Goal: Task Accomplishment & Management: Manage account settings

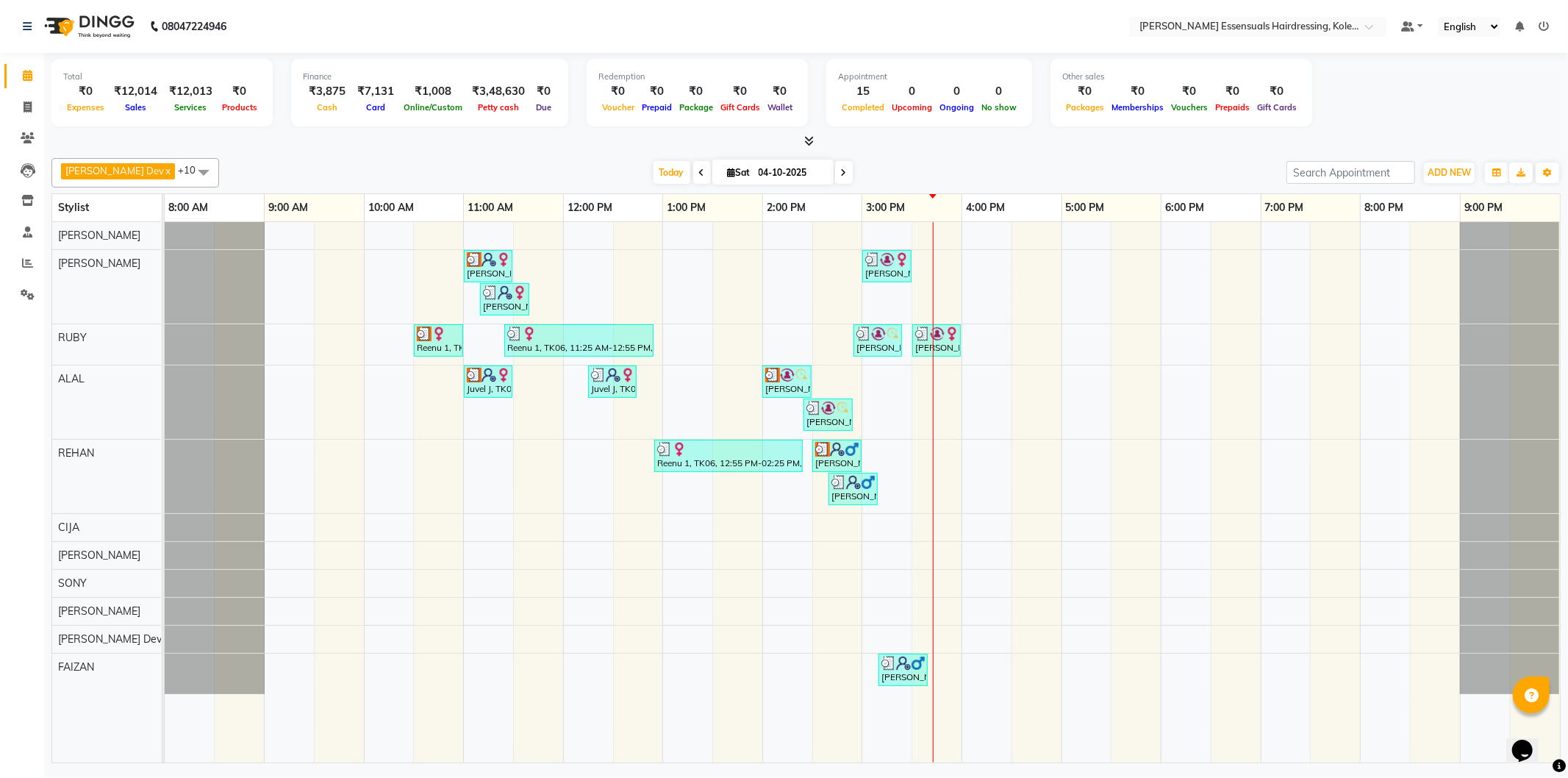
click at [933, 475] on div at bounding box center [933, 492] width 1 height 541
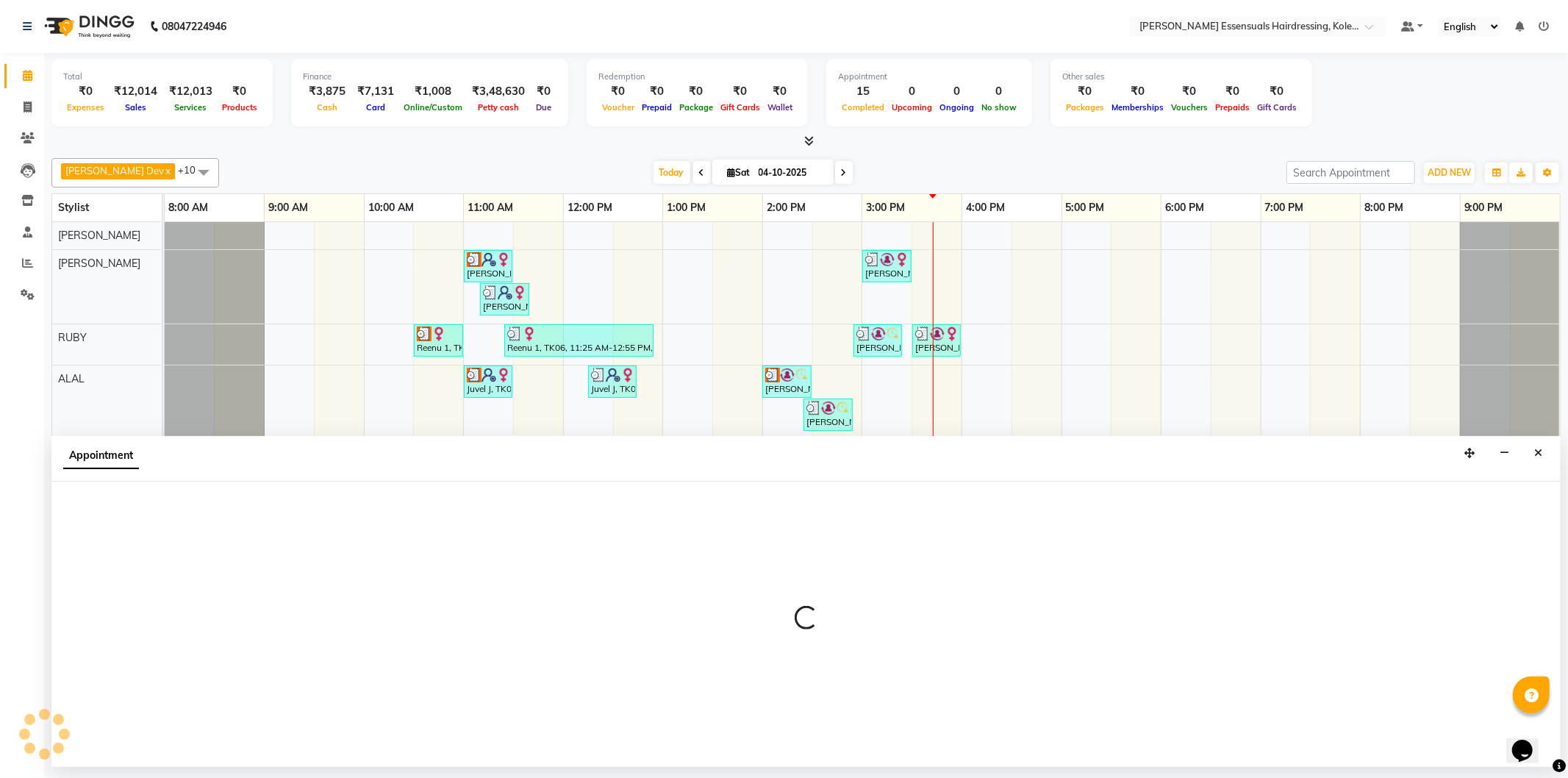
click at [931, 475] on div "Appointment" at bounding box center [806, 458] width 1510 height 46
select select "79972"
select select "930"
select select "tentative"
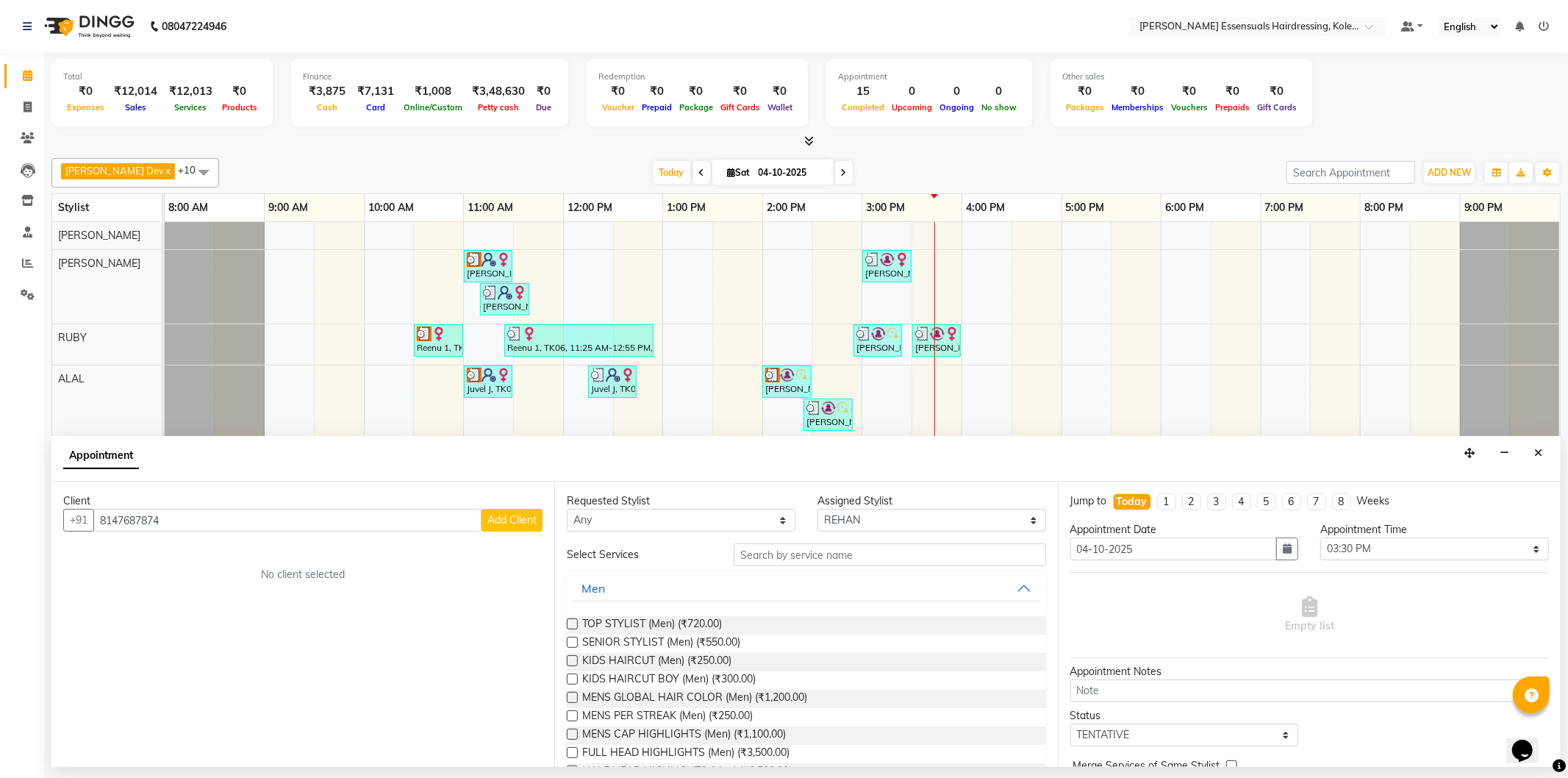
type input "8147687874"
click at [503, 517] on span "Add Client" at bounding box center [511, 519] width 49 height 13
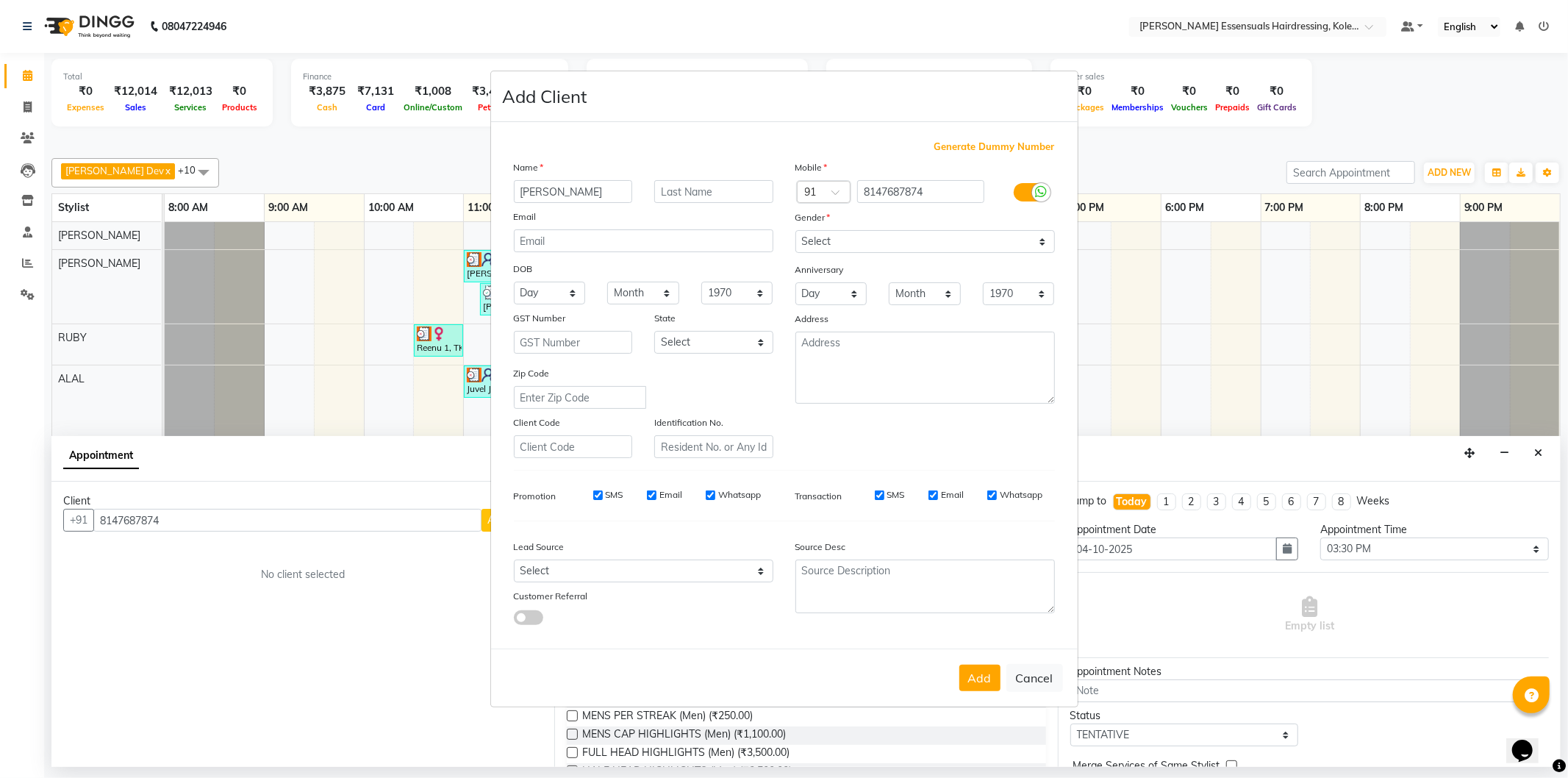
type input "Johnson"
click at [685, 177] on div "Name" at bounding box center [644, 170] width 282 height 21
click at [684, 186] on input "text" at bounding box center [714, 192] width 119 height 23
type input "S"
click at [858, 241] on select "Select Male Female Other Prefer Not To Say" at bounding box center [925, 242] width 259 height 23
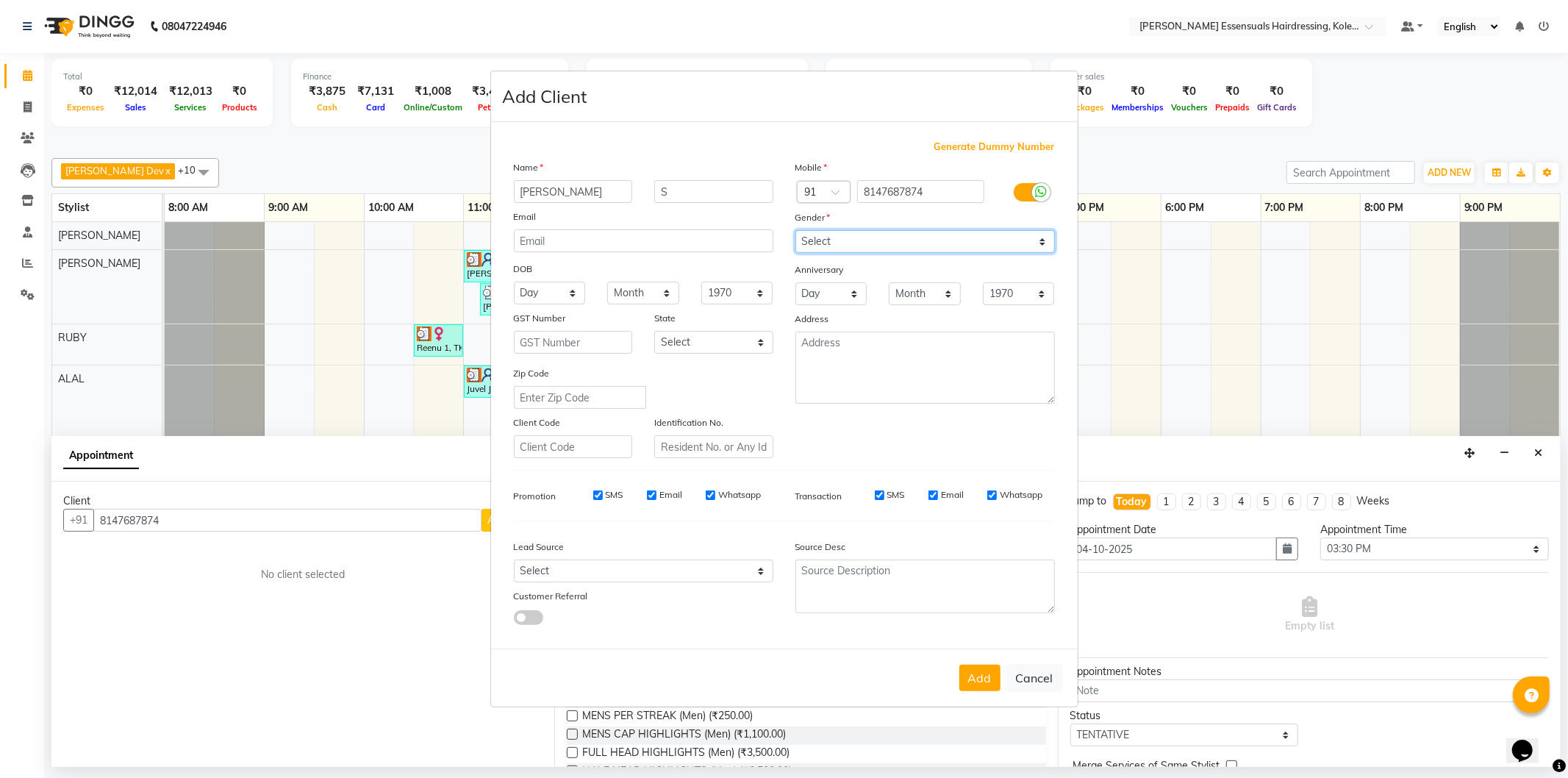
select select "male"
click at [796, 230] on select "Select Male Female Other Prefer Not To Say" at bounding box center [925, 242] width 259 height 23
click at [984, 675] on button "Add" at bounding box center [980, 677] width 41 height 27
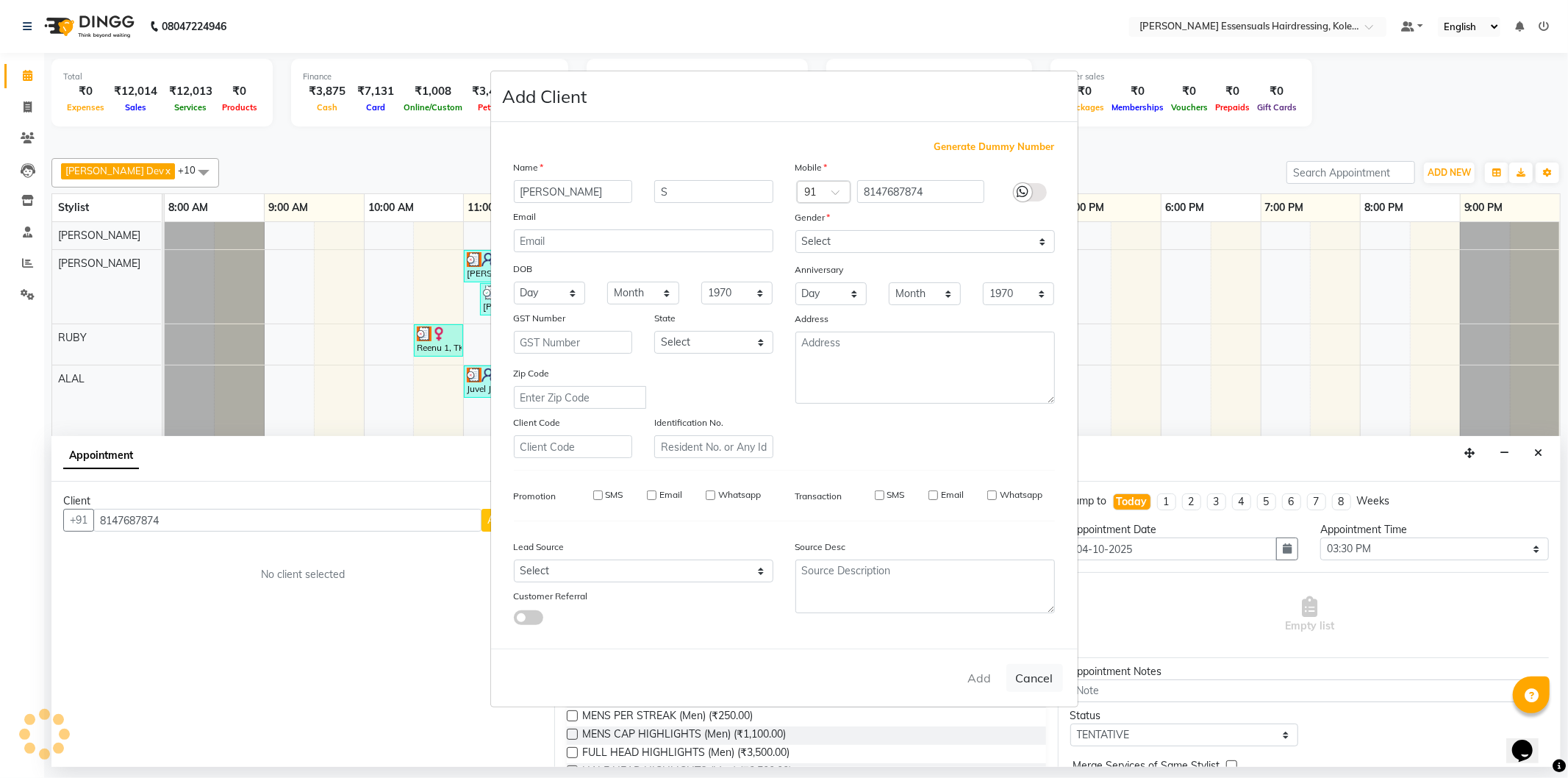
type input "81******74"
select select
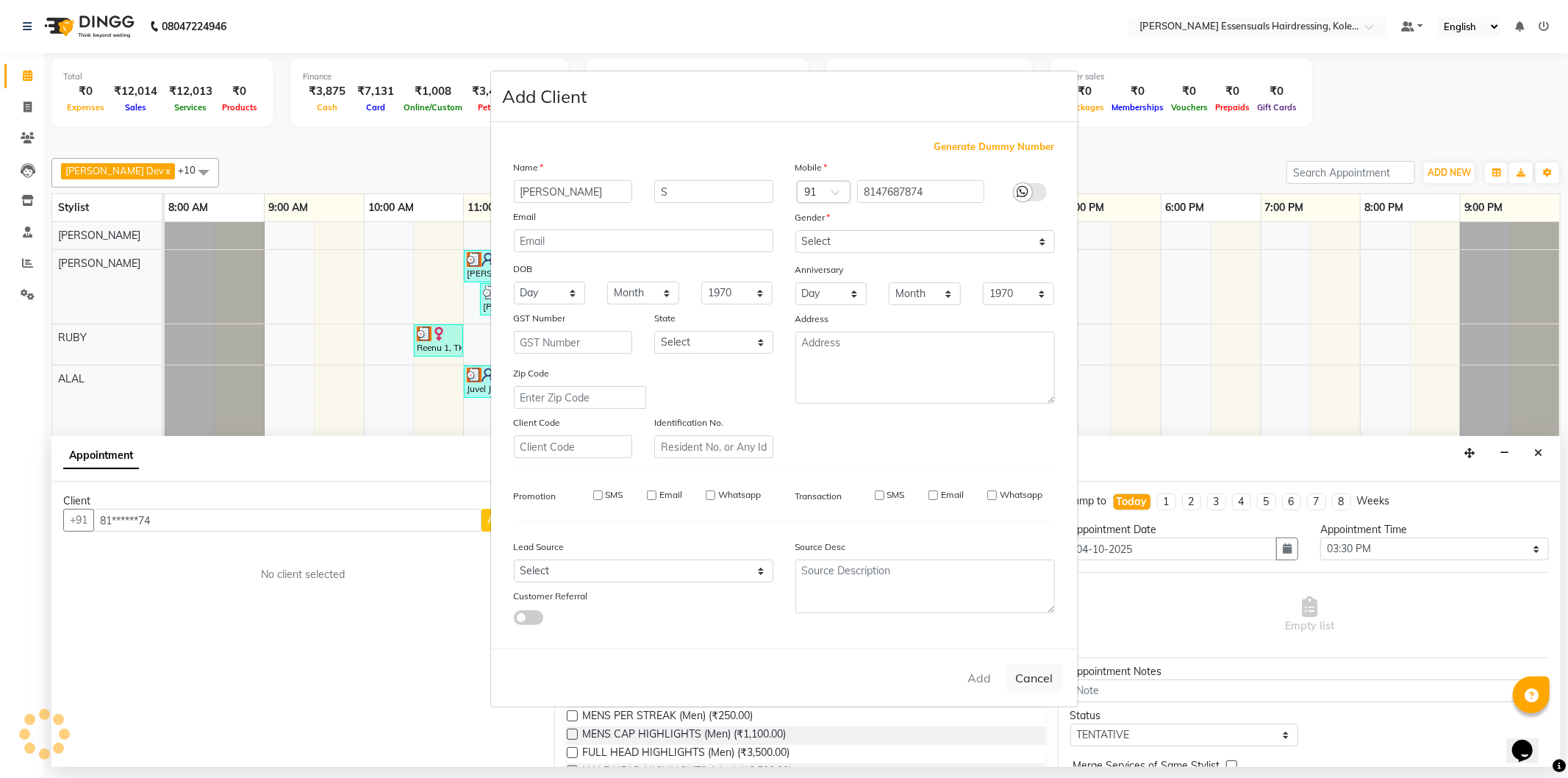
select select
checkbox input "false"
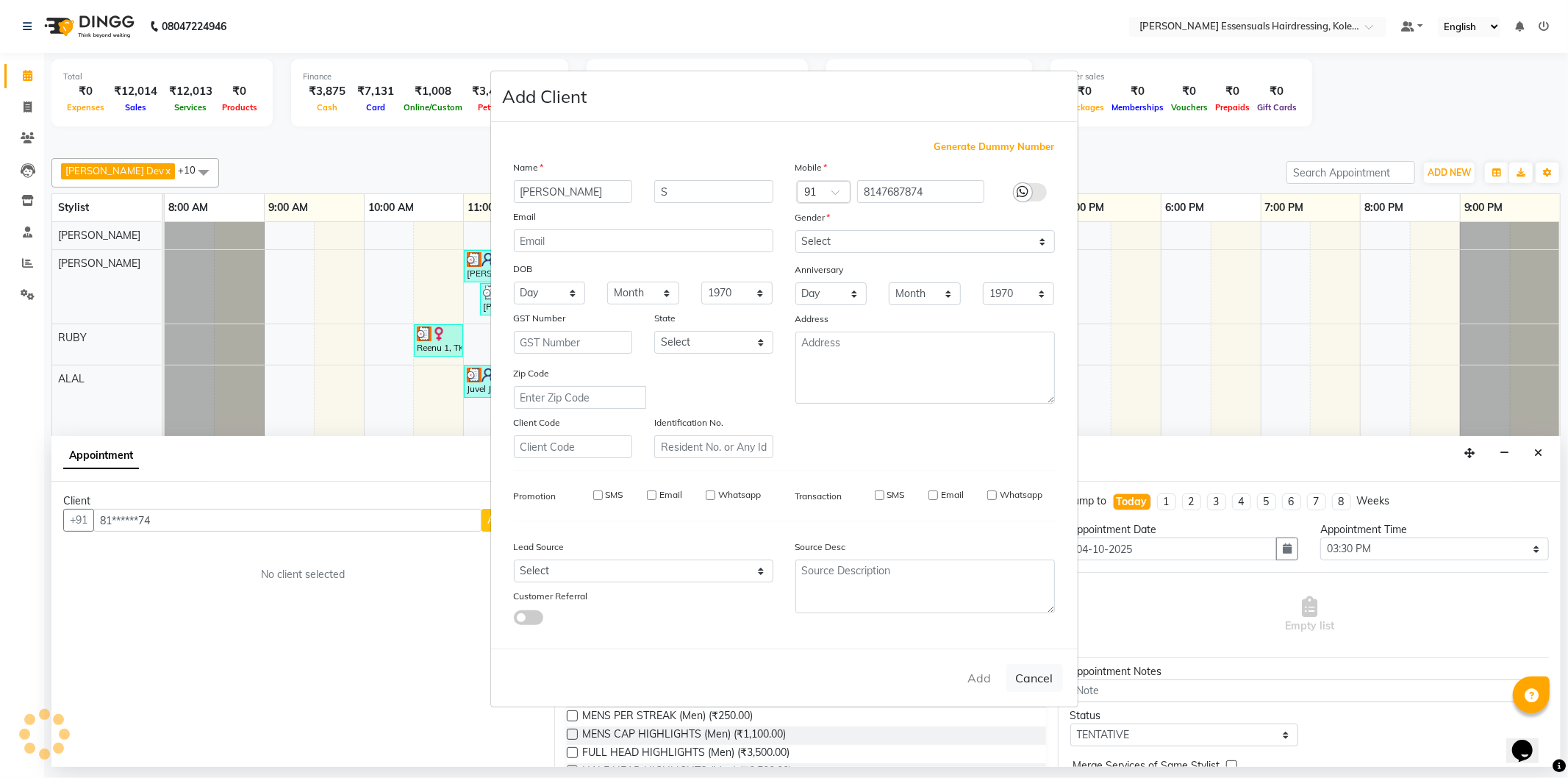
checkbox input "false"
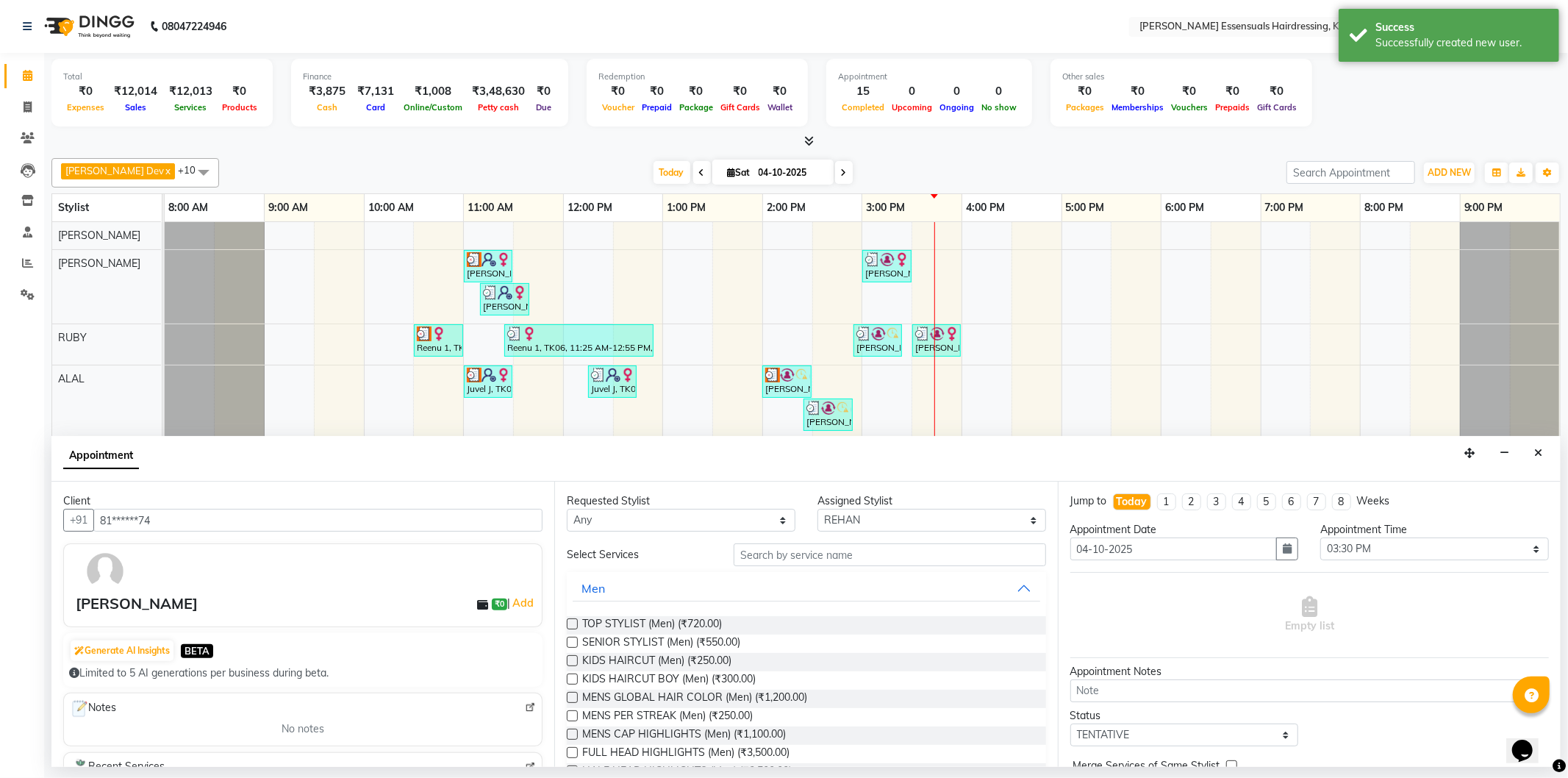
click at [577, 641] on label at bounding box center [572, 642] width 11 height 11
click at [577, 641] on input "checkbox" at bounding box center [571, 644] width 9 height 9
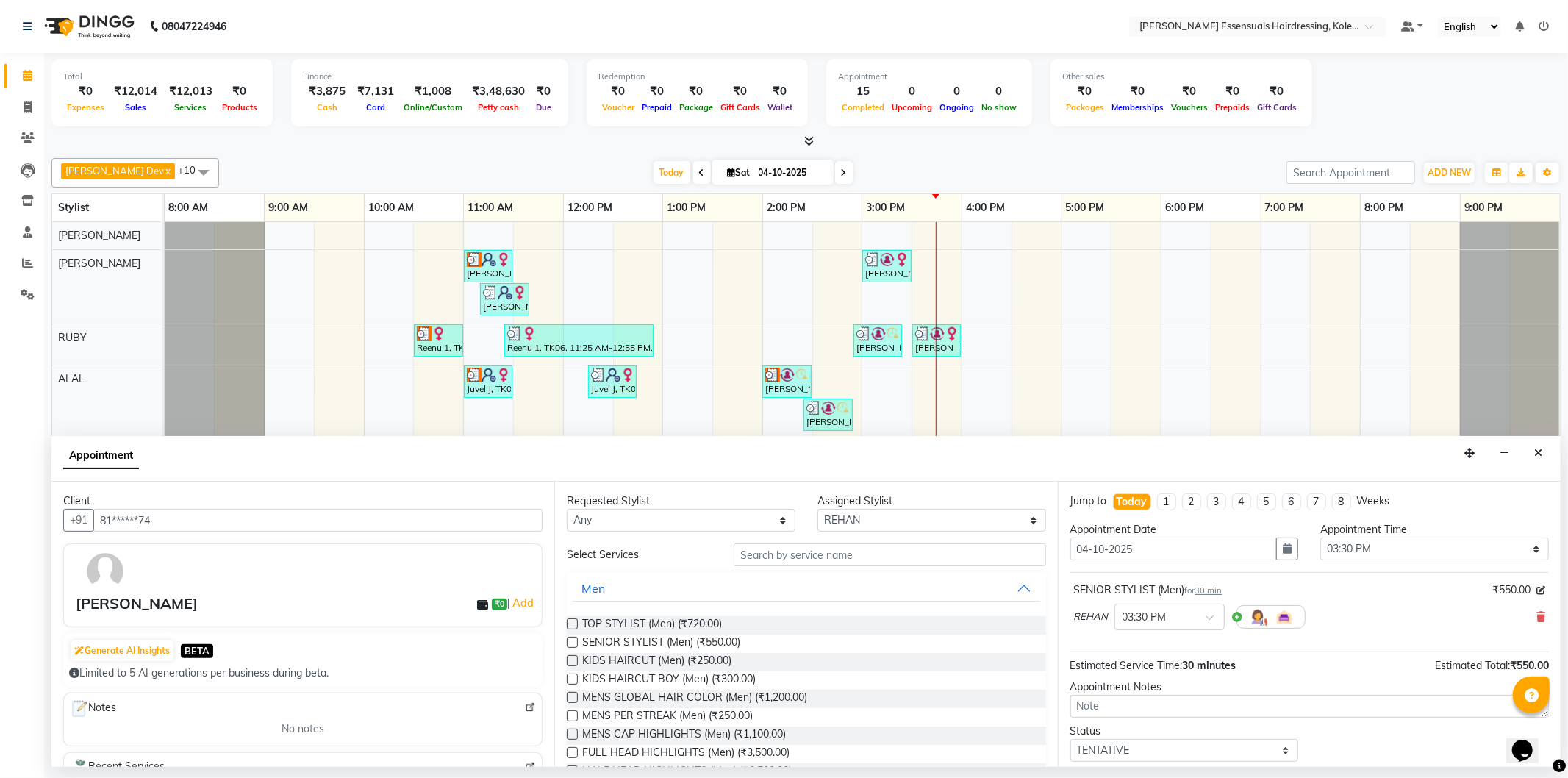
click at [574, 642] on label at bounding box center [572, 642] width 11 height 11
click at [574, 642] on input "checkbox" at bounding box center [571, 644] width 9 height 9
checkbox input "false"
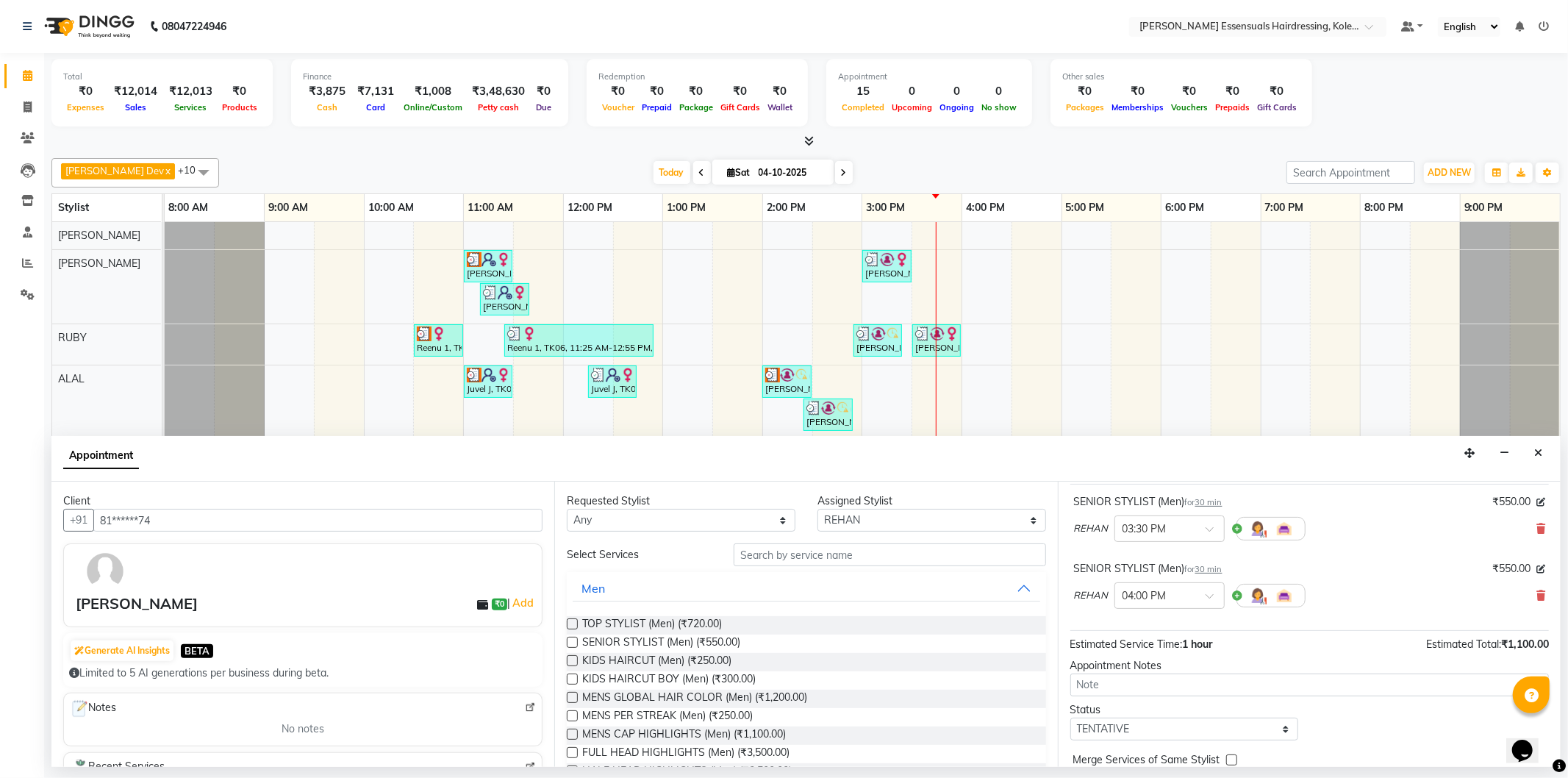
scroll to position [155, 0]
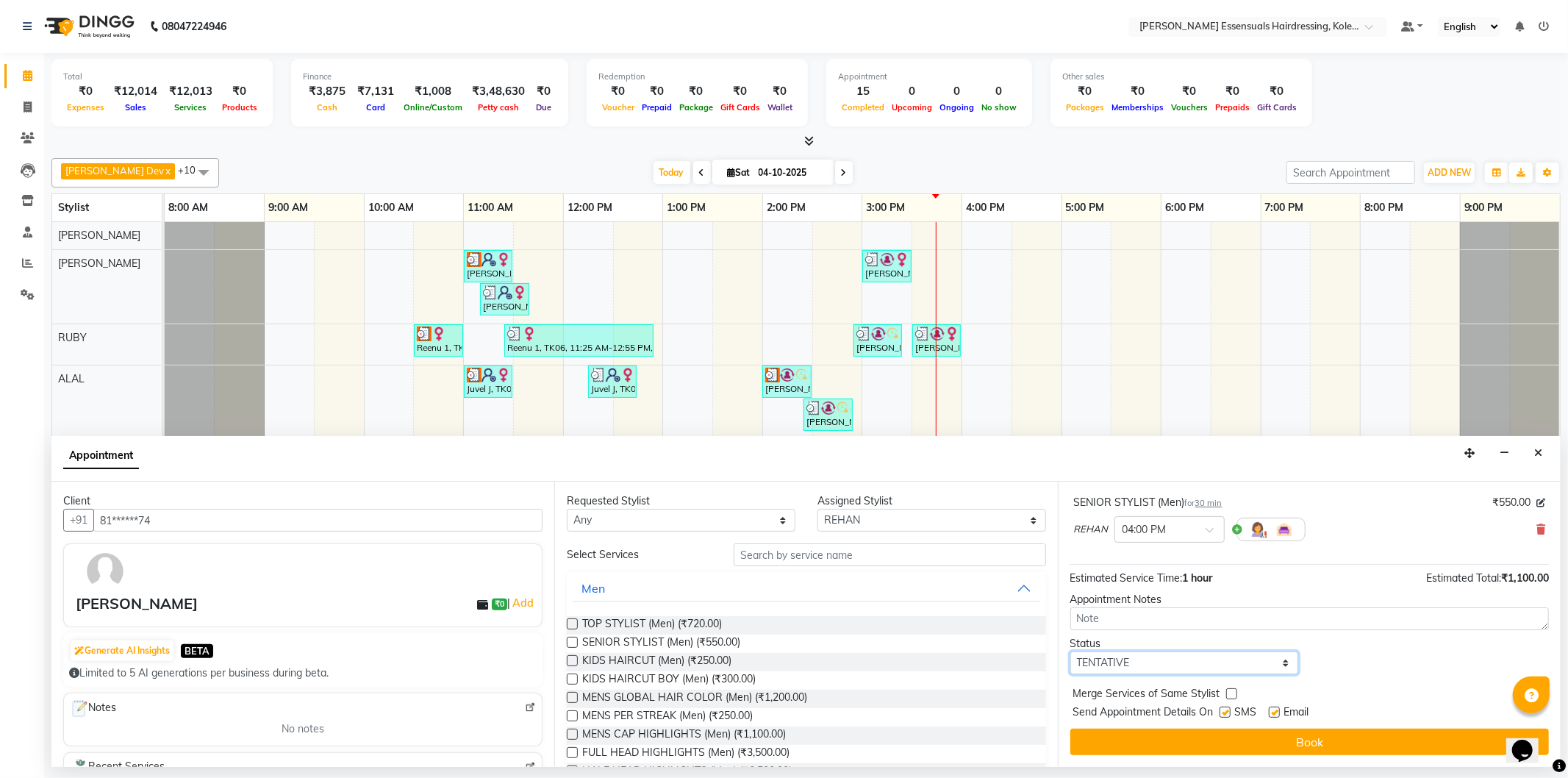
click at [1131, 660] on select "Select TENTATIVE CONFIRM CHECK-IN UPCOMING" at bounding box center [1185, 663] width 229 height 23
select select "check-in"
click at [1071, 652] on select "Select TENTATIVE CONFIRM CHECK-IN UPCOMING" at bounding box center [1185, 663] width 229 height 23
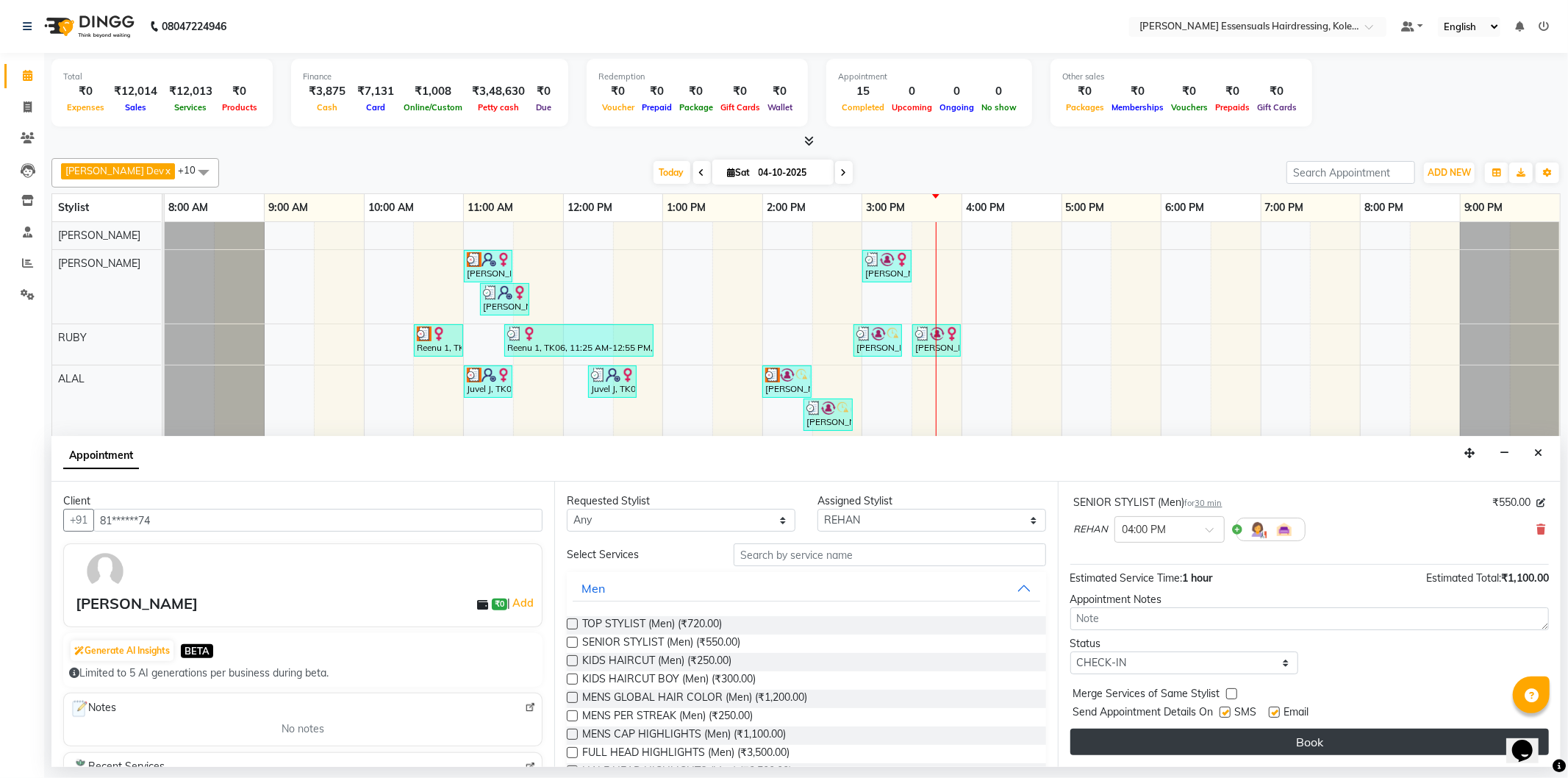
click at [1165, 746] on button "Book" at bounding box center [1309, 742] width 479 height 27
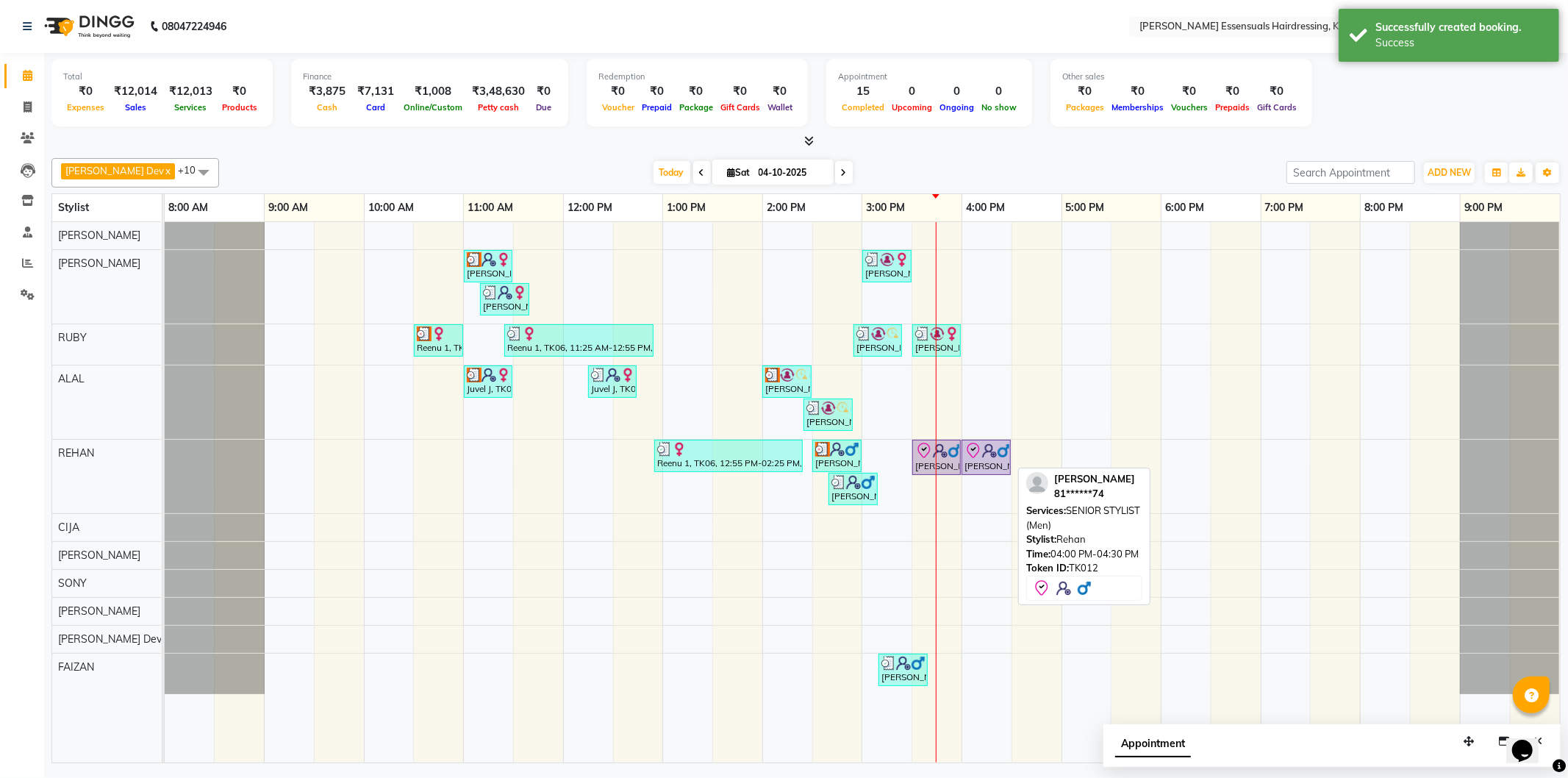
click at [998, 446] on img at bounding box center [1004, 450] width 15 height 15
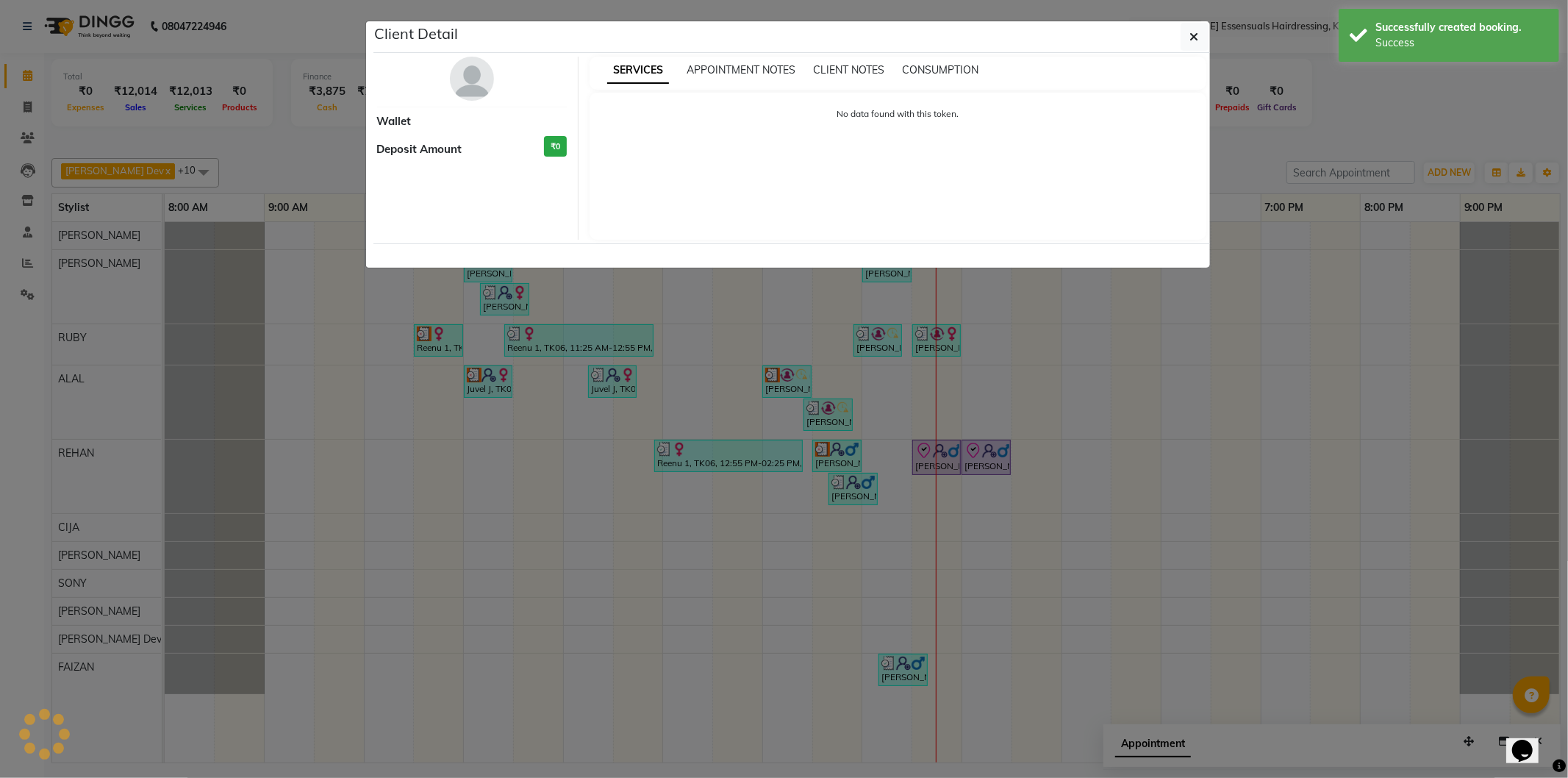
select select "8"
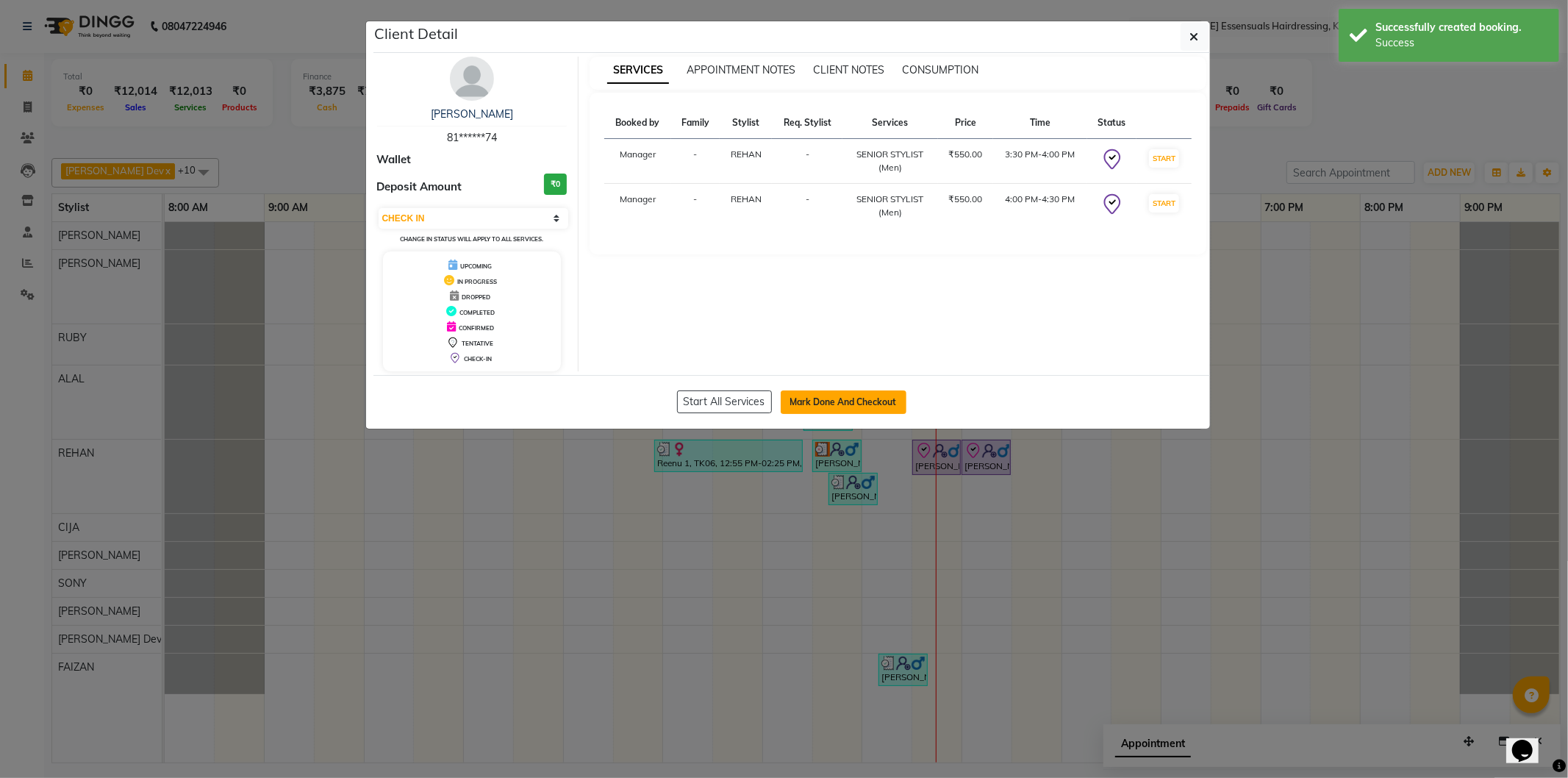
click at [876, 405] on button "Mark Done And Checkout" at bounding box center [844, 401] width 125 height 23
select select "service"
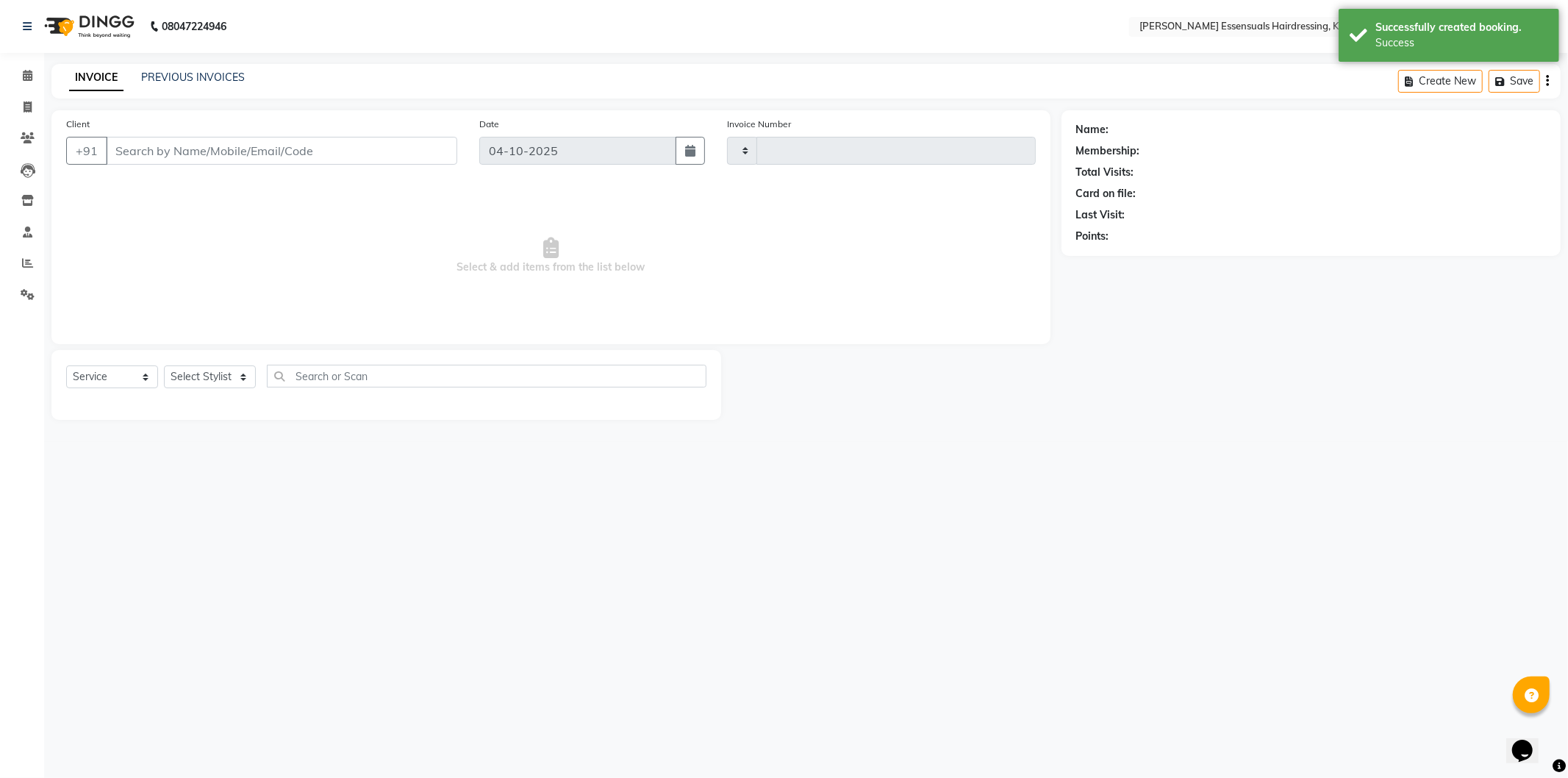
type input "1728"
select select "8281"
type input "81******74"
select select "79972"
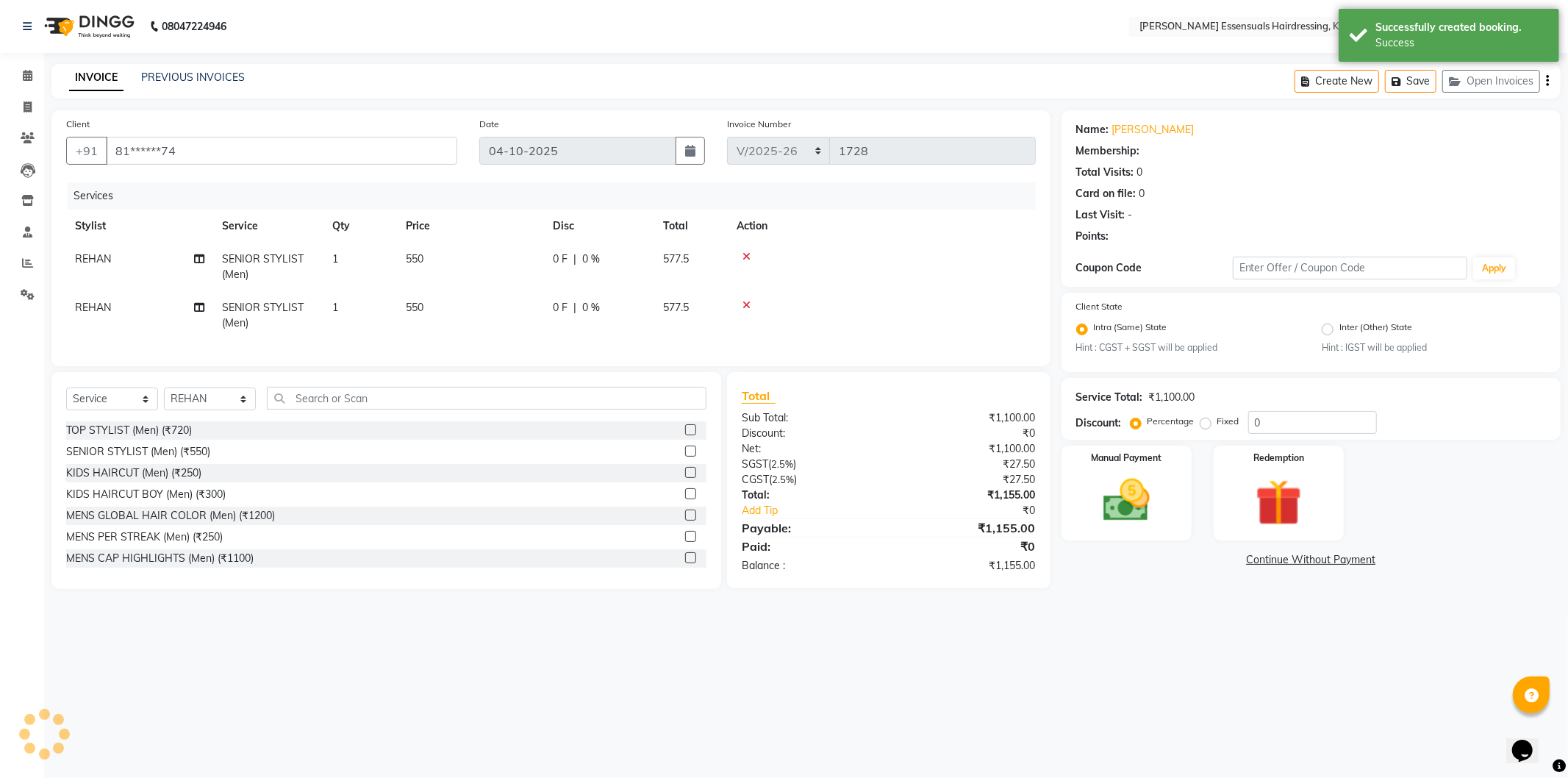
select select "1: Object"
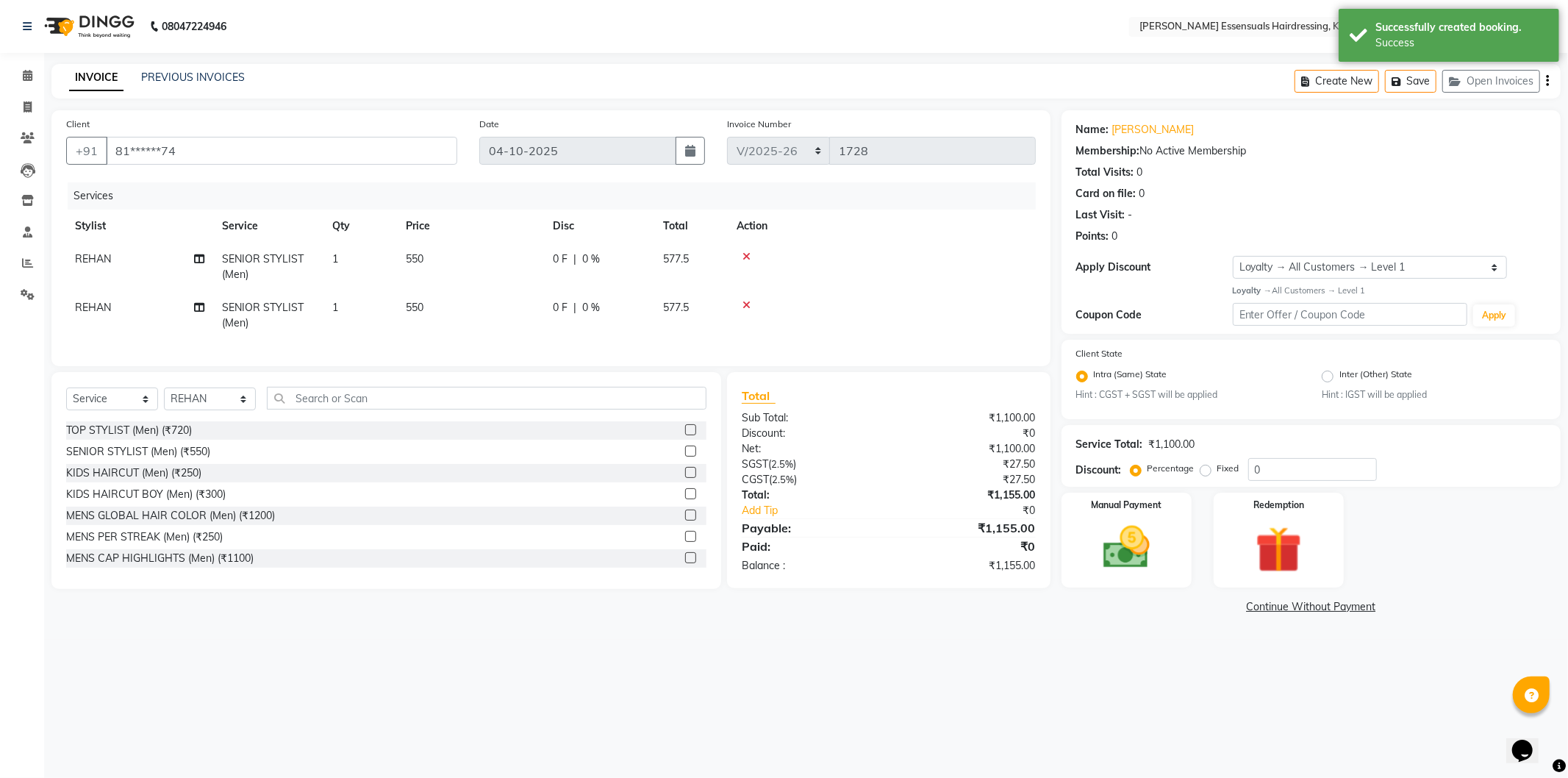
click at [82, 302] on span "REHAN" at bounding box center [93, 307] width 36 height 13
select select "79972"
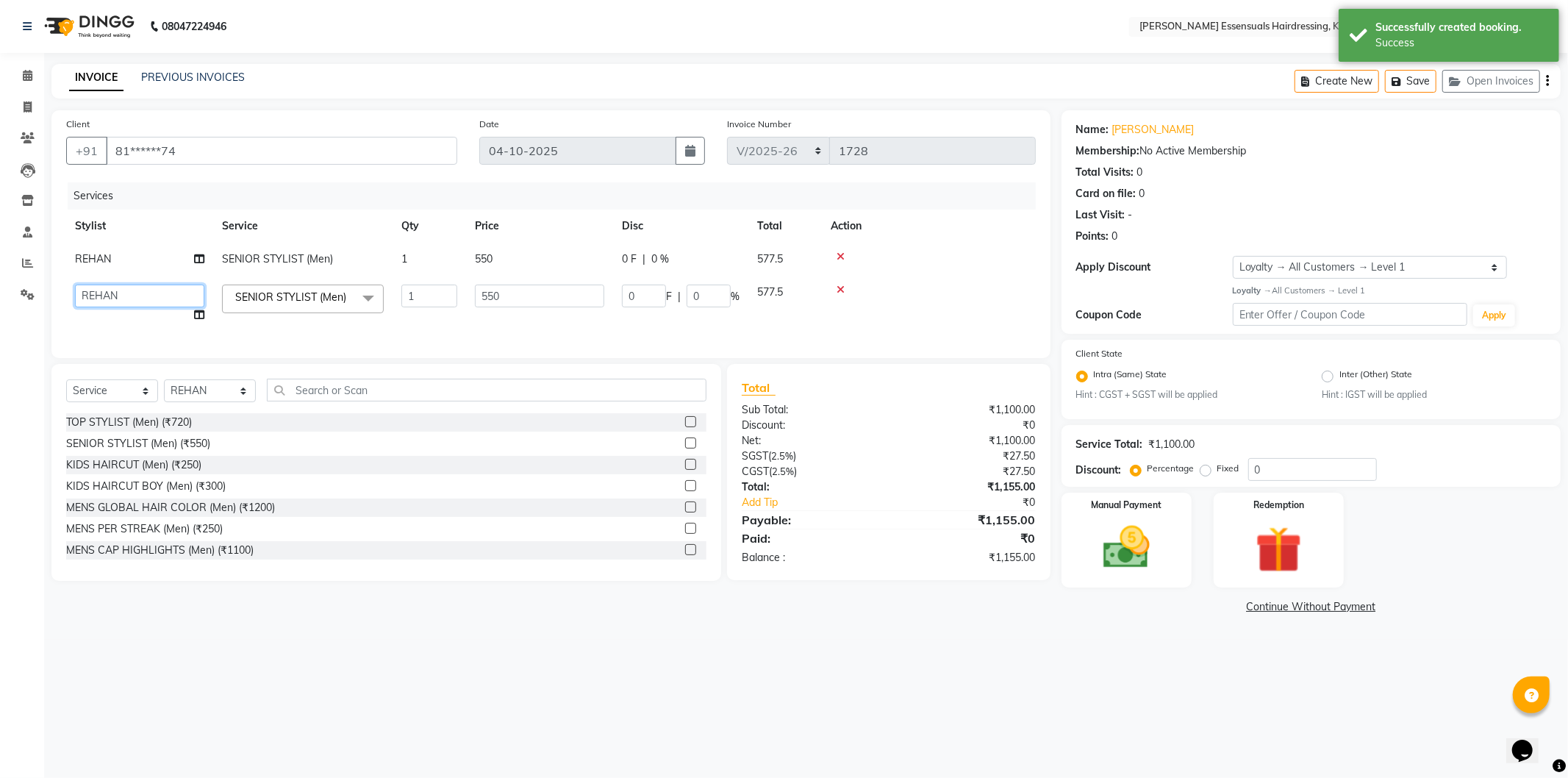
click at [104, 298] on select "Admin [PERSON_NAME] Dev [PERSON_NAME] [PERSON_NAME] [PERSON_NAME] Accountant [P…" at bounding box center [139, 296] width 130 height 23
select select "84232"
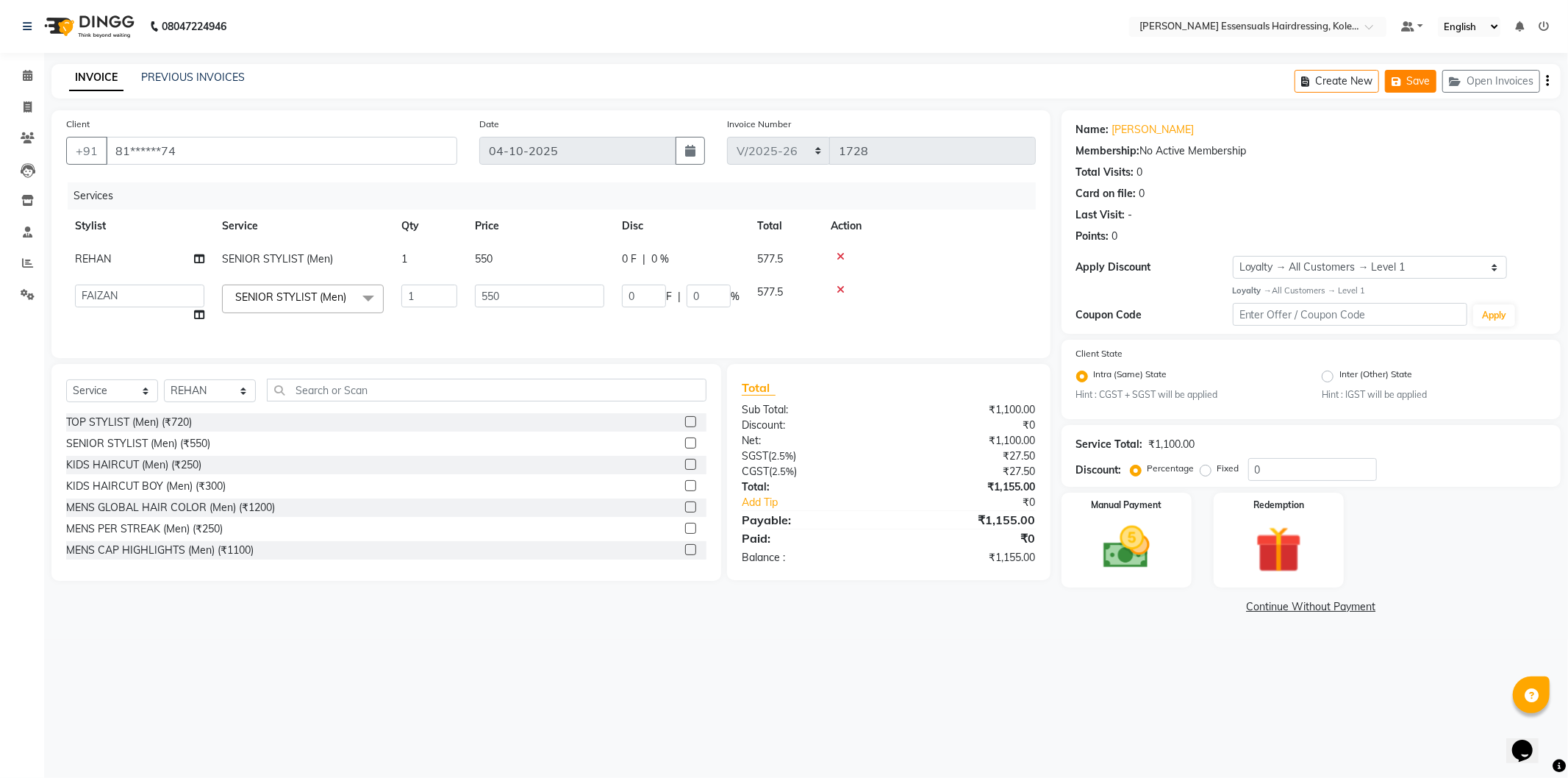
click at [1412, 81] on button "Save" at bounding box center [1411, 81] width 52 height 23
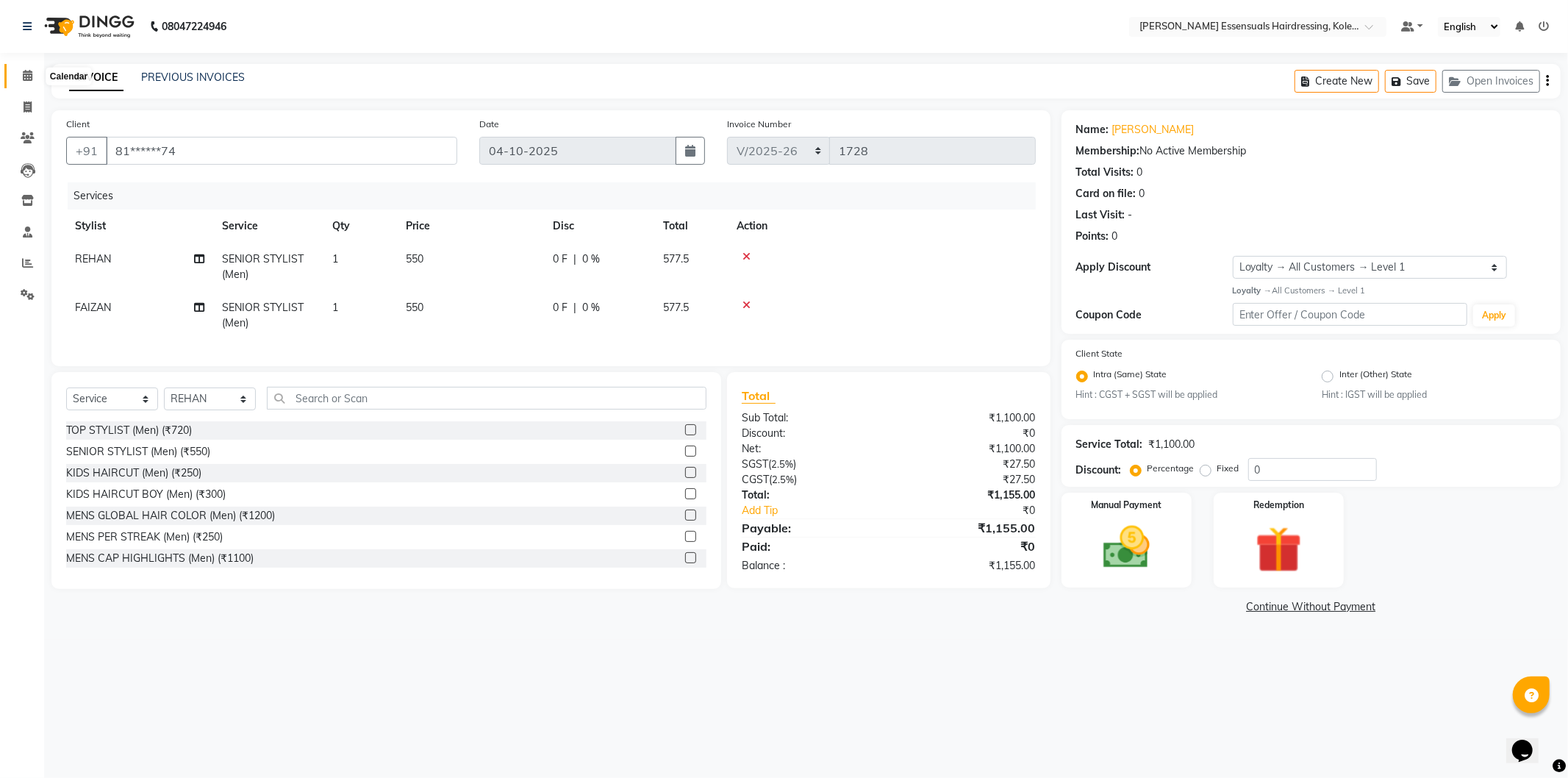
click at [25, 77] on icon at bounding box center [27, 75] width 9 height 11
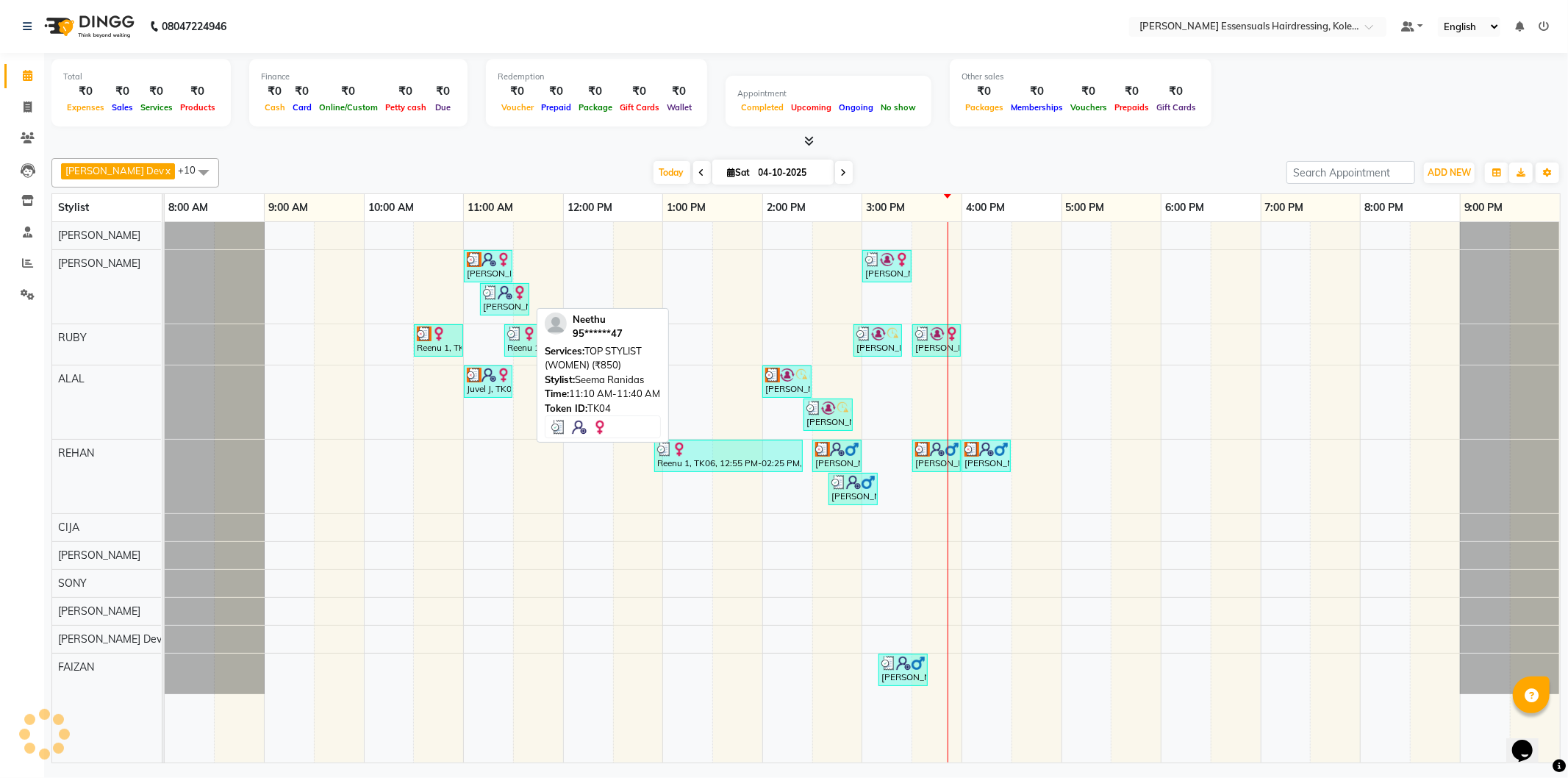
click at [520, 305] on div "[PERSON_NAME], TK04, 11:10 AM-11:40 AM, TOP STYLIST (WOMEN) (₹850)" at bounding box center [504, 299] width 46 height 28
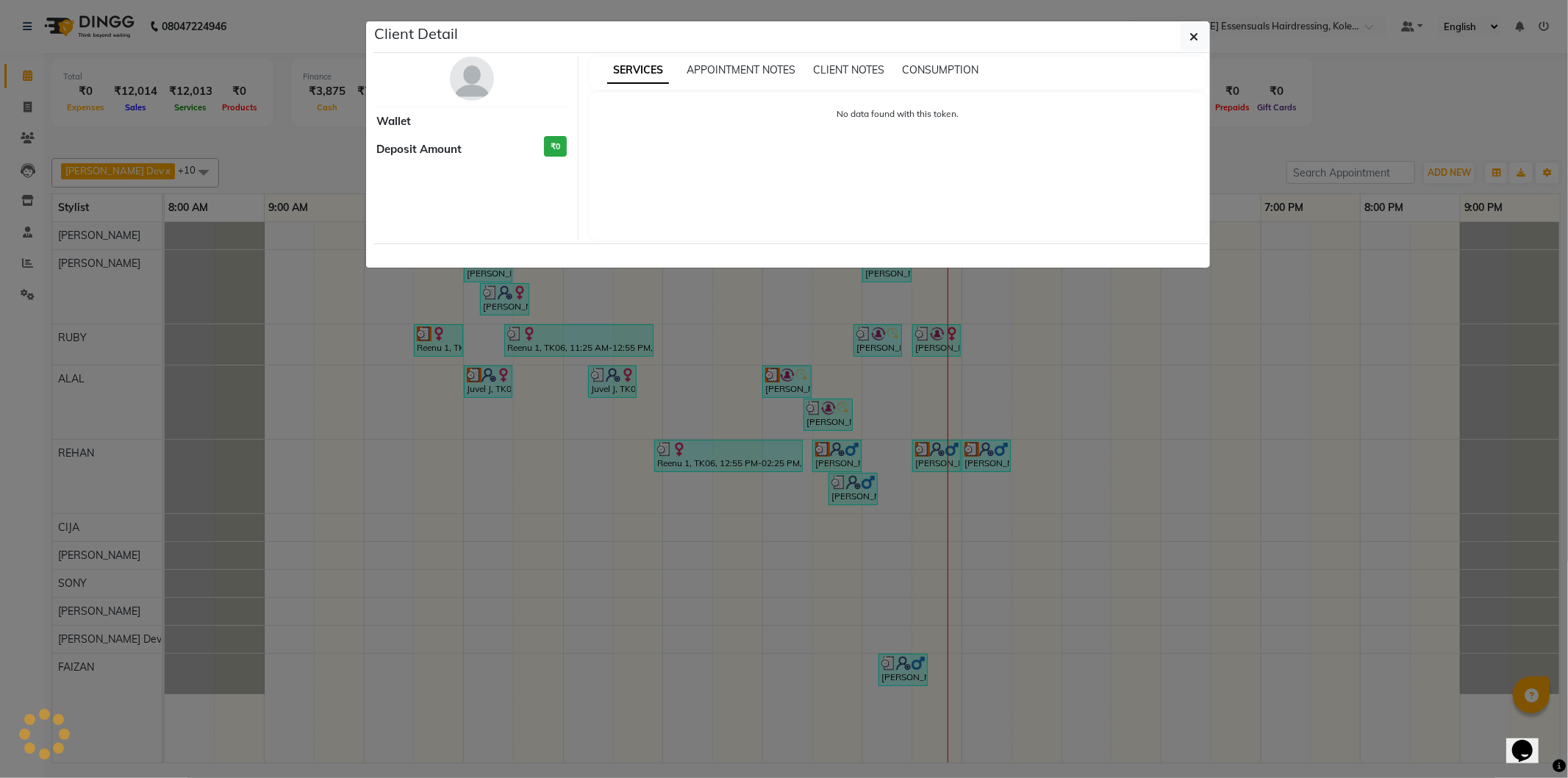
select select "3"
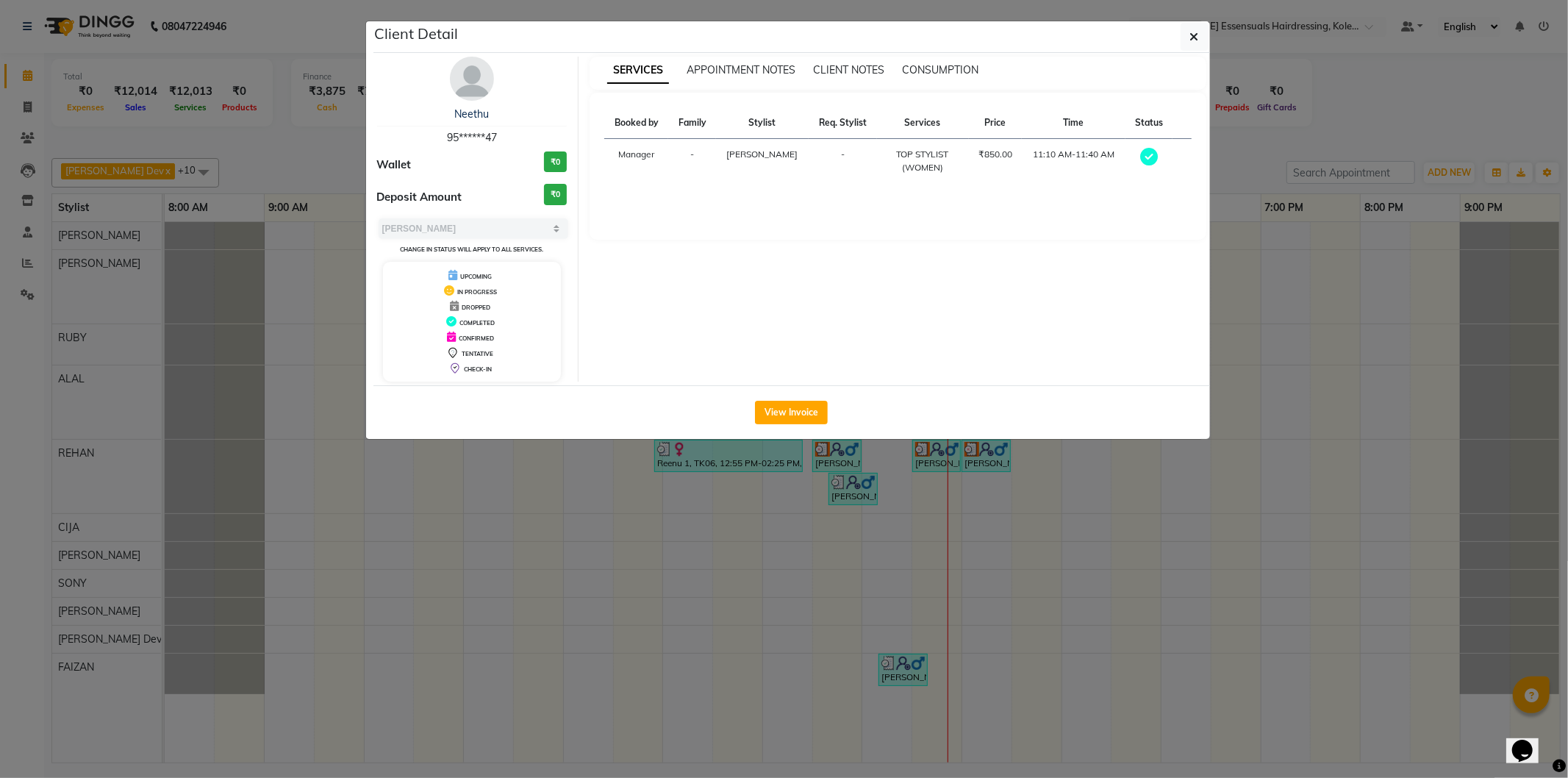
click at [772, 400] on div "View Invoice" at bounding box center [792, 412] width 837 height 53
click at [779, 414] on button "View Invoice" at bounding box center [791, 412] width 73 height 23
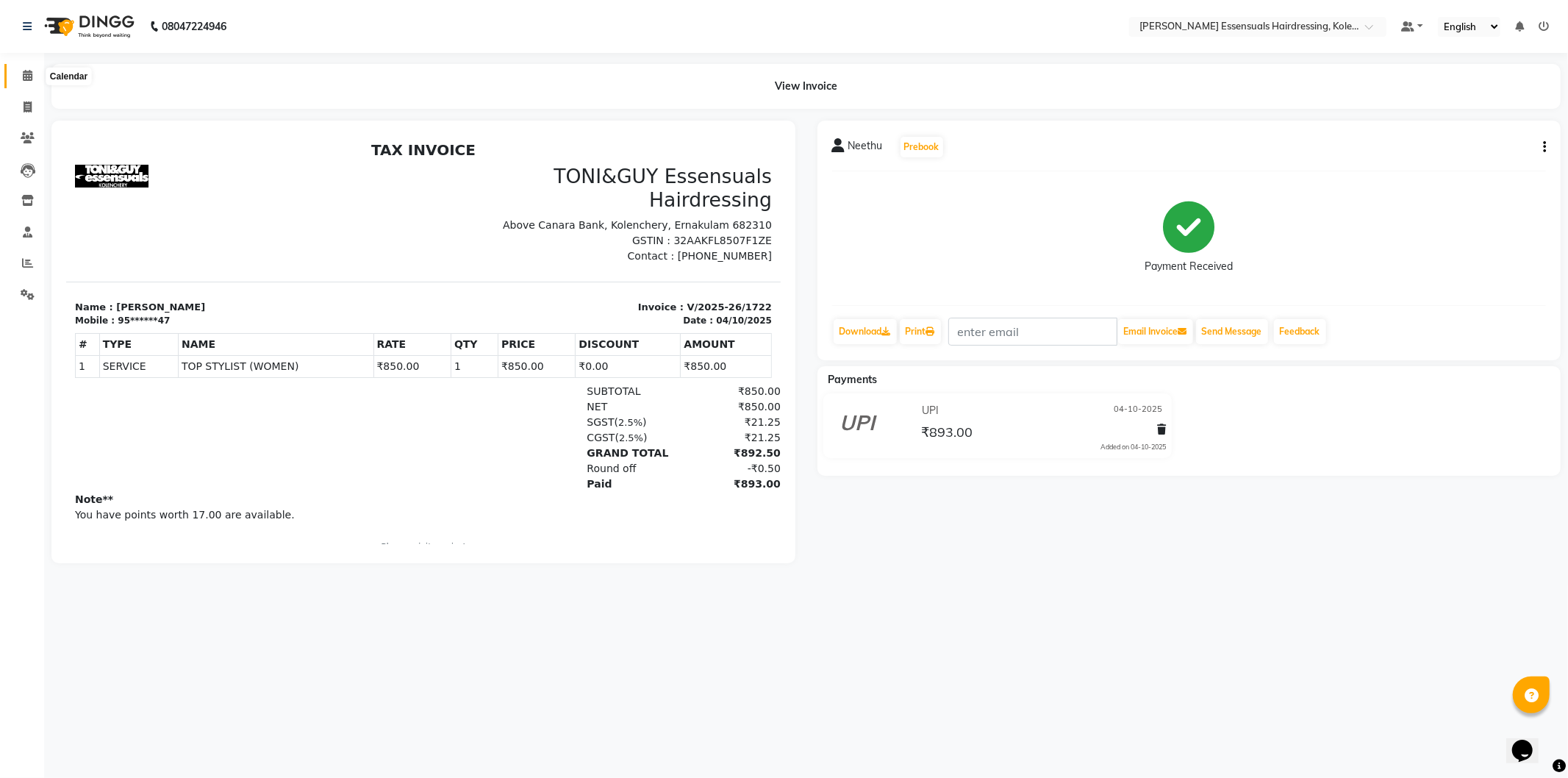
click at [26, 68] on span at bounding box center [27, 77] width 26 height 17
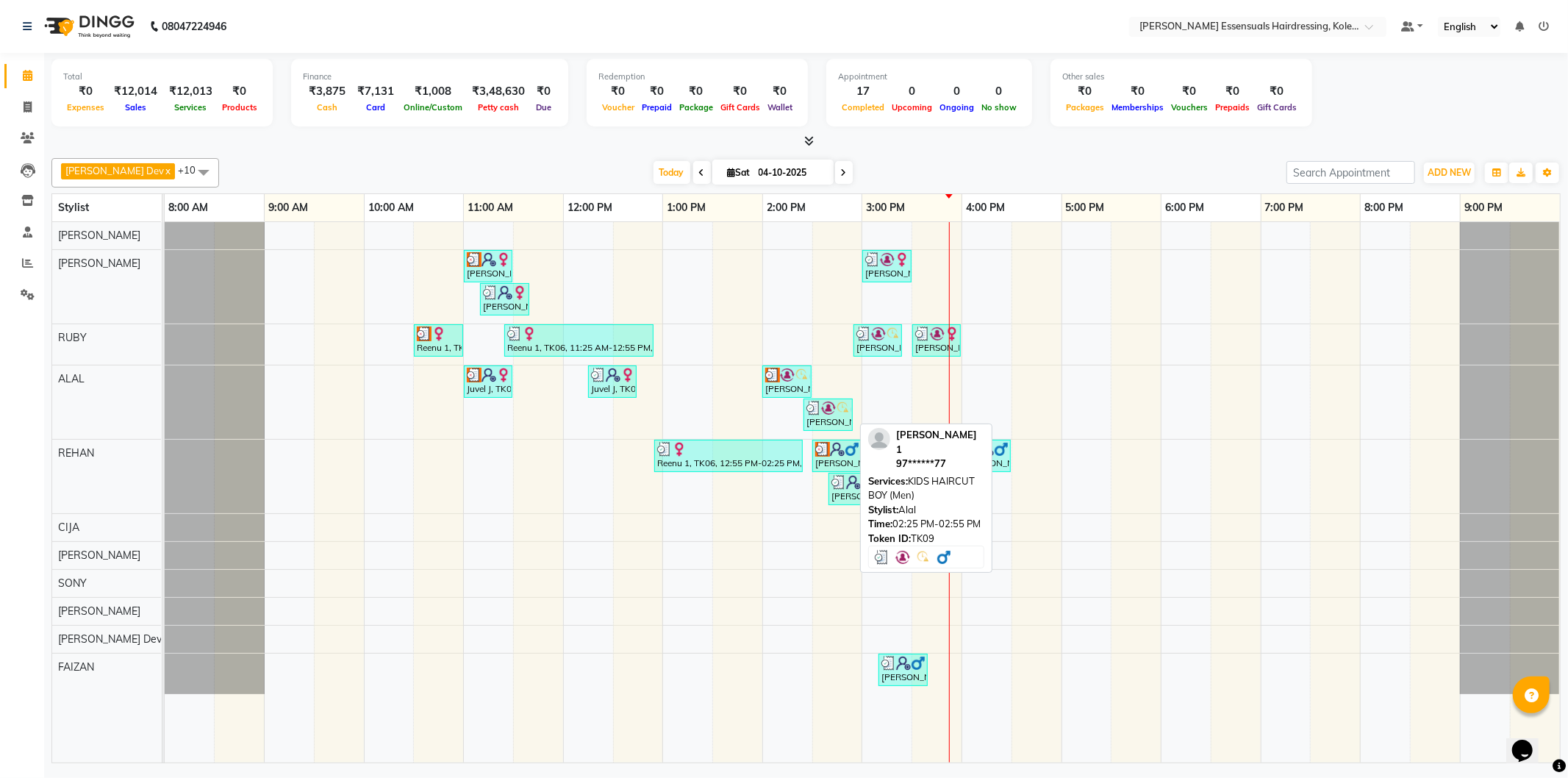
click at [829, 420] on div "[PERSON_NAME] 1, TK09, 02:25 PM-02:55 PM, KIDS HAIRCUT BOY (Men)" at bounding box center [828, 414] width 46 height 28
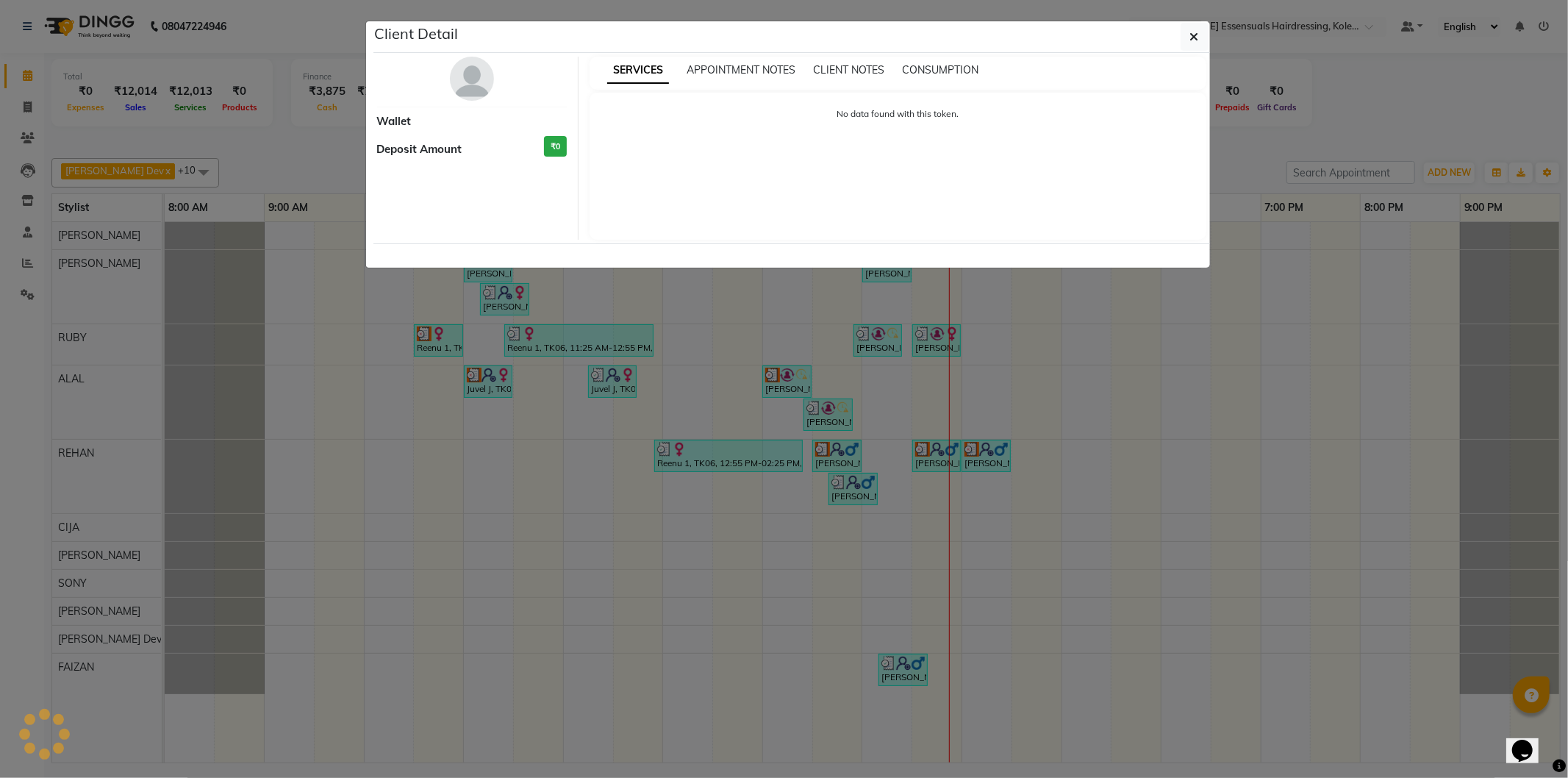
select select "3"
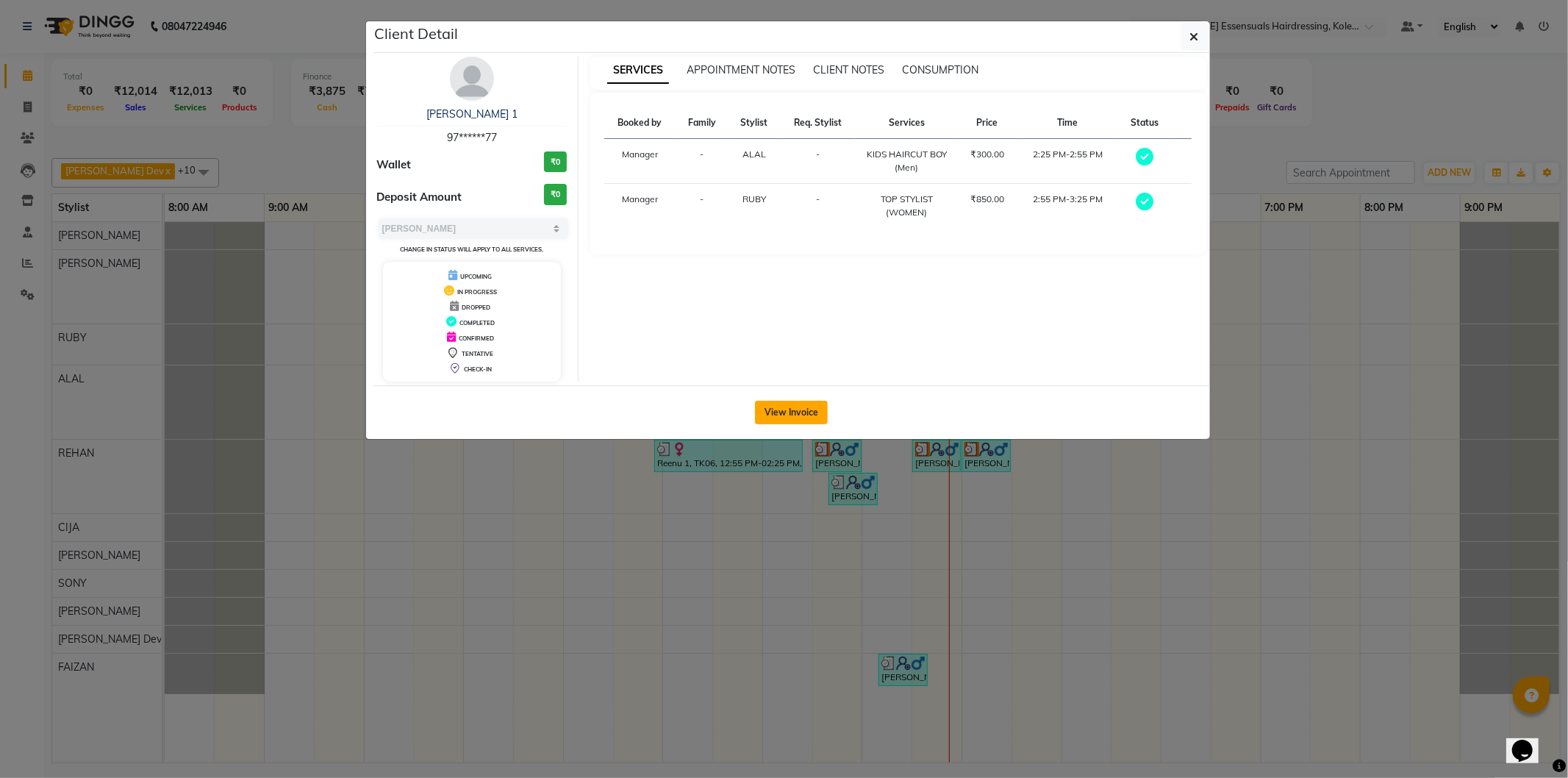
click at [774, 410] on button "View Invoice" at bounding box center [791, 412] width 73 height 23
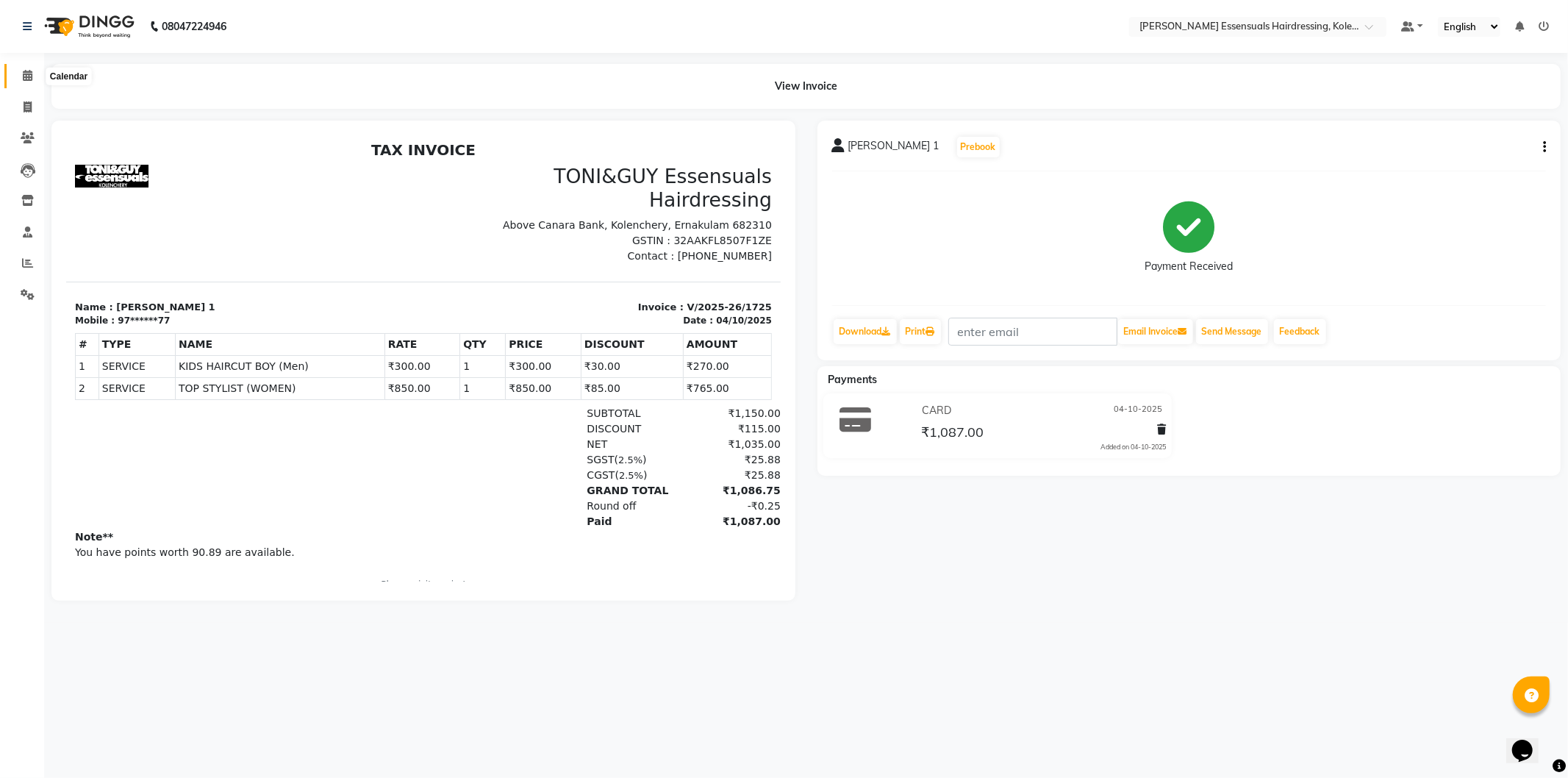
click at [19, 76] on span at bounding box center [27, 77] width 26 height 17
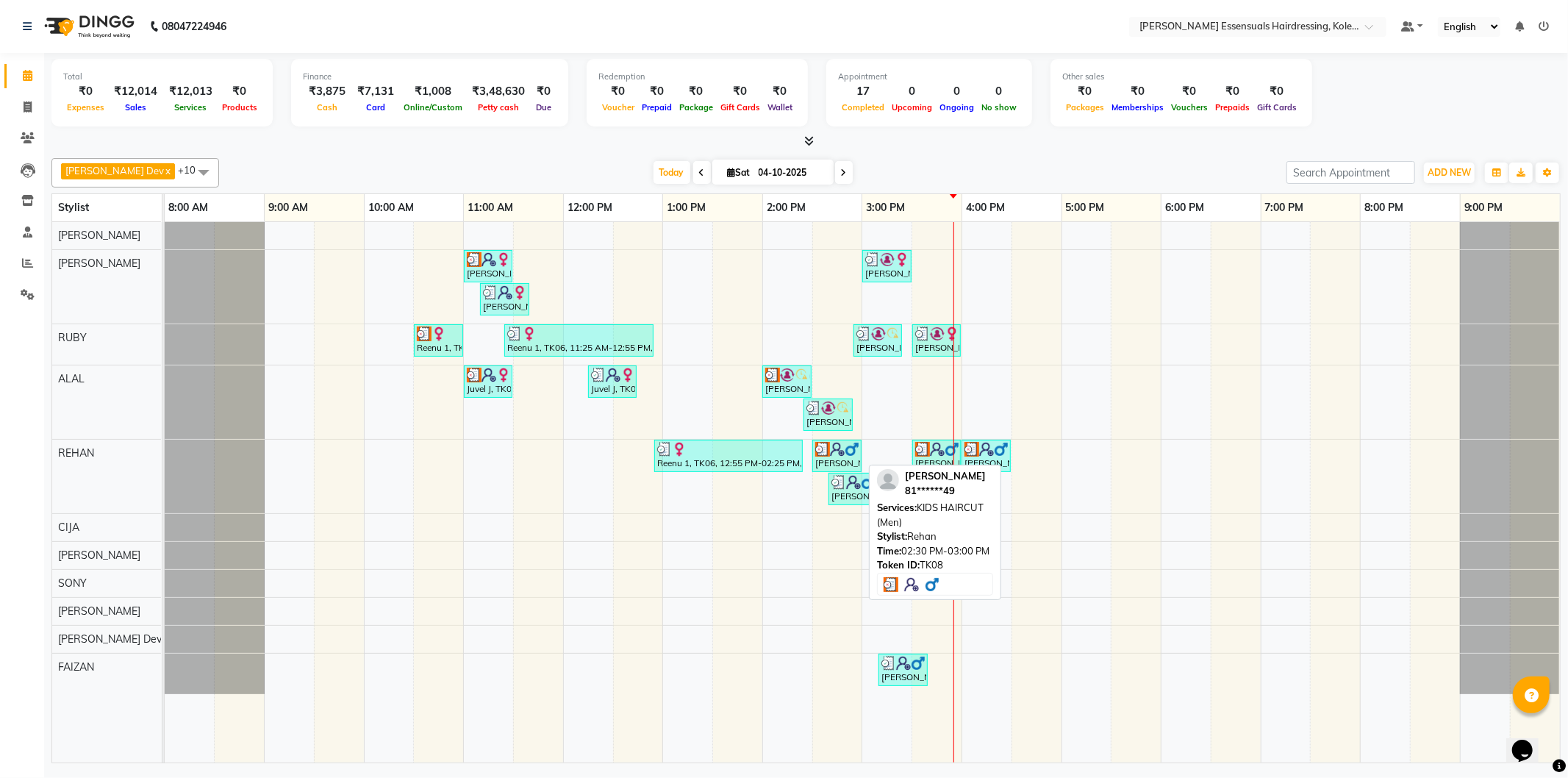
click at [849, 453] on img at bounding box center [851, 449] width 15 height 15
select select "3"
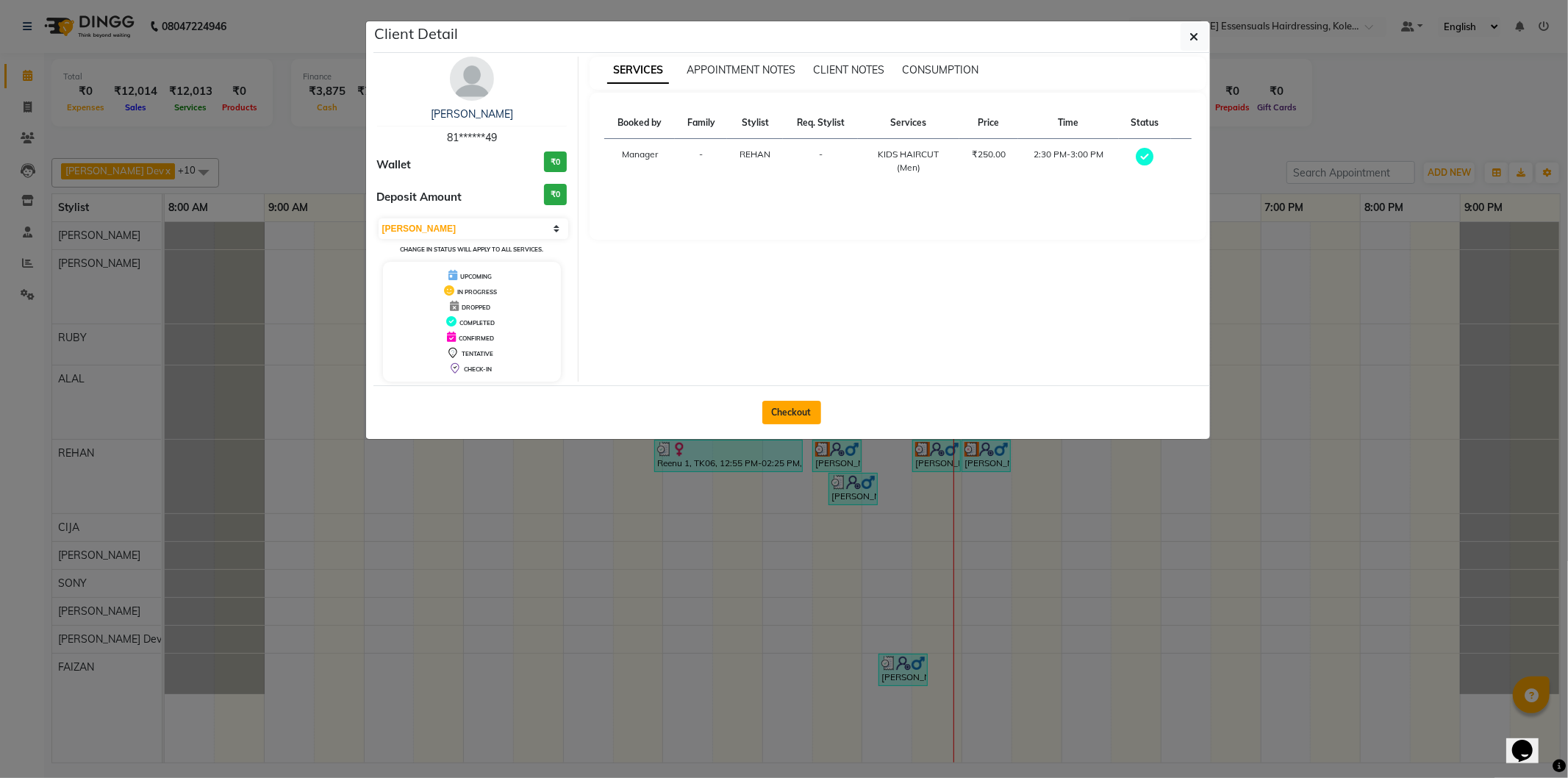
click at [809, 408] on button "Checkout" at bounding box center [791, 412] width 58 height 23
select select "service"
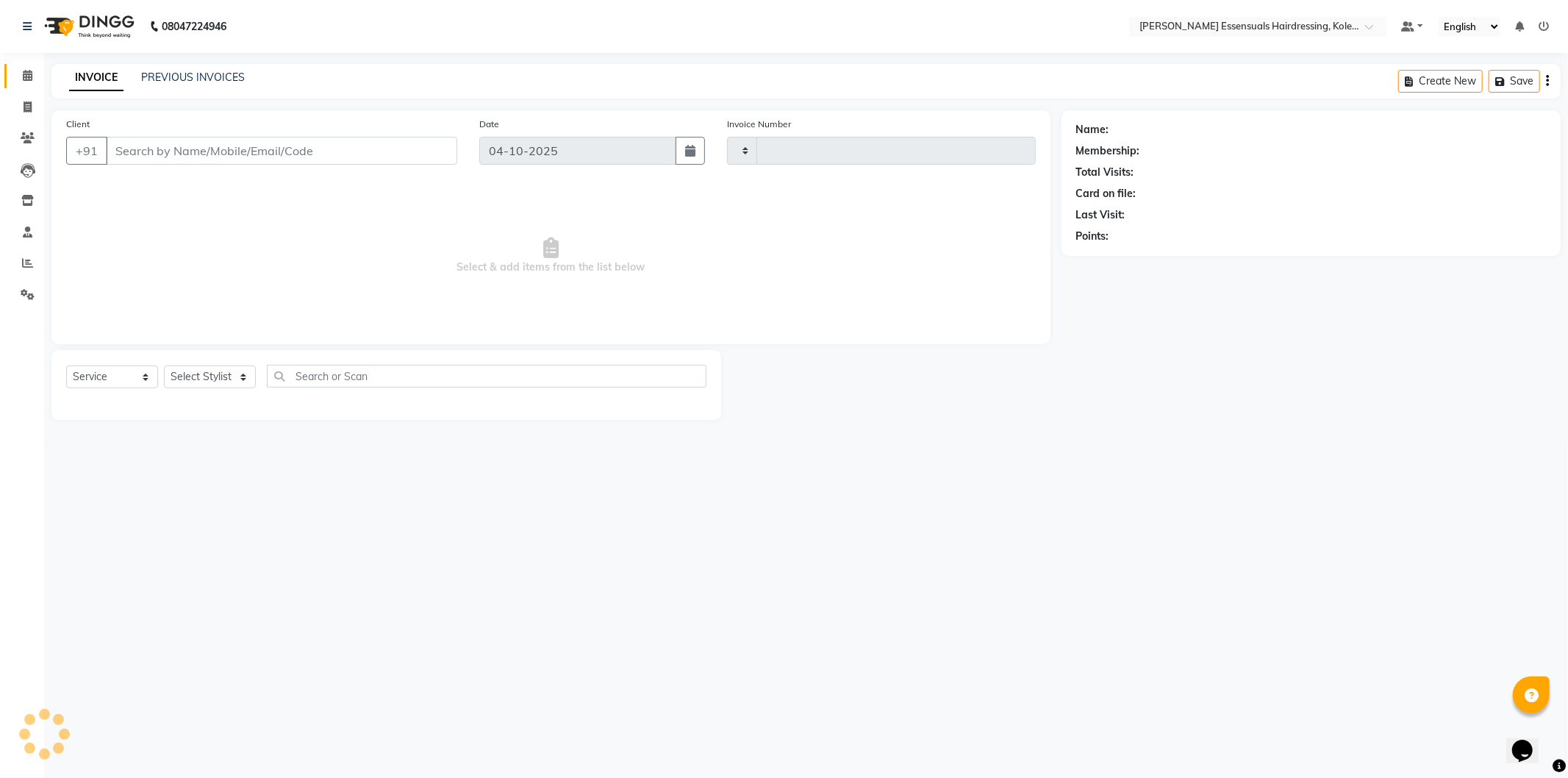
type input "1728"
select select "8281"
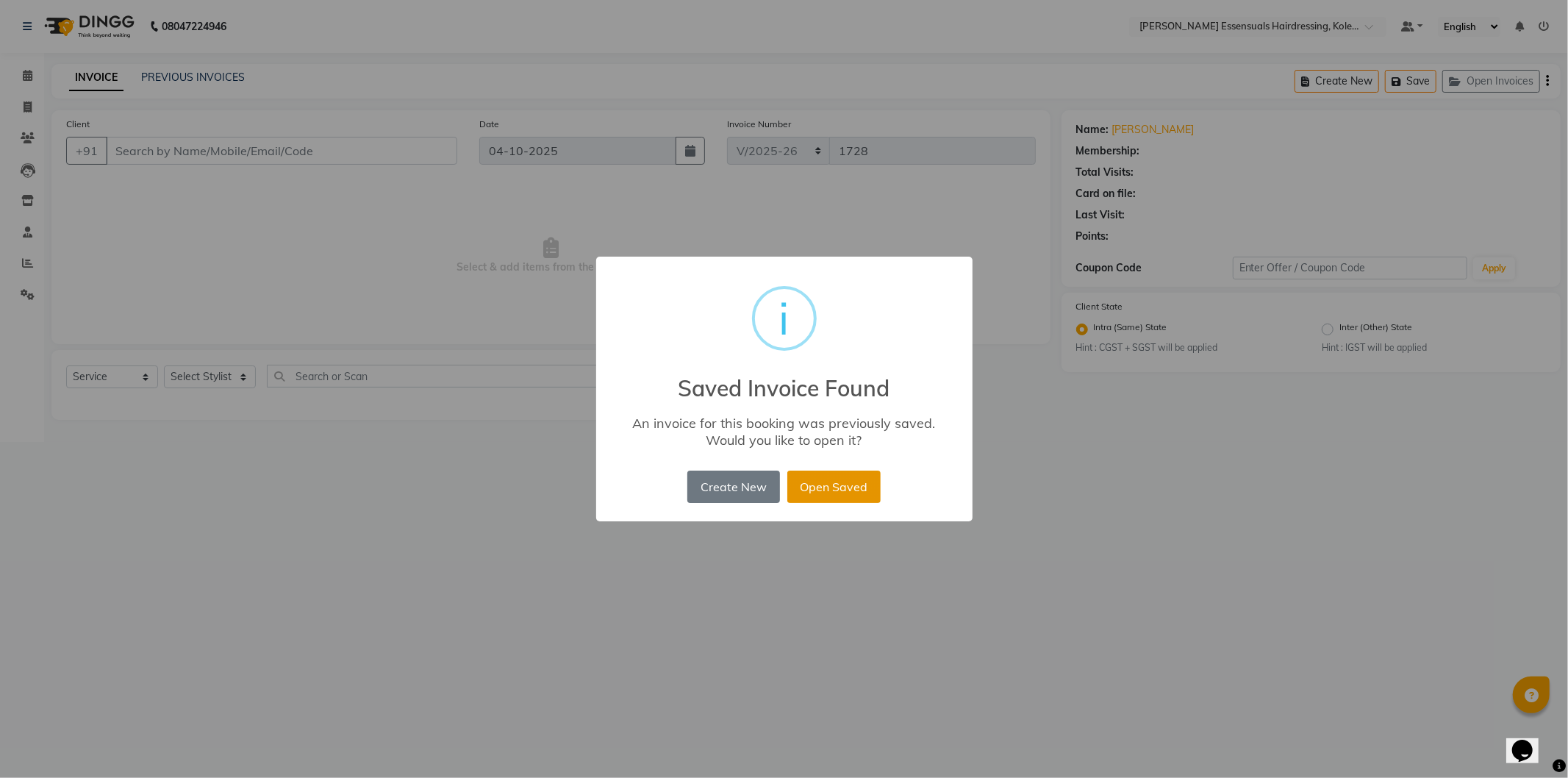
click at [817, 488] on button "Open Saved" at bounding box center [833, 487] width 94 height 33
type input "81******49"
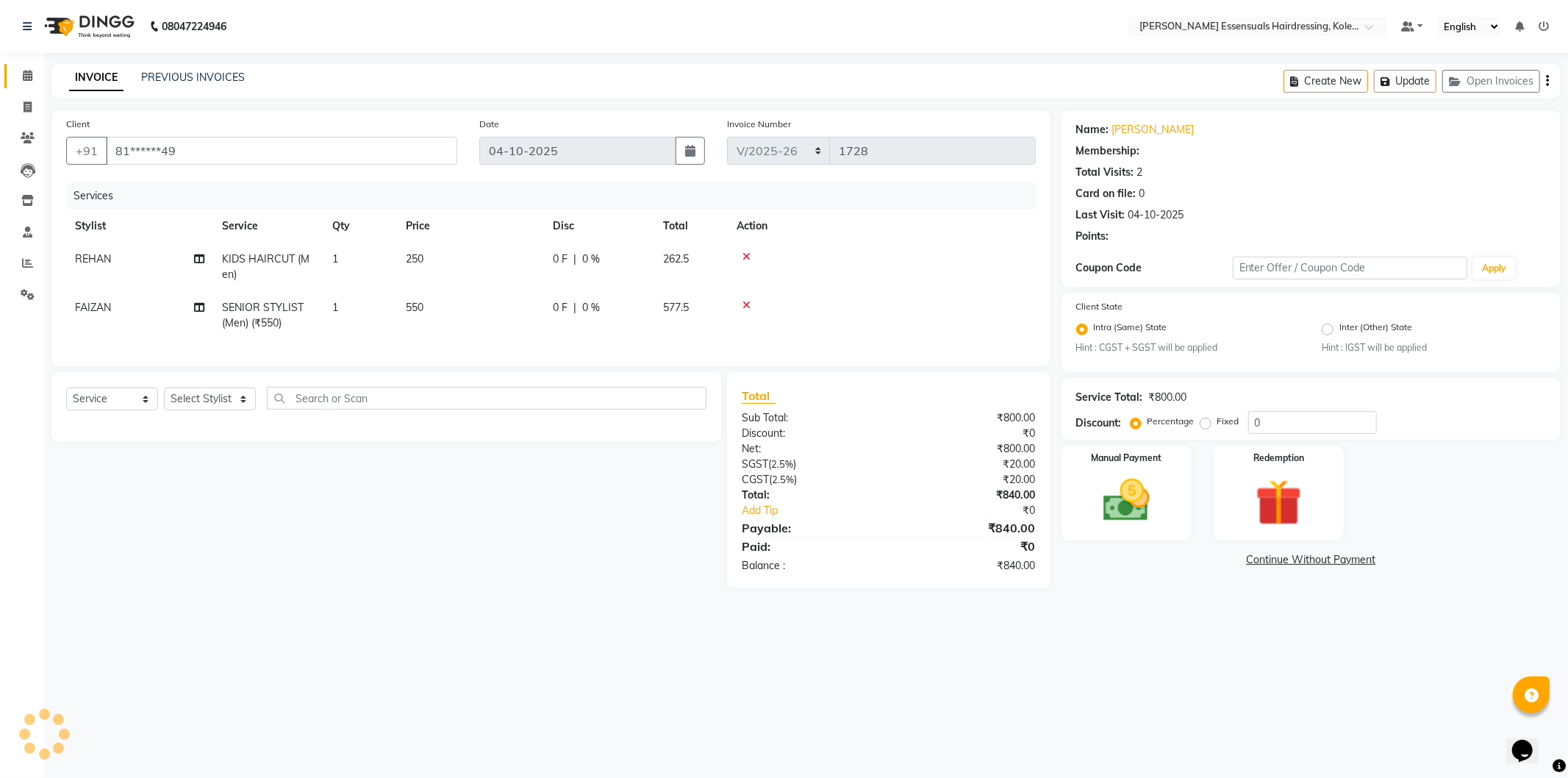
select select "1: Object"
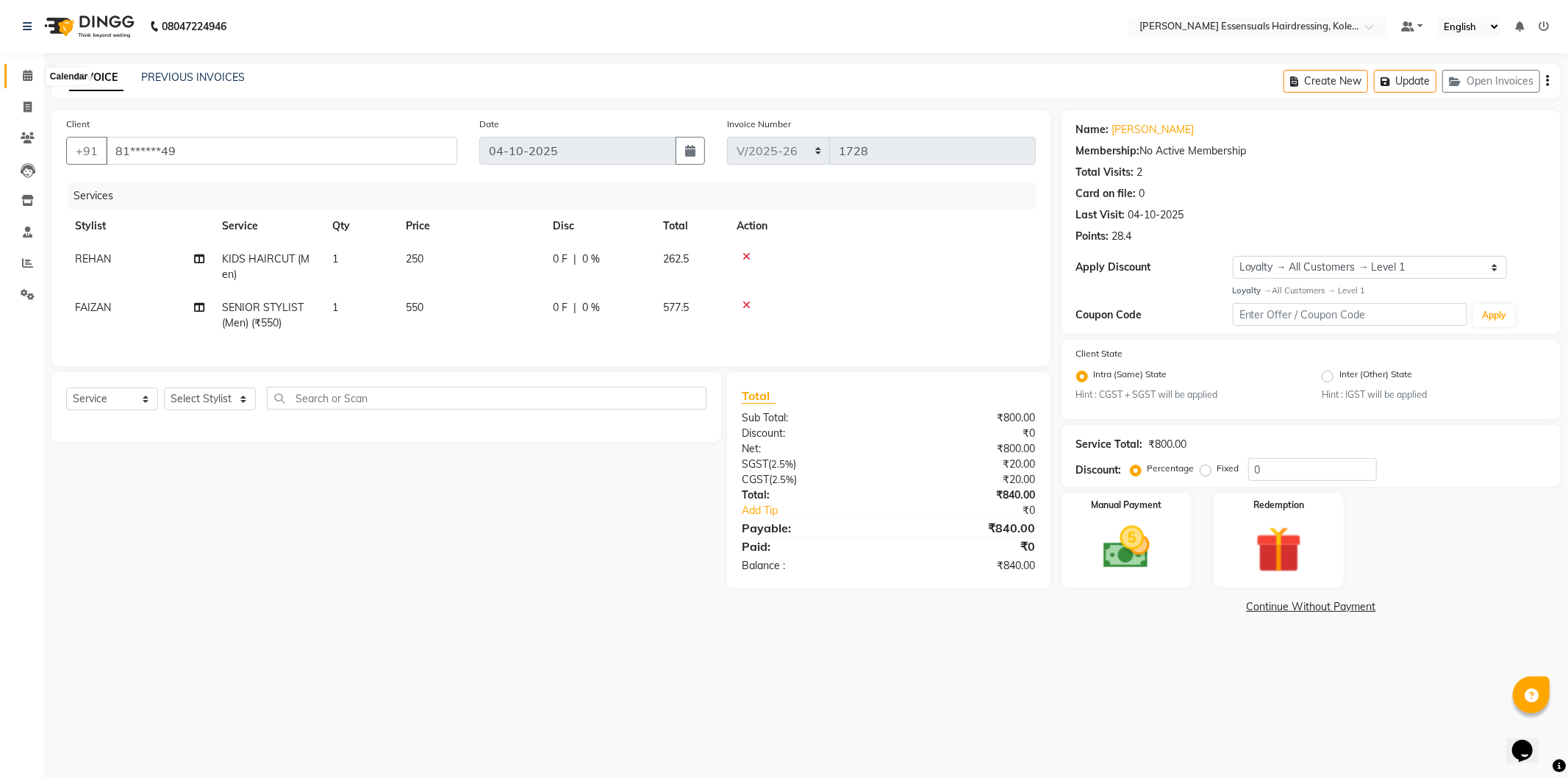
click at [23, 78] on icon at bounding box center [27, 75] width 9 height 11
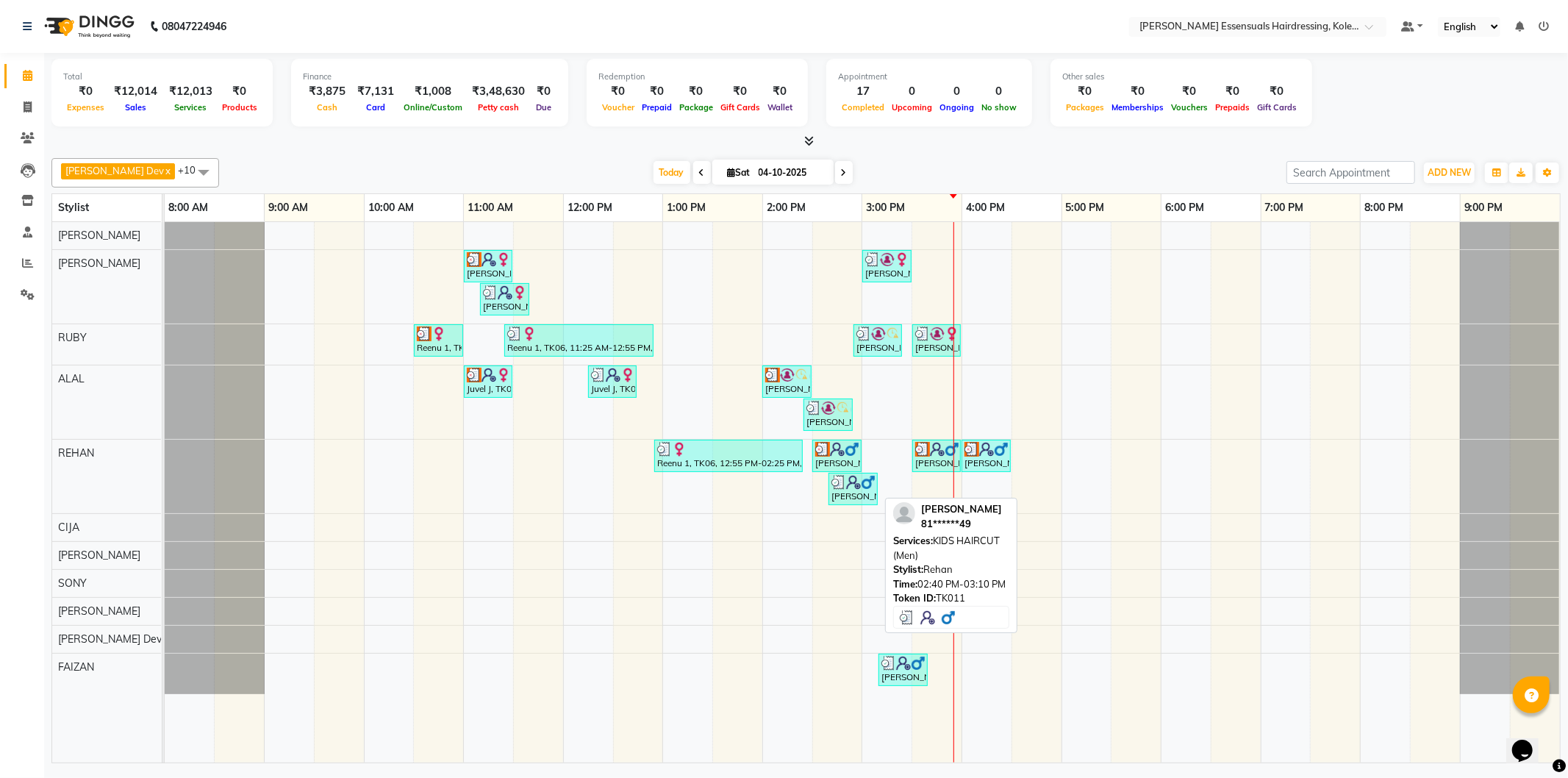
click at [857, 481] on img at bounding box center [853, 482] width 15 height 15
select select "3"
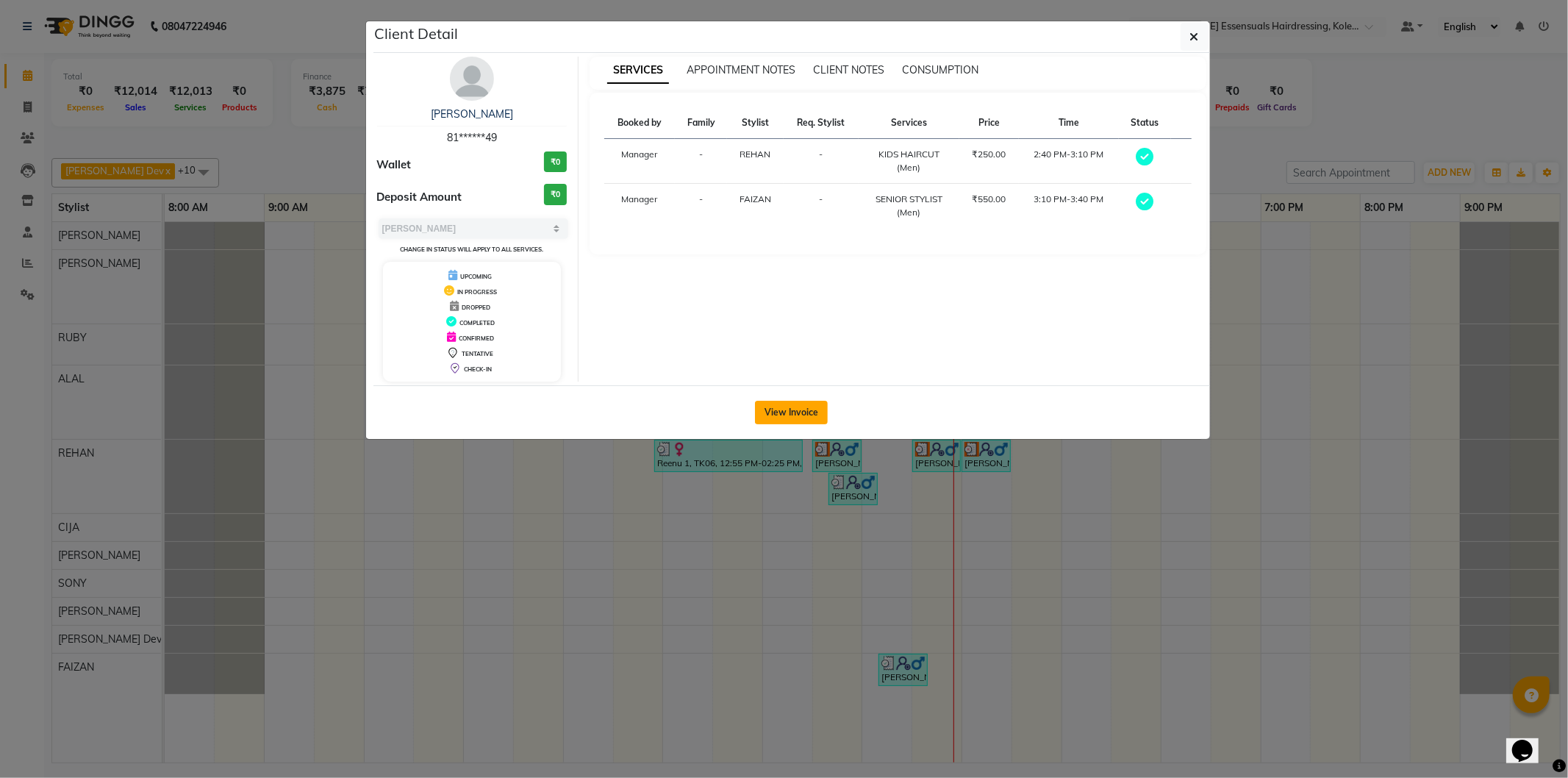
click at [781, 407] on button "View Invoice" at bounding box center [791, 412] width 73 height 23
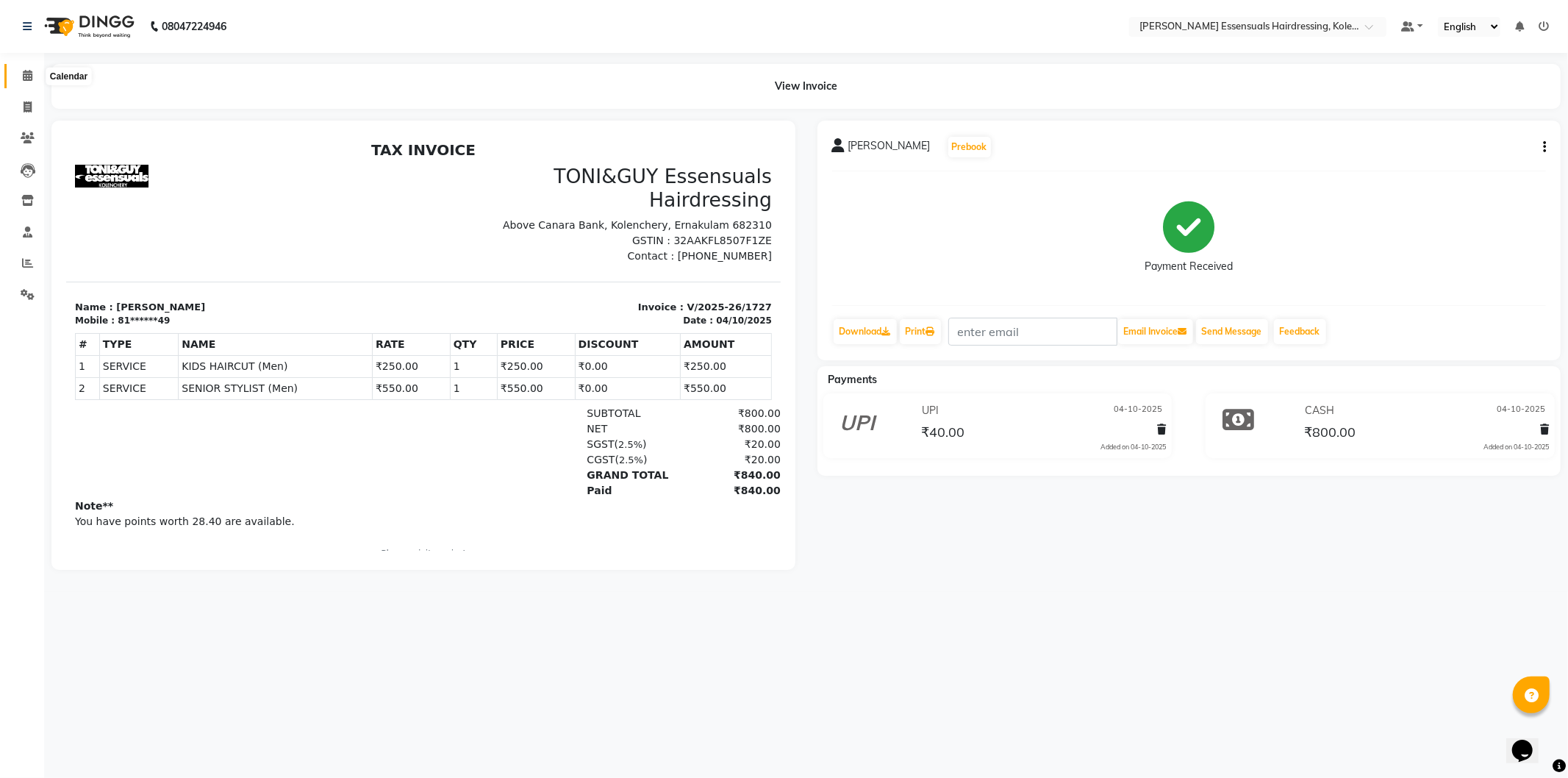
click at [28, 75] on icon at bounding box center [27, 75] width 9 height 11
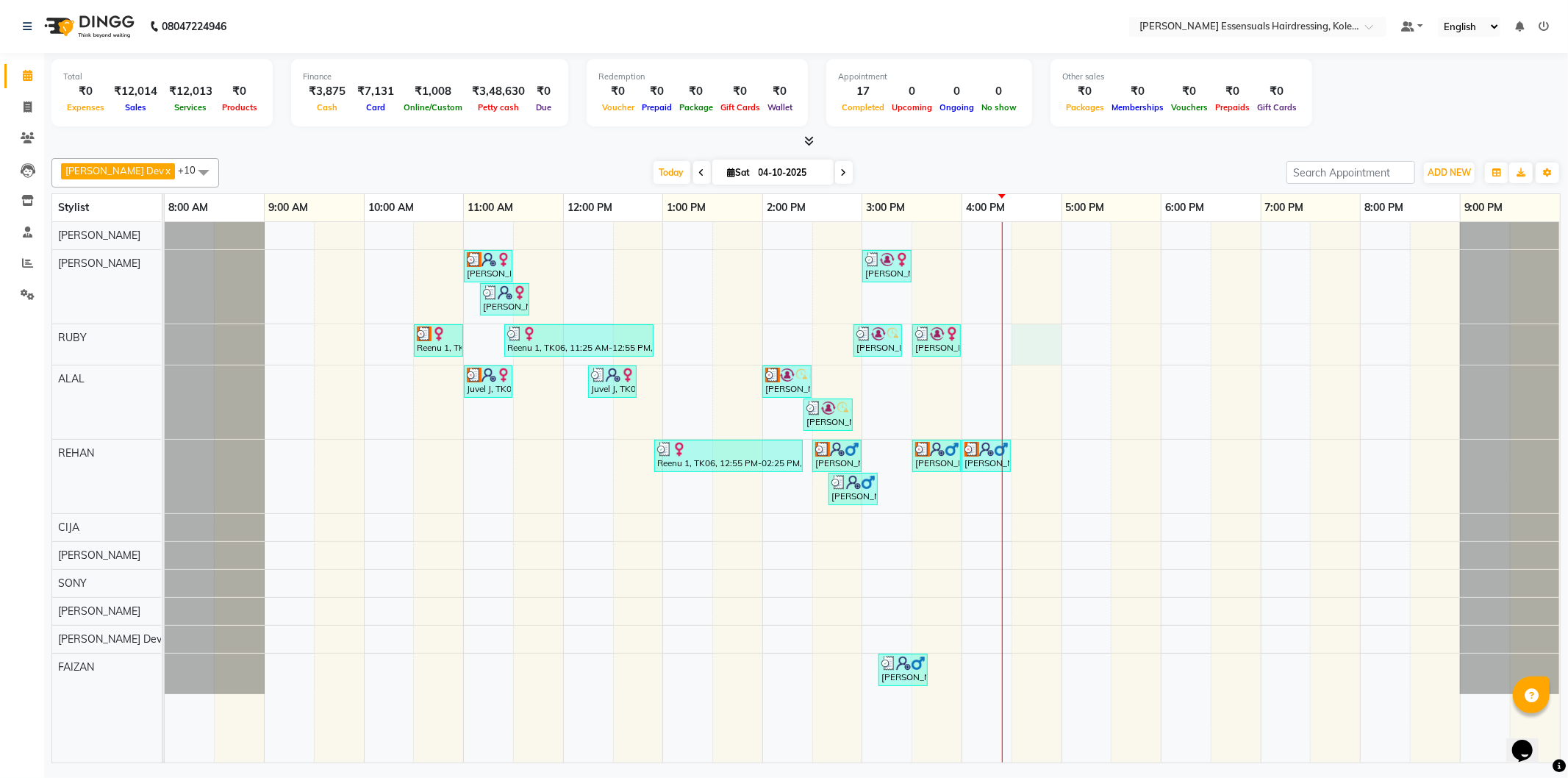
click at [1018, 340] on div "Neethu, TK03, 11:00 AM-11:30 AM, TOP STYLIST (Men) Athira Vs, TK10, 03:00 PM-03…" at bounding box center [863, 492] width 1395 height 541
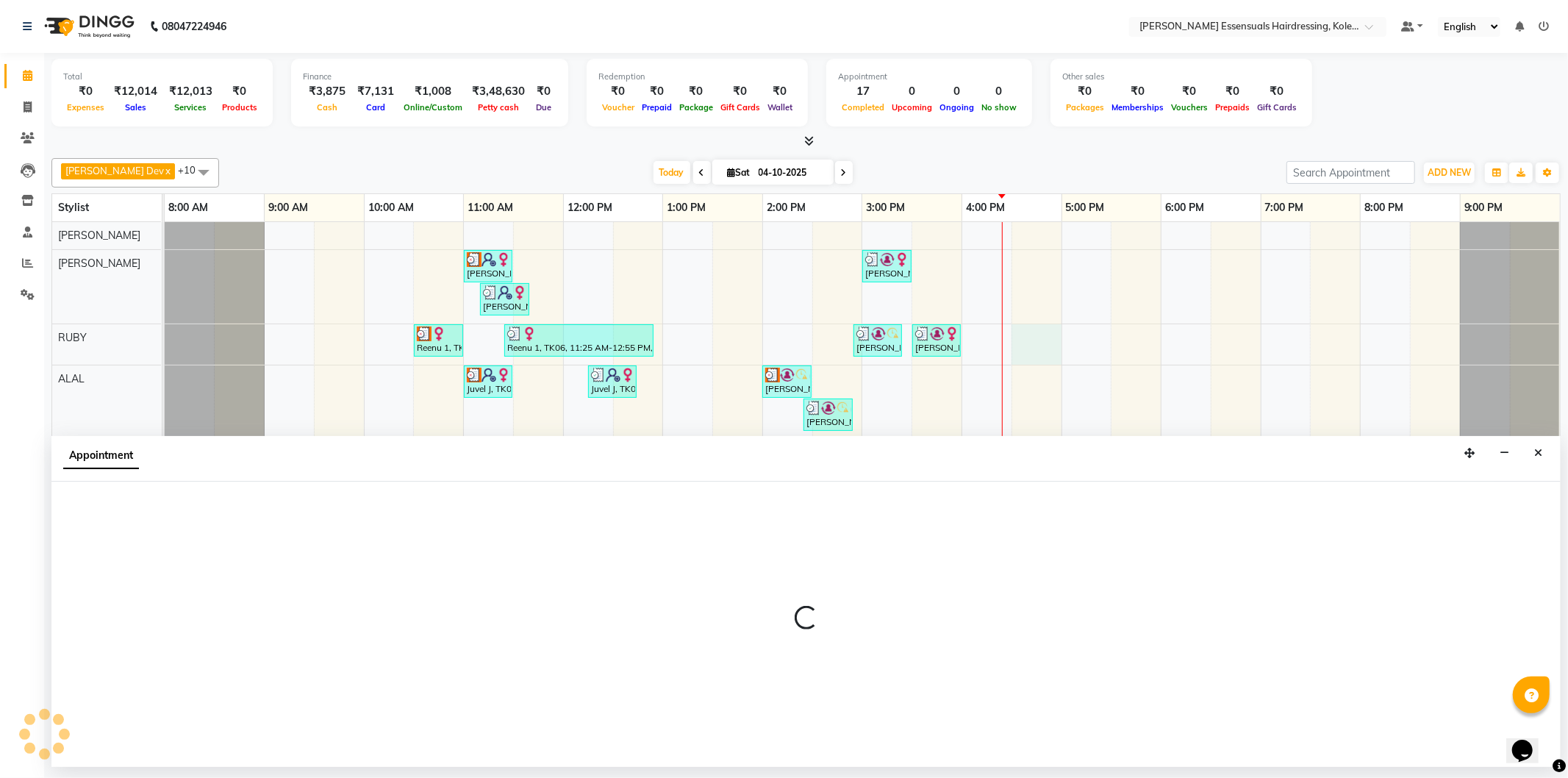
select select "79968"
select select "990"
select select "tentative"
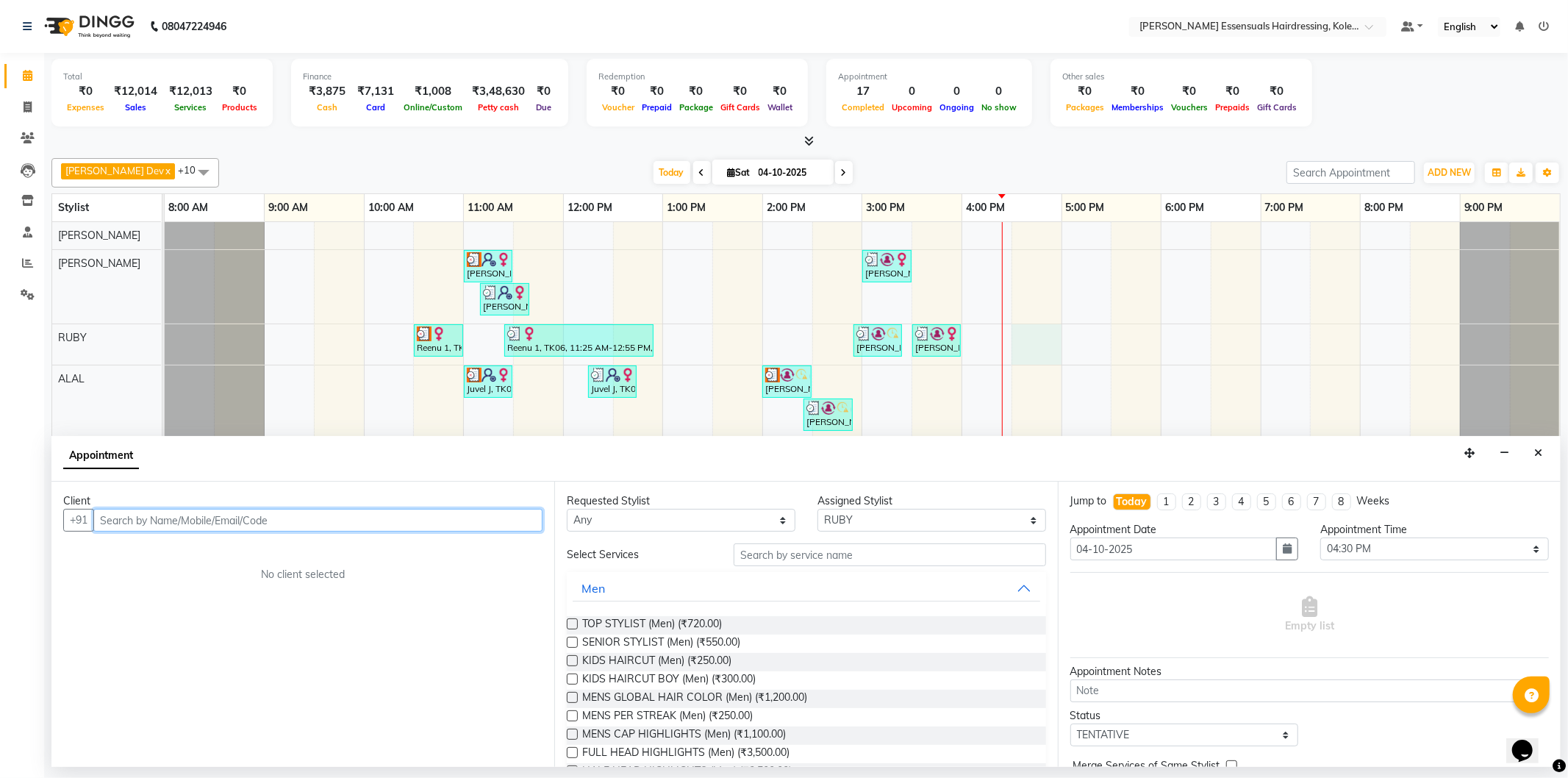
click at [442, 516] on input "text" at bounding box center [318, 520] width 449 height 23
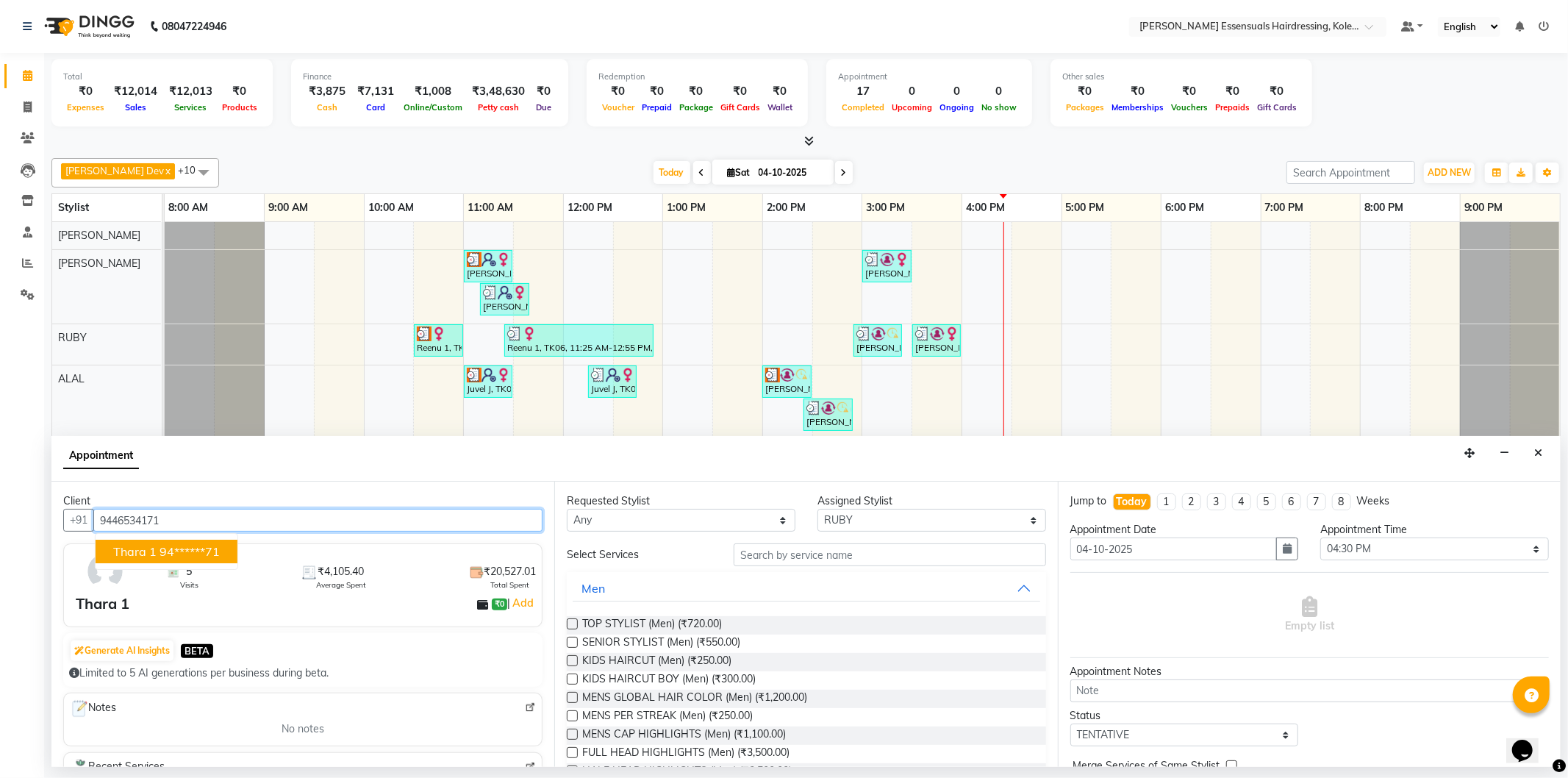
click at [214, 550] on ngb-highlight "94******71" at bounding box center [190, 551] width 60 height 15
type input "94******71"
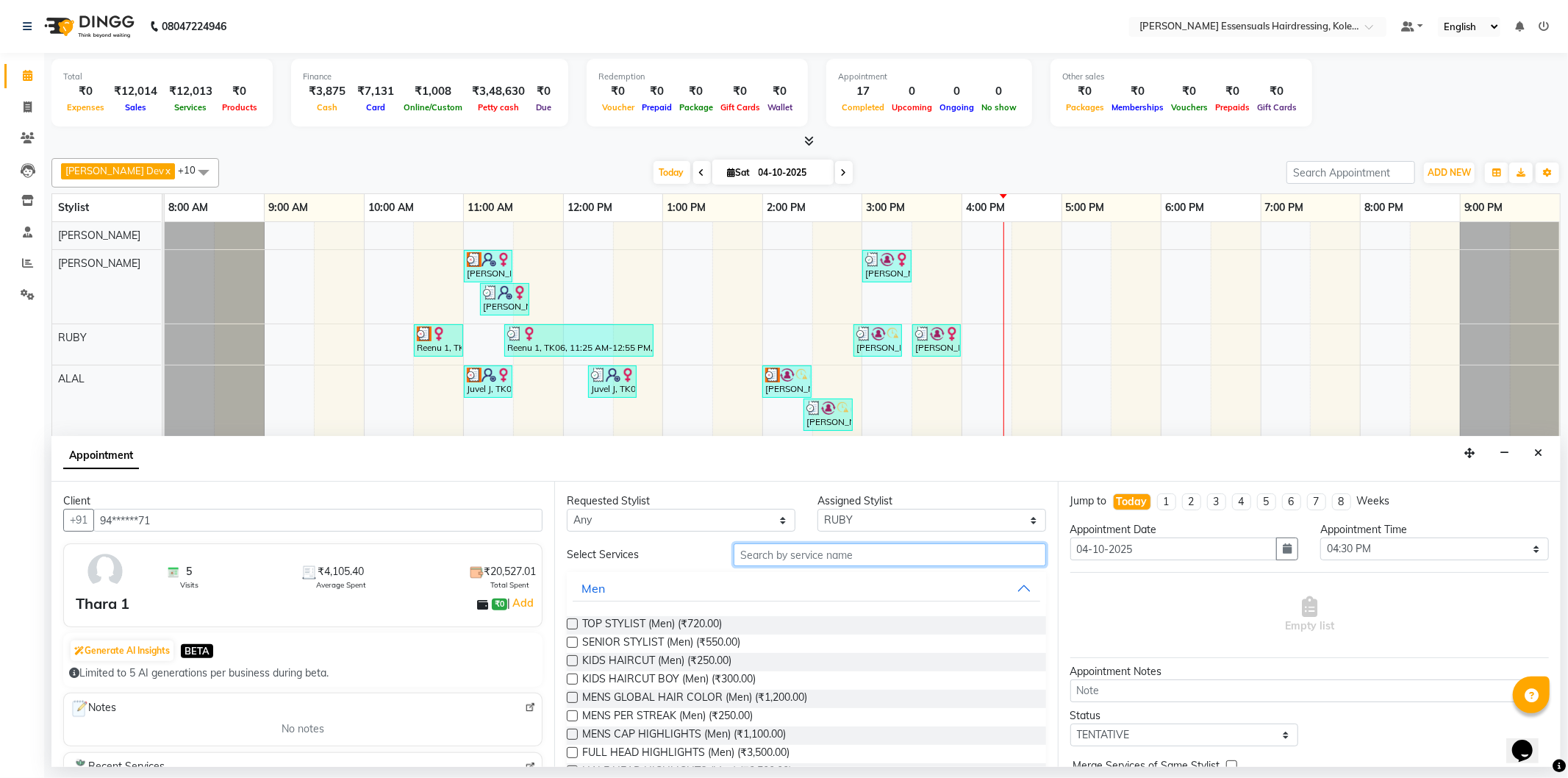
click at [822, 553] on input "text" at bounding box center [889, 554] width 312 height 23
type input "thr"
click at [568, 616] on div "EYEBROWS THREADING (₹42.00)" at bounding box center [806, 625] width 479 height 18
click at [572, 625] on label at bounding box center [572, 624] width 11 height 11
click at [572, 625] on input "checkbox" at bounding box center [571, 625] width 9 height 9
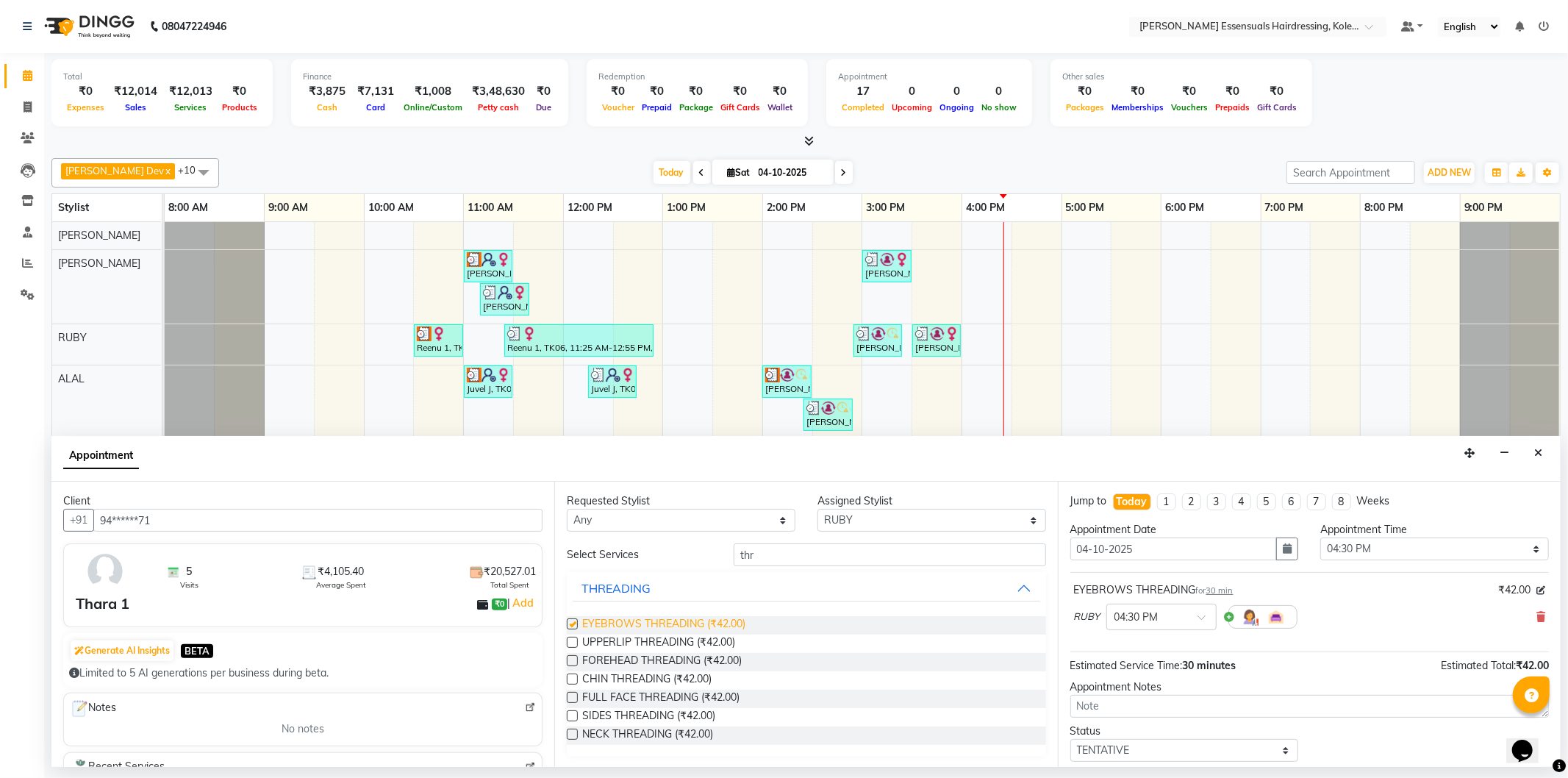
checkbox input "false"
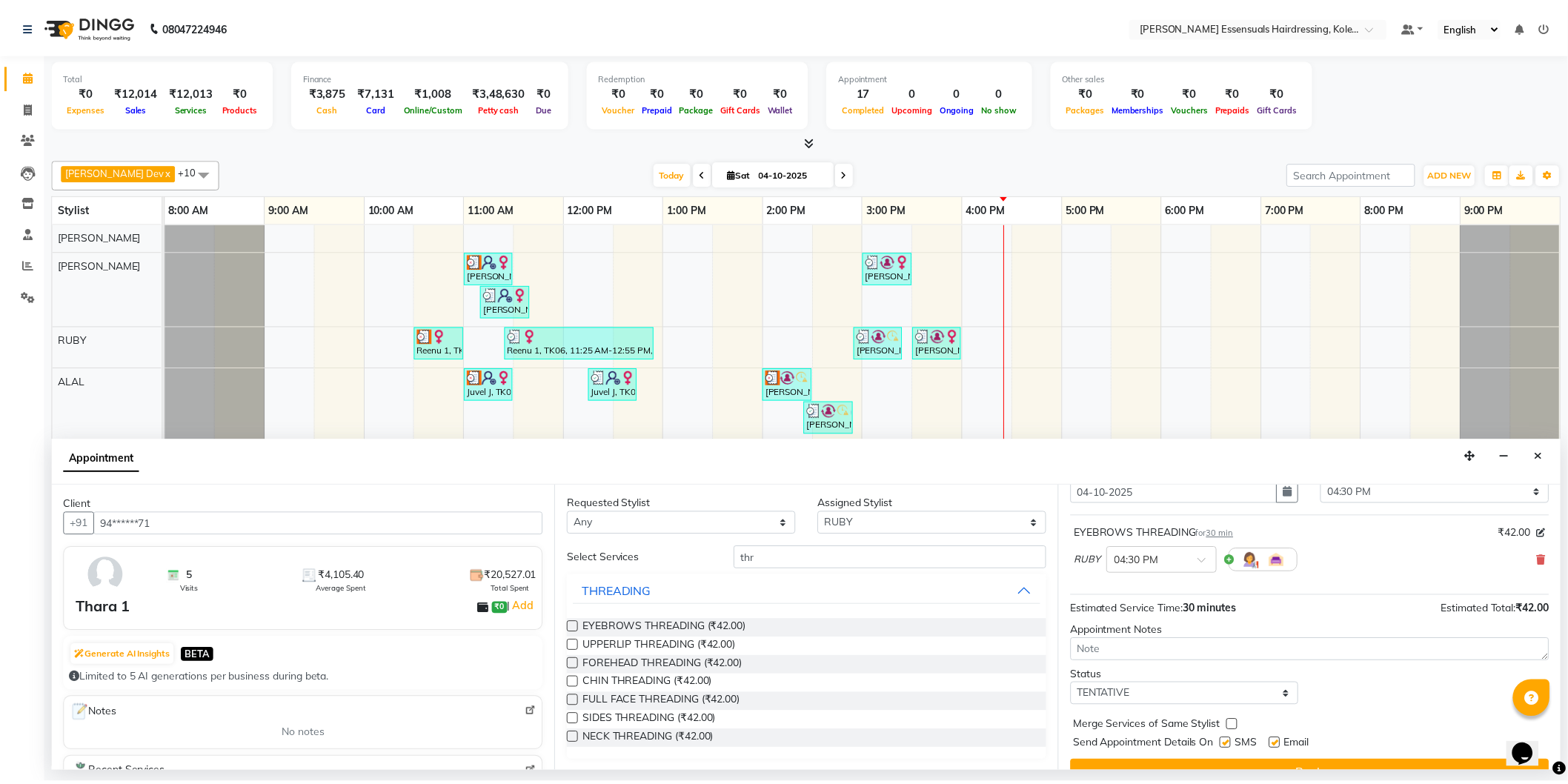
scroll to position [82, 0]
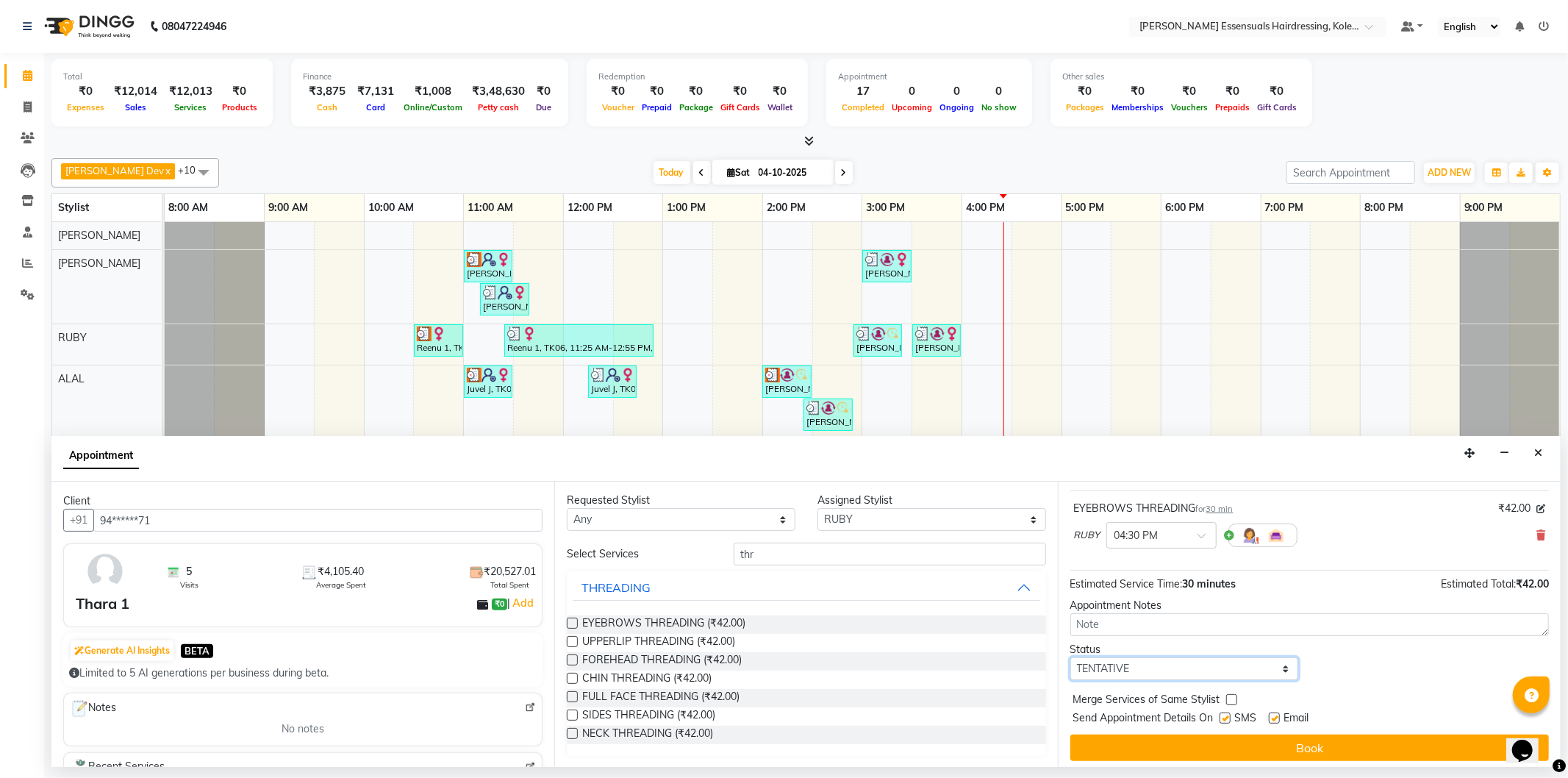
click at [1172, 673] on select "Select TENTATIVE CONFIRM CHECK-IN UPCOMING" at bounding box center [1185, 669] width 229 height 23
select select "check-in"
click at [1071, 658] on select "Select TENTATIVE CONFIRM CHECK-IN UPCOMING" at bounding box center [1185, 669] width 229 height 23
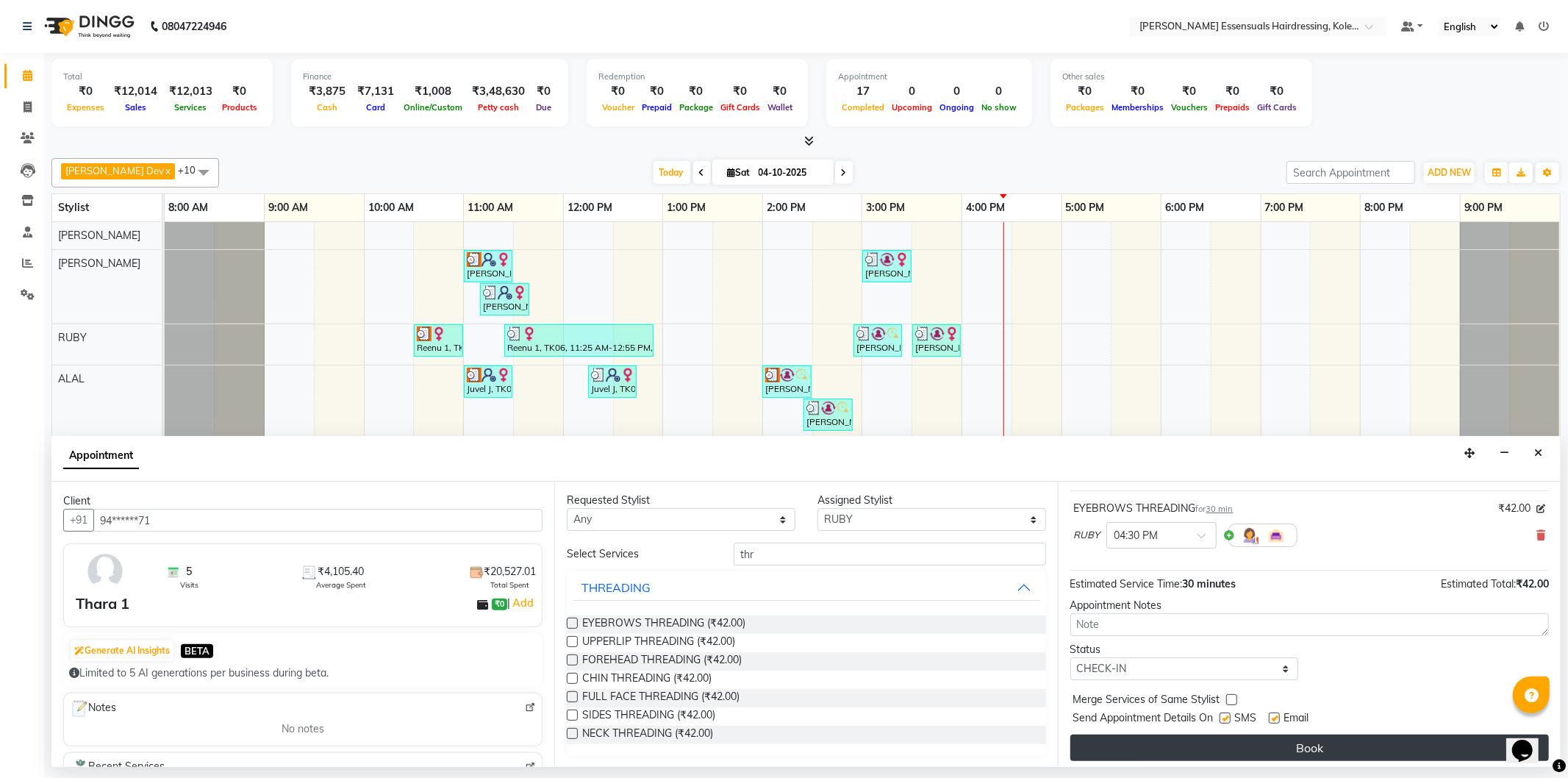
click at [1145, 757] on button "Book" at bounding box center [1309, 748] width 479 height 27
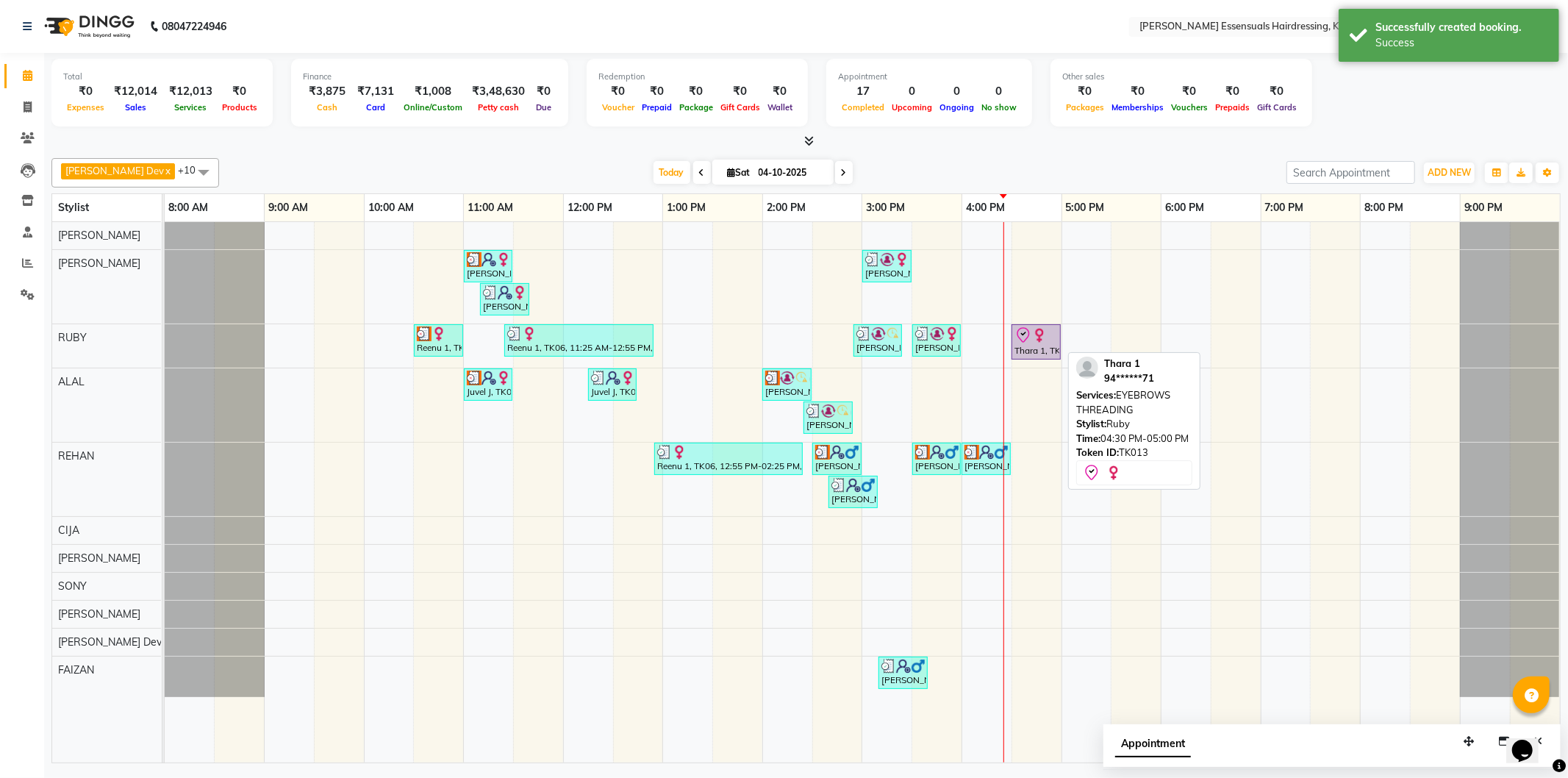
click at [1025, 351] on div "Thara 1, TK13, 04:30 PM-05:00 PM, EYEBROWS THREADING" at bounding box center [1036, 342] width 46 height 31
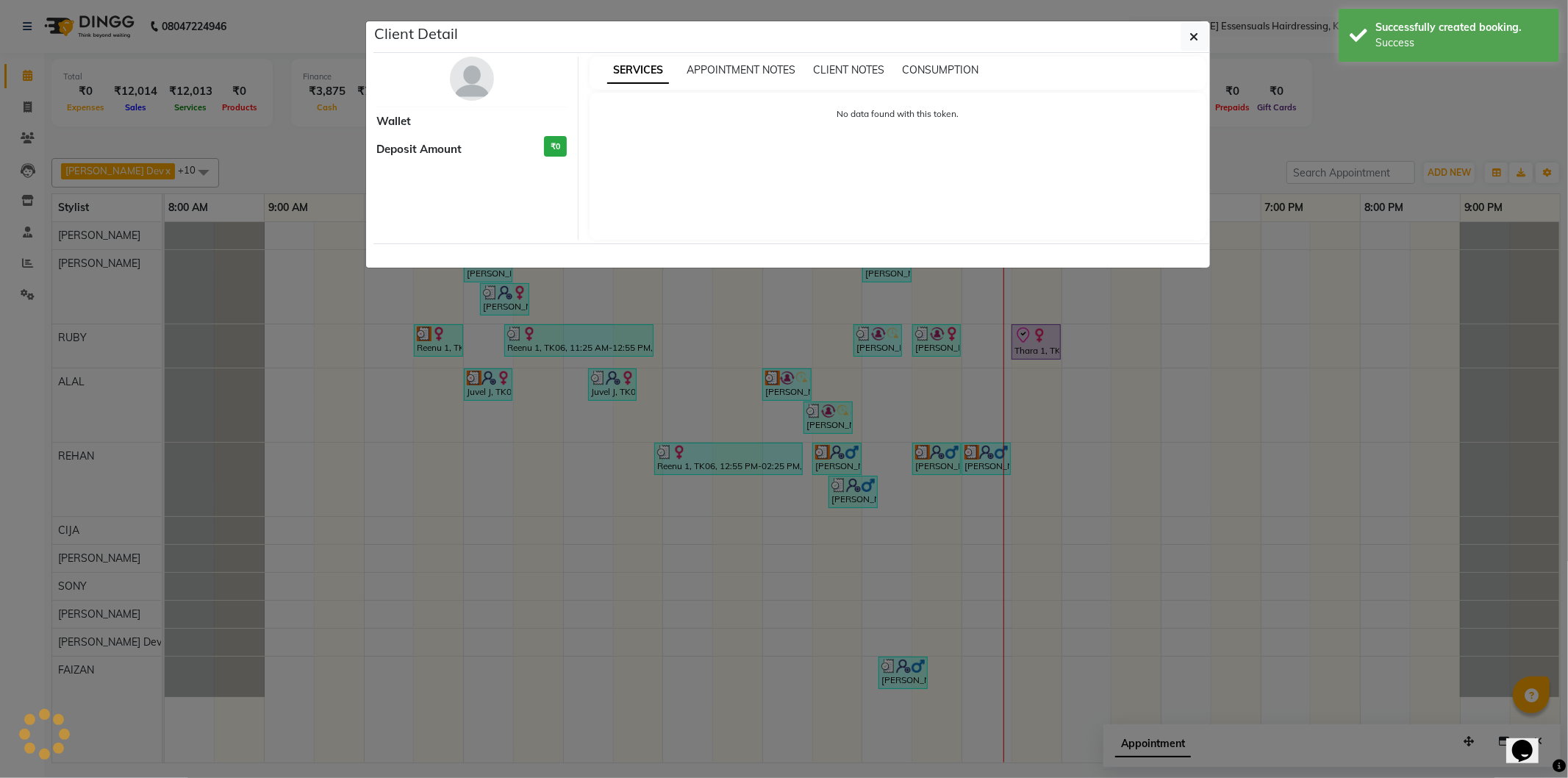
select select "8"
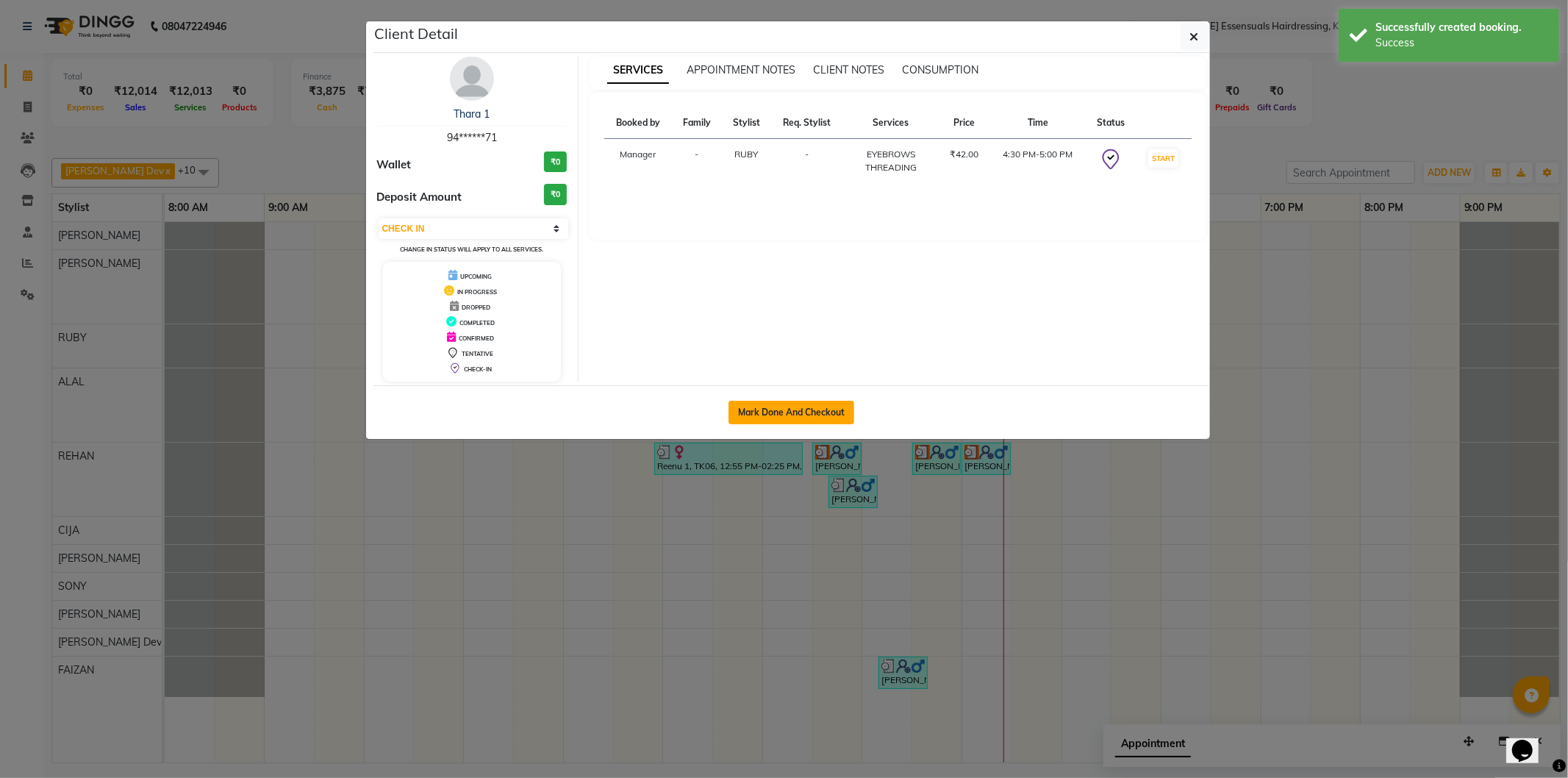
click at [789, 418] on button "Mark Done And Checkout" at bounding box center [791, 412] width 125 height 23
select select "service"
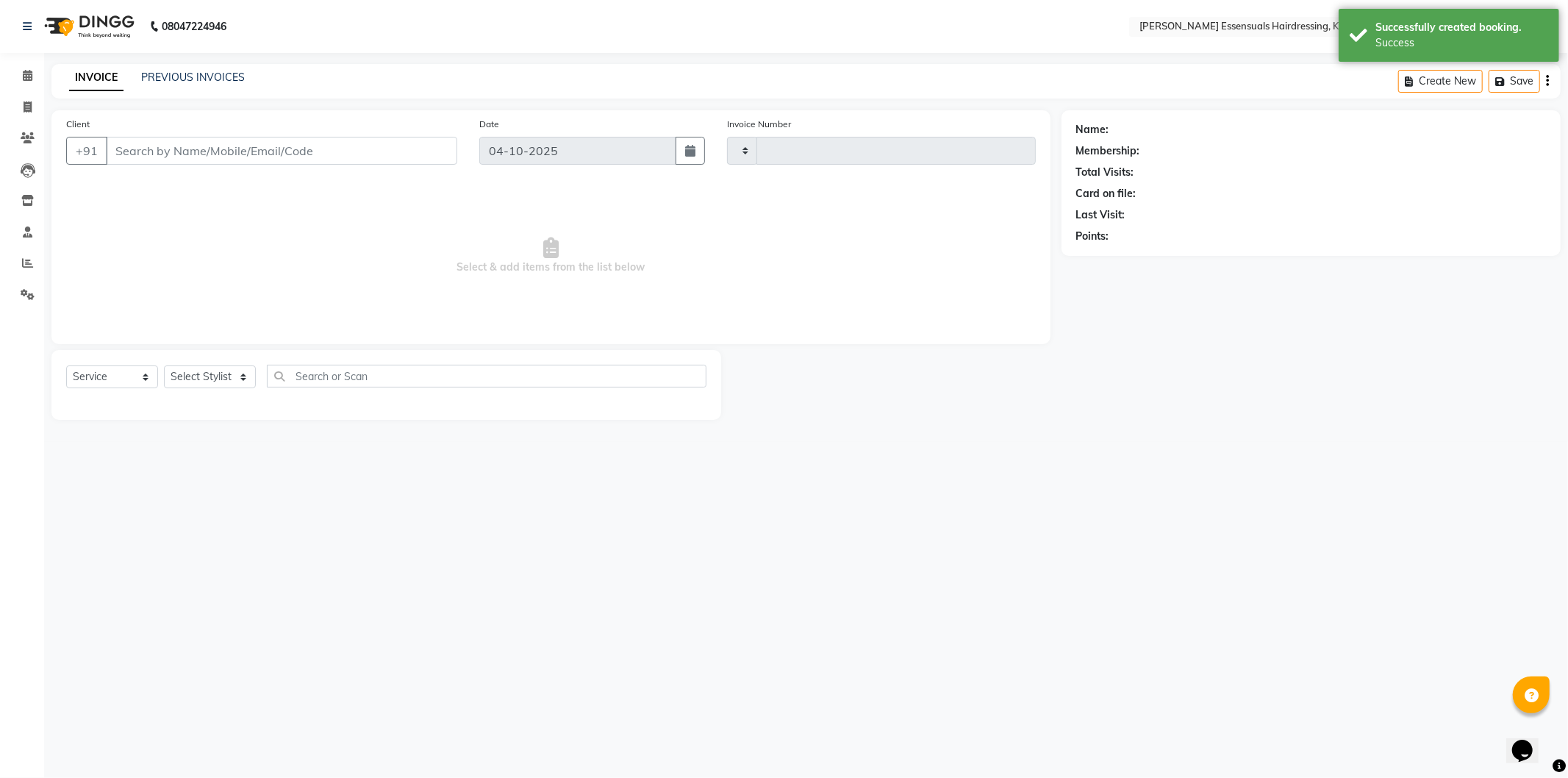
type input "1728"
select select "8281"
type input "94******71"
select select "79968"
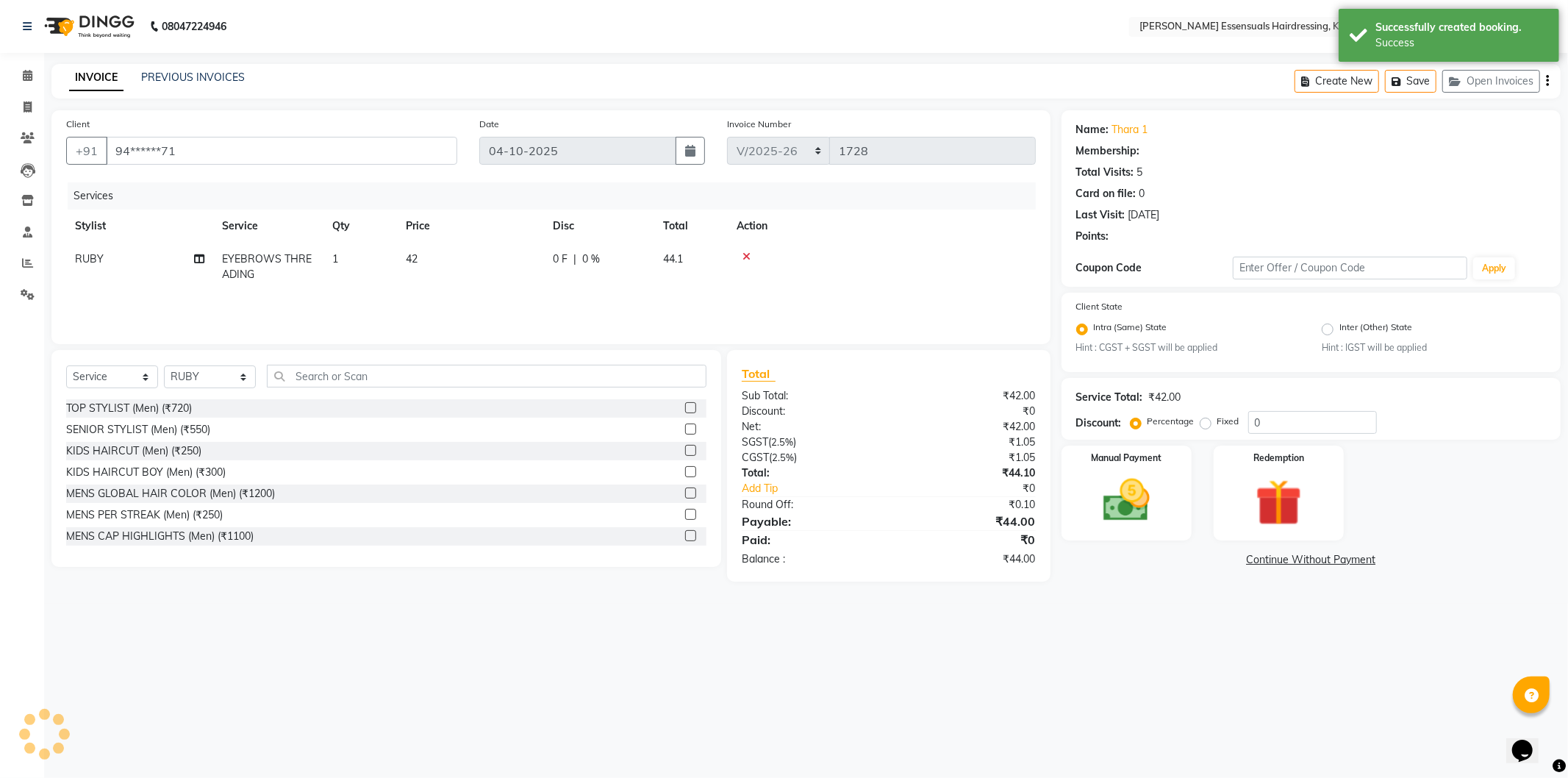
select select "1: Object"
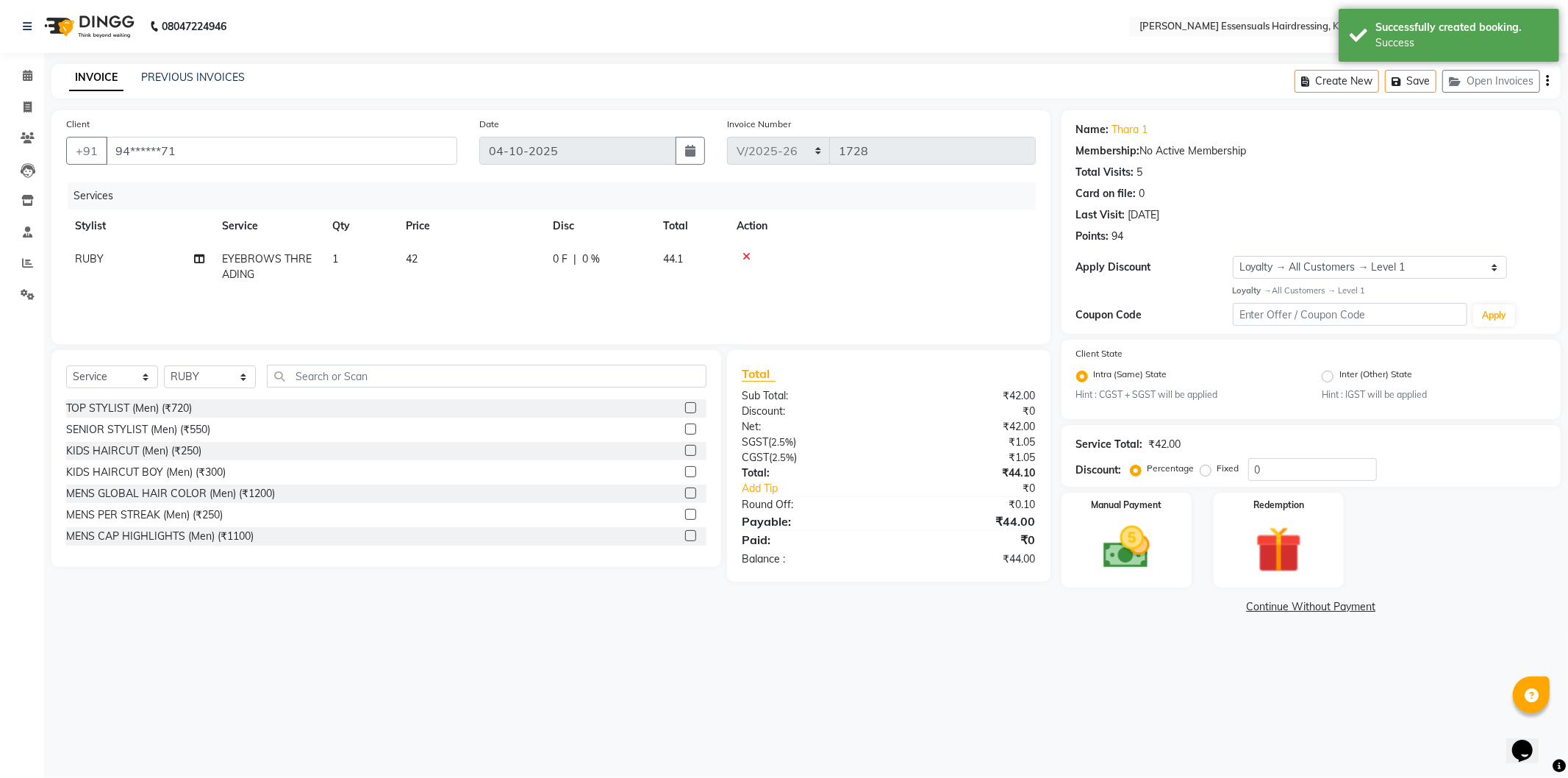
click at [430, 254] on td "42" at bounding box center [470, 266] width 147 height 48
select select "79968"
click at [502, 266] on input "42" at bounding box center [540, 263] width 130 height 23
type input "48"
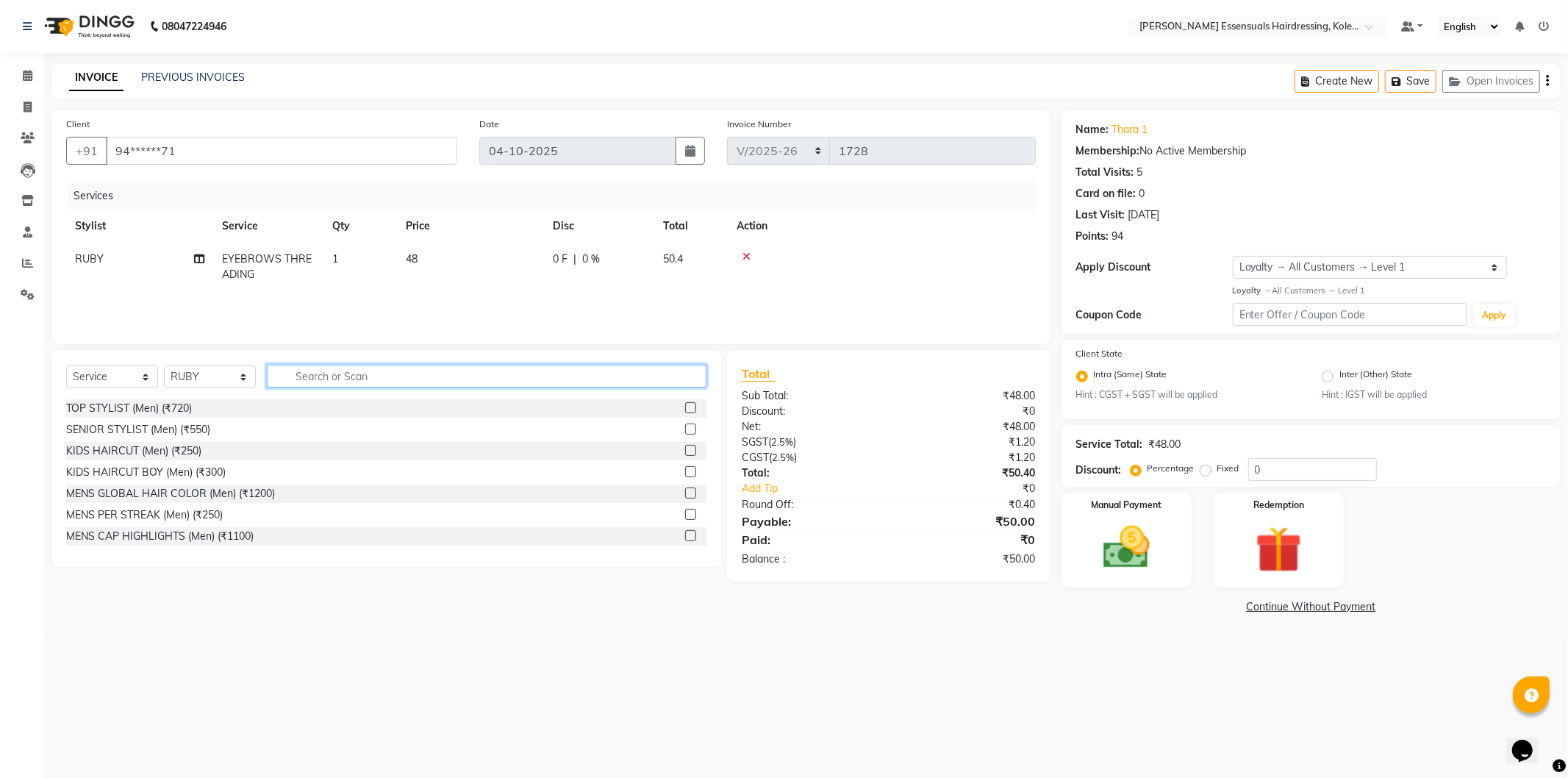
click at [393, 379] on input "text" at bounding box center [487, 376] width 440 height 23
type input "clea"
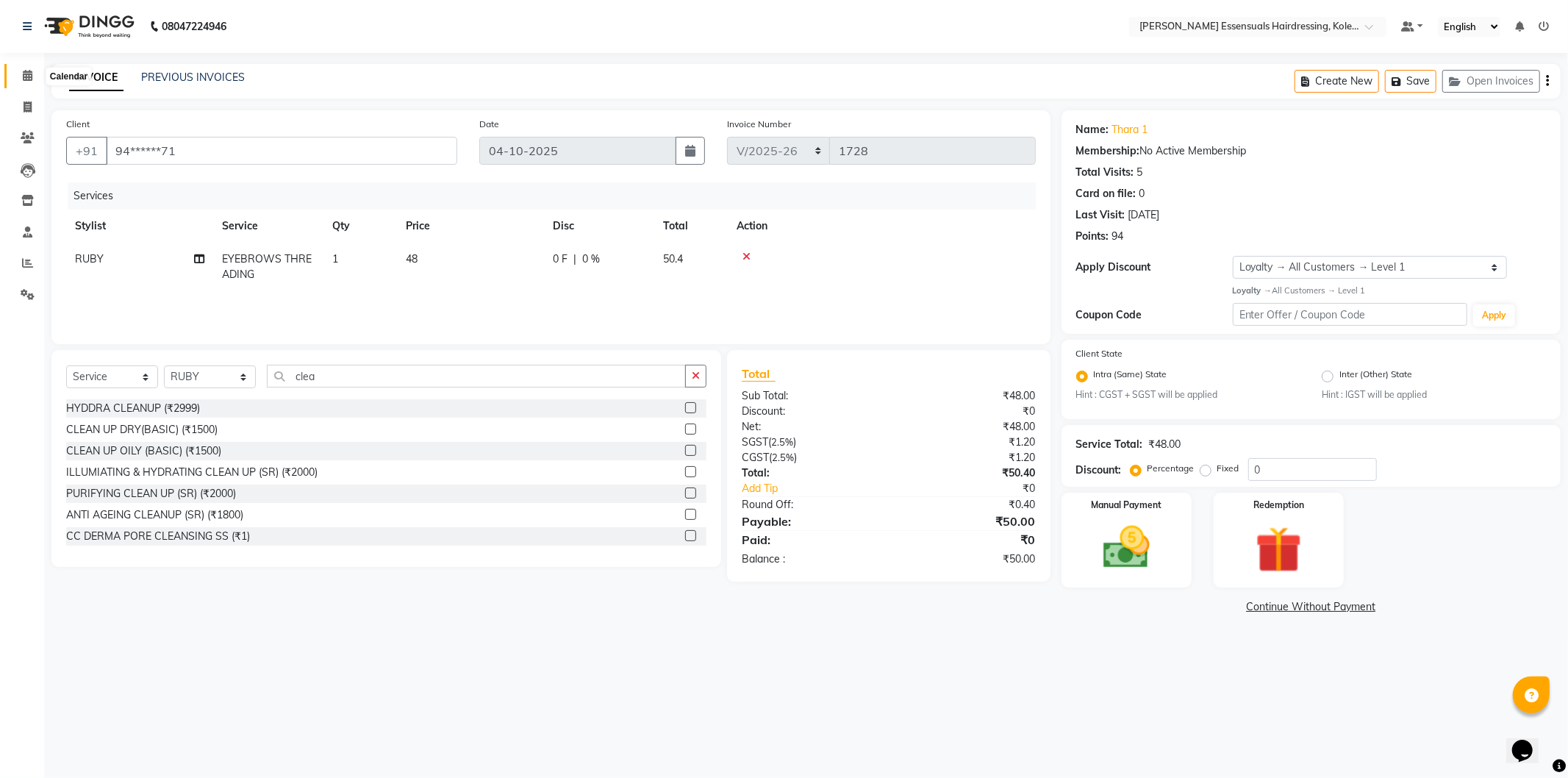
click at [23, 74] on icon at bounding box center [27, 75] width 9 height 11
click at [1399, 86] on button "Save" at bounding box center [1411, 81] width 52 height 23
click at [27, 79] on icon at bounding box center [27, 75] width 9 height 11
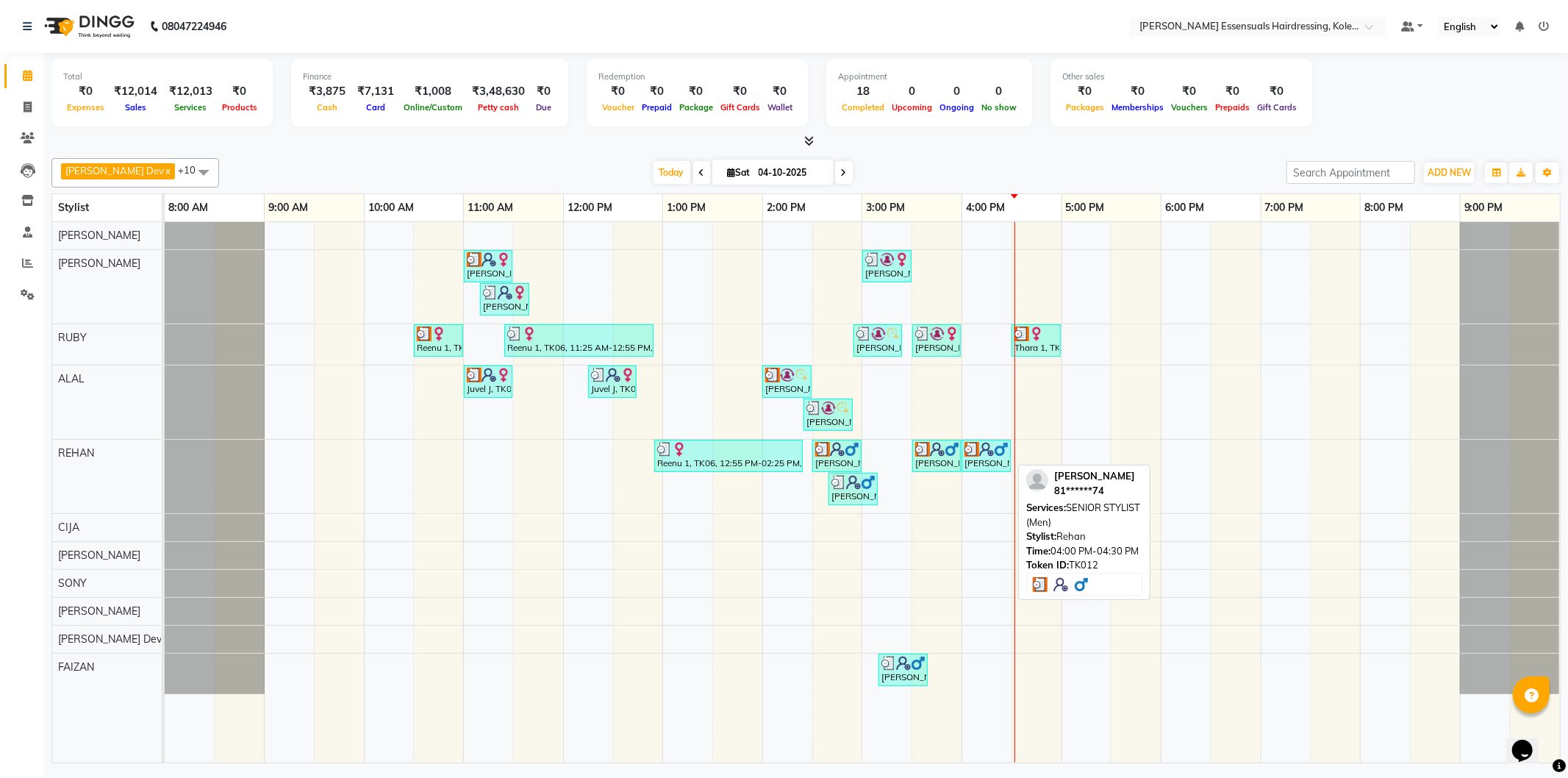
click at [991, 465] on div "[PERSON_NAME] S, TK12, 04:00 PM-04:30 PM, SENIOR STYLIST (Men)" at bounding box center [986, 456] width 46 height 28
select select "3"
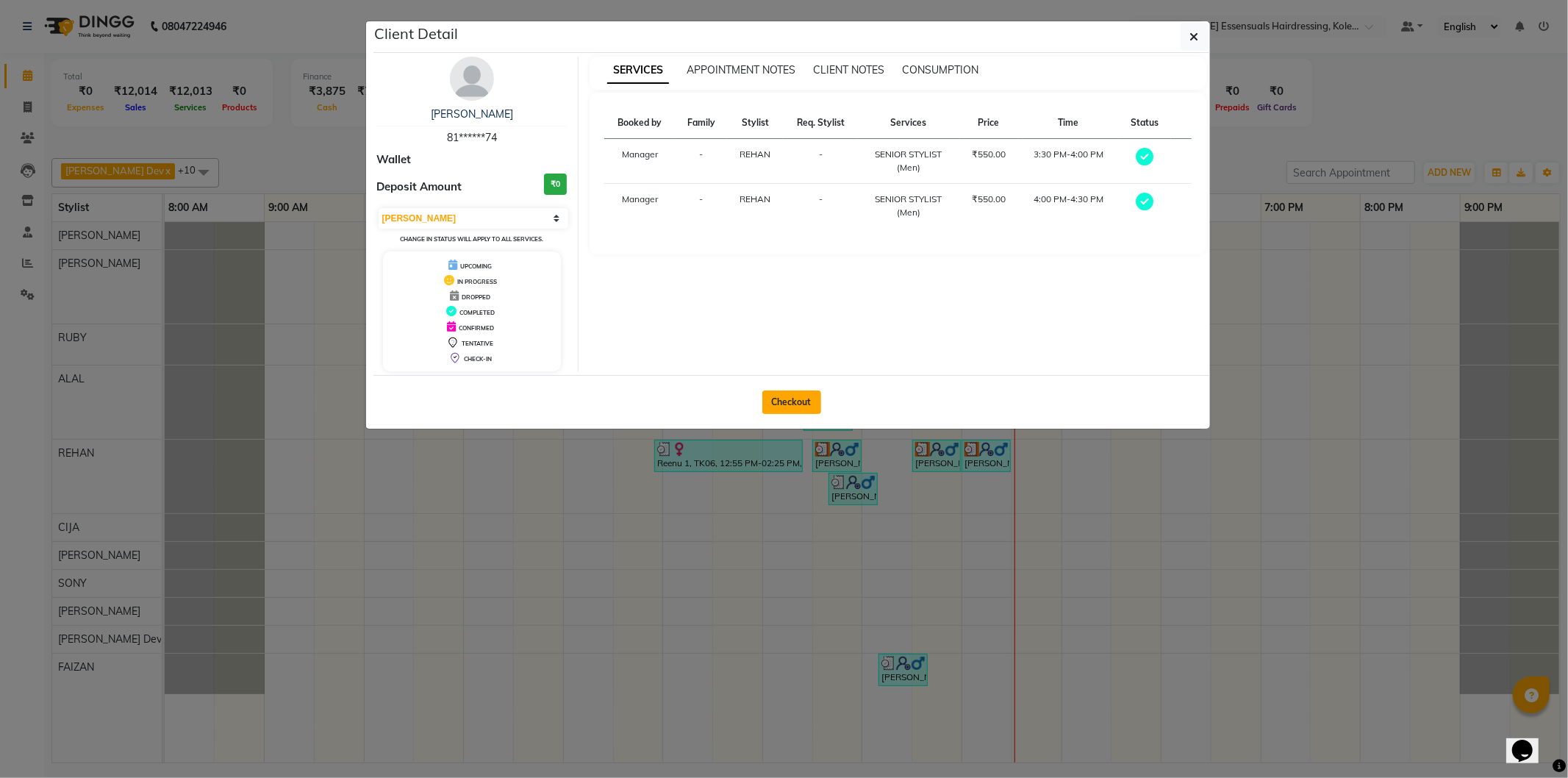
click at [797, 398] on button "Checkout" at bounding box center [791, 401] width 58 height 23
select select "service"
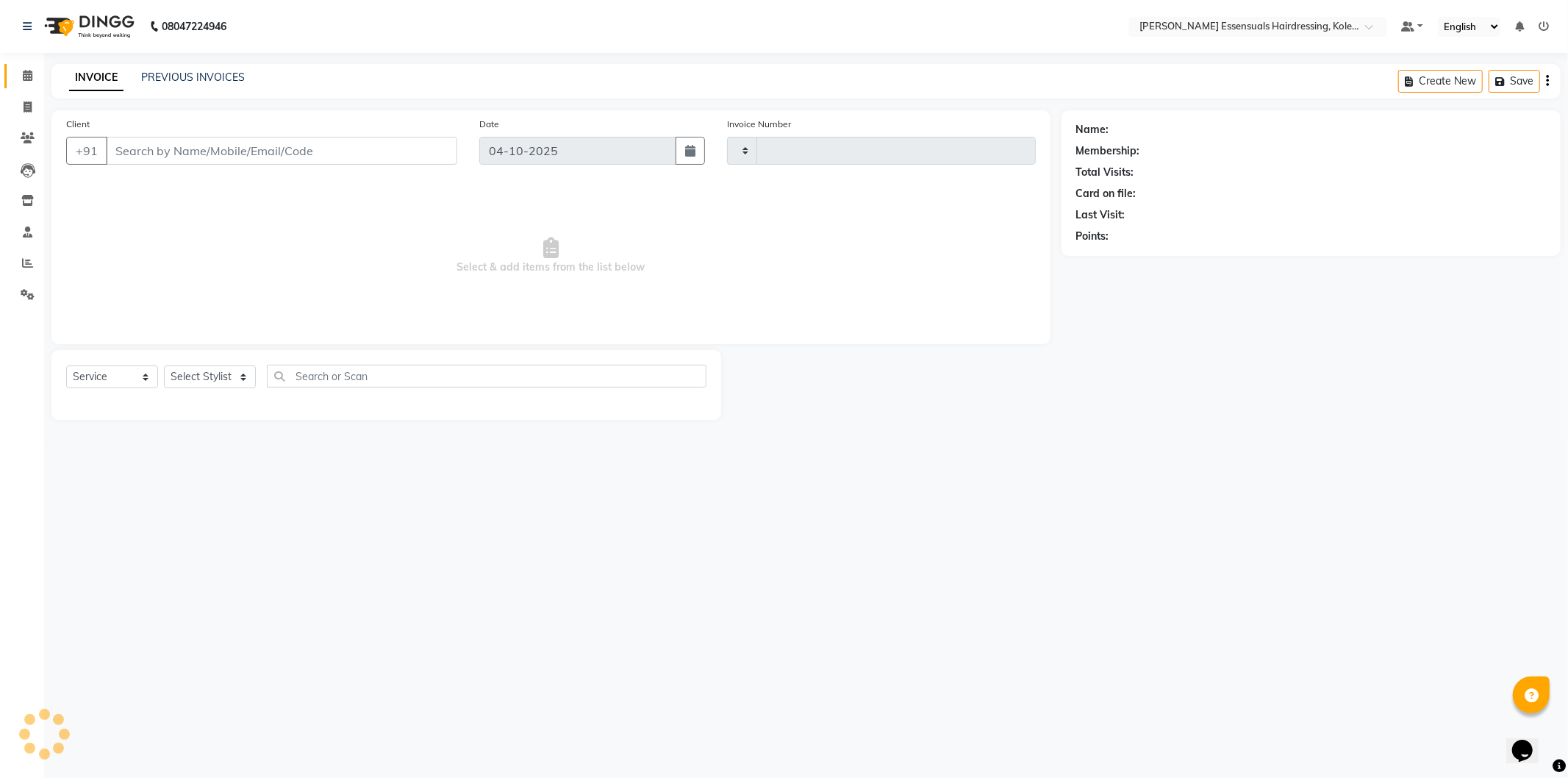
type input "1728"
select select "8281"
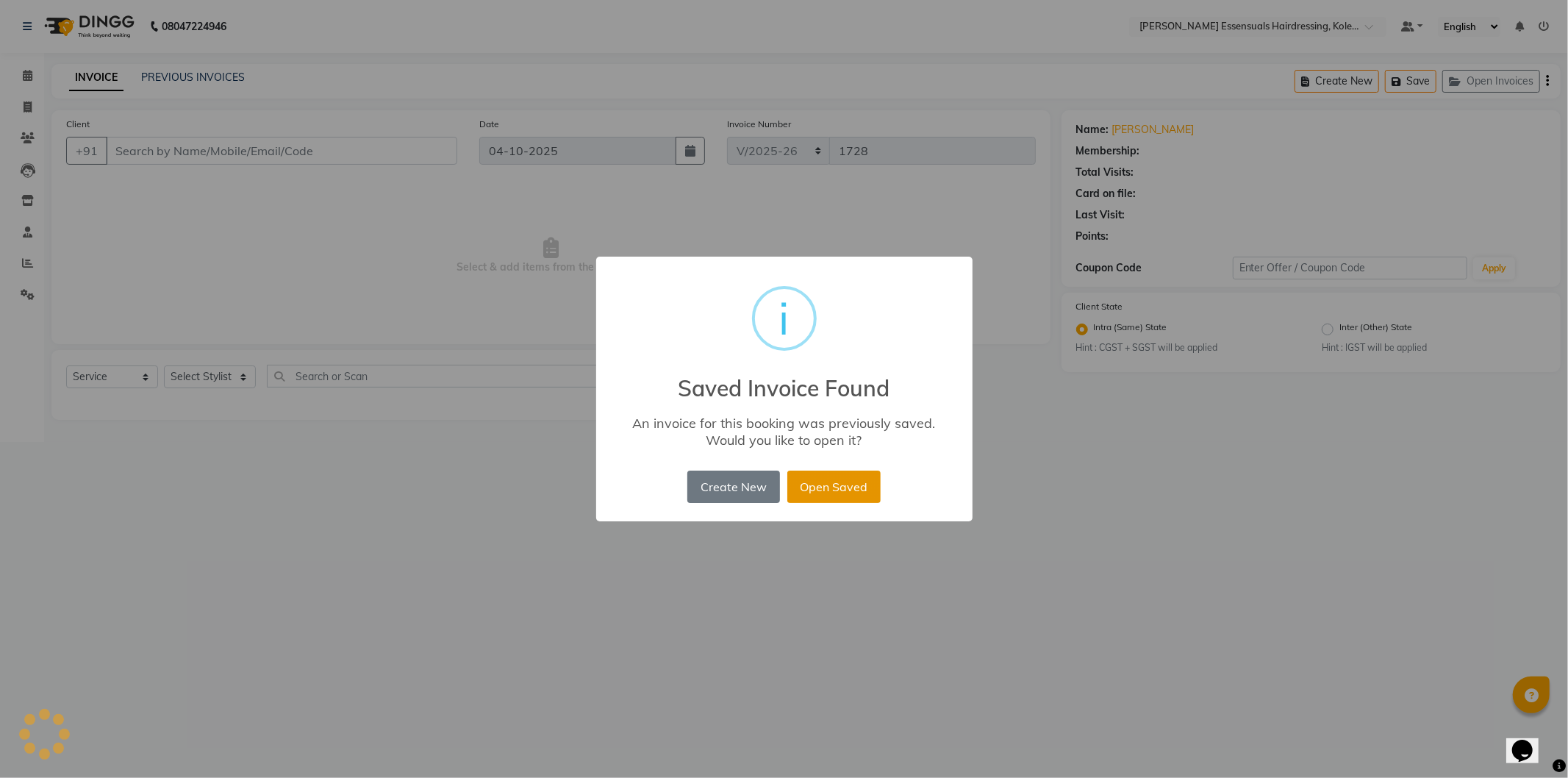
click at [817, 486] on button "Open Saved" at bounding box center [833, 487] width 94 height 33
type input "81******74"
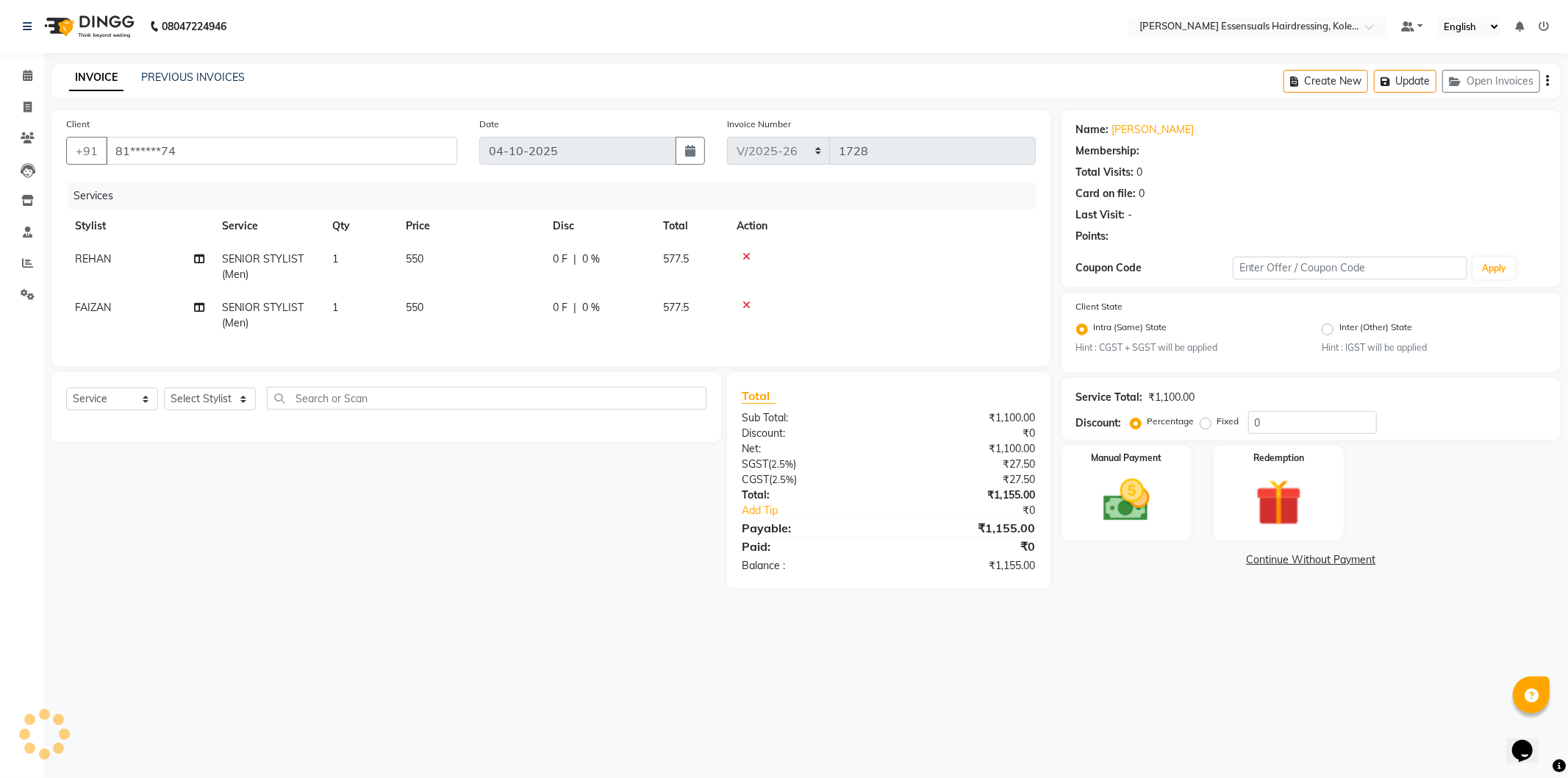
click at [198, 397] on div "Select Service Product Membership Package Voucher Prepaid Gift Card Select Styl…" at bounding box center [386, 407] width 669 height 70
click at [201, 410] on select "Select Stylist Admin [PERSON_NAME] Dev [PERSON_NAME] [PERSON_NAME] [PERSON_NAME…" at bounding box center [210, 399] width 92 height 23
select select "1: Object"
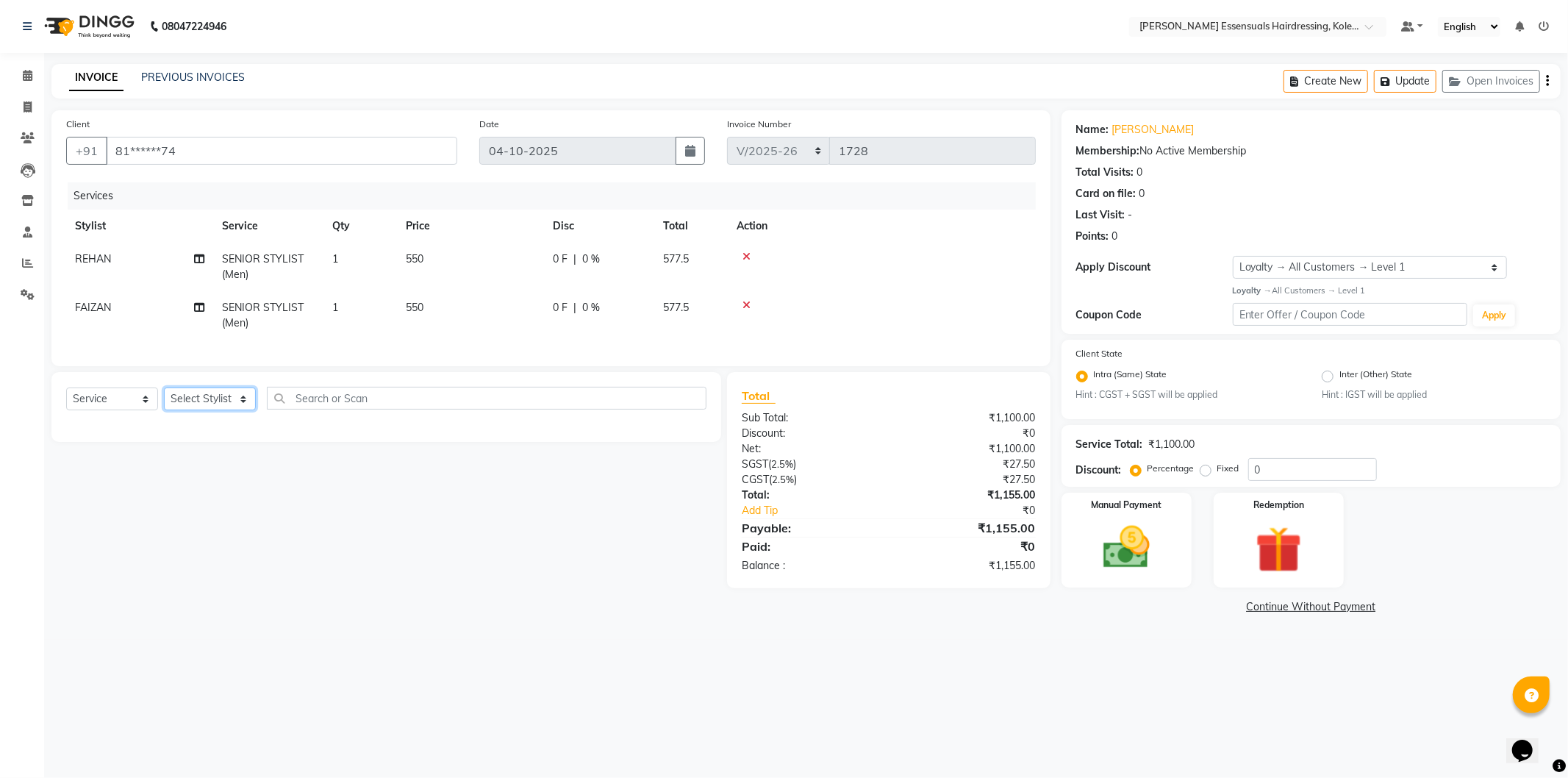
select select "79972"
click at [164, 400] on select "Select Stylist Admin [PERSON_NAME] Dev [PERSON_NAME] [PERSON_NAME] [PERSON_NAME…" at bounding box center [210, 399] width 92 height 23
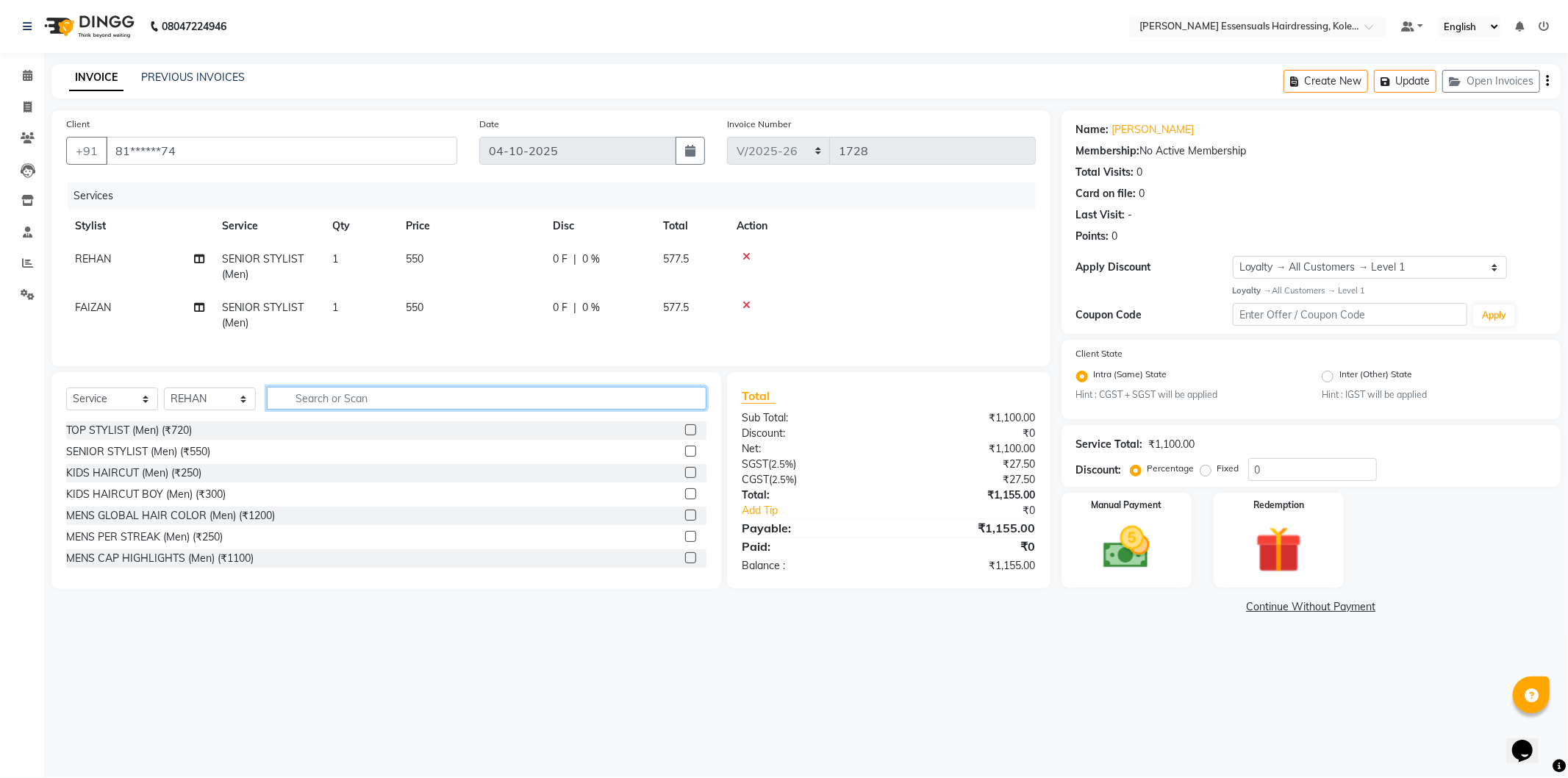
click at [374, 410] on input "text" at bounding box center [487, 398] width 440 height 23
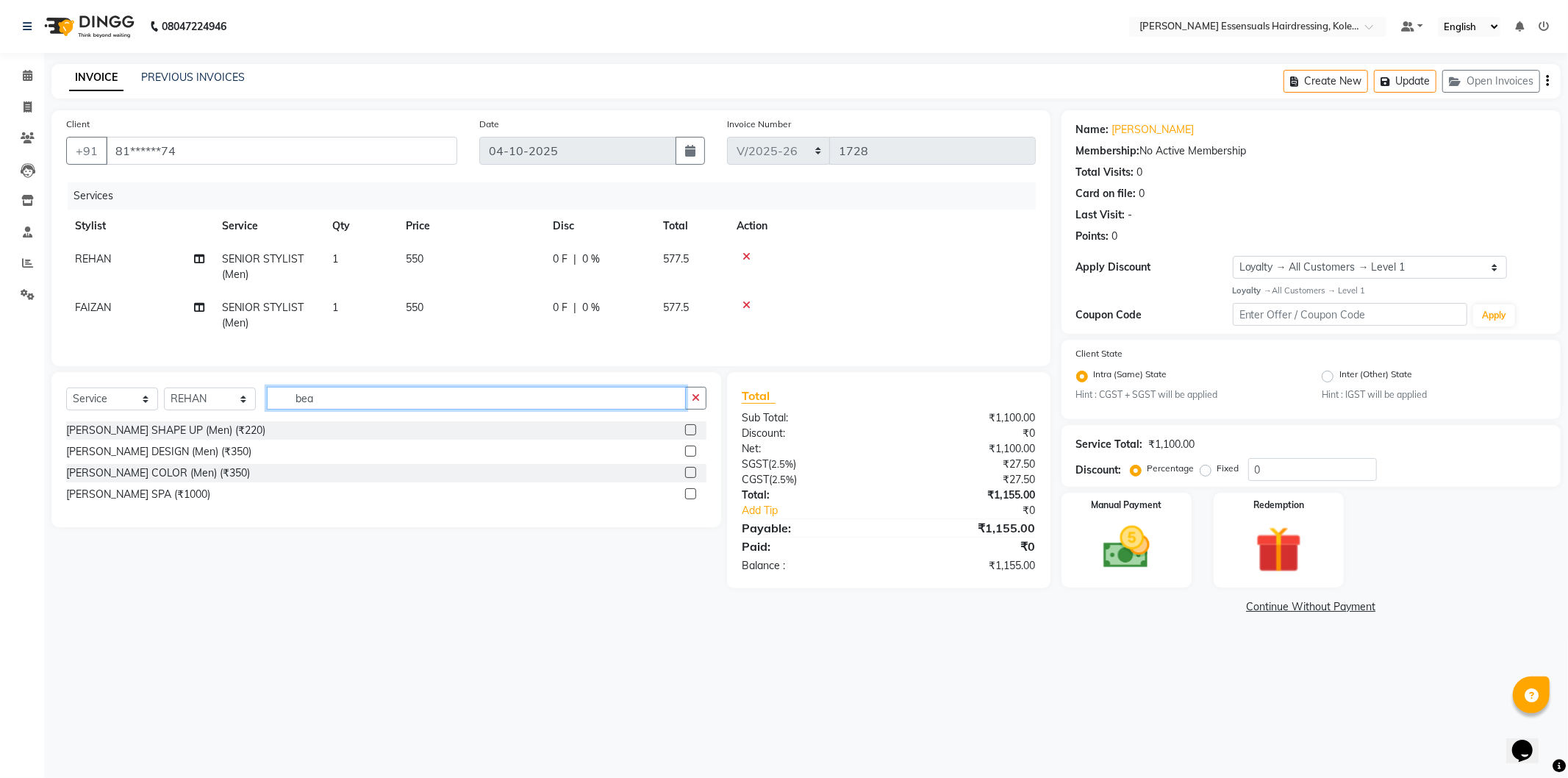
type input "bea"
click at [690, 436] on label at bounding box center [690, 430] width 11 height 11
click at [690, 436] on input "checkbox" at bounding box center [689, 430] width 9 height 9
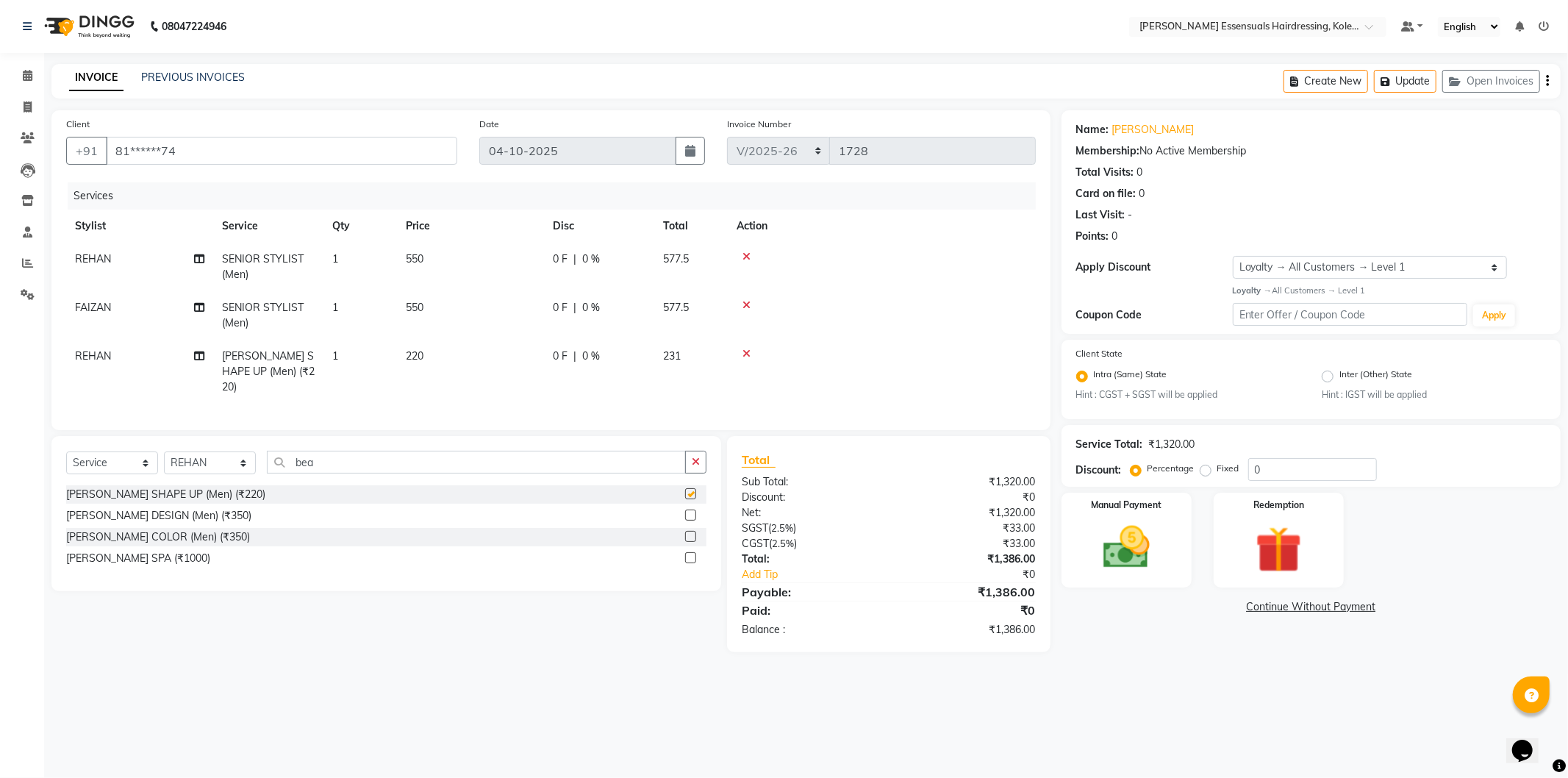
checkbox input "false"
click at [227, 454] on select "Select Stylist Admin [PERSON_NAME] Dev [PERSON_NAME] [PERSON_NAME] [PERSON_NAME…" at bounding box center [210, 463] width 92 height 23
select select "84232"
click at [164, 451] on select "Select Stylist Admin [PERSON_NAME] Dev [PERSON_NAME] [PERSON_NAME] [PERSON_NAME…" at bounding box center [210, 463] width 92 height 23
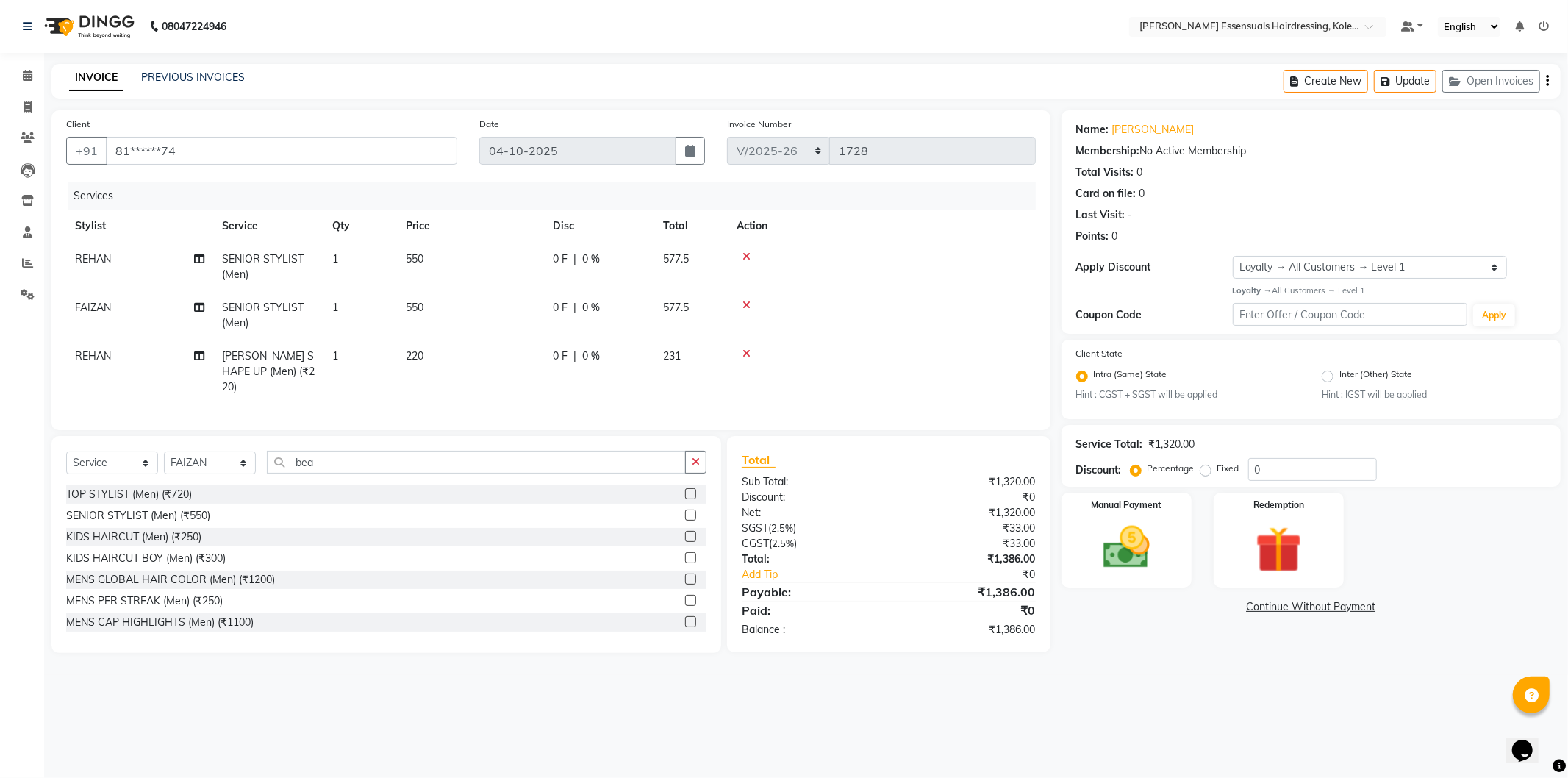
click at [331, 471] on div "Select Service Product Membership Package Voucher Prepaid Gift Card Select Styl…" at bounding box center [386, 469] width 640 height 34
click at [339, 452] on input "bea" at bounding box center [477, 463] width 419 height 23
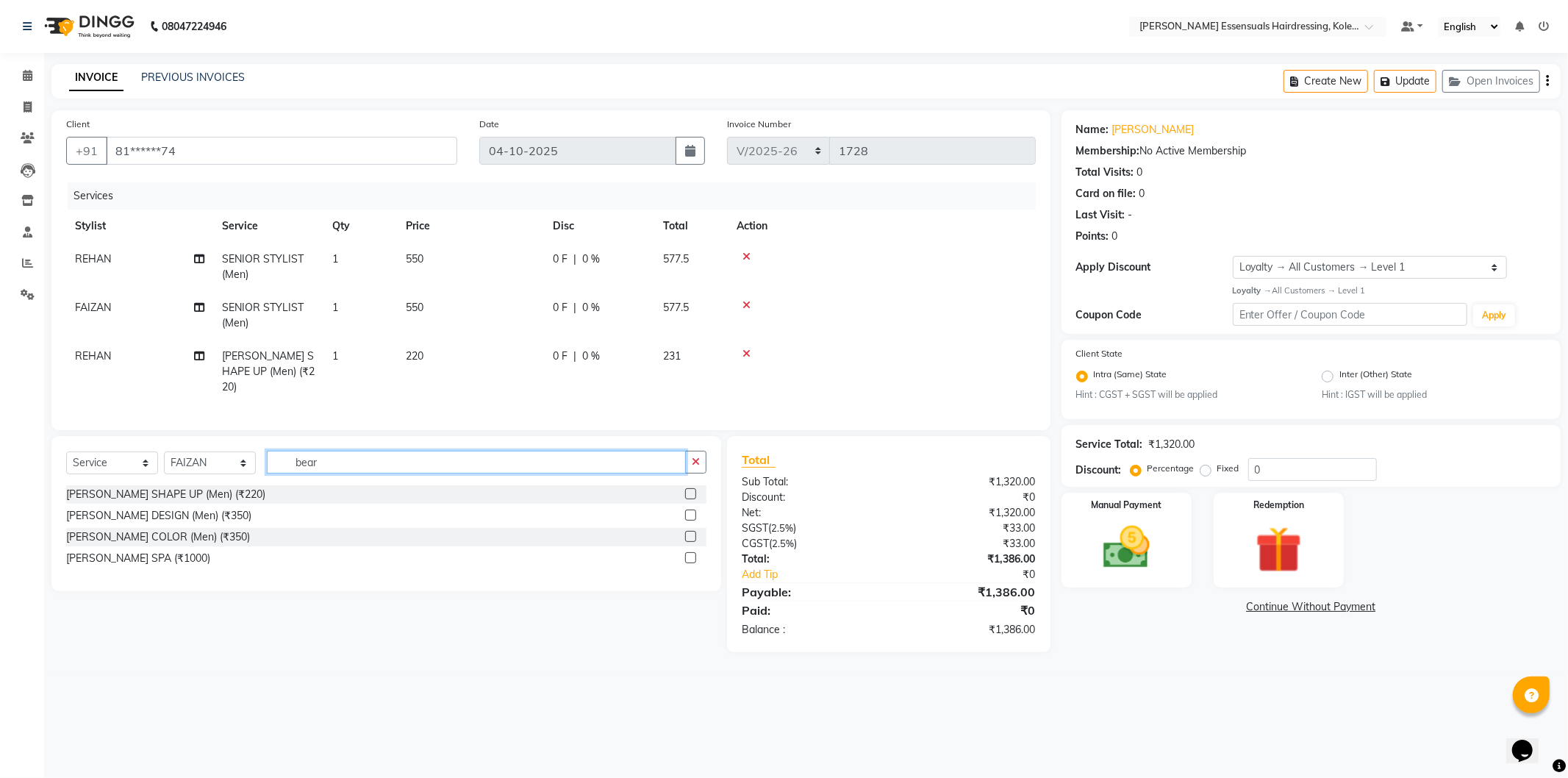
type input "bear"
click at [690, 491] on label at bounding box center [690, 493] width 11 height 11
click at [690, 491] on input "checkbox" at bounding box center [689, 494] width 9 height 9
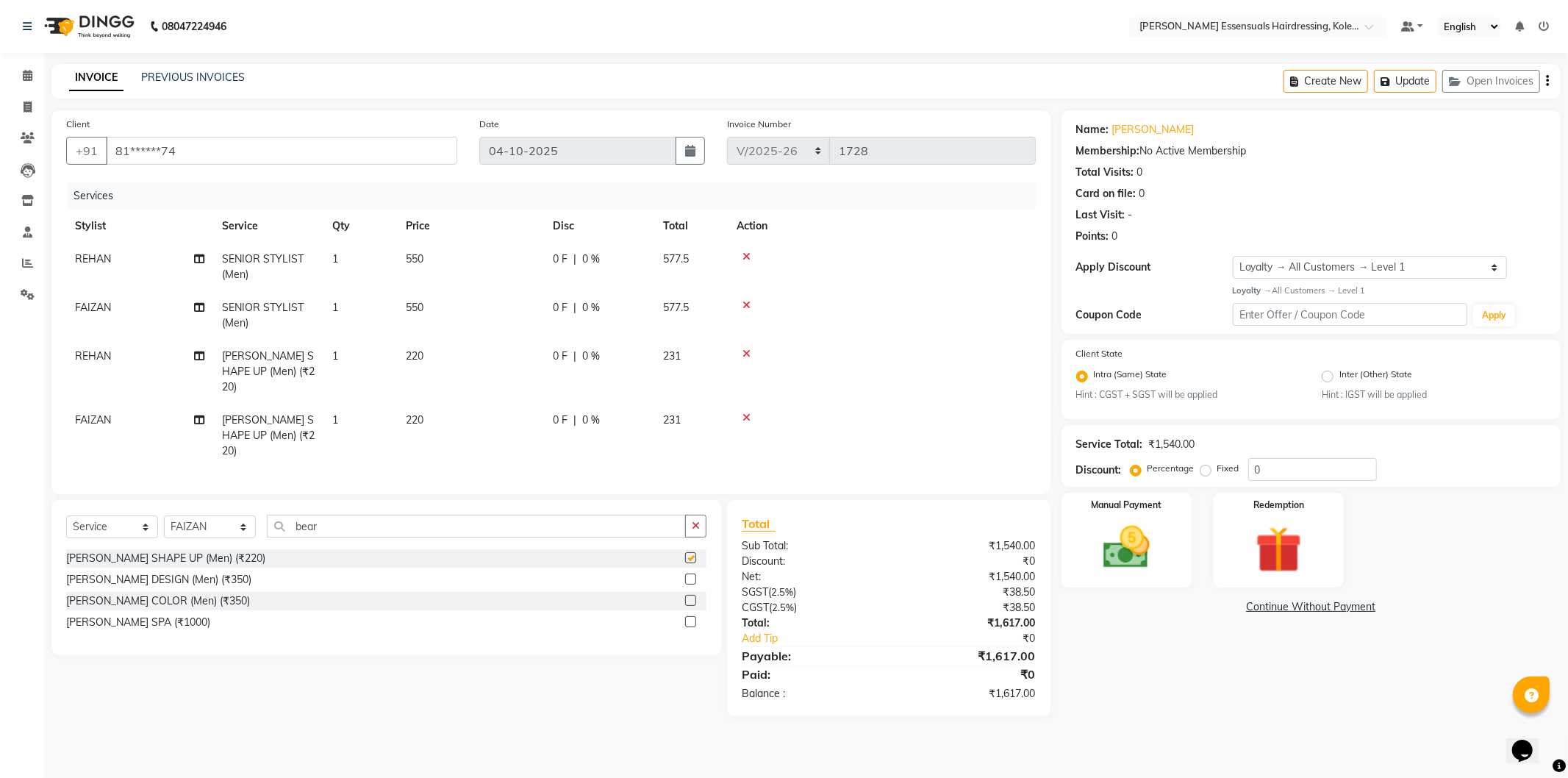
checkbox input "false"
click at [1398, 77] on button "Update" at bounding box center [1405, 81] width 63 height 23
click at [13, 86] on link "Calendar" at bounding box center [21, 76] width 35 height 24
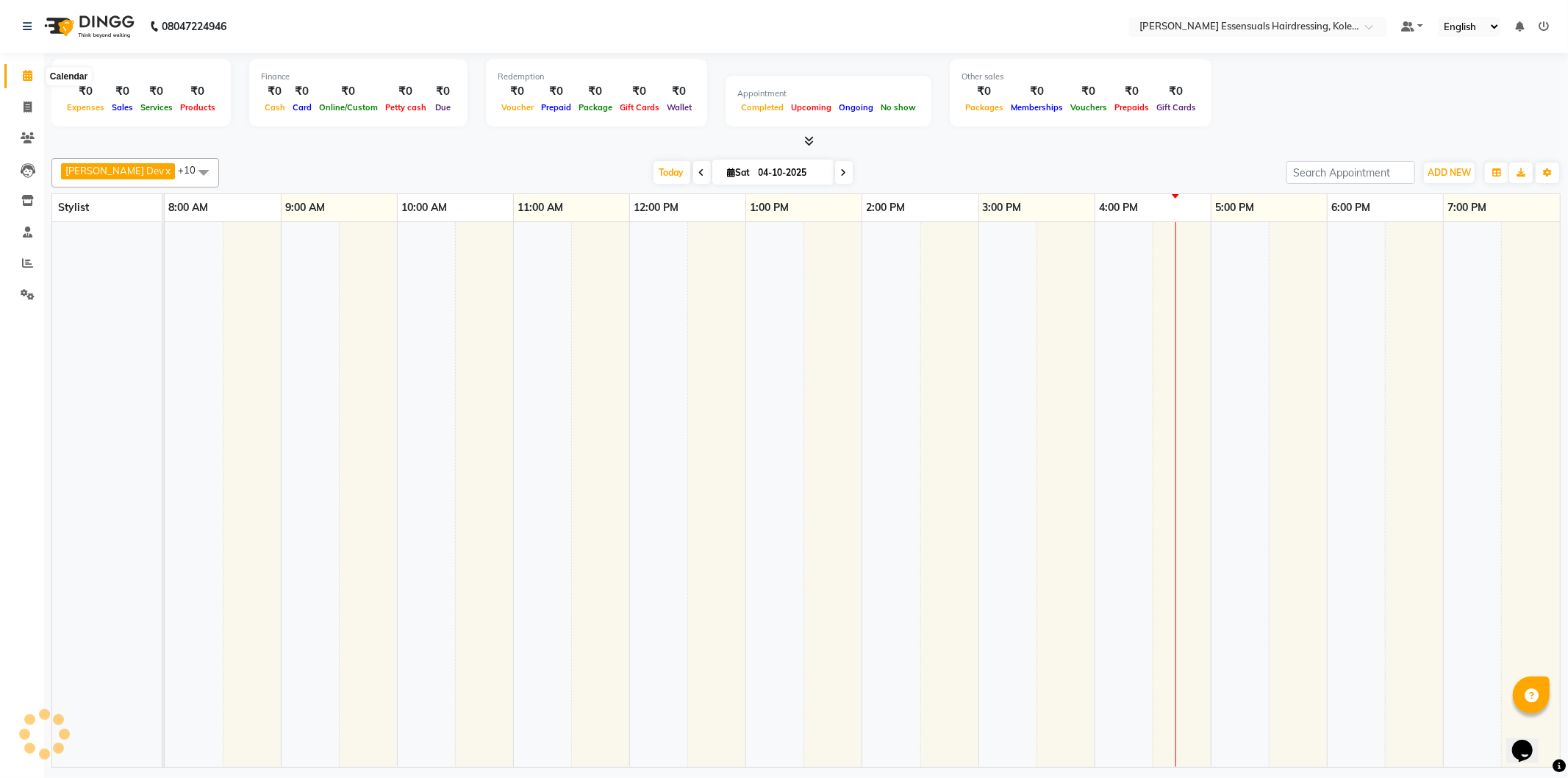
click at [20, 75] on span at bounding box center [27, 77] width 26 height 17
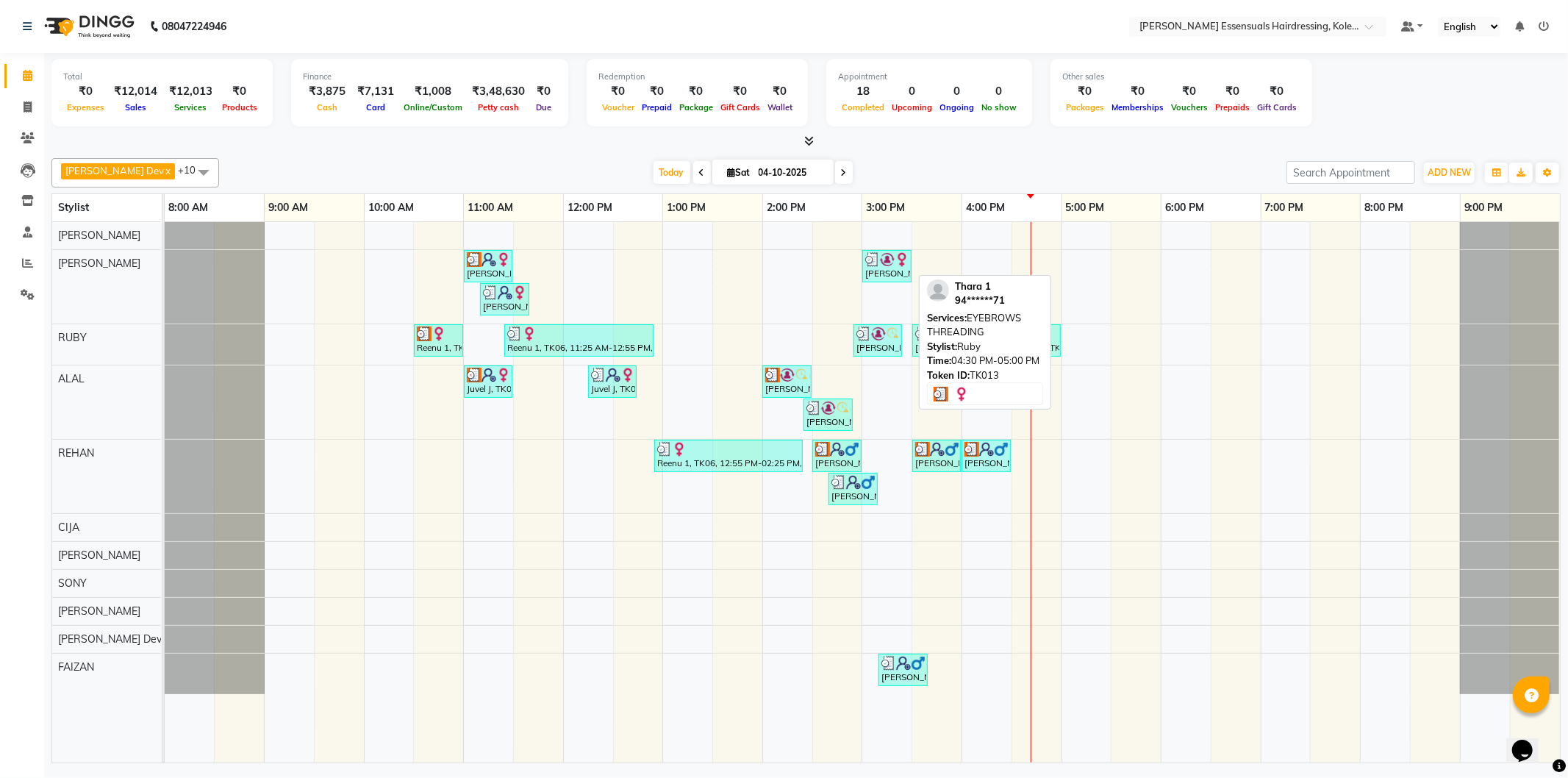
click at [1049, 340] on div "Thara 1, TK13, 04:30 PM-05:00 PM, EYEBROWS THREADING" at bounding box center [1036, 340] width 46 height 28
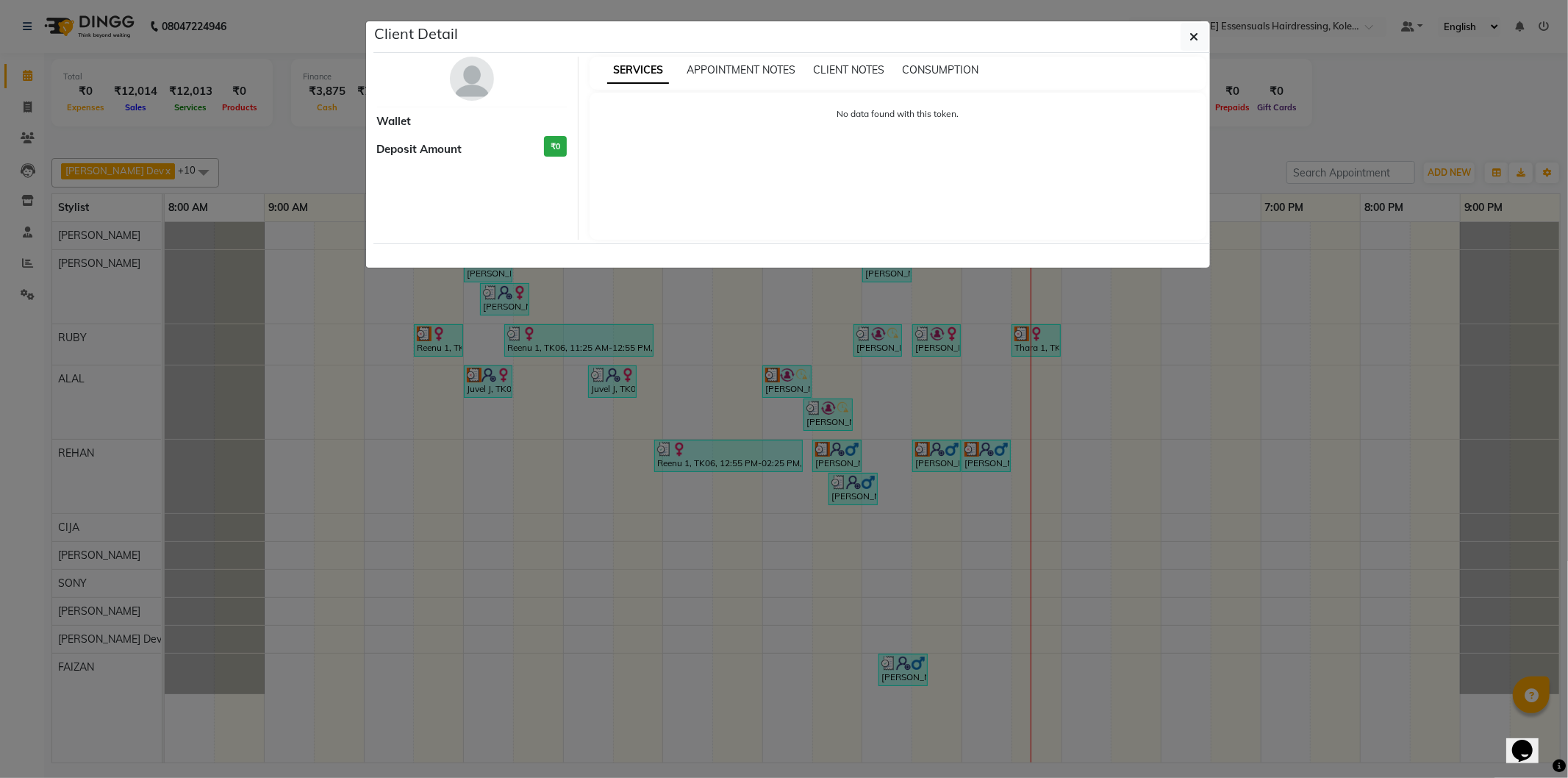
select select "3"
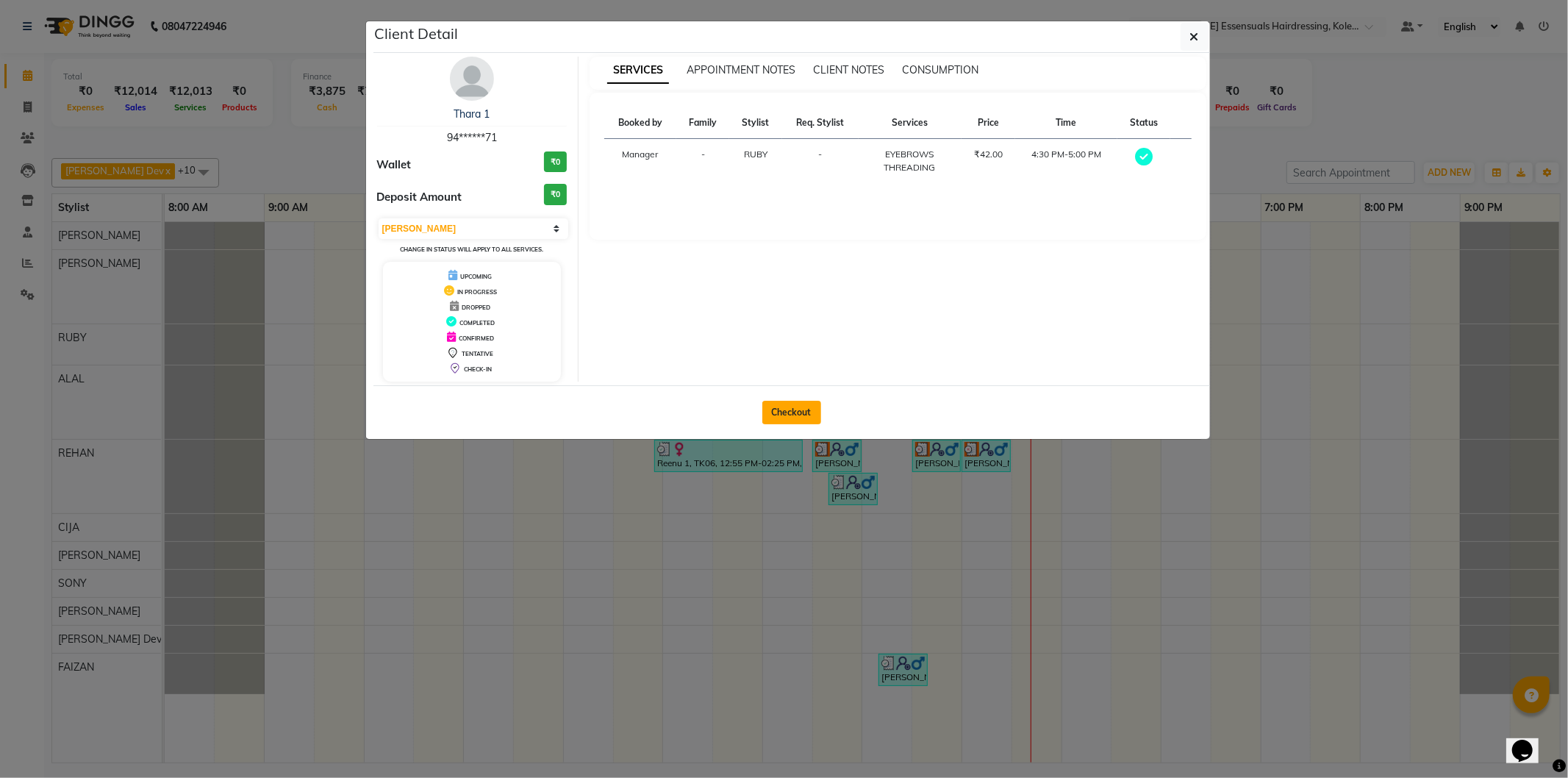
click at [780, 407] on button "Checkout" at bounding box center [791, 412] width 58 height 23
select select "8281"
select select "service"
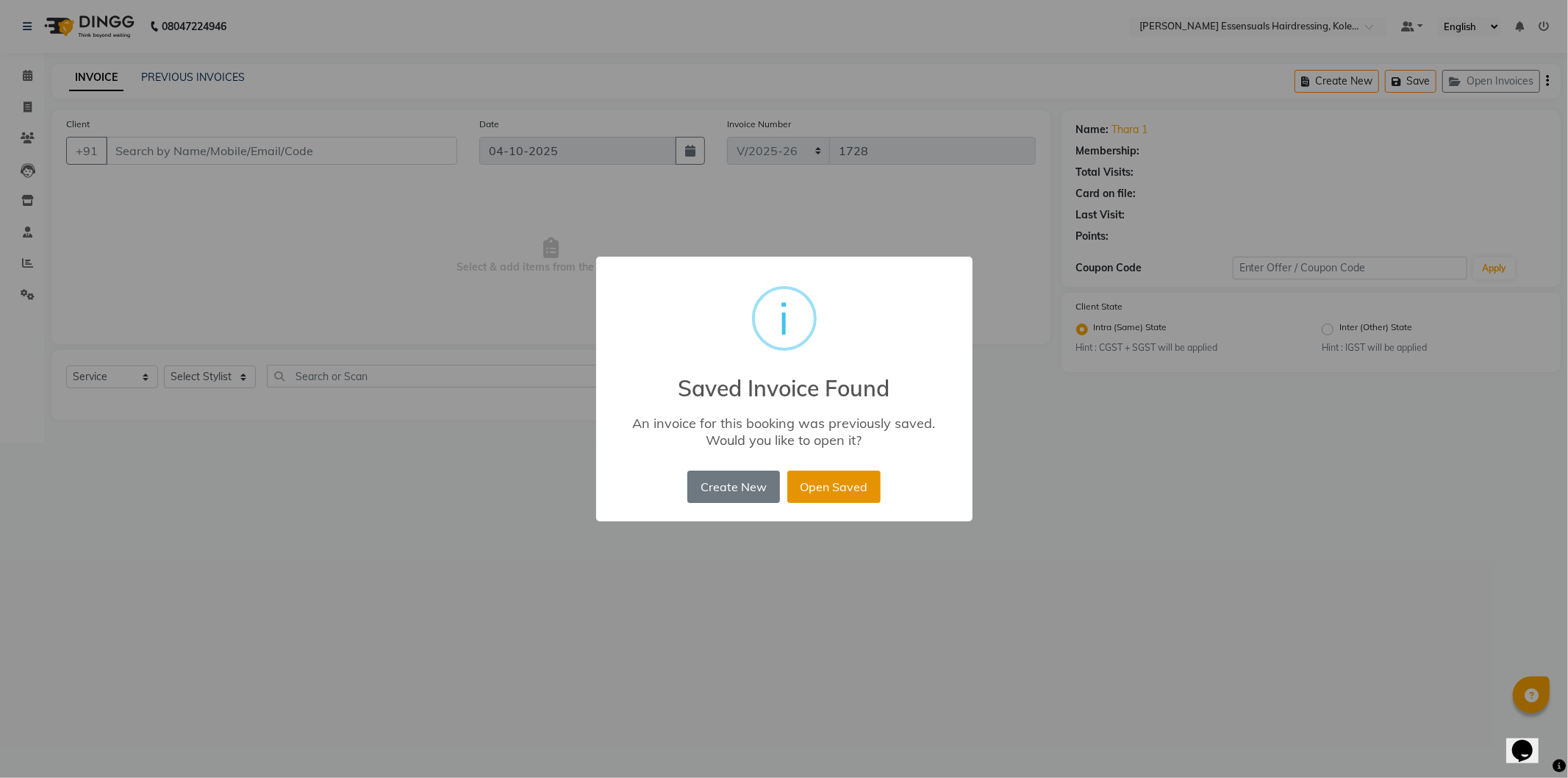
drag, startPoint x: 827, startPoint y: 471, endPoint x: 827, endPoint y: 481, distance: 10.0
click at [827, 479] on button "Open Saved" at bounding box center [833, 487] width 94 height 33
type input "94******71"
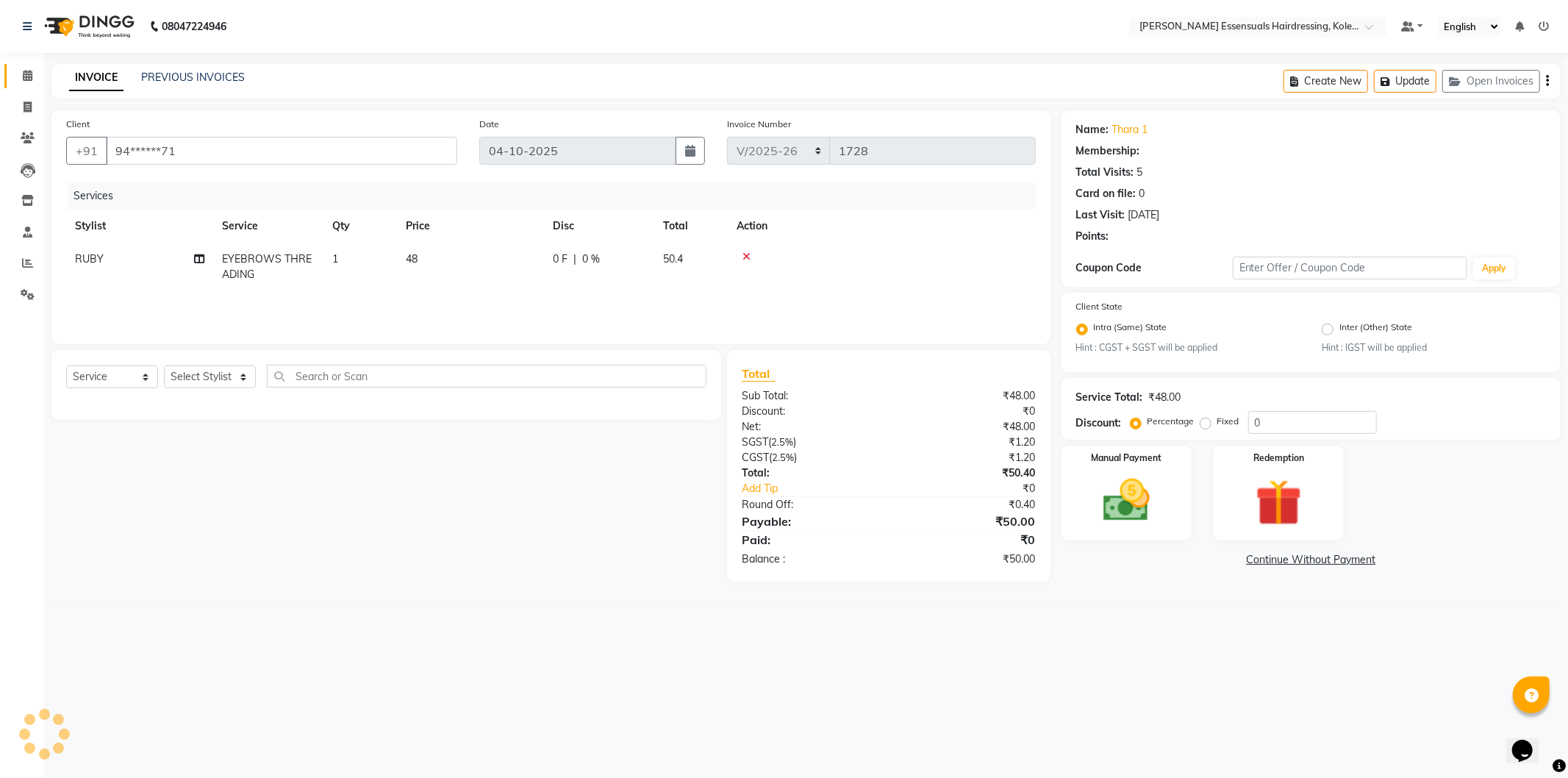
select select "1: Object"
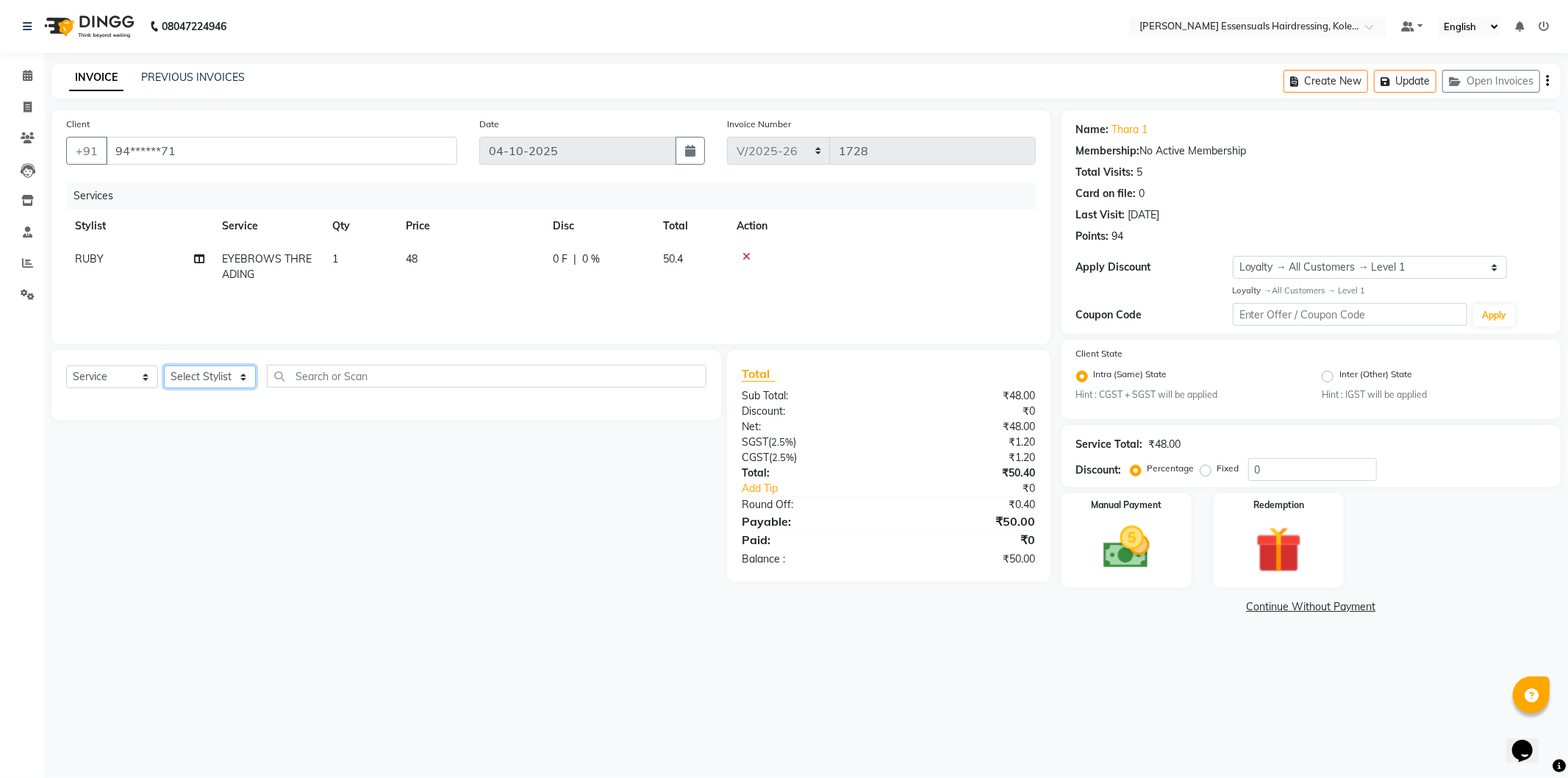
click at [217, 380] on select "Select Stylist Admin [PERSON_NAME] Dev [PERSON_NAME] [PERSON_NAME] [PERSON_NAME…" at bounding box center [210, 377] width 92 height 23
select select "79968"
click at [164, 366] on select "Select Stylist Admin [PERSON_NAME] Dev [PERSON_NAME] [PERSON_NAME] [PERSON_NAME…" at bounding box center [210, 377] width 92 height 23
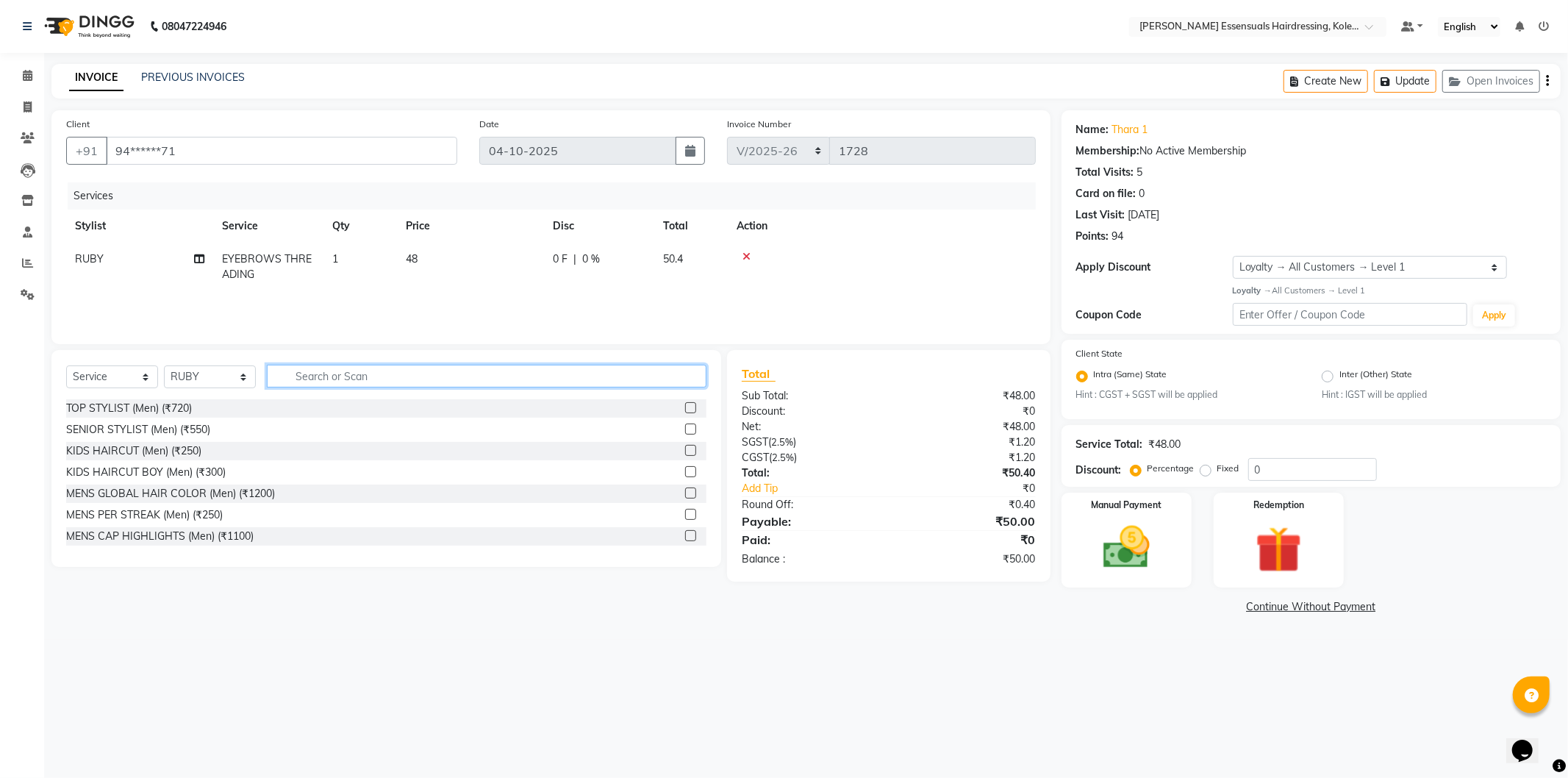
click at [368, 380] on input "text" at bounding box center [487, 376] width 440 height 23
type input "deta"
click at [685, 539] on label at bounding box center [690, 536] width 11 height 11
click at [685, 539] on input "checkbox" at bounding box center [689, 536] width 9 height 9
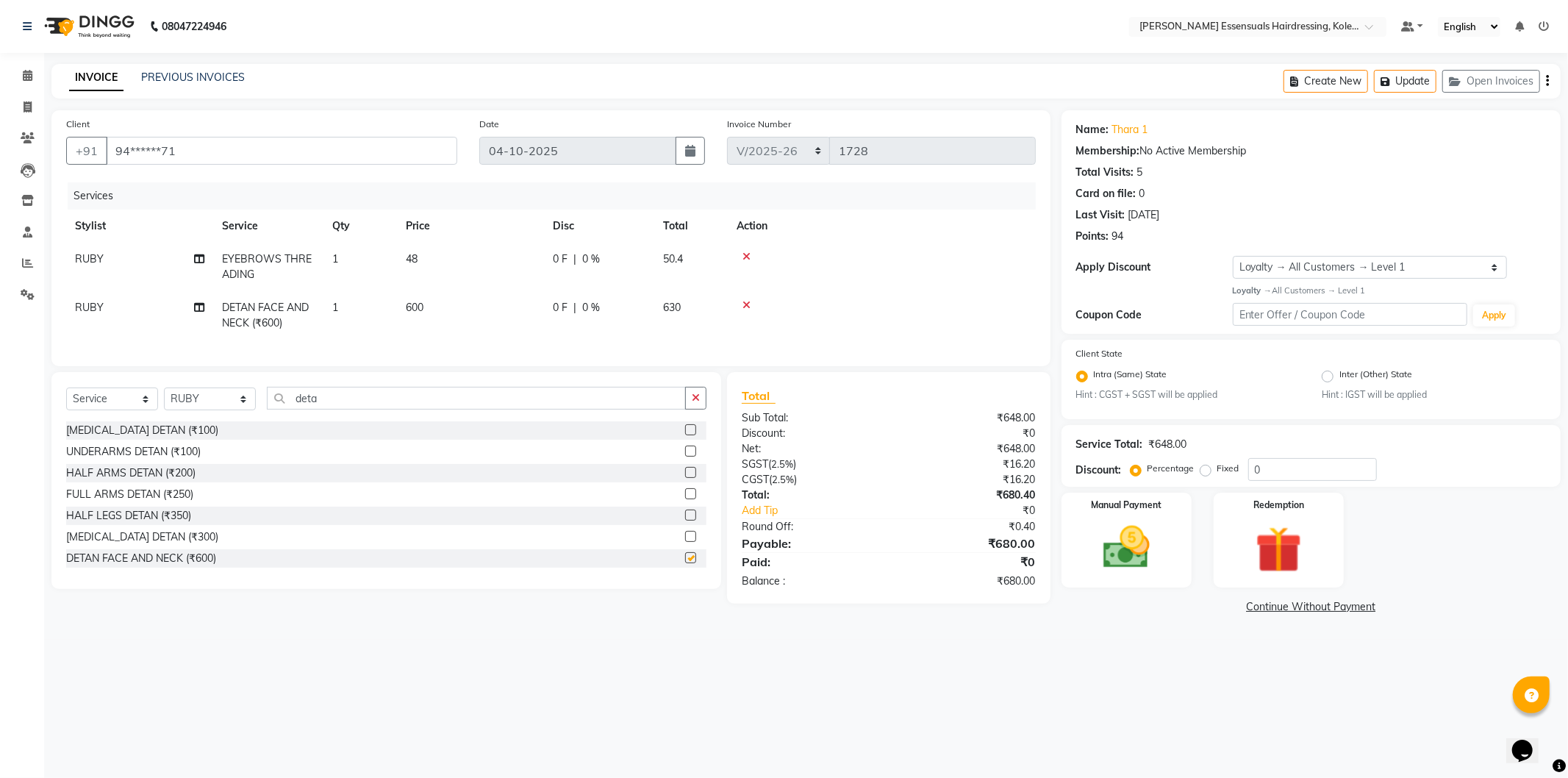
checkbox input "false"
click at [461, 405] on input "deta" at bounding box center [477, 398] width 419 height 23
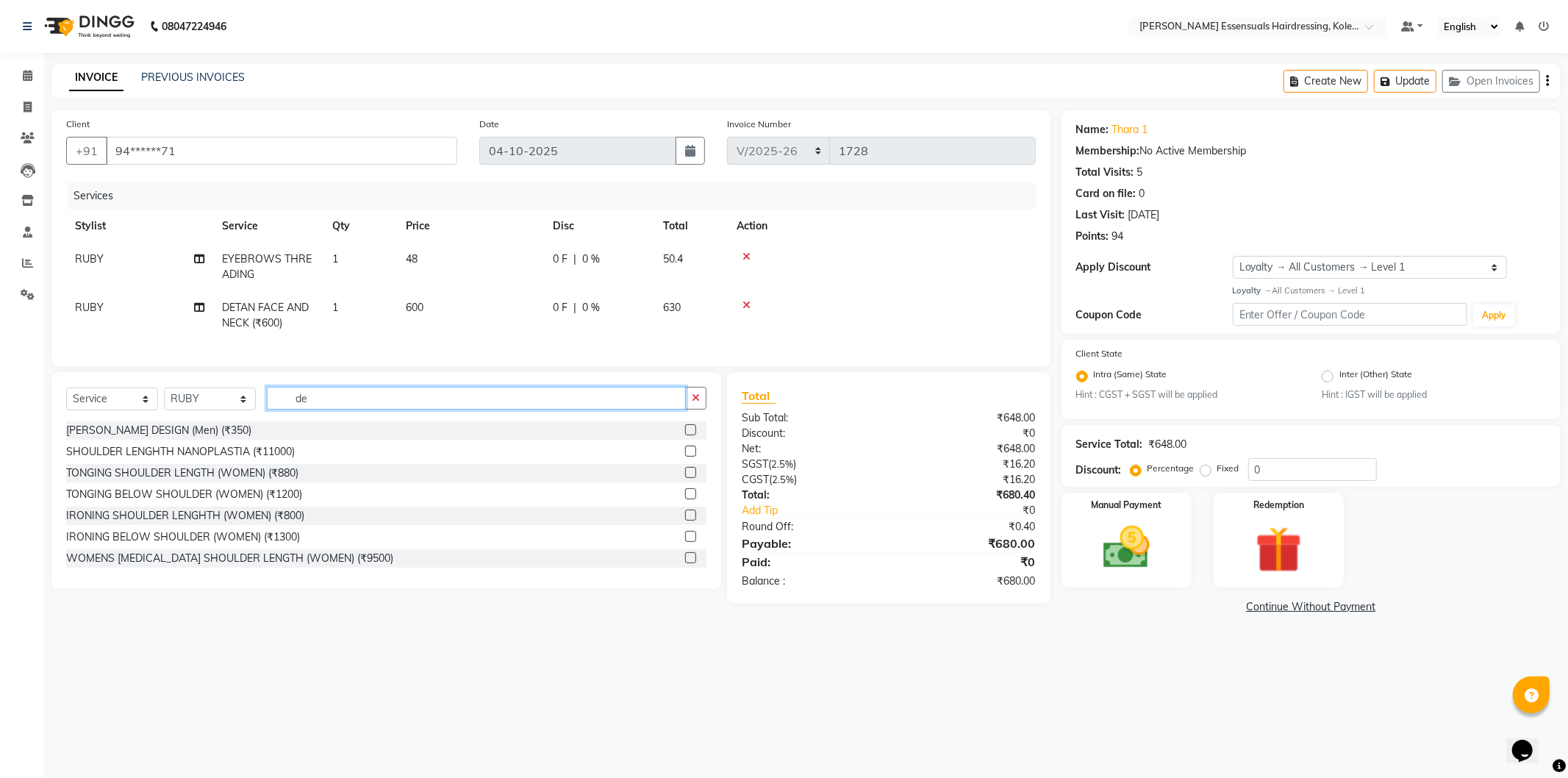
type input "d"
type input "cle"
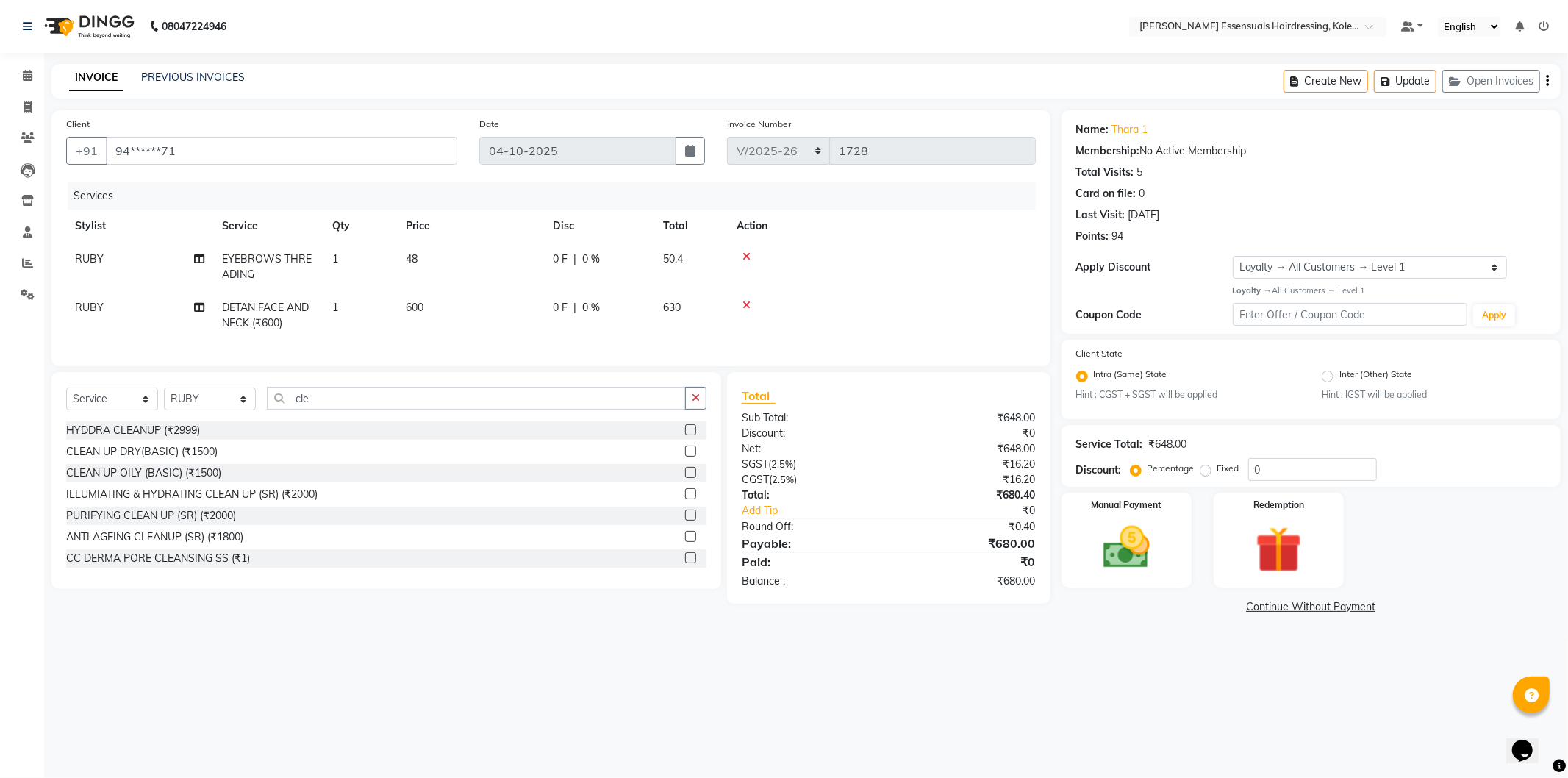
click at [685, 456] on label at bounding box center [690, 451] width 11 height 11
click at [685, 456] on input "checkbox" at bounding box center [689, 451] width 9 height 9
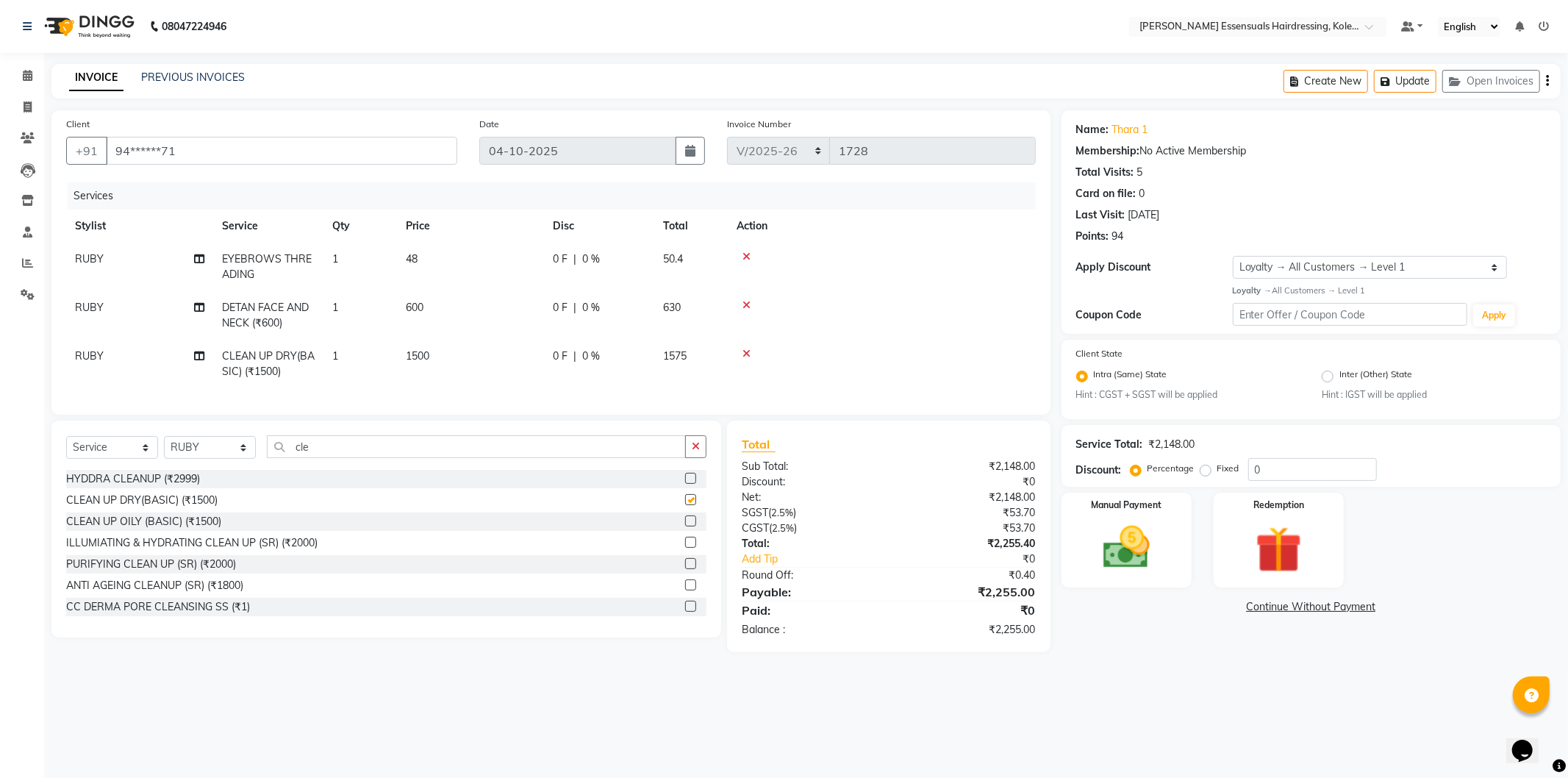
checkbox input "false"
click at [1400, 83] on button "Update" at bounding box center [1405, 81] width 63 height 23
click at [694, 451] on icon "button" at bounding box center [695, 446] width 8 height 10
click at [1392, 89] on button "Update" at bounding box center [1405, 81] width 63 height 23
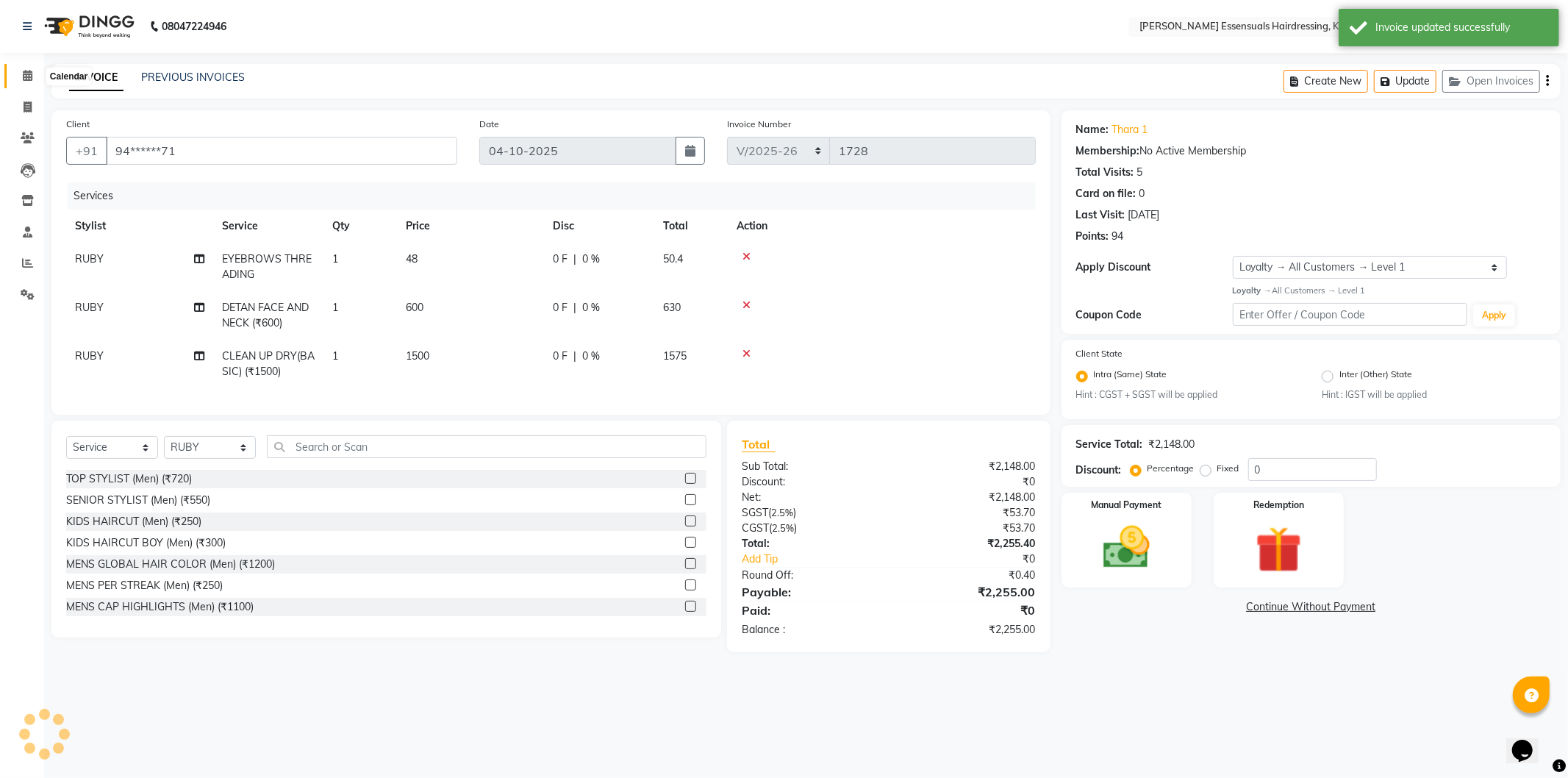
click at [24, 79] on icon at bounding box center [27, 75] width 9 height 11
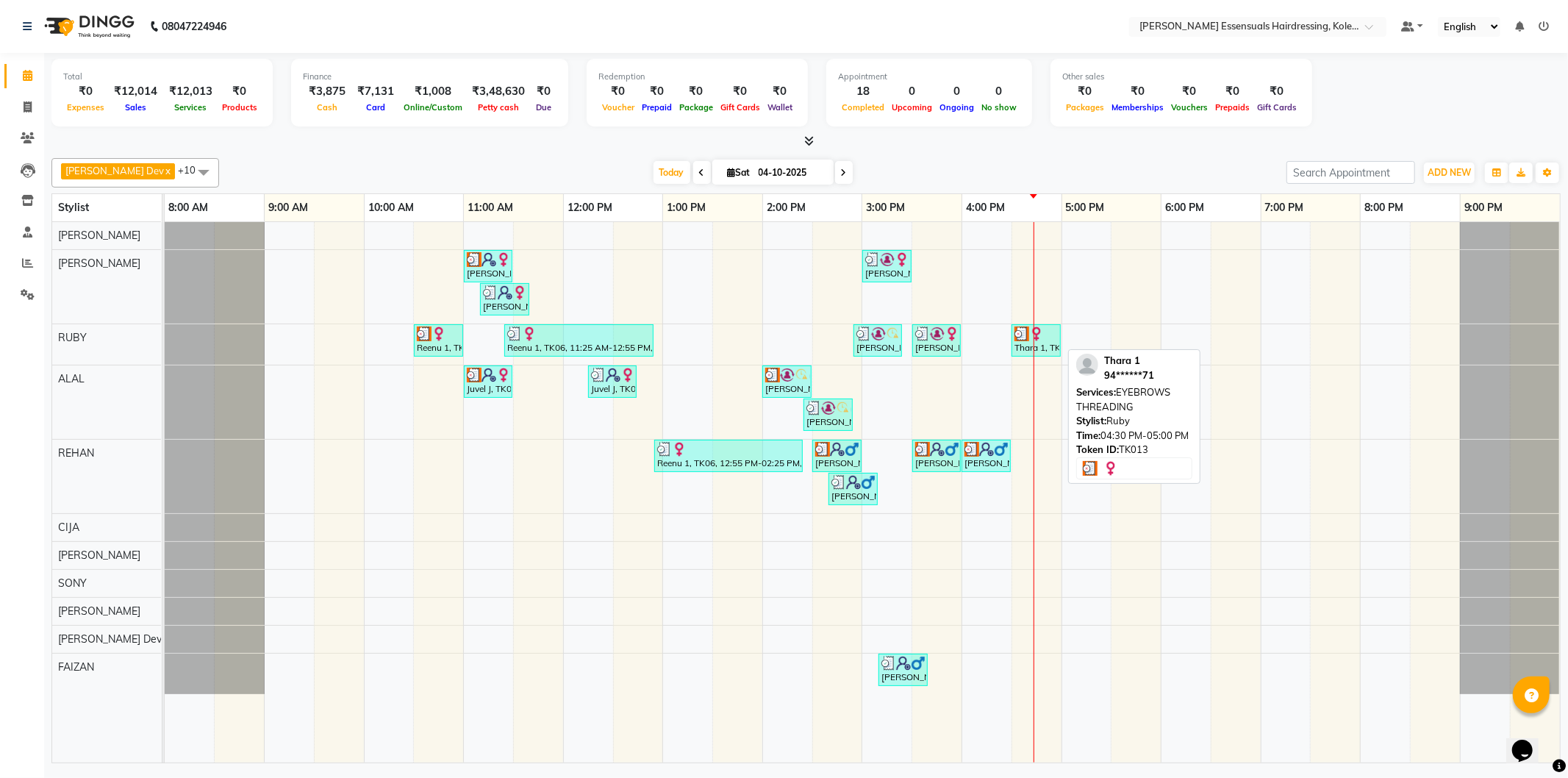
click at [1052, 334] on div at bounding box center [1036, 334] width 43 height 15
select select "3"
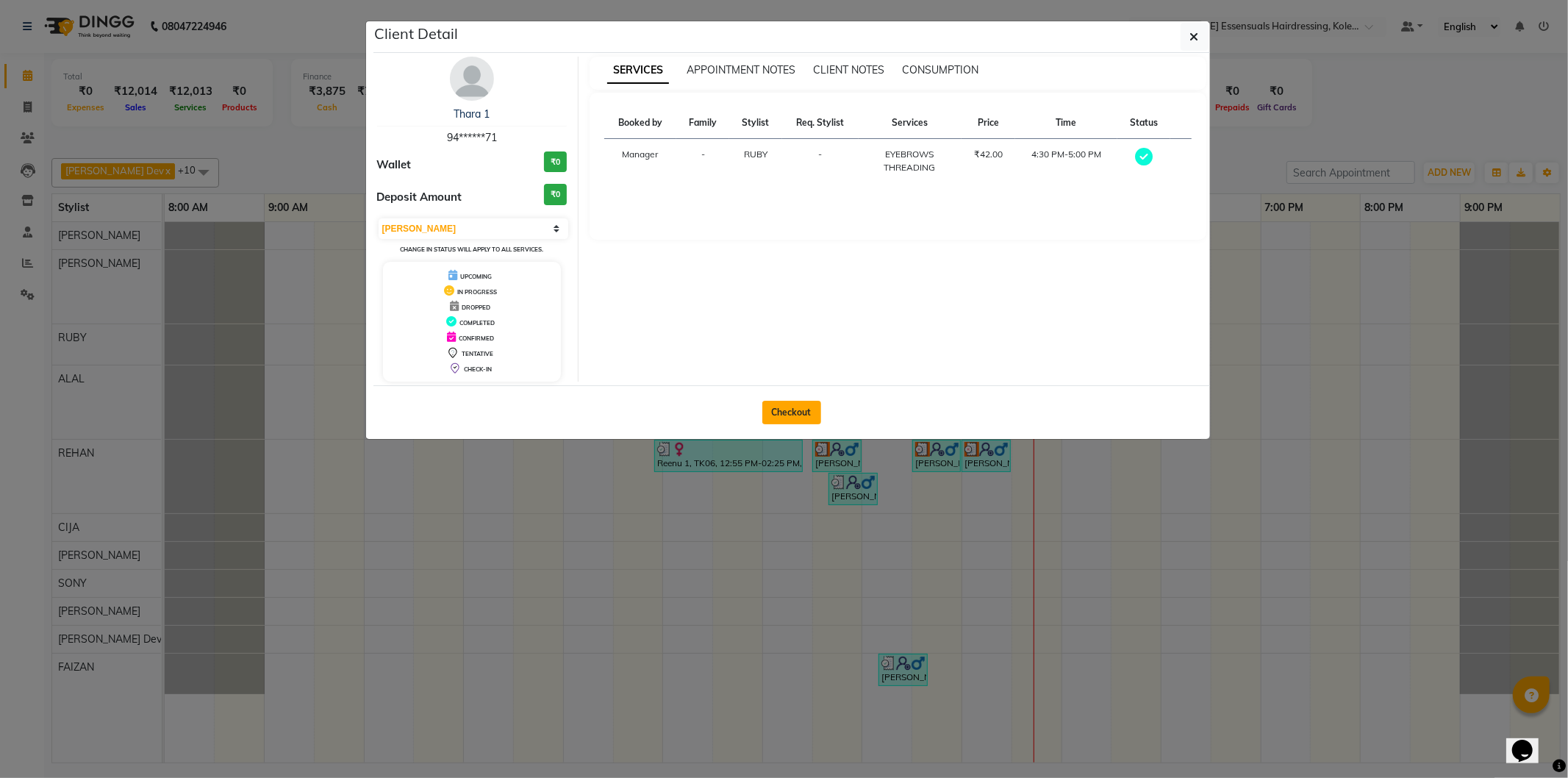
click at [818, 410] on button "Checkout" at bounding box center [791, 412] width 58 height 23
select select "8281"
select select "service"
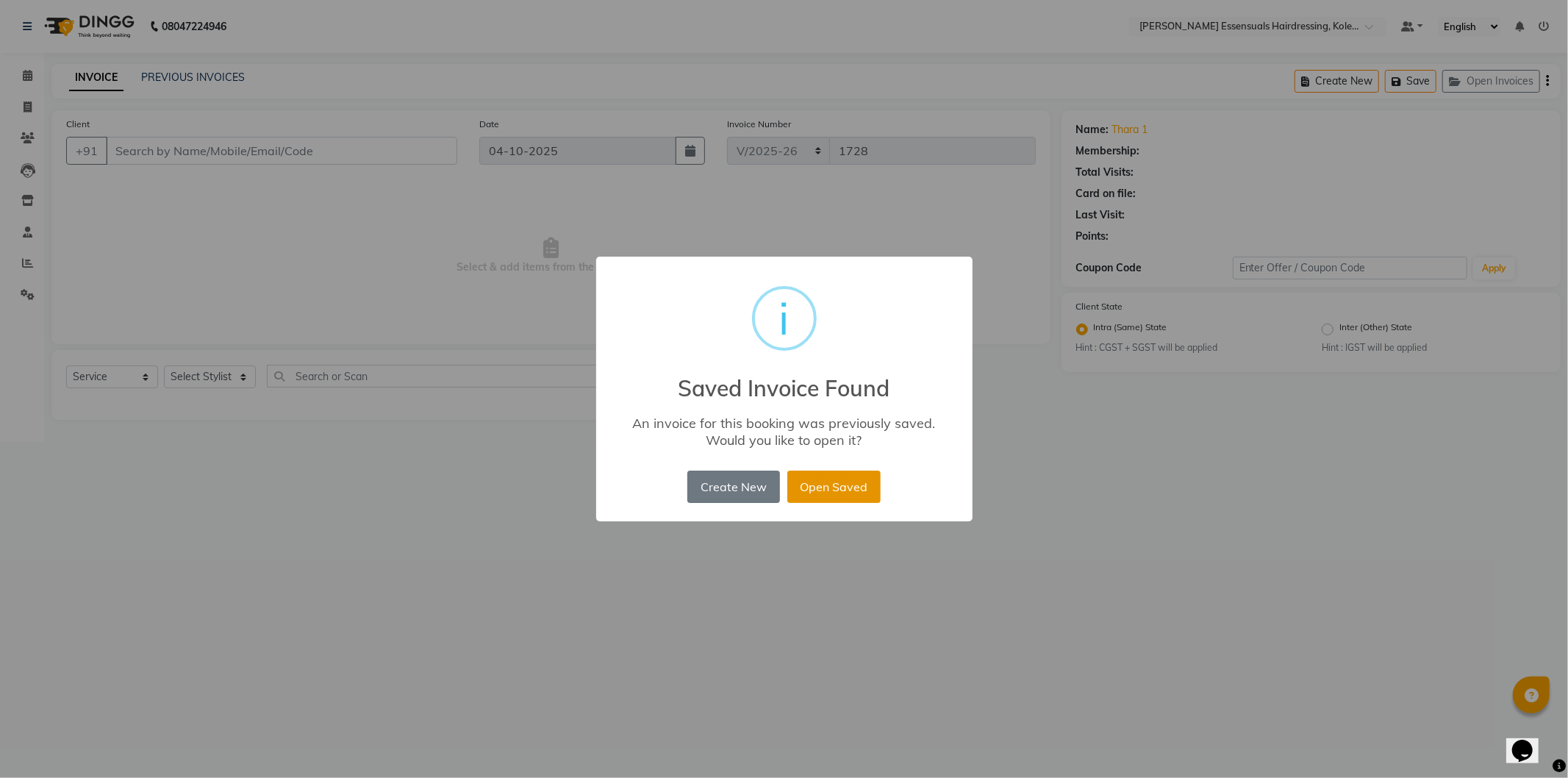
click at [837, 478] on button "Open Saved" at bounding box center [833, 487] width 94 height 33
type input "94******71"
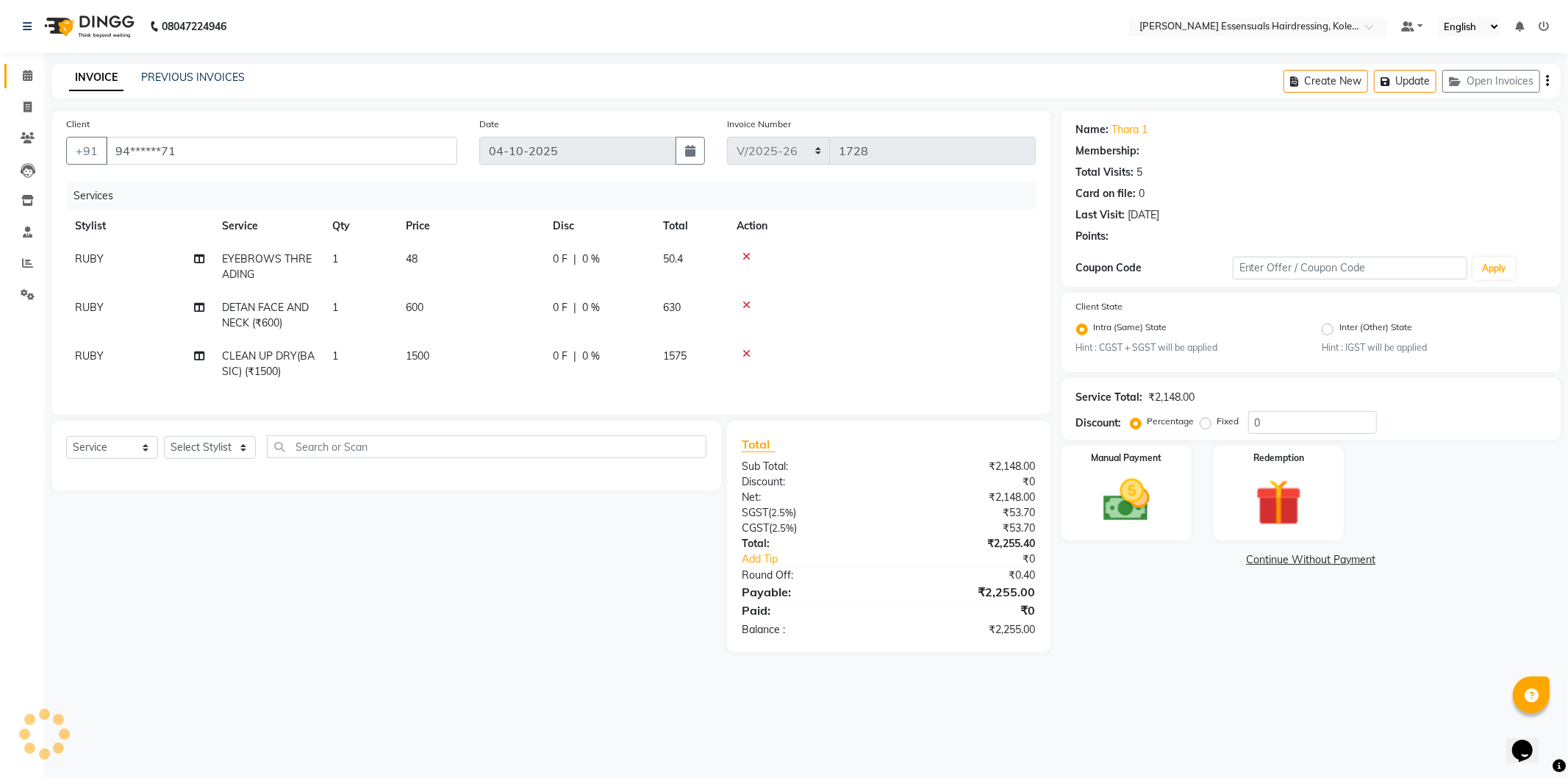
select select "1: Object"
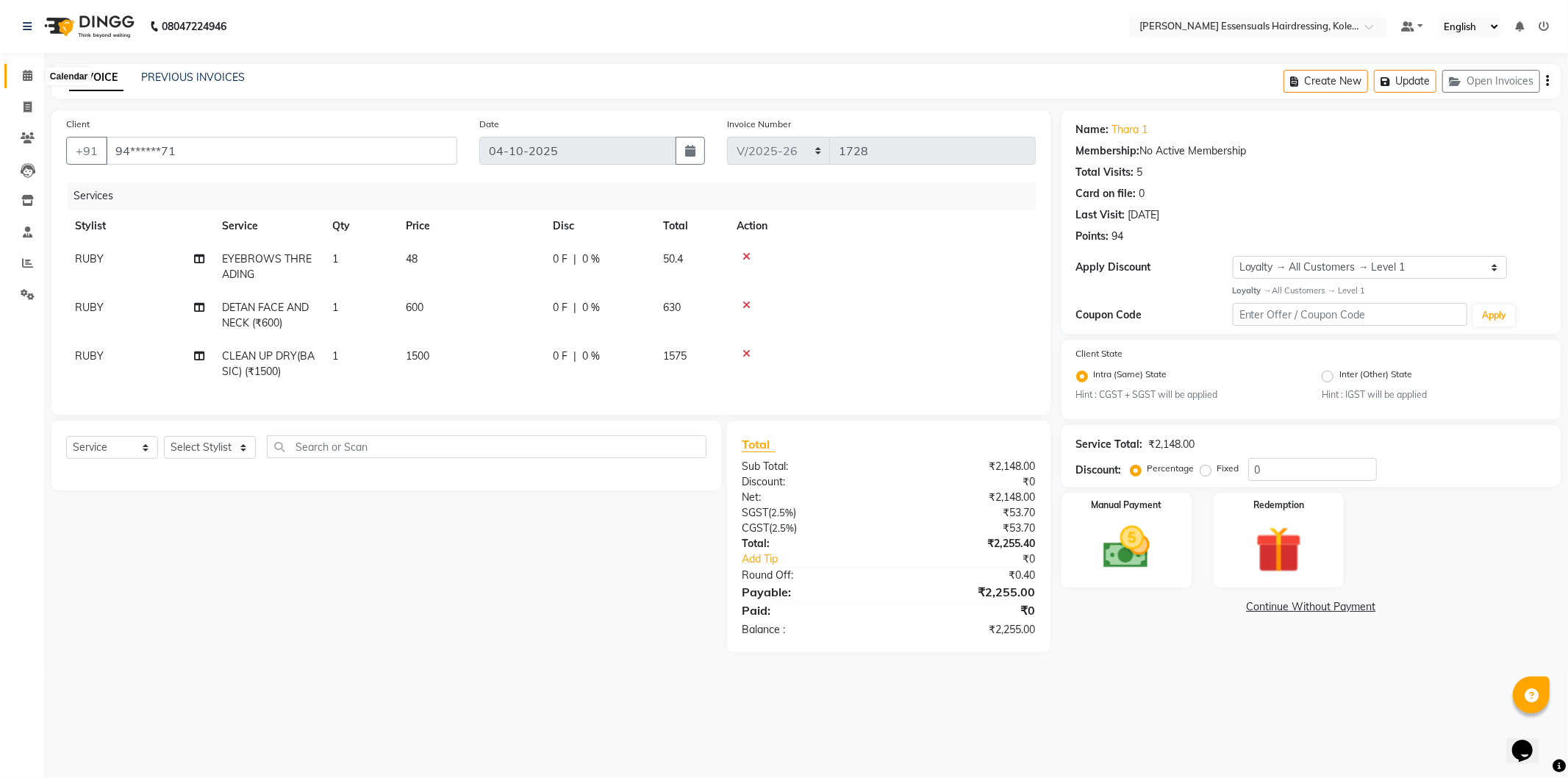
click at [35, 83] on span at bounding box center [27, 77] width 26 height 17
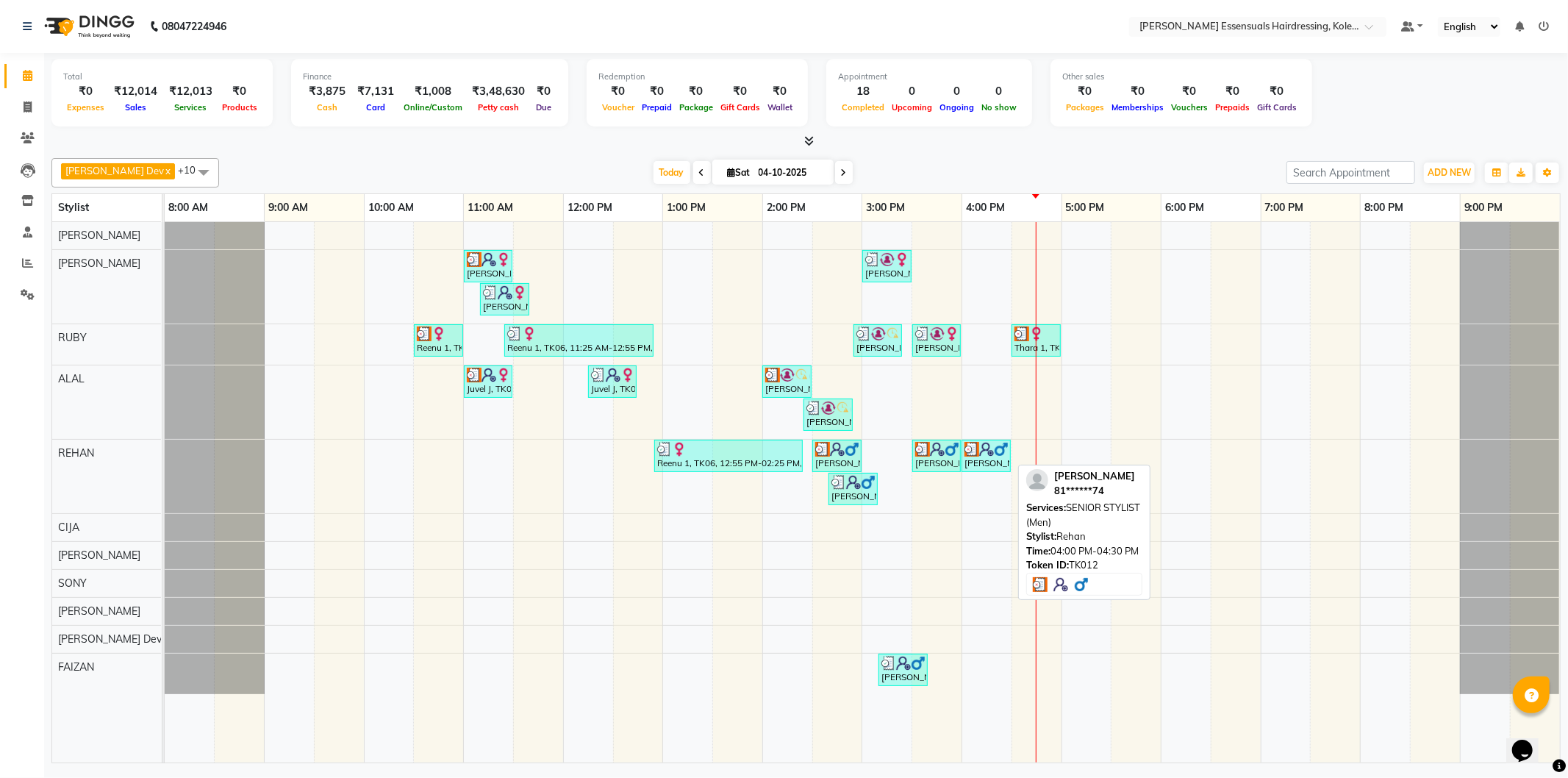
click at [1002, 467] on div "[PERSON_NAME] S, TK12, 04:00 PM-04:30 PM, SENIOR STYLIST (Men)" at bounding box center [986, 456] width 46 height 28
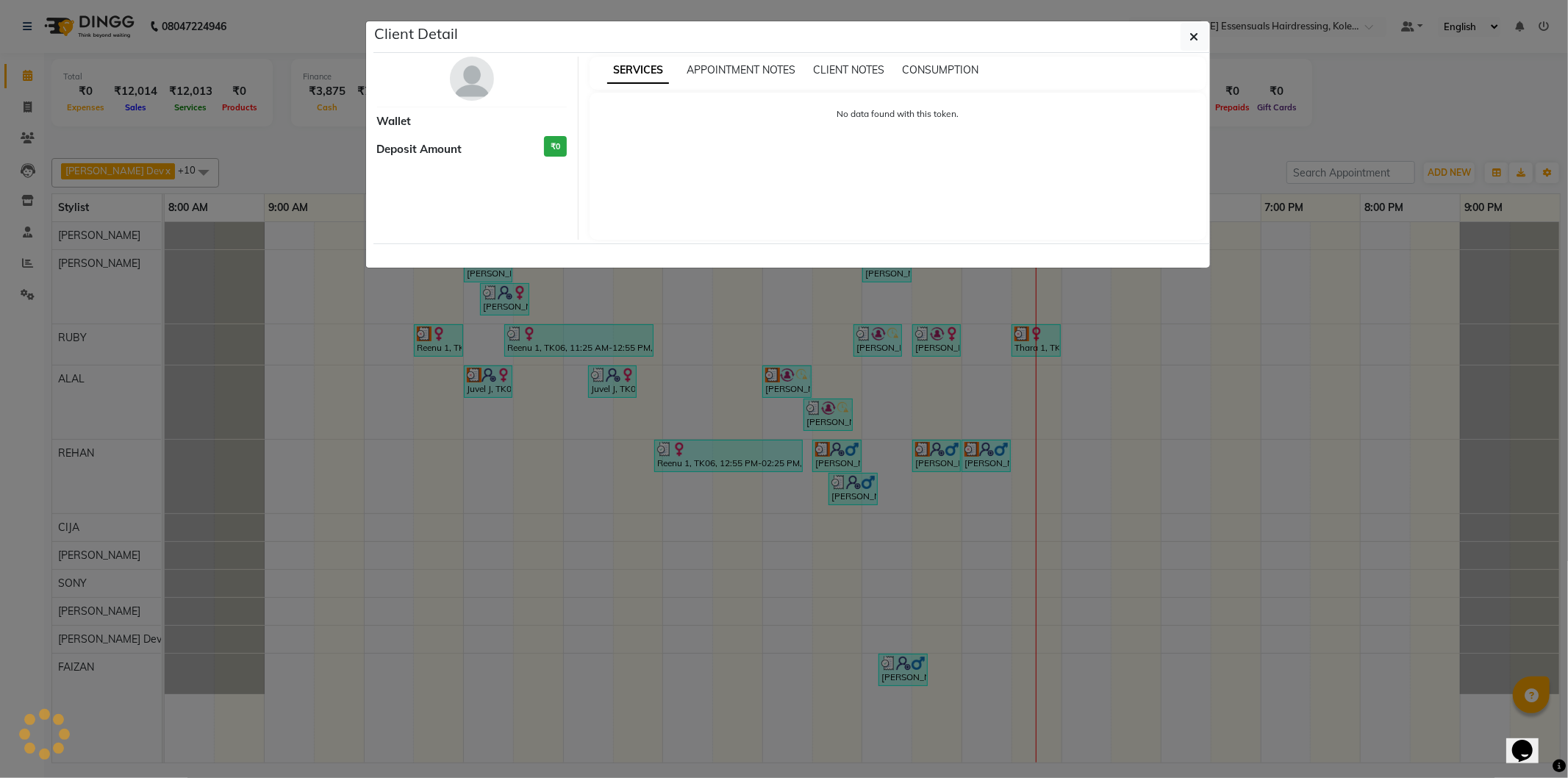
select select "3"
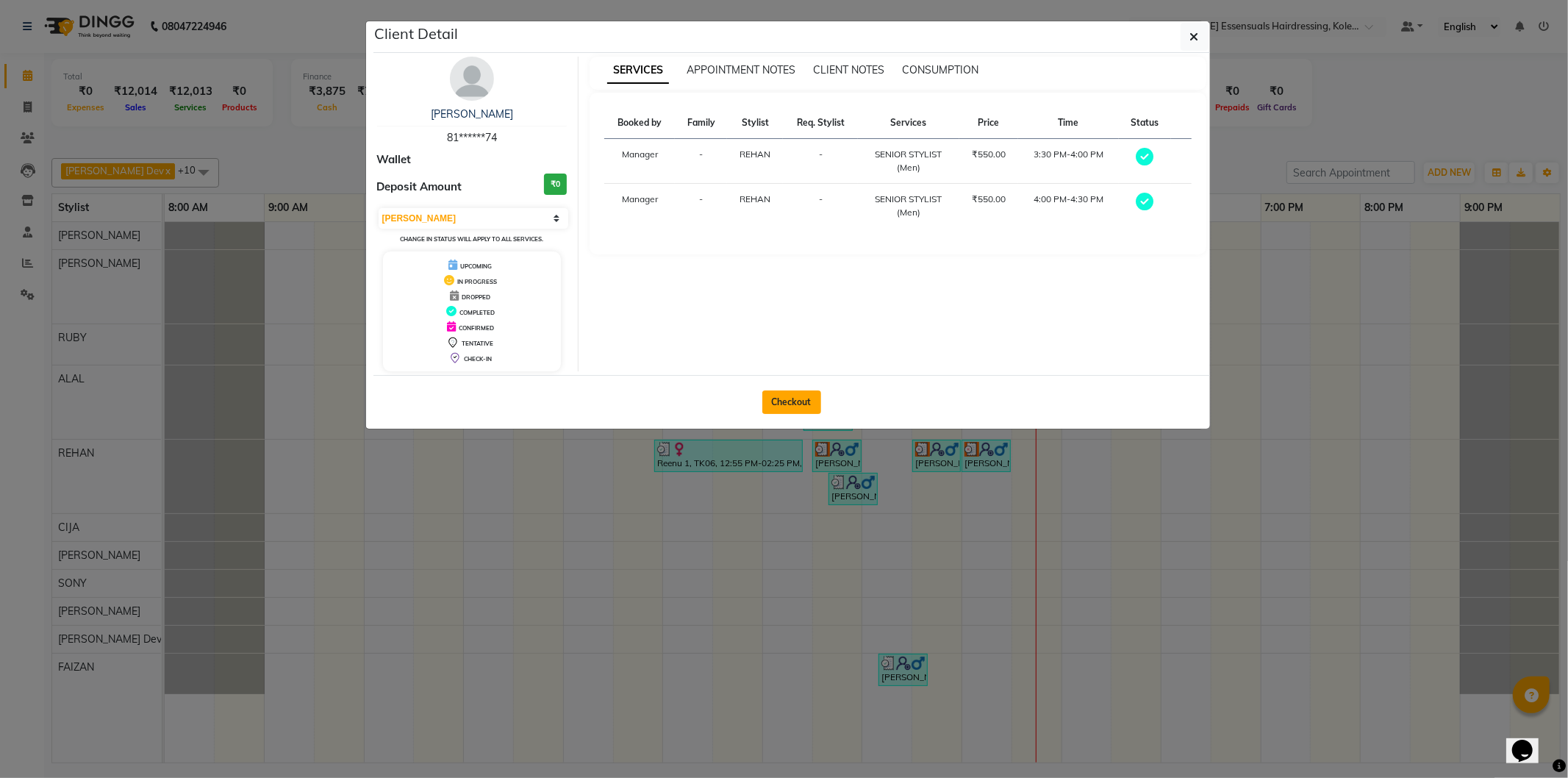
click at [807, 394] on button "Checkout" at bounding box center [791, 401] width 58 height 23
select select "service"
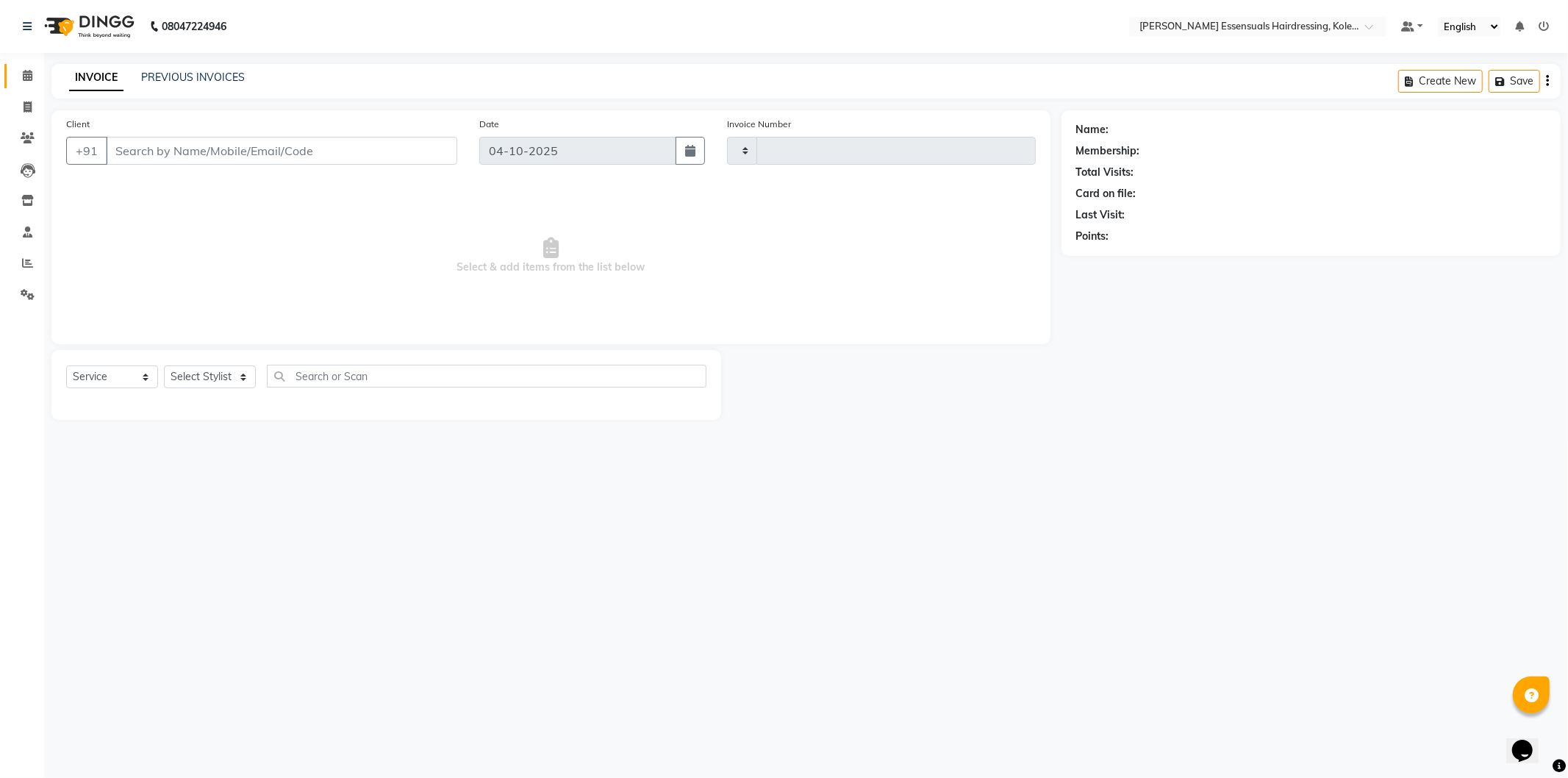
type input "1728"
select select "8281"
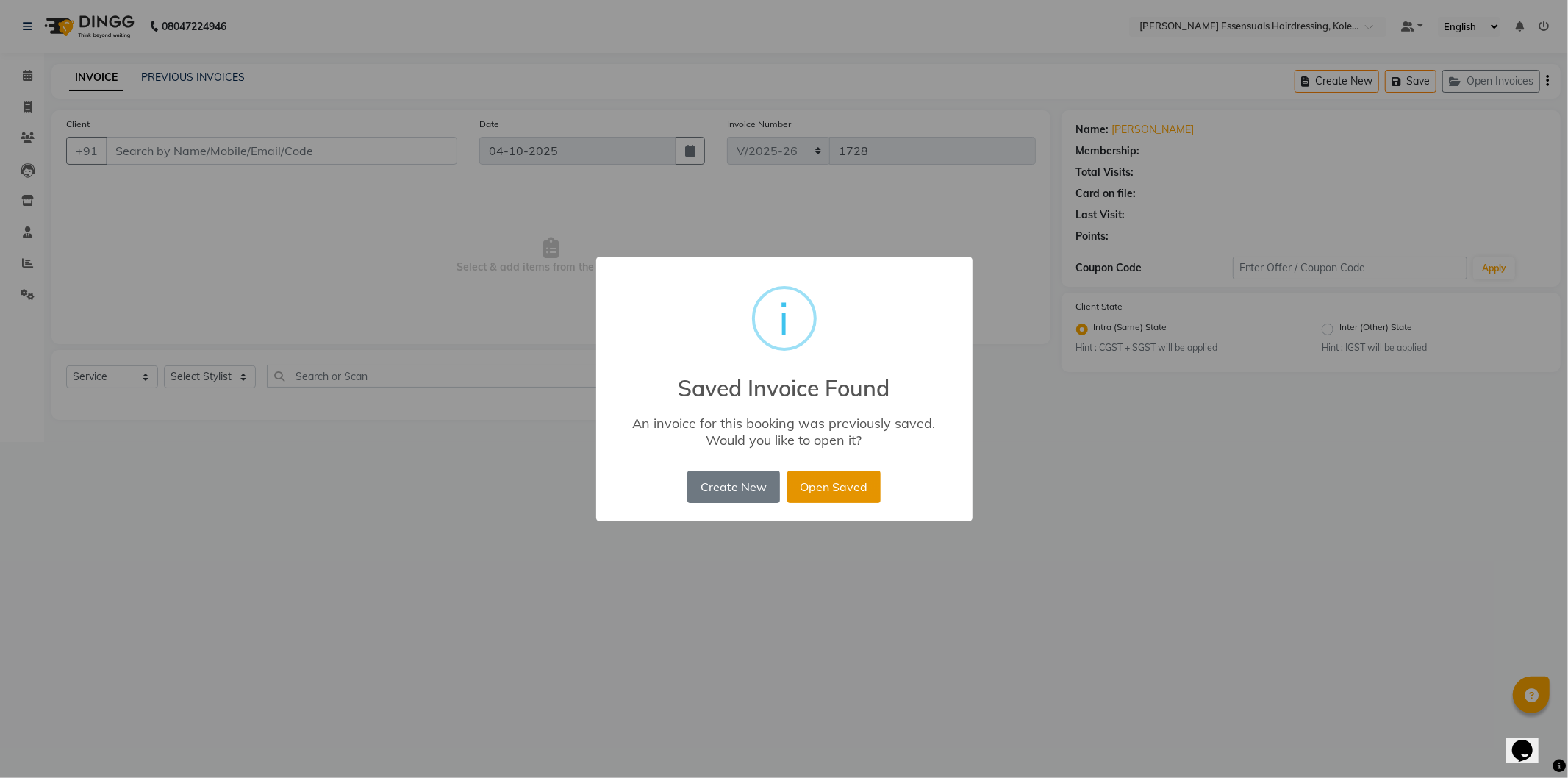
click at [799, 486] on button "Open Saved" at bounding box center [833, 487] width 94 height 33
type input "81******74"
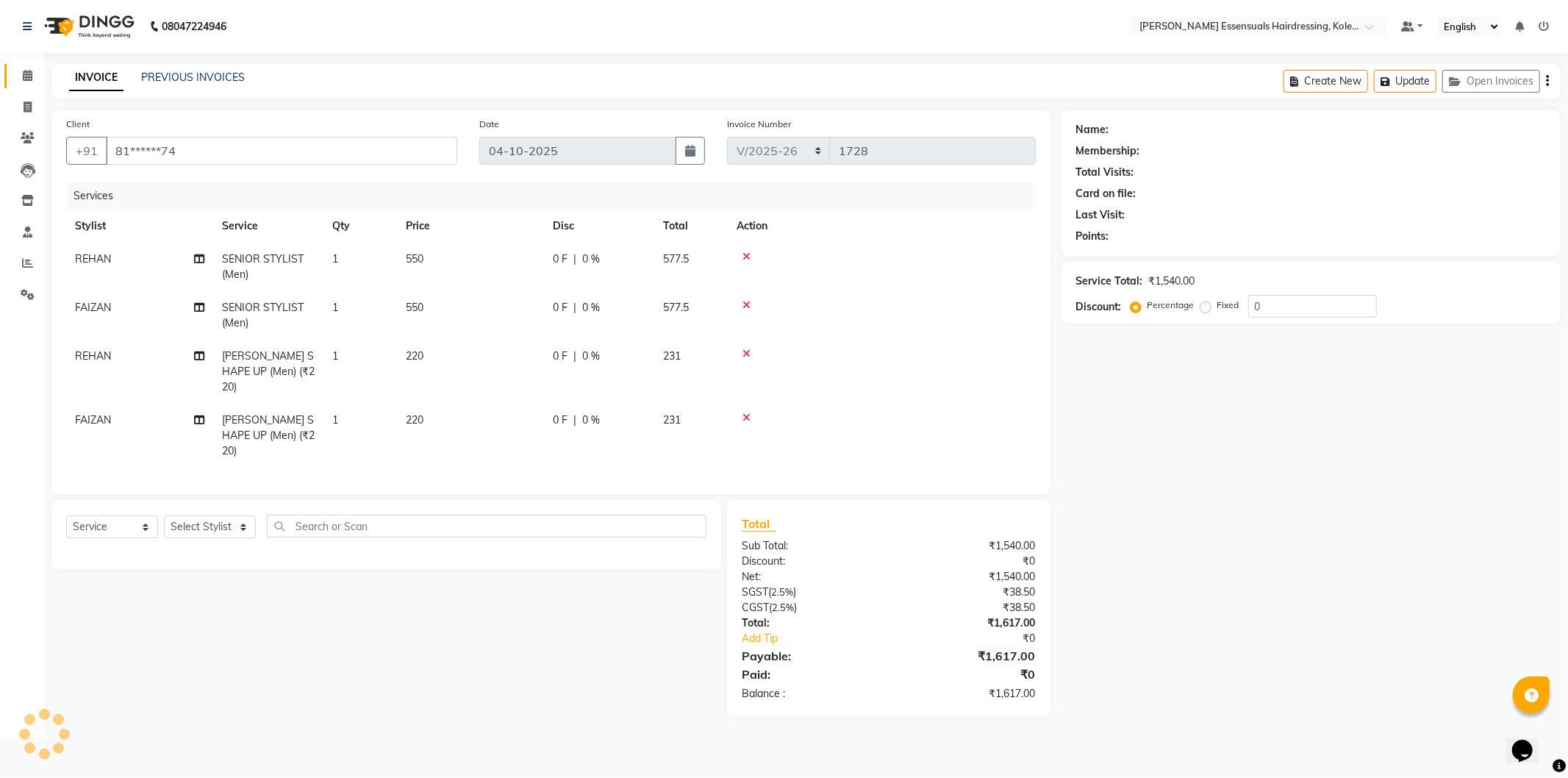
select select "1: Object"
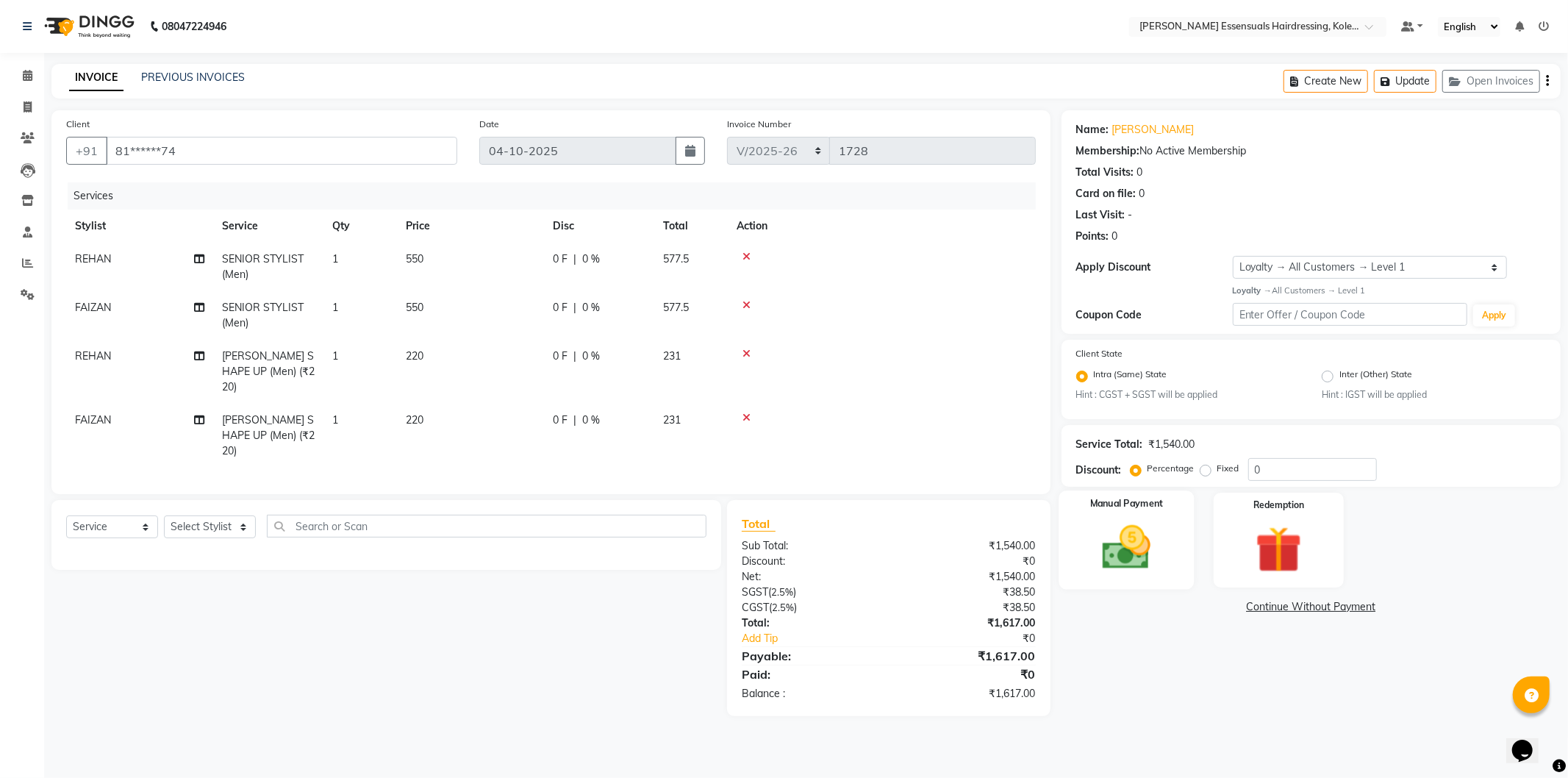
click at [1107, 530] on img at bounding box center [1126, 548] width 79 height 56
click at [1261, 609] on span "UPI" at bounding box center [1254, 608] width 23 height 17
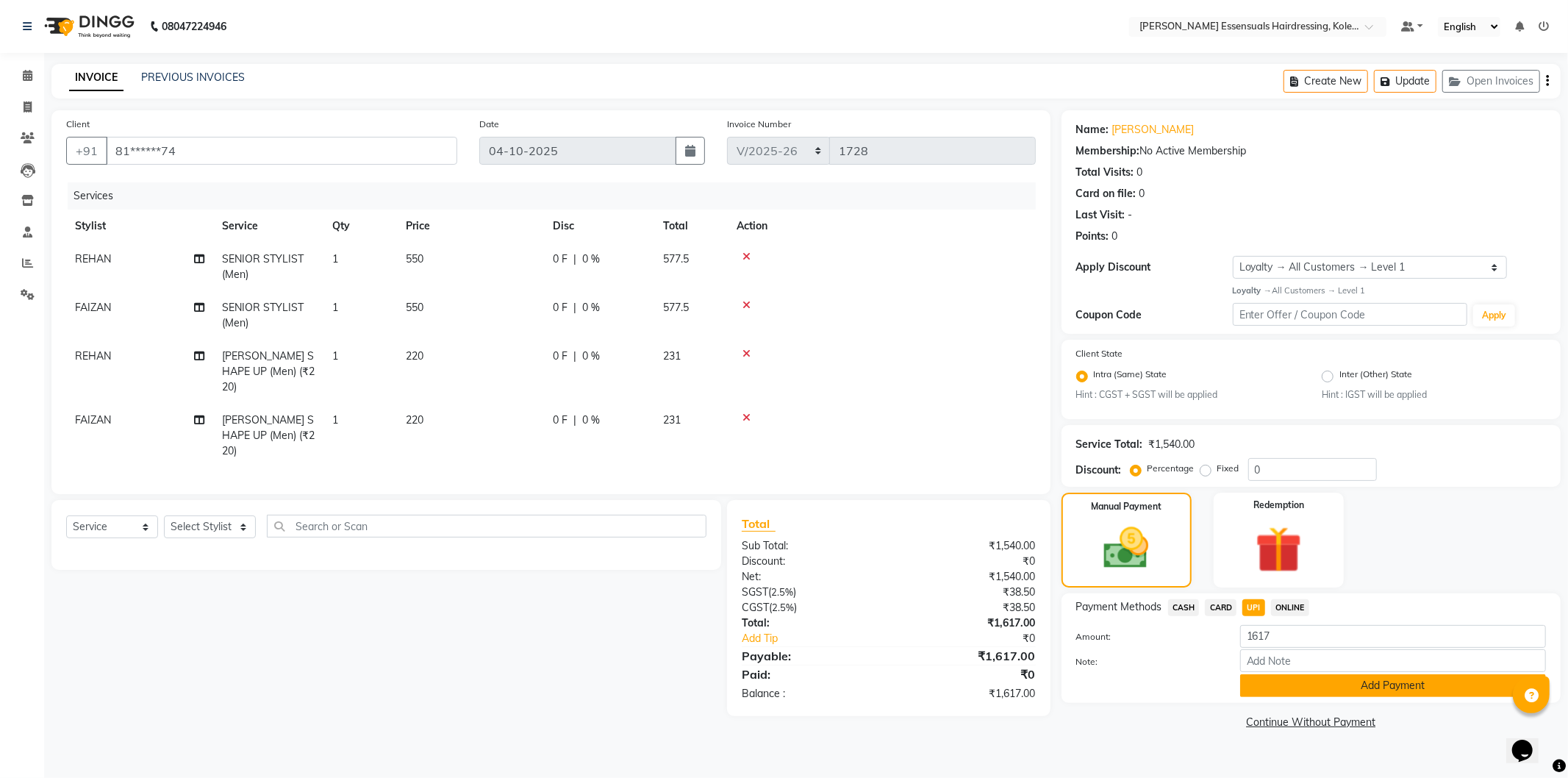
click at [1265, 687] on button "Add Payment" at bounding box center [1393, 686] width 306 height 23
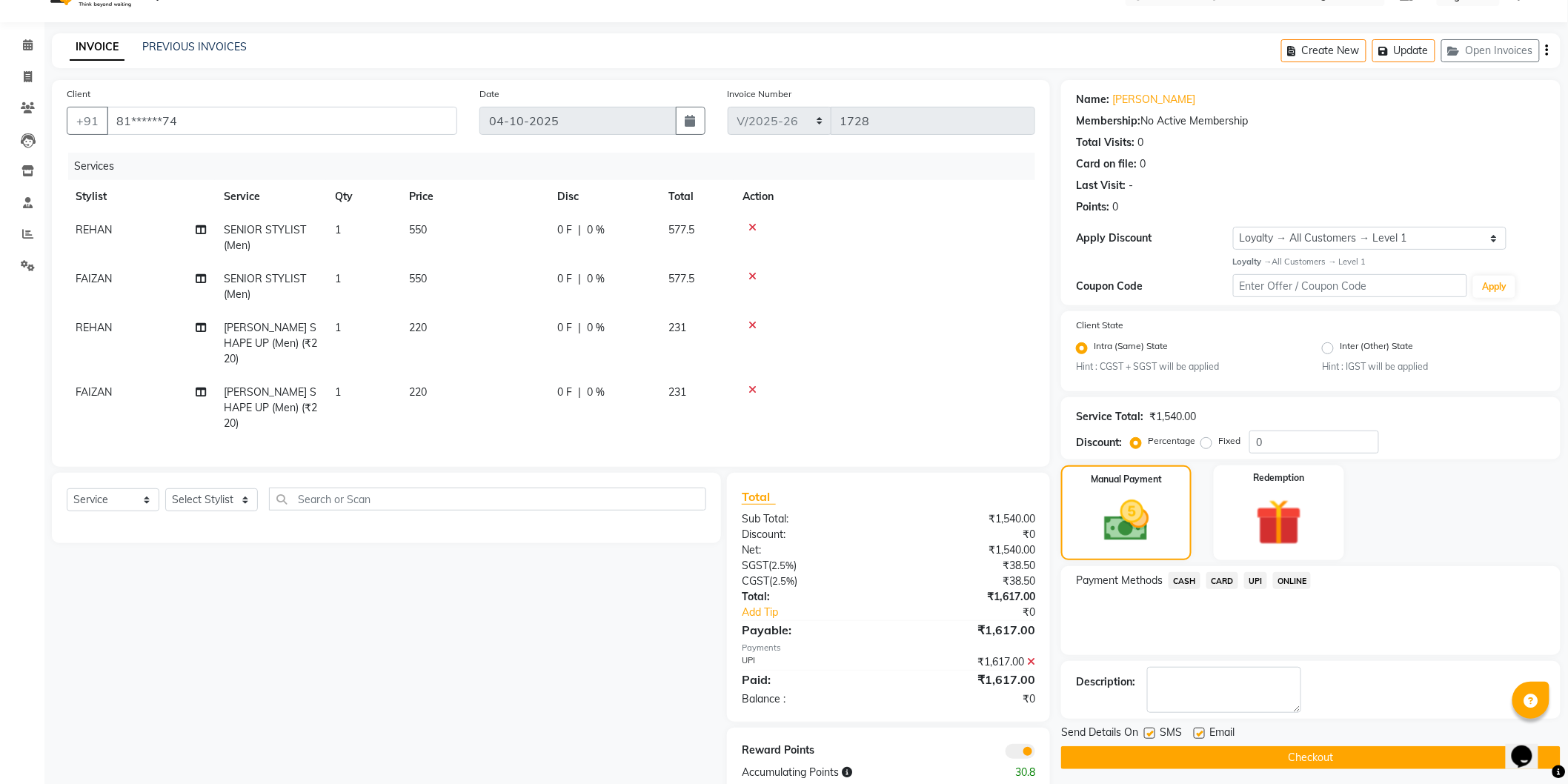
scroll to position [45, 0]
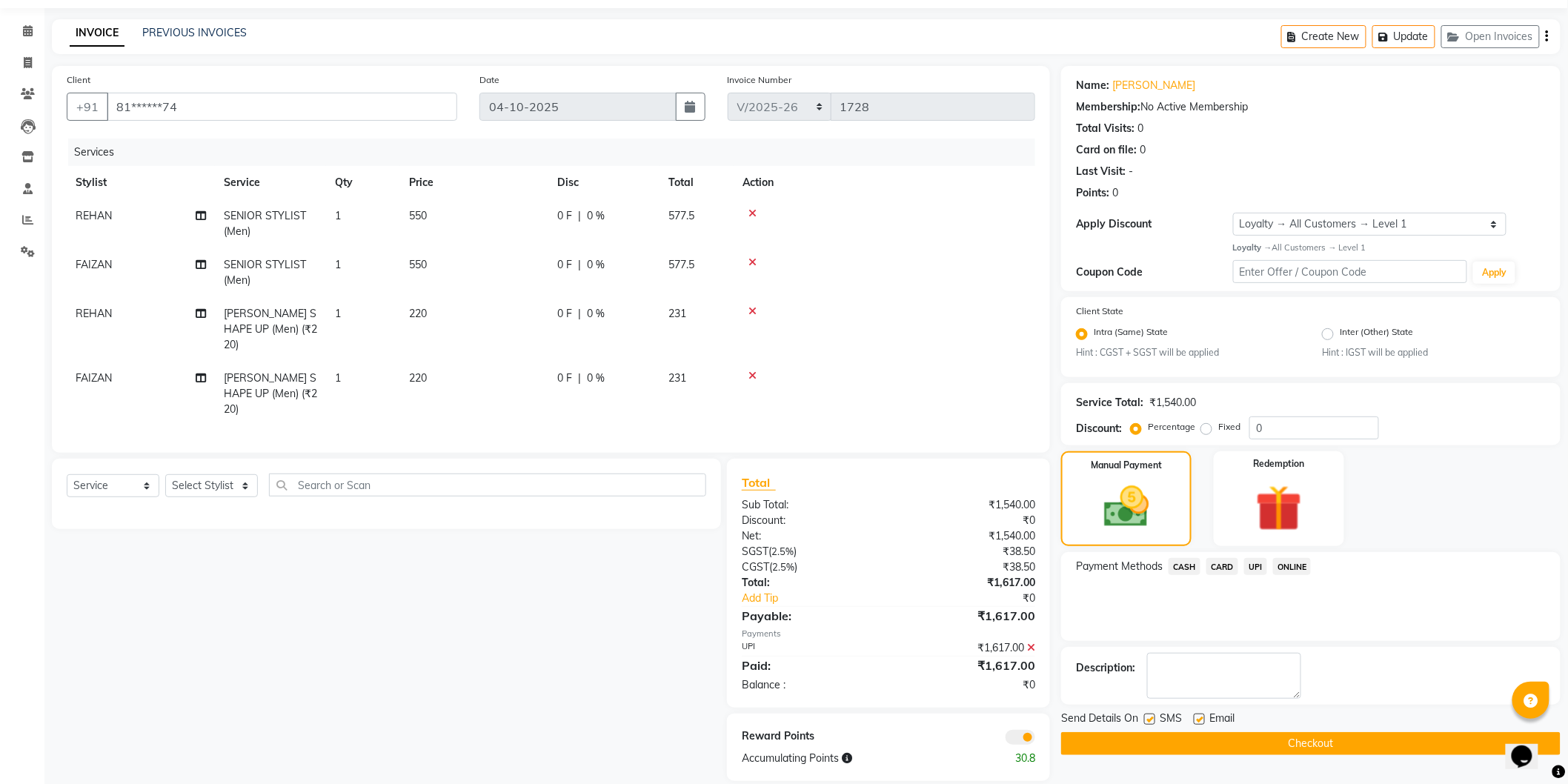
click at [1197, 745] on button "Checkout" at bounding box center [1310, 743] width 500 height 23
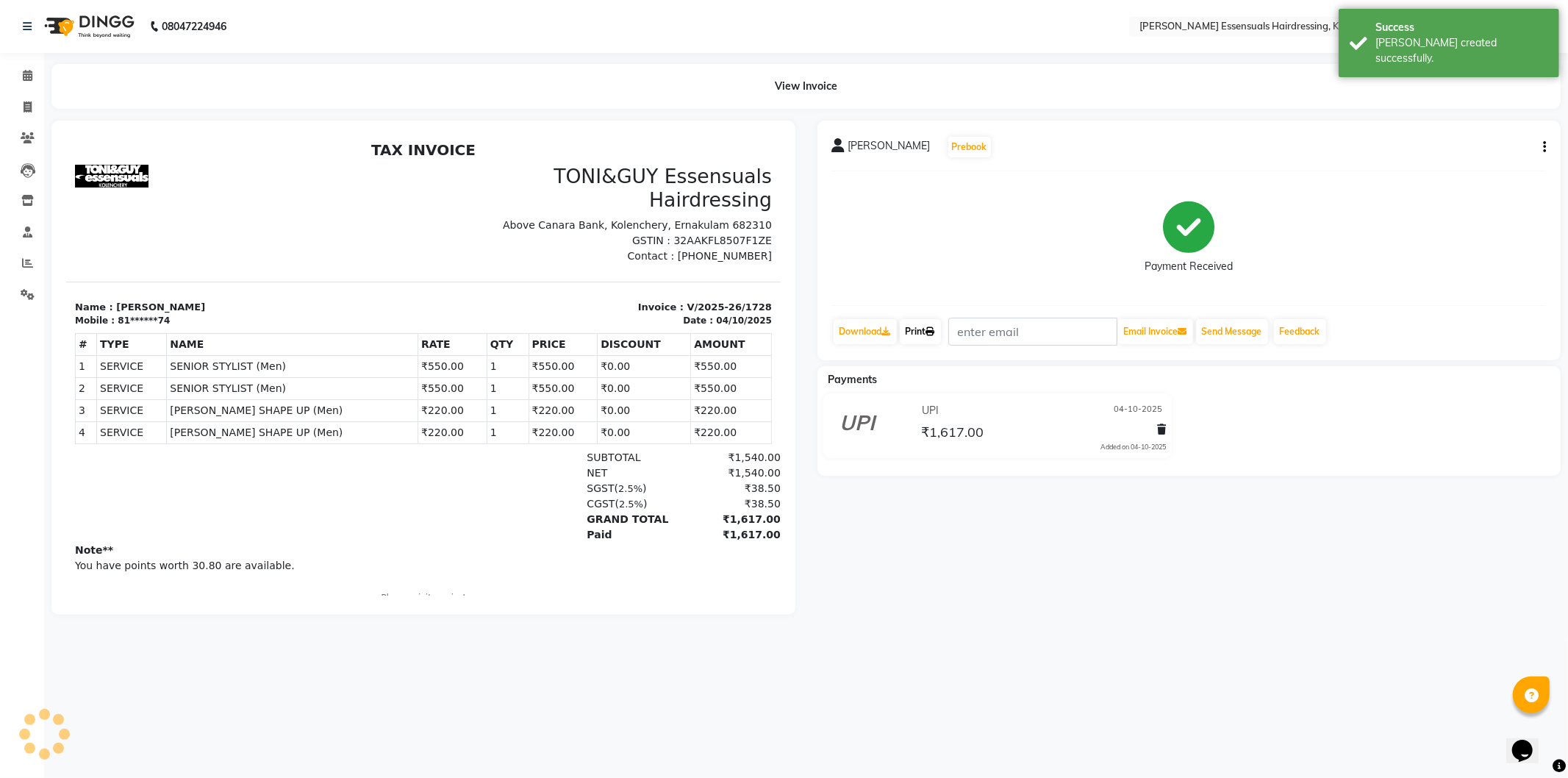
click at [919, 326] on link "Print" at bounding box center [920, 331] width 41 height 25
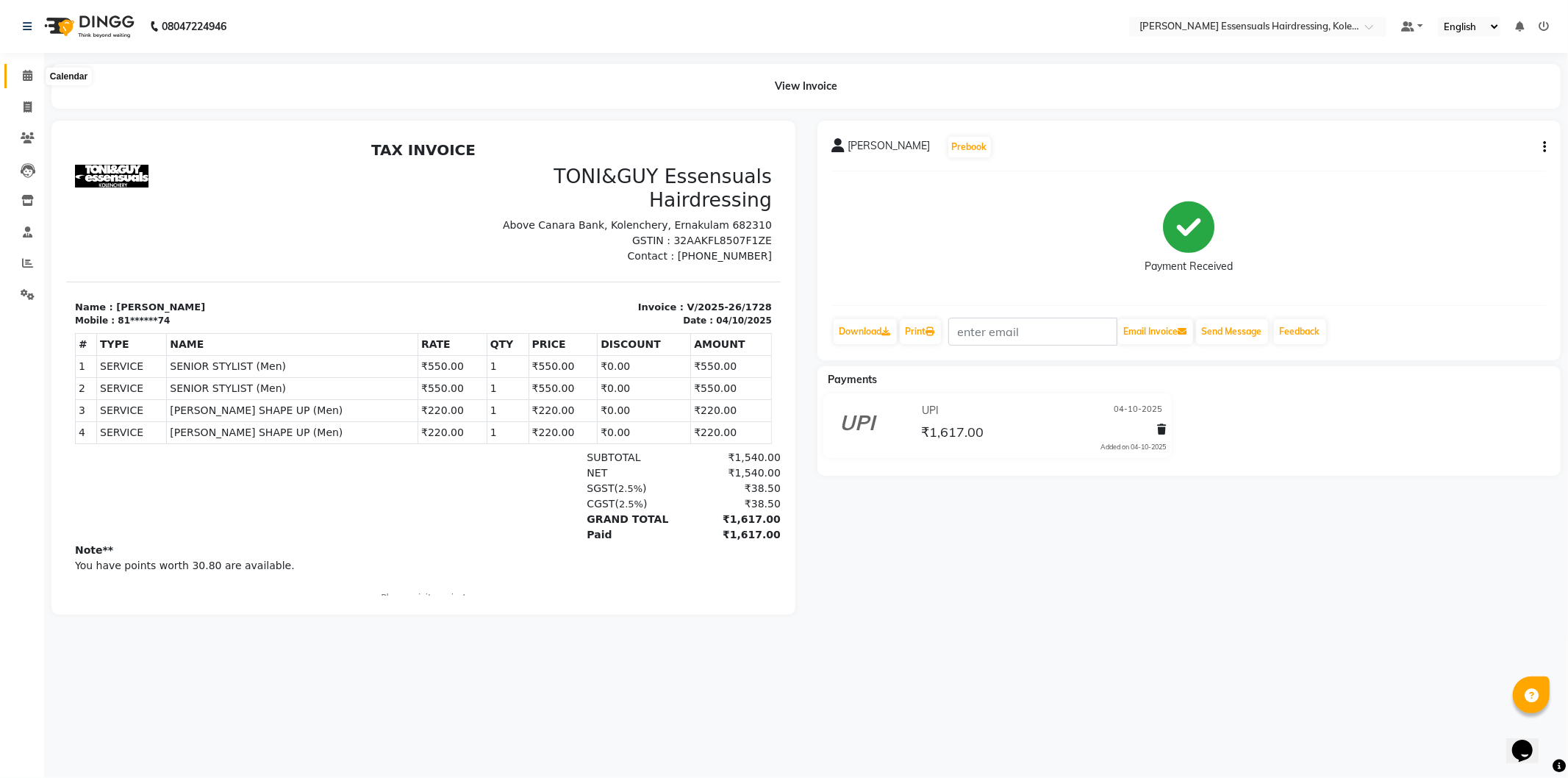
click at [23, 70] on icon at bounding box center [27, 75] width 9 height 11
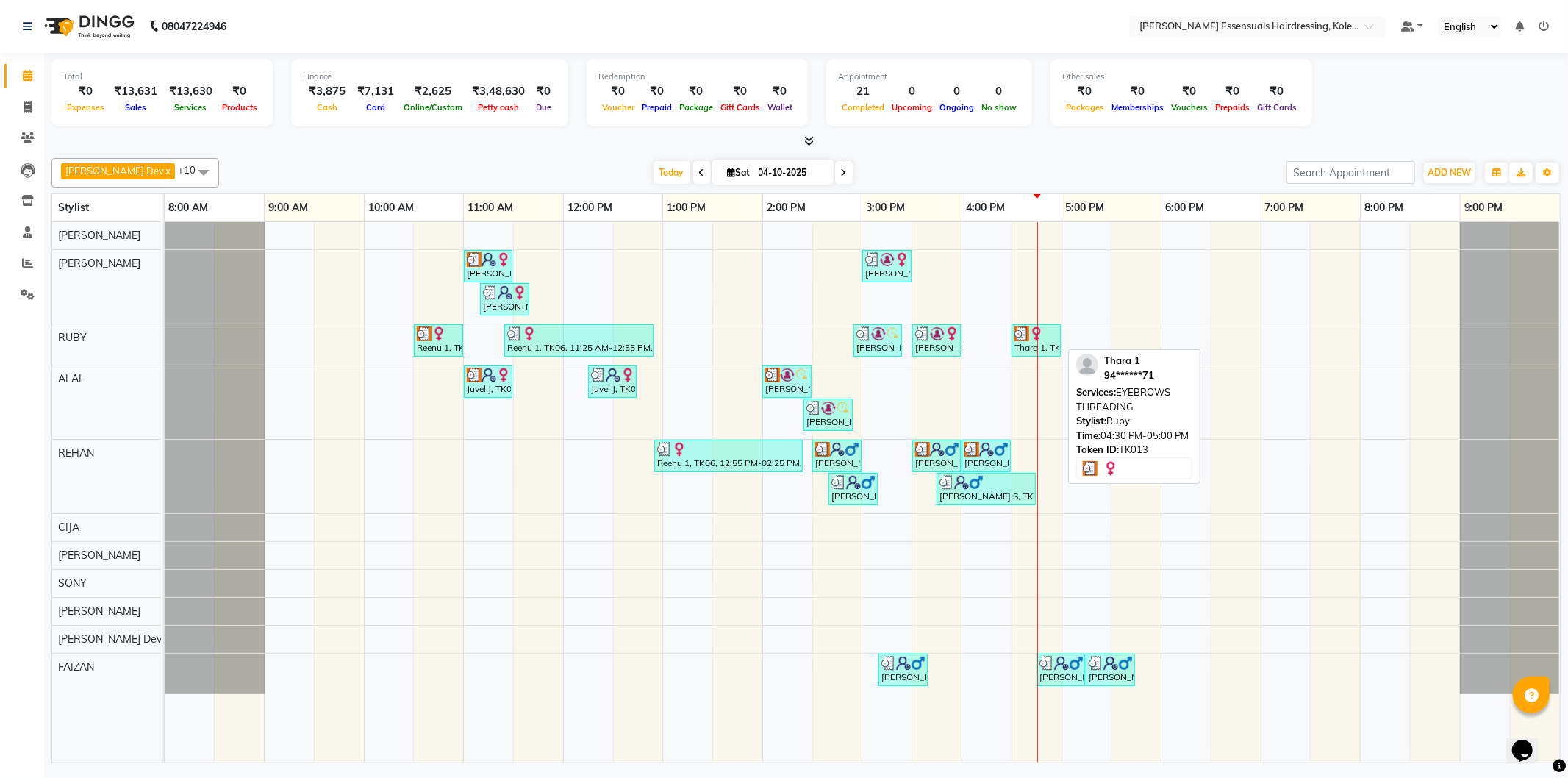
click at [1045, 343] on div "Thara 1, TK13, 04:30 PM-05:00 PM, EYEBROWS THREADING" at bounding box center [1036, 340] width 46 height 28
select select "3"
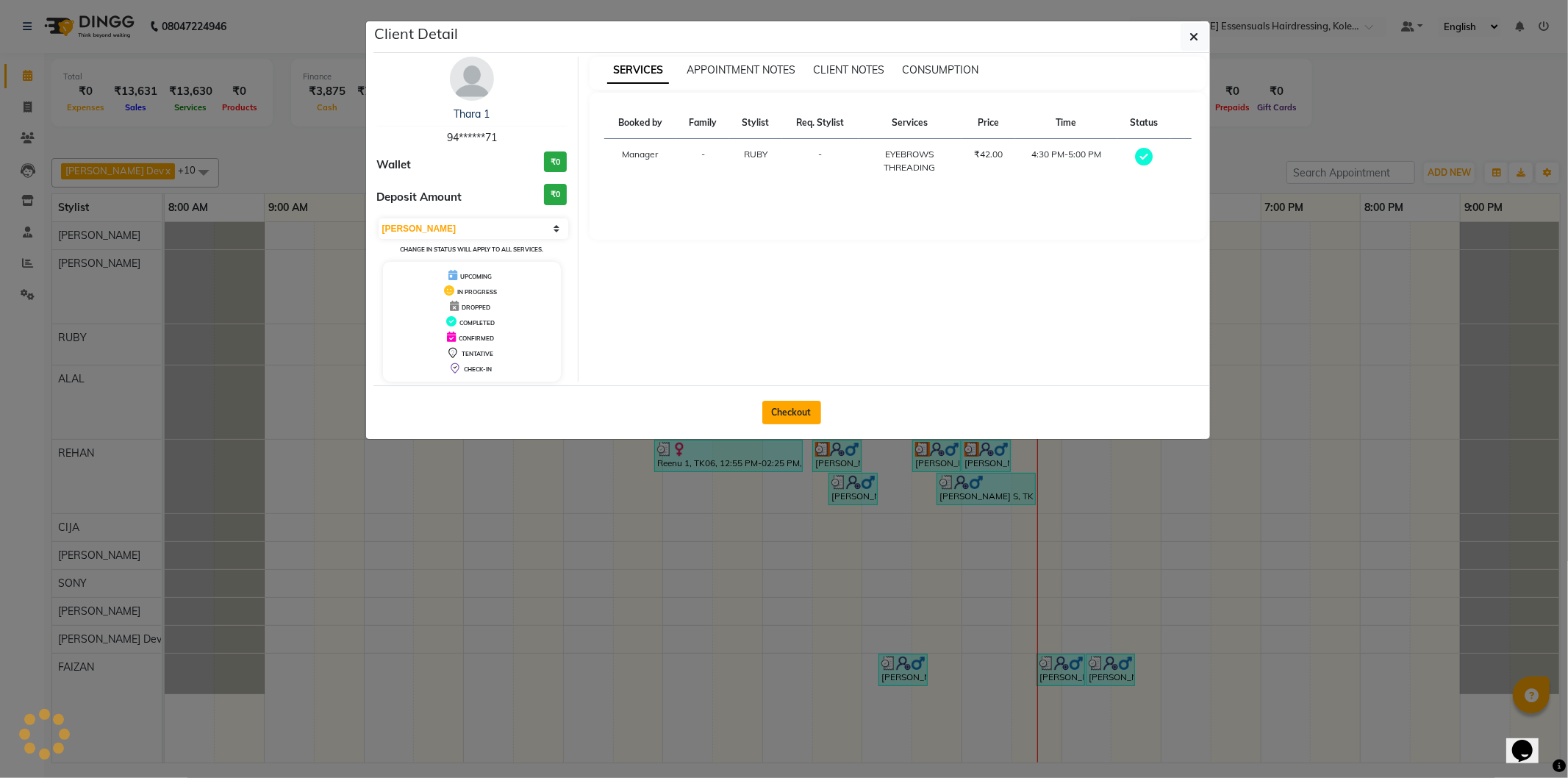
click at [789, 407] on button "Checkout" at bounding box center [791, 412] width 58 height 23
select select "8281"
select select "service"
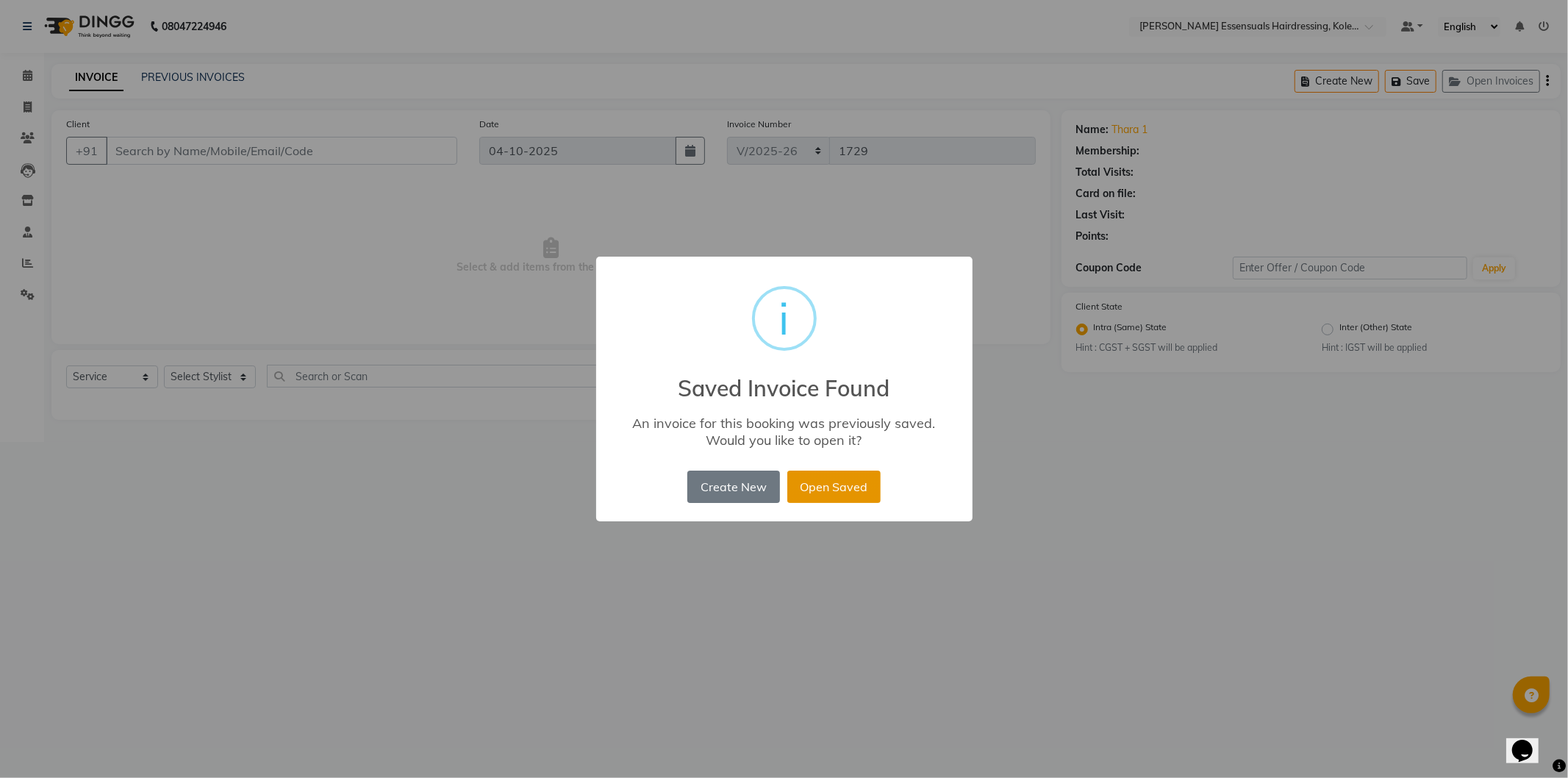
click at [819, 487] on button "Open Saved" at bounding box center [833, 487] width 94 height 33
type input "94******71"
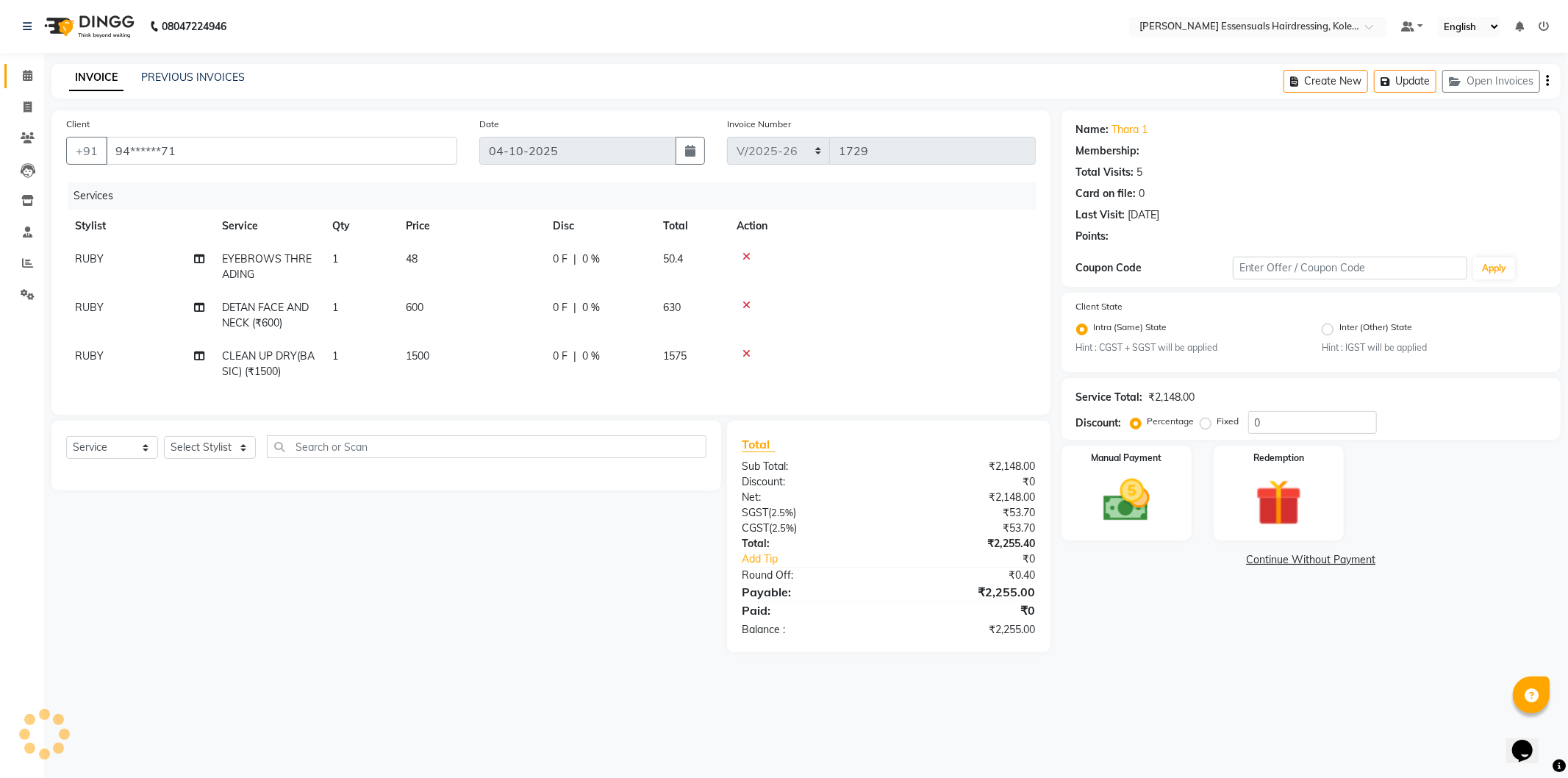
select select "1: Object"
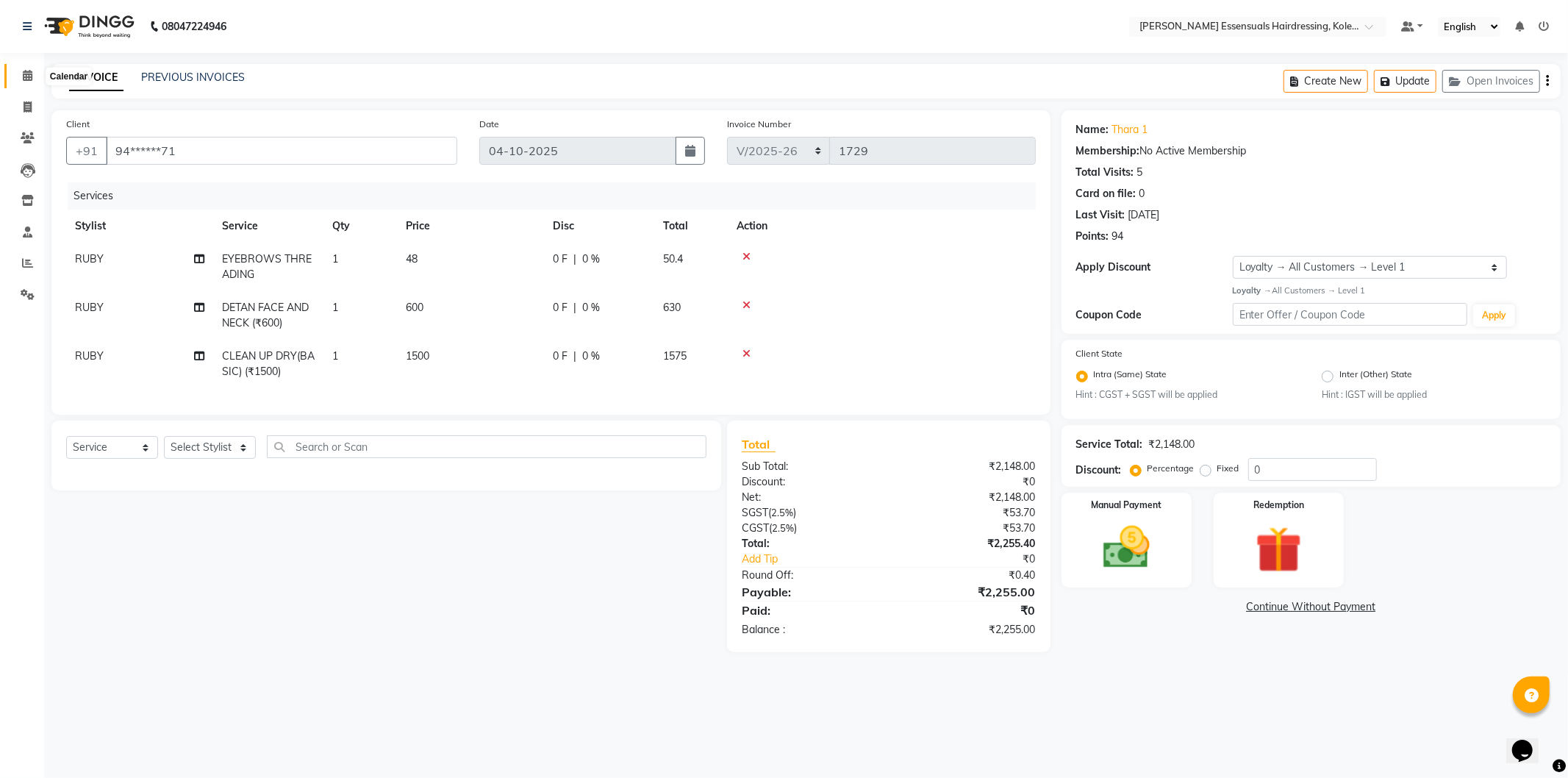
click at [26, 81] on icon at bounding box center [27, 75] width 9 height 11
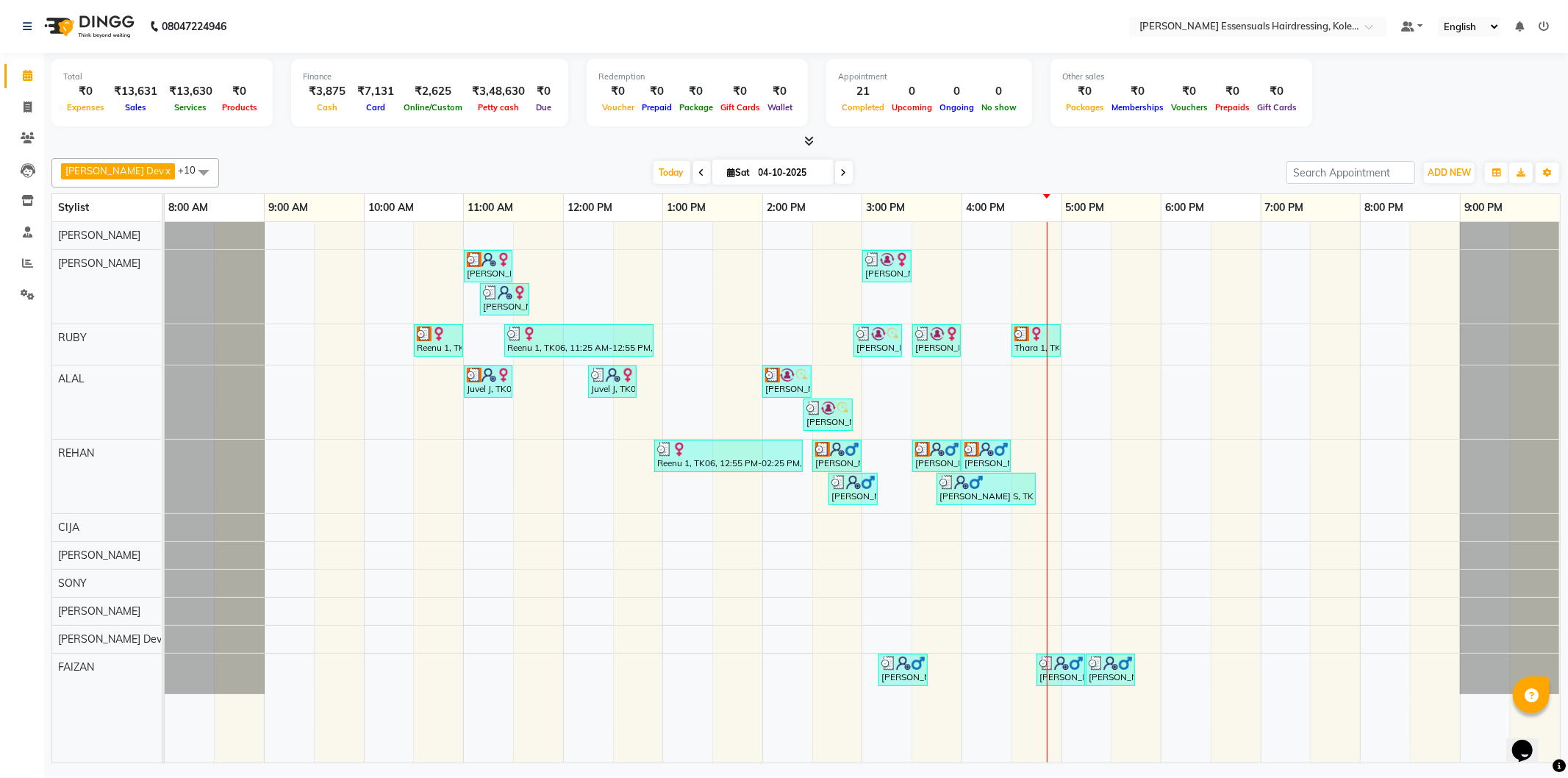
click at [1047, 389] on div "Neethu, TK03, 11:00 AM-11:30 AM, TOP STYLIST (Men) Athira Vs, TK10, 03:00 PM-03…" at bounding box center [863, 492] width 1395 height 541
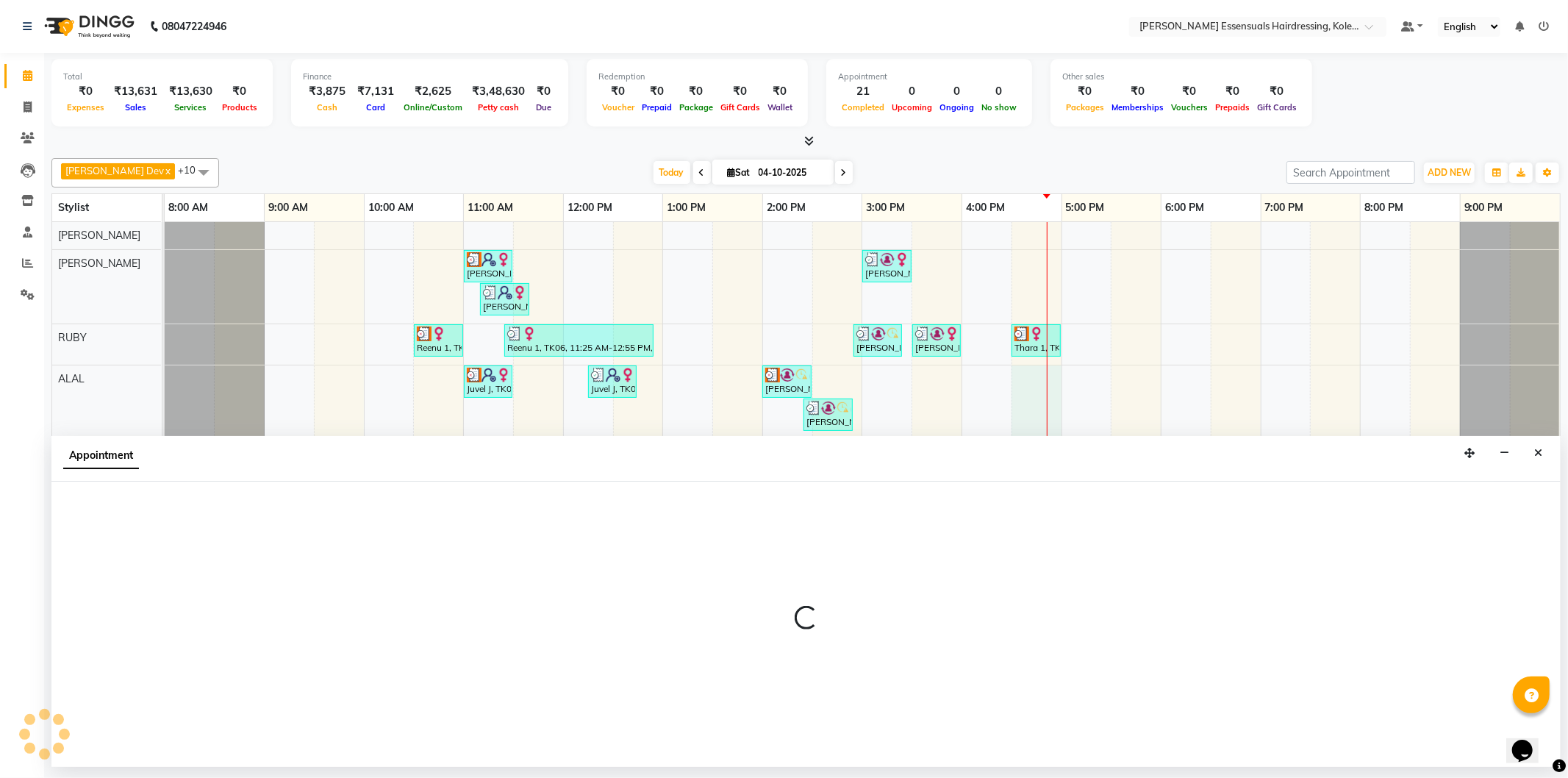
select select "79970"
select select "990"
select select "tentative"
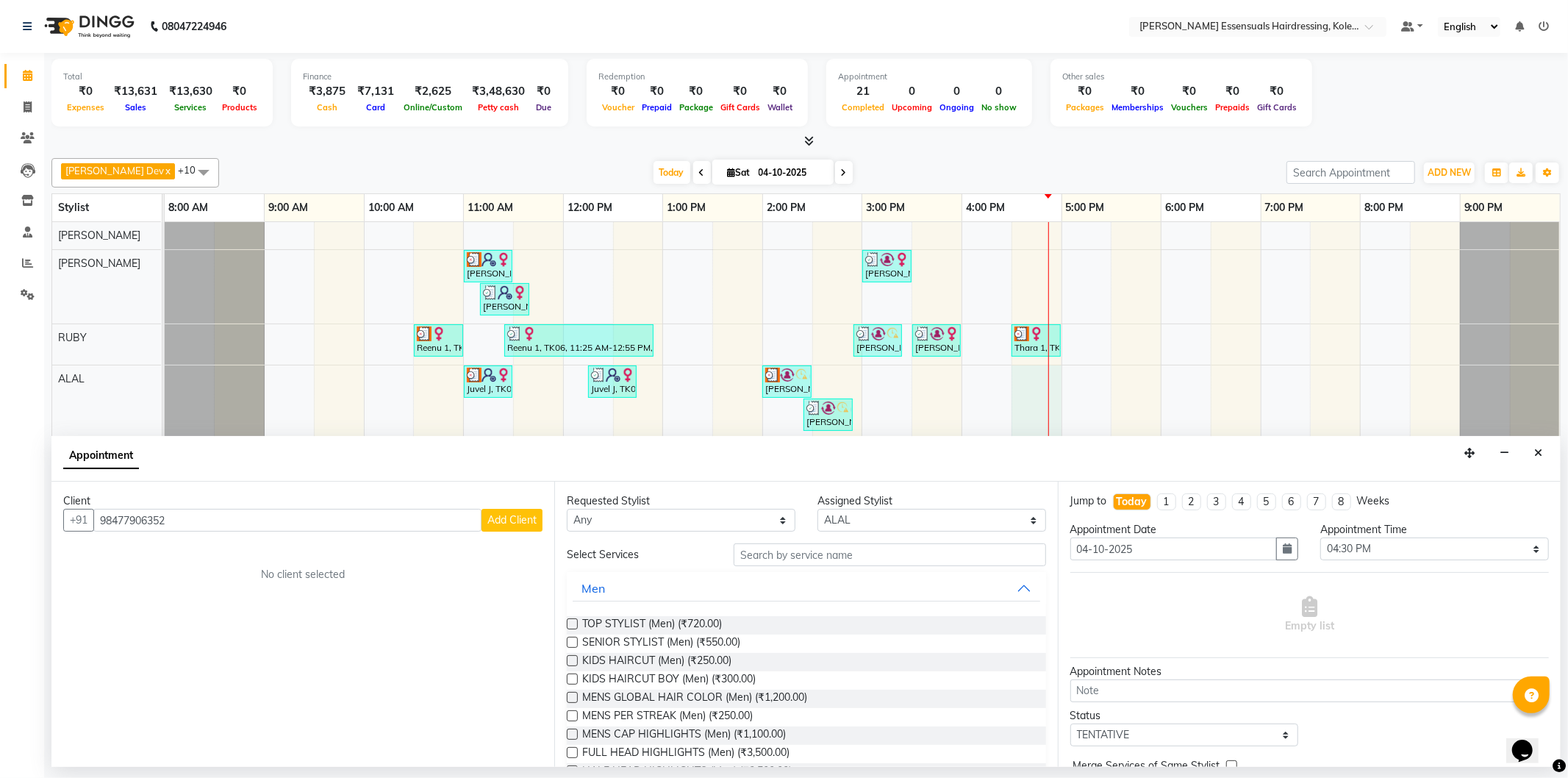
click at [130, 518] on input "98477906352" at bounding box center [288, 520] width 388 height 23
type input "9847906352"
click at [493, 525] on span "Add Client" at bounding box center [511, 519] width 49 height 13
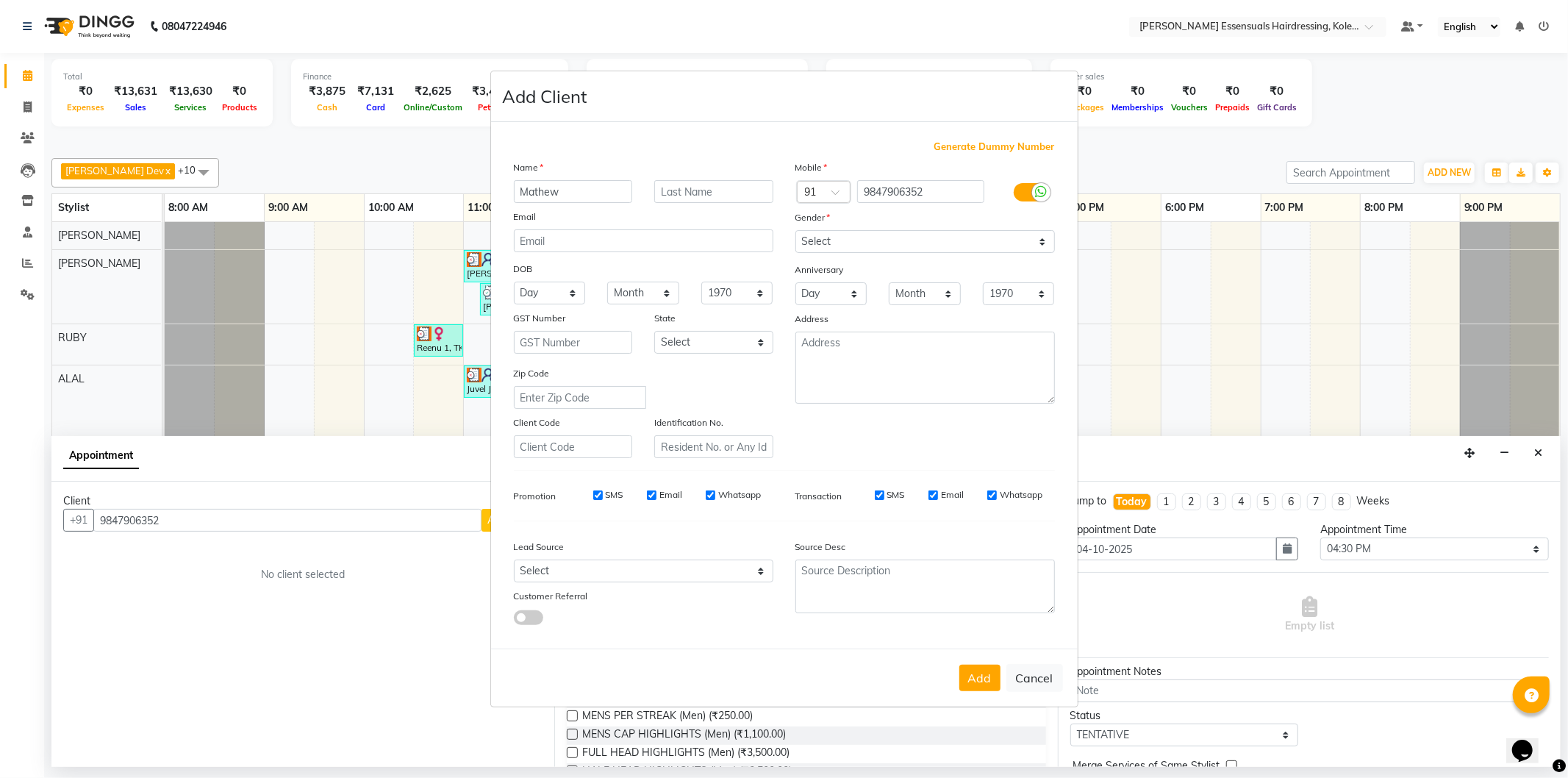
type input "Mathew"
click at [750, 196] on input "text" at bounding box center [714, 192] width 119 height 23
type input "S"
click at [817, 237] on select "Select [DEMOGRAPHIC_DATA] [DEMOGRAPHIC_DATA] Other Prefer Not To Say" at bounding box center [925, 242] width 259 height 23
select select "[DEMOGRAPHIC_DATA]"
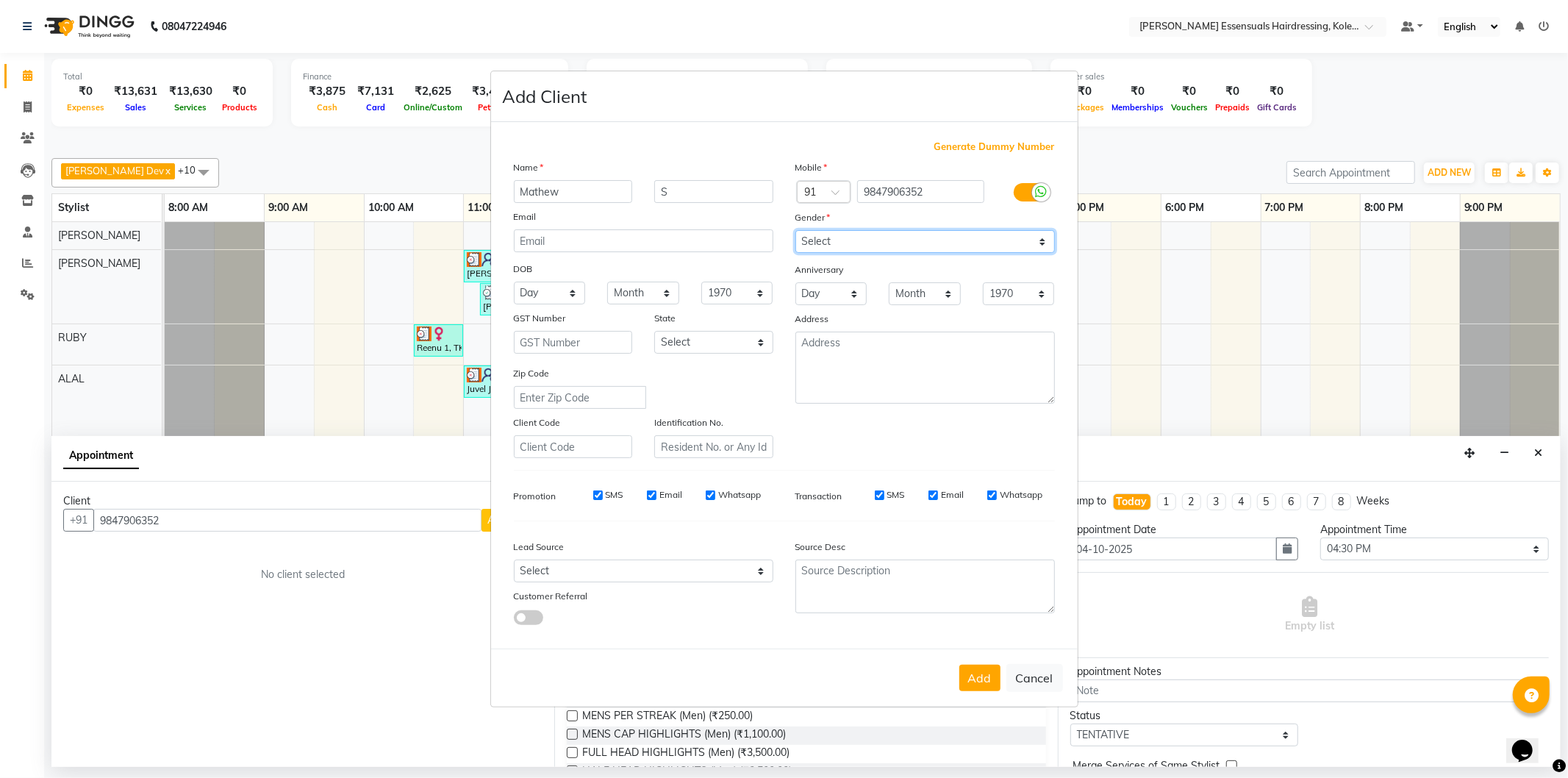
click at [796, 230] on select "Select [DEMOGRAPHIC_DATA] [DEMOGRAPHIC_DATA] Other Prefer Not To Say" at bounding box center [925, 242] width 259 height 23
click at [982, 679] on button "Add" at bounding box center [980, 677] width 41 height 27
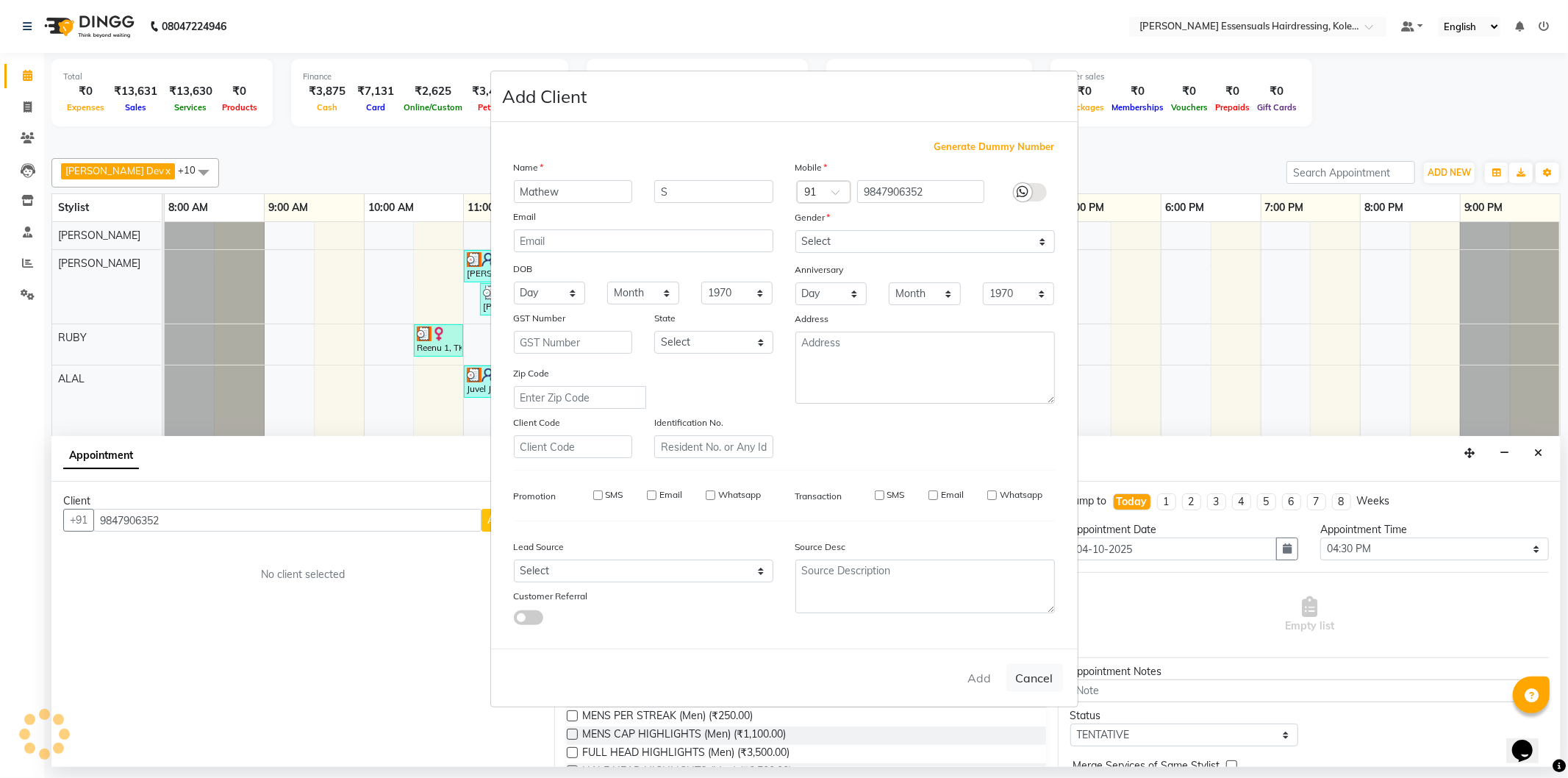
type input "98******52"
select select
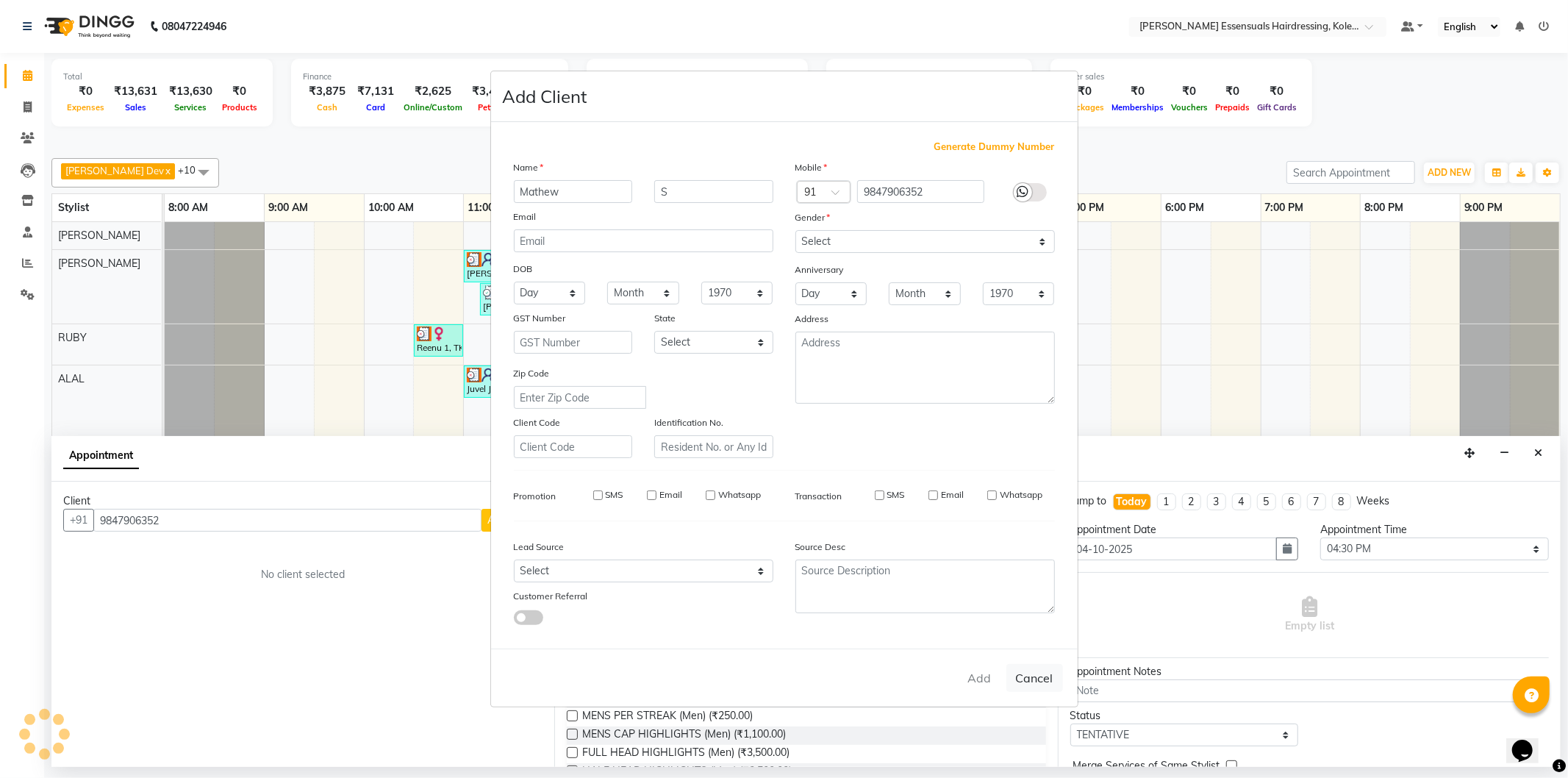
select select
checkbox input "false"
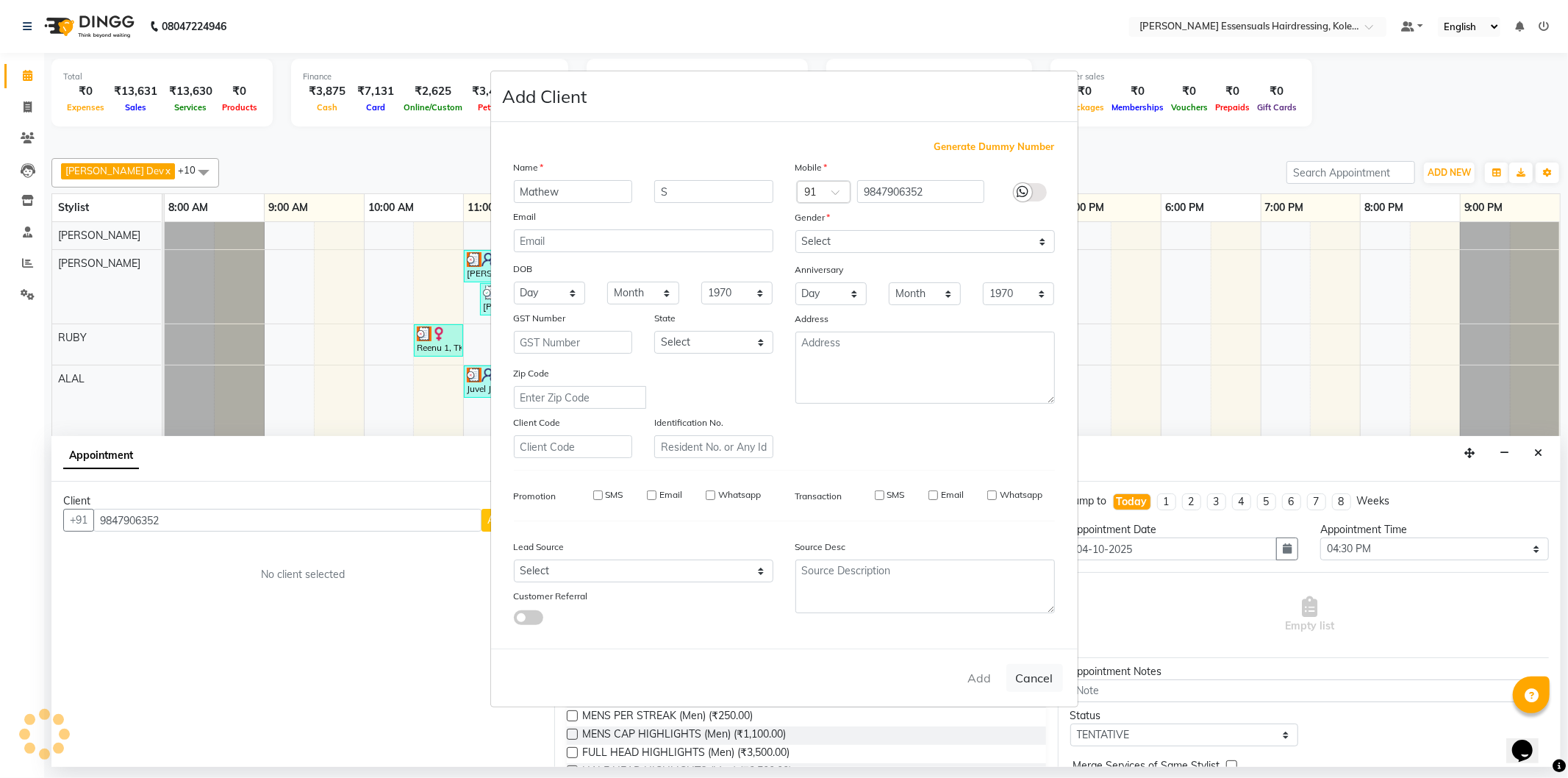
checkbox input "false"
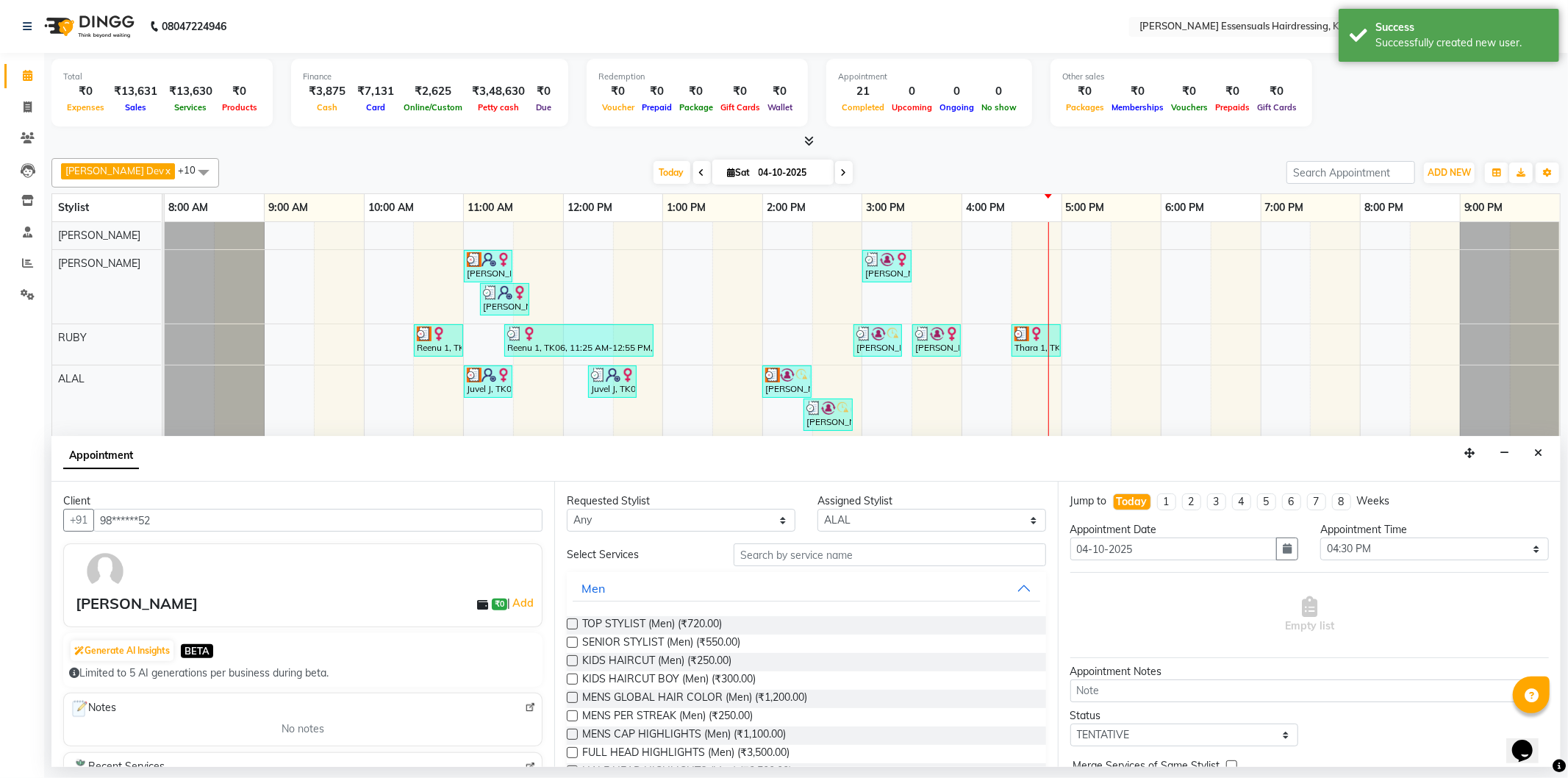
click at [571, 679] on label at bounding box center [572, 679] width 11 height 11
click at [571, 679] on input "checkbox" at bounding box center [571, 680] width 9 height 9
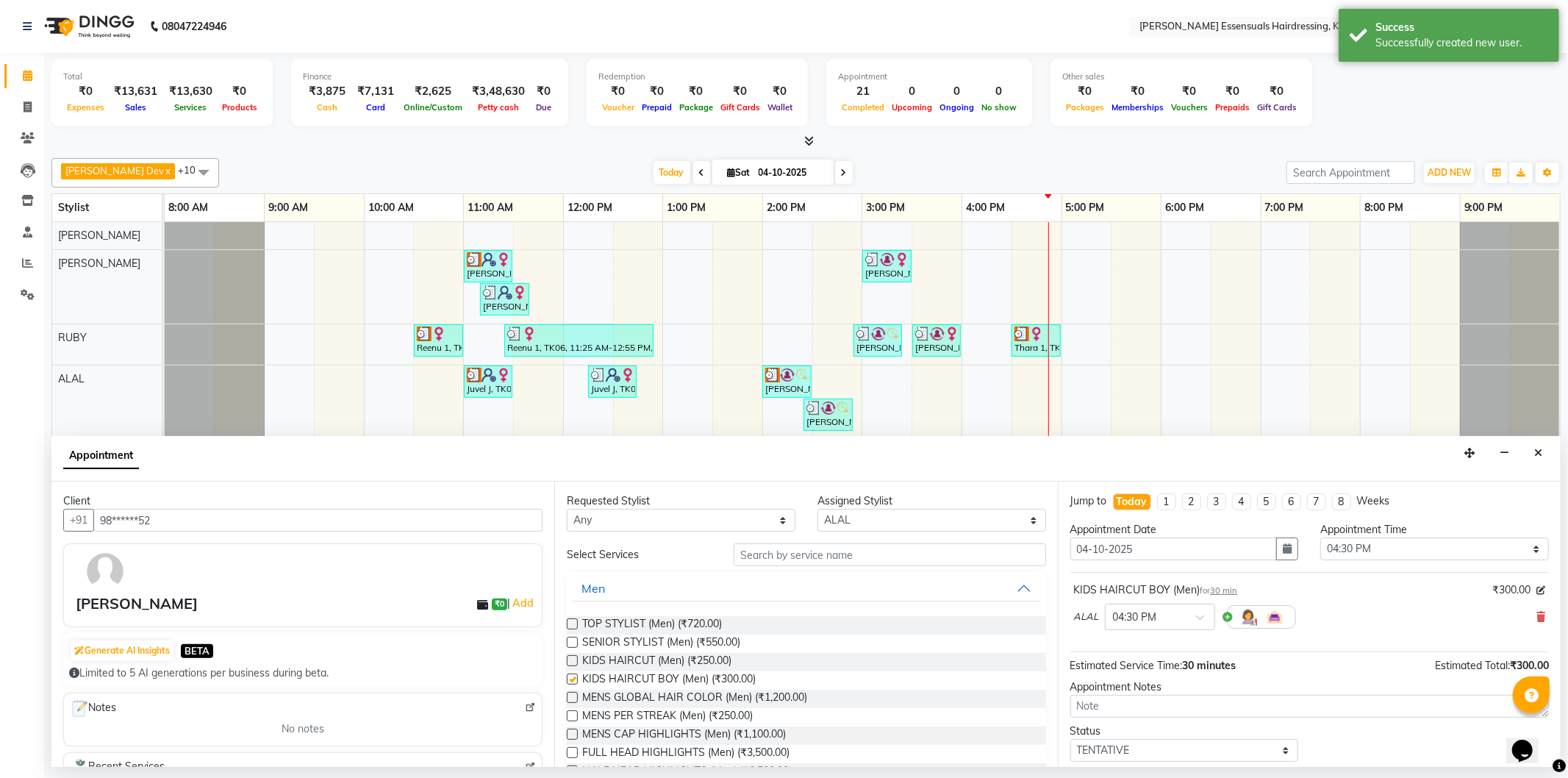
checkbox input "false"
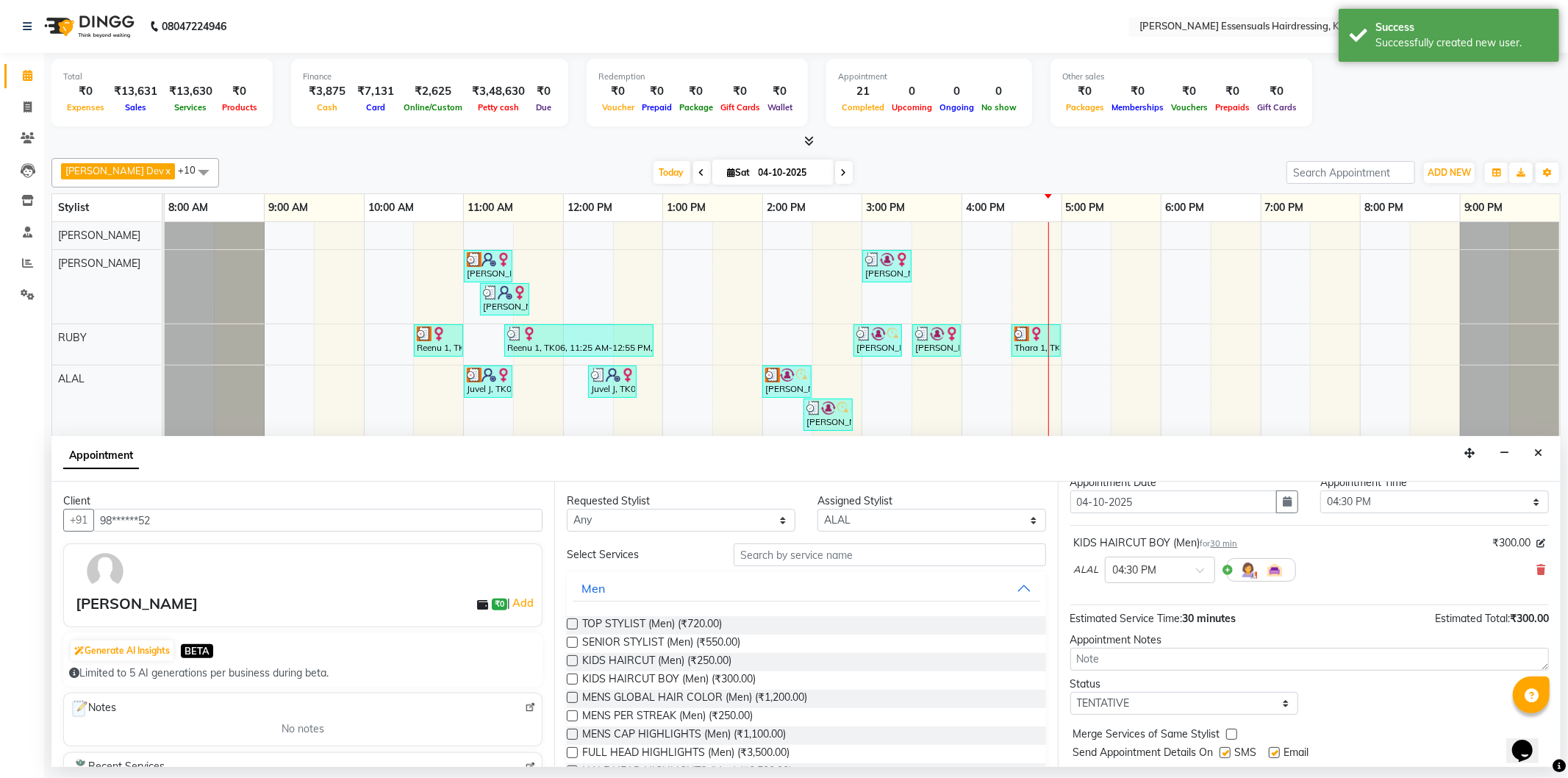
scroll to position [87, 0]
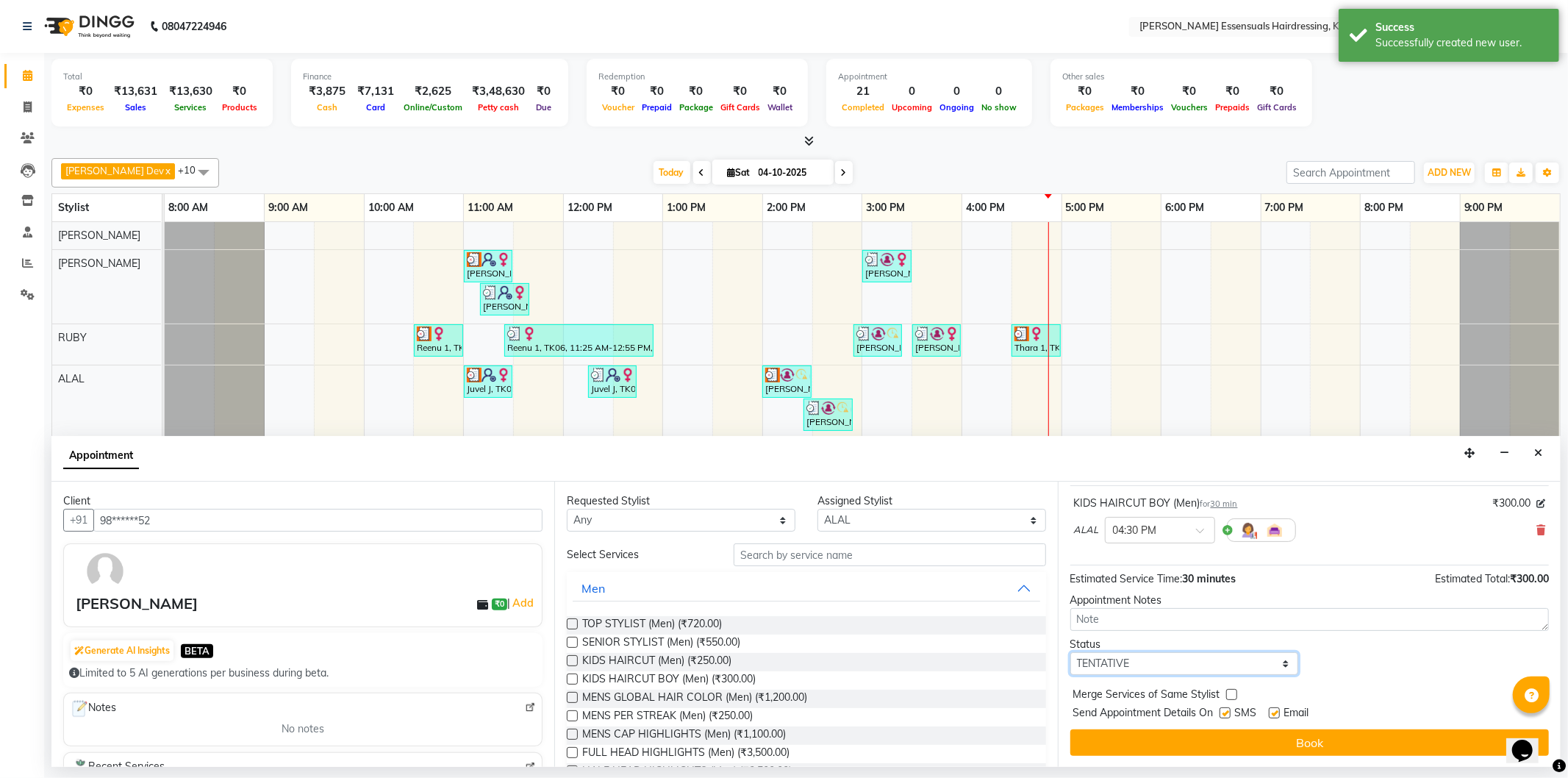
click at [1101, 657] on select "Select TENTATIVE CONFIRM CHECK-IN UPCOMING" at bounding box center [1185, 664] width 229 height 23
click at [1351, 670] on div "Status Select TENTATIVE CONFIRM CHECK-IN UPCOMING" at bounding box center [1309, 656] width 501 height 38
click at [1134, 667] on select "Select TENTATIVE CONFIRM CHECK-IN UPCOMING" at bounding box center [1185, 664] width 229 height 23
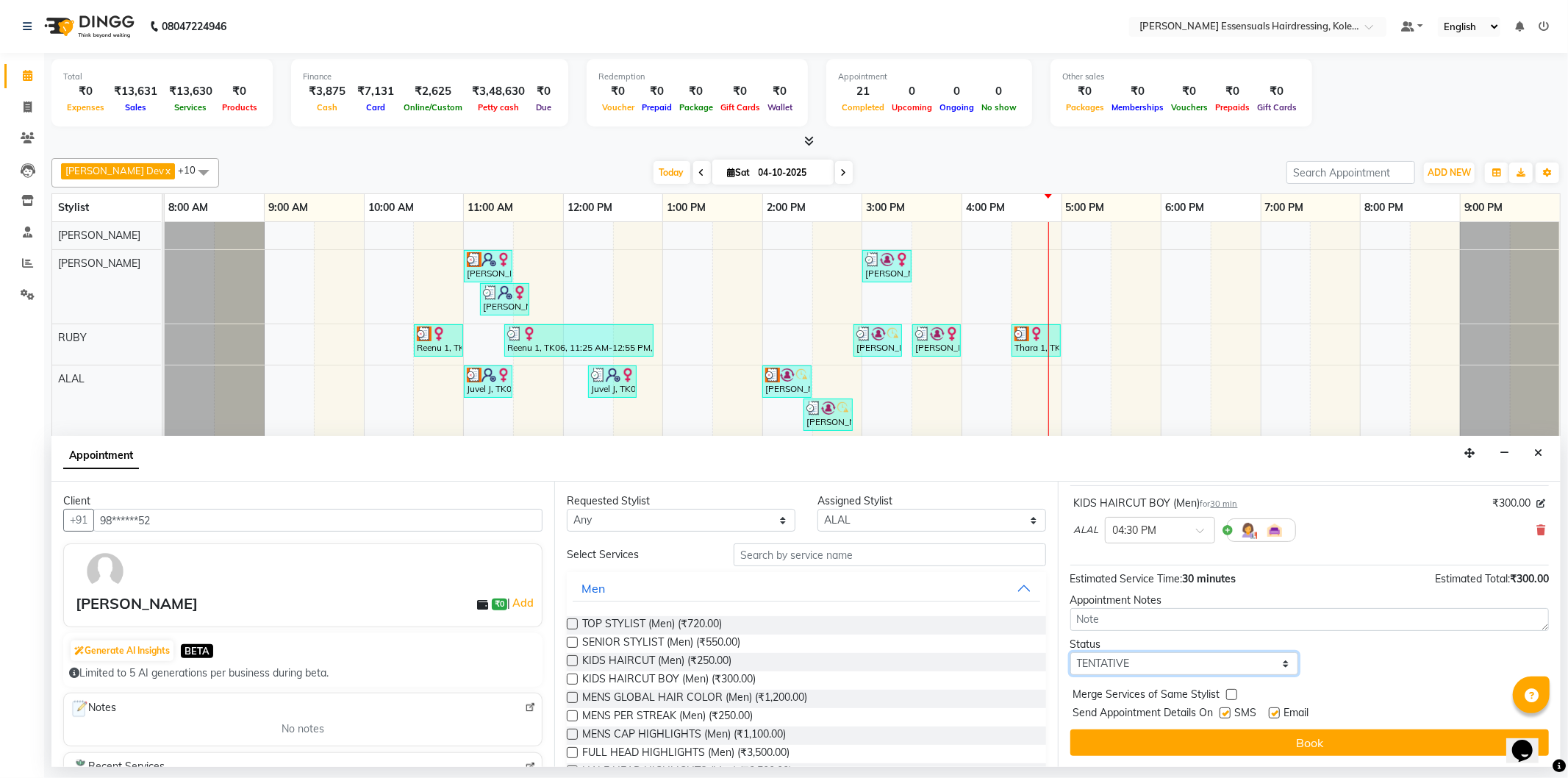
select select "check-in"
click at [1071, 652] on select "Select TENTATIVE CONFIRM CHECK-IN UPCOMING" at bounding box center [1185, 664] width 229 height 23
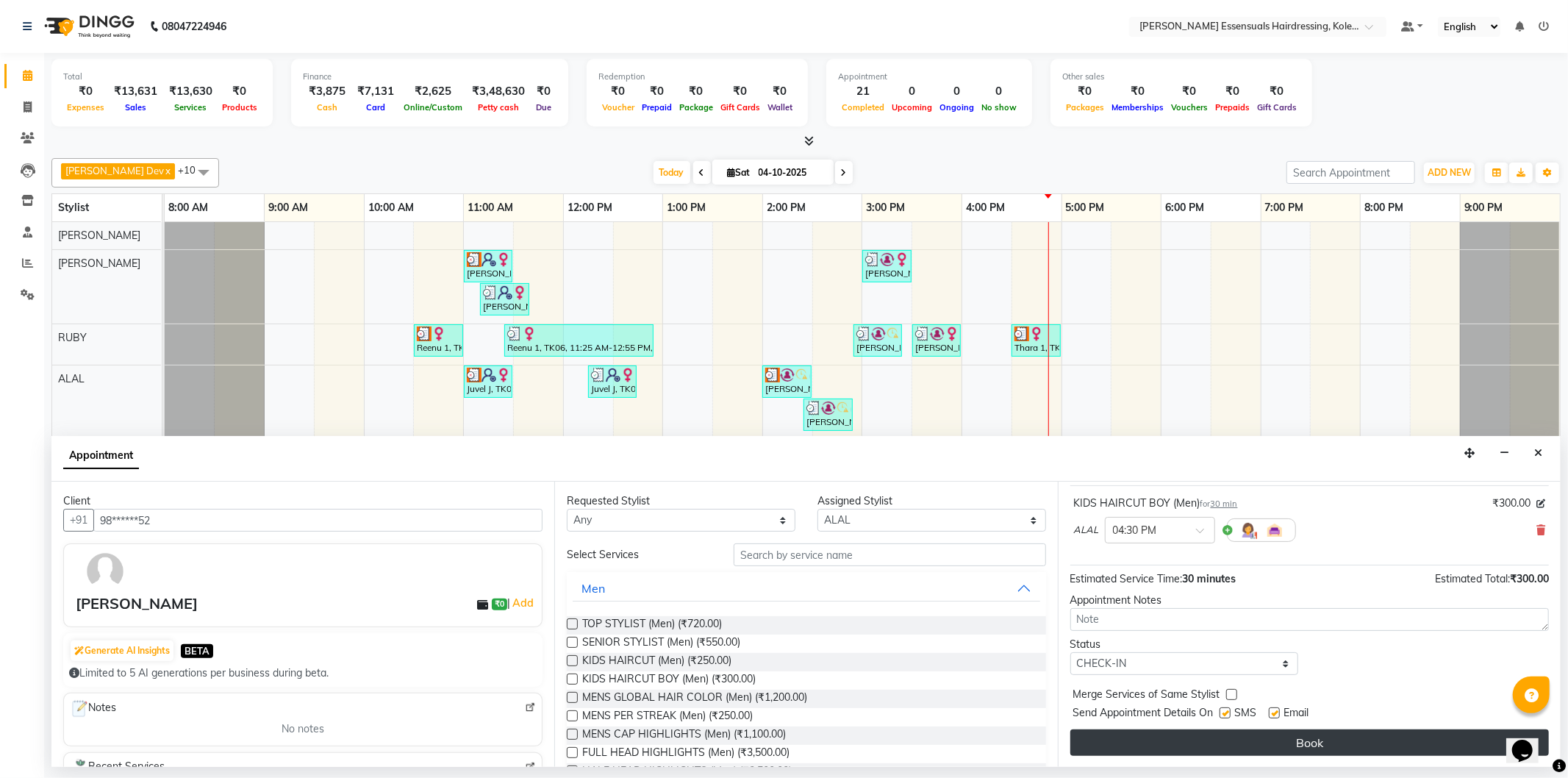
click at [1118, 738] on button "Book" at bounding box center [1309, 743] width 479 height 27
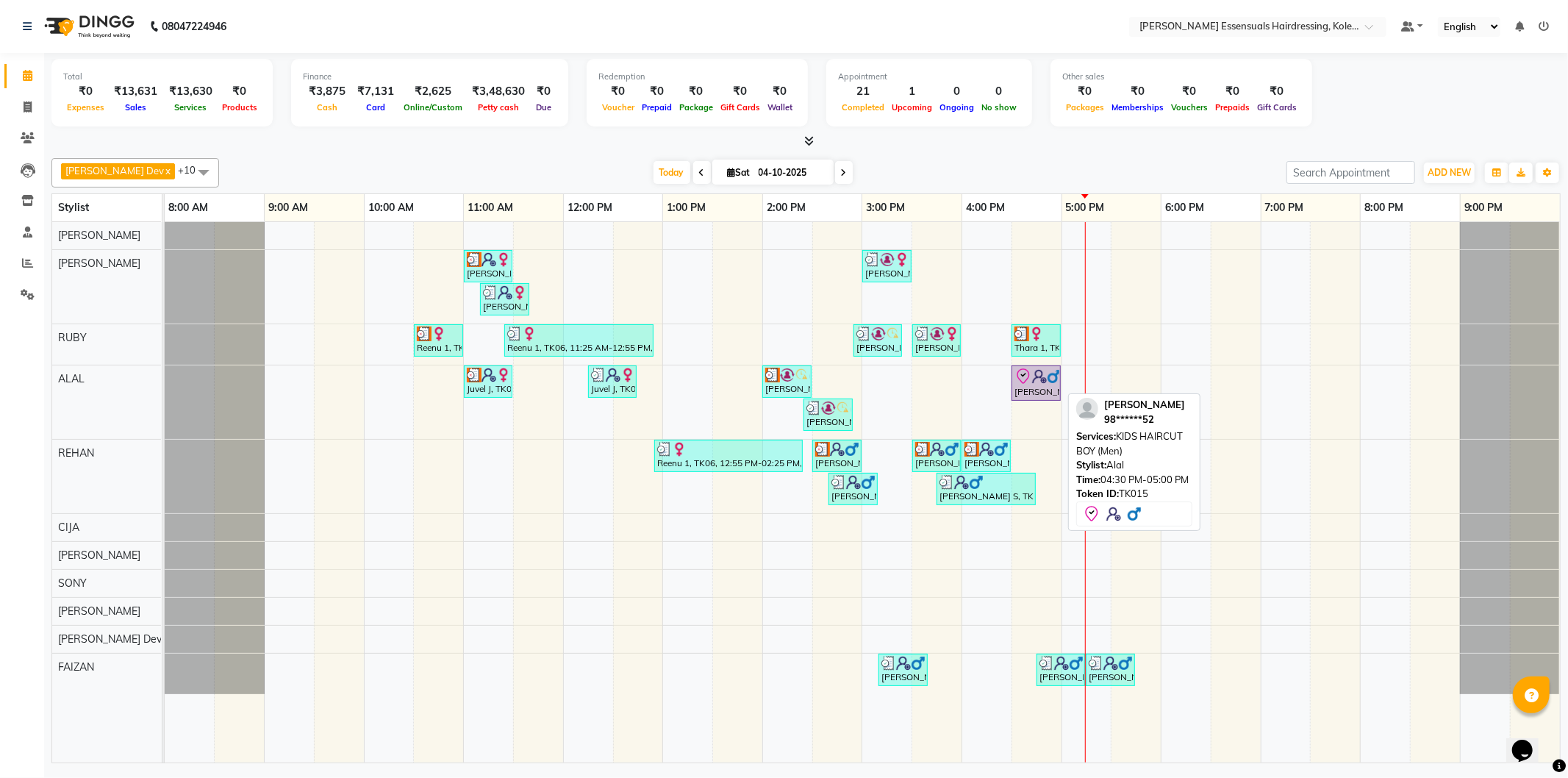
click at [1021, 389] on div "[PERSON_NAME], TK15, 04:30 PM-05:00 PM, KIDS HAIRCUT BOY (Men)" at bounding box center [1036, 383] width 46 height 31
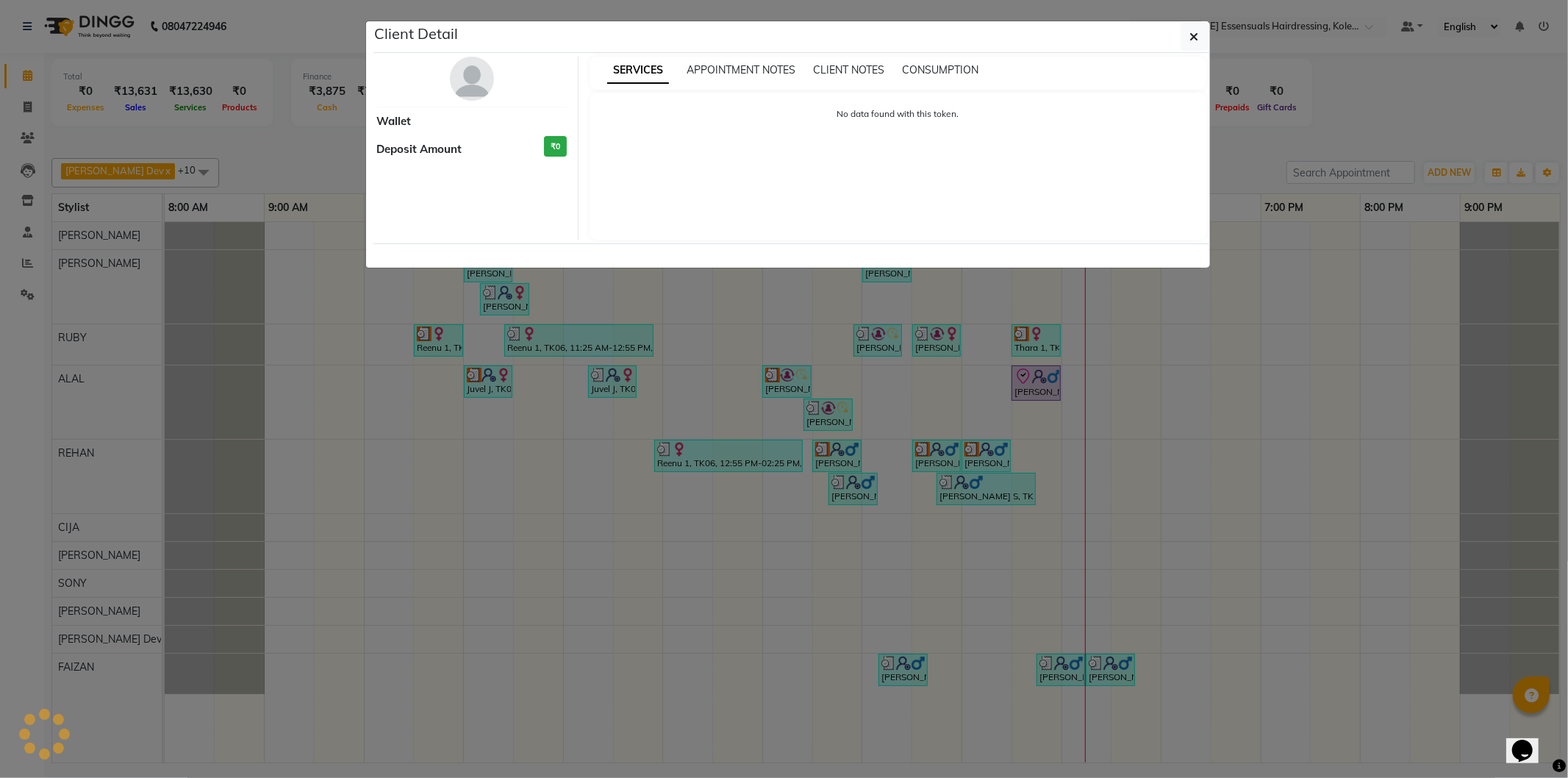
select select "8"
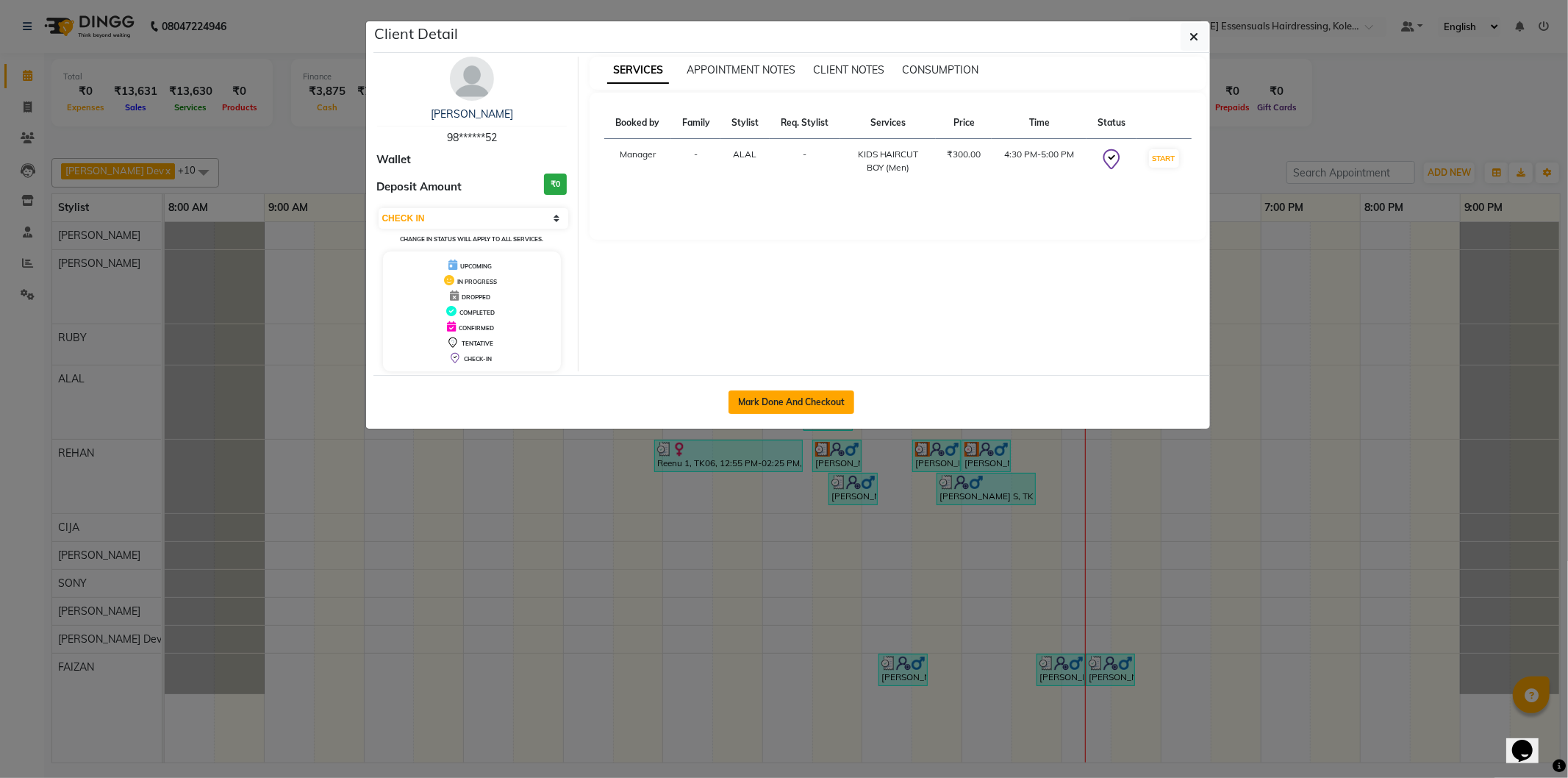
click at [819, 399] on button "Mark Done And Checkout" at bounding box center [791, 401] width 125 height 23
select select "8281"
select select "service"
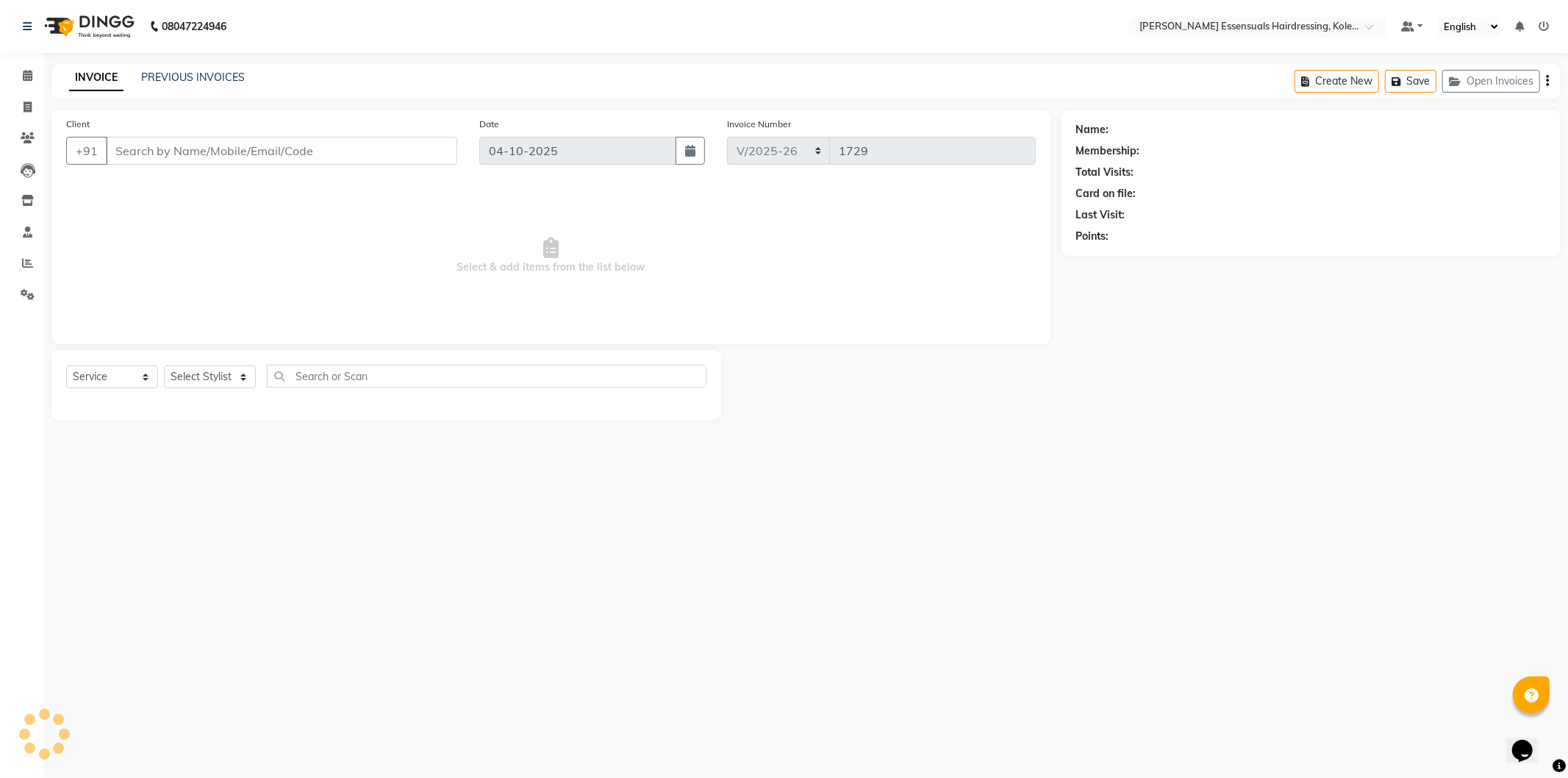
type input "98******52"
select select "79970"
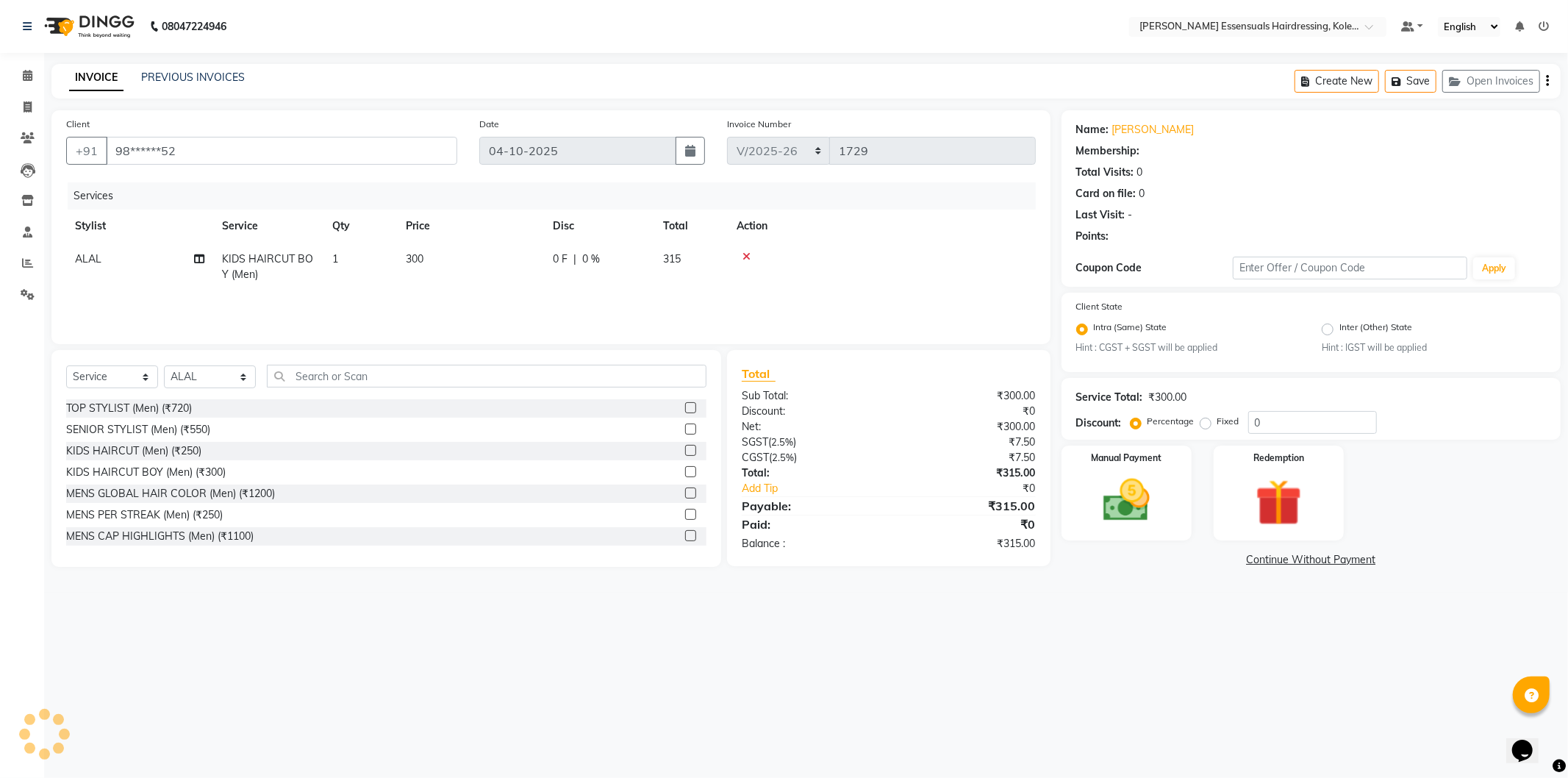
select select "1: Object"
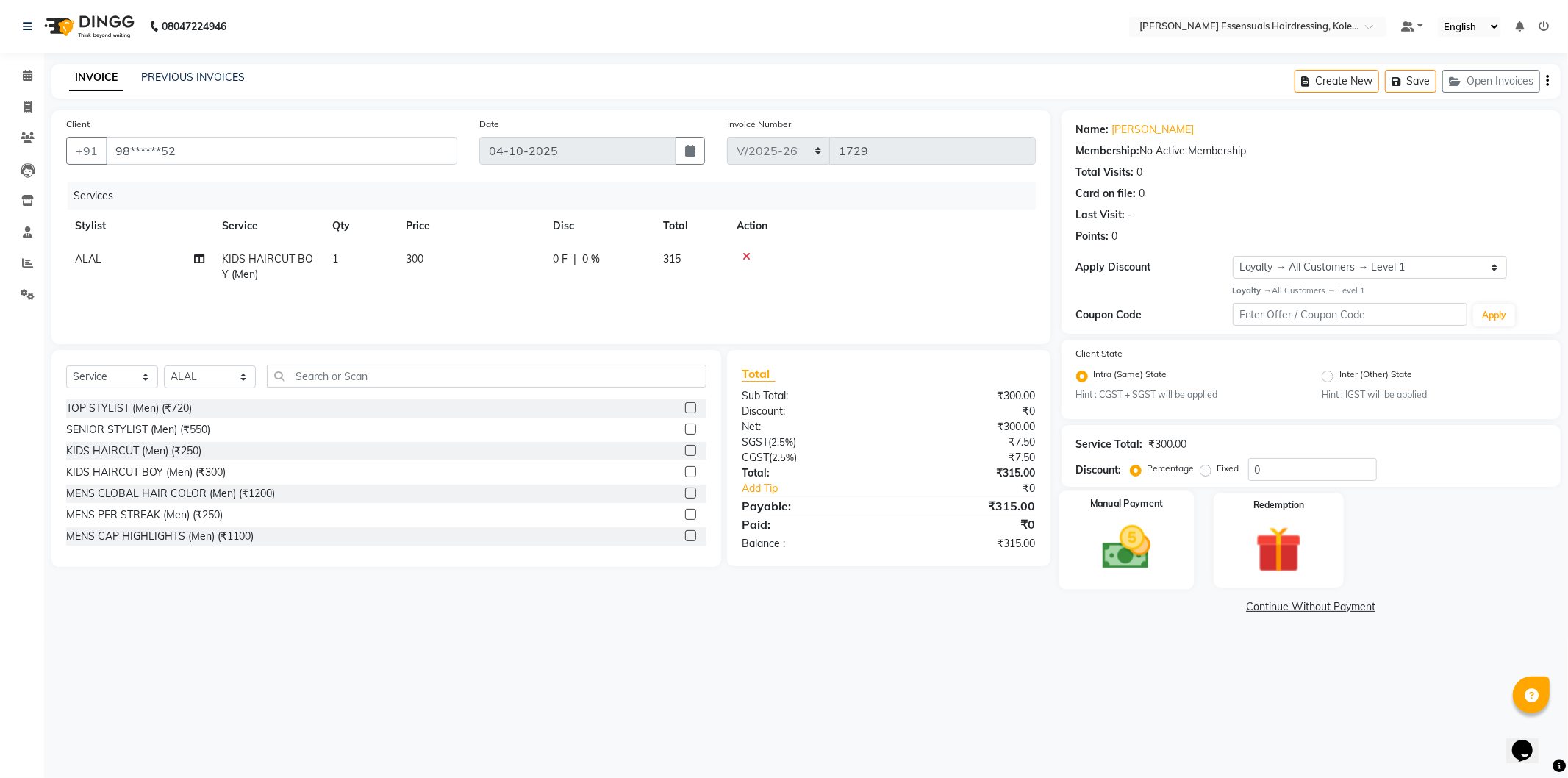
click at [1158, 508] on label "Manual Payment" at bounding box center [1126, 504] width 74 height 14
click at [1250, 610] on span "UPI" at bounding box center [1254, 608] width 23 height 17
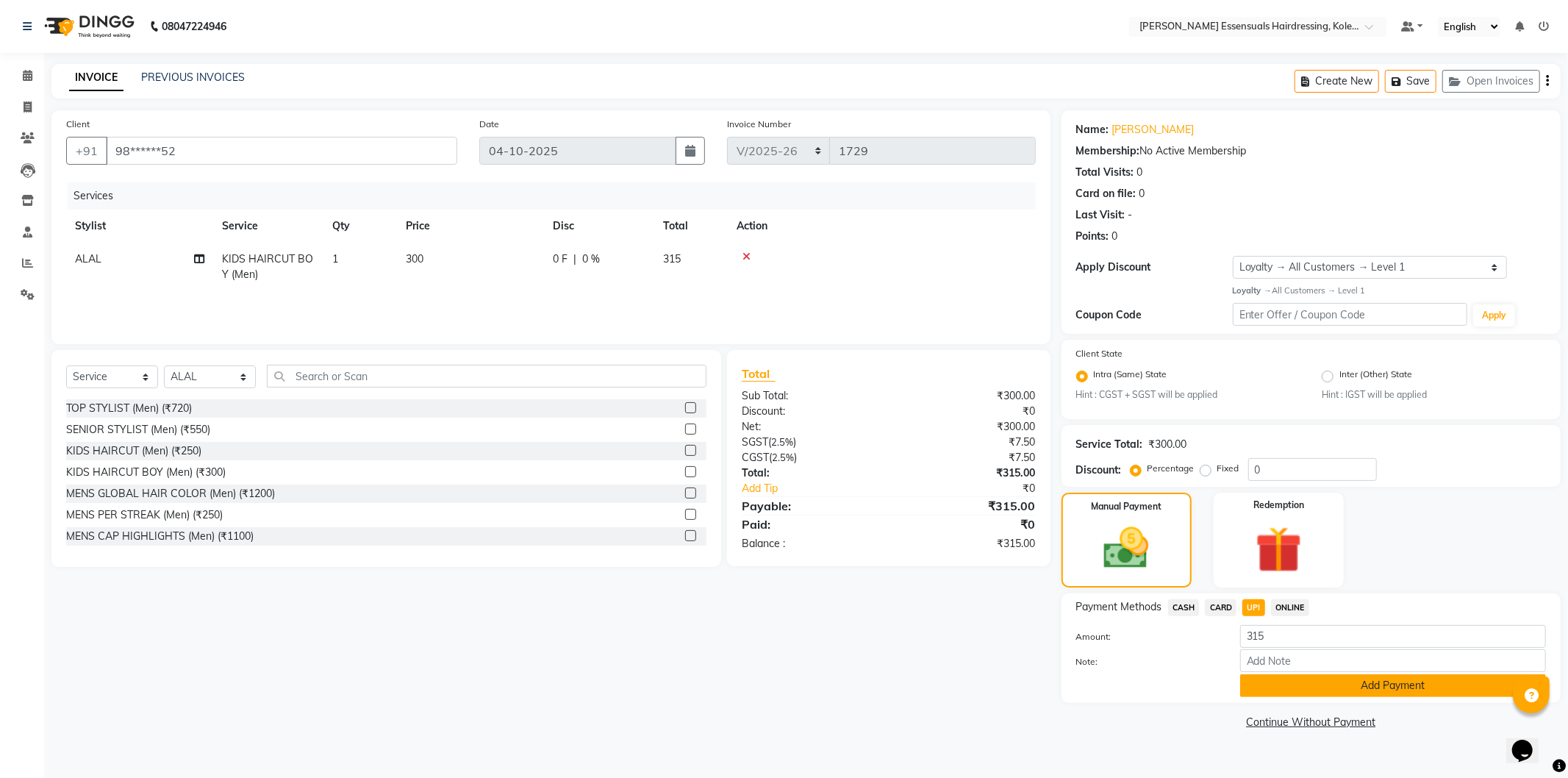
click at [1311, 692] on button "Add Payment" at bounding box center [1393, 686] width 306 height 23
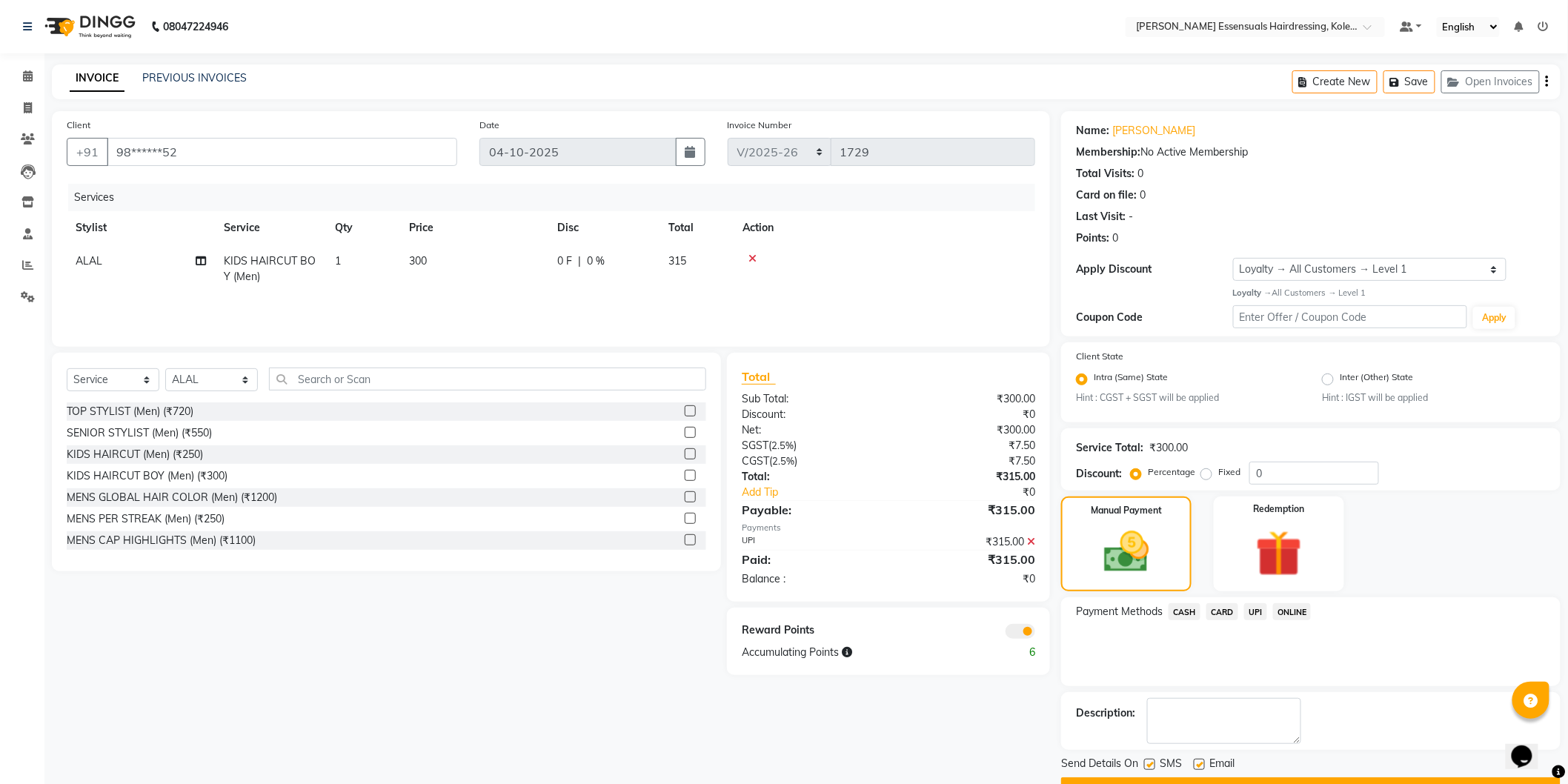
scroll to position [38, 0]
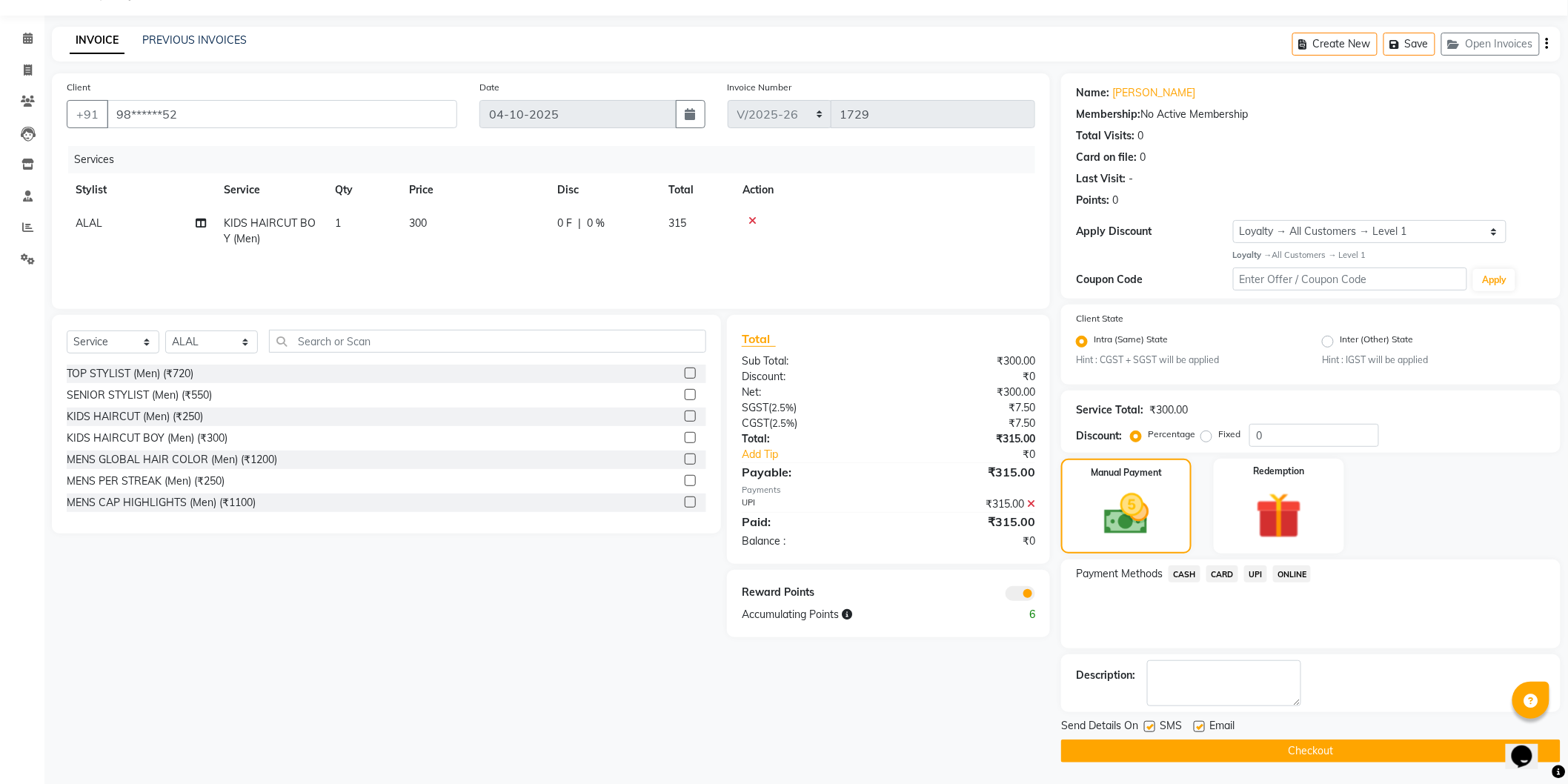
click at [1220, 573] on span "CARD" at bounding box center [1222, 574] width 32 height 17
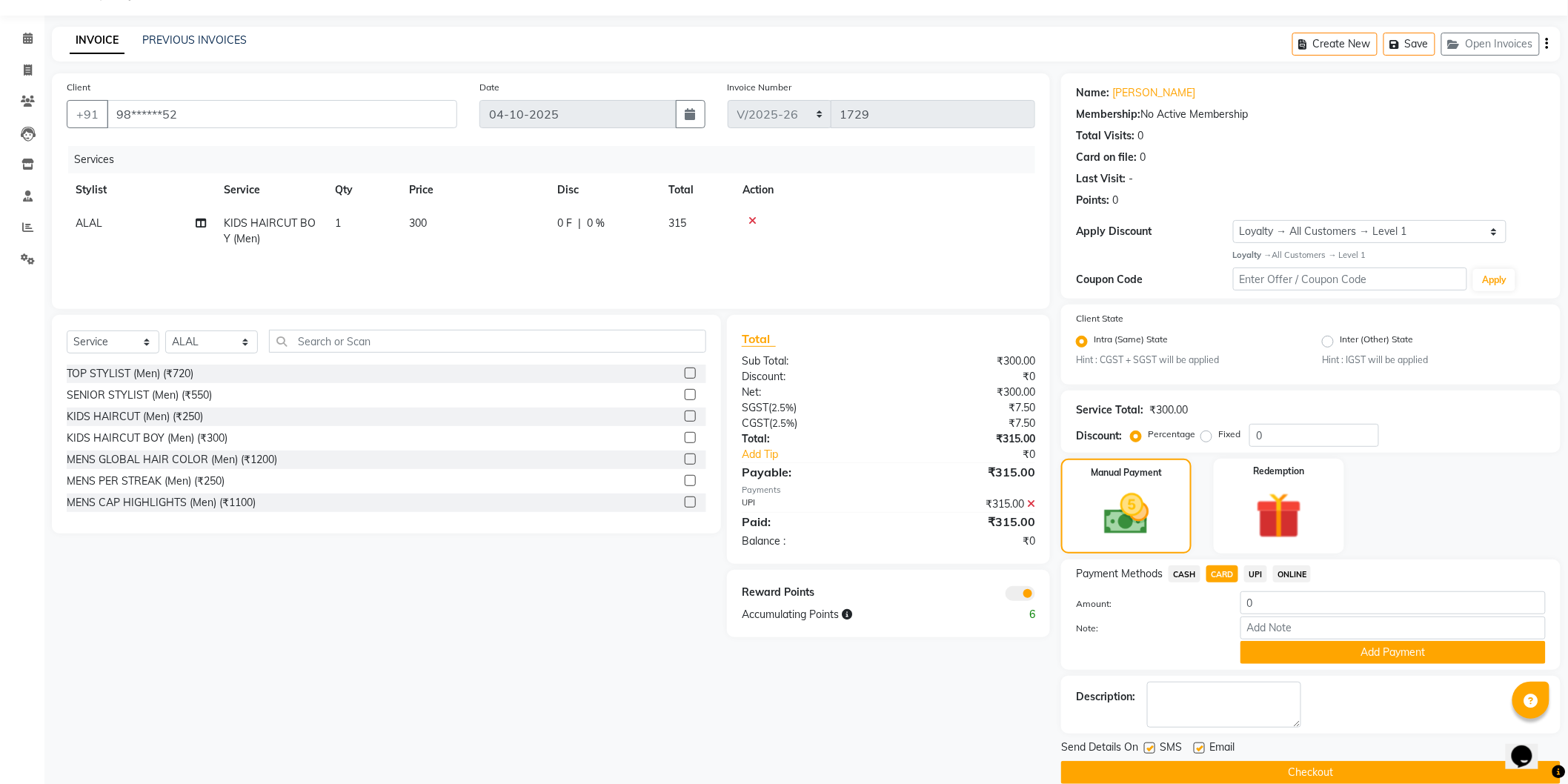
click at [1029, 506] on icon at bounding box center [1030, 504] width 8 height 10
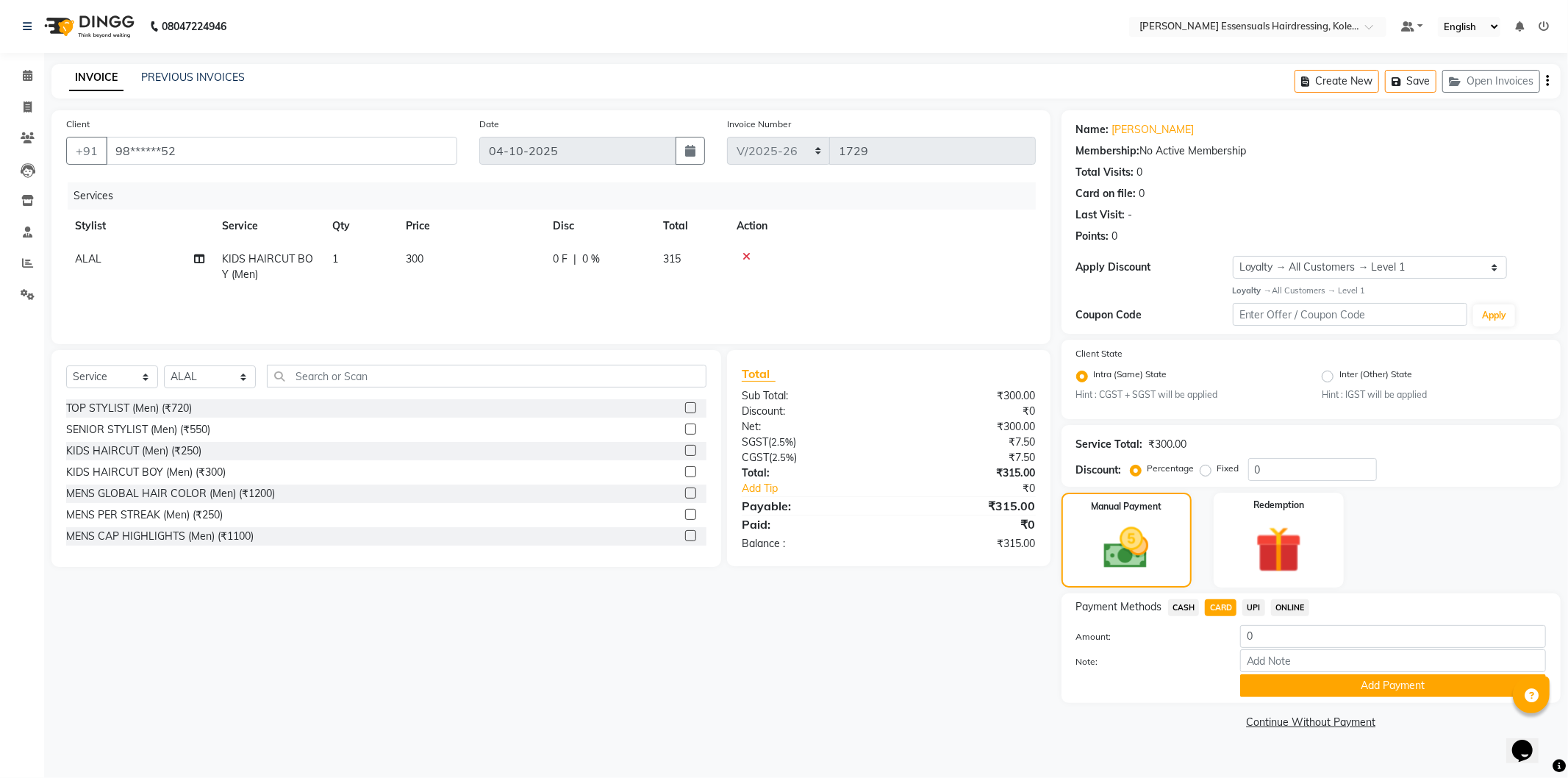
click at [1419, 573] on div "Manual Payment Redemption" at bounding box center [1311, 540] width 522 height 95
click at [890, 628] on div "Client +91 98******52 Date 04-10-2025 Invoice Number IMP/2025-26 V/2025 V/2025-…" at bounding box center [551, 421] width 1021 height 623
click at [1305, 681] on button "Add Payment" at bounding box center [1393, 686] width 306 height 23
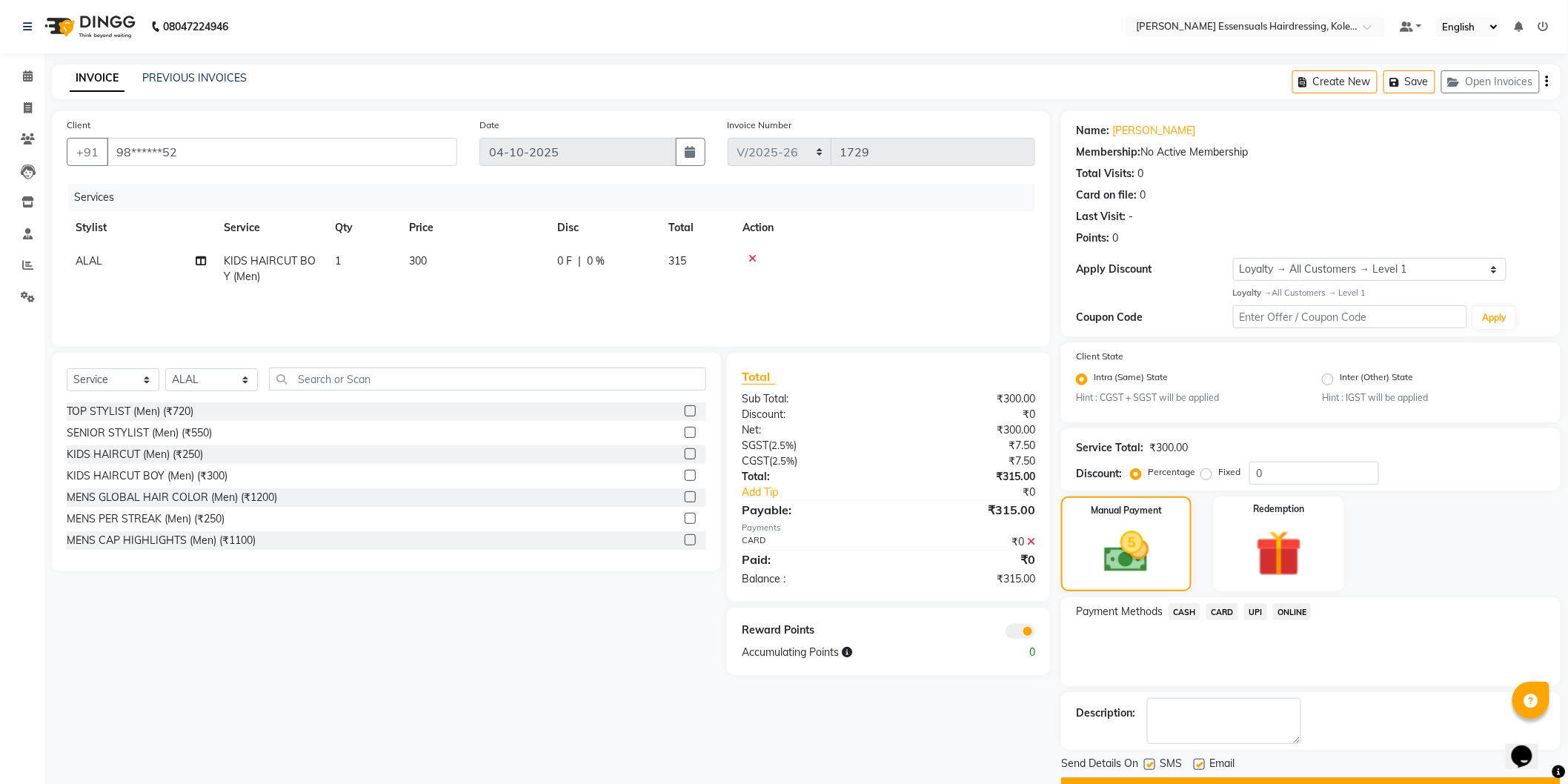
scroll to position [38, 0]
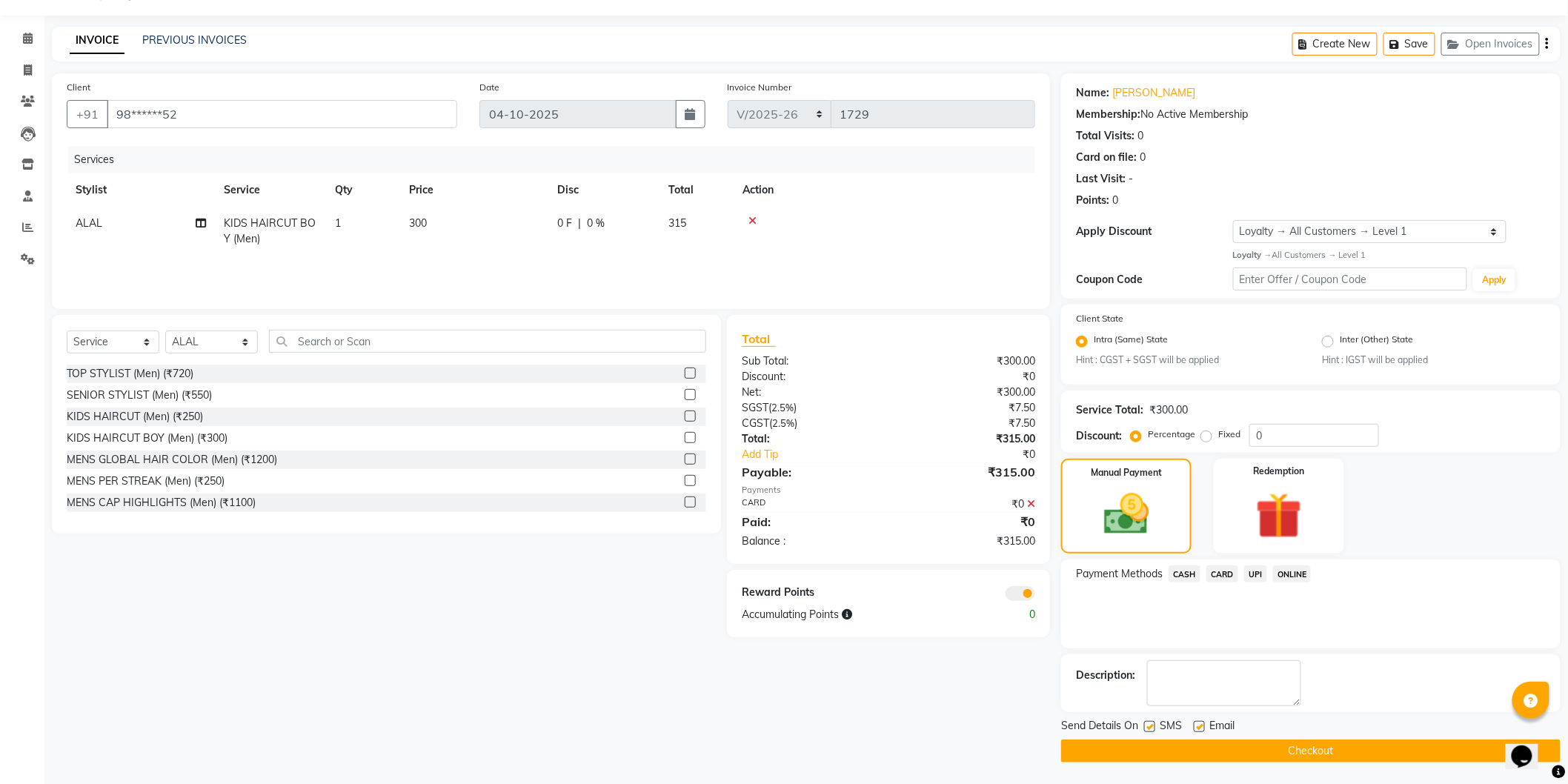
click at [1286, 742] on button "Checkout" at bounding box center [1310, 751] width 500 height 23
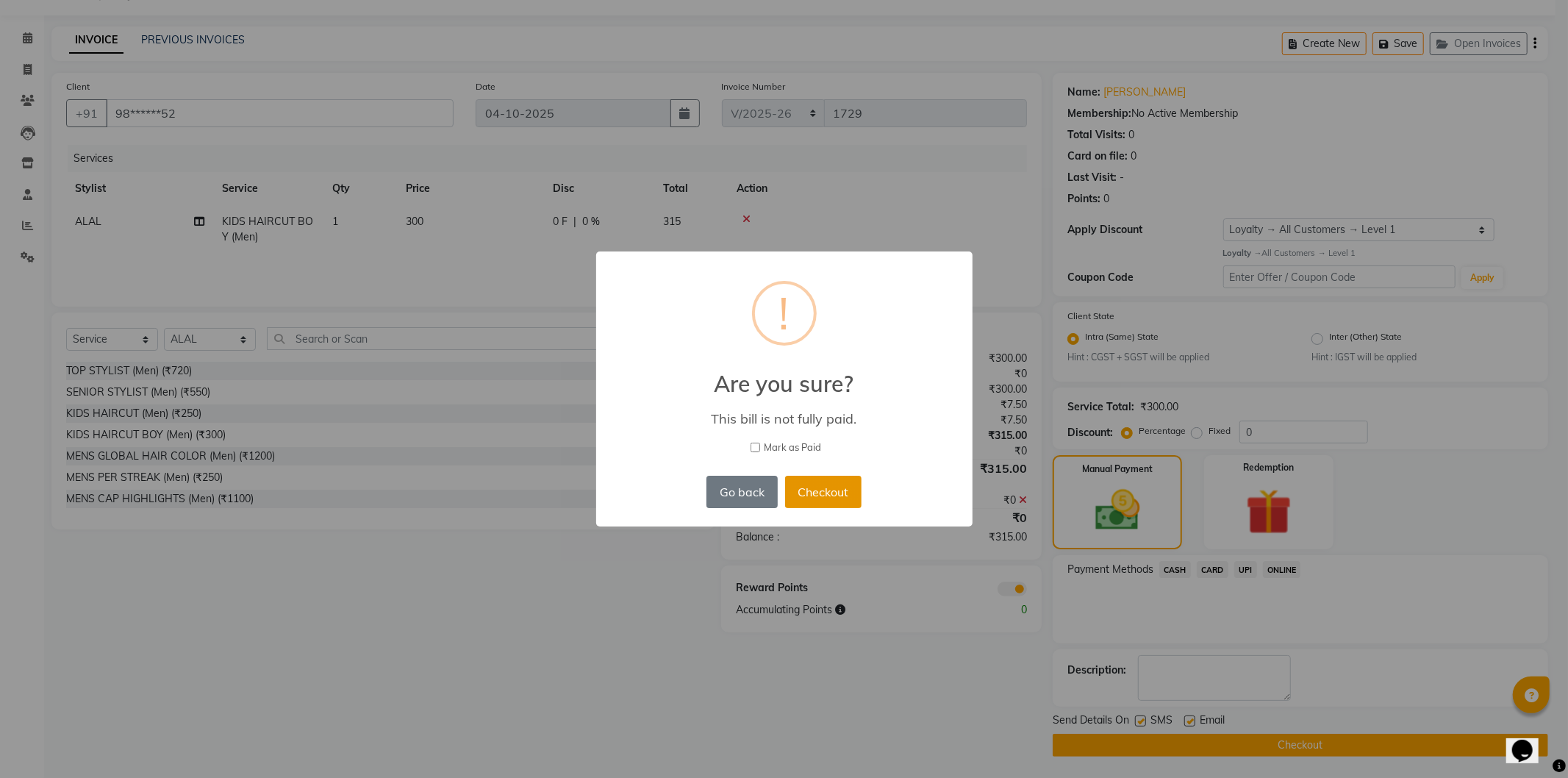
click at [823, 489] on button "Checkout" at bounding box center [823, 493] width 76 height 33
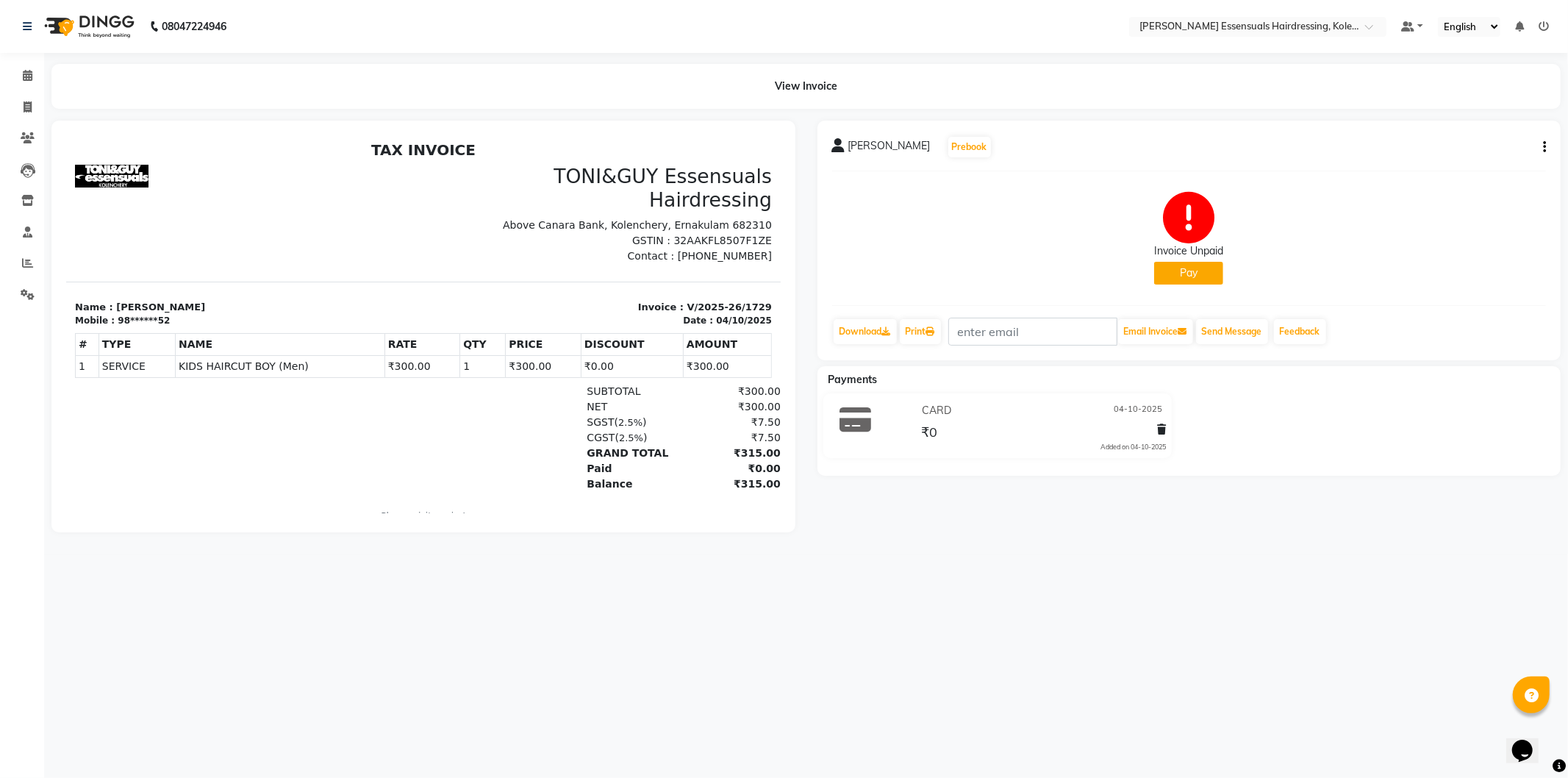
click at [1189, 278] on button "Pay" at bounding box center [1188, 273] width 69 height 23
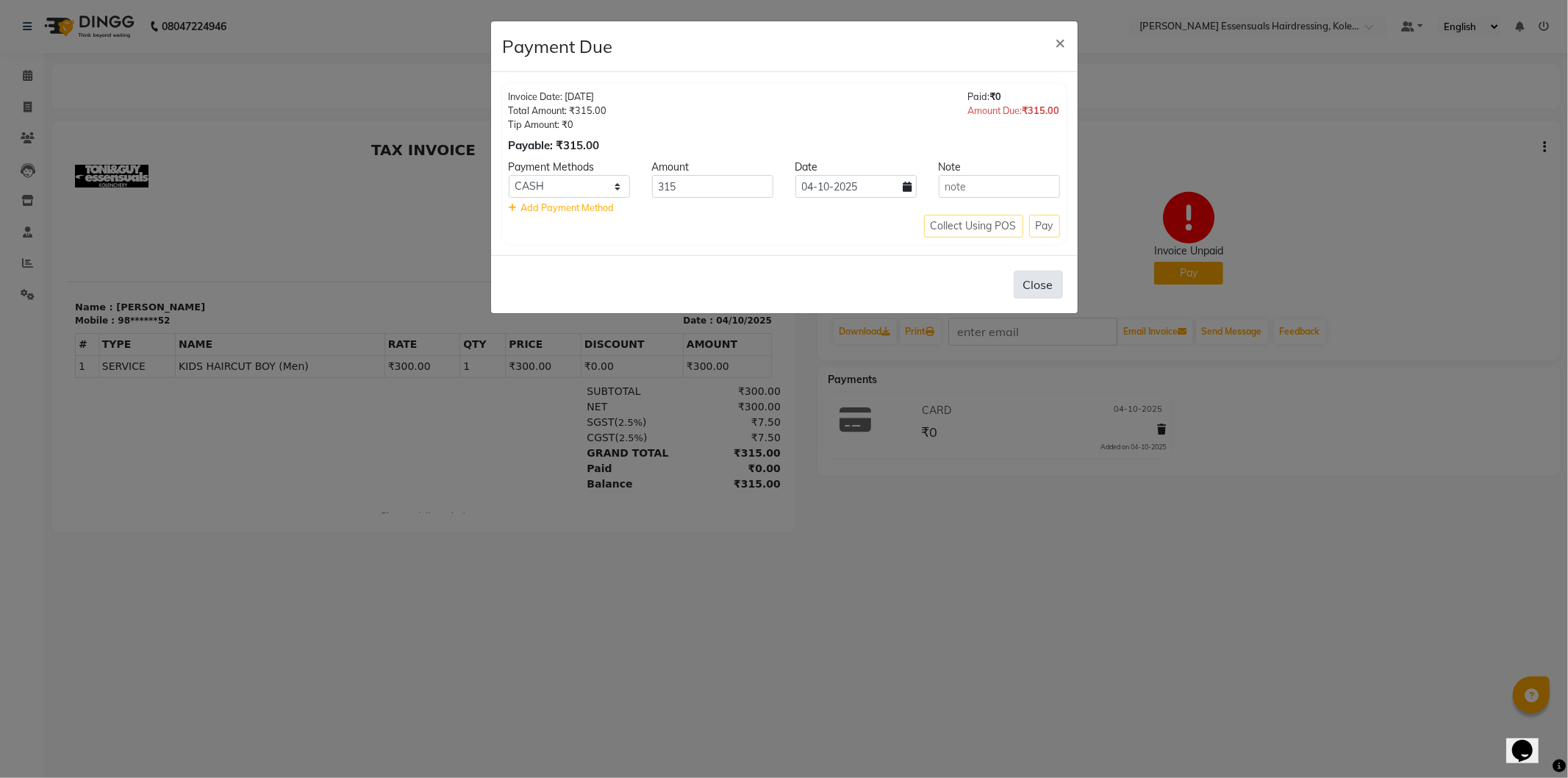
click at [1034, 281] on button "Close" at bounding box center [1038, 285] width 49 height 28
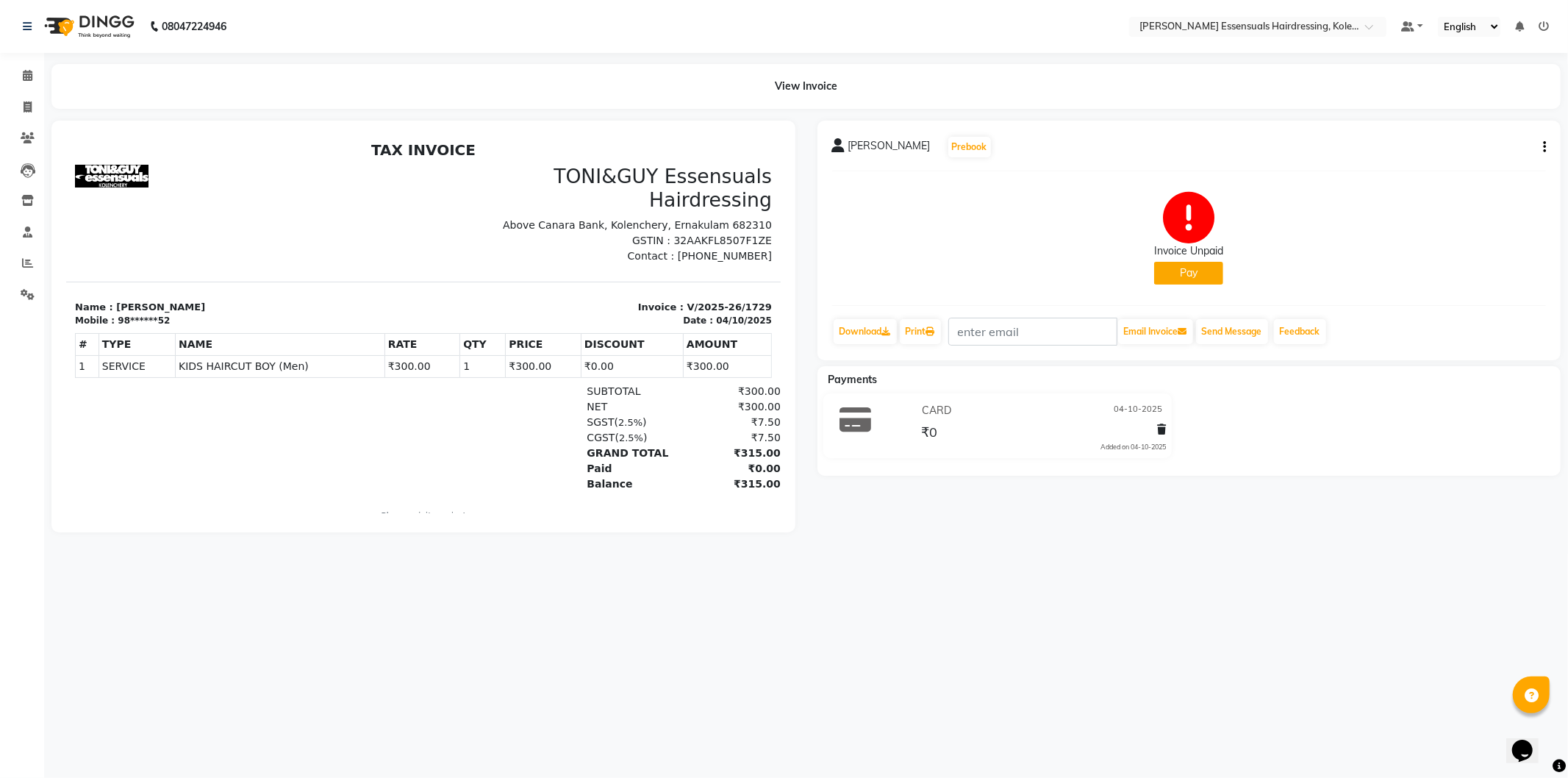
click at [1174, 267] on button "Pay" at bounding box center [1188, 273] width 69 height 23
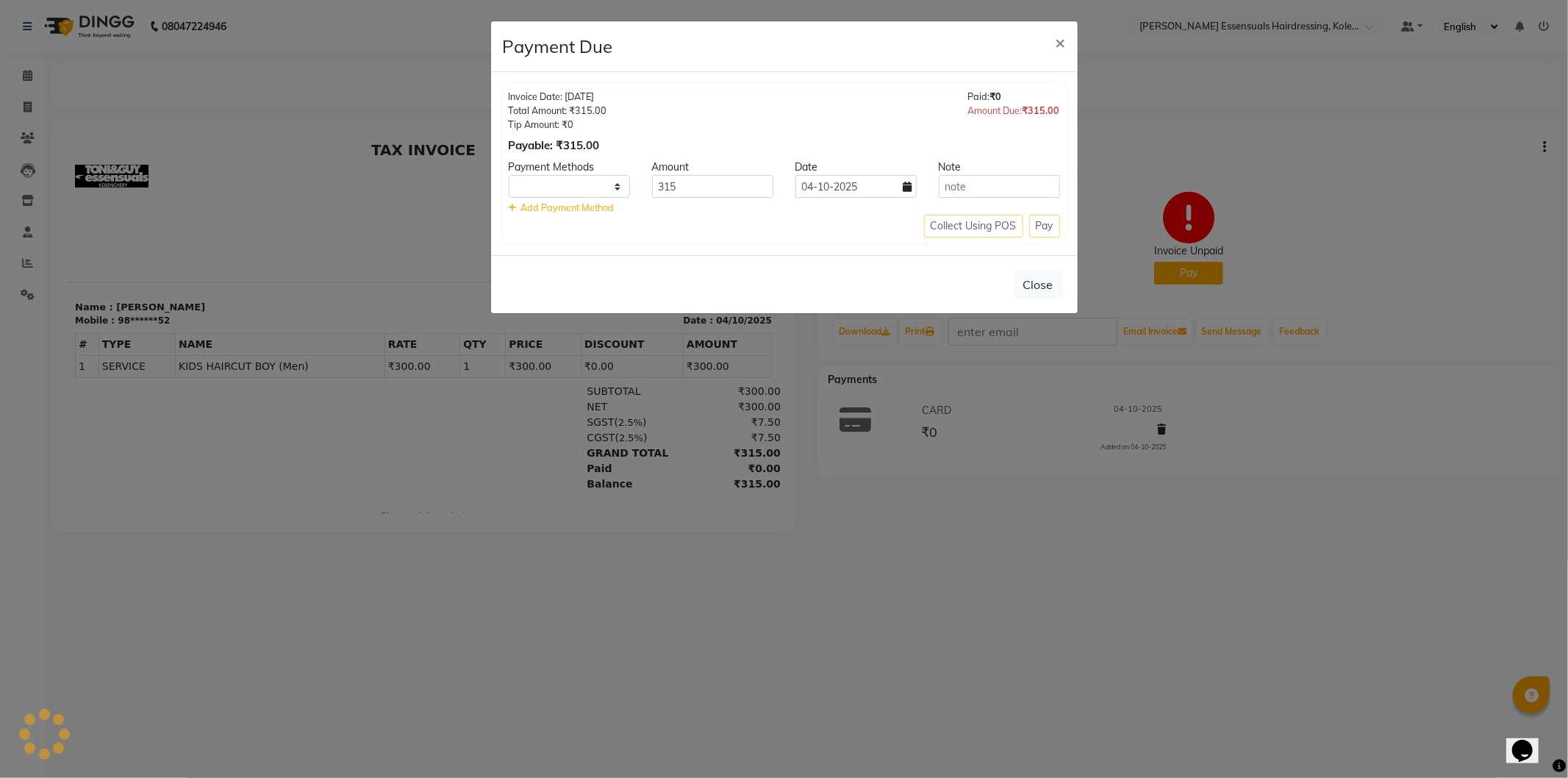
select select "1"
click at [1061, 46] on span "×" at bounding box center [1061, 42] width 10 height 22
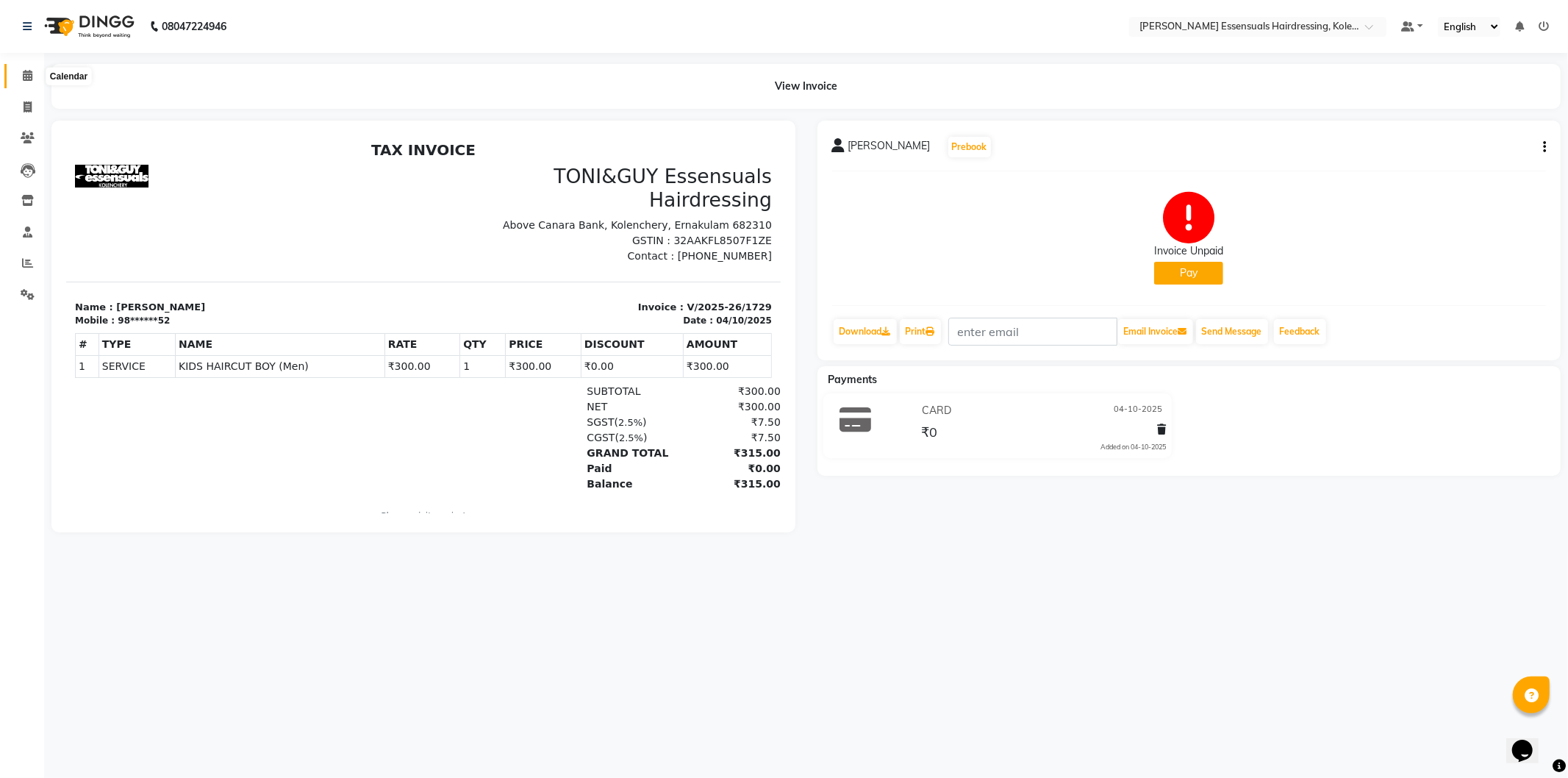
click at [33, 79] on span at bounding box center [27, 77] width 26 height 17
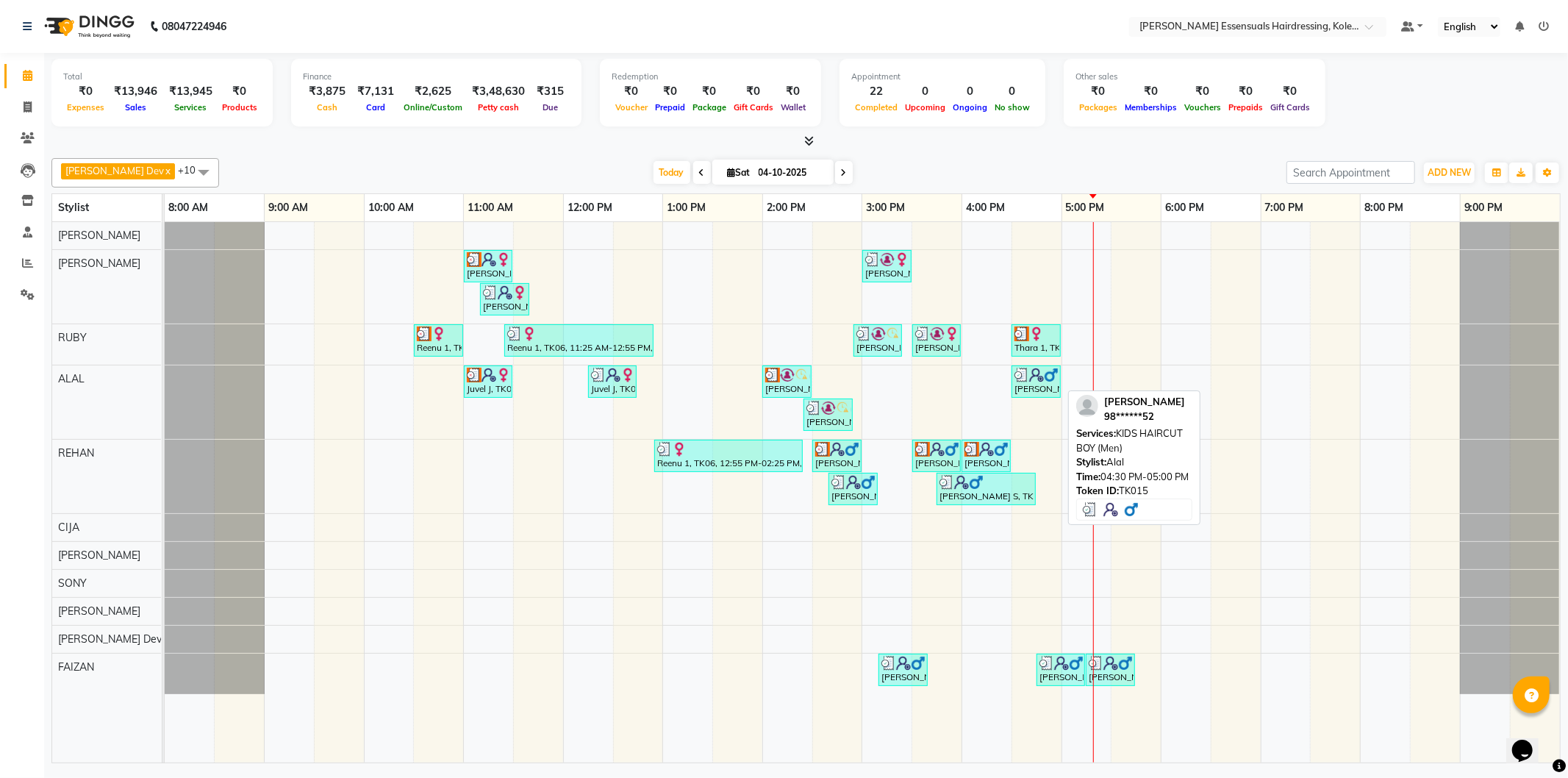
click at [1032, 386] on div "[PERSON_NAME], TK15, 04:30 PM-05:00 PM, KIDS HAIRCUT BOY (Men)" at bounding box center [1036, 382] width 46 height 28
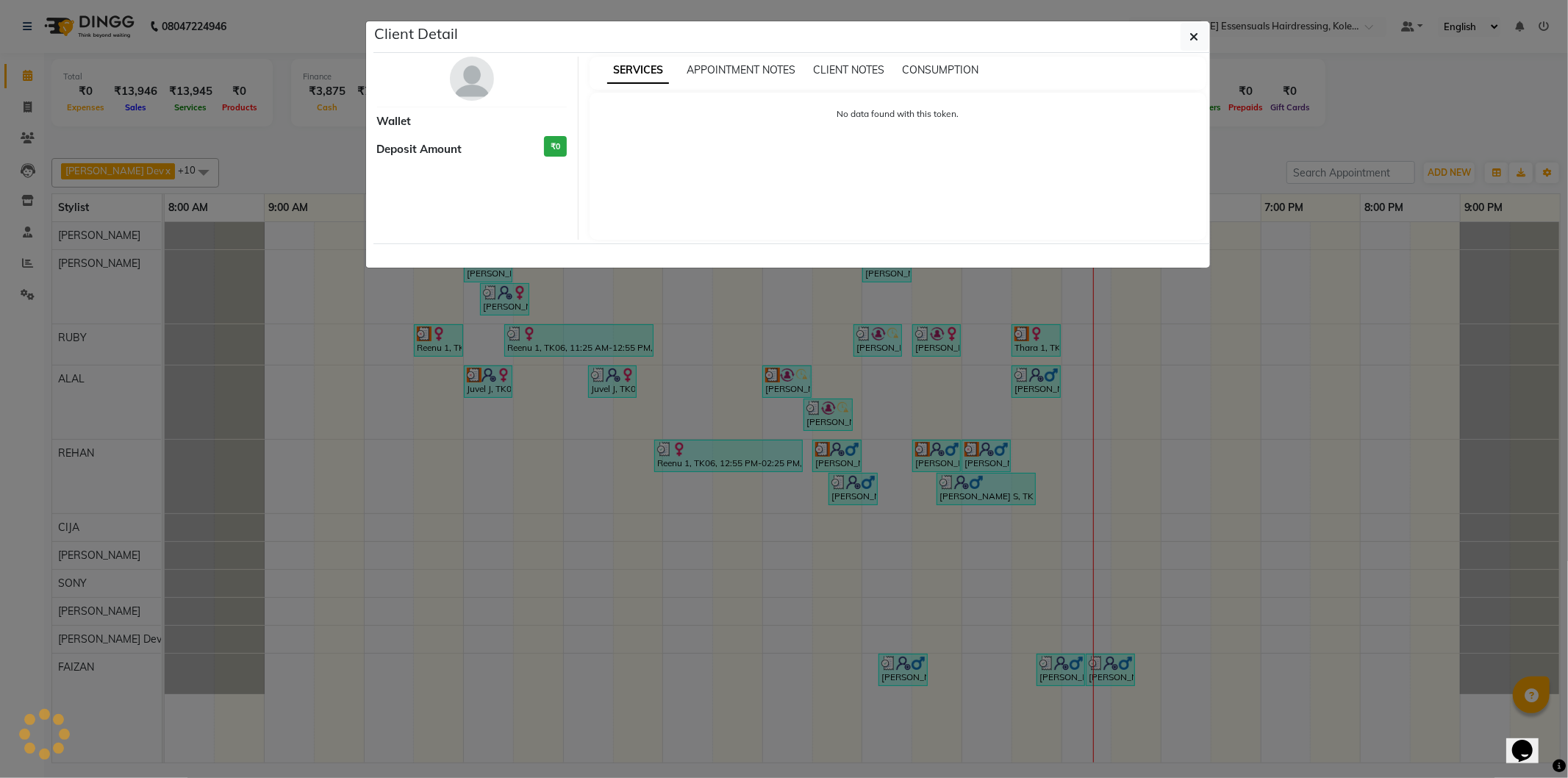
select select "3"
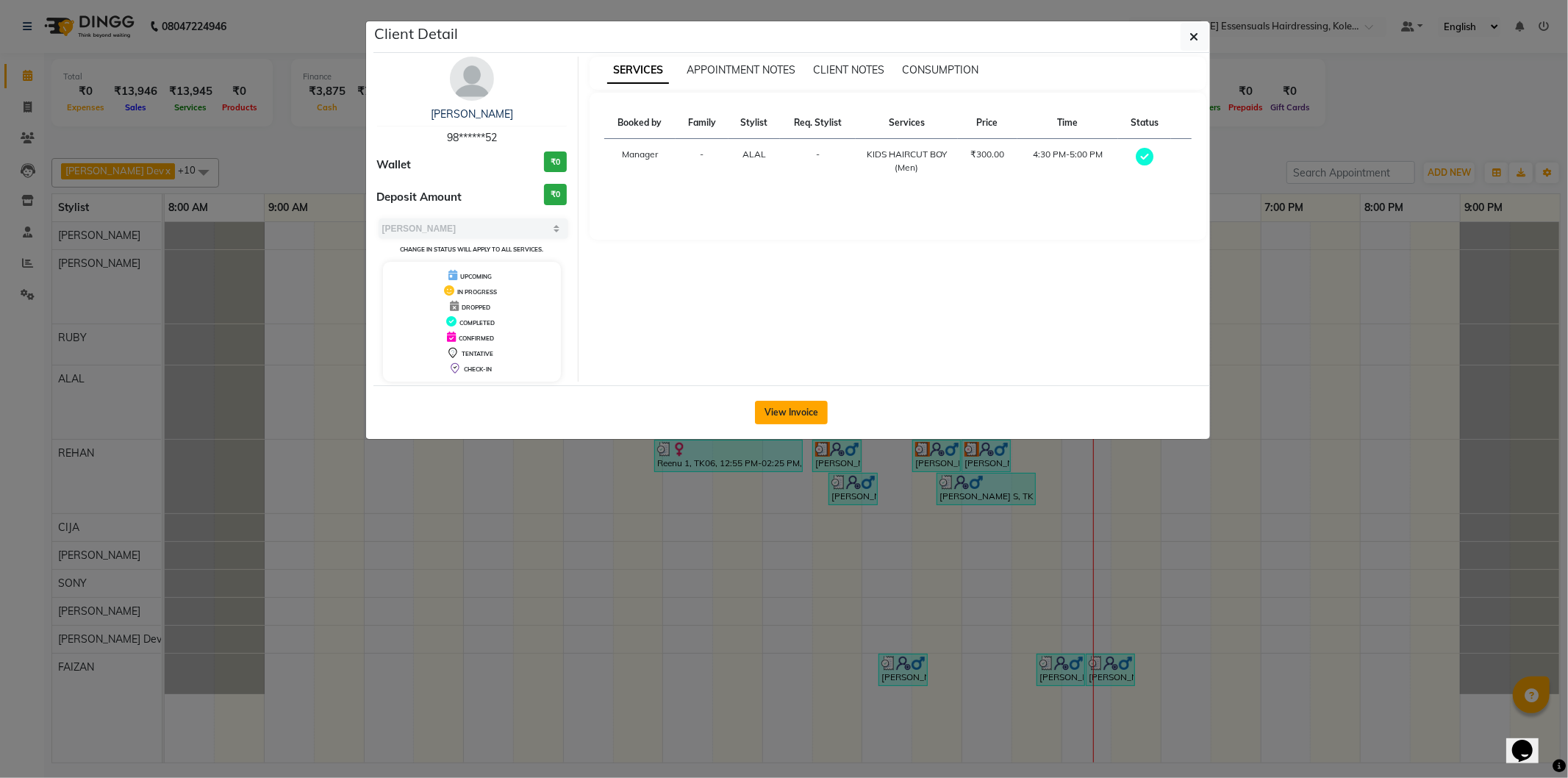
click at [787, 406] on button "View Invoice" at bounding box center [791, 412] width 73 height 23
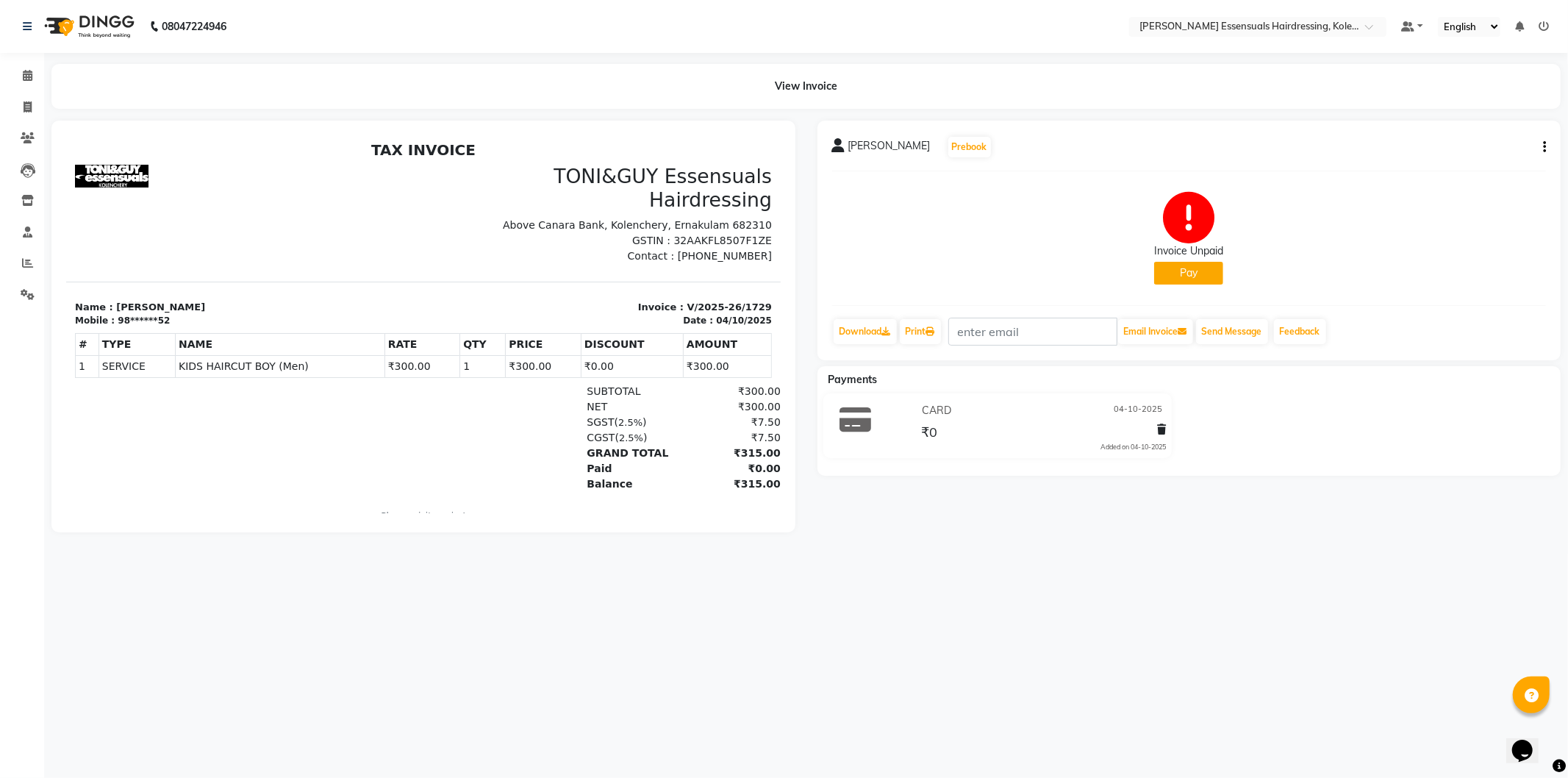
click at [1177, 268] on button "Pay" at bounding box center [1188, 273] width 69 height 23
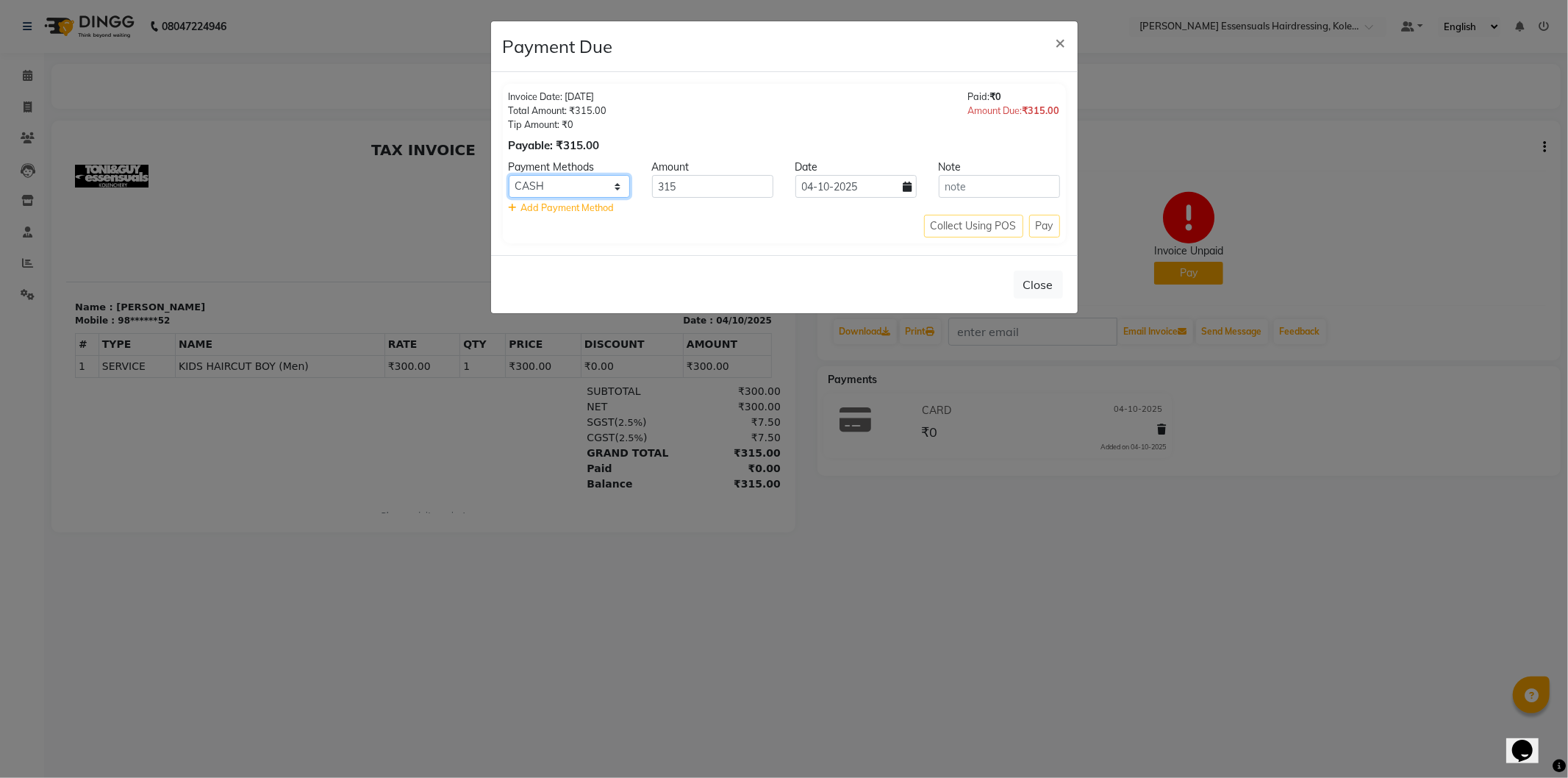
click at [603, 186] on select "CASH CARD UPI ONLINE" at bounding box center [569, 187] width 121 height 23
select select "2"
click at [509, 175] on select "CASH CARD UPI ONLINE" at bounding box center [569, 187] width 121 height 23
click at [1036, 281] on button "Close" at bounding box center [1038, 285] width 49 height 28
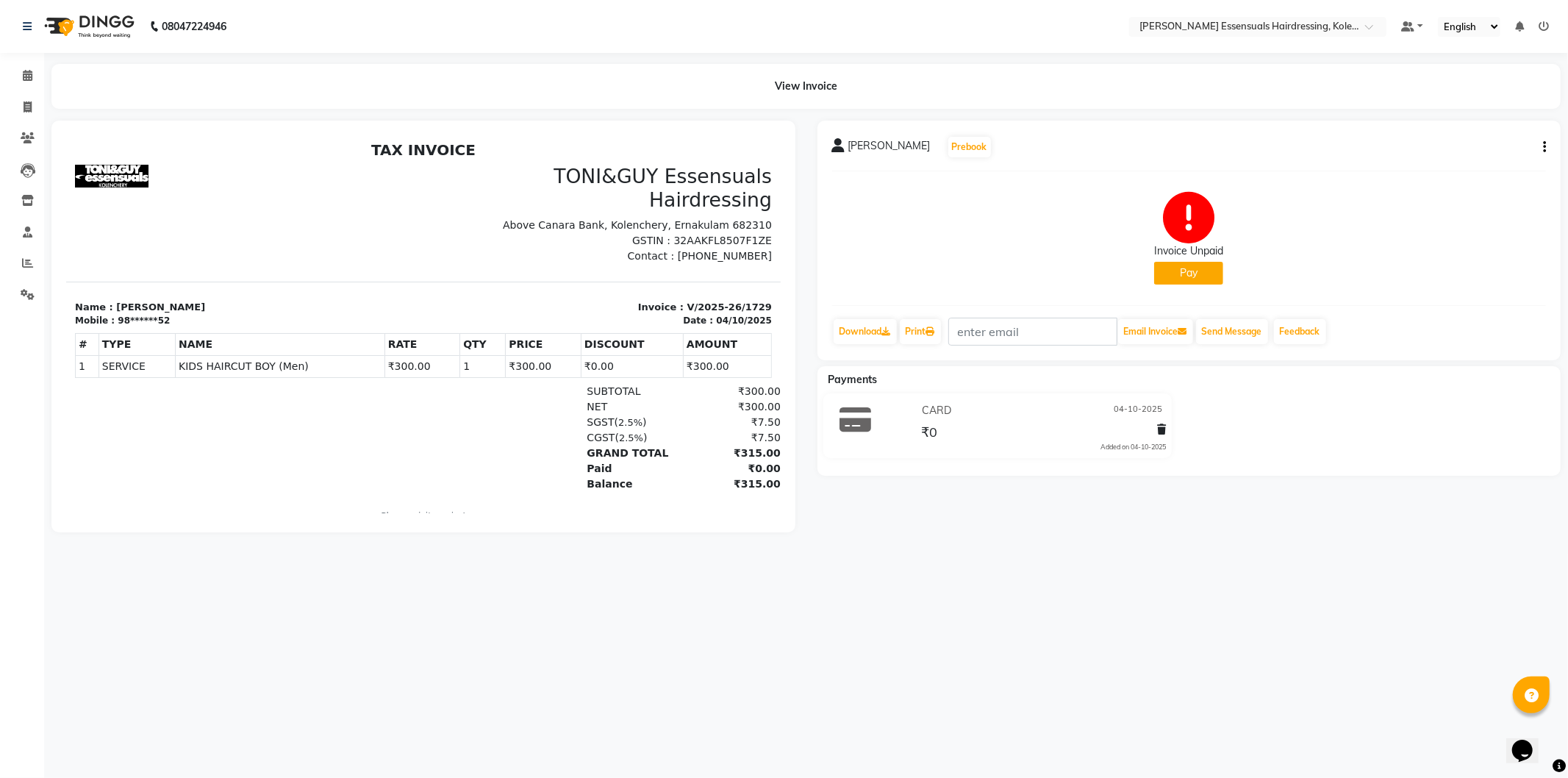
click at [1174, 269] on button "Pay" at bounding box center [1188, 273] width 69 height 23
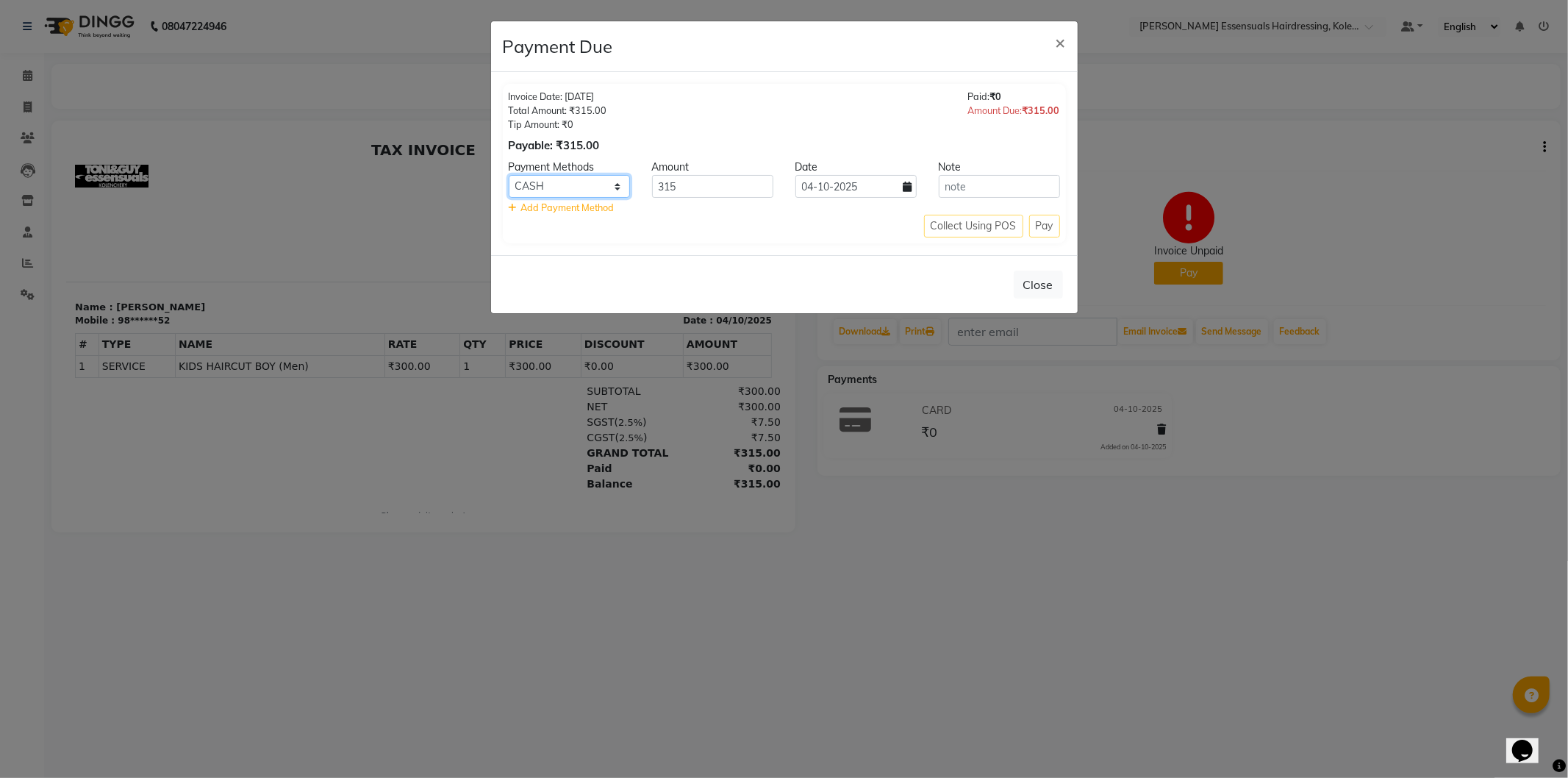
click at [597, 186] on select "CASH CARD UPI ONLINE" at bounding box center [569, 187] width 121 height 23
select select "2"
click at [509, 175] on select "CASH CARD UPI ONLINE" at bounding box center [569, 187] width 121 height 23
click at [1030, 227] on div "Collect Using POS Pay" at bounding box center [784, 226] width 552 height 23
click at [1039, 225] on div "Collect Using POS Pay" at bounding box center [784, 226] width 552 height 23
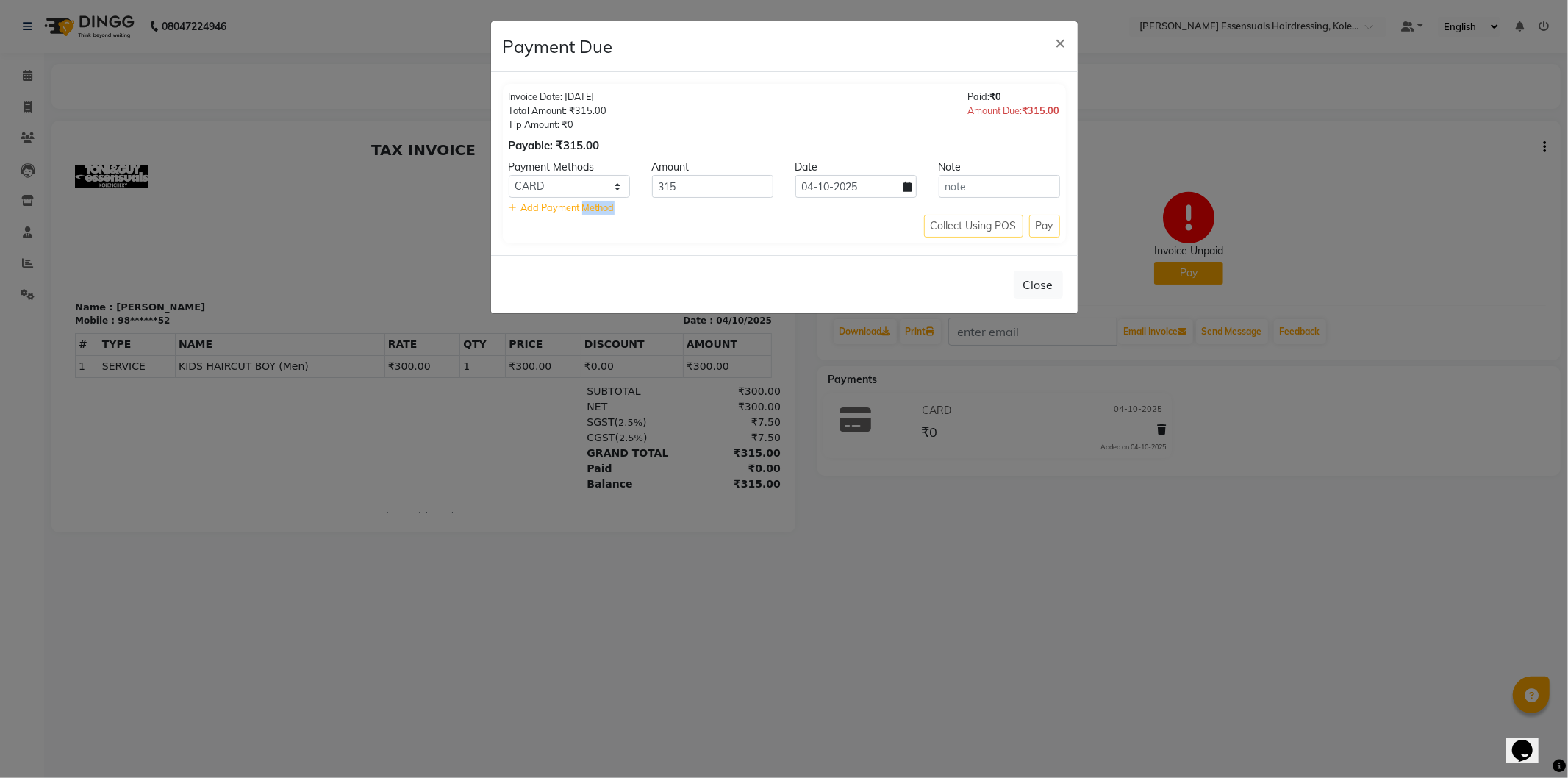
click at [1039, 225] on div "Collect Using POS Pay" at bounding box center [784, 226] width 552 height 23
click at [522, 203] on span "Add Payment Method" at bounding box center [568, 207] width 94 height 12
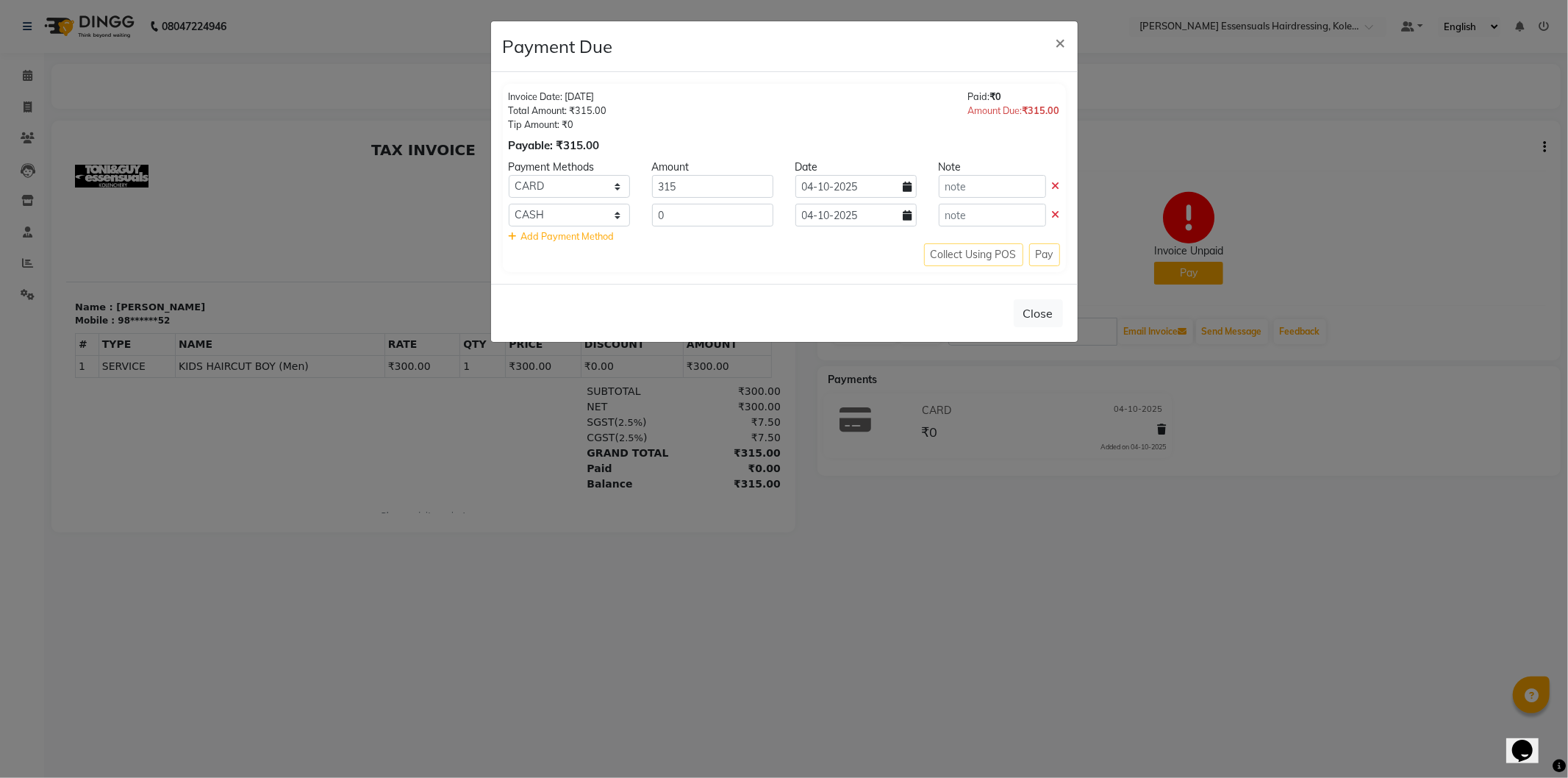
click at [1059, 213] on icon at bounding box center [1055, 215] width 8 height 10
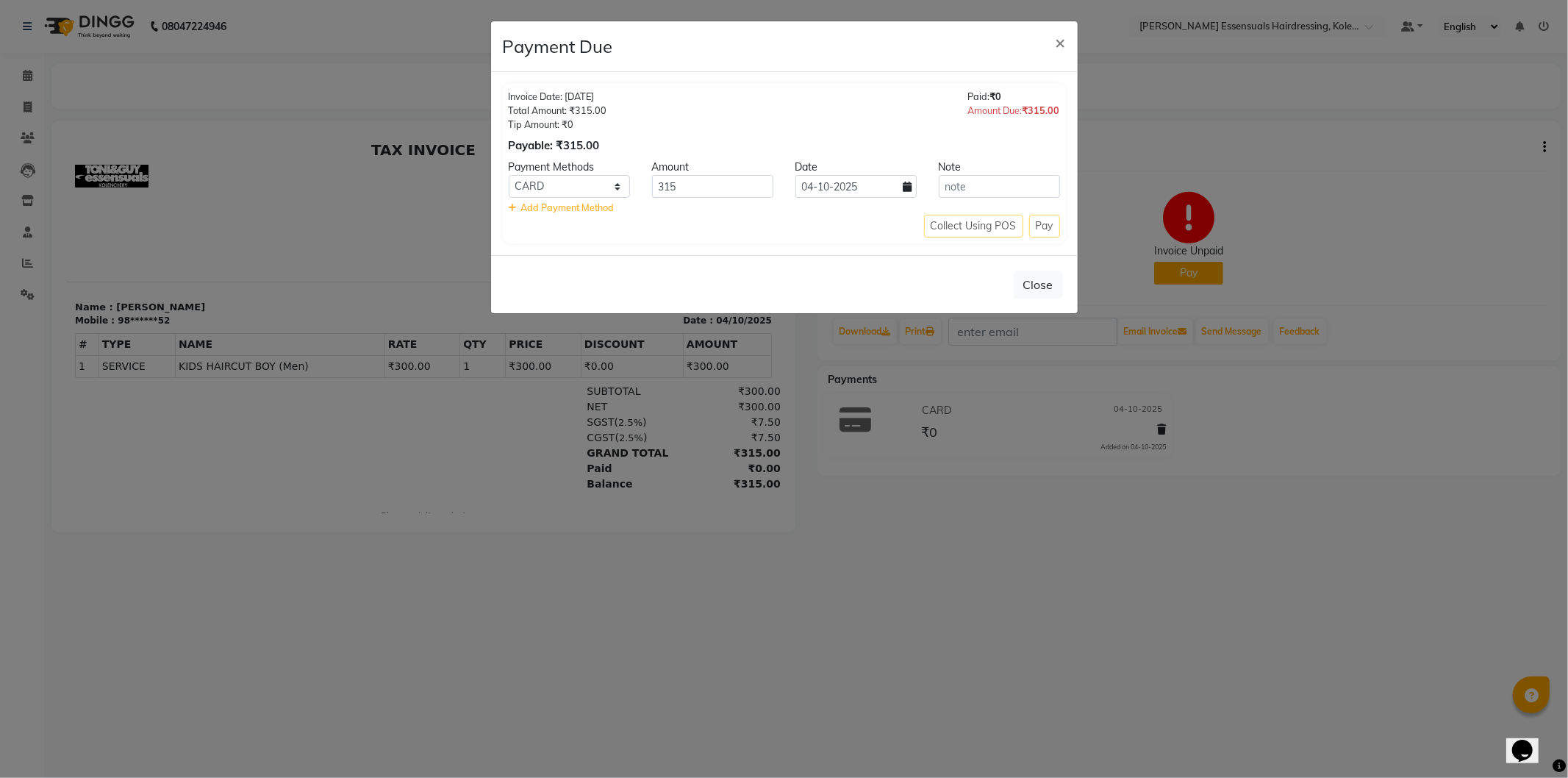
click at [976, 230] on div "Collect Using POS Pay" at bounding box center [784, 226] width 552 height 23
drag, startPoint x: 1040, startPoint y: 288, endPoint x: 1054, endPoint y: 334, distance: 48.1
click at [1054, 334] on ngb-modal-window "Payment Due × Invoice Date: 04-10-2025 Total Amount: ₹315.00 Tip Amount: ₹0 Pay…" at bounding box center [784, 389] width 1568 height 778
click at [1029, 283] on button "Close" at bounding box center [1038, 285] width 49 height 28
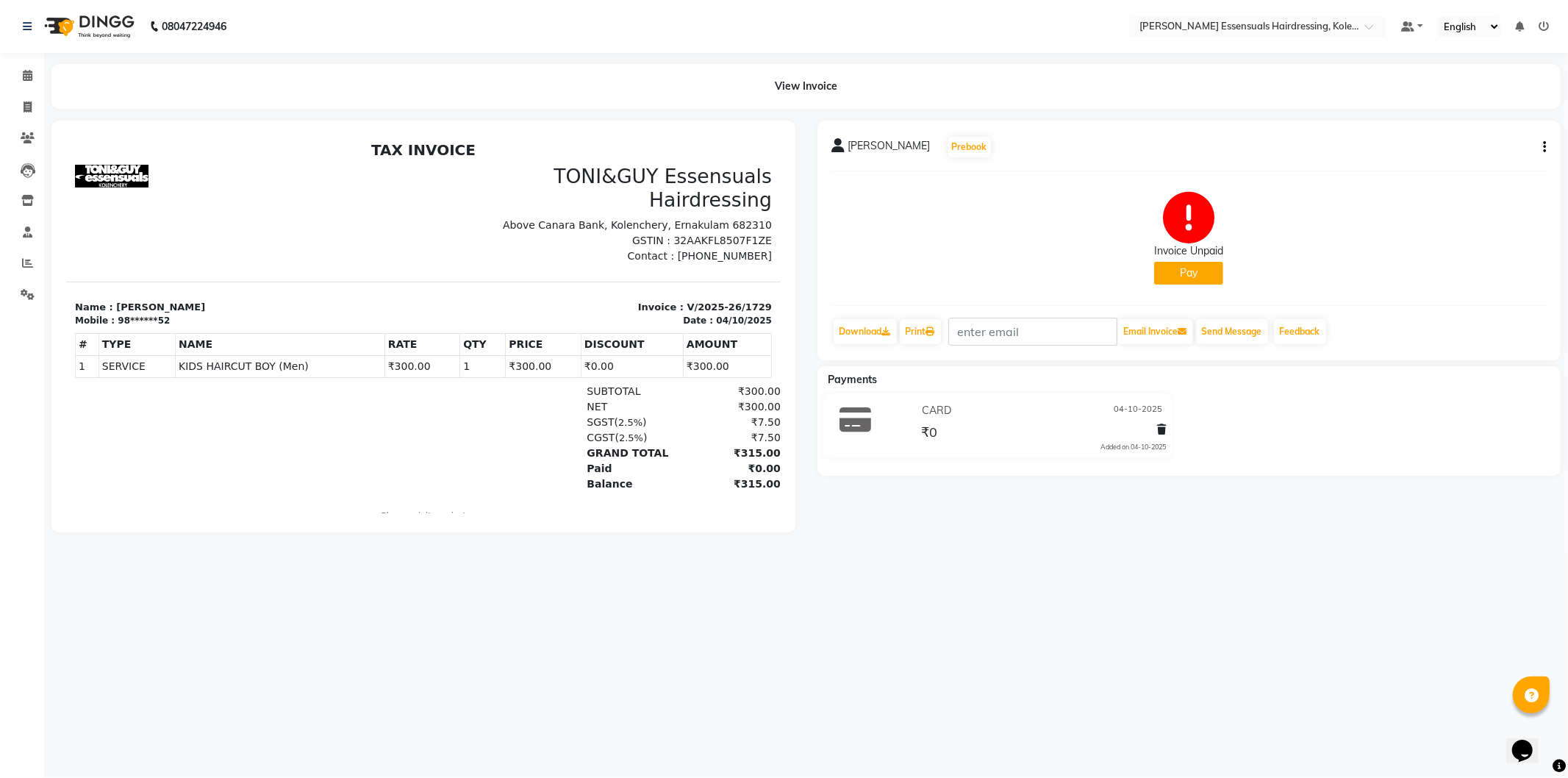
click at [1205, 267] on button "Pay" at bounding box center [1188, 273] width 69 height 23
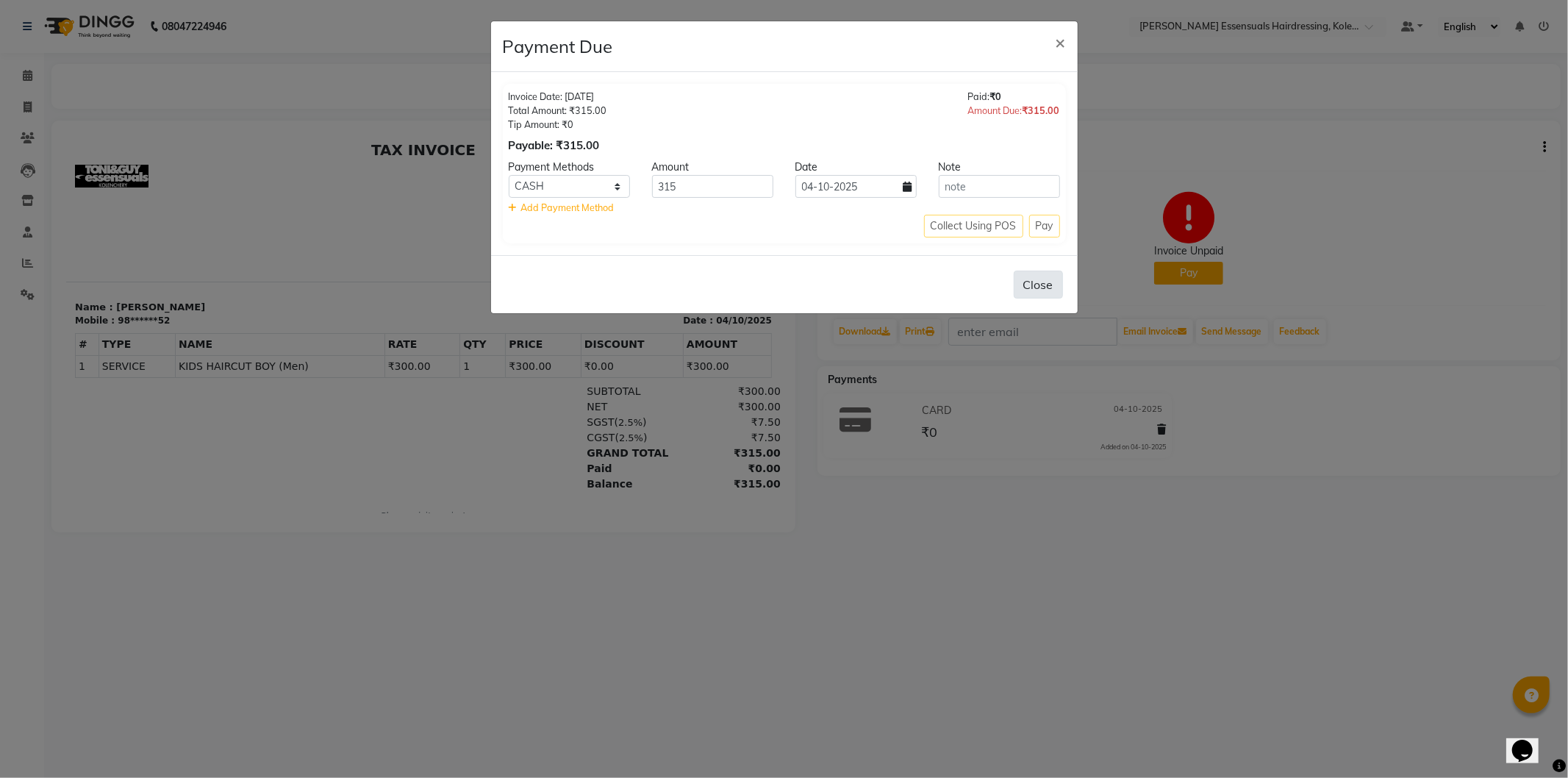
click at [1050, 285] on button "Close" at bounding box center [1038, 285] width 49 height 28
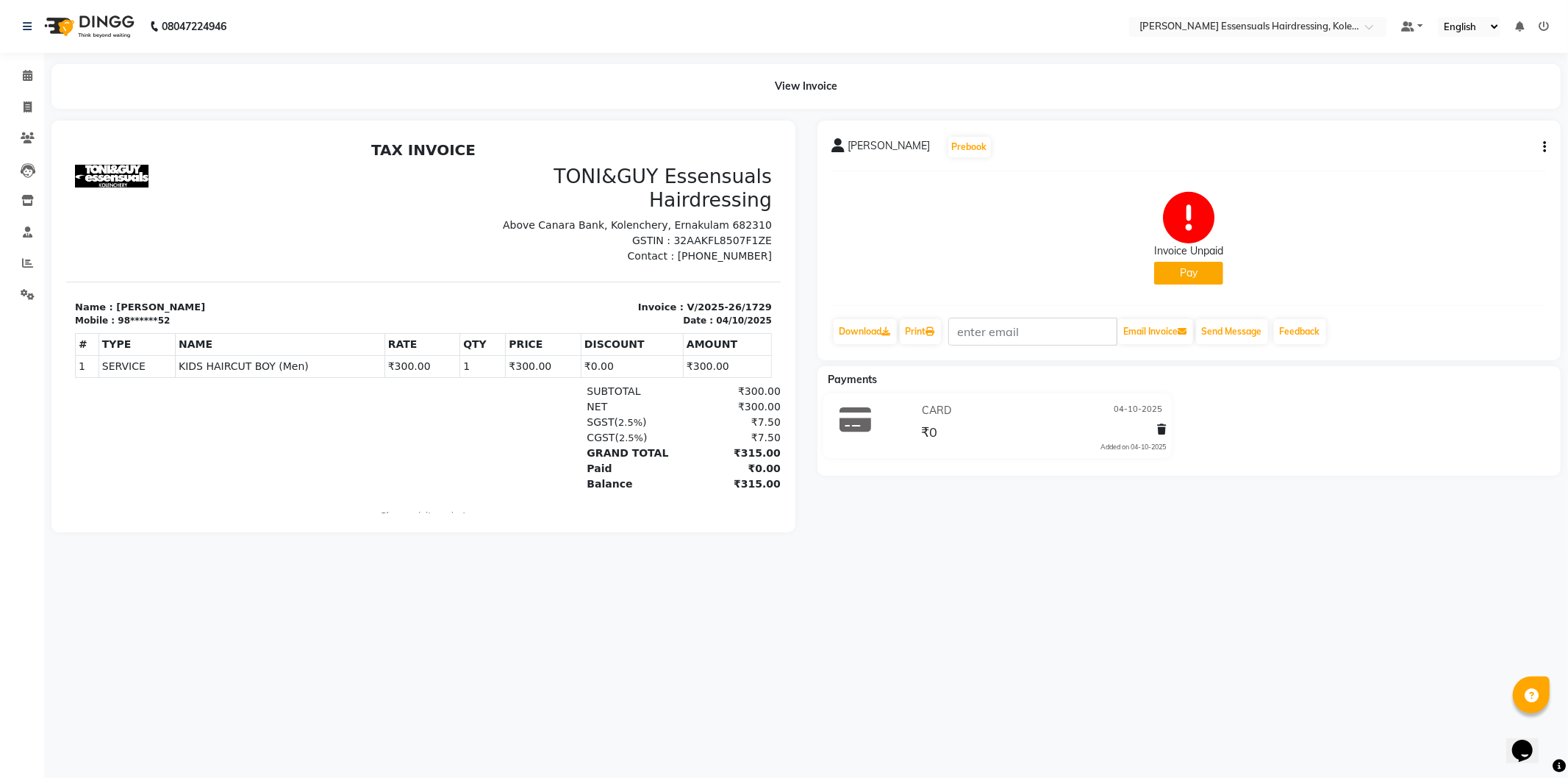
click at [1543, 148] on icon "button" at bounding box center [1544, 147] width 3 height 1
click at [1483, 149] on div "Edit Invoice" at bounding box center [1492, 147] width 58 height 18
select select "service"
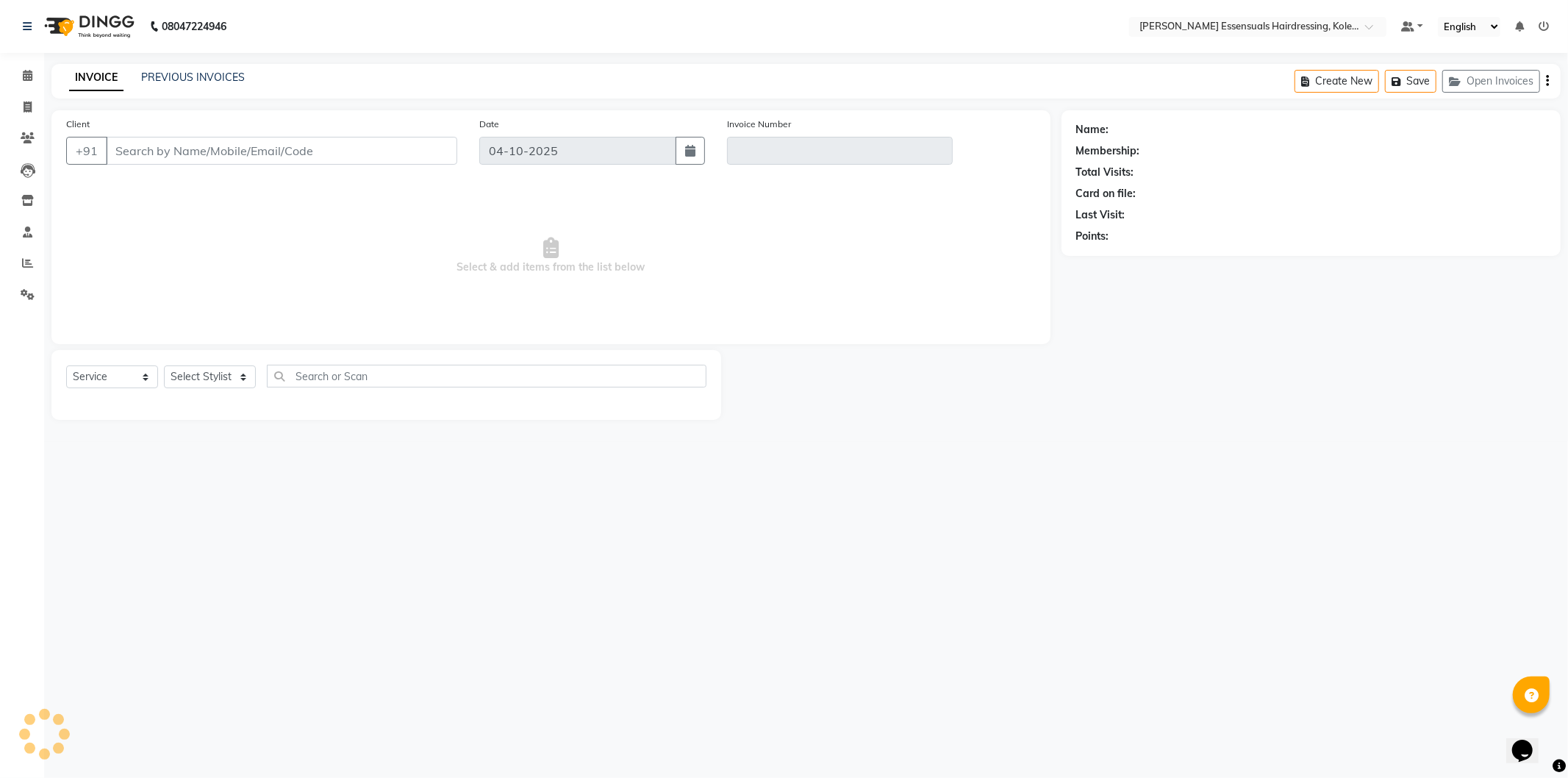
type input "98******52"
type input "V/2025-26/1729"
select select "select"
select select "1: Object"
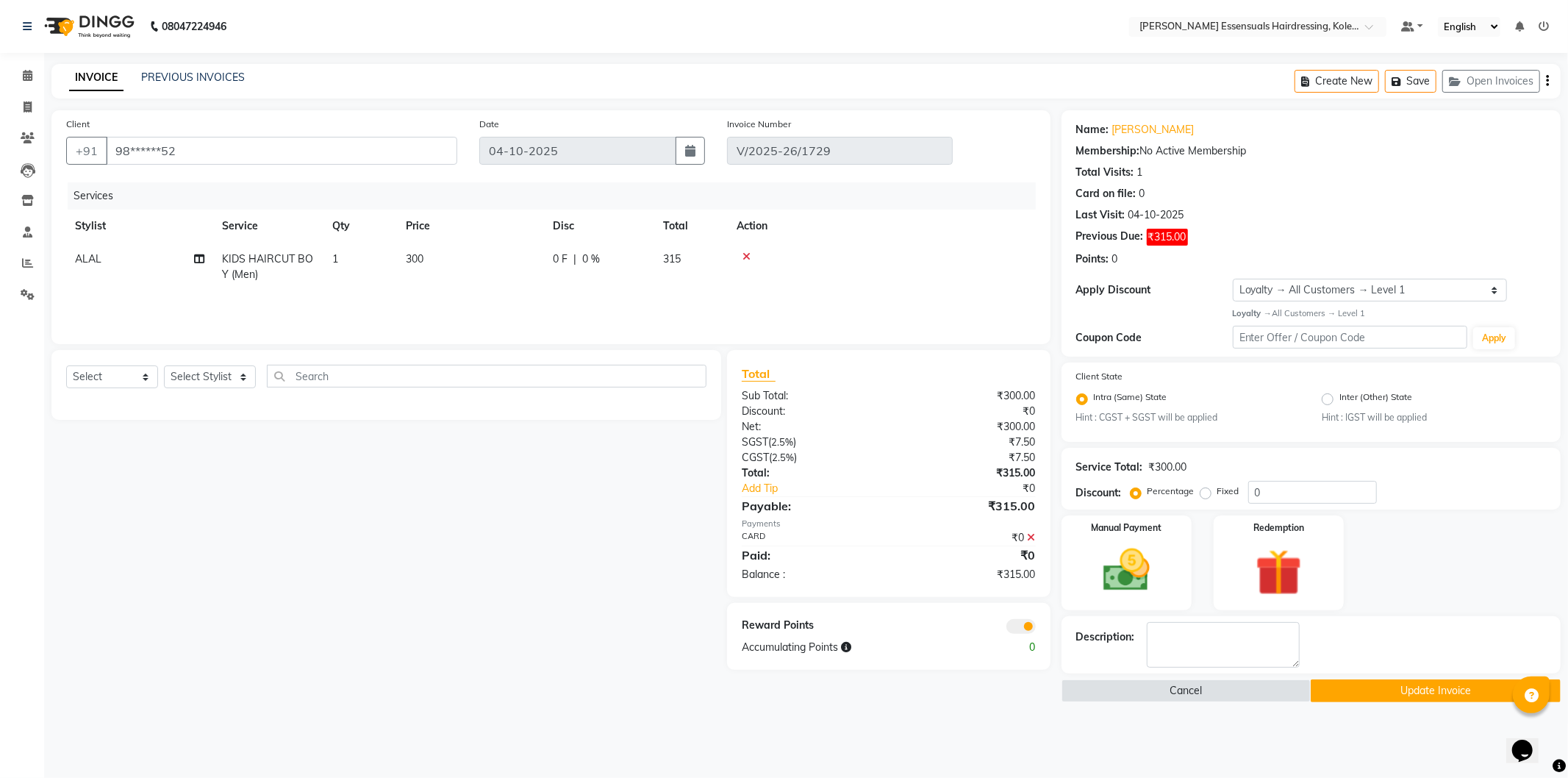
click at [1031, 535] on icon at bounding box center [1031, 537] width 8 height 10
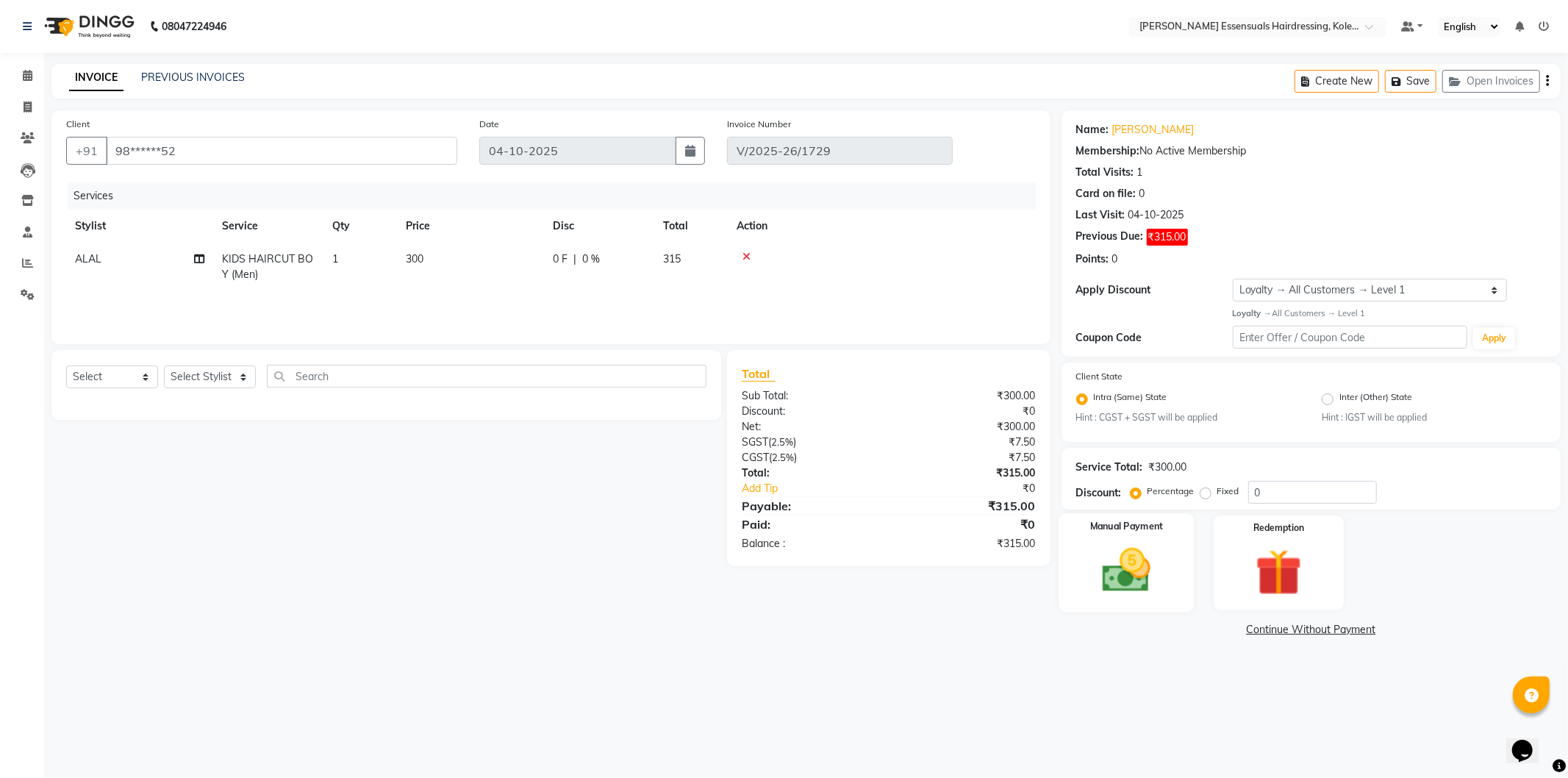
click at [1141, 600] on div "Manual Payment" at bounding box center [1126, 563] width 135 height 99
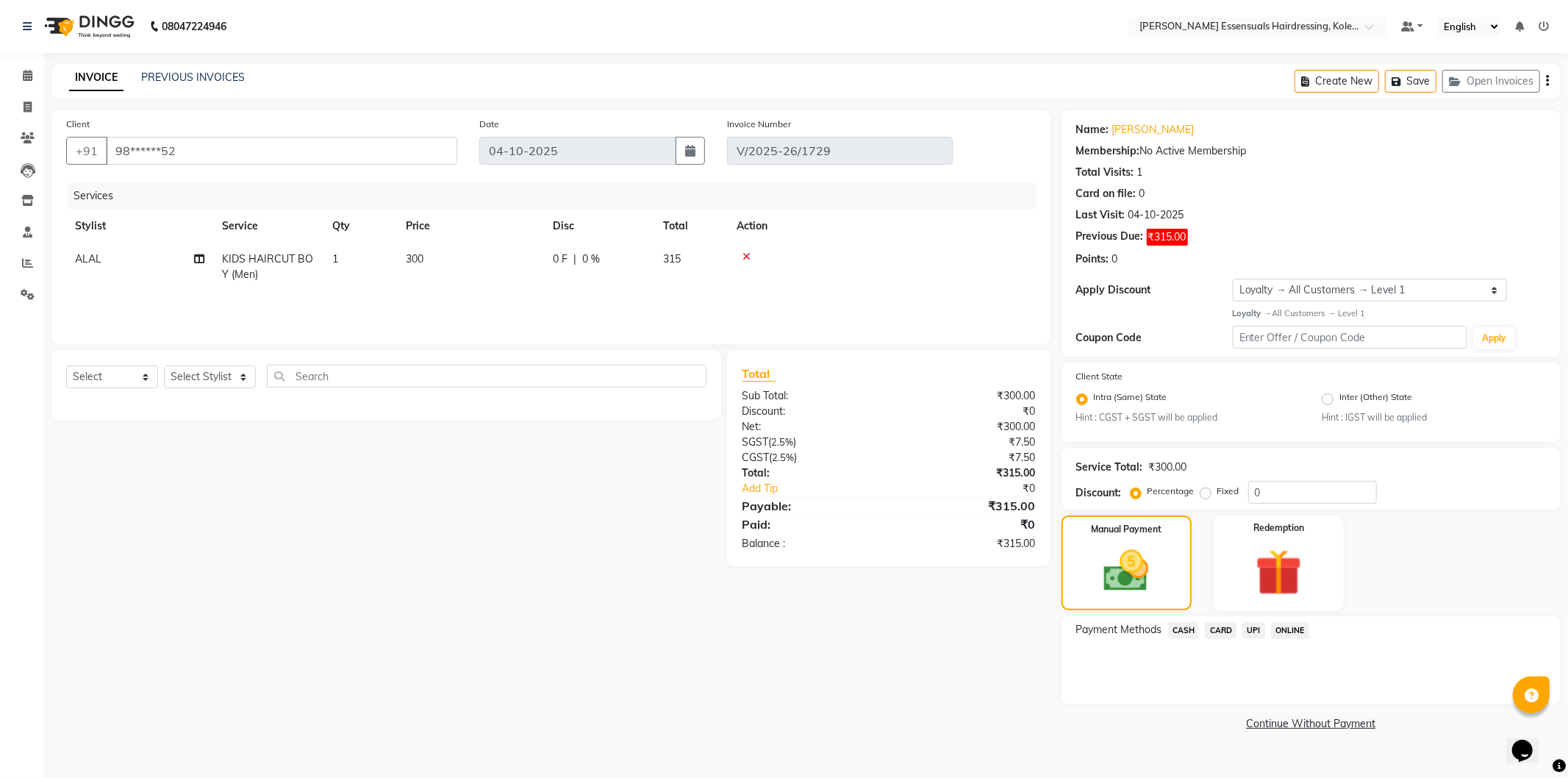
click at [1225, 631] on span "CARD" at bounding box center [1220, 631] width 32 height 17
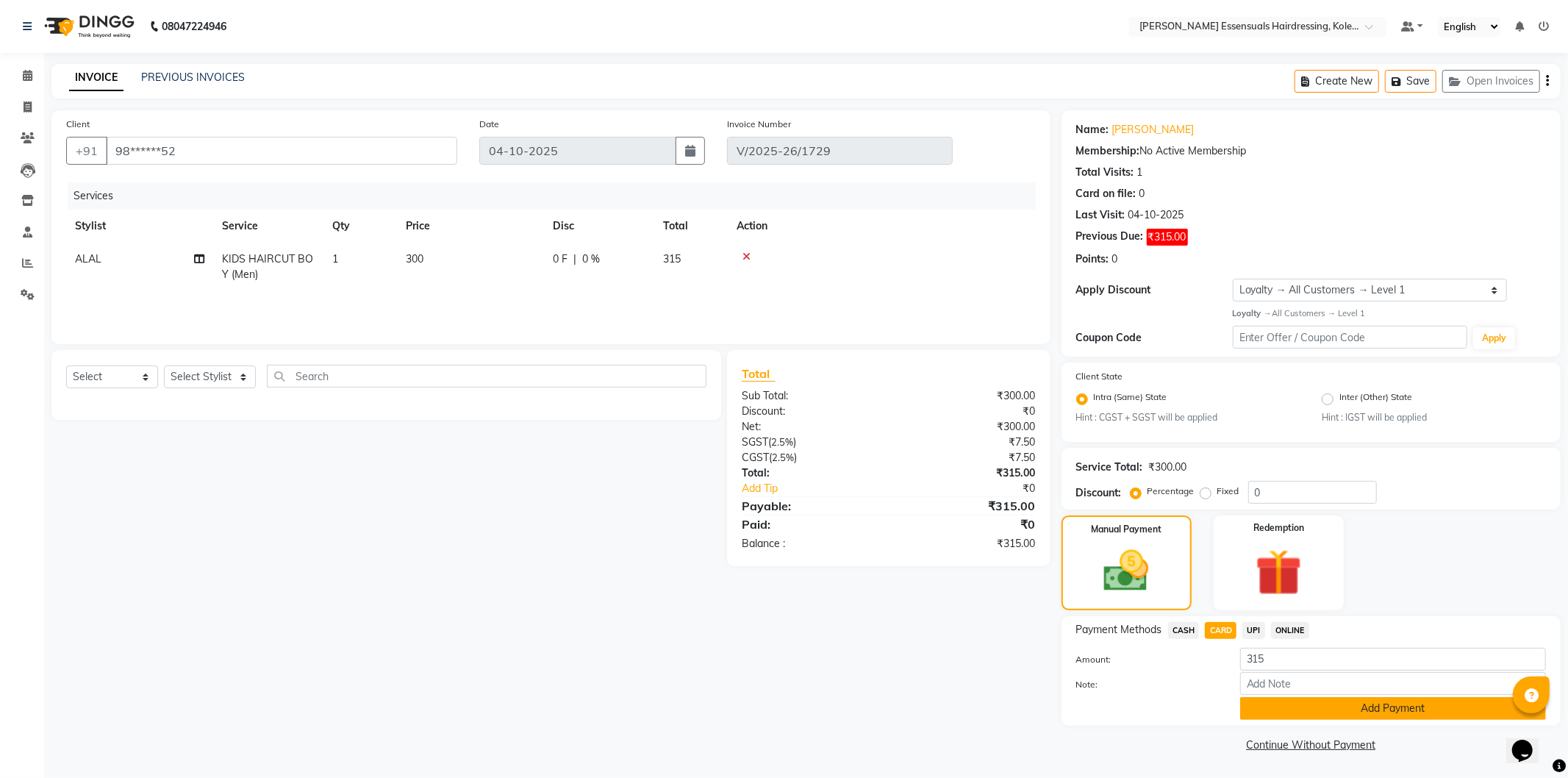
click at [1284, 709] on button "Add Payment" at bounding box center [1393, 708] width 306 height 23
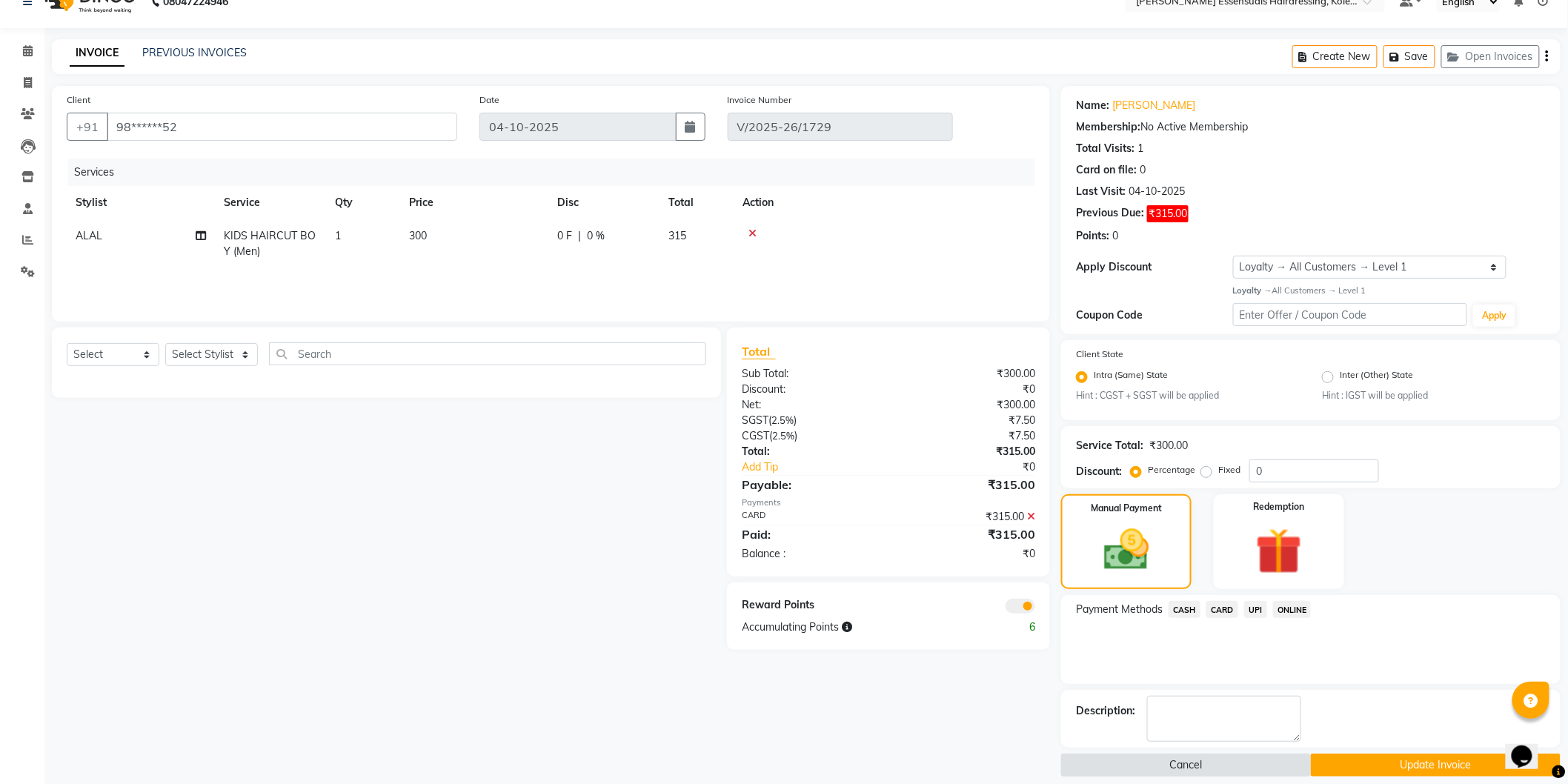
scroll to position [39, 0]
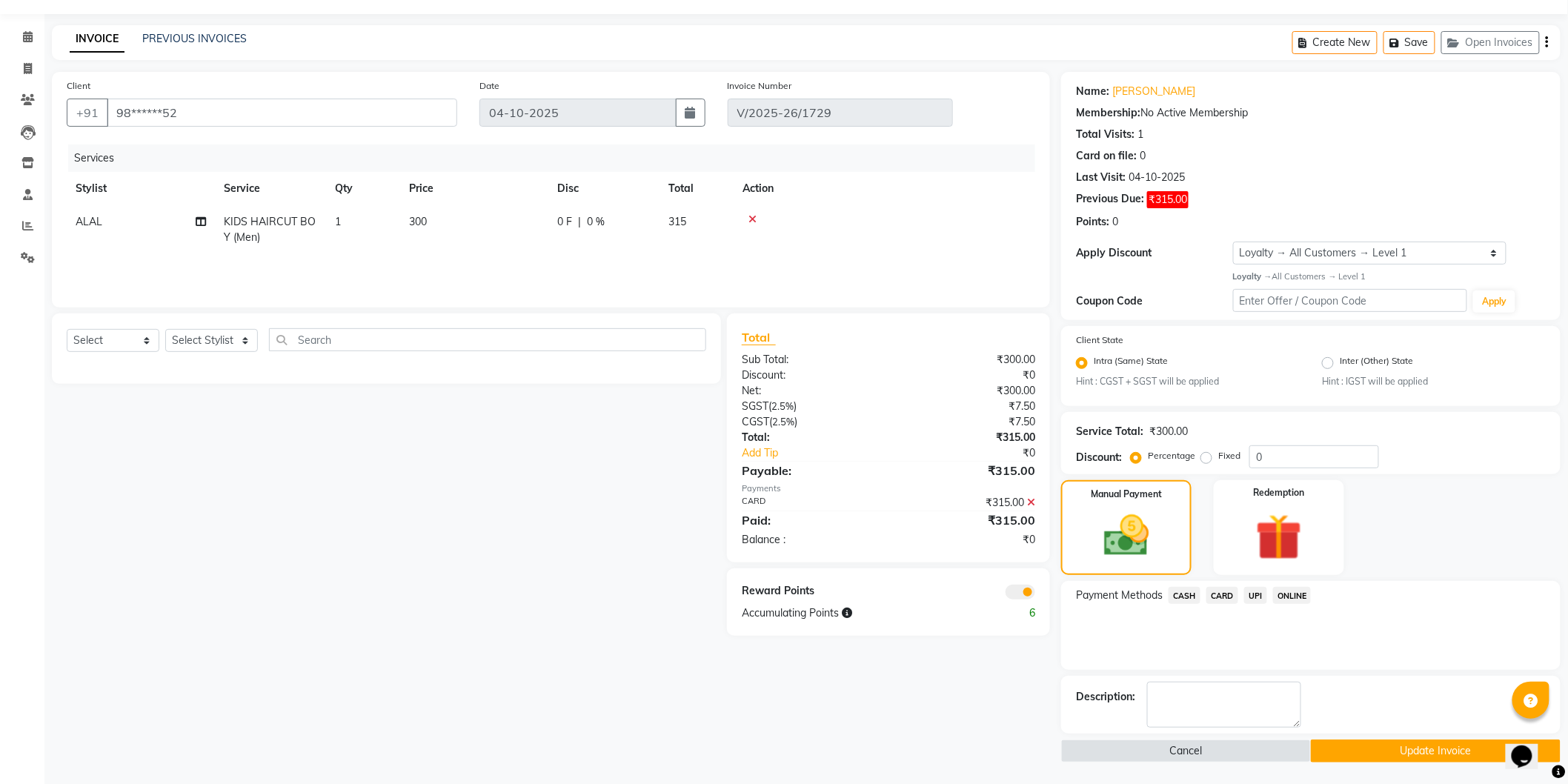
click at [1364, 755] on button "Update Invoice" at bounding box center [1436, 751] width 249 height 23
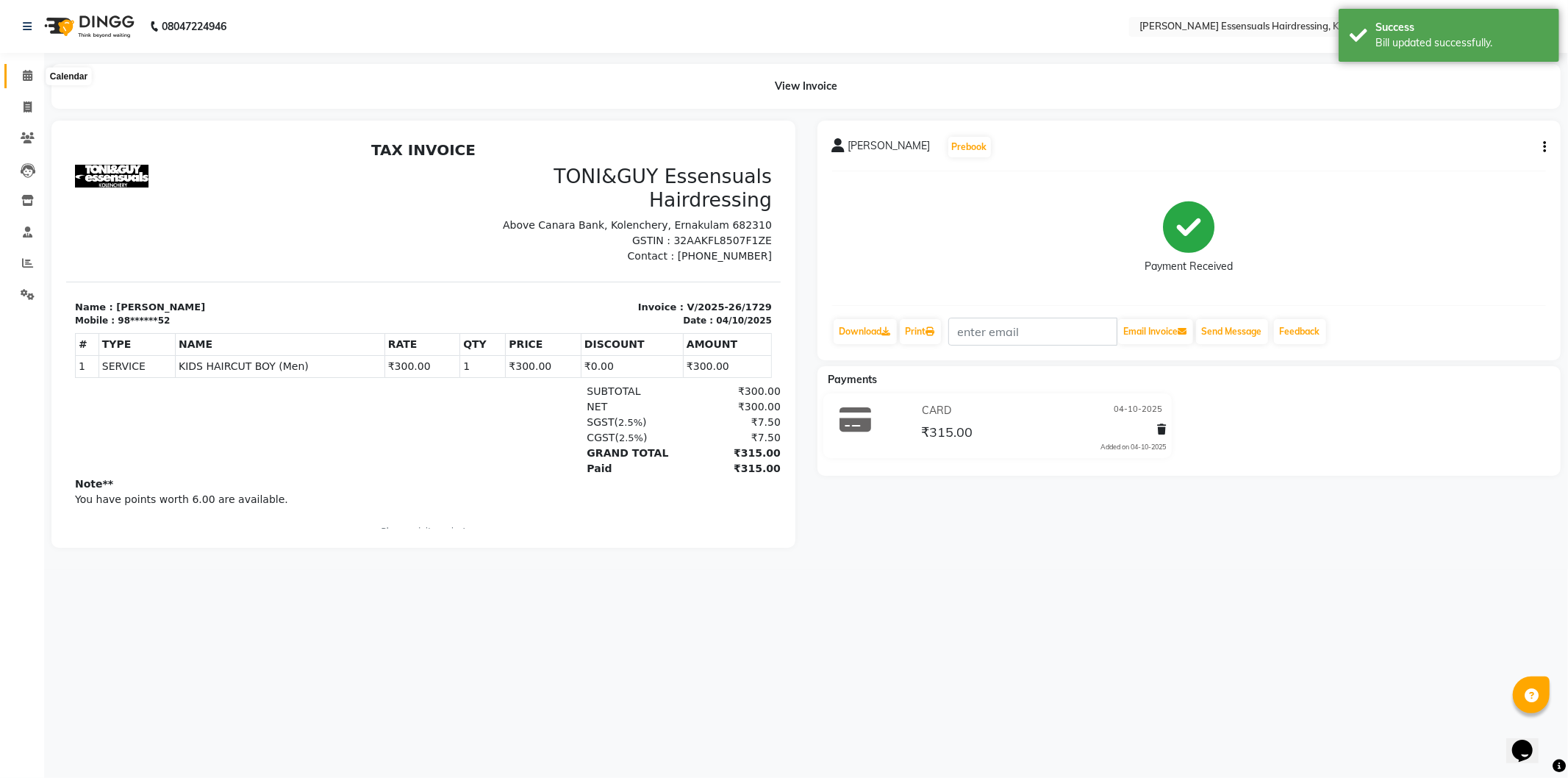
click at [18, 70] on span at bounding box center [27, 77] width 26 height 17
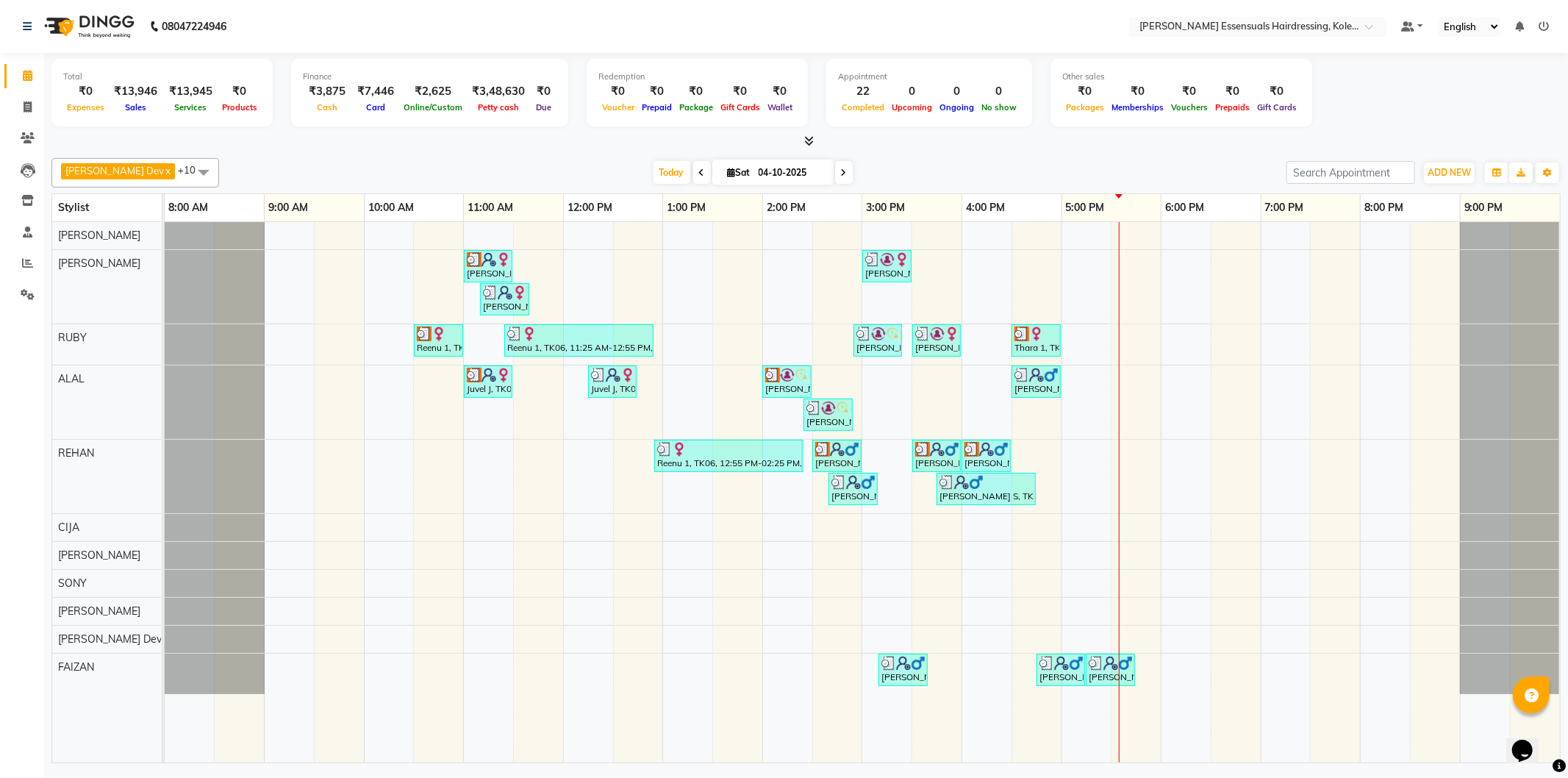
click at [1133, 465] on div "Neethu, TK03, 11:00 AM-11:30 AM, TOP STYLIST (Men) Athira Vs, TK10, 03:00 PM-03…" at bounding box center [863, 492] width 1395 height 541
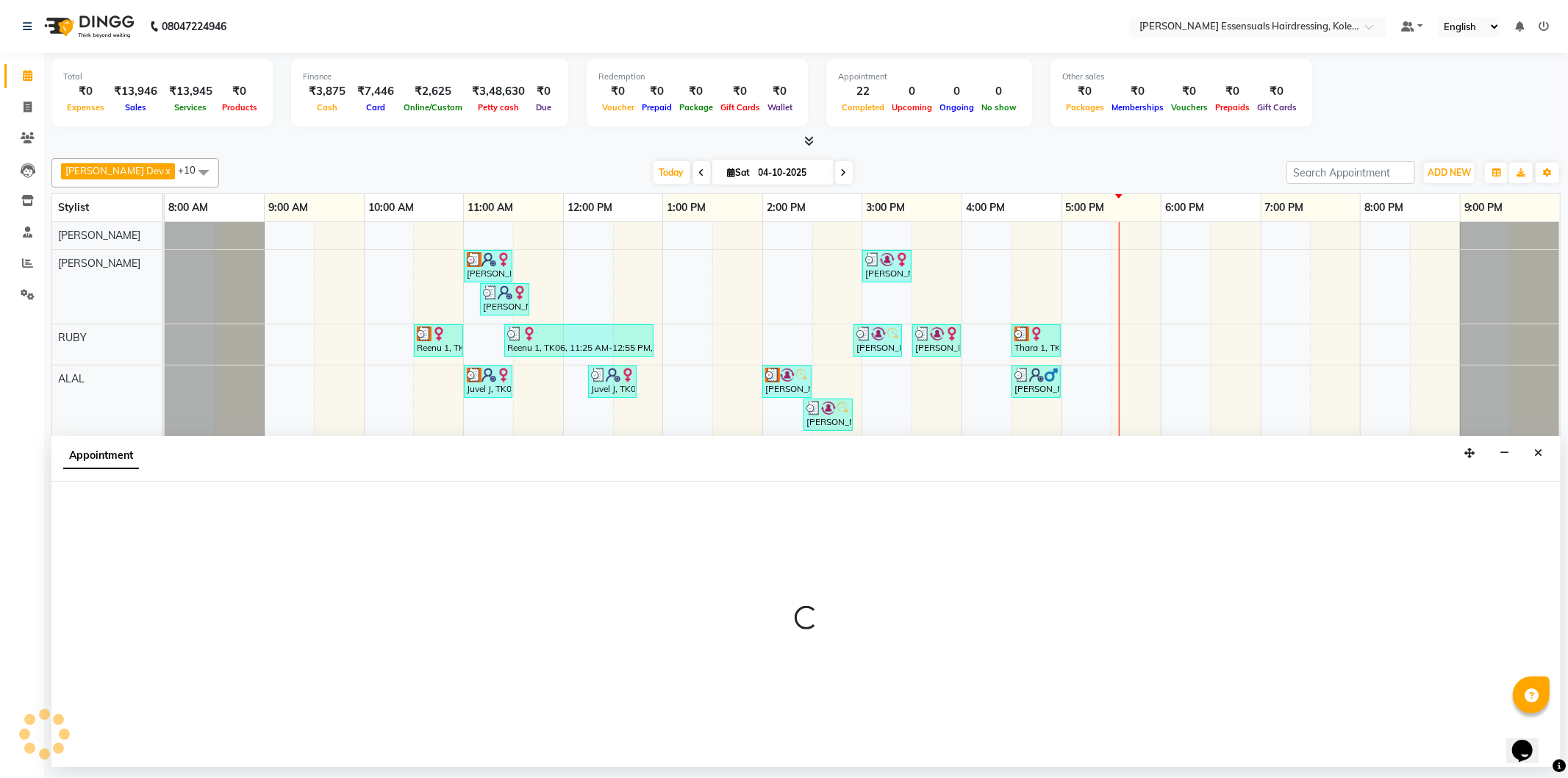
select select "79972"
select select "1050"
select select "tentative"
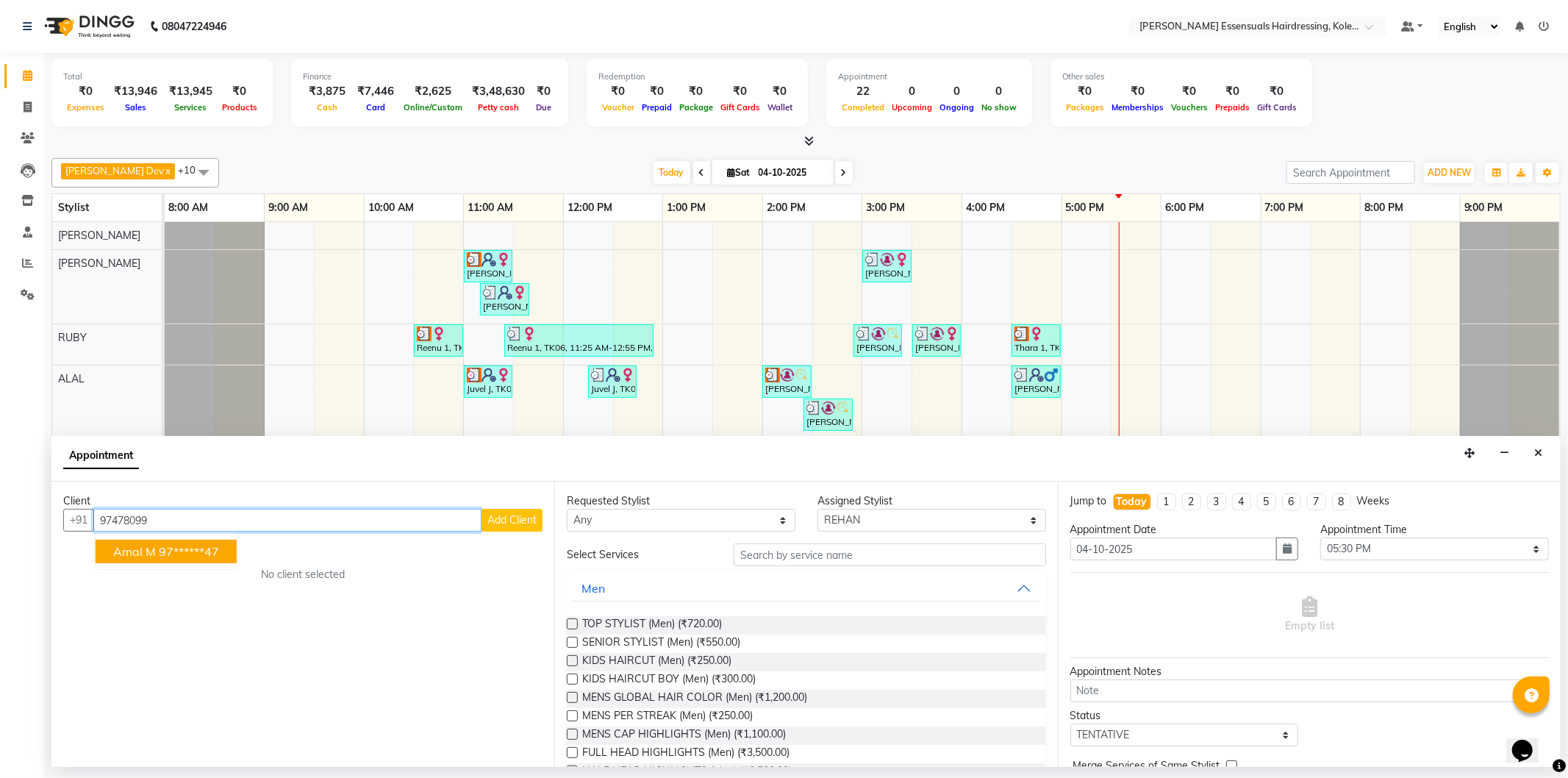
click at [185, 552] on ngb-highlight "97******47" at bounding box center [189, 551] width 60 height 15
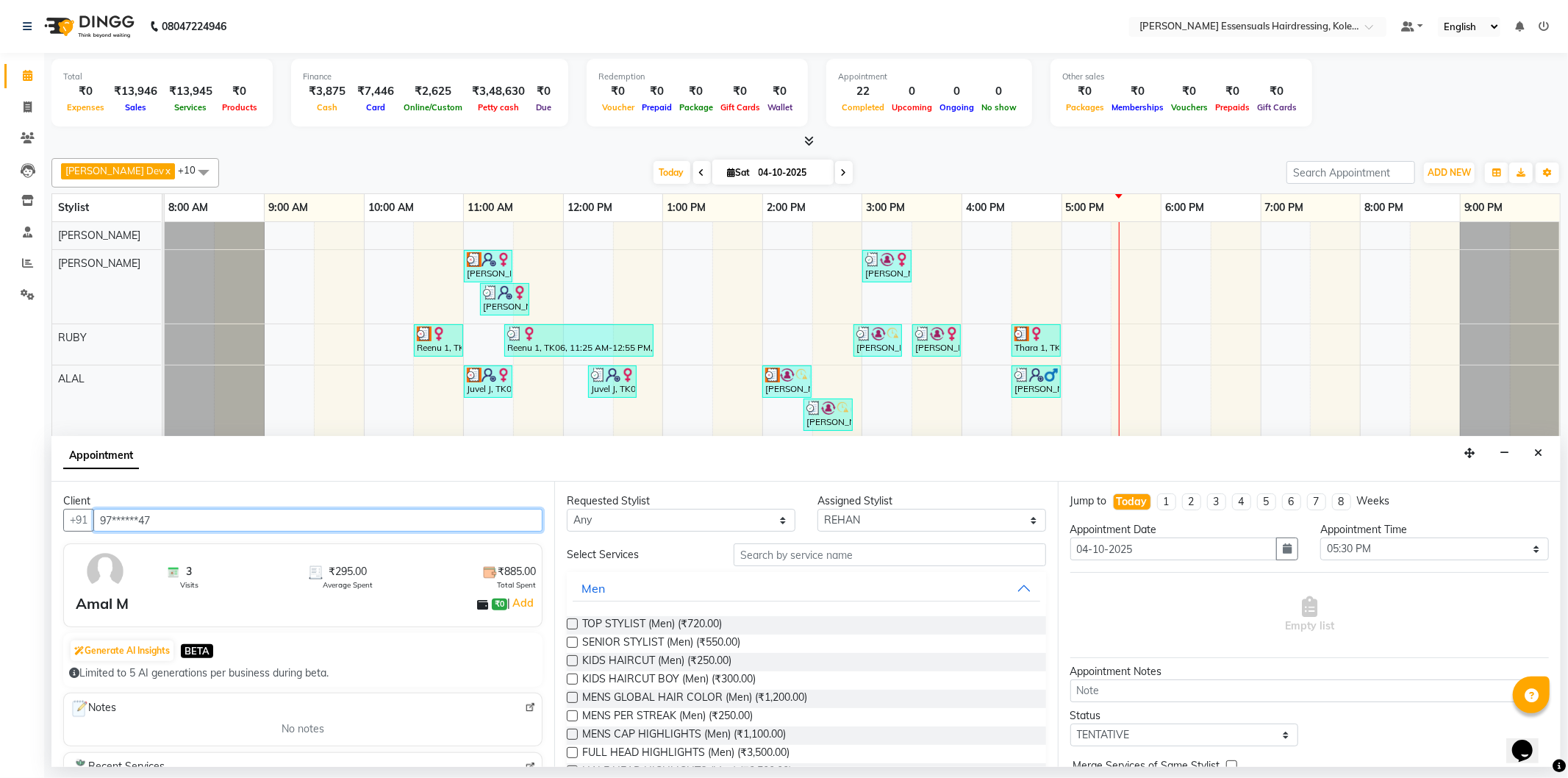
type input "97******47"
click at [571, 665] on label at bounding box center [572, 660] width 11 height 11
click at [571, 665] on input "checkbox" at bounding box center [571, 662] width 9 height 9
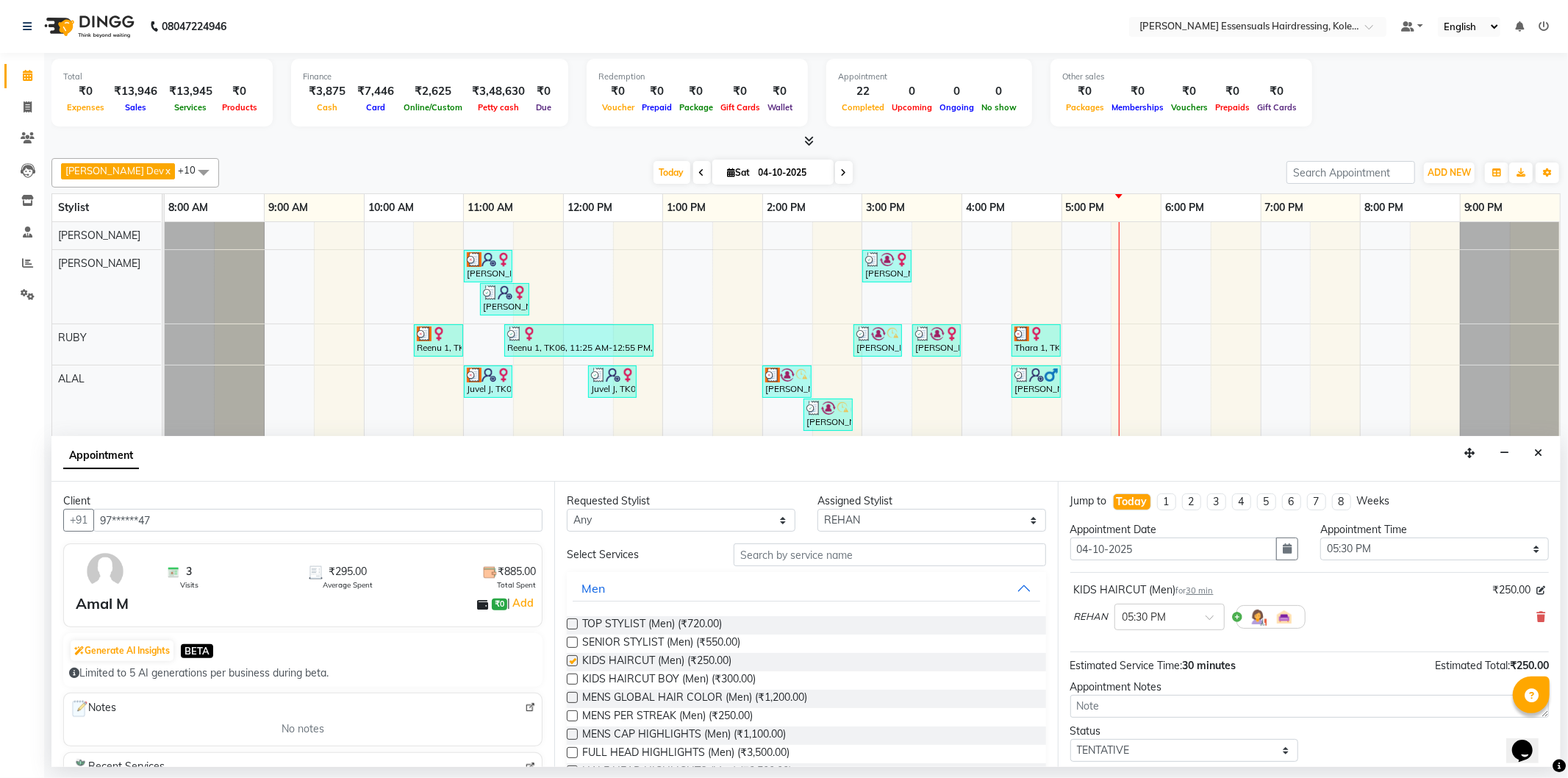
checkbox input "false"
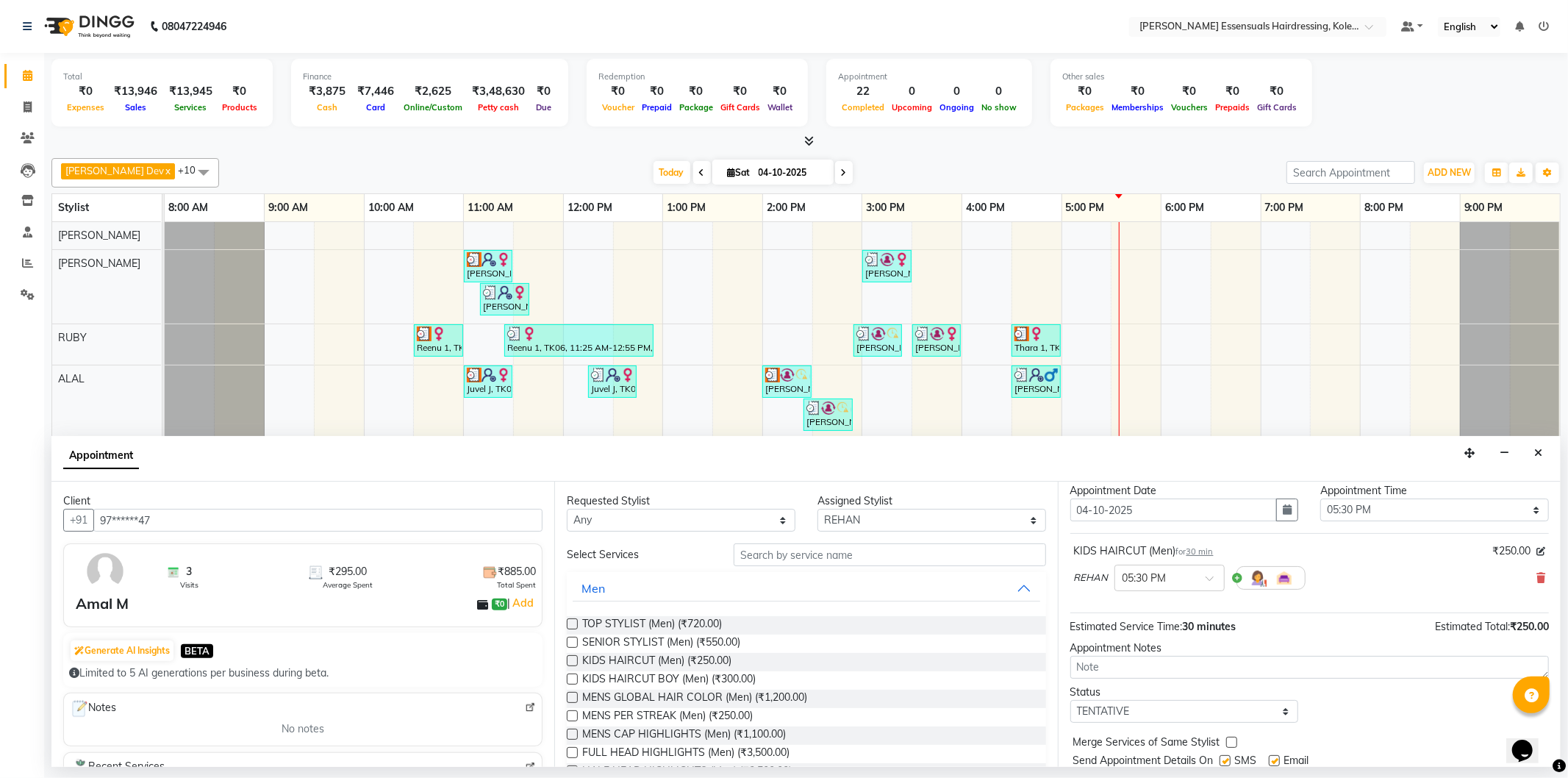
scroll to position [87, 0]
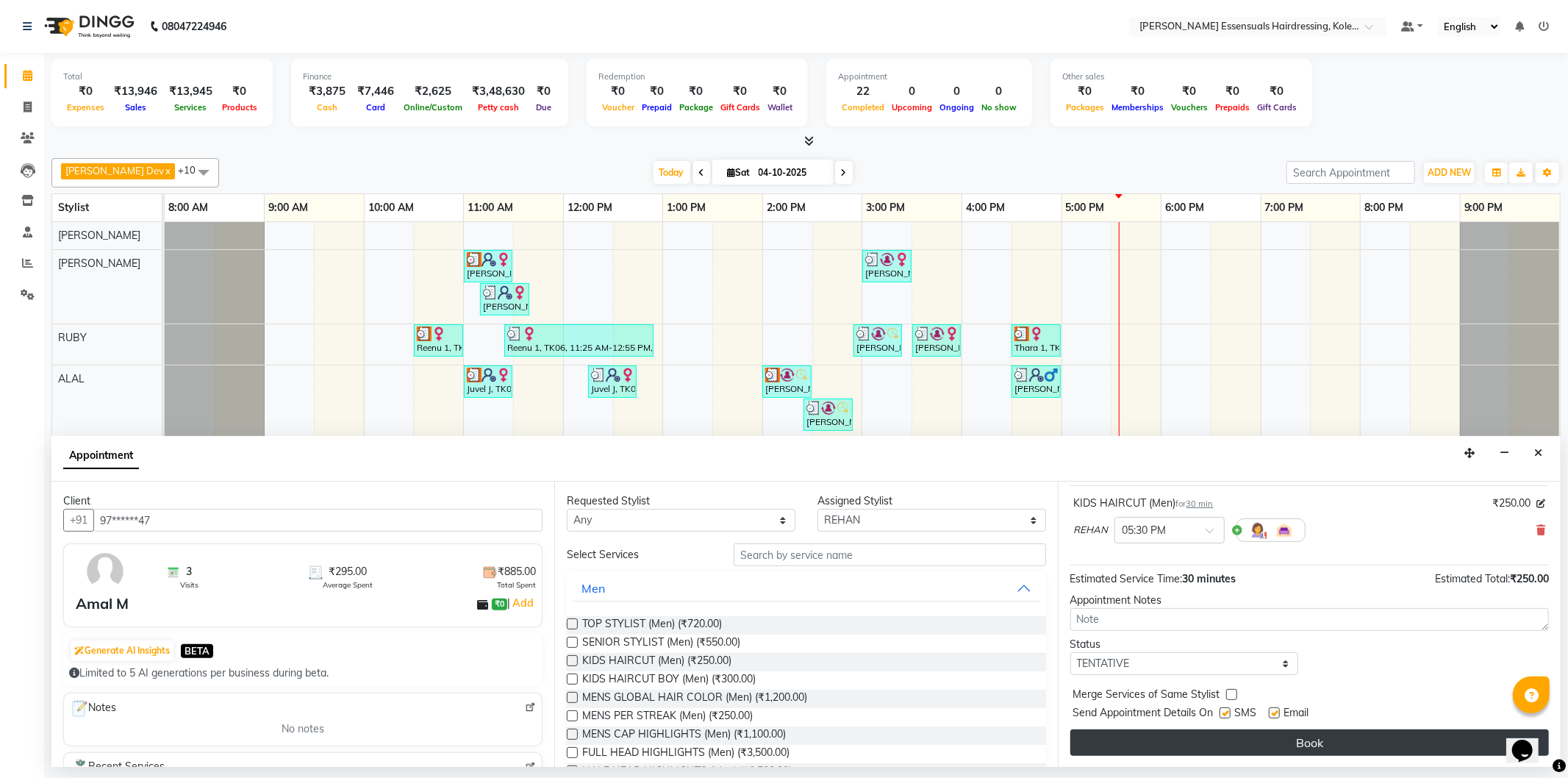
click at [1275, 750] on button "Book" at bounding box center [1309, 743] width 479 height 27
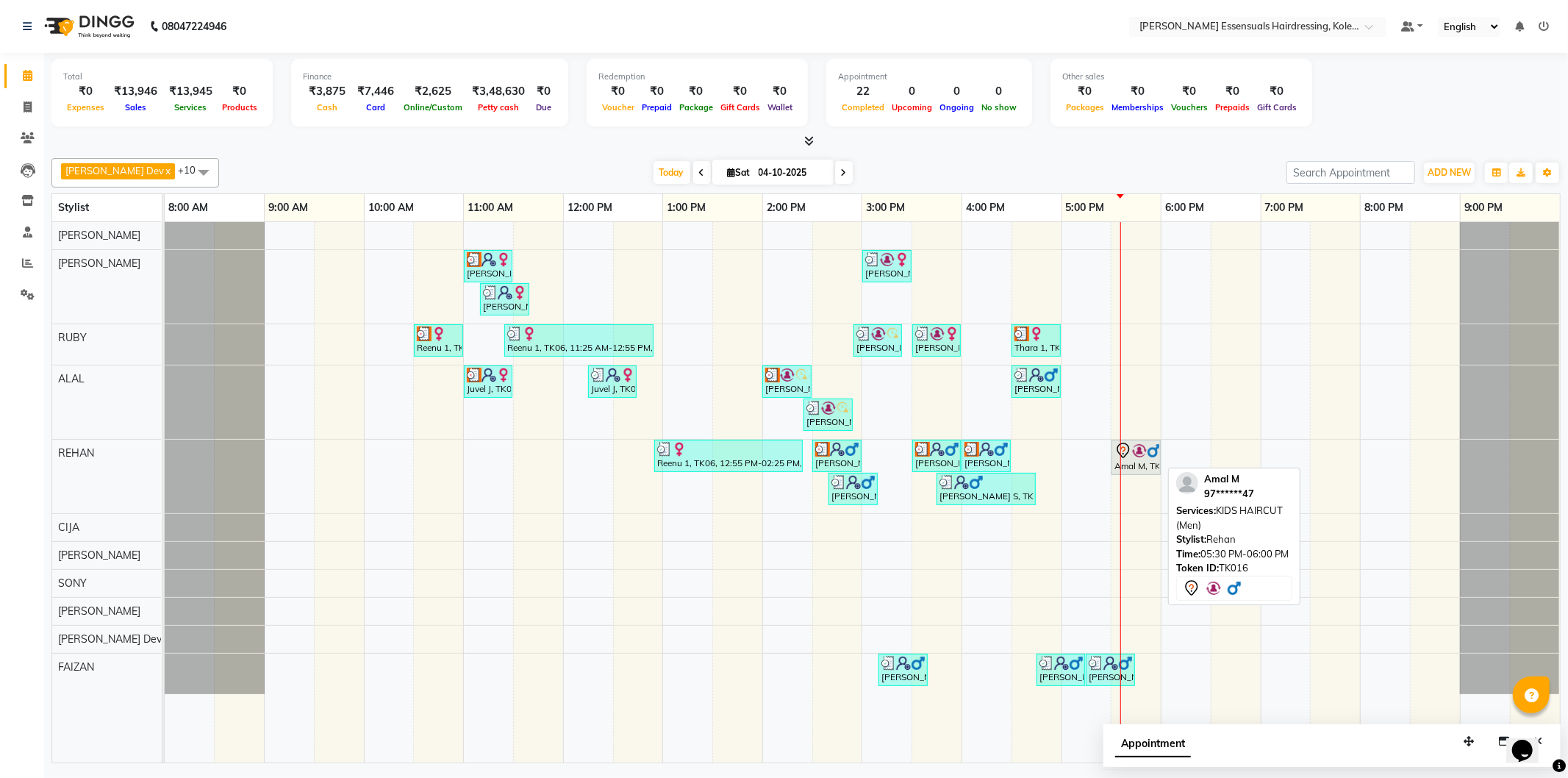
click at [1139, 451] on img at bounding box center [1139, 450] width 15 height 15
select select "7"
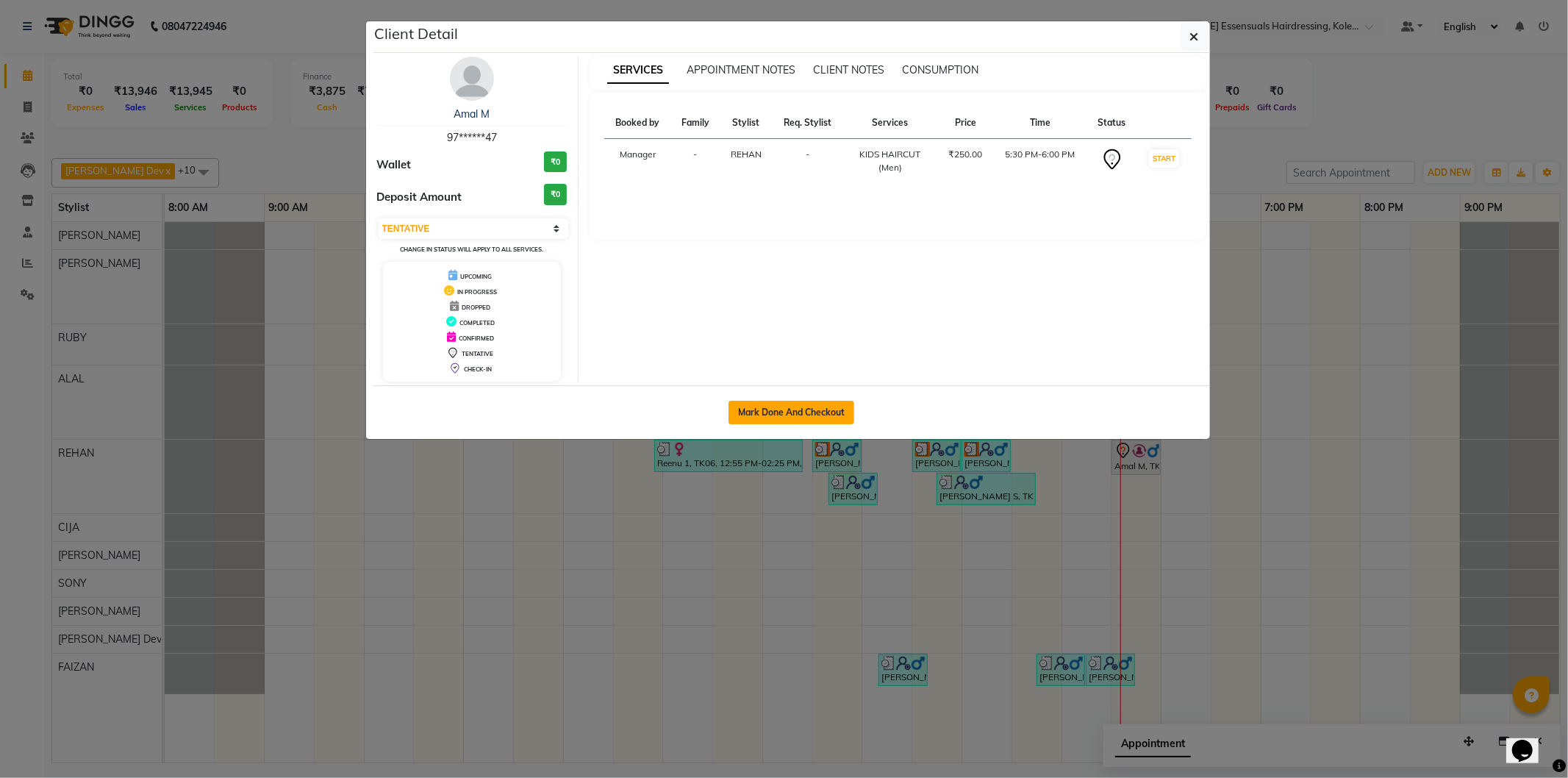
click at [838, 401] on button "Mark Done And Checkout" at bounding box center [791, 412] width 125 height 23
select select "service"
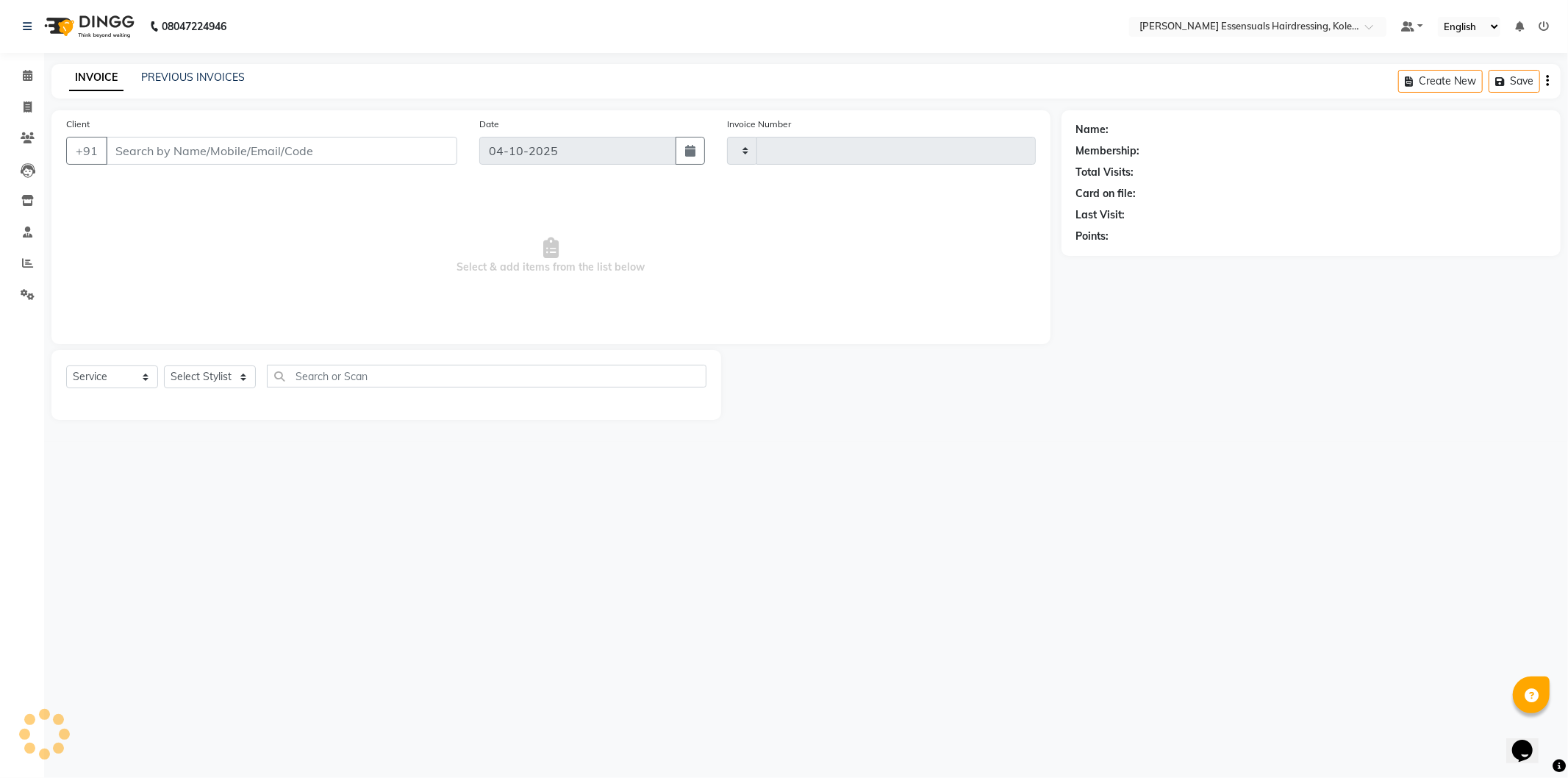
type input "1730"
select select "8281"
type input "97******47"
select select "79972"
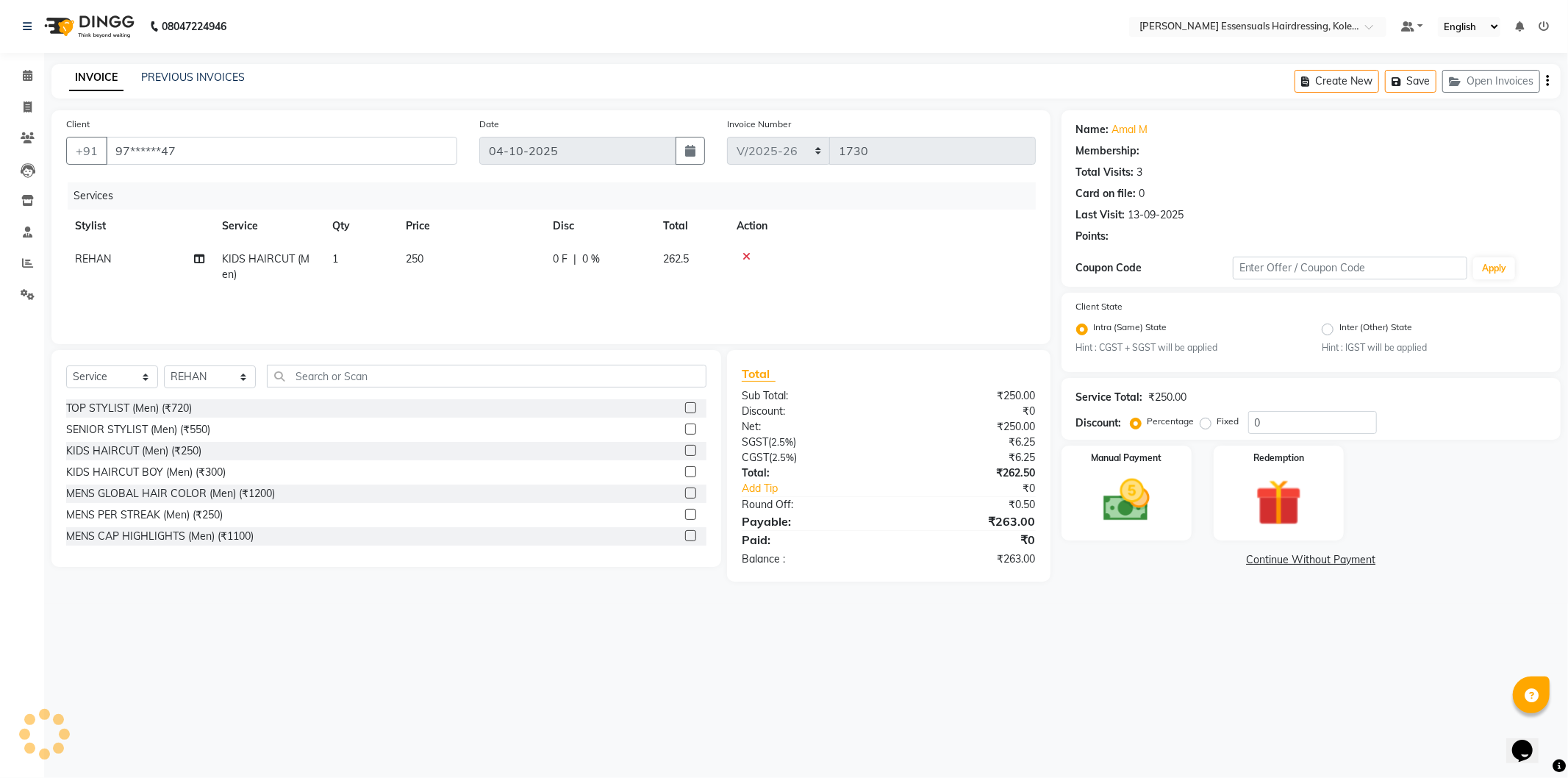
select select "1: Object"
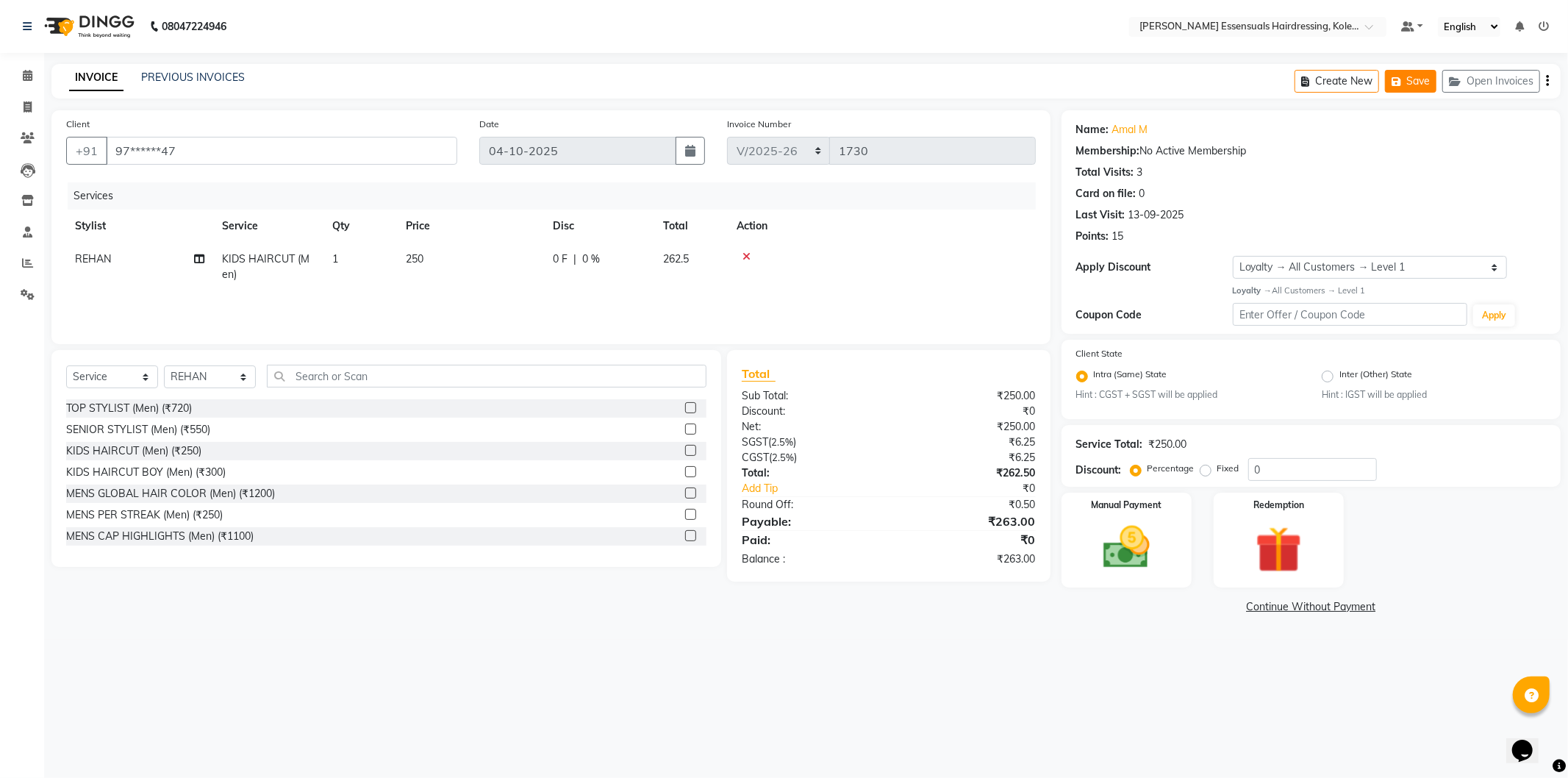
click at [1424, 81] on button "Save" at bounding box center [1411, 81] width 52 height 23
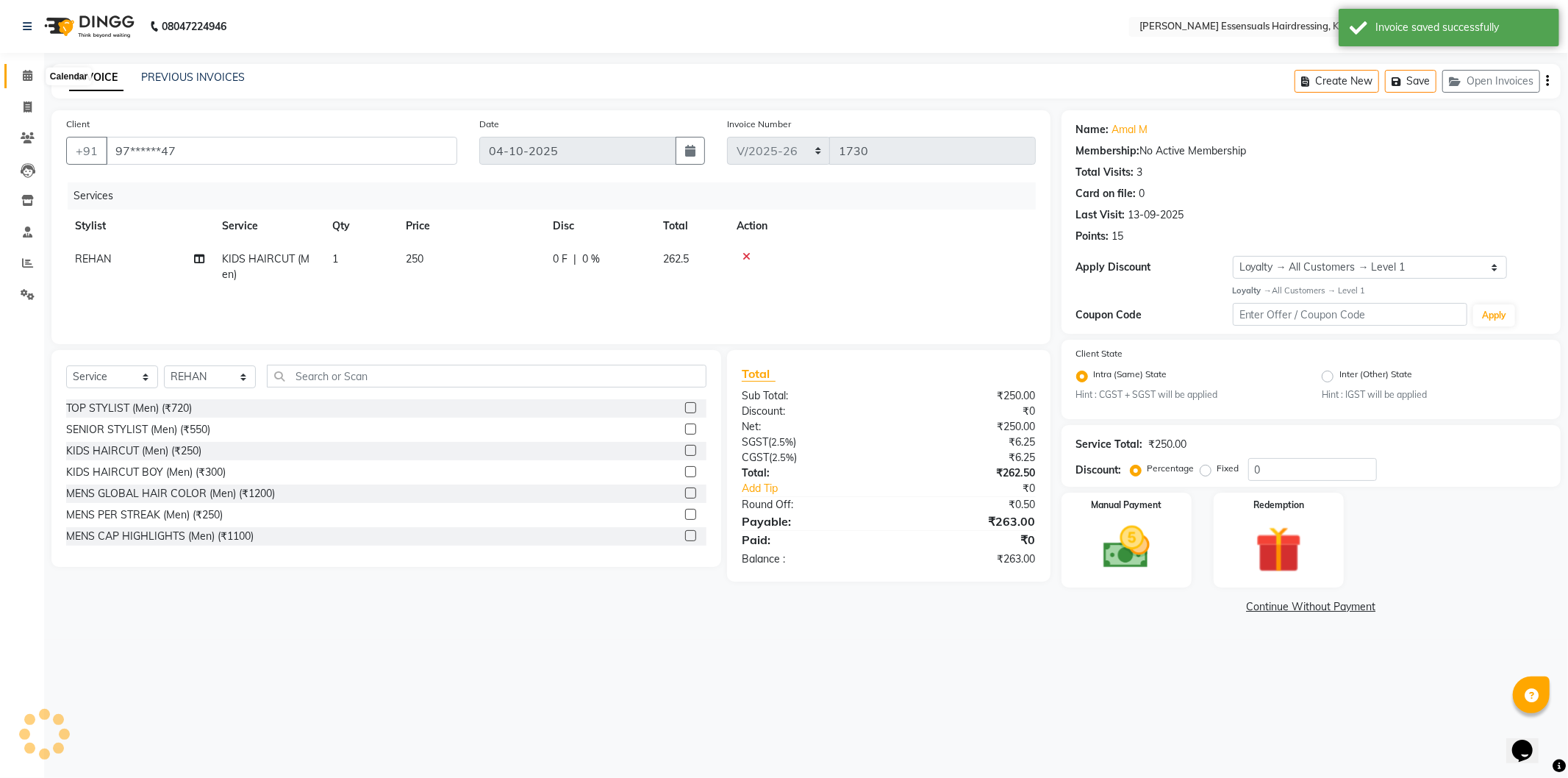
click at [29, 69] on span at bounding box center [27, 77] width 26 height 17
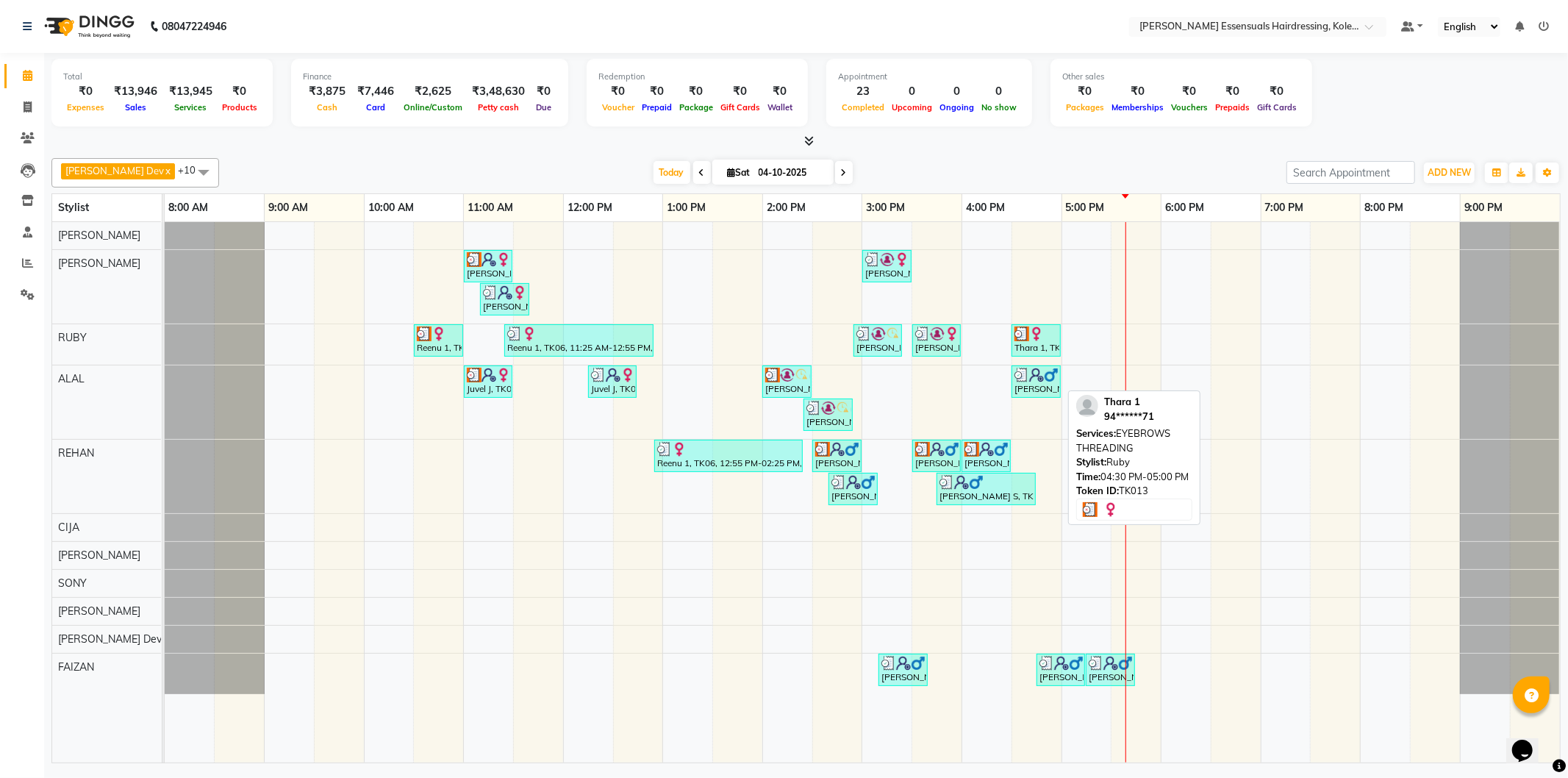
click at [1020, 351] on div "Thara 1, TK13, 04:30 PM-05:00 PM, EYEBROWS THREADING" at bounding box center [1036, 340] width 46 height 28
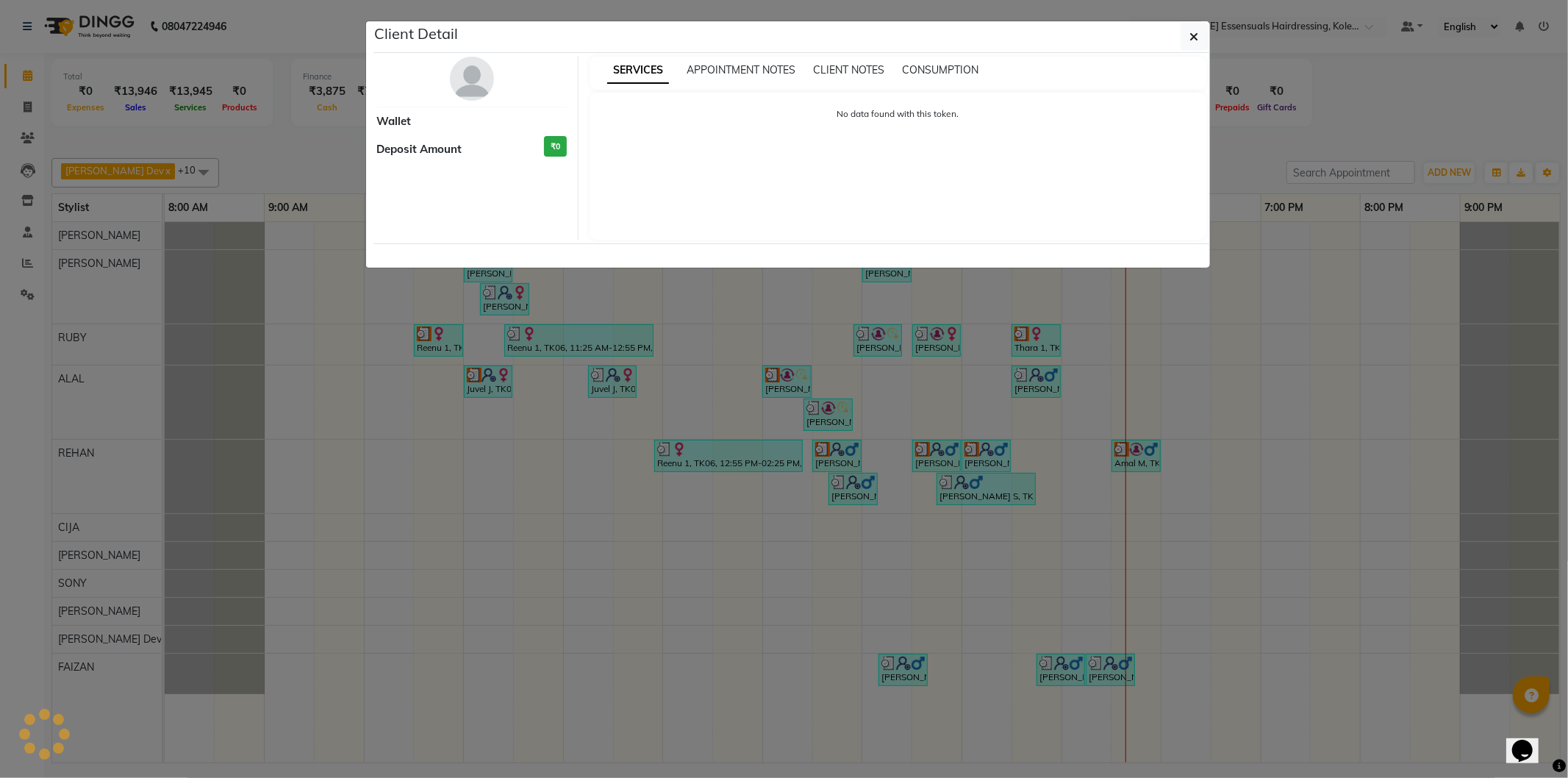
select select "3"
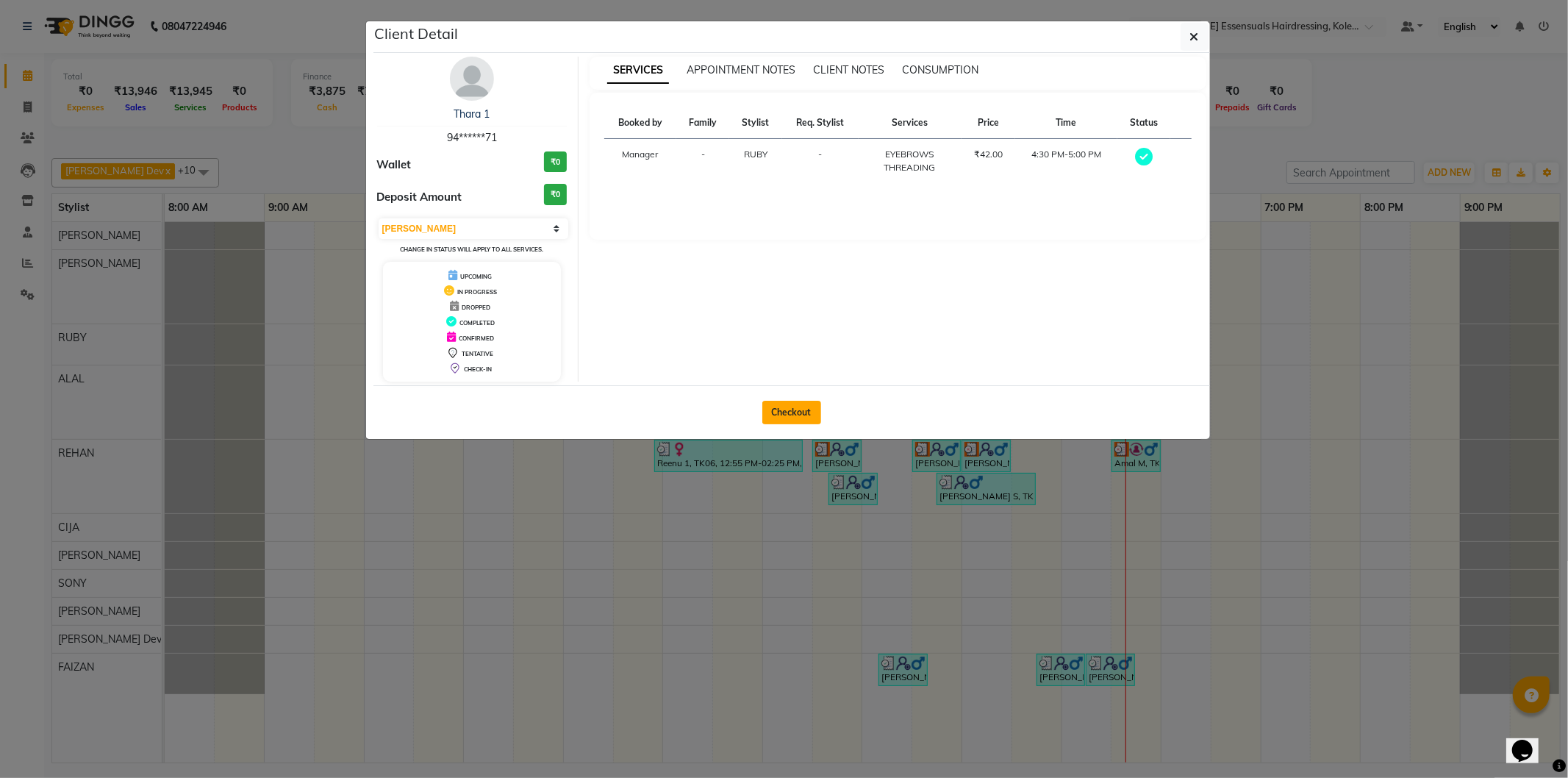
click at [816, 410] on button "Checkout" at bounding box center [791, 412] width 58 height 23
select select "service"
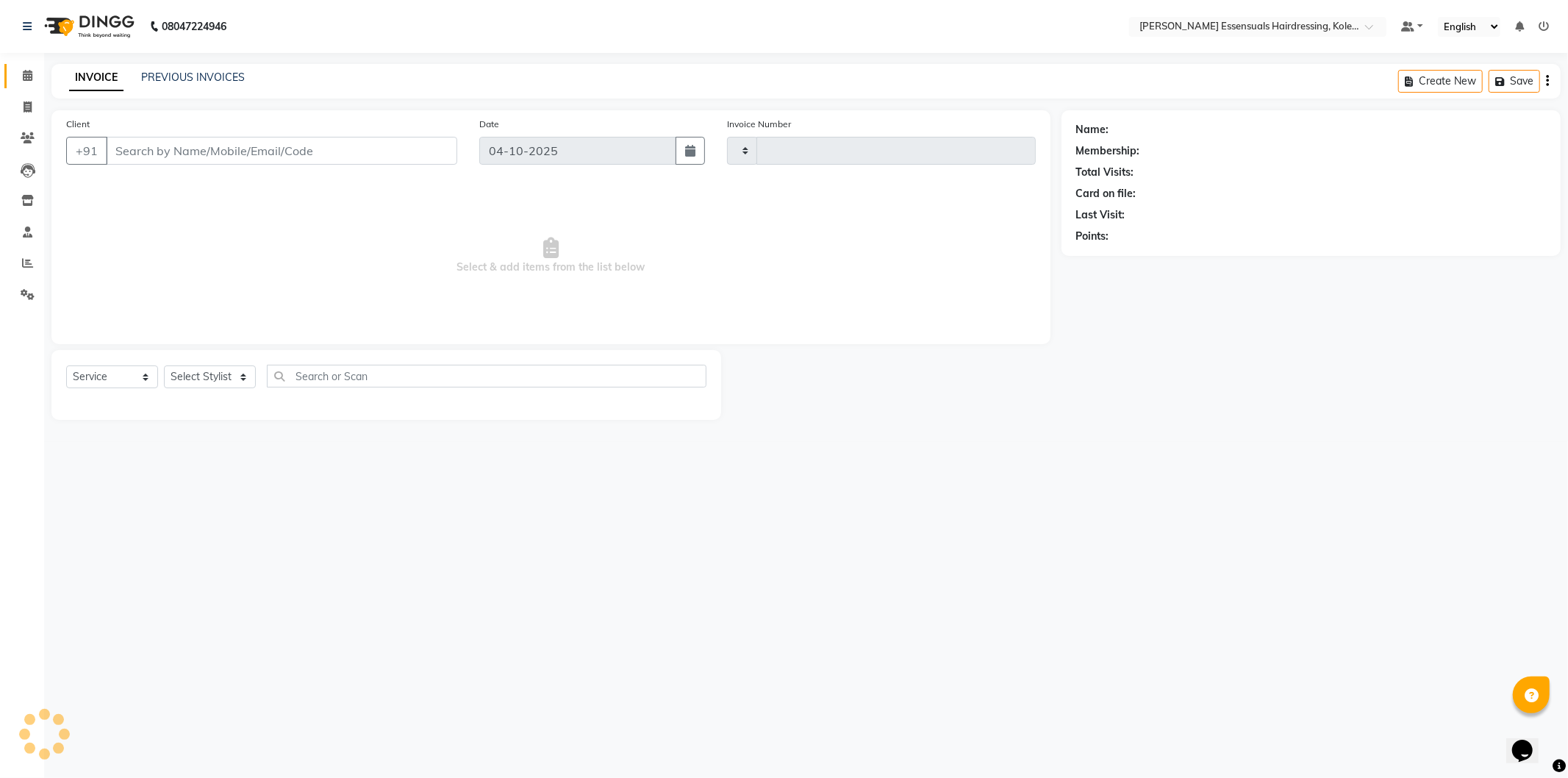
type input "1730"
select select "8281"
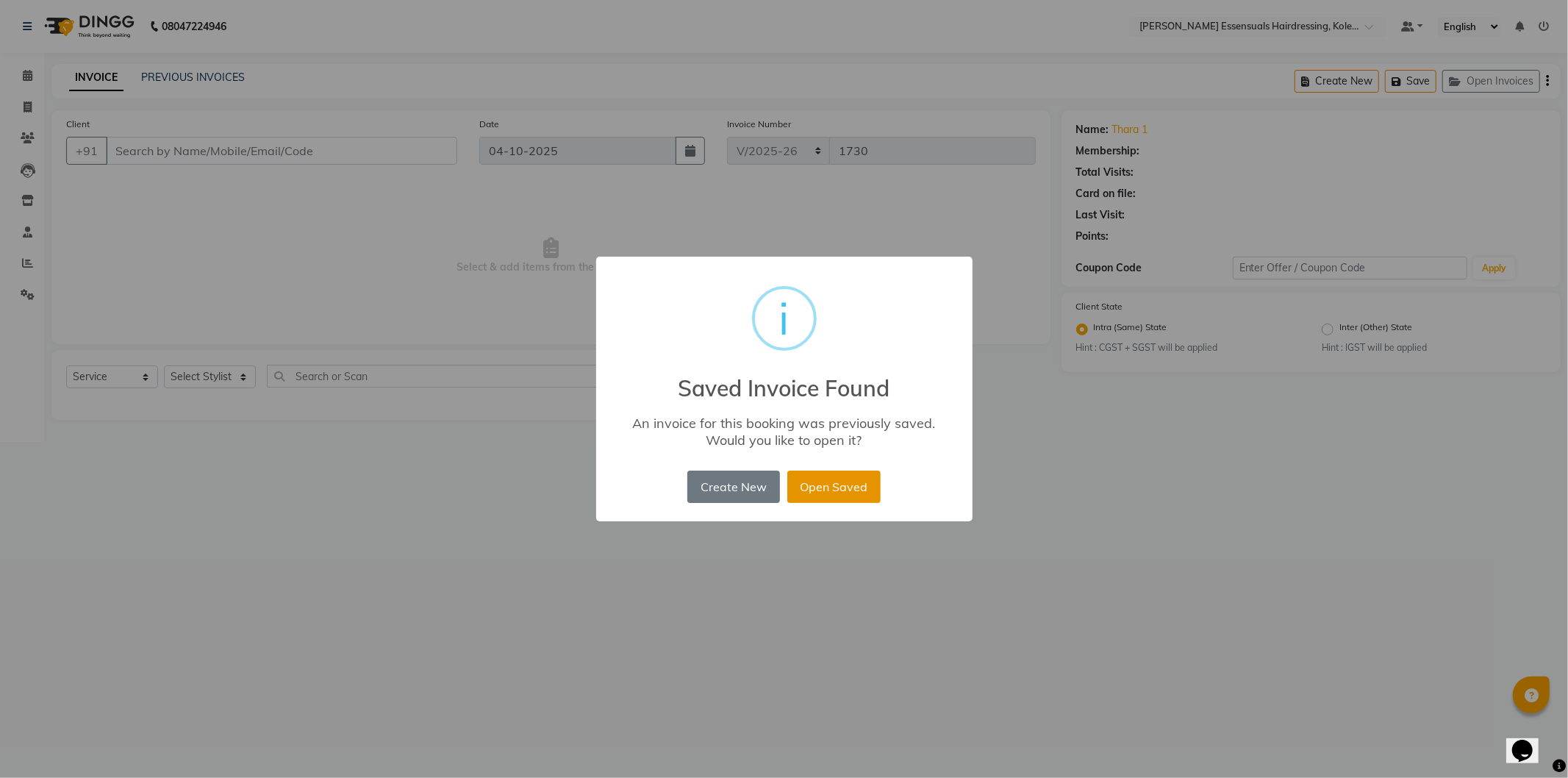
click at [807, 487] on button "Open Saved" at bounding box center [833, 487] width 94 height 33
type input "94******71"
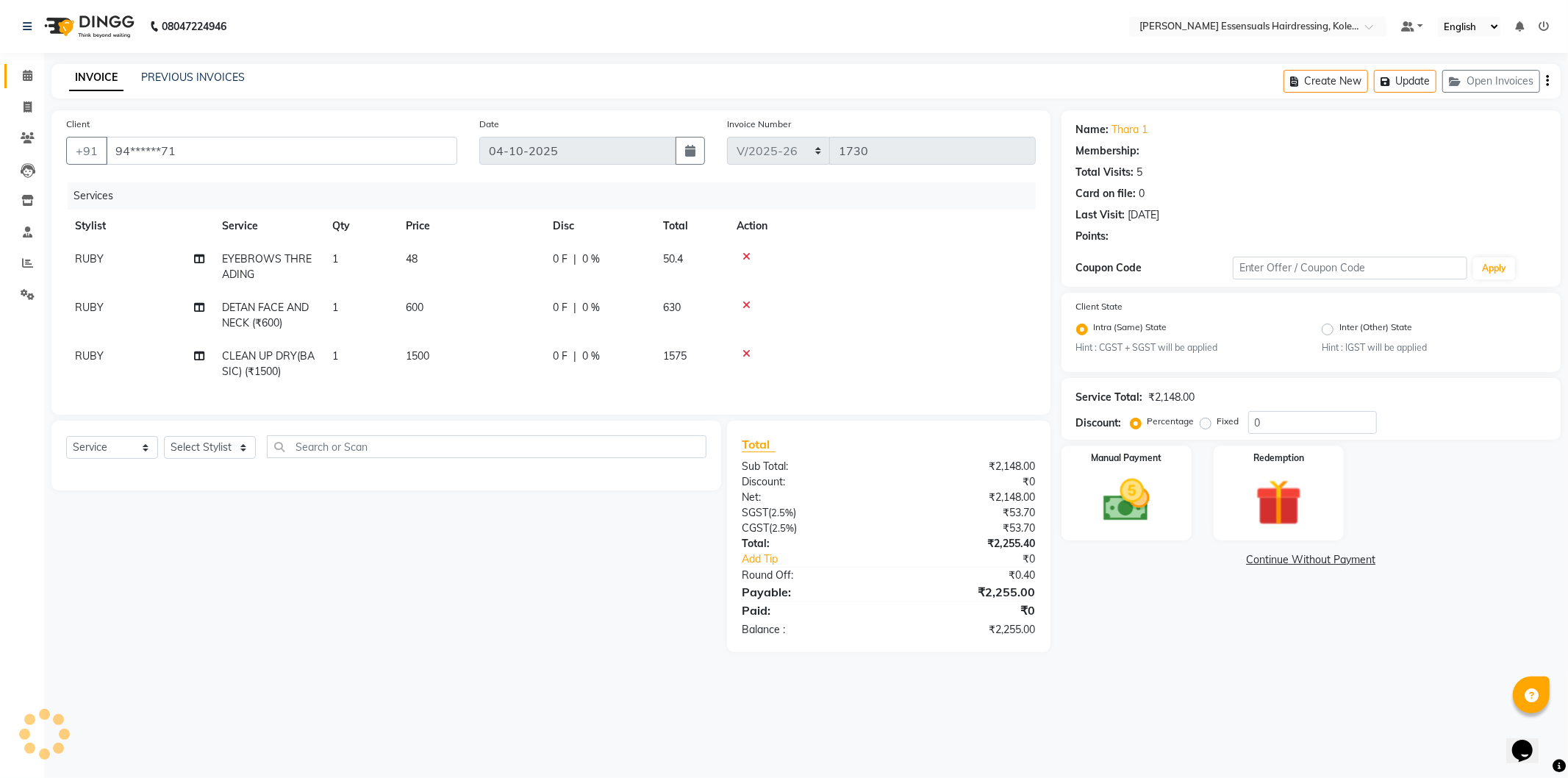
select select "1: Object"
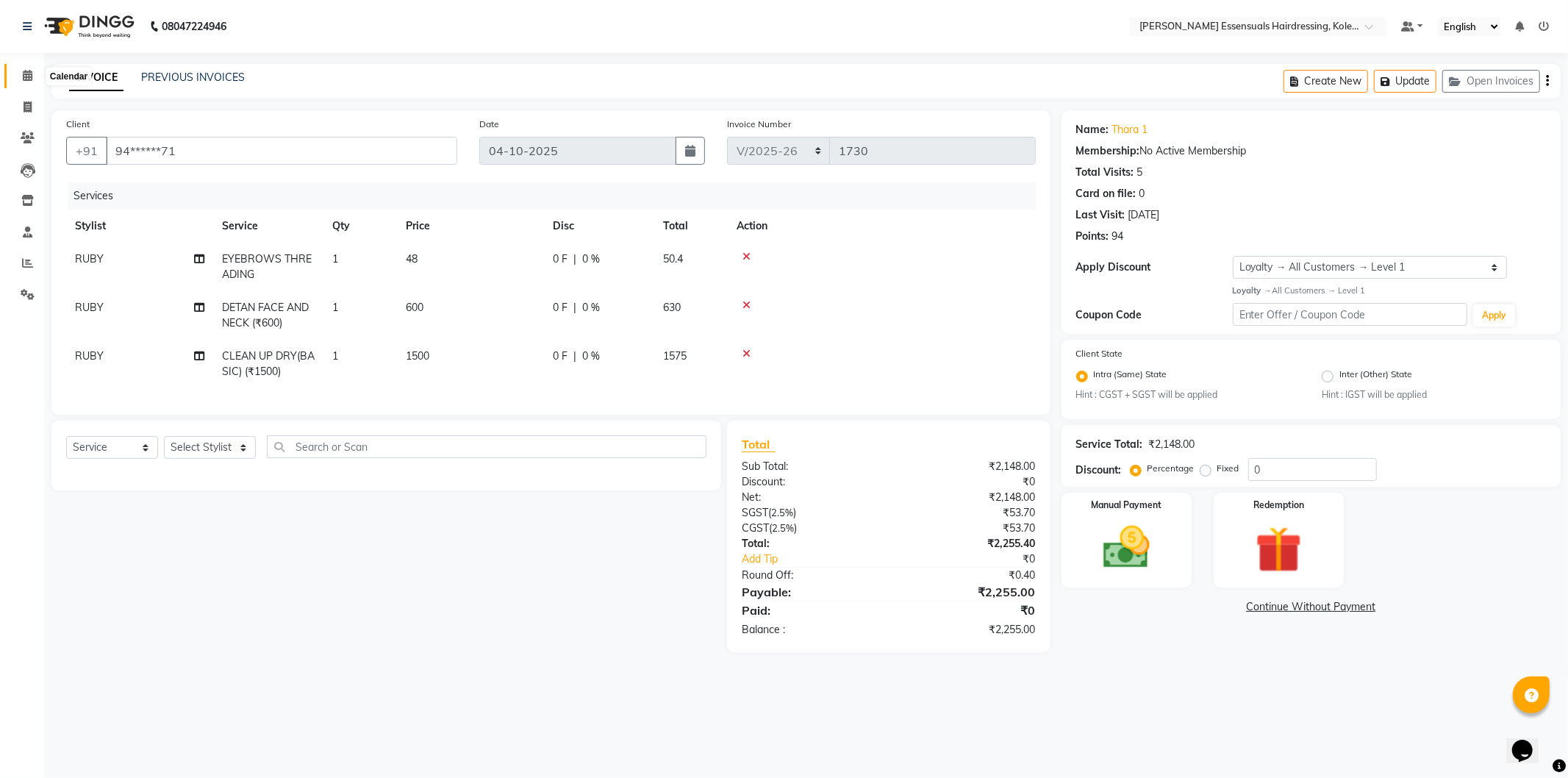
click at [23, 76] on icon at bounding box center [27, 75] width 9 height 11
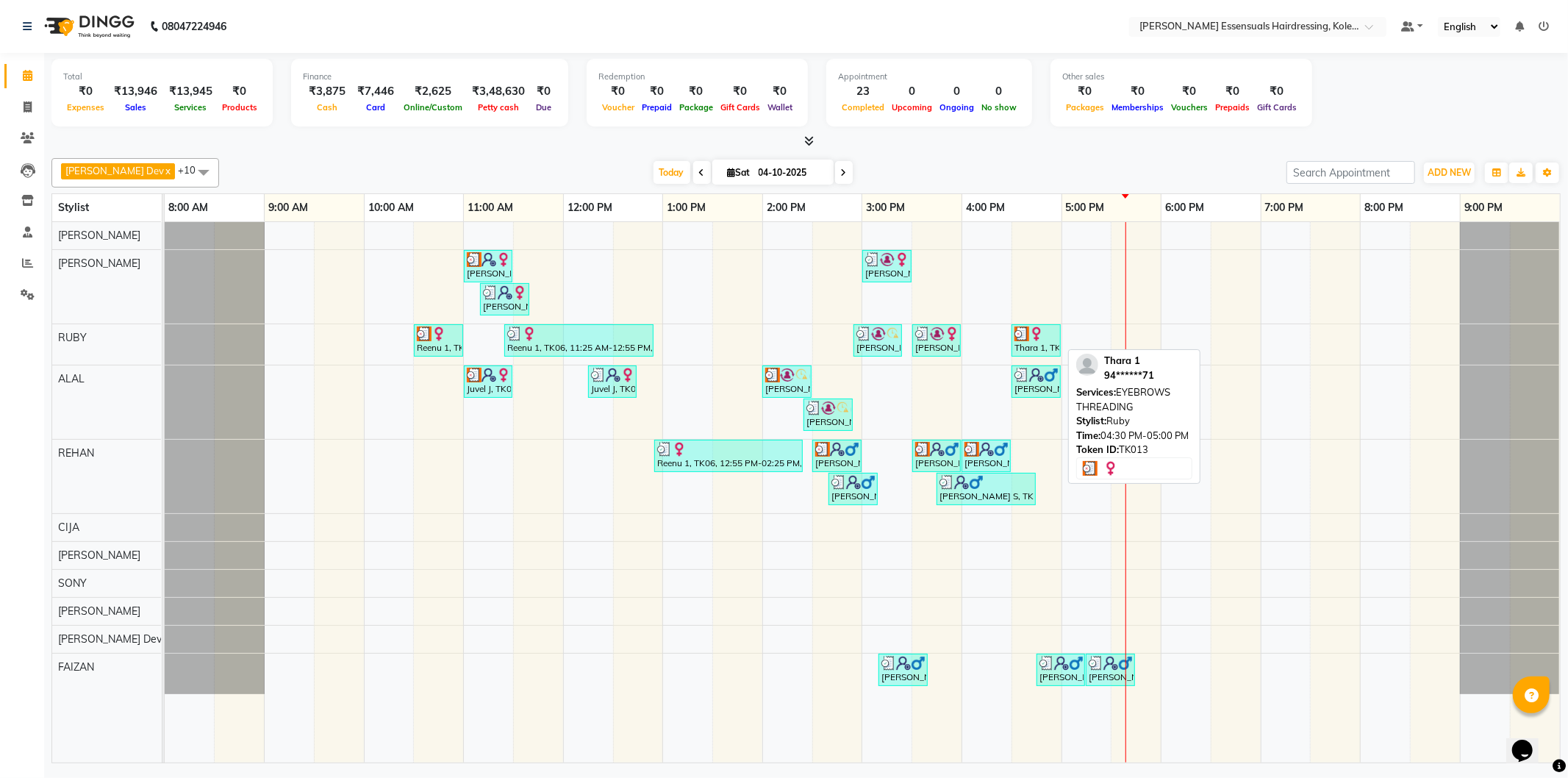
click at [1034, 341] on div "Thara 1, TK13, 04:30 PM-05:00 PM, EYEBROWS THREADING" at bounding box center [1036, 340] width 46 height 28
select select "3"
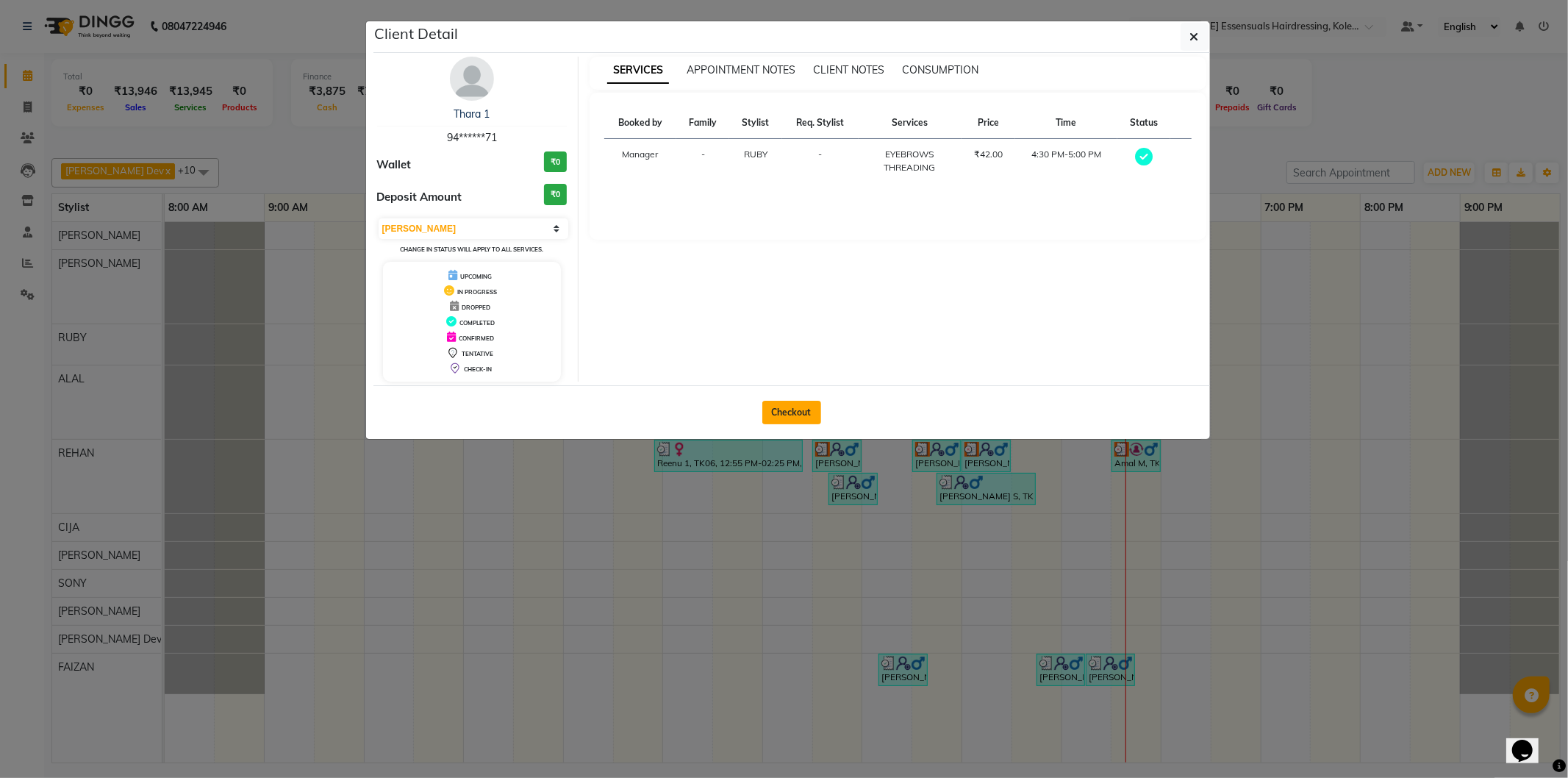
click at [811, 401] on button "Checkout" at bounding box center [791, 412] width 58 height 23
select select "service"
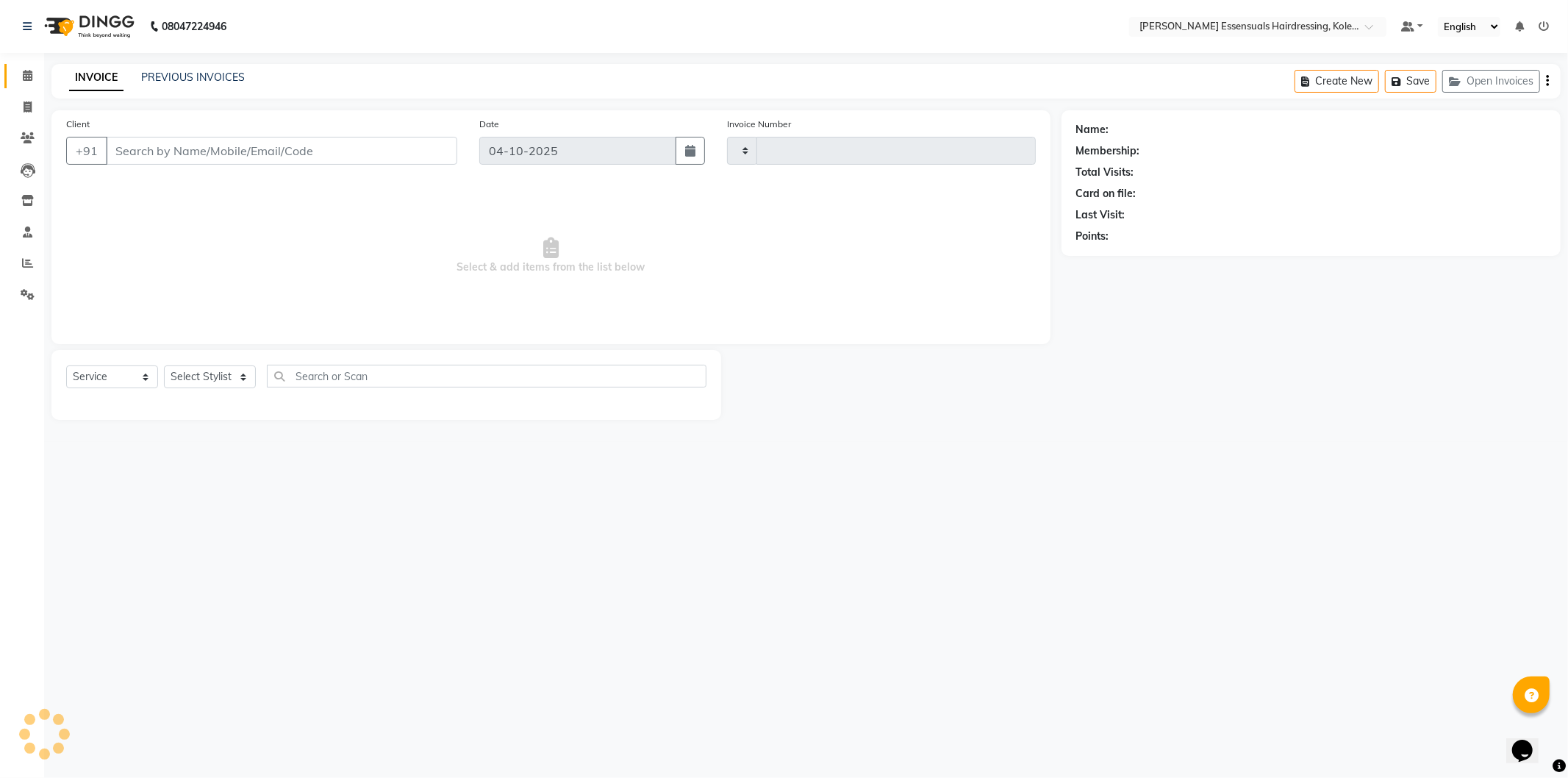
type input "1730"
select select "8281"
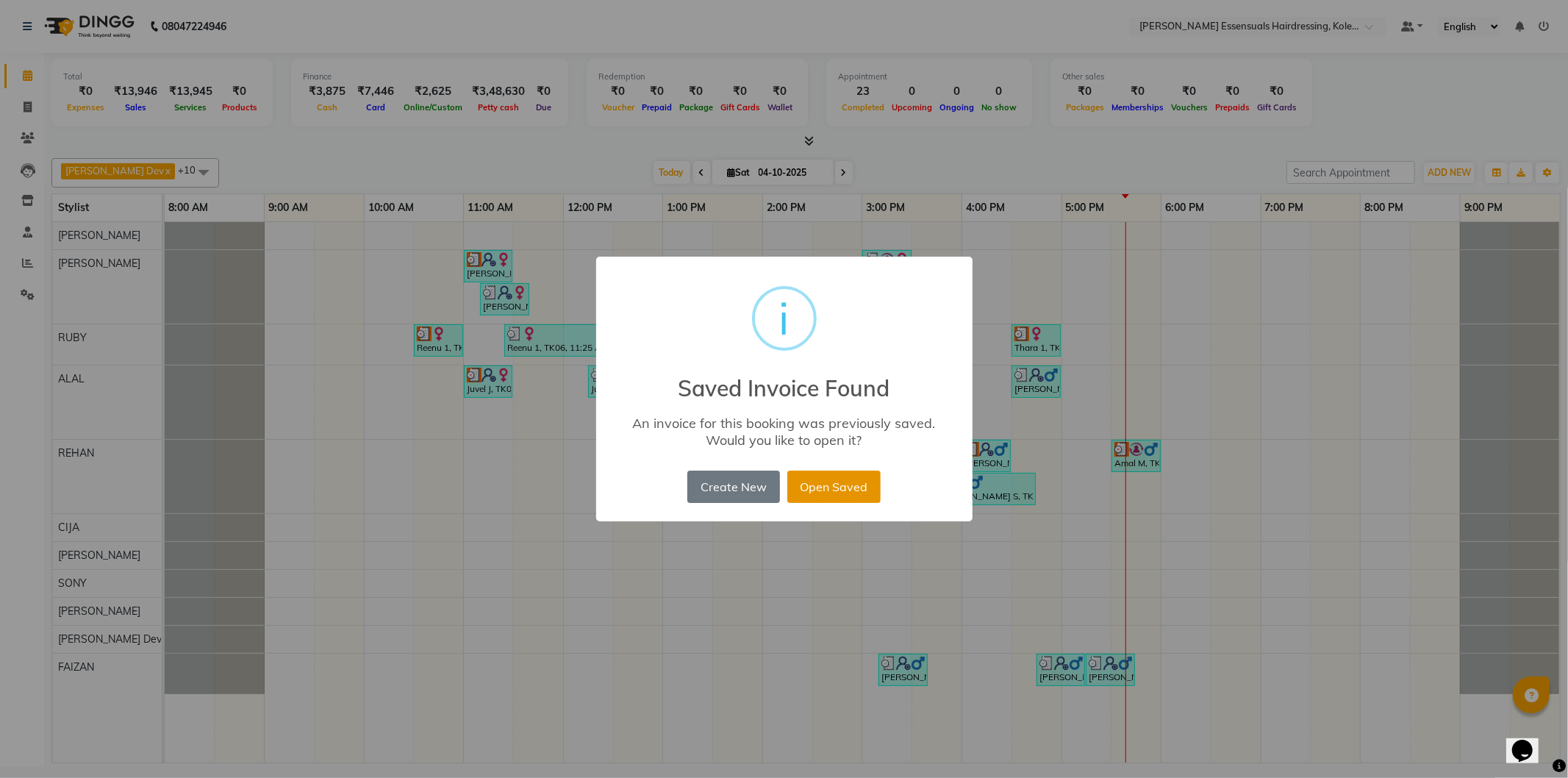
click at [827, 481] on button "Open Saved" at bounding box center [833, 487] width 94 height 33
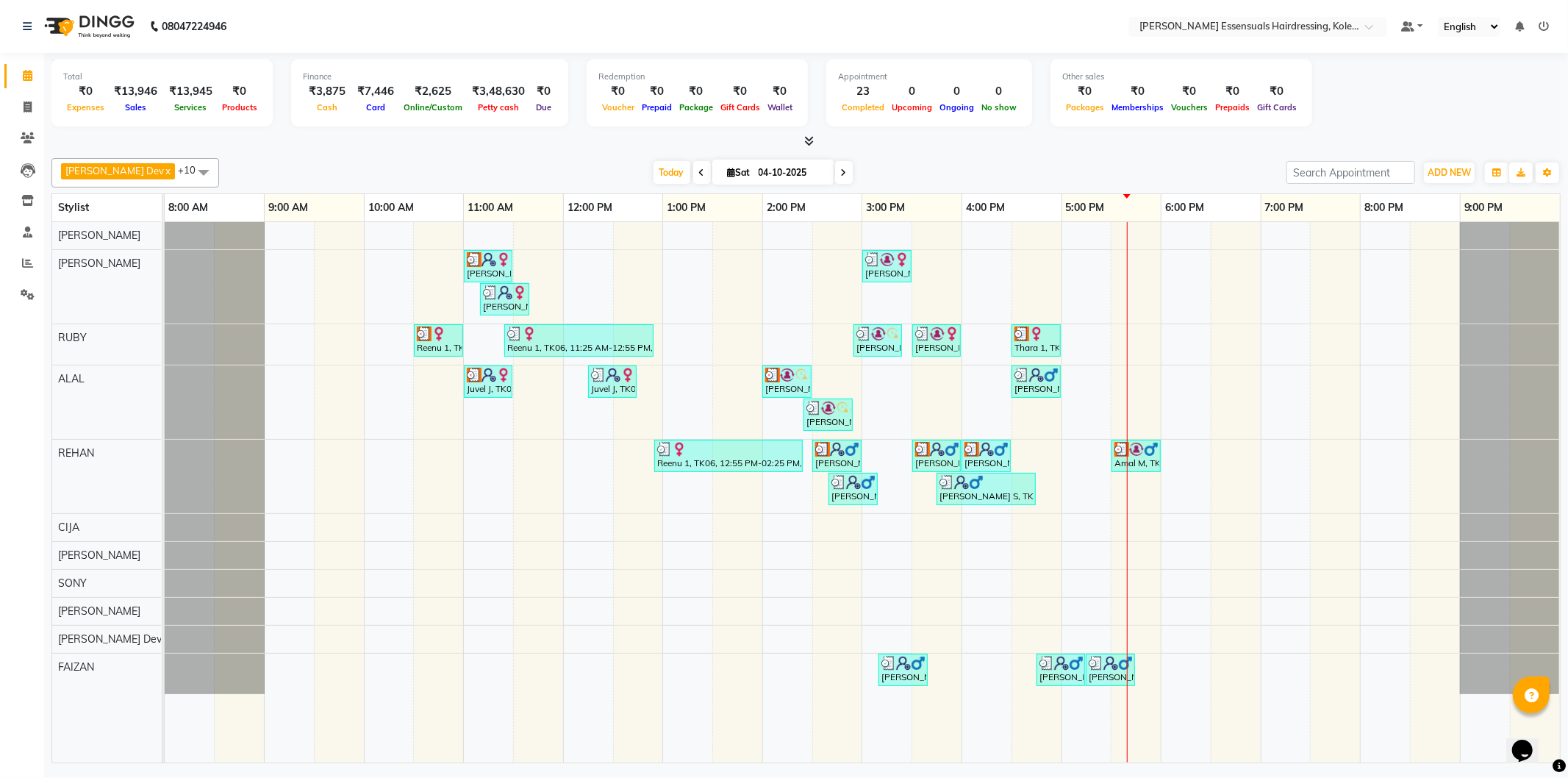
click at [835, 176] on span at bounding box center [844, 172] width 18 height 23
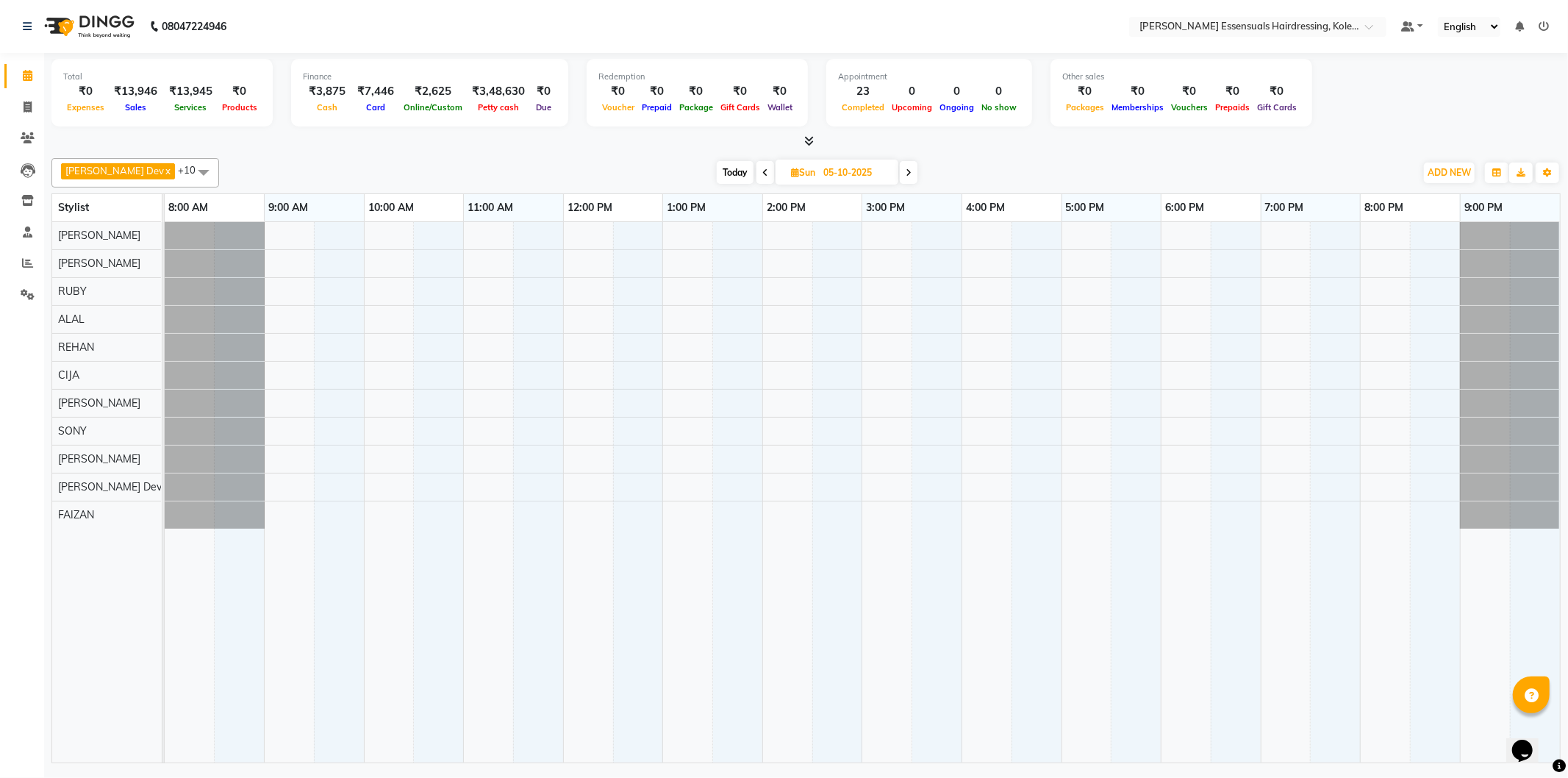
click at [762, 171] on icon at bounding box center [765, 173] width 6 height 9
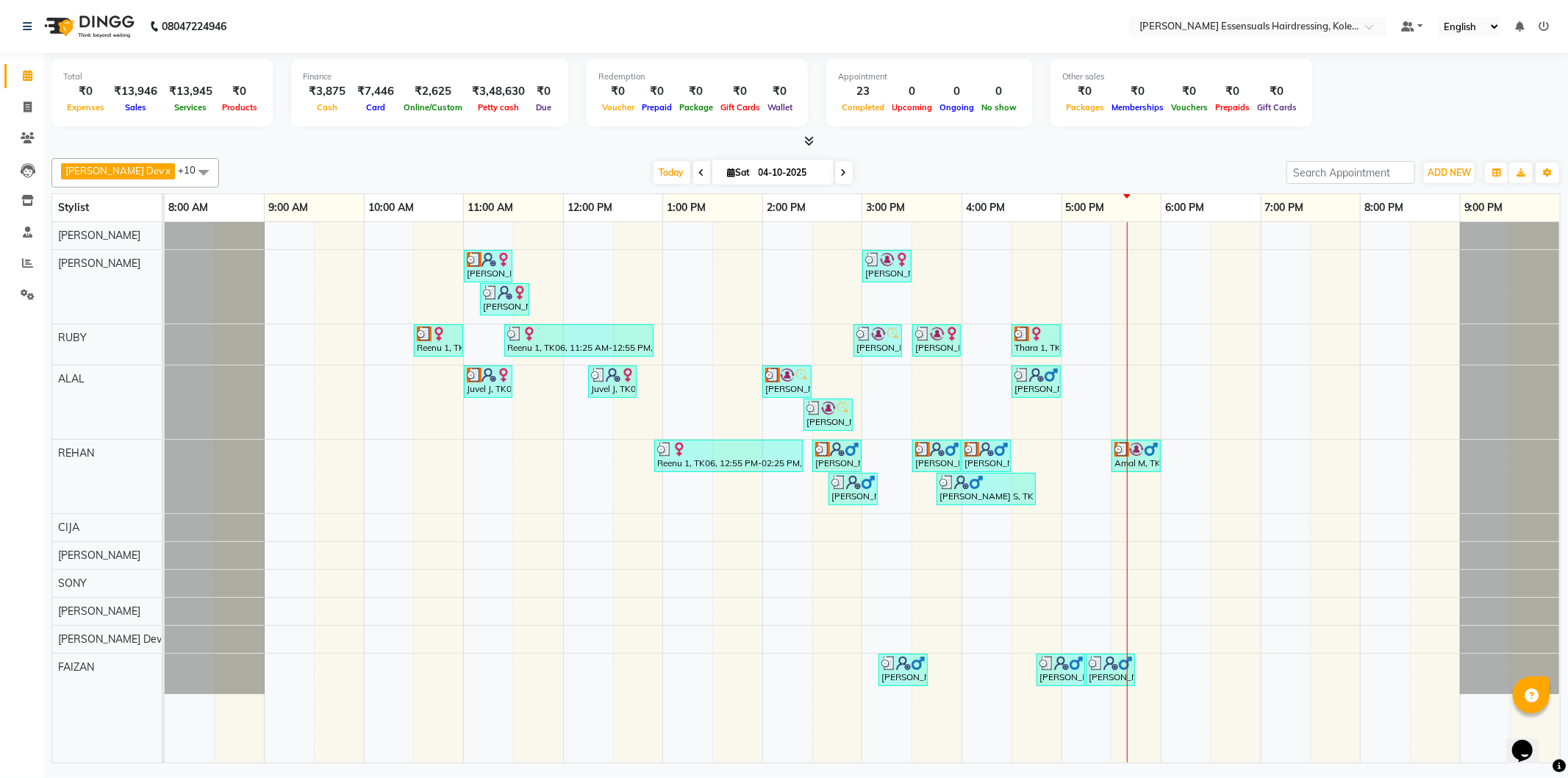
click at [835, 166] on span at bounding box center [844, 172] width 18 height 23
type input "05-10-2025"
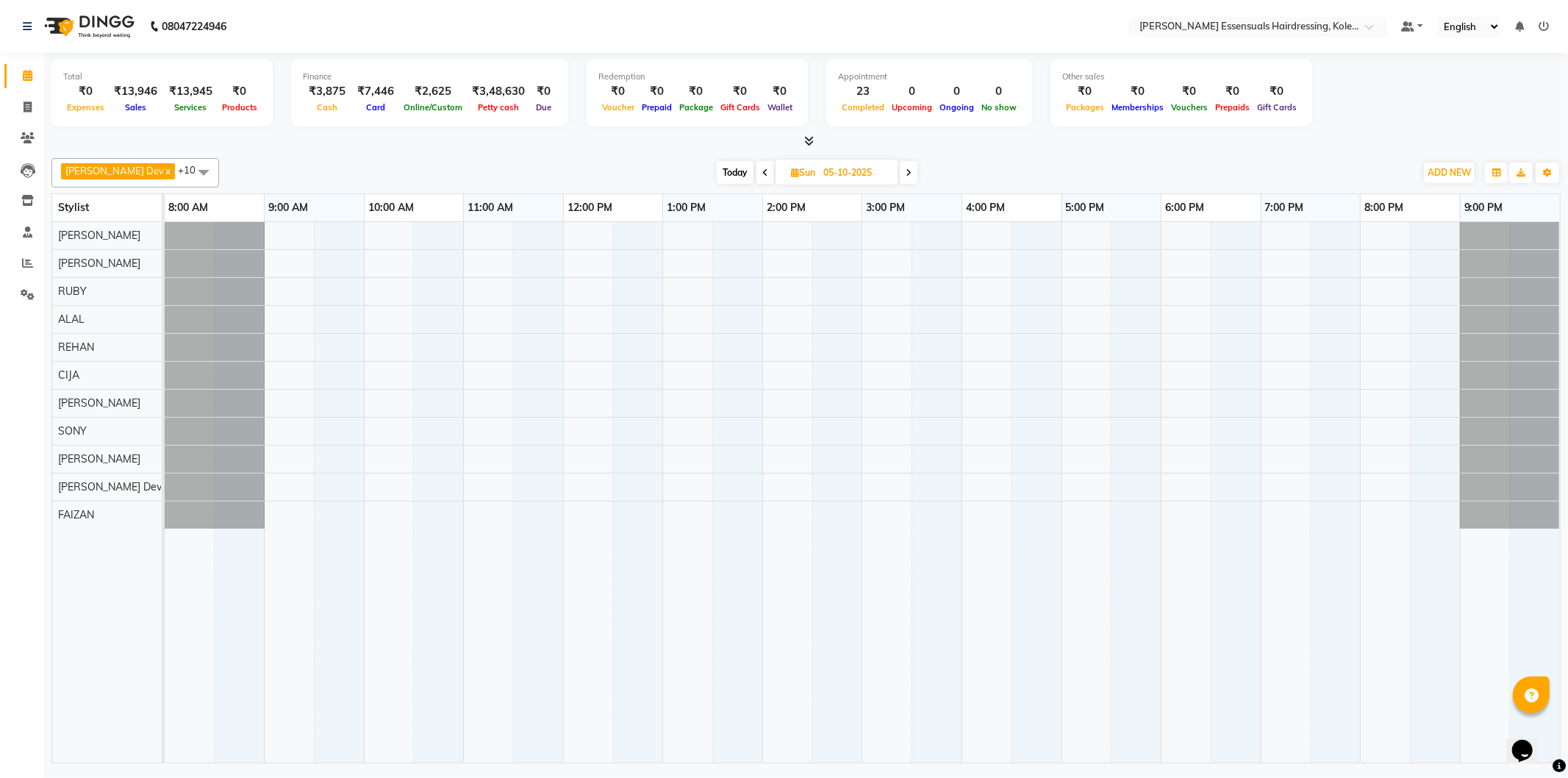
click at [202, 291] on div at bounding box center [215, 291] width 100 height 28
click at [290, 285] on div at bounding box center [863, 492] width 1395 height 541
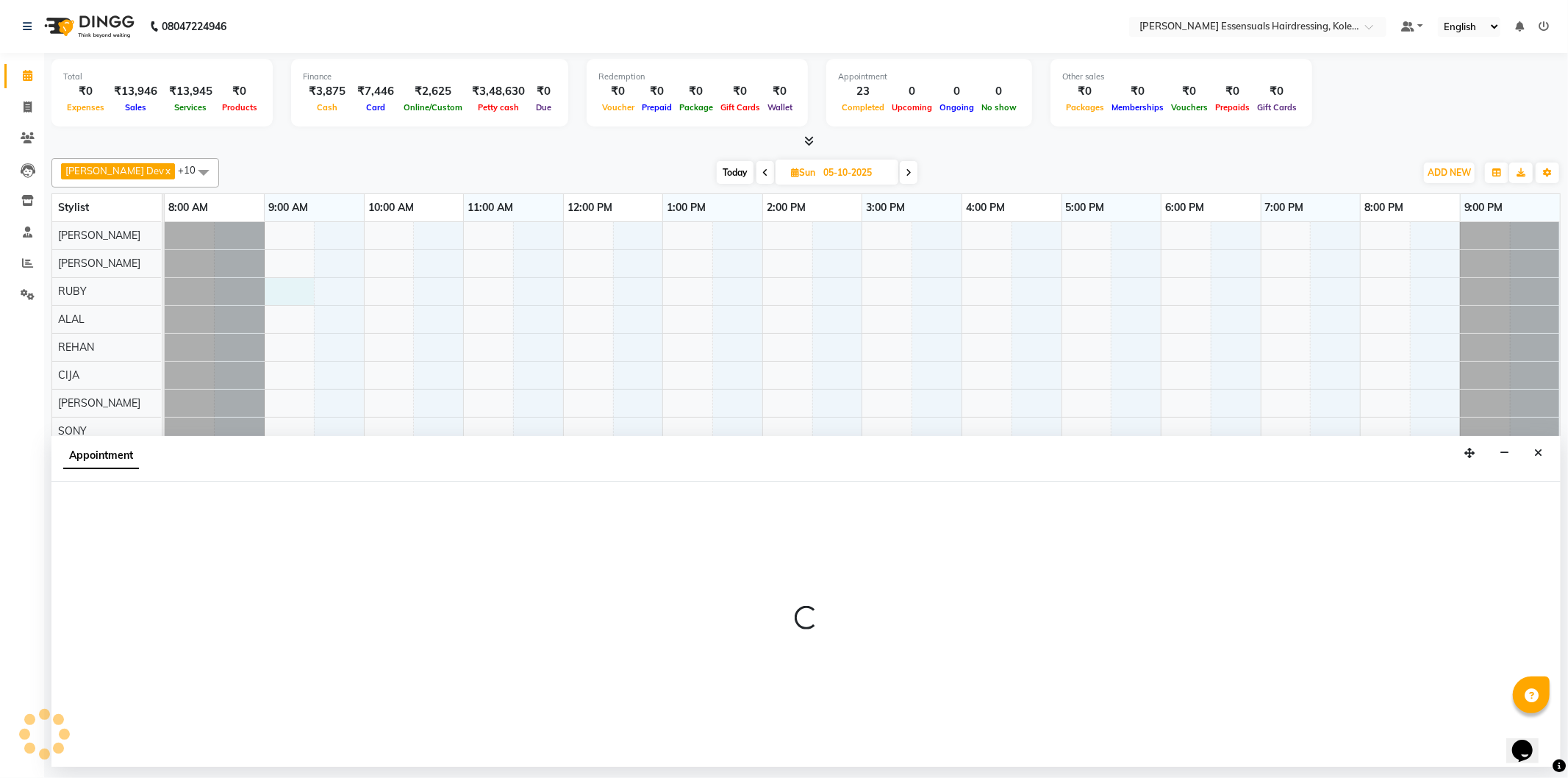
select select "79968"
select select "540"
select select "tentative"
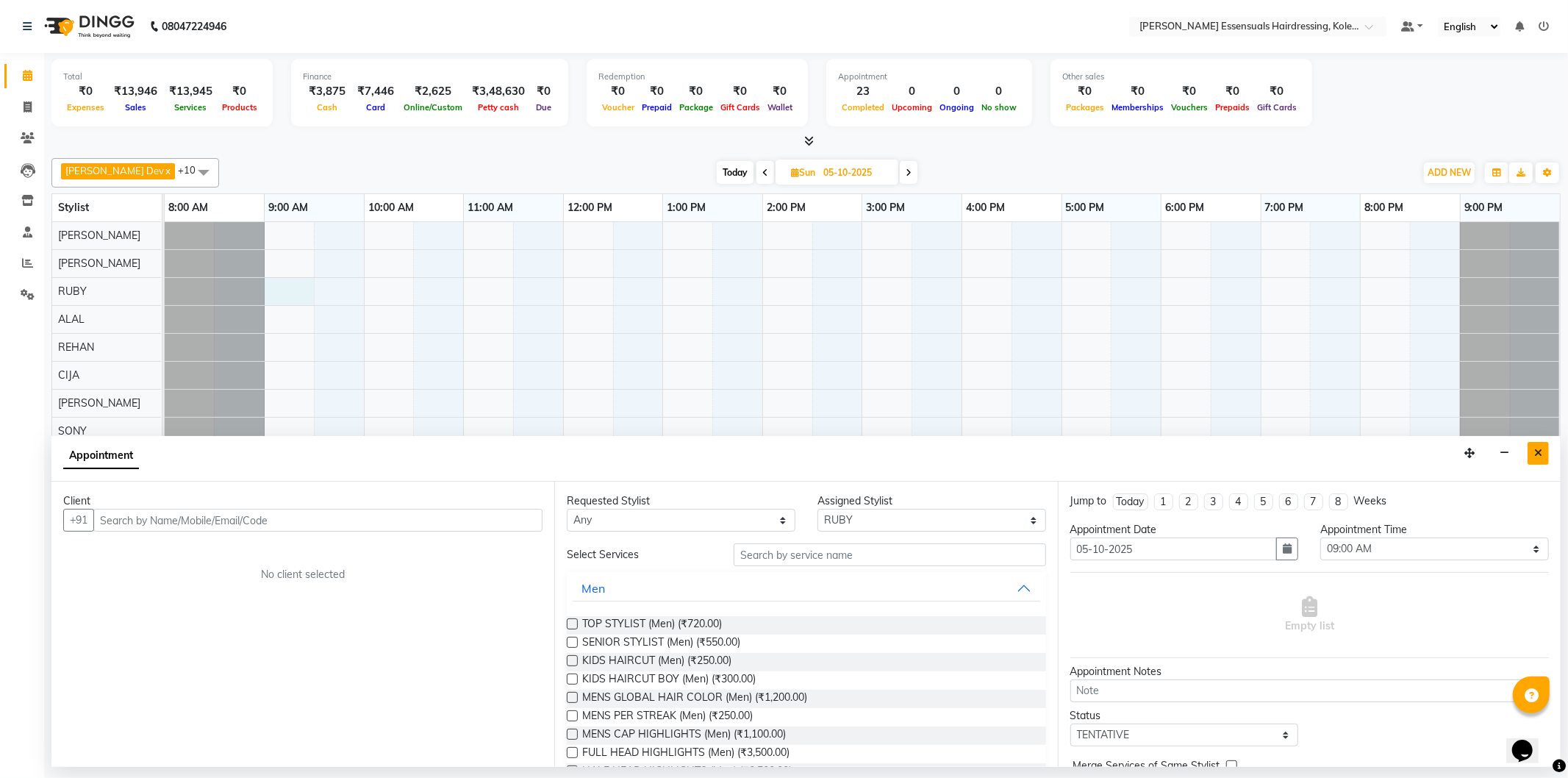
click at [1540, 452] on icon "Close" at bounding box center [1538, 453] width 8 height 10
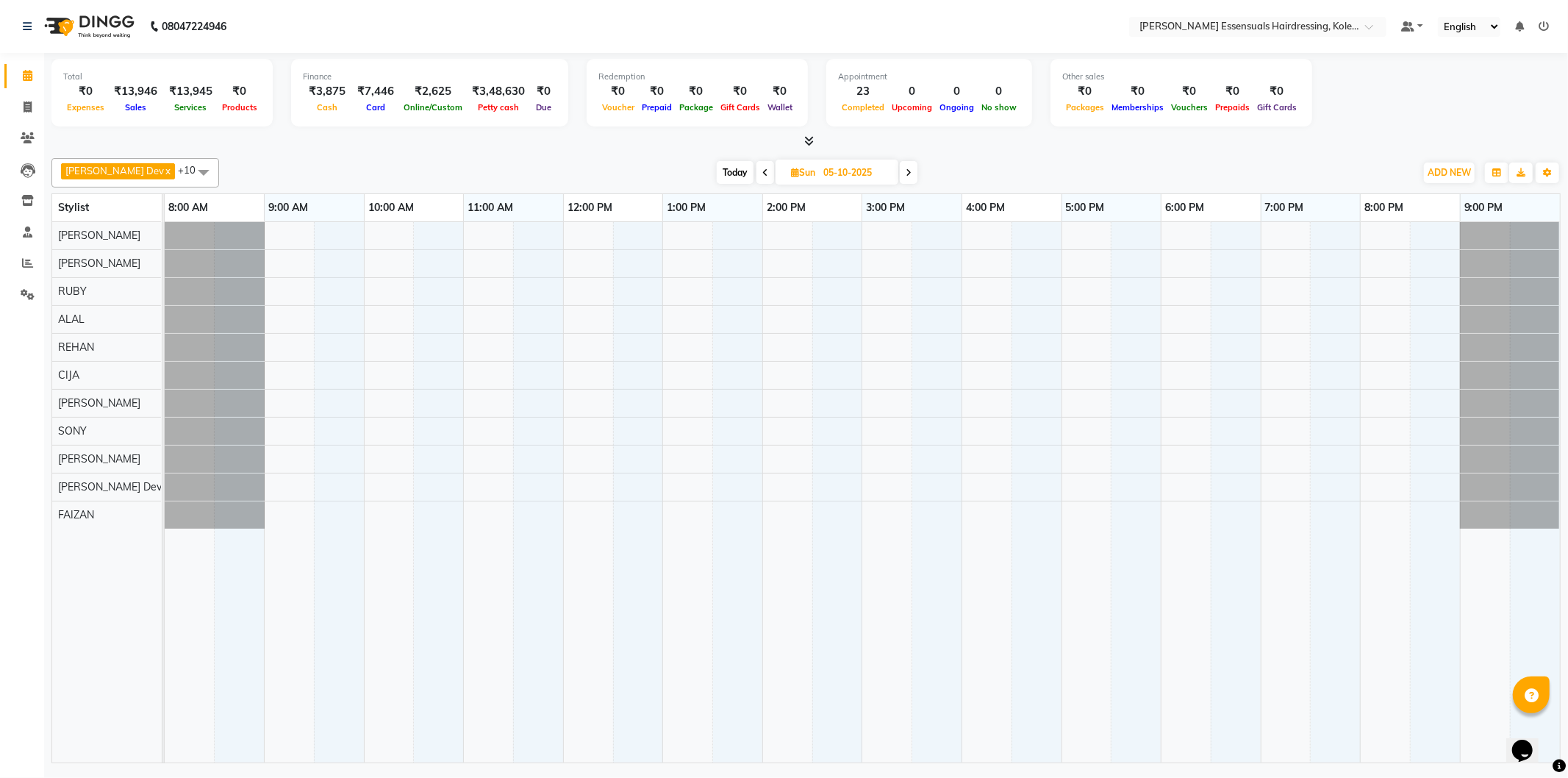
click at [762, 168] on icon at bounding box center [765, 173] width 6 height 9
type input "04-10-2025"
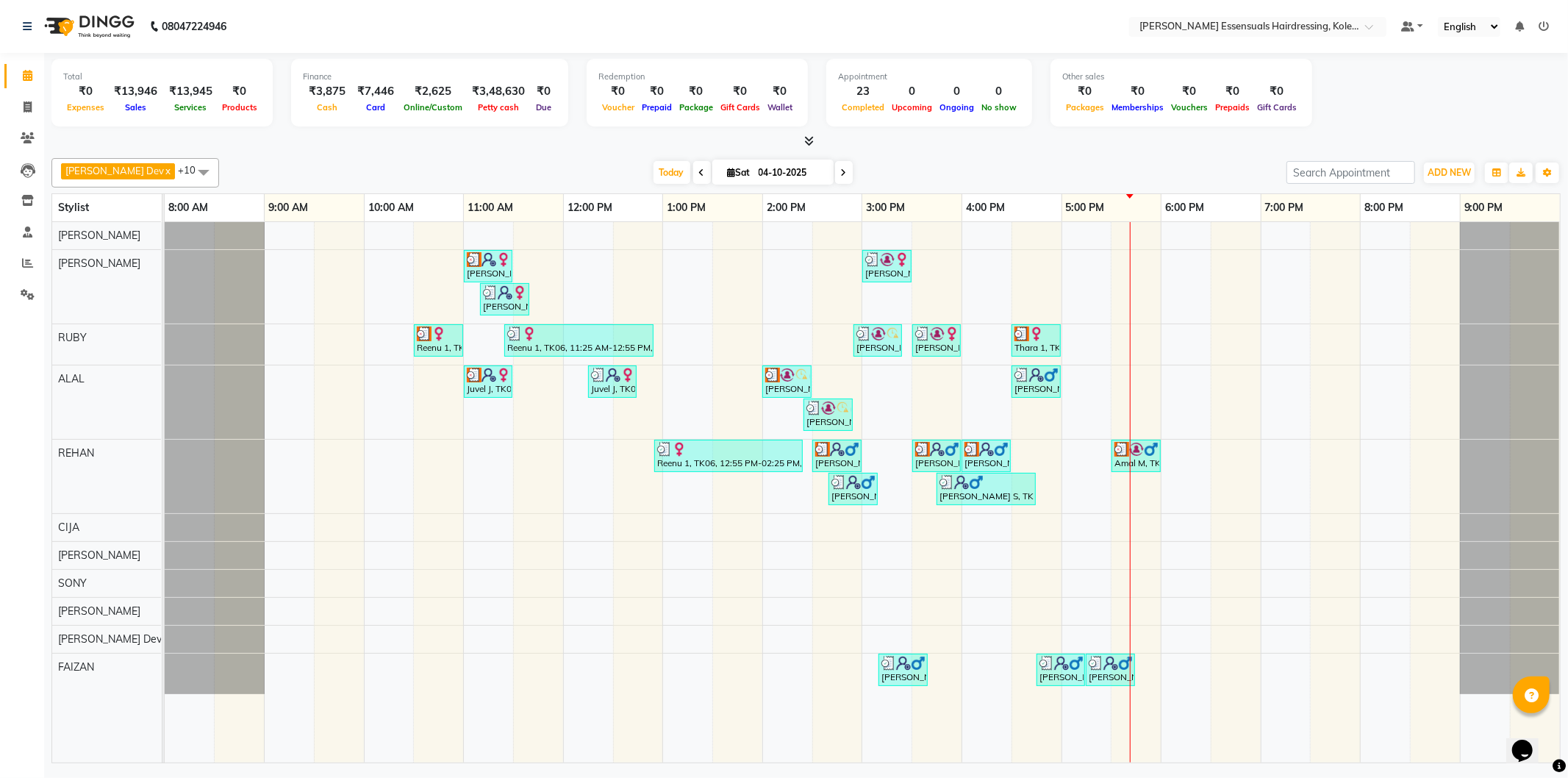
click at [1138, 341] on div "Neethu, TK03, 11:00 AM-11:30 AM, TOP STYLIST (Men) Athira Vs, TK10, 03:00 PM-03…" at bounding box center [863, 492] width 1395 height 541
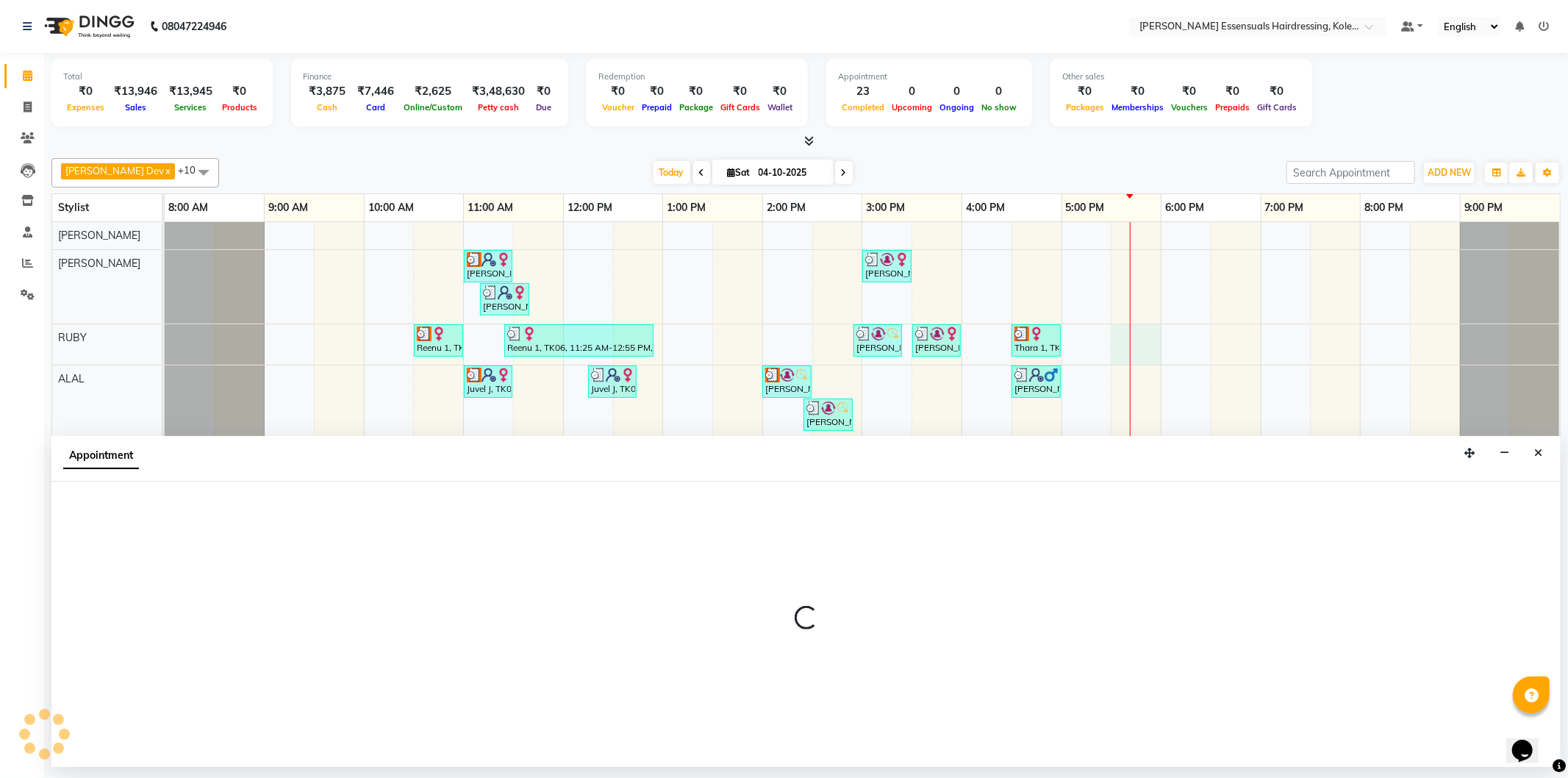
select select "79968"
select select "tentative"
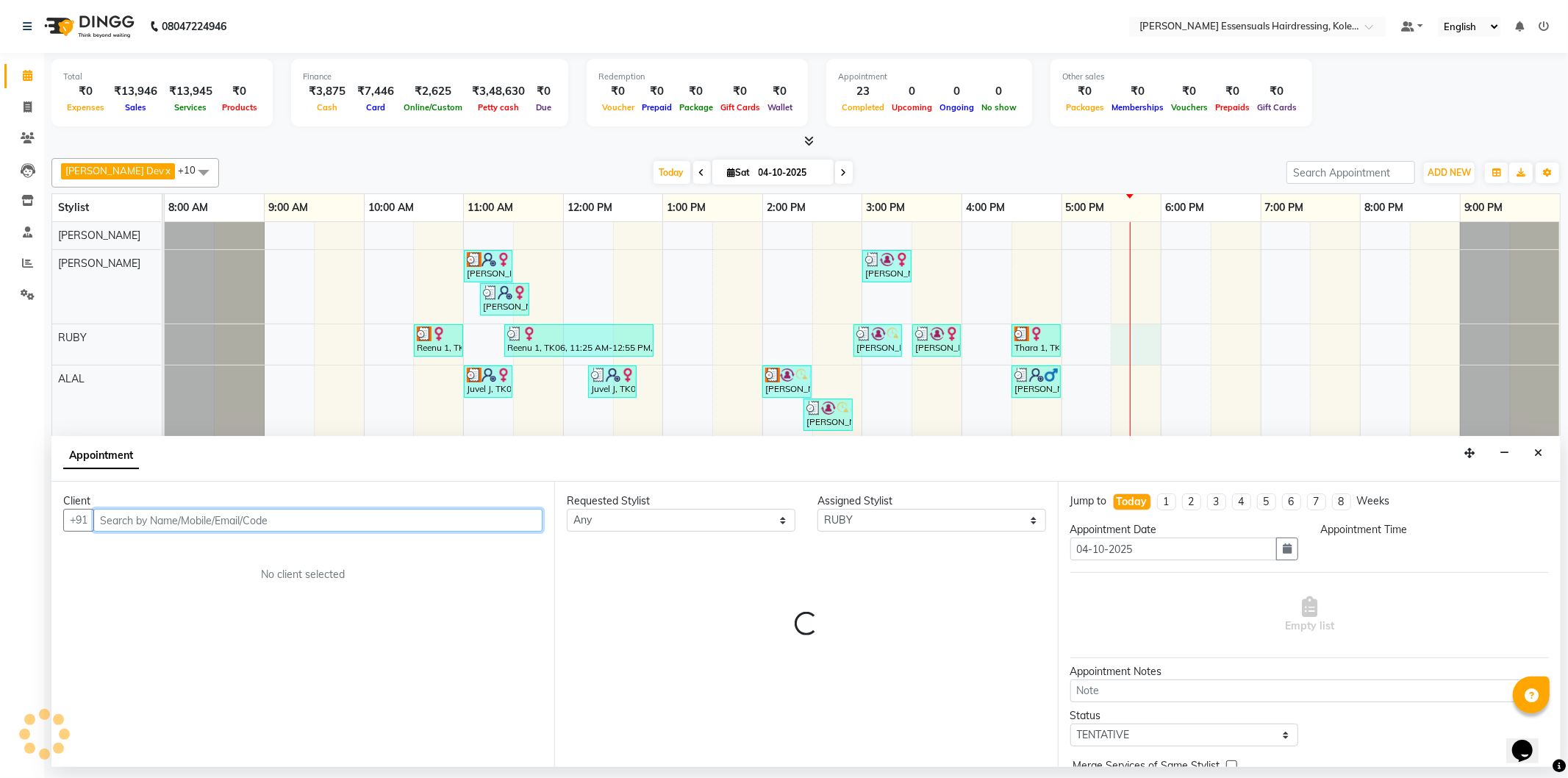
select select "1050"
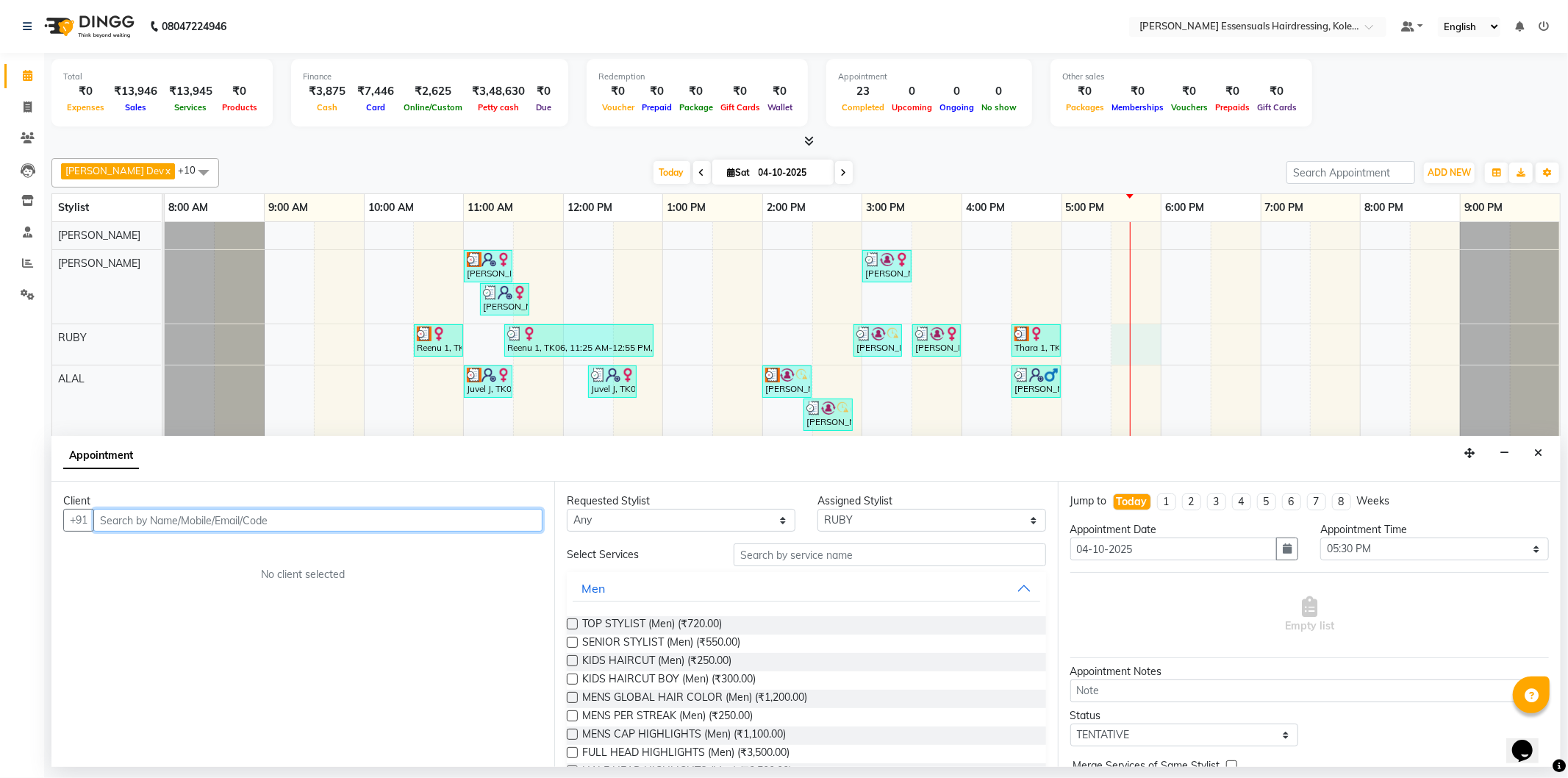
click at [415, 523] on input "text" at bounding box center [318, 520] width 449 height 23
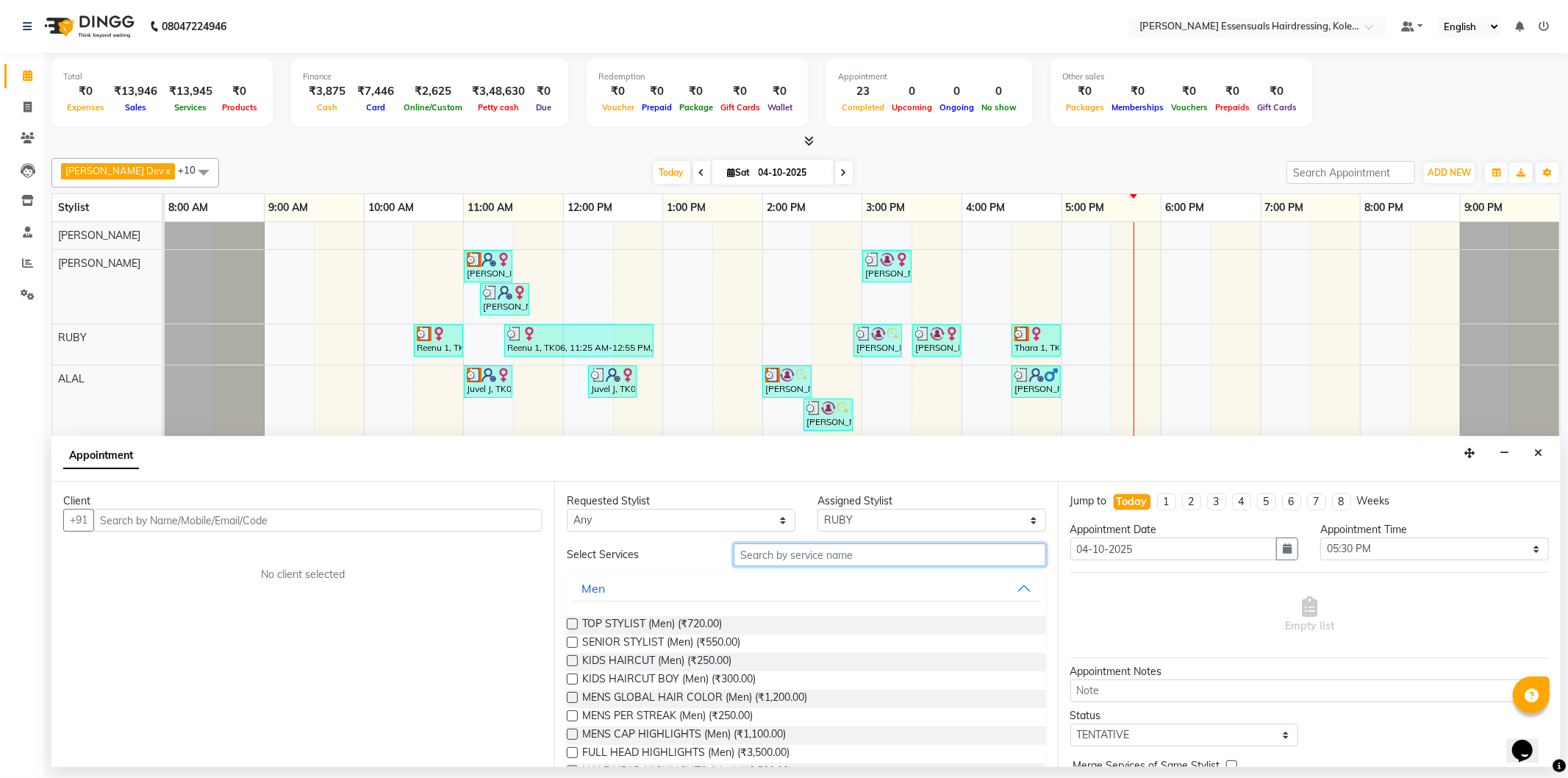
click at [787, 555] on input "text" at bounding box center [889, 554] width 312 height 23
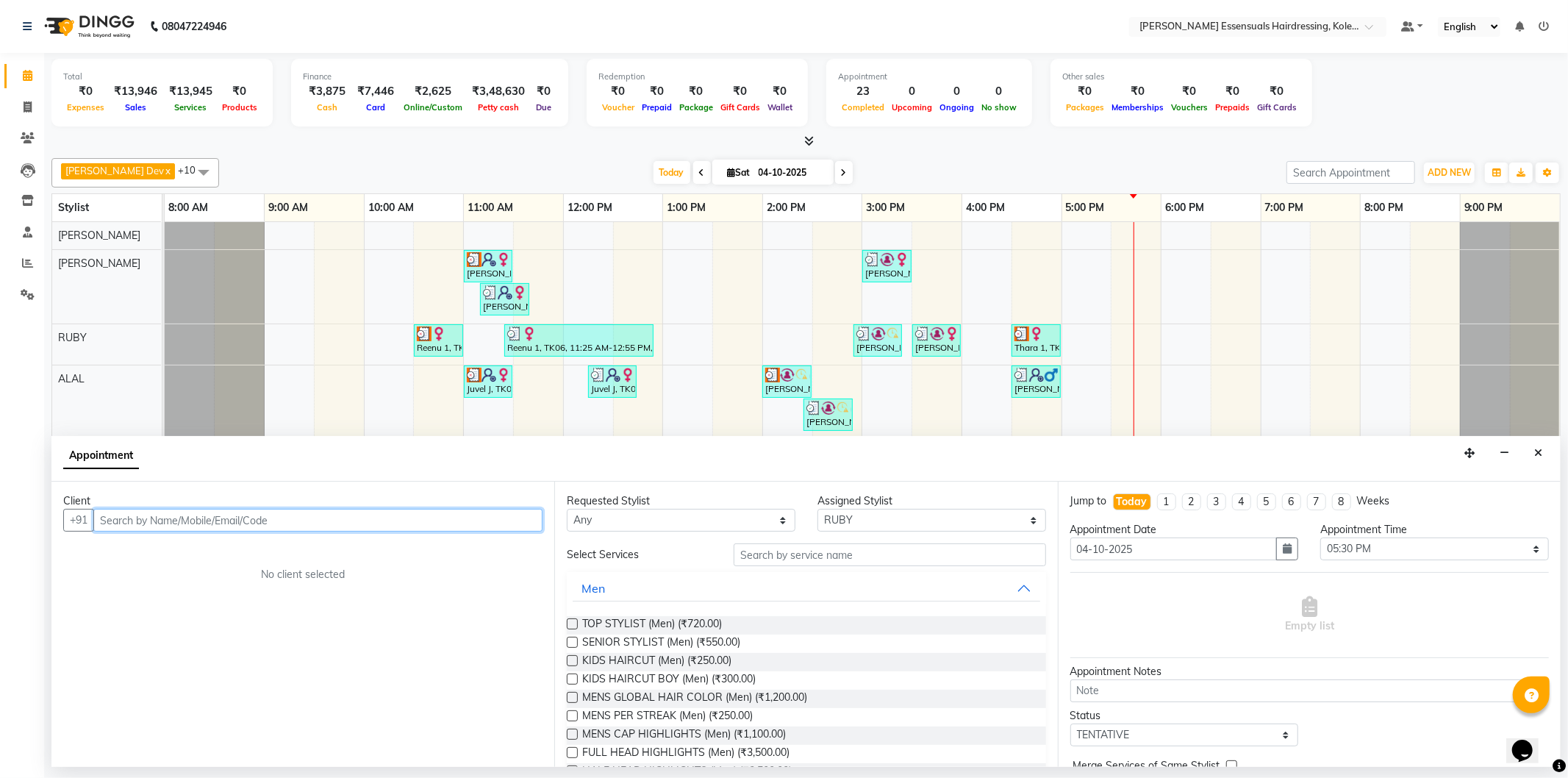
click at [443, 512] on input "text" at bounding box center [318, 520] width 449 height 23
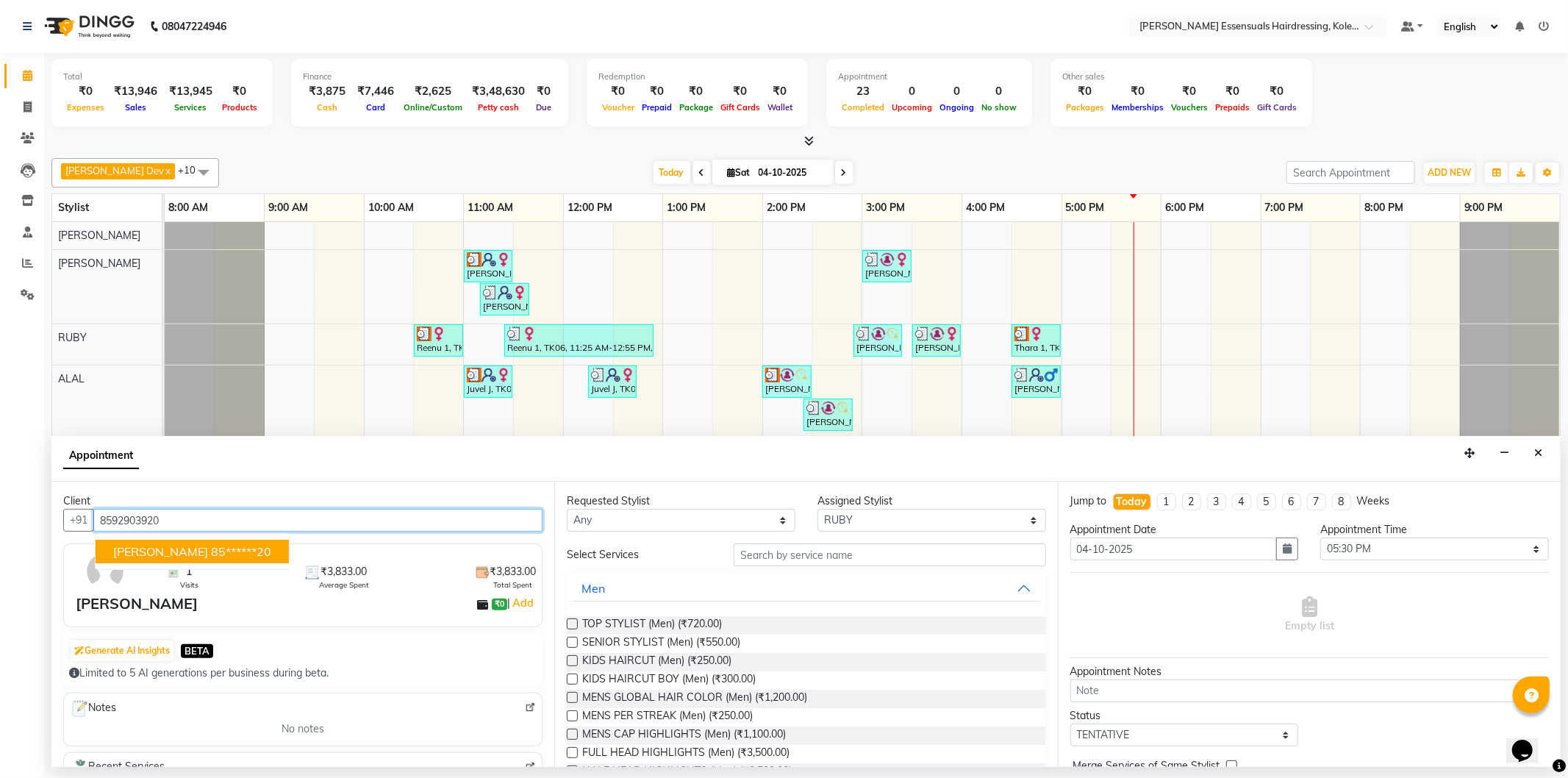
click at [221, 548] on button "Basil B 85******20" at bounding box center [192, 551] width 193 height 23
type input "85******20"
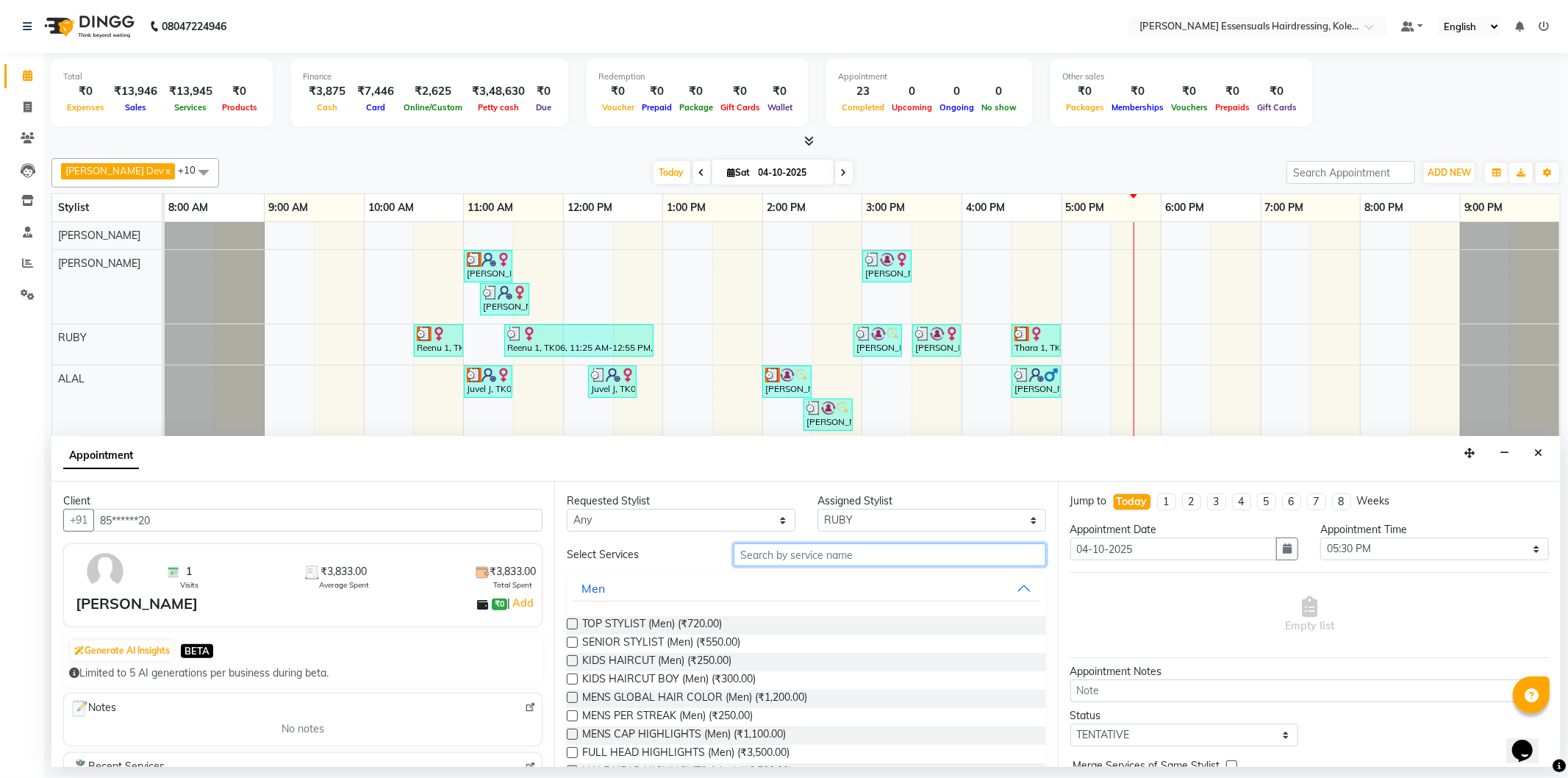
click at [799, 554] on input "text" at bounding box center [889, 554] width 312 height 23
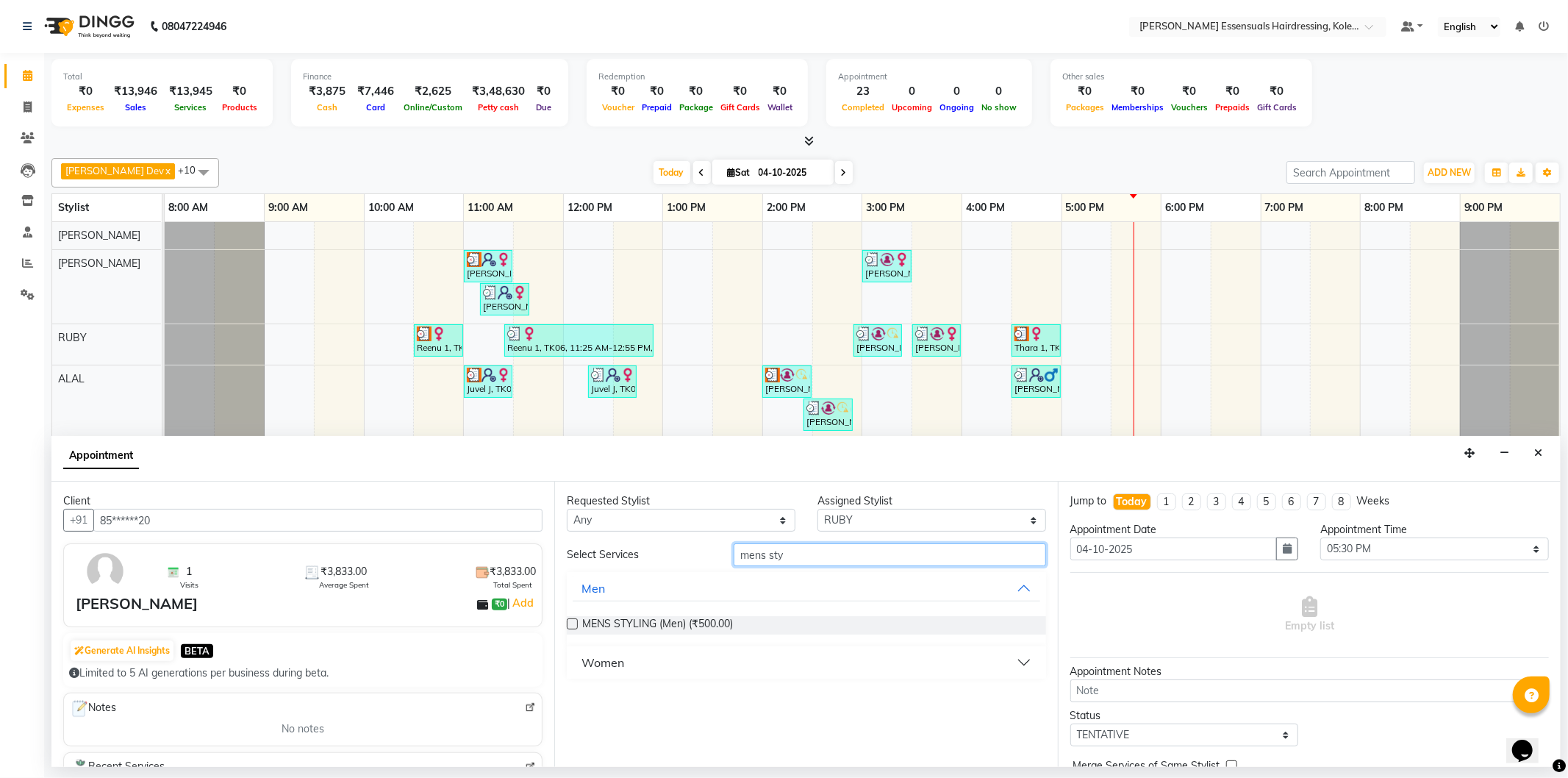
type input "mens sty"
click at [574, 620] on label at bounding box center [572, 624] width 11 height 11
click at [574, 621] on input "checkbox" at bounding box center [571, 625] width 9 height 9
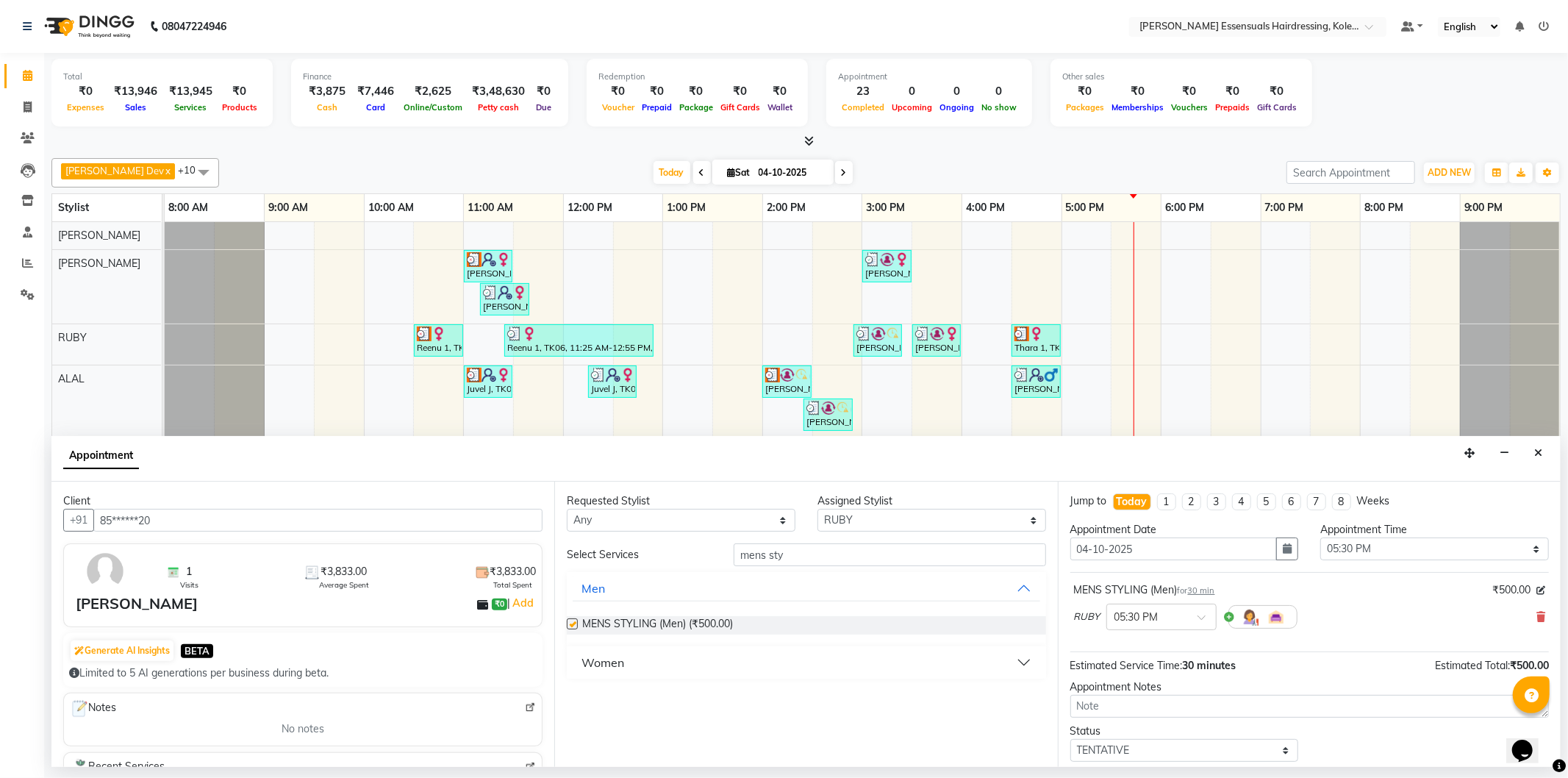
checkbox input "false"
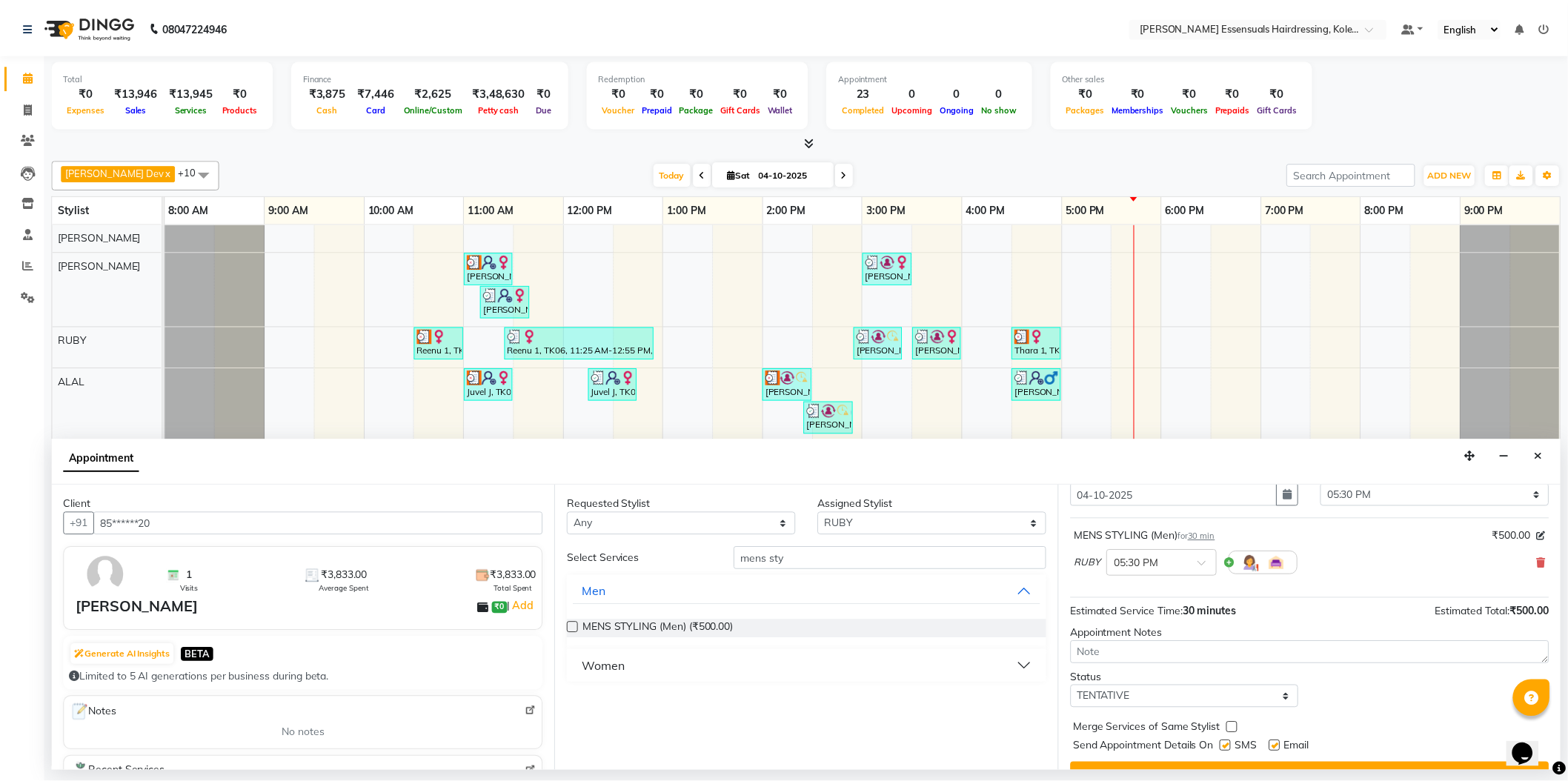
scroll to position [87, 0]
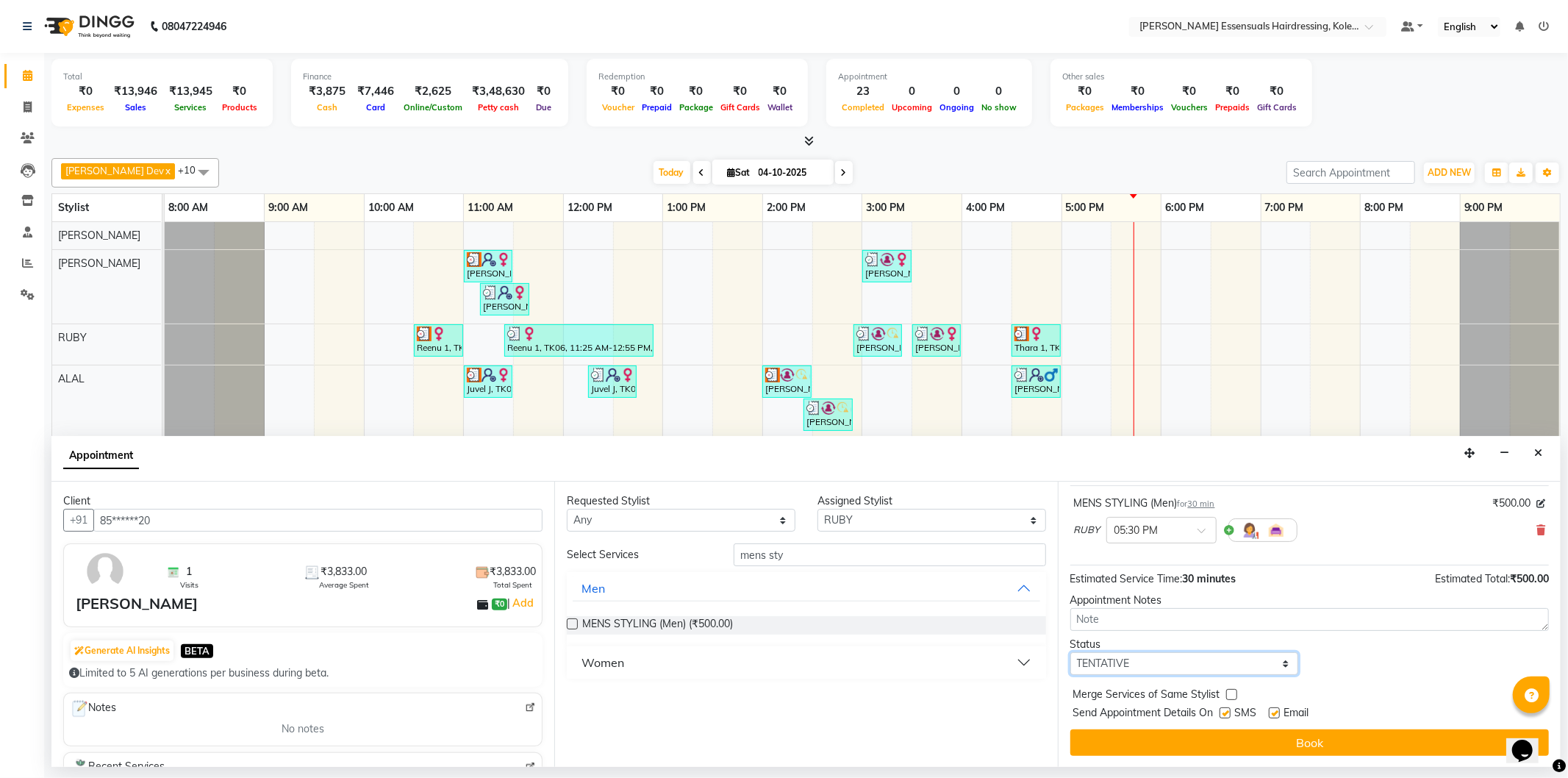
click at [1266, 660] on select "Select TENTATIVE CONFIRM CHECK-IN UPCOMING" at bounding box center [1185, 664] width 229 height 23
select select "upcoming"
click at [1071, 652] on select "Select TENTATIVE CONFIRM CHECK-IN UPCOMING" at bounding box center [1185, 664] width 229 height 23
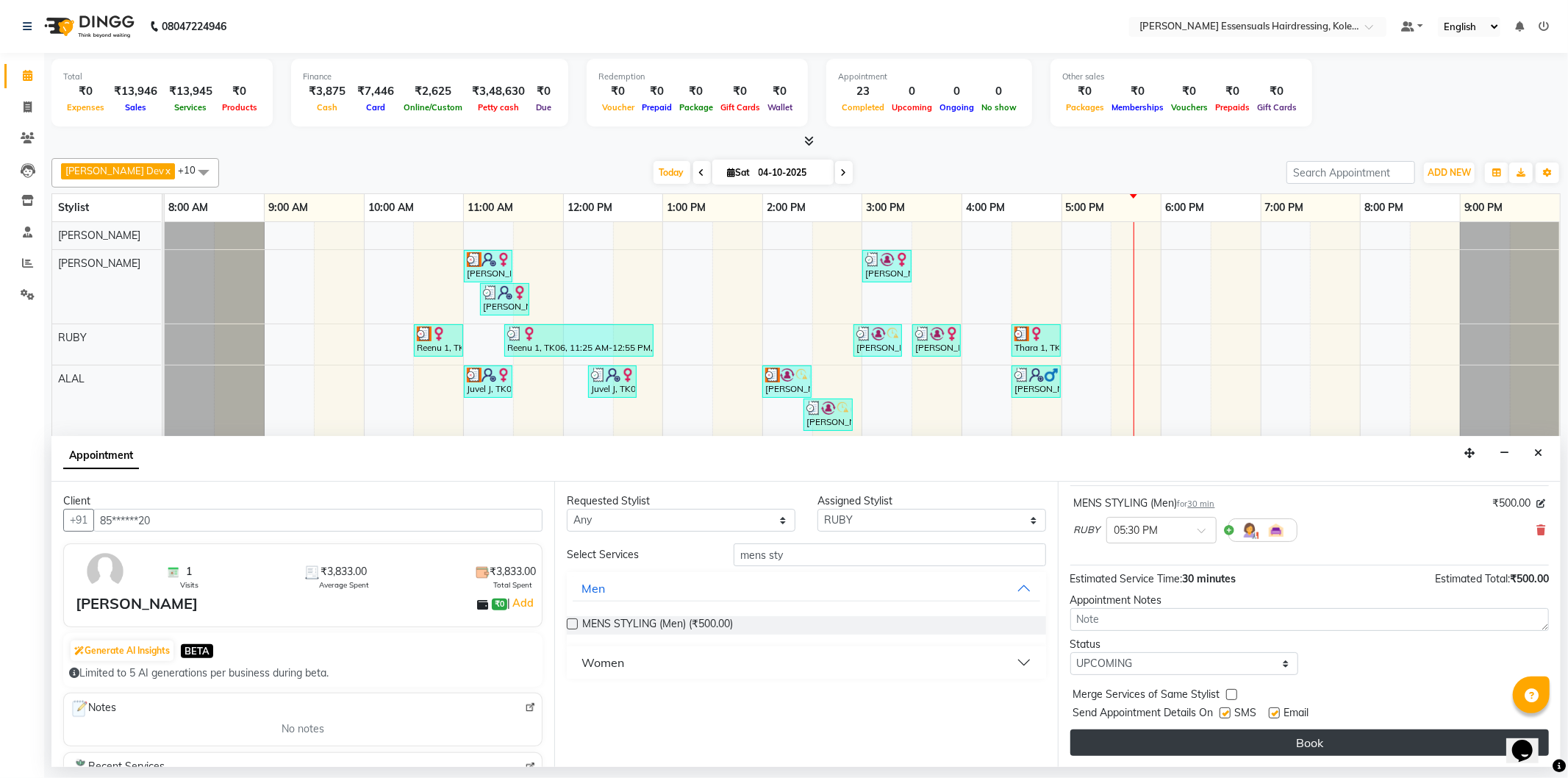
click at [1210, 738] on button "Book" at bounding box center [1309, 743] width 479 height 27
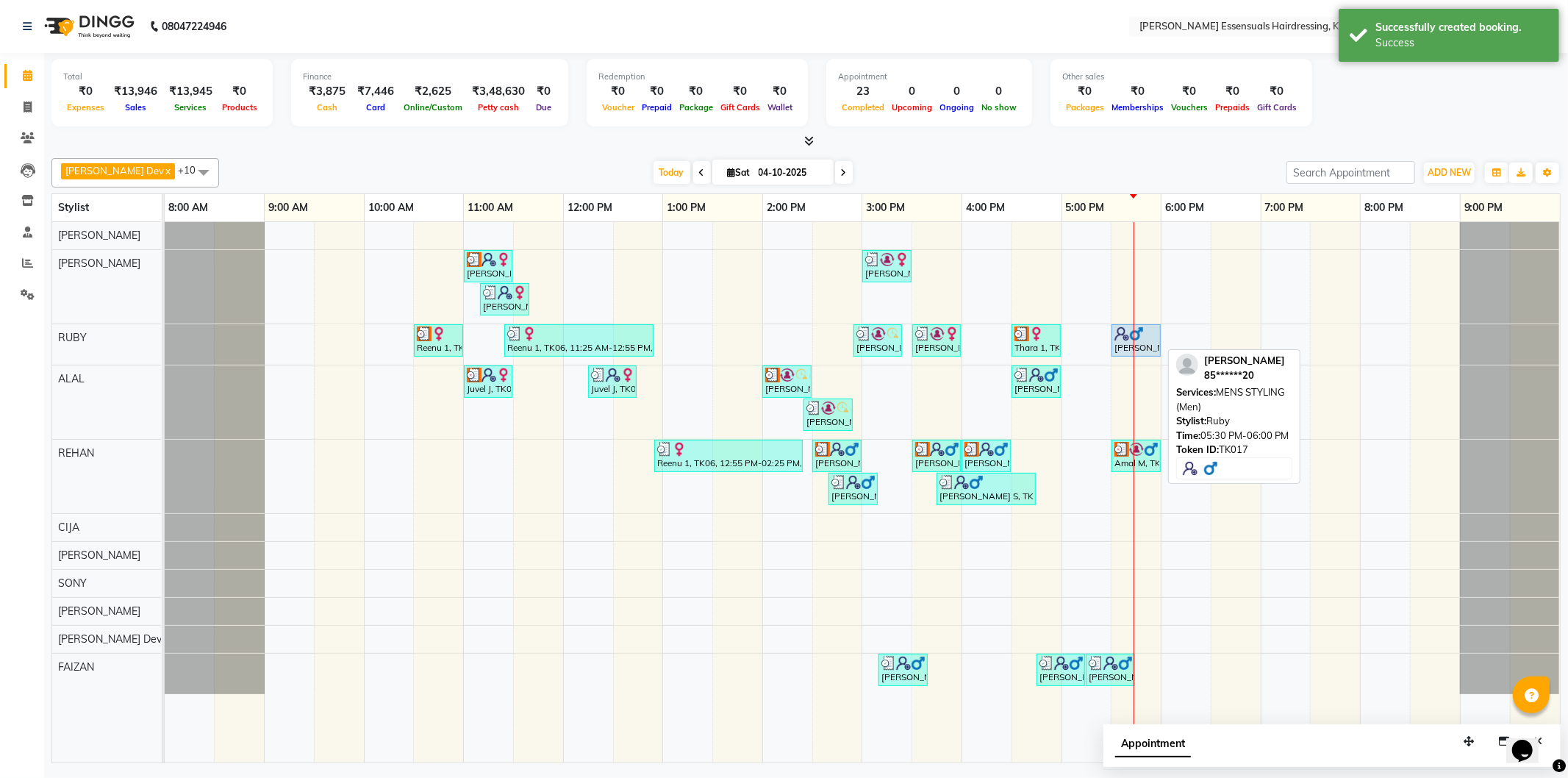
click at [1144, 346] on div "[PERSON_NAME], TK17, 05:30 PM-06:00 PM, MENS STYLING (Men)" at bounding box center [1136, 340] width 46 height 28
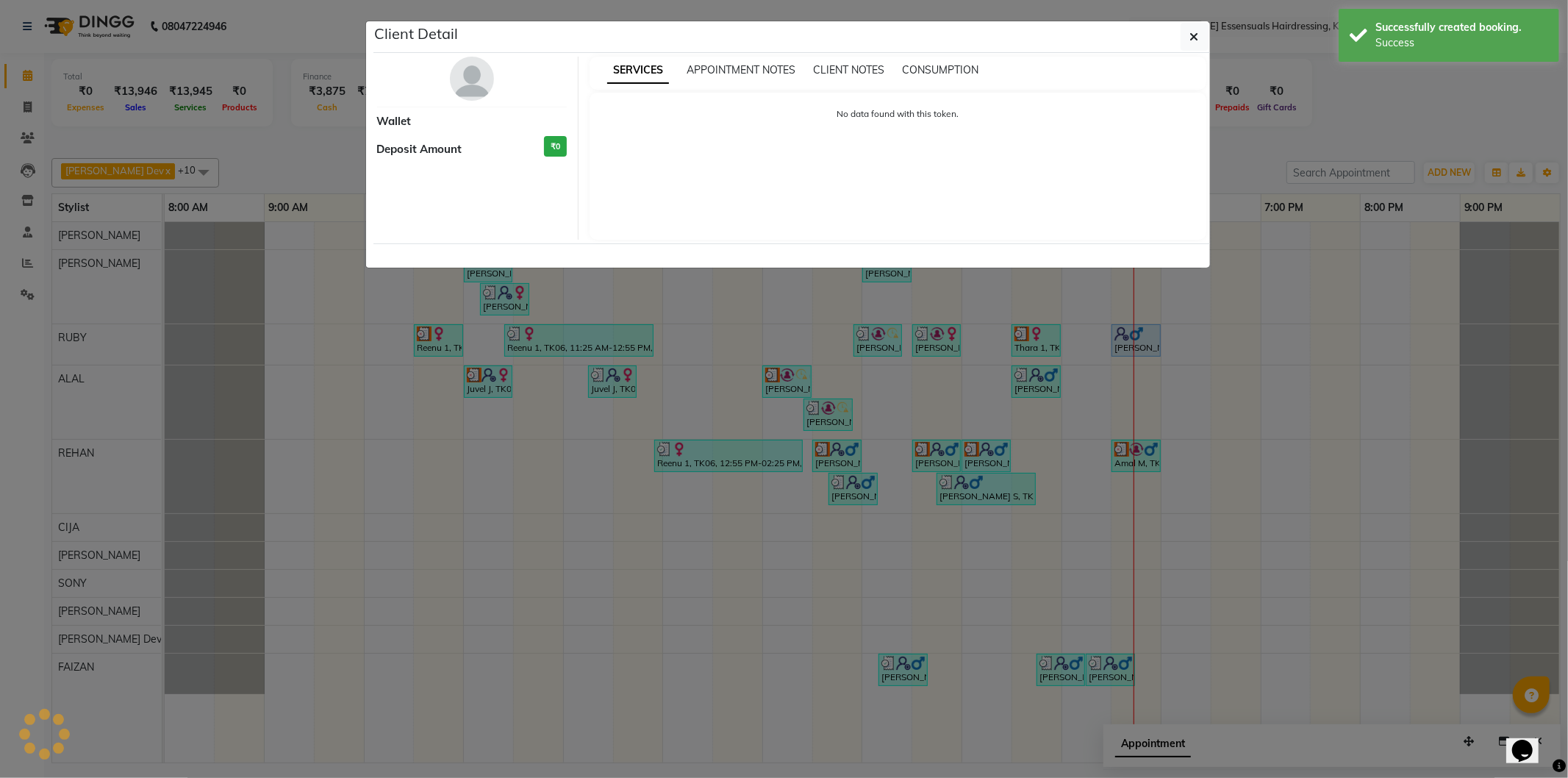
select select "5"
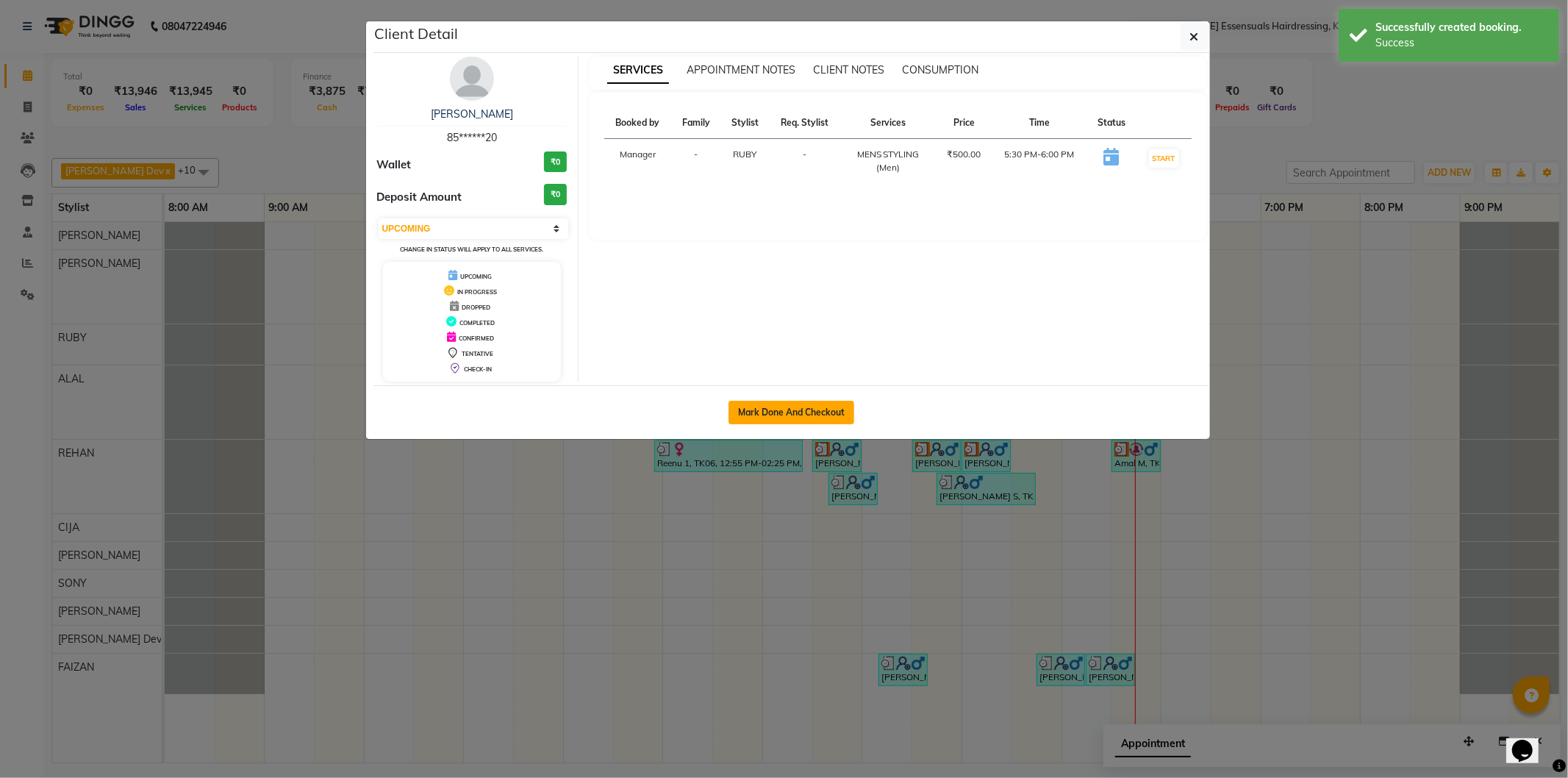
click at [837, 421] on button "Mark Done And Checkout" at bounding box center [791, 412] width 125 height 23
select select "service"
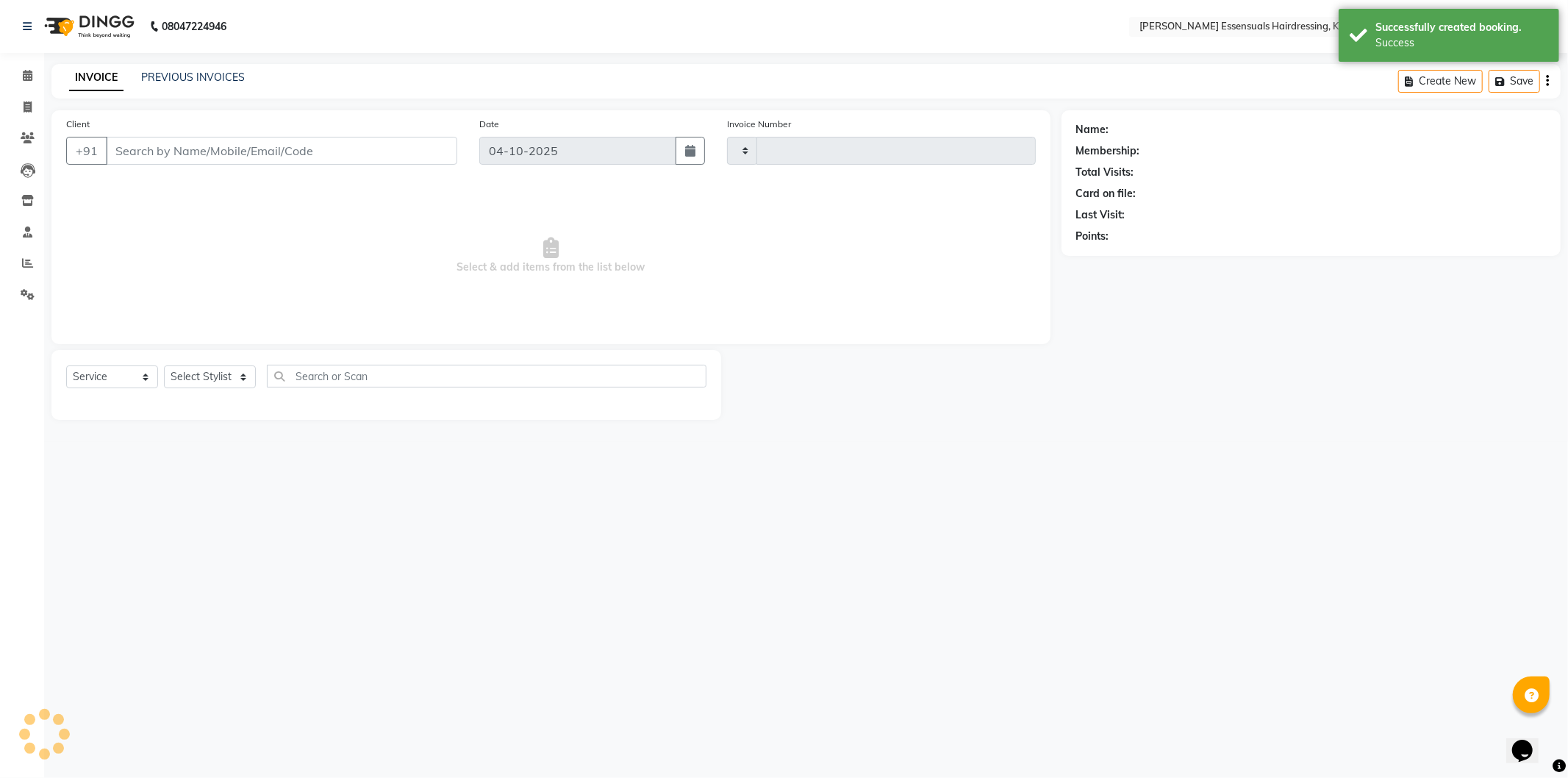
type input "1730"
select select "8281"
type input "85******20"
select select "79968"
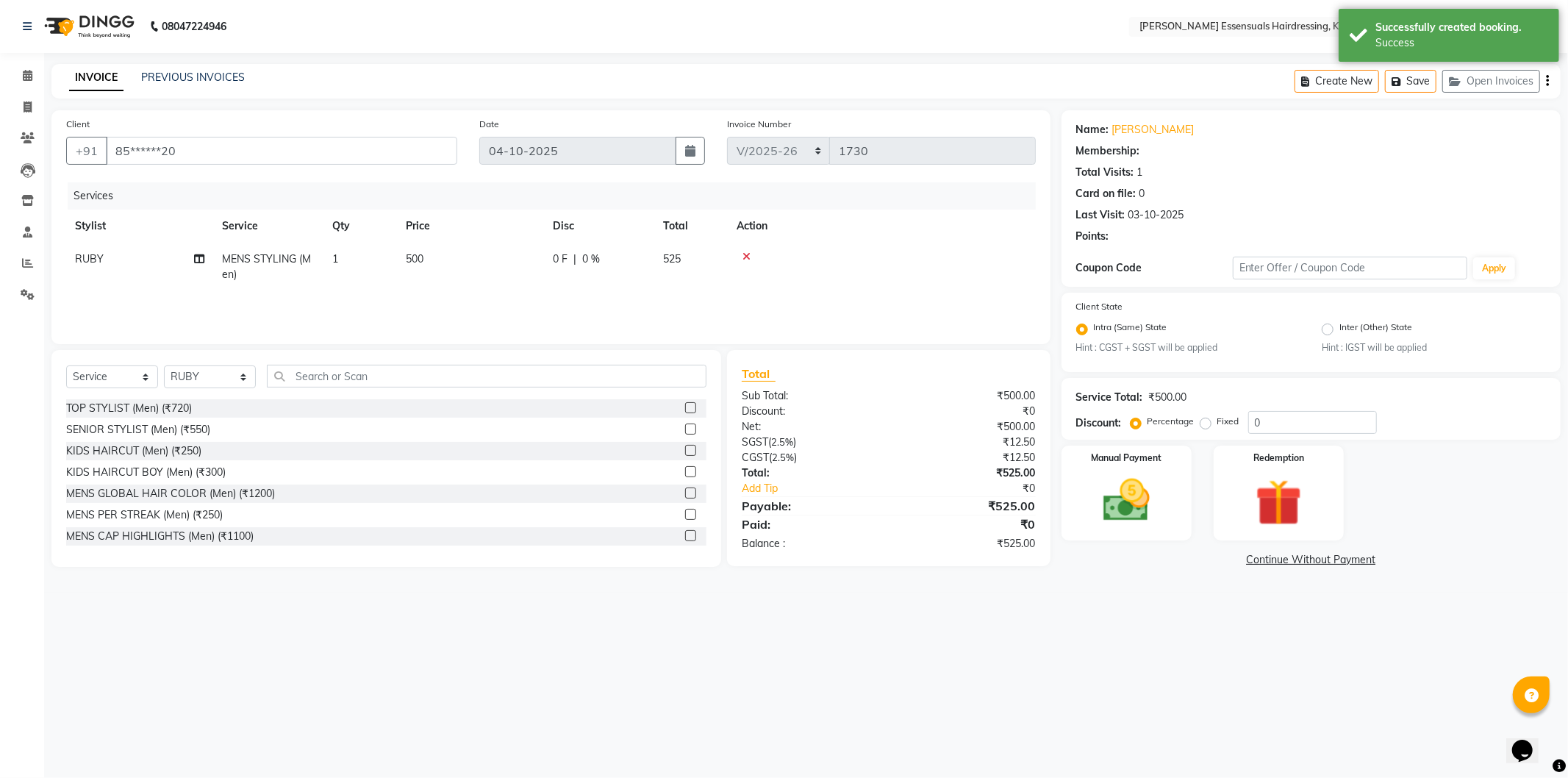
select select "1: Object"
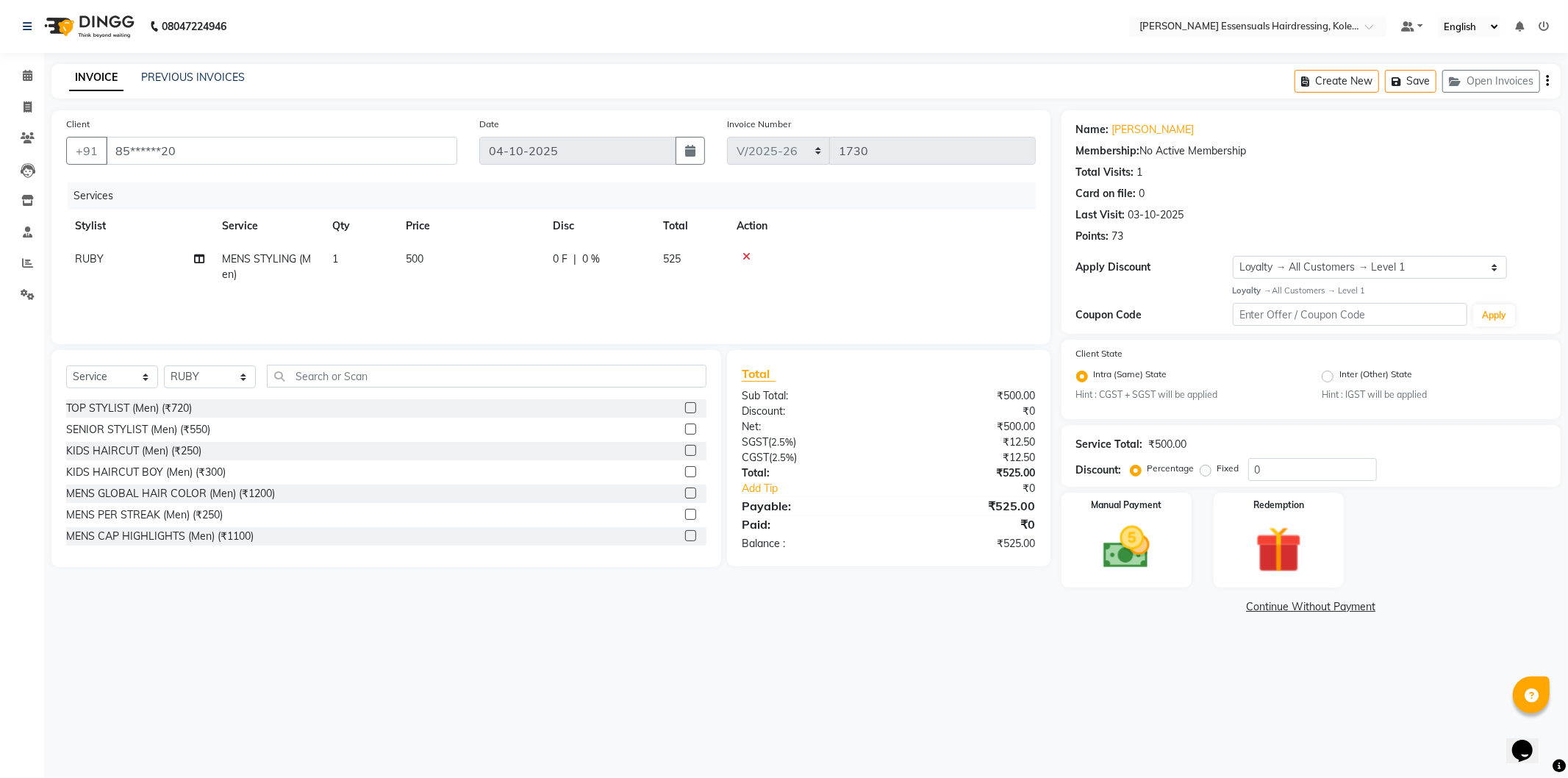
click at [429, 258] on td "500" at bounding box center [470, 266] width 147 height 48
select select "79968"
click at [540, 258] on input "500" at bounding box center [540, 263] width 130 height 23
type input "5"
type input "1000"
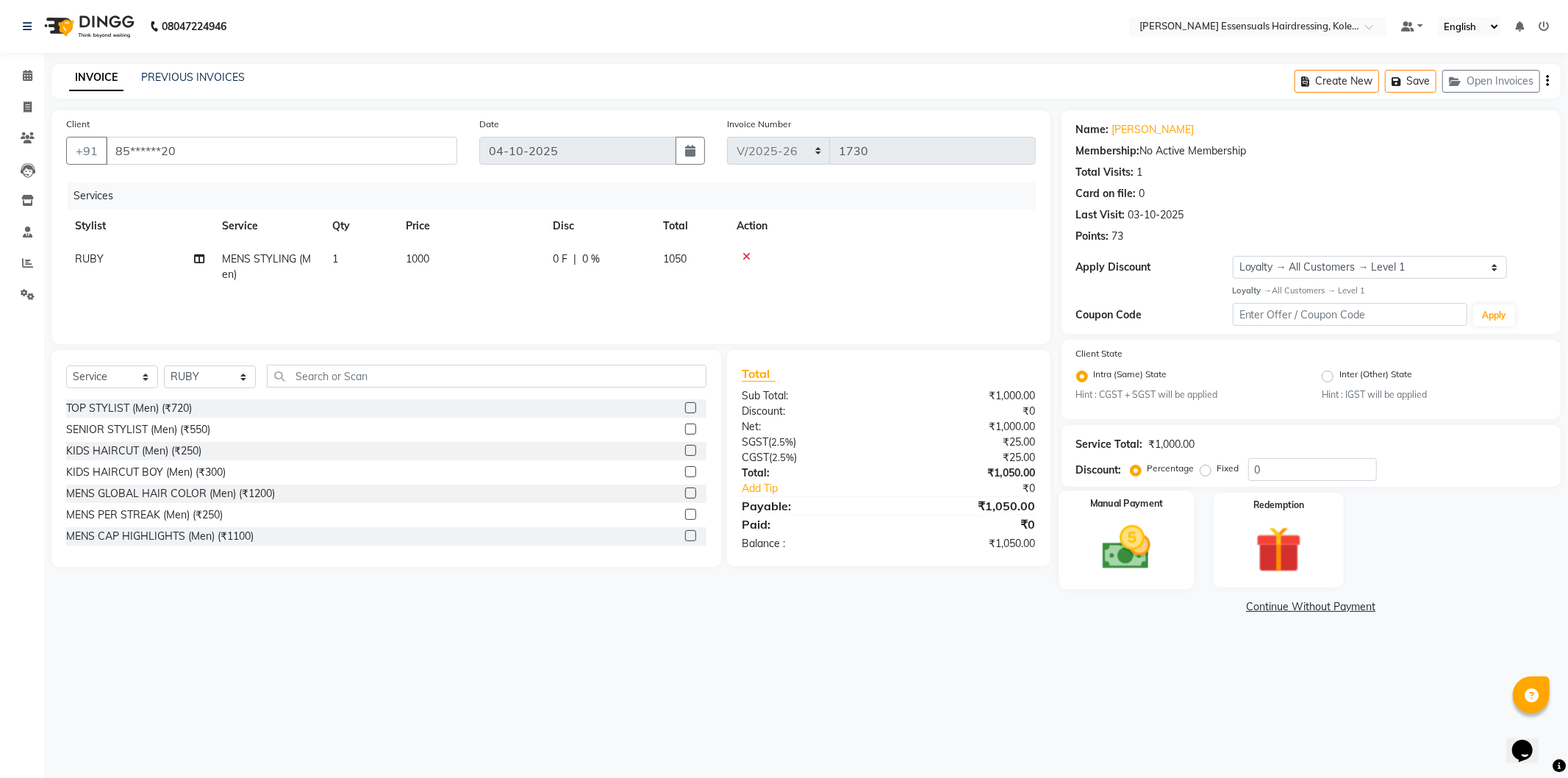
click at [1156, 517] on div "Manual Payment" at bounding box center [1126, 541] width 135 height 99
click at [1252, 606] on span "UPI" at bounding box center [1254, 608] width 23 height 17
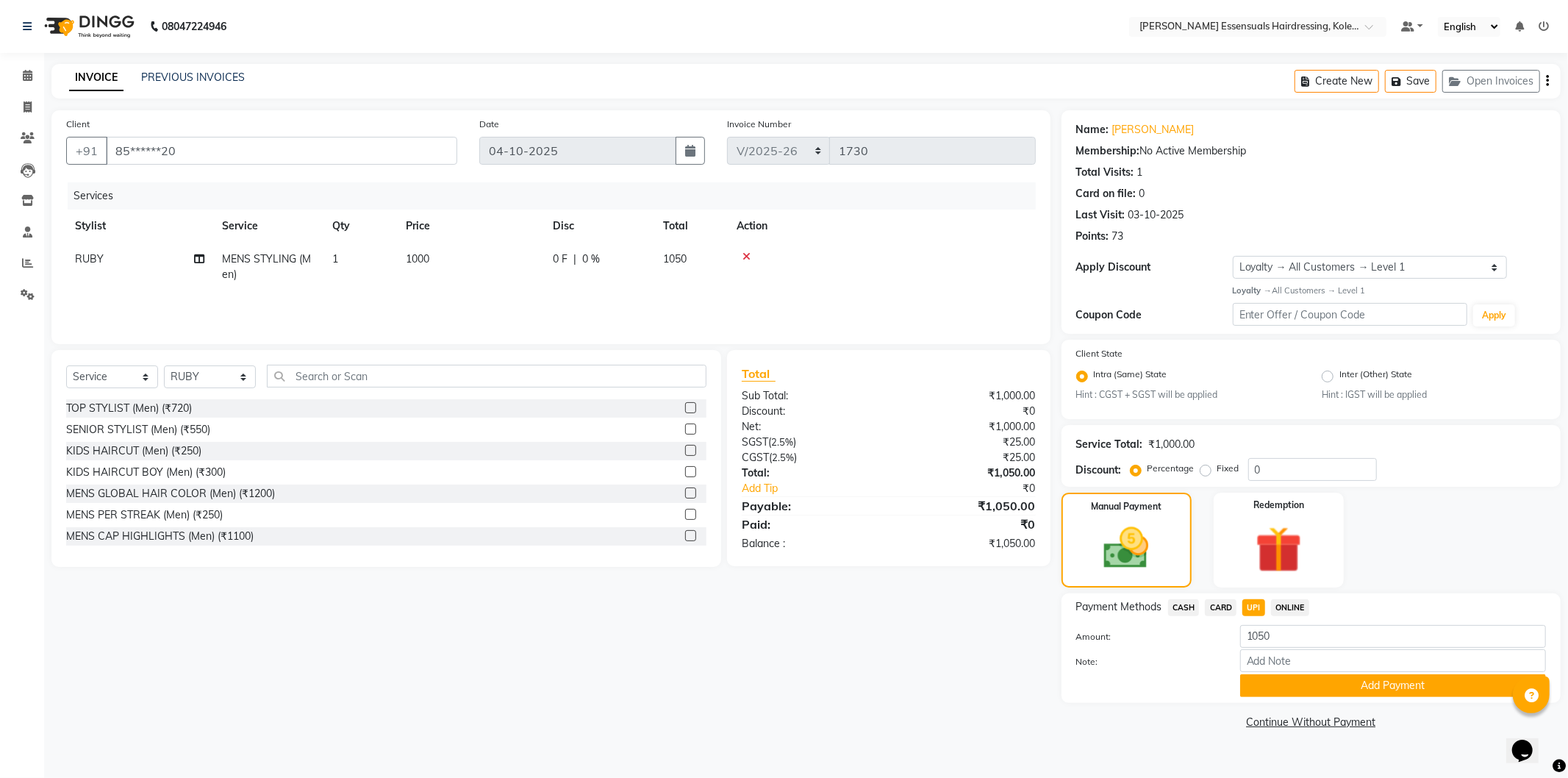
click at [1284, 685] on button "Add Payment" at bounding box center [1393, 686] width 306 height 23
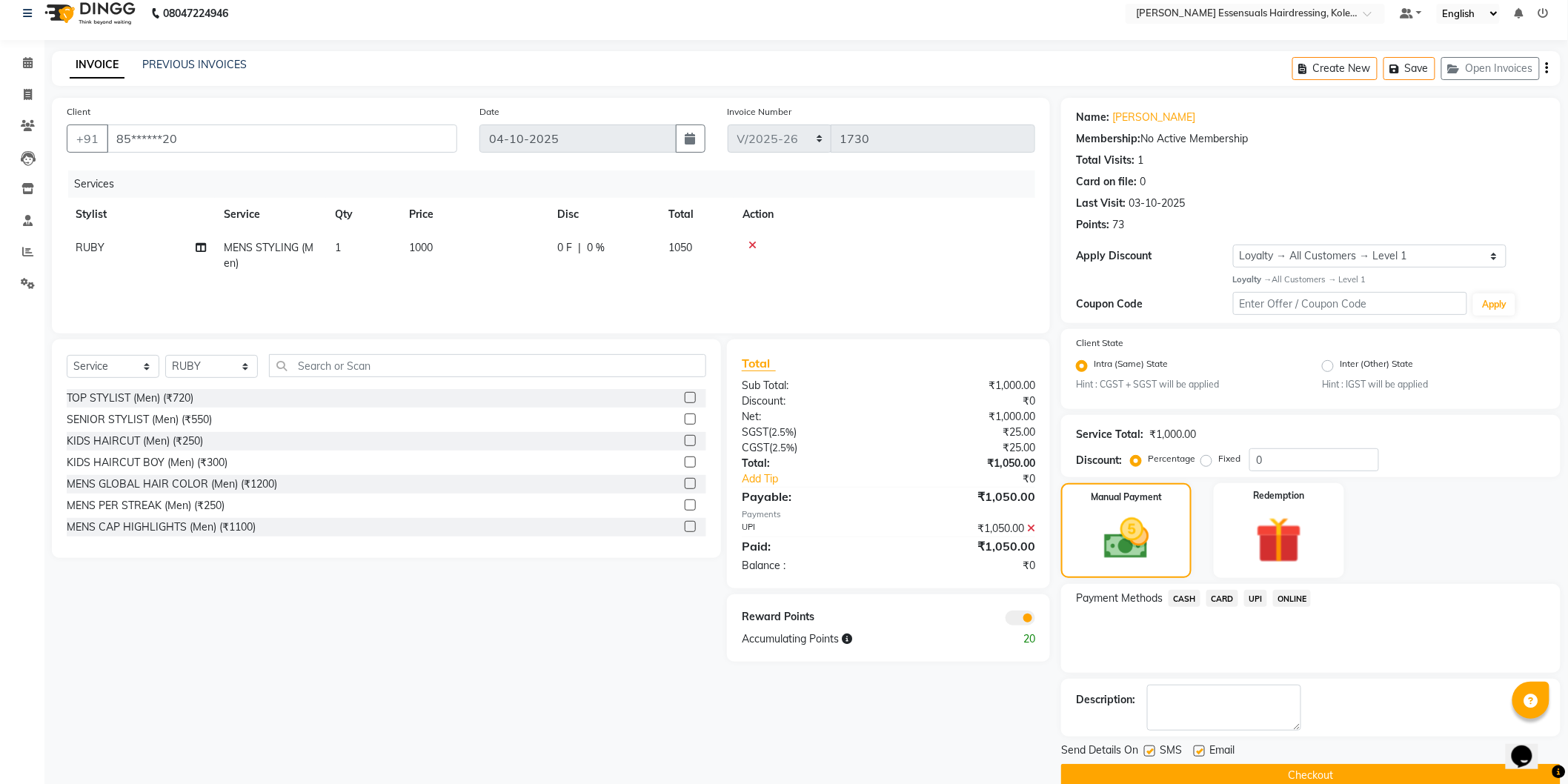
scroll to position [38, 0]
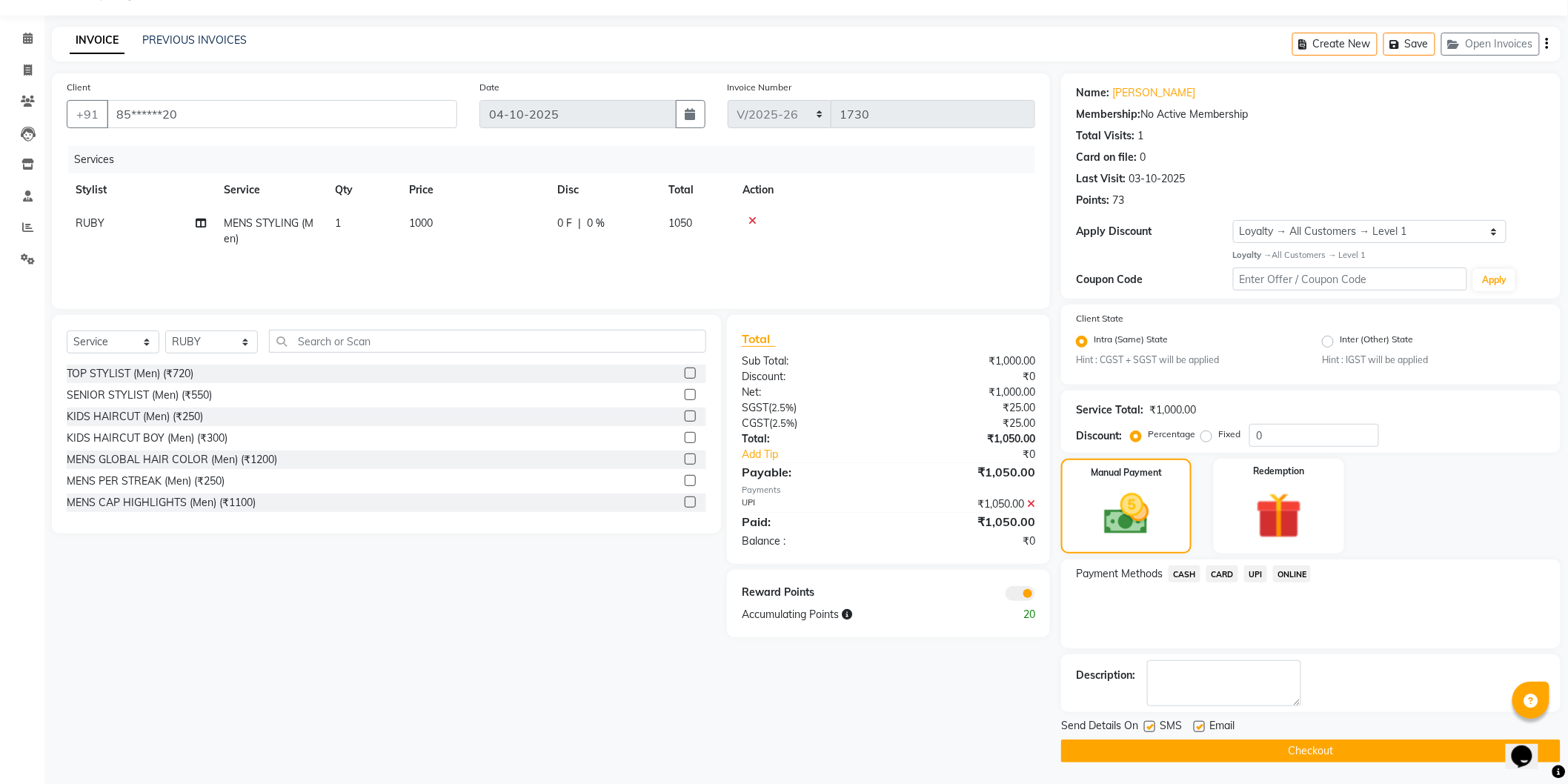
click at [1210, 749] on button "Checkout" at bounding box center [1310, 751] width 500 height 23
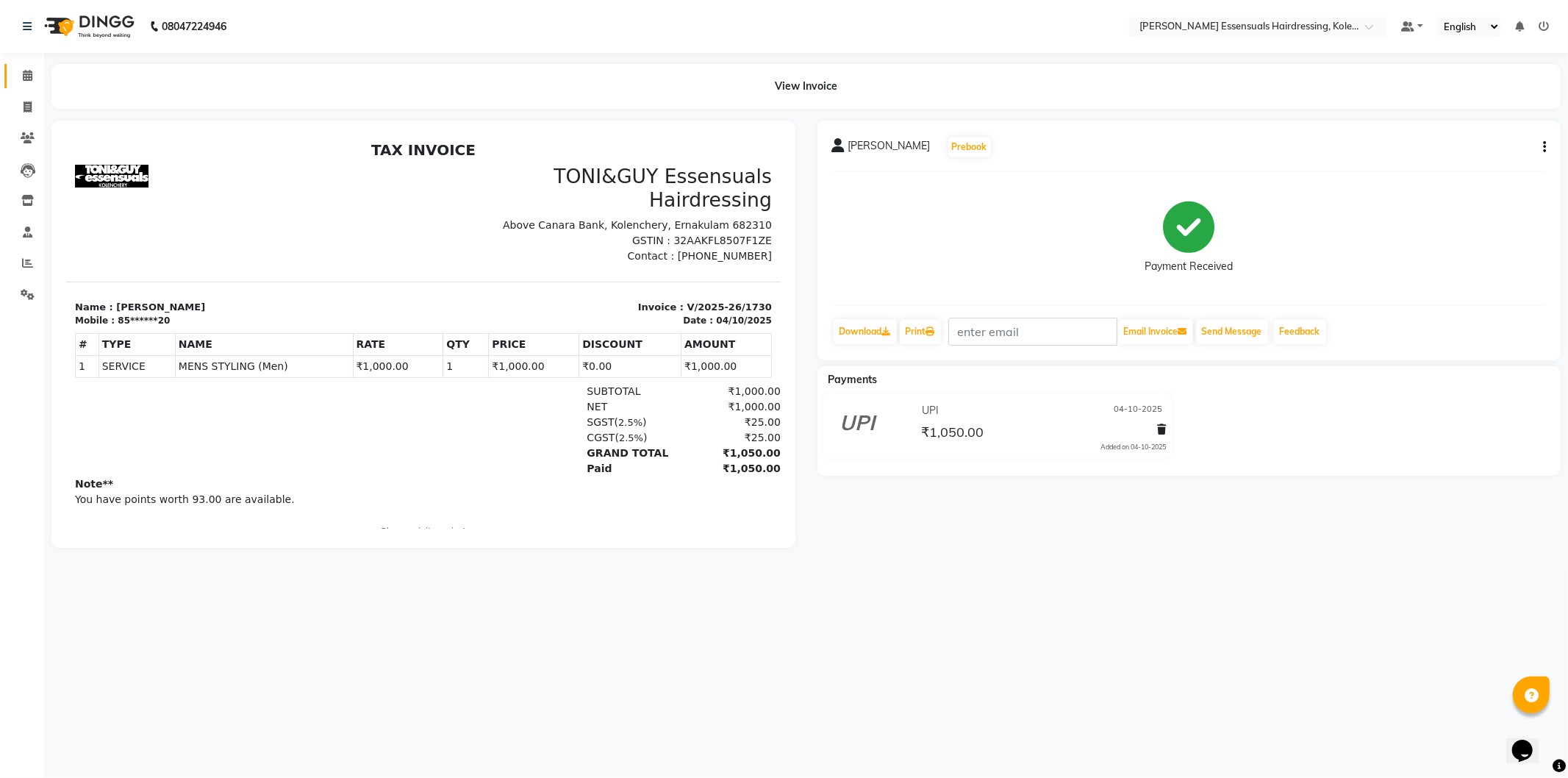
click at [23, 77] on icon at bounding box center [27, 75] width 9 height 11
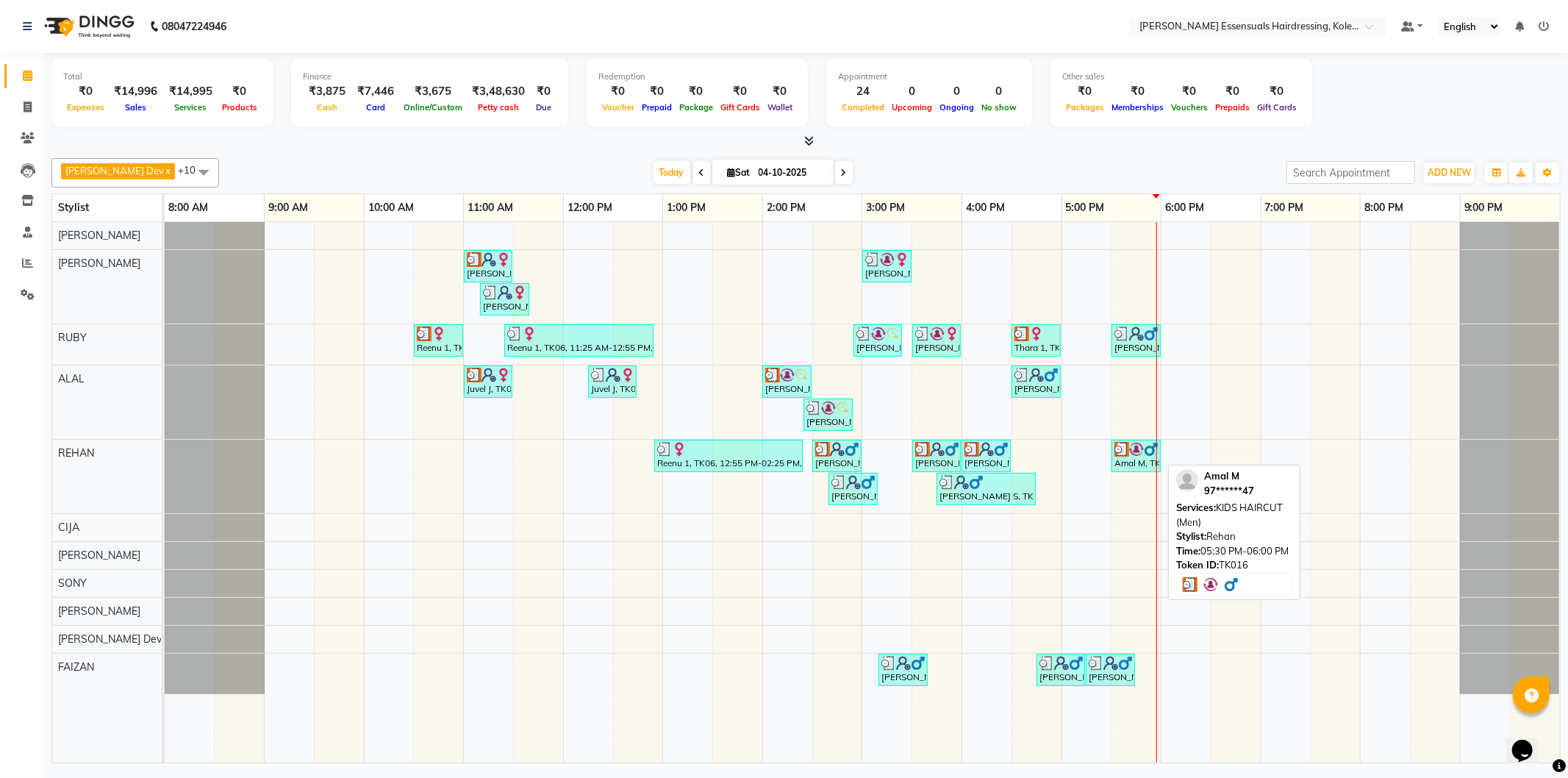
click at [1140, 458] on div "Amal M, TK16, 05:30 PM-06:00 PM, KIDS HAIRCUT (Men)" at bounding box center [1136, 456] width 46 height 28
select select "3"
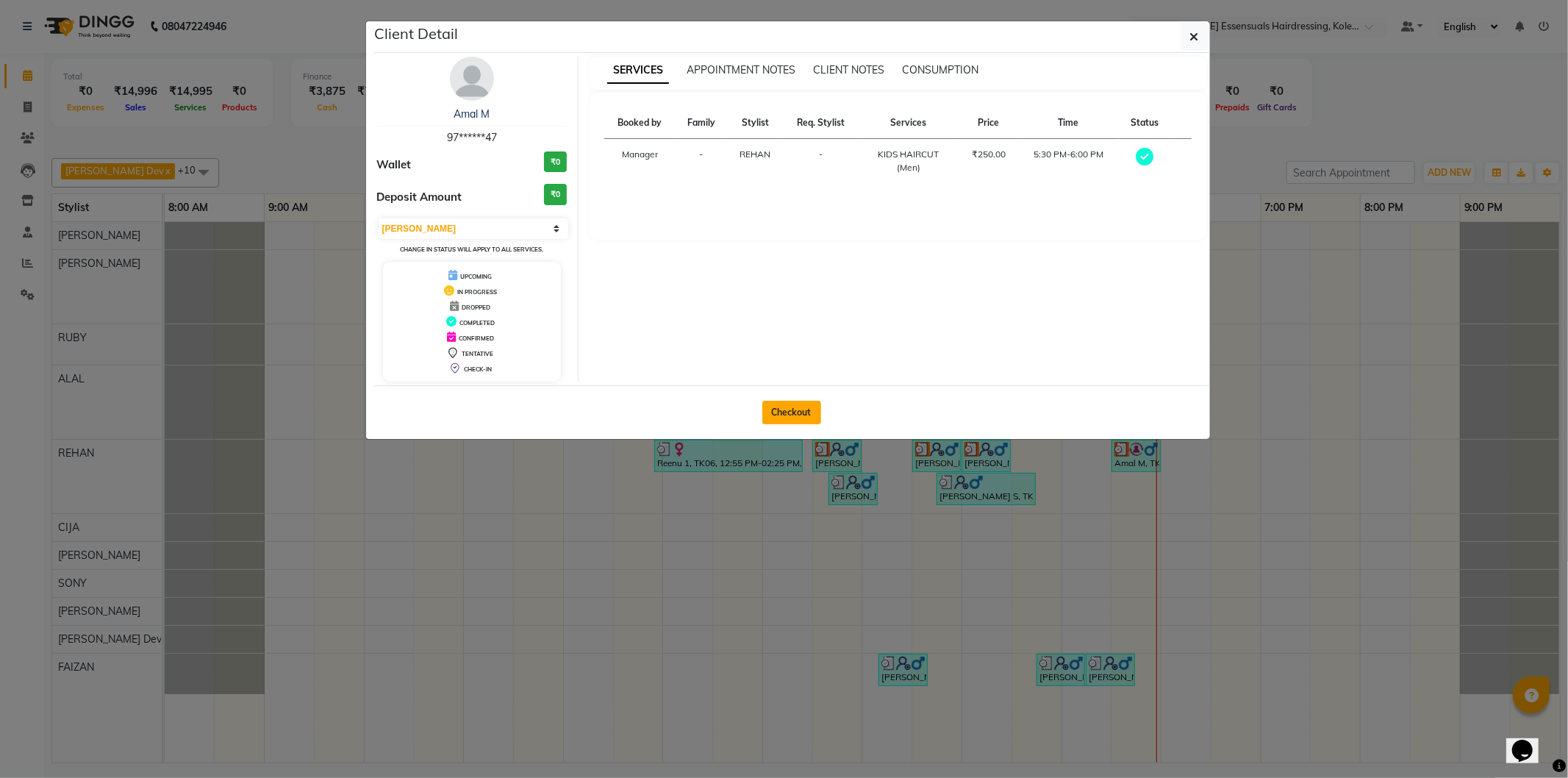
click at [805, 424] on button "Checkout" at bounding box center [791, 412] width 58 height 23
select select "service"
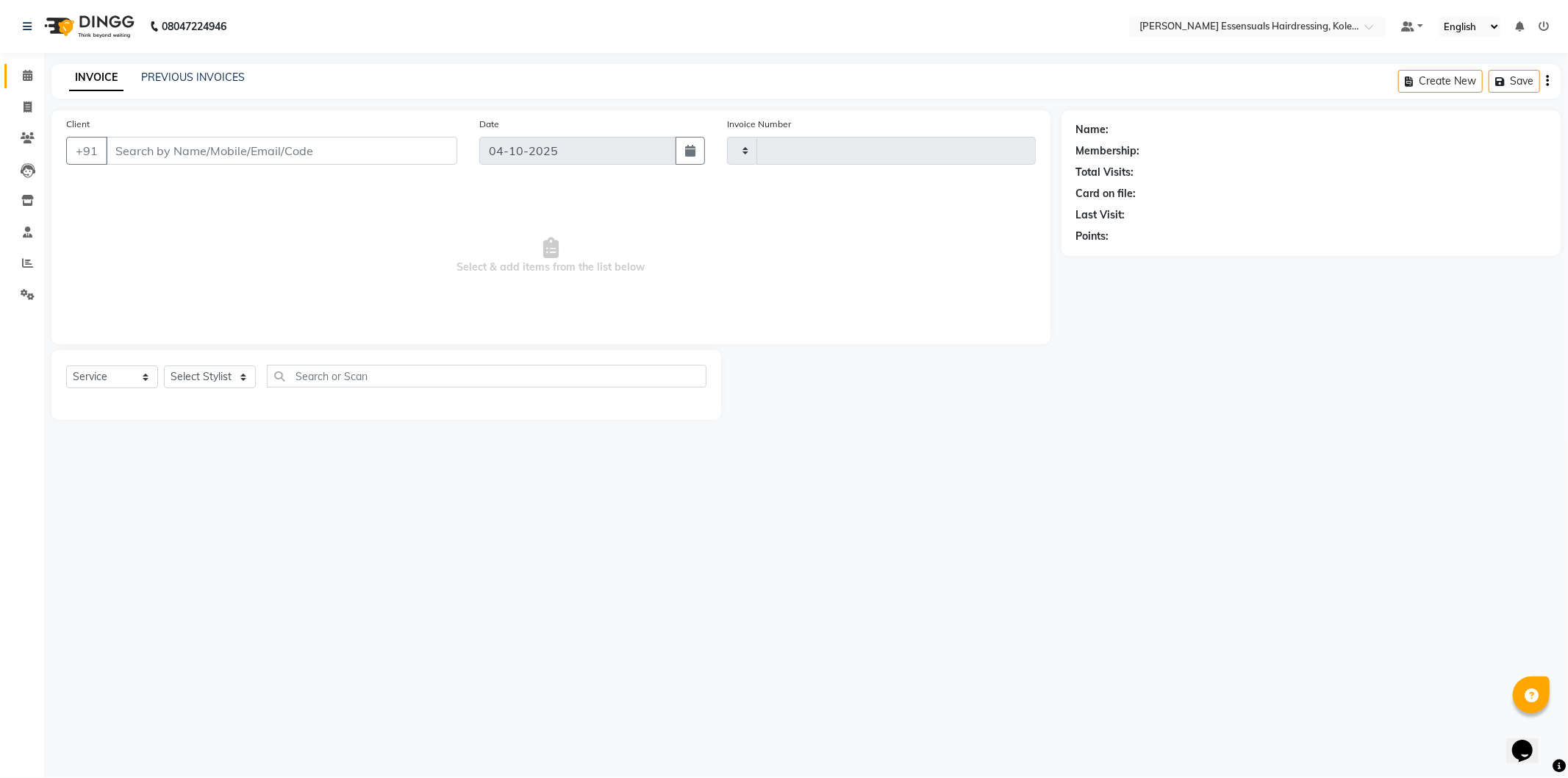
type input "1731"
select select "8281"
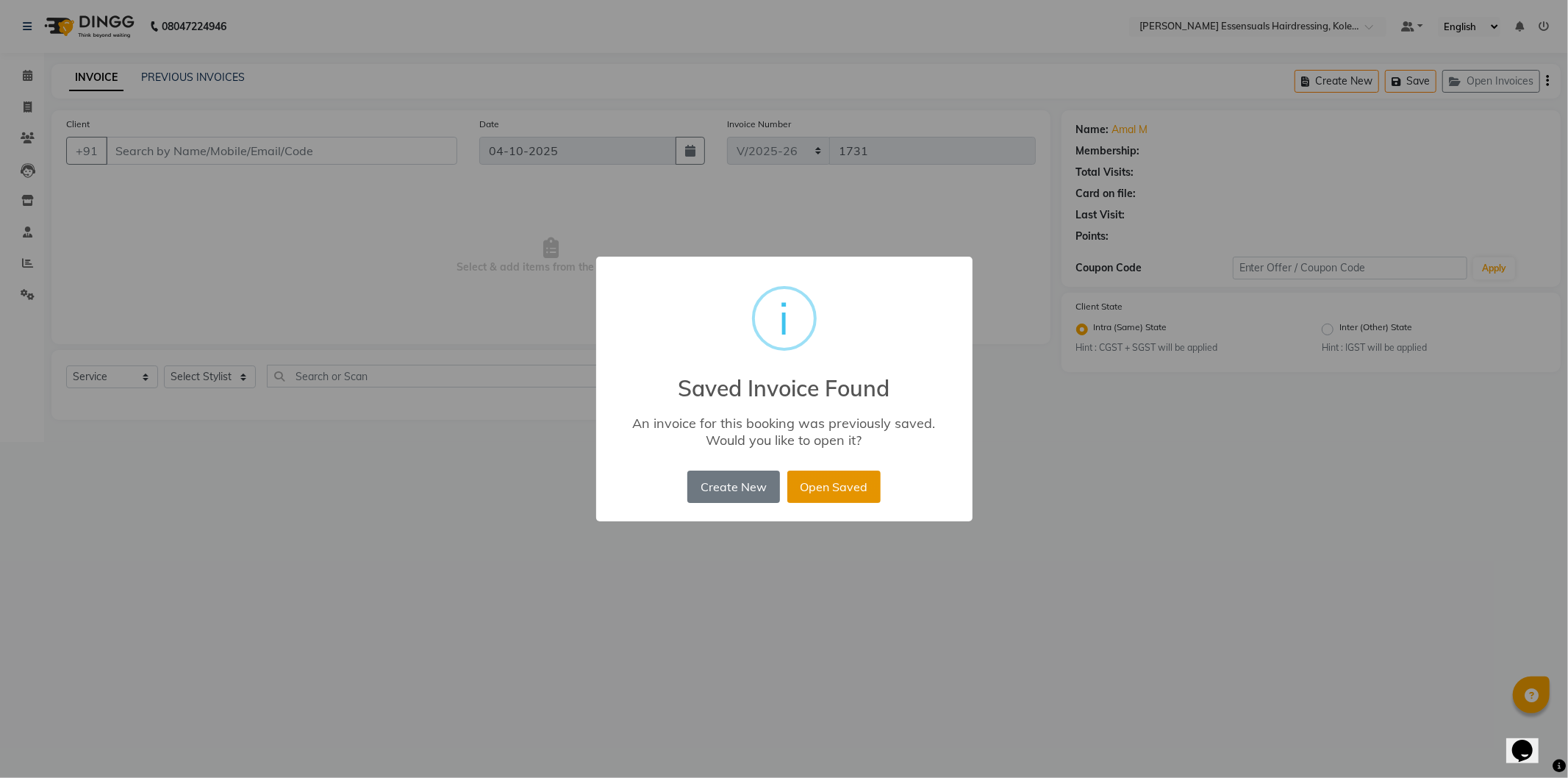
click at [851, 502] on button "Open Saved" at bounding box center [833, 487] width 94 height 33
type input "97******47"
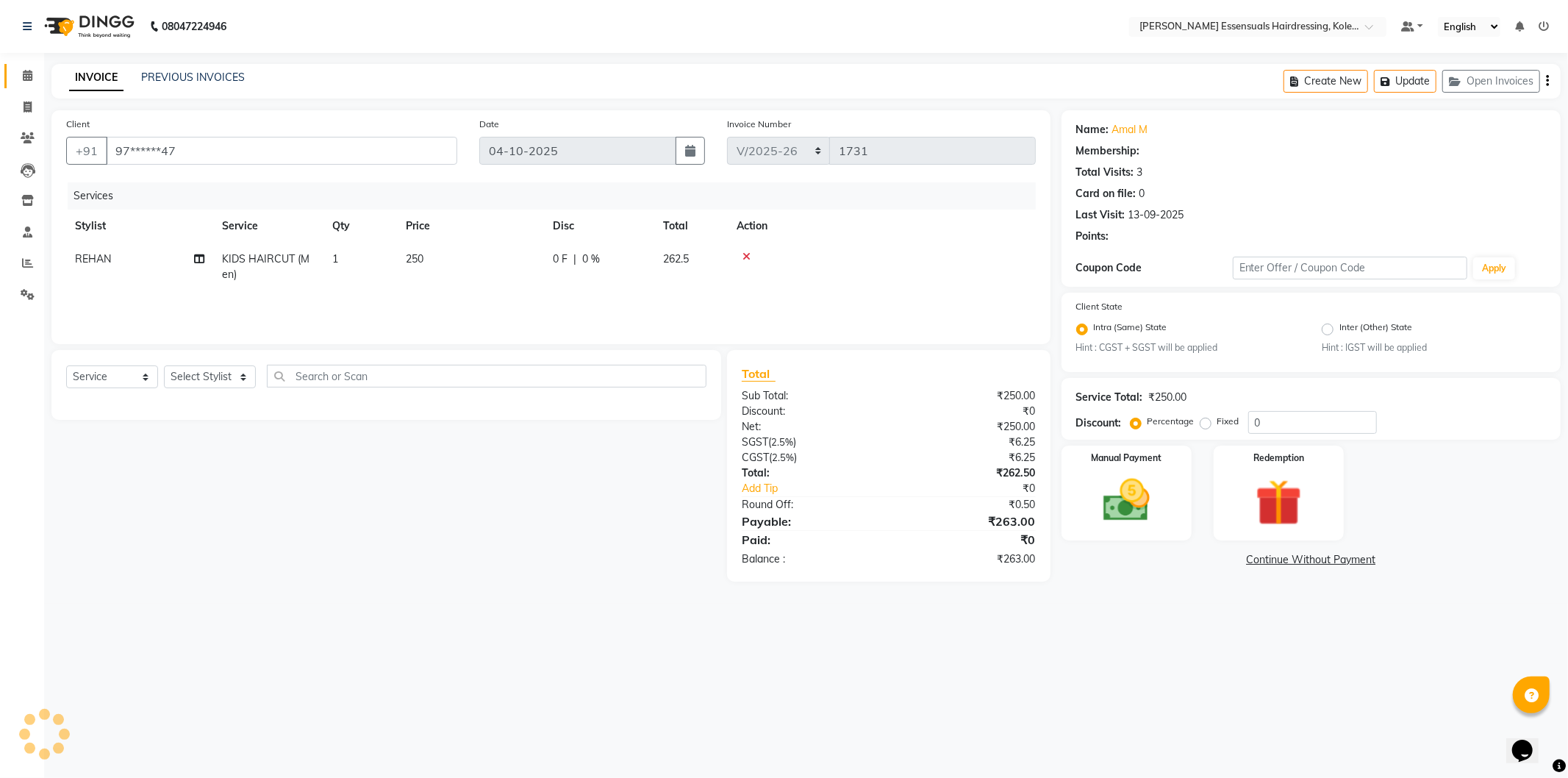
select select "1: Object"
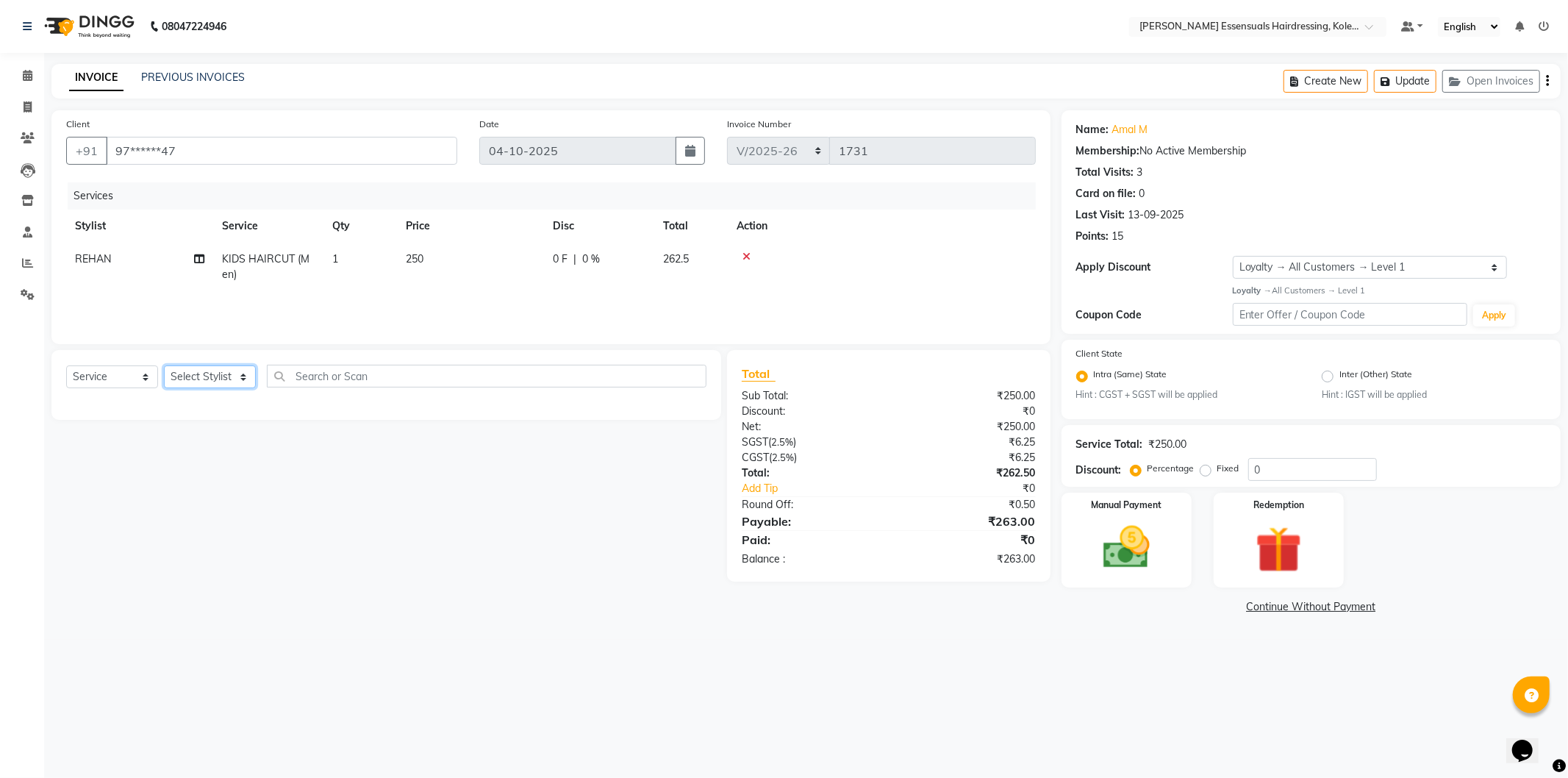
click at [199, 377] on select "Select Stylist Admin [PERSON_NAME] Dev [PERSON_NAME] [PERSON_NAME] [PERSON_NAME…" at bounding box center [210, 377] width 92 height 23
select select "79967"
click at [164, 366] on select "Select Stylist Admin [PERSON_NAME] Dev [PERSON_NAME] [PERSON_NAME] [PERSON_NAME…" at bounding box center [210, 377] width 92 height 23
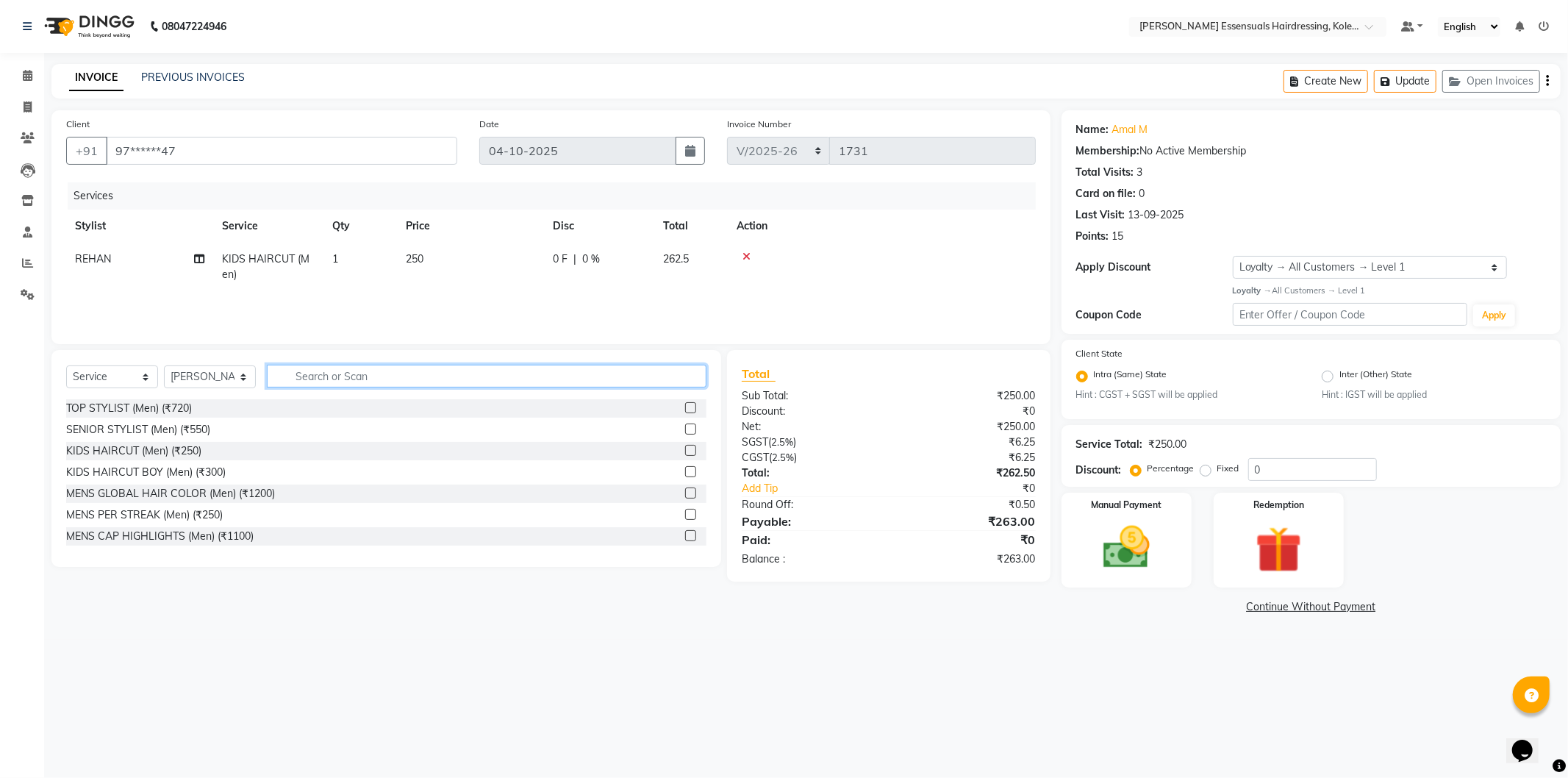
click at [322, 373] on input "text" at bounding box center [487, 376] width 440 height 23
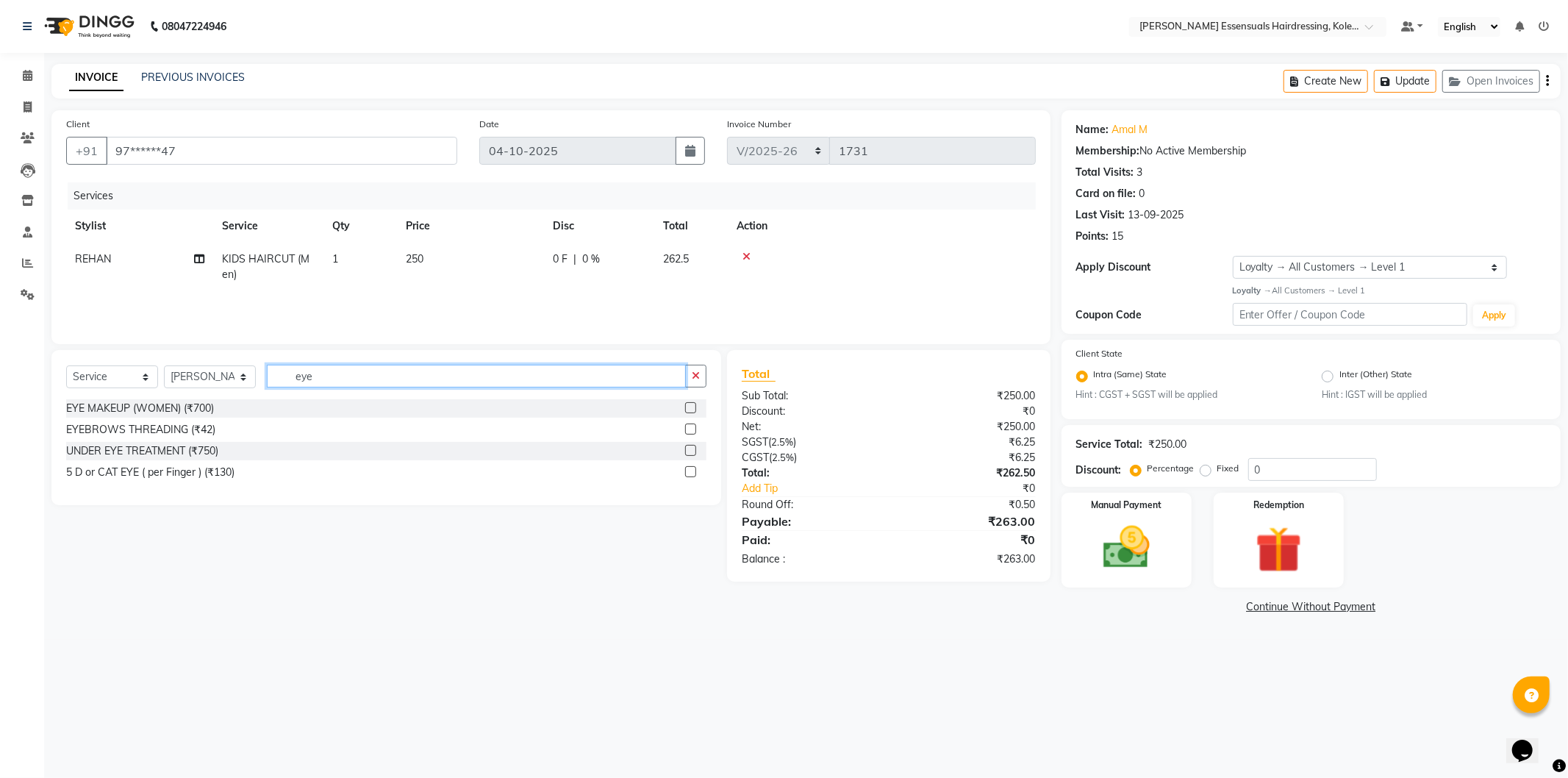
type input "eye"
click at [689, 426] on label at bounding box center [690, 429] width 11 height 11
click at [689, 426] on input "checkbox" at bounding box center [689, 430] width 9 height 9
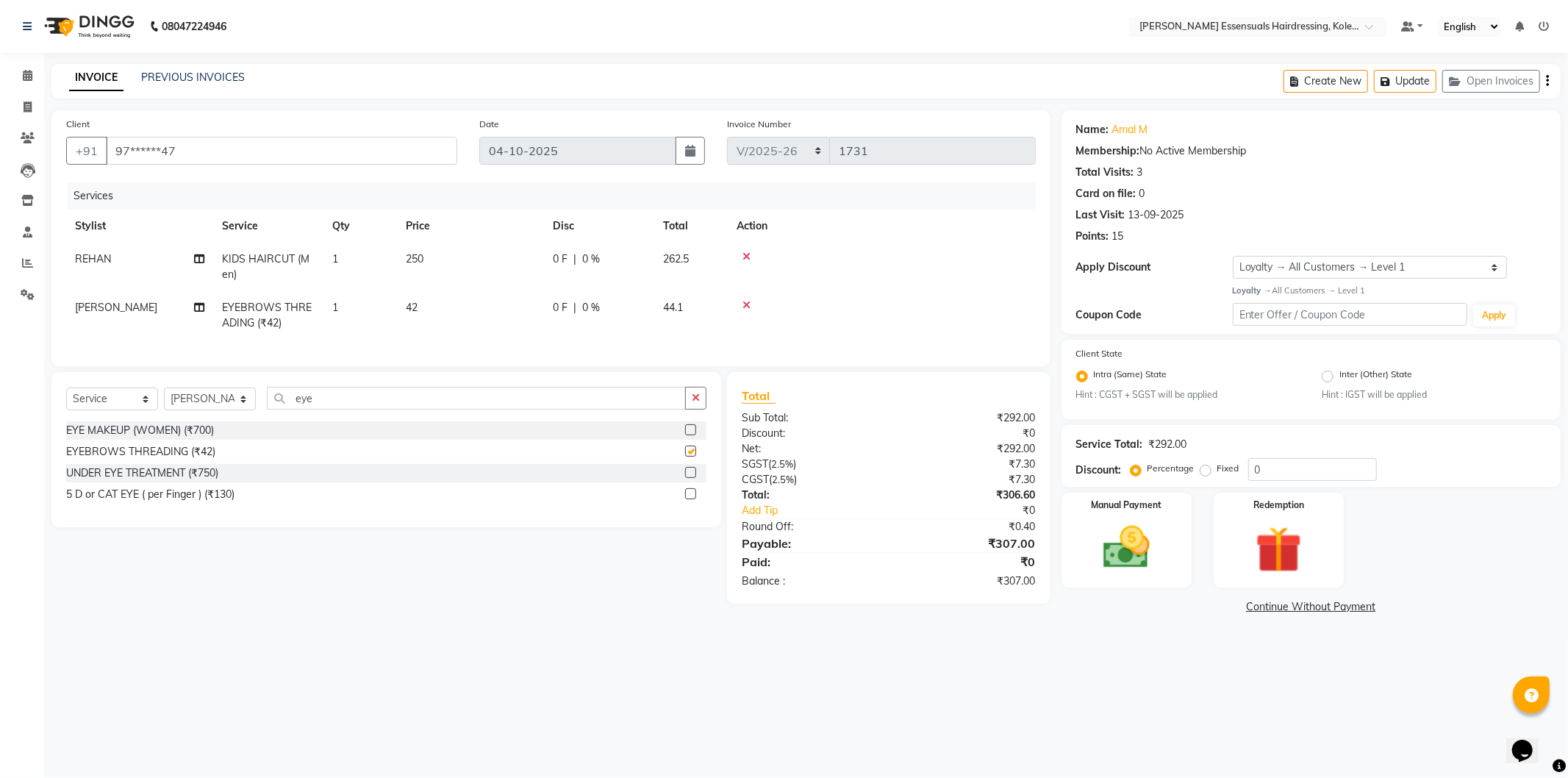
checkbox input "false"
drag, startPoint x: 475, startPoint y: 277, endPoint x: 476, endPoint y: 296, distance: 19.0
click at [476, 280] on td "250" at bounding box center [470, 266] width 147 height 48
select select "79972"
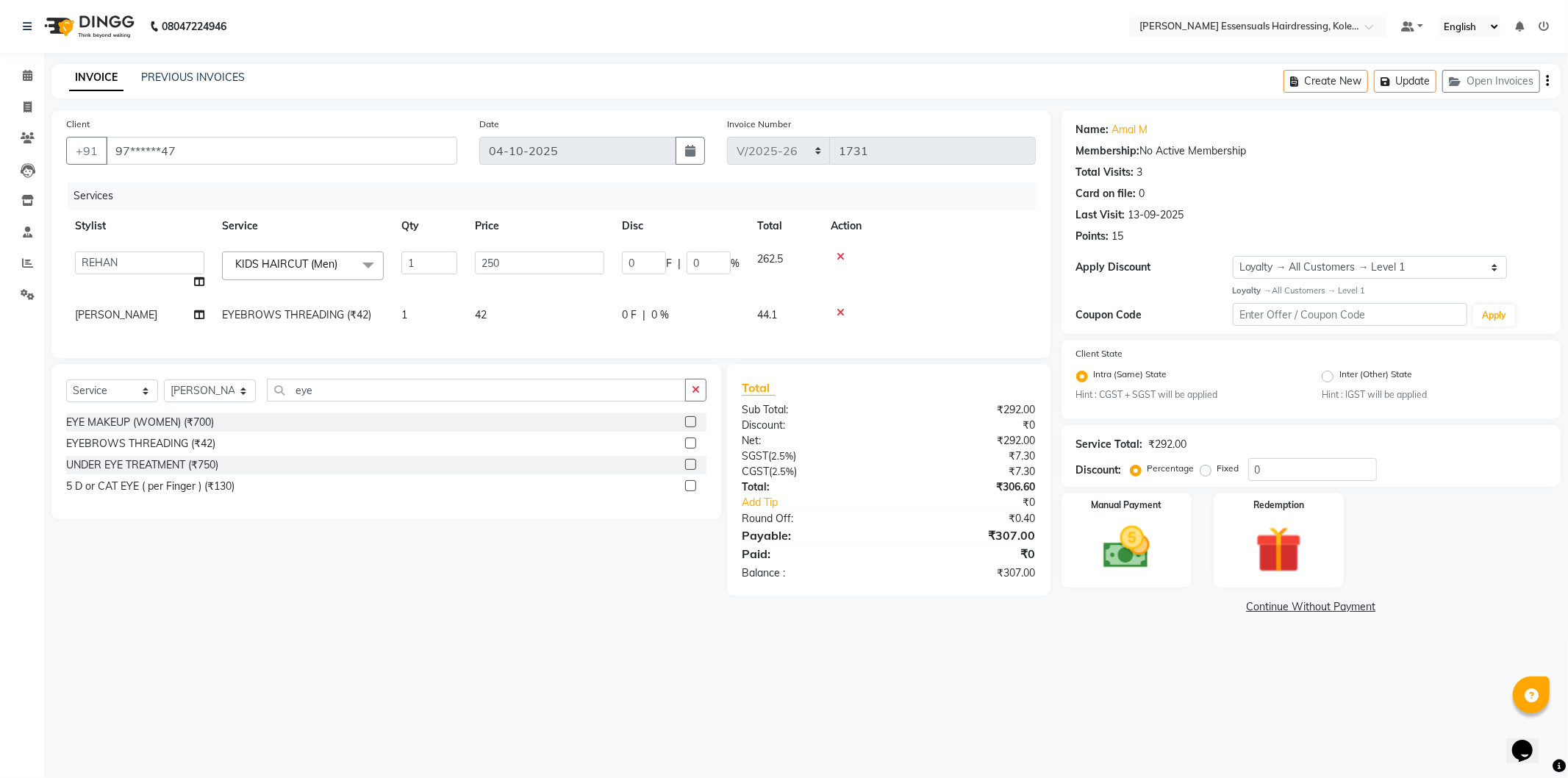
click at [509, 306] on td "42" at bounding box center [539, 315] width 147 height 34
select select "79967"
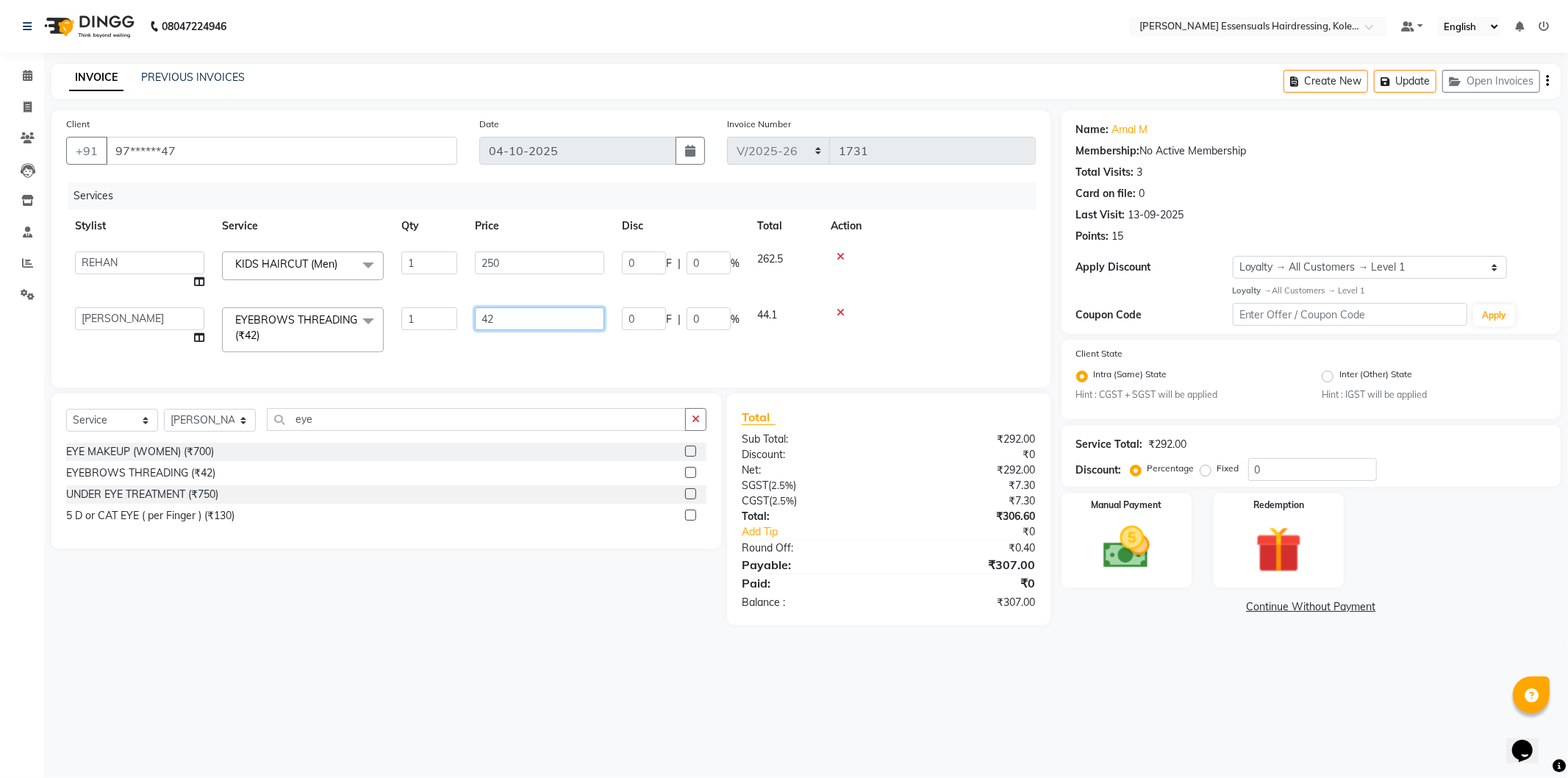
click at [501, 322] on input "42" at bounding box center [540, 319] width 130 height 23
type input "48"
click at [665, 361] on div "Client +91 97******47 Date 04-10-2025 Invoice Number IMP/2025-26 V/2025 V/2025-…" at bounding box center [551, 248] width 999 height 278
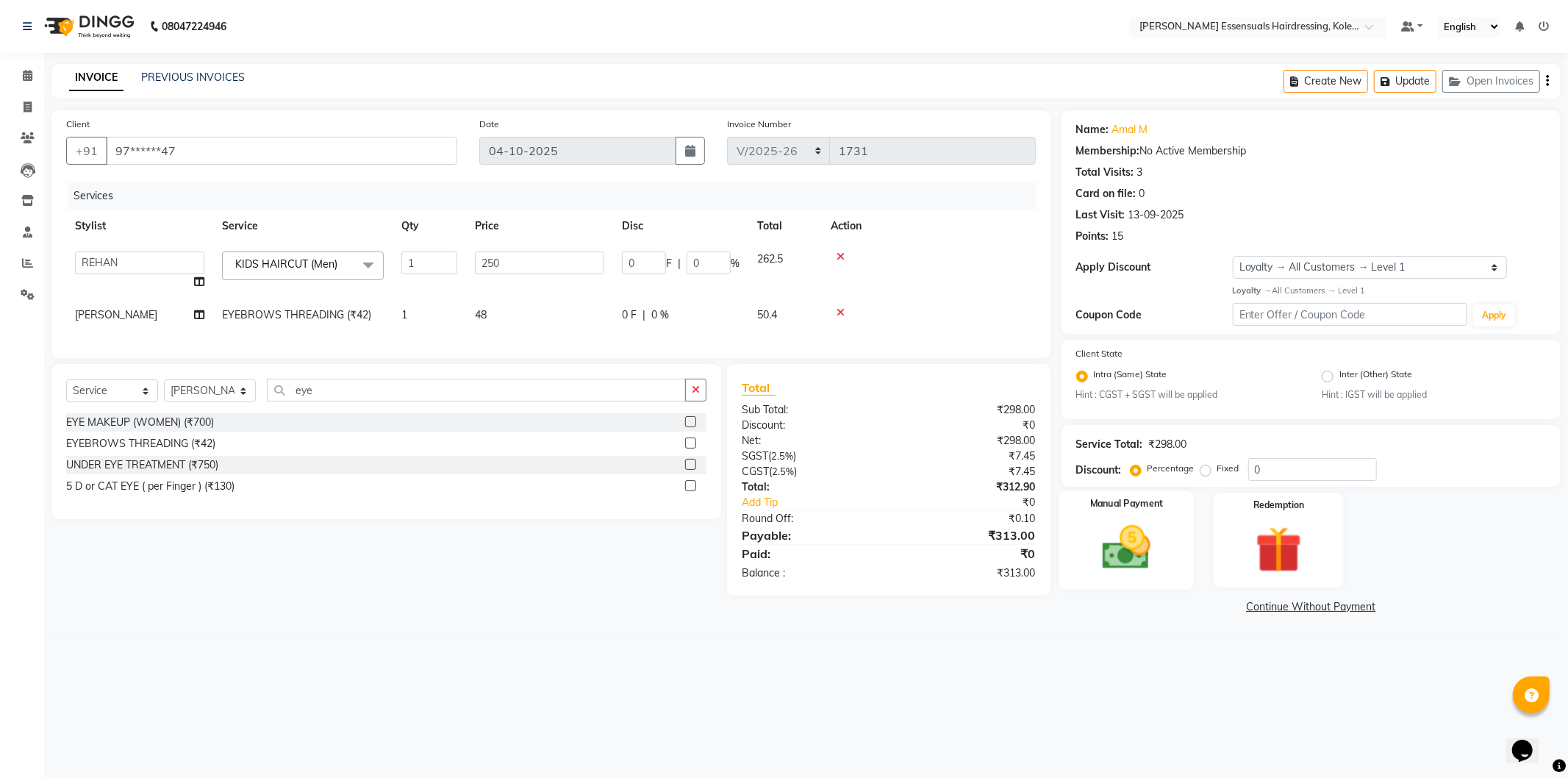
click at [1158, 554] on img at bounding box center [1126, 548] width 79 height 56
click at [1258, 609] on span "UPI" at bounding box center [1254, 608] width 23 height 17
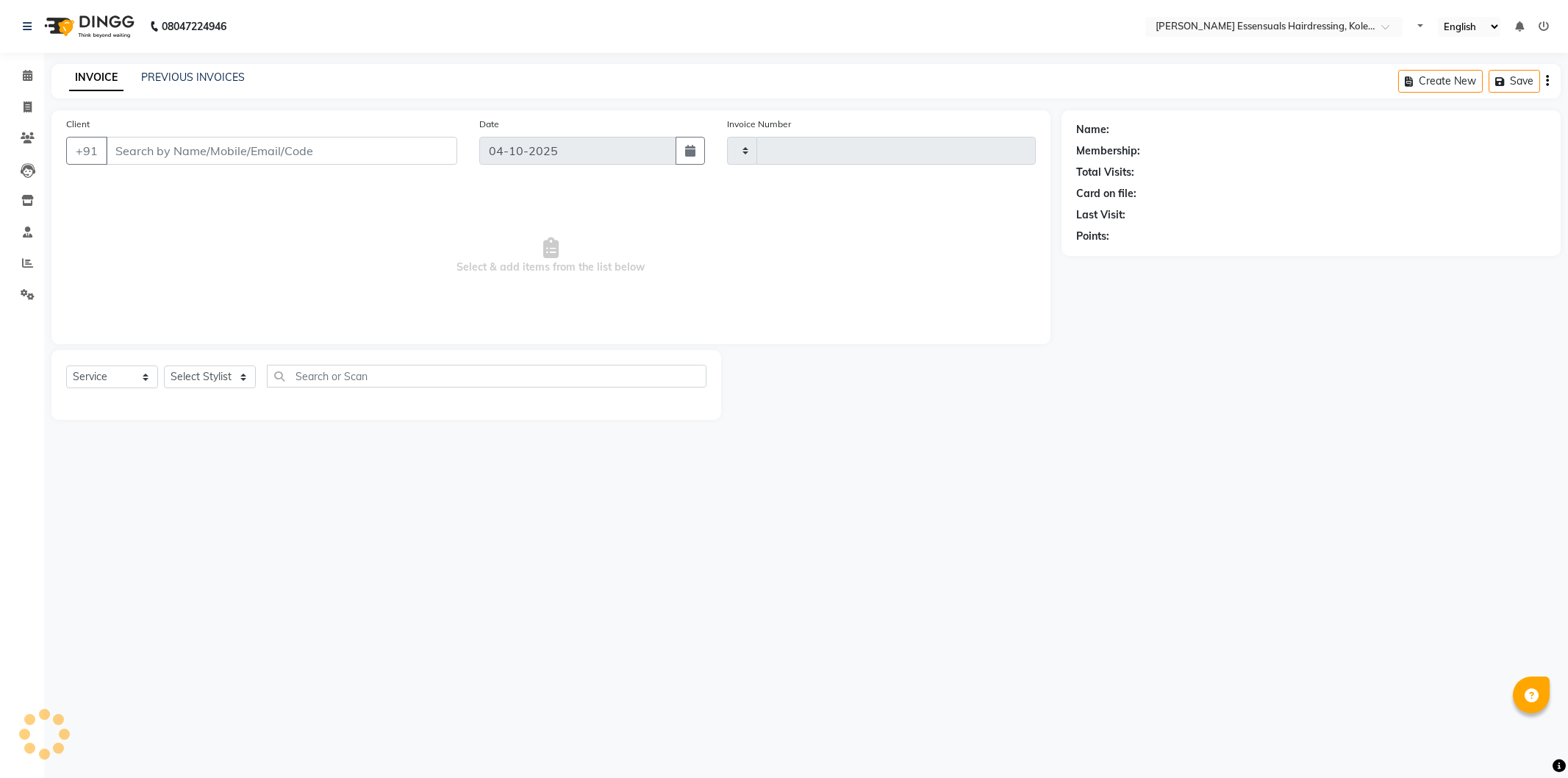
select select "service"
type input "1731"
select select "8281"
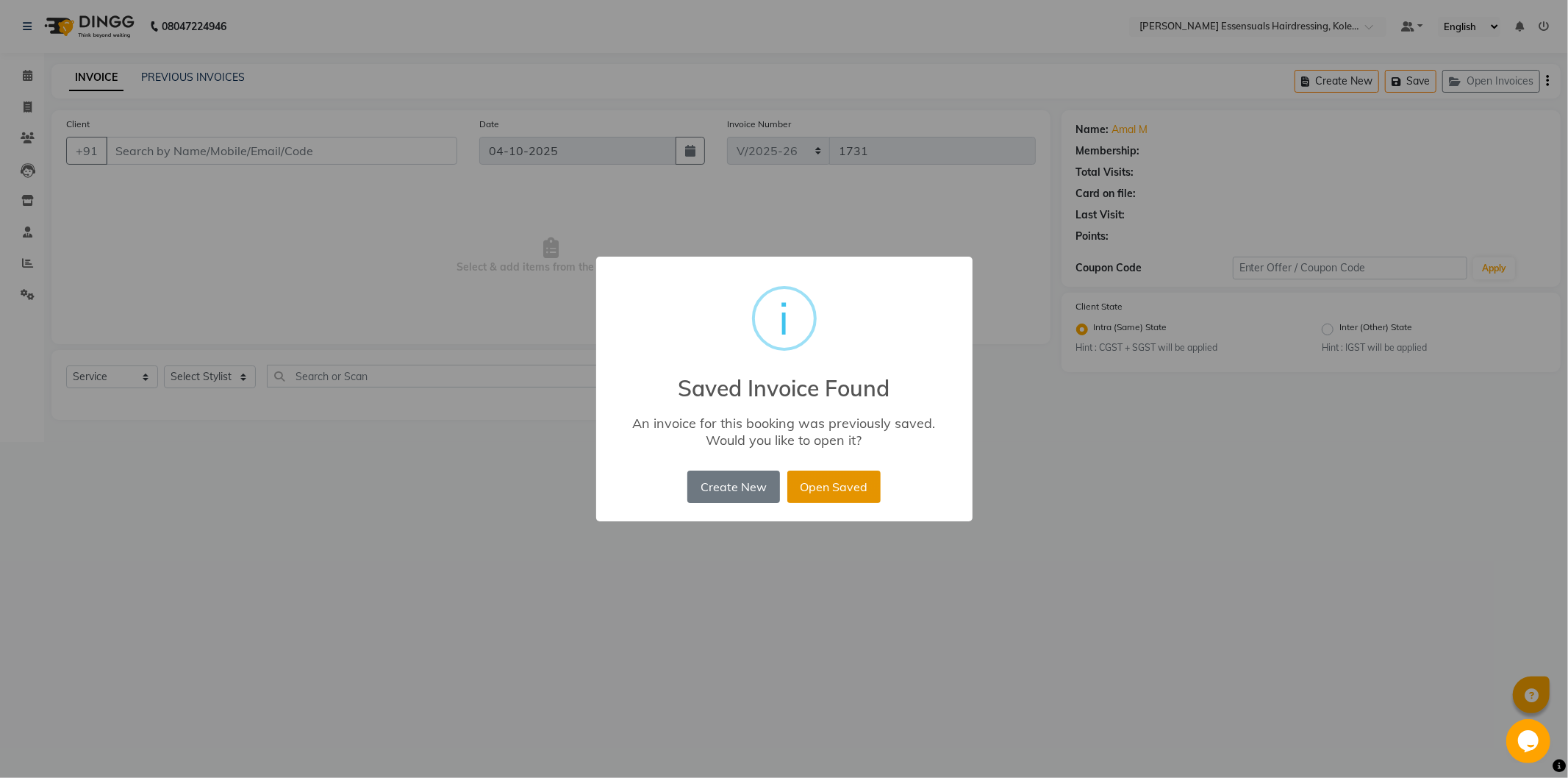
click at [824, 483] on button "Open Saved" at bounding box center [833, 487] width 94 height 33
type input "97******47"
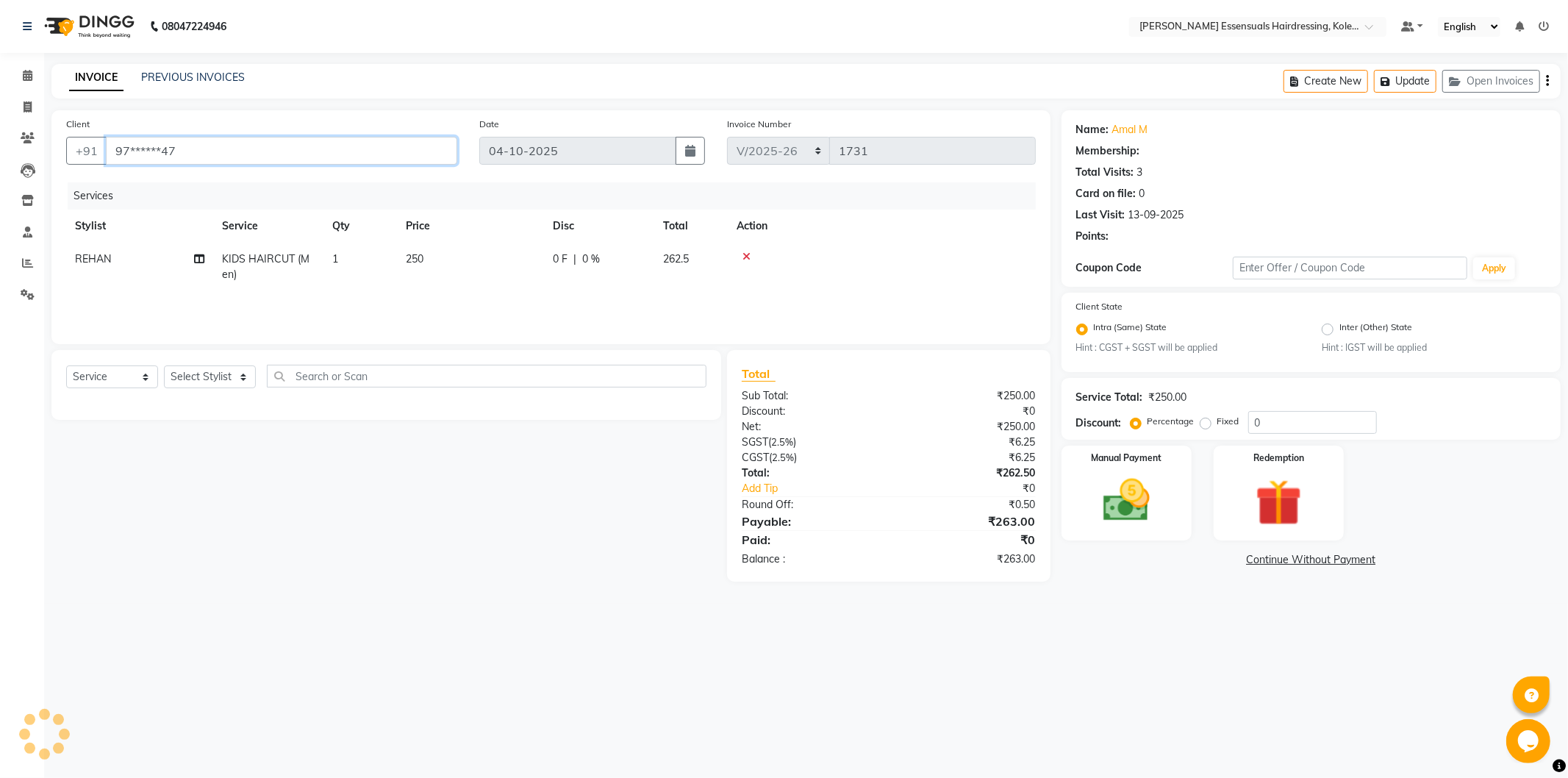
select select "1: Object"
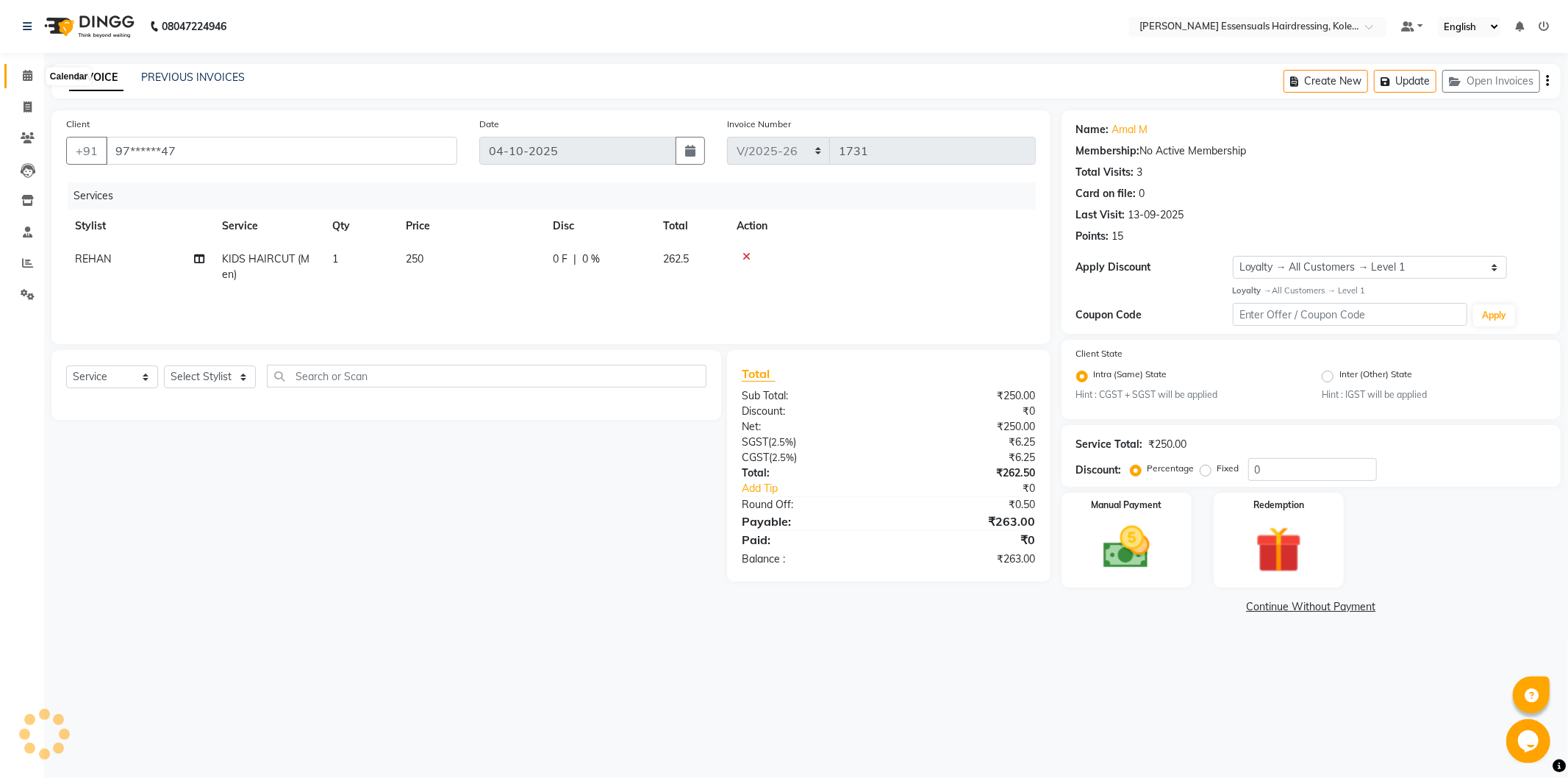
click at [28, 76] on icon at bounding box center [27, 75] width 9 height 11
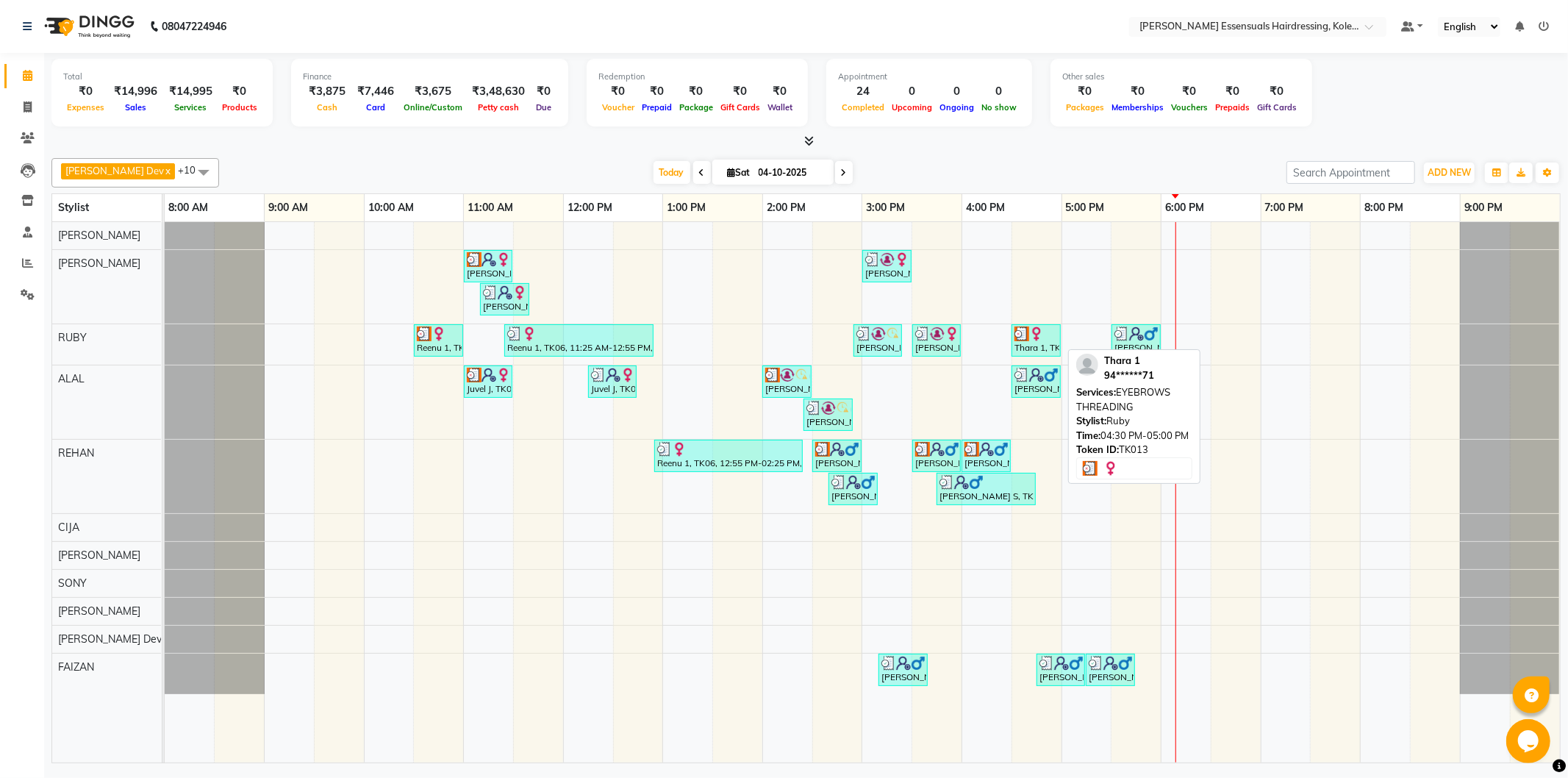
click at [1035, 343] on div "Thara 1, TK13, 04:30 PM-05:00 PM, EYEBROWS THREADING" at bounding box center [1036, 340] width 46 height 28
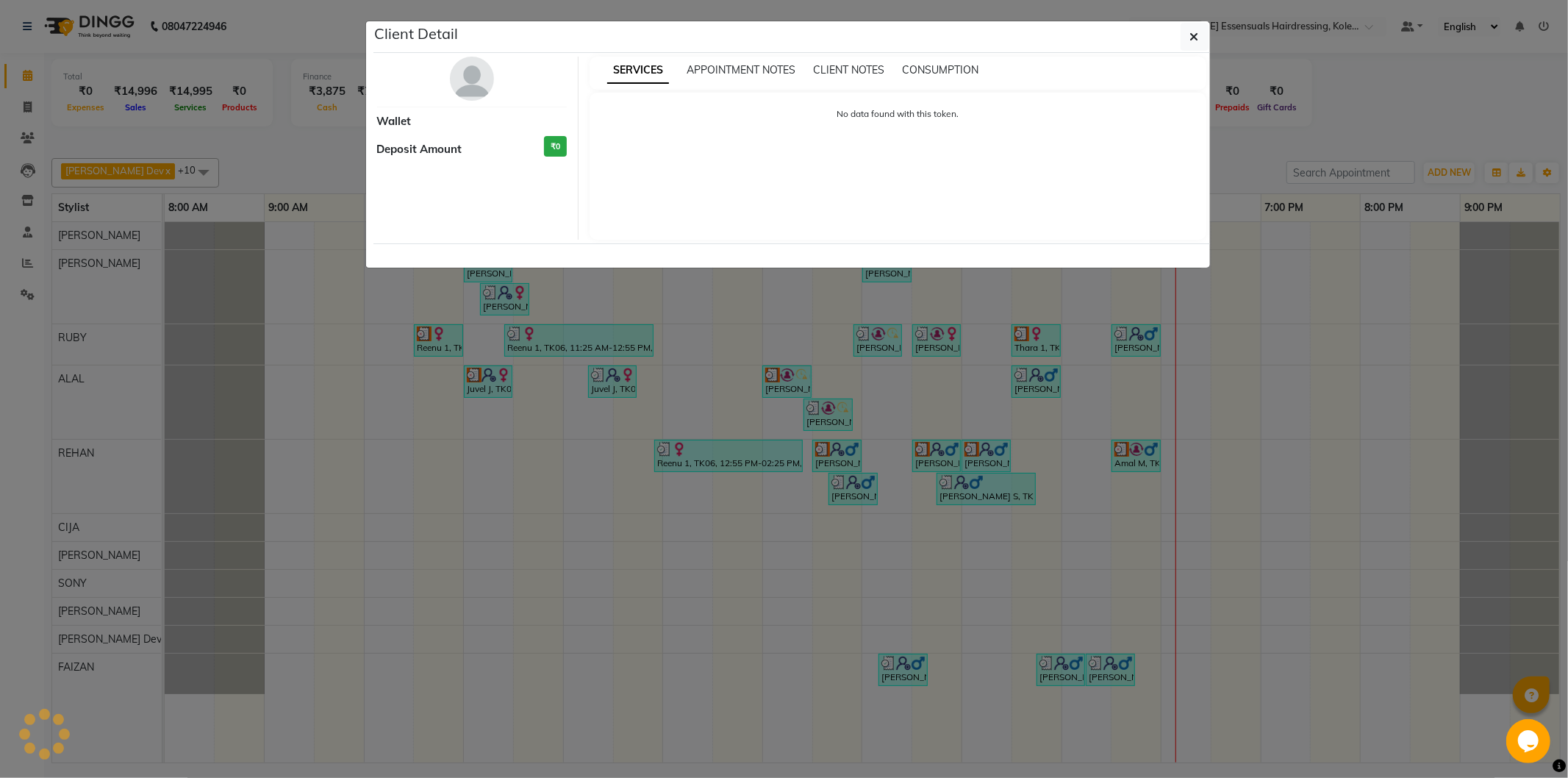
select select "3"
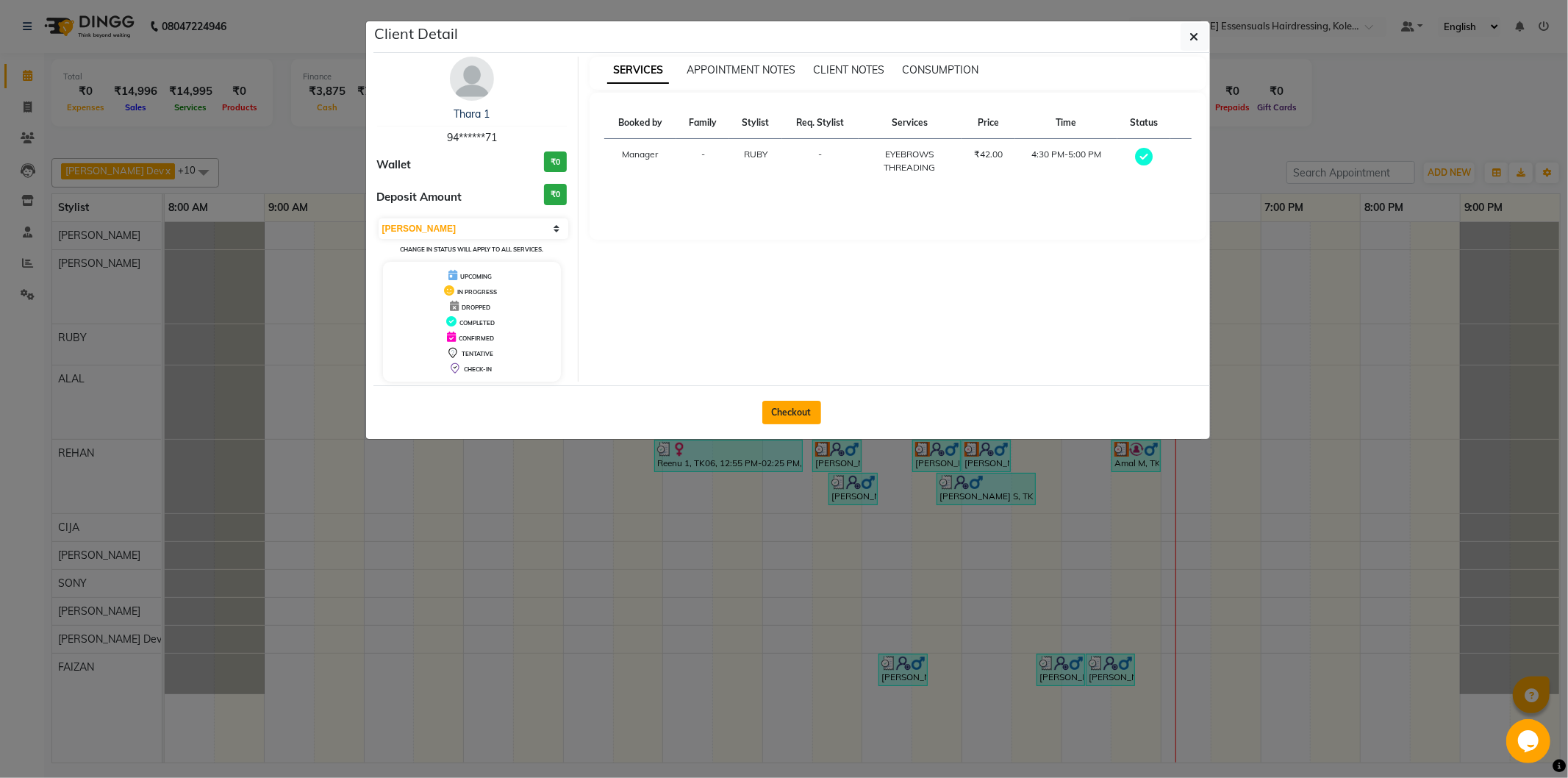
click at [809, 407] on button "Checkout" at bounding box center [791, 412] width 58 height 23
select select "8281"
select select "service"
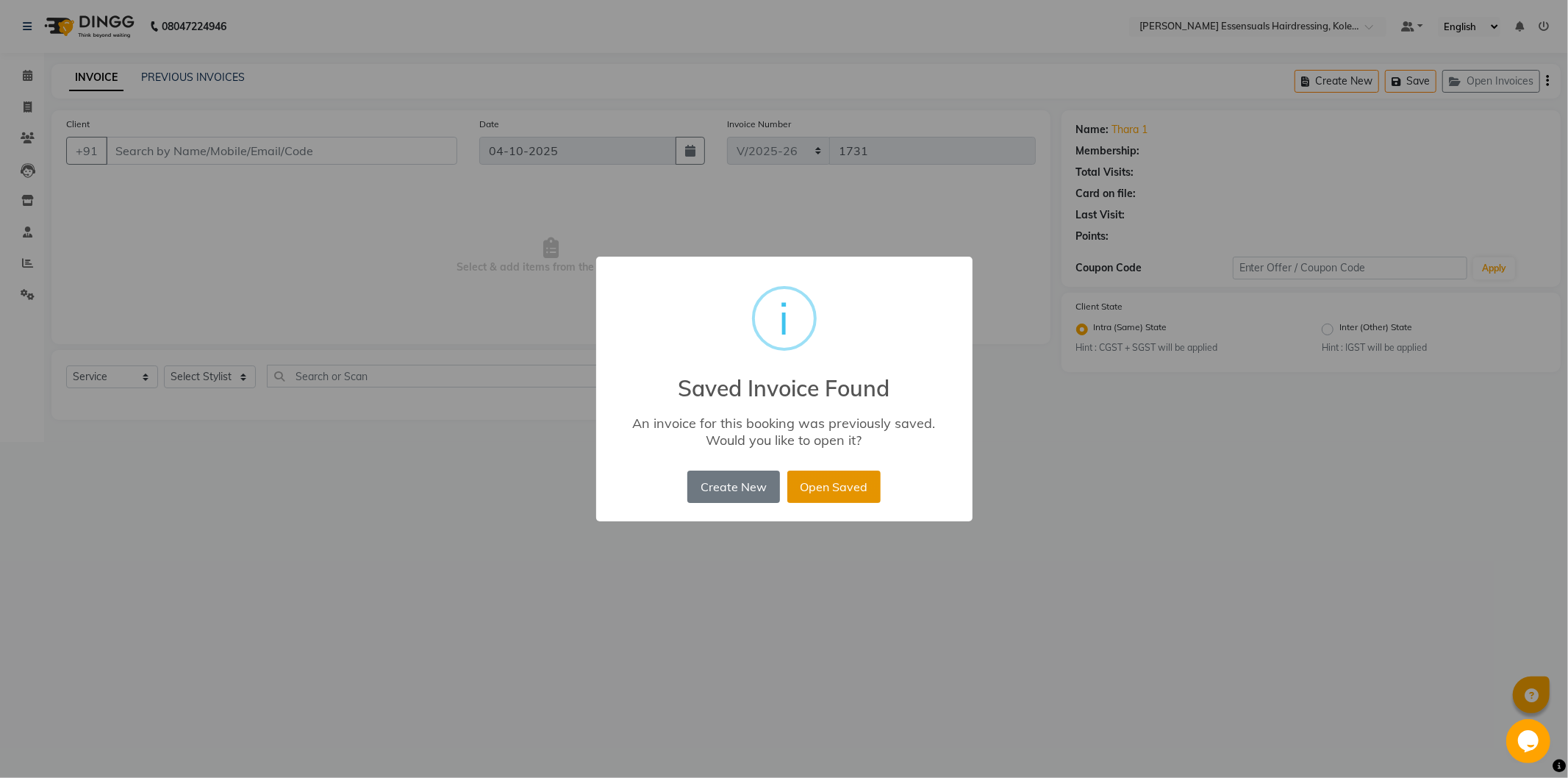
click at [829, 484] on button "Open Saved" at bounding box center [833, 487] width 94 height 33
type input "94******71"
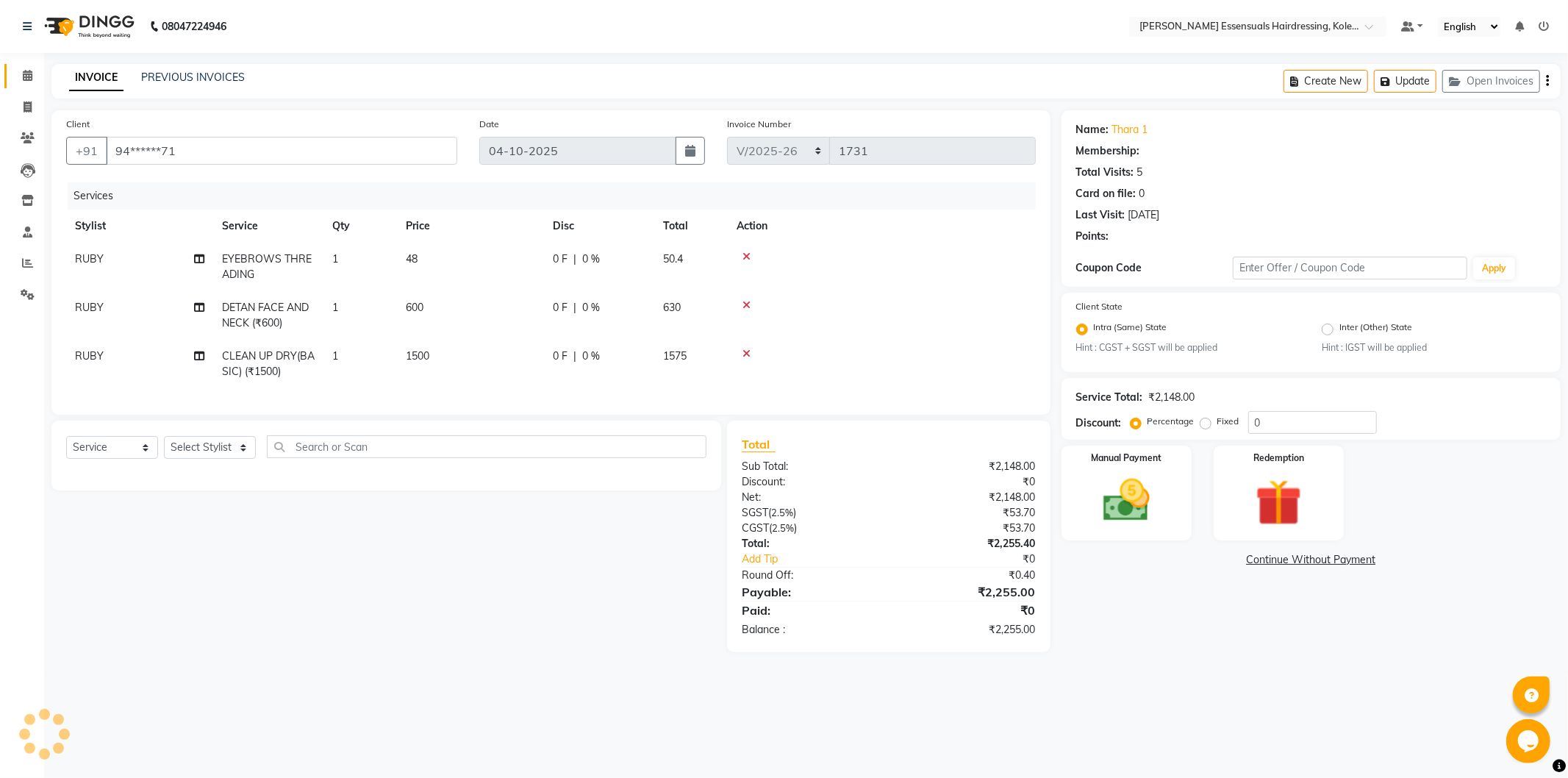
select select "1: Object"
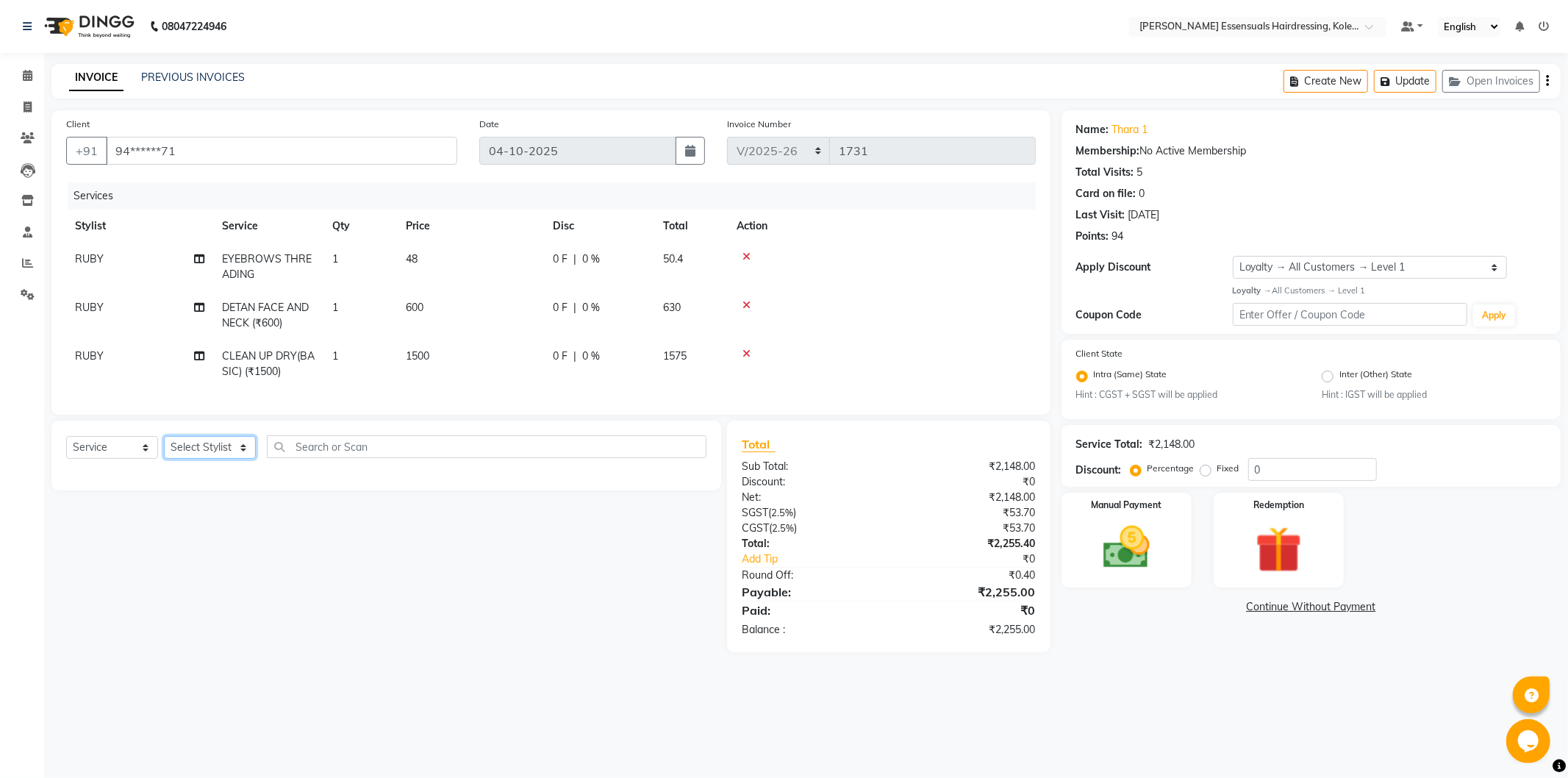
click at [232, 451] on select "Select Stylist Admin [PERSON_NAME] Dev [PERSON_NAME] [PERSON_NAME] [PERSON_NAME…" at bounding box center [210, 447] width 92 height 23
select select "79968"
click at [164, 449] on select "Select Stylist Admin [PERSON_NAME] Dev [PERSON_NAME] [PERSON_NAME] [PERSON_NAME…" at bounding box center [210, 447] width 92 height 23
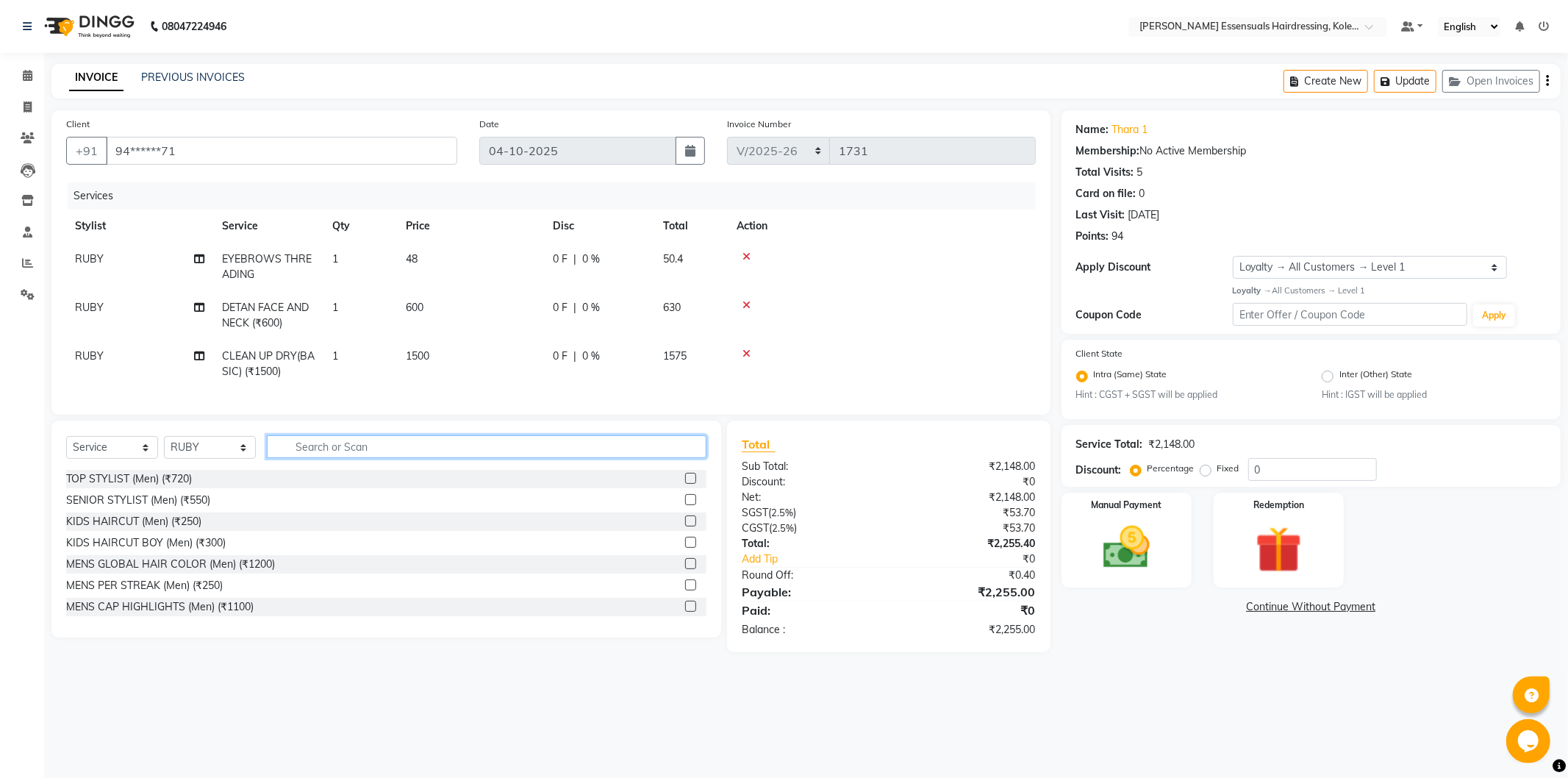
click at [318, 458] on input "text" at bounding box center [487, 447] width 440 height 23
type input "ice"
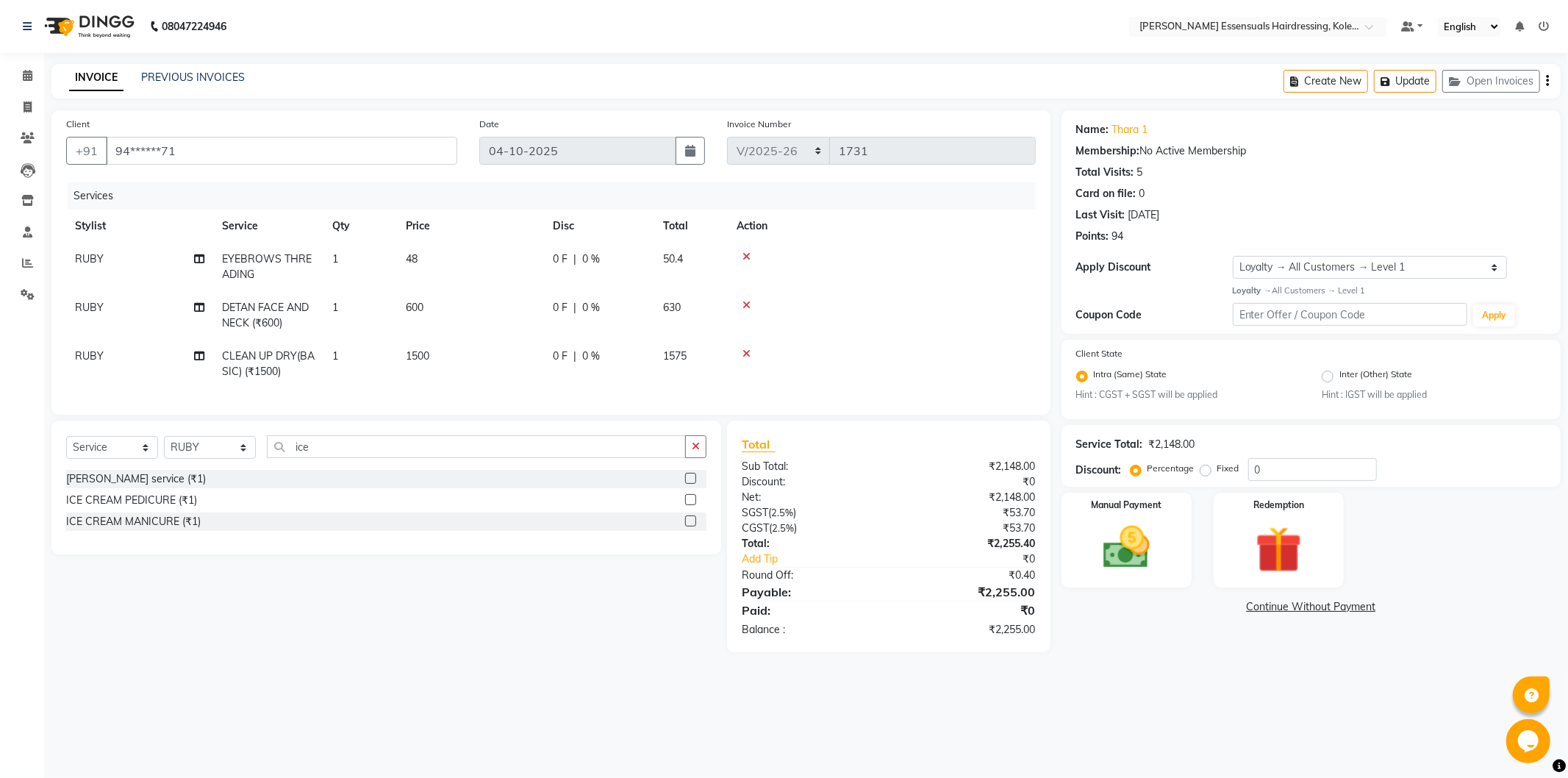
click at [692, 505] on label at bounding box center [690, 499] width 11 height 11
click at [692, 505] on input "checkbox" at bounding box center [689, 500] width 9 height 9
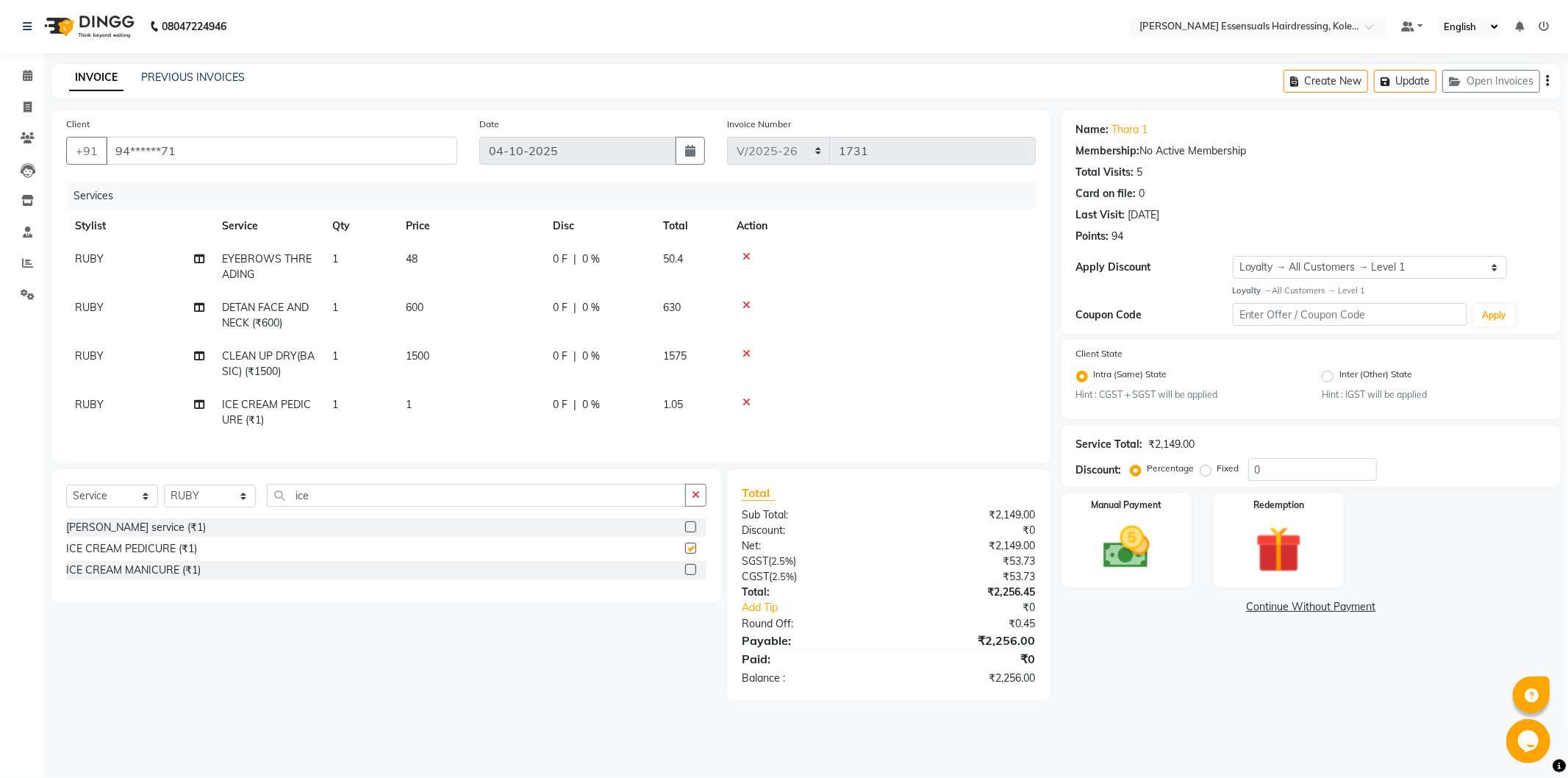
checkbox input "false"
click at [420, 395] on td "1" at bounding box center [470, 413] width 147 height 48
select select "79968"
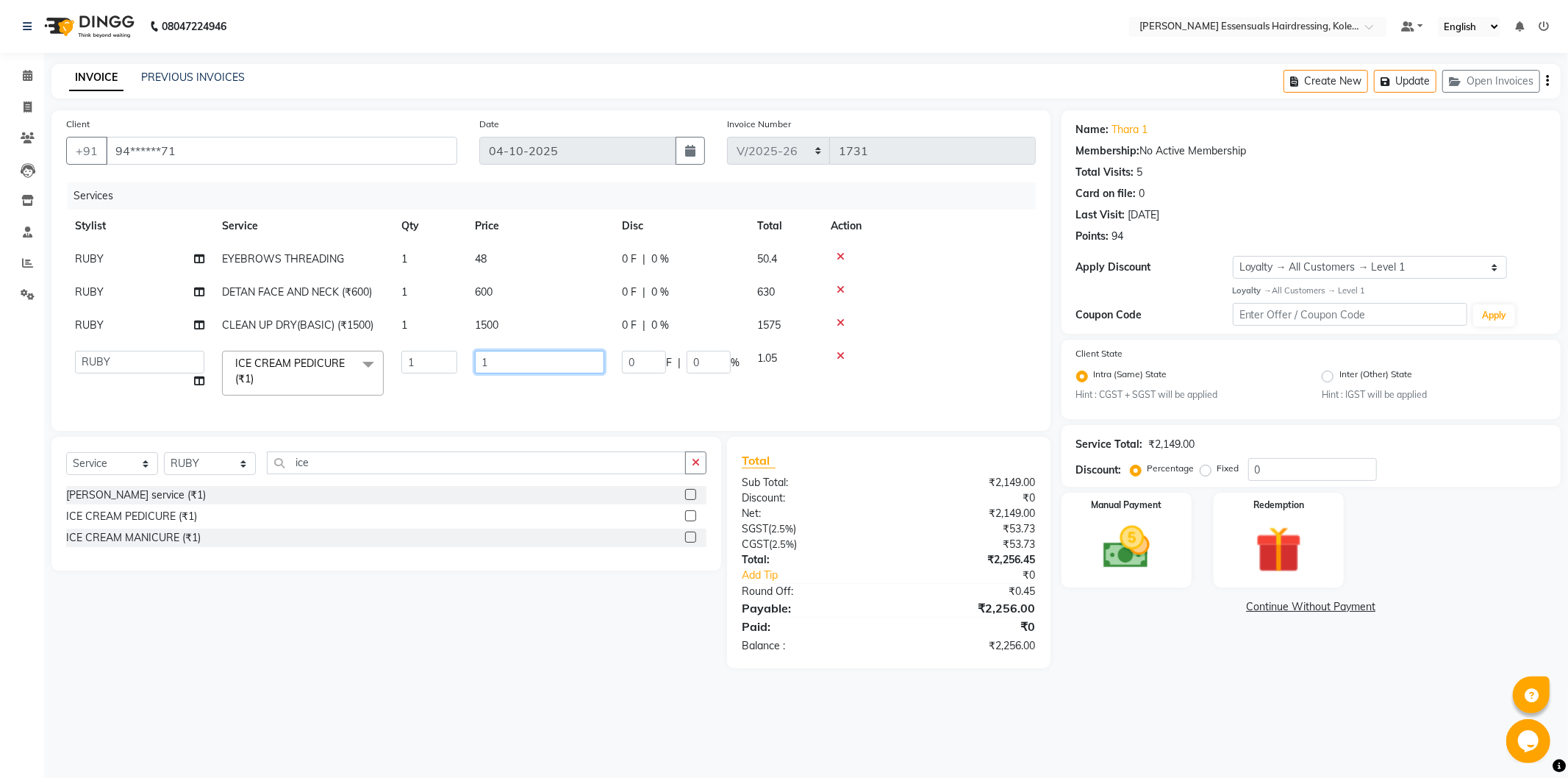
click at [510, 360] on td "1" at bounding box center [539, 373] width 147 height 63
type input "1350"
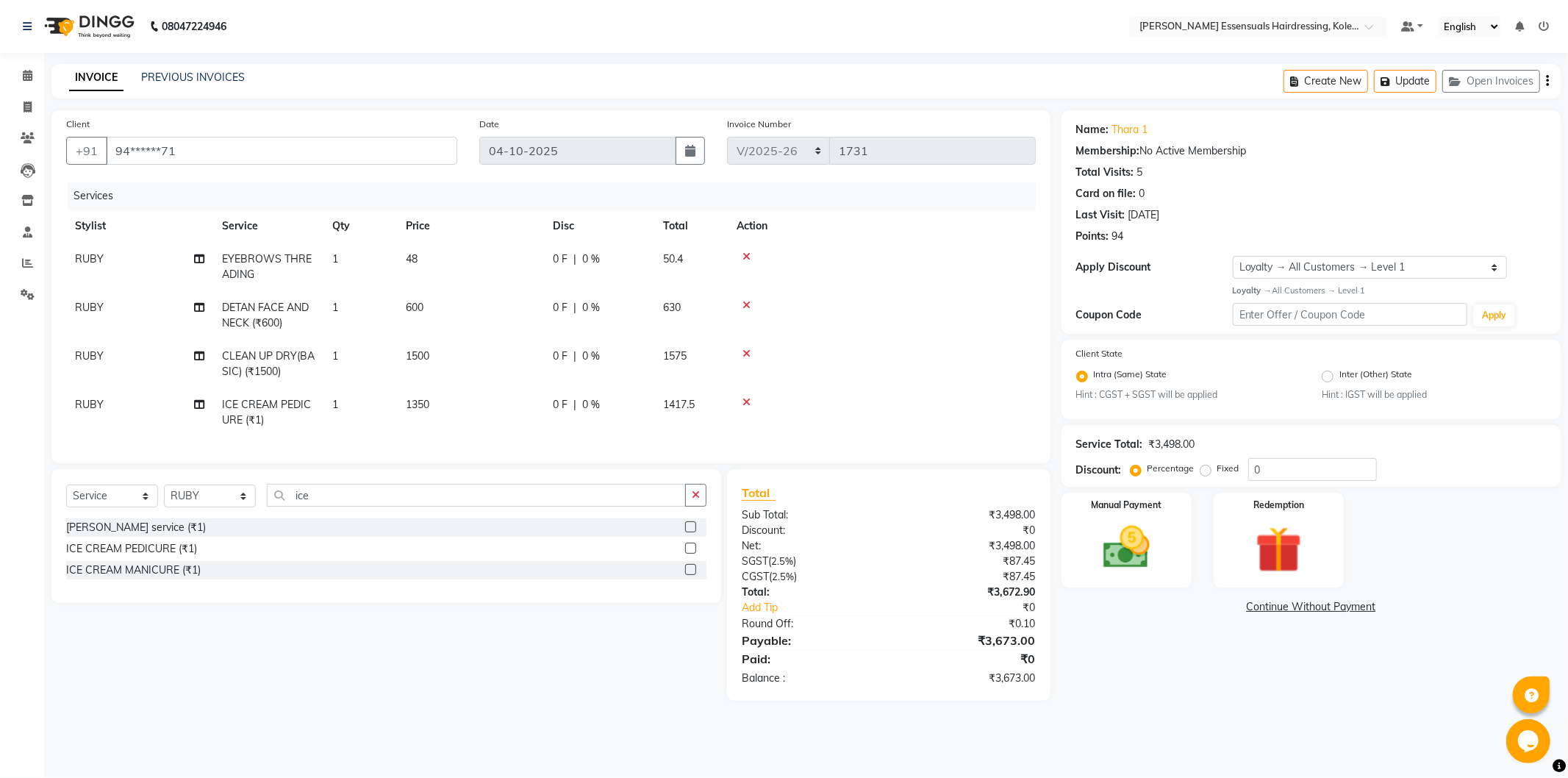
click at [973, 318] on tbody "RUBY EYEBROWS THREADING 1 48 0 F | 0 % 50.4 RUBY DETAN FACE AND NECK (₹600) 1 6…" at bounding box center [551, 340] width 970 height 194
click at [1385, 79] on icon "button" at bounding box center [1388, 82] width 15 height 10
click at [1420, 83] on button "Update" at bounding box center [1405, 81] width 63 height 23
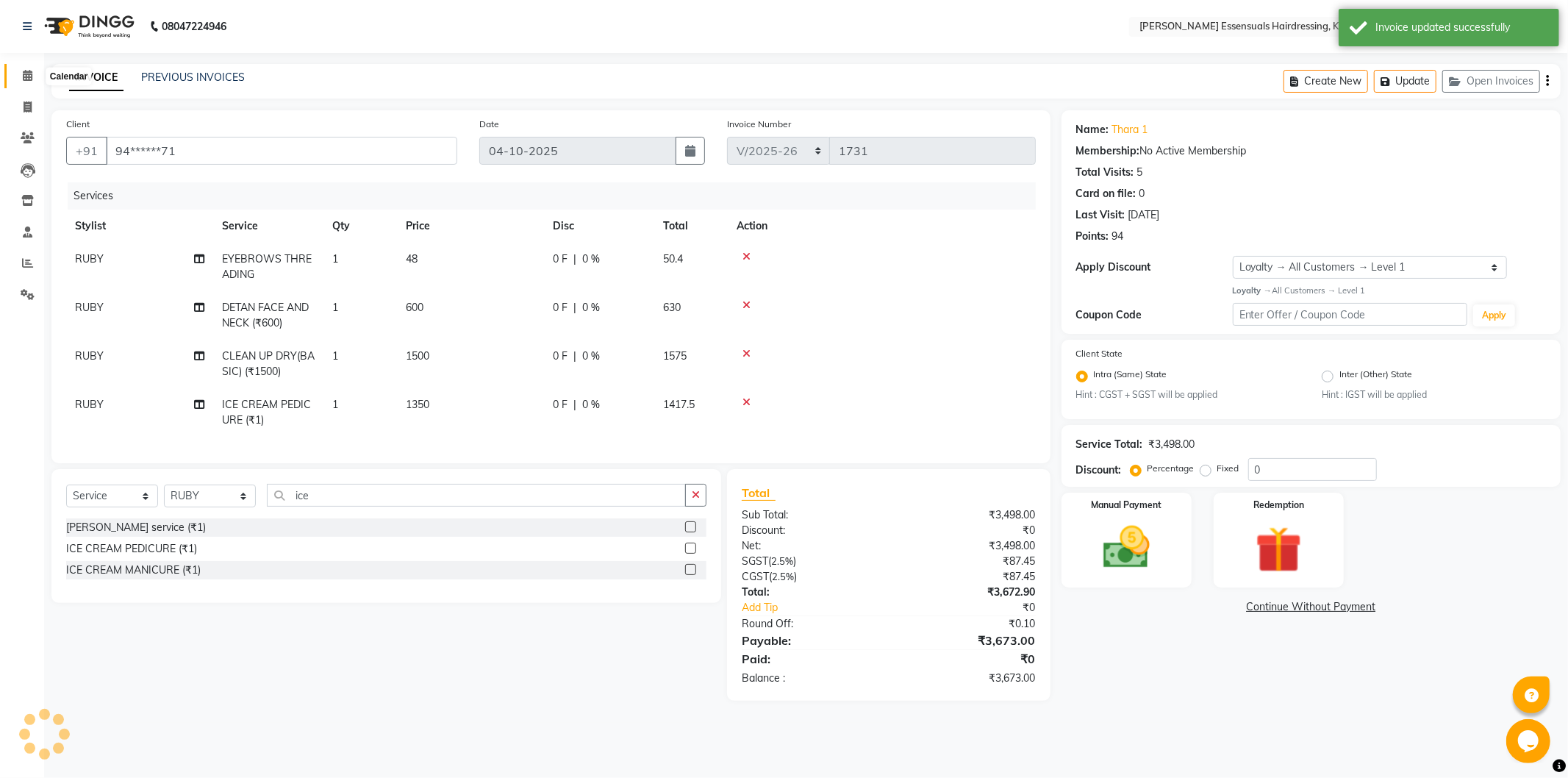
click at [19, 75] on span at bounding box center [27, 77] width 26 height 17
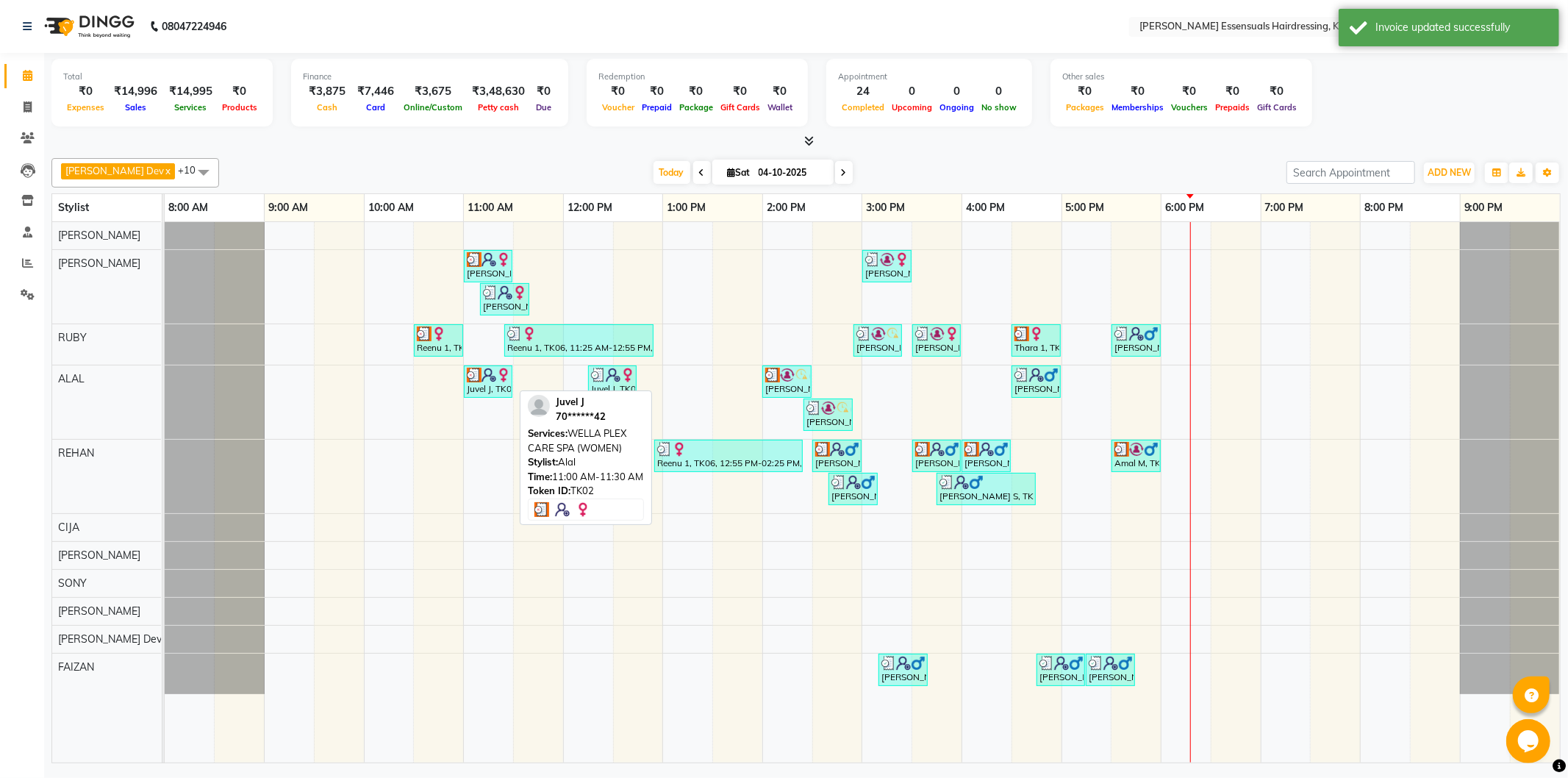
click at [476, 393] on div "Juvel J, TK02, 11:00 AM-11:30 AM, WELLA PLEX CARE SPA (WOMEN)" at bounding box center [488, 382] width 46 height 28
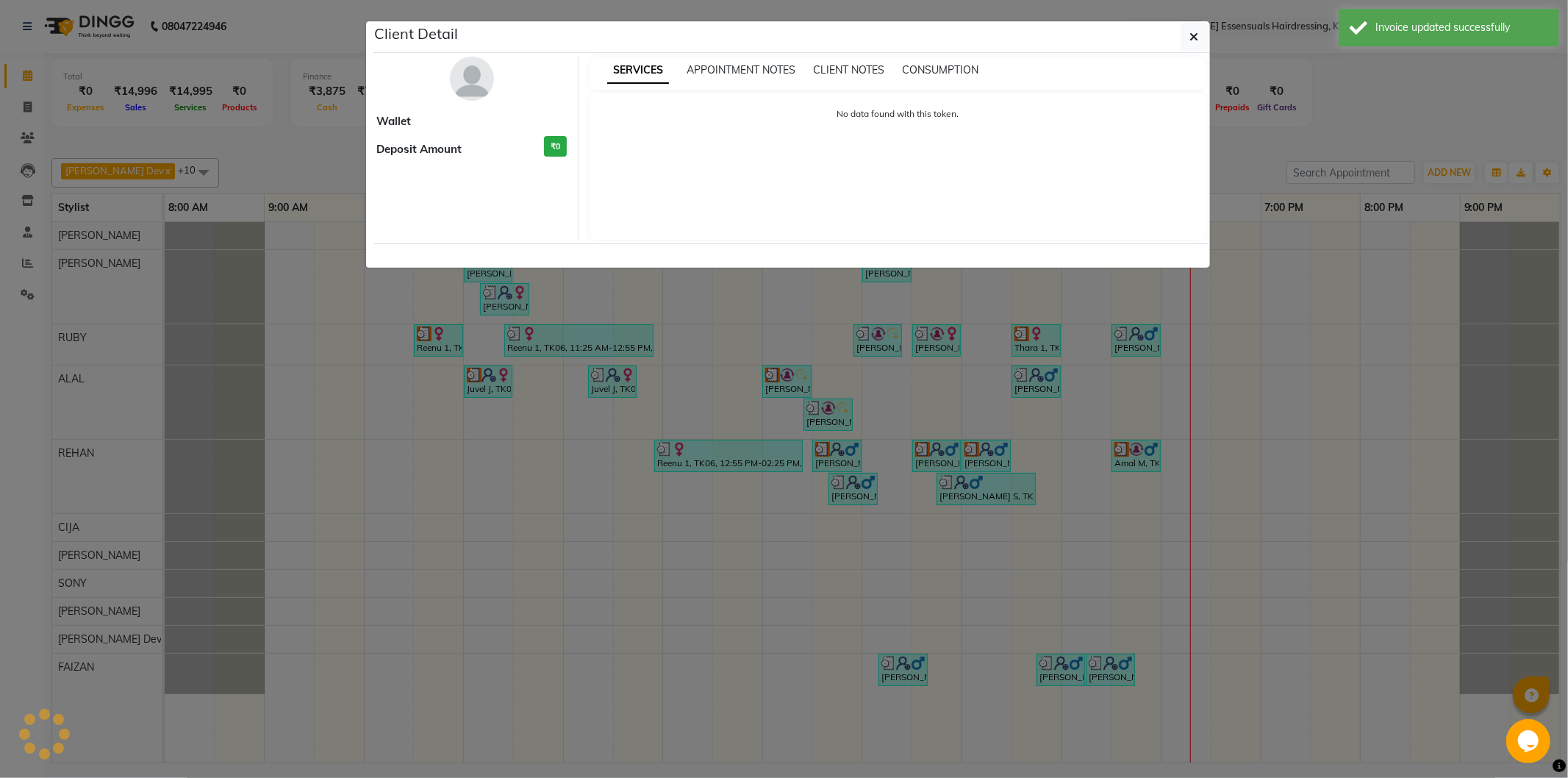
select select "3"
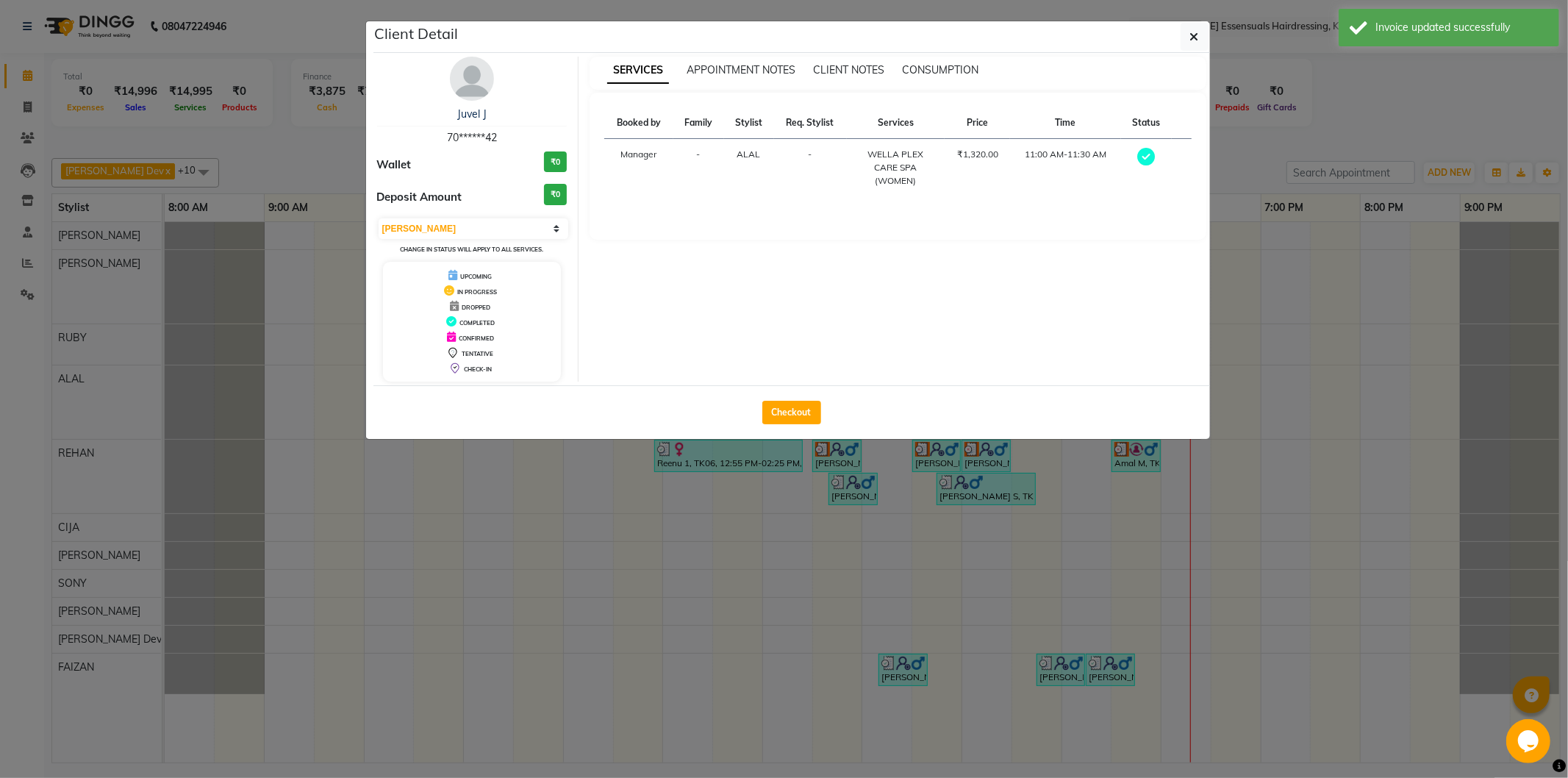
click at [784, 400] on div "Checkout" at bounding box center [792, 412] width 837 height 53
drag, startPoint x: 782, startPoint y: 403, endPoint x: 774, endPoint y: 405, distance: 8.2
click at [780, 405] on button "Checkout" at bounding box center [791, 412] width 58 height 23
select select "service"
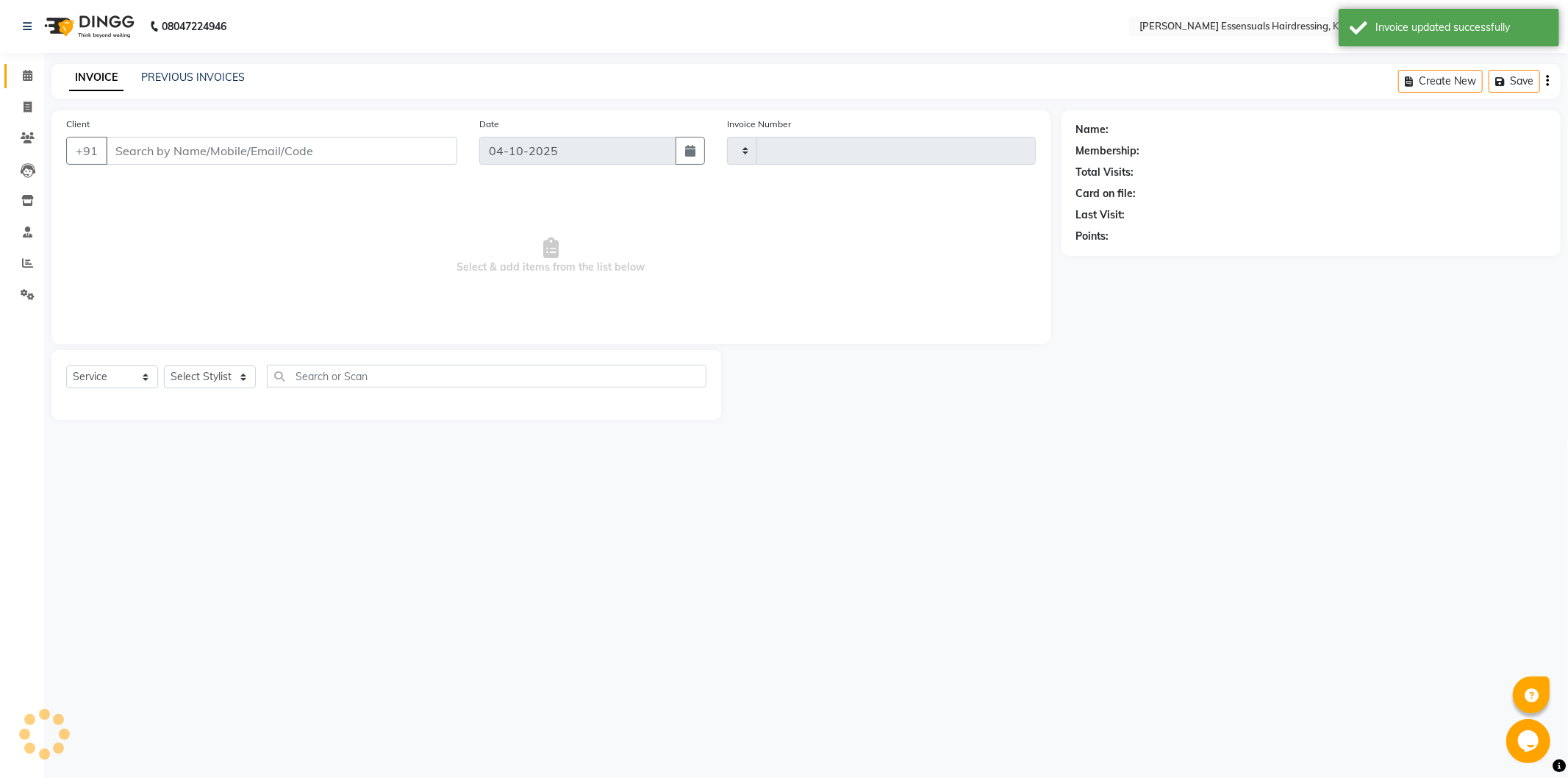
type input "1731"
select select "8281"
type input "70******42"
select select "79970"
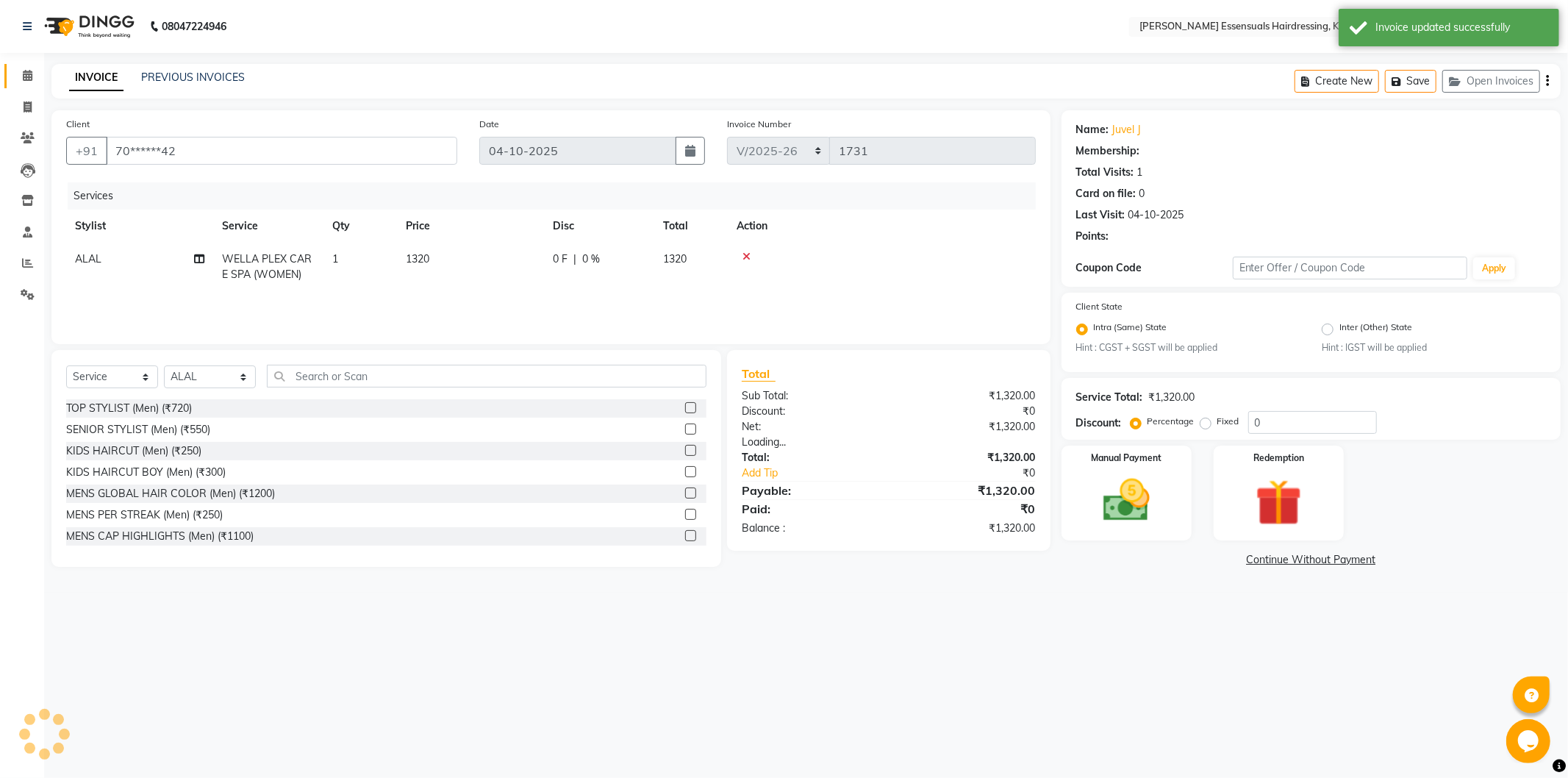
select select "1: Object"
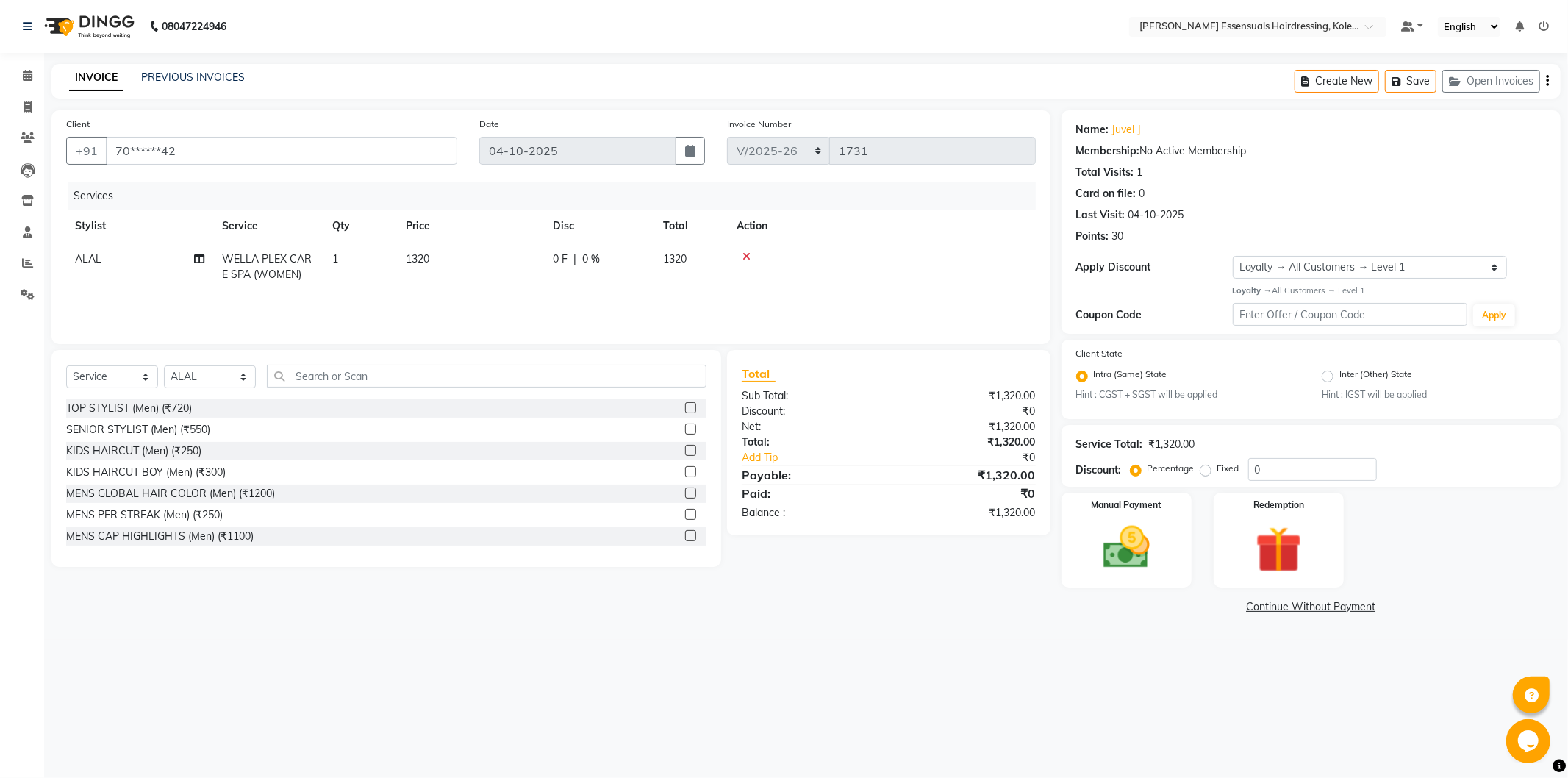
click at [423, 260] on span "1320" at bounding box center [417, 258] width 23 height 13
select select "79970"
drag, startPoint x: 504, startPoint y: 265, endPoint x: 491, endPoint y: 270, distance: 13.9
click at [498, 269] on input "1320" at bounding box center [540, 263] width 130 height 23
click at [491, 270] on input "1320" at bounding box center [540, 263] width 130 height 23
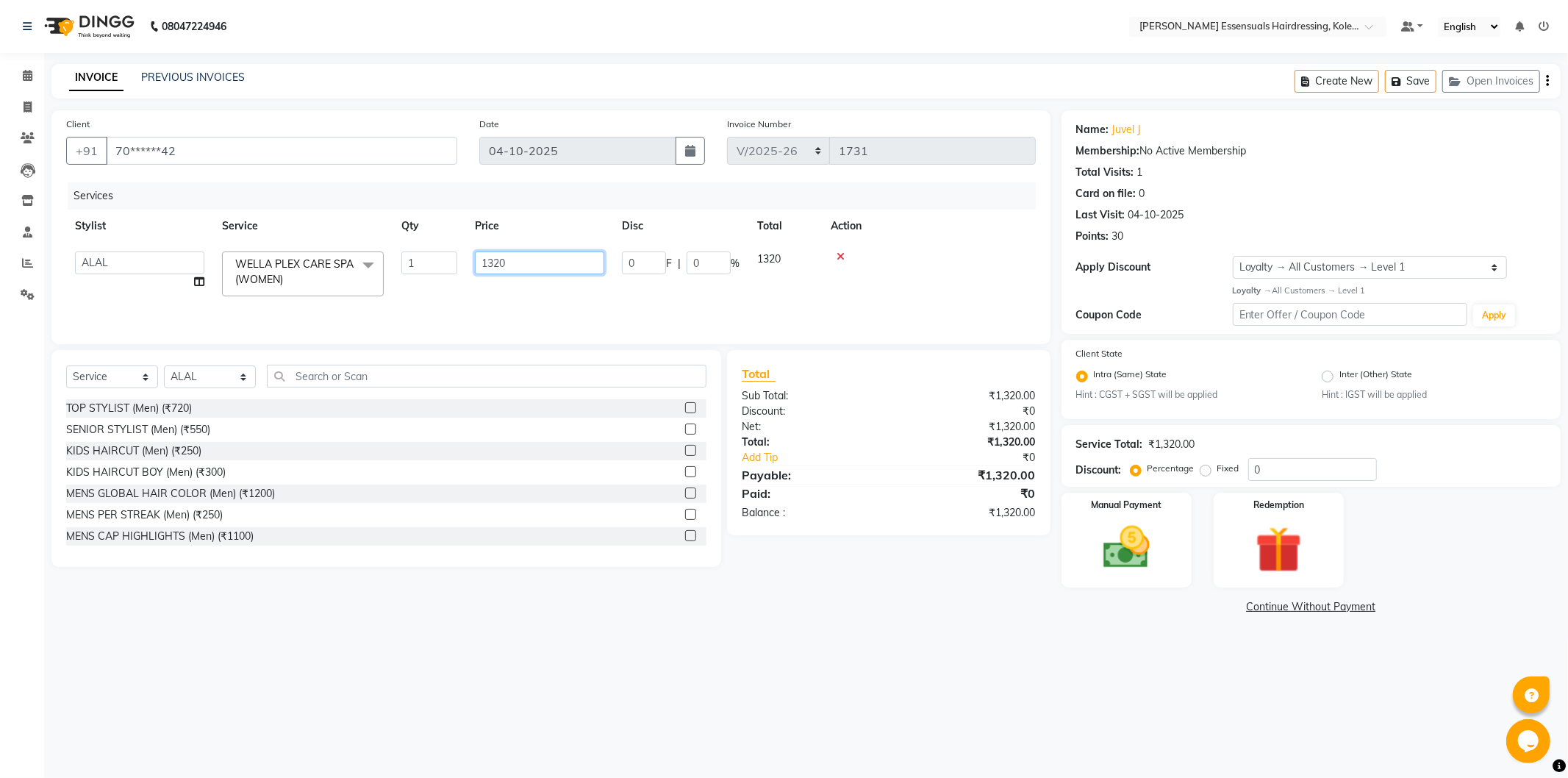
click at [491, 270] on input "1320" at bounding box center [540, 263] width 130 height 23
type input "0"
click at [503, 302] on div "Services Stylist Service Qty Price Disc Total Action Admin ALAL Anagha Dev ATHI…" at bounding box center [551, 255] width 970 height 147
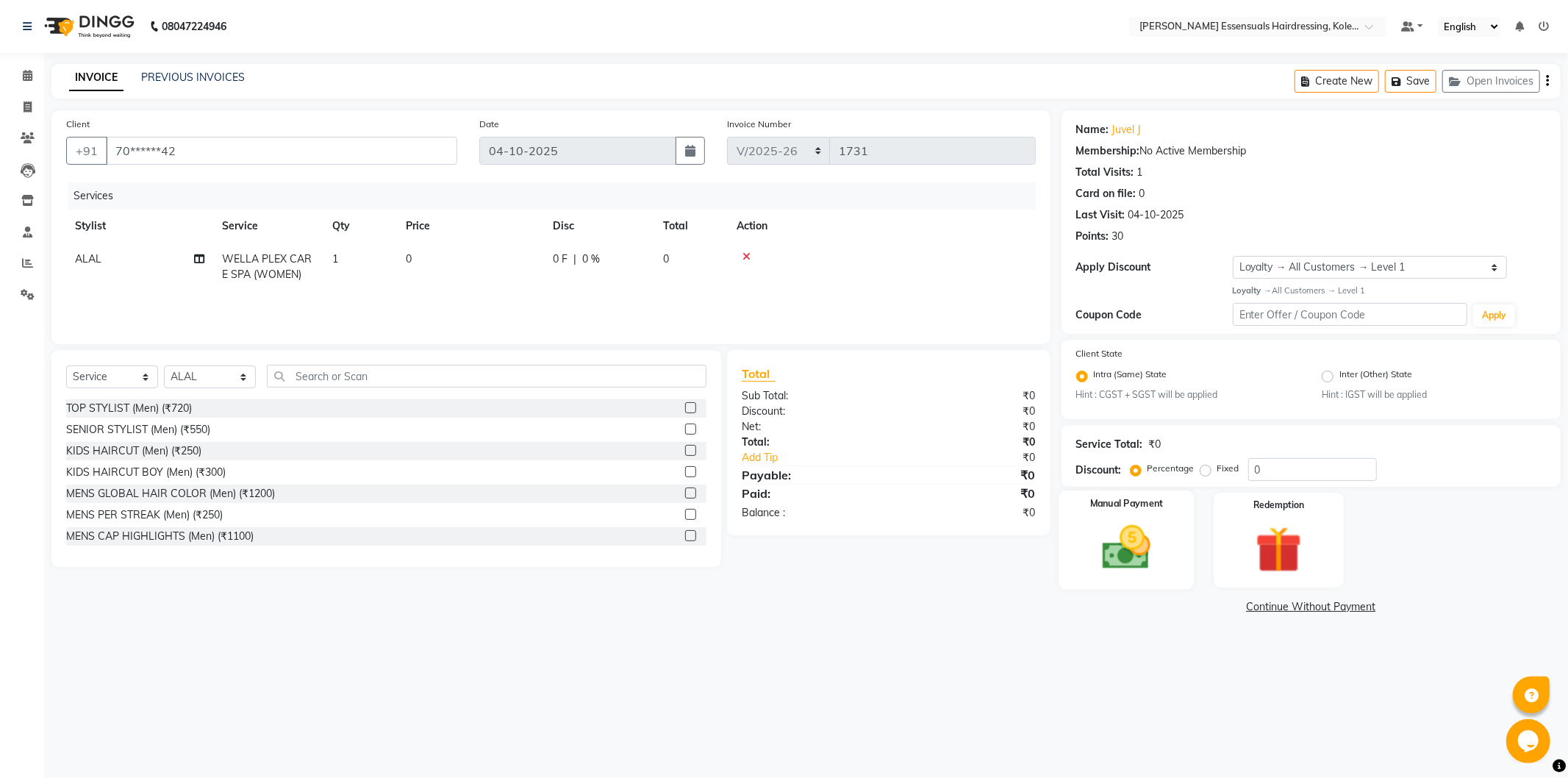
click at [1130, 534] on img at bounding box center [1126, 548] width 79 height 56
drag, startPoint x: 1176, startPoint y: 603, endPoint x: 1178, endPoint y: 623, distance: 20.1
click at [1174, 604] on span "CASH" at bounding box center [1184, 608] width 32 height 17
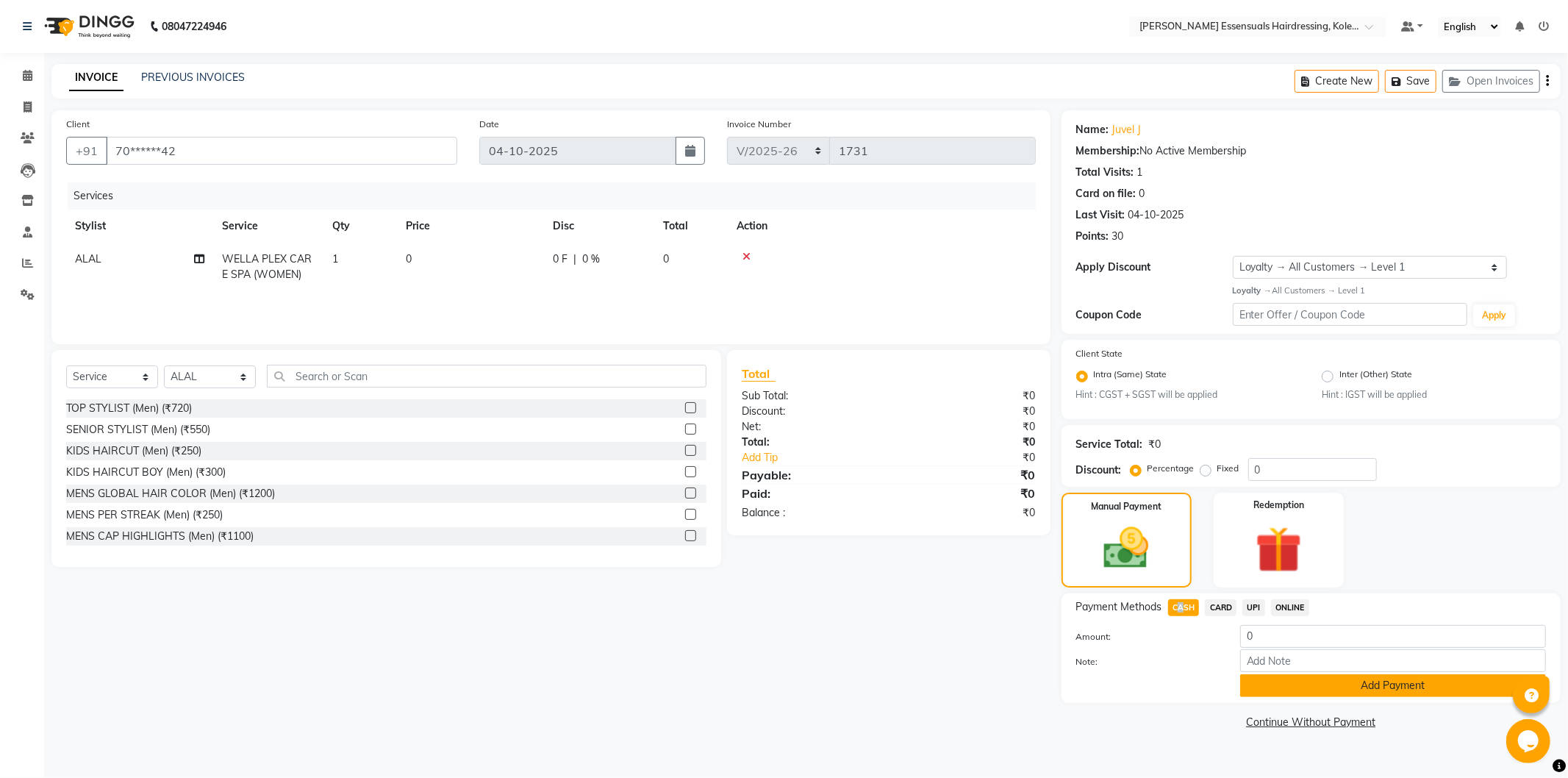
click at [1260, 696] on button "Add Payment" at bounding box center [1393, 686] width 306 height 23
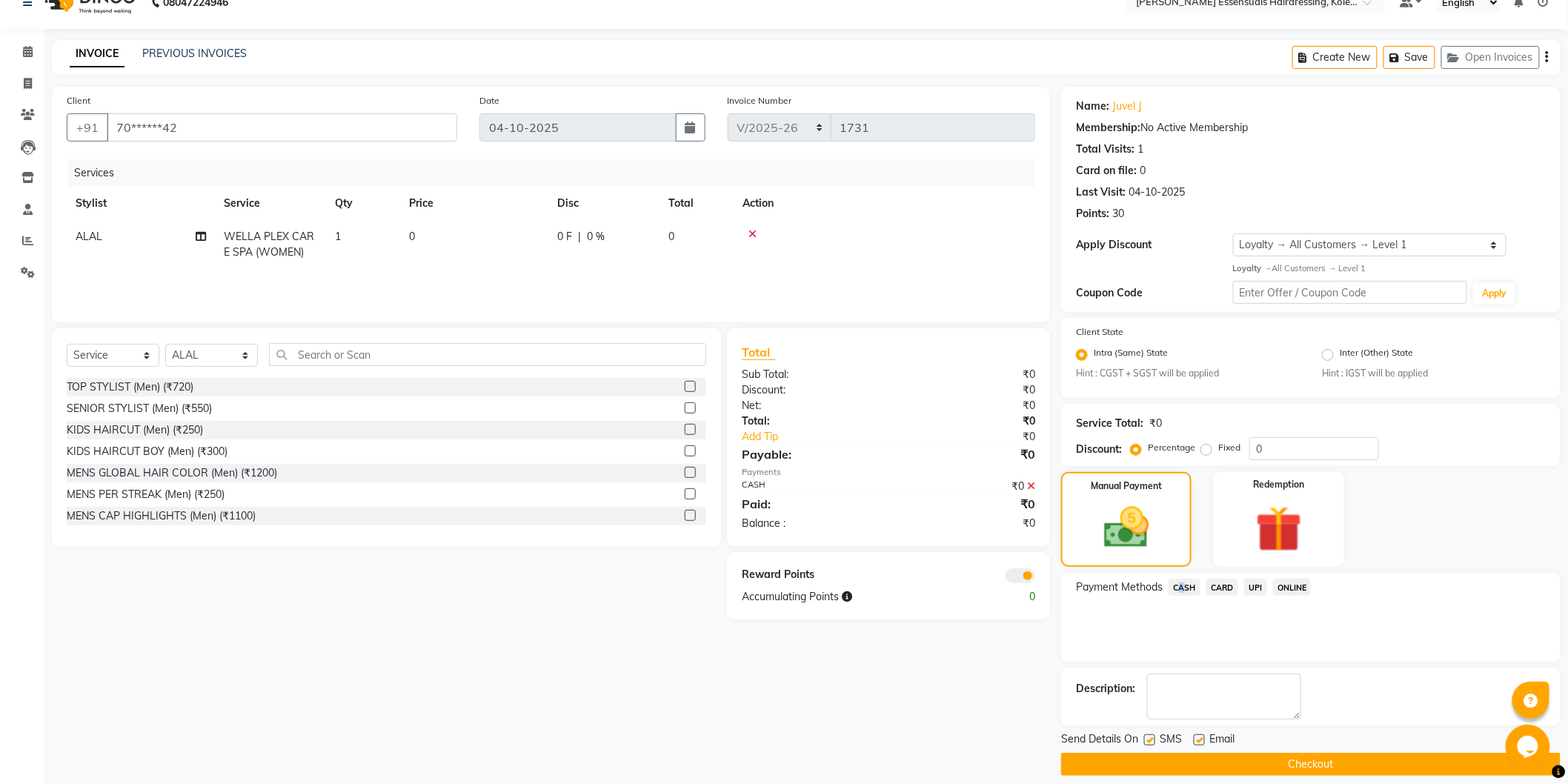
scroll to position [38, 0]
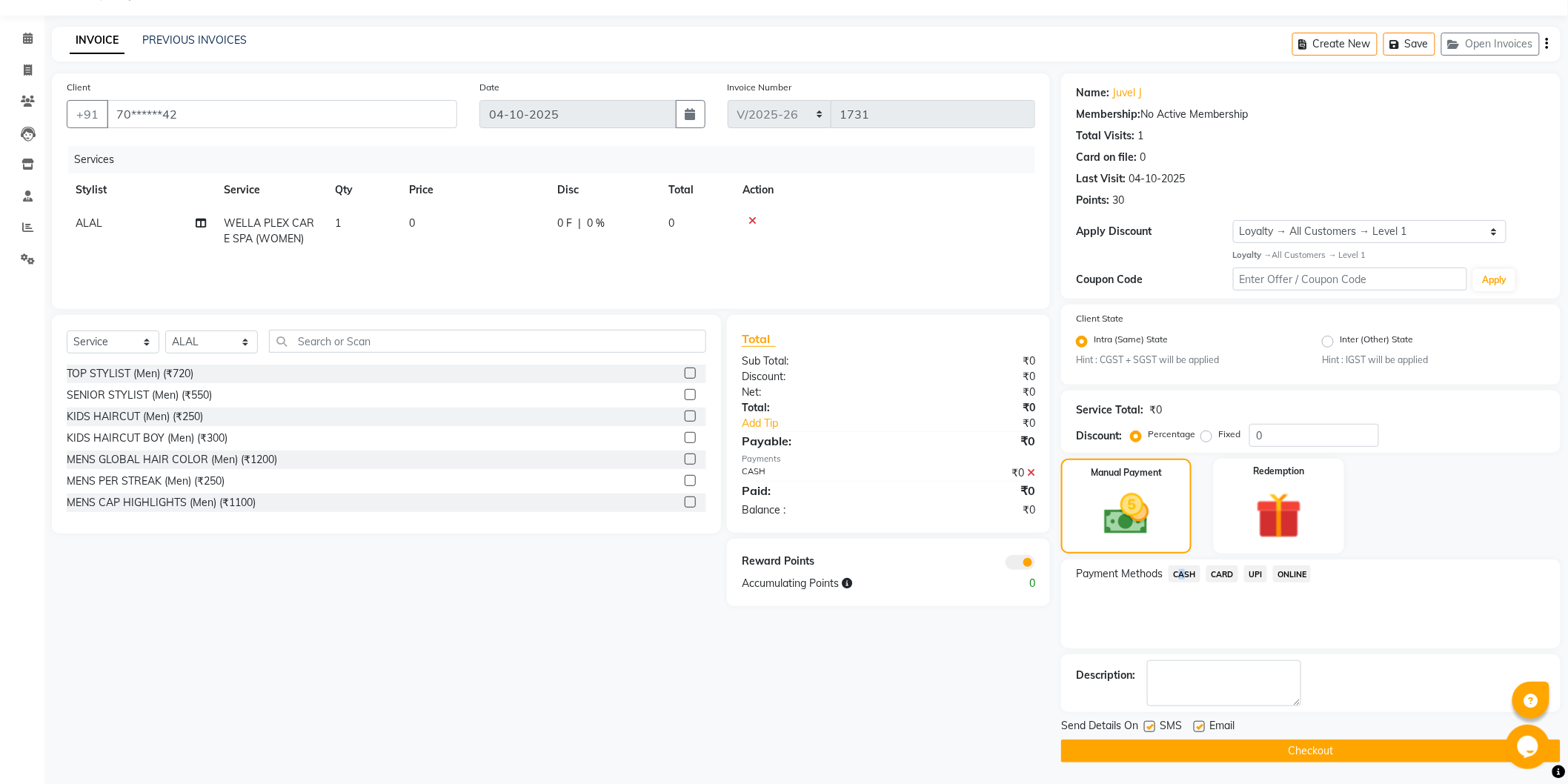
click at [1281, 749] on button "Checkout" at bounding box center [1310, 751] width 500 height 23
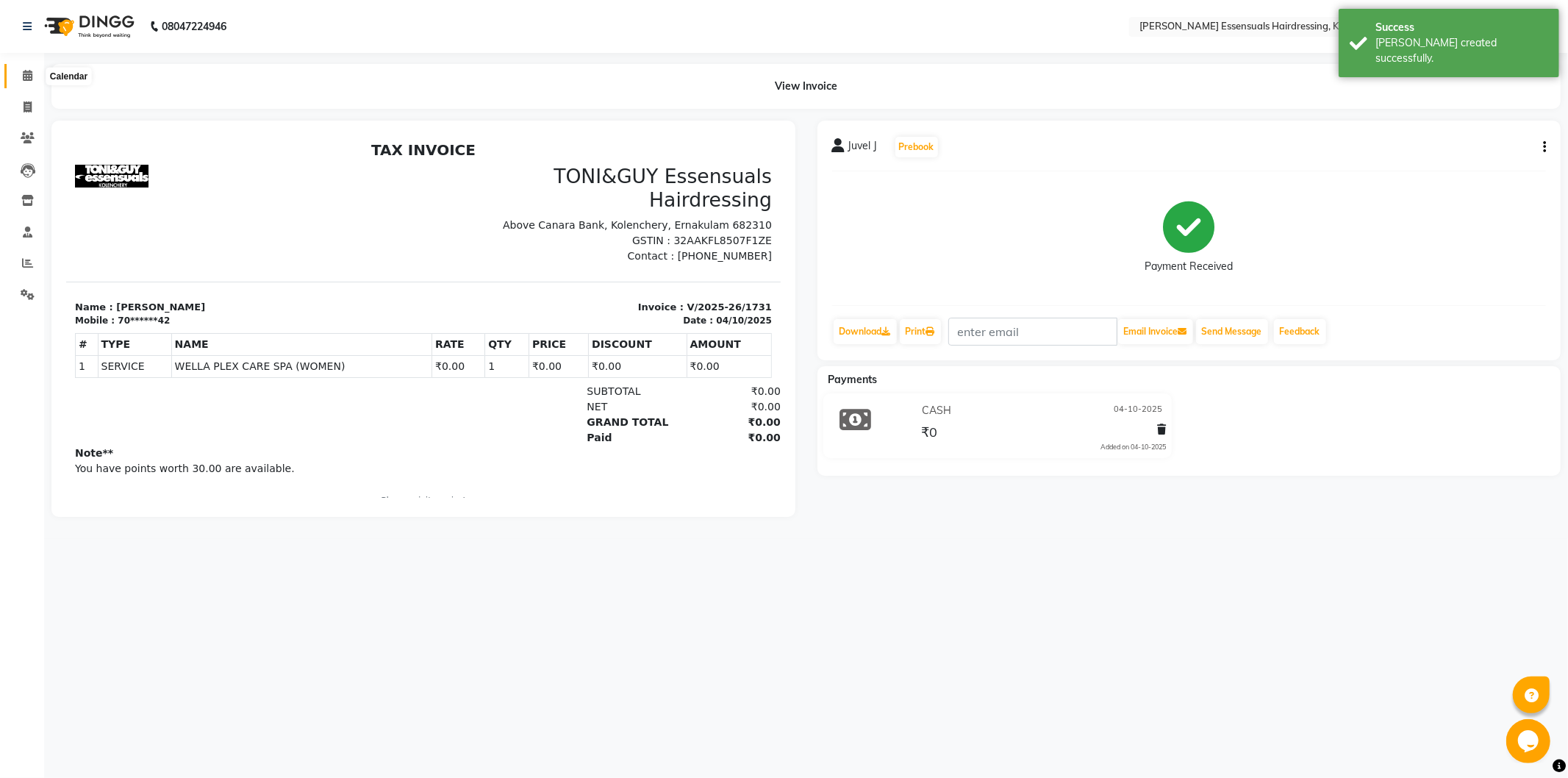
click at [26, 72] on icon at bounding box center [27, 75] width 9 height 11
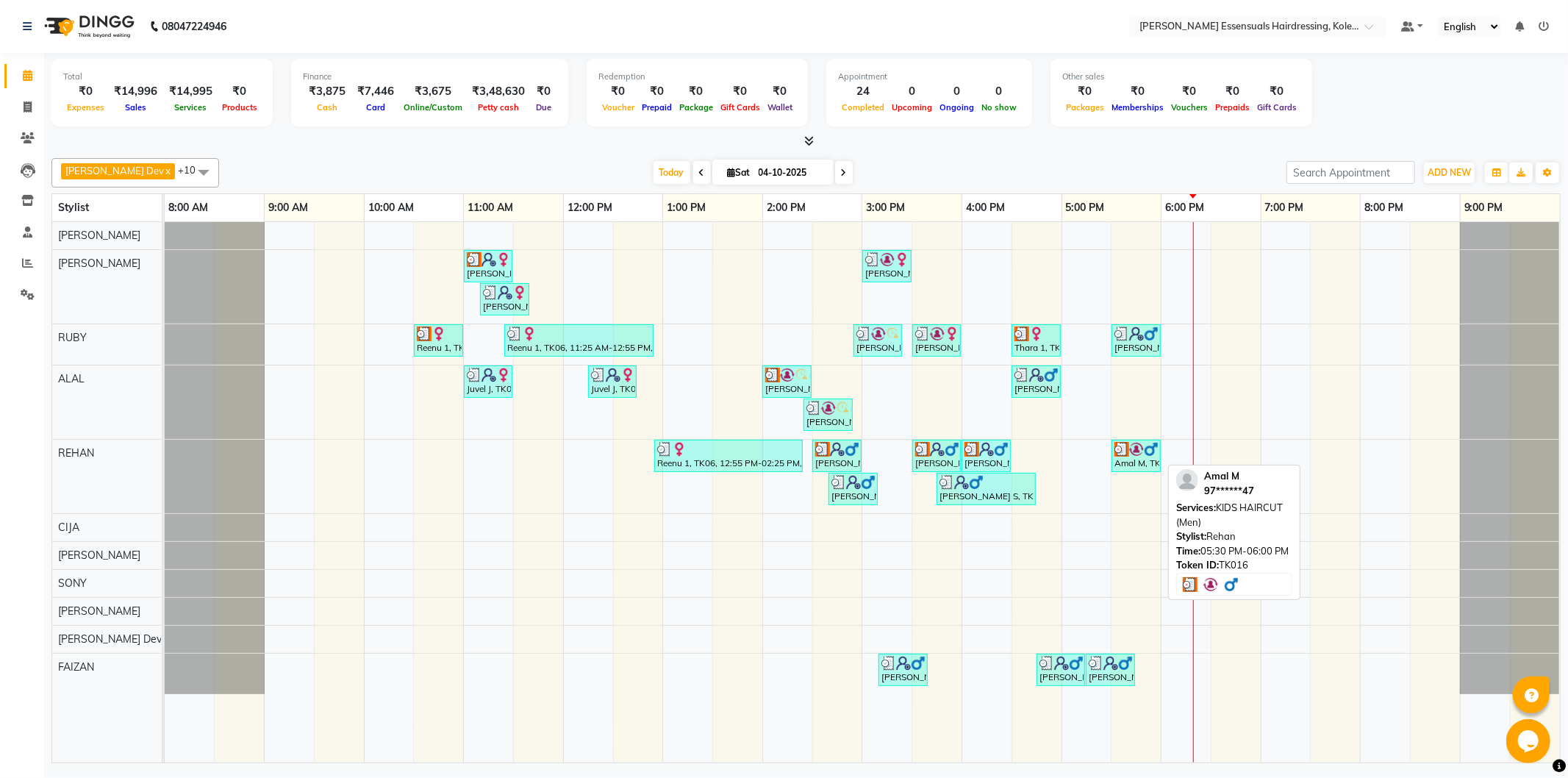
click at [1126, 444] on img at bounding box center [1121, 449] width 15 height 15
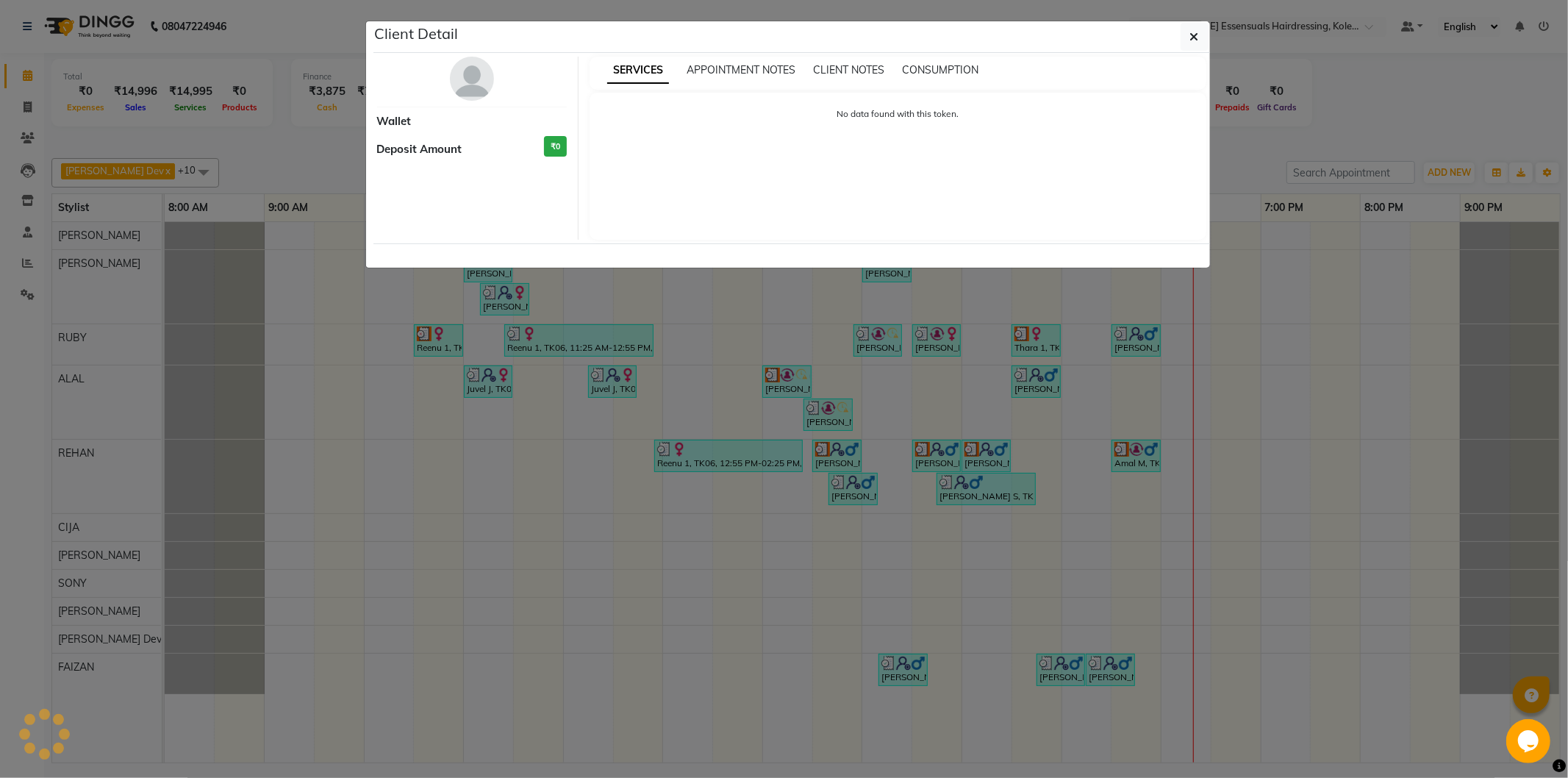
select select "3"
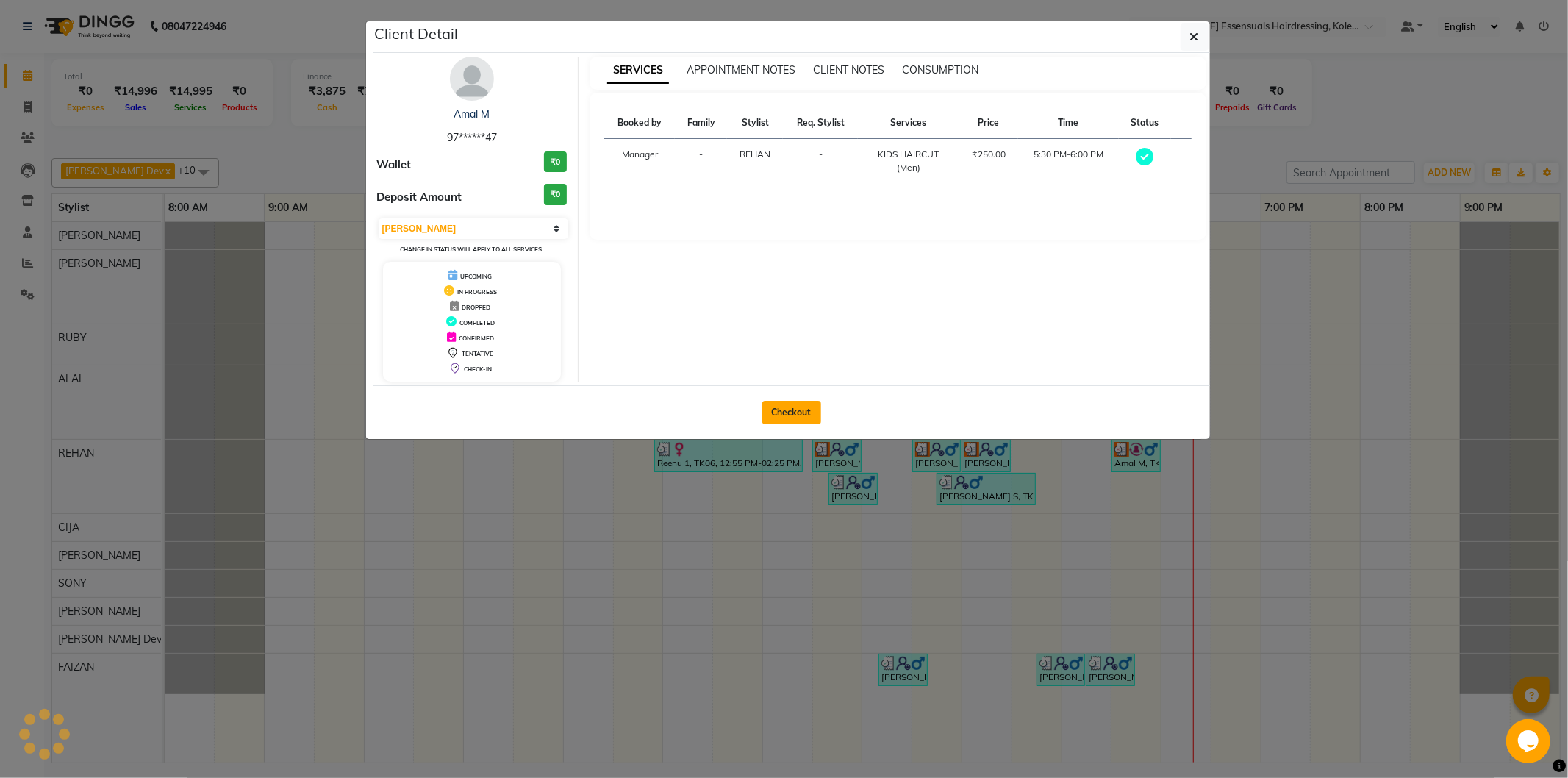
click at [779, 416] on button "Checkout" at bounding box center [791, 412] width 58 height 23
select select "service"
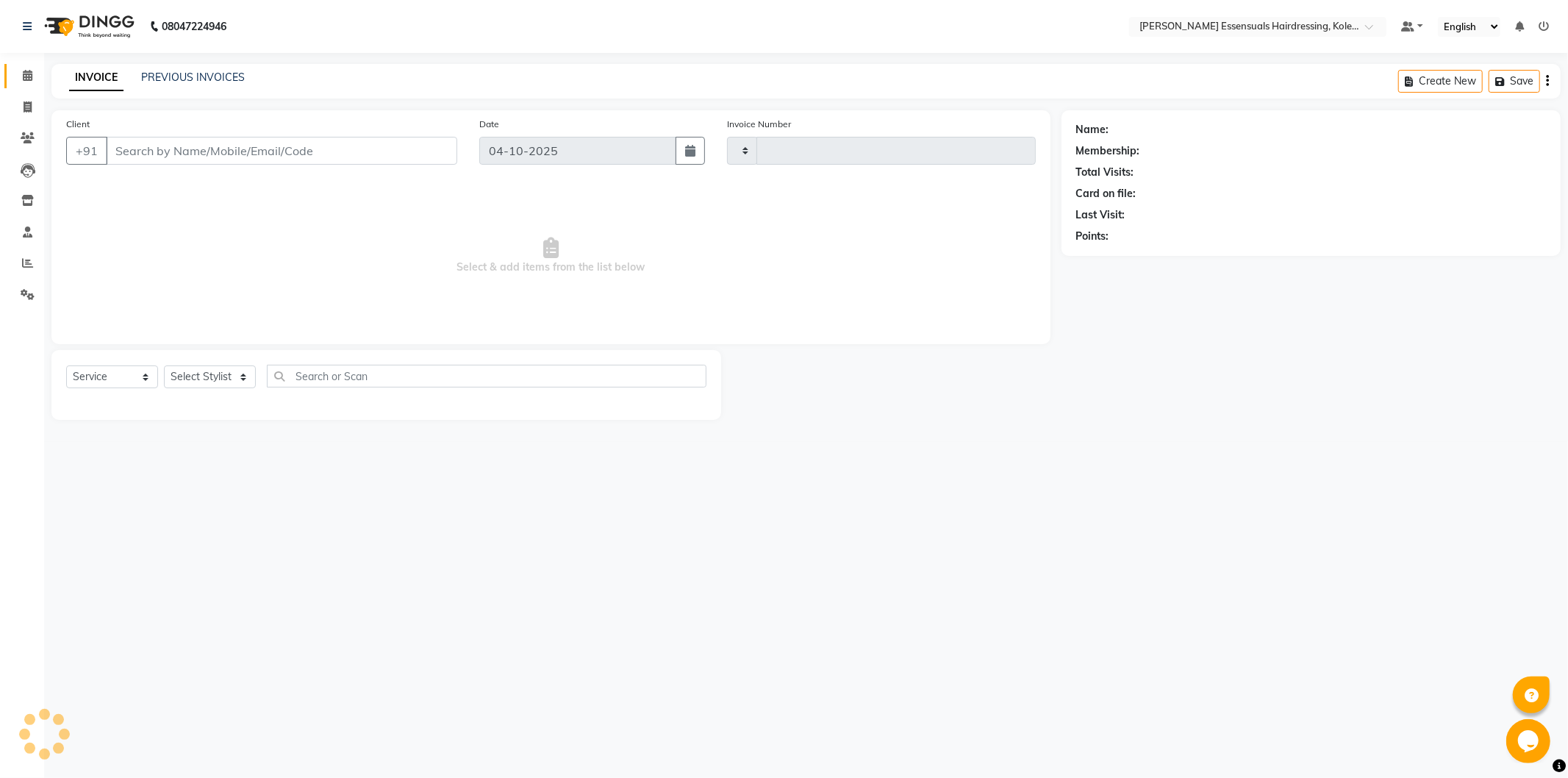
type input "1732"
select select "8281"
type input "97******47"
select select "79972"
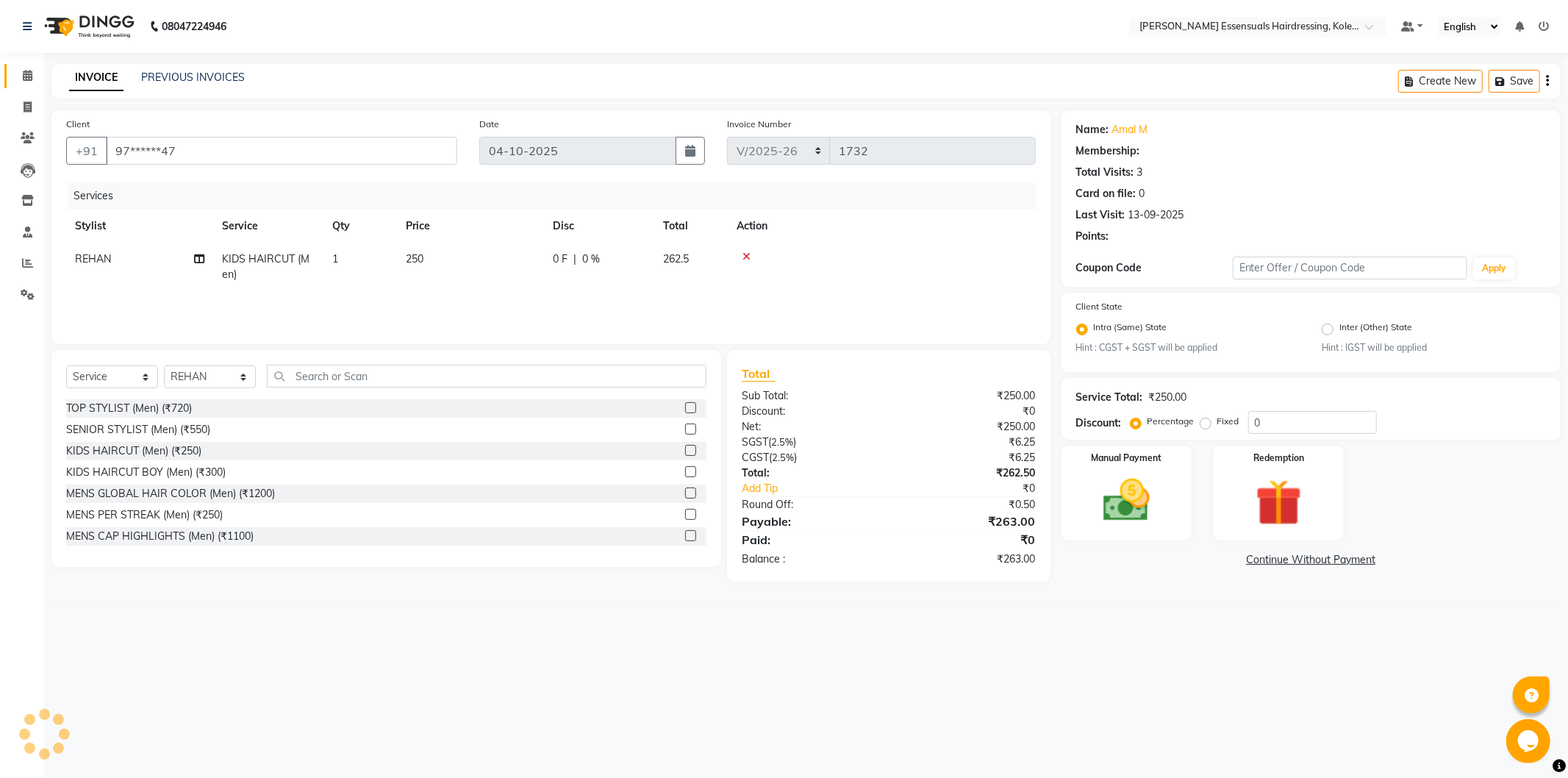
select select "1: Object"
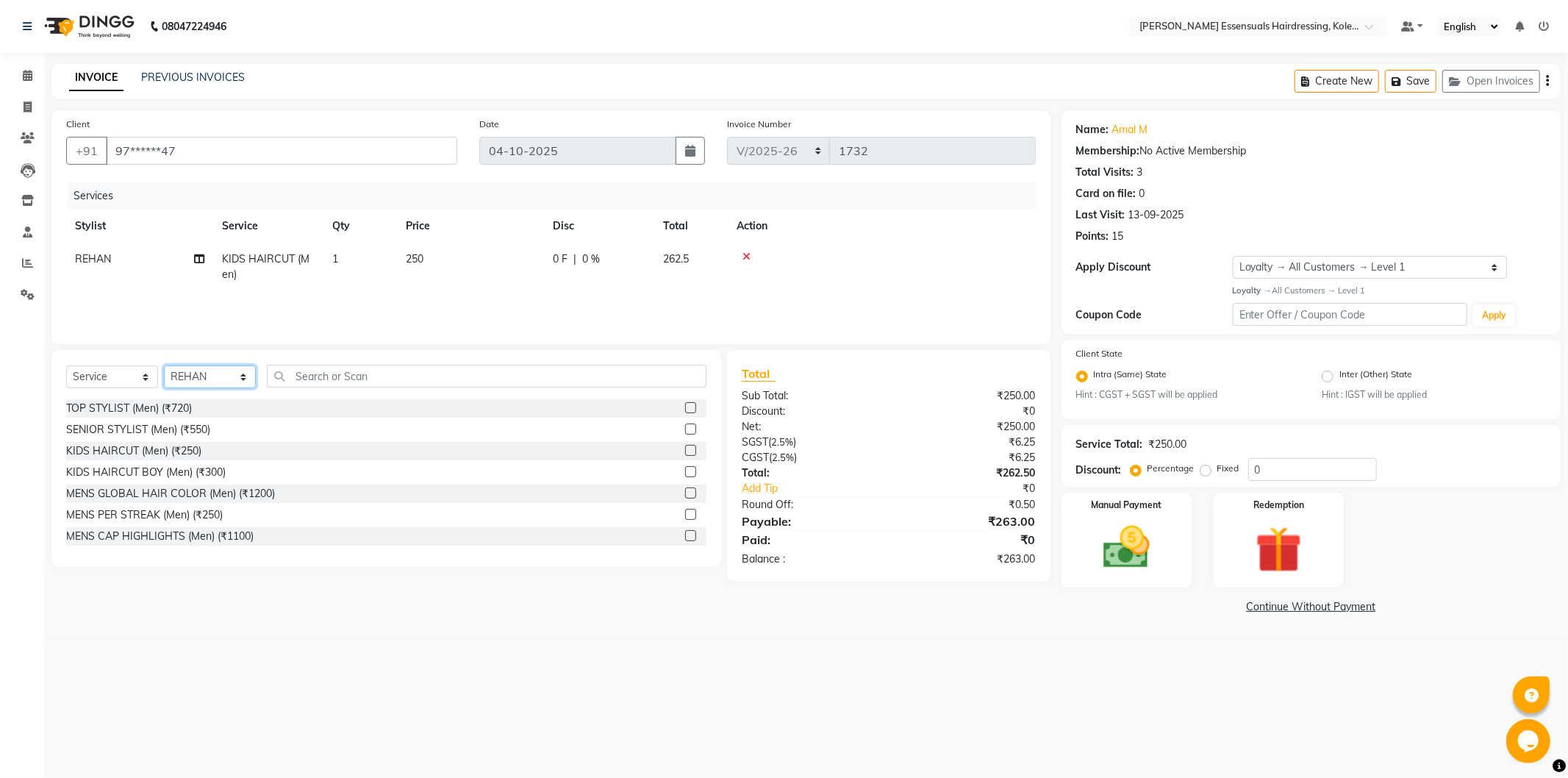
click at [218, 371] on select "Select Stylist Admin [PERSON_NAME] Dev [PERSON_NAME] [PERSON_NAME] [PERSON_NAME…" at bounding box center [210, 377] width 92 height 23
select select "79967"
click at [164, 366] on select "Select Stylist Admin [PERSON_NAME] Dev [PERSON_NAME] [PERSON_NAME] [PERSON_NAME…" at bounding box center [210, 377] width 92 height 23
click at [357, 380] on input "text" at bounding box center [487, 376] width 440 height 23
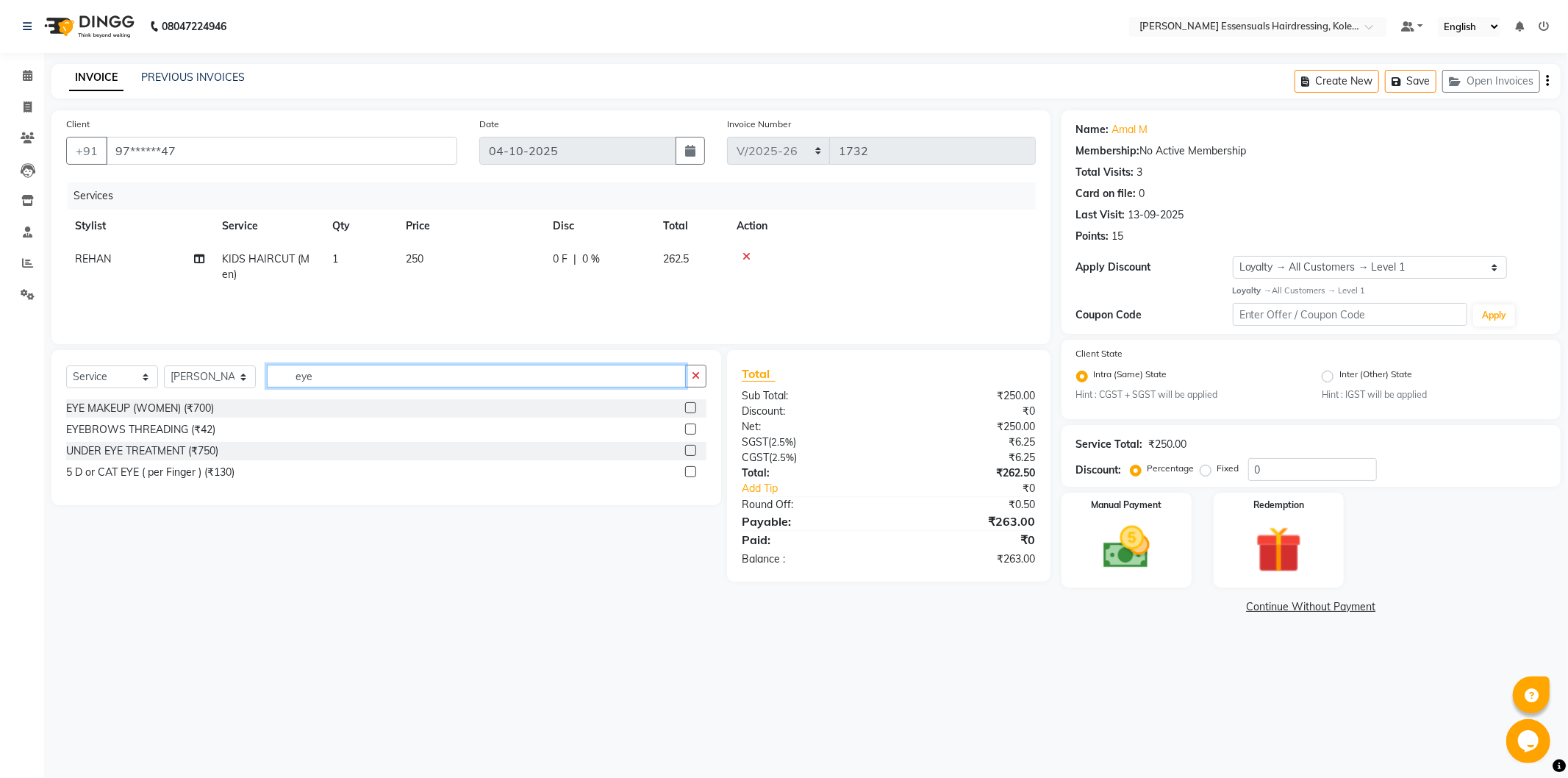
type input "eye"
click at [690, 432] on label at bounding box center [690, 429] width 11 height 11
click at [690, 432] on input "checkbox" at bounding box center [689, 430] width 9 height 9
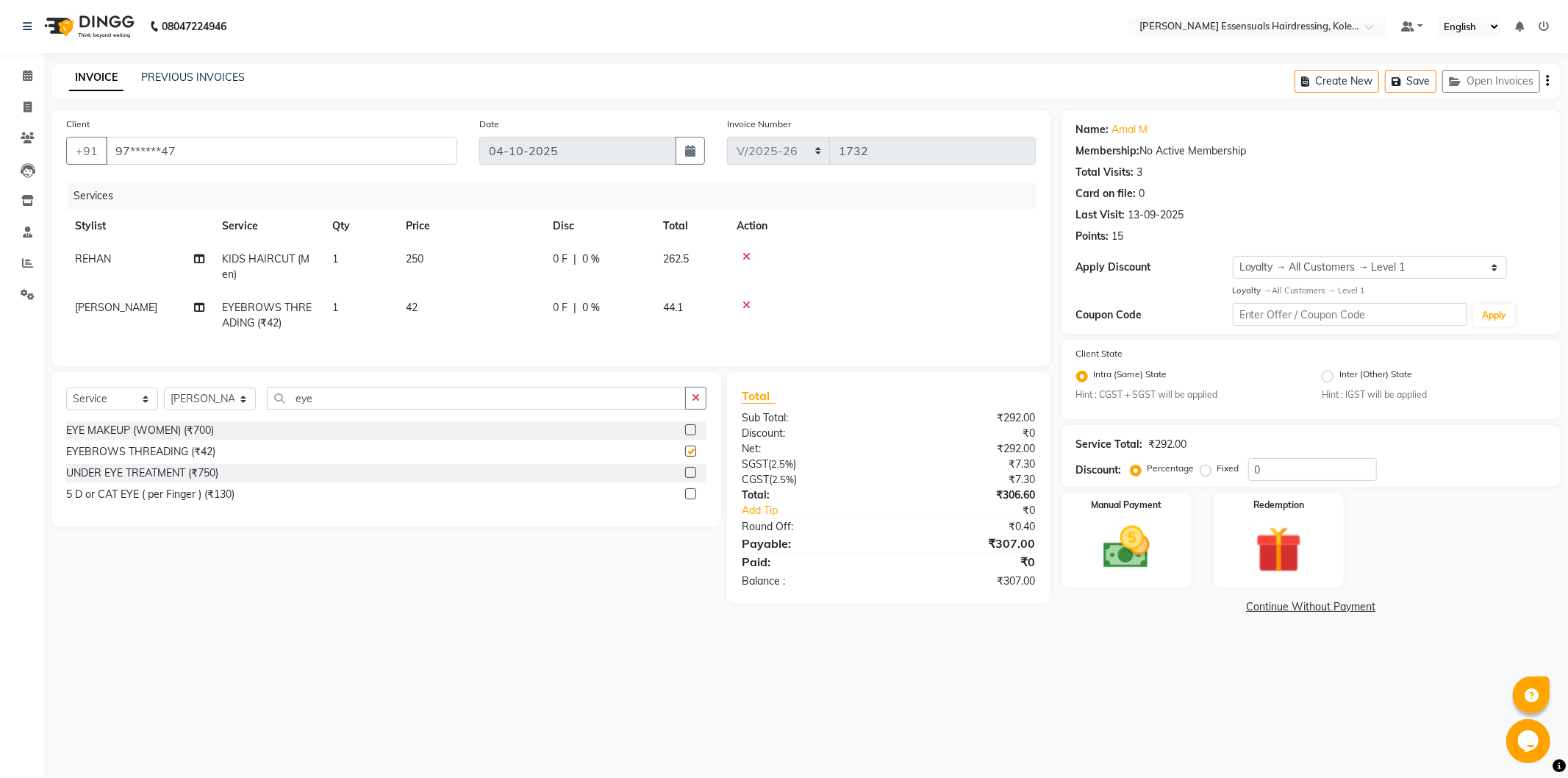
checkbox input "false"
click at [461, 322] on td "42" at bounding box center [470, 315] width 147 height 48
select select "79967"
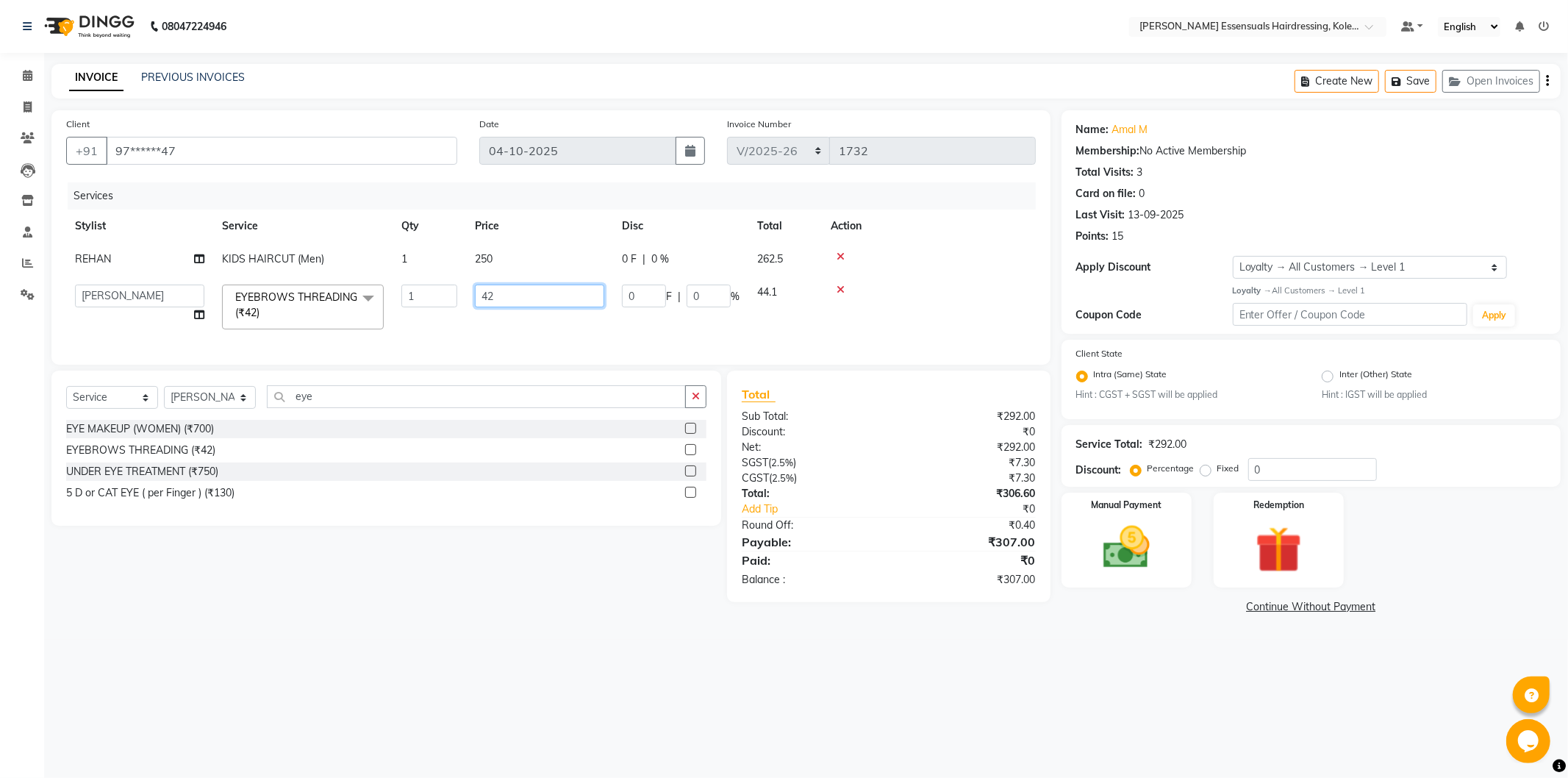
click at [501, 295] on input "42" at bounding box center [540, 296] width 130 height 23
type input "48"
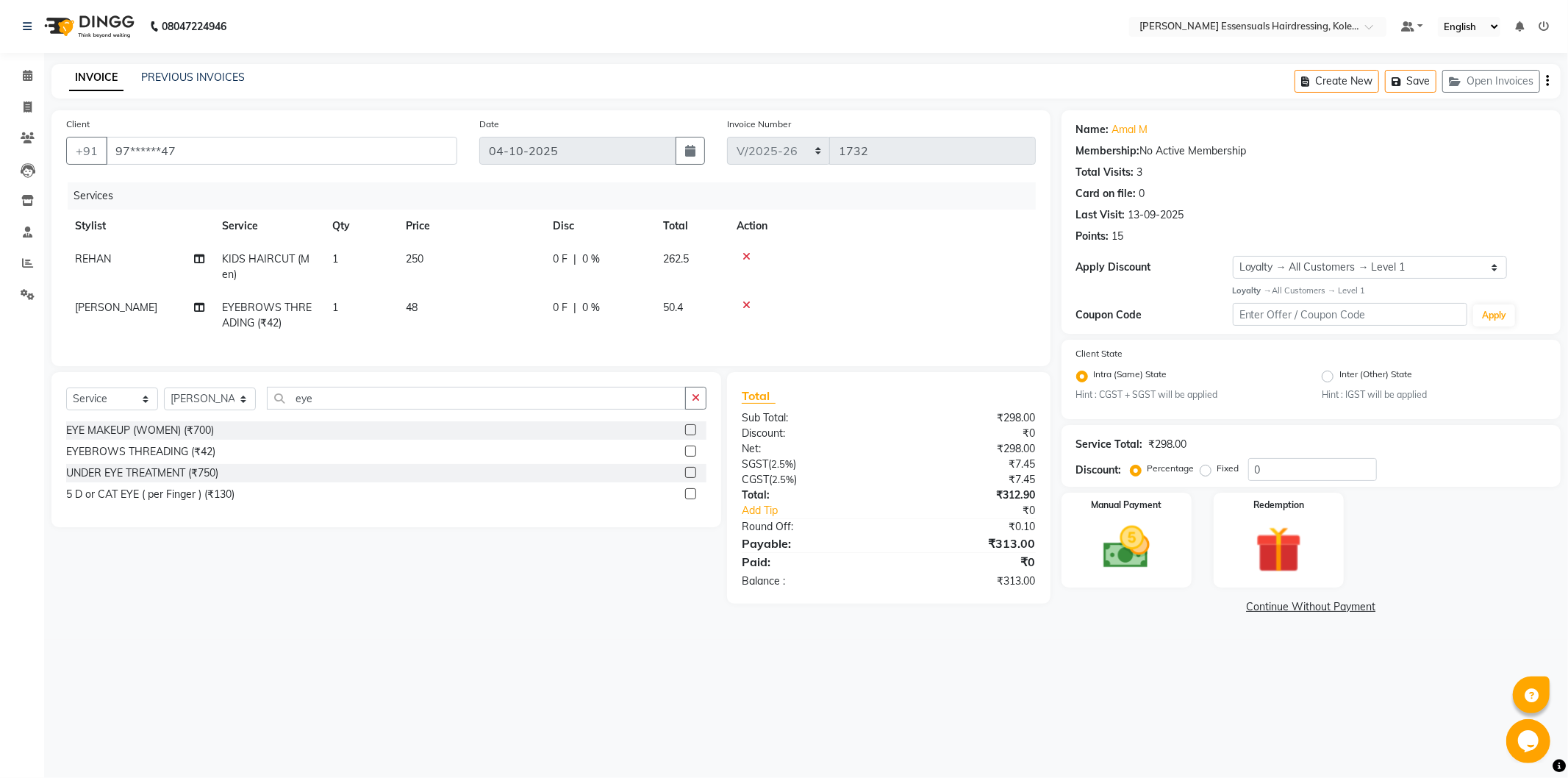
click at [486, 309] on td "48" at bounding box center [470, 315] width 147 height 48
select select "79967"
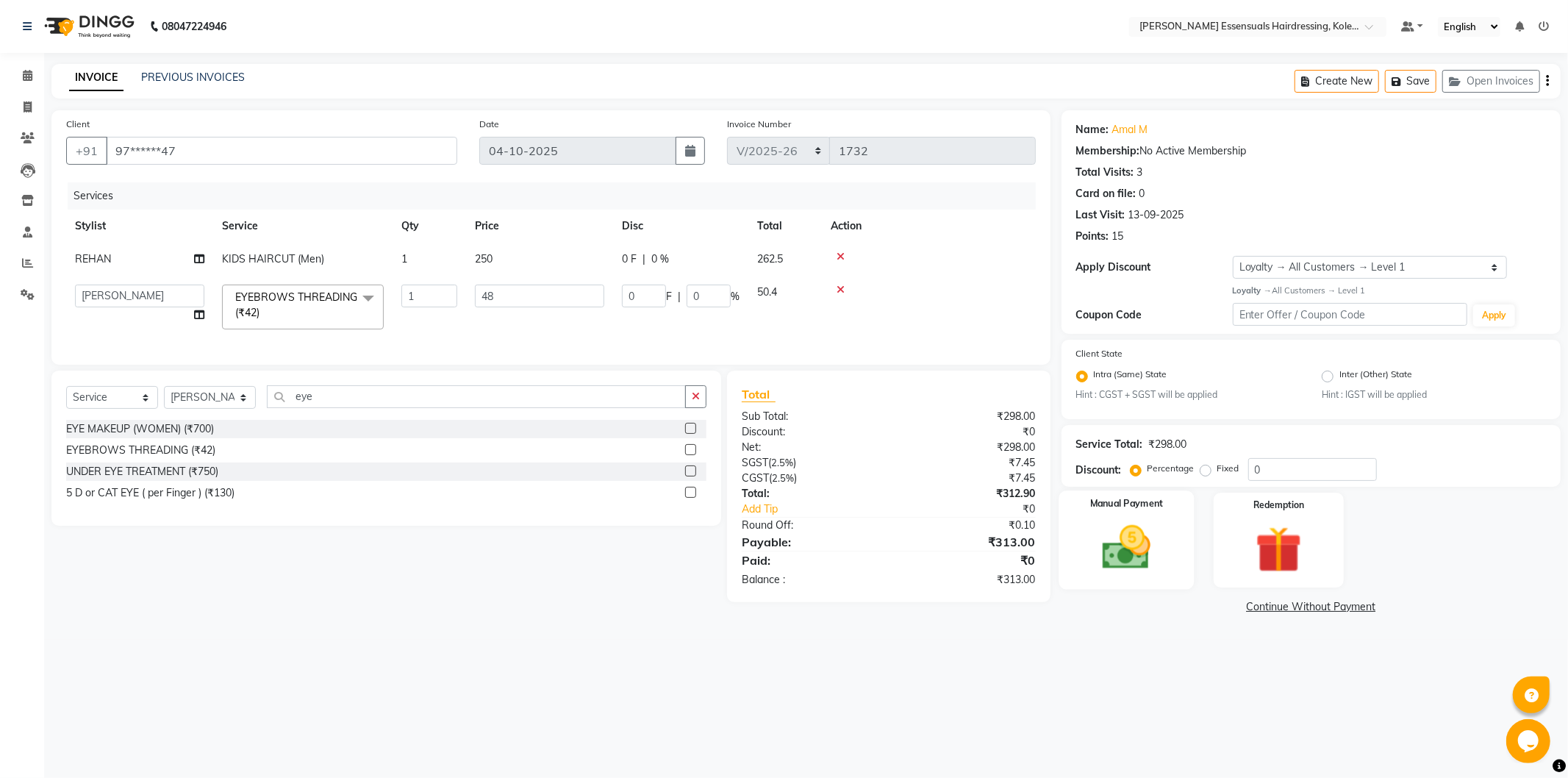
click at [1123, 559] on img at bounding box center [1126, 548] width 79 height 56
click at [1258, 603] on span "UPI" at bounding box center [1254, 608] width 23 height 17
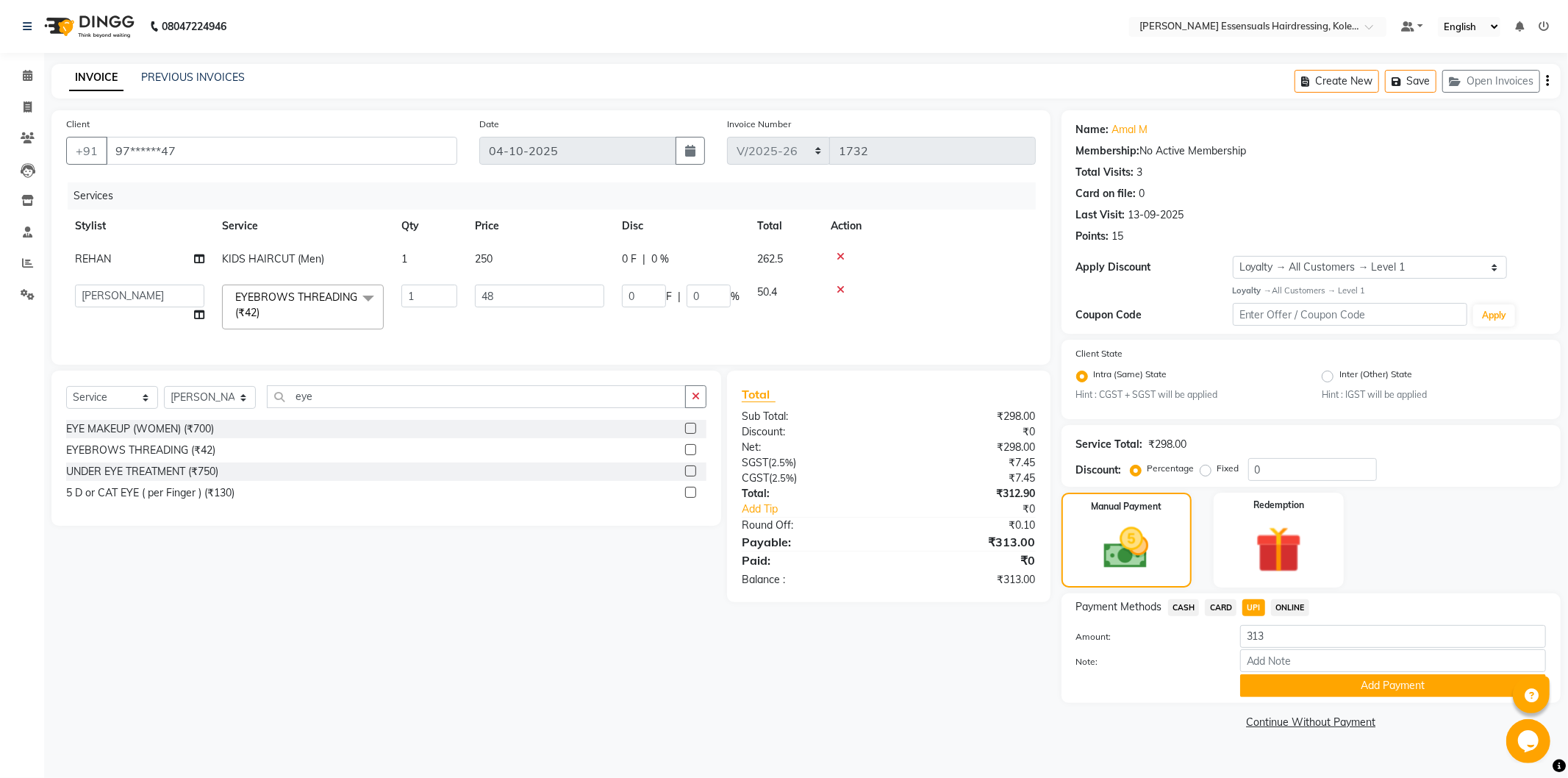
click at [1290, 697] on div "Payment Methods CASH CARD UPI ONLINE Amount: 313 Note: Add Payment" at bounding box center [1311, 647] width 499 height 109
click at [1297, 689] on button "Add Payment" at bounding box center [1393, 686] width 306 height 23
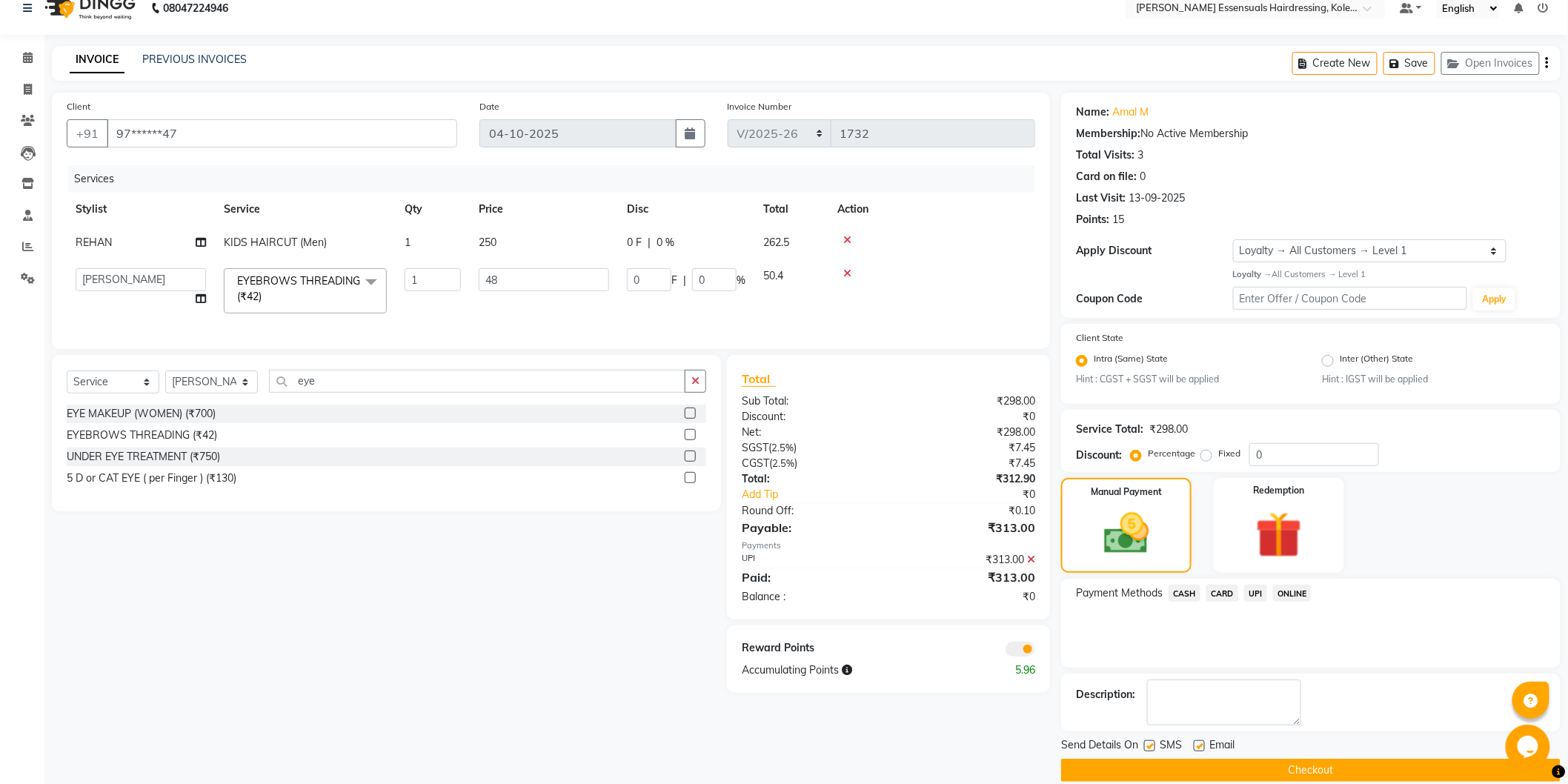
scroll to position [38, 0]
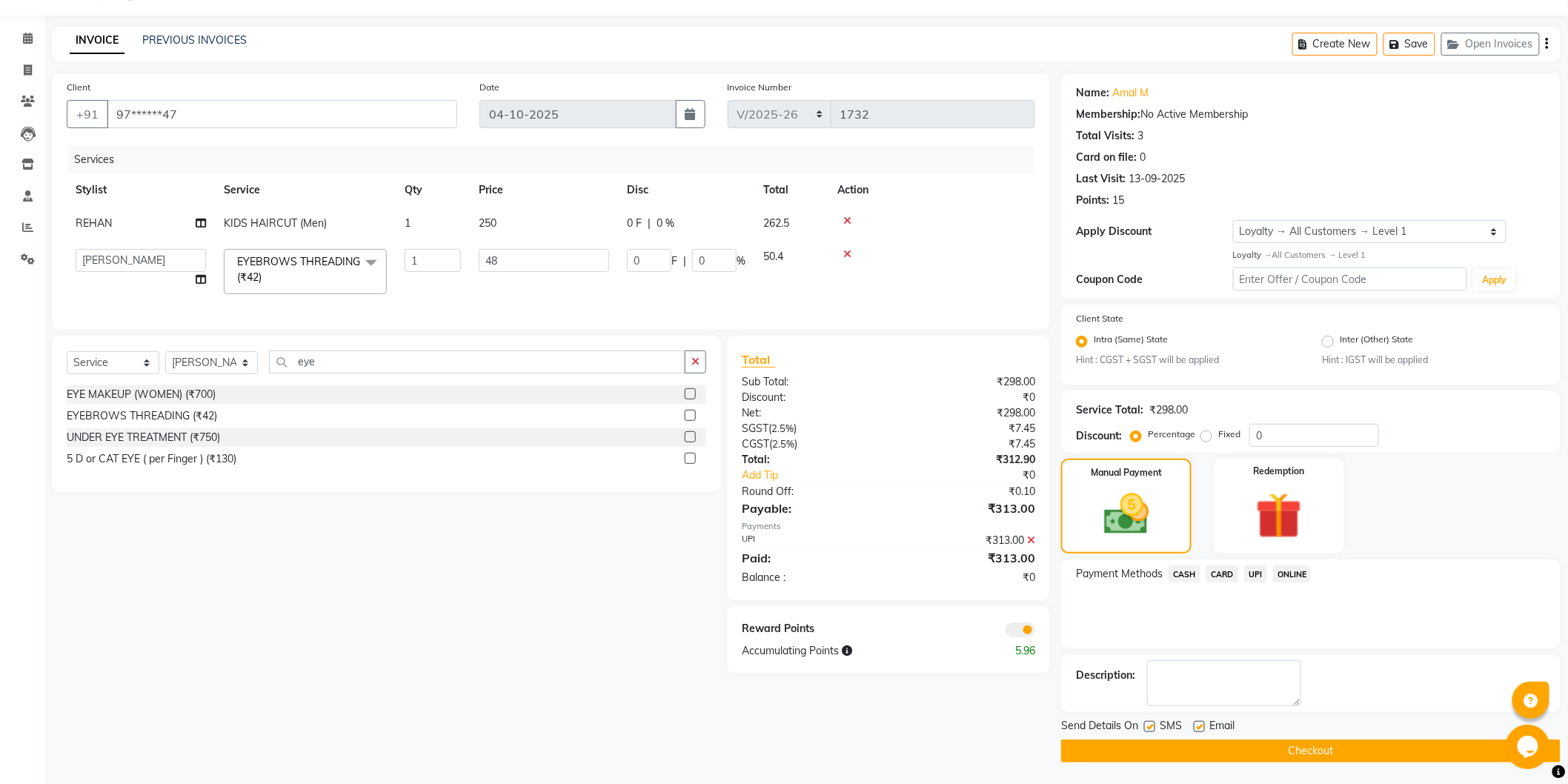
click at [1315, 745] on button "Checkout" at bounding box center [1310, 751] width 500 height 23
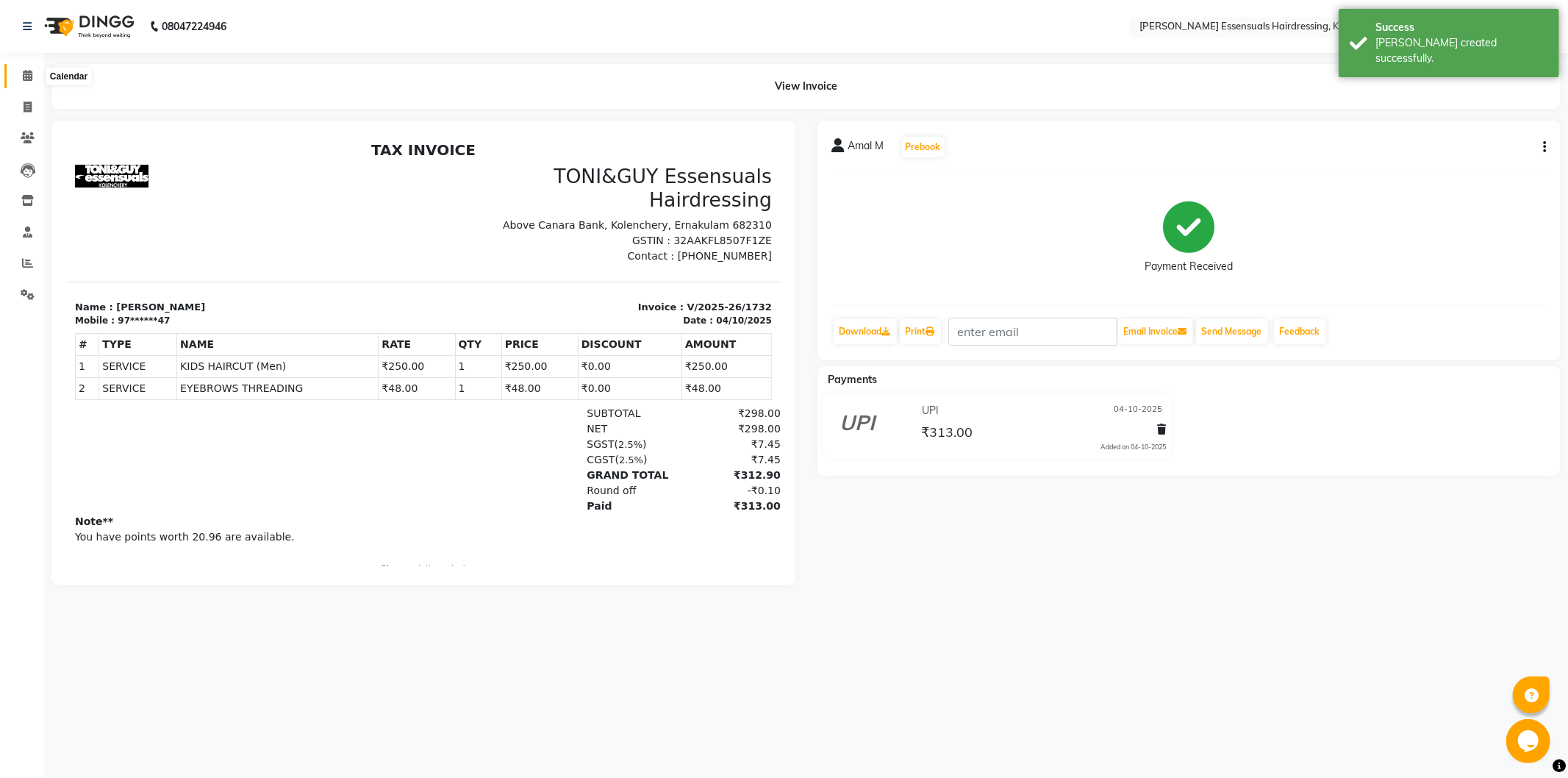
click at [34, 84] on span at bounding box center [27, 77] width 26 height 17
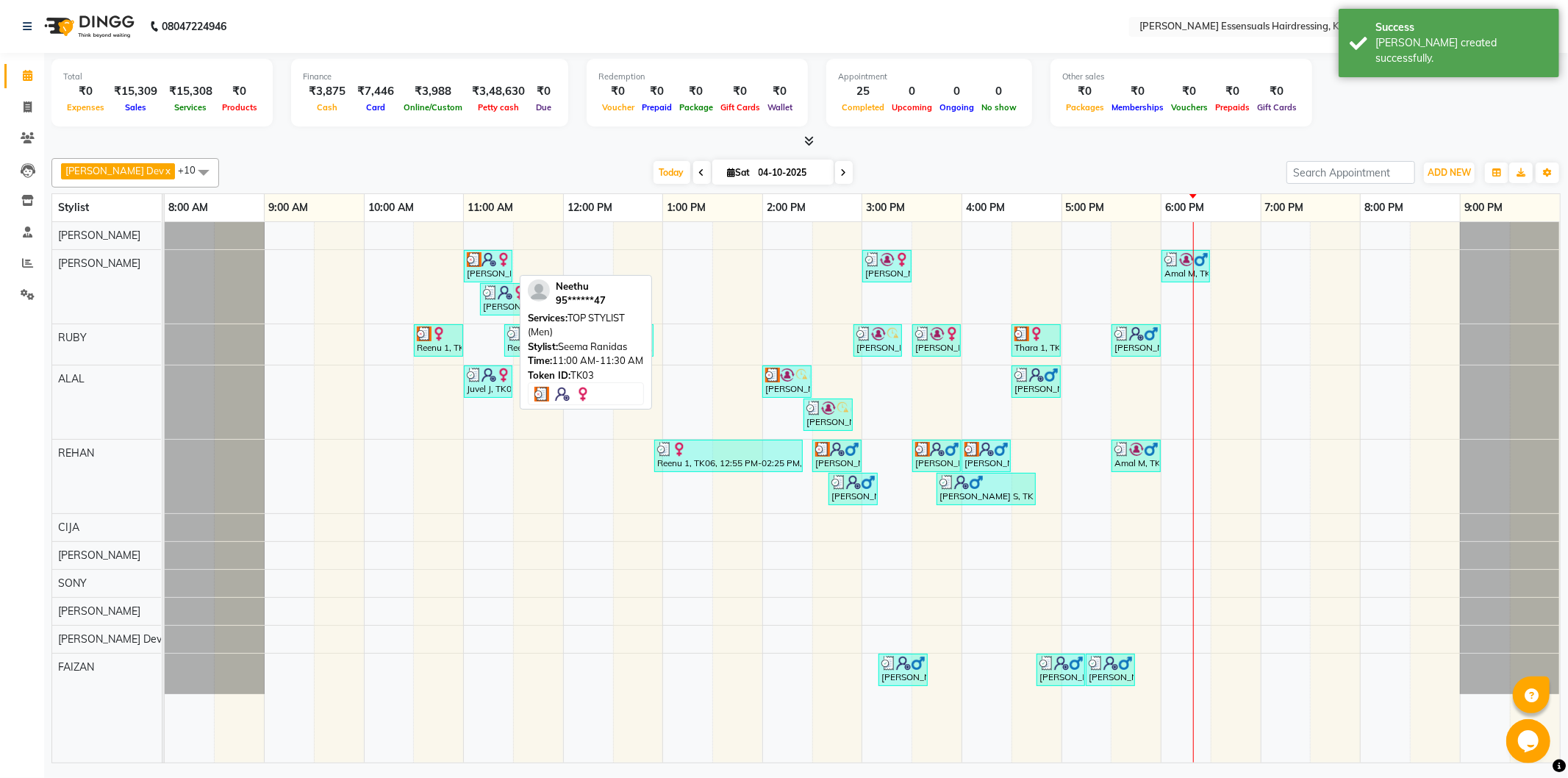
click at [479, 270] on div "[PERSON_NAME], TK03, 11:00 AM-11:30 AM, TOP STYLIST (Men)" at bounding box center [488, 266] width 46 height 28
select select "3"
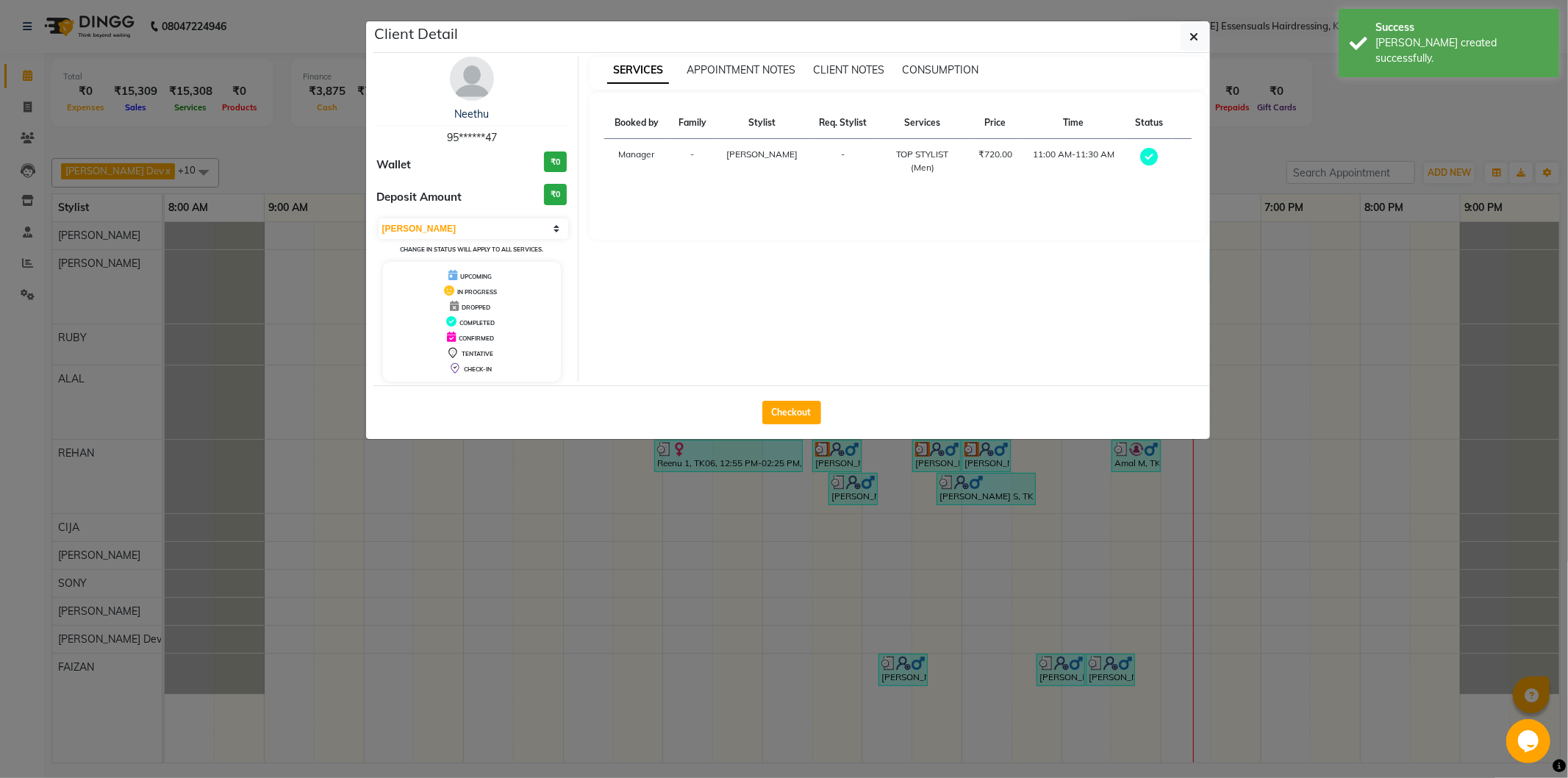
click at [787, 400] on div "Checkout" at bounding box center [792, 412] width 837 height 53
click at [791, 410] on button "Checkout" at bounding box center [791, 412] width 58 height 23
select select "service"
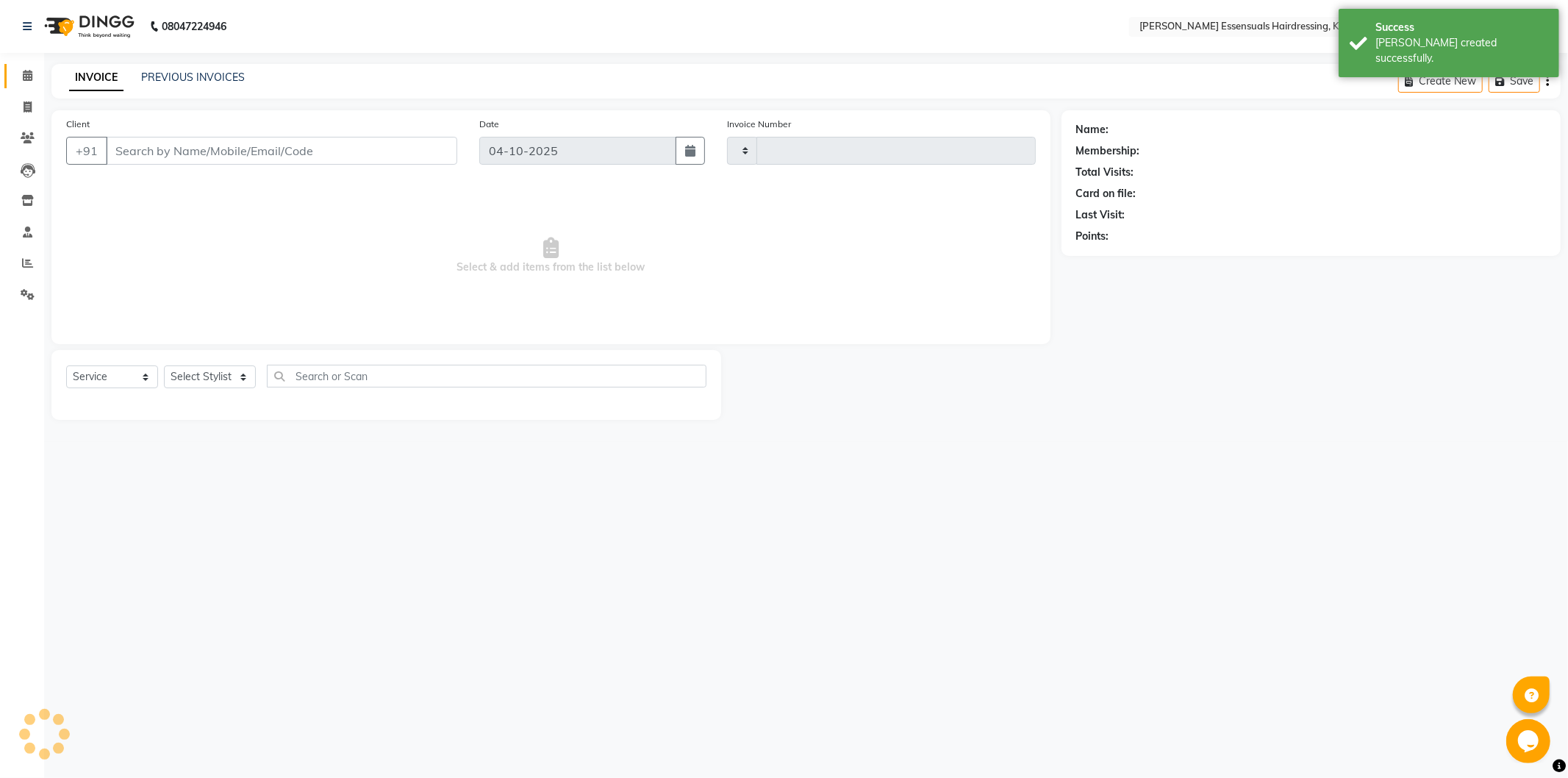
type input "1733"
select select "8281"
type input "95******47"
select select "79967"
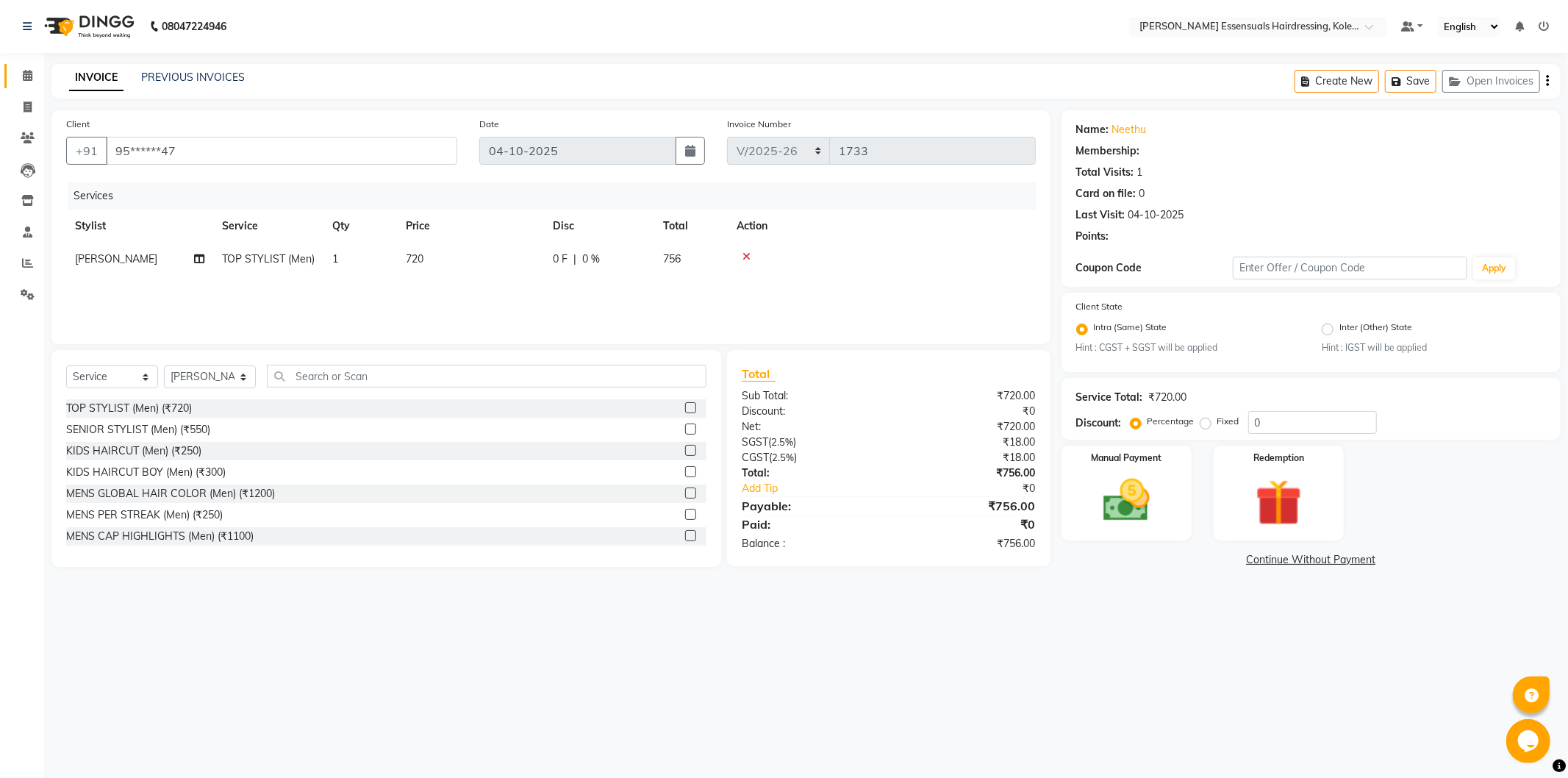
select select "1: Object"
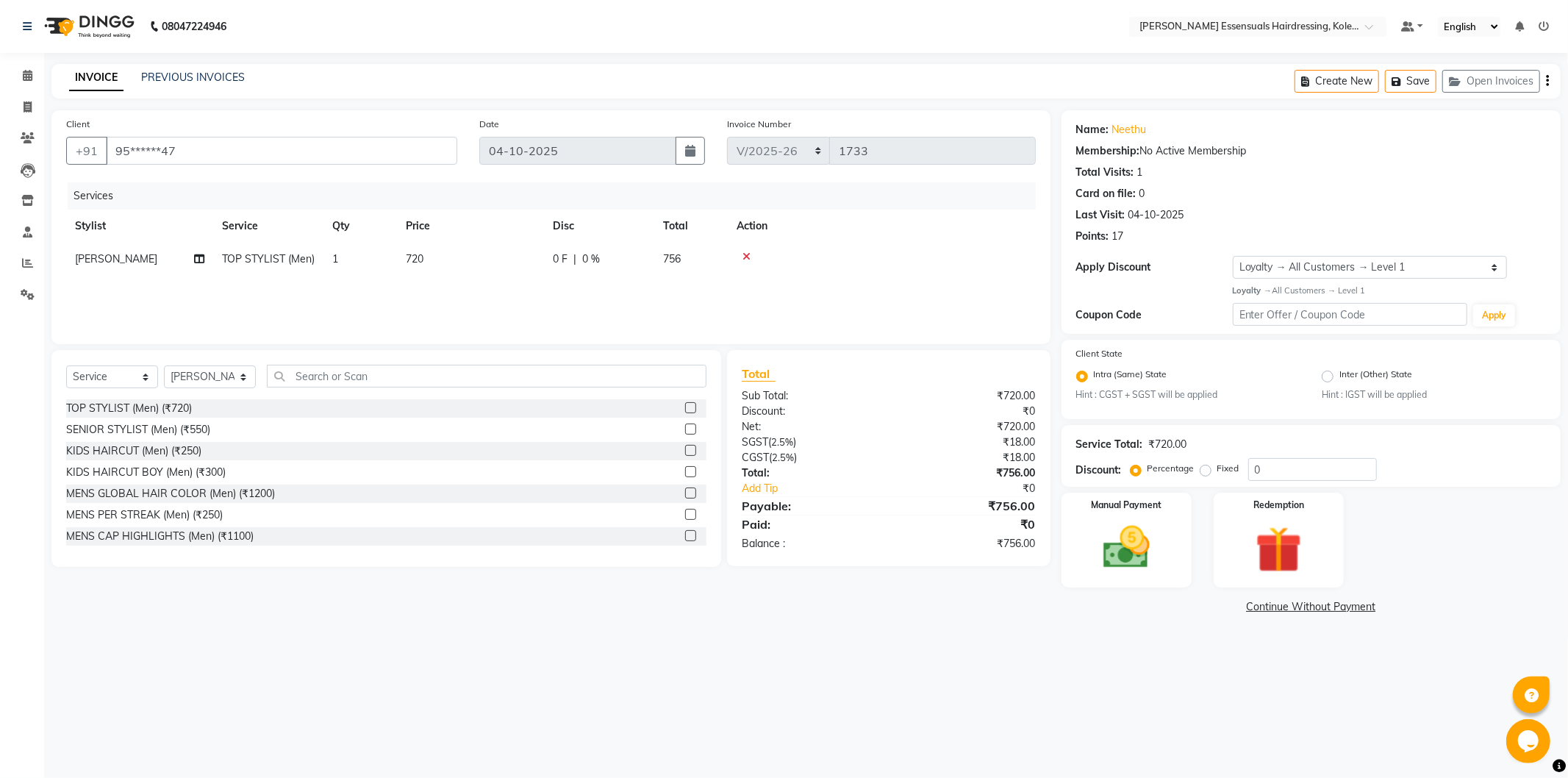
click at [418, 260] on span "720" at bounding box center [414, 258] width 18 height 13
select select "79967"
click at [488, 266] on input "720" at bounding box center [540, 263] width 130 height 23
type input "0"
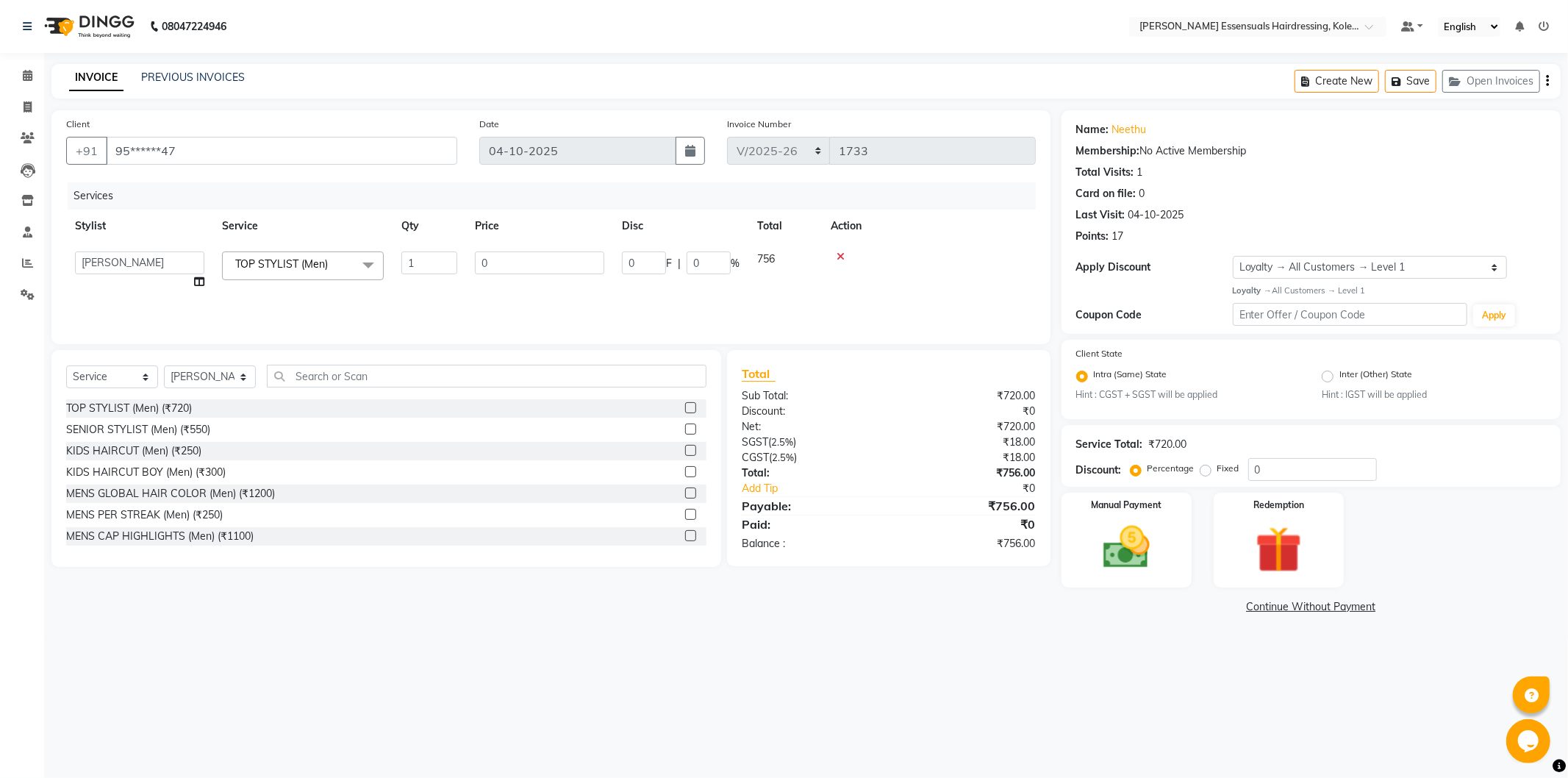
click at [460, 300] on div "Services Stylist Service Qty Price Disc Total Action Admin ALAL Anagha Dev ATHI…" at bounding box center [551, 255] width 970 height 147
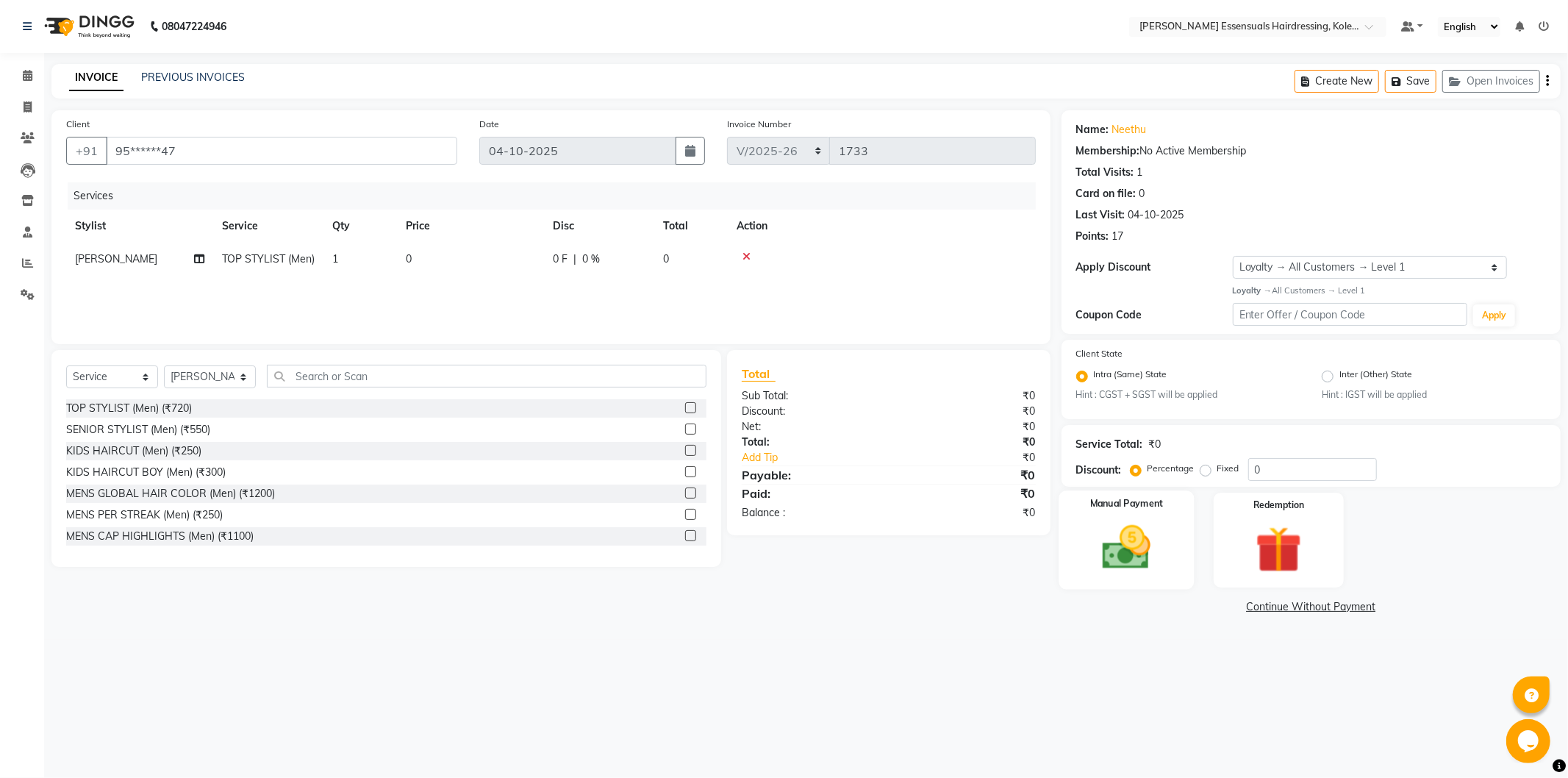
click at [1130, 518] on div "Manual Payment" at bounding box center [1126, 541] width 135 height 99
click at [1247, 609] on span "UPI" at bounding box center [1254, 608] width 23 height 17
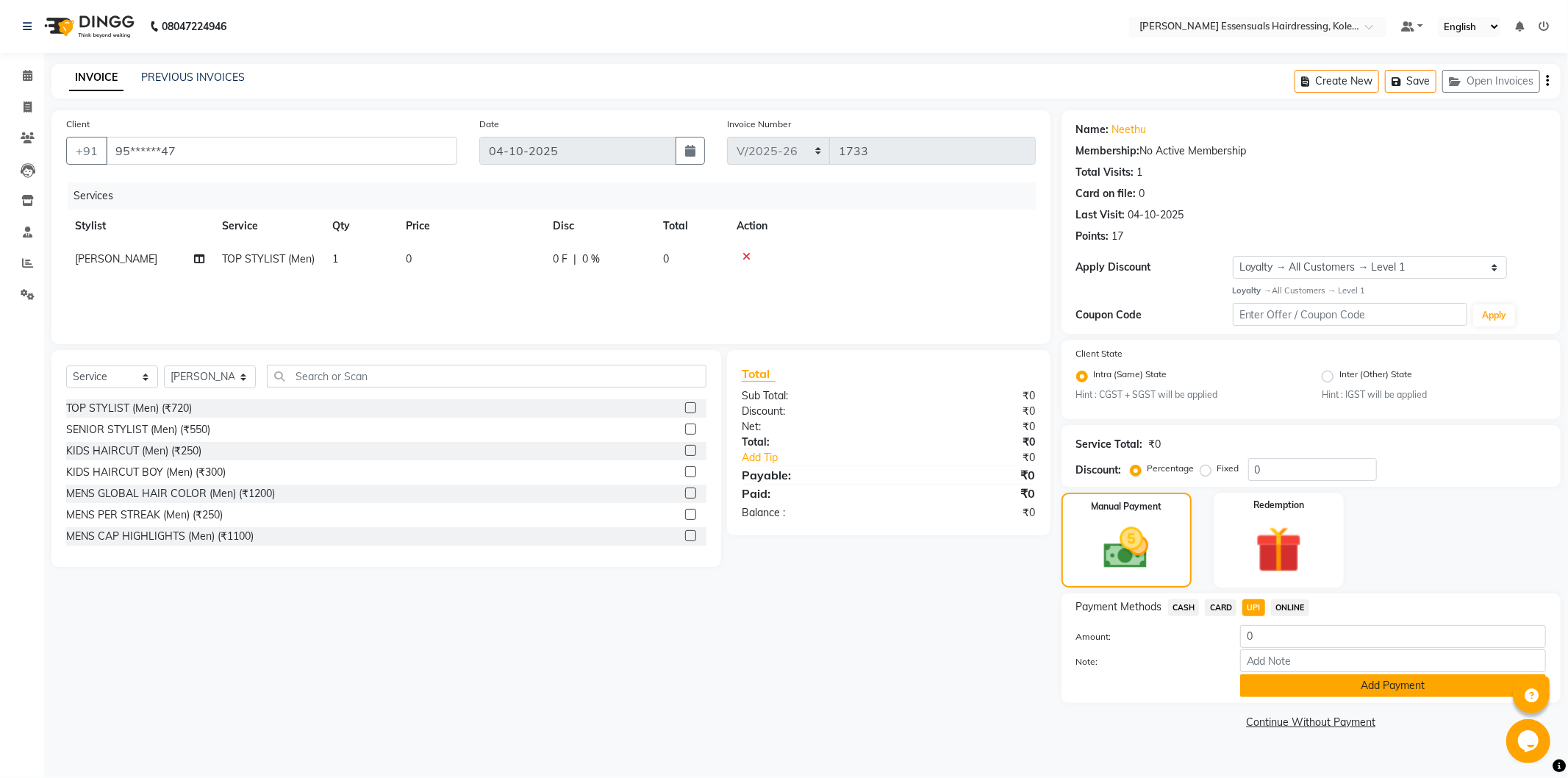
click at [1276, 685] on button "Add Payment" at bounding box center [1393, 686] width 306 height 23
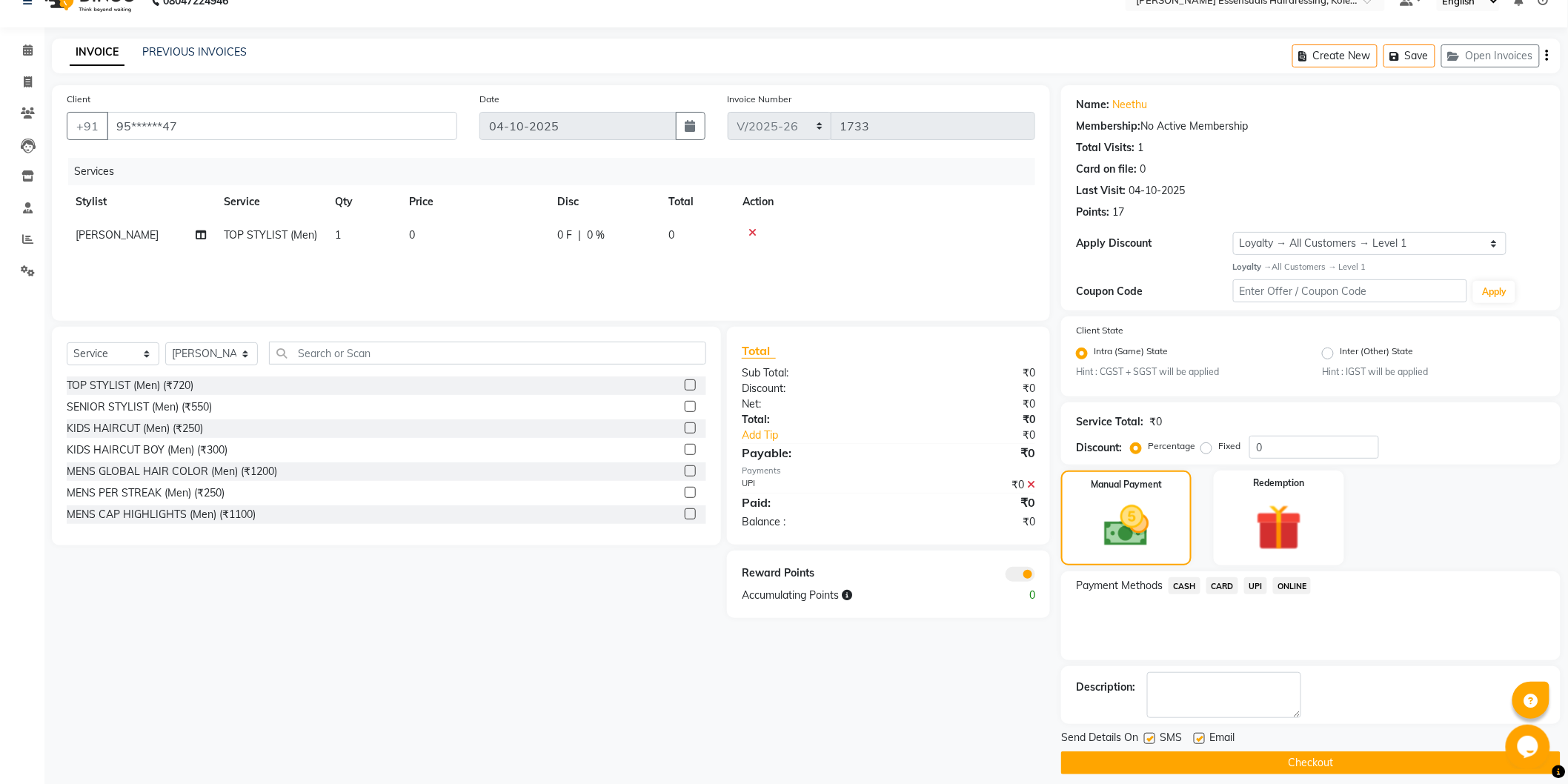
scroll to position [38, 0]
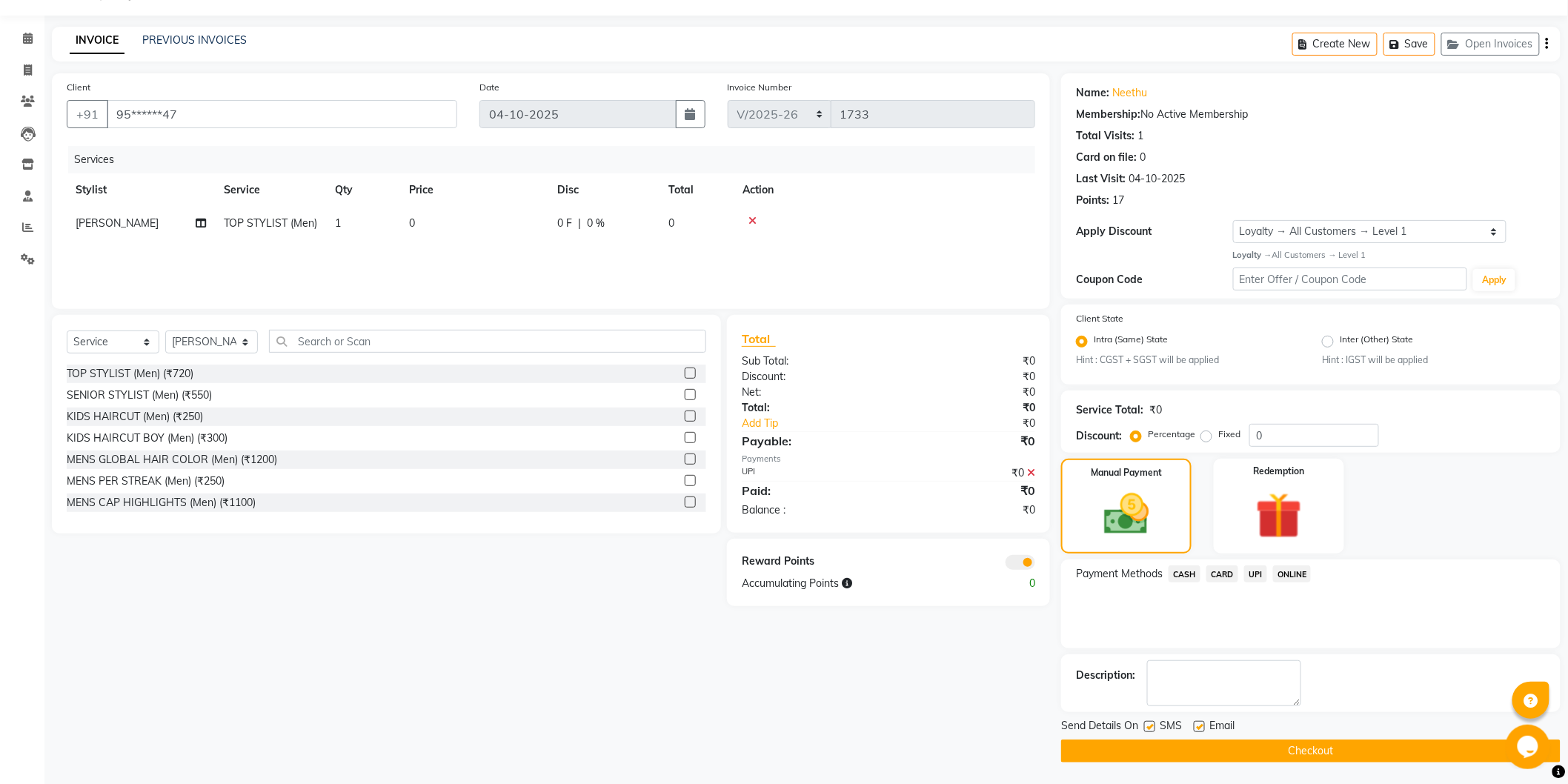
click at [1157, 758] on button "Checkout" at bounding box center [1310, 751] width 500 height 23
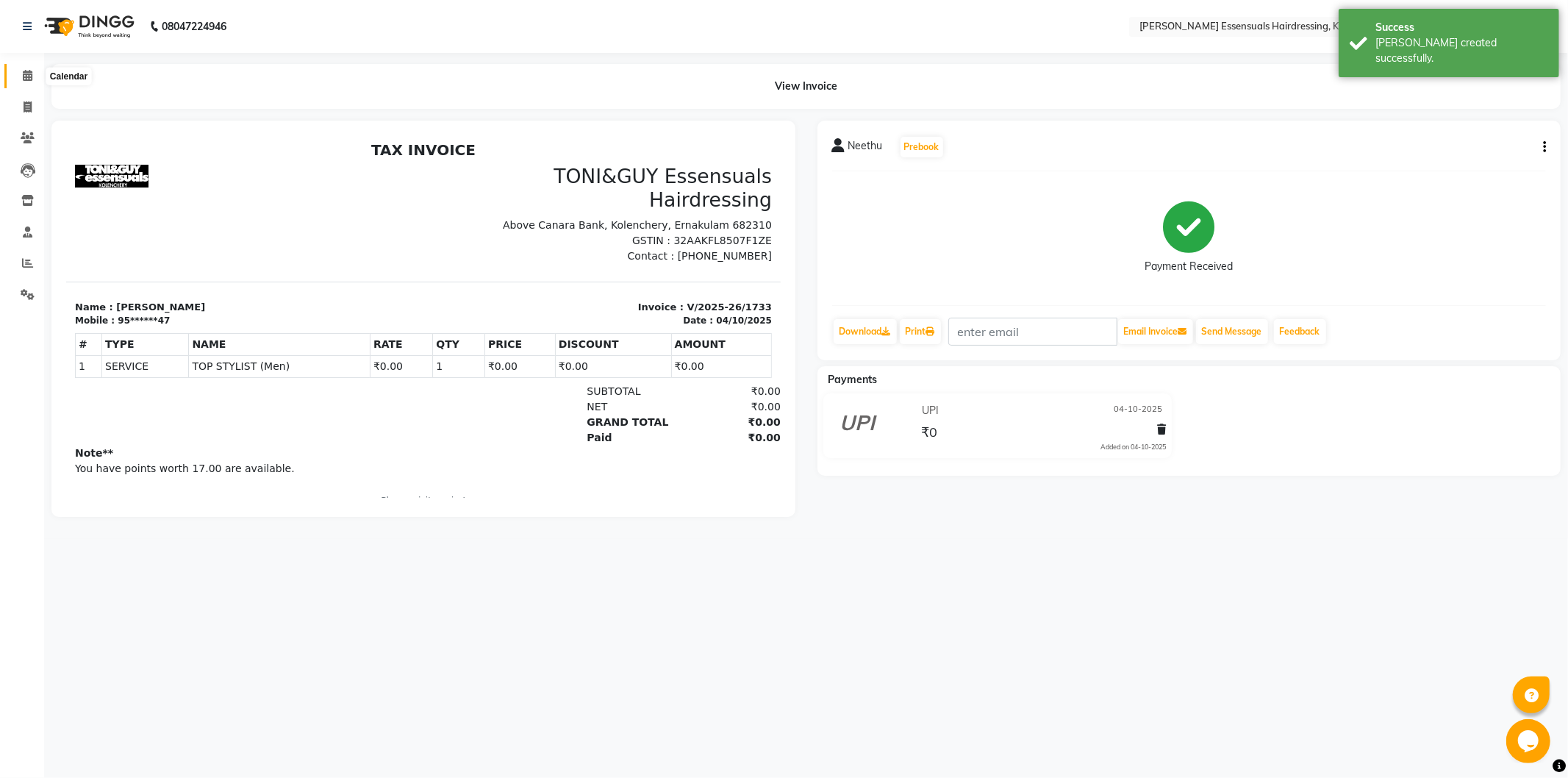
click at [21, 72] on span at bounding box center [27, 77] width 26 height 17
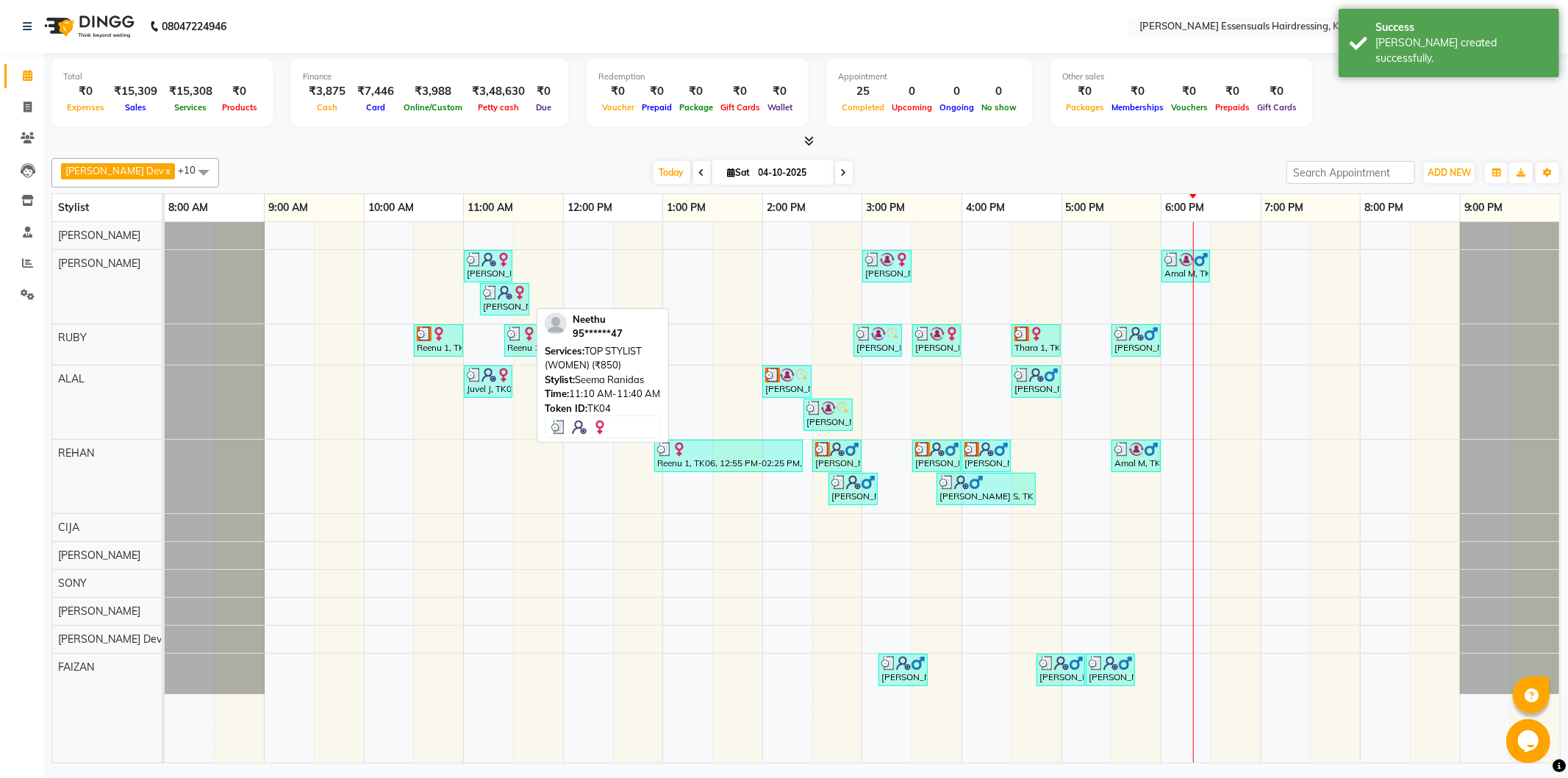
click at [495, 297] on img at bounding box center [490, 292] width 15 height 15
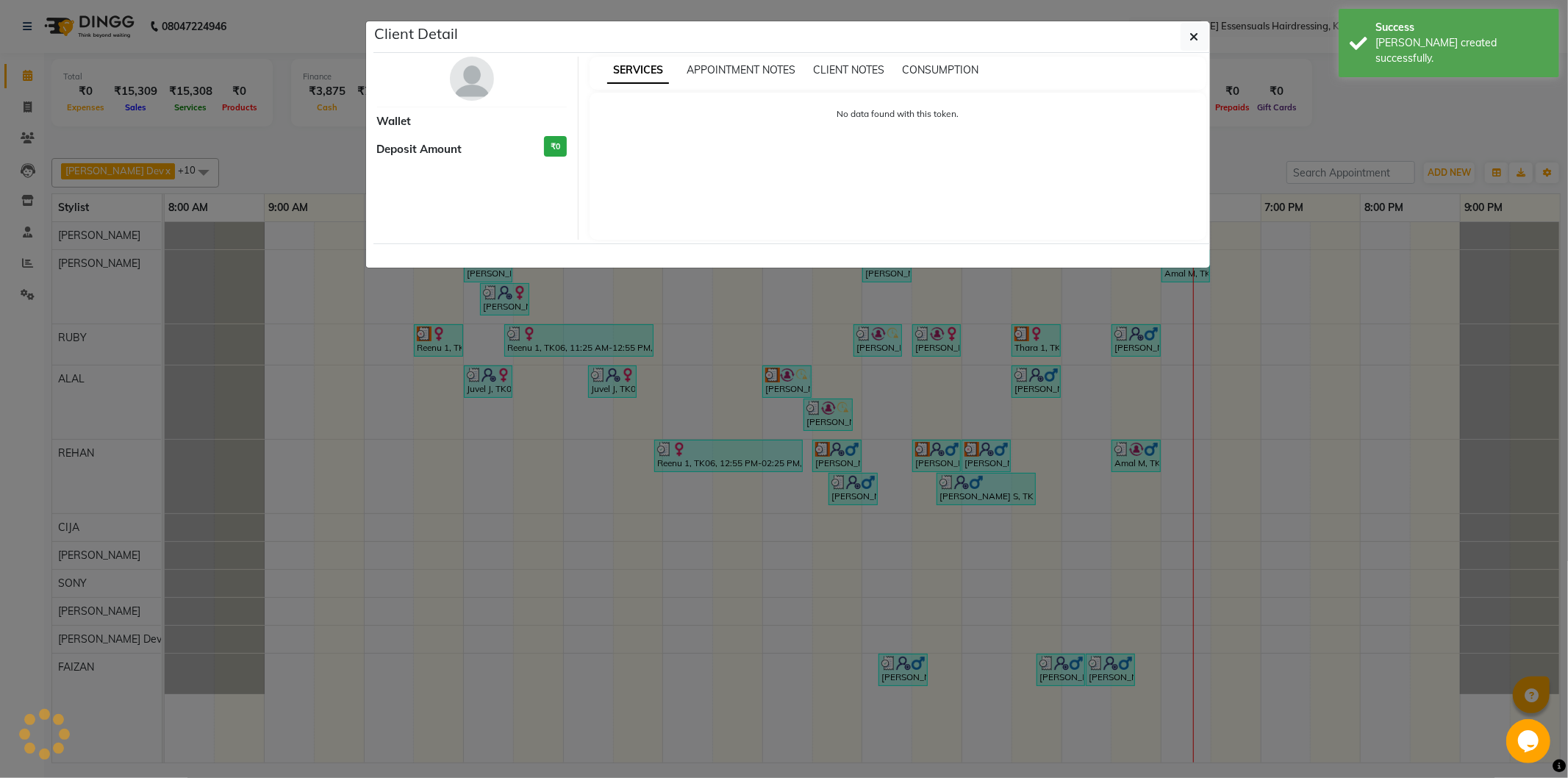
select select "3"
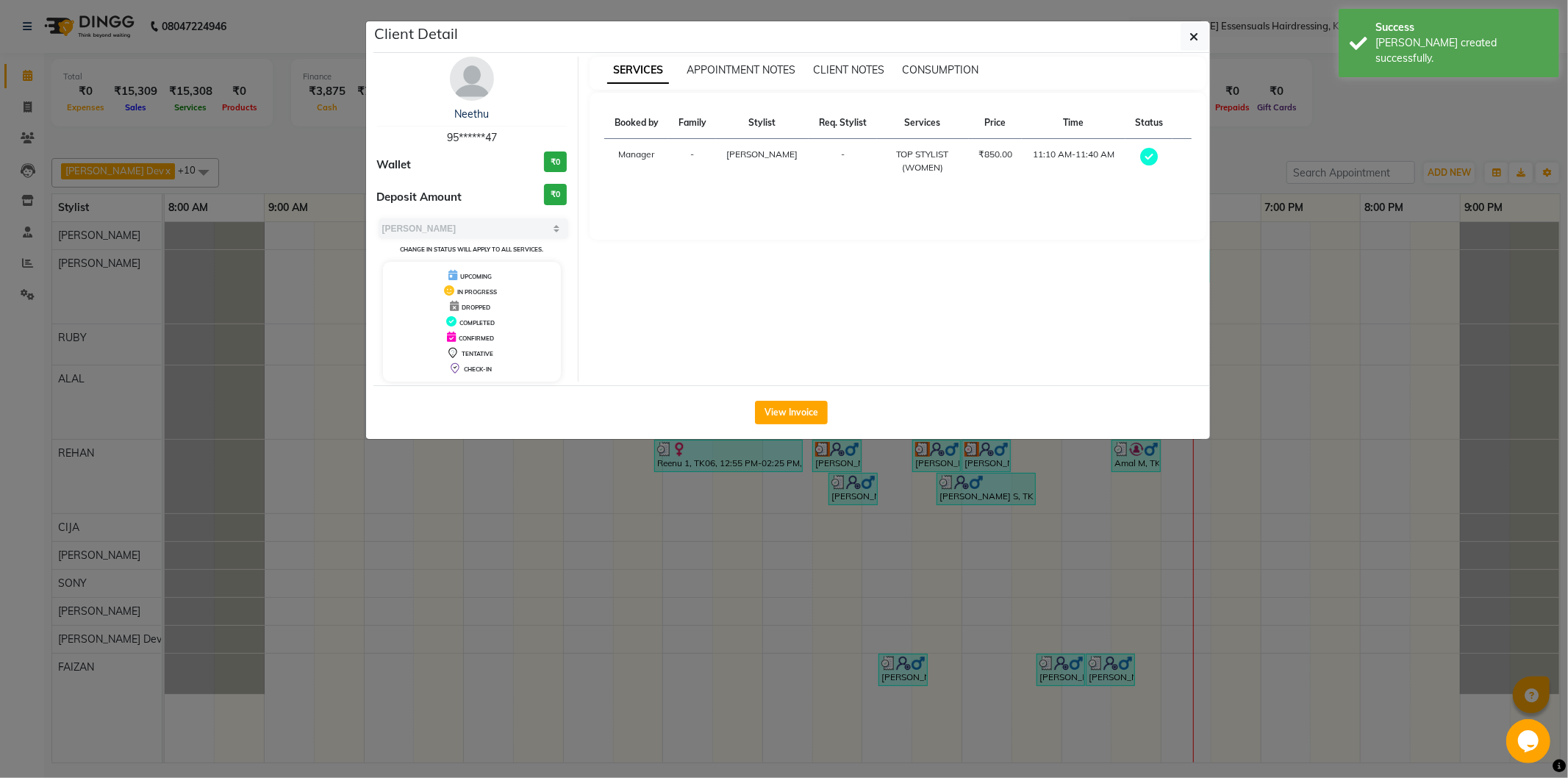
click at [632, 506] on ngb-modal-window "Client Detail Neethu 95******47 Wallet ₹0 Deposit Amount ₹0 Select MARK DONE UP…" at bounding box center [784, 389] width 1568 height 778
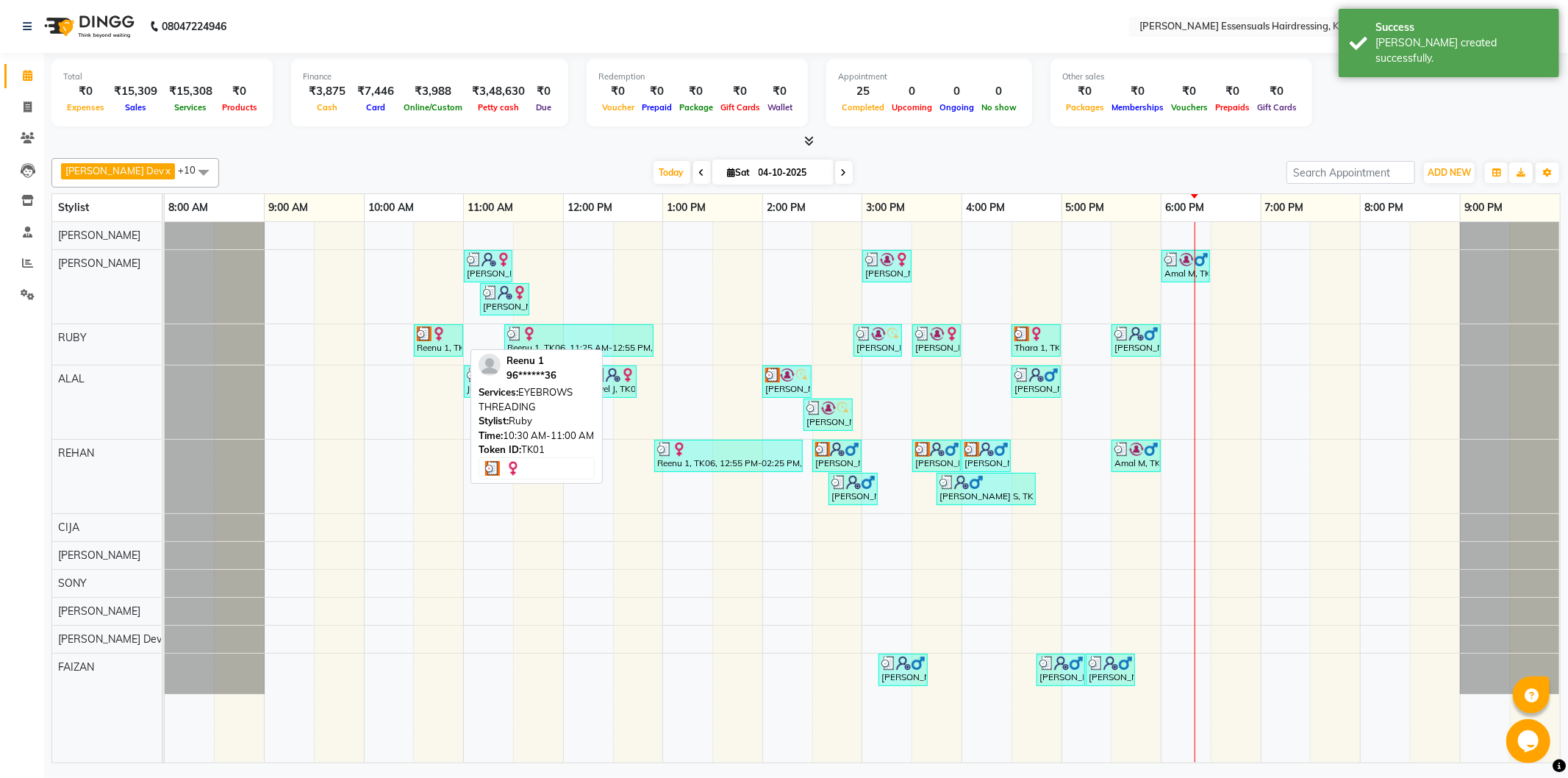
click at [447, 344] on div "Reenu 1, TK01, 10:30 AM-11:00 AM, EYEBROWS THREADING" at bounding box center [438, 340] width 46 height 28
select select "3"
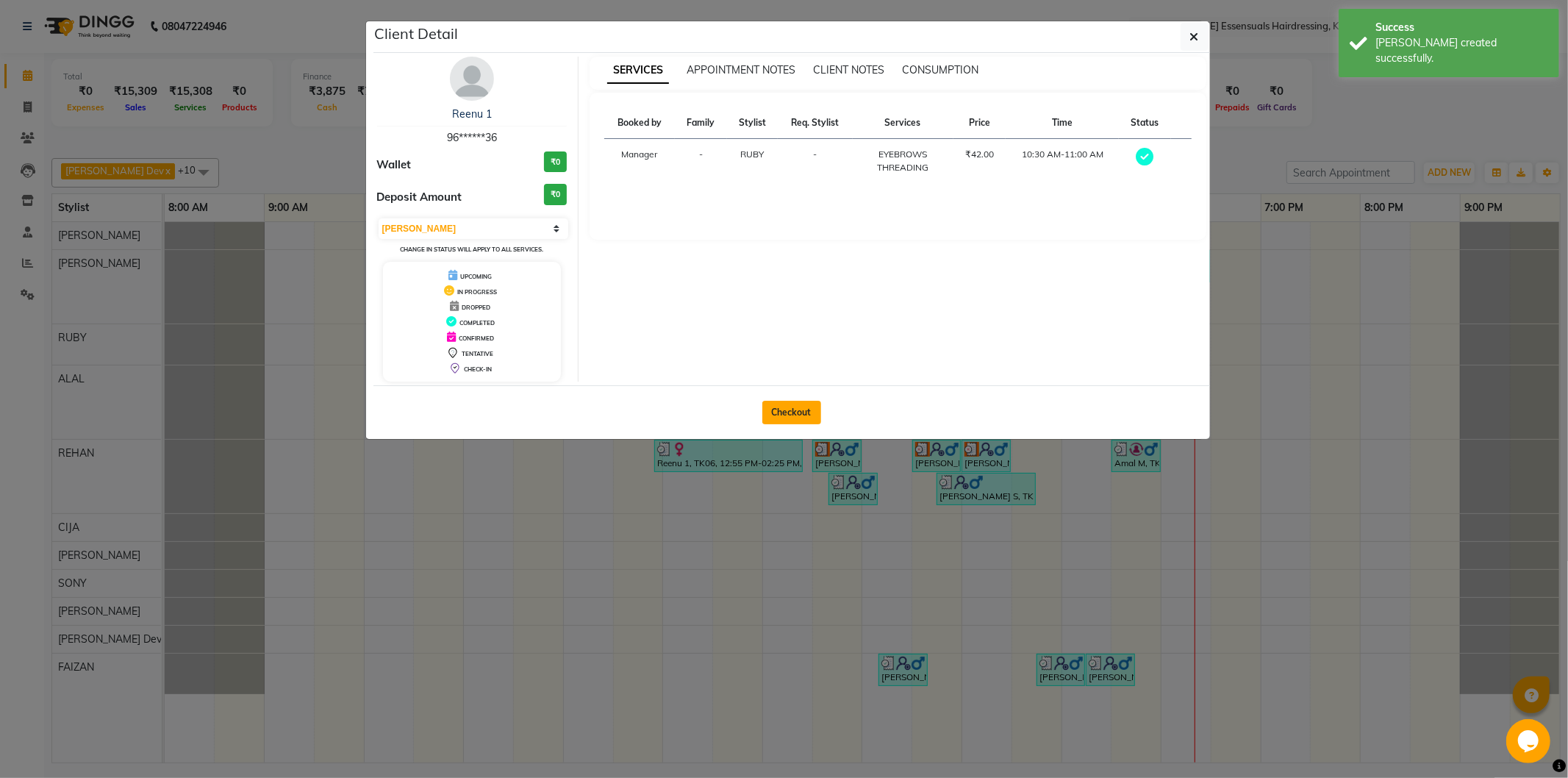
click at [802, 408] on button "Checkout" at bounding box center [791, 412] width 58 height 23
select select "8281"
select select "service"
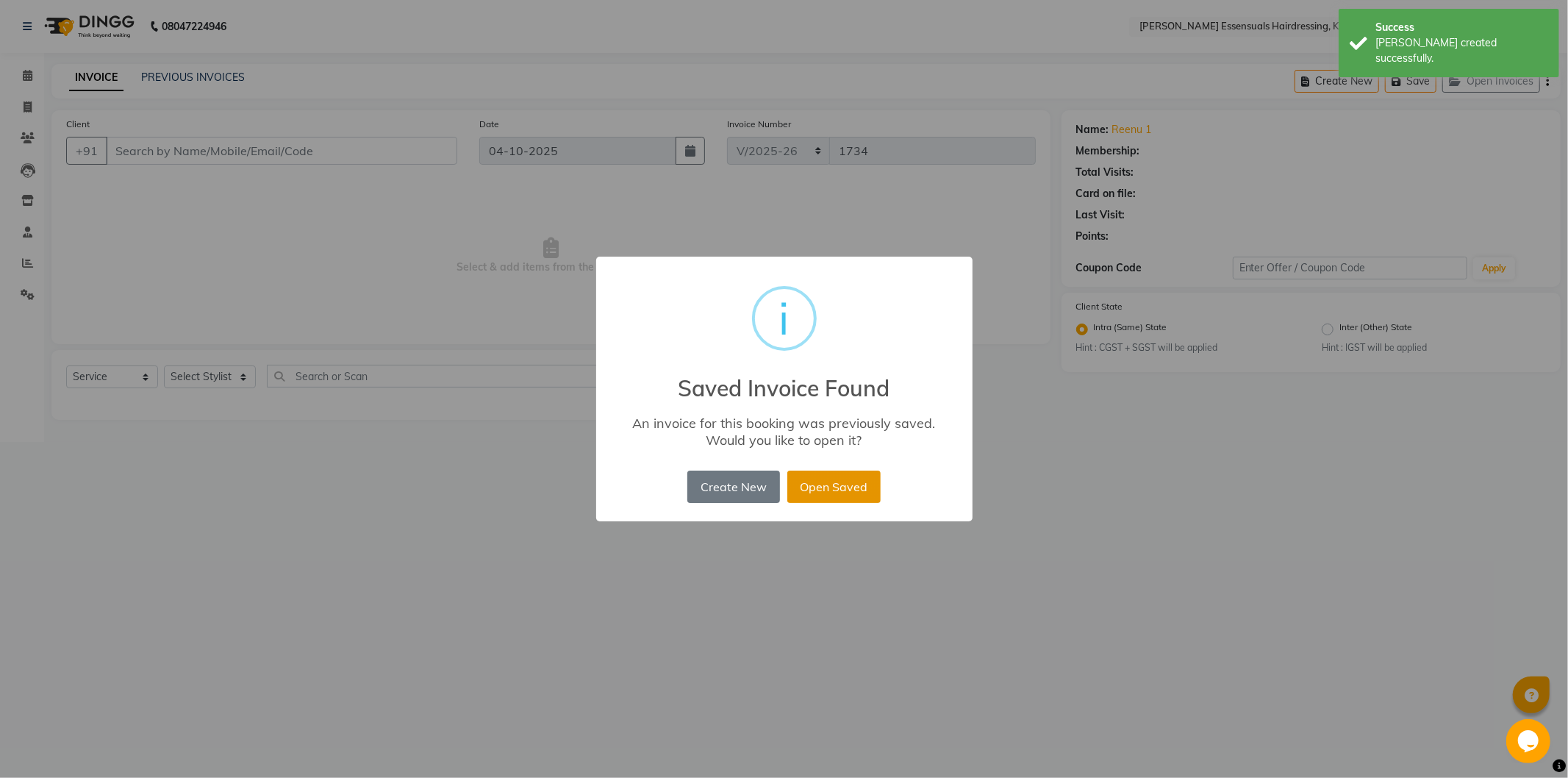
click at [828, 475] on button "Open Saved" at bounding box center [833, 487] width 94 height 33
type input "96******36"
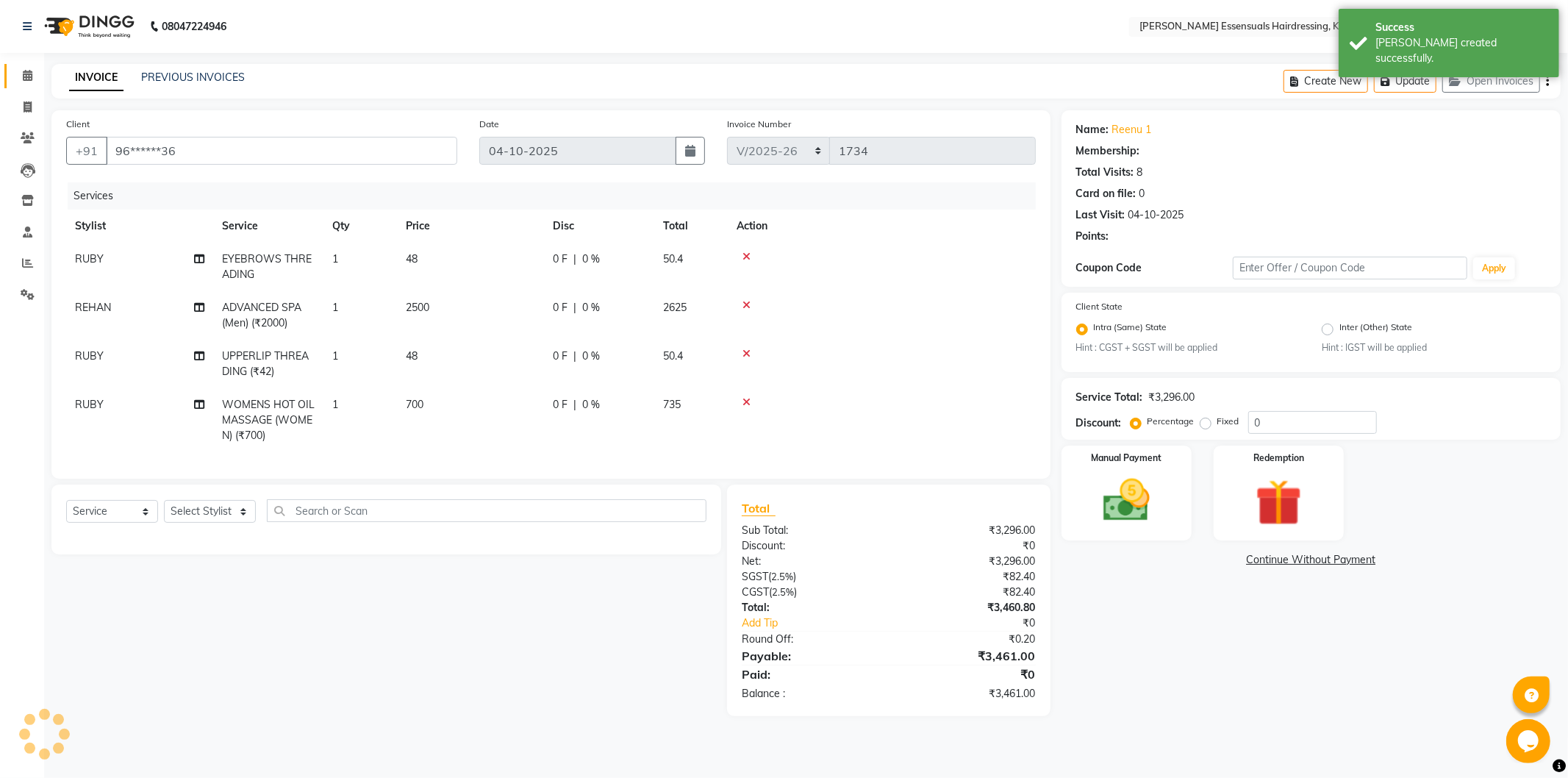
select select "1: Object"
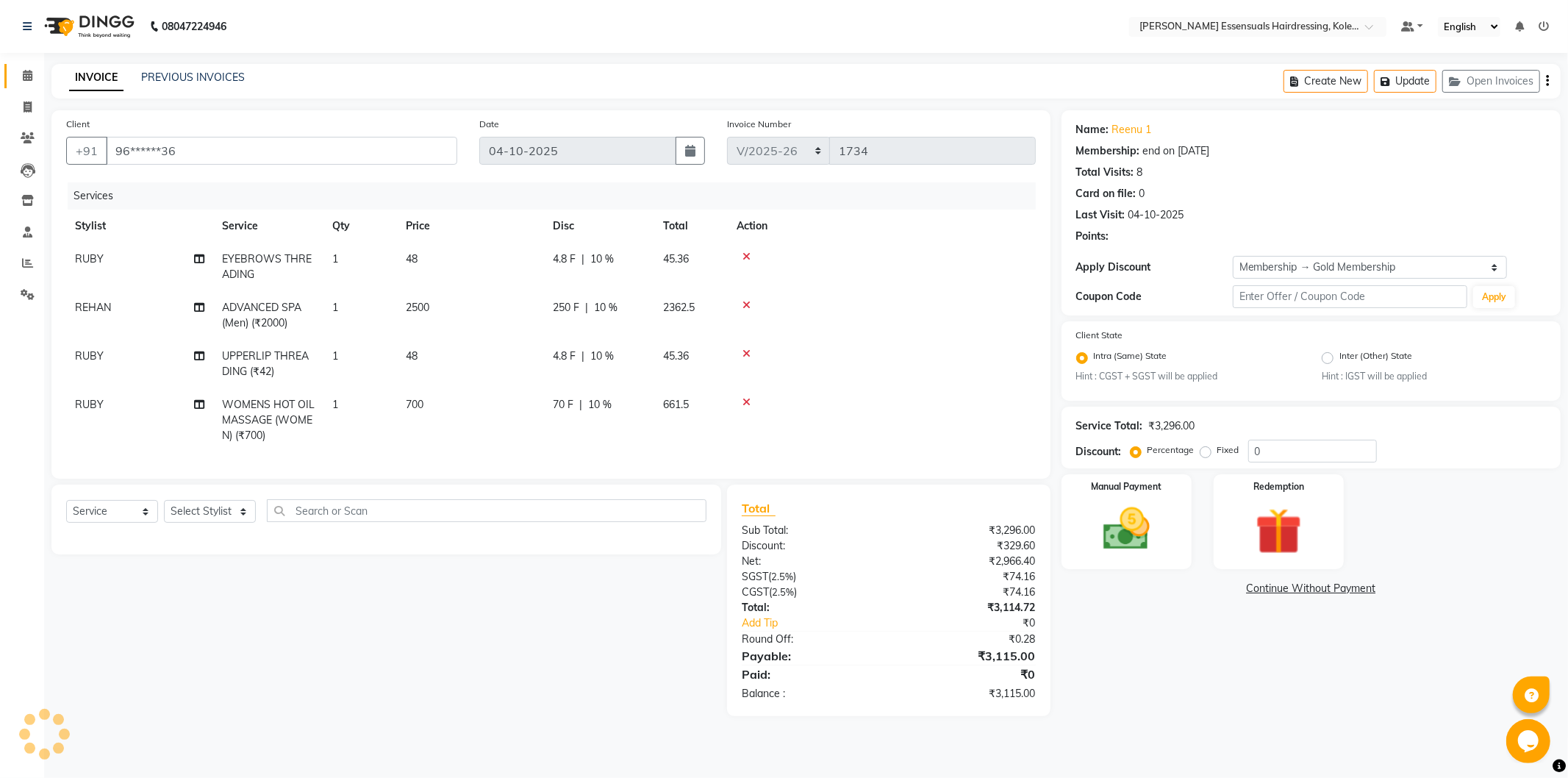
type input "10"
click at [746, 405] on icon at bounding box center [746, 402] width 8 height 10
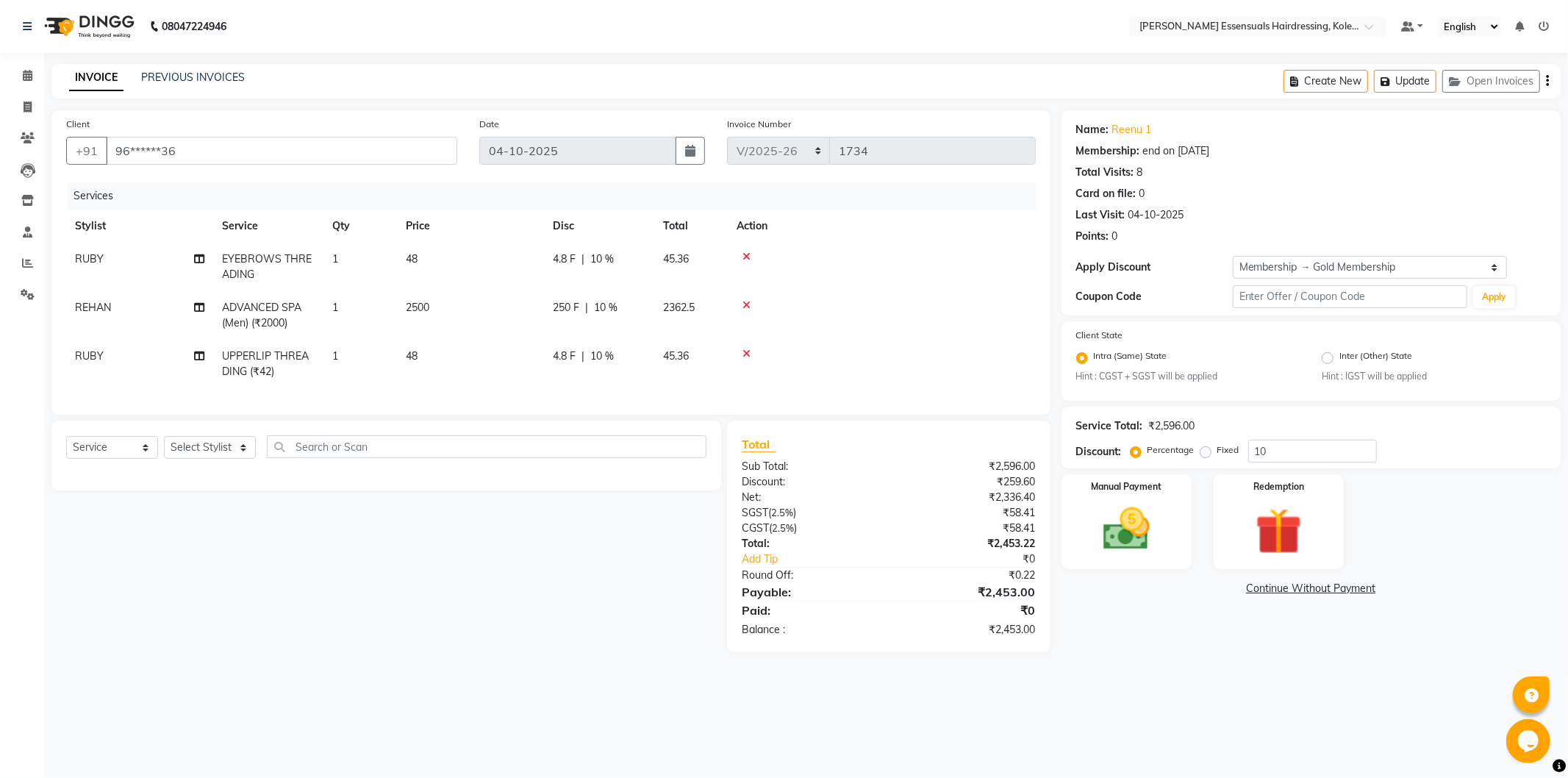
click at [741, 350] on div at bounding box center [882, 354] width 290 height 10
click at [746, 297] on td at bounding box center [882, 315] width 308 height 48
click at [746, 308] on icon at bounding box center [746, 305] width 8 height 10
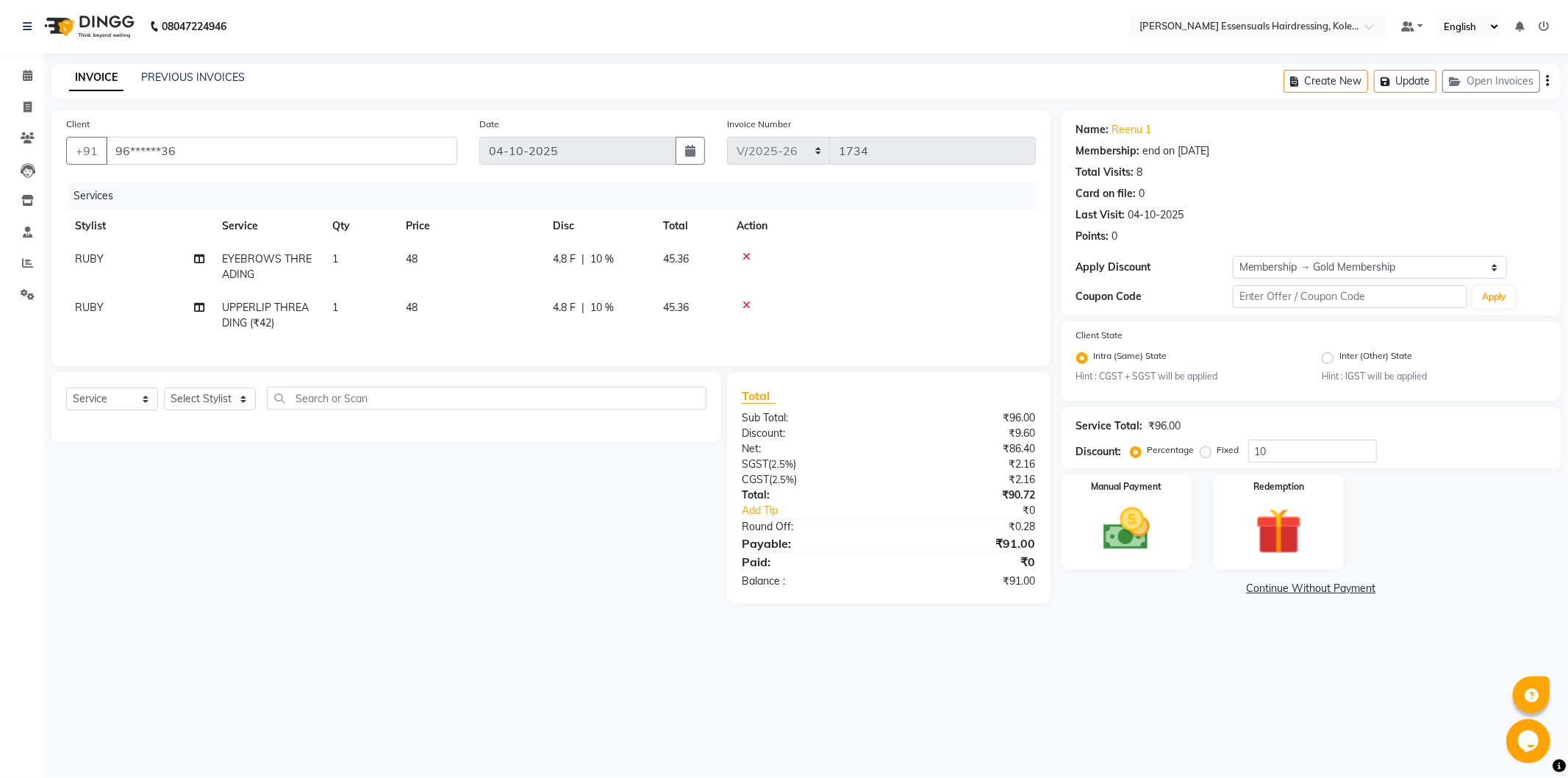
click at [748, 305] on icon at bounding box center [746, 305] width 8 height 10
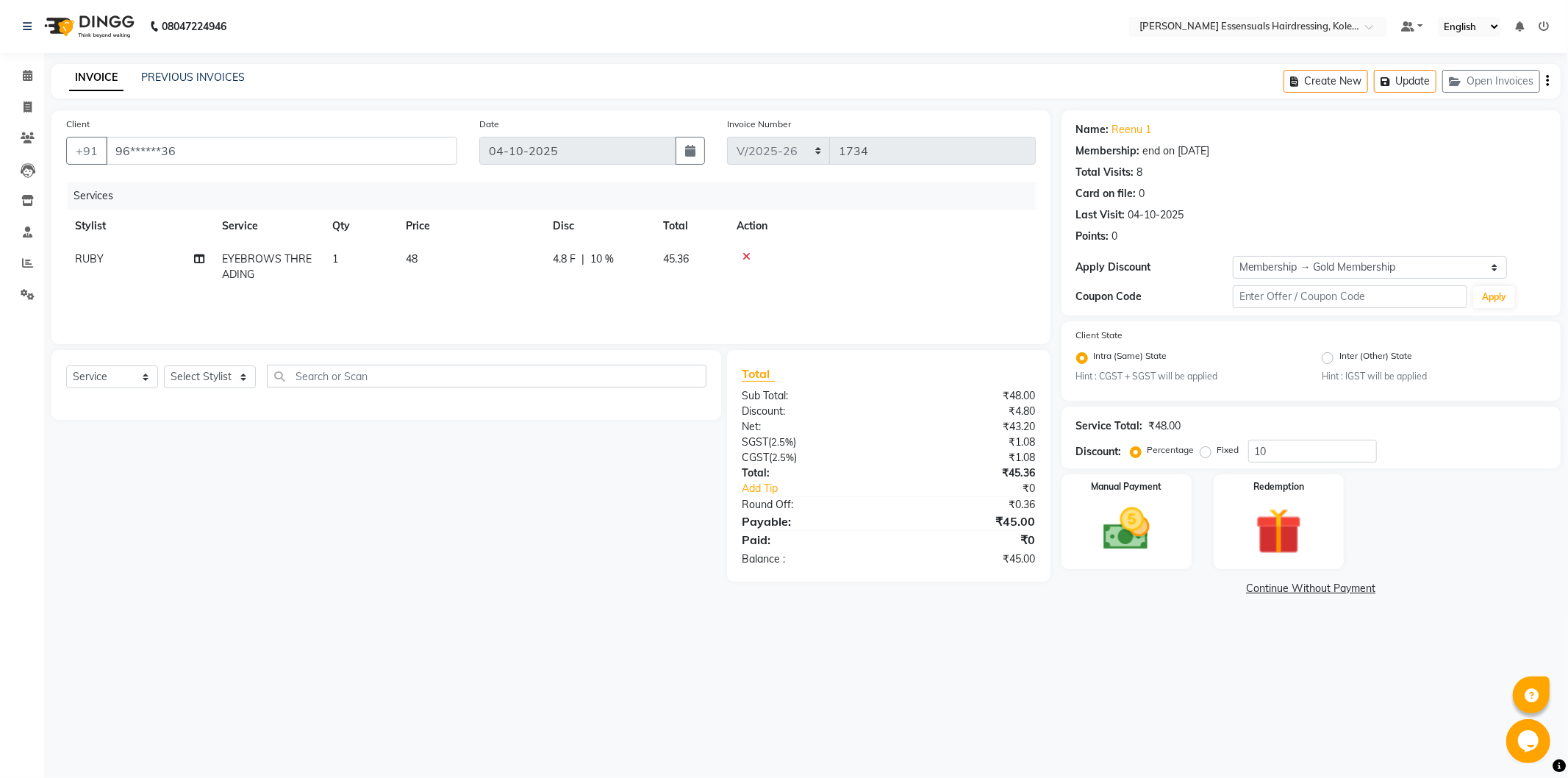
click at [442, 259] on td "48" at bounding box center [470, 266] width 147 height 48
select select "79968"
click at [497, 253] on input "48" at bounding box center [540, 263] width 130 height 23
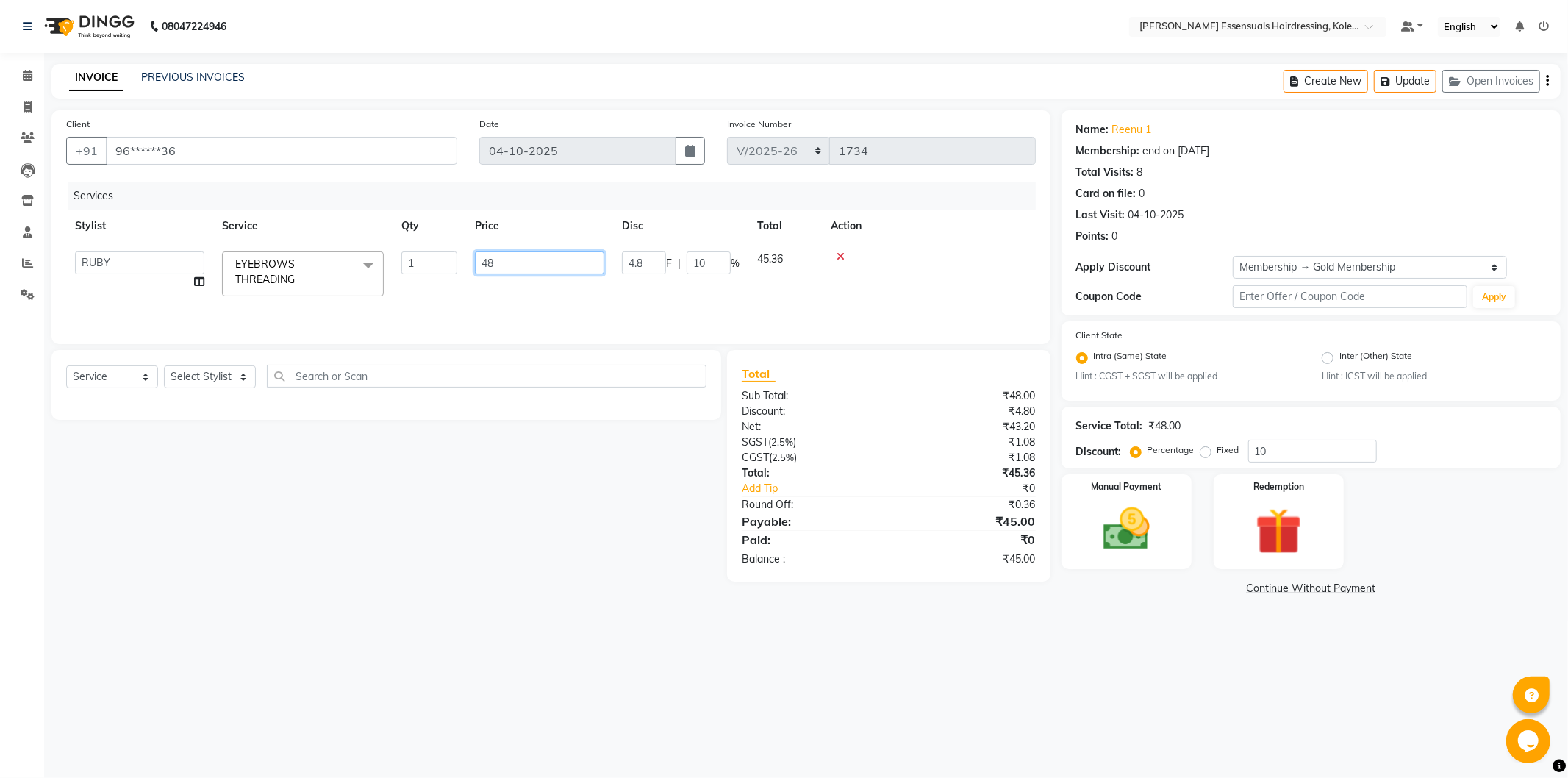
click at [497, 253] on input "48" at bounding box center [540, 263] width 130 height 23
click at [497, 259] on input "48" at bounding box center [540, 263] width 130 height 23
type input "0"
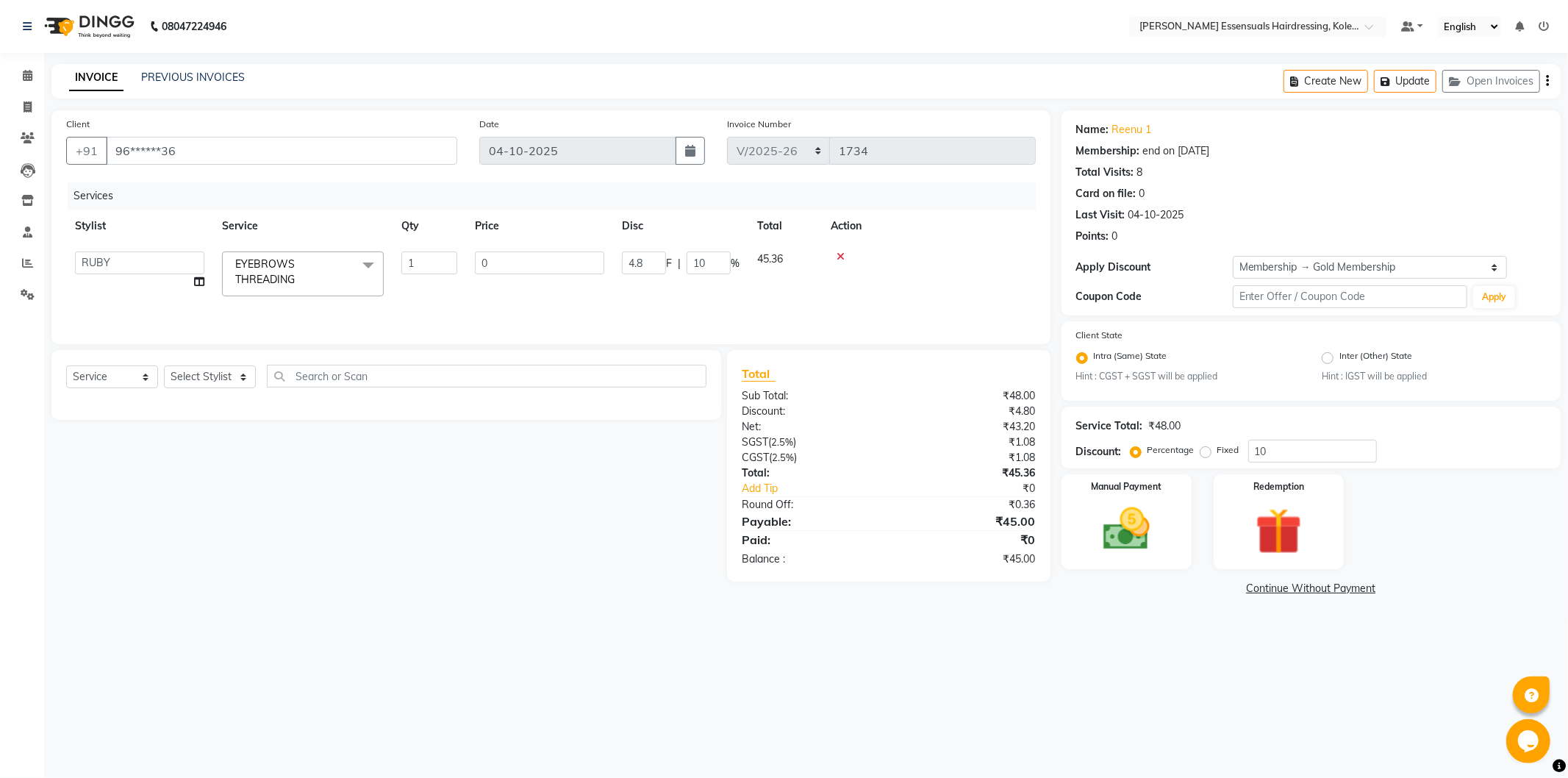
click at [439, 282] on tr "Admin ALAL Anagha Dev ATHIRA BIDHYA Bindya Accountant CIJA FAIZAN Manager NIREN…" at bounding box center [551, 273] width 970 height 63
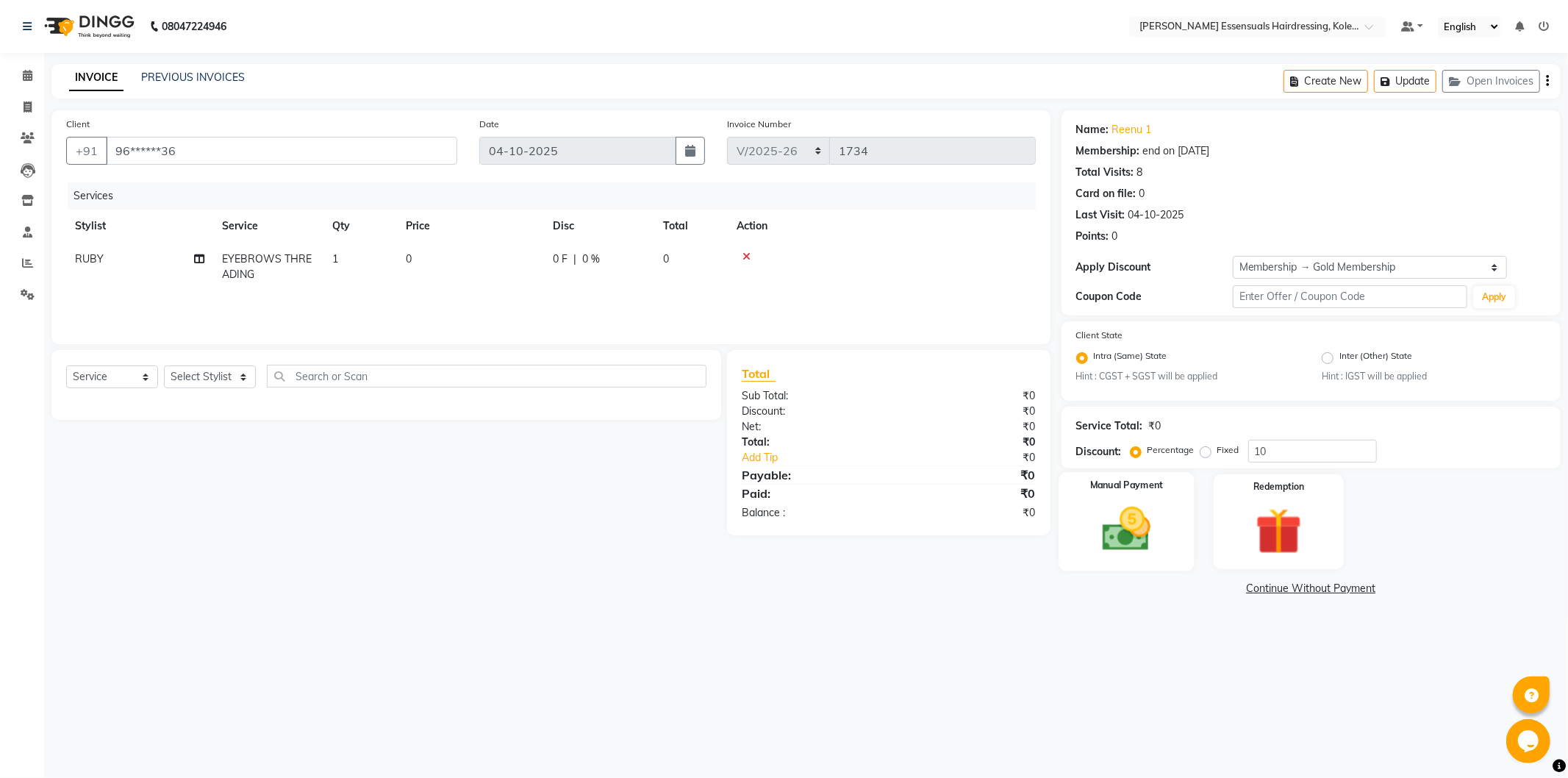
click at [1144, 527] on img at bounding box center [1126, 530] width 79 height 56
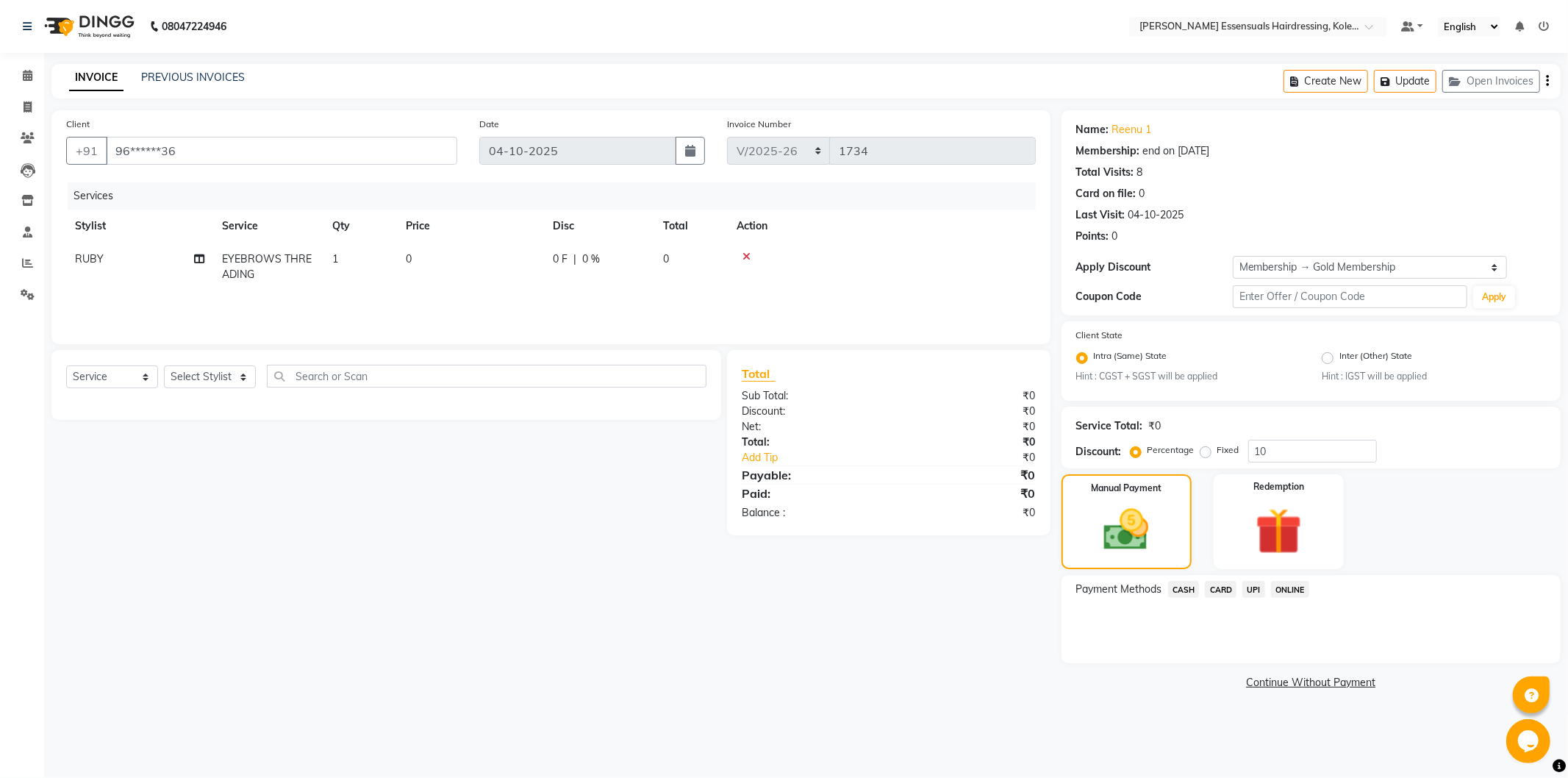
click at [1188, 590] on span "CASH" at bounding box center [1184, 590] width 32 height 17
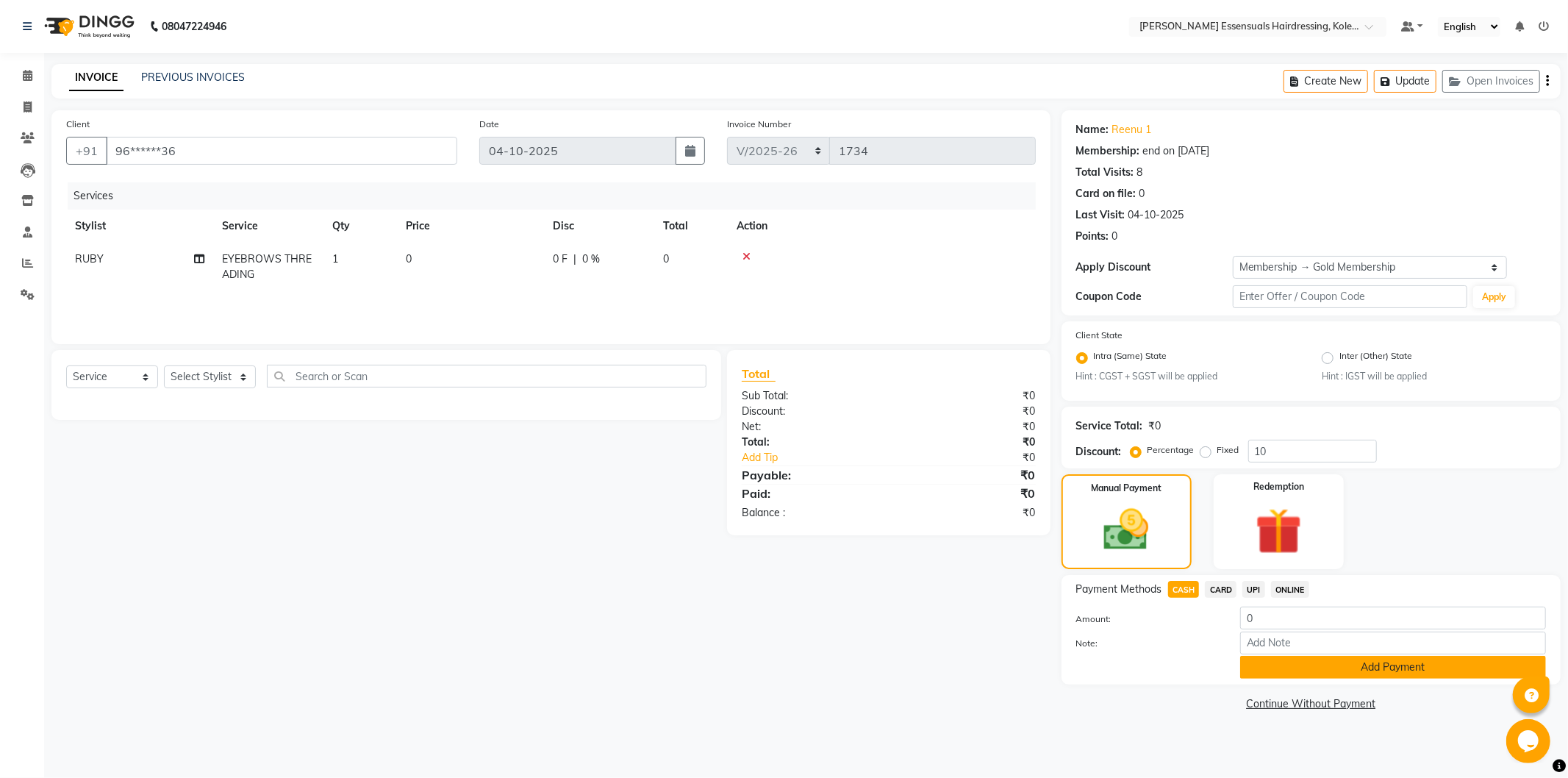
click at [1296, 665] on button "Add Payment" at bounding box center [1393, 667] width 306 height 23
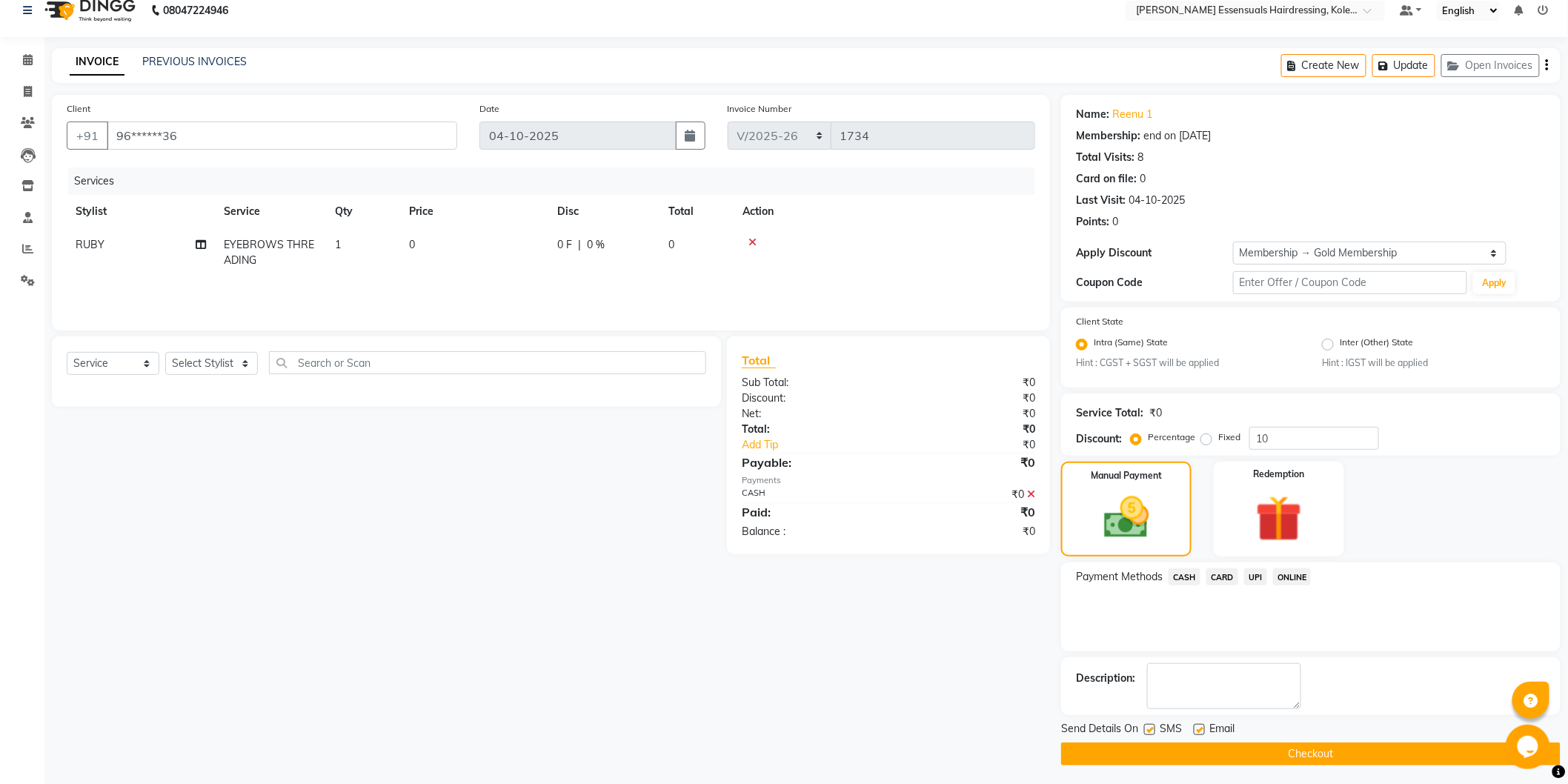
scroll to position [19, 0]
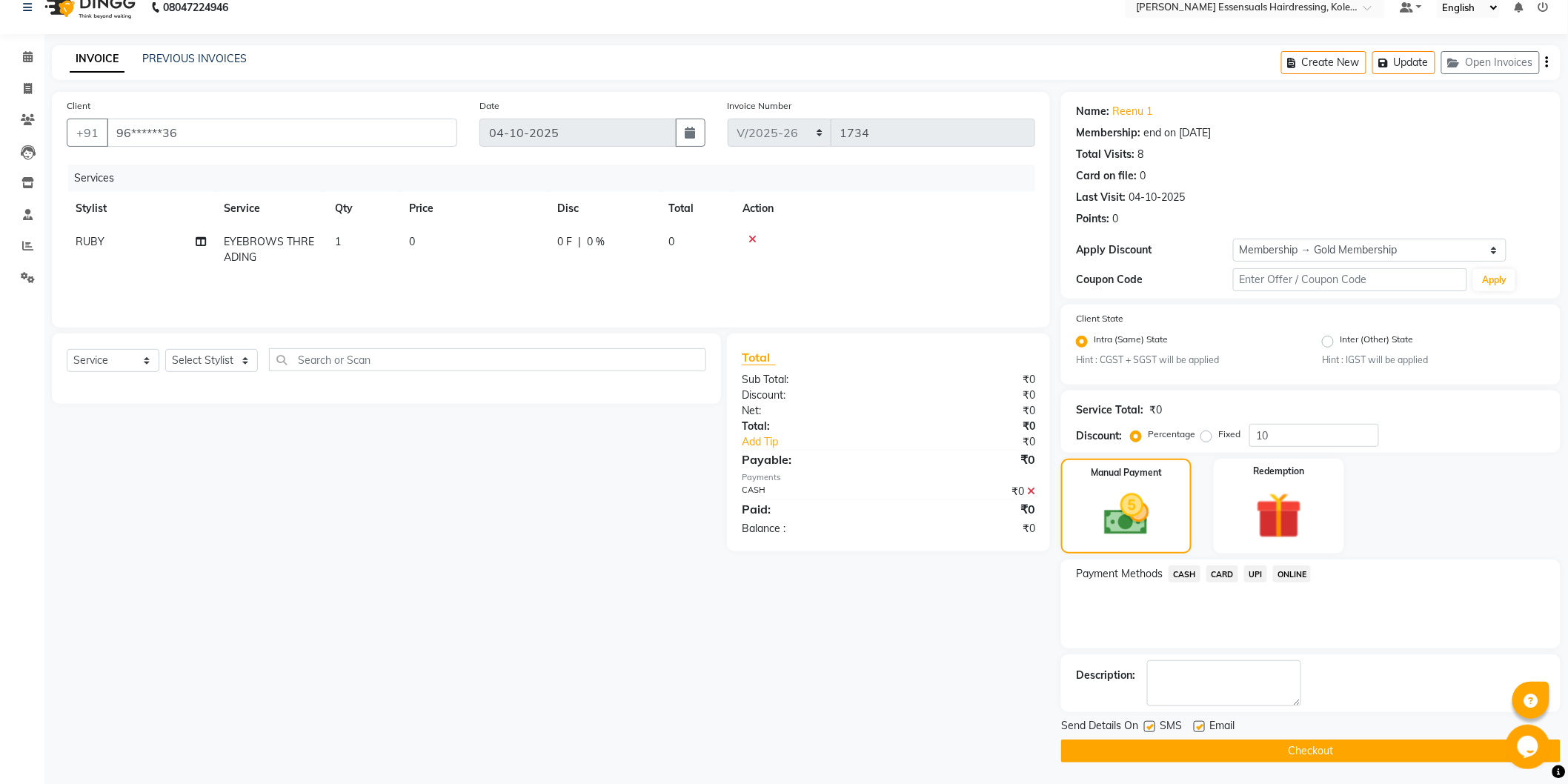
click at [1314, 754] on button "Checkout" at bounding box center [1310, 751] width 500 height 23
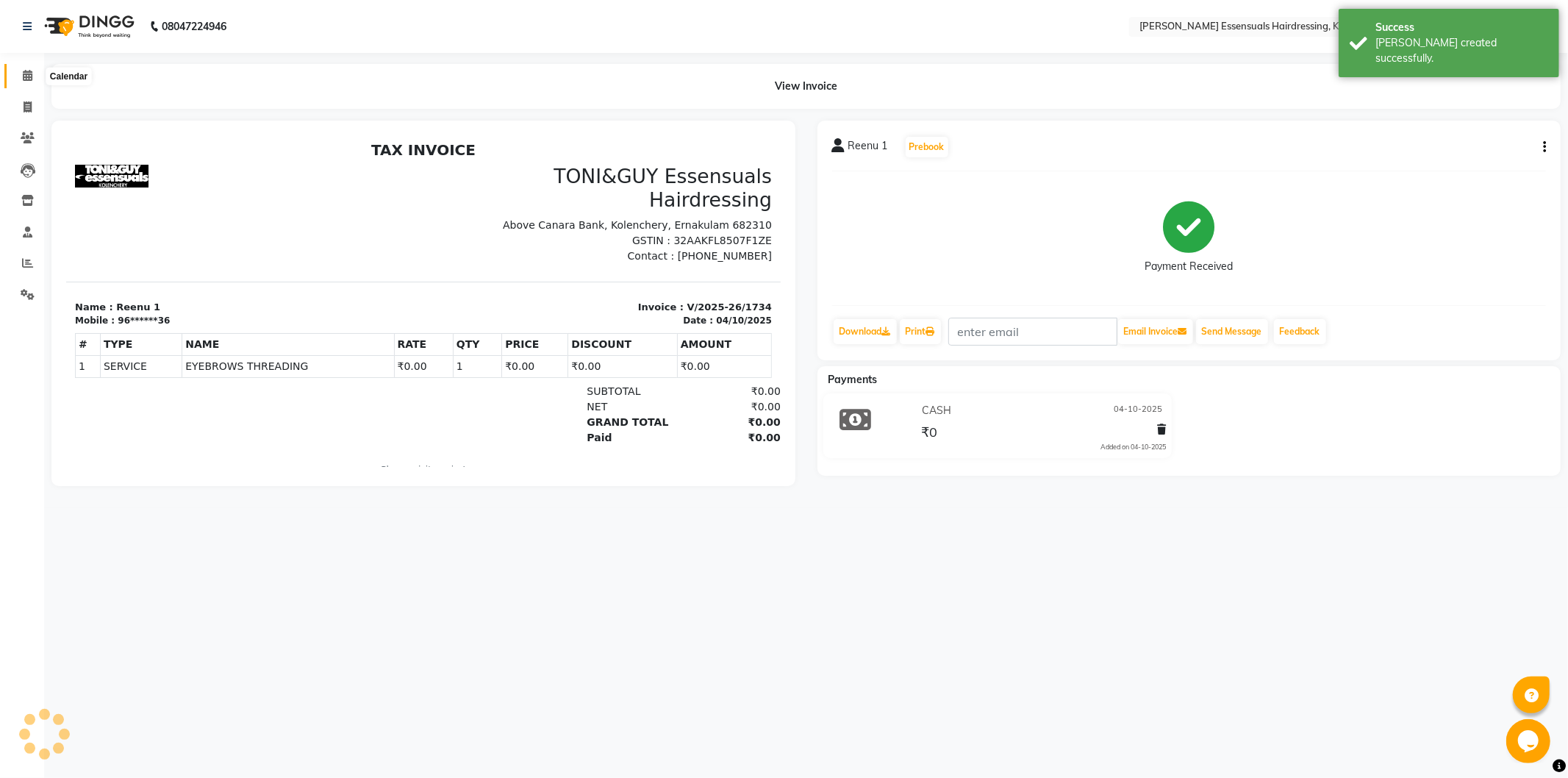
click at [31, 77] on icon at bounding box center [27, 75] width 9 height 11
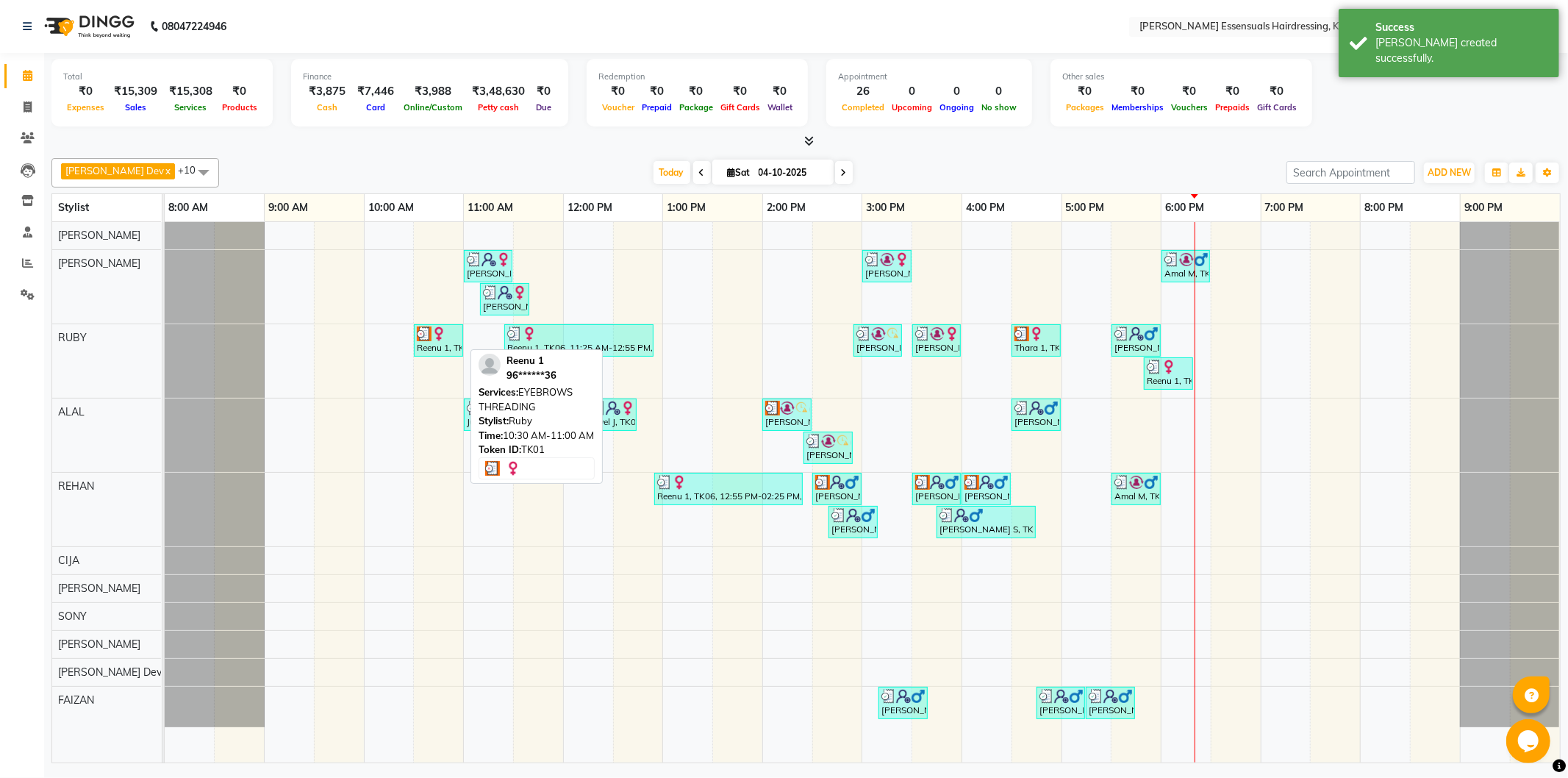
click at [437, 342] on div "Reenu 1, TK01, 10:30 AM-11:00 AM, EYEBROWS THREADING" at bounding box center [438, 340] width 46 height 28
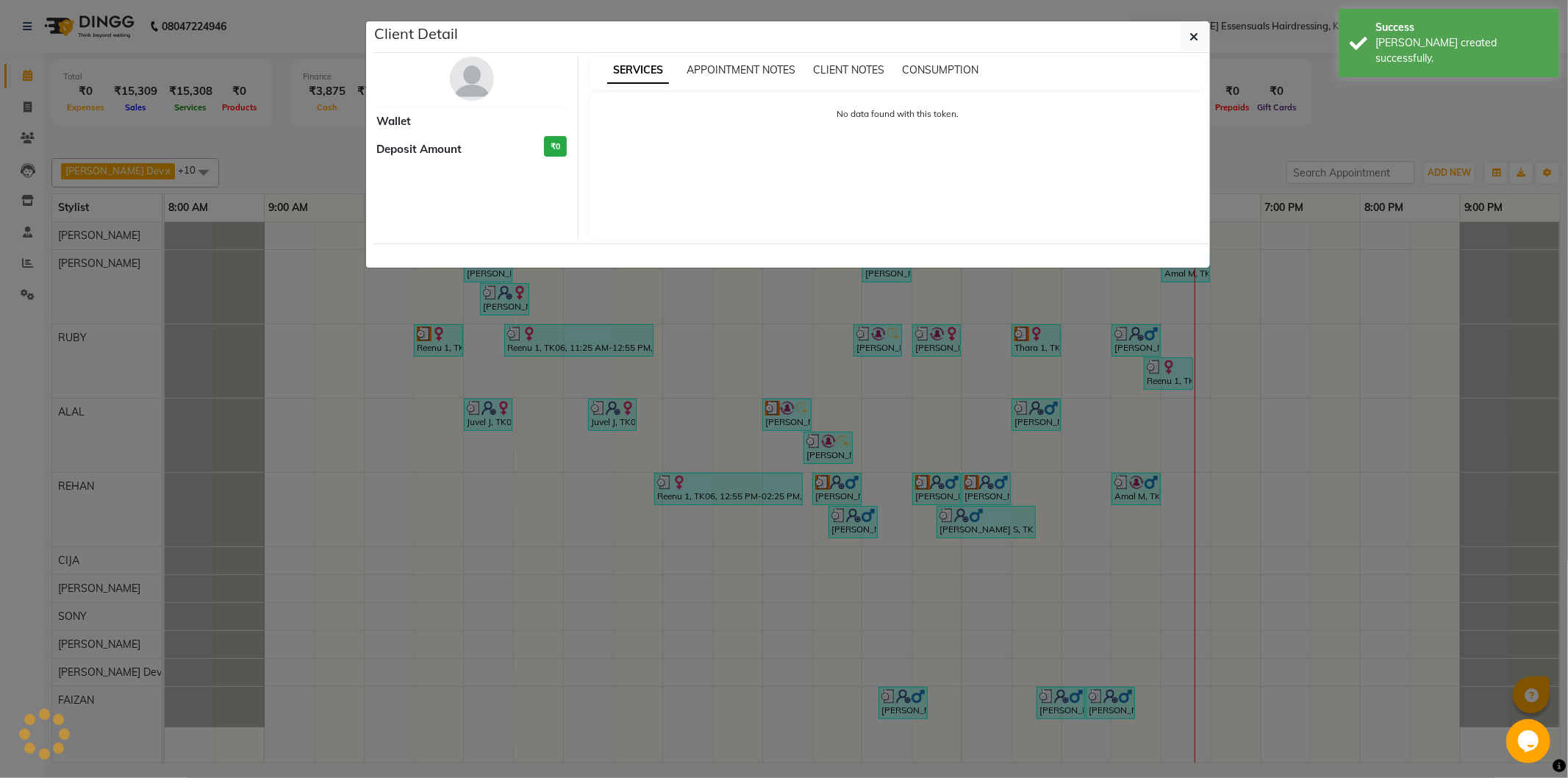
select select "3"
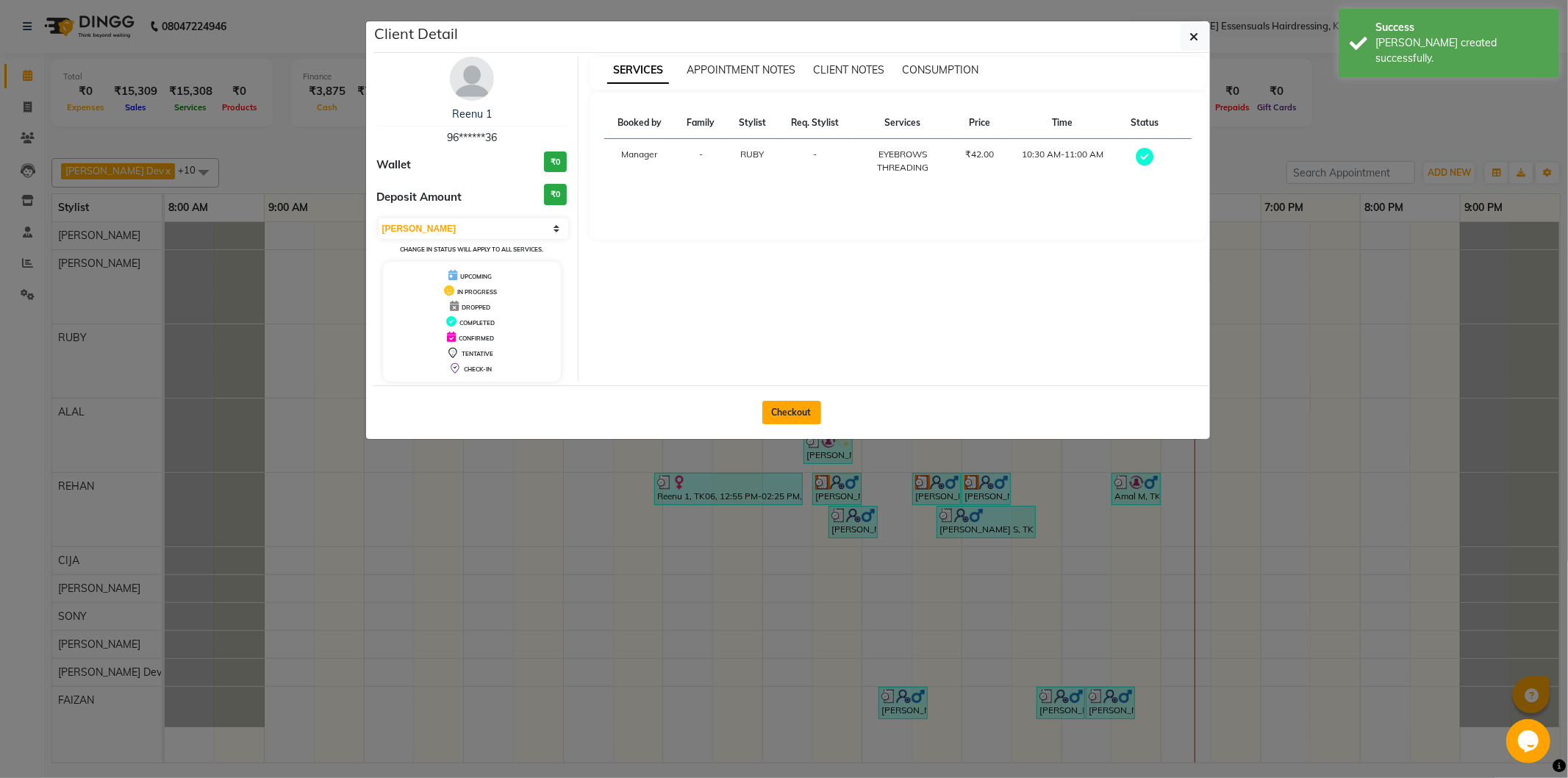
click at [780, 416] on button "Checkout" at bounding box center [791, 412] width 58 height 23
select select "8281"
select select "service"
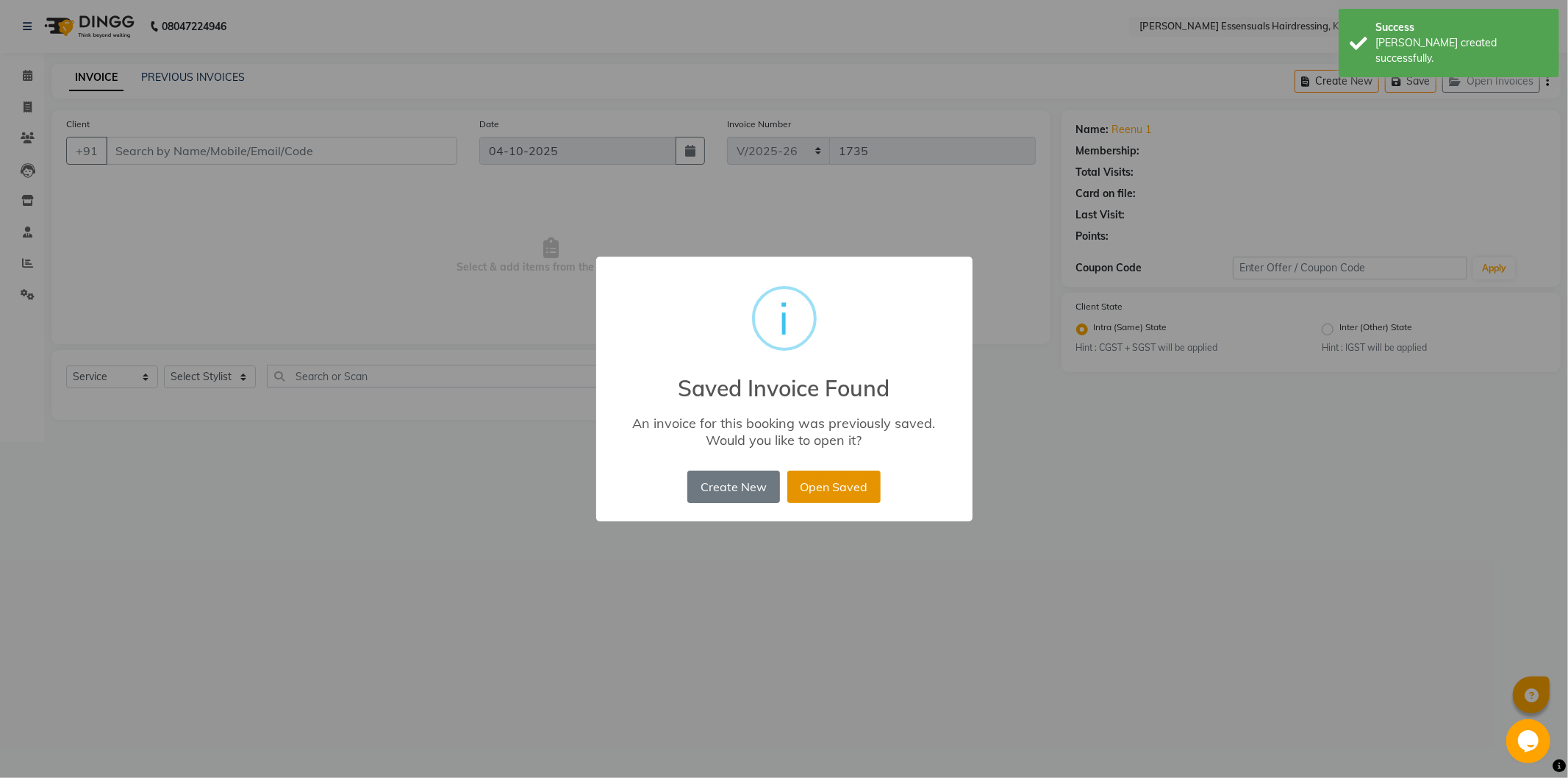
click at [853, 492] on button "Open Saved" at bounding box center [833, 487] width 94 height 33
type input "96******36"
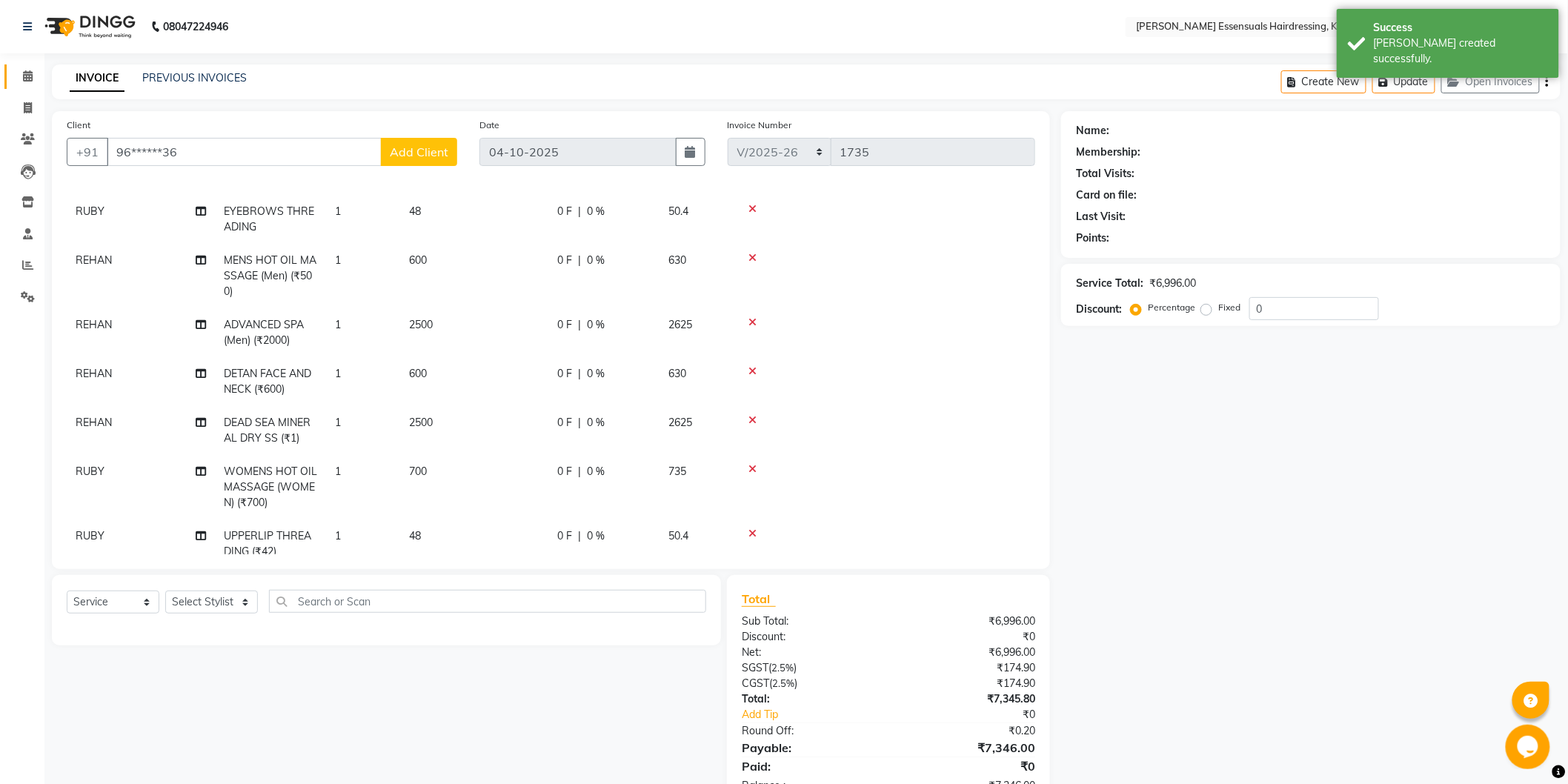
scroll to position [87, 0]
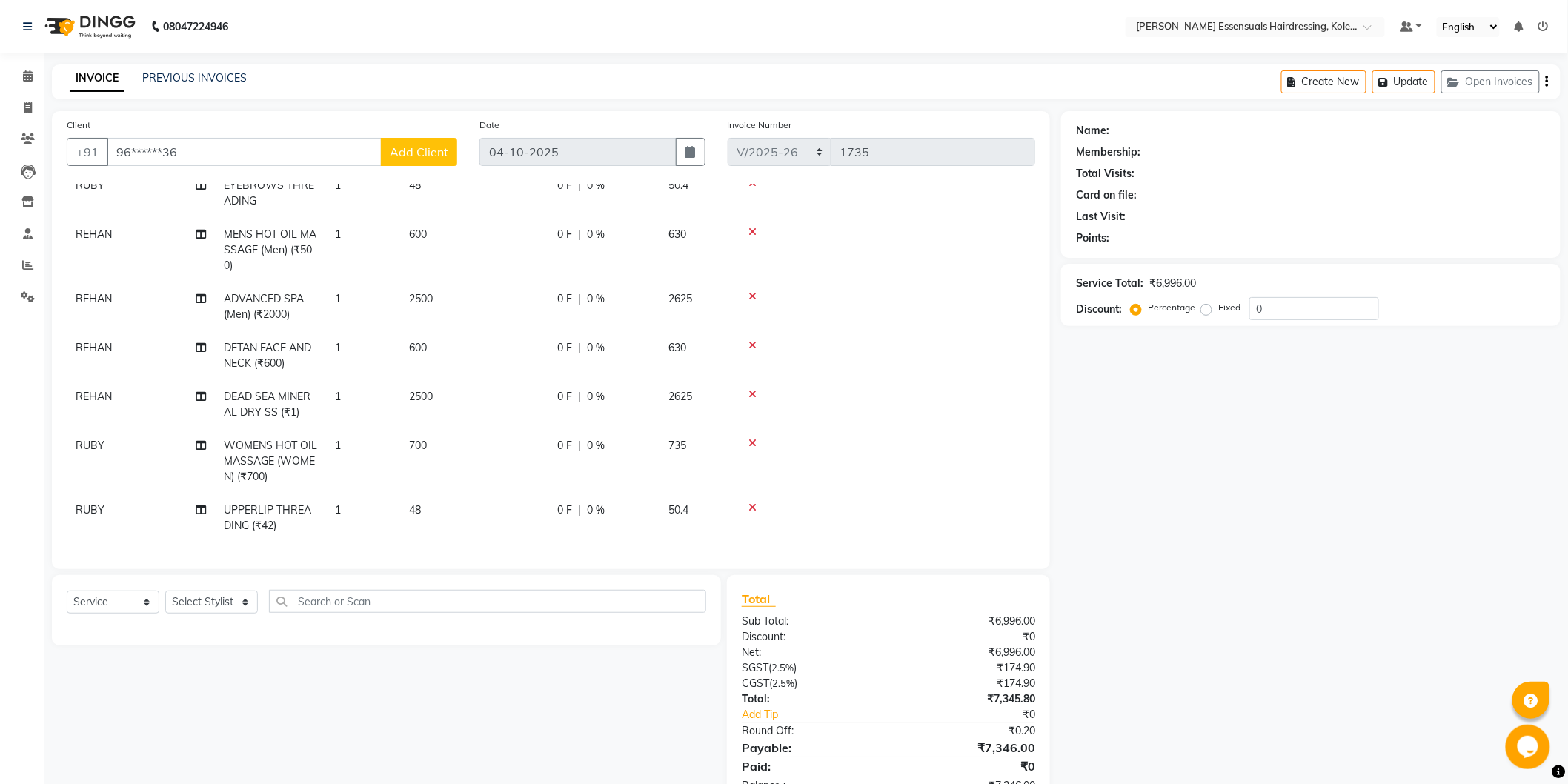
click at [754, 502] on icon at bounding box center [752, 508] width 8 height 10
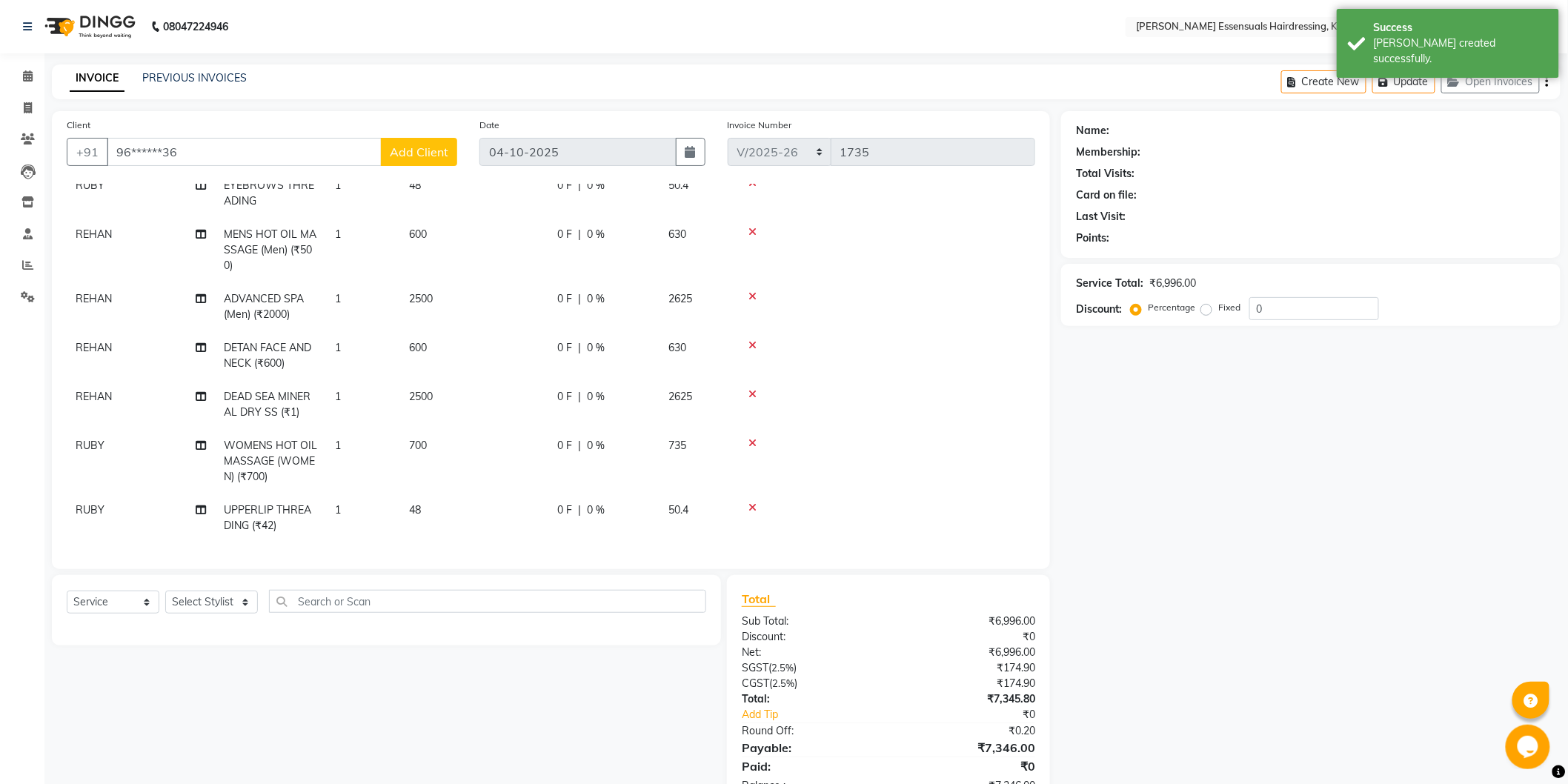
scroll to position [38, 0]
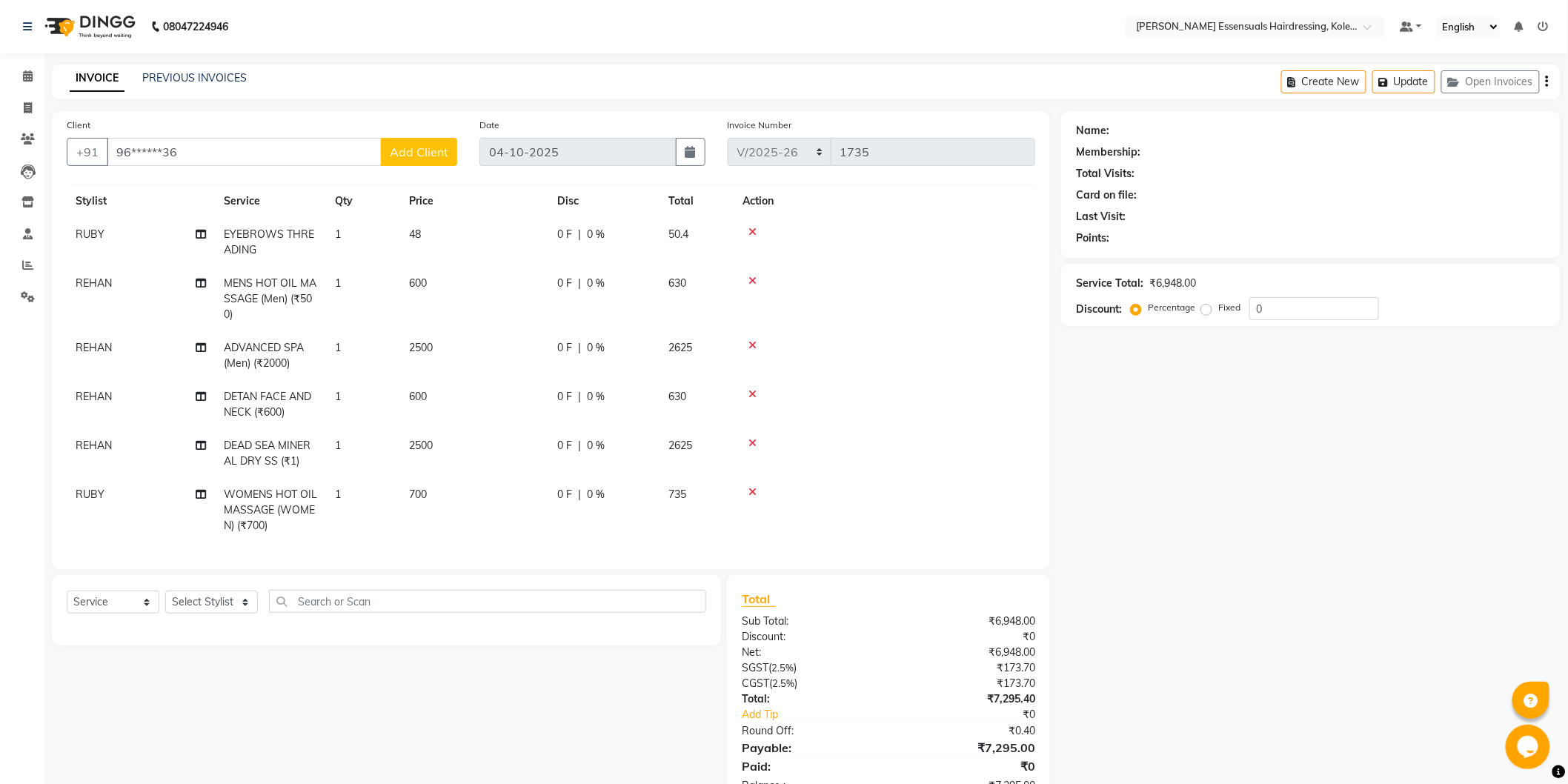
click at [750, 438] on icon at bounding box center [752, 444] width 8 height 10
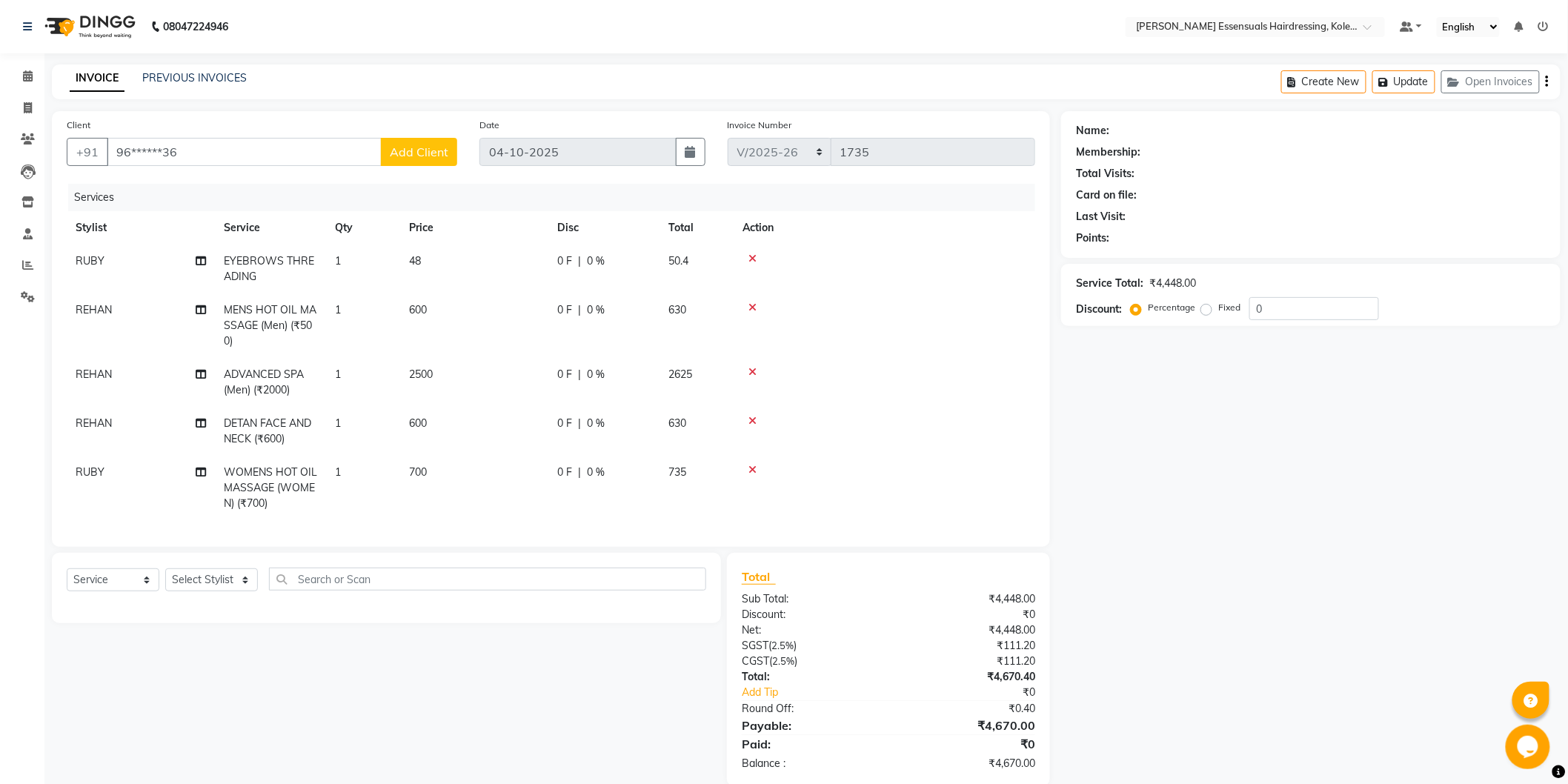
click at [752, 372] on icon at bounding box center [752, 373] width 8 height 10
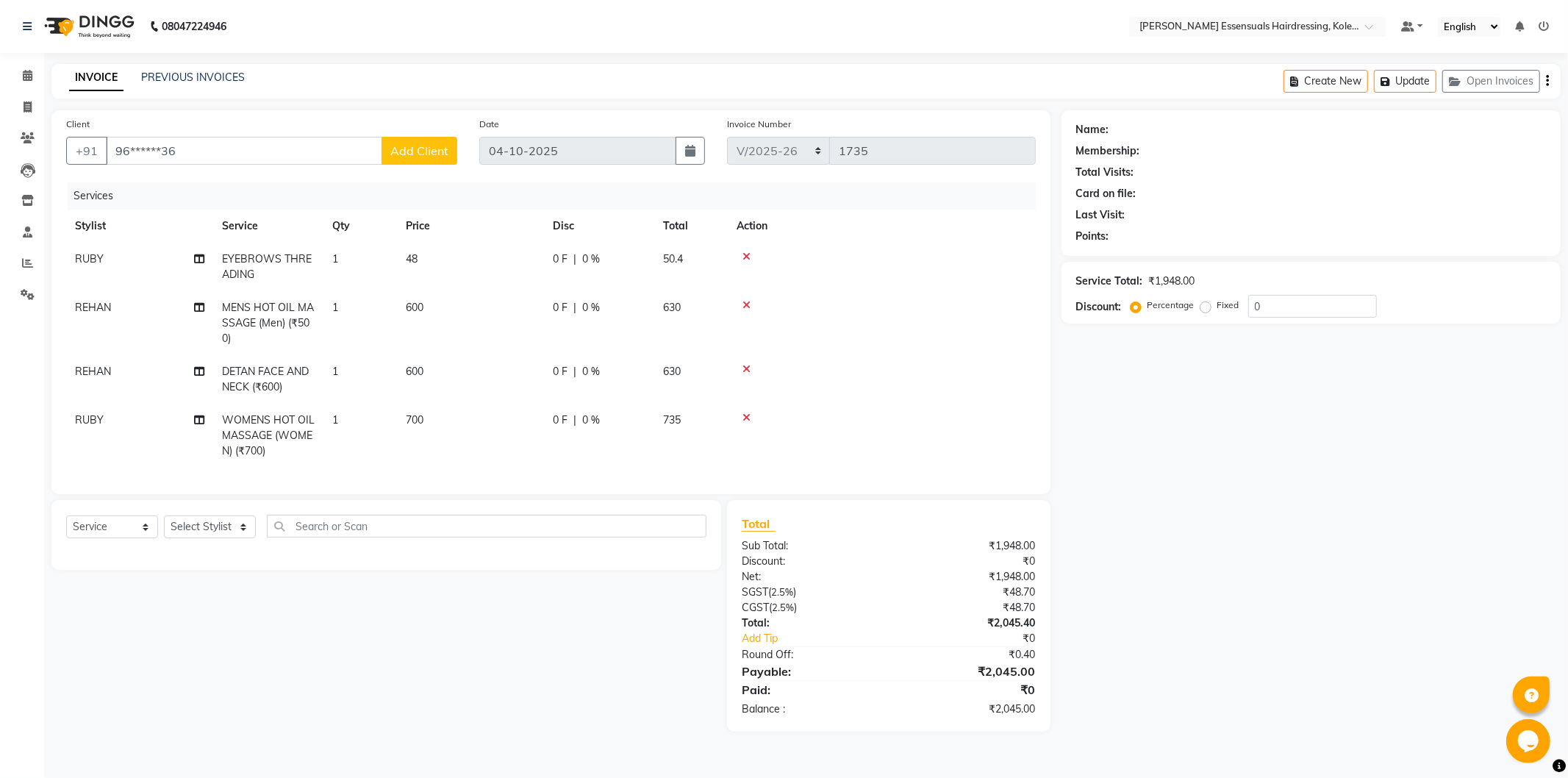
click at [741, 293] on td at bounding box center [882, 323] width 308 height 64
click at [746, 303] on icon at bounding box center [746, 305] width 8 height 10
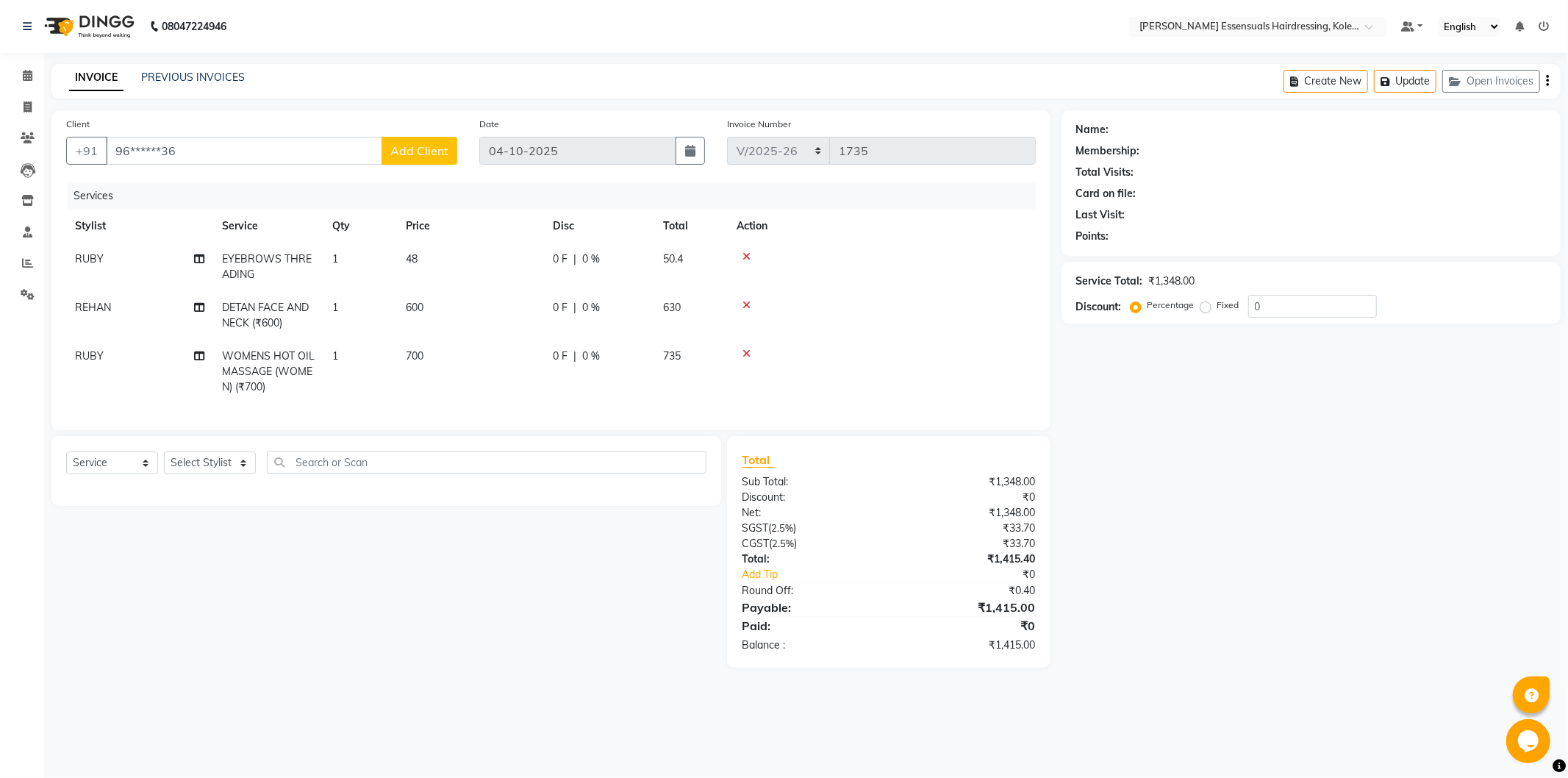
click at [746, 303] on icon at bounding box center [746, 305] width 8 height 10
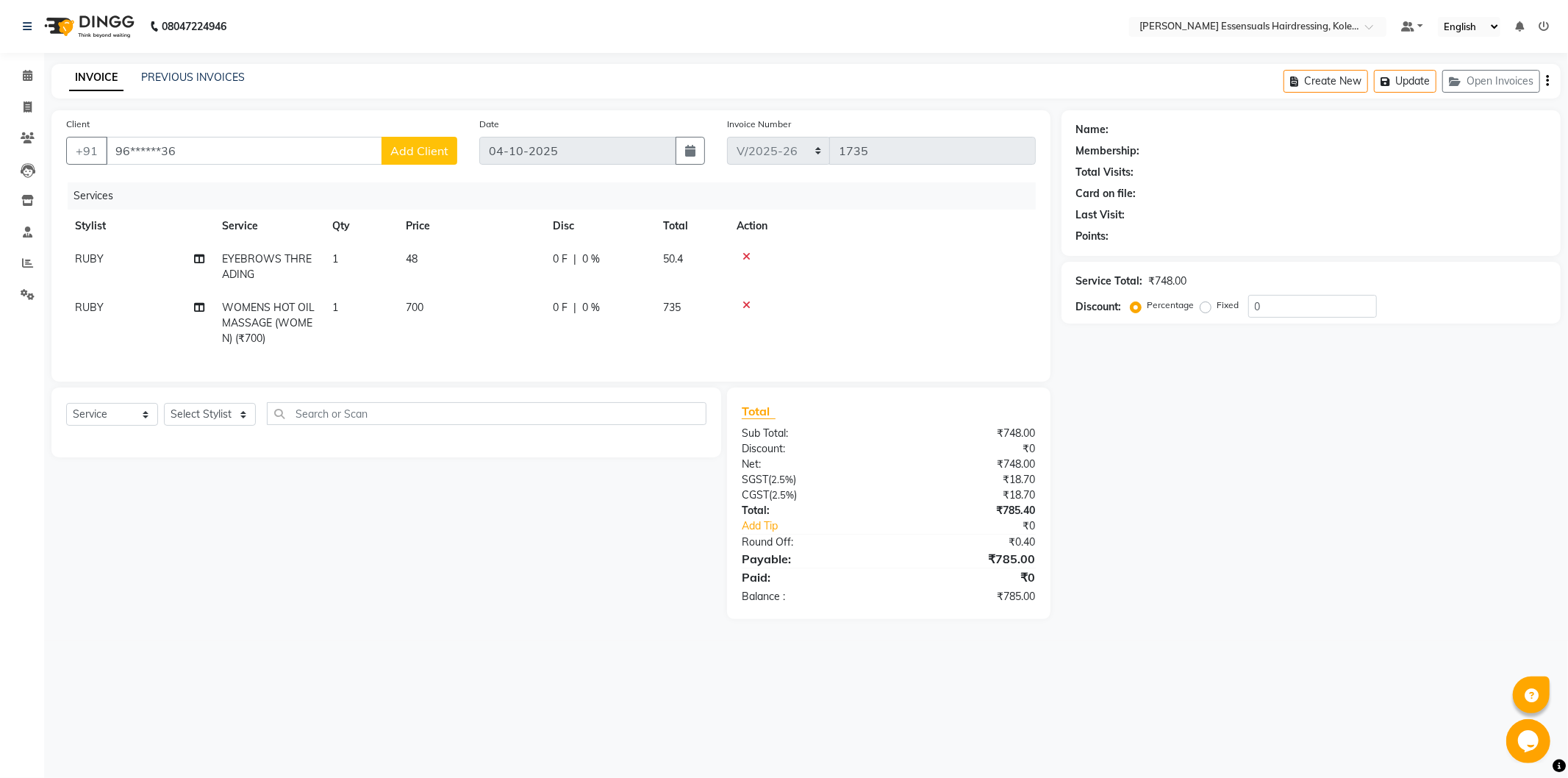
click at [746, 303] on icon at bounding box center [746, 305] width 8 height 10
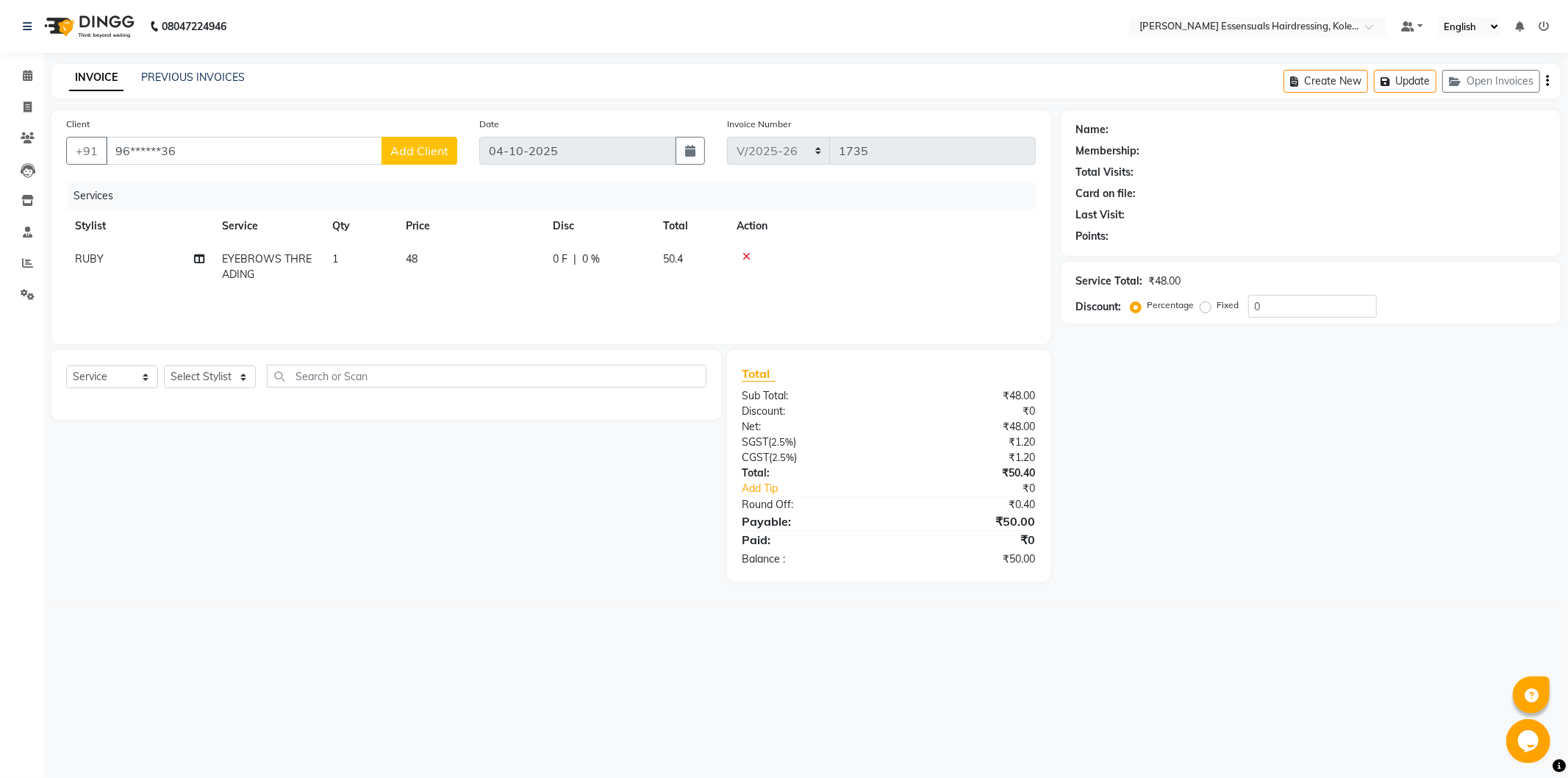
click at [424, 254] on td "48" at bounding box center [470, 266] width 147 height 48
select select "79968"
click at [491, 260] on input "48" at bounding box center [540, 263] width 130 height 23
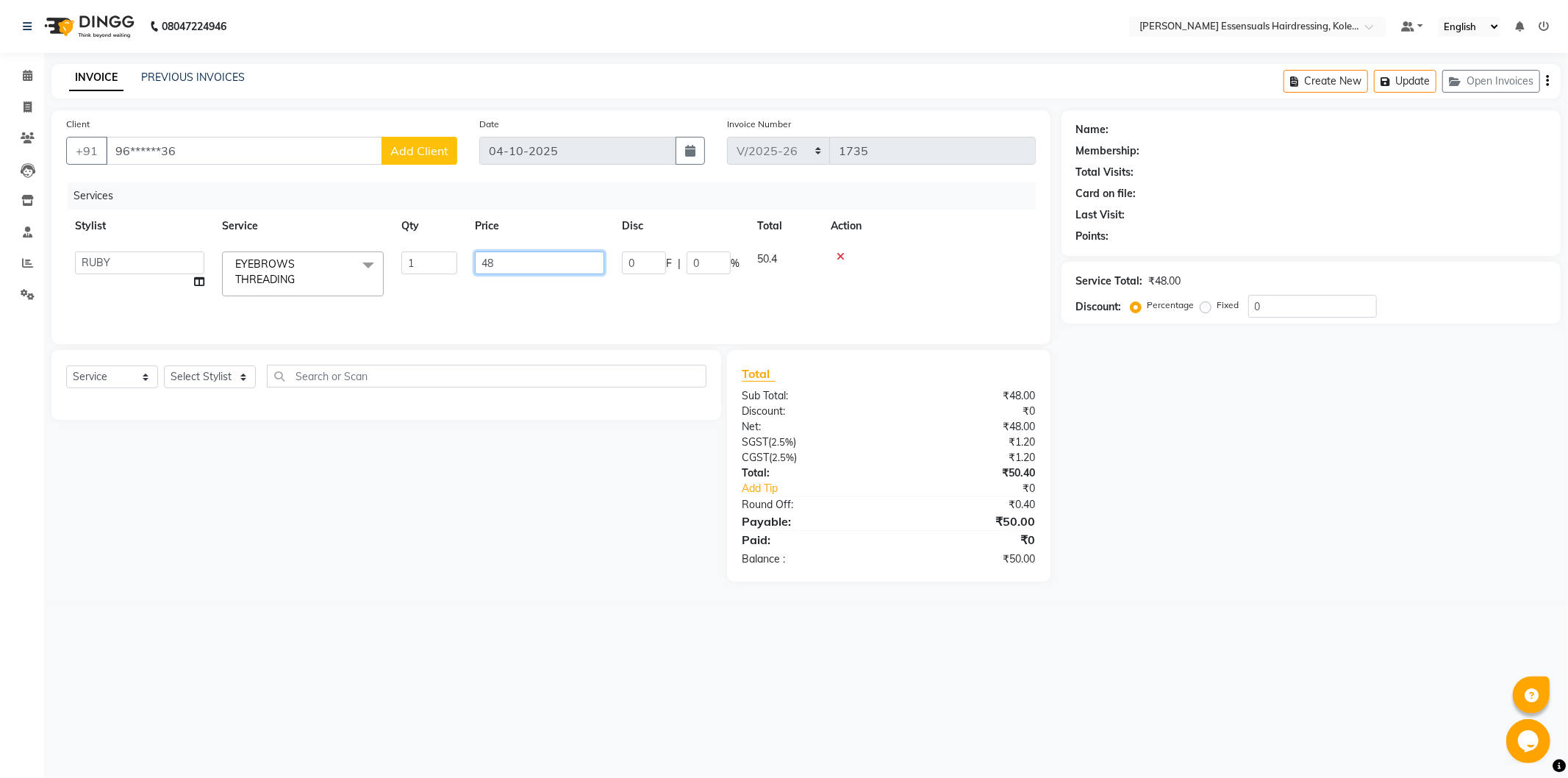
type input "0"
click at [558, 298] on div "Services Stylist Service Qty Price Disc Total Action Admin [PERSON_NAME] Dev [P…" at bounding box center [551, 255] width 970 height 147
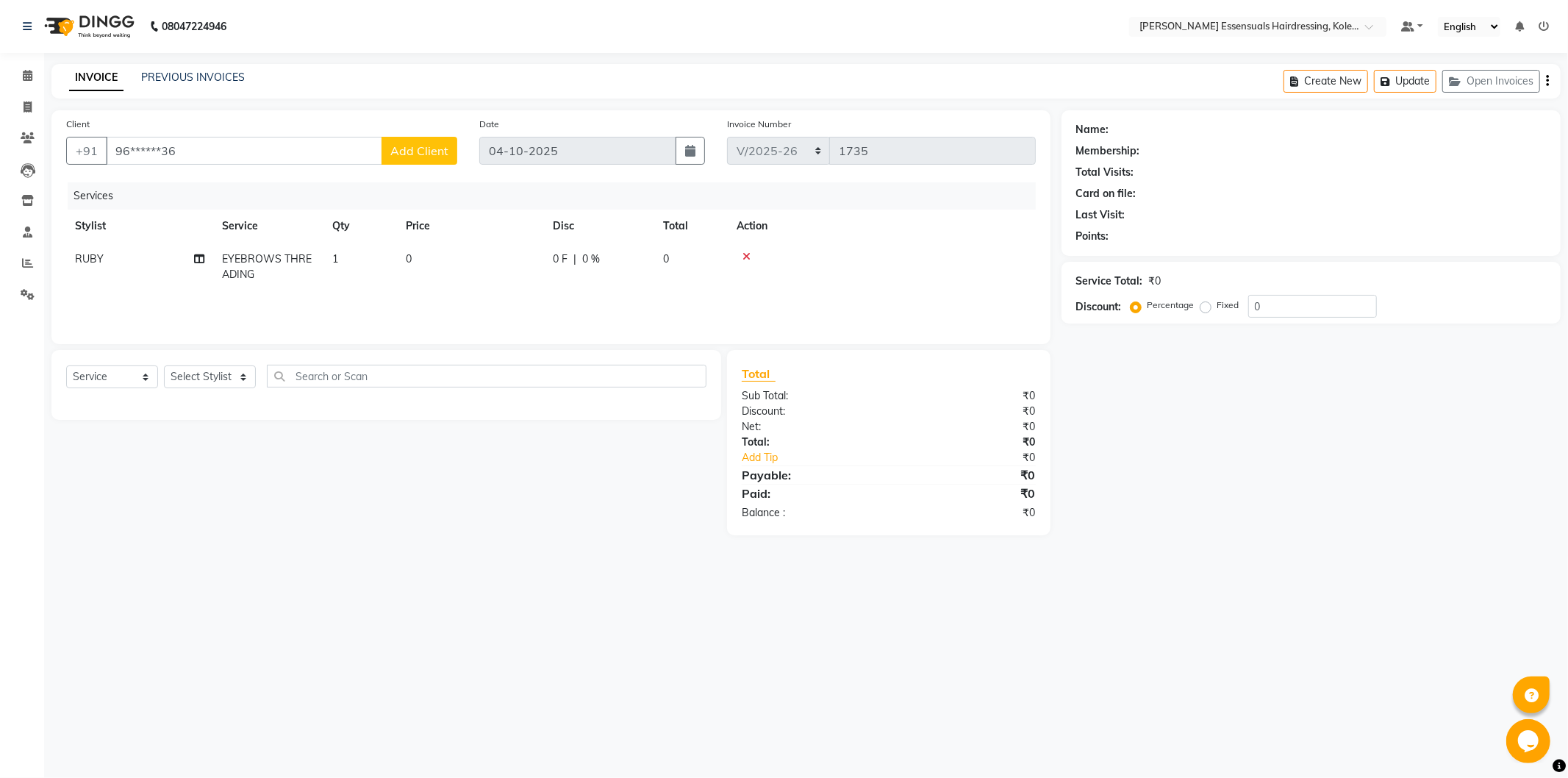
click at [439, 274] on td "0" at bounding box center [470, 266] width 147 height 48
select select "79968"
click at [520, 259] on input "0" at bounding box center [540, 263] width 130 height 23
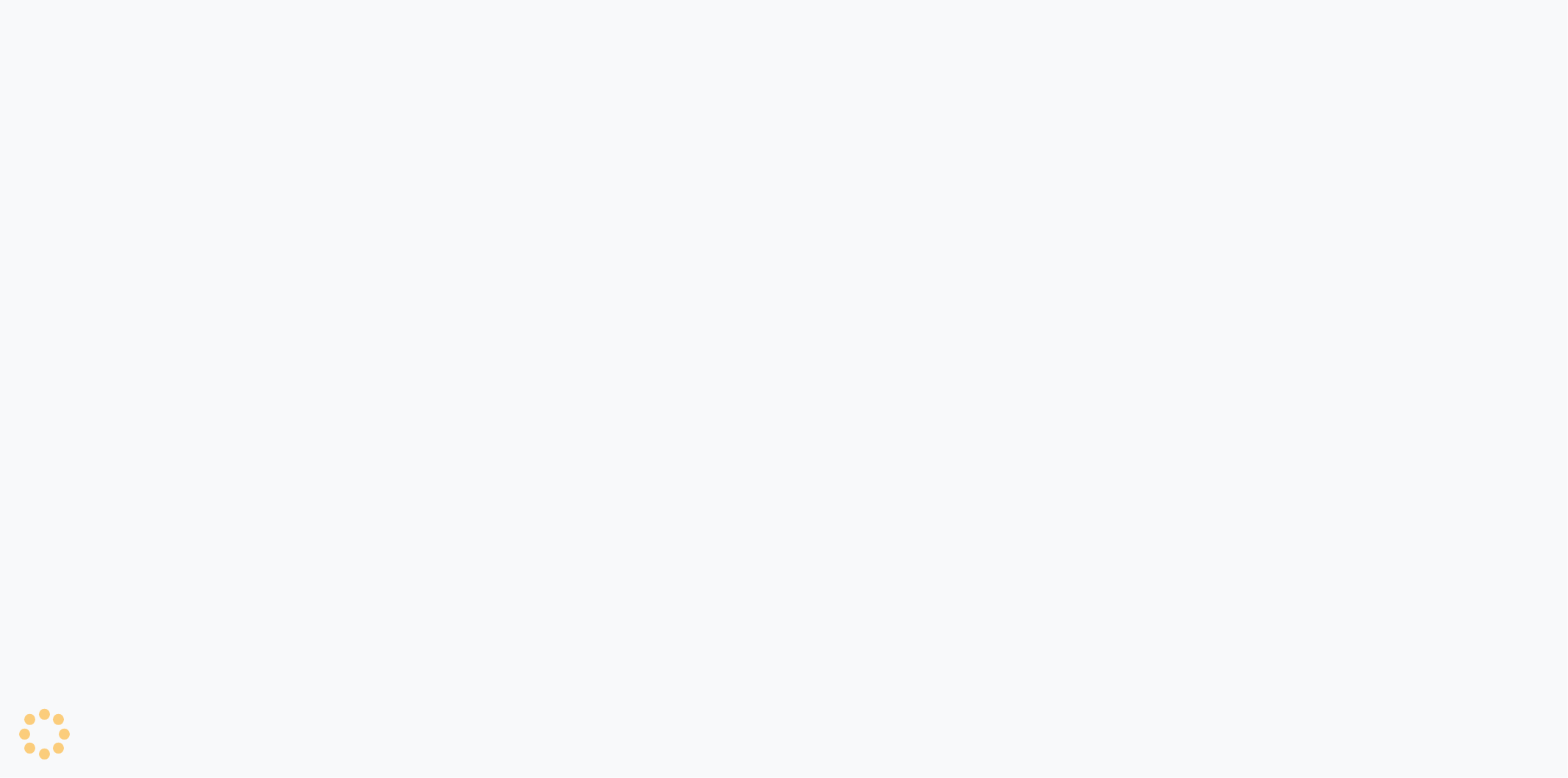
select select "service"
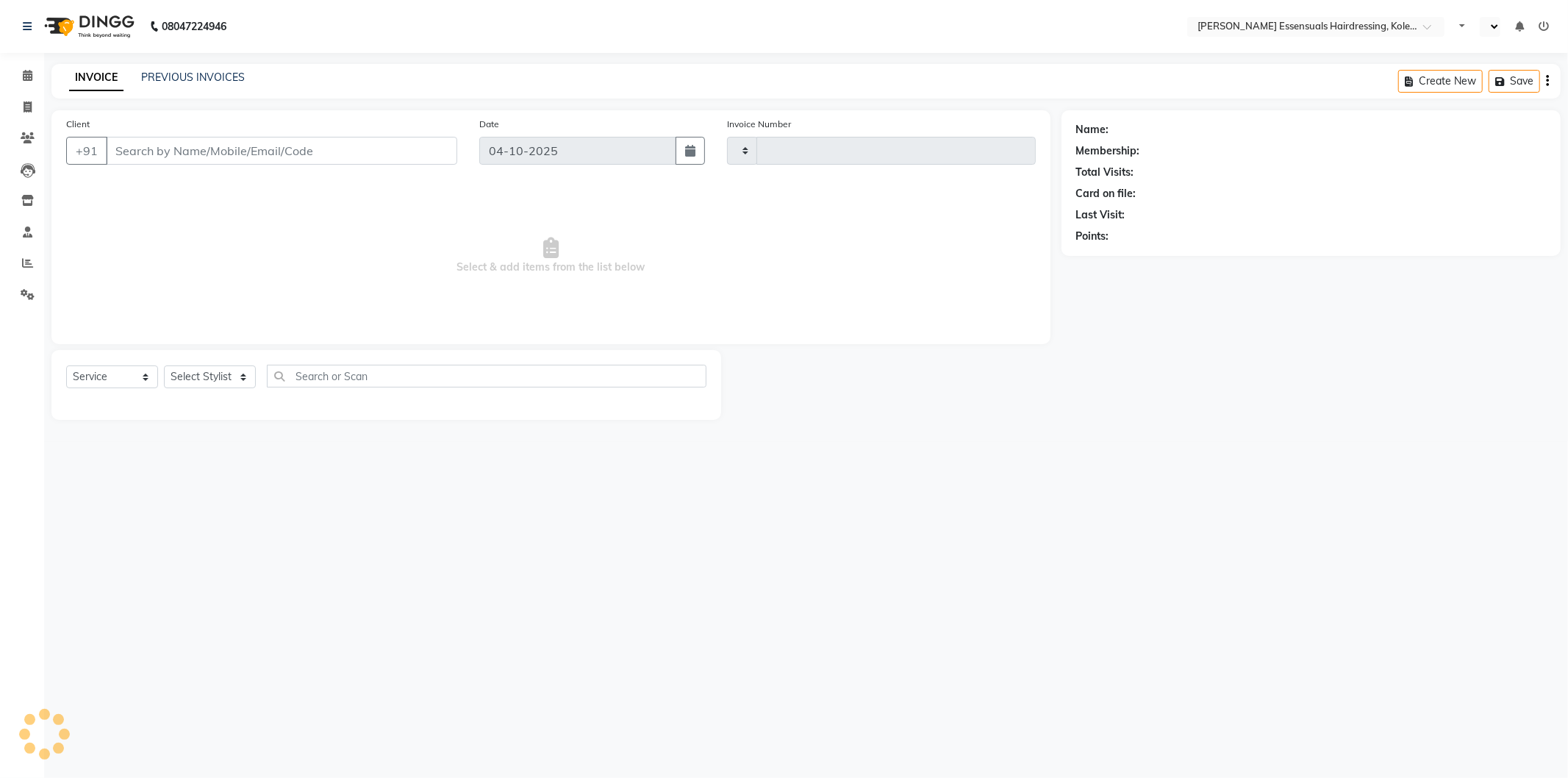
type input "1735"
select select "en"
select select "8281"
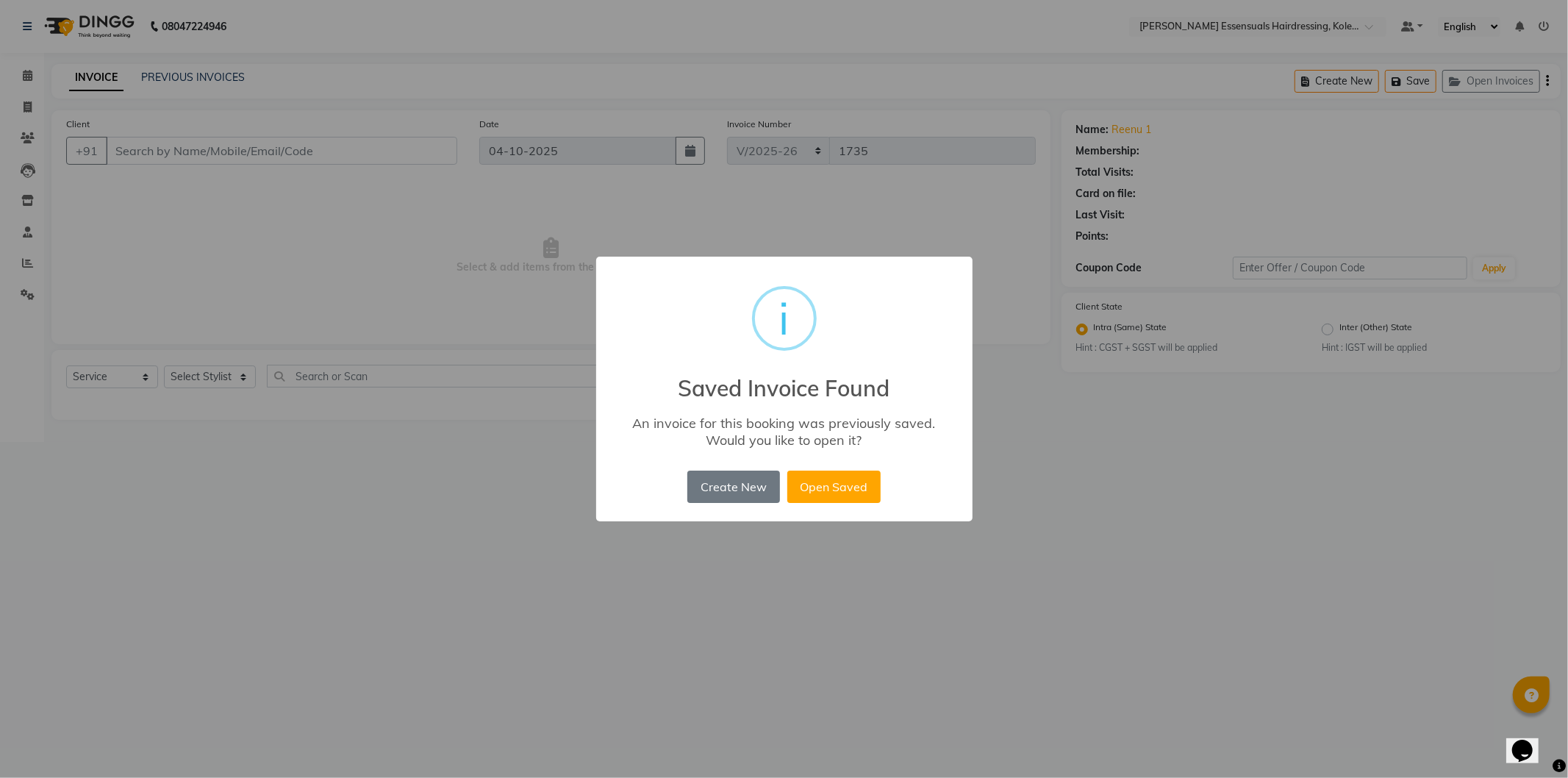
click at [856, 471] on button "Open Saved" at bounding box center [833, 487] width 94 height 33
type input "96******36"
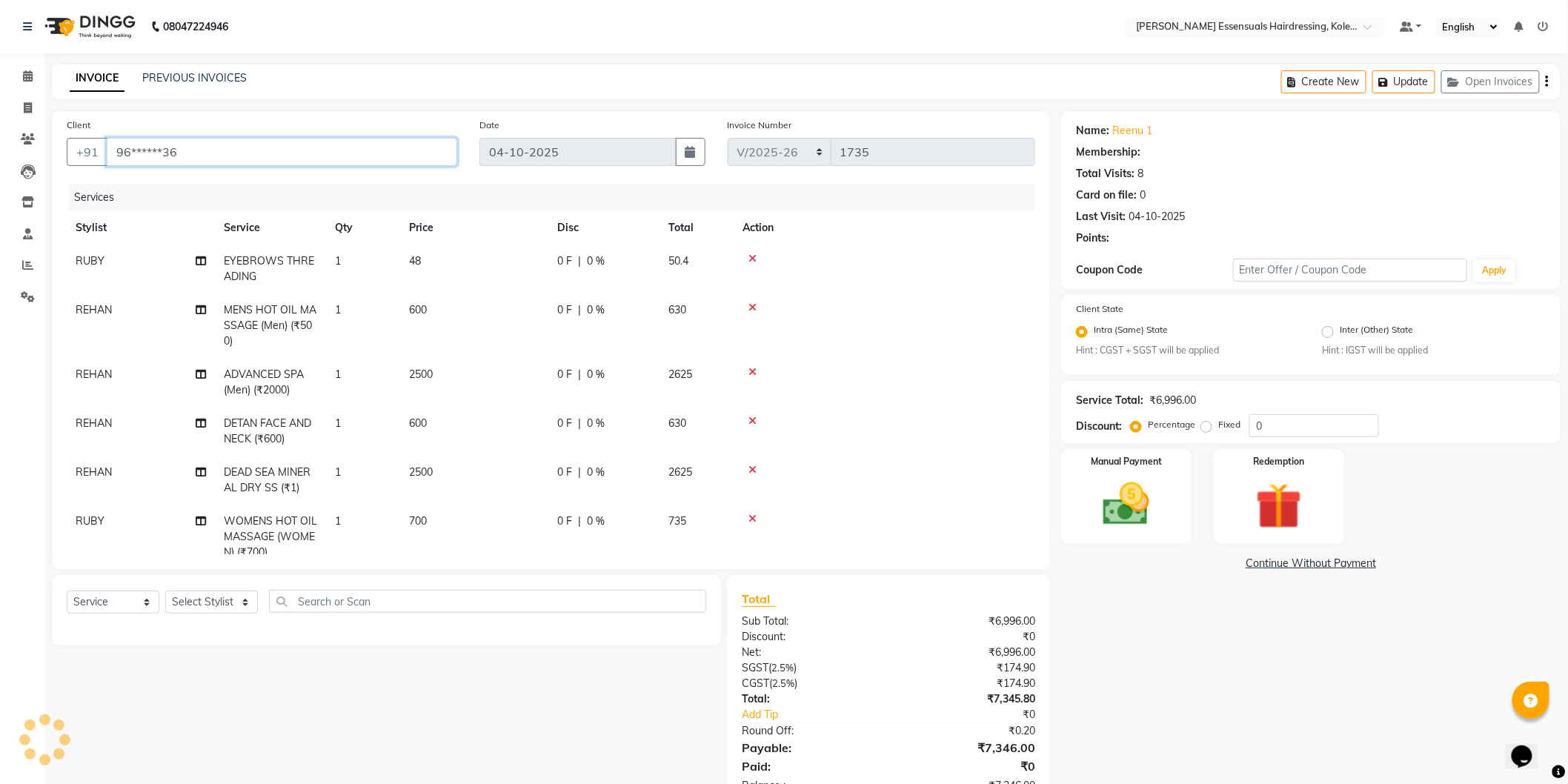
select select "1: Object"
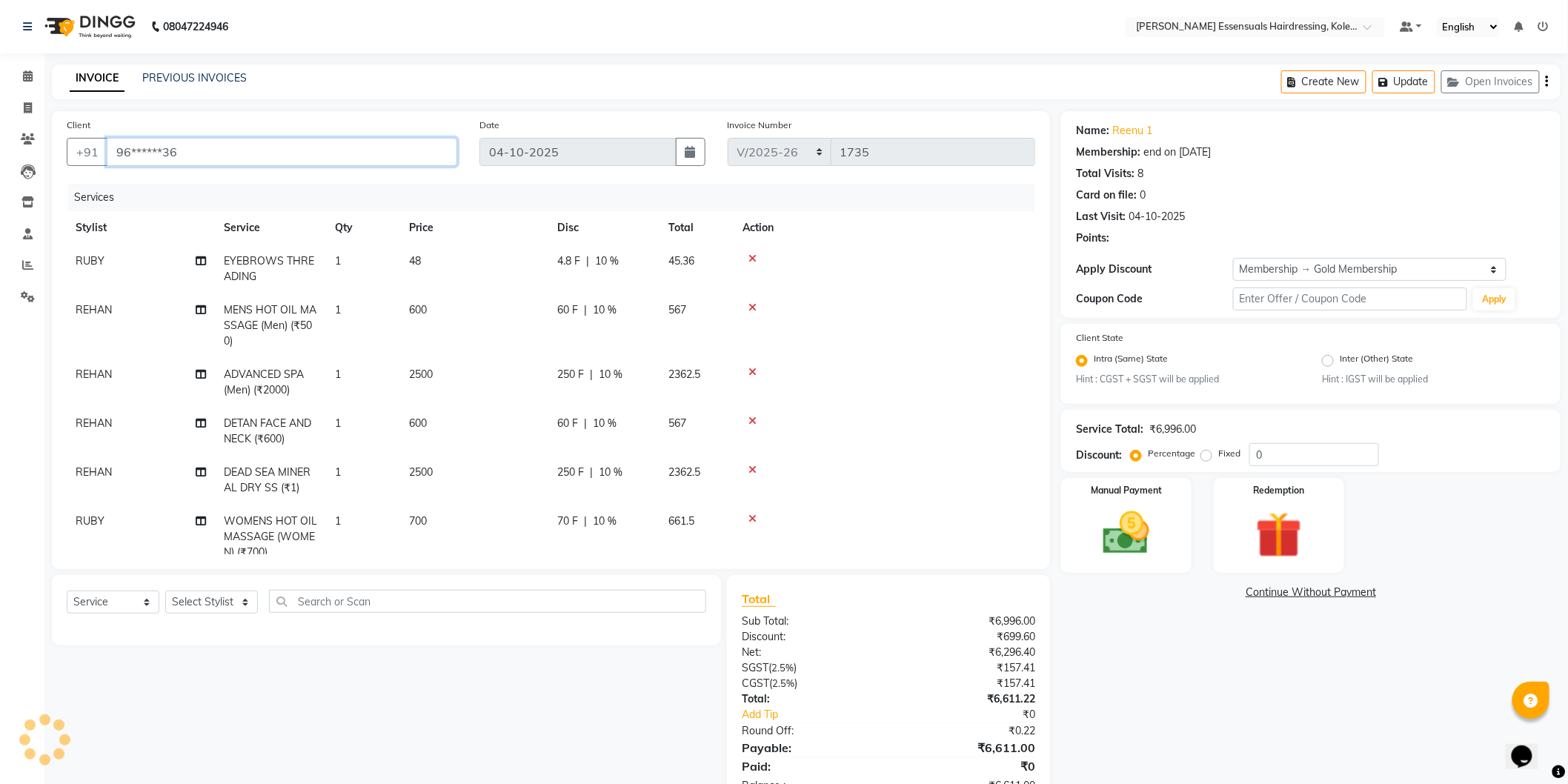
type input "10"
click at [754, 256] on icon at bounding box center [752, 259] width 8 height 10
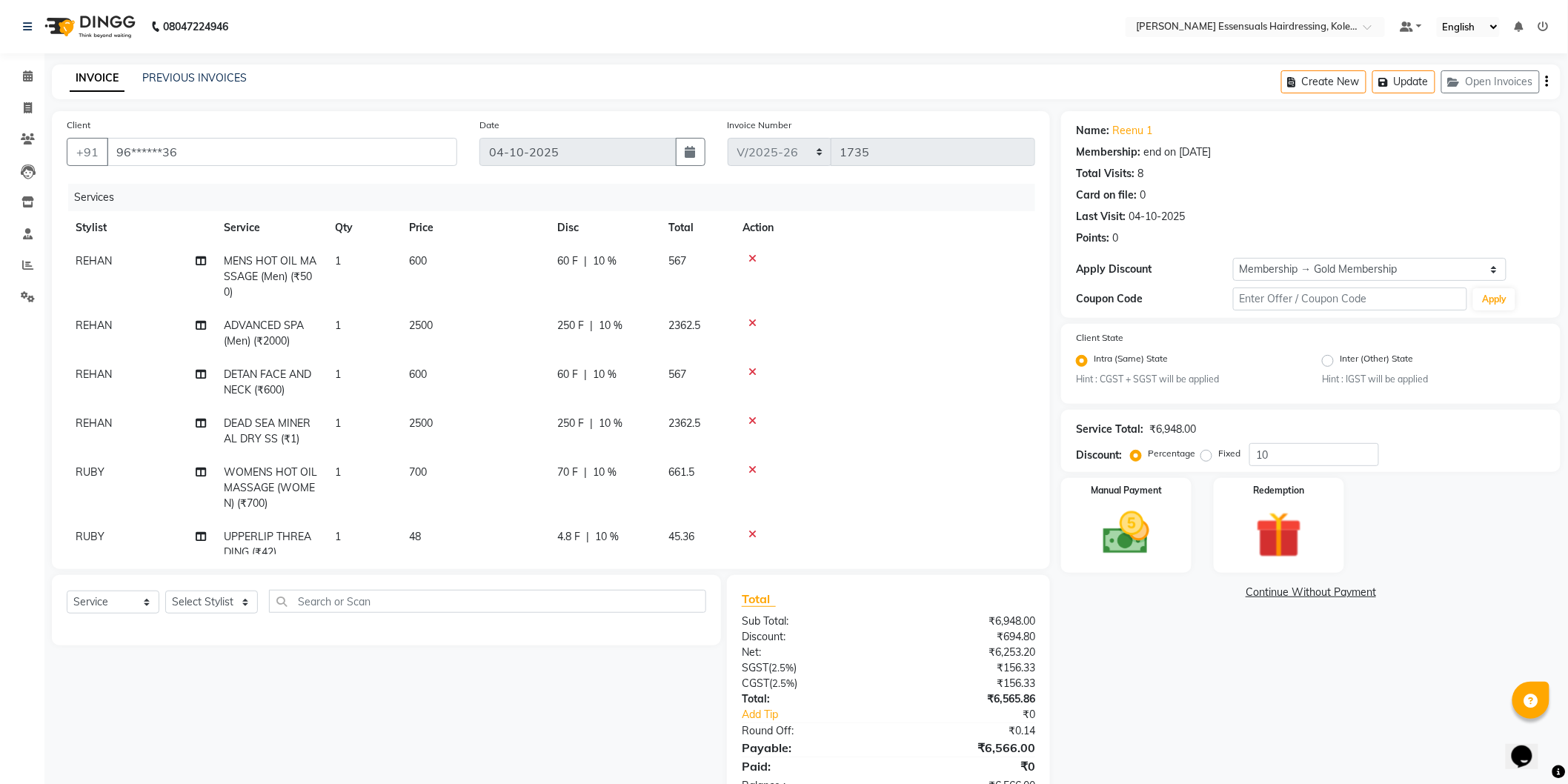
click at [753, 255] on icon at bounding box center [752, 259] width 8 height 10
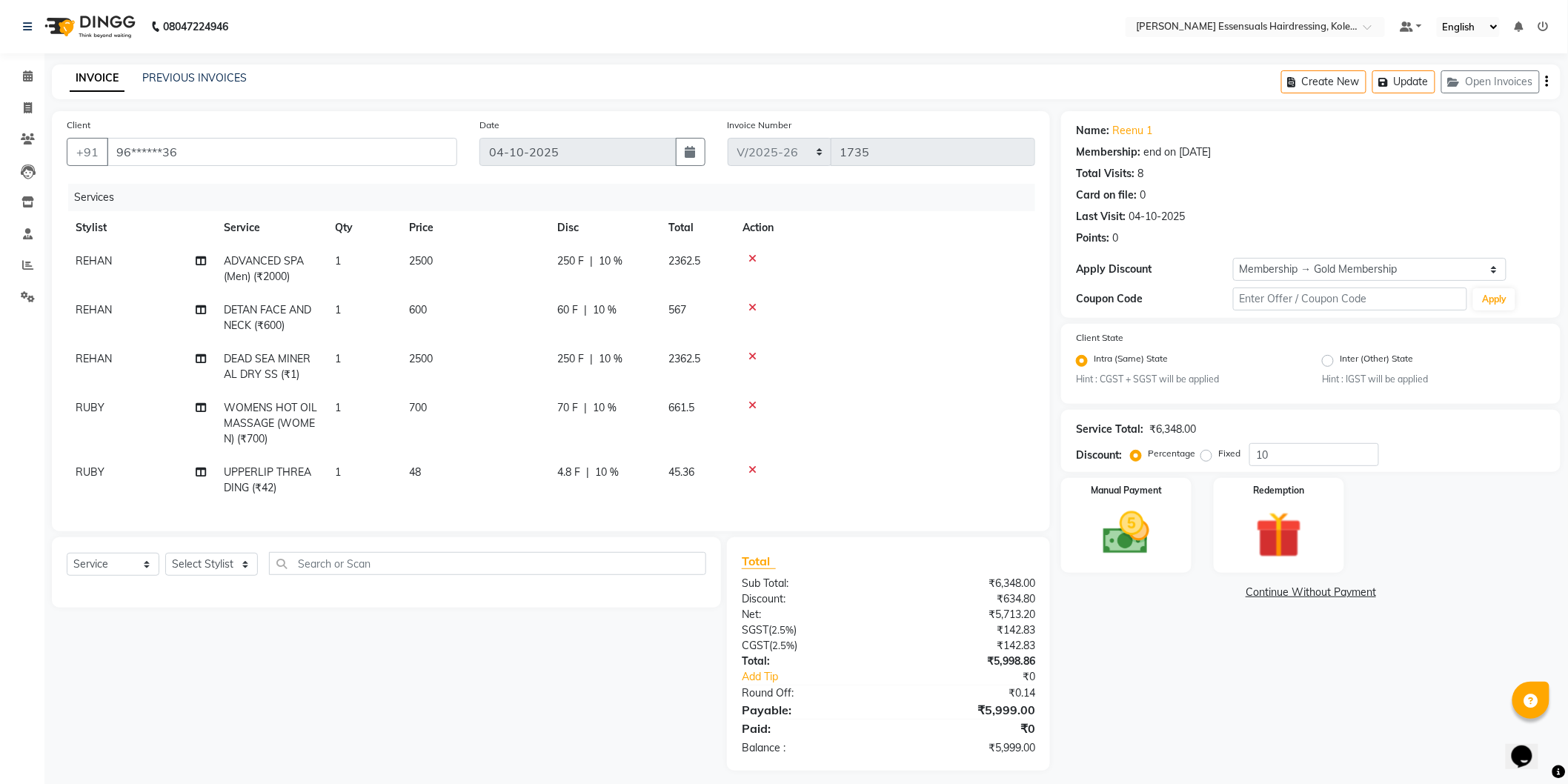
click at [753, 255] on icon at bounding box center [752, 259] width 8 height 10
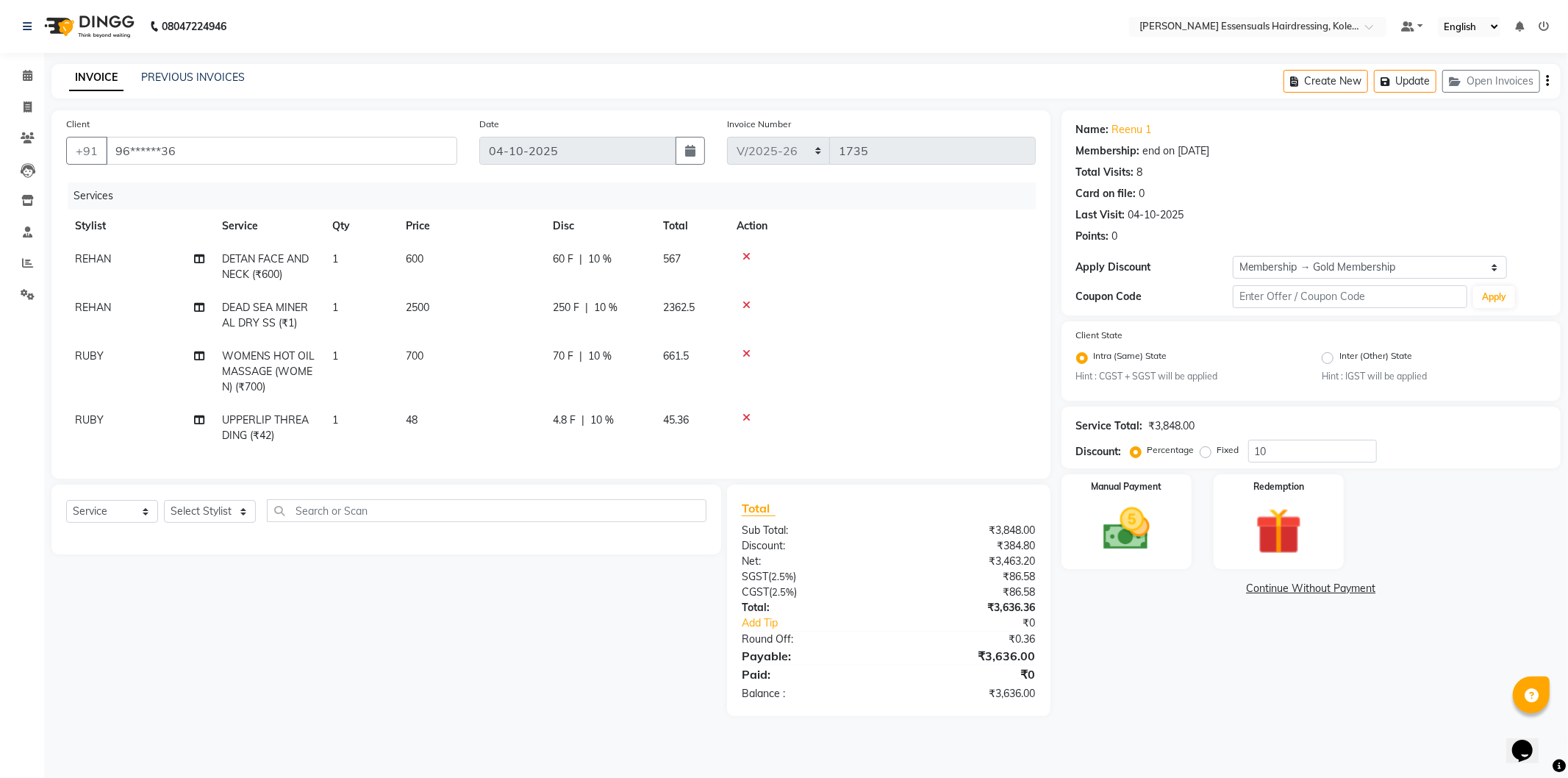
click at [747, 253] on icon at bounding box center [746, 257] width 8 height 10
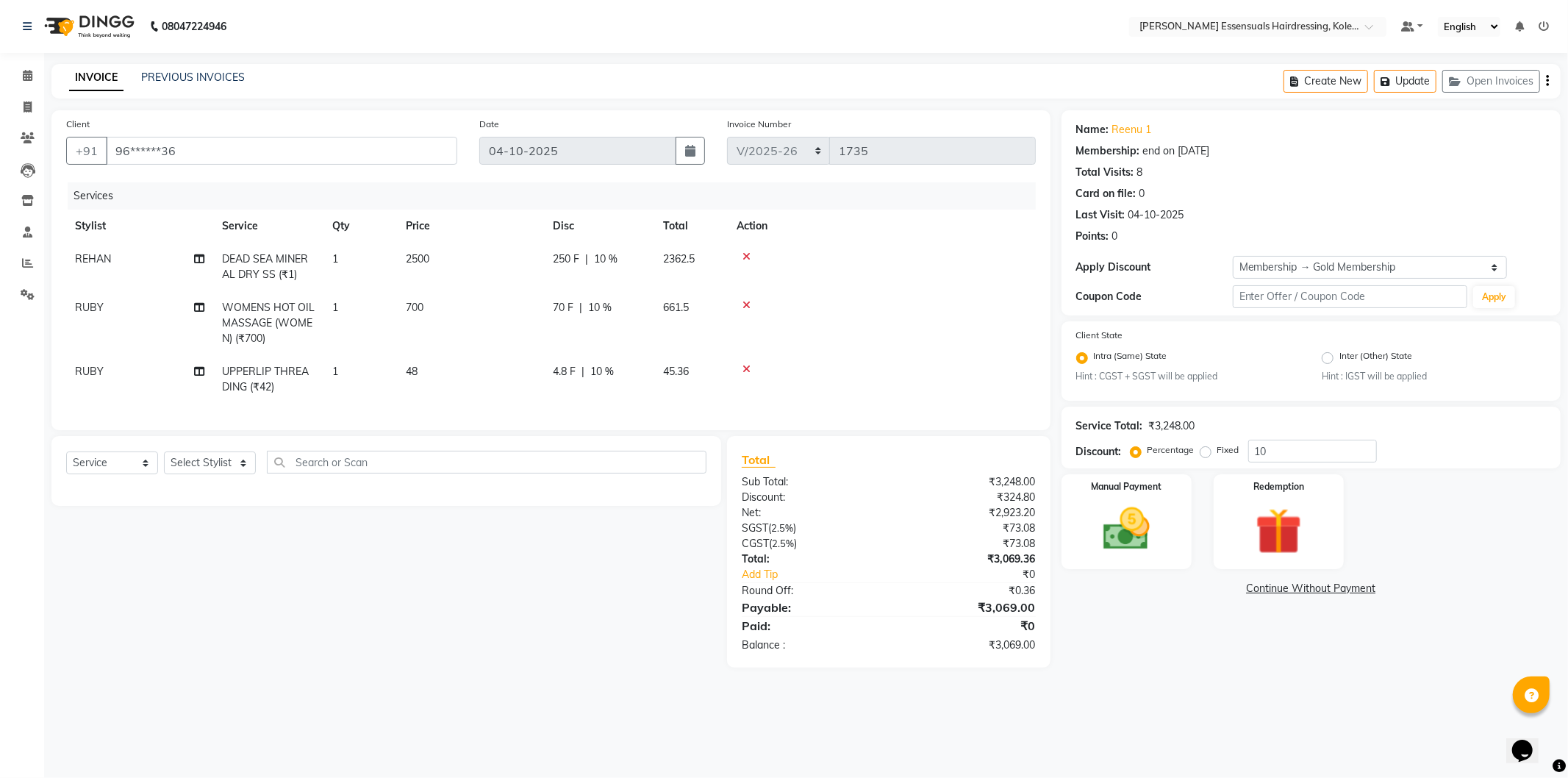
click at [747, 253] on icon at bounding box center [746, 257] width 8 height 10
click at [747, 300] on icon at bounding box center [746, 305] width 8 height 10
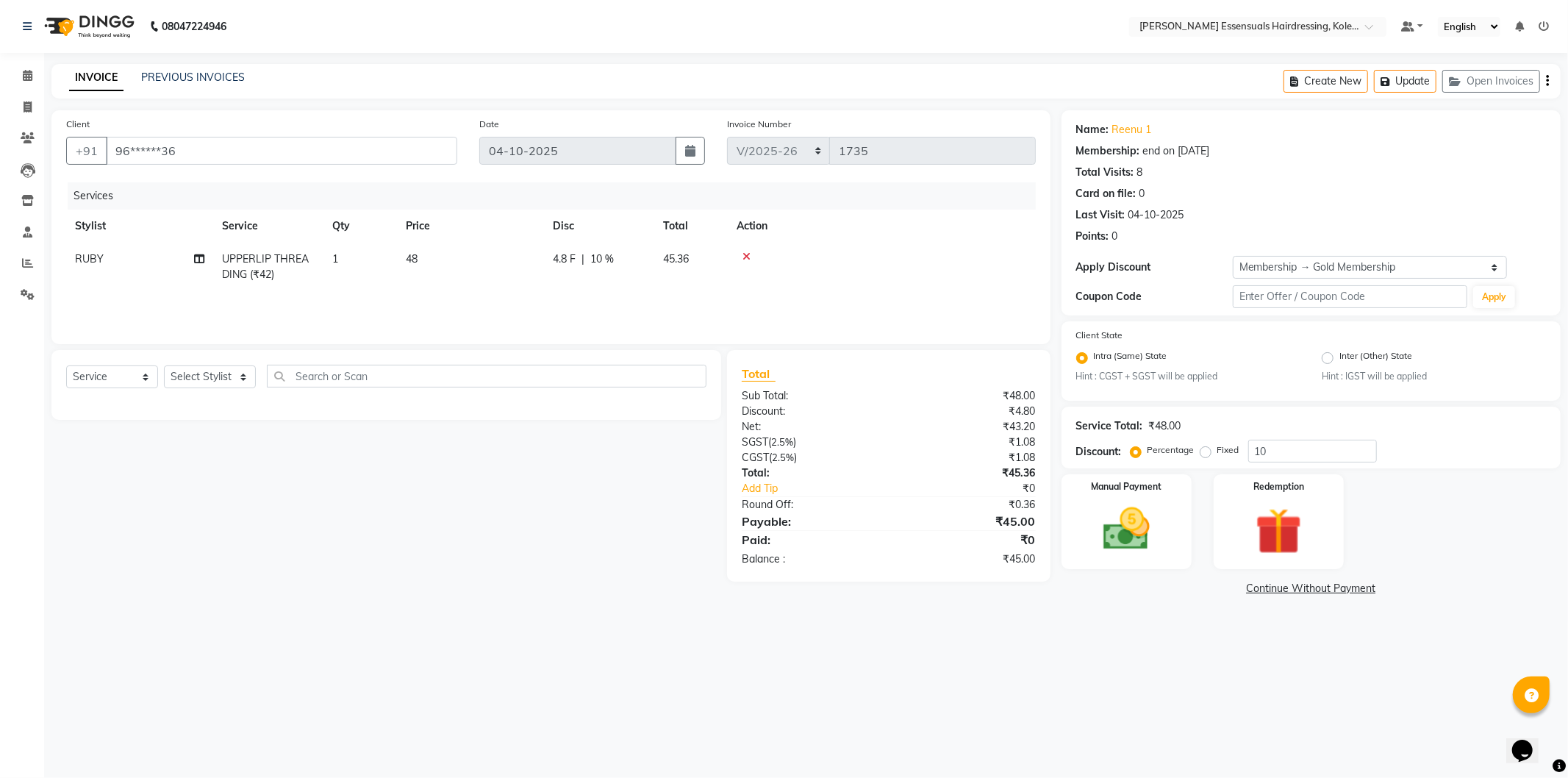
click at [747, 253] on icon at bounding box center [746, 257] width 8 height 10
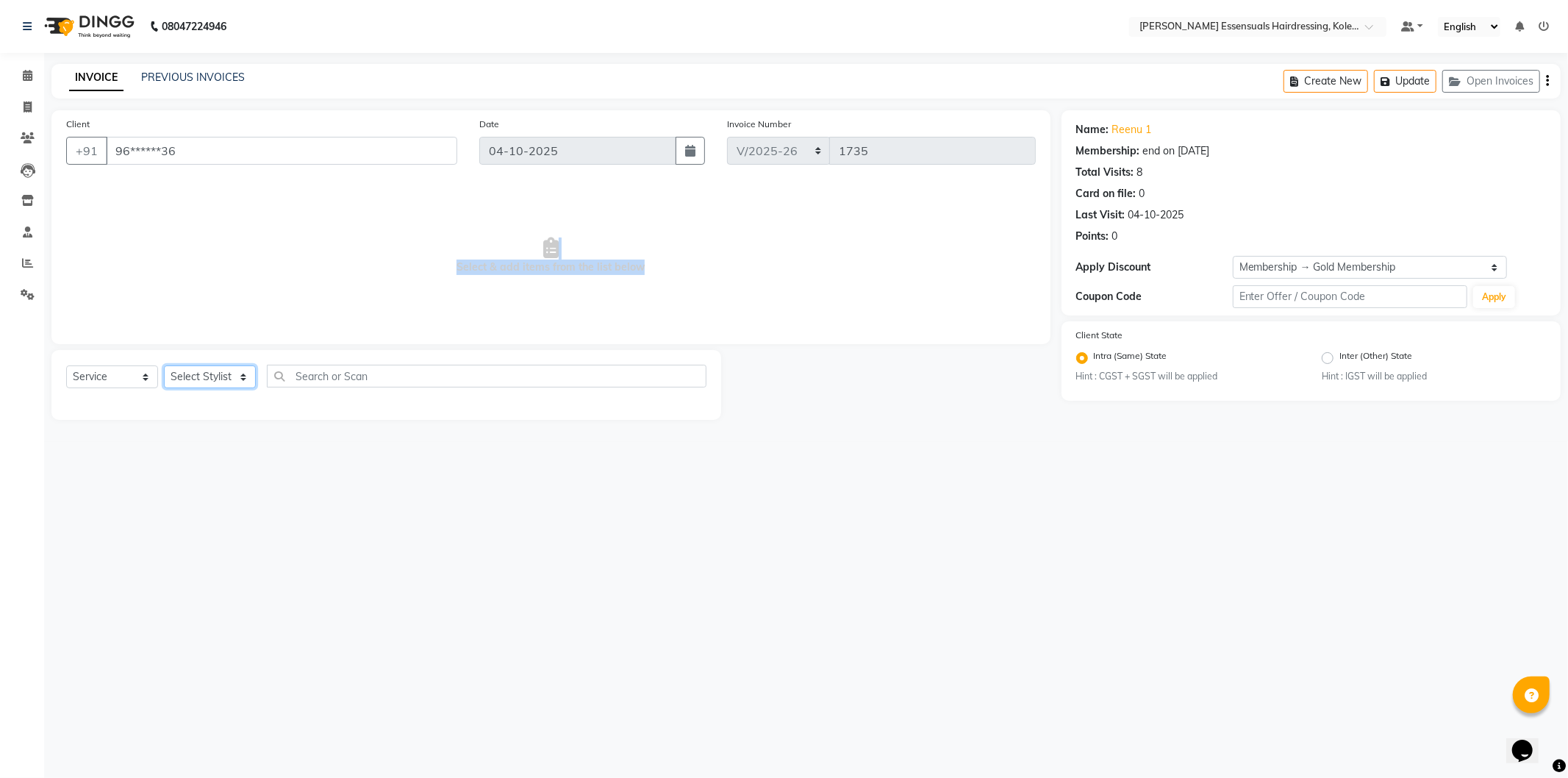
click at [195, 374] on select "Select Stylist Admin [PERSON_NAME] Dev [PERSON_NAME] [PERSON_NAME] [PERSON_NAME…" at bounding box center [210, 377] width 92 height 23
click at [164, 366] on select "Select Stylist Admin [PERSON_NAME] Dev [PERSON_NAME] [PERSON_NAME] [PERSON_NAME…" at bounding box center [210, 377] width 92 height 23
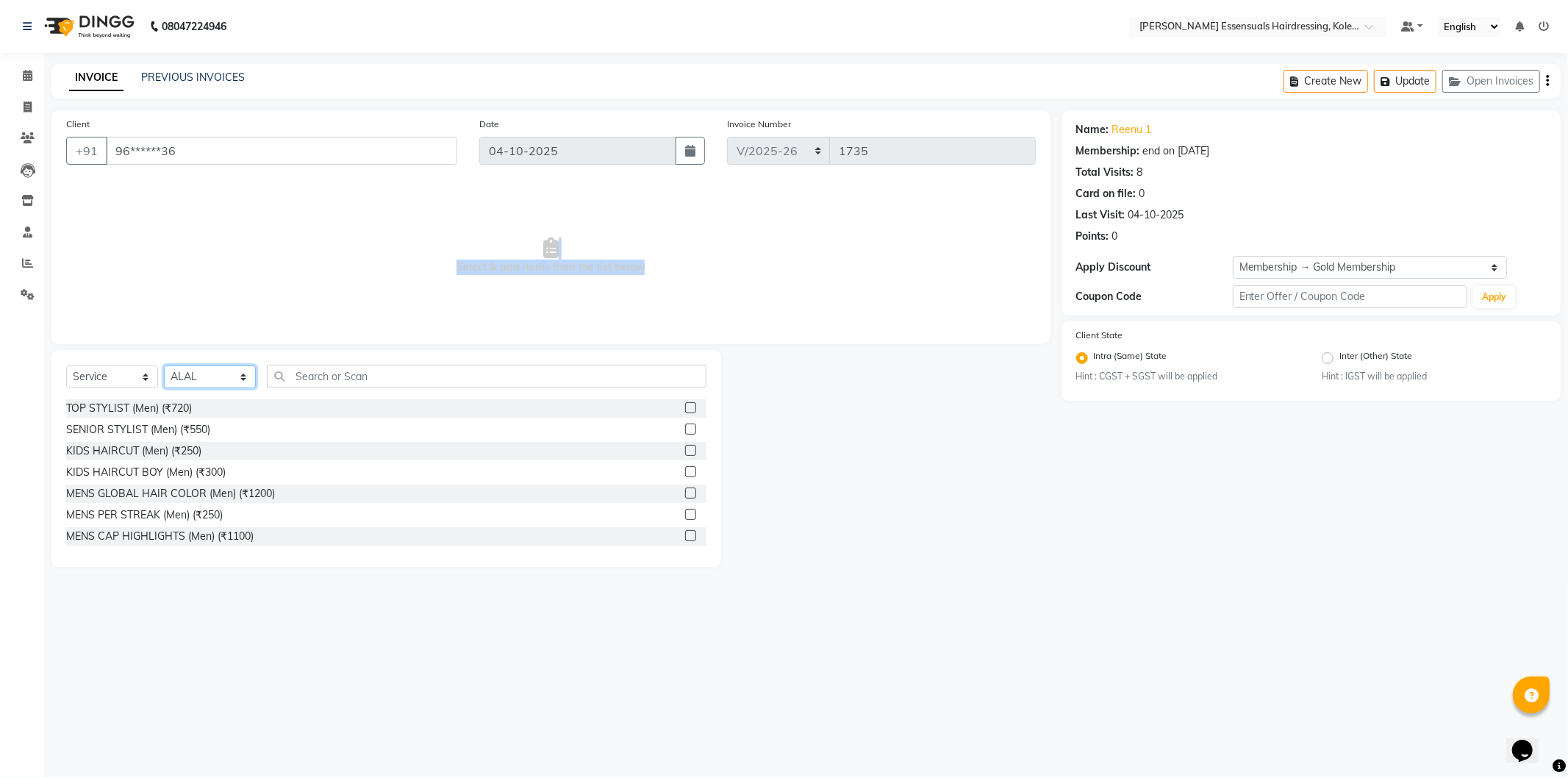
click at [225, 377] on select "Select Stylist Admin [PERSON_NAME] Dev [PERSON_NAME] [PERSON_NAME] [PERSON_NAME…" at bounding box center [210, 377] width 92 height 23
select select "79967"
click at [164, 366] on select "Select Stylist Admin [PERSON_NAME] Dev [PERSON_NAME] [PERSON_NAME] [PERSON_NAME…" at bounding box center [210, 377] width 92 height 23
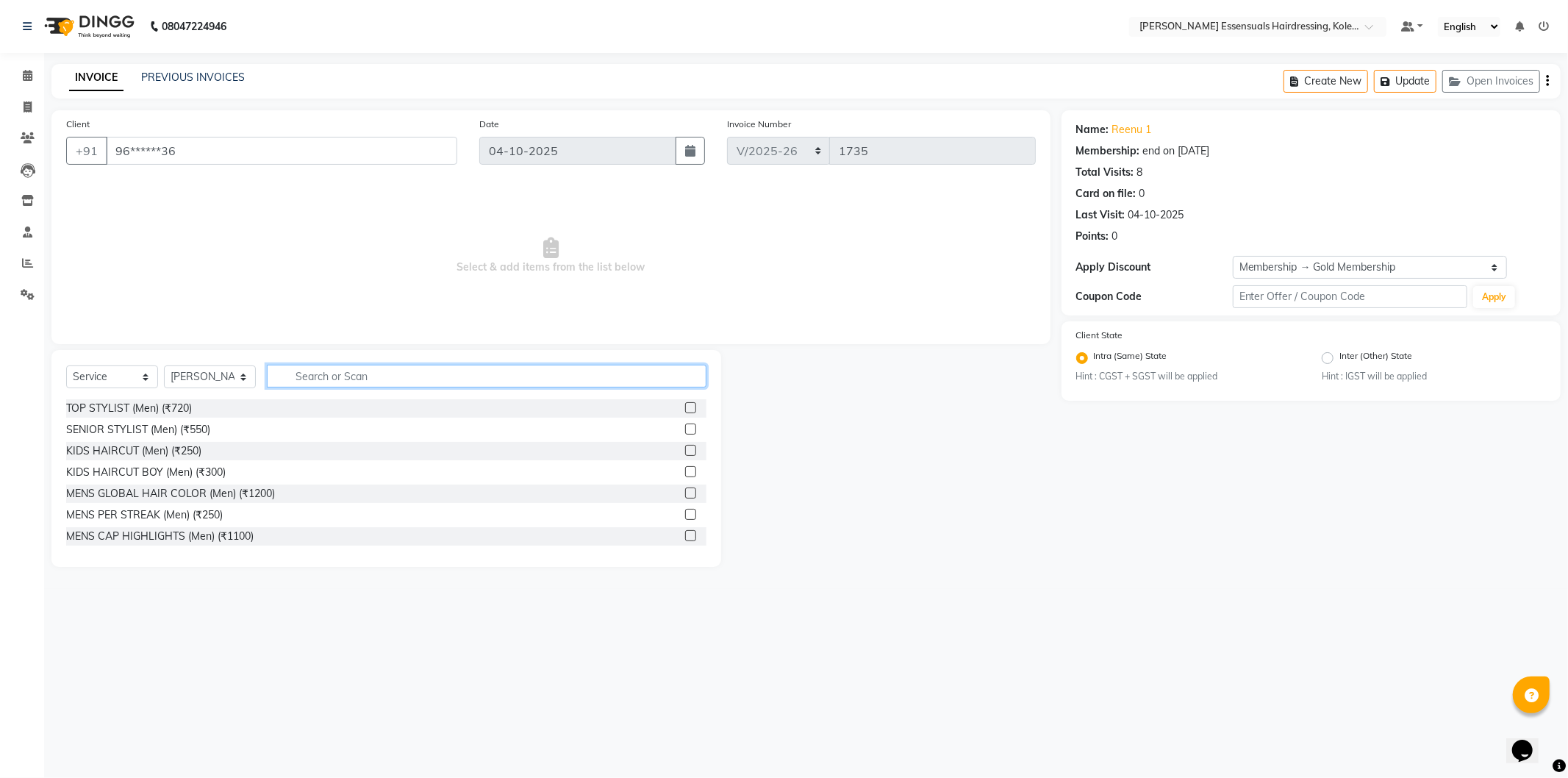
click at [284, 370] on input "text" at bounding box center [487, 376] width 440 height 23
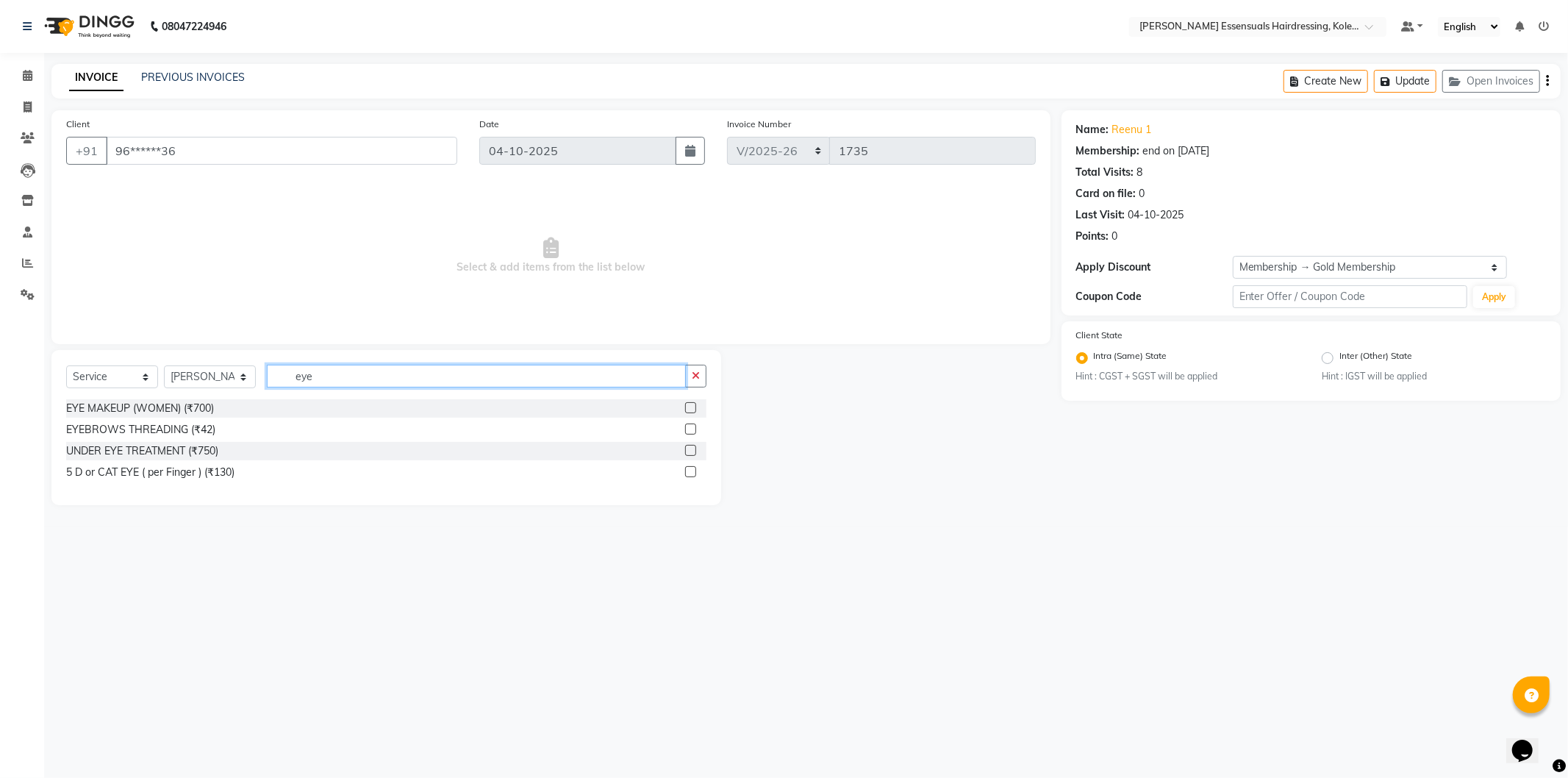
type input "eye"
click at [691, 424] on label at bounding box center [690, 429] width 11 height 11
click at [691, 426] on input "checkbox" at bounding box center [689, 430] width 9 height 9
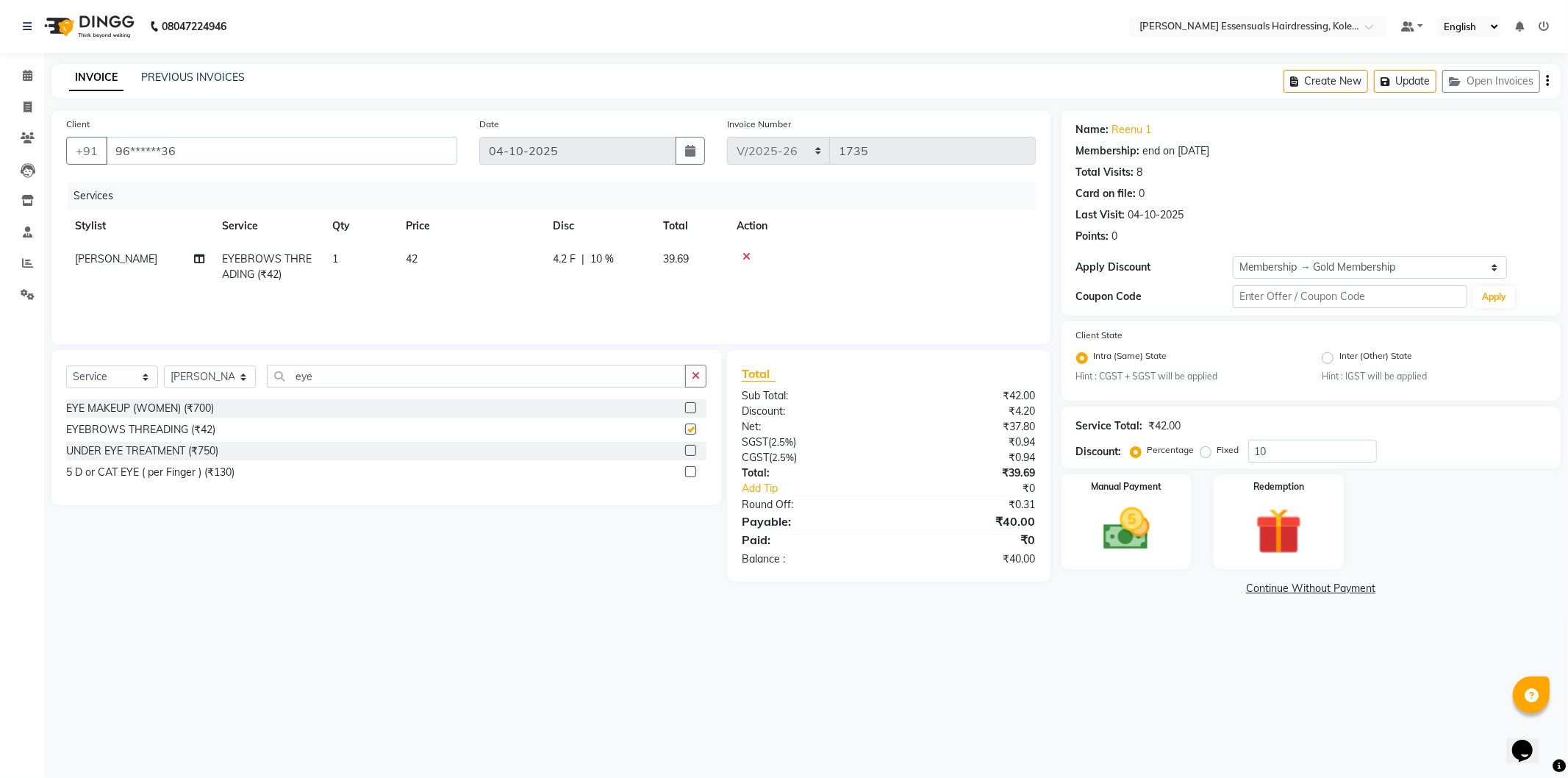
checkbox input "false"
click at [447, 265] on td "42" at bounding box center [470, 266] width 147 height 48
select select "79967"
click at [535, 261] on input "42" at bounding box center [540, 263] width 130 height 23
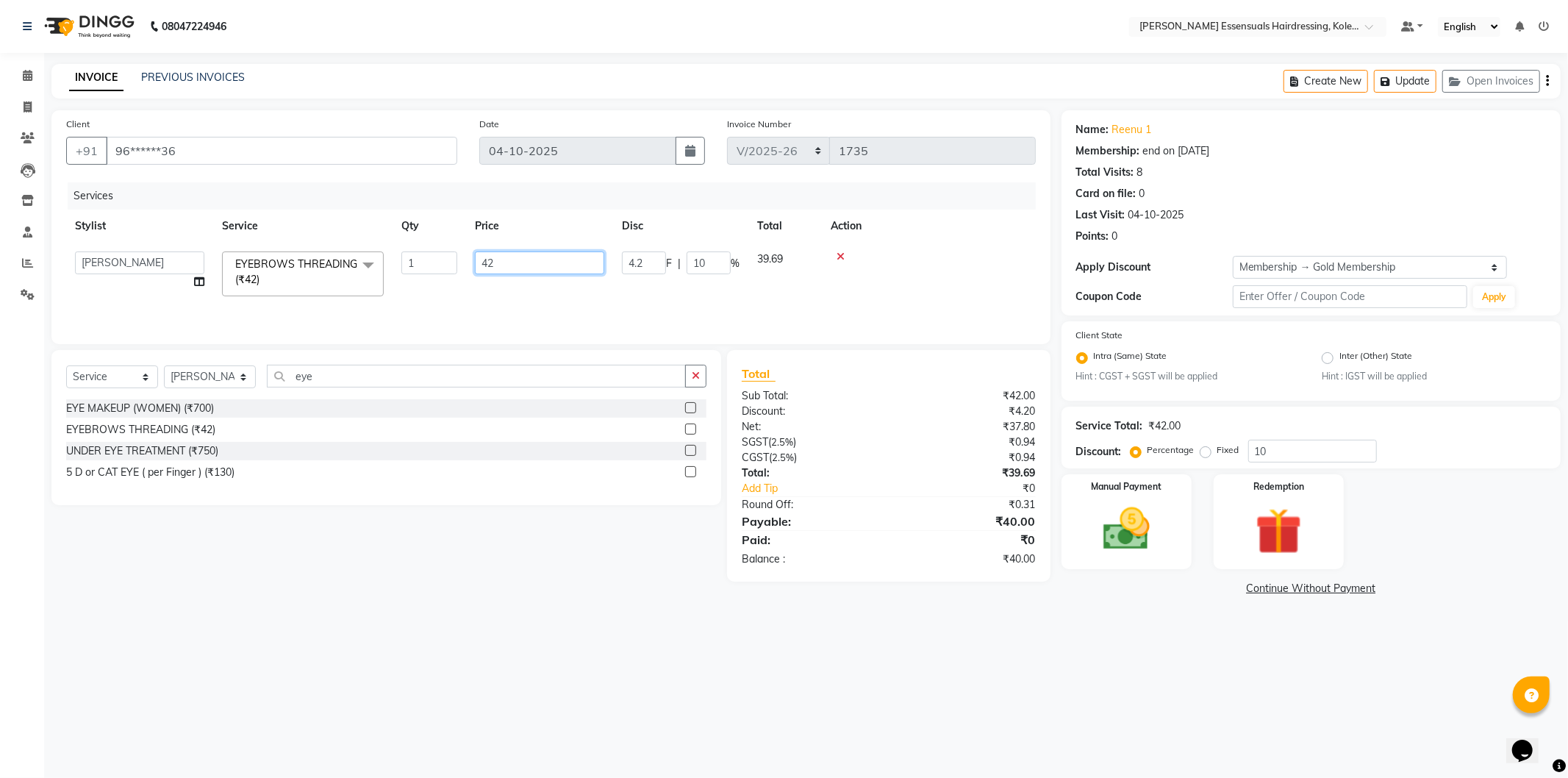
click at [535, 261] on input "42" at bounding box center [540, 263] width 130 height 23
type input "0"
click at [1121, 534] on img at bounding box center [1126, 530] width 79 height 56
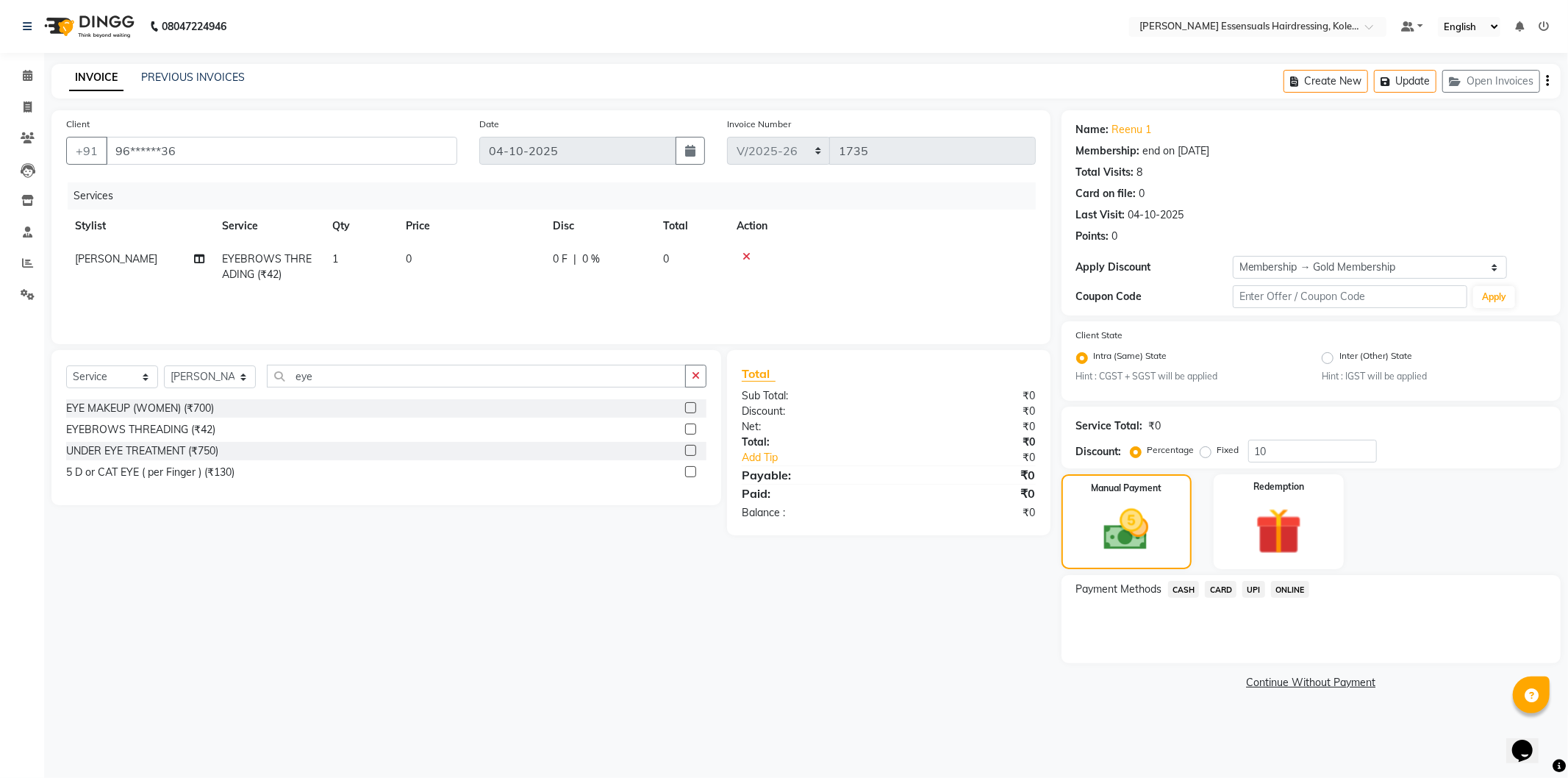
click at [1204, 598] on div "CARD" at bounding box center [1218, 591] width 38 height 20
click at [1168, 586] on span "CASH" at bounding box center [1184, 590] width 32 height 17
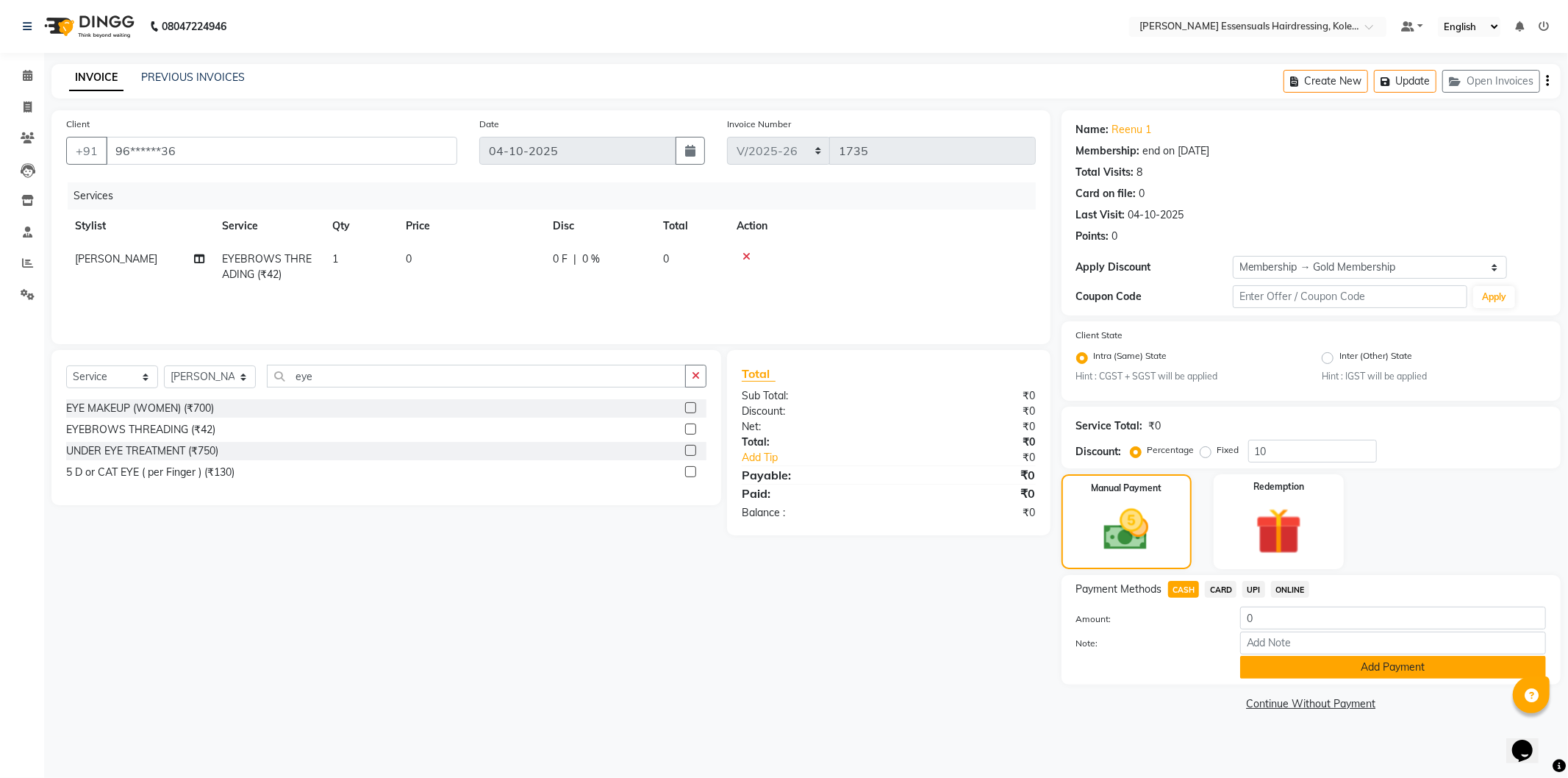
click at [1305, 659] on button "Add Payment" at bounding box center [1393, 667] width 306 height 23
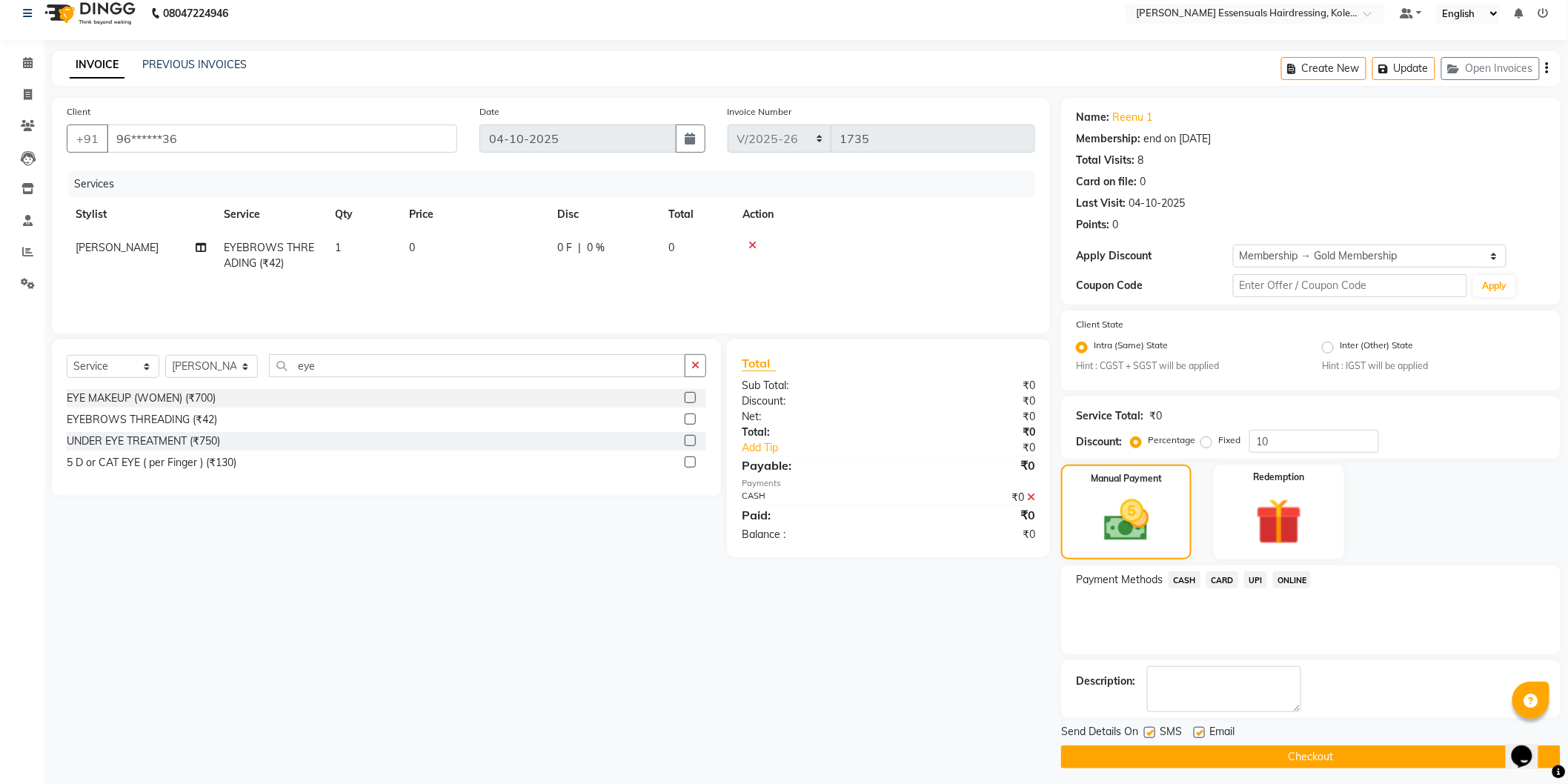
scroll to position [19, 0]
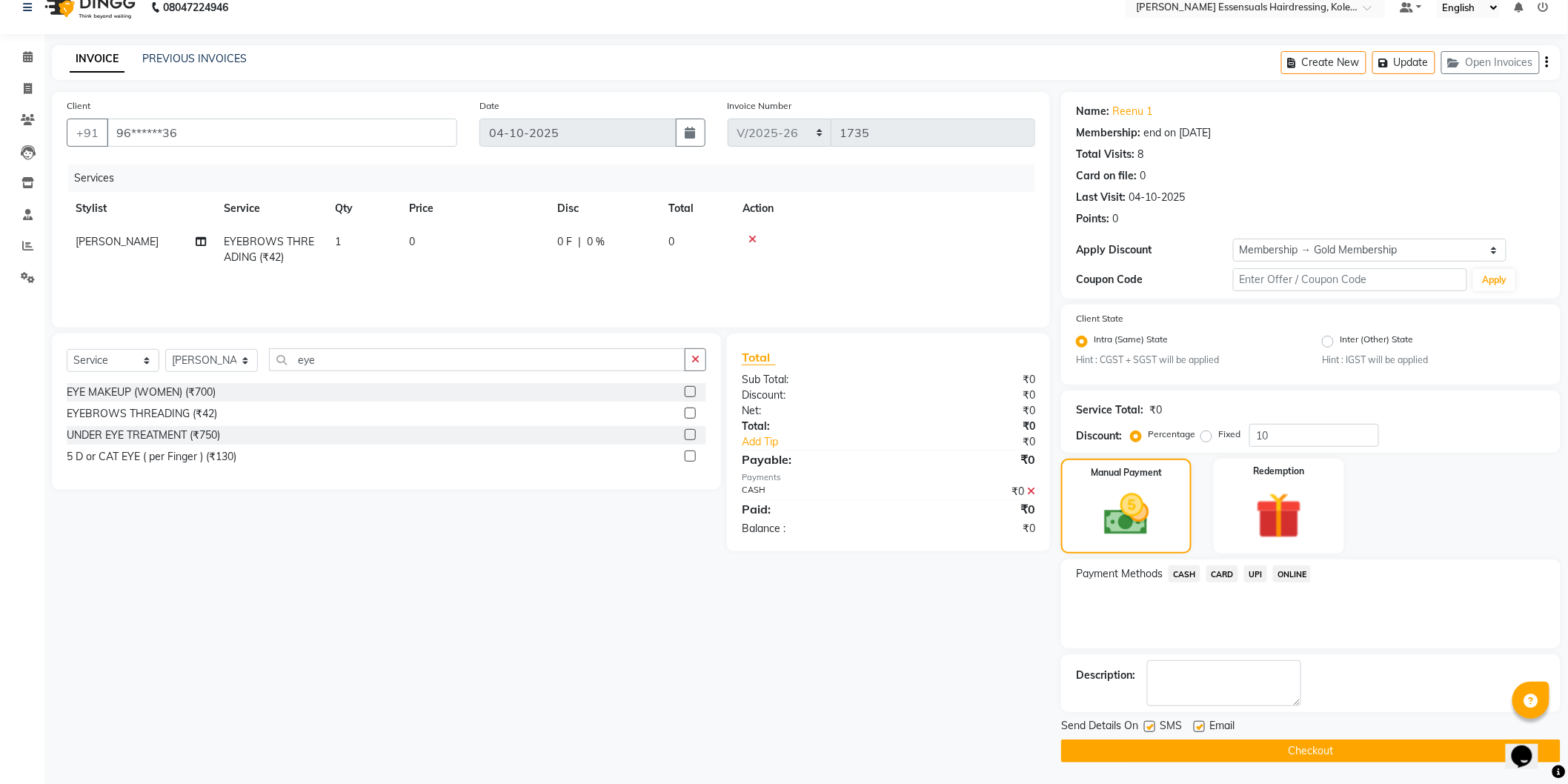
click at [1265, 749] on button "Checkout" at bounding box center [1310, 751] width 500 height 23
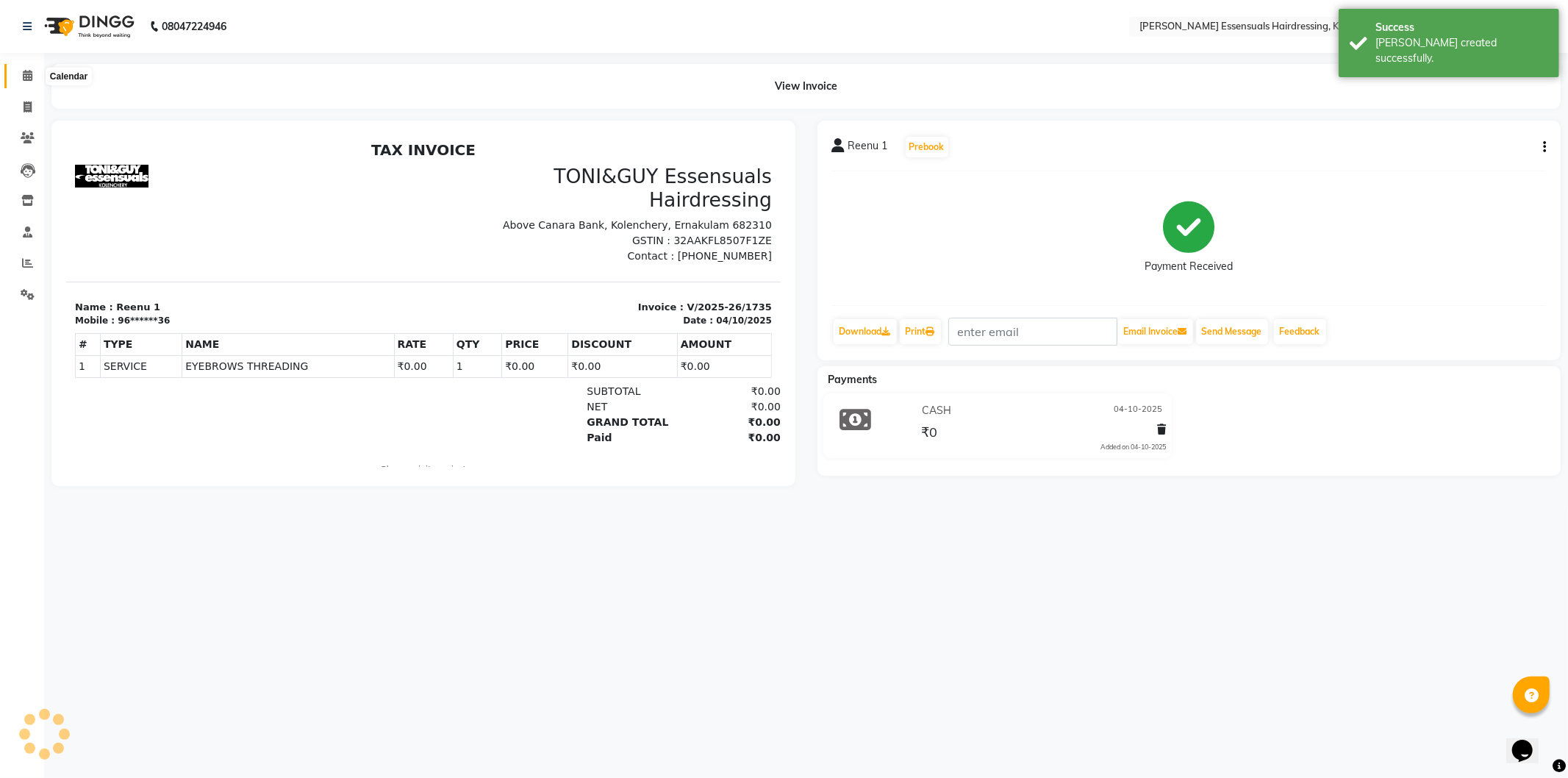
click at [24, 77] on icon at bounding box center [27, 75] width 9 height 11
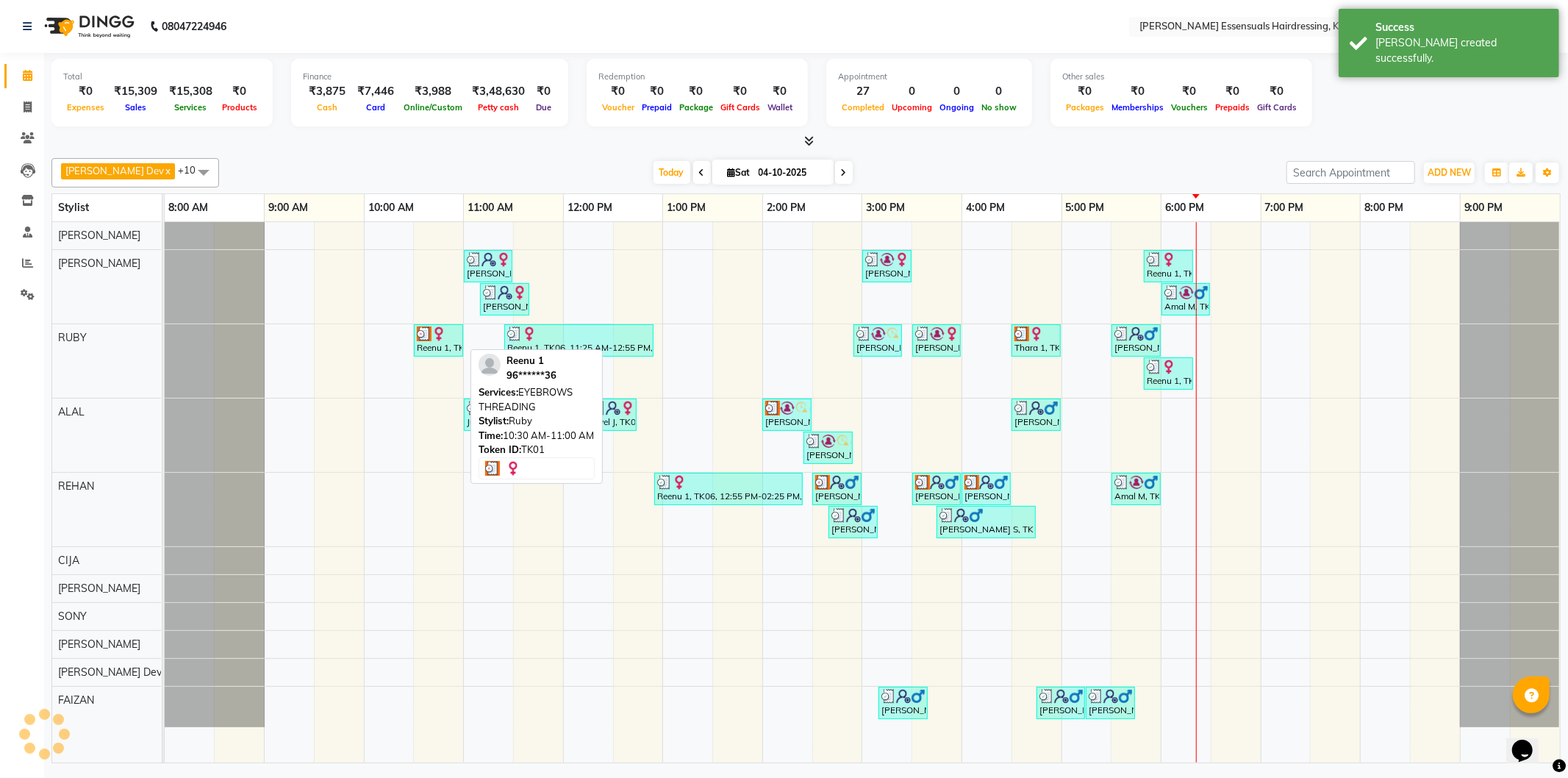
click at [432, 340] on img at bounding box center [438, 334] width 15 height 15
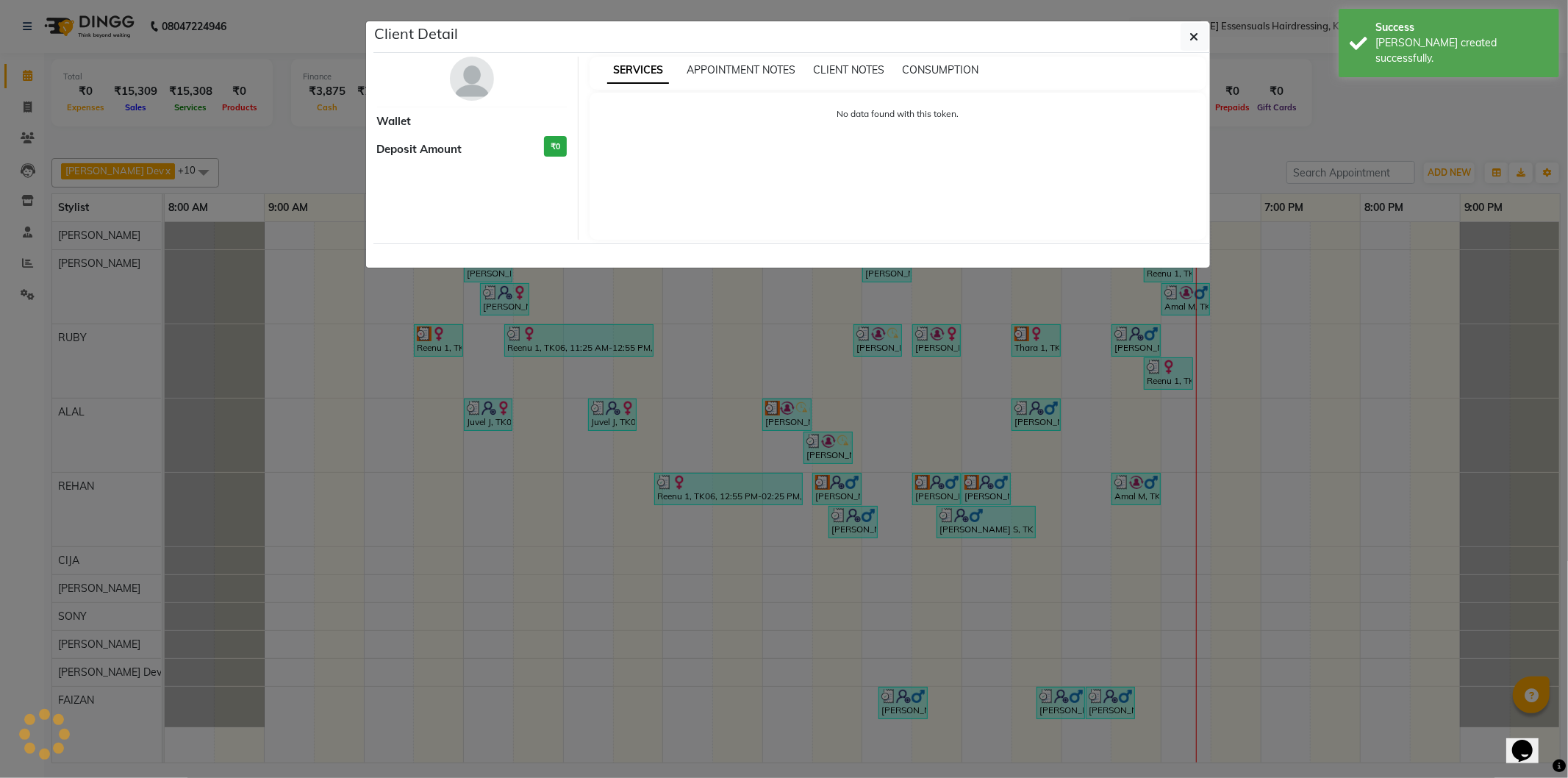
select select "3"
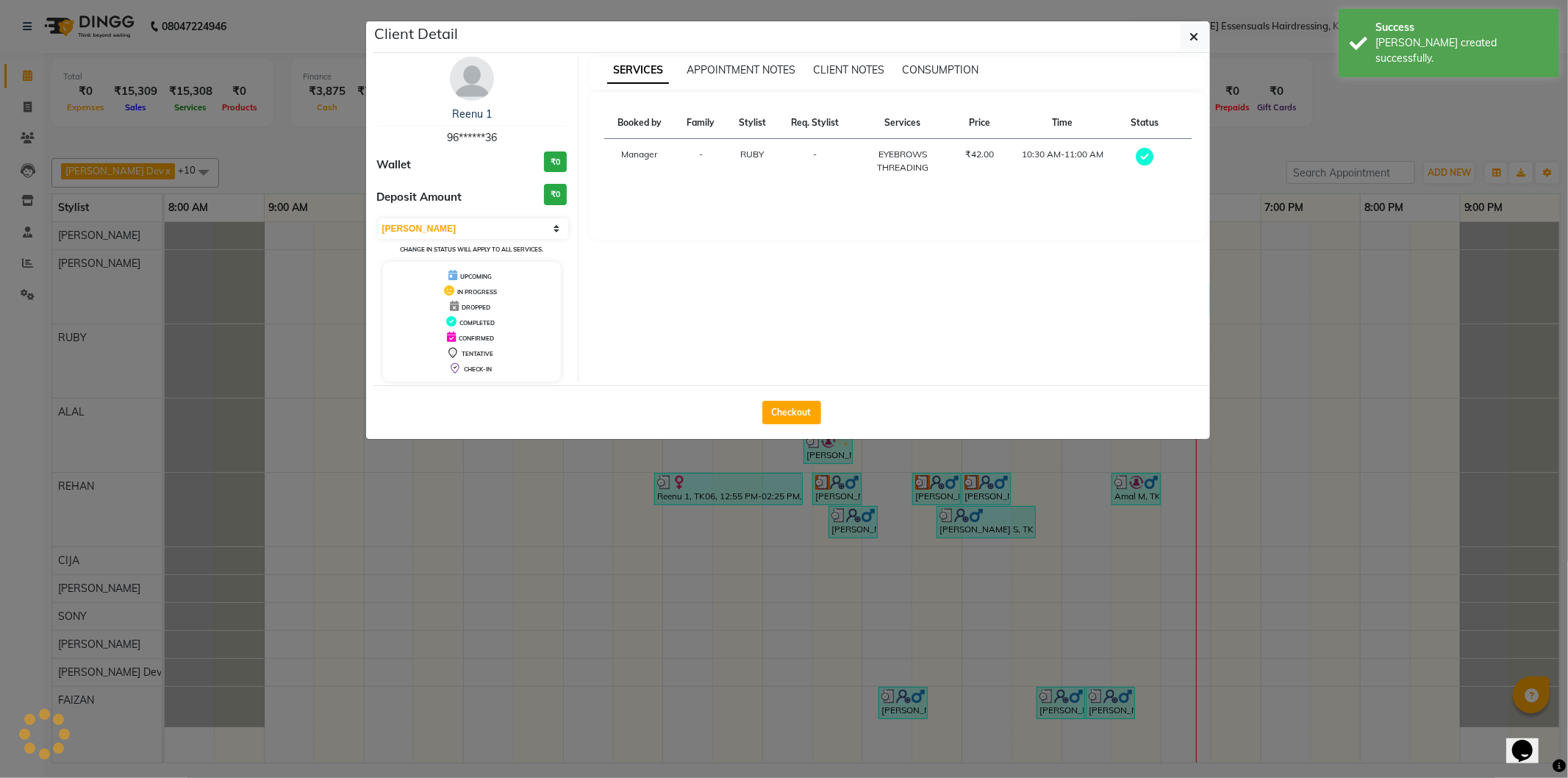
click at [799, 399] on div "Checkout" at bounding box center [792, 412] width 837 height 53
click at [802, 403] on button "Checkout" at bounding box center [791, 412] width 58 height 23
select select "service"
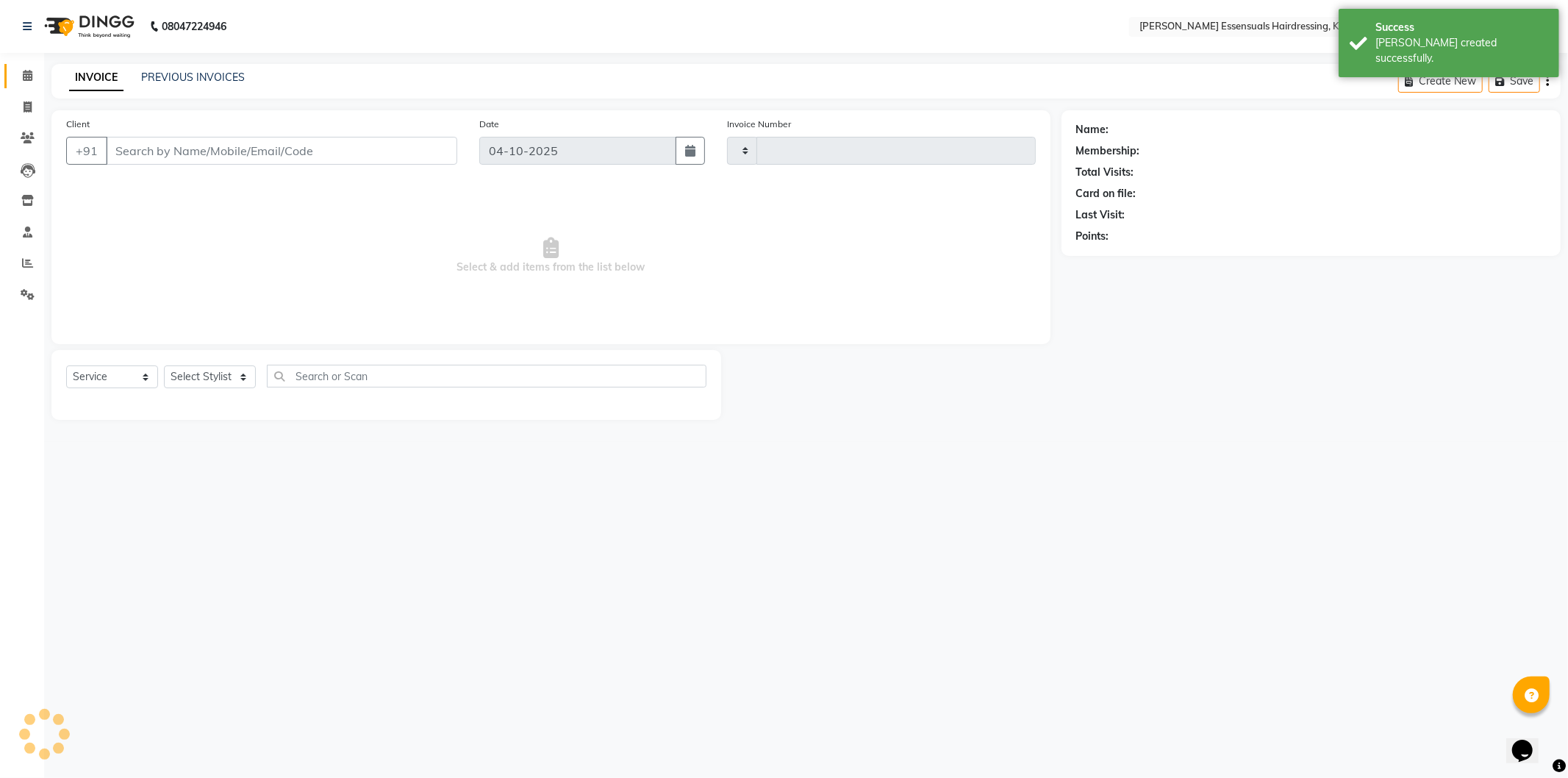
type input "1736"
select select "8281"
type input "96******36"
select select "79968"
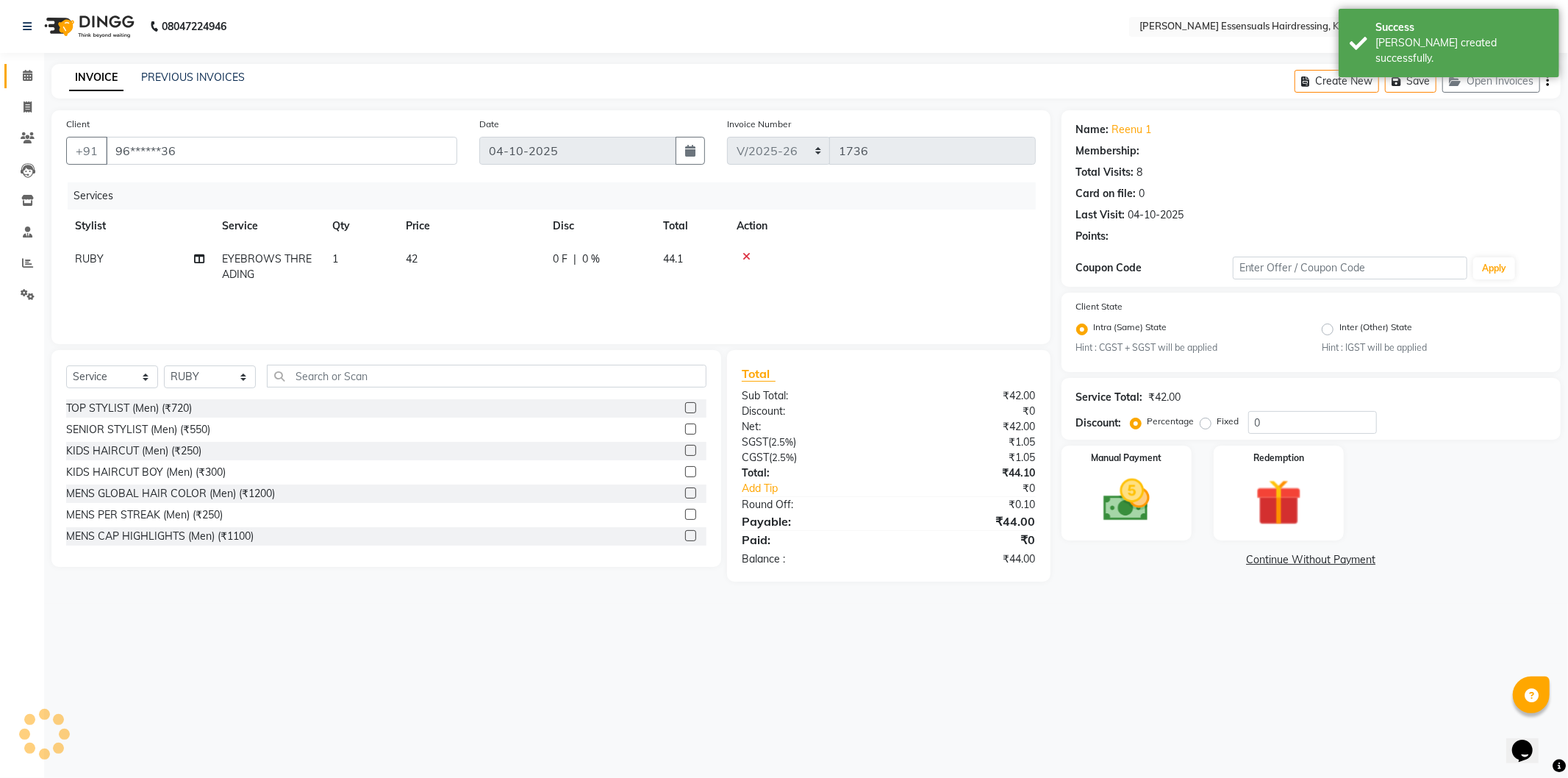
select select "1: Object"
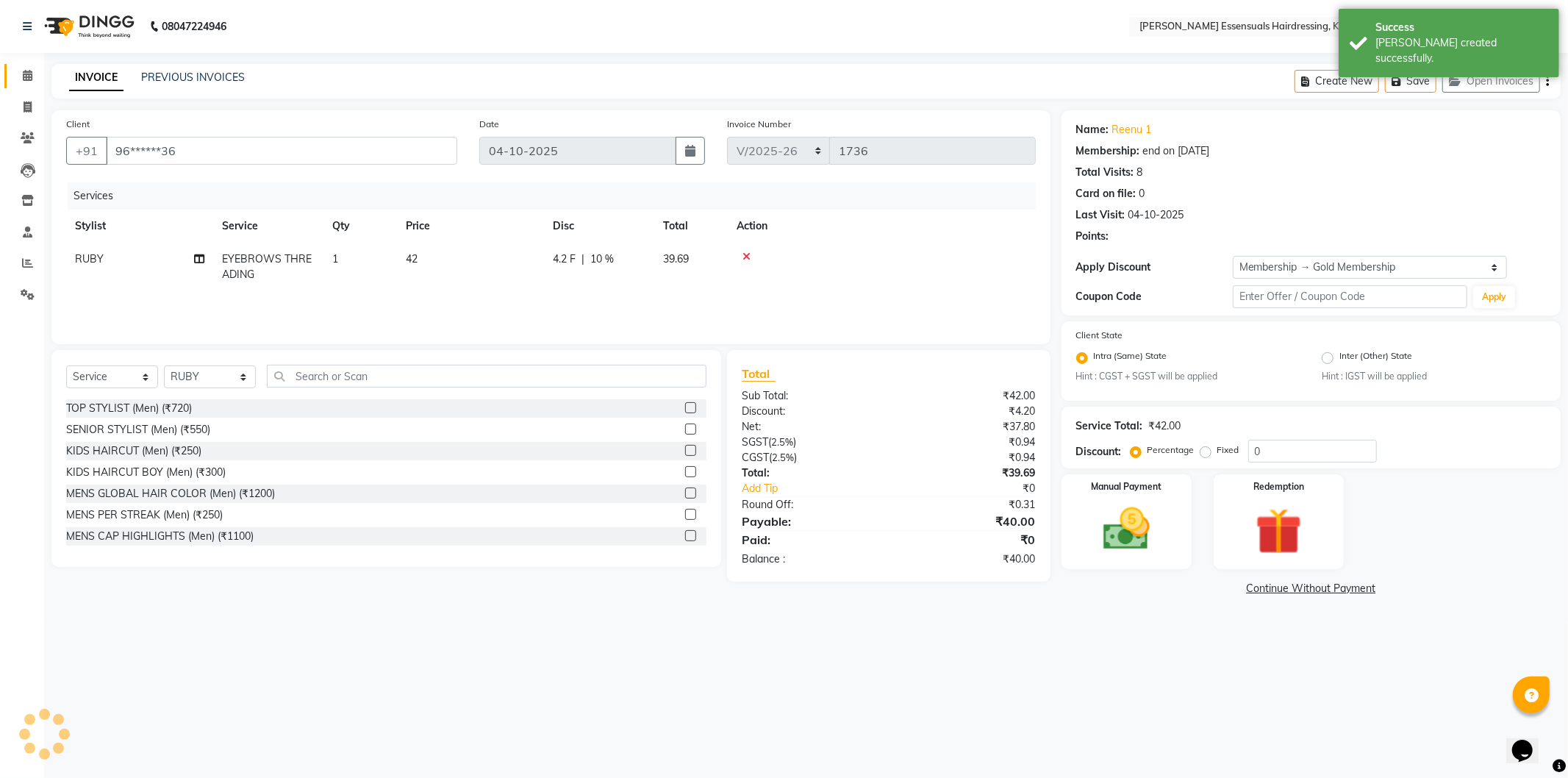
type input "10"
click at [473, 245] on td "42" at bounding box center [470, 266] width 147 height 48
select select "79968"
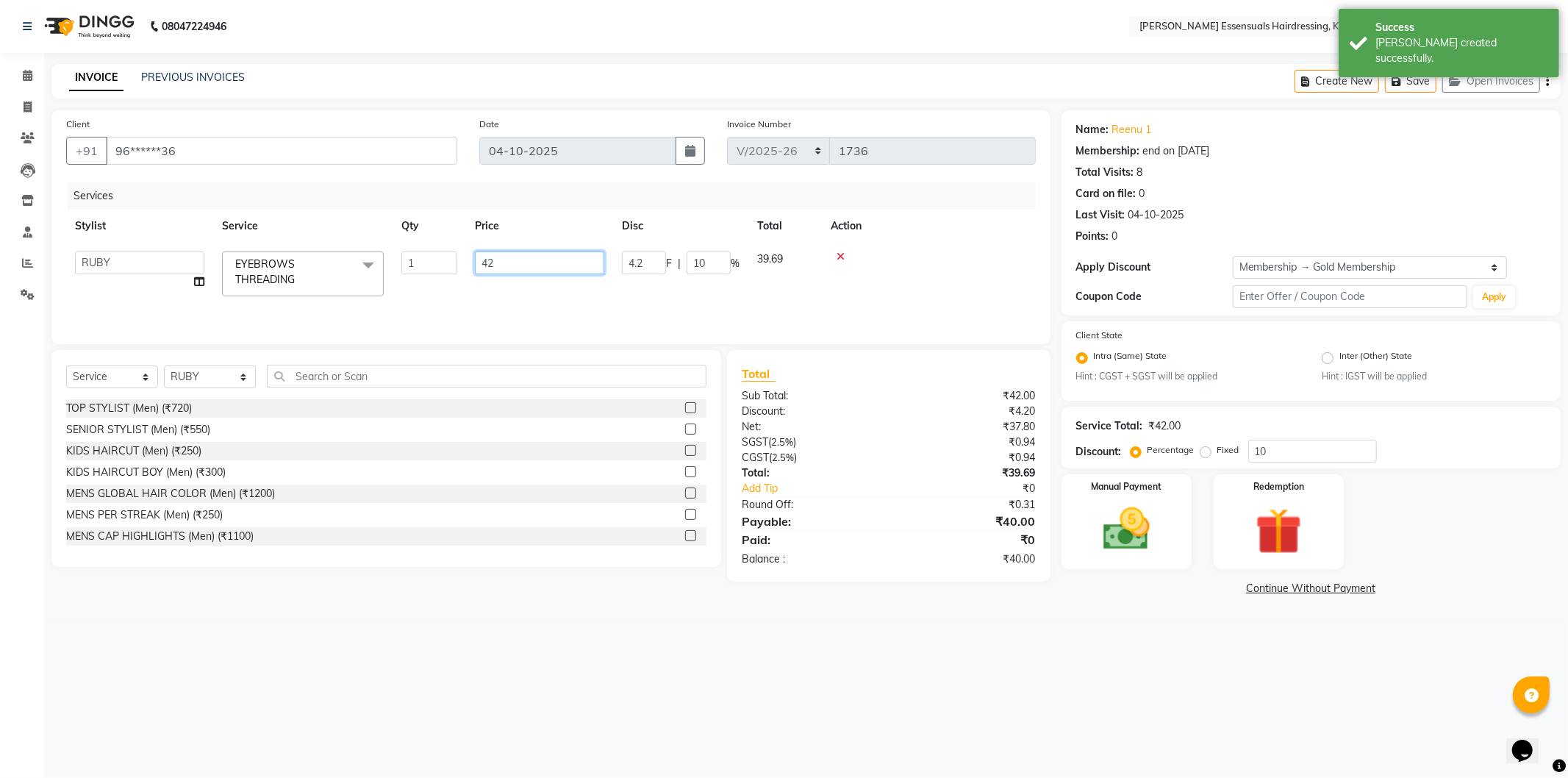
drag, startPoint x: 491, startPoint y: 244, endPoint x: 495, endPoint y: 256, distance: 12.6
click at [492, 252] on td "42" at bounding box center [539, 273] width 147 height 63
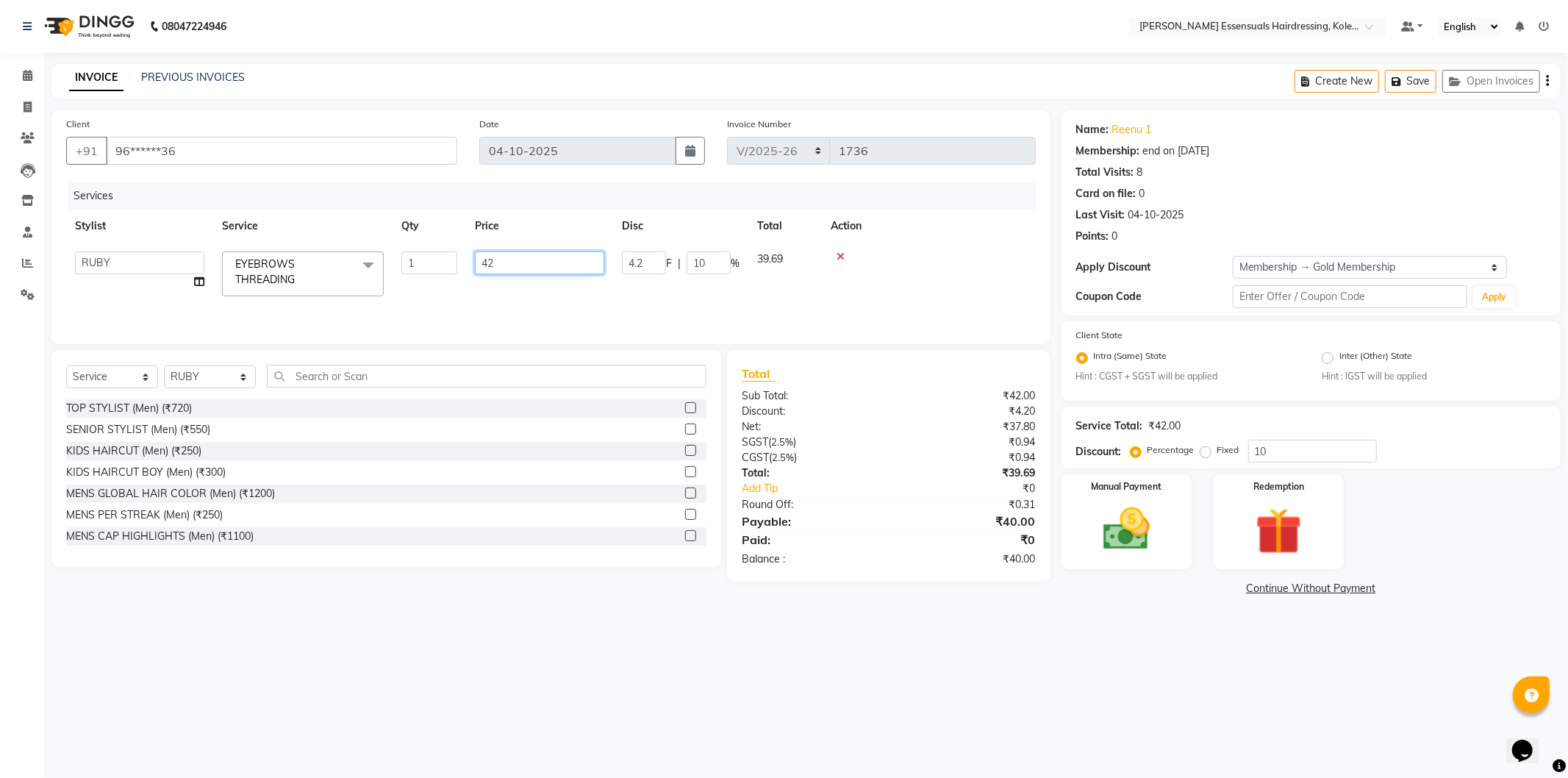
click at [495, 256] on input "42" at bounding box center [540, 263] width 130 height 23
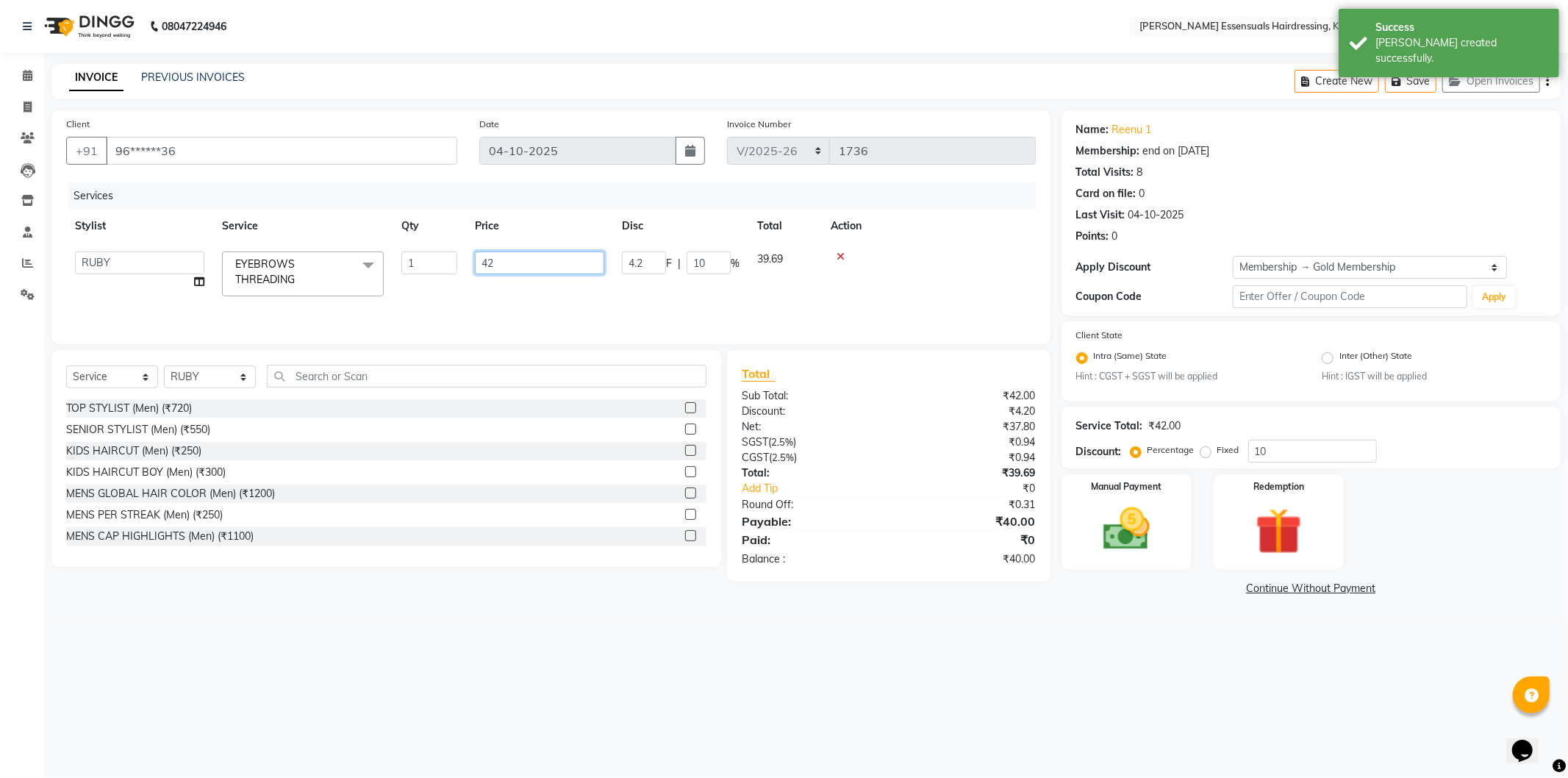
click at [495, 256] on input "42" at bounding box center [540, 263] width 130 height 23
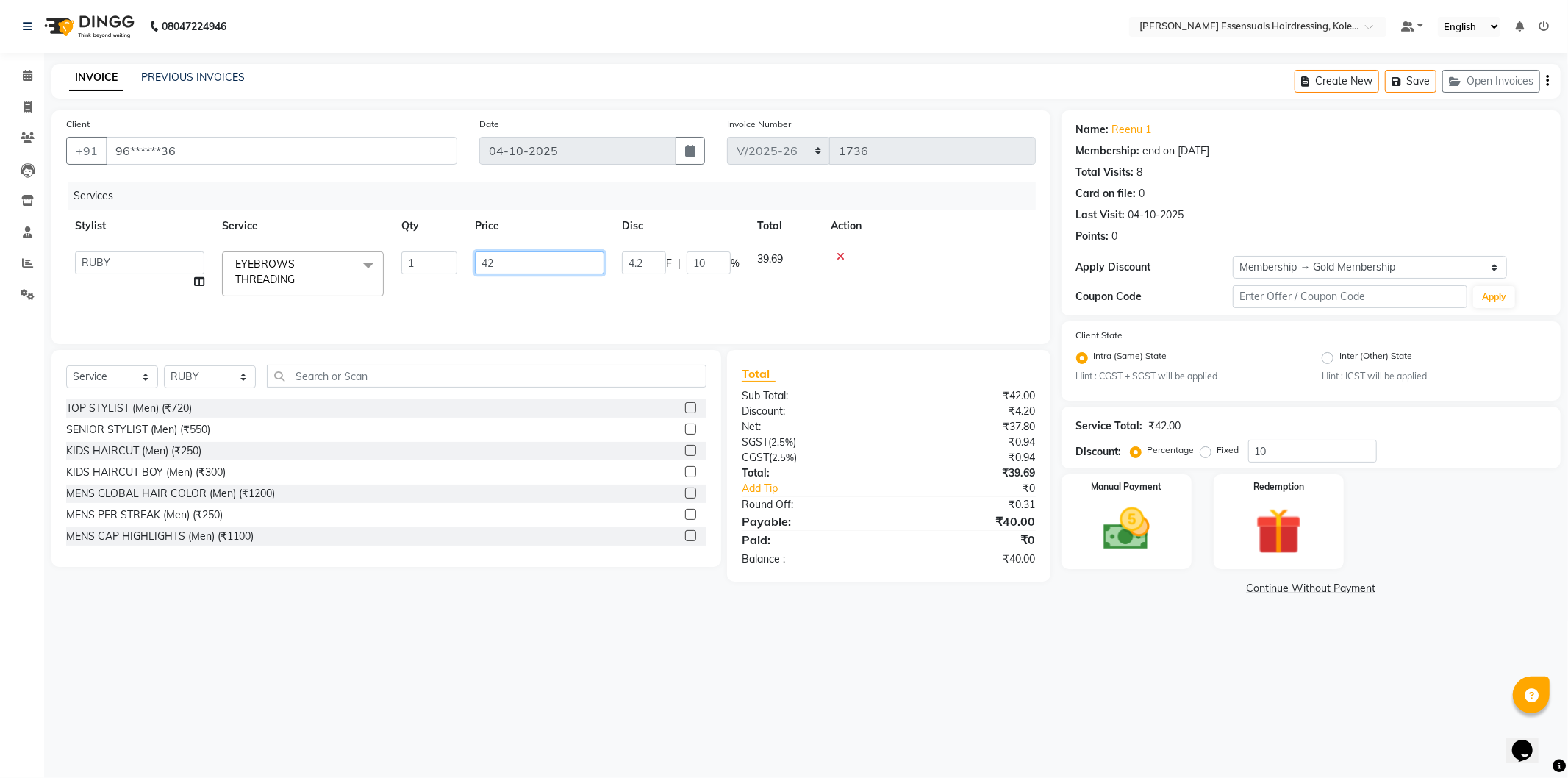
click at [495, 256] on input "42" at bounding box center [540, 263] width 130 height 23
type input "0"
click at [1127, 505] on img at bounding box center [1126, 530] width 79 height 56
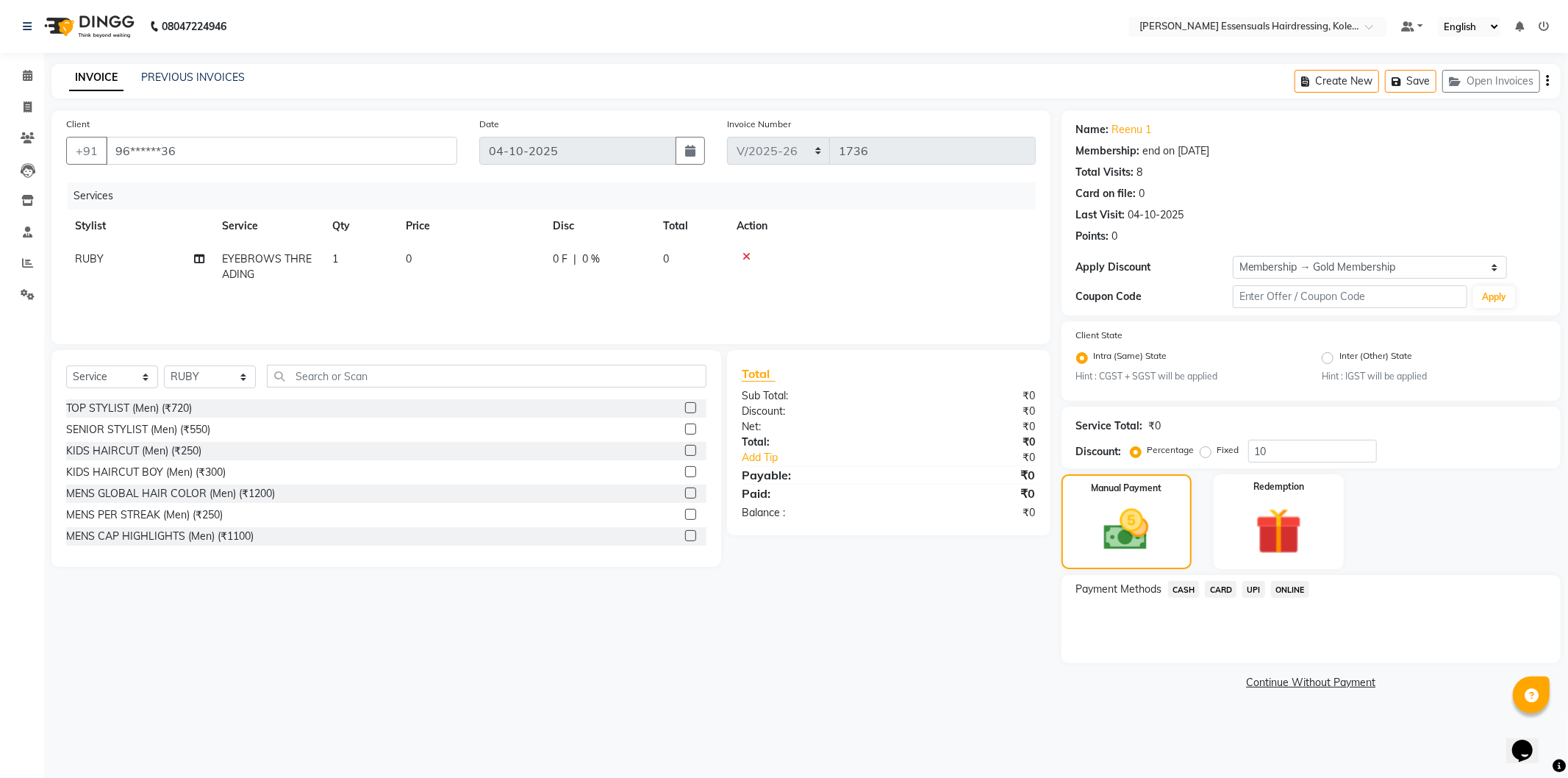
click at [1187, 586] on span "CASH" at bounding box center [1184, 590] width 32 height 17
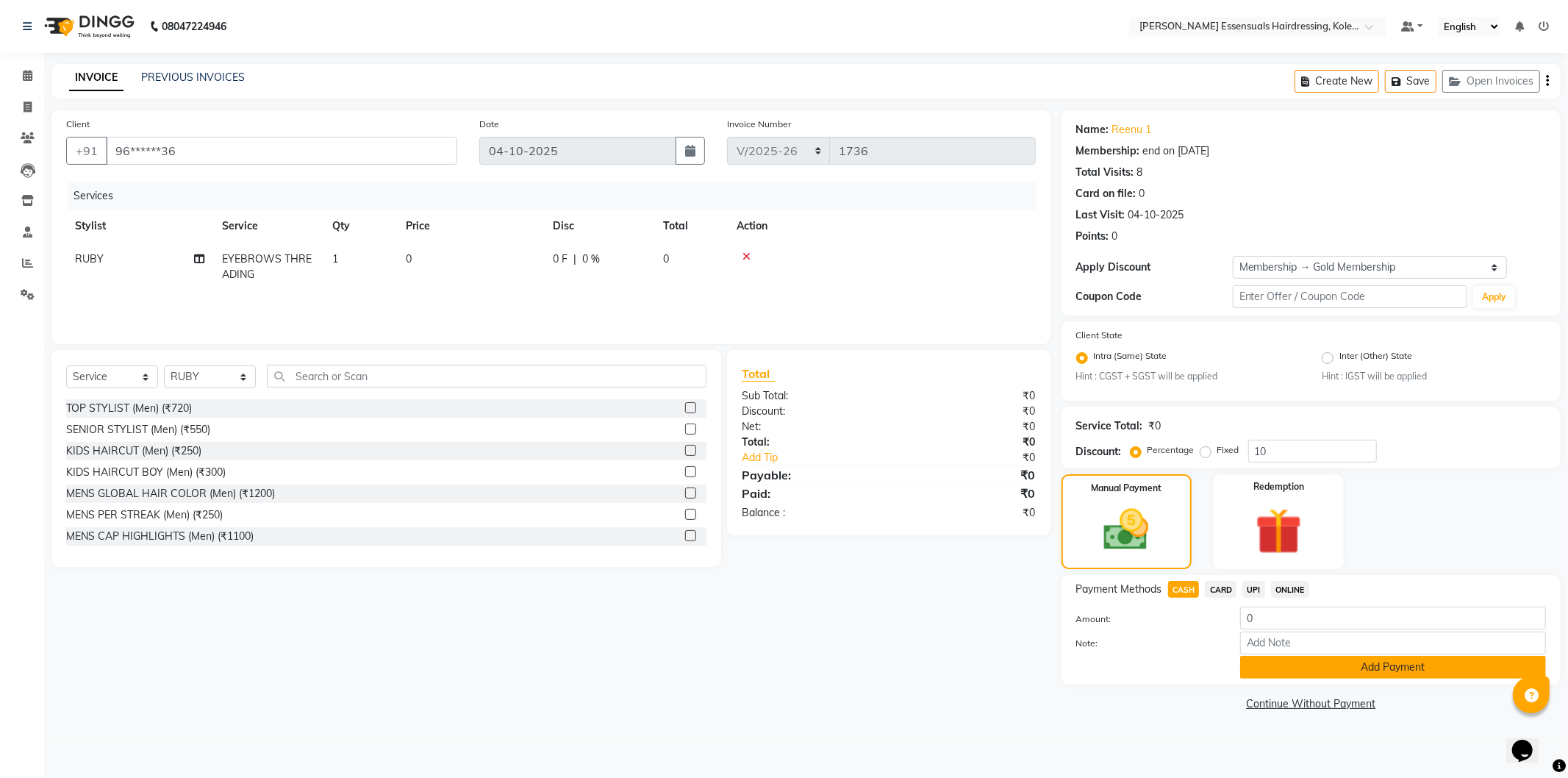
click at [1309, 662] on button "Add Payment" at bounding box center [1393, 667] width 306 height 23
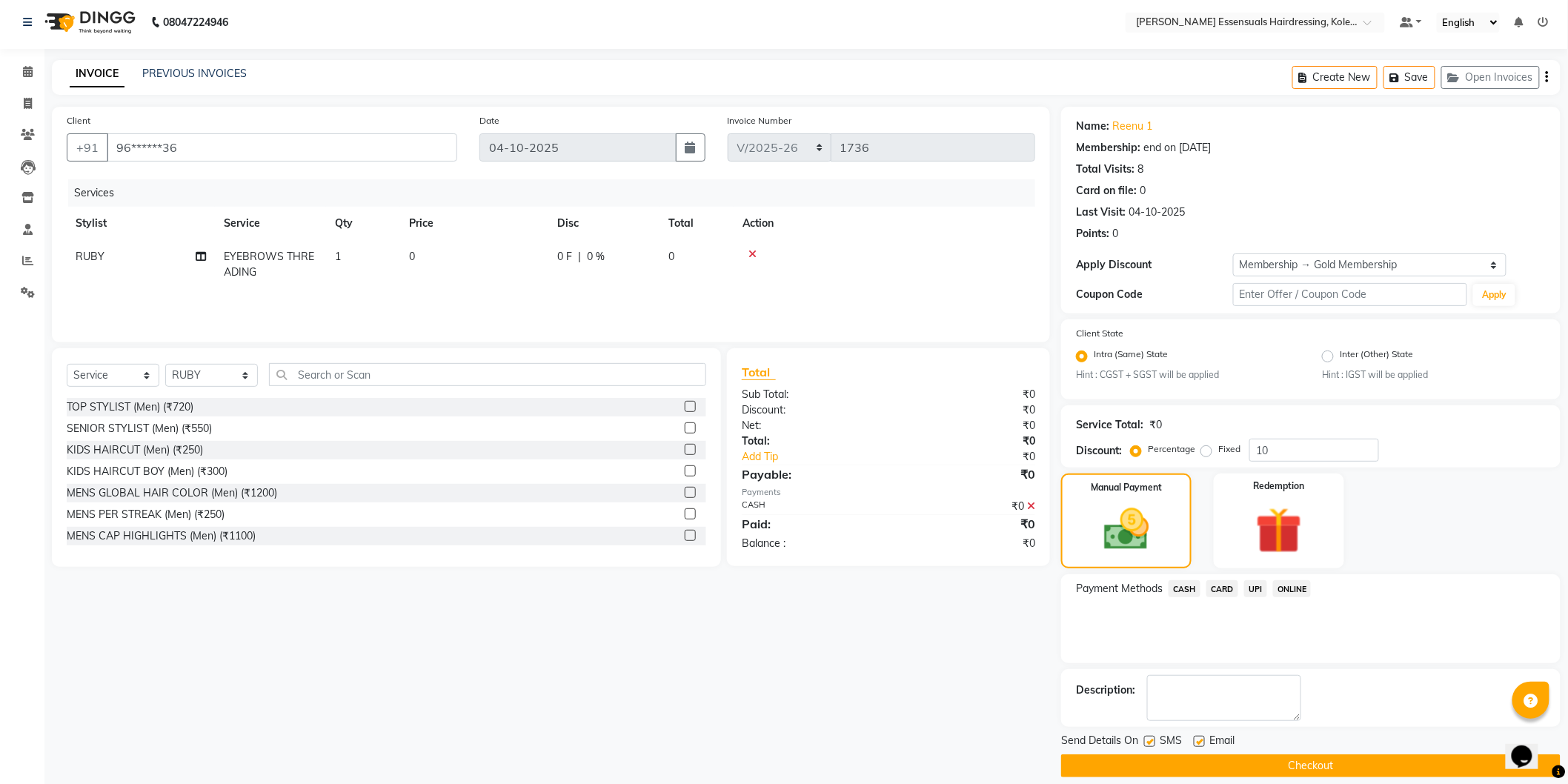
scroll to position [19, 0]
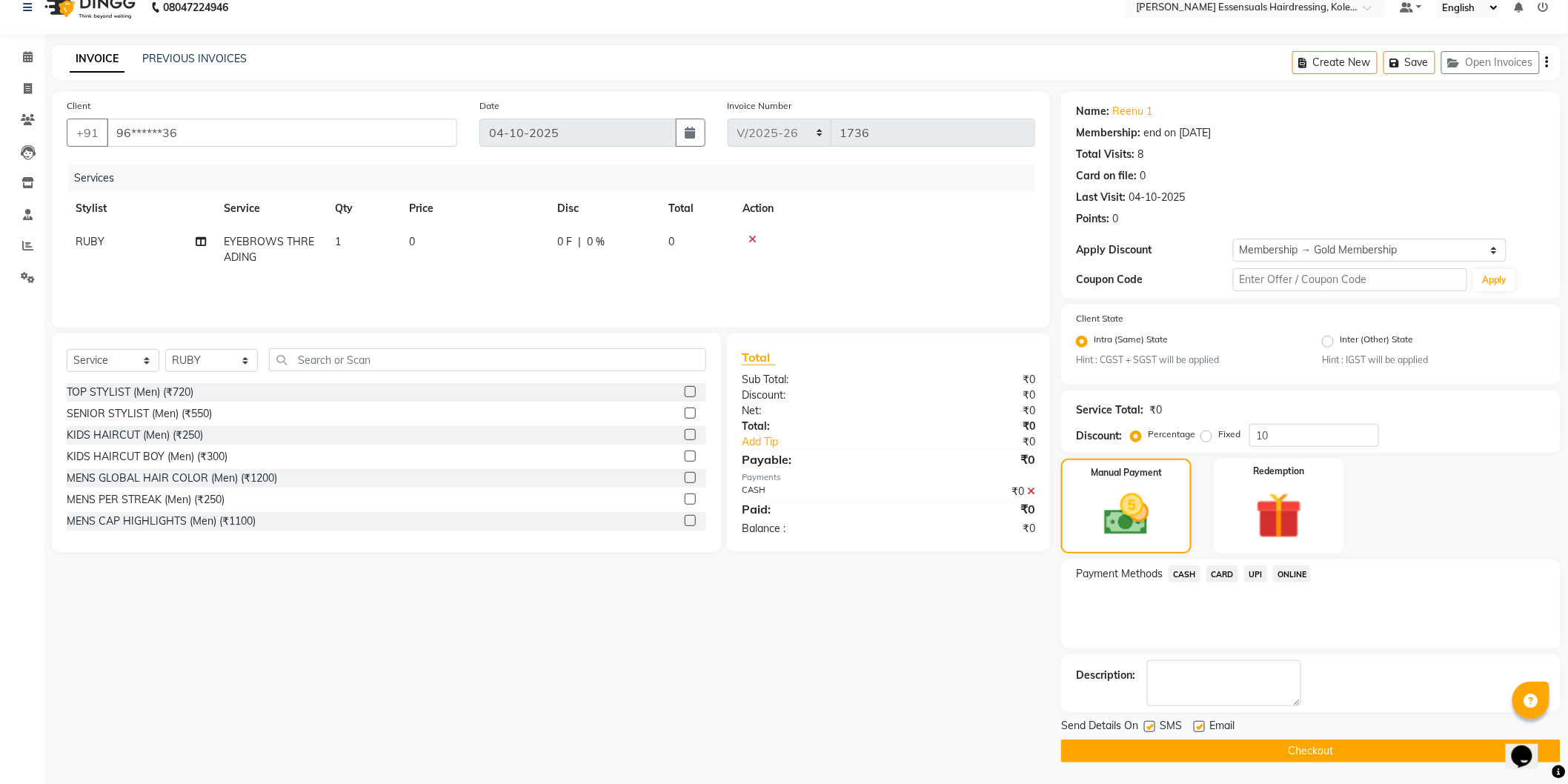
click at [1332, 737] on div "Send Details On SMS Email Checkout" at bounding box center [1310, 740] width 500 height 44
click at [1333, 742] on button "Checkout" at bounding box center [1310, 751] width 500 height 23
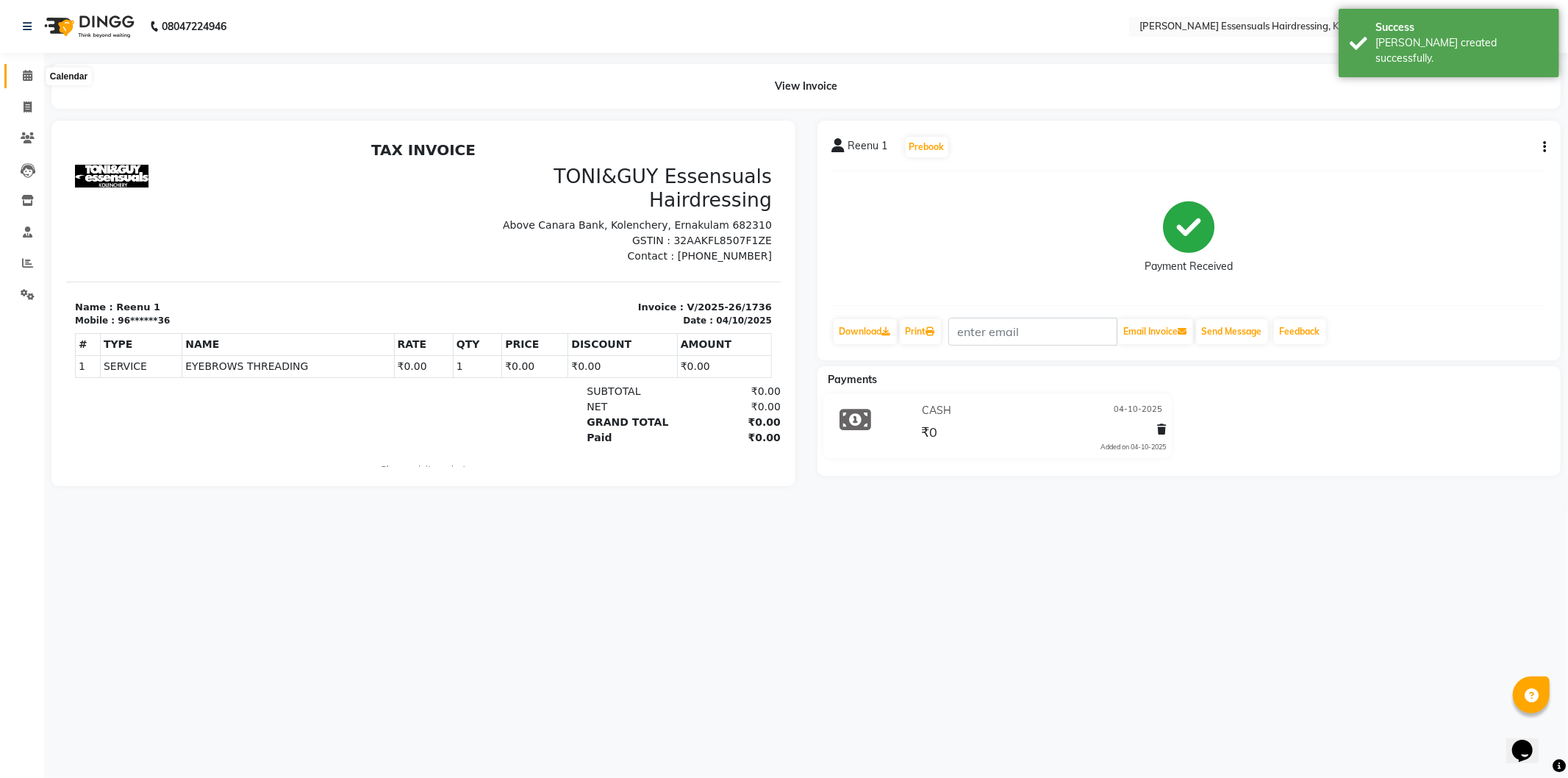
click at [31, 77] on icon at bounding box center [27, 75] width 9 height 11
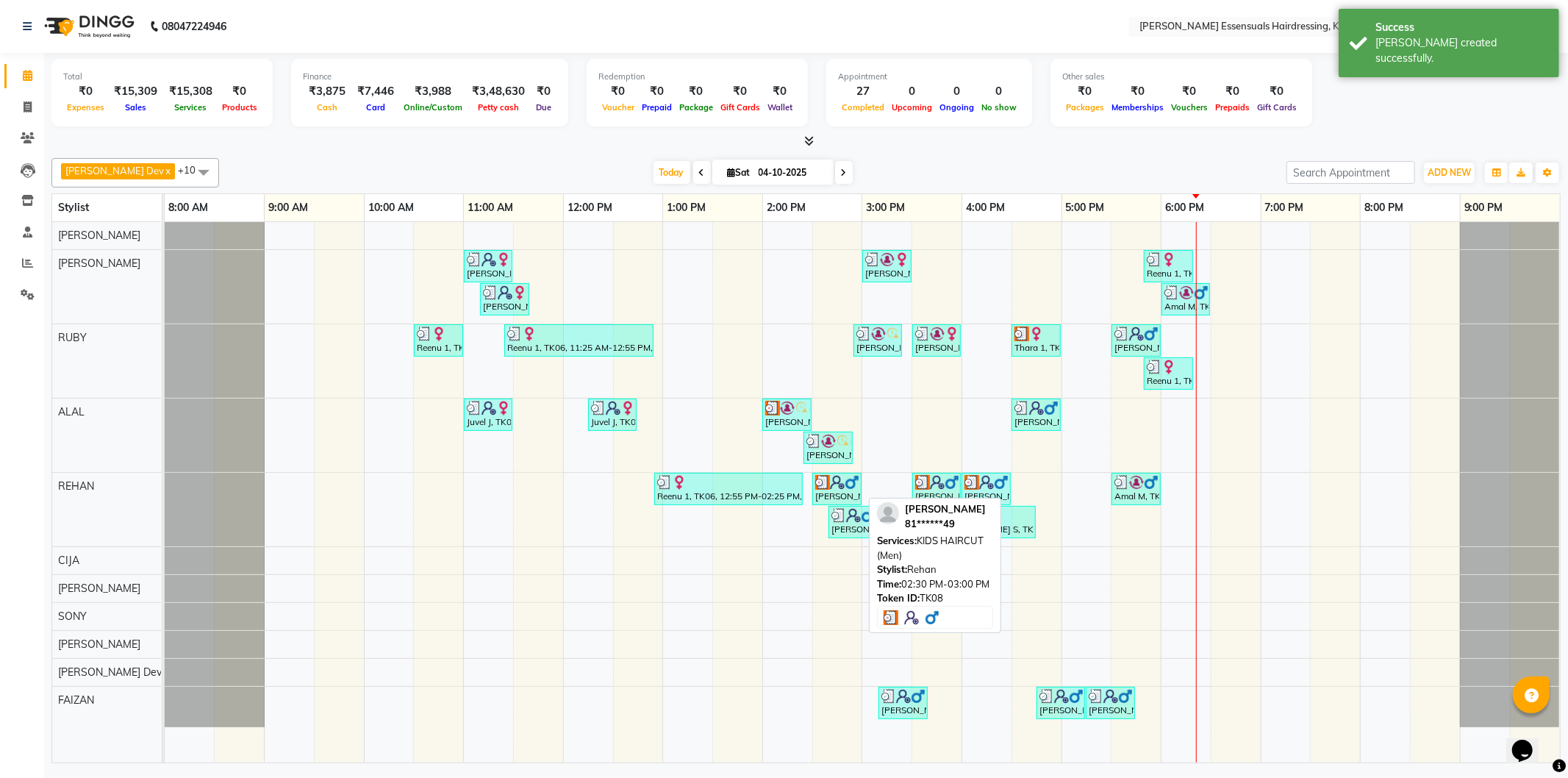
click at [836, 486] on img at bounding box center [837, 482] width 15 height 15
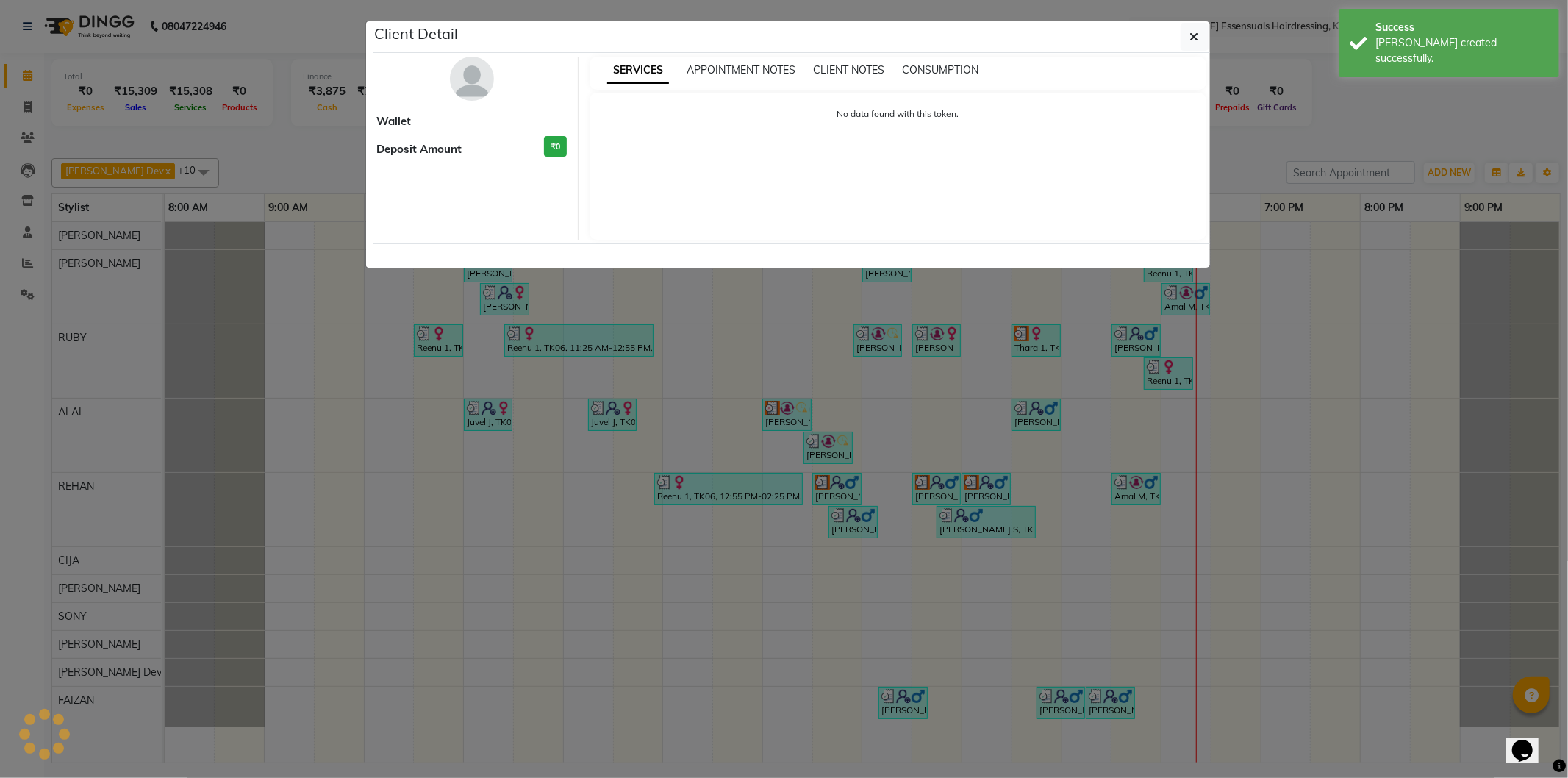
select select "3"
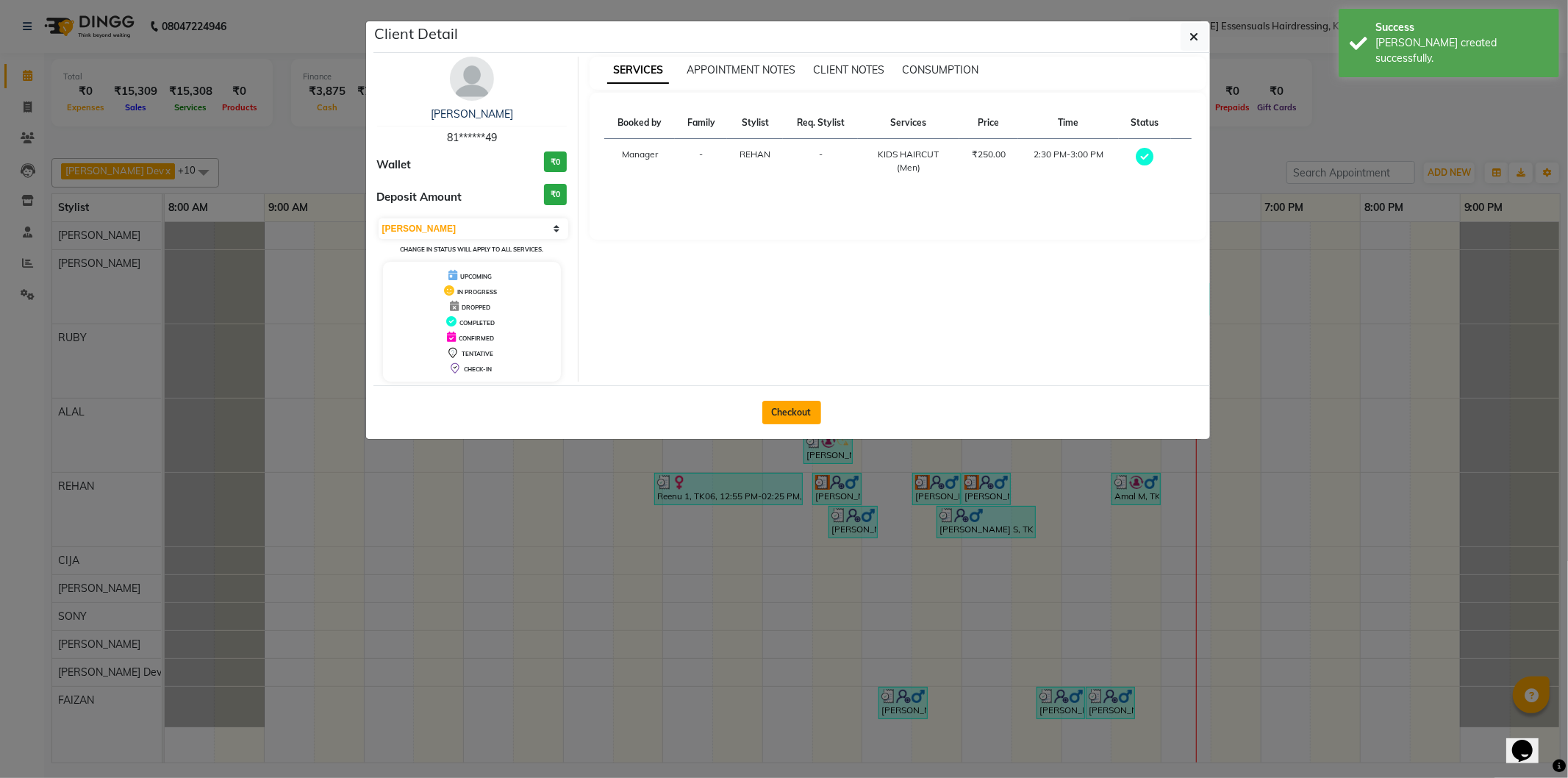
click at [799, 414] on button "Checkout" at bounding box center [791, 412] width 58 height 23
select select "8281"
select select "service"
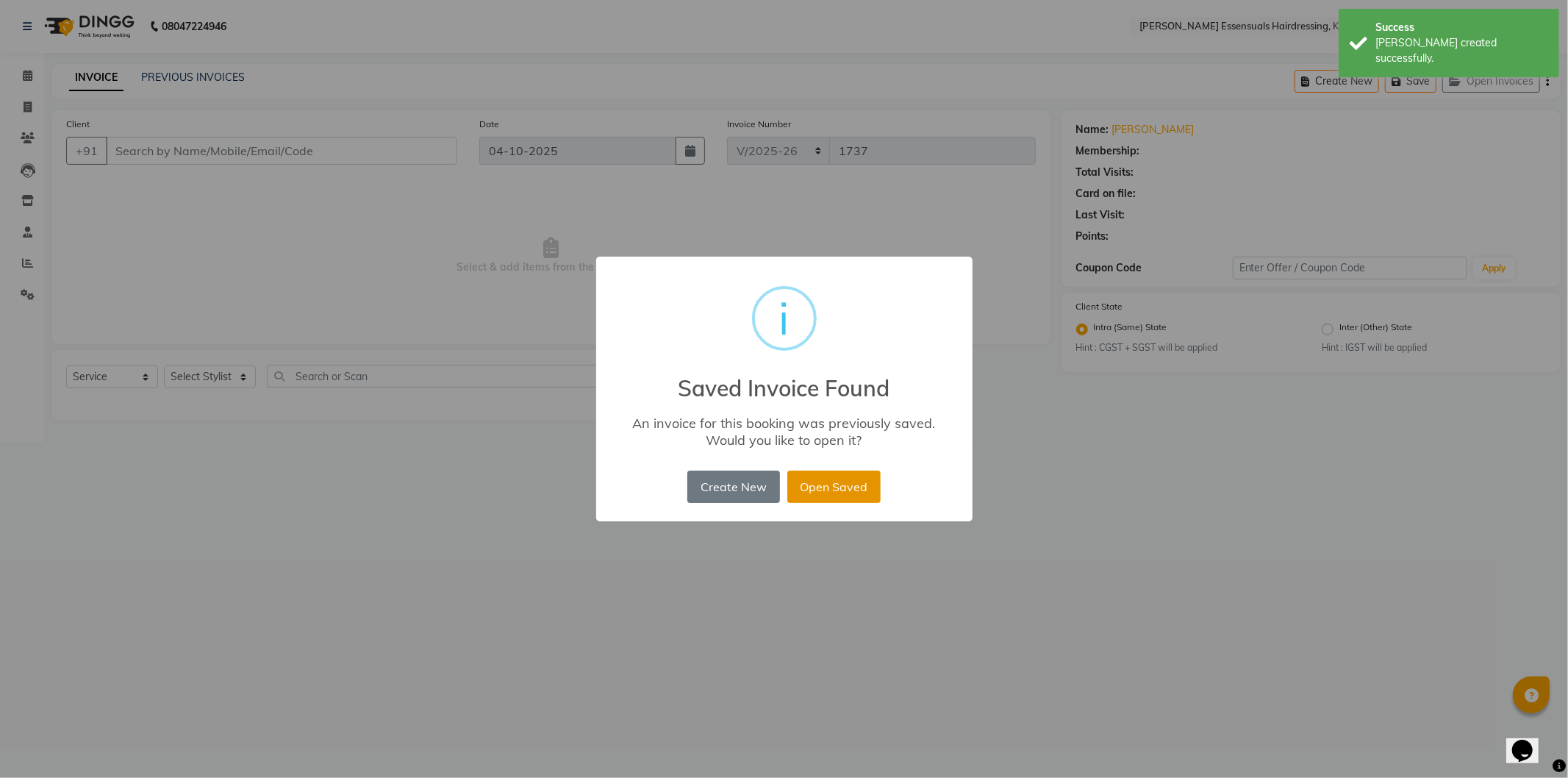
click at [847, 490] on button "Open Saved" at bounding box center [833, 487] width 94 height 33
type input "81******49"
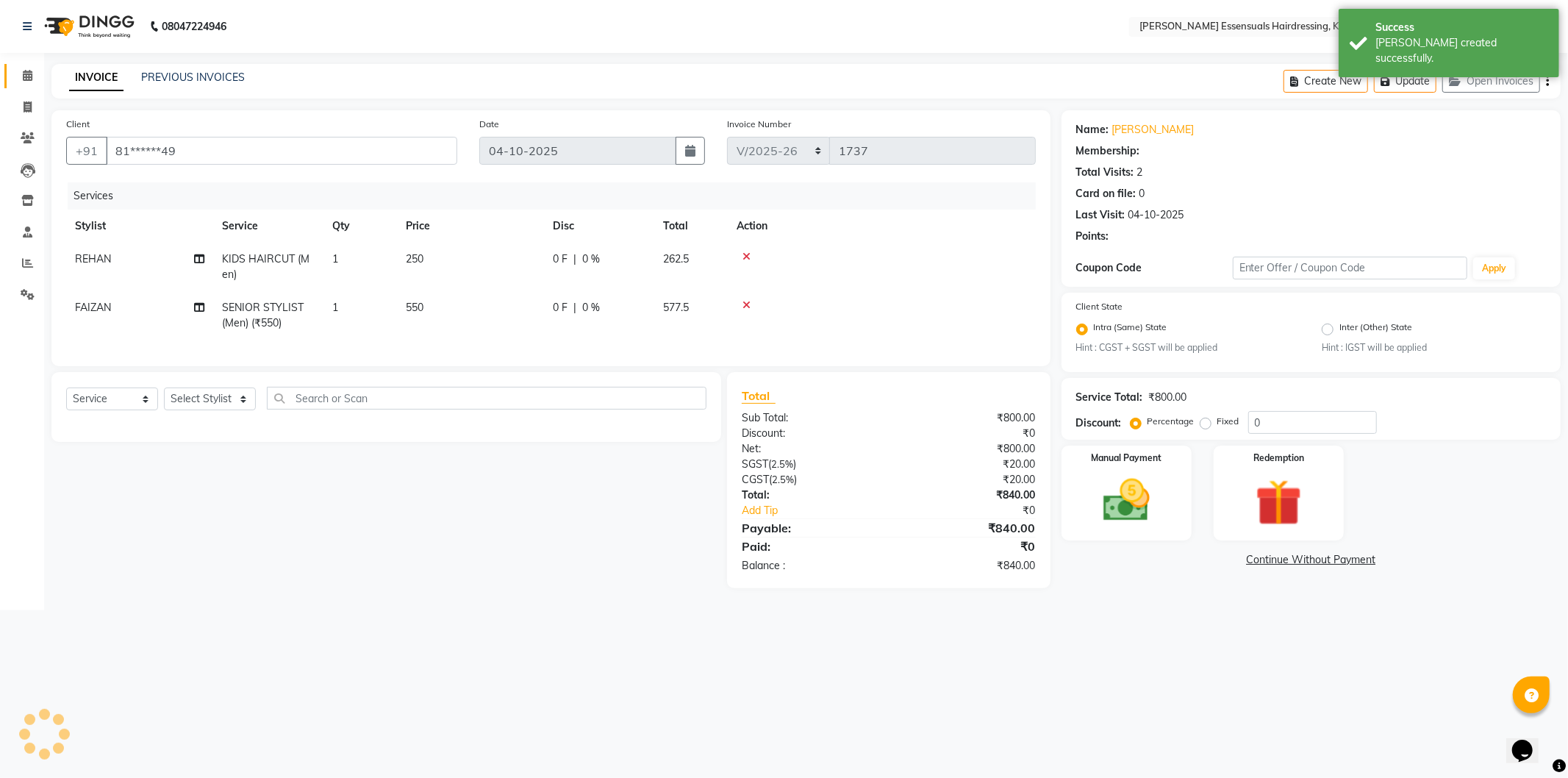
select select "1: Object"
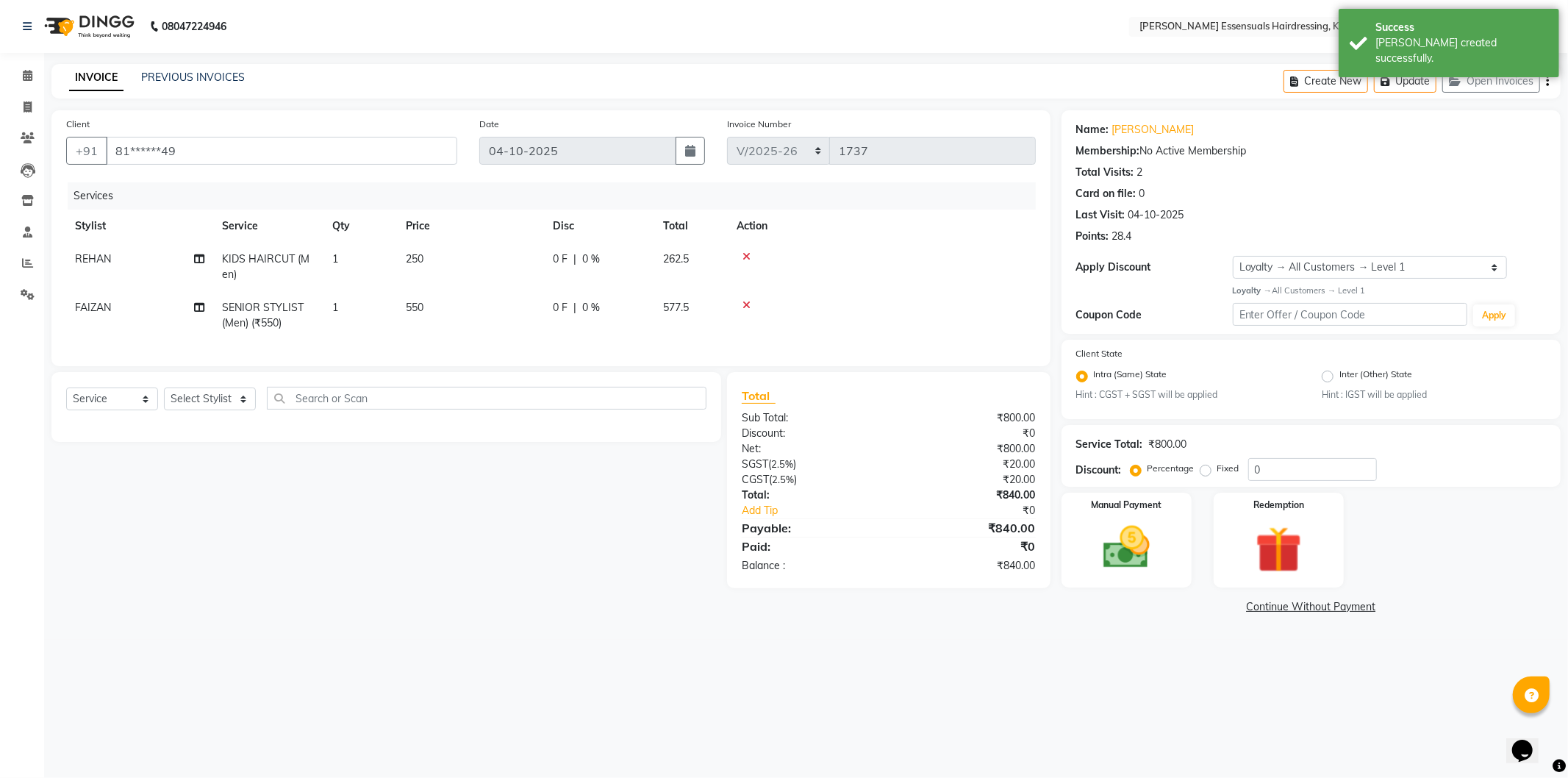
click at [746, 300] on icon at bounding box center [746, 305] width 8 height 10
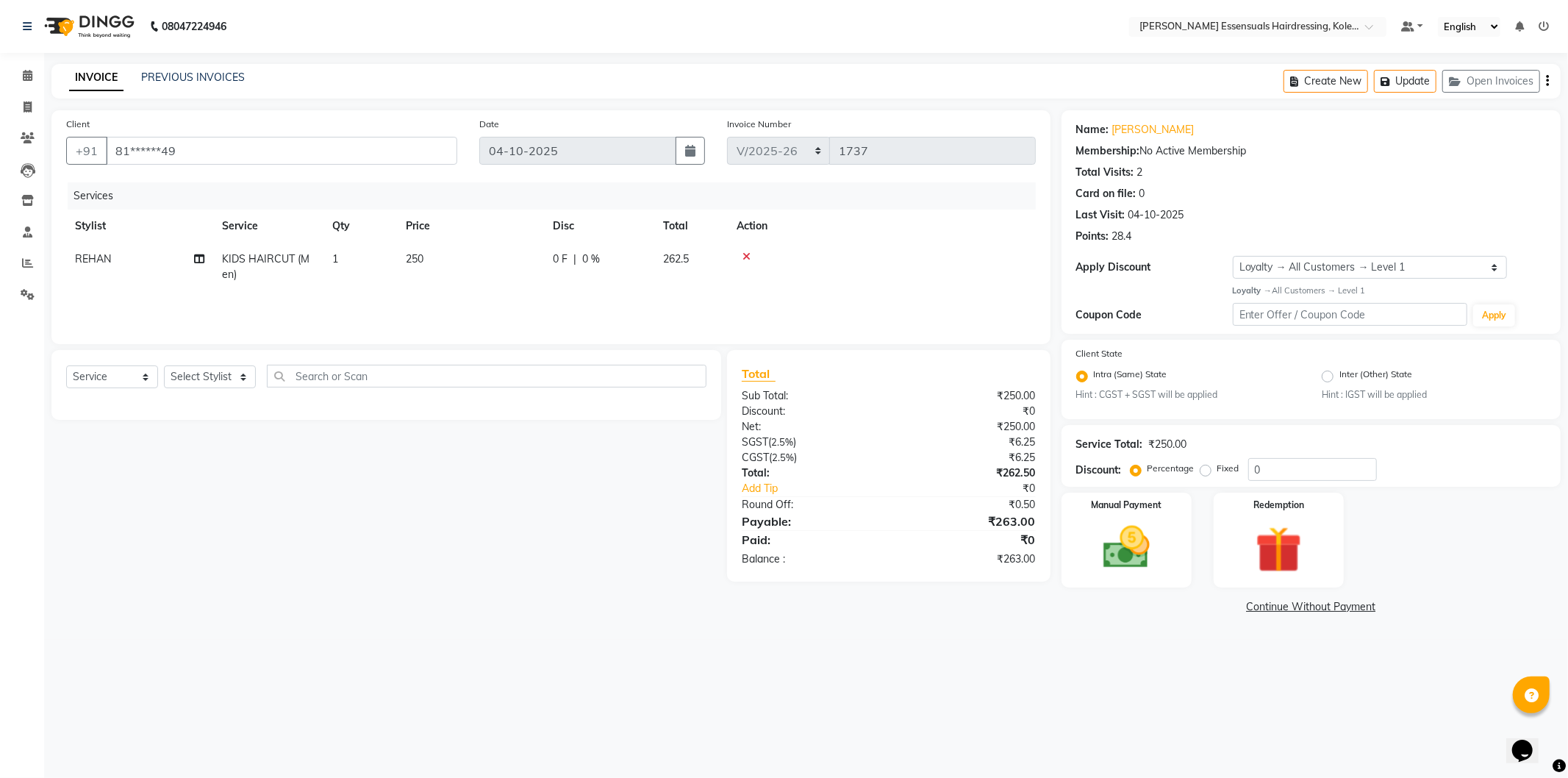
click at [415, 253] on span "250" at bounding box center [414, 258] width 18 height 13
select select "79972"
click at [415, 253] on input "1" at bounding box center [429, 263] width 56 height 23
click at [492, 257] on td "250" at bounding box center [470, 266] width 147 height 48
select select "79972"
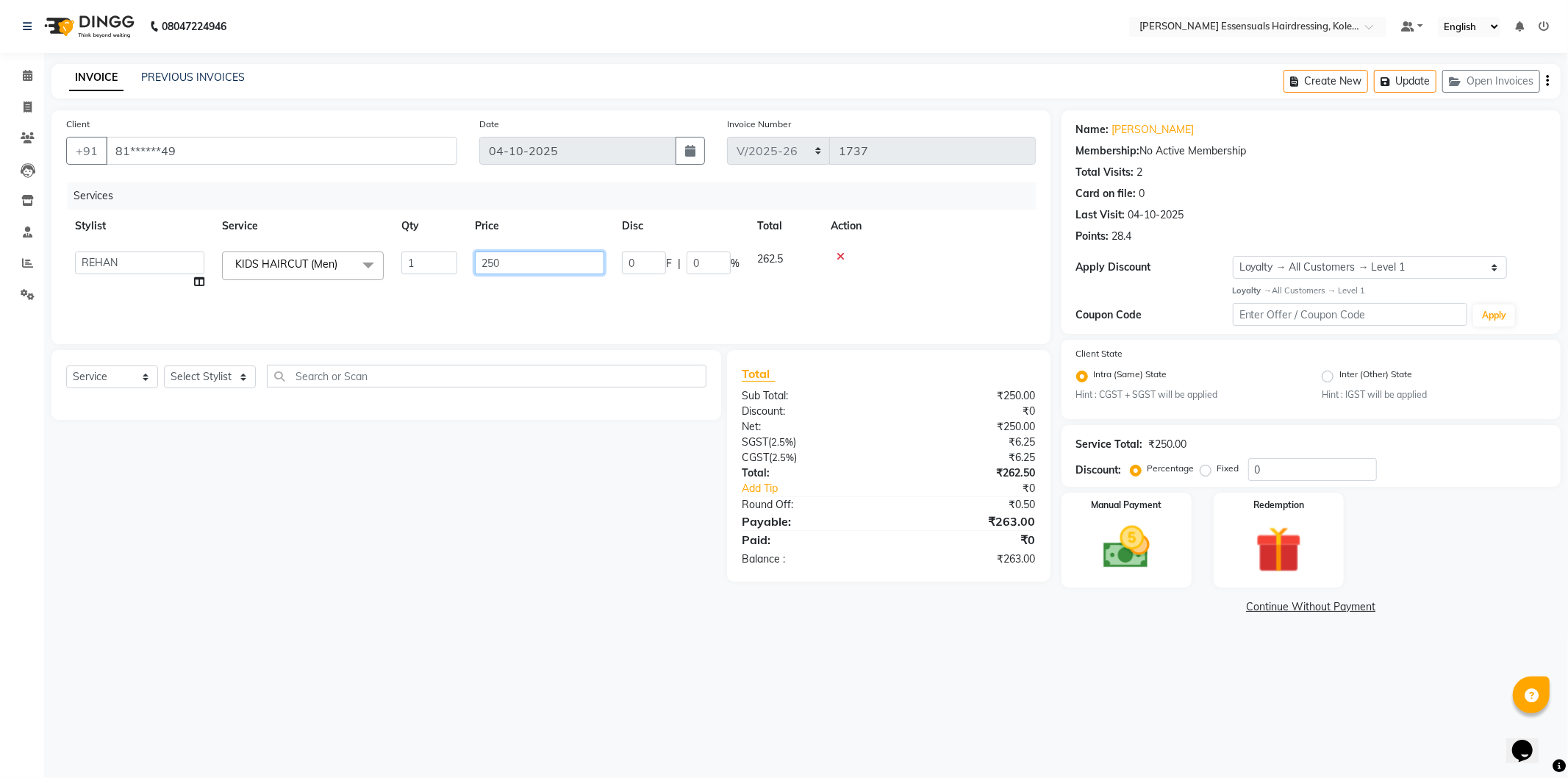
click at [492, 257] on input "250" at bounding box center [540, 263] width 130 height 23
type input "0"
click at [1116, 567] on img at bounding box center [1126, 548] width 79 height 56
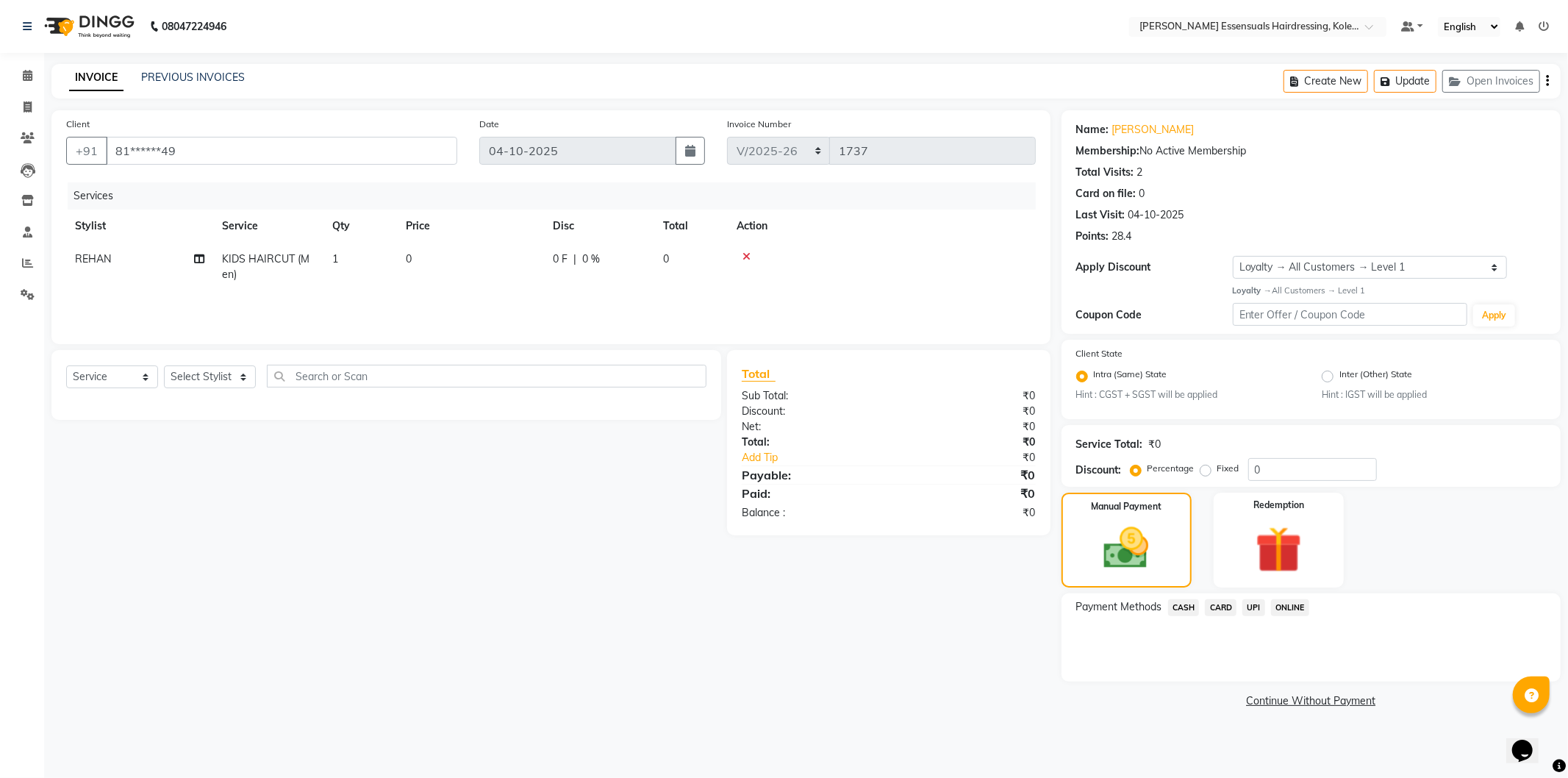
click at [1188, 599] on span "CASH" at bounding box center [1184, 608] width 32 height 17
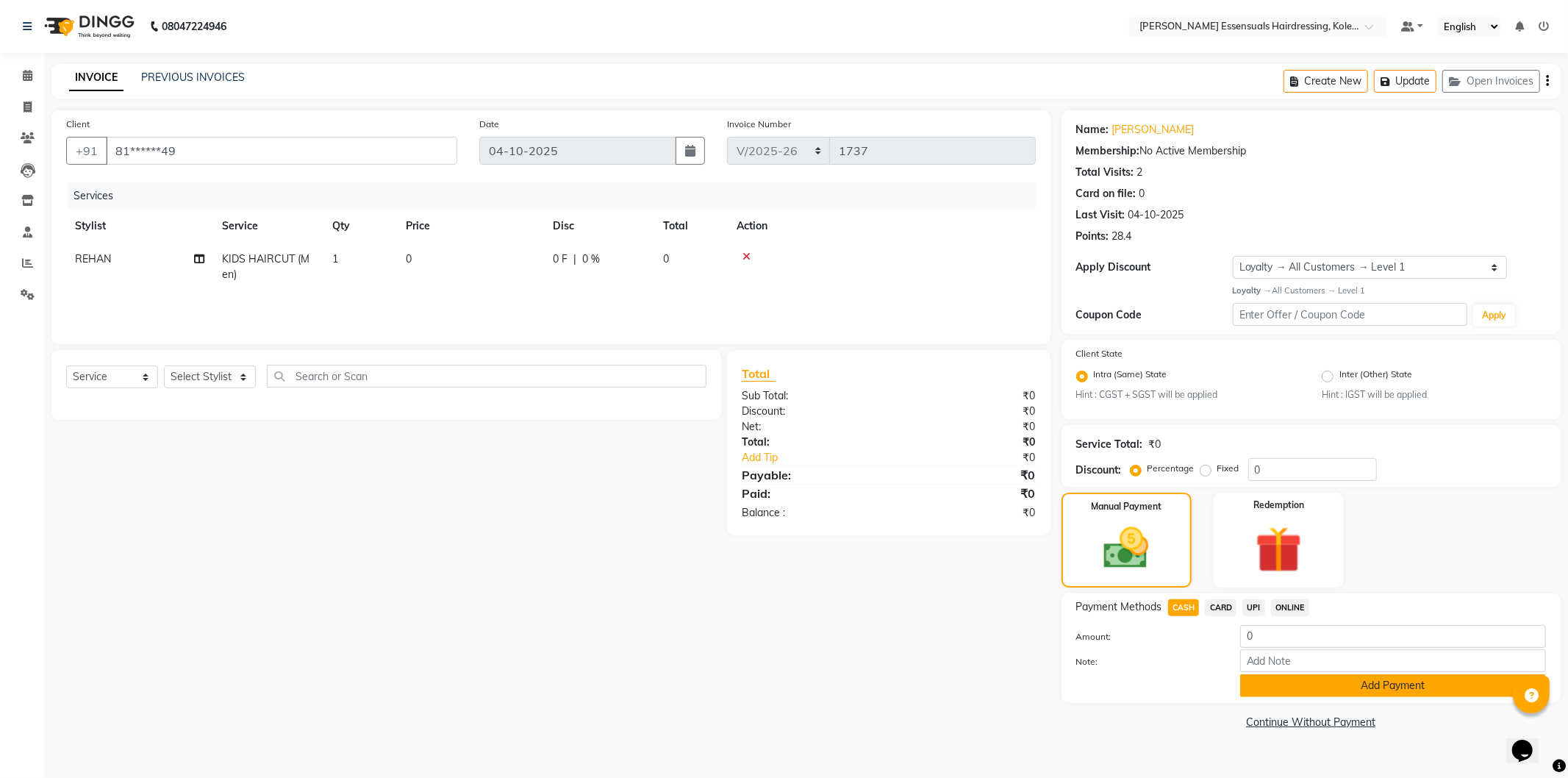
click at [1317, 696] on button "Add Payment" at bounding box center [1393, 686] width 306 height 23
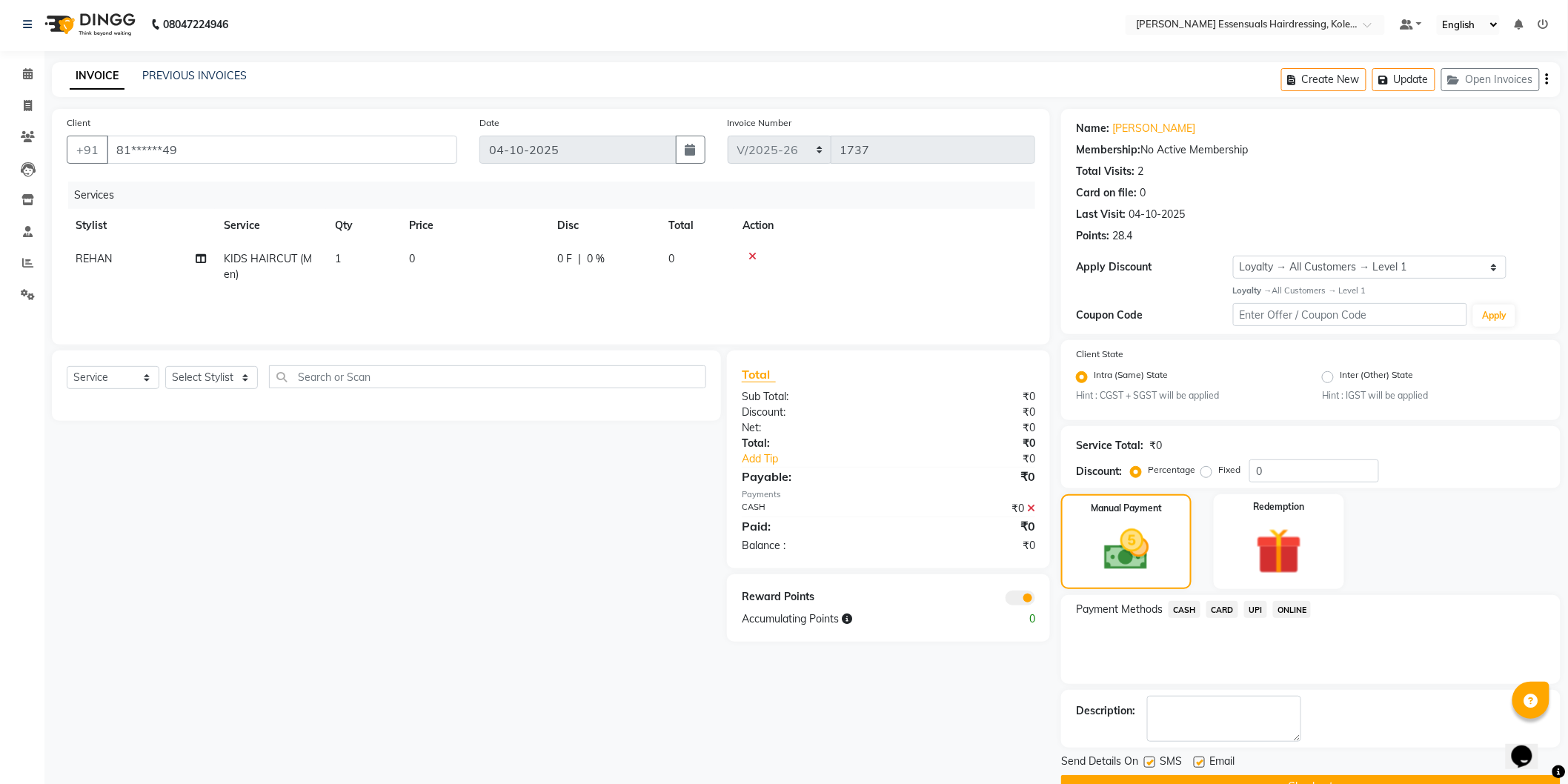
scroll to position [38, 0]
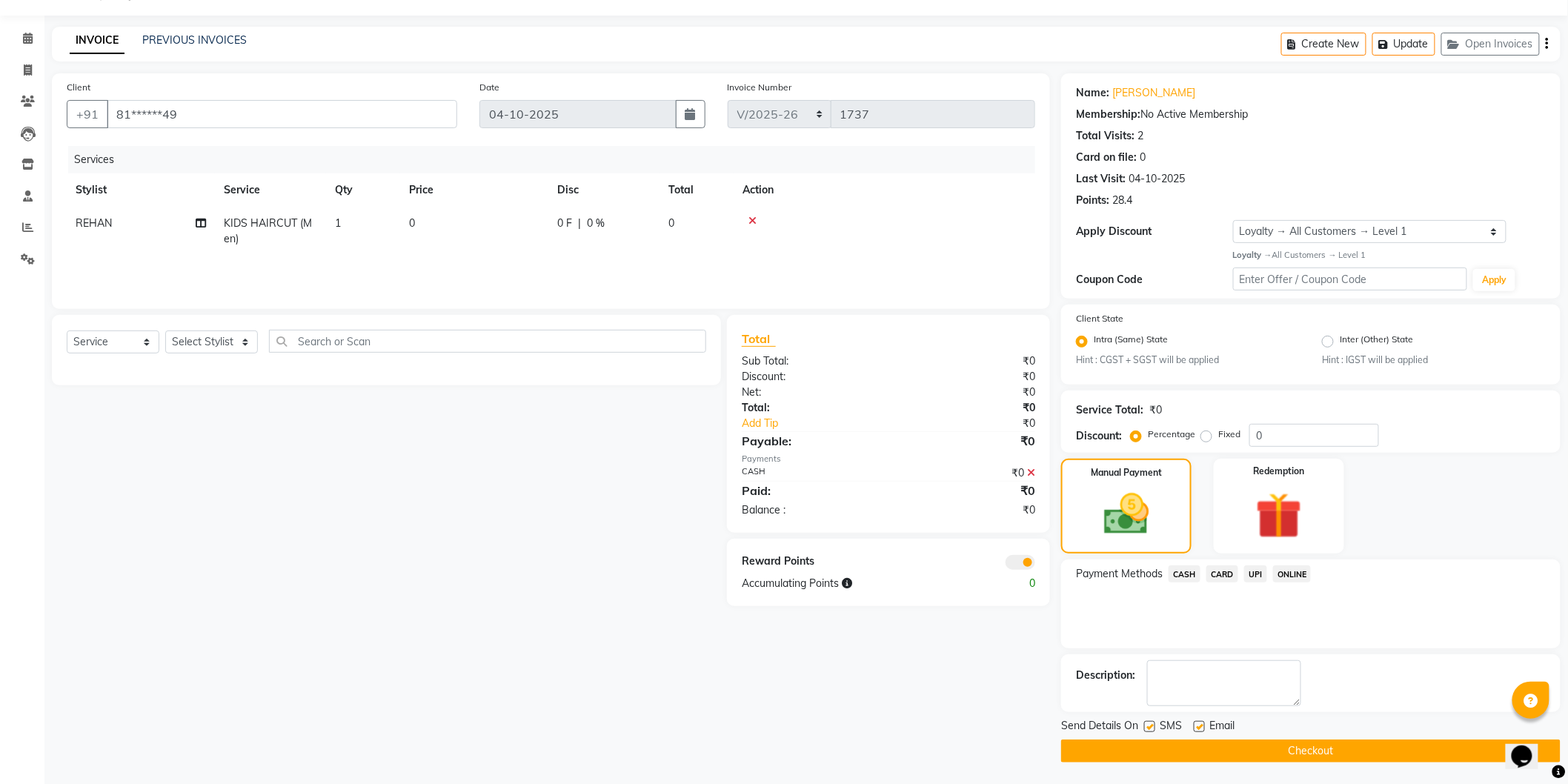
click at [1300, 747] on button "Checkout" at bounding box center [1310, 751] width 500 height 23
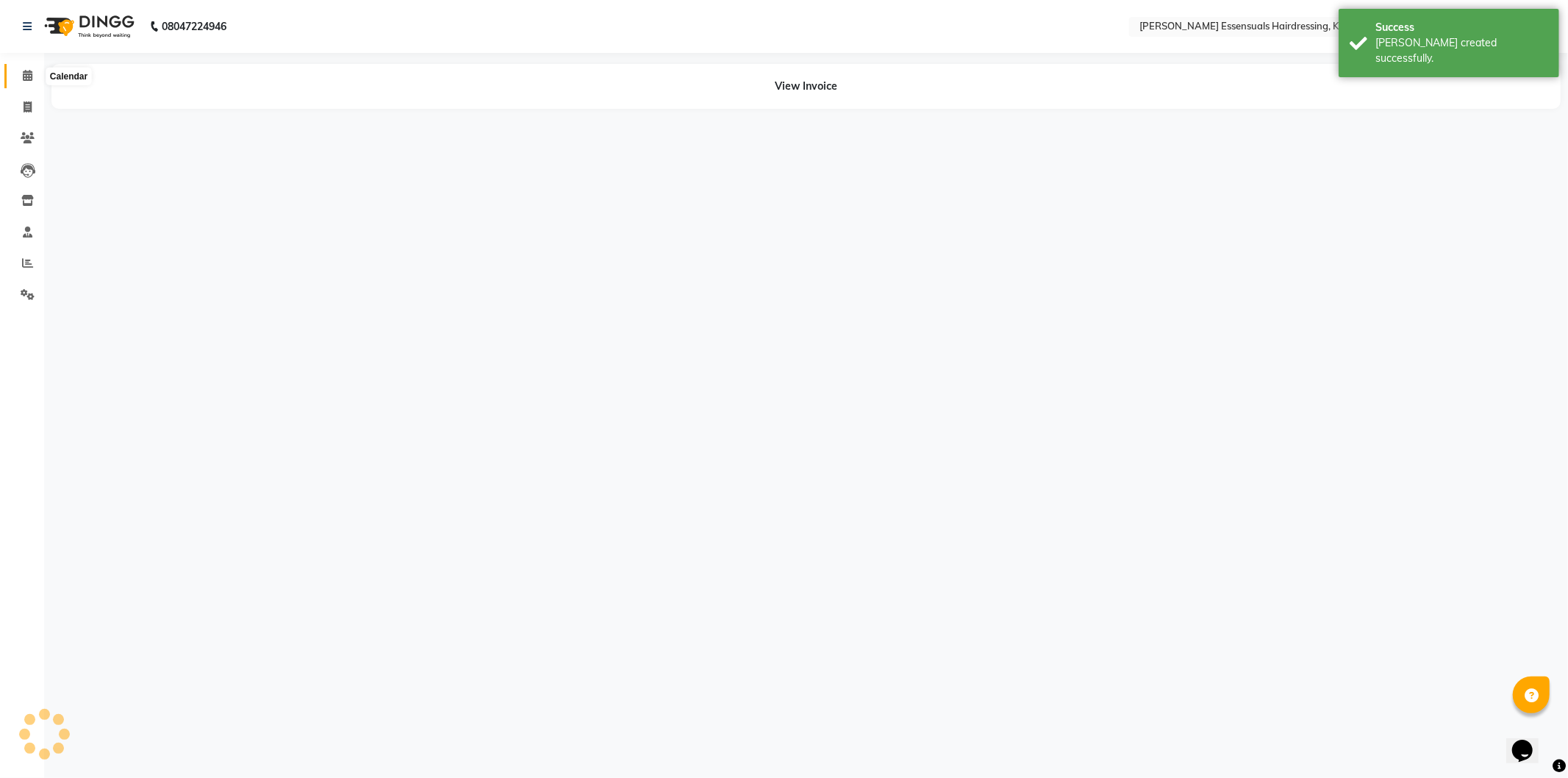
click at [27, 75] on icon at bounding box center [27, 75] width 9 height 11
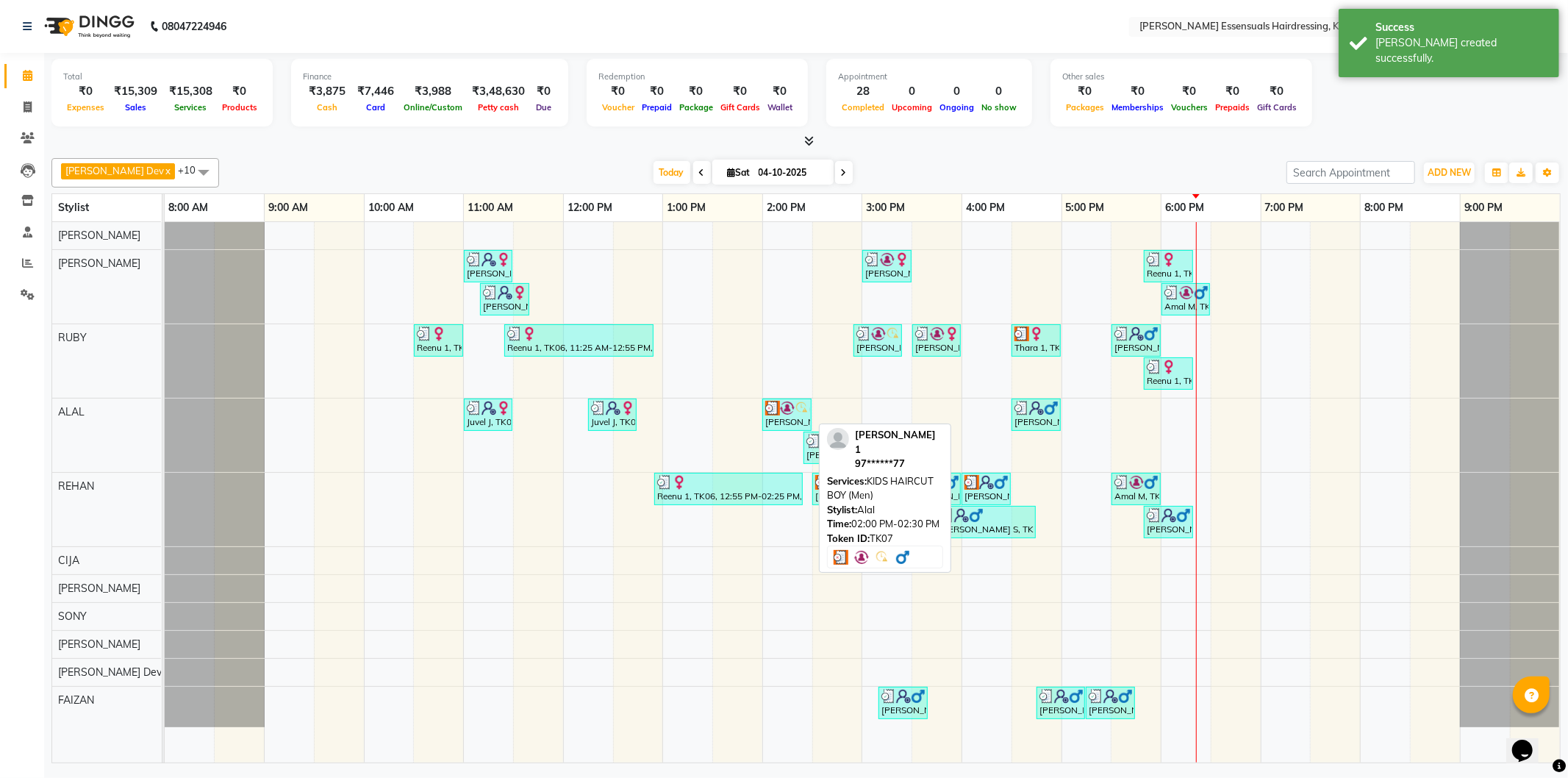
click at [787, 414] on img at bounding box center [787, 407] width 15 height 15
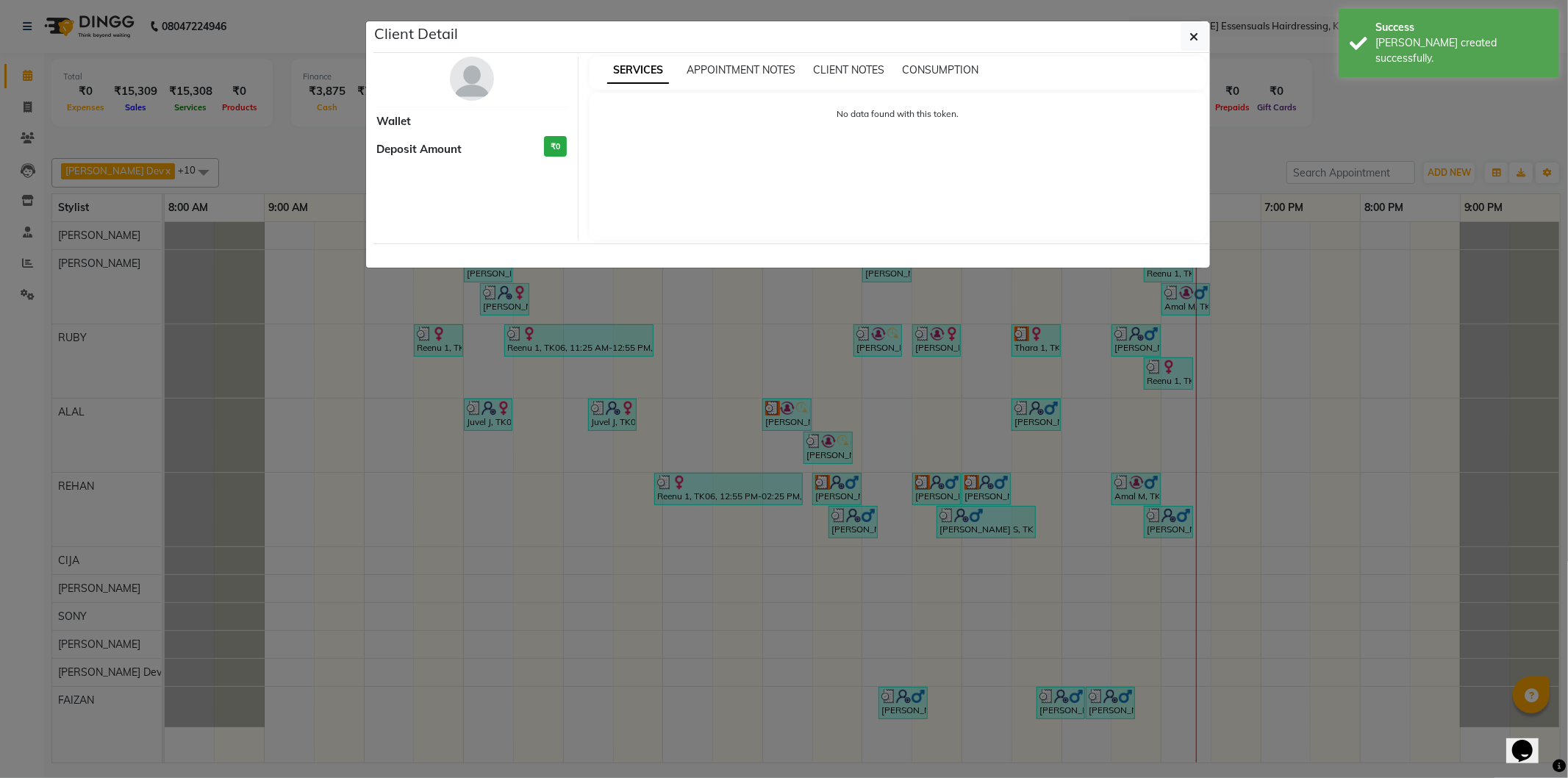
select select "3"
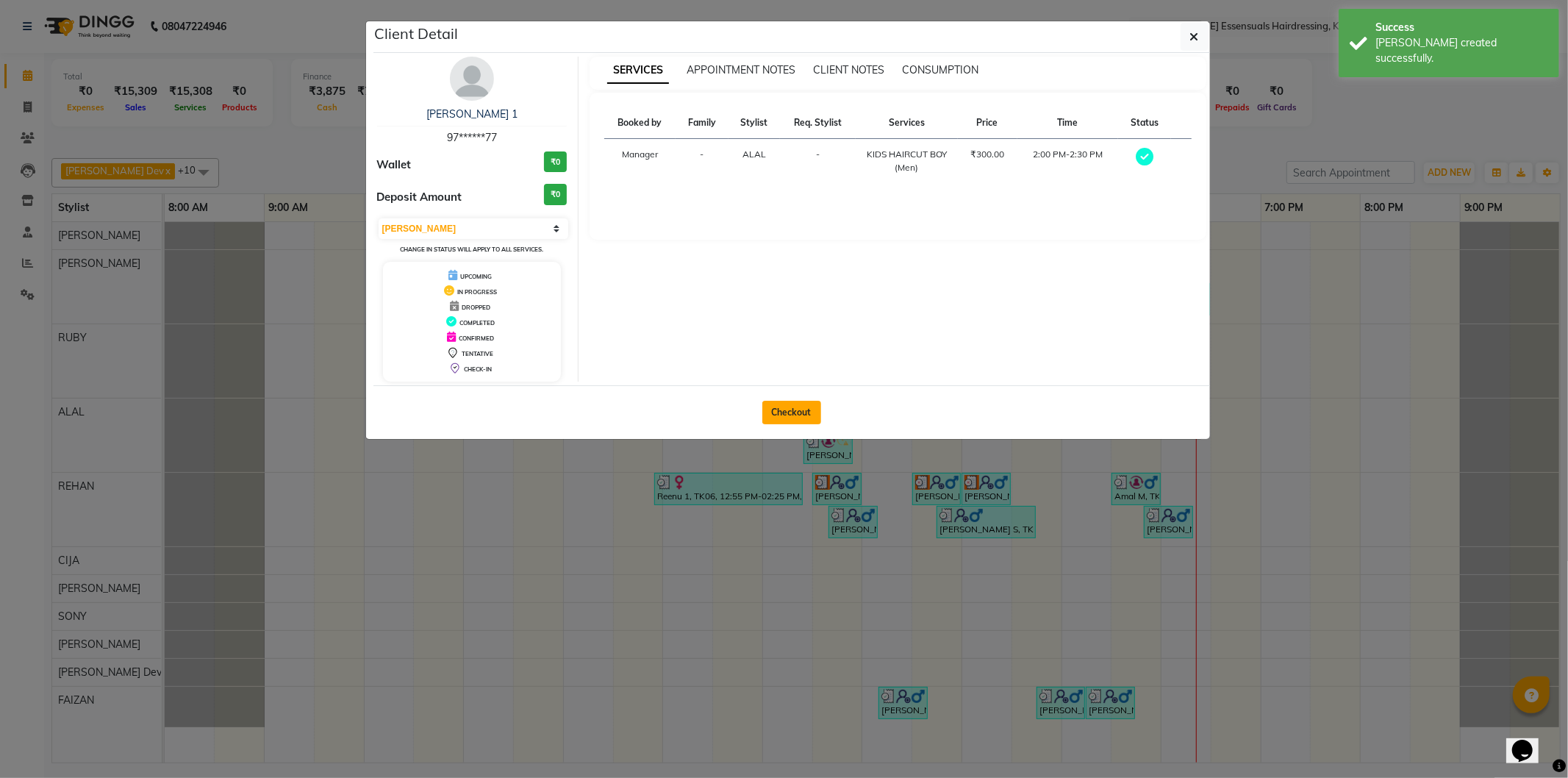
click at [785, 409] on button "Checkout" at bounding box center [791, 412] width 58 height 23
select select "service"
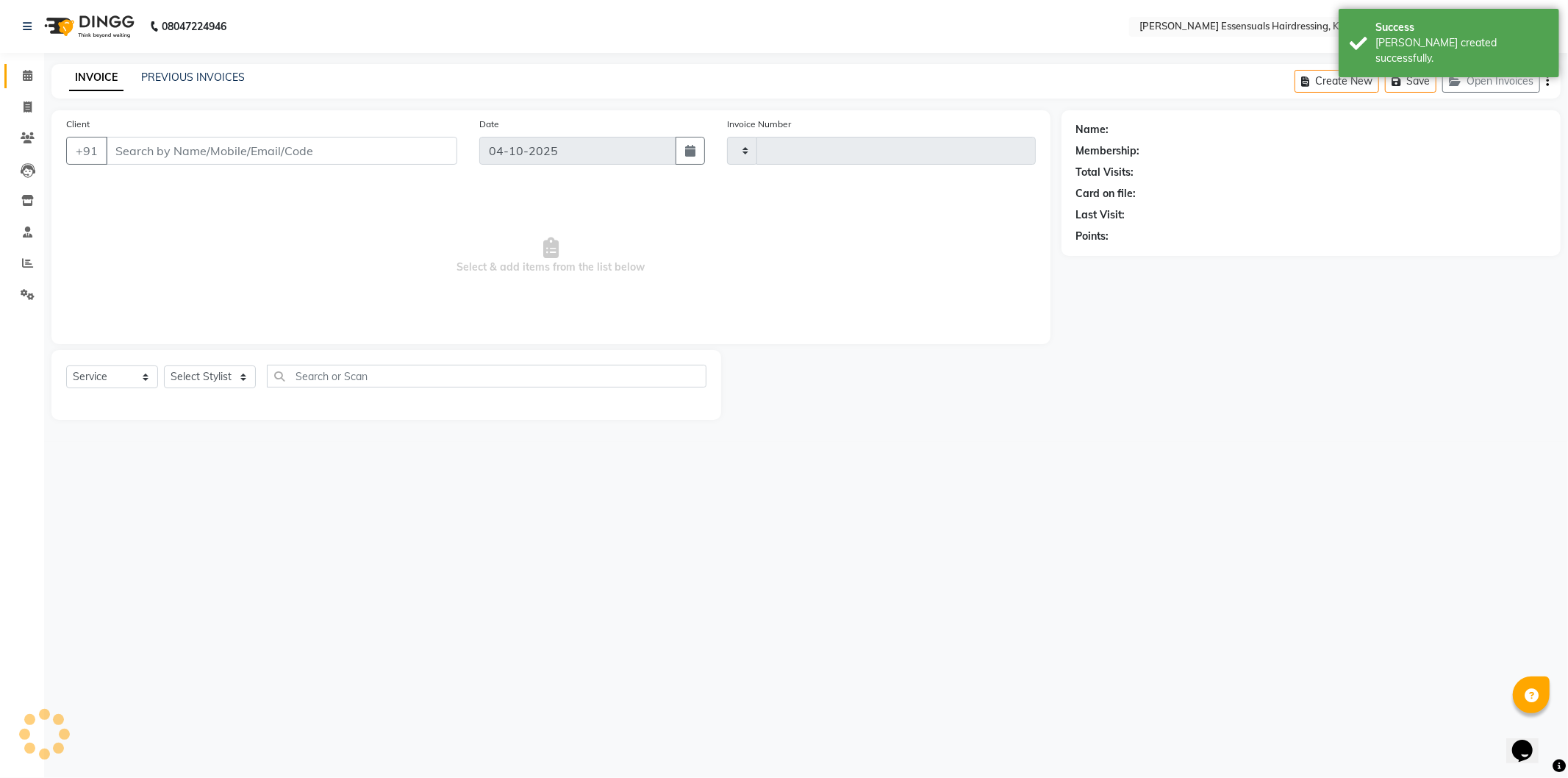
type input "1738"
select select "8281"
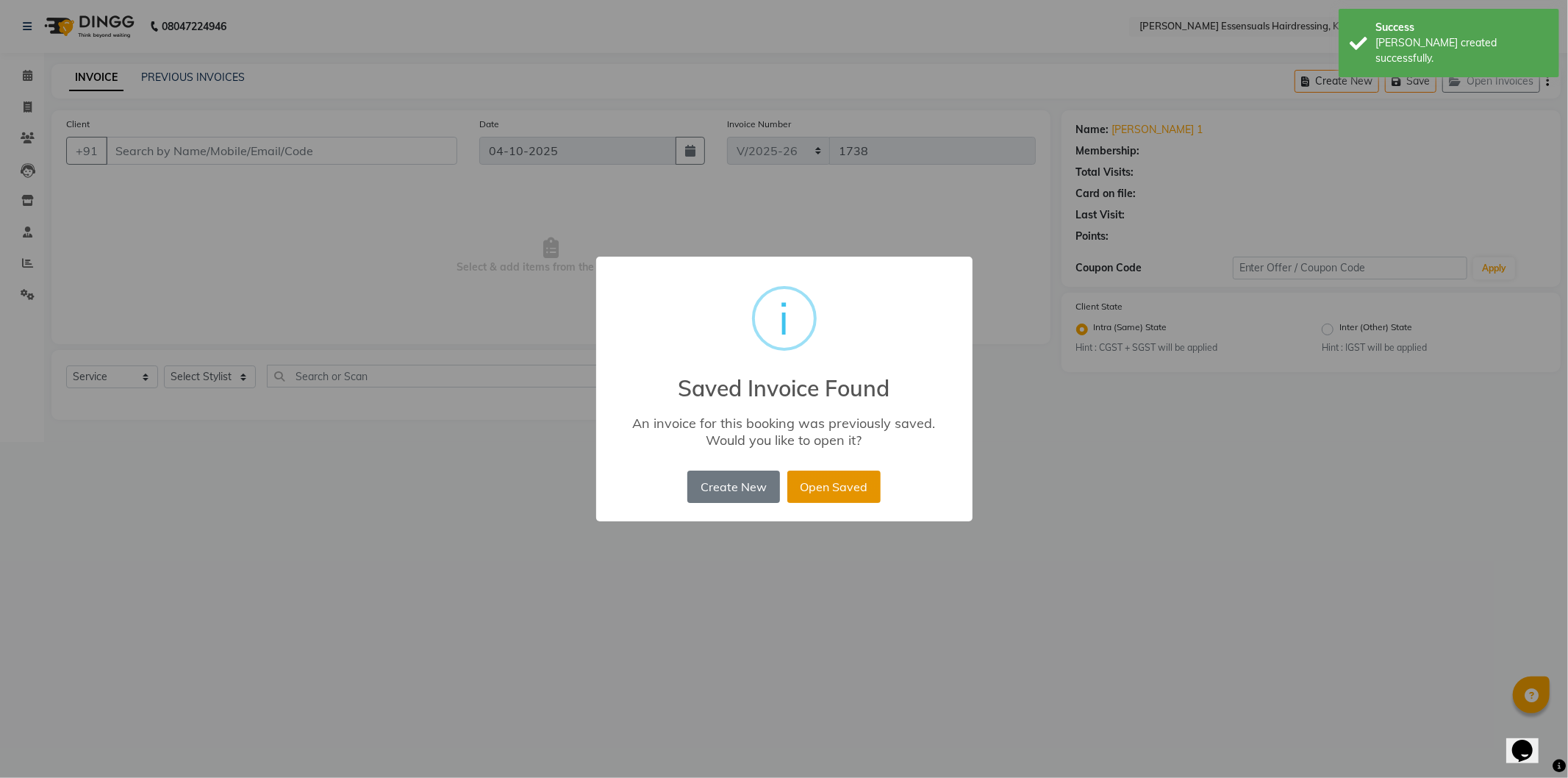
click at [834, 487] on button "Open Saved" at bounding box center [833, 487] width 94 height 33
type input "97******77"
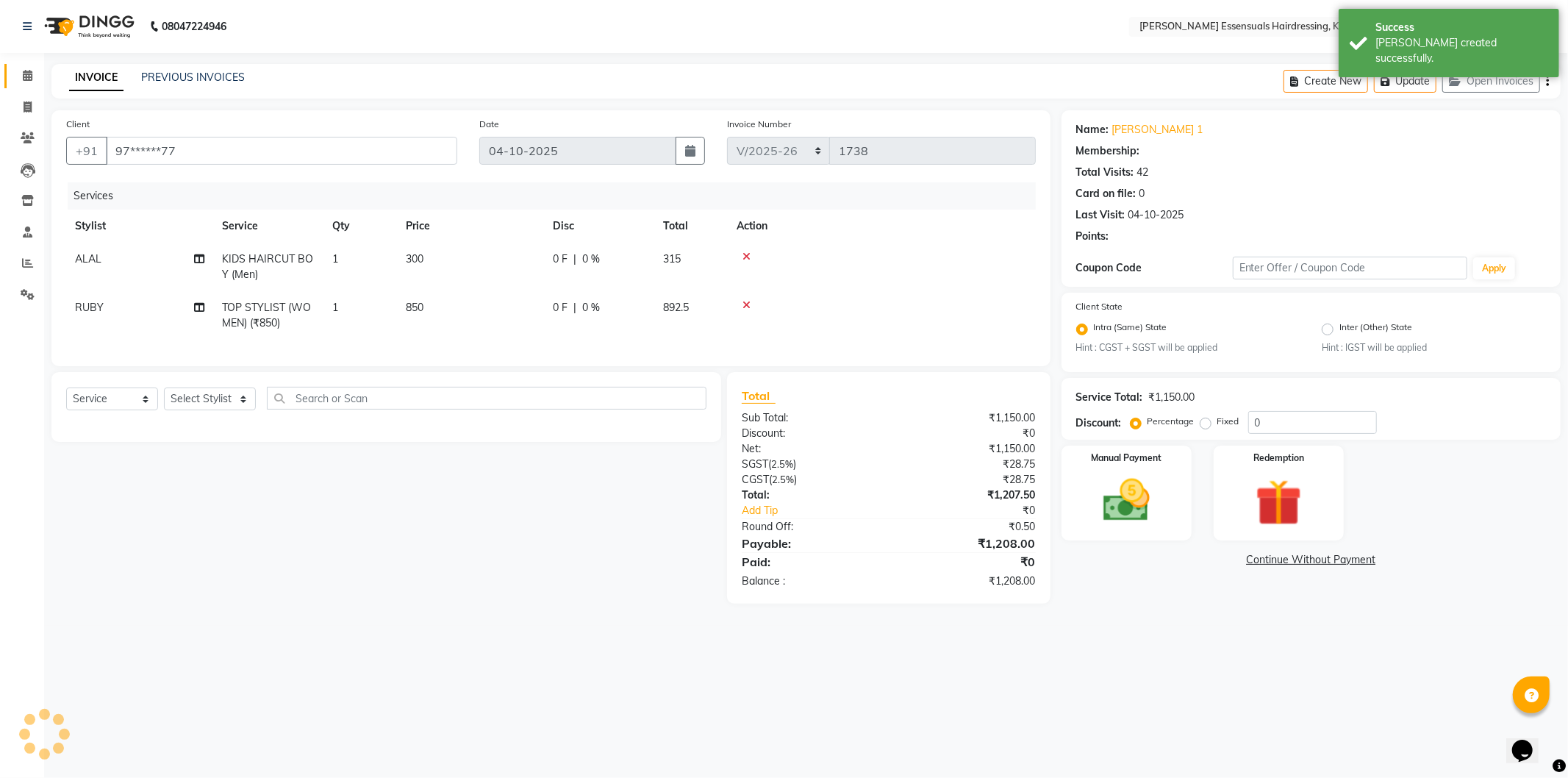
select select "1: Object"
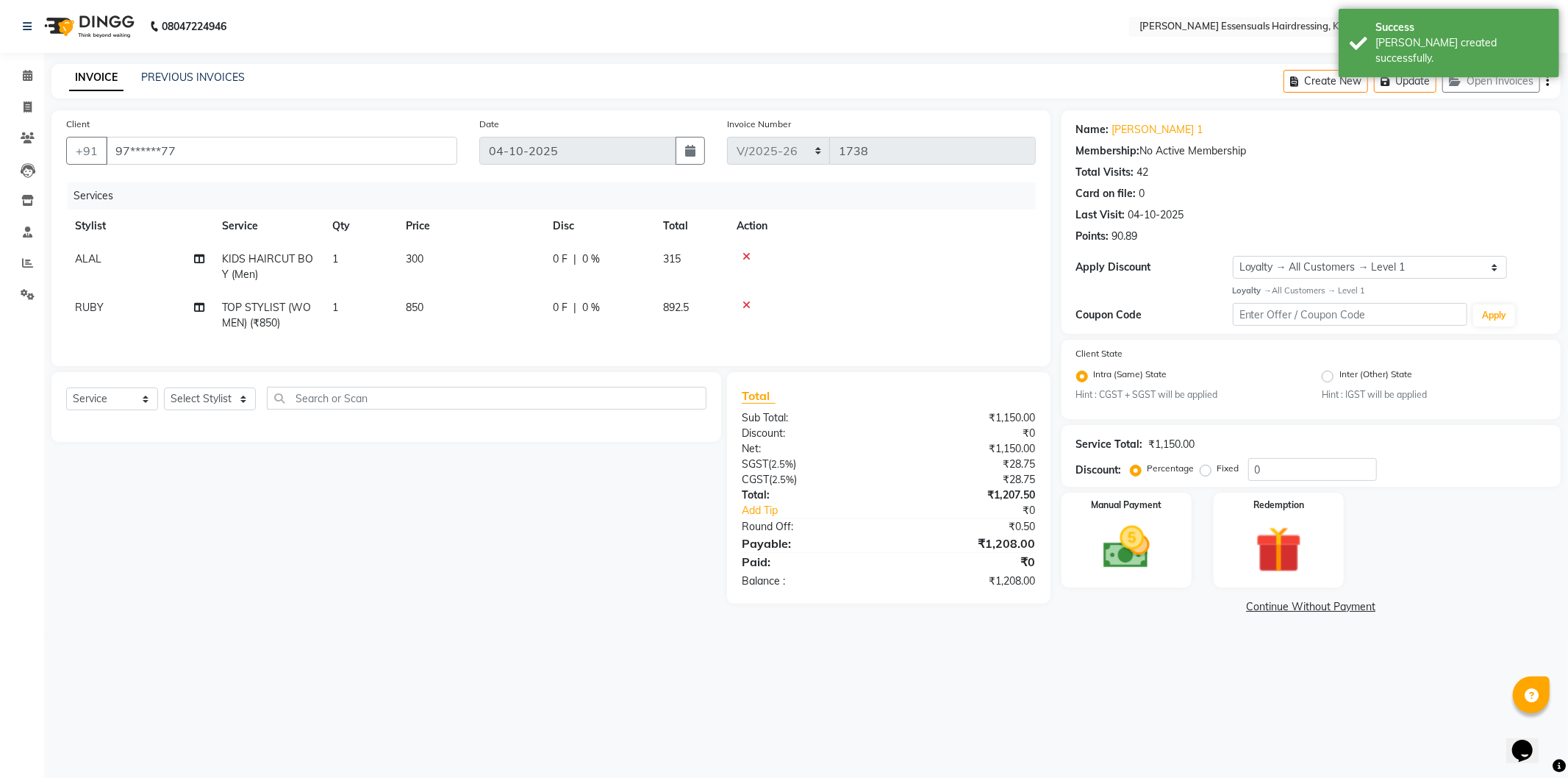
click at [747, 303] on icon at bounding box center [746, 305] width 8 height 10
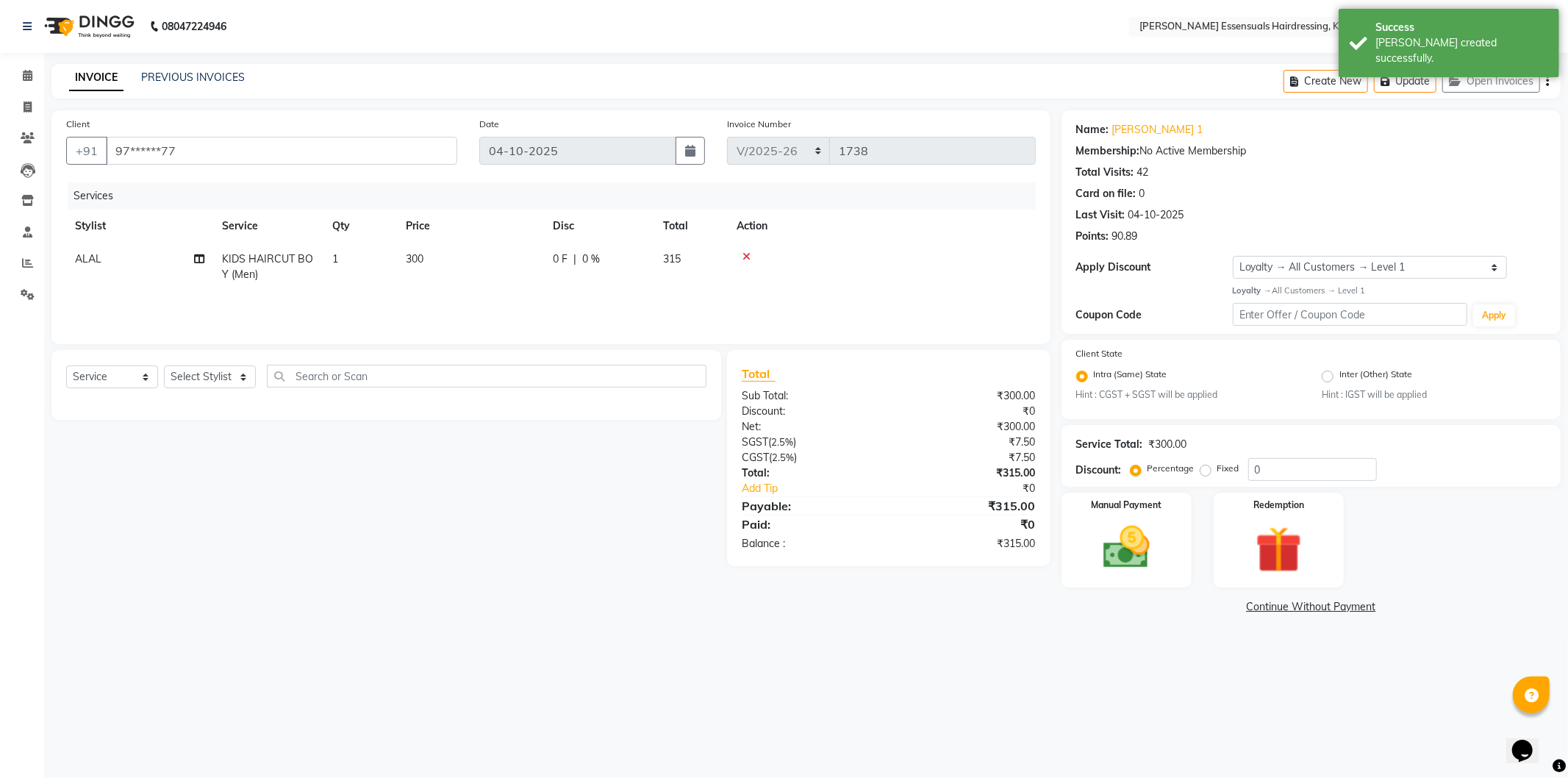
click at [432, 244] on td "300" at bounding box center [470, 266] width 147 height 48
select select "79970"
click at [497, 261] on input "300" at bounding box center [540, 263] width 130 height 23
type input "0"
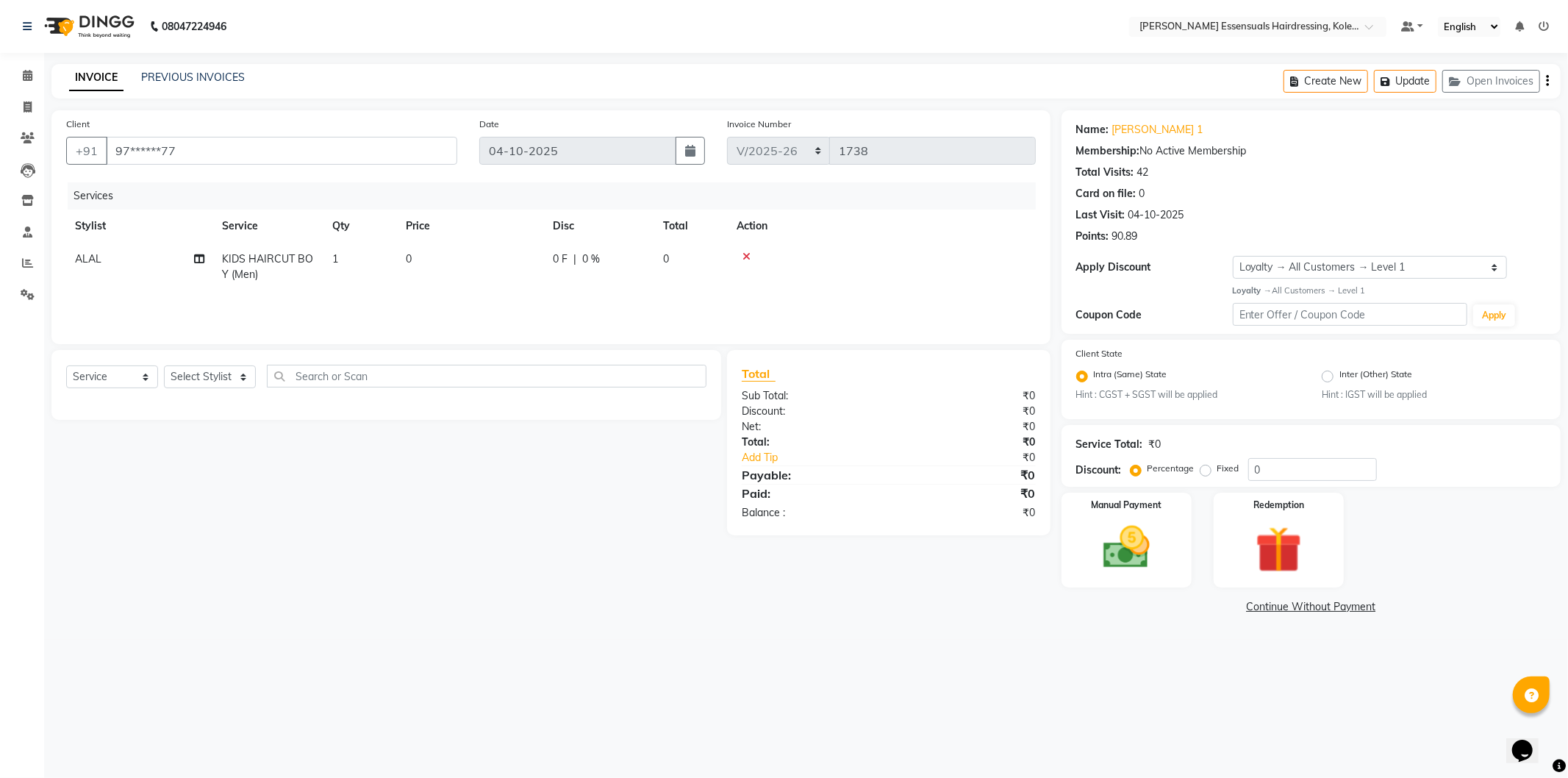
click at [778, 294] on div "Services Stylist Service Qty Price Disc Total Action ALAL KIDS HAIRCUT BOY (Men…" at bounding box center [551, 255] width 970 height 147
click at [1111, 542] on img at bounding box center [1126, 548] width 79 height 56
click at [1176, 604] on span "CASH" at bounding box center [1184, 608] width 32 height 17
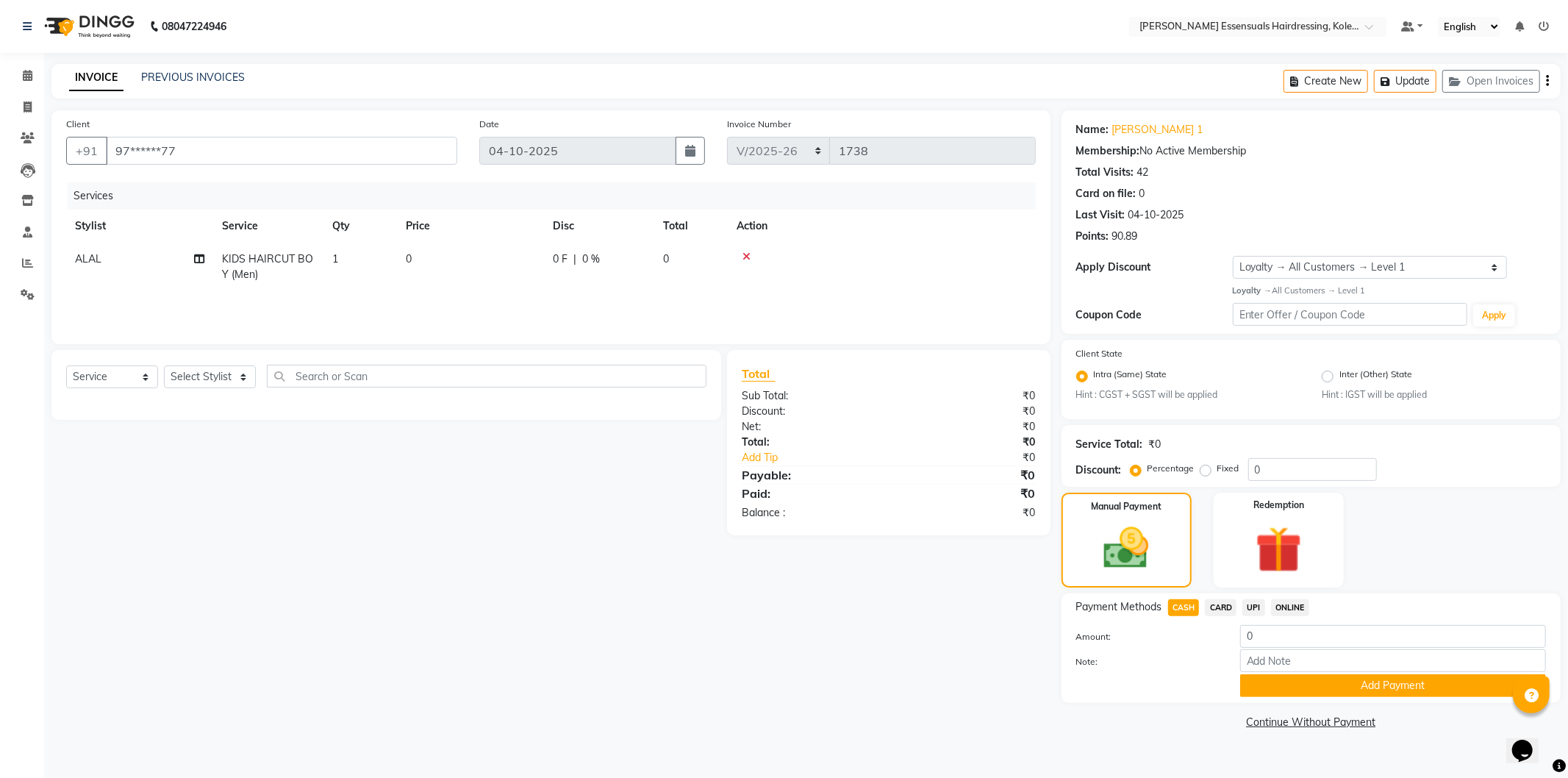
click at [1244, 677] on button "Add Payment" at bounding box center [1393, 686] width 306 height 23
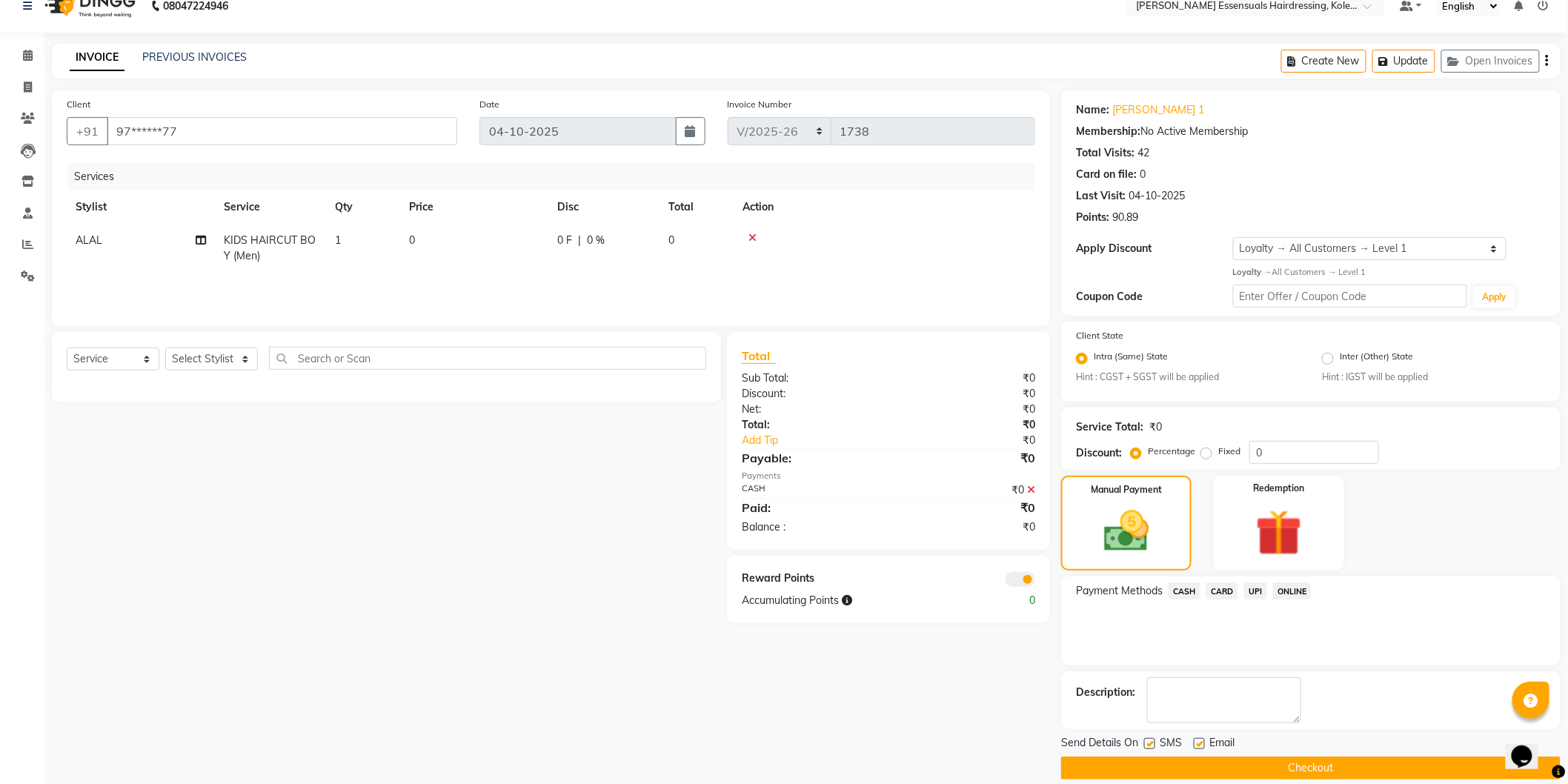
scroll to position [38, 0]
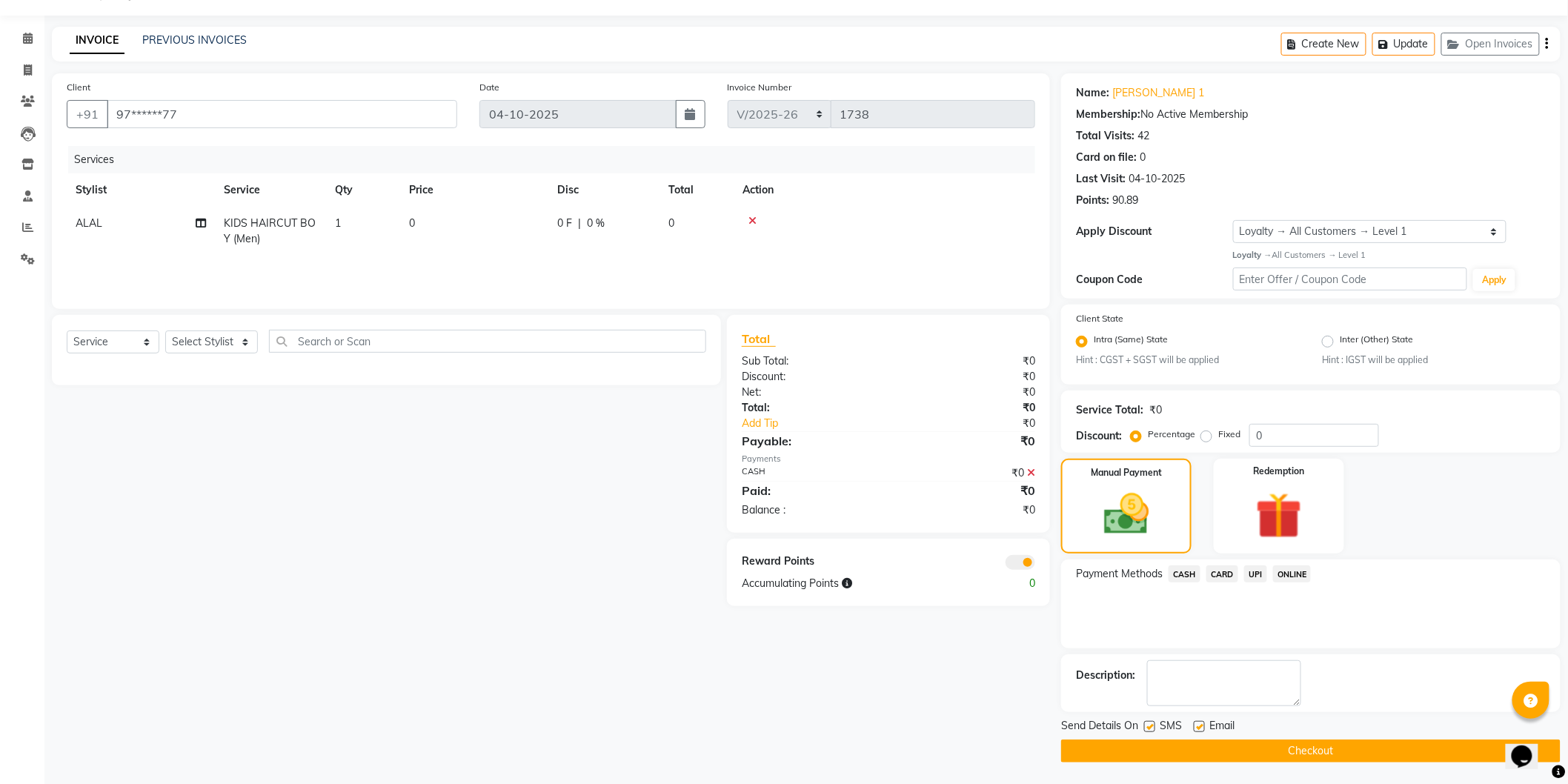
click at [1239, 740] on button "Checkout" at bounding box center [1310, 751] width 500 height 23
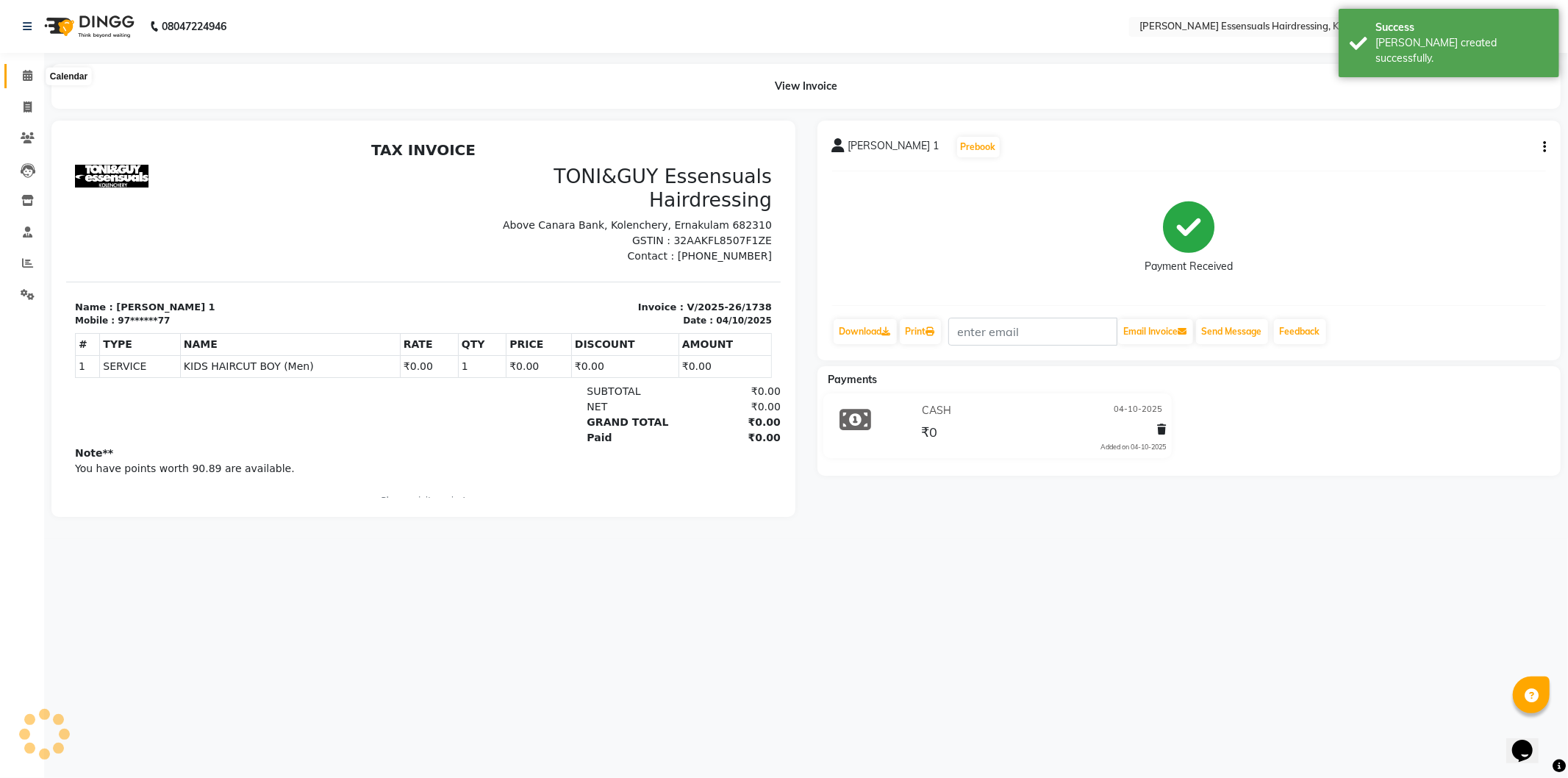
click at [19, 71] on span at bounding box center [27, 77] width 26 height 17
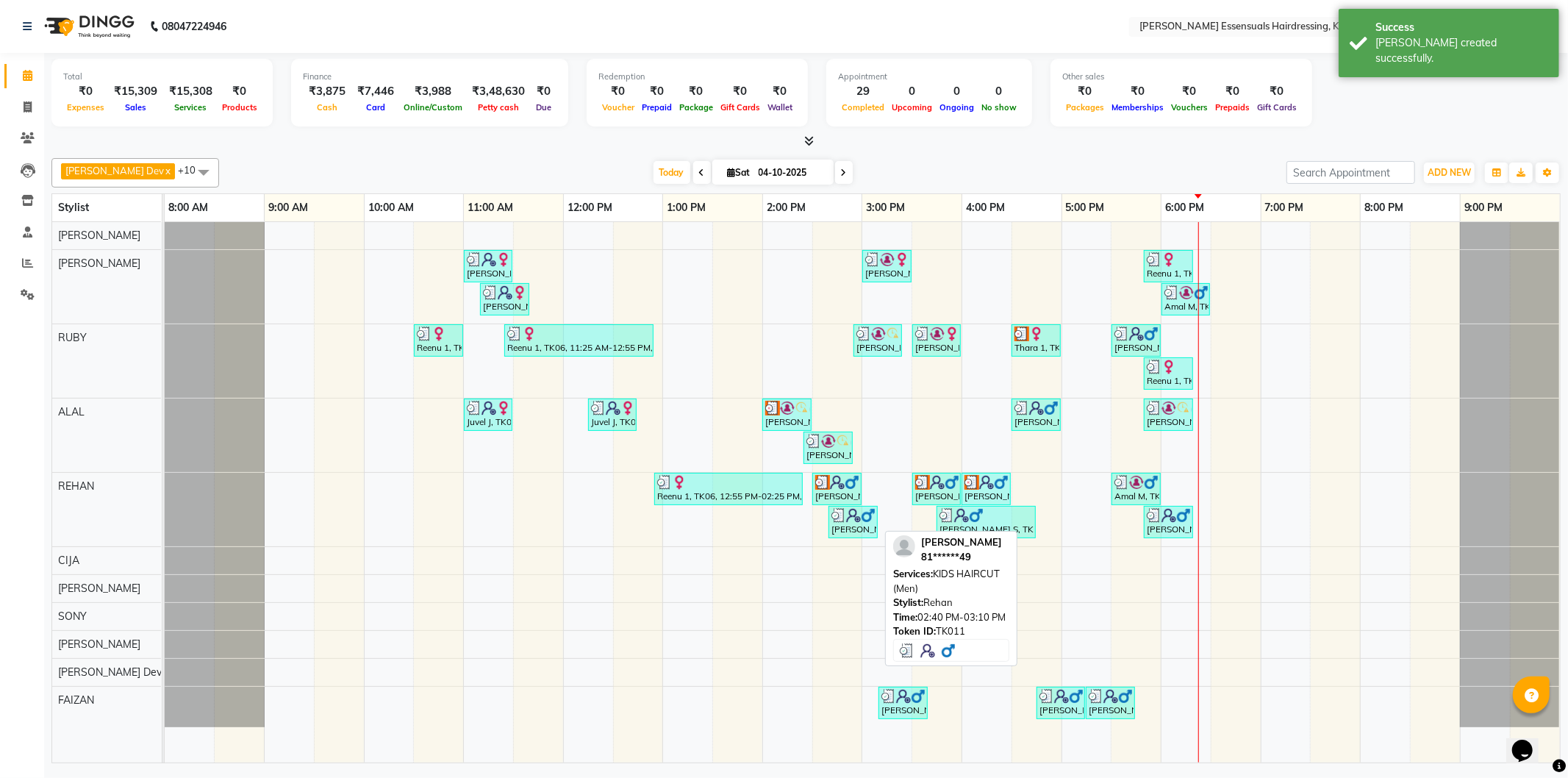
click at [842, 521] on img at bounding box center [839, 515] width 15 height 15
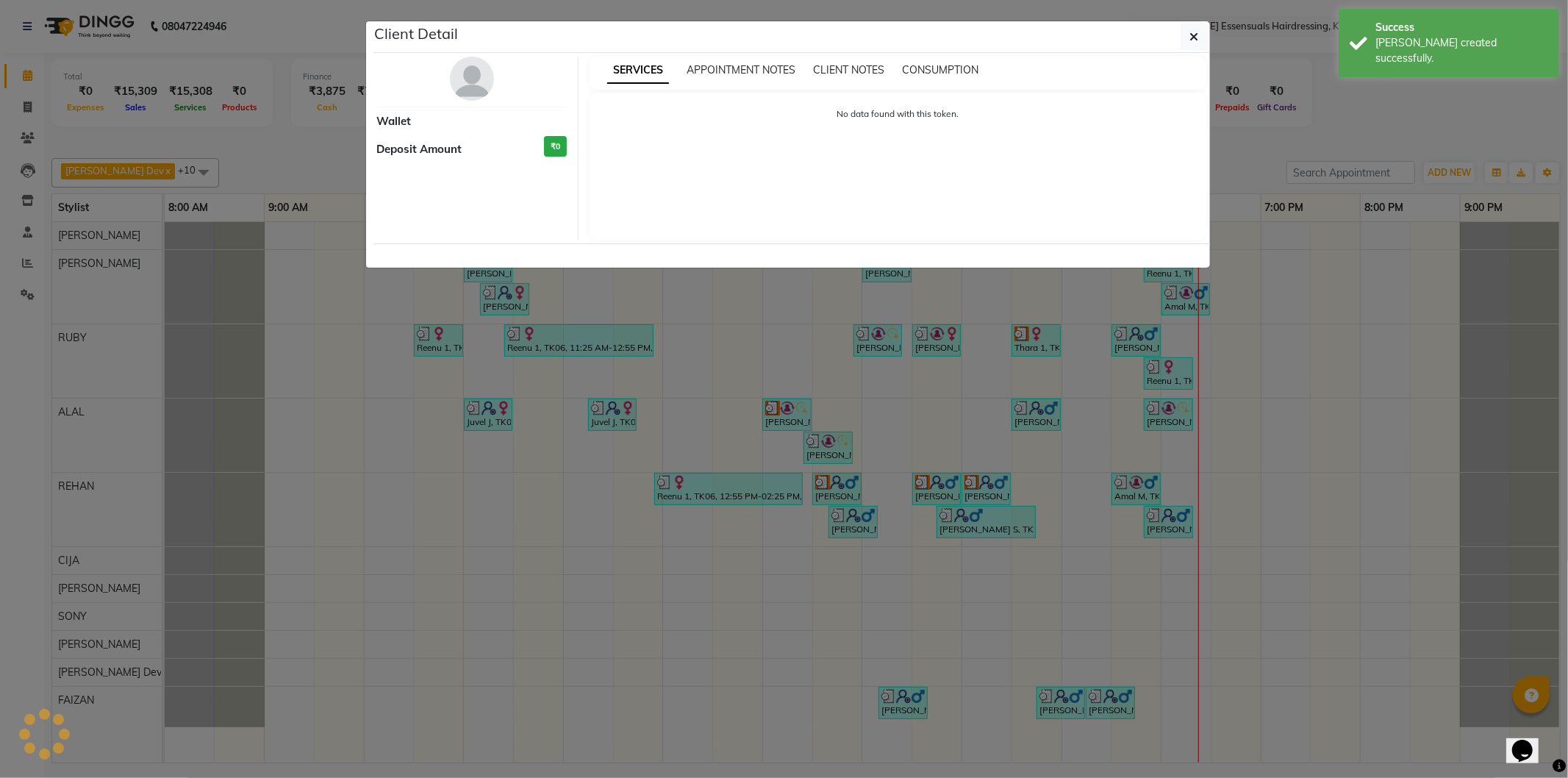
select select "3"
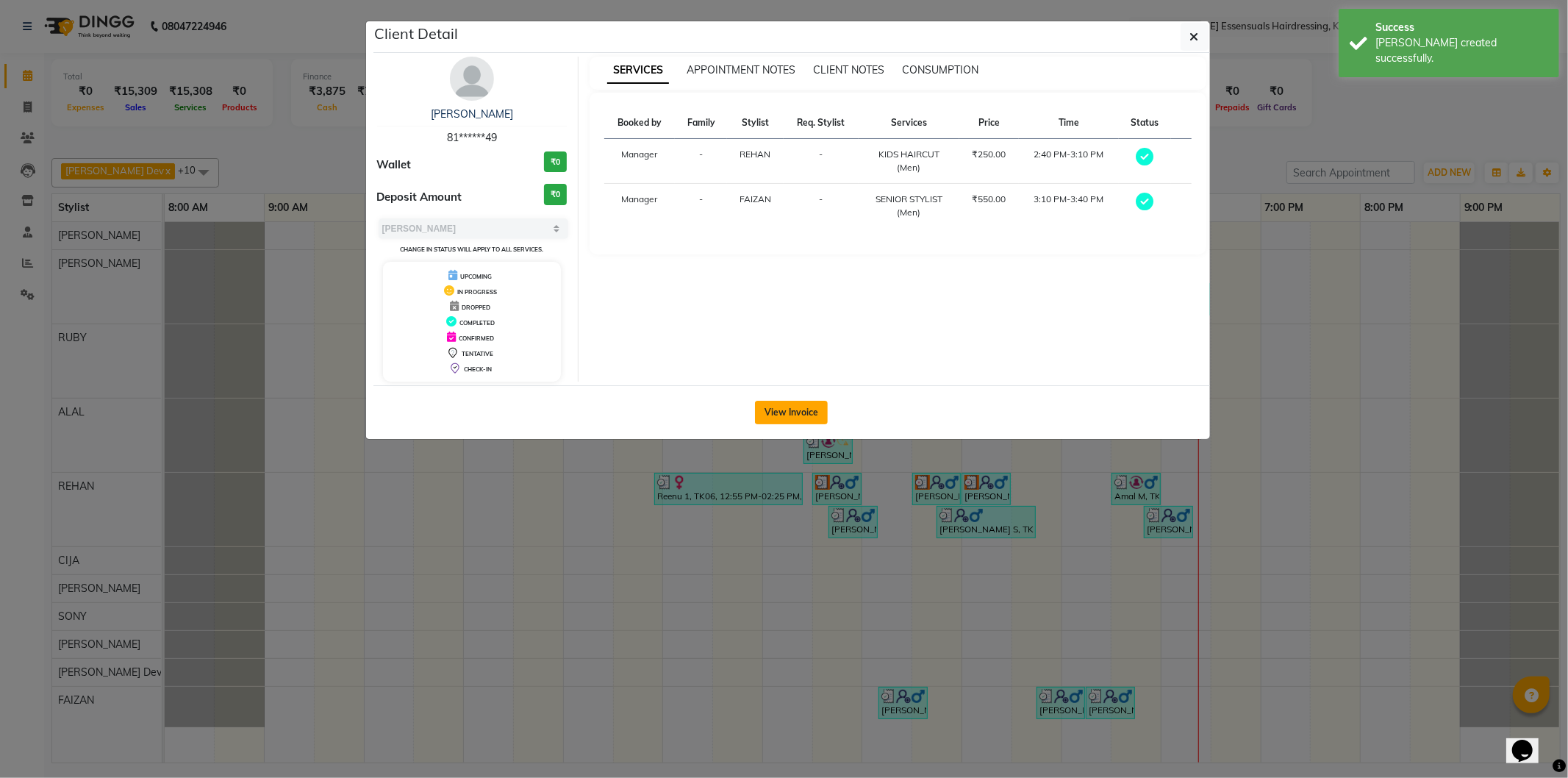
click at [807, 410] on button "View Invoice" at bounding box center [791, 412] width 73 height 23
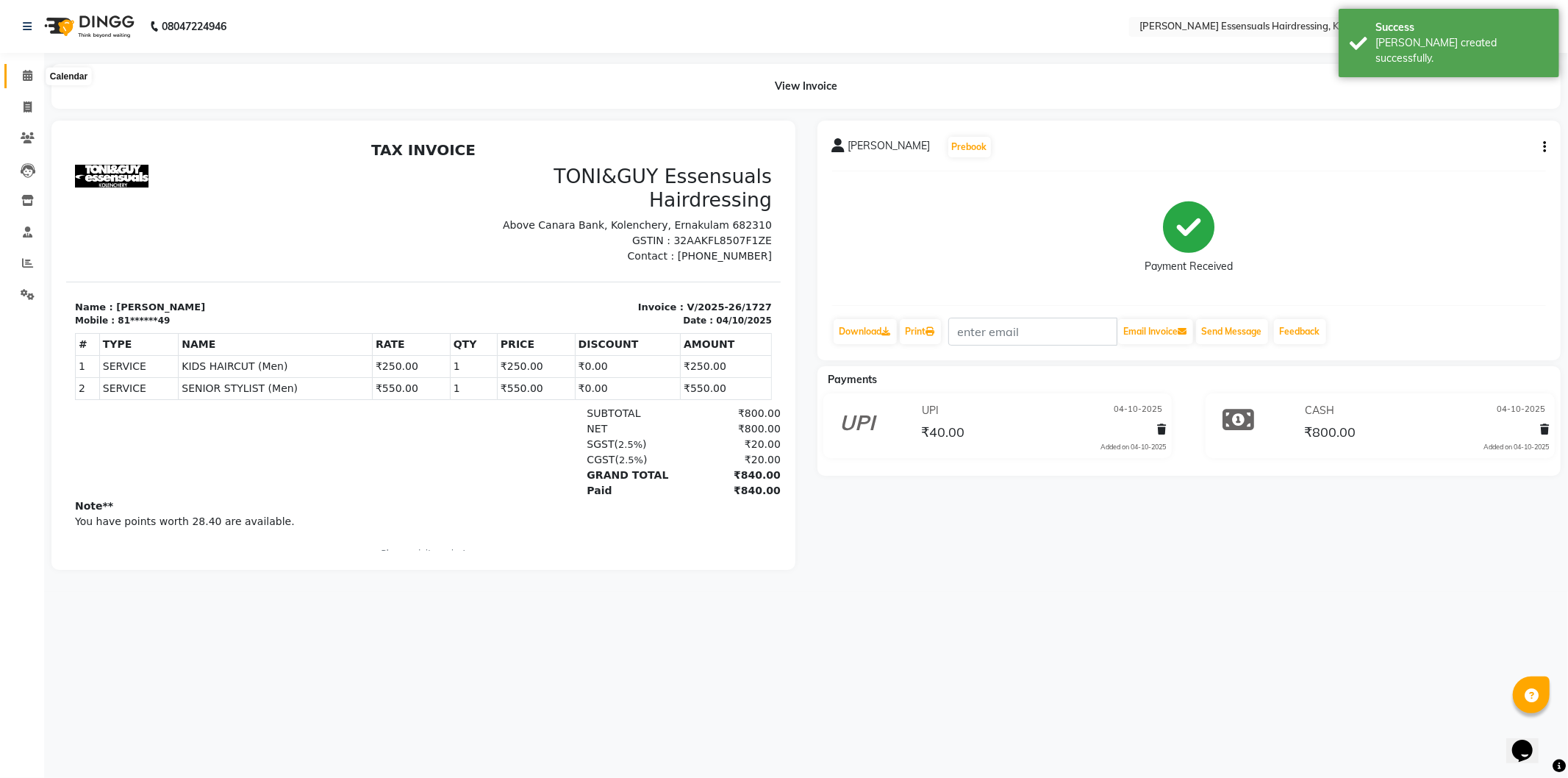
click at [34, 72] on span at bounding box center [27, 77] width 26 height 17
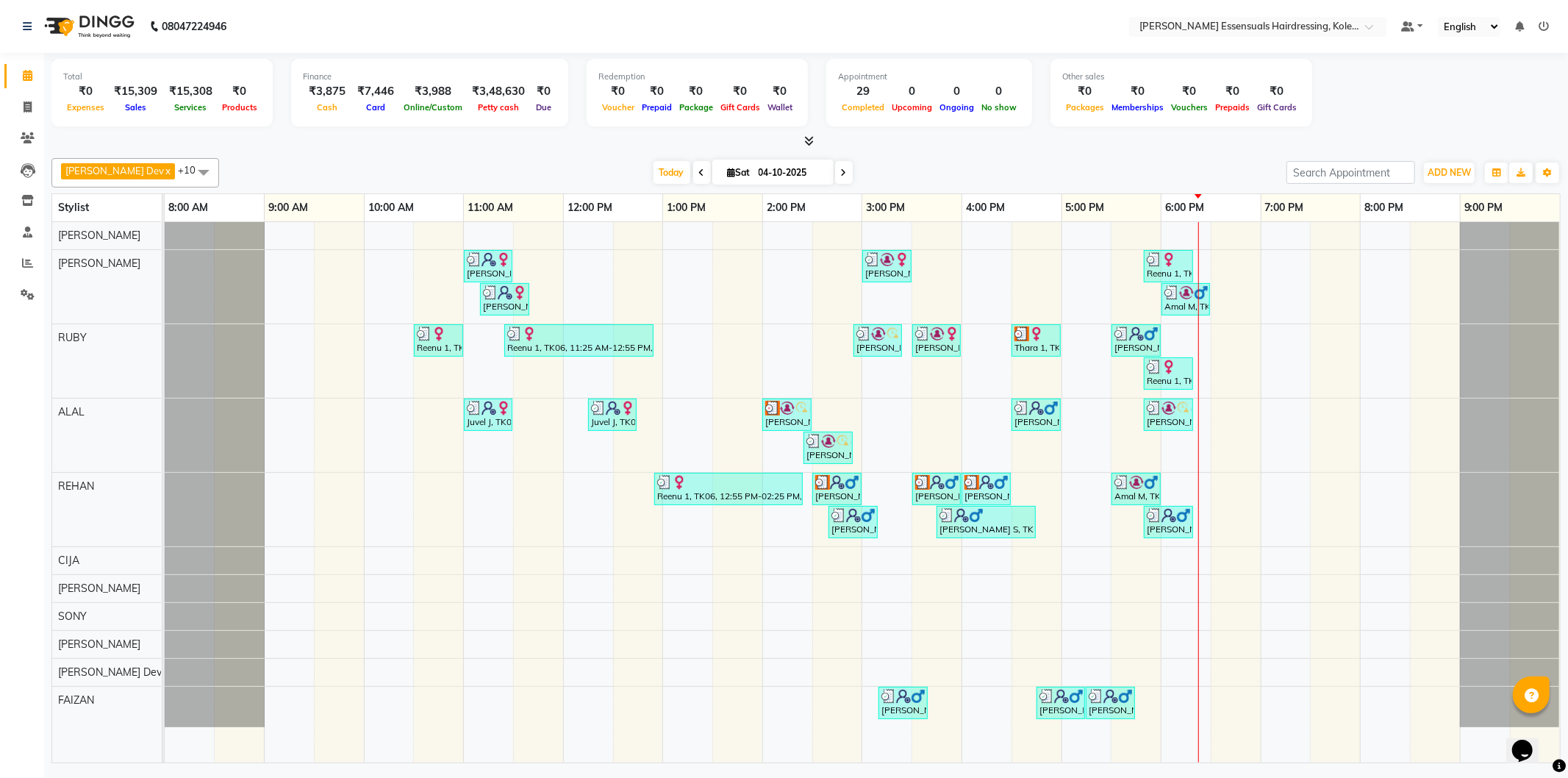
click at [1170, 523] on img at bounding box center [1168, 515] width 15 height 15
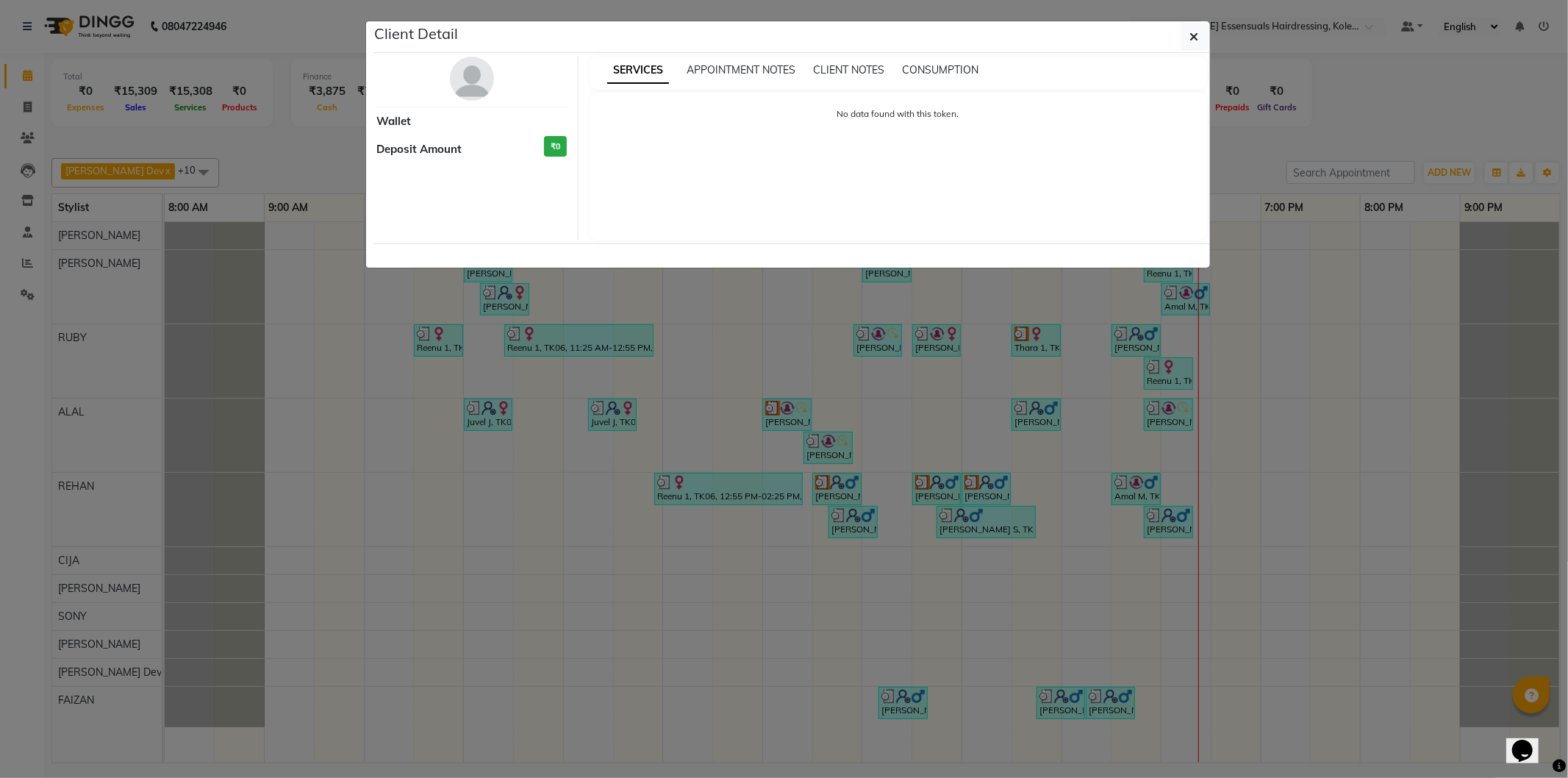
select select "3"
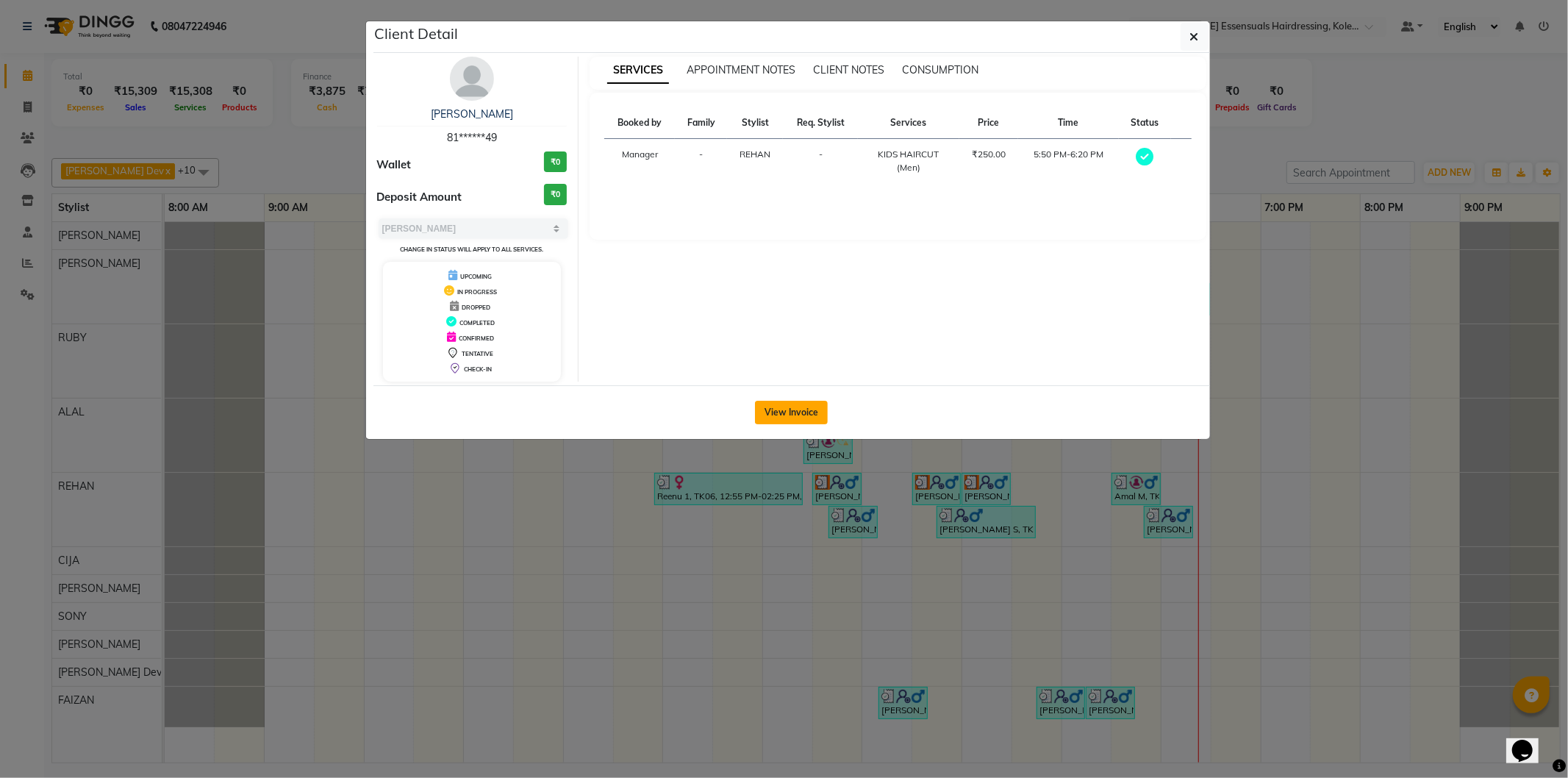
click at [782, 403] on button "View Invoice" at bounding box center [791, 412] width 73 height 23
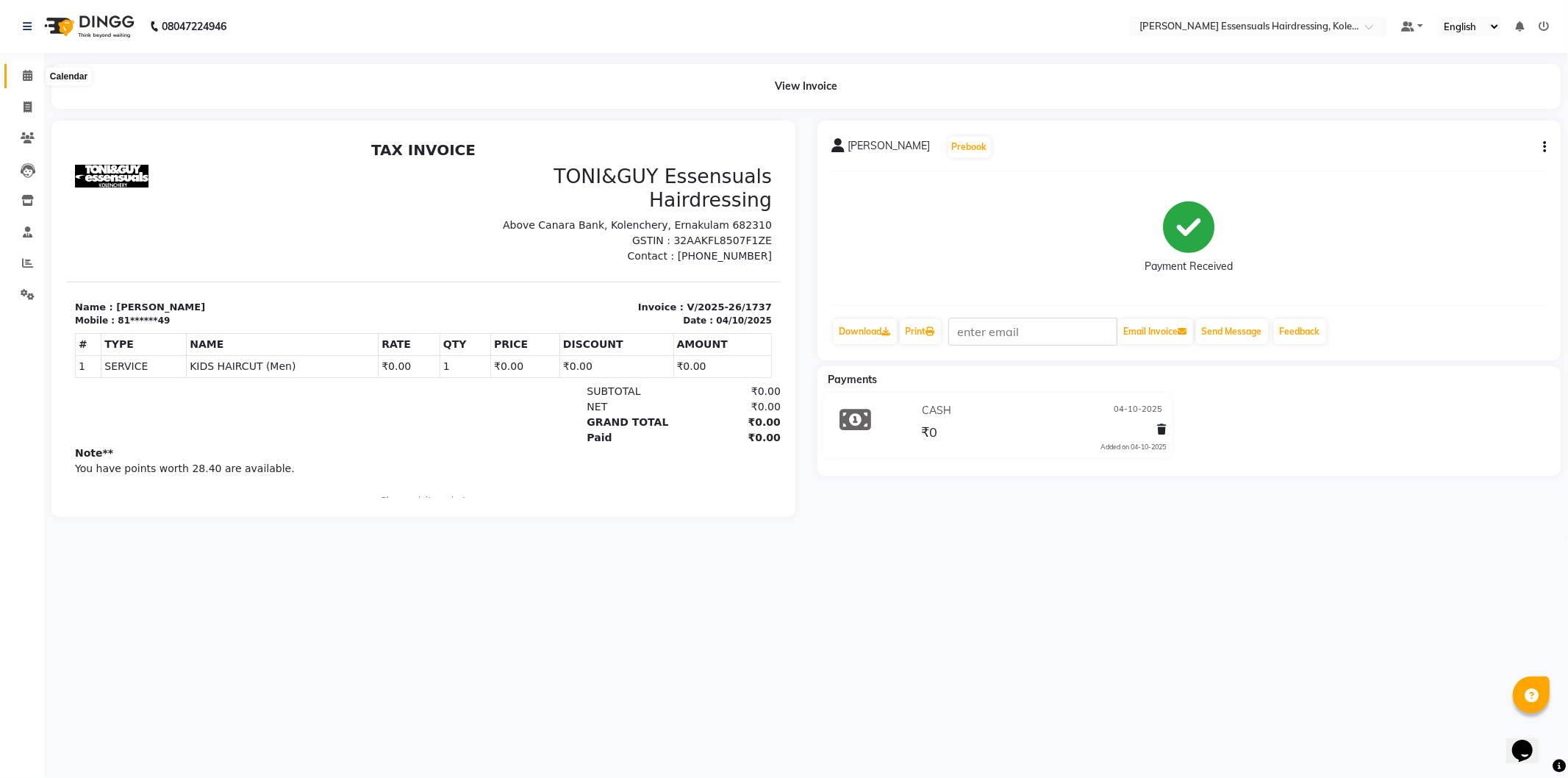
click at [25, 66] on link "Calendar" at bounding box center [21, 76] width 35 height 24
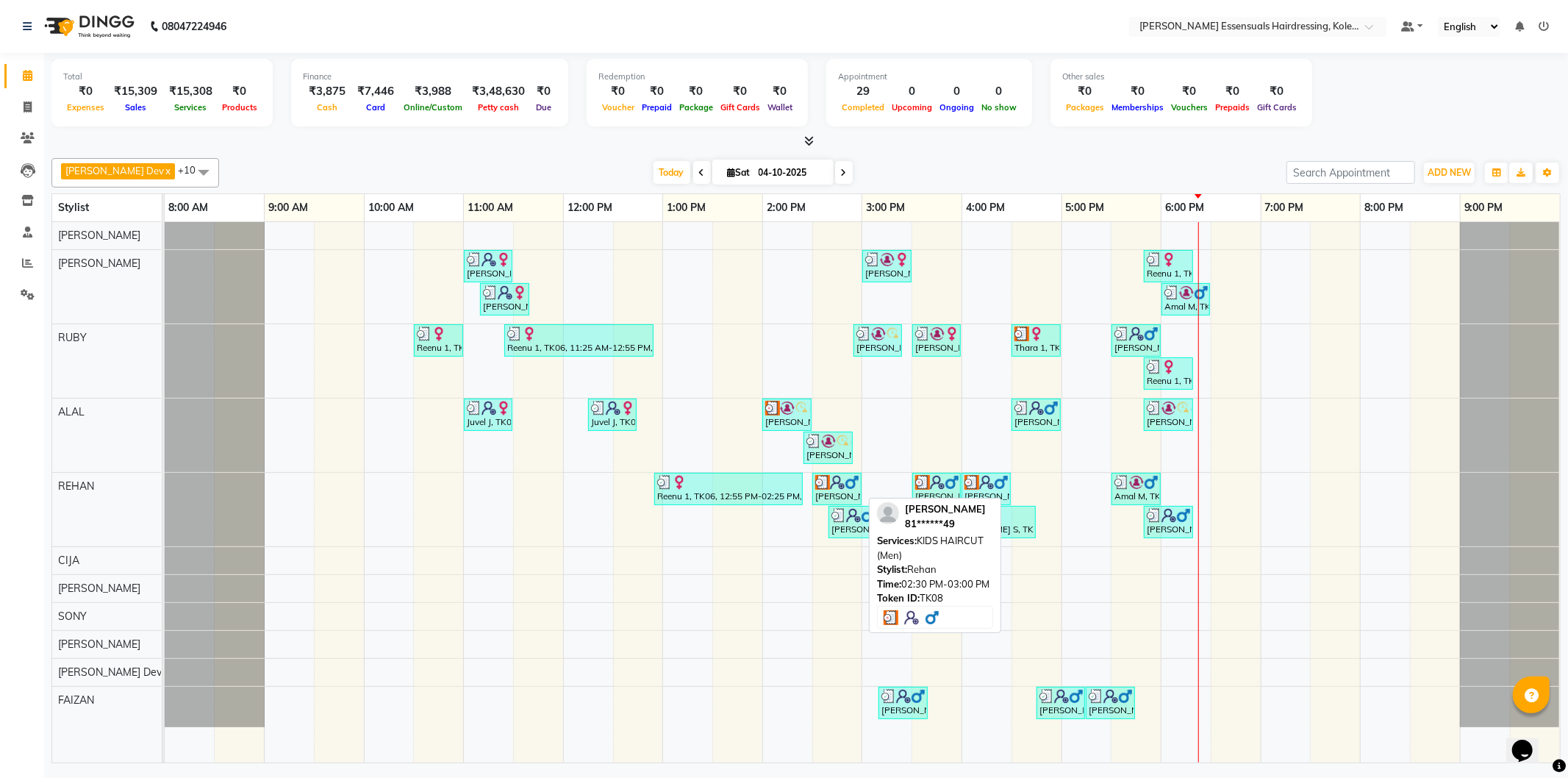
click at [848, 497] on div "[PERSON_NAME], TK08, 02:30 PM-03:00 PM, KIDS HAIRCUT (Men)" at bounding box center [837, 489] width 46 height 28
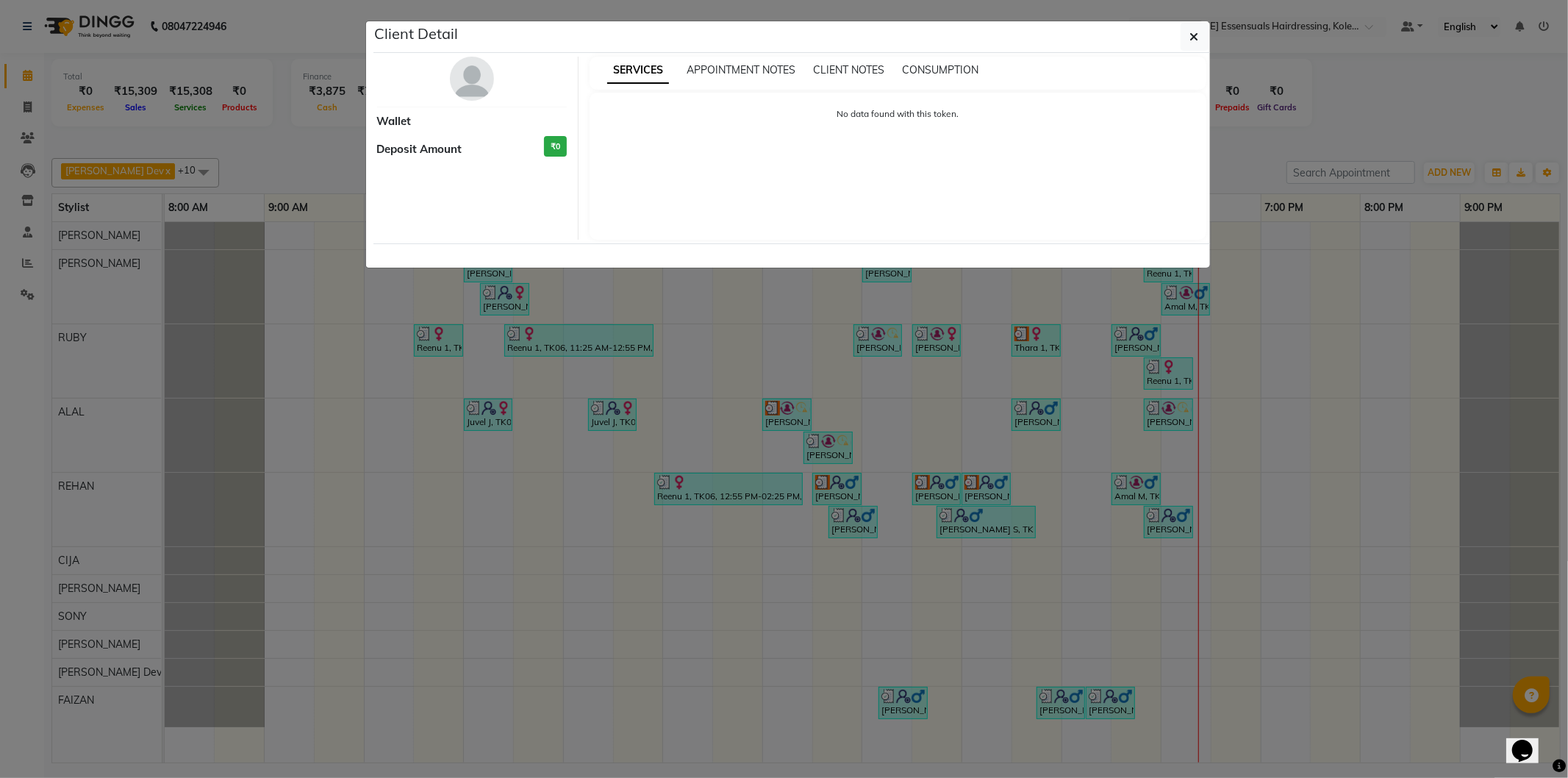
select select "3"
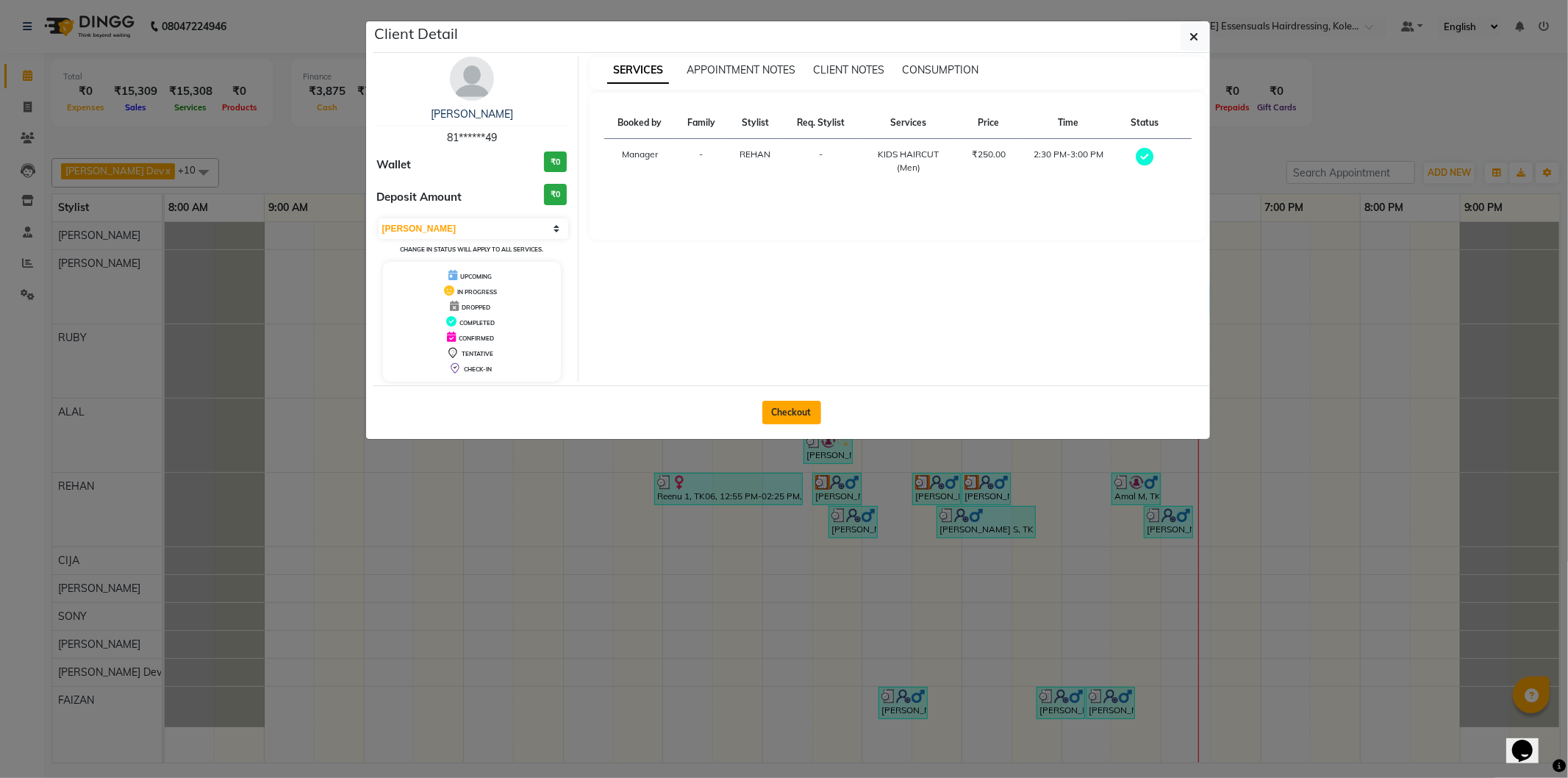
click at [781, 401] on button "Checkout" at bounding box center [791, 412] width 58 height 23
select select "service"
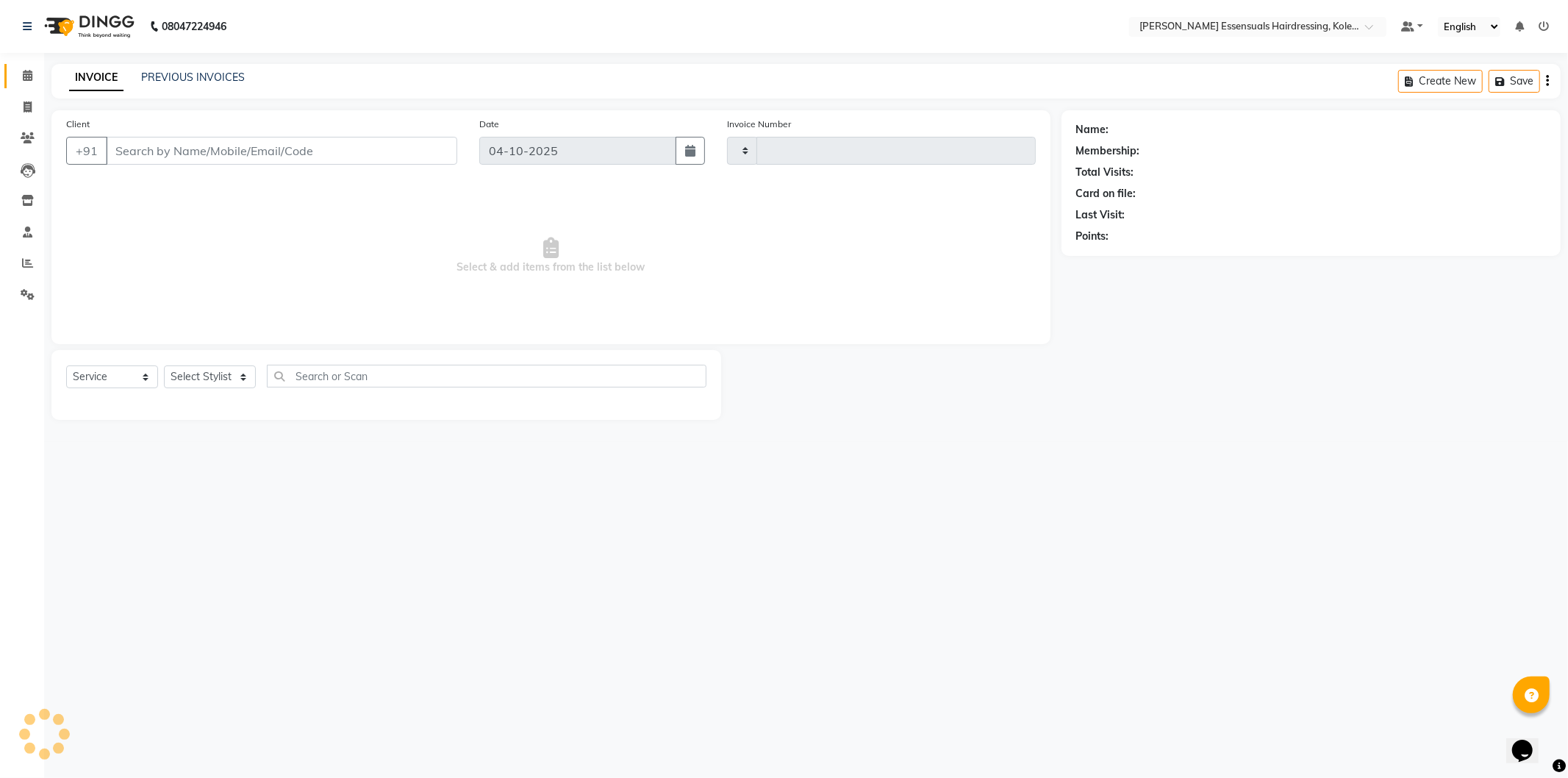
type input "1739"
select select "8281"
type input "81******49"
select select "79972"
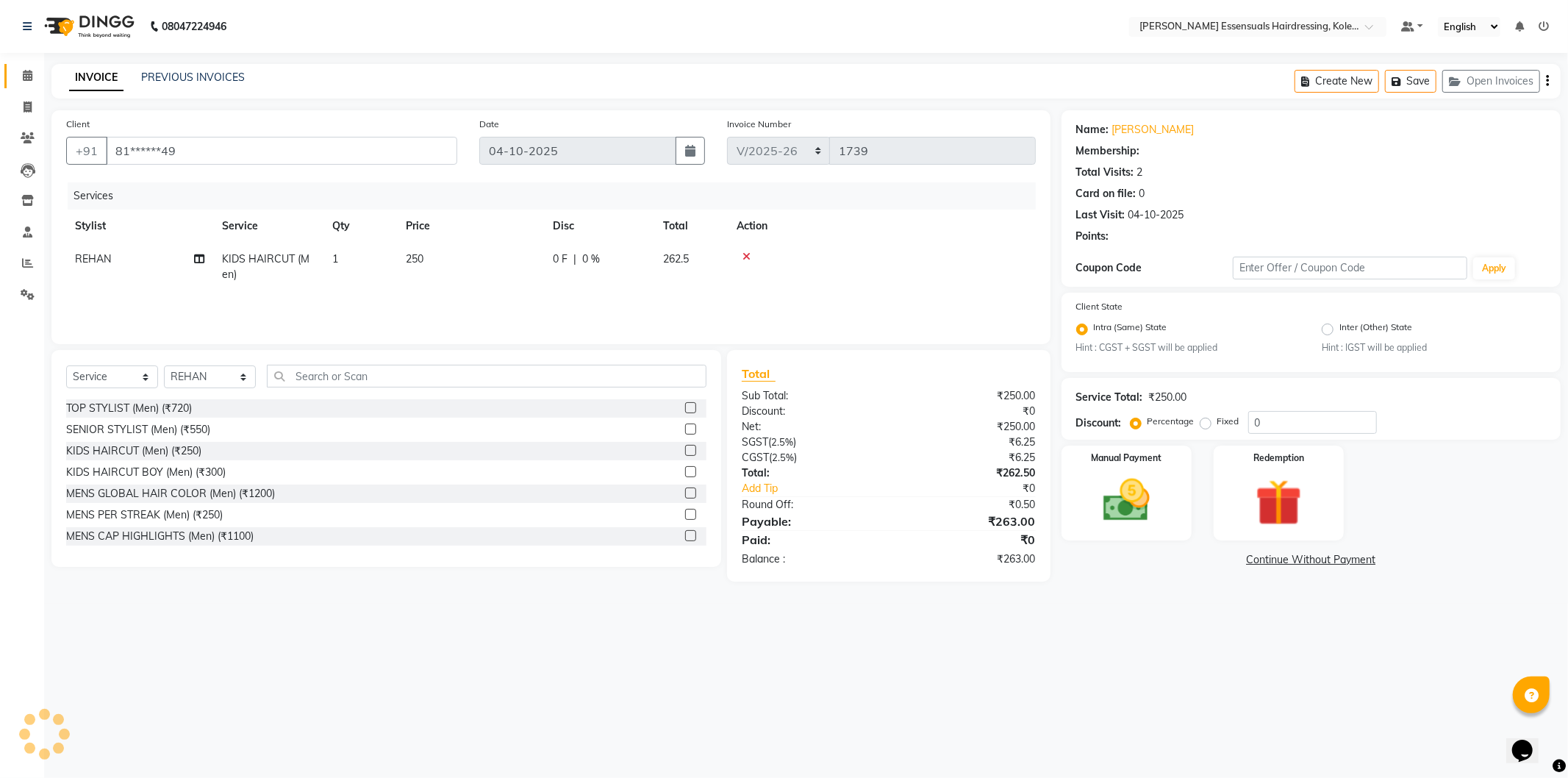
select select "1: Object"
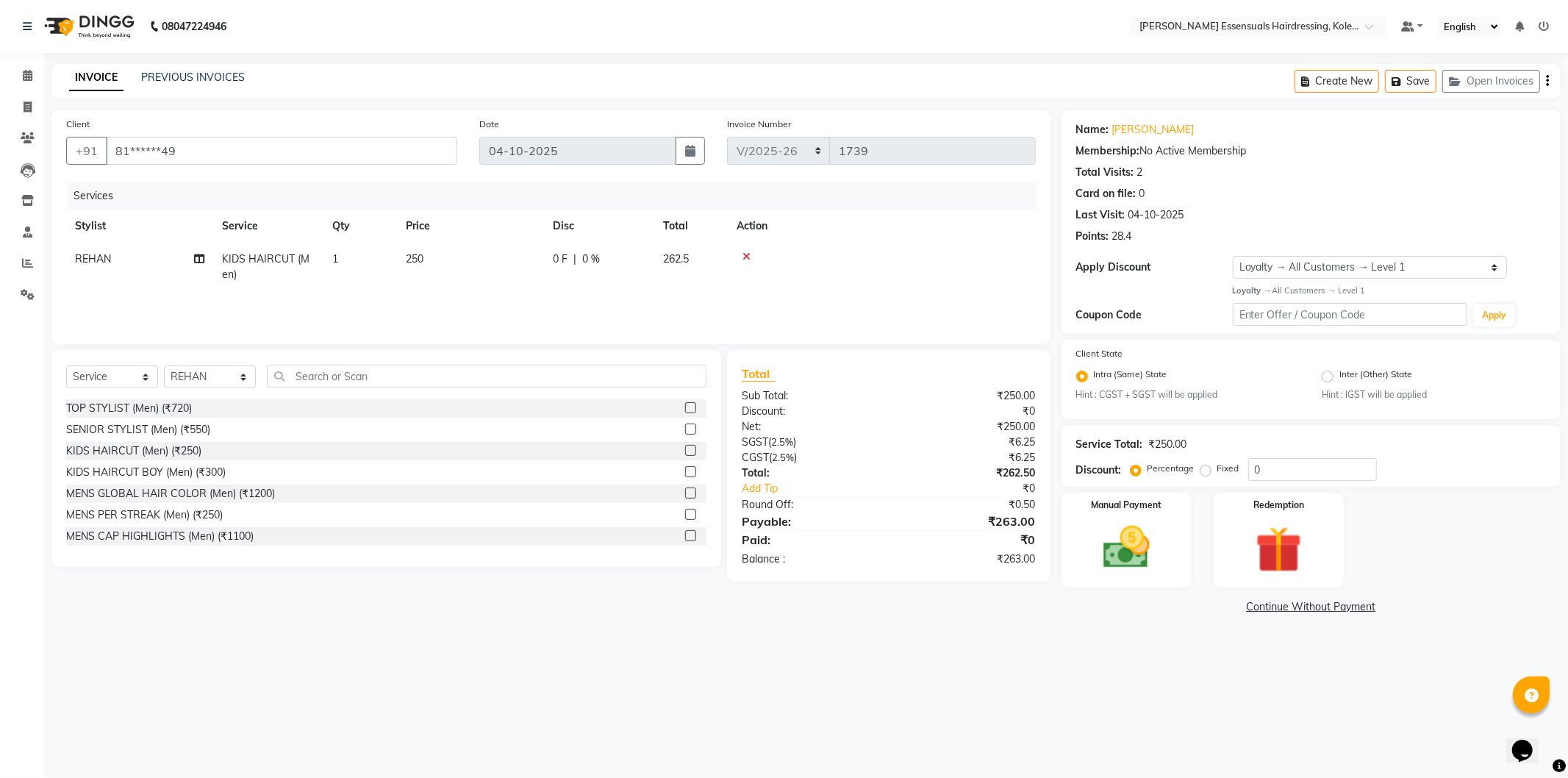
click at [440, 254] on td "250" at bounding box center [470, 266] width 147 height 48
select select "79972"
click at [503, 257] on input "250" at bounding box center [540, 263] width 130 height 23
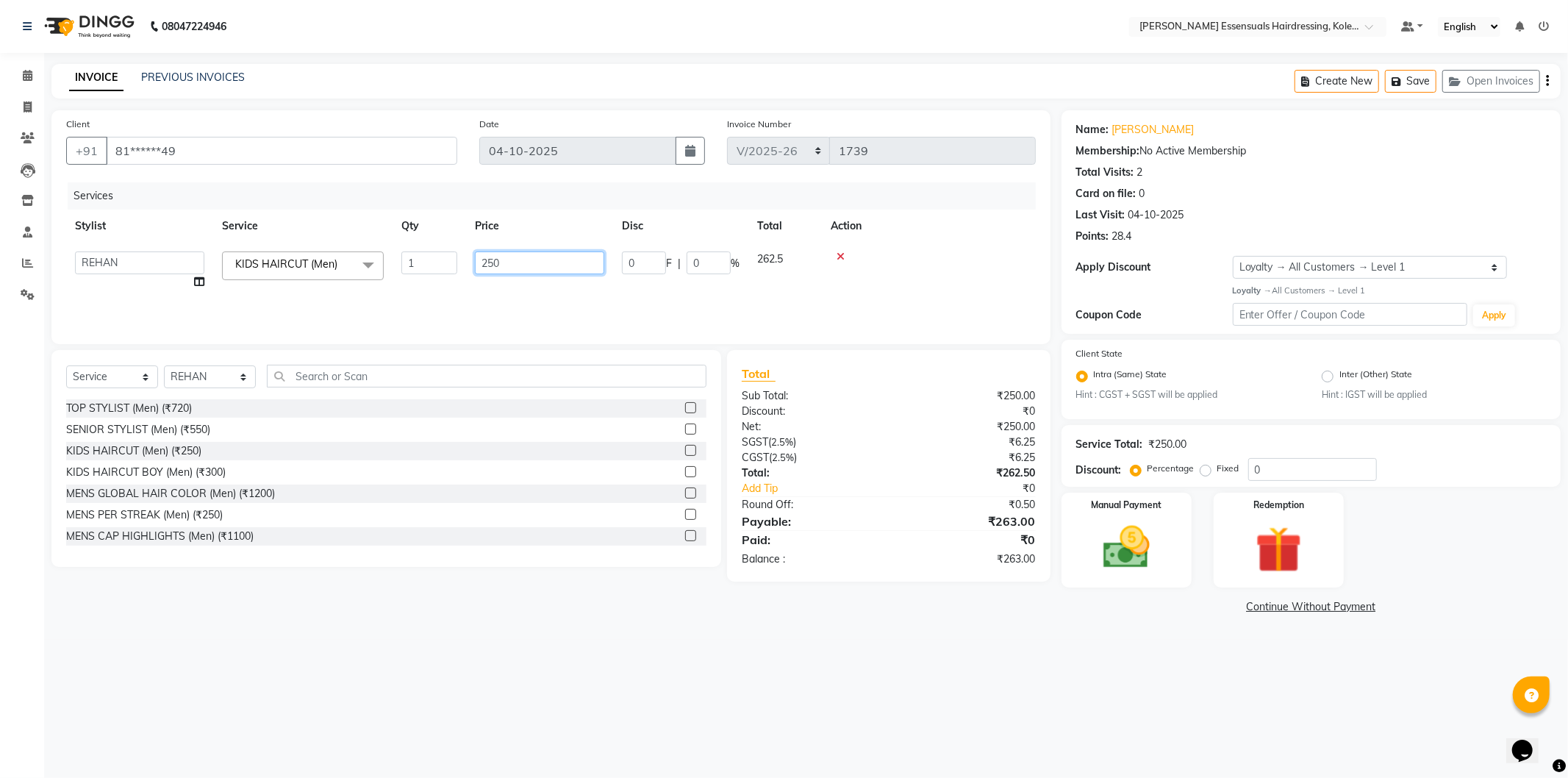
type input "0"
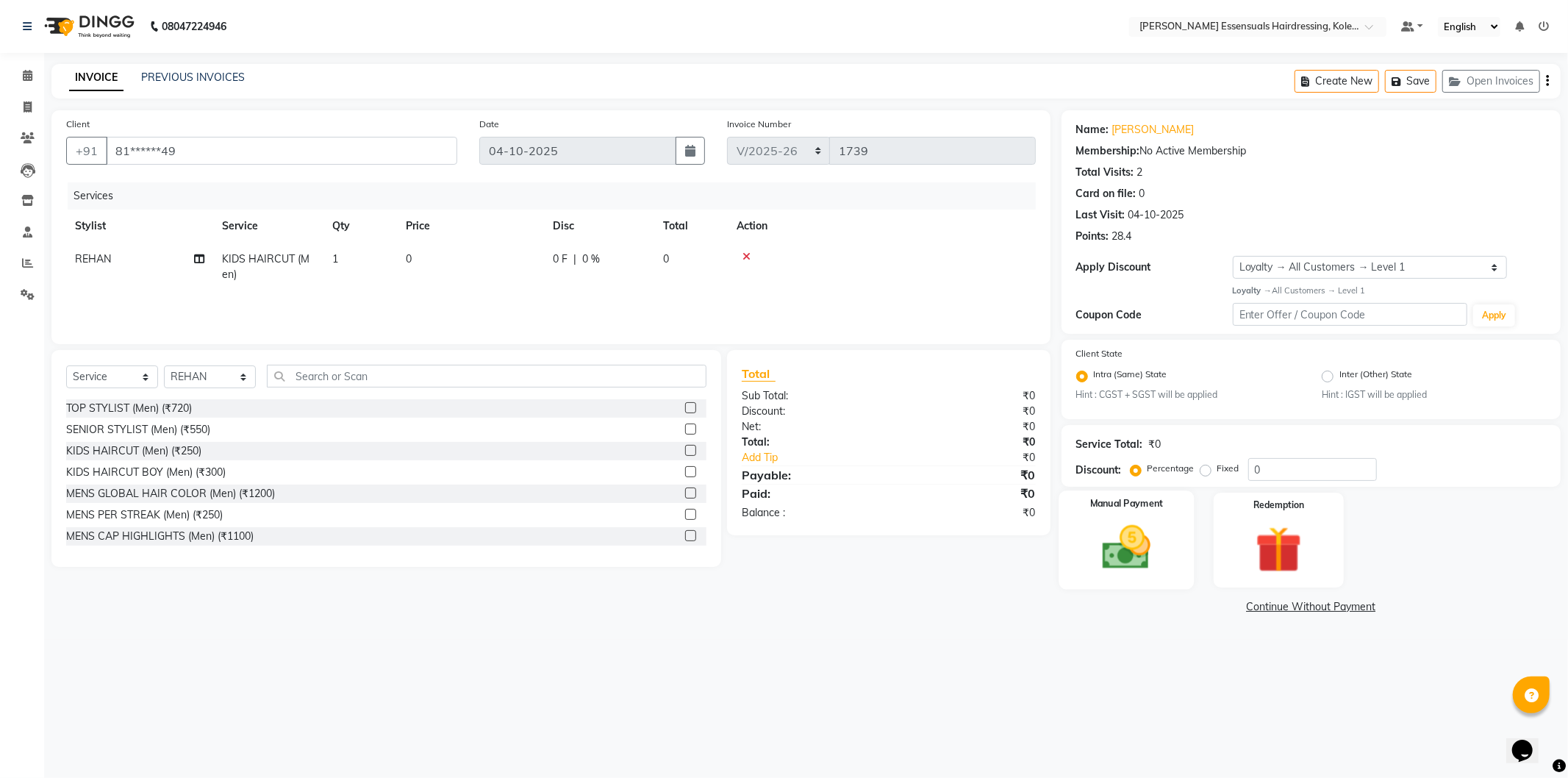
click at [1143, 556] on img at bounding box center [1126, 548] width 79 height 56
click at [1192, 603] on span "CASH" at bounding box center [1184, 608] width 32 height 17
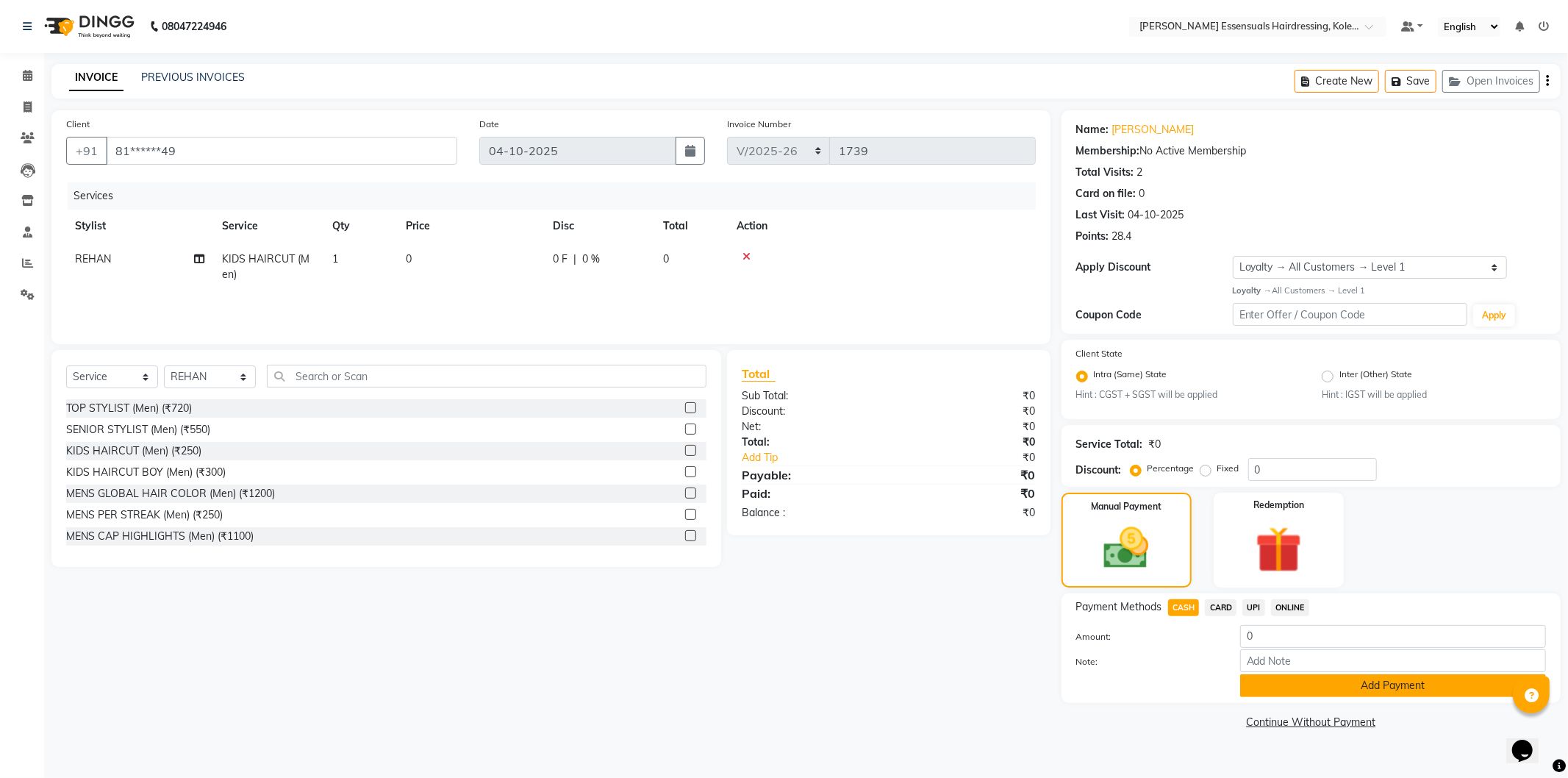
click at [1280, 685] on button "Add Payment" at bounding box center [1393, 686] width 306 height 23
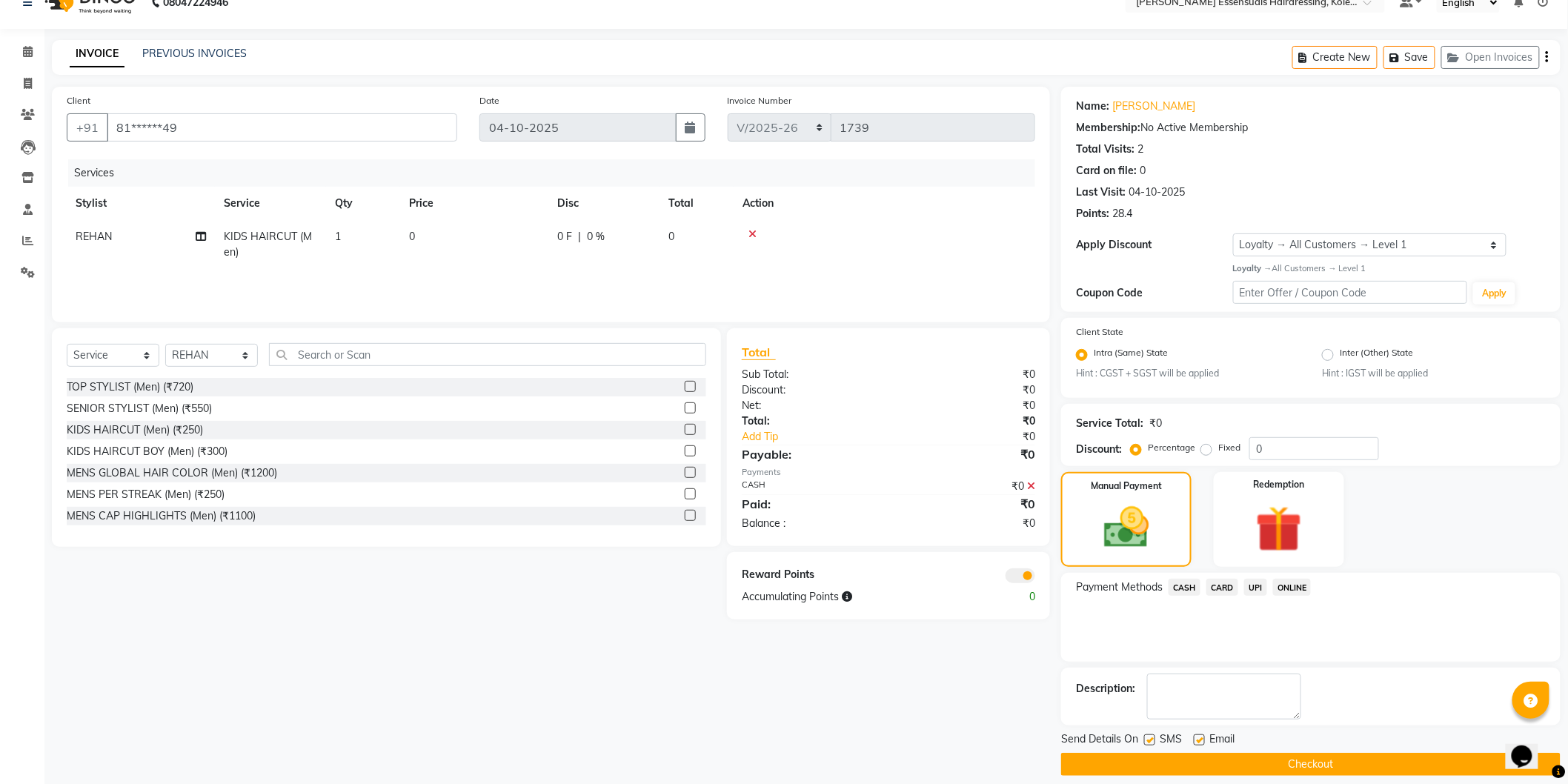
scroll to position [38, 0]
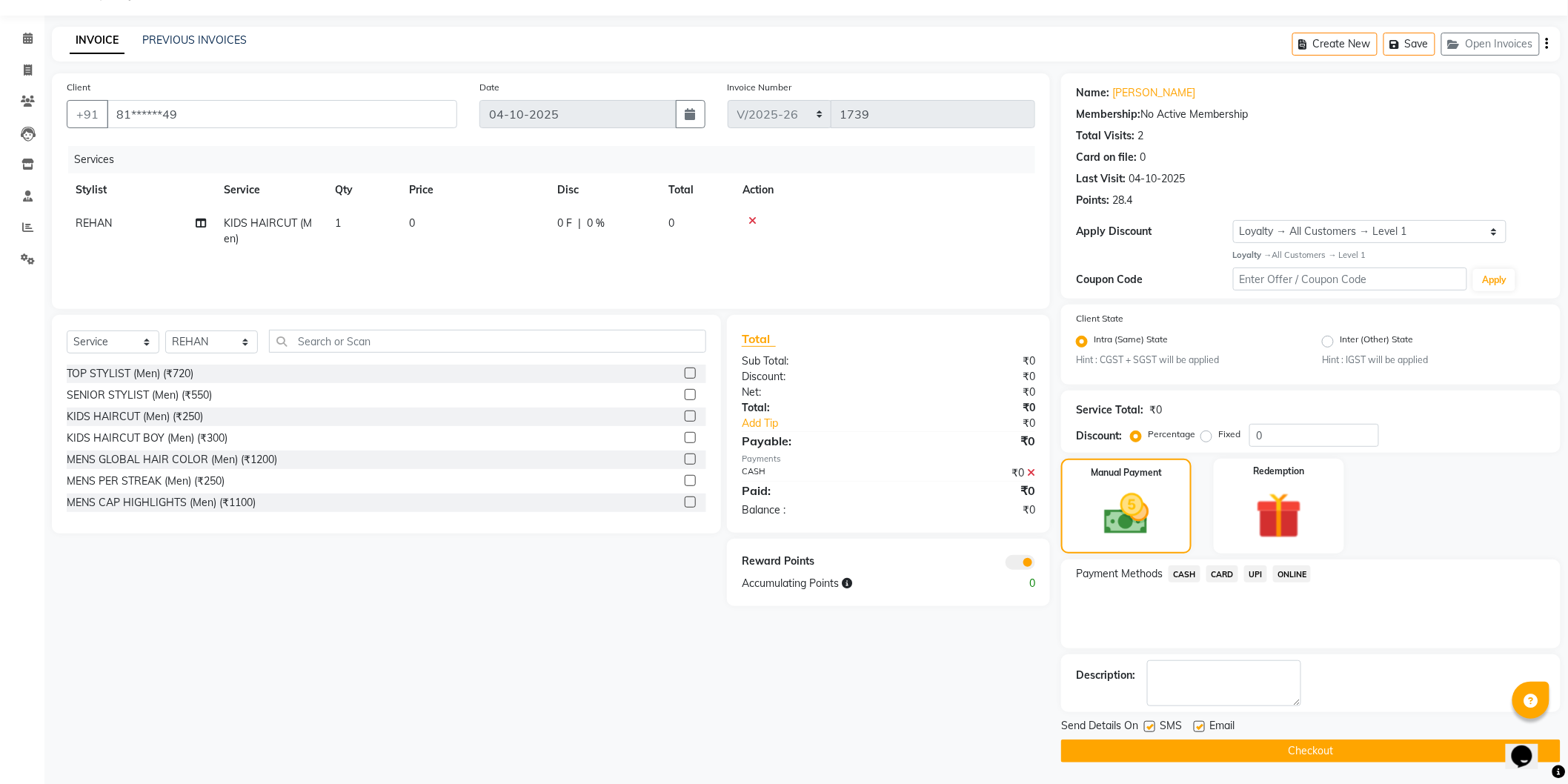
click at [1291, 747] on button "Checkout" at bounding box center [1310, 751] width 500 height 23
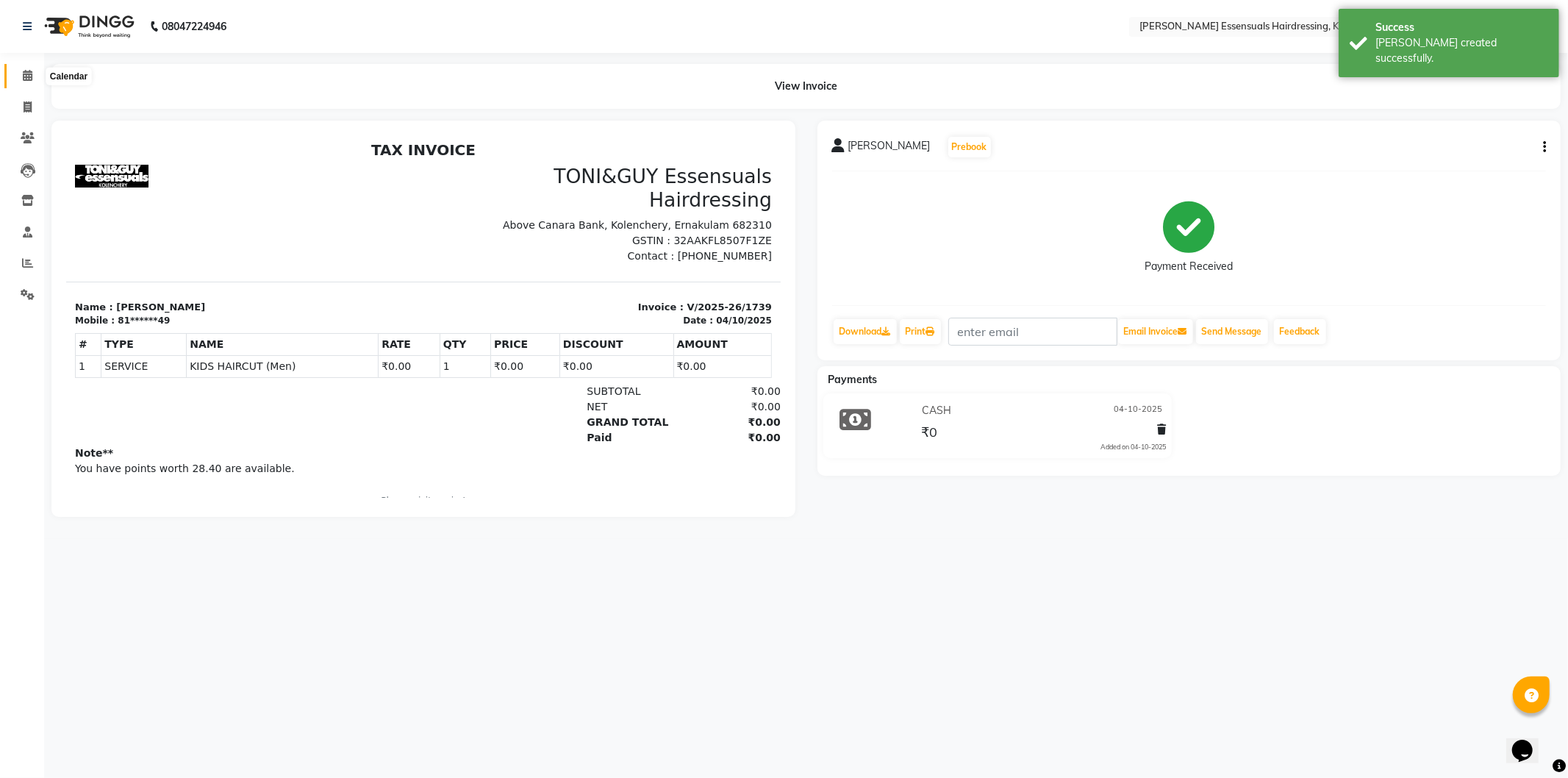
click at [16, 74] on span at bounding box center [27, 77] width 26 height 17
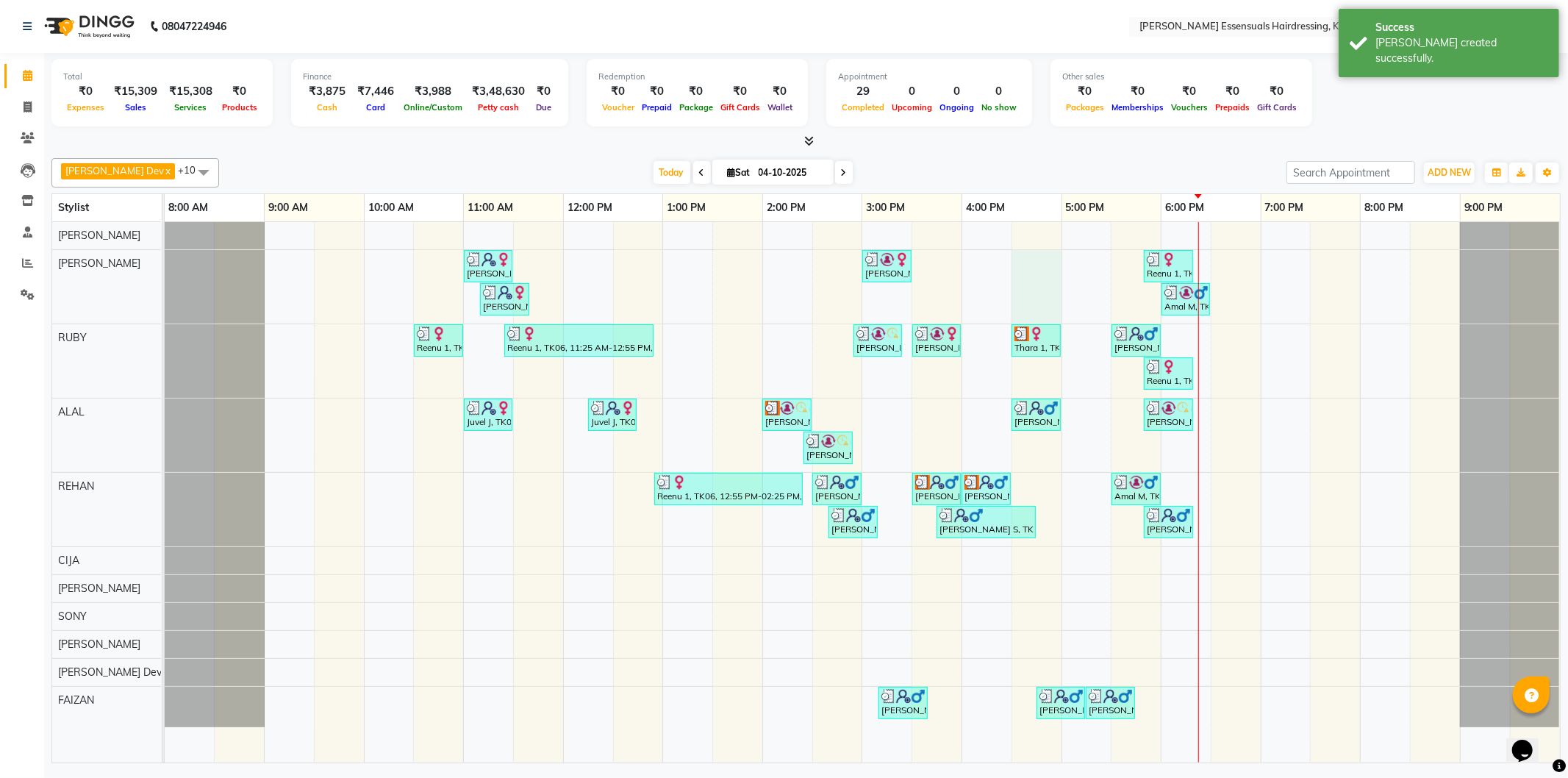
click at [1046, 322] on div "[PERSON_NAME], TK03, 11:00 AM-11:30 AM, TOP STYLIST (Men) [PERSON_NAME] Vs, TK1…" at bounding box center [863, 492] width 1395 height 541
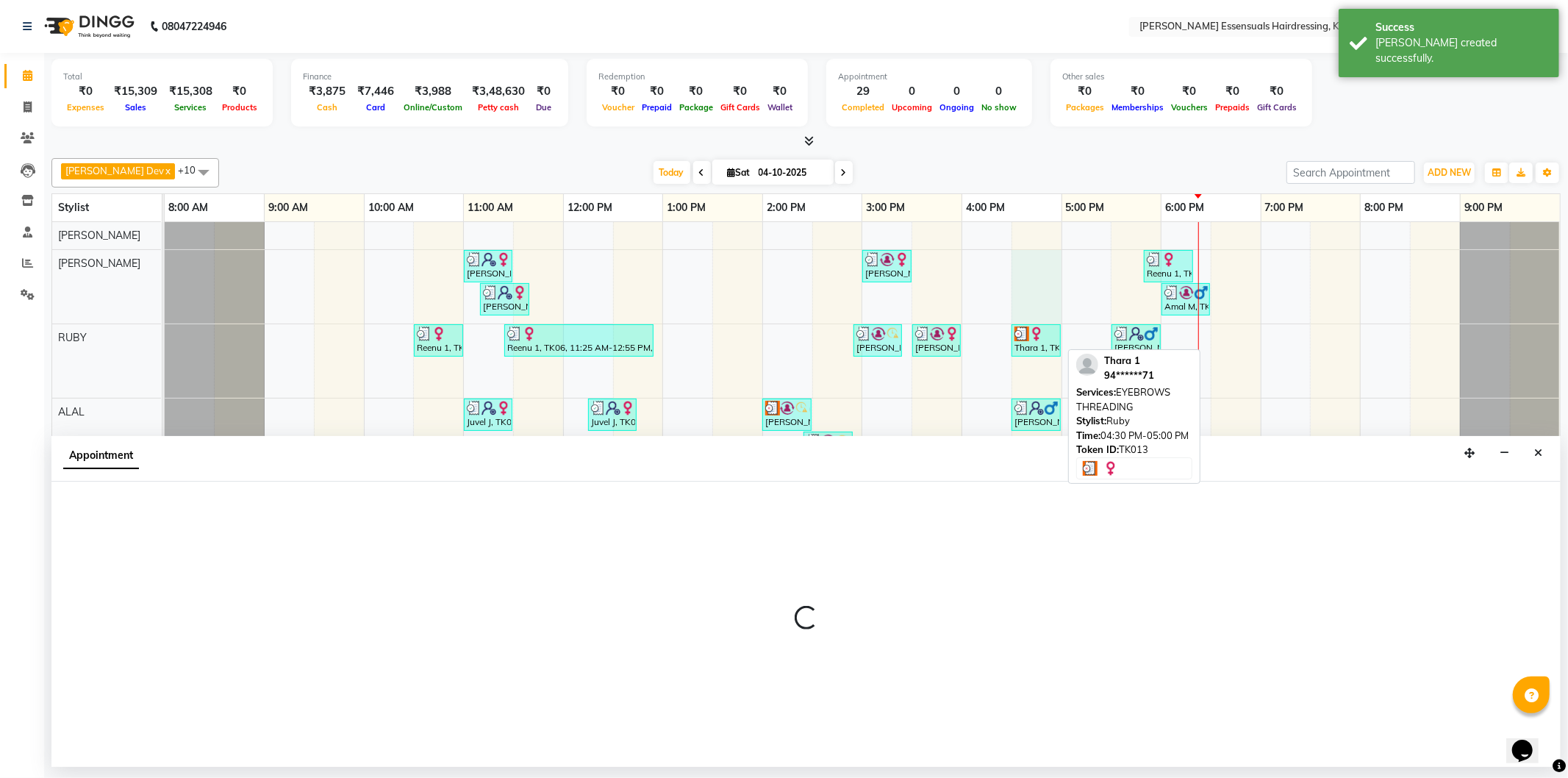
select select "79967"
select select "990"
select select "tentative"
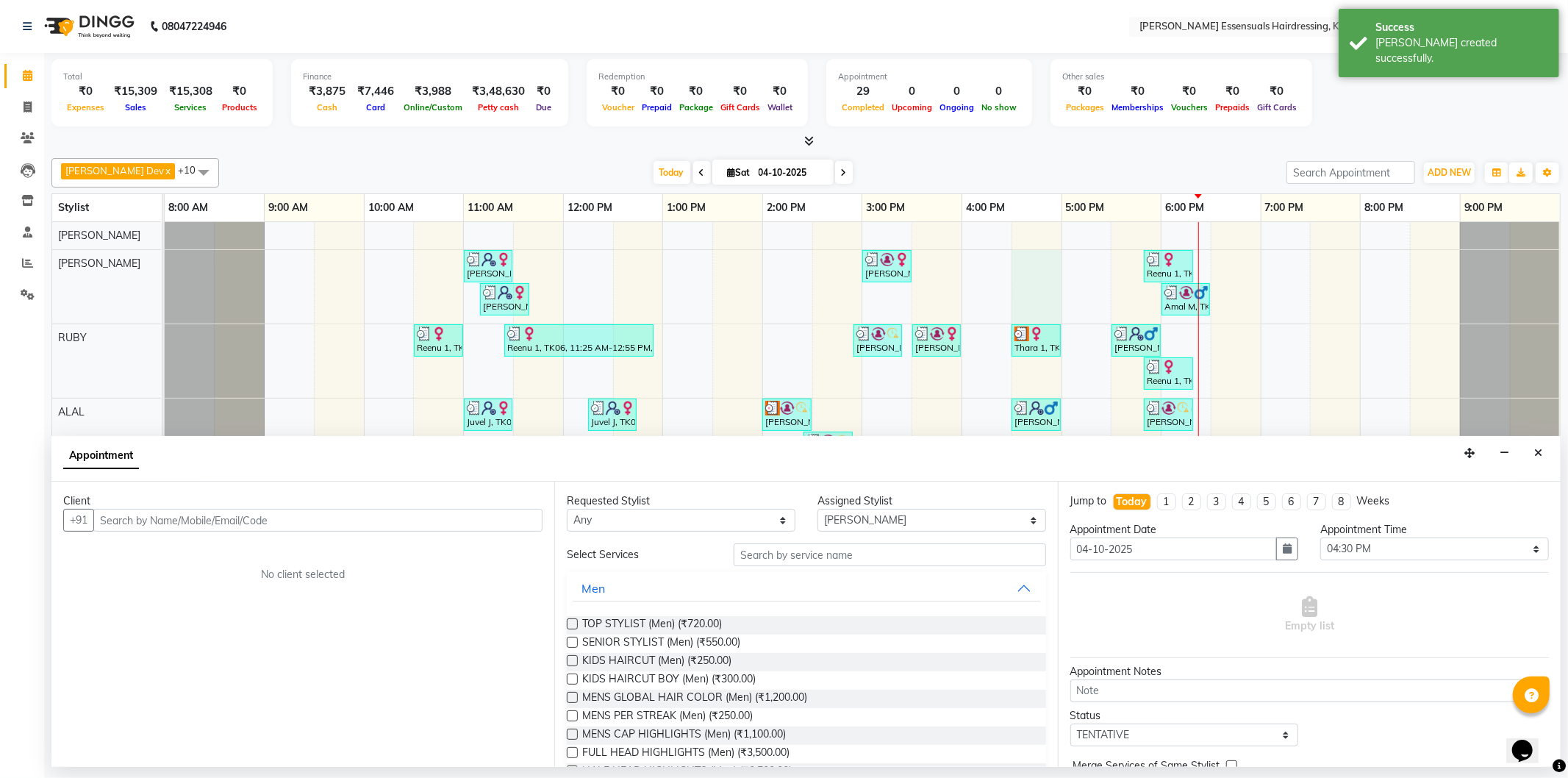
click at [1545, 450] on button "Close" at bounding box center [1538, 453] width 21 height 23
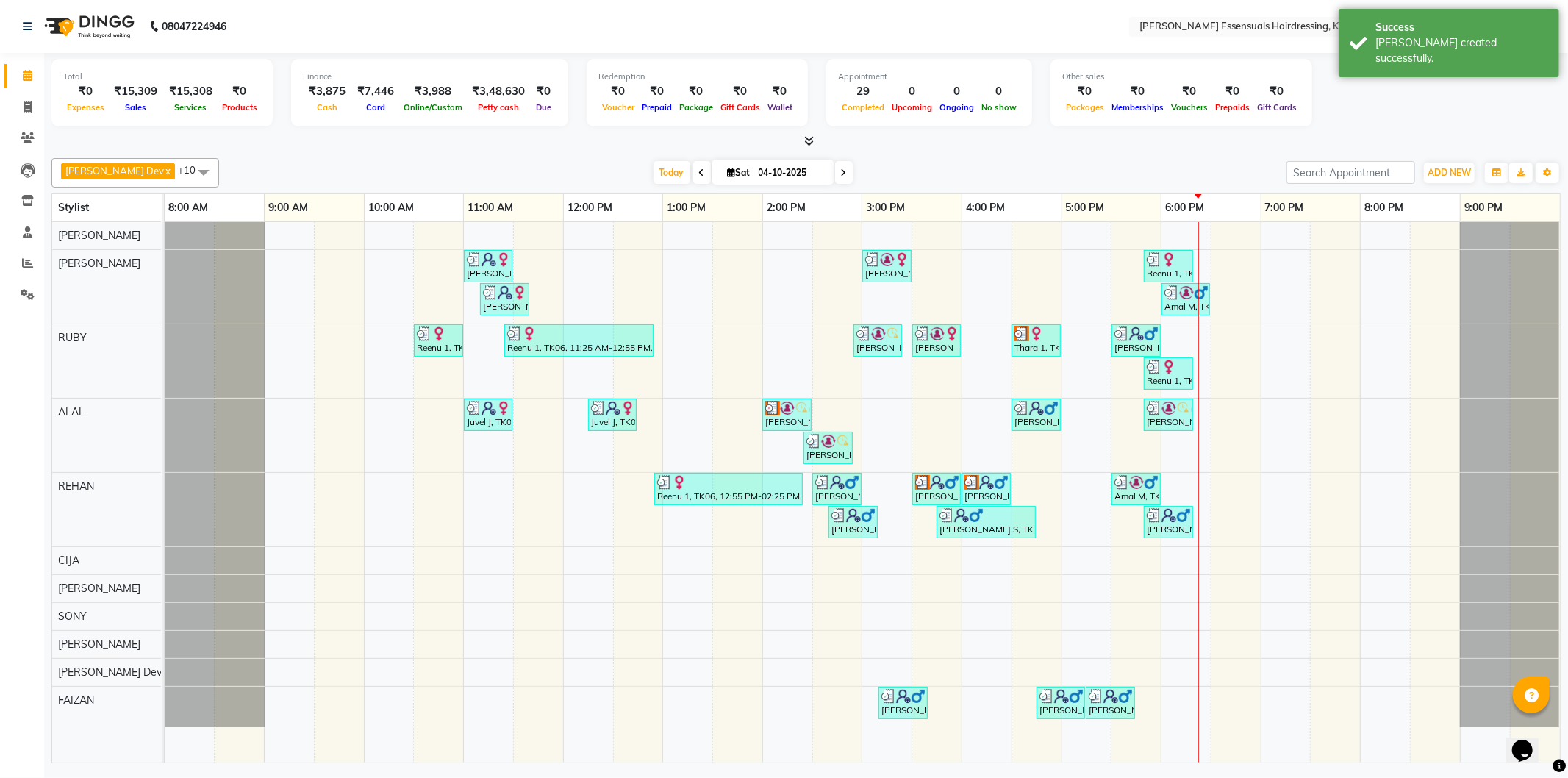
click at [785, 402] on img at bounding box center [787, 407] width 15 height 15
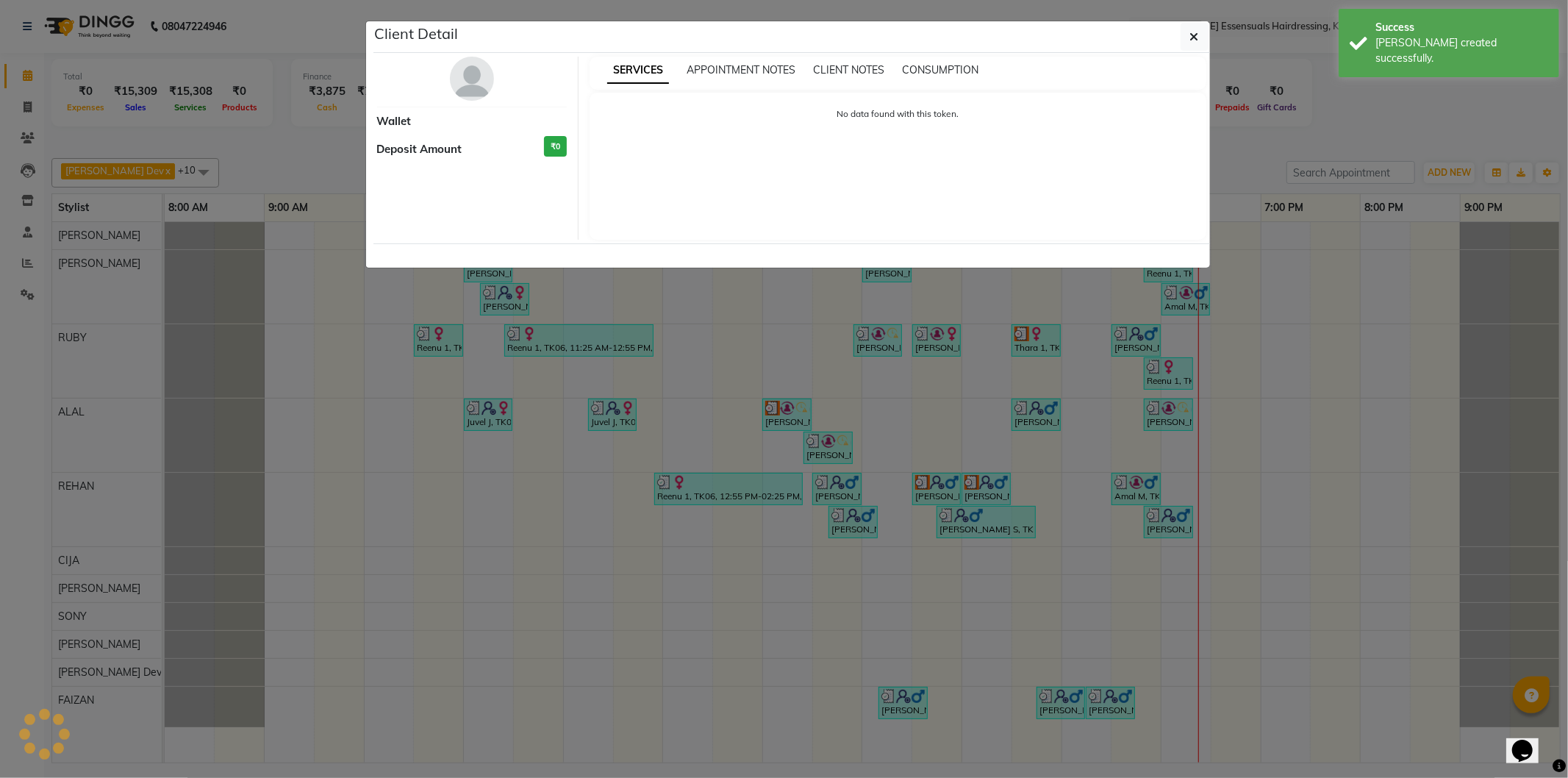
select select "3"
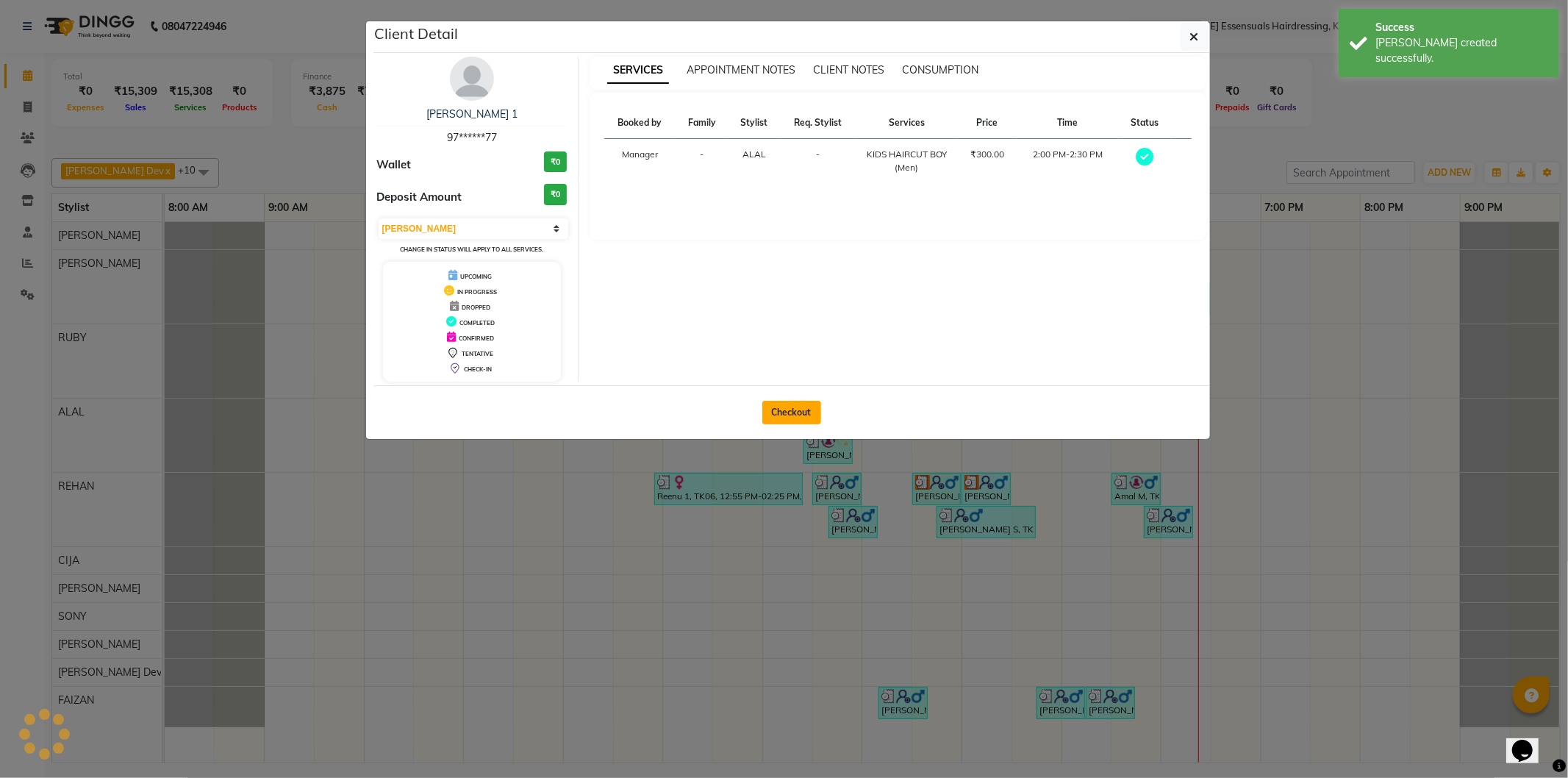
click at [773, 410] on button "Checkout" at bounding box center [791, 412] width 58 height 23
select select "8281"
select select "service"
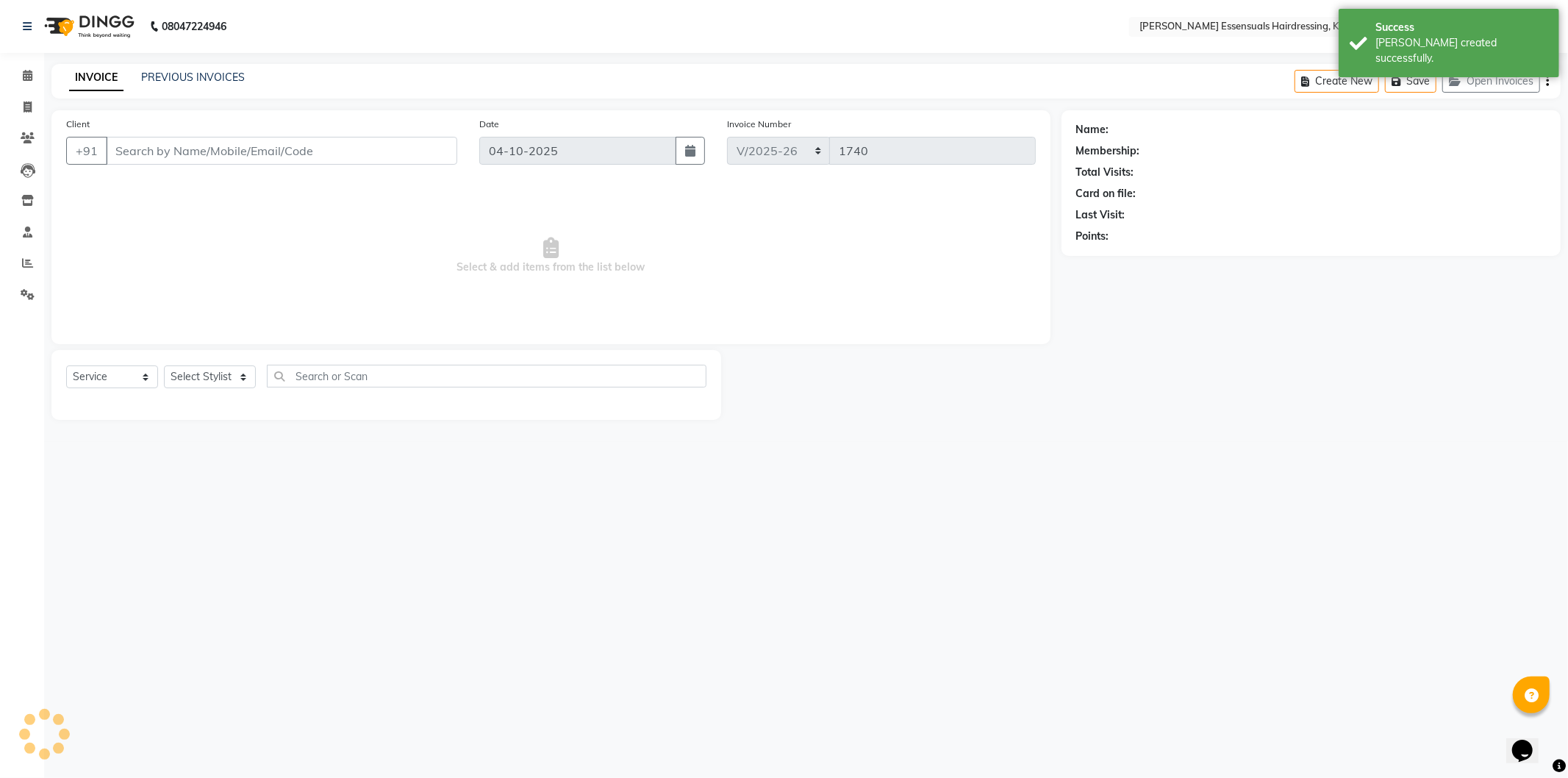
type input "97******77"
select select "79970"
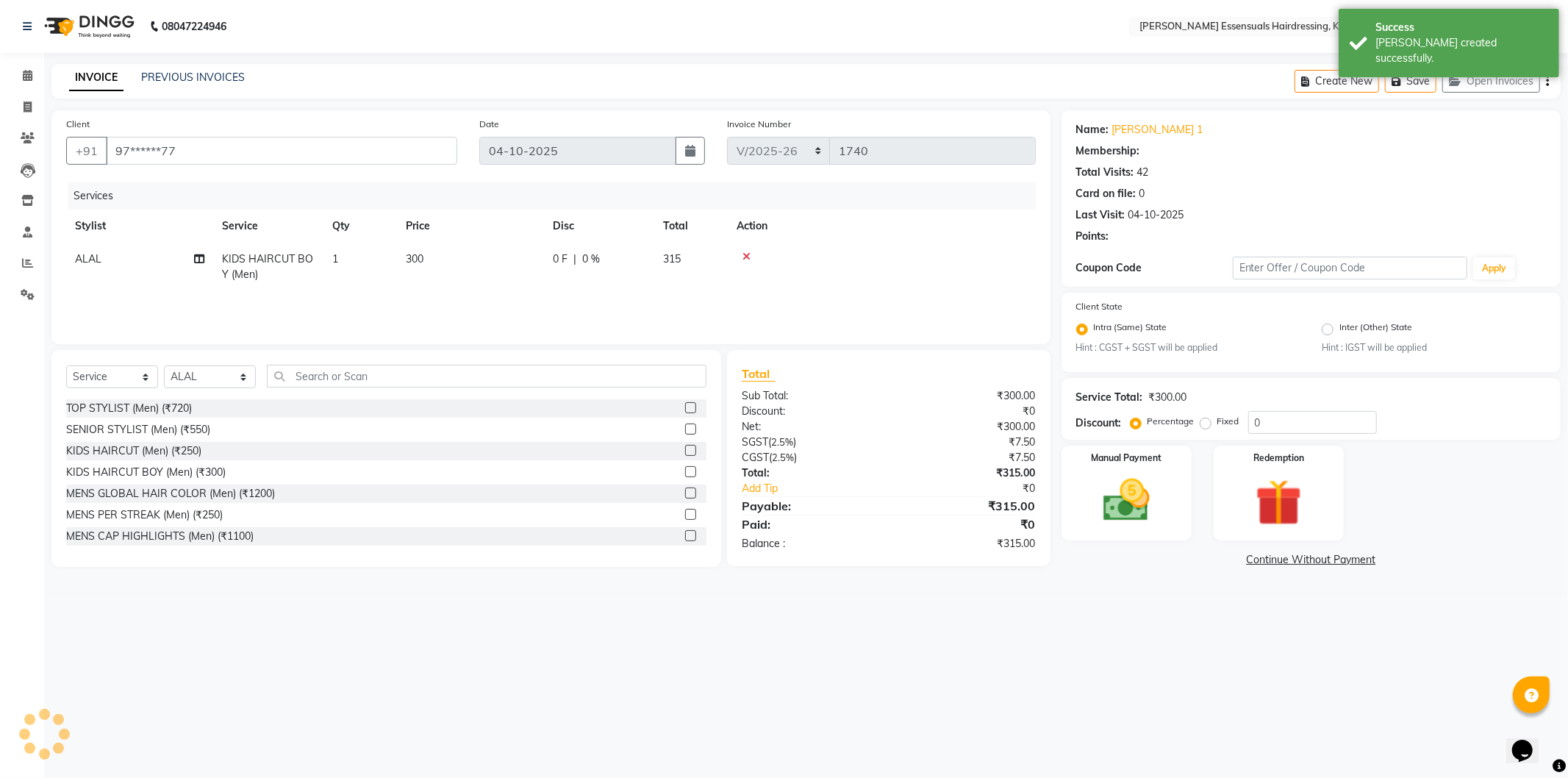
select select "1: Object"
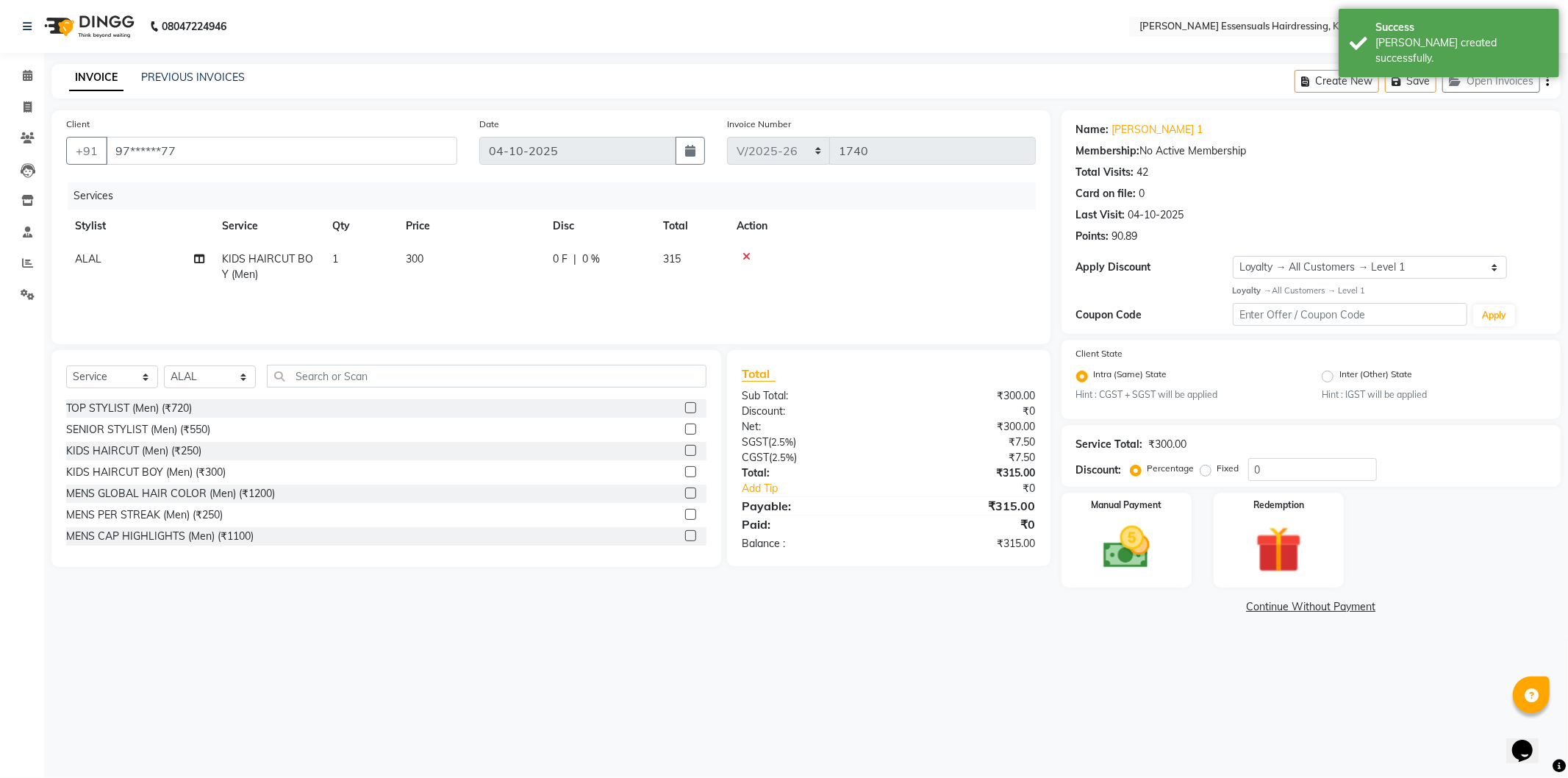
click at [471, 252] on td "300" at bounding box center [470, 266] width 147 height 48
select select "79970"
click at [491, 270] on input "300" at bounding box center [540, 263] width 130 height 23
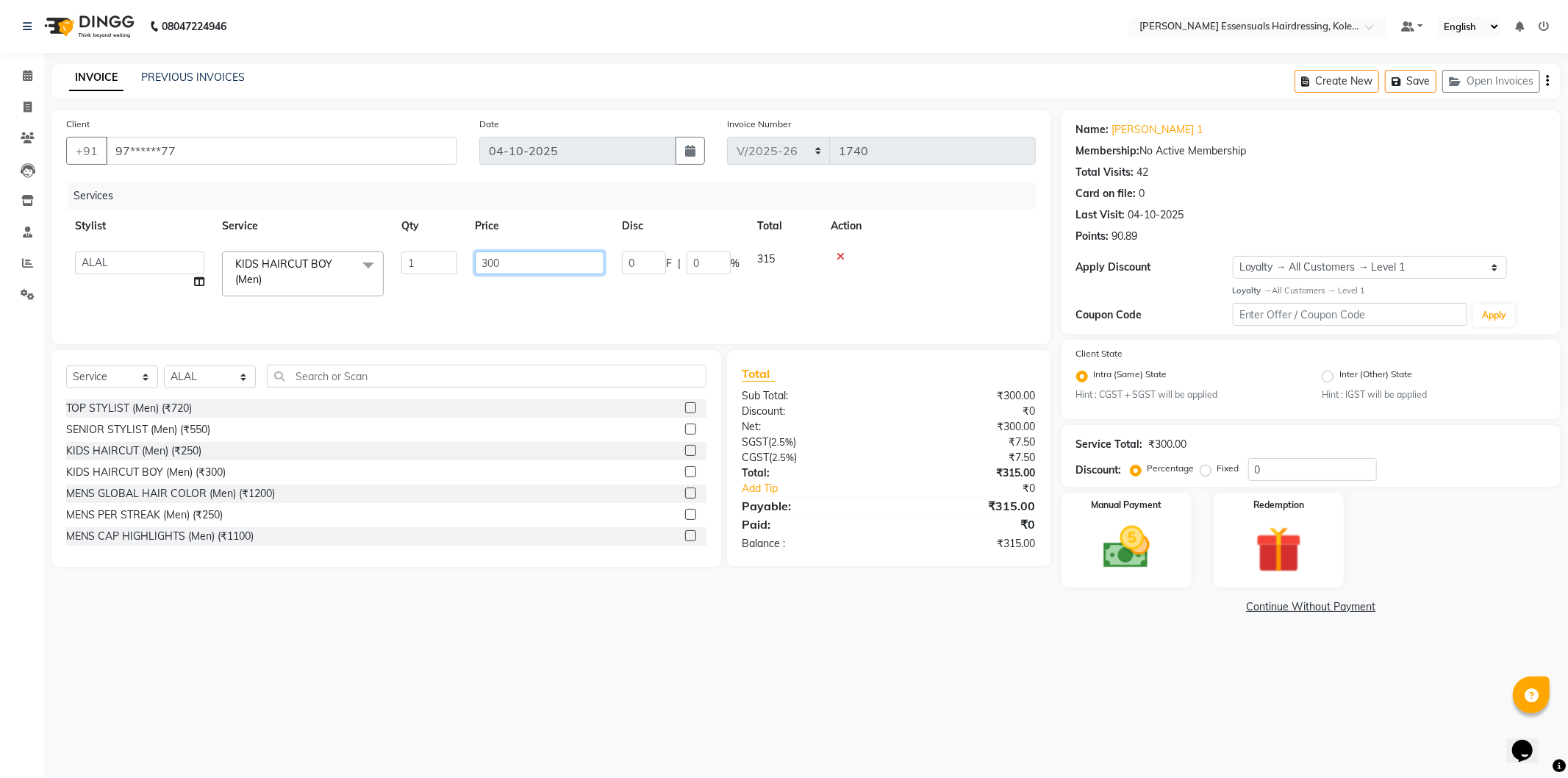
click at [491, 270] on input "300" at bounding box center [540, 263] width 130 height 23
type input "0"
click at [1120, 567] on img at bounding box center [1126, 548] width 79 height 56
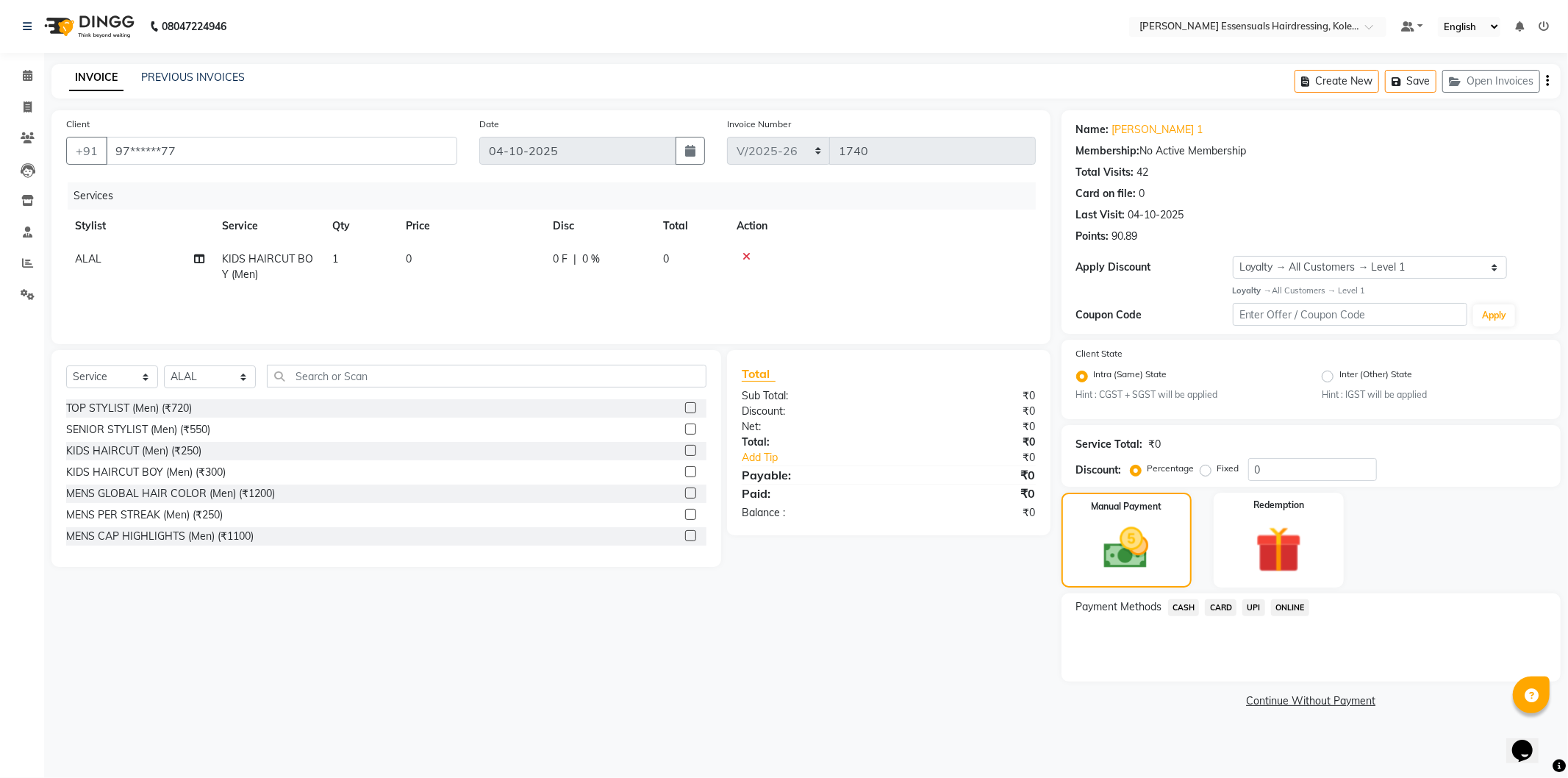
click at [1199, 609] on span "CASH" at bounding box center [1184, 608] width 32 height 17
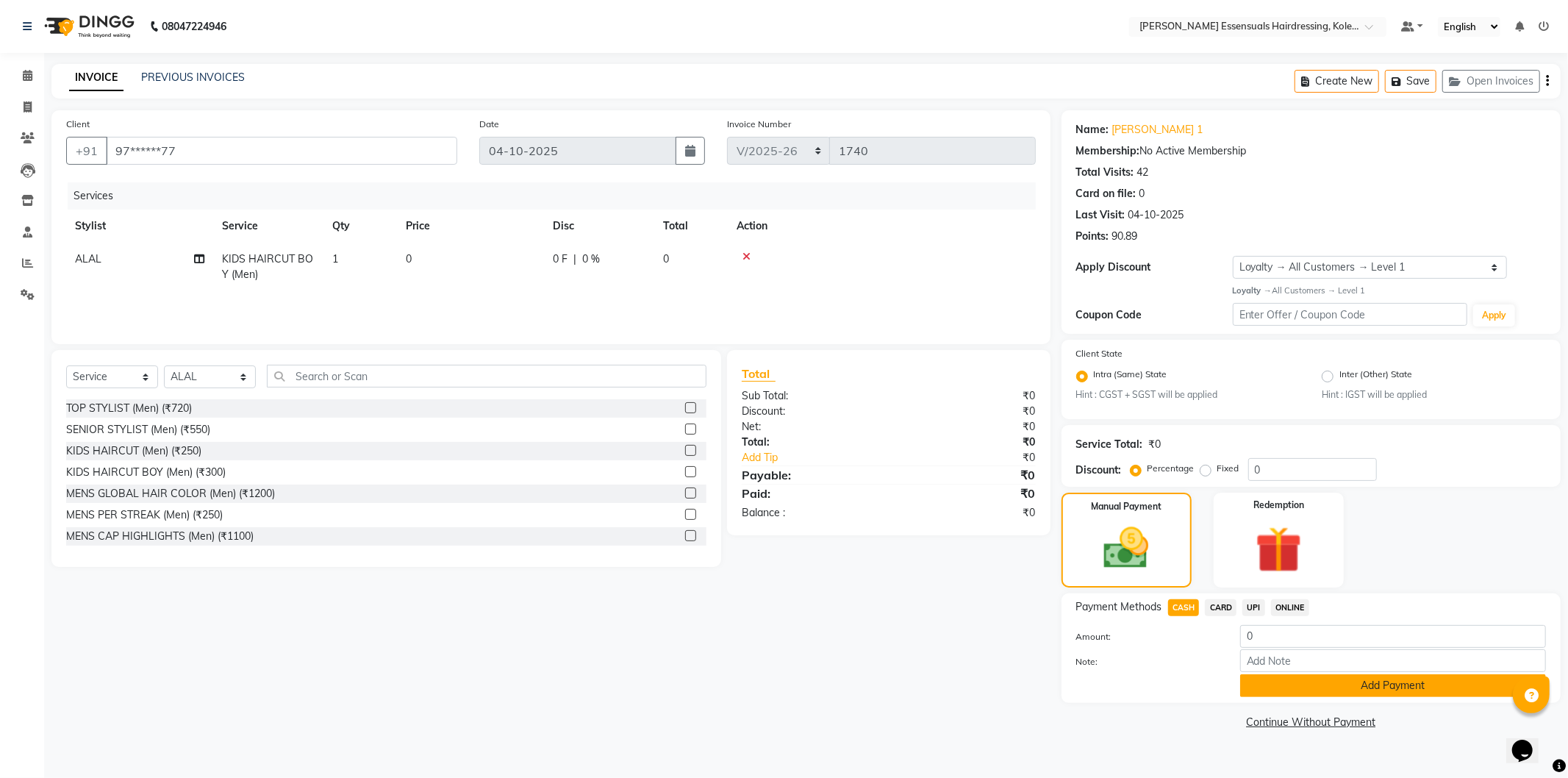
click at [1262, 682] on button "Add Payment" at bounding box center [1393, 686] width 306 height 23
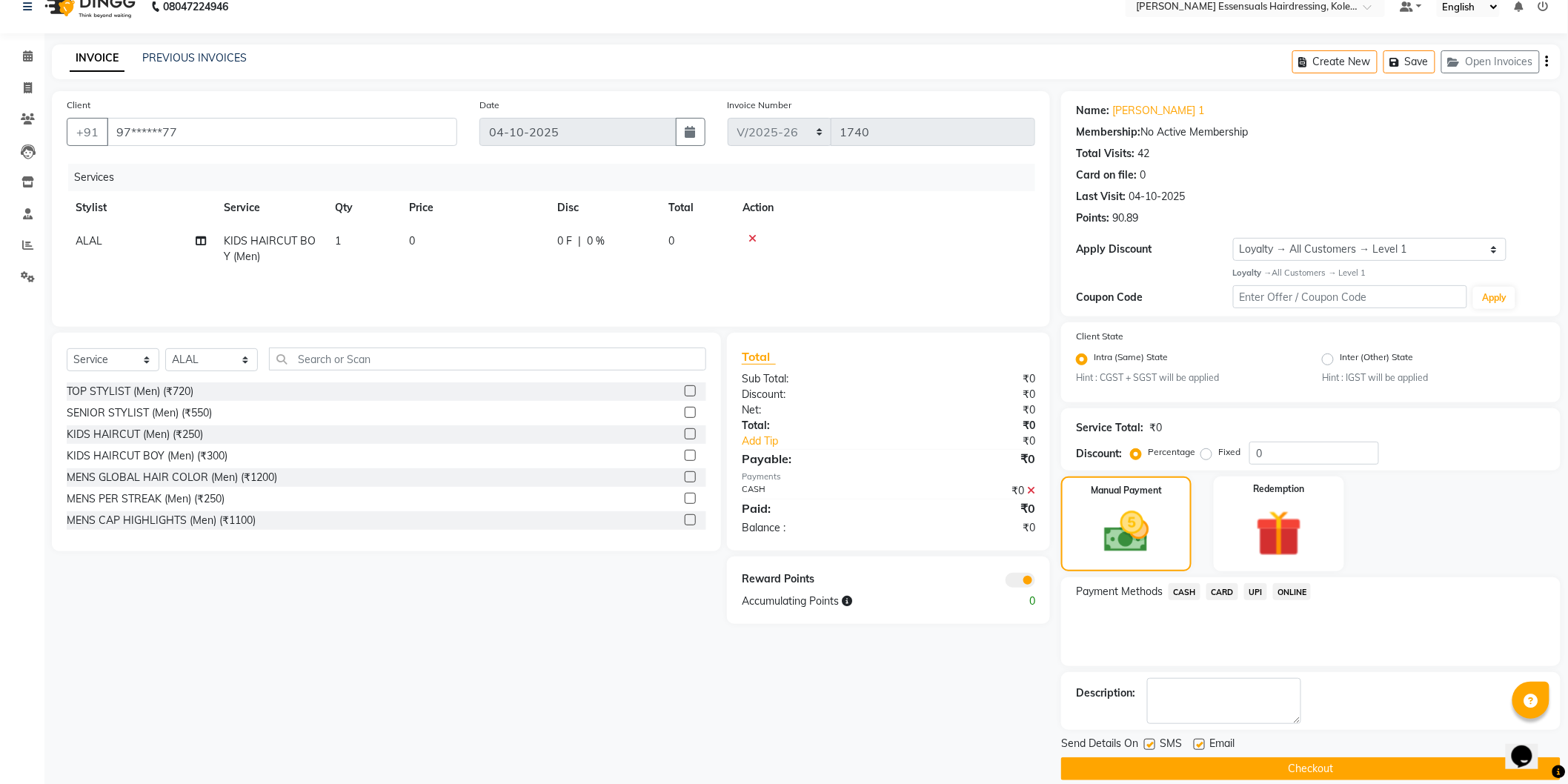
scroll to position [38, 0]
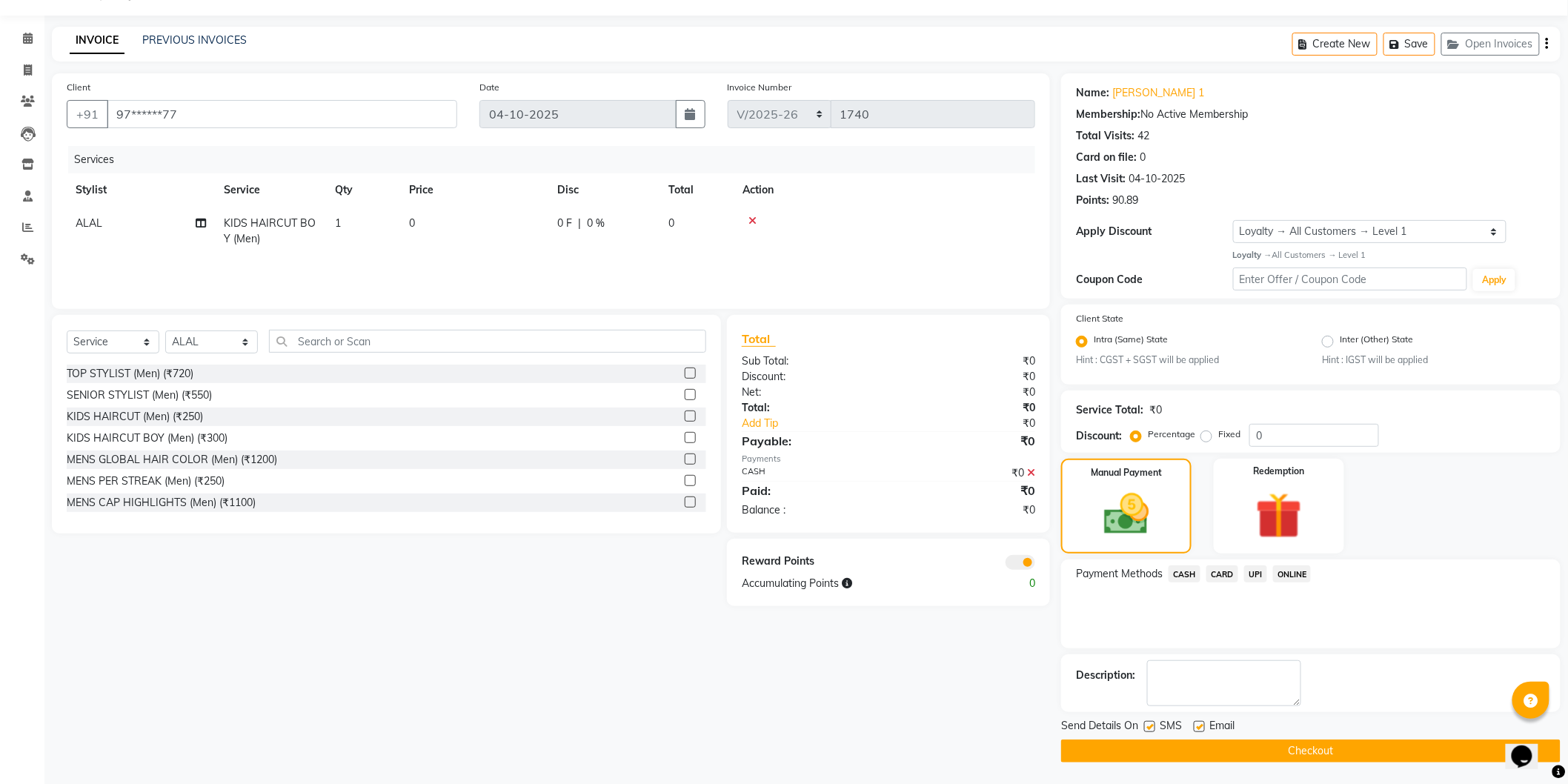
click at [1289, 747] on button "Checkout" at bounding box center [1310, 751] width 500 height 23
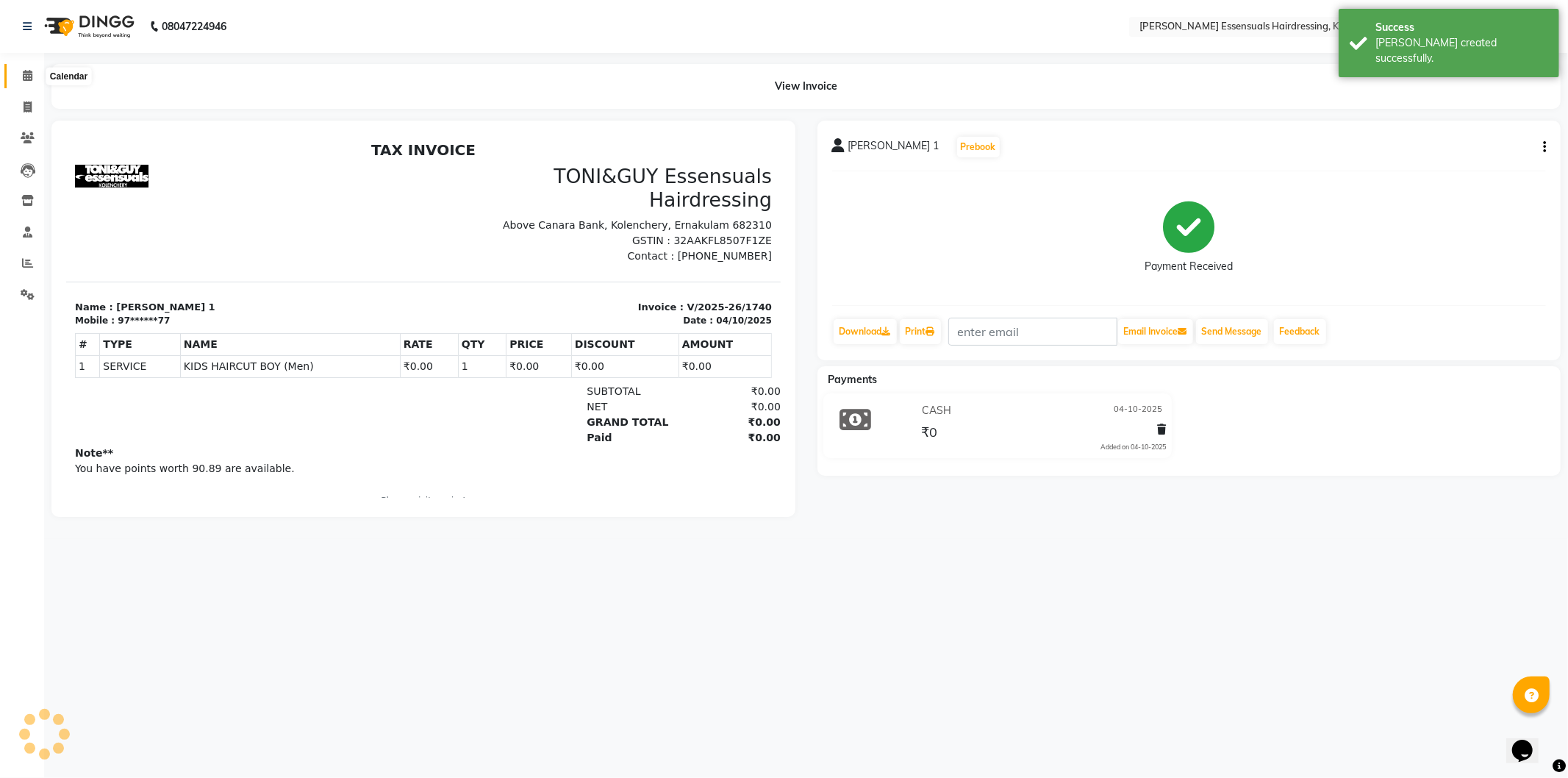
click at [20, 77] on span at bounding box center [27, 77] width 26 height 17
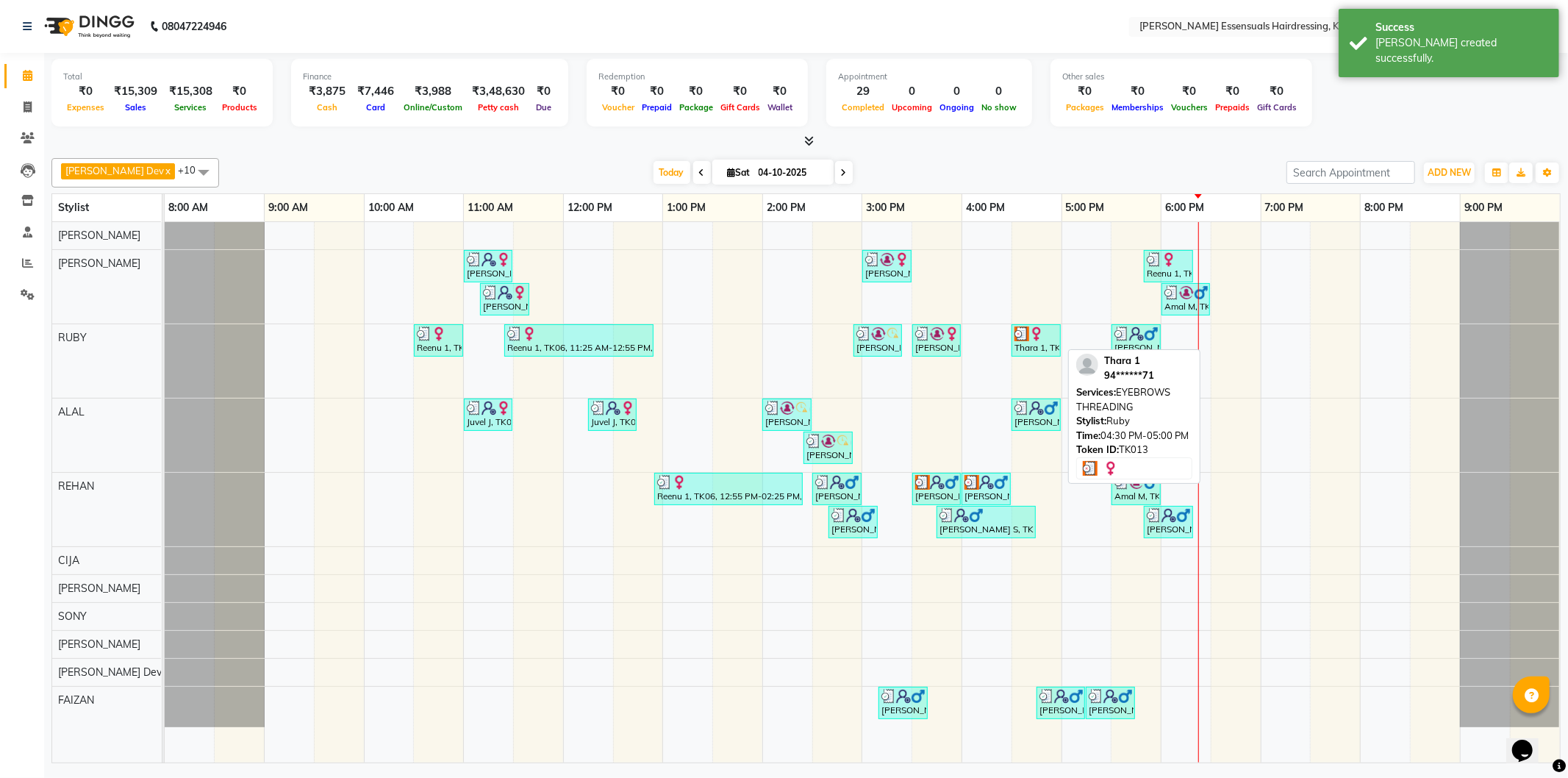
click at [1026, 335] on img at bounding box center [1022, 334] width 15 height 15
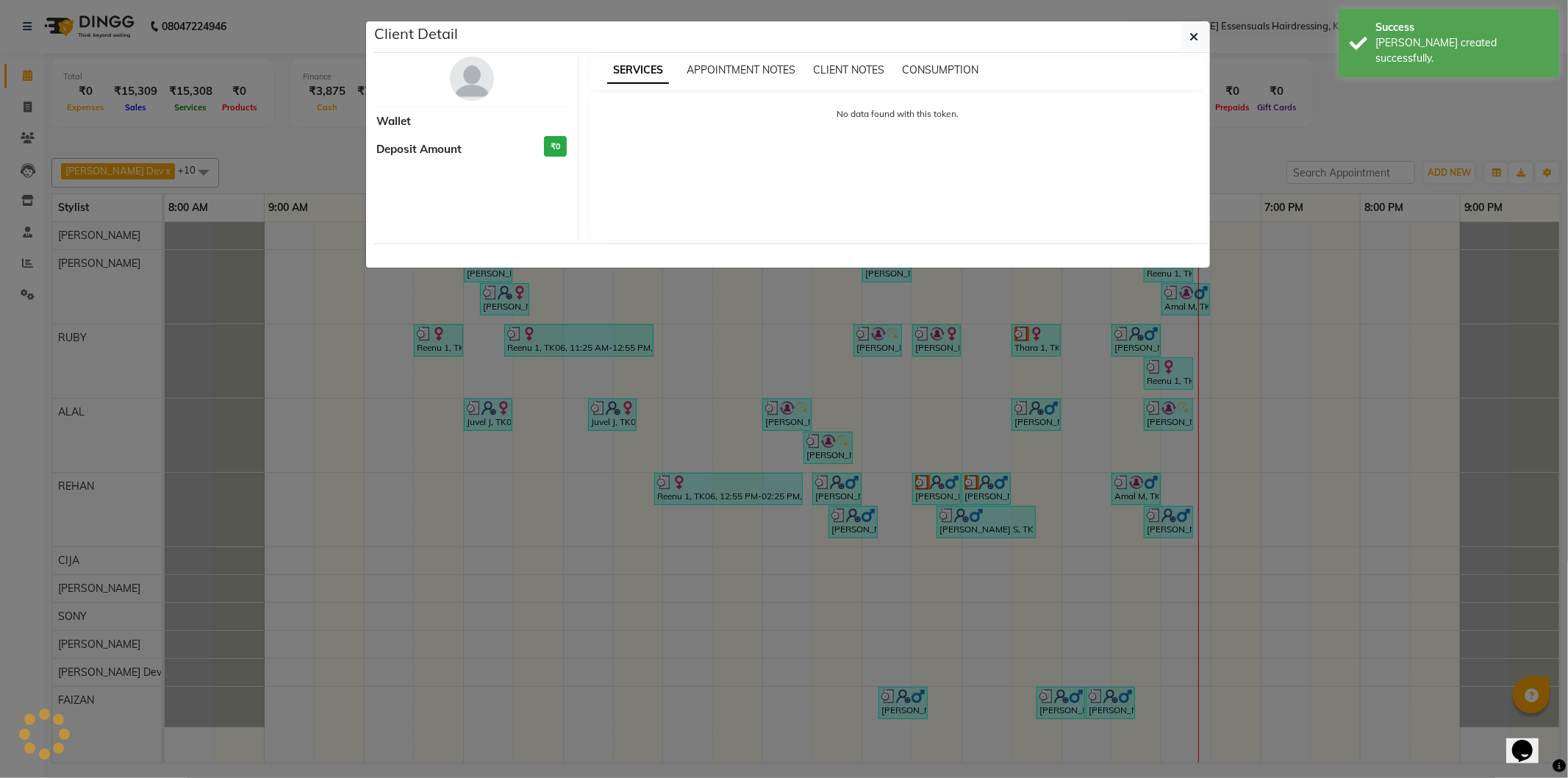
select select "3"
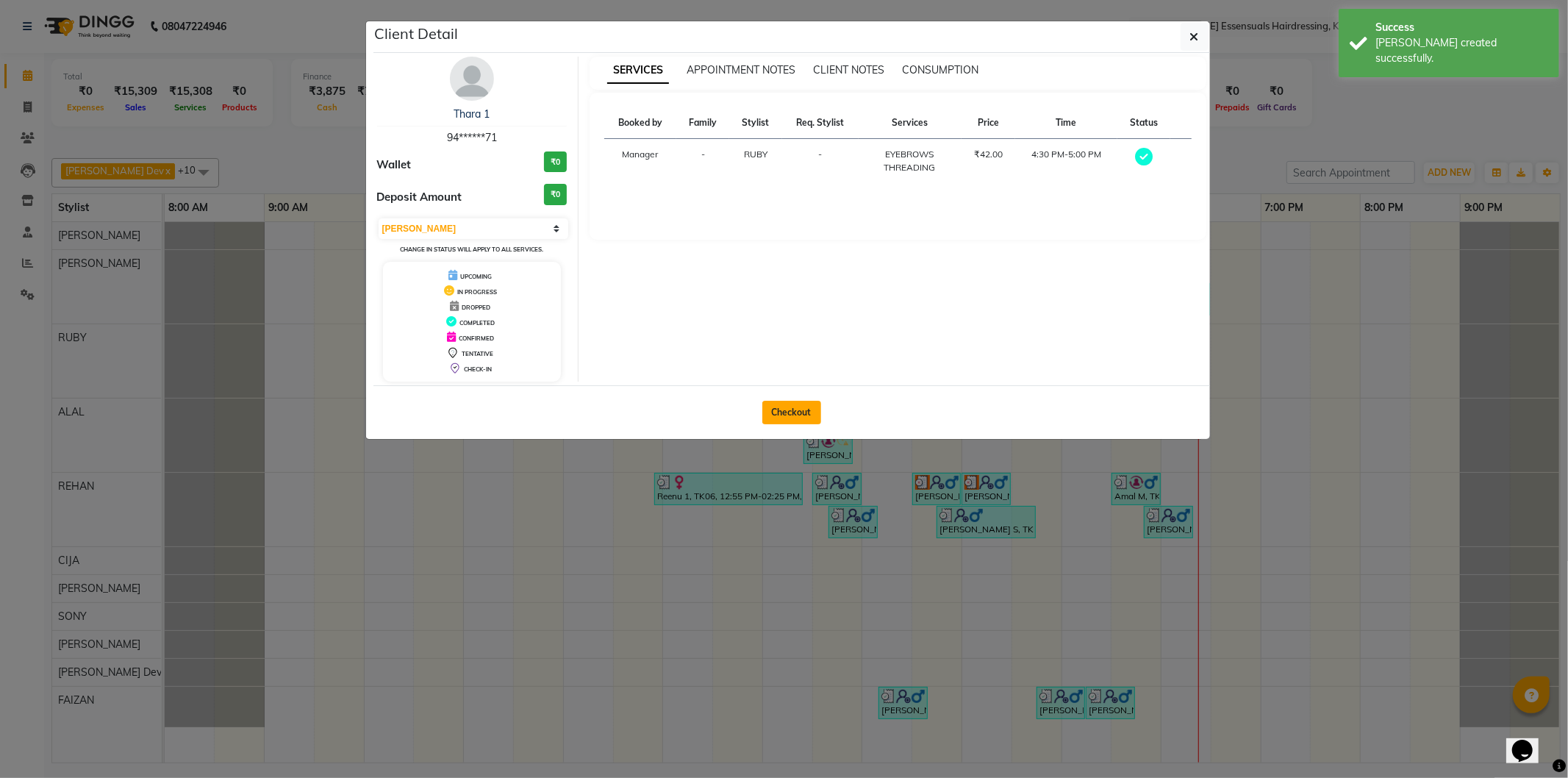
click at [810, 403] on button "Checkout" at bounding box center [791, 412] width 58 height 23
select select "8281"
select select "service"
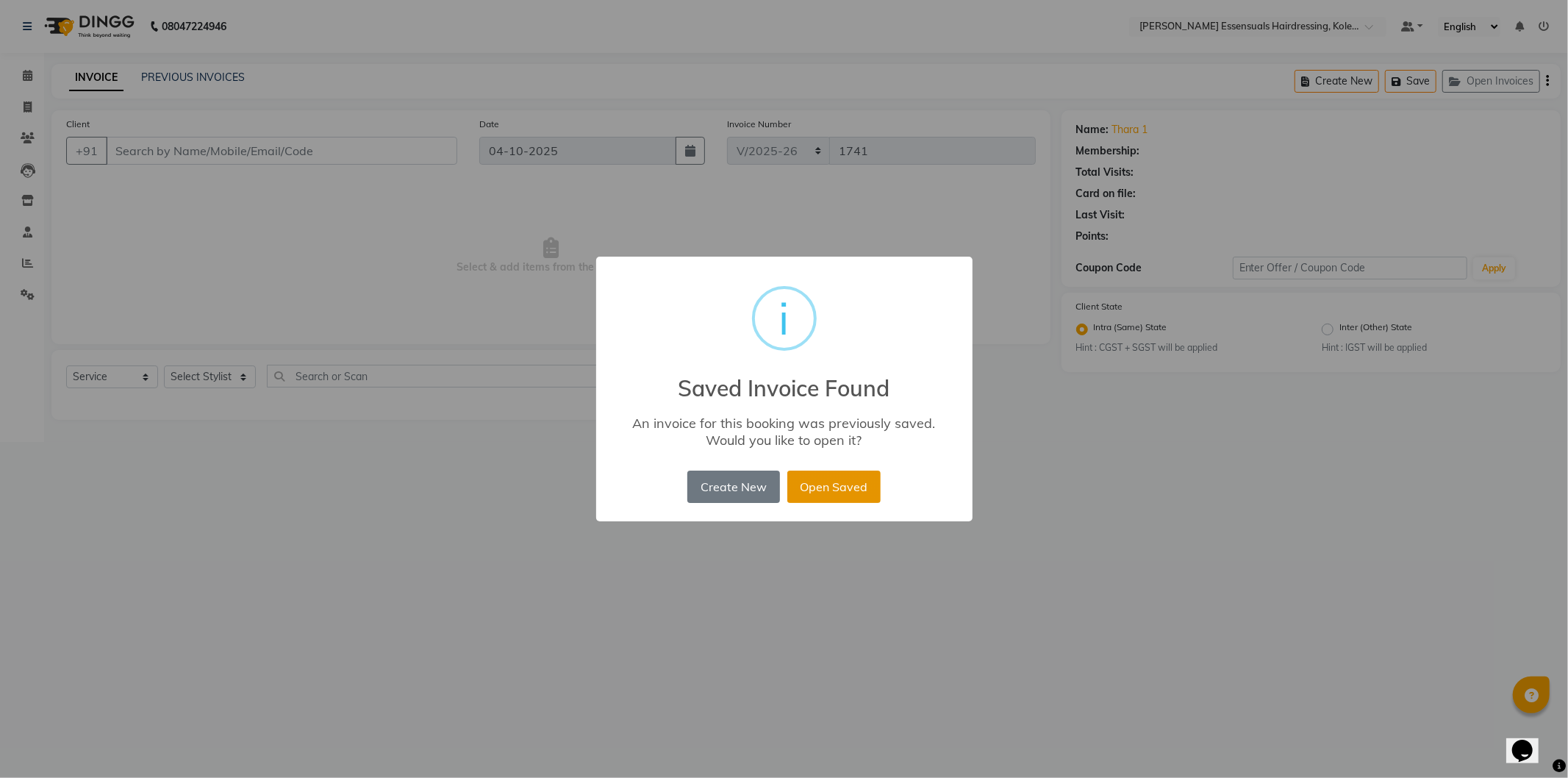
click at [819, 491] on button "Open Saved" at bounding box center [833, 487] width 94 height 33
type input "94******71"
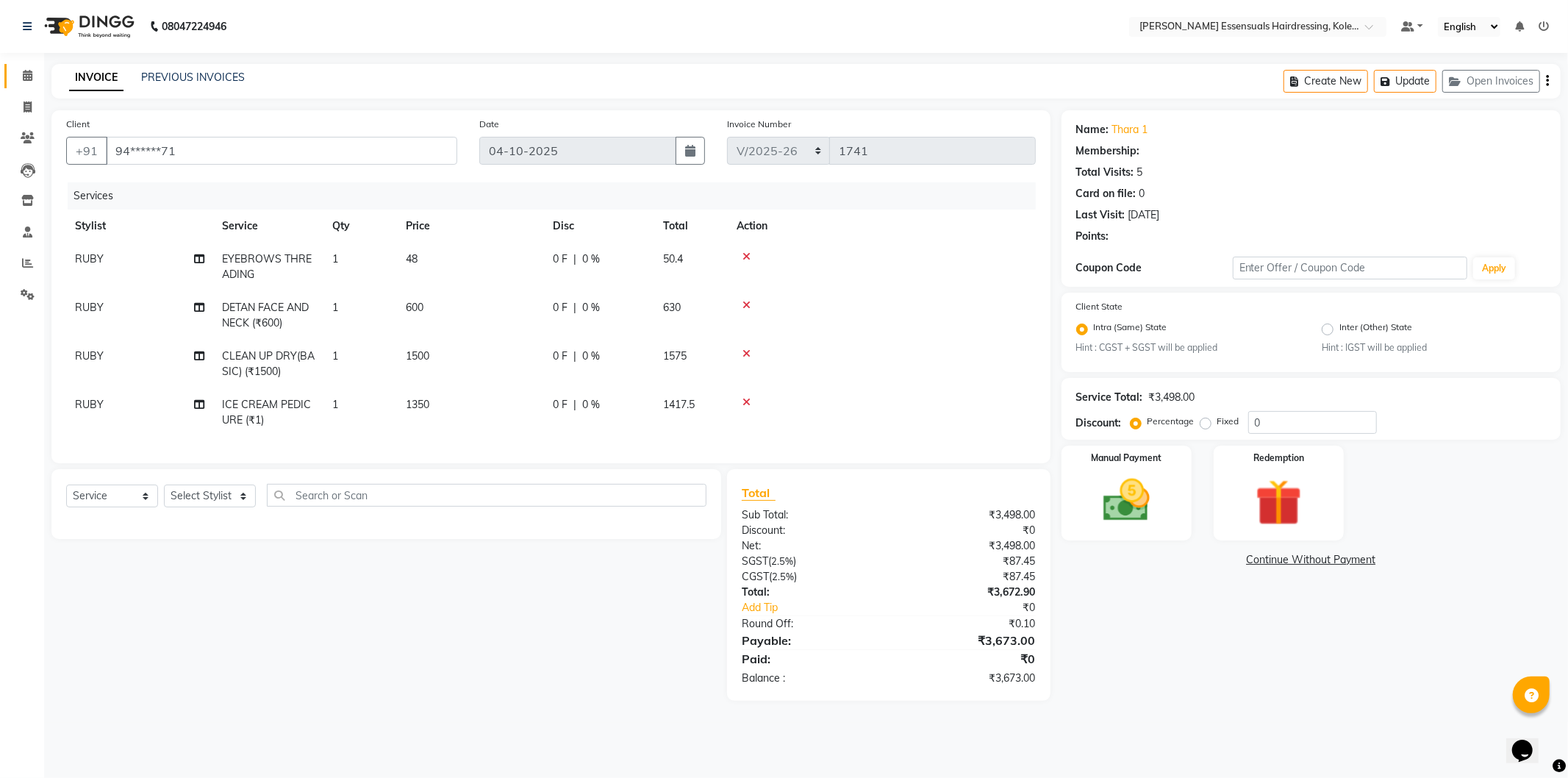
select select "1: Object"
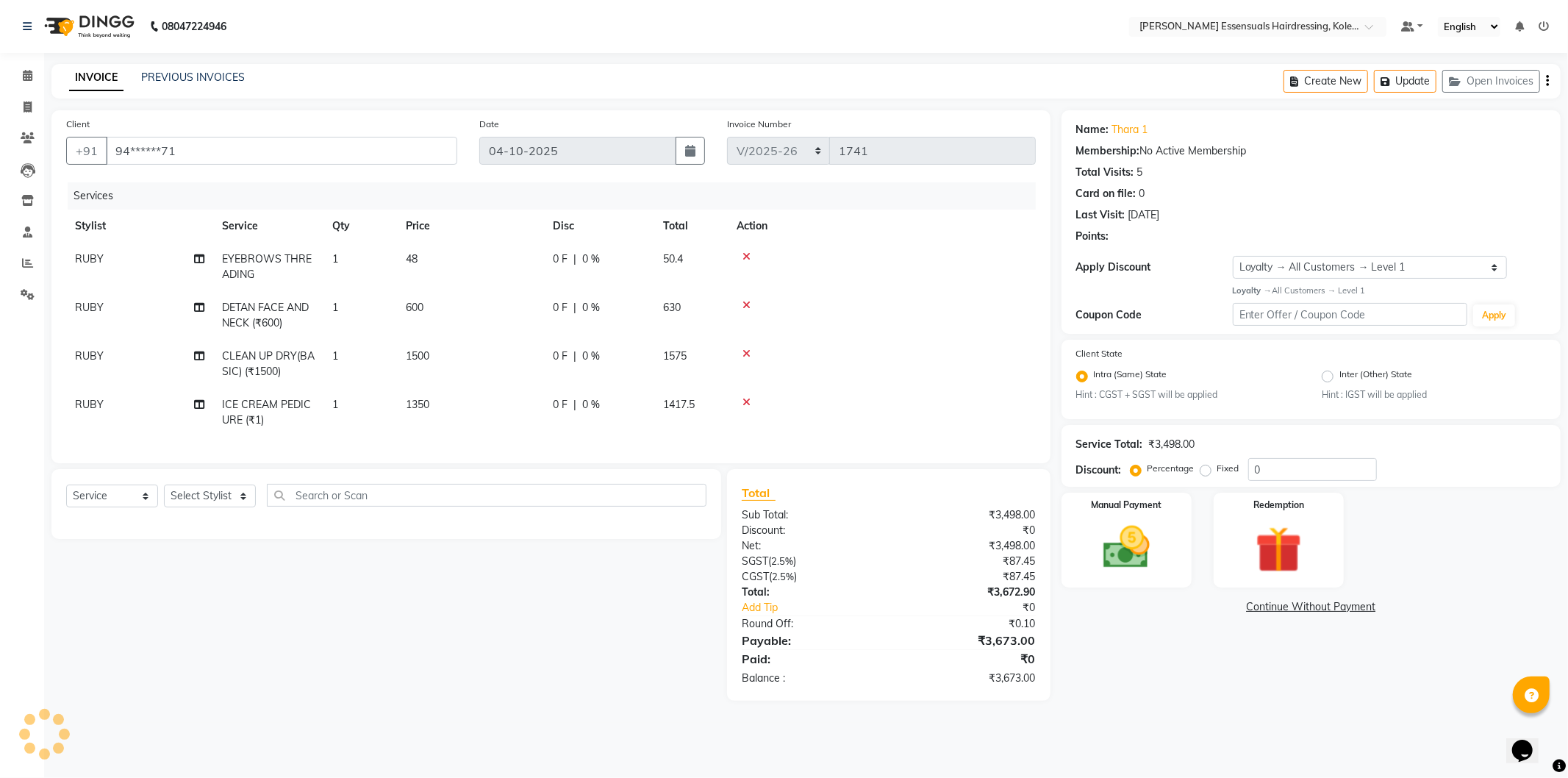
click at [747, 398] on icon at bounding box center [746, 402] width 8 height 10
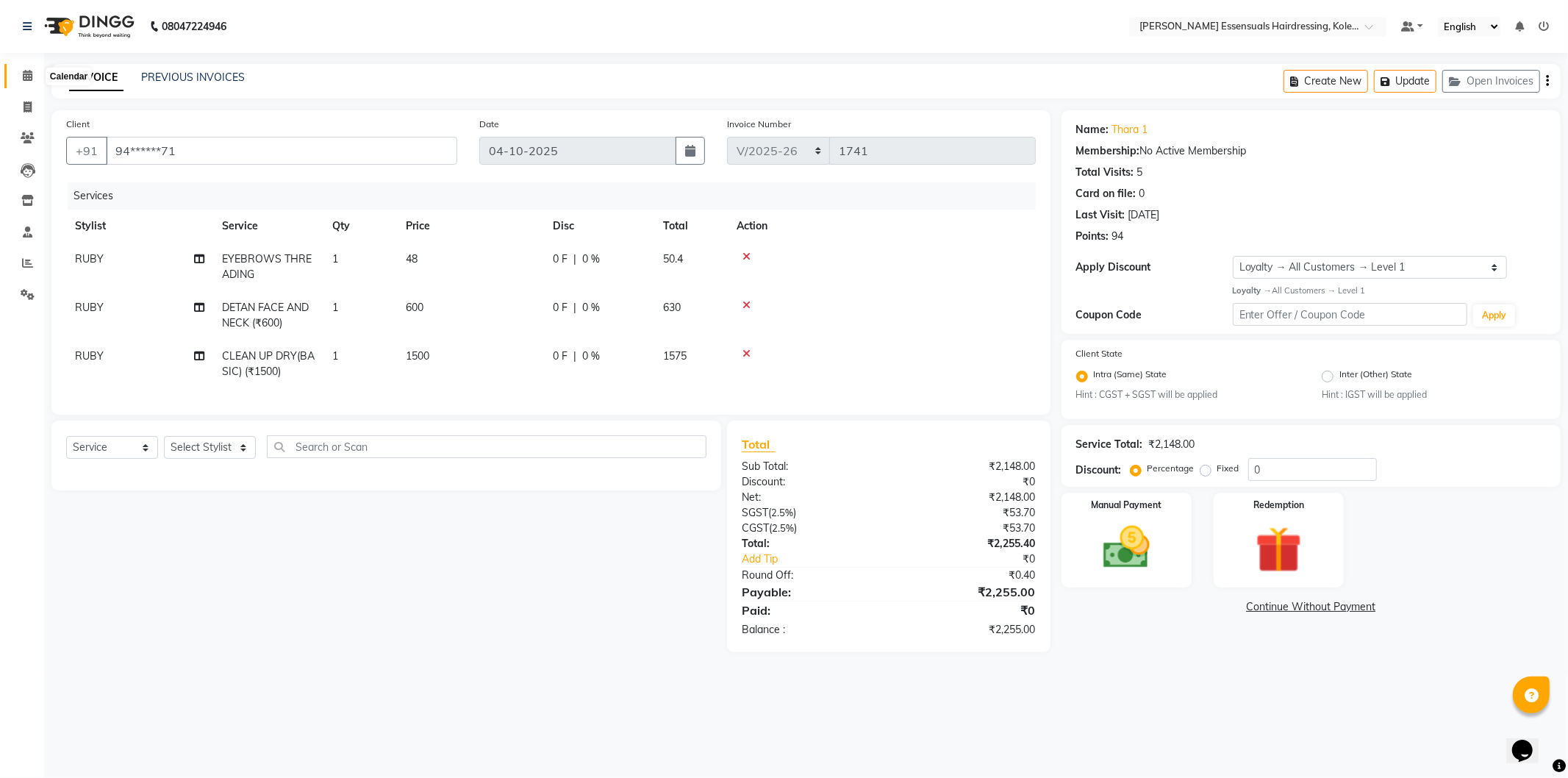
click at [25, 72] on icon at bounding box center [27, 75] width 9 height 11
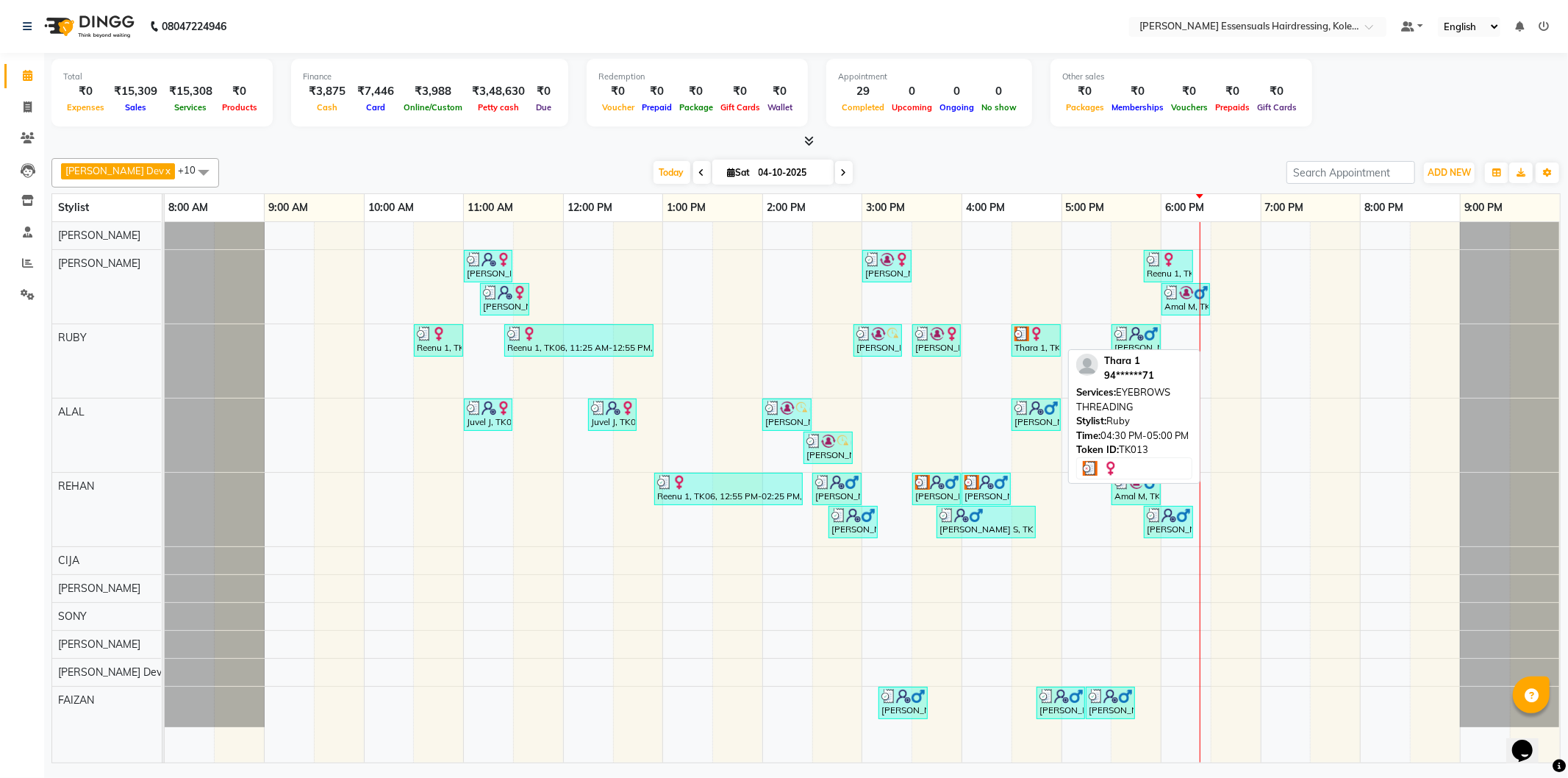
click at [1031, 341] on div "Thara 1, TK13, 04:30 PM-05:00 PM, EYEBROWS THREADING" at bounding box center [1036, 340] width 46 height 28
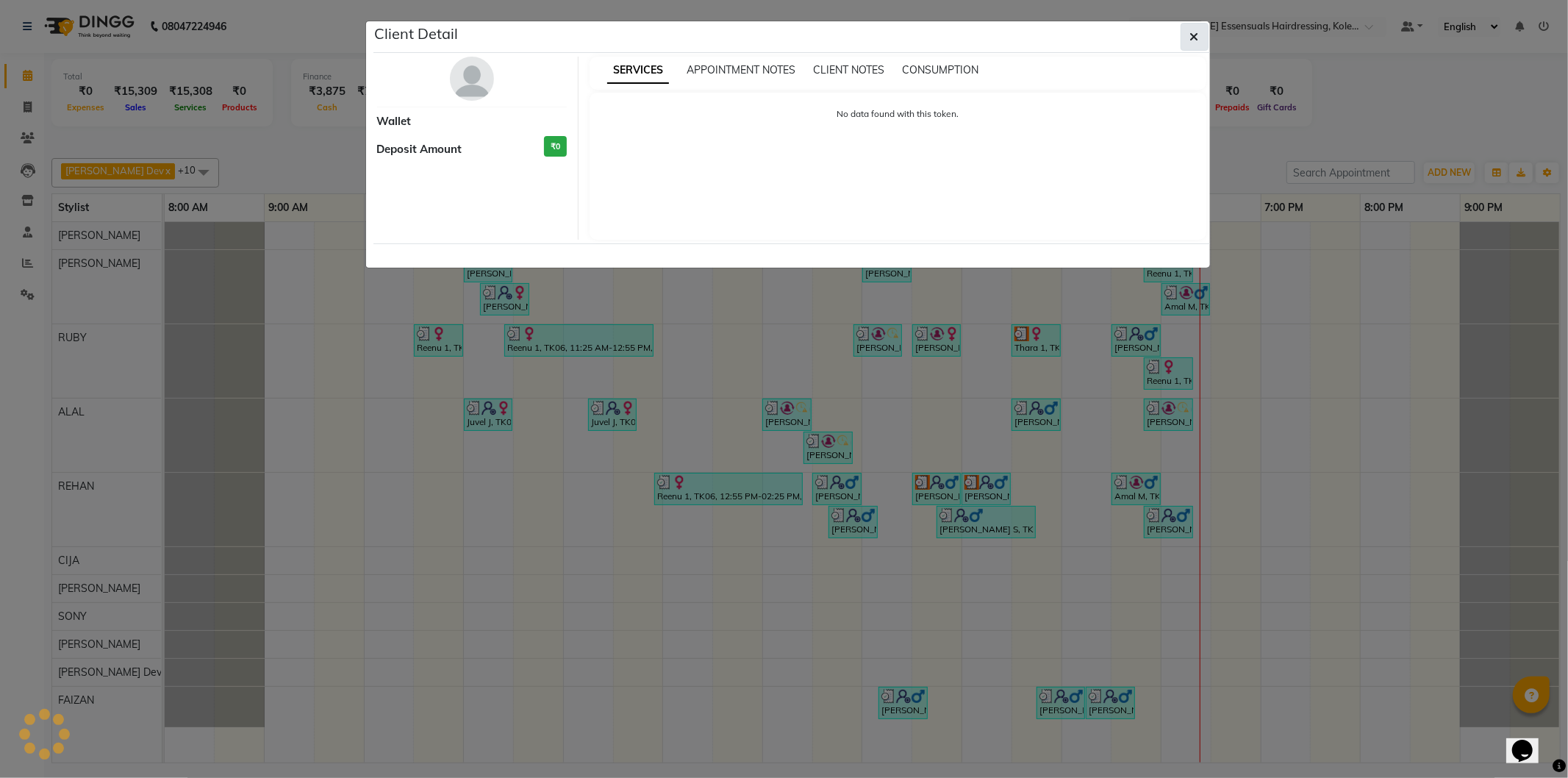
select select "3"
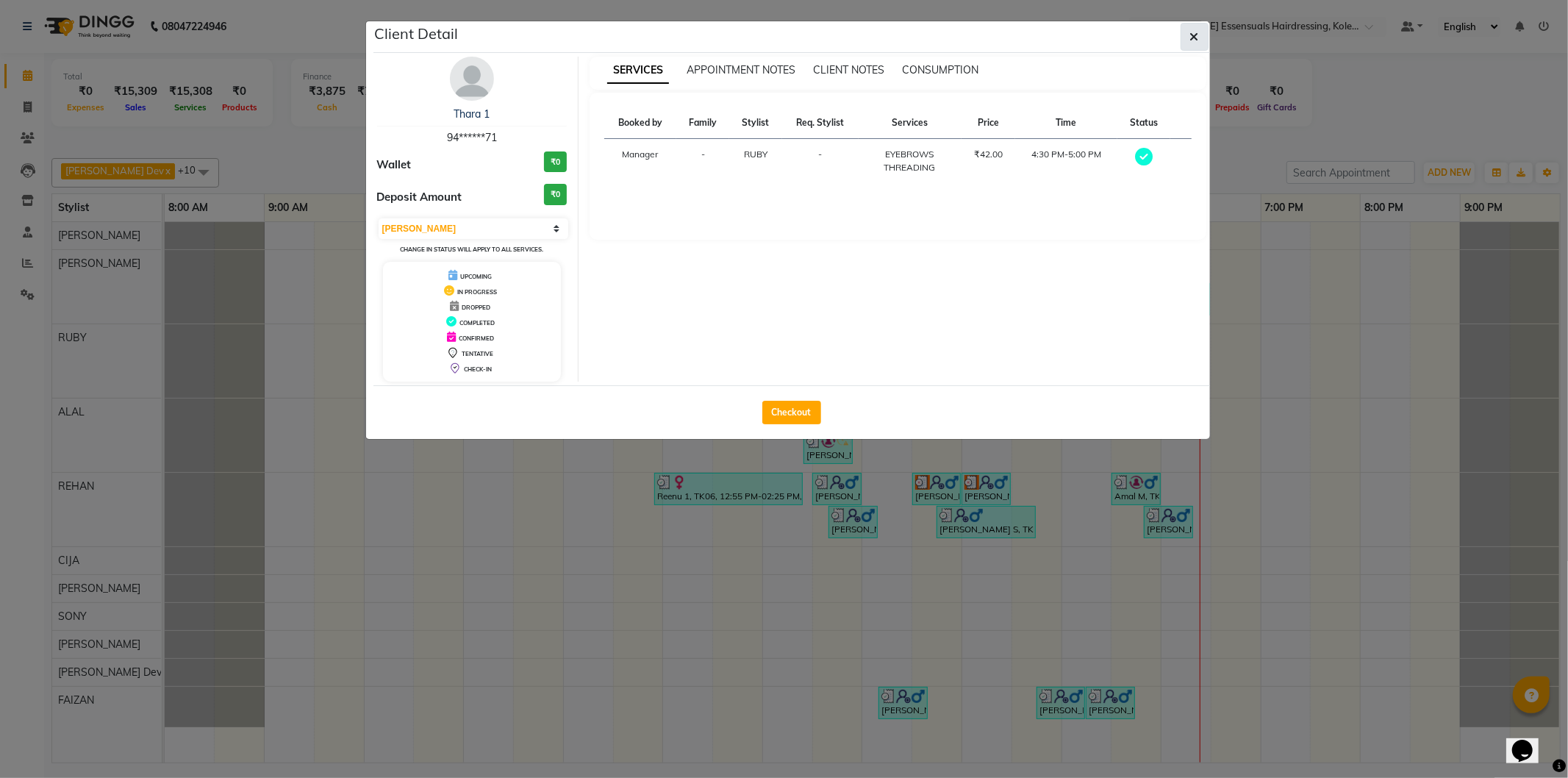
click at [1190, 34] on icon "button" at bounding box center [1194, 37] width 9 height 12
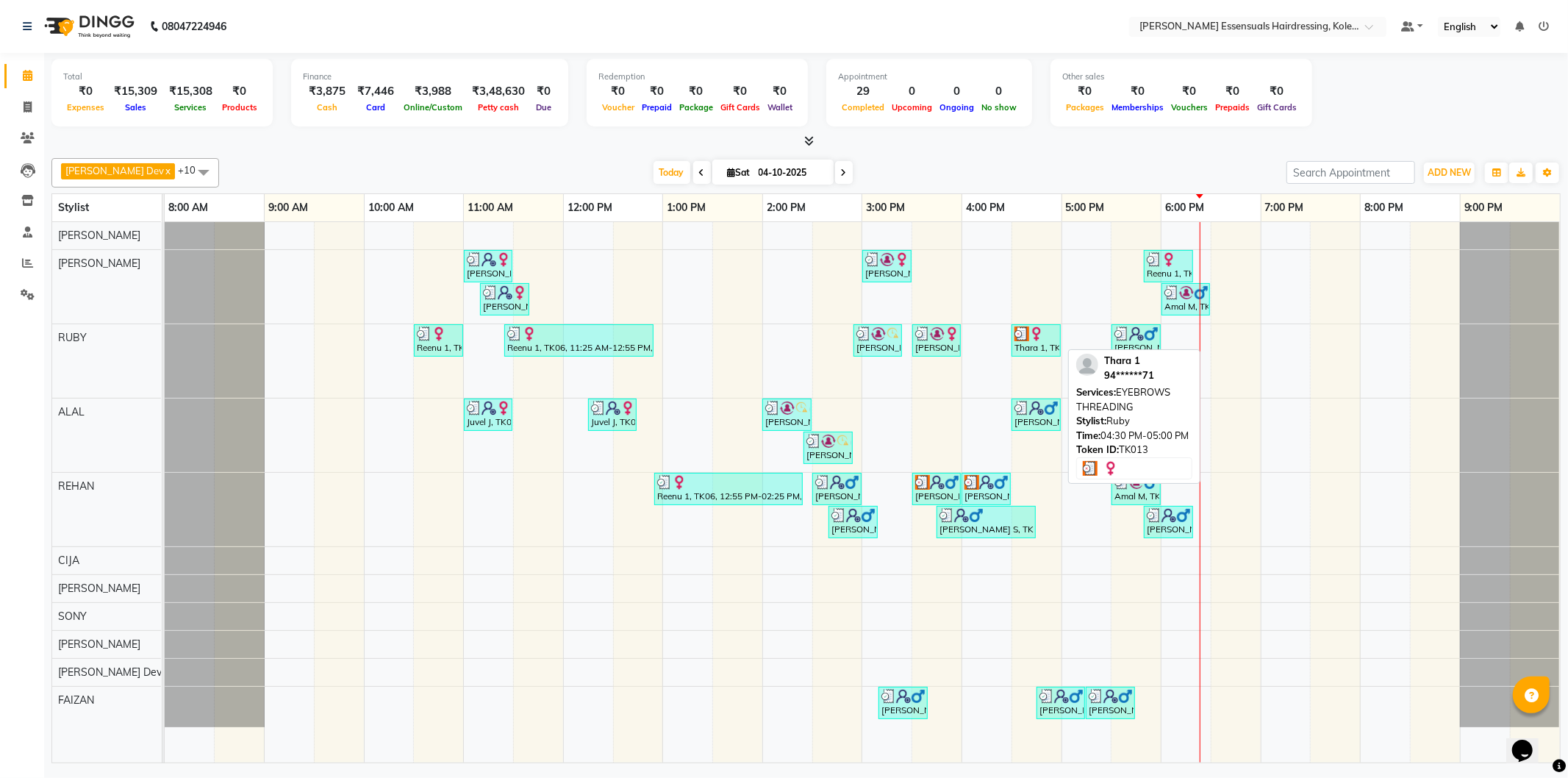
click at [1049, 333] on div at bounding box center [1036, 334] width 43 height 15
select select "3"
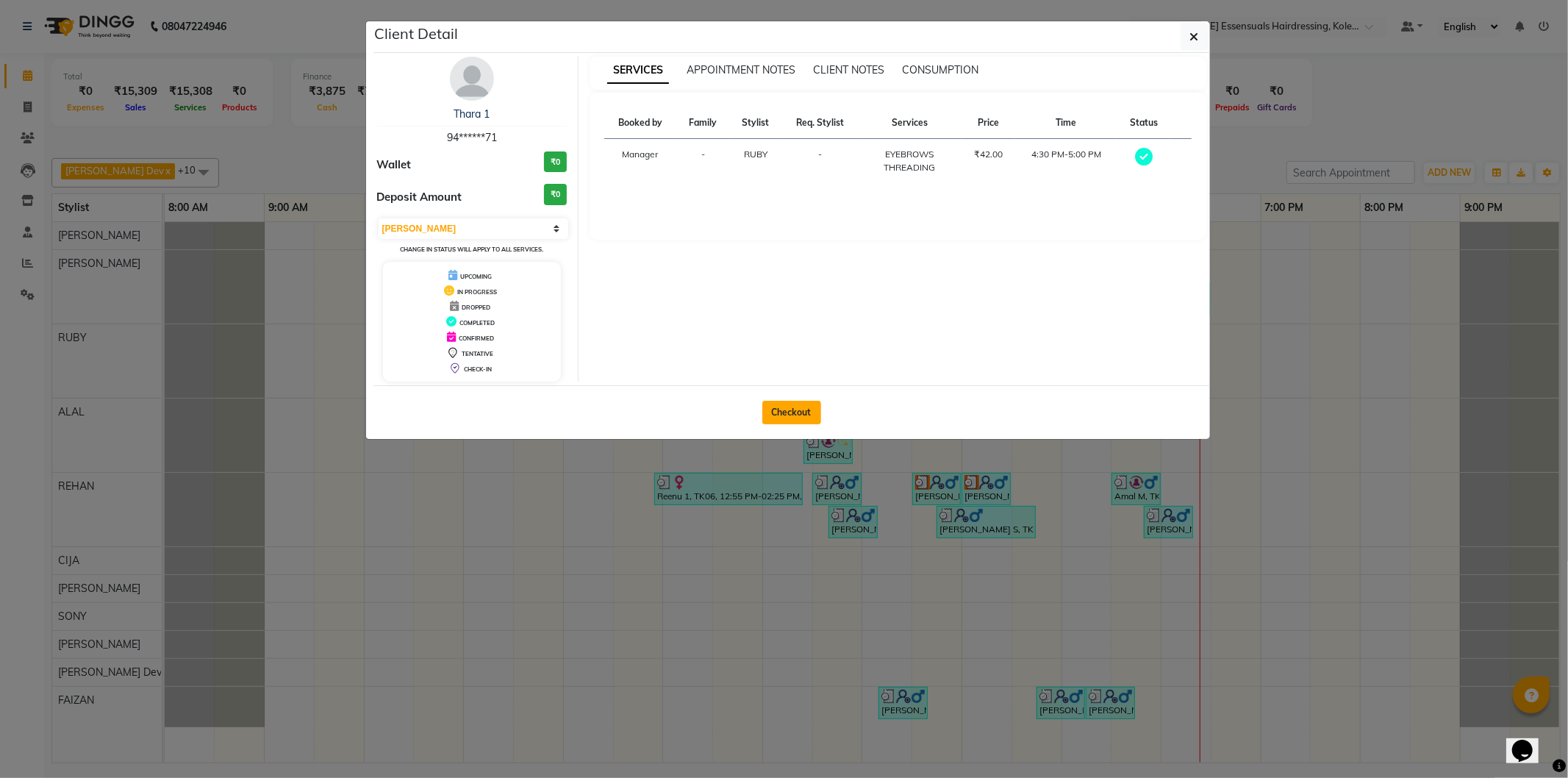
click at [800, 414] on button "Checkout" at bounding box center [791, 412] width 58 height 23
select select "service"
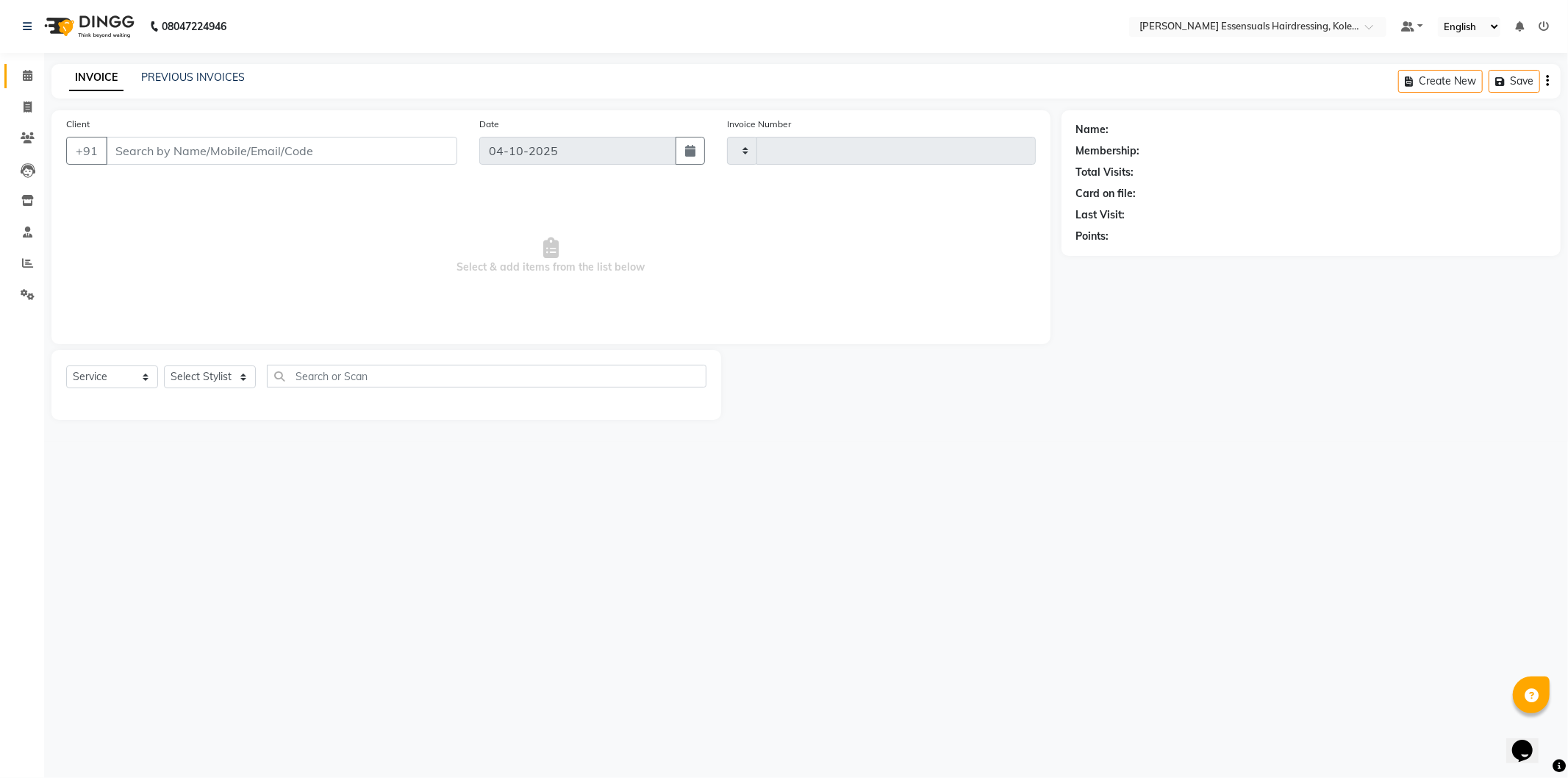
type input "1741"
select select "8281"
type input "94******71"
select select "79968"
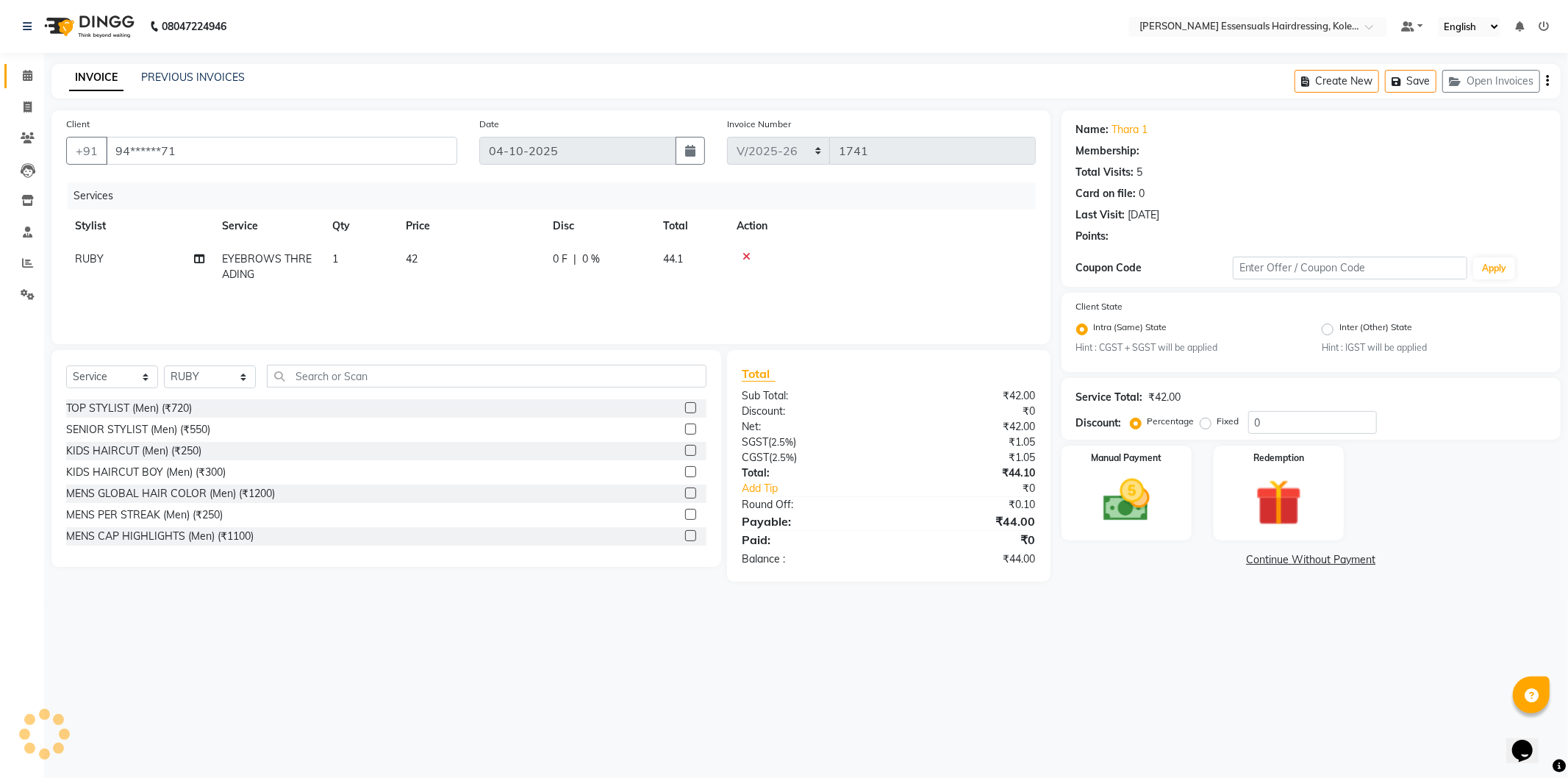
select select "1: Object"
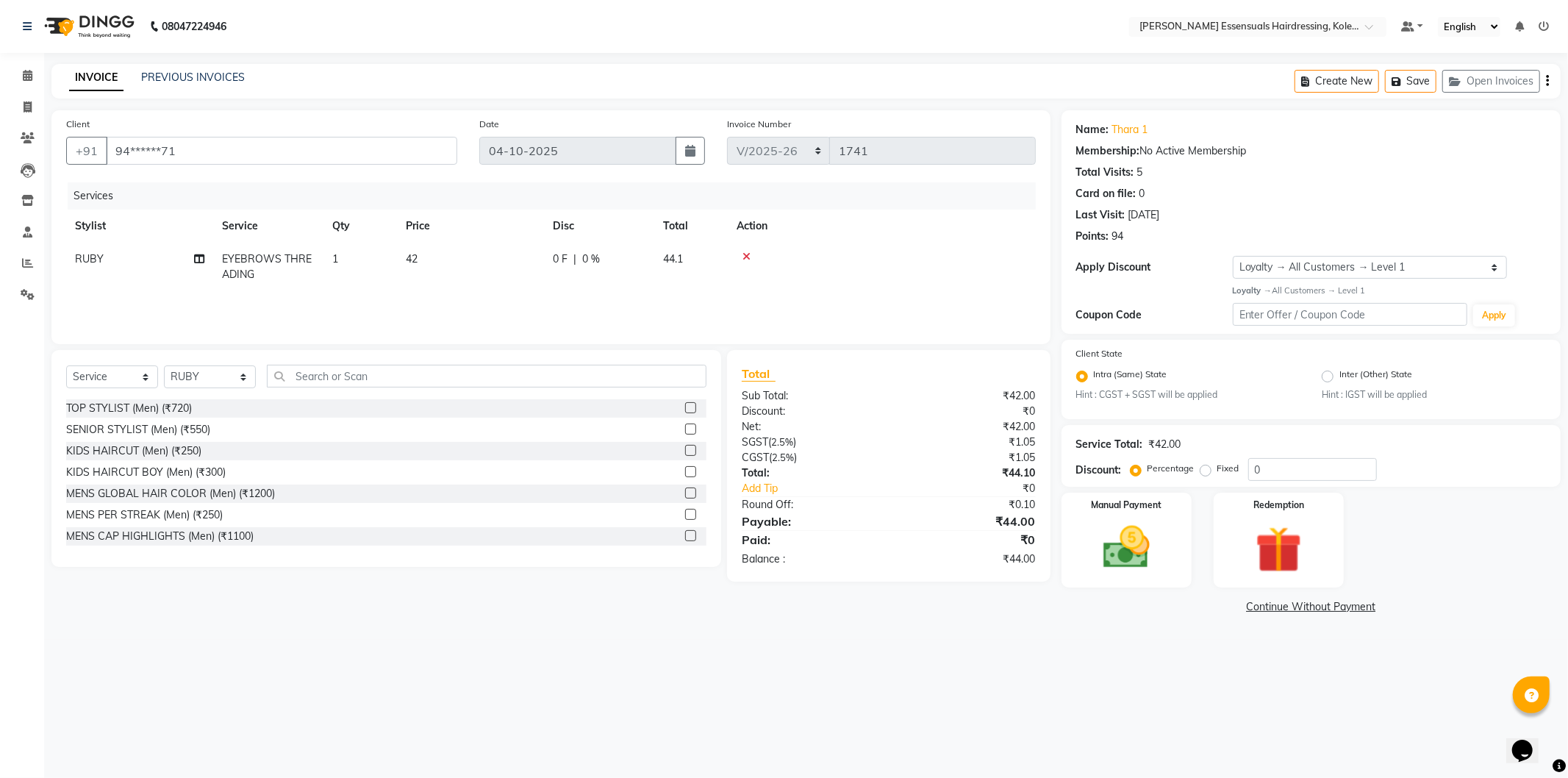
click at [497, 256] on td "42" at bounding box center [470, 266] width 147 height 48
select select "79968"
click at [26, 64] on link "Calendar" at bounding box center [21, 76] width 35 height 24
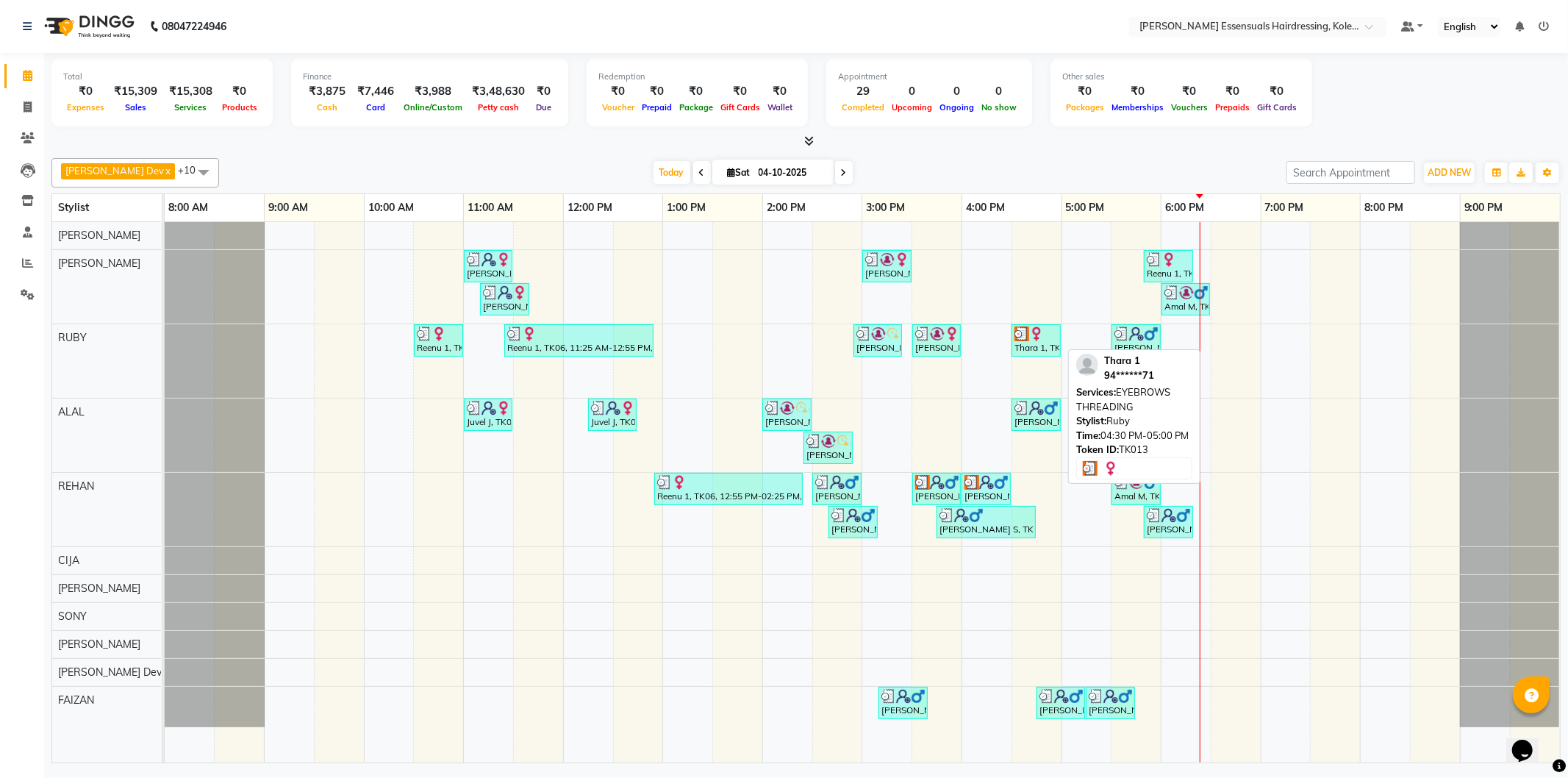
click at [1035, 349] on div "Thara 1, TK13, 04:30 PM-05:00 PM, EYEBROWS THREADING" at bounding box center [1036, 340] width 46 height 28
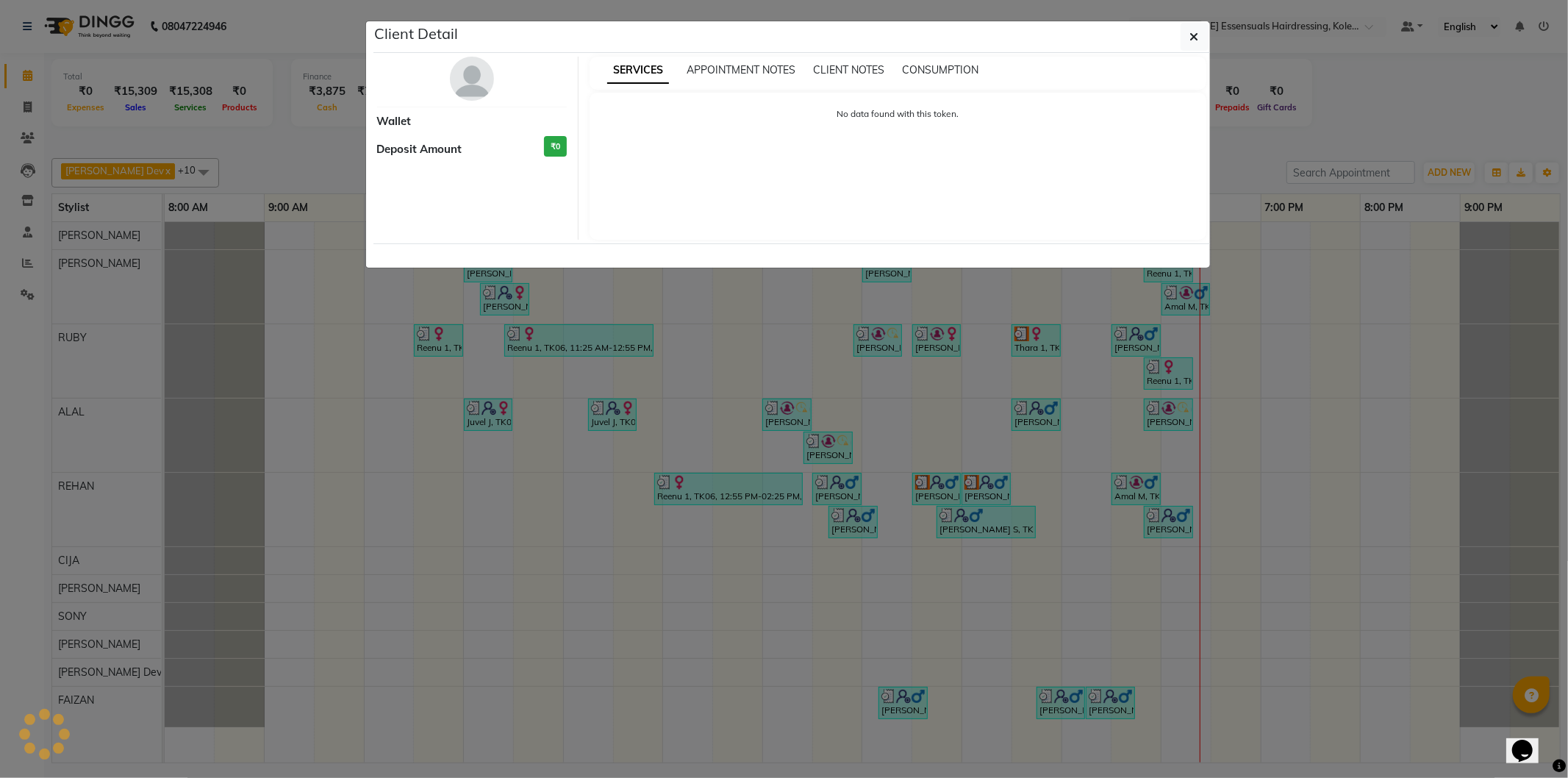
select select "3"
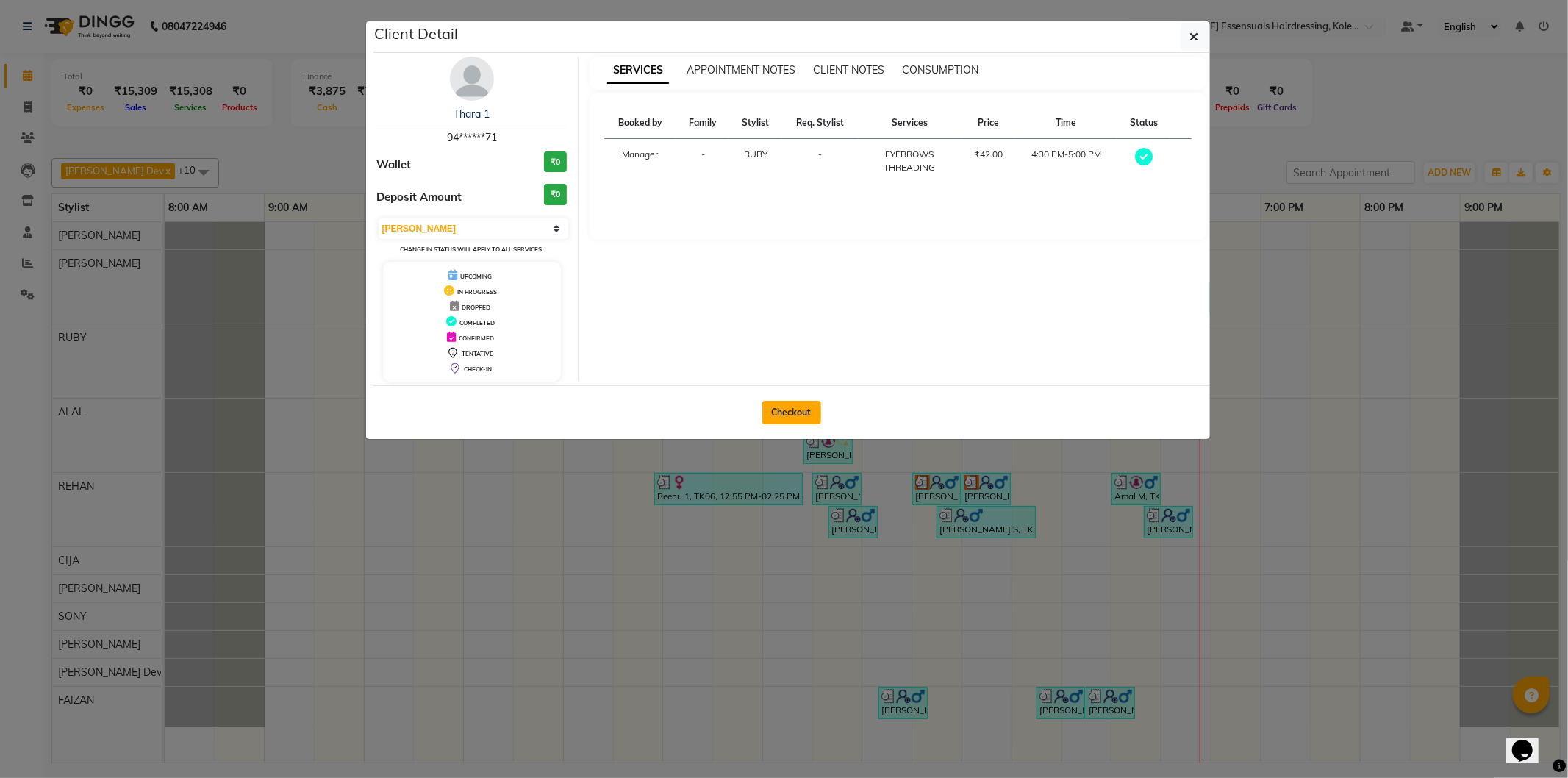
click at [795, 410] on button "Checkout" at bounding box center [791, 412] width 58 height 23
select select "8281"
select select "service"
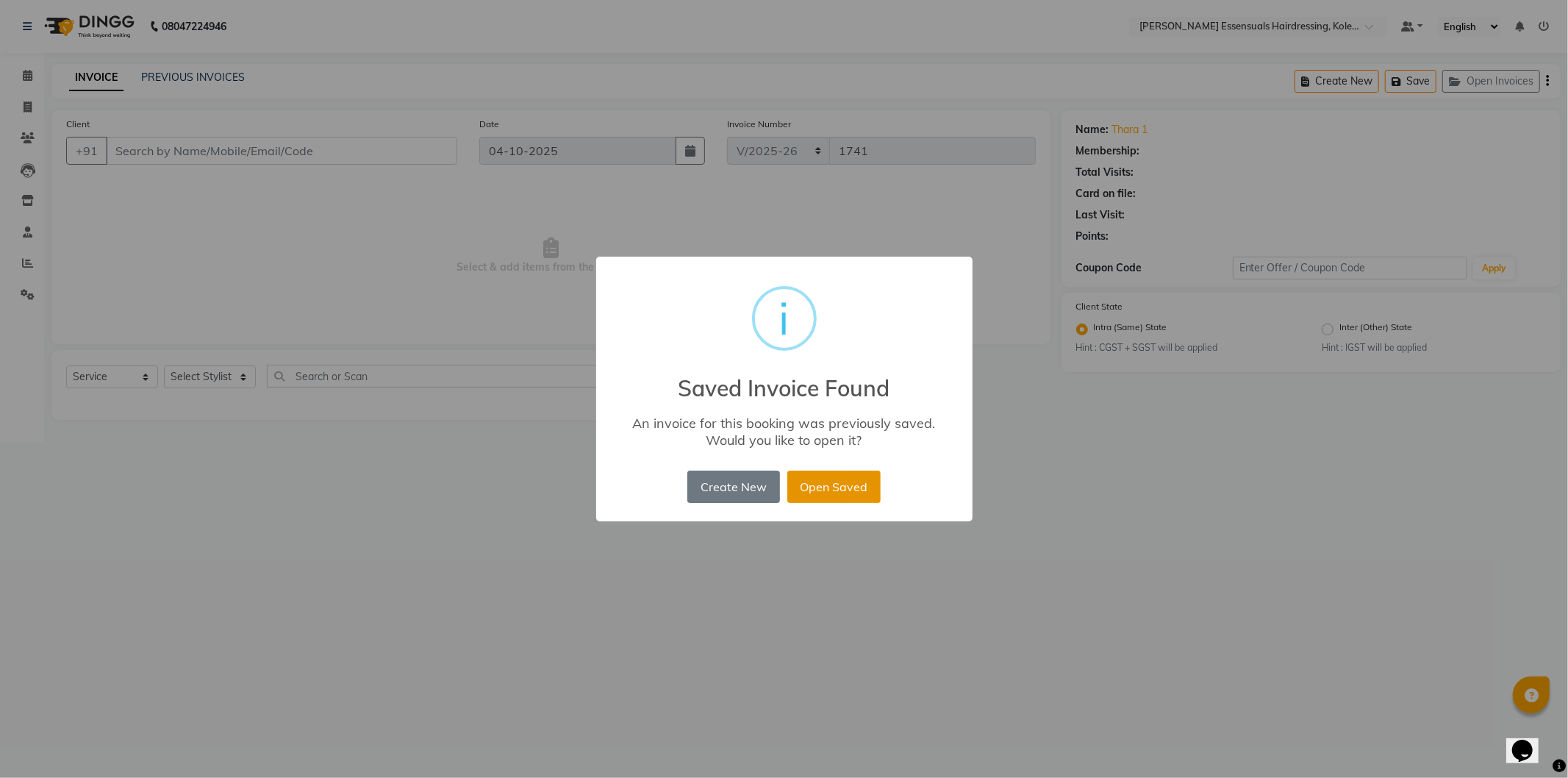
click at [831, 495] on button "Open Saved" at bounding box center [833, 487] width 94 height 33
type input "94******71"
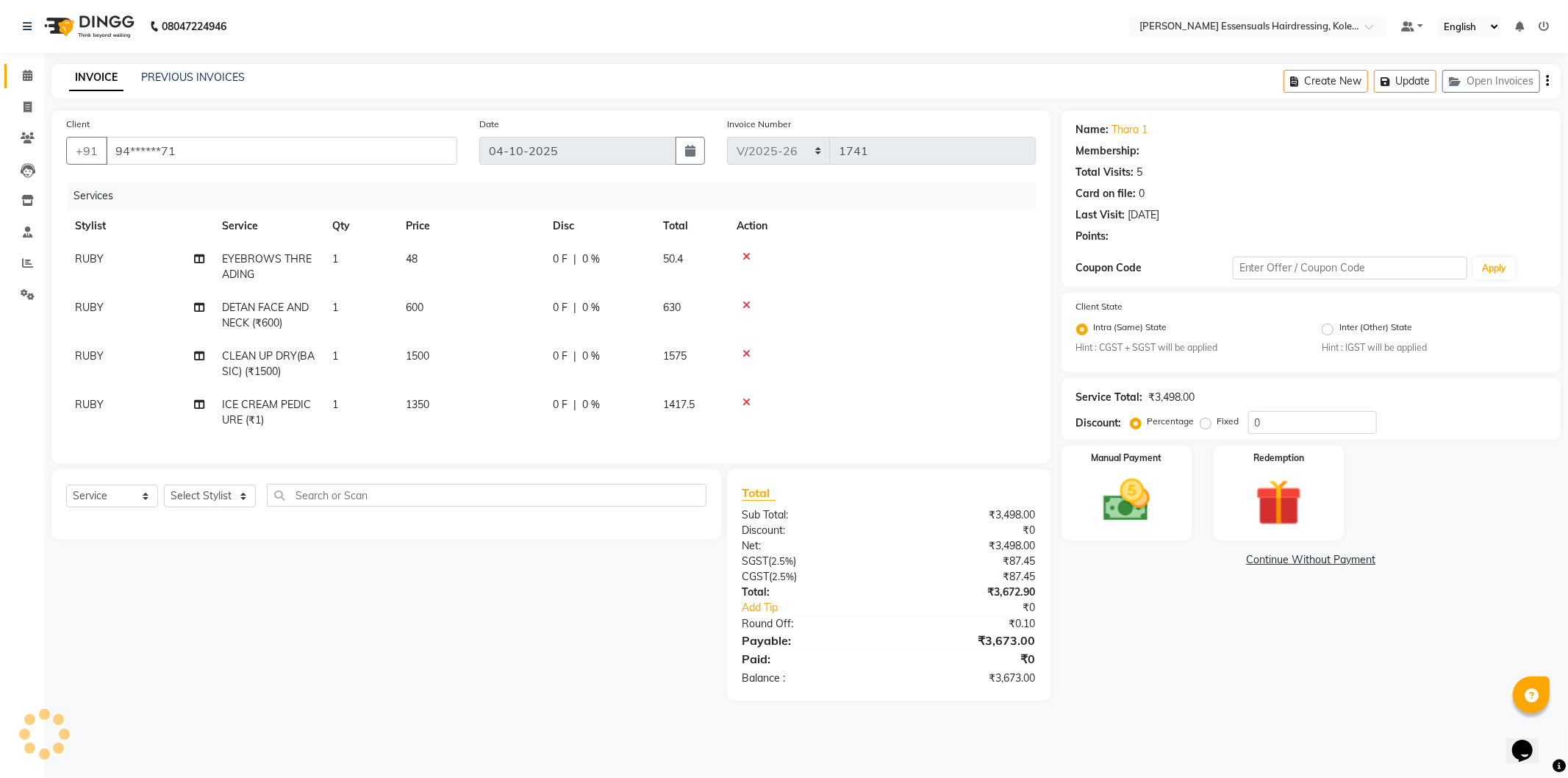
select select "1: Object"
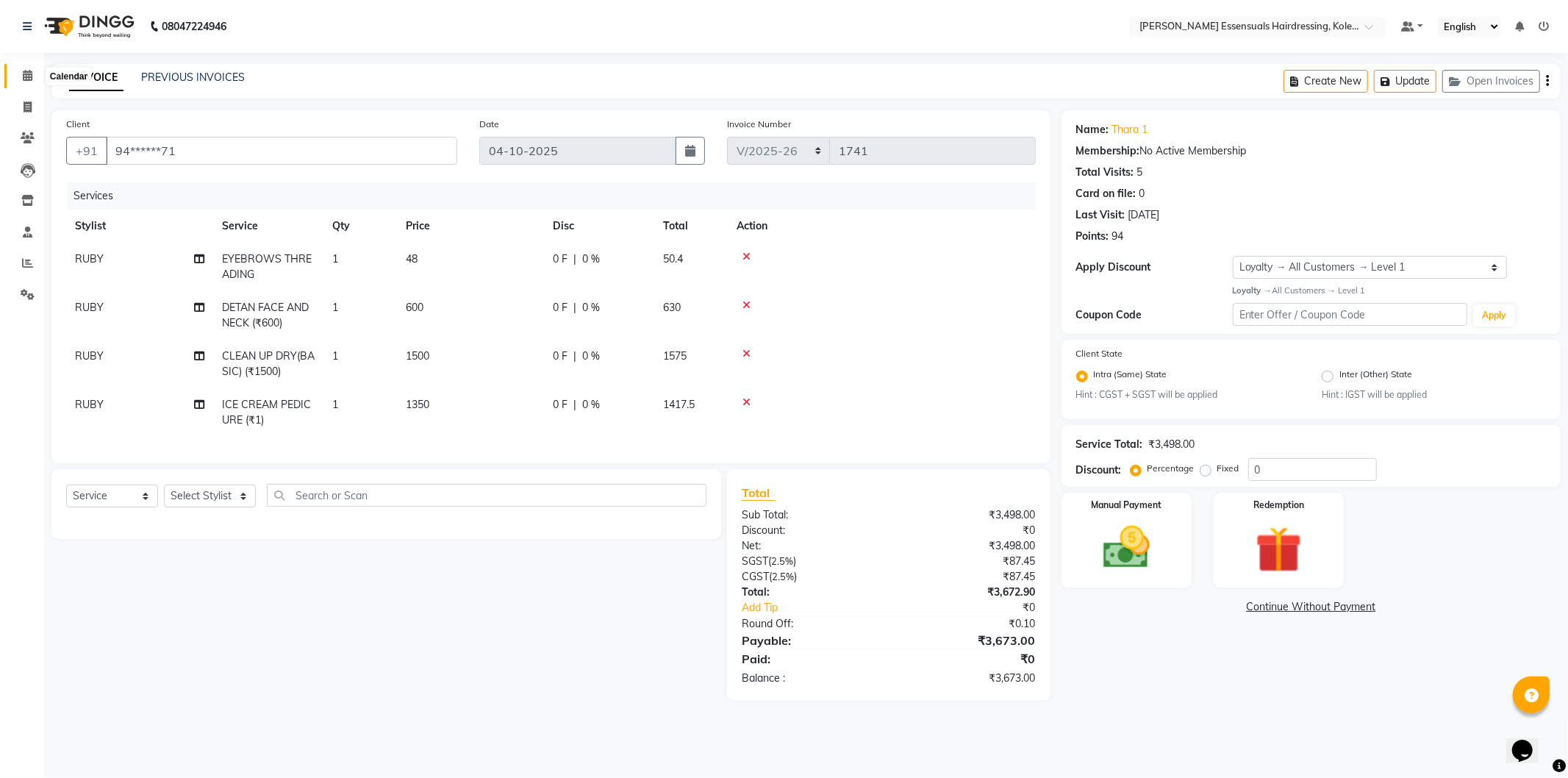
click at [26, 79] on icon at bounding box center [27, 75] width 9 height 11
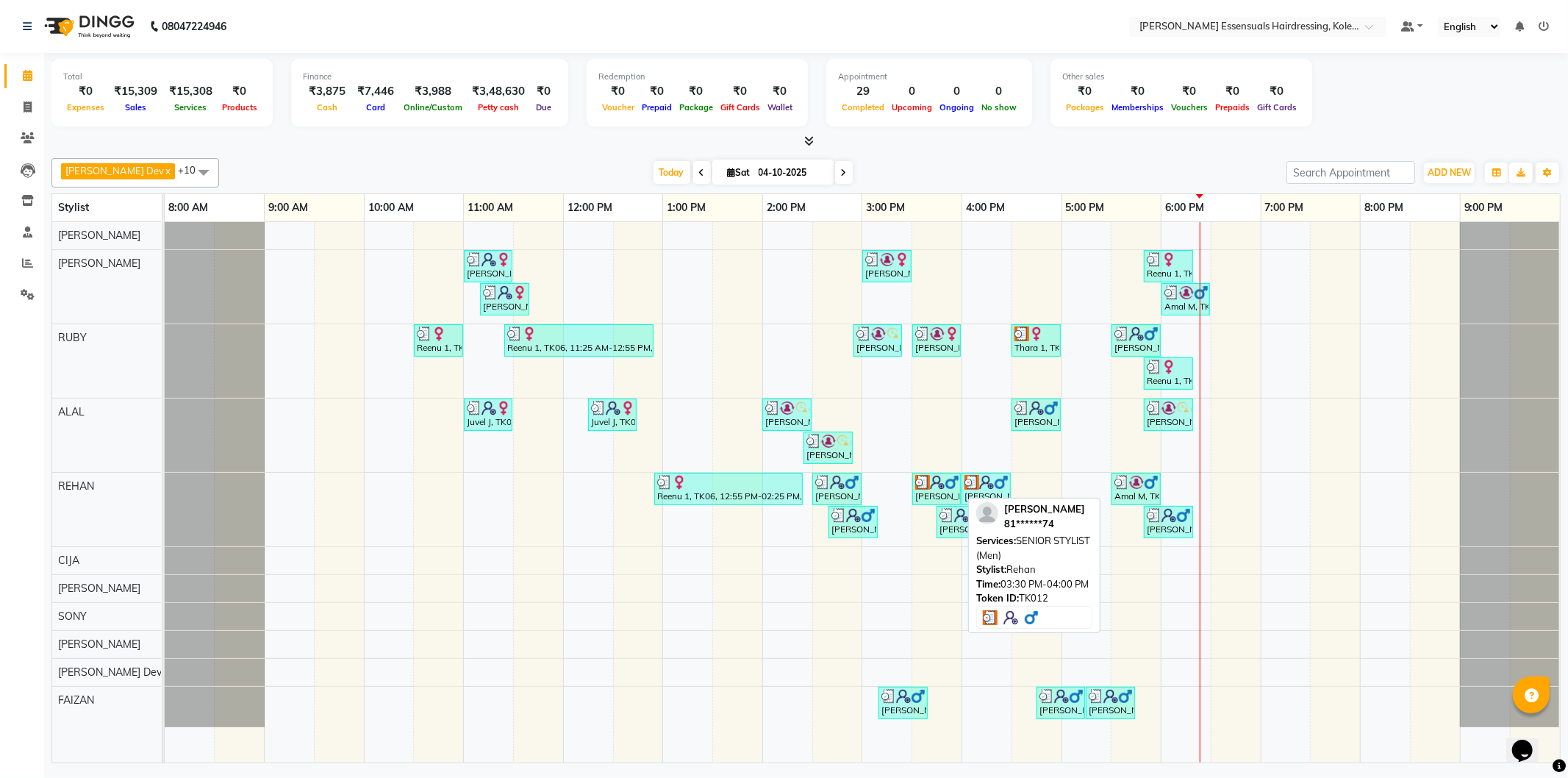
click at [929, 482] on img at bounding box center [922, 482] width 15 height 15
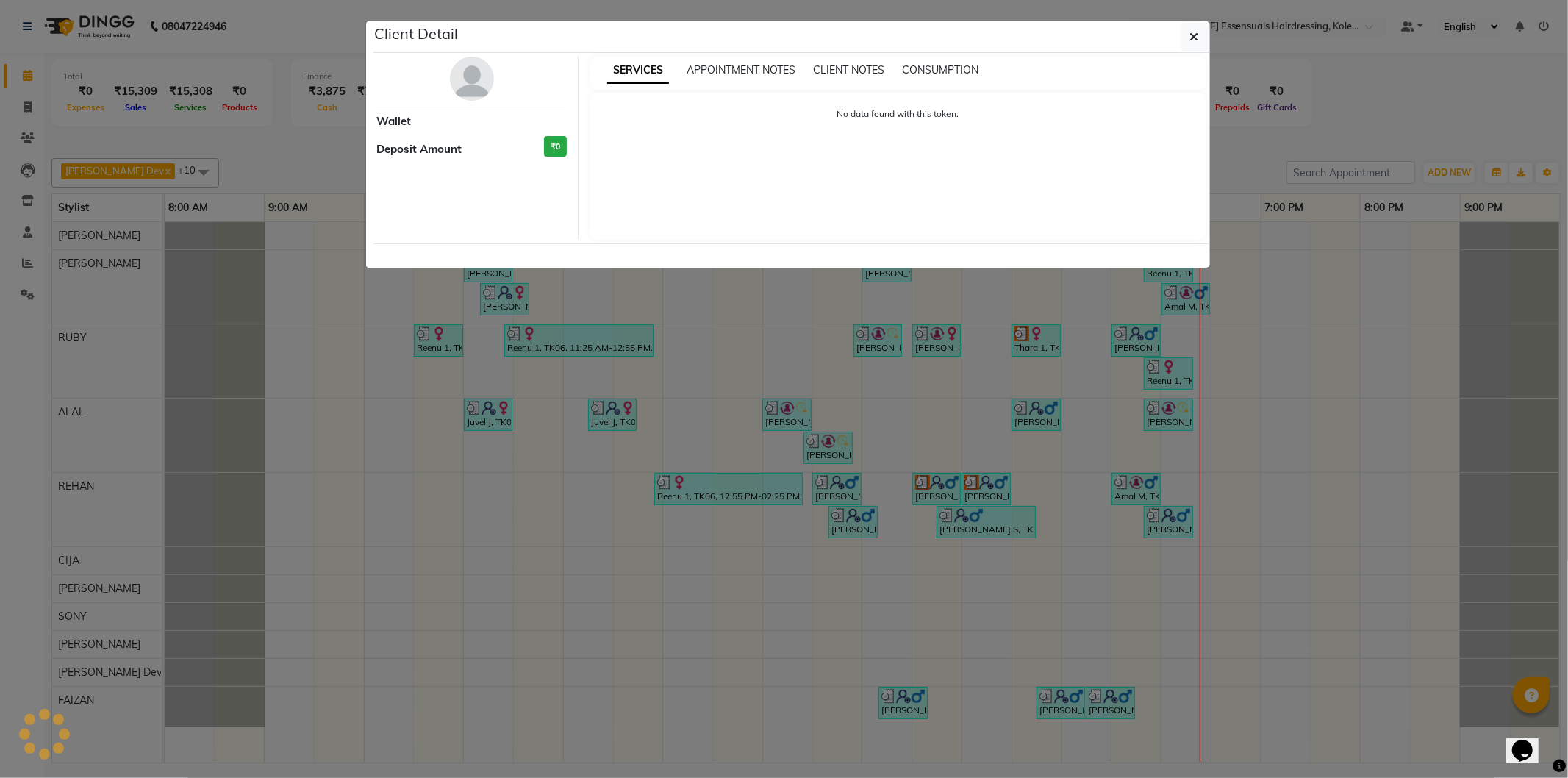
select select "3"
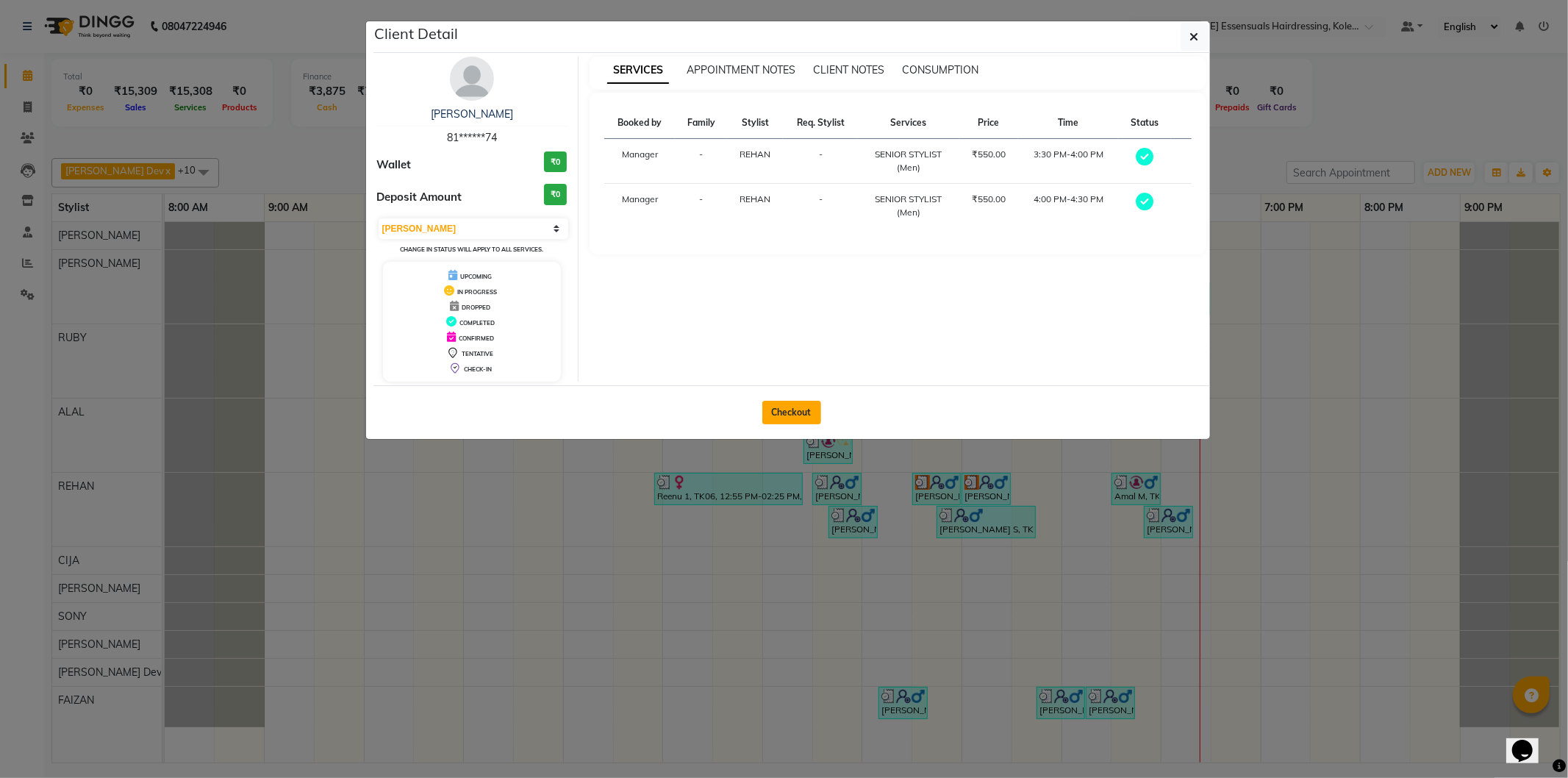
click at [805, 415] on button "Checkout" at bounding box center [791, 412] width 58 height 23
select select "8281"
select select "service"
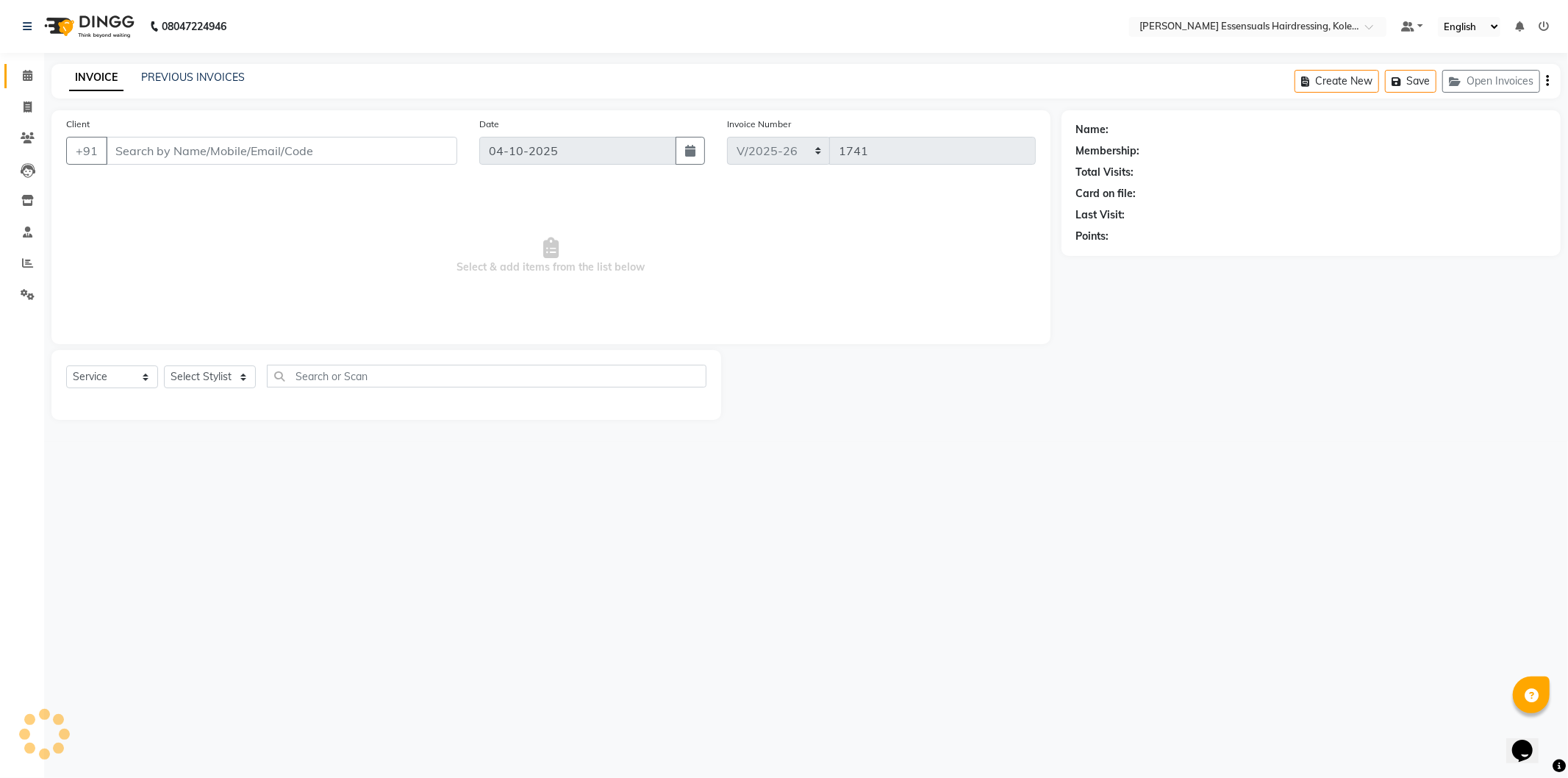
type input "81******74"
select select "79972"
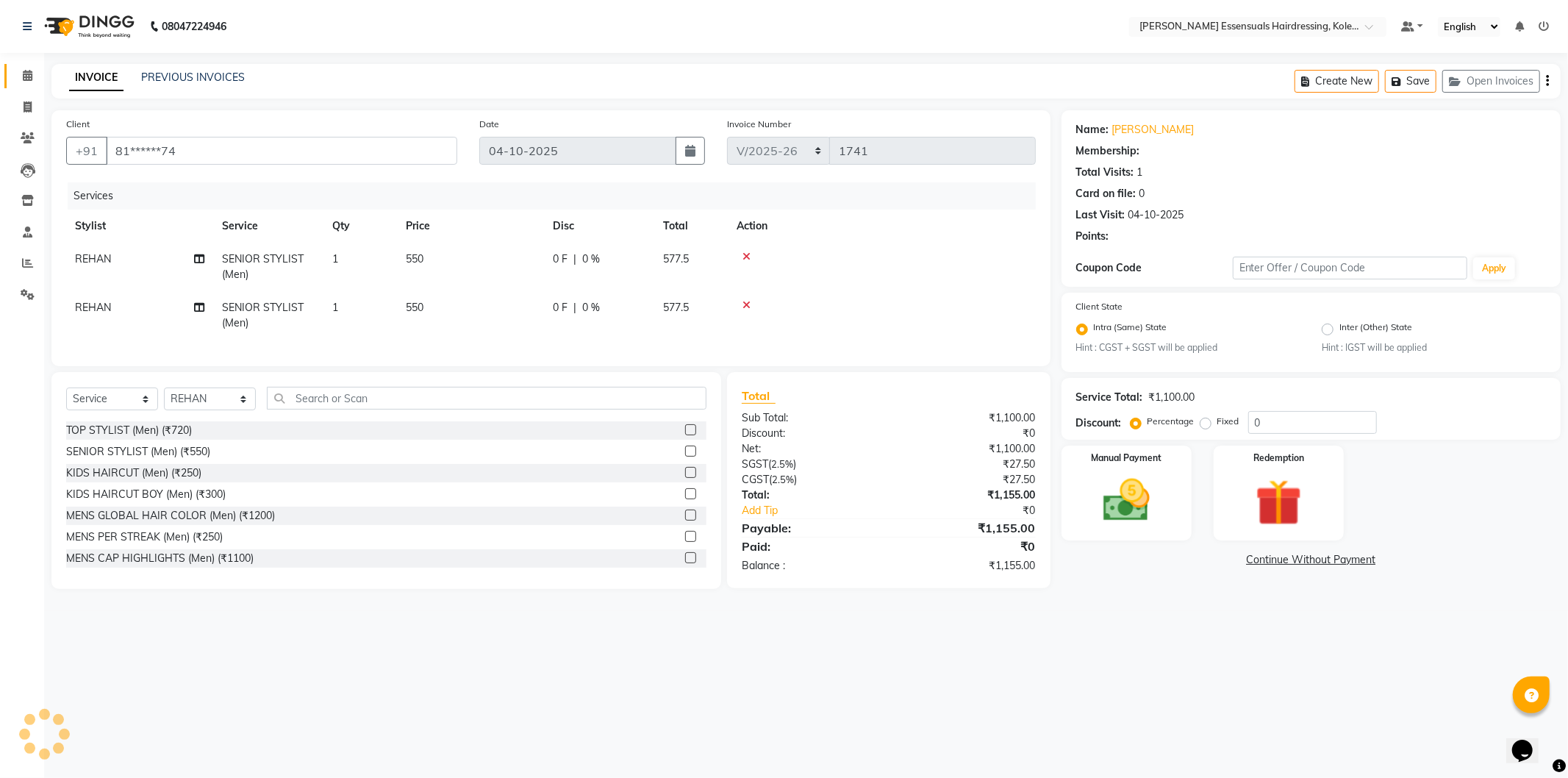
select select "1: Object"
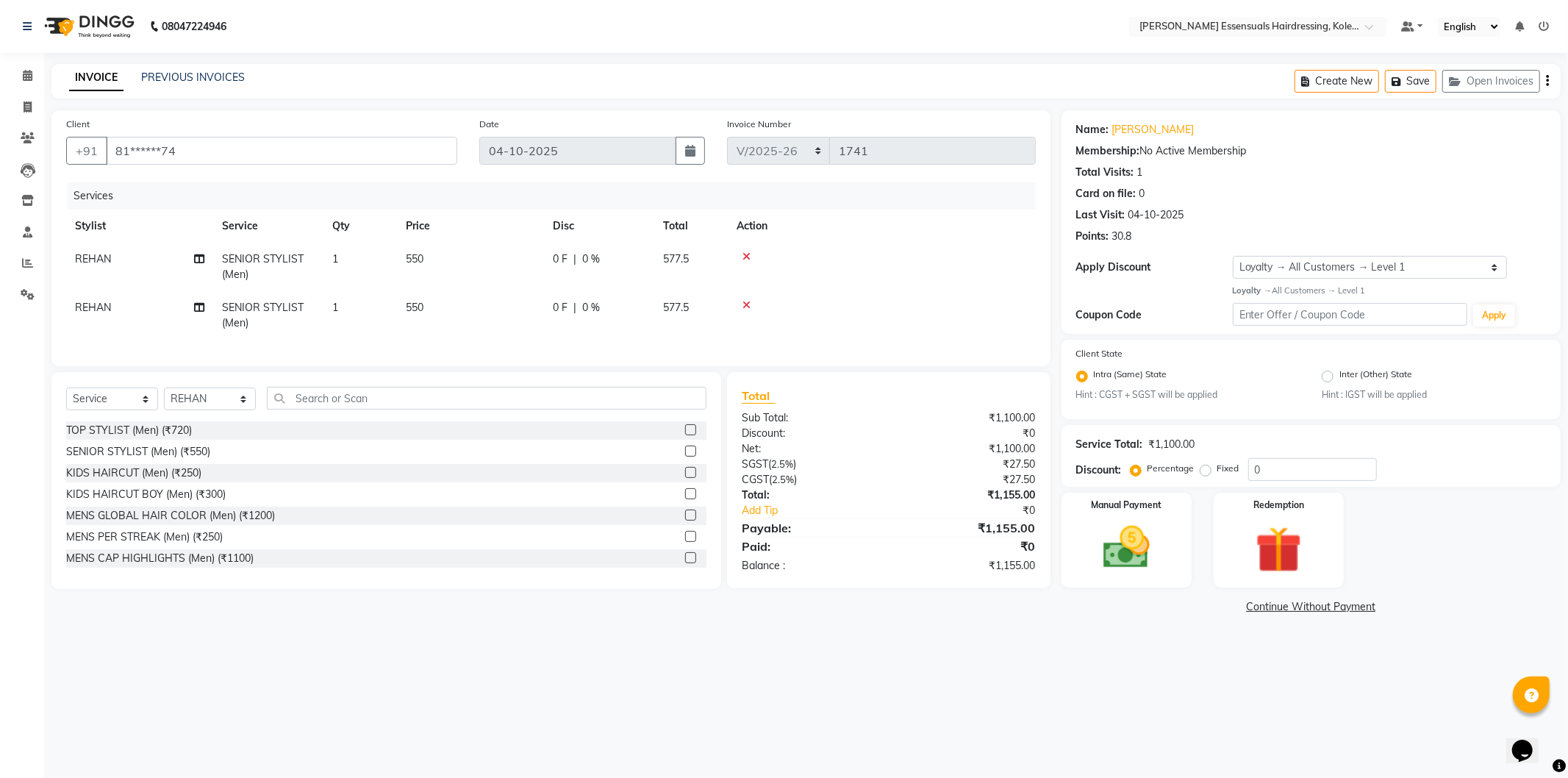
click at [742, 303] on icon at bounding box center [746, 305] width 8 height 10
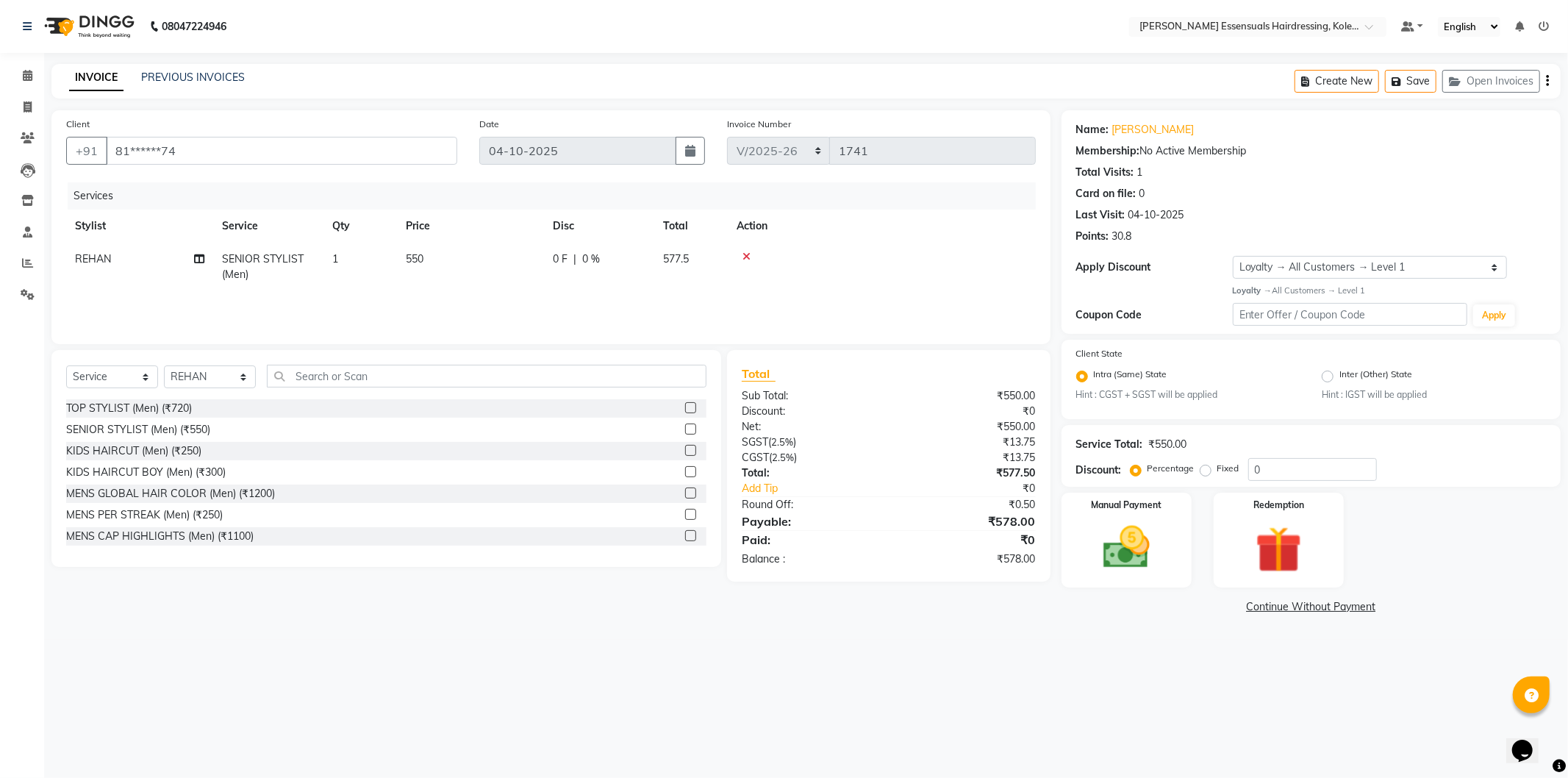
click at [484, 253] on td "550" at bounding box center [470, 266] width 147 height 48
select select "79972"
click at [491, 262] on input "550" at bounding box center [540, 263] width 130 height 23
type input "0"
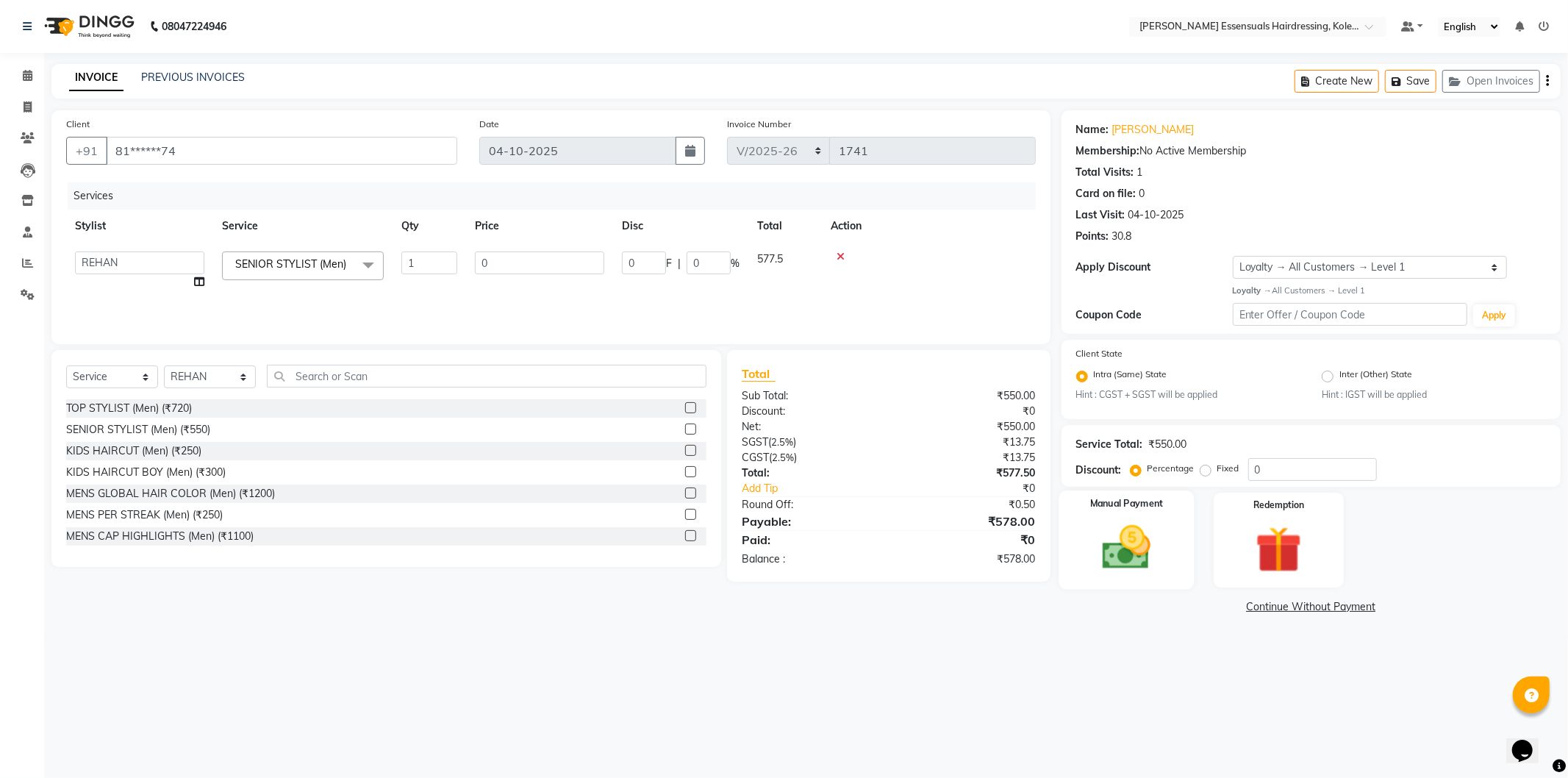
click at [1107, 530] on img at bounding box center [1126, 548] width 79 height 56
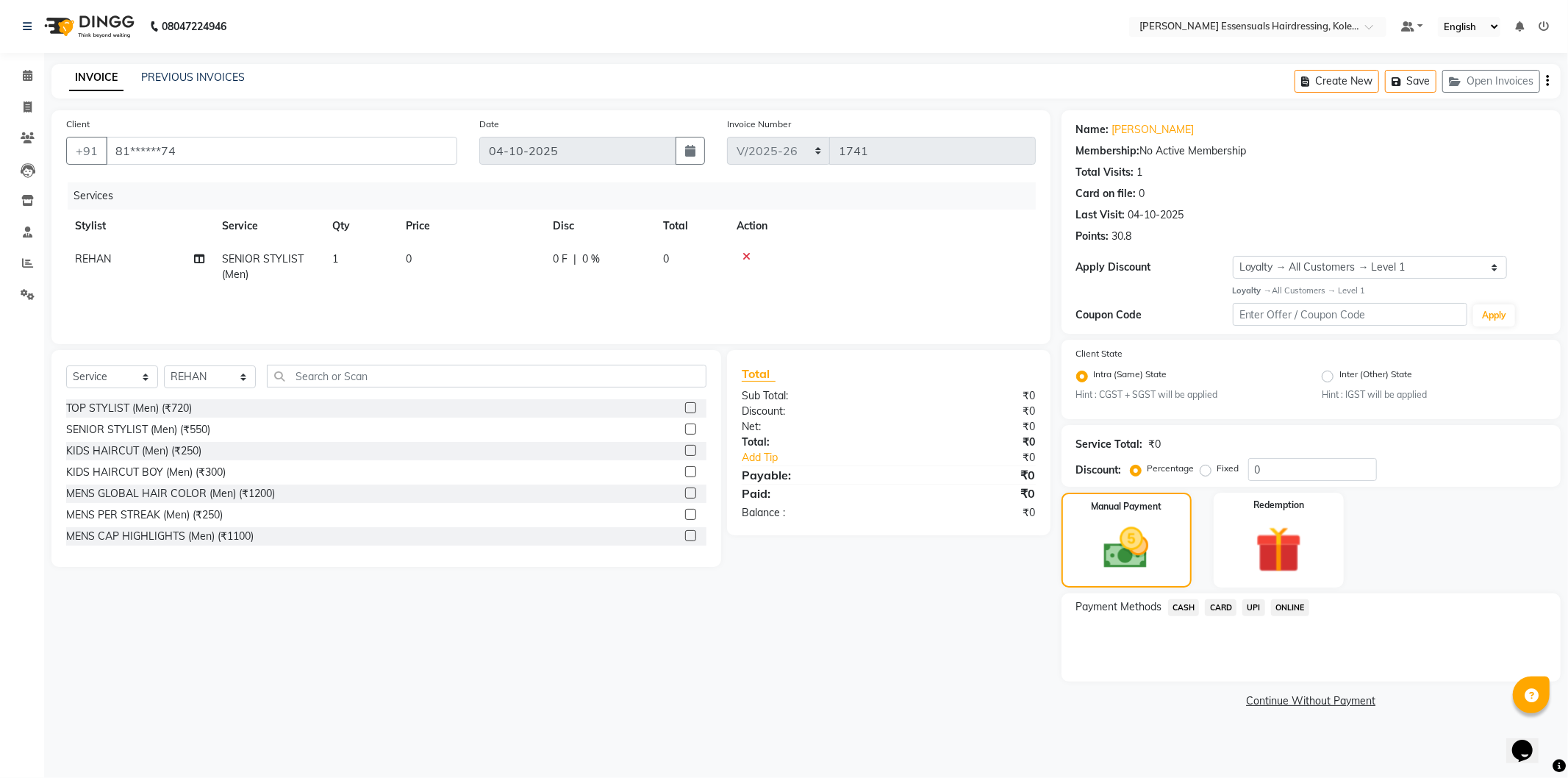
click at [1192, 604] on span "CASH" at bounding box center [1184, 608] width 32 height 17
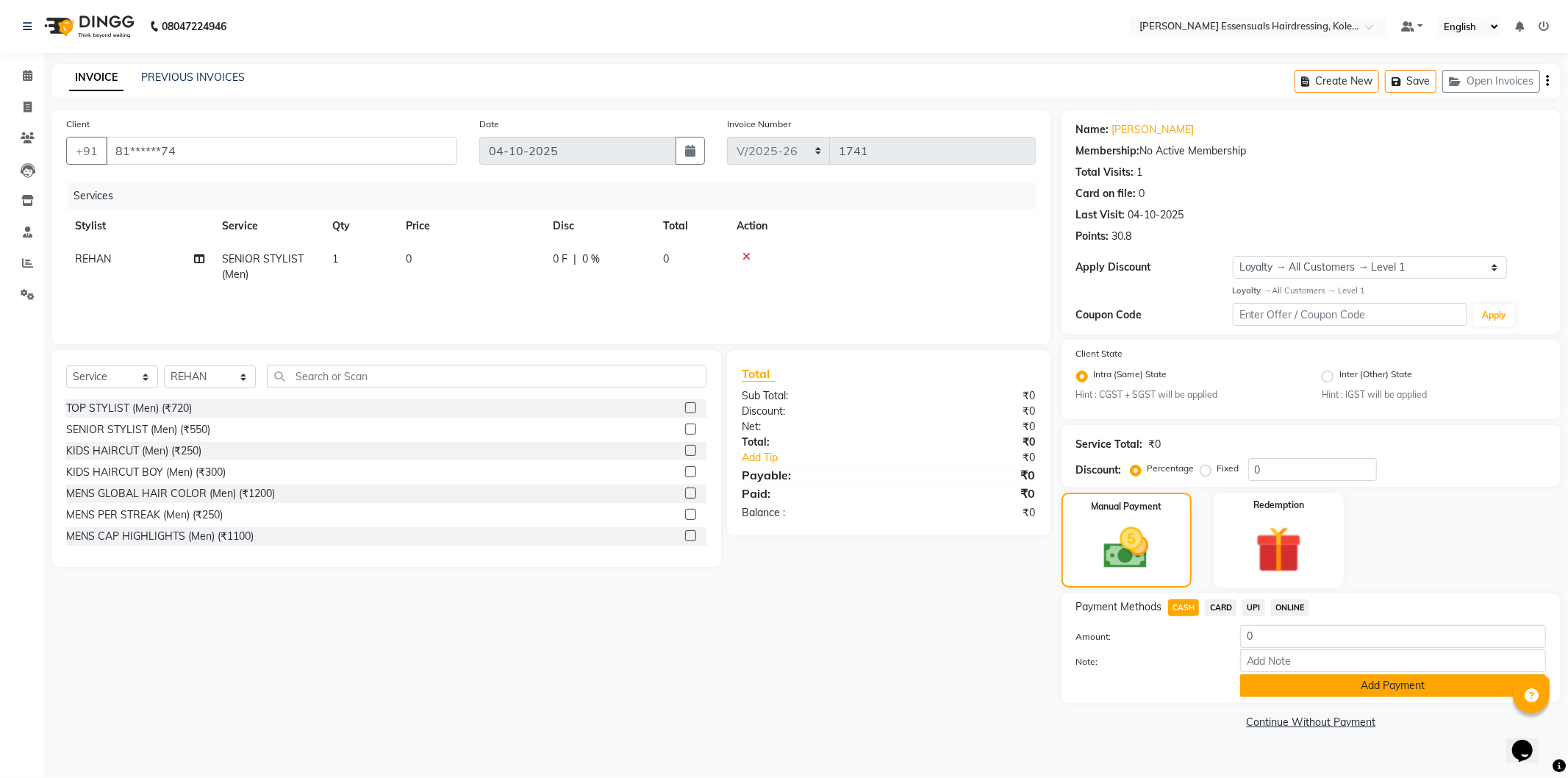
click at [1258, 675] on button "Add Payment" at bounding box center [1393, 686] width 306 height 23
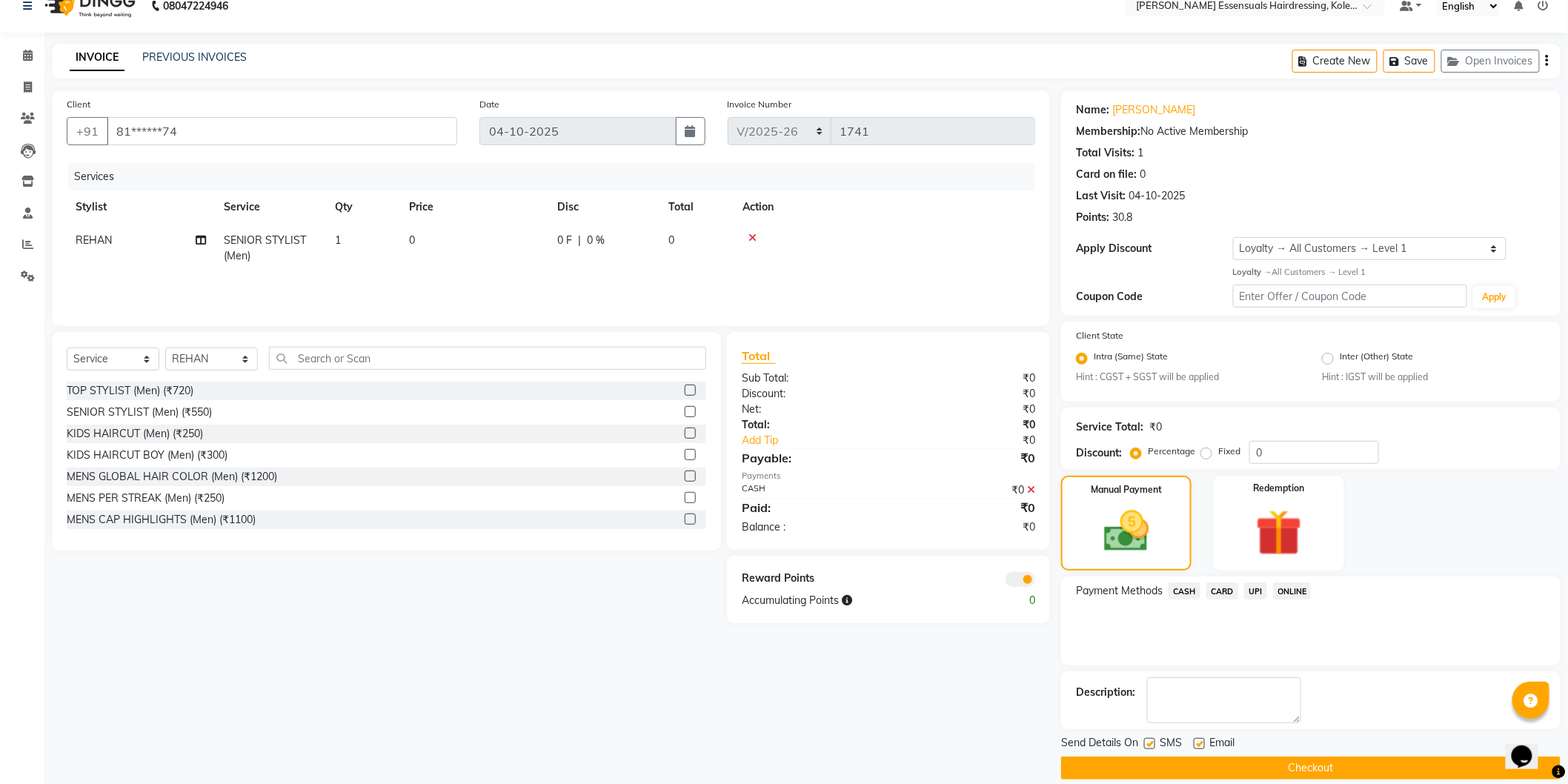
scroll to position [38, 0]
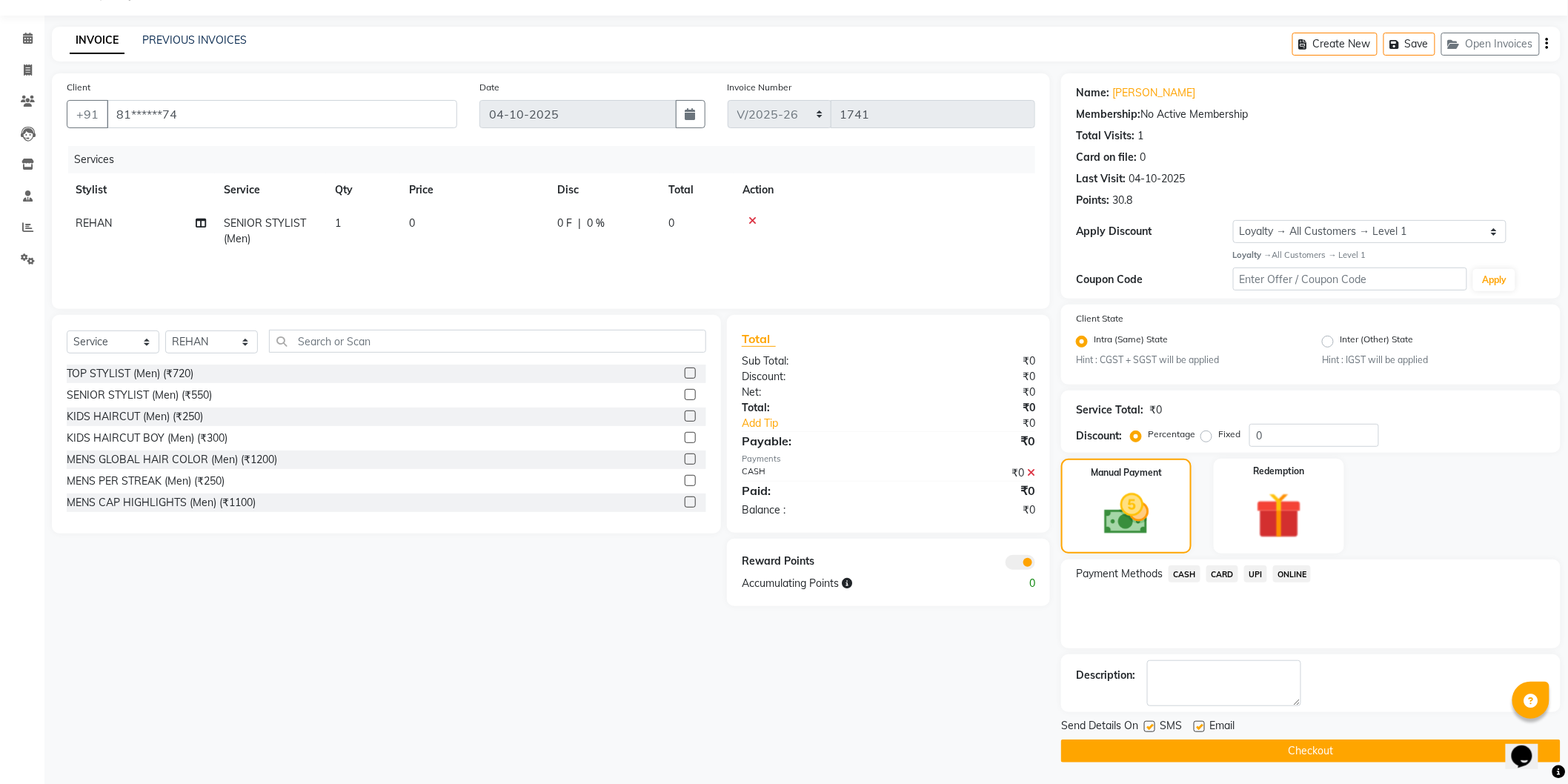
click at [1301, 754] on button "Checkout" at bounding box center [1310, 751] width 500 height 23
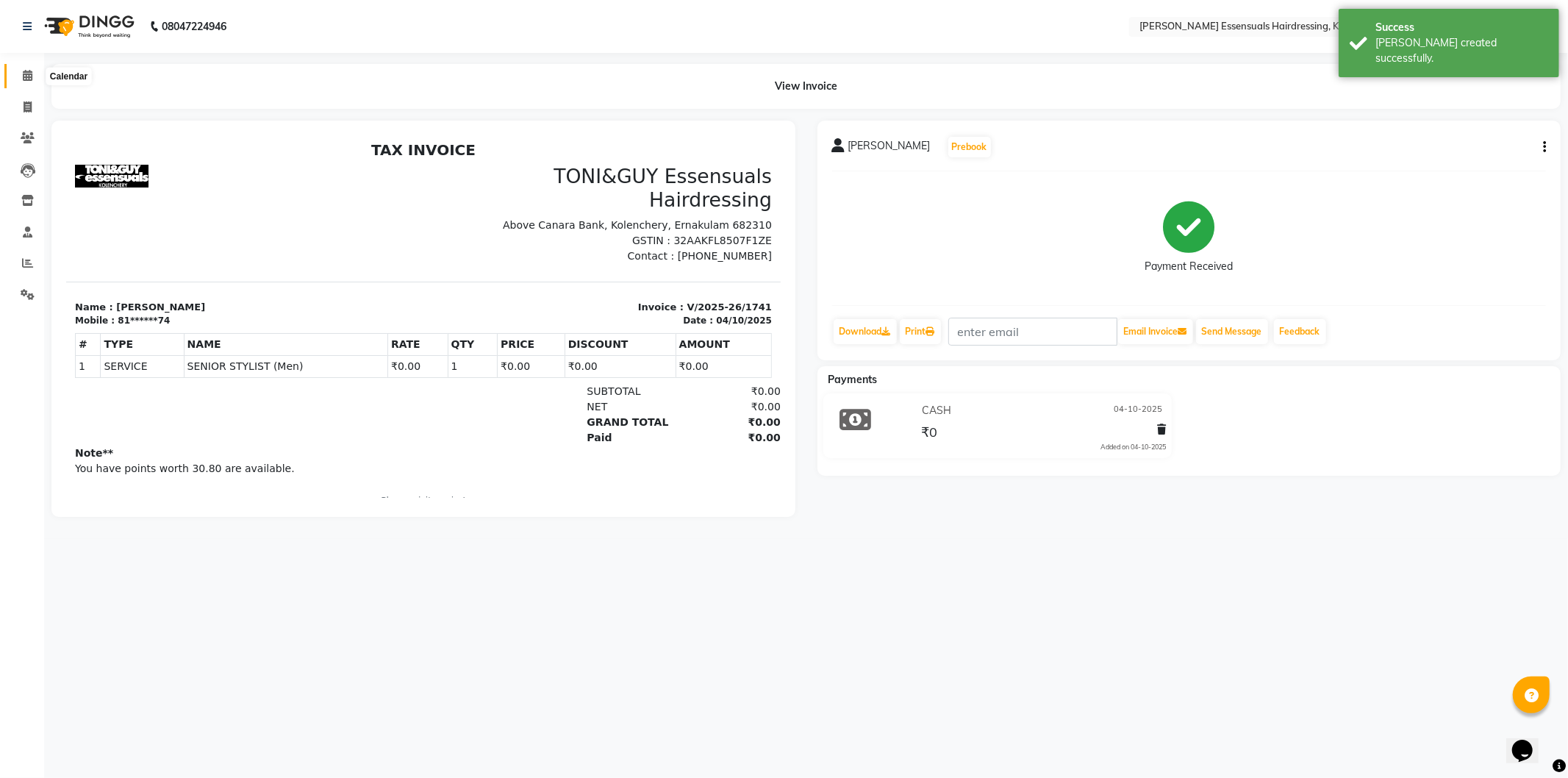
click at [30, 77] on icon at bounding box center [27, 75] width 9 height 11
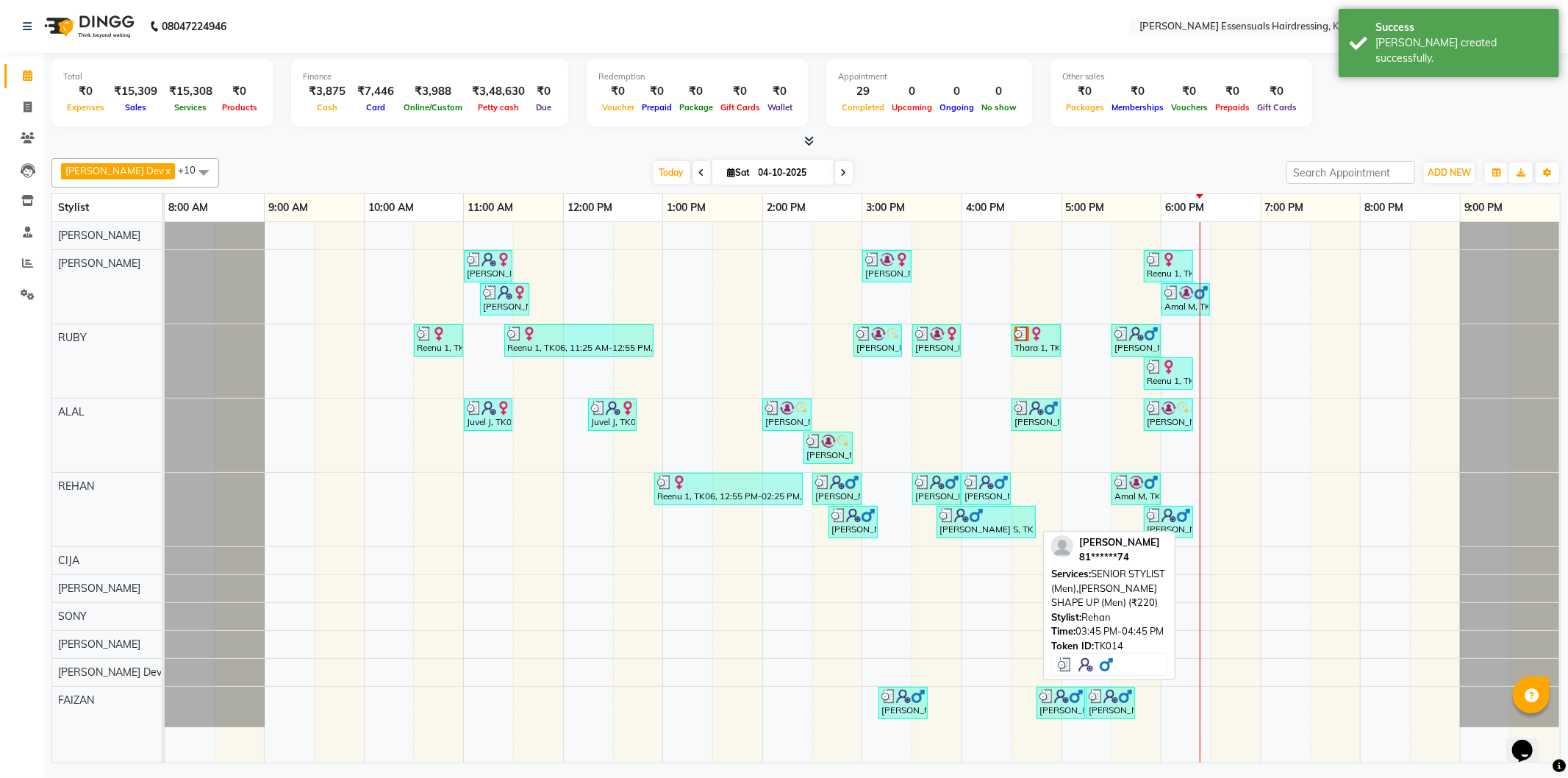
click at [966, 518] on img at bounding box center [961, 515] width 15 height 15
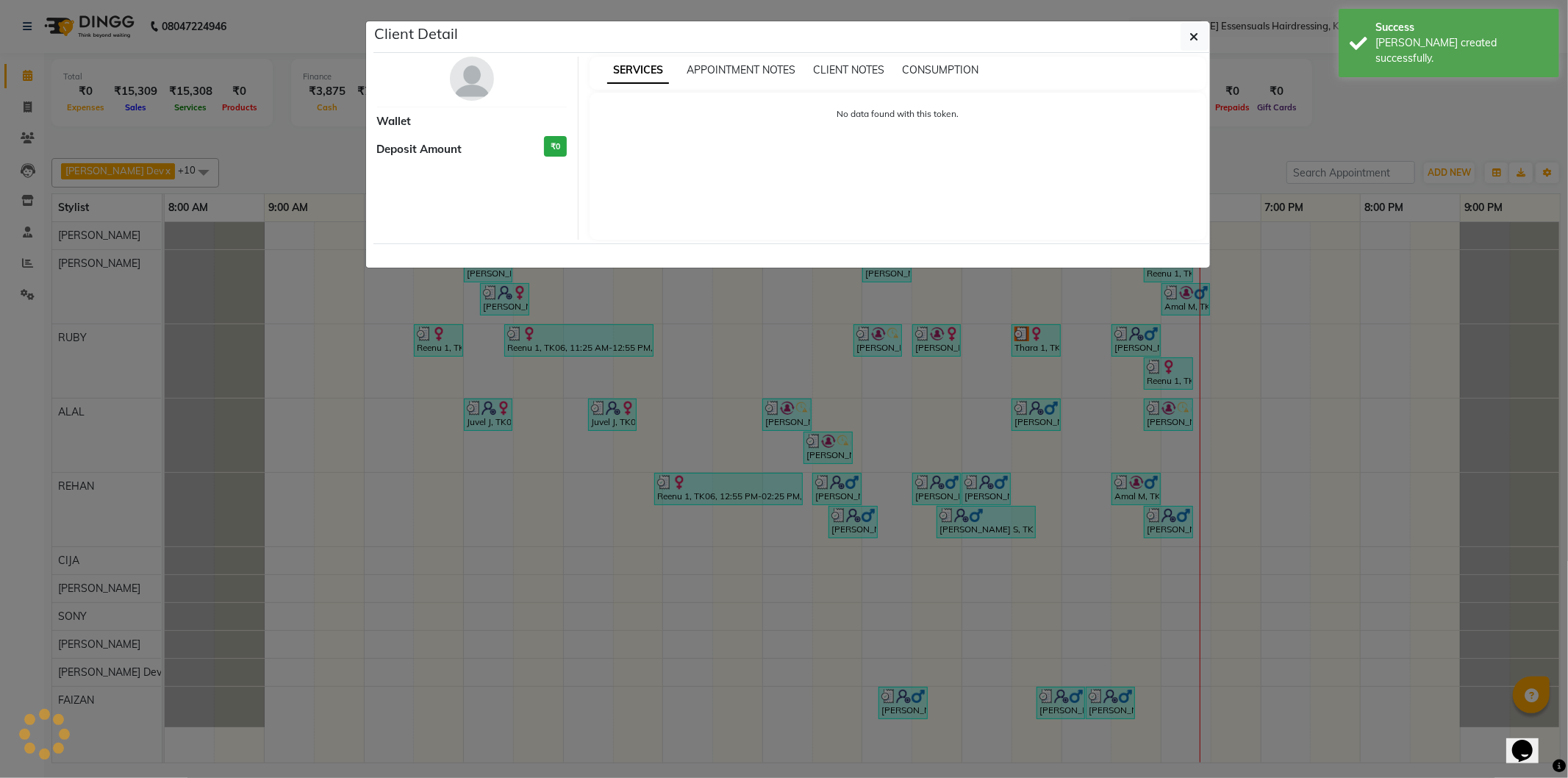
select select "3"
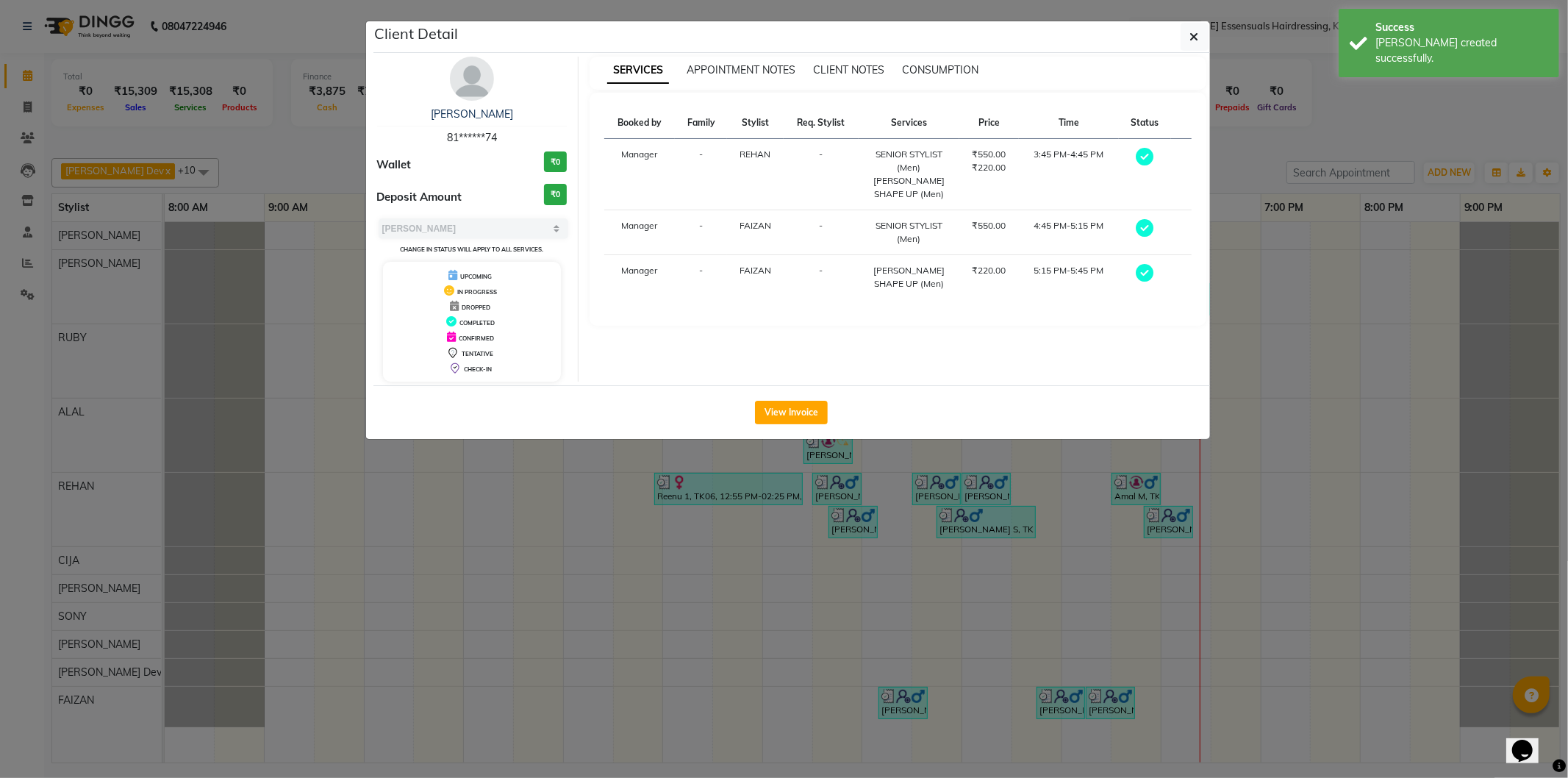
click at [812, 425] on div "View Invoice" at bounding box center [792, 412] width 837 height 53
click at [802, 410] on button "View Invoice" at bounding box center [791, 412] width 73 height 23
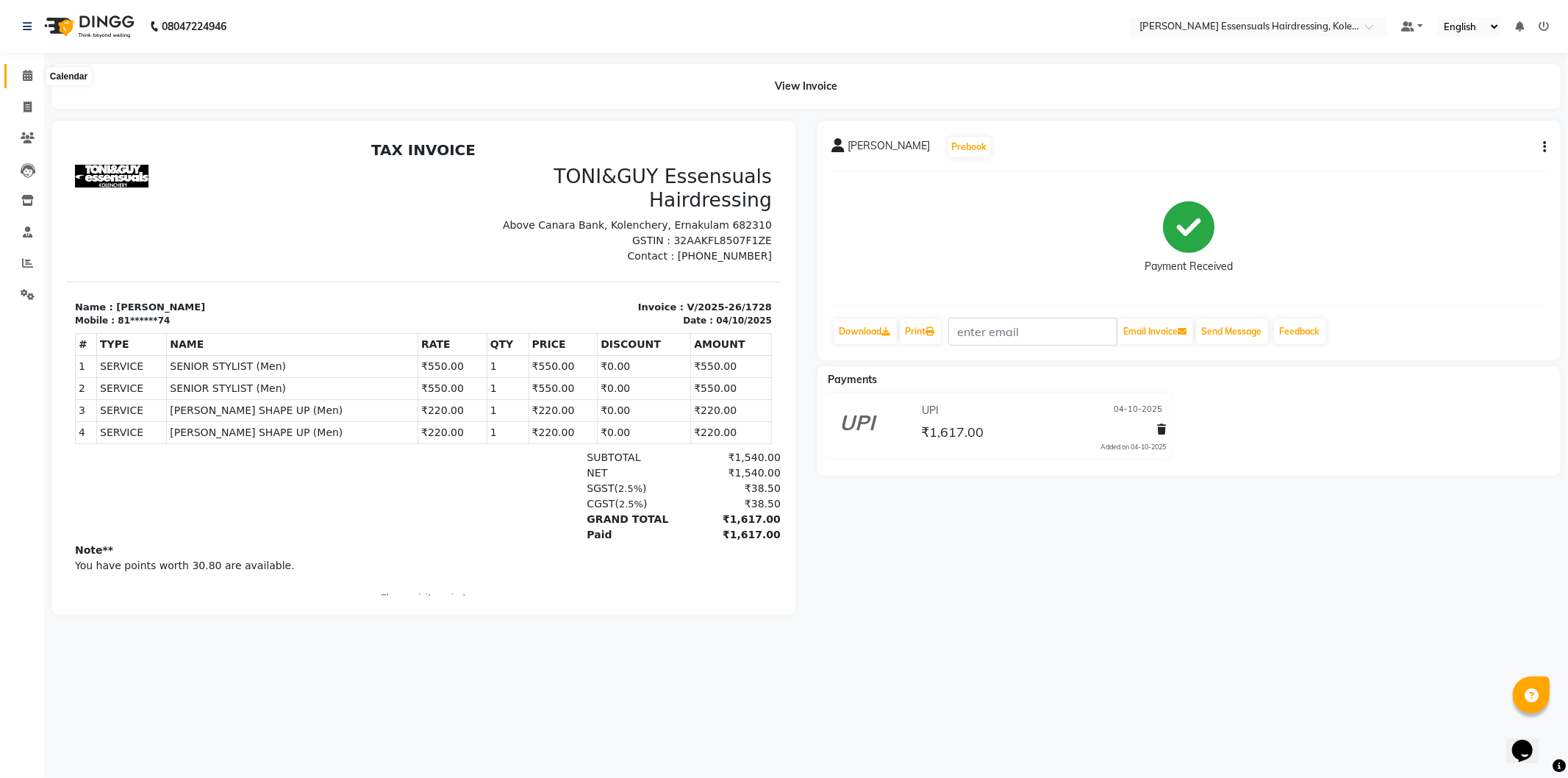
click at [20, 76] on span at bounding box center [27, 77] width 26 height 17
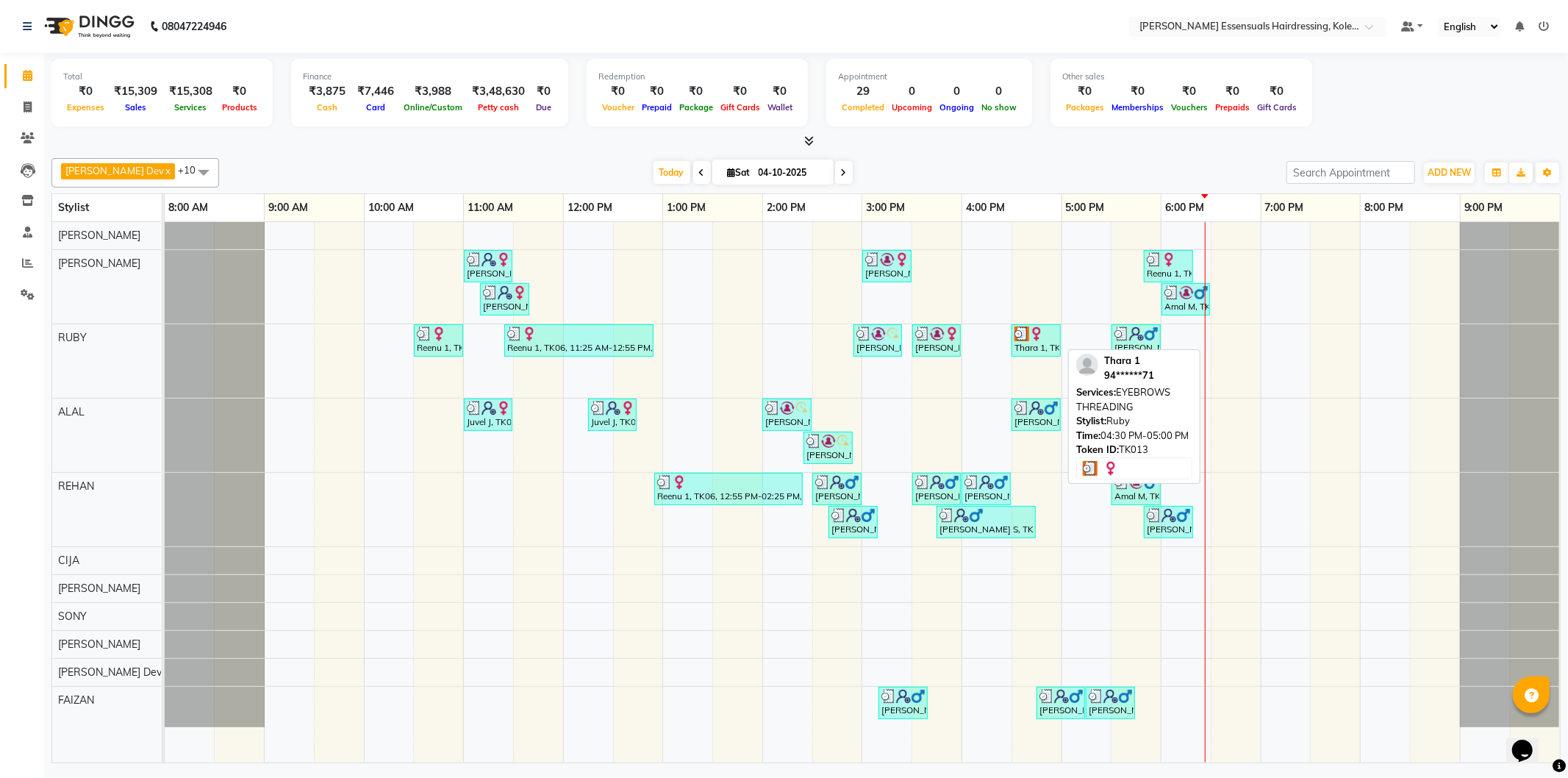
click at [1029, 334] on img at bounding box center [1036, 334] width 15 height 15
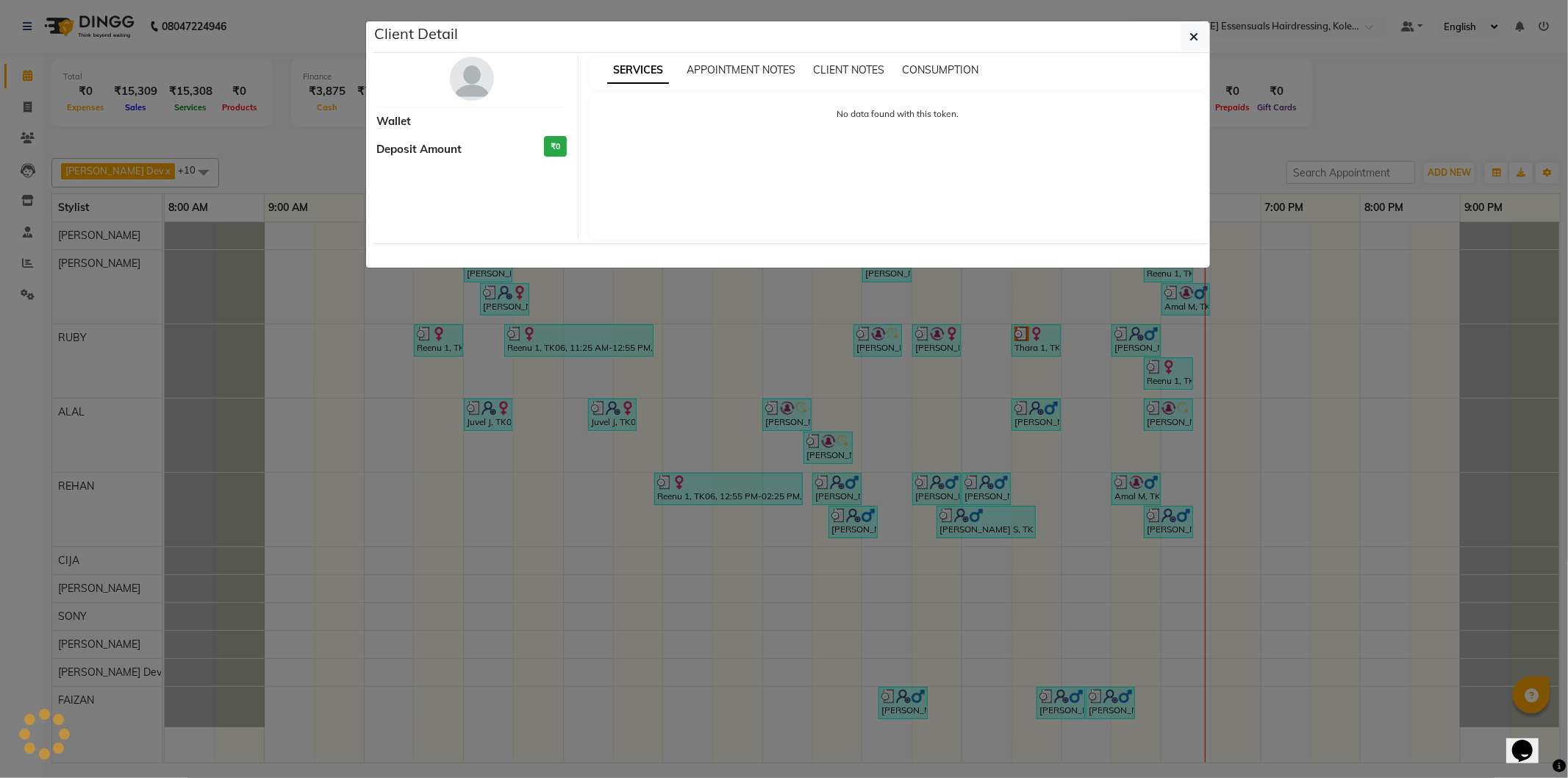
select select "3"
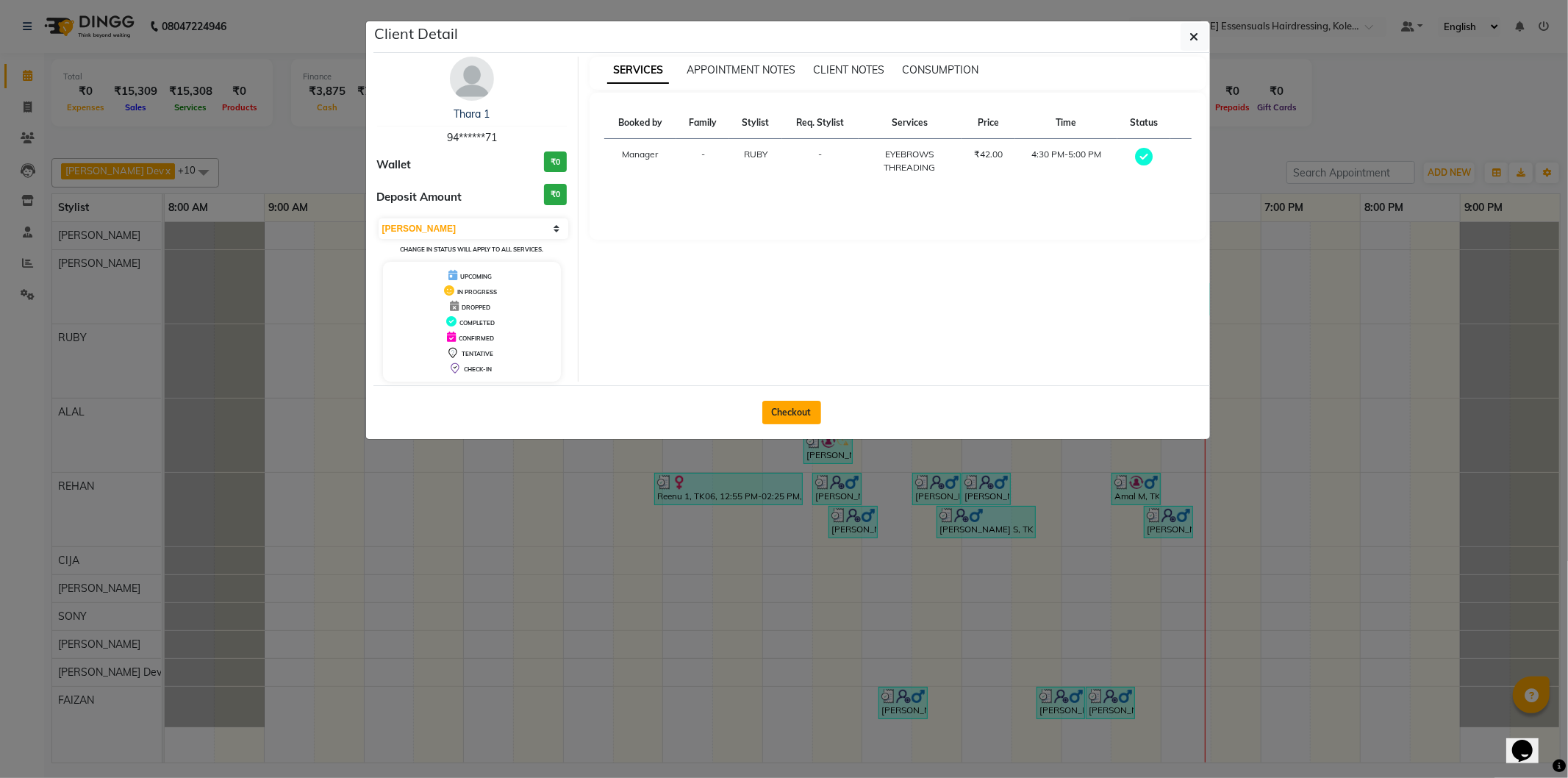
click at [798, 424] on button "Checkout" at bounding box center [791, 412] width 58 height 23
select select "service"
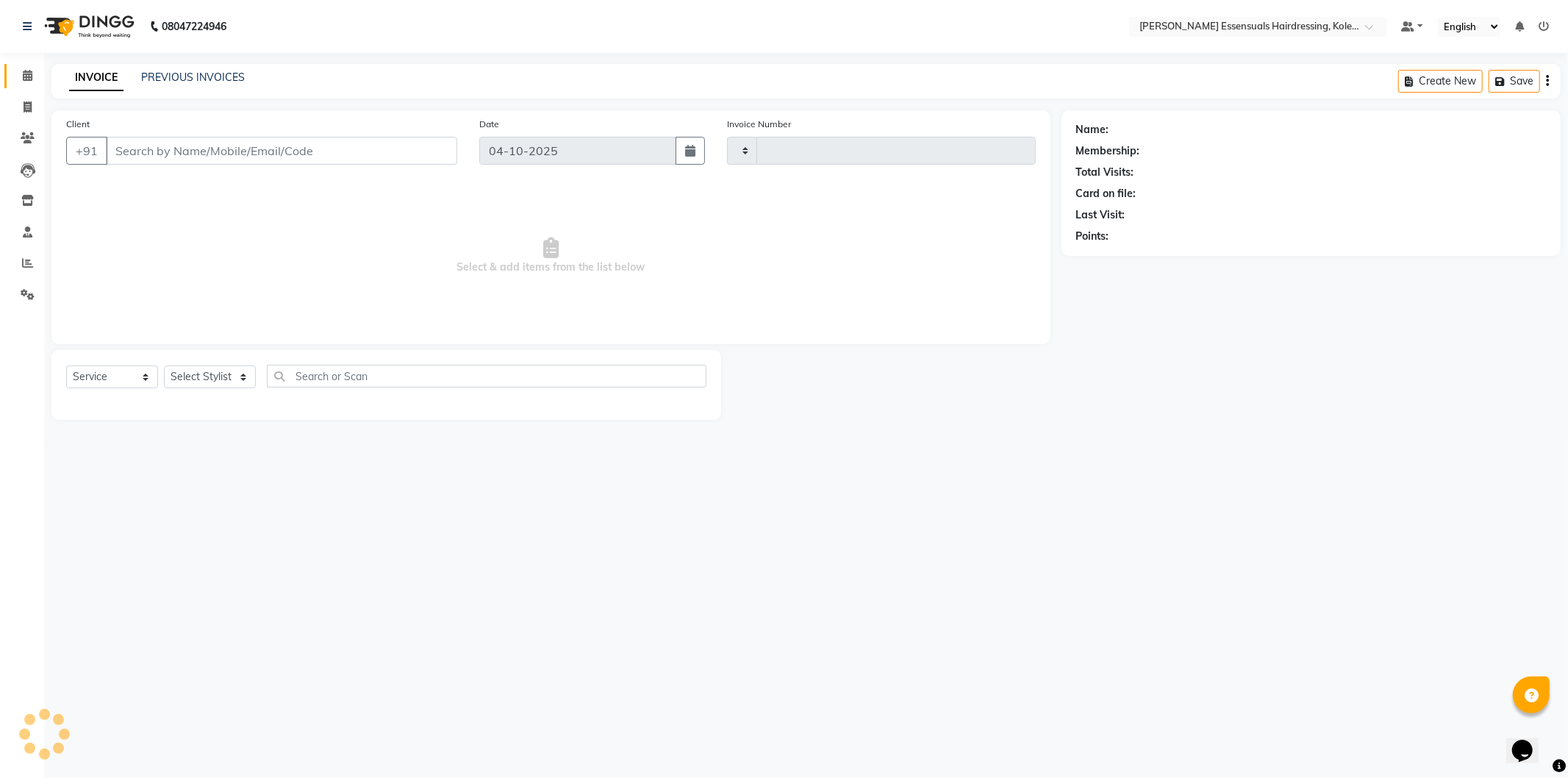
type input "1742"
select select "8281"
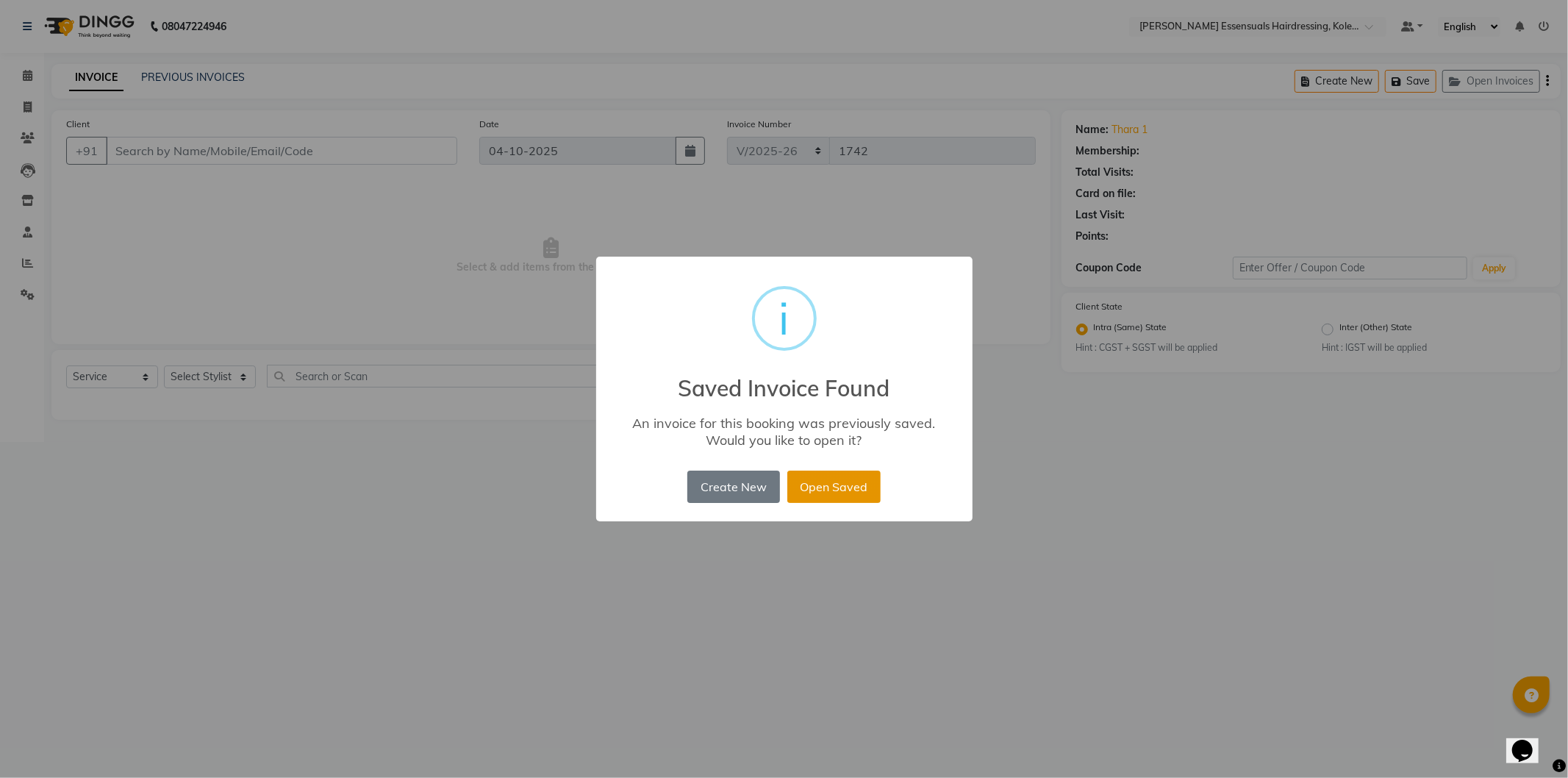
click at [815, 476] on button "Open Saved" at bounding box center [833, 487] width 94 height 33
type input "94******71"
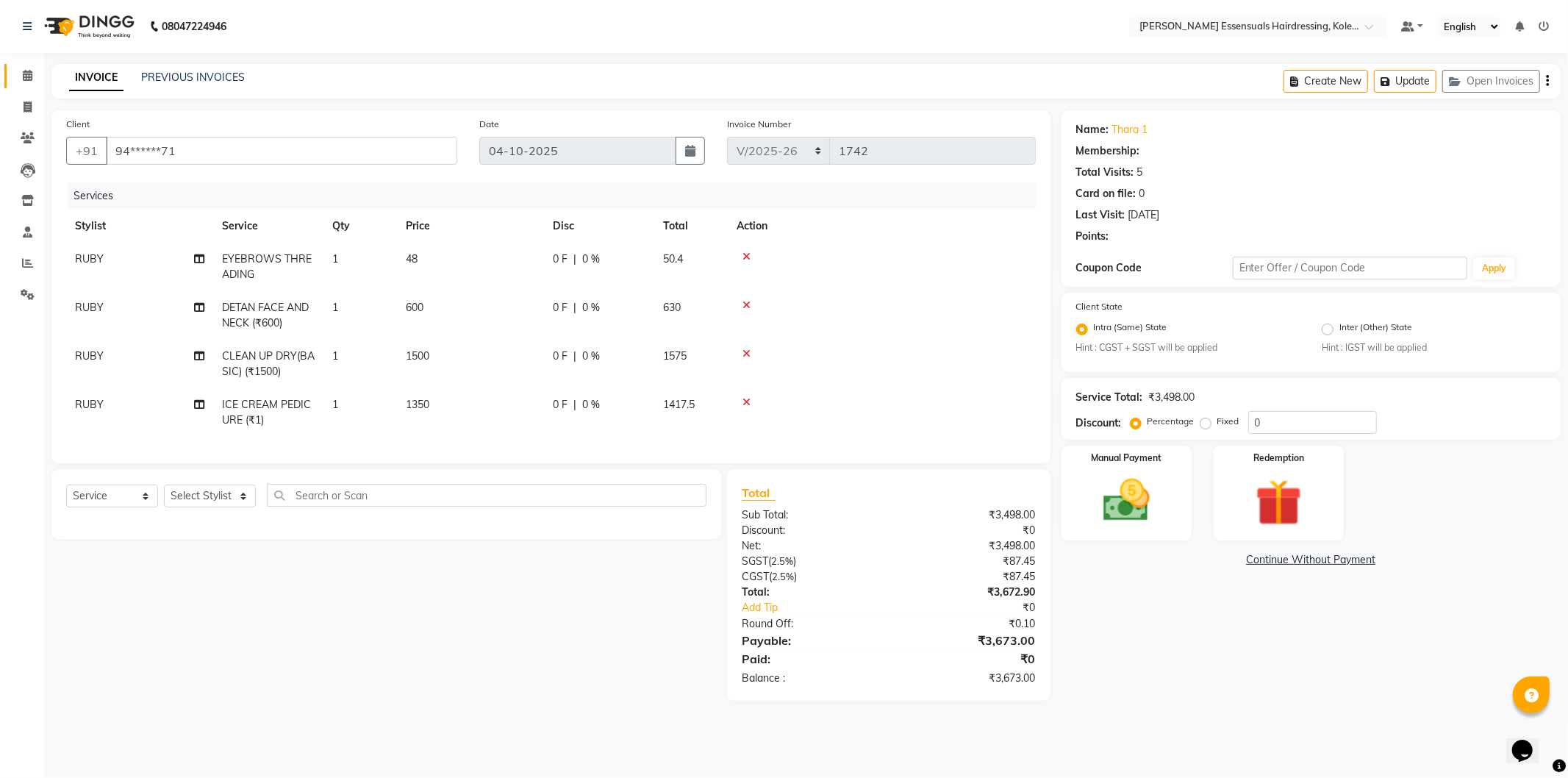
select select "1: Object"
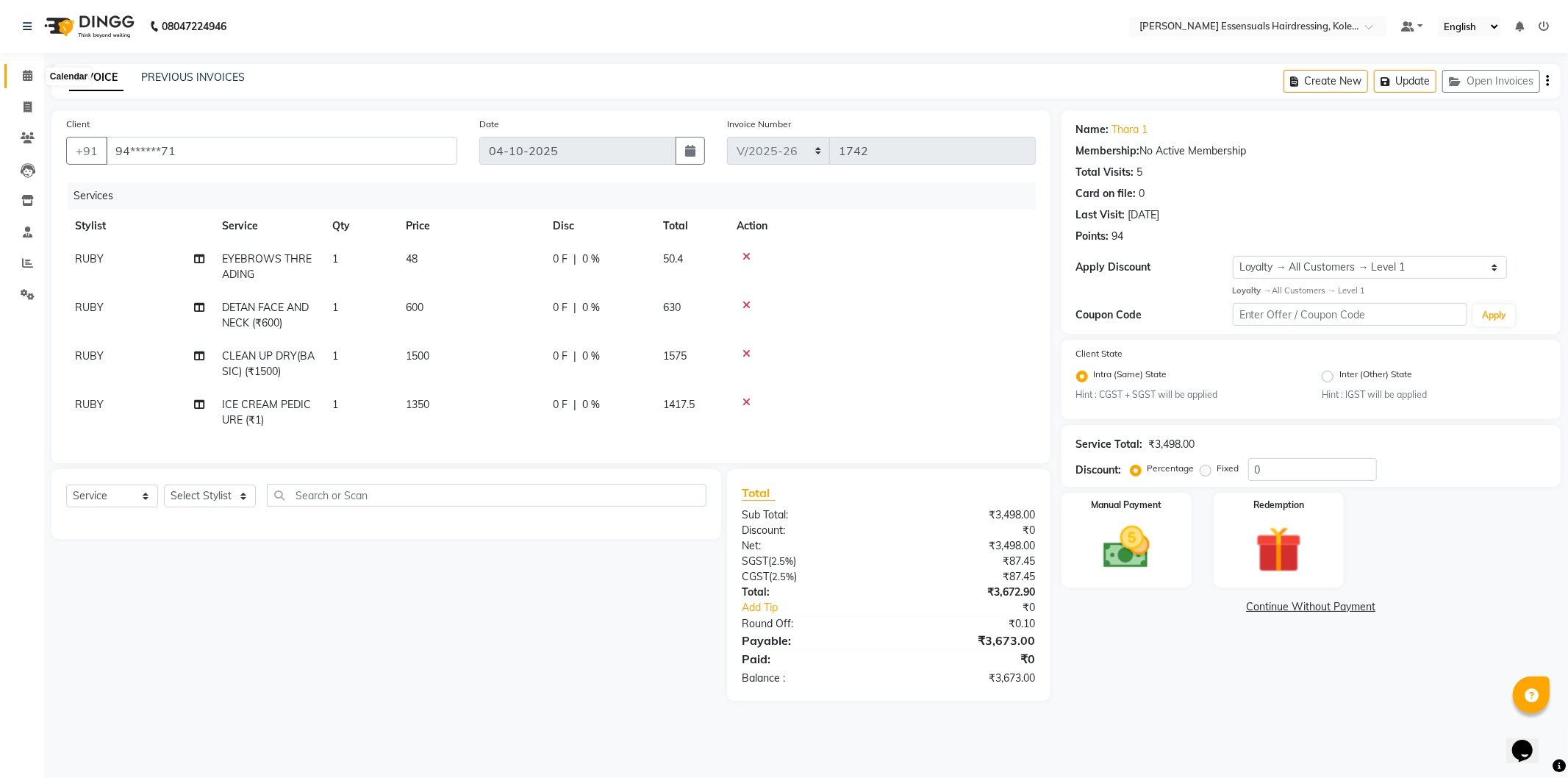
click at [25, 74] on icon at bounding box center [27, 75] width 9 height 11
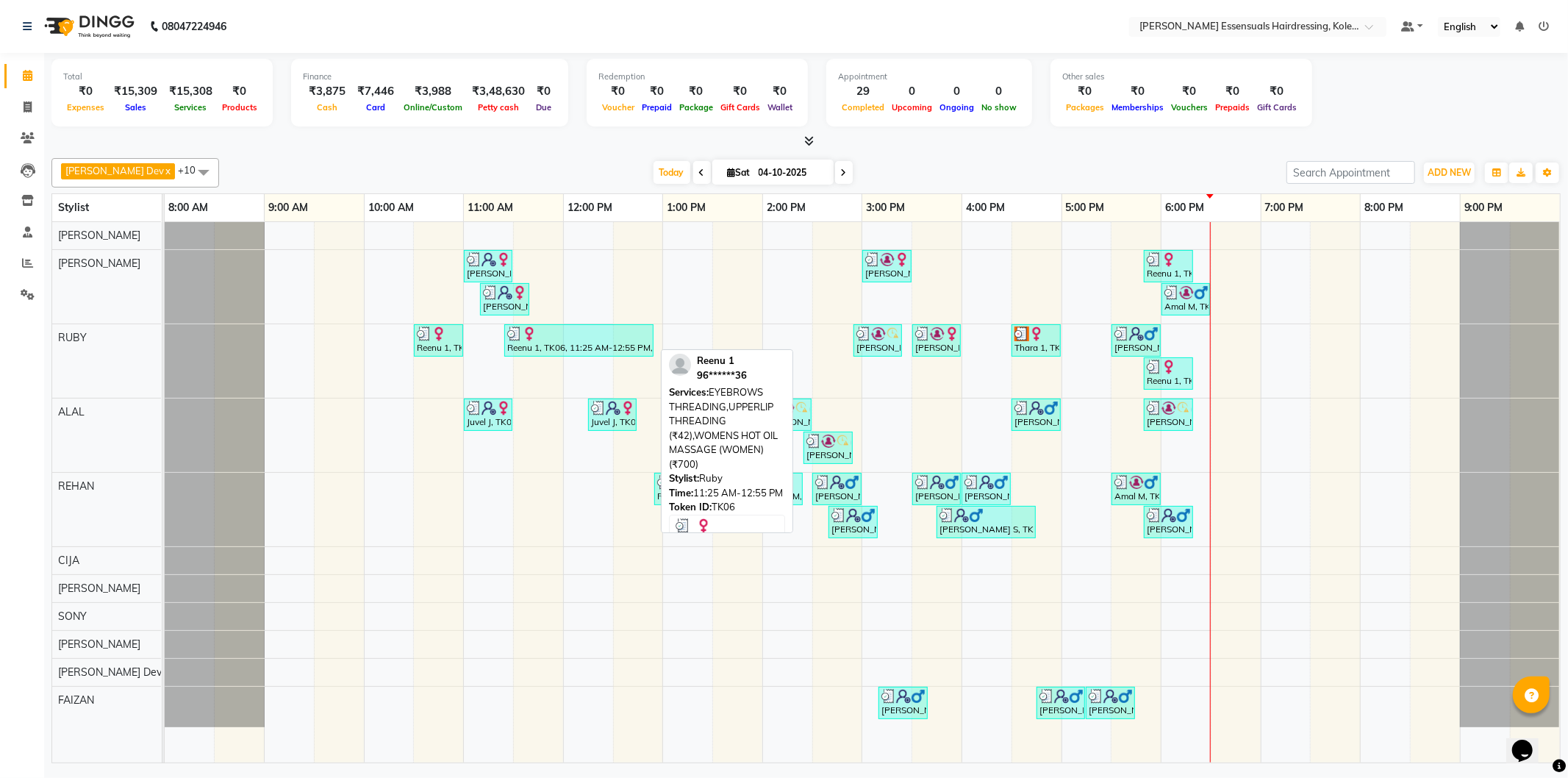
click at [537, 349] on div "Reenu 1, TK06, 11:25 AM-12:55 PM, EYEBROWS THREADING,UPPERLIP THREADING (₹42),W…" at bounding box center [579, 340] width 146 height 28
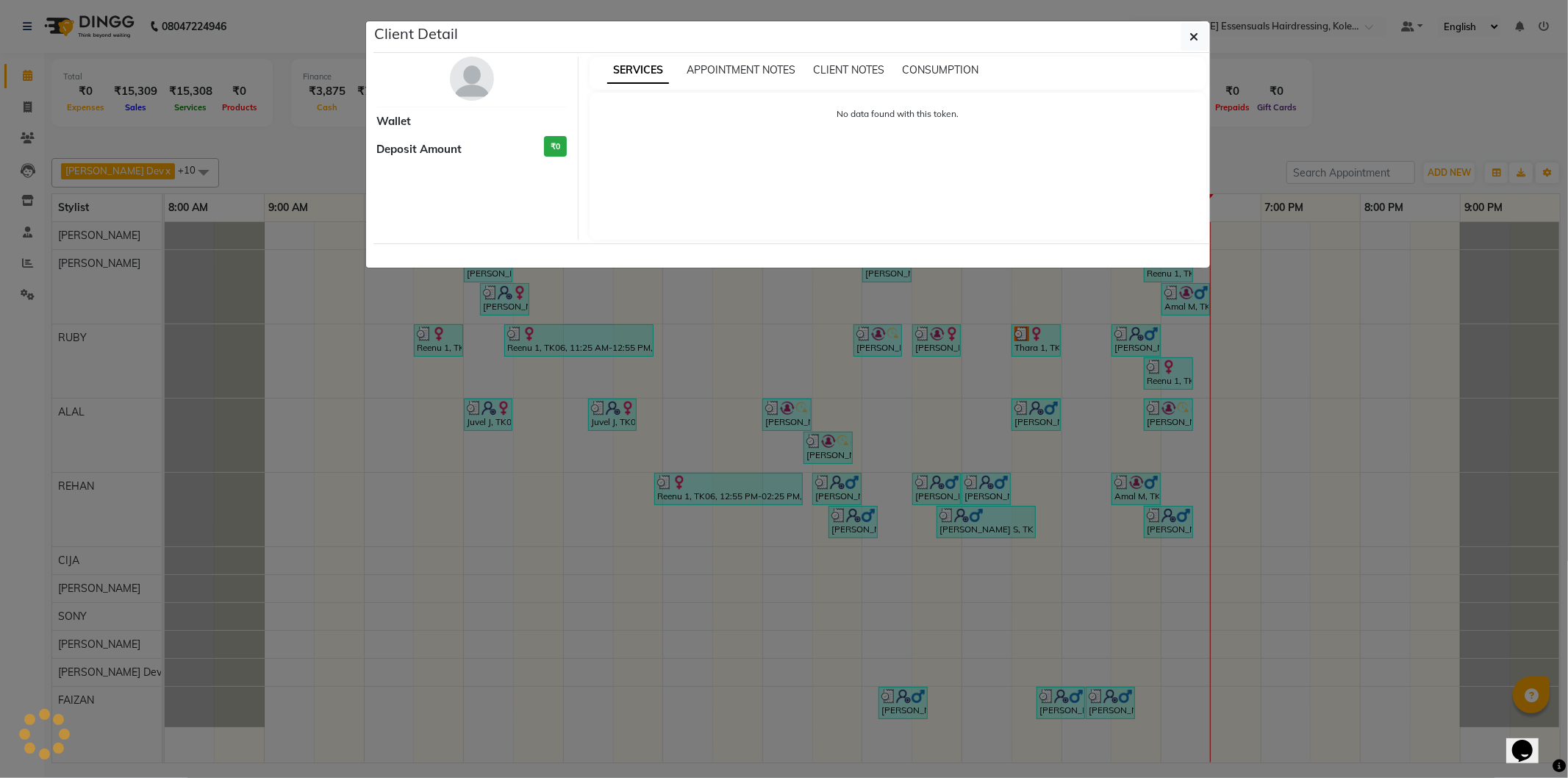
click at [1178, 33] on div "Client Detail" at bounding box center [792, 37] width 837 height 32
click at [1199, 40] on button "button" at bounding box center [1194, 37] width 28 height 28
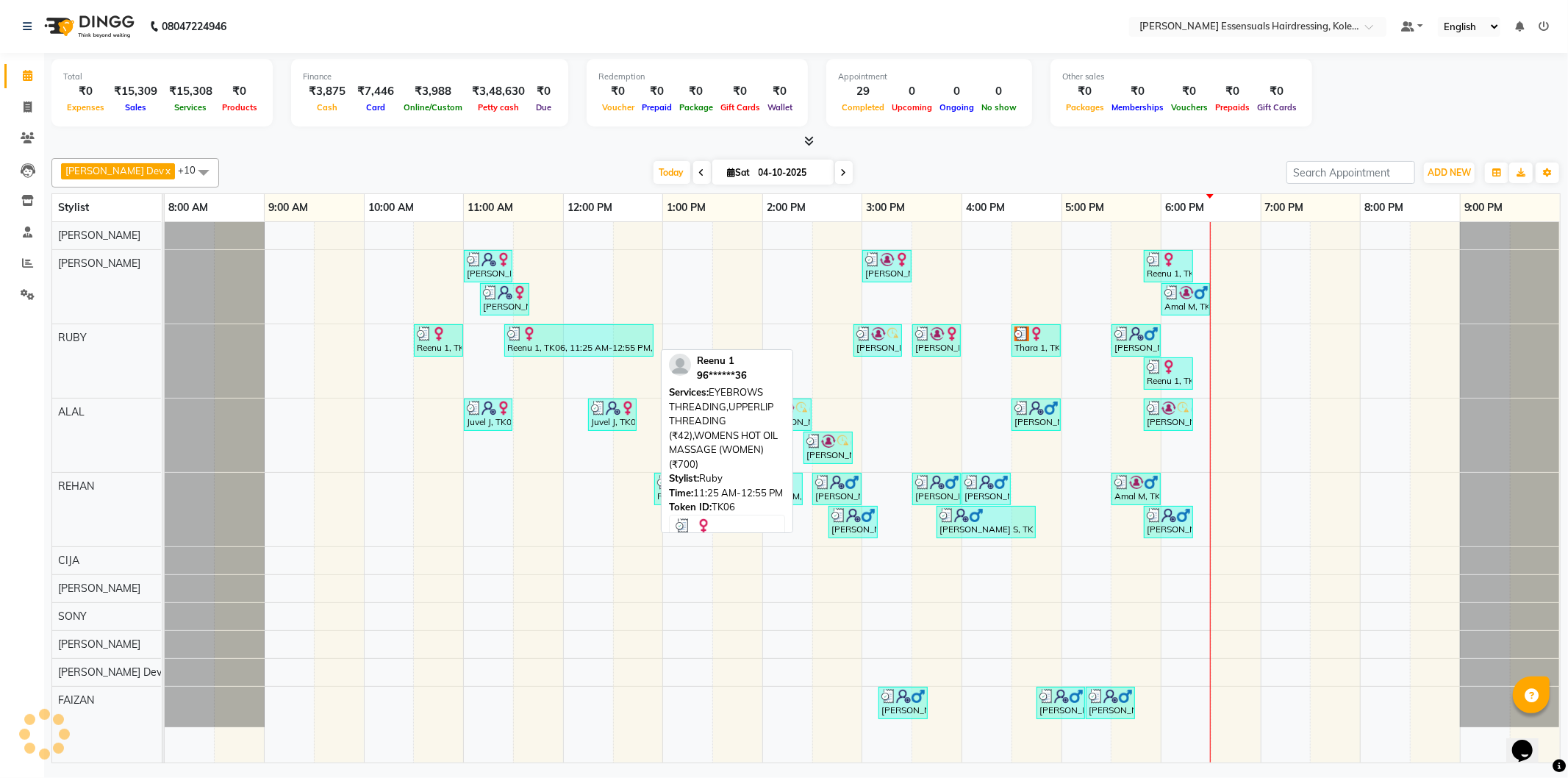
click at [596, 333] on div at bounding box center [578, 334] width 143 height 15
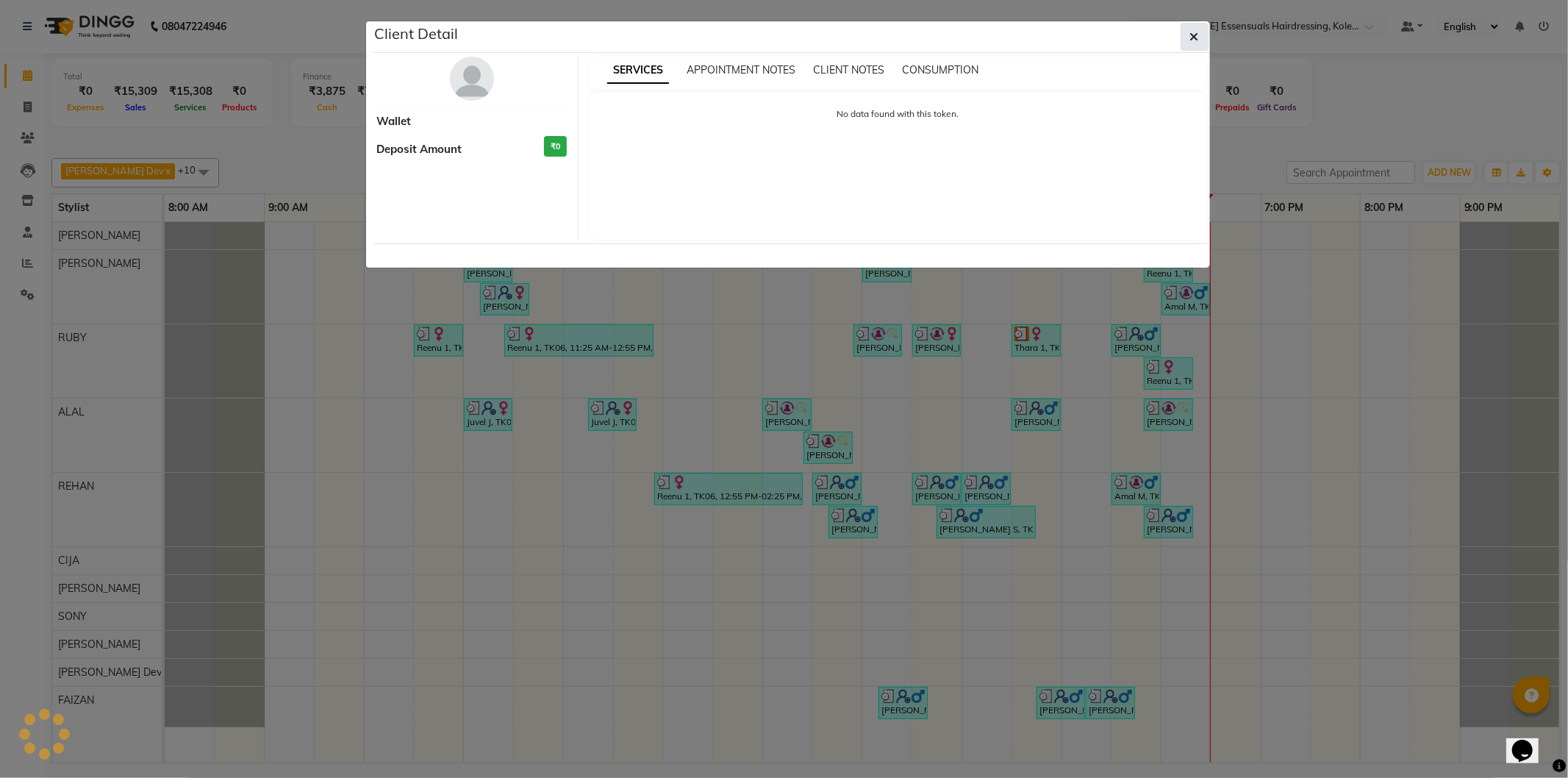
click at [1194, 28] on button "button" at bounding box center [1194, 37] width 28 height 28
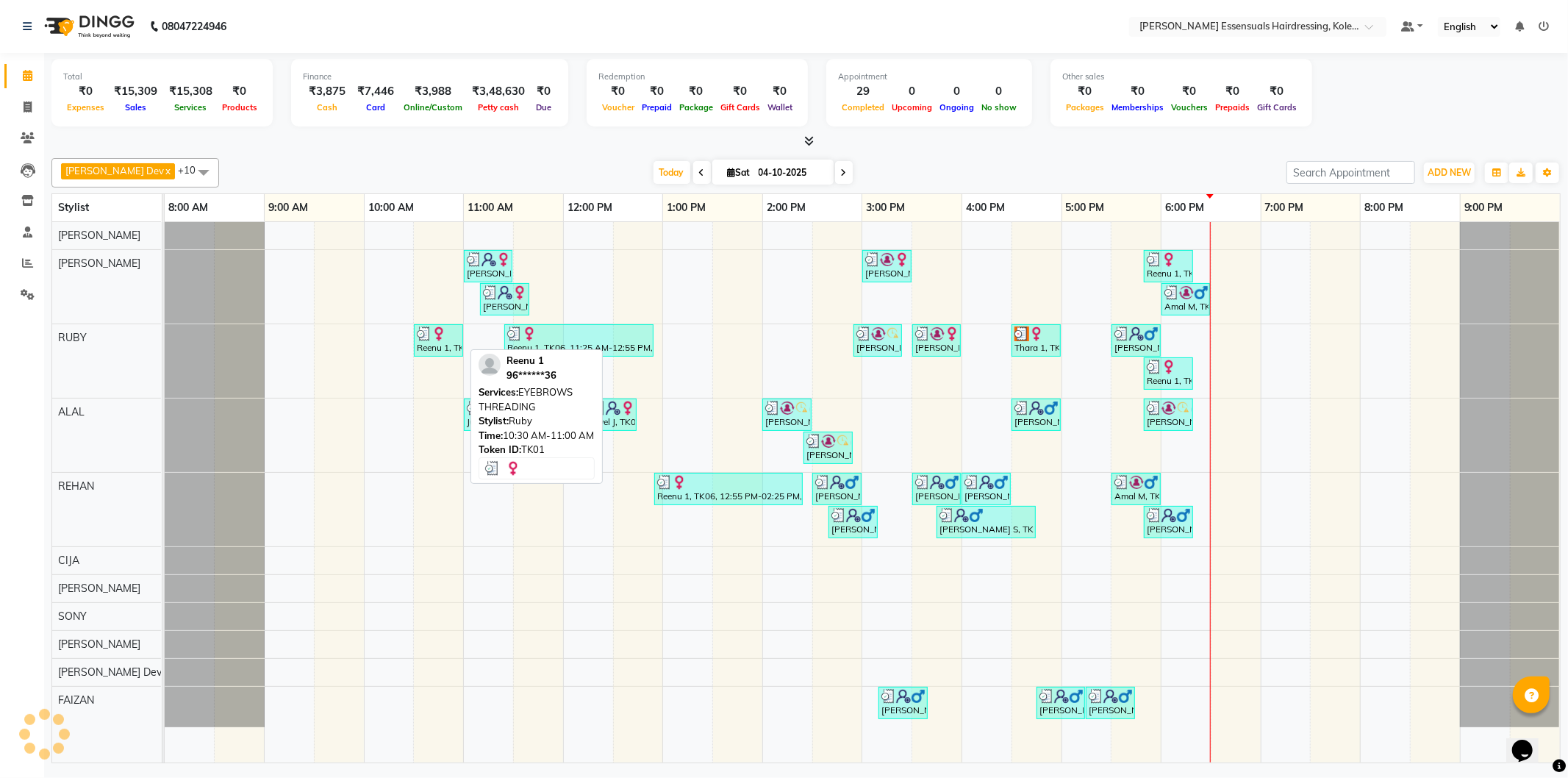
click at [430, 339] on img at bounding box center [424, 334] width 15 height 15
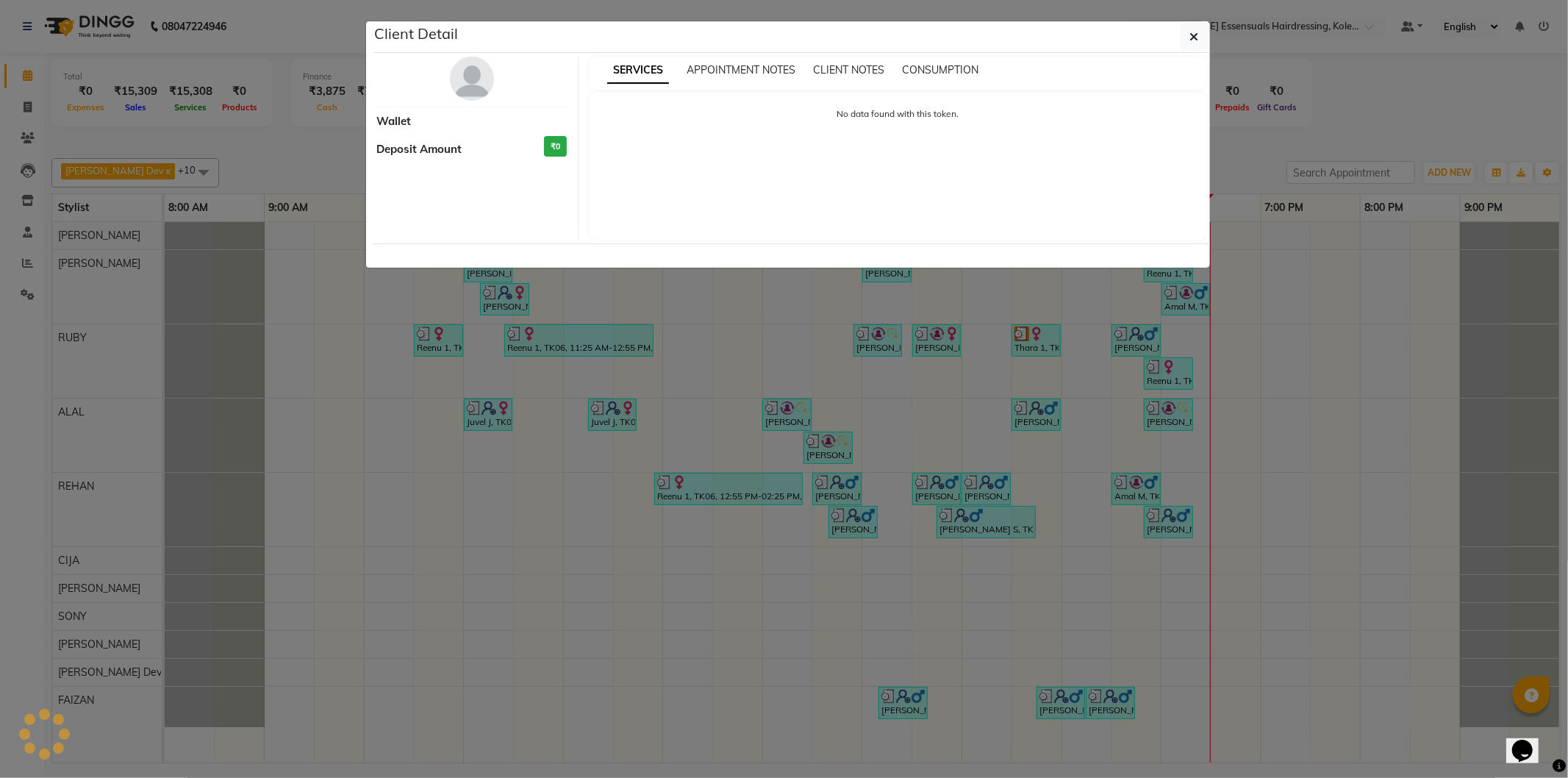
select select "3"
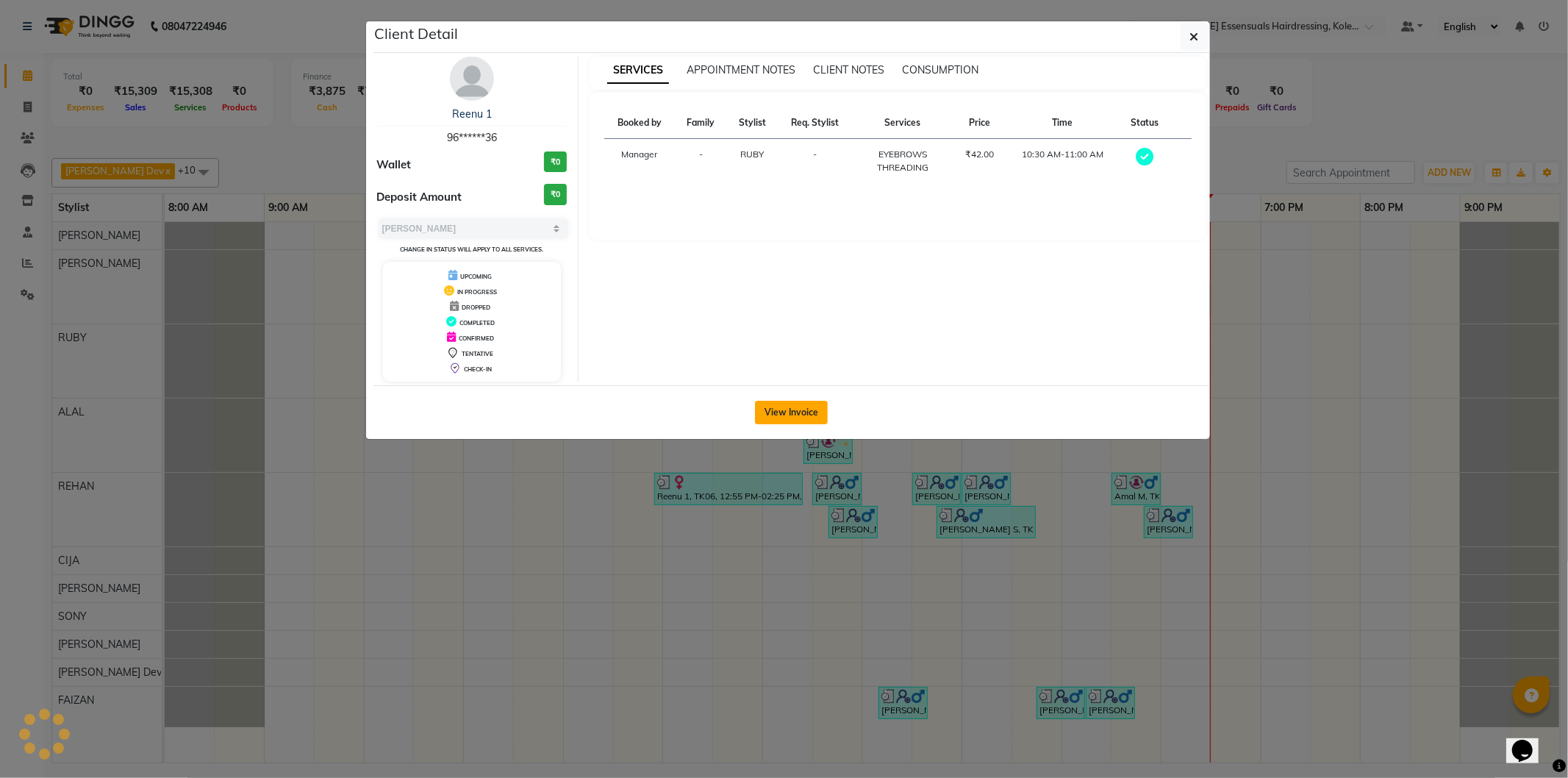
click at [792, 403] on button "View Invoice" at bounding box center [791, 412] width 73 height 23
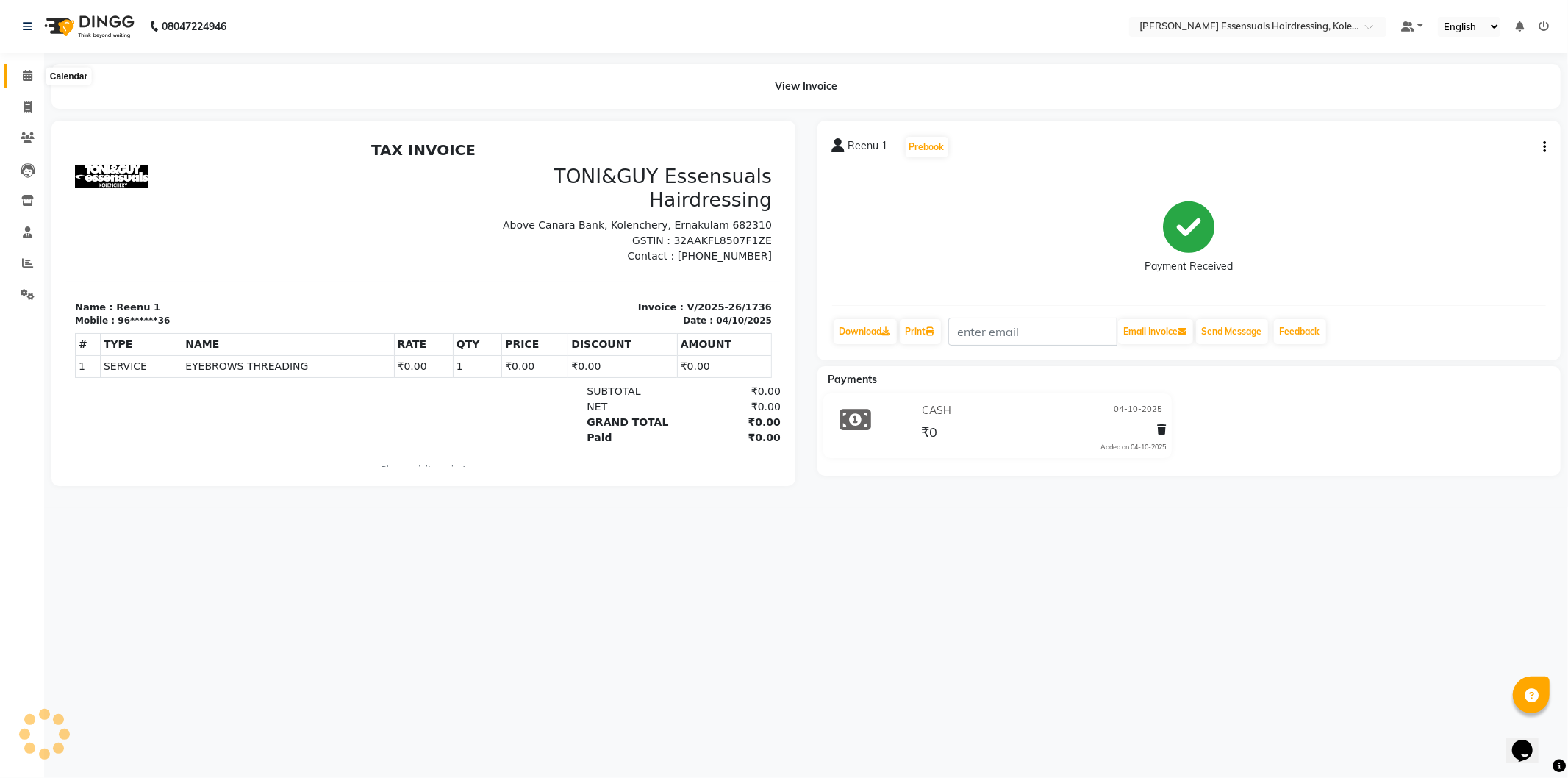
click at [32, 76] on span at bounding box center [27, 77] width 26 height 17
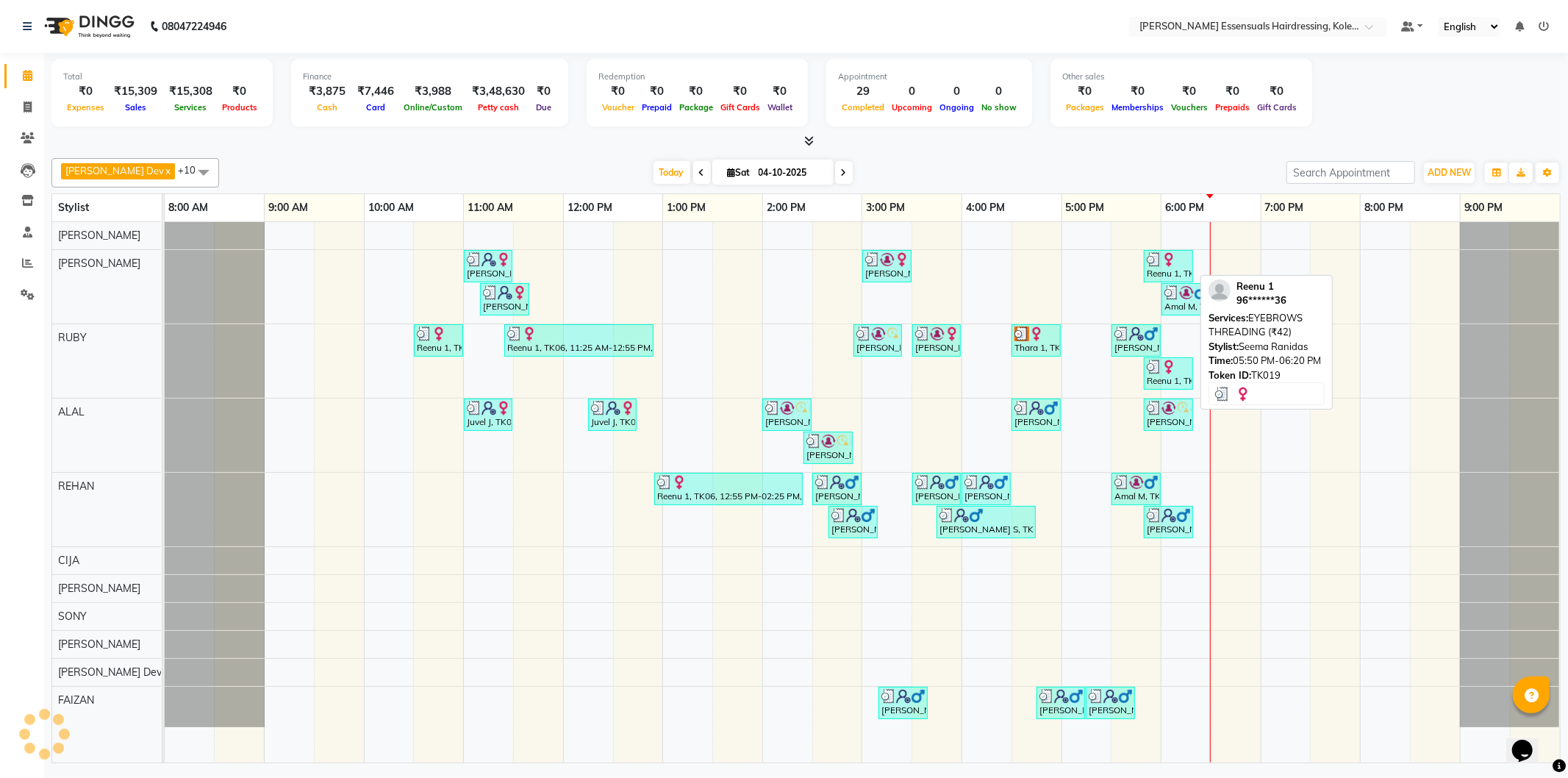
click at [1174, 265] on img at bounding box center [1168, 259] width 15 height 15
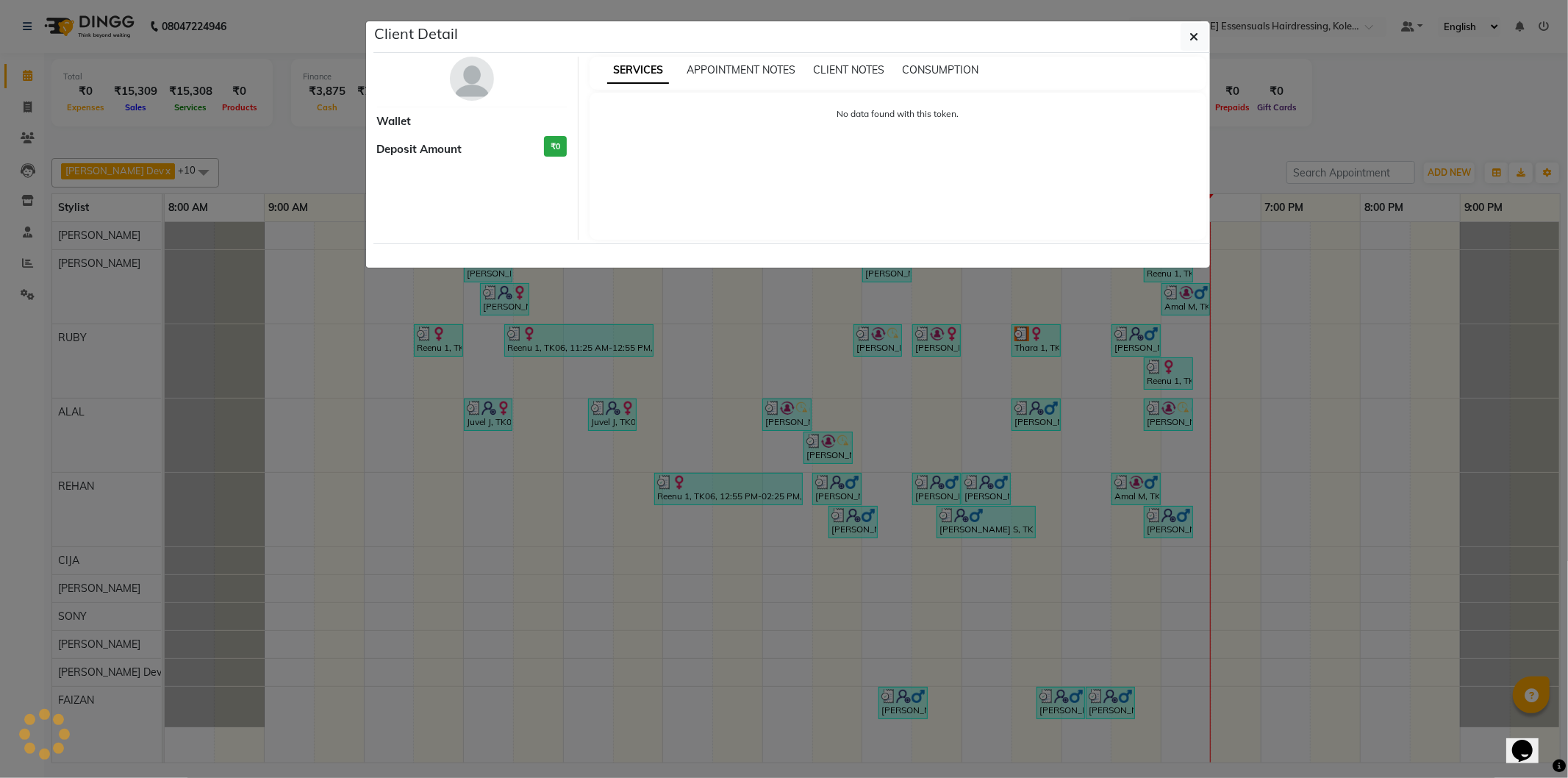
select select "3"
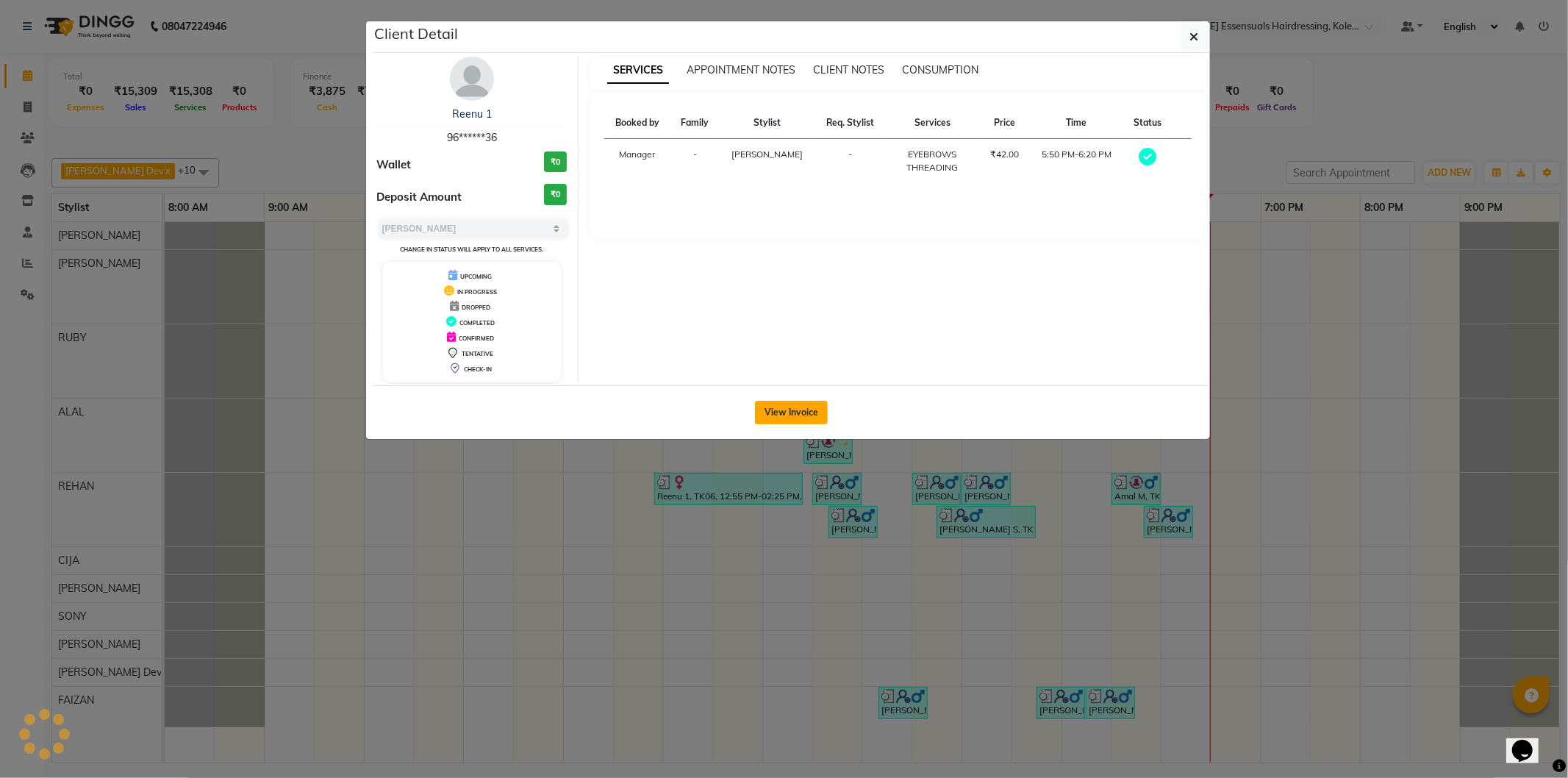
click at [792, 413] on button "View Invoice" at bounding box center [791, 412] width 73 height 23
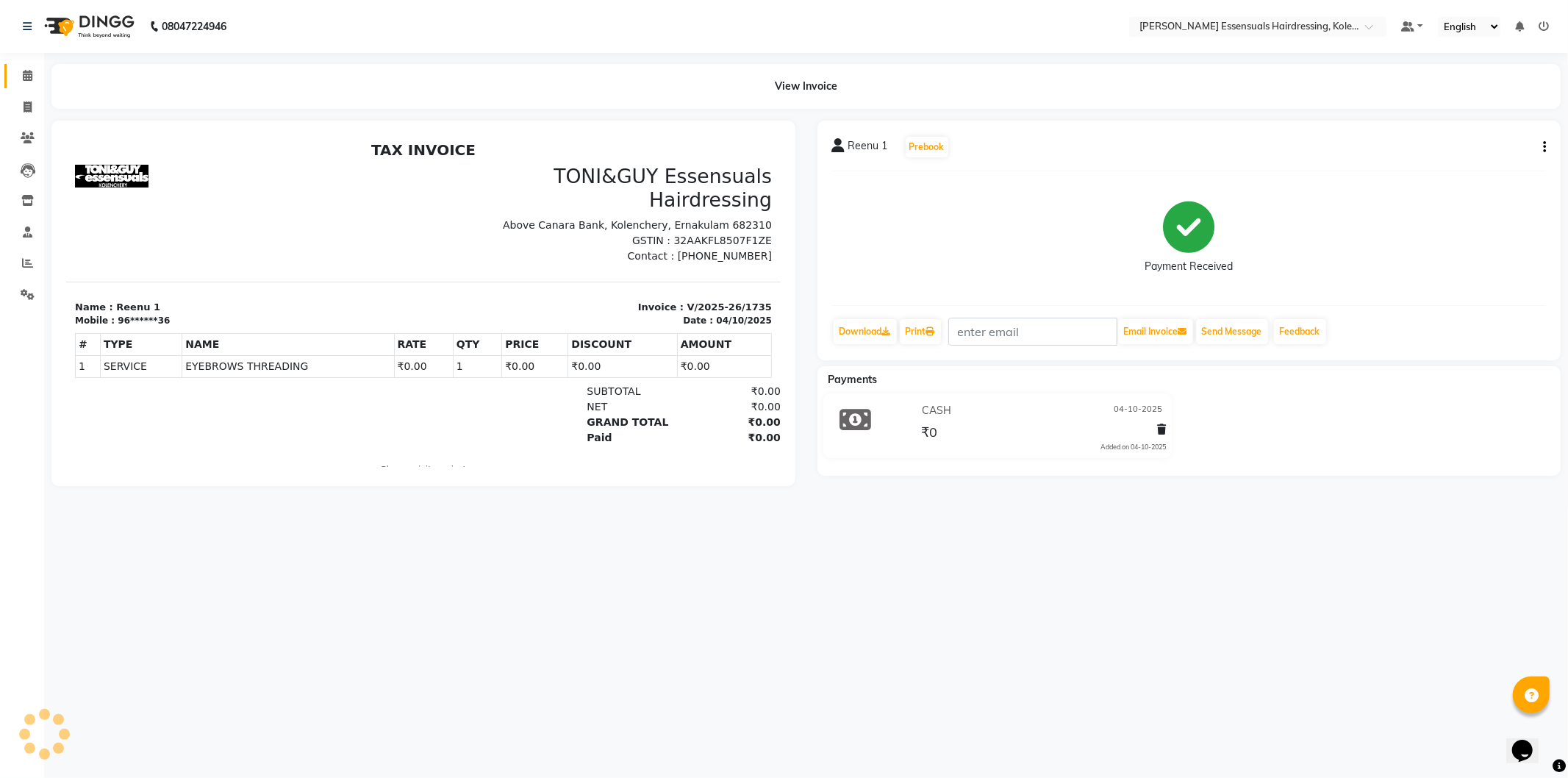
click at [30, 76] on icon at bounding box center [27, 75] width 9 height 11
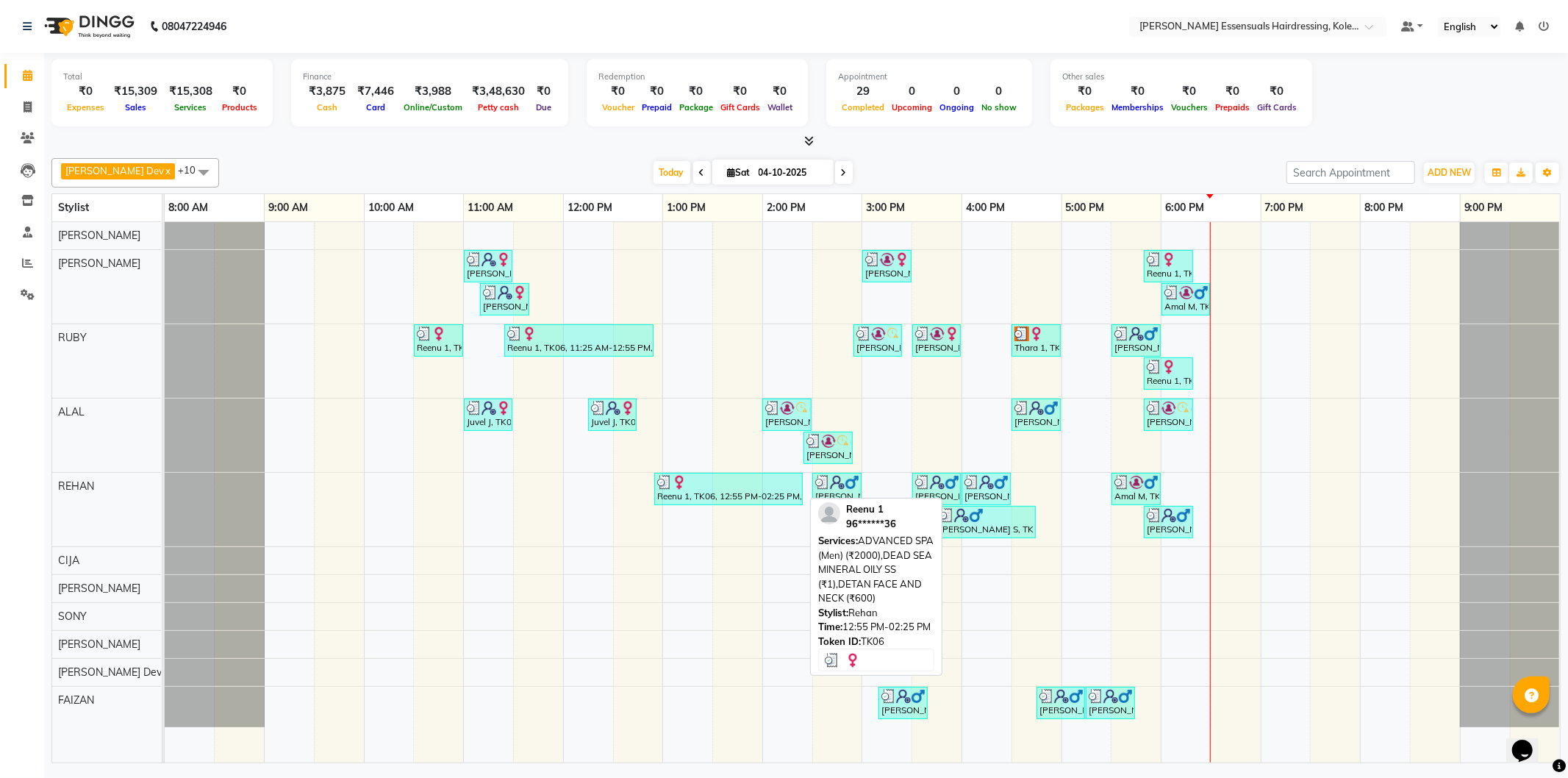
click at [726, 490] on div "Reenu 1, TK06, 12:55 PM-02:25 PM, ADVANCED SPA (Men) (₹2000),DEAD SEA MINERAL O…" at bounding box center [728, 489] width 145 height 28
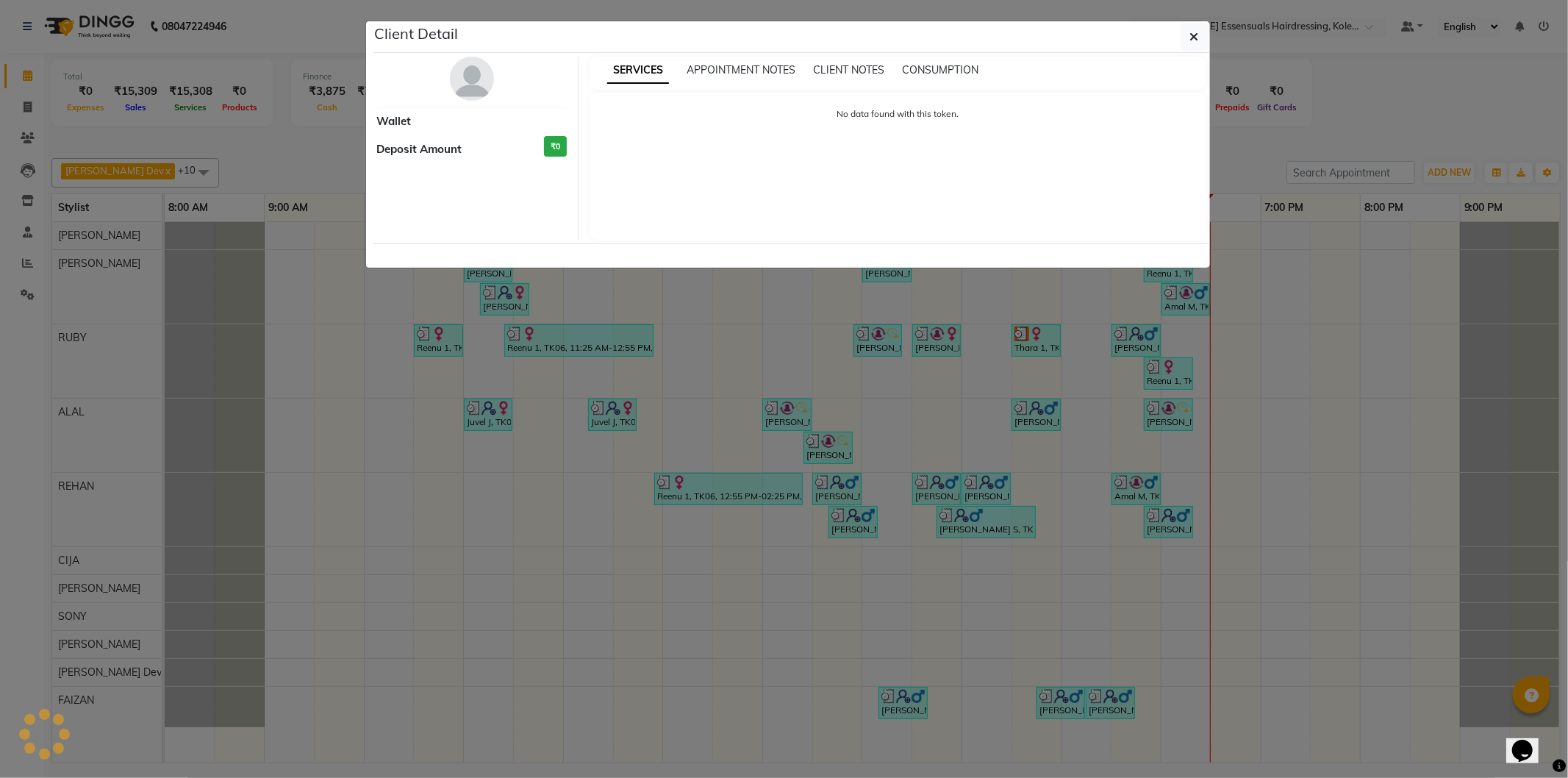
select select "3"
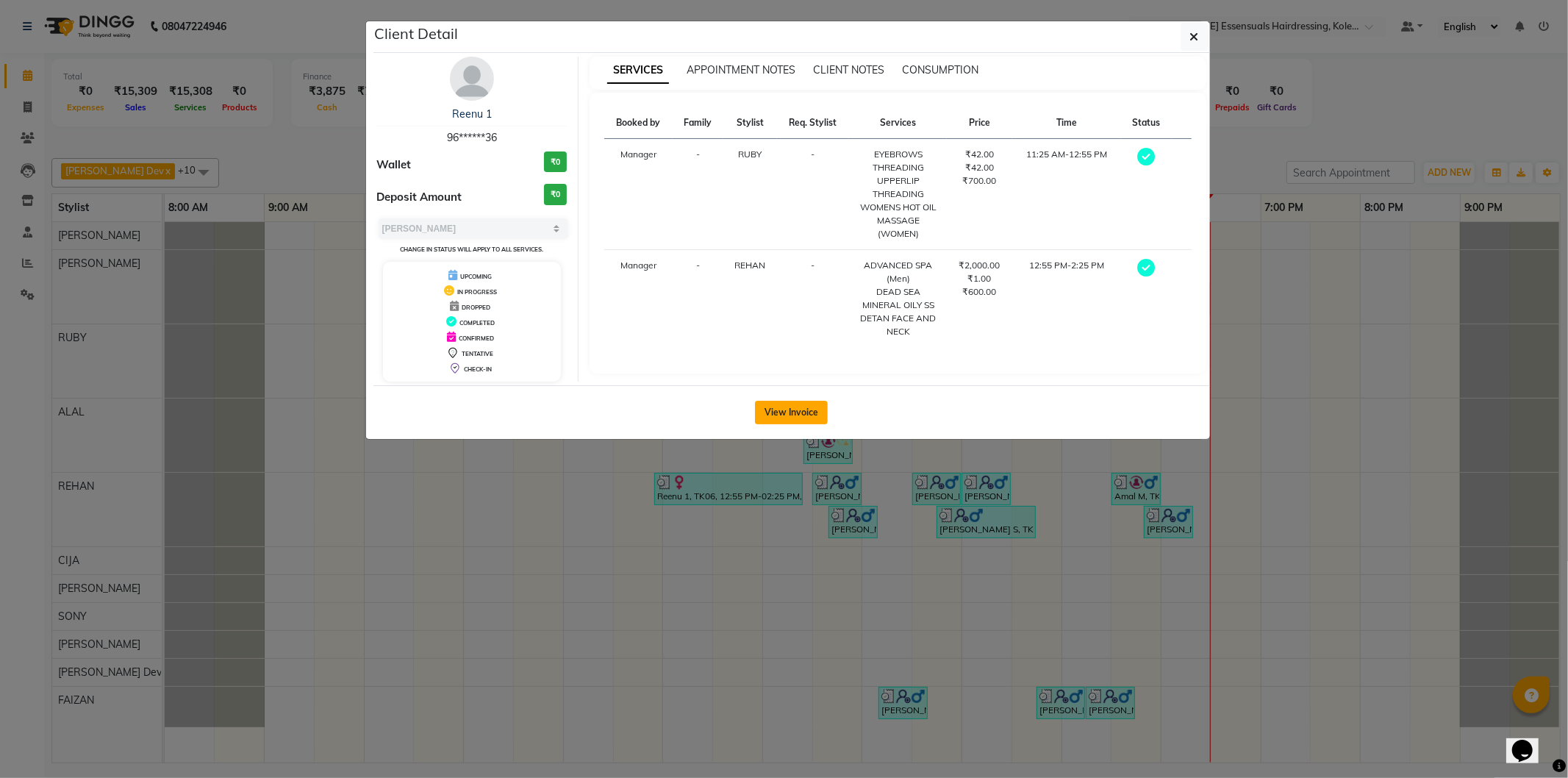
click at [790, 415] on button "View Invoice" at bounding box center [791, 412] width 73 height 23
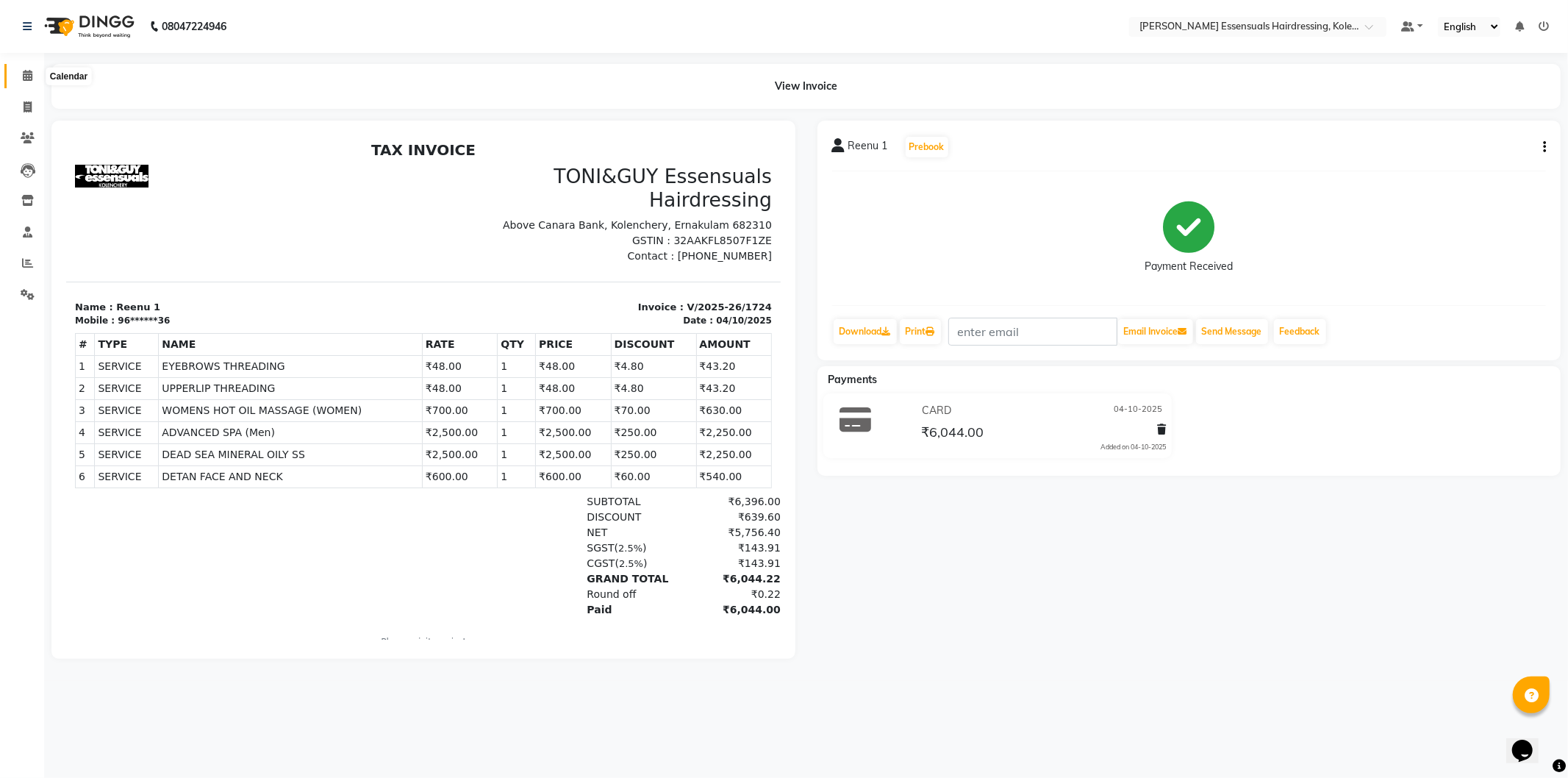
click at [30, 77] on icon at bounding box center [27, 75] width 9 height 11
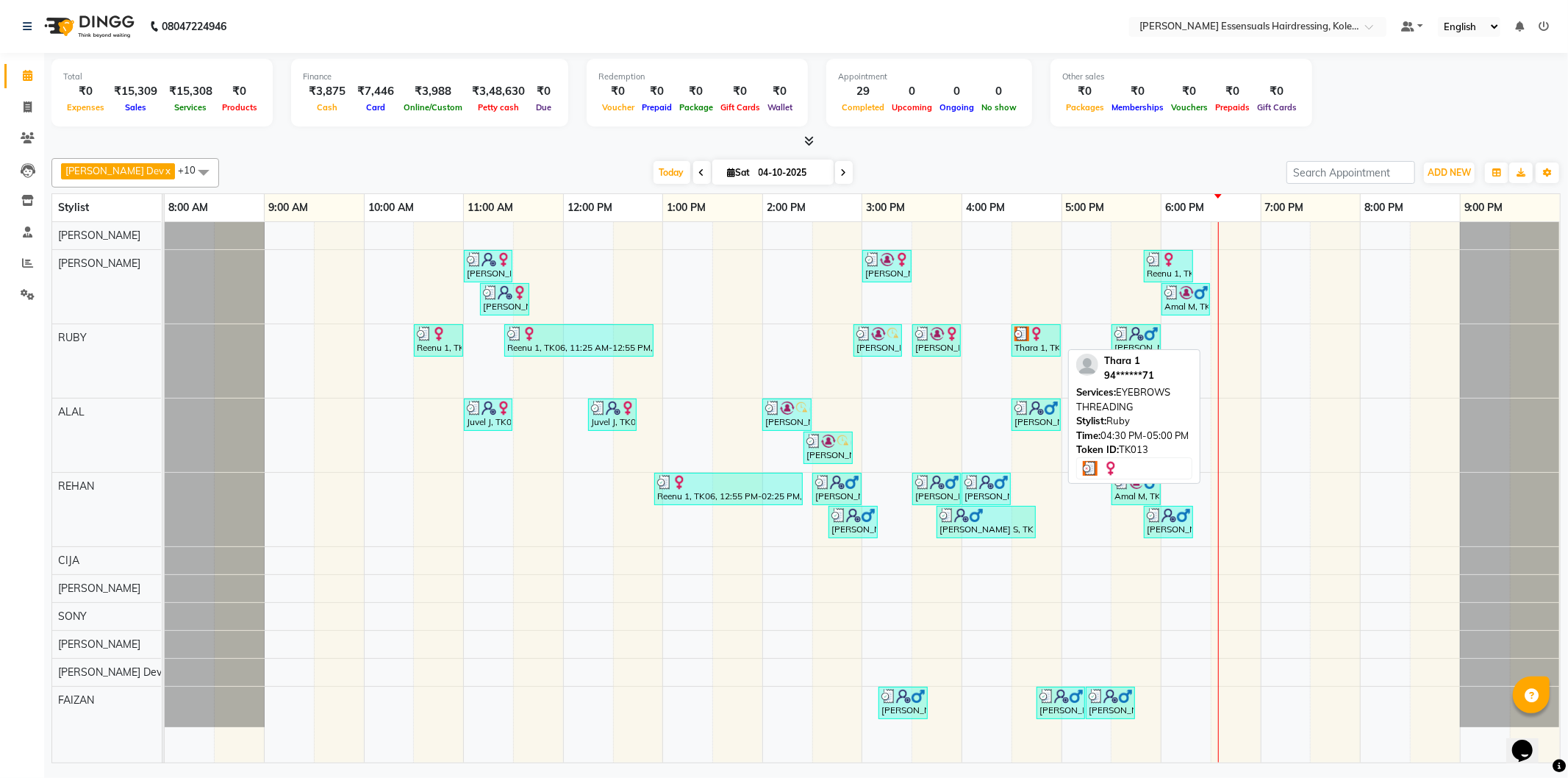
click at [1050, 344] on div "Thara 1, TK13, 04:30 PM-05:00 PM, EYEBROWS THREADING" at bounding box center [1036, 340] width 46 height 28
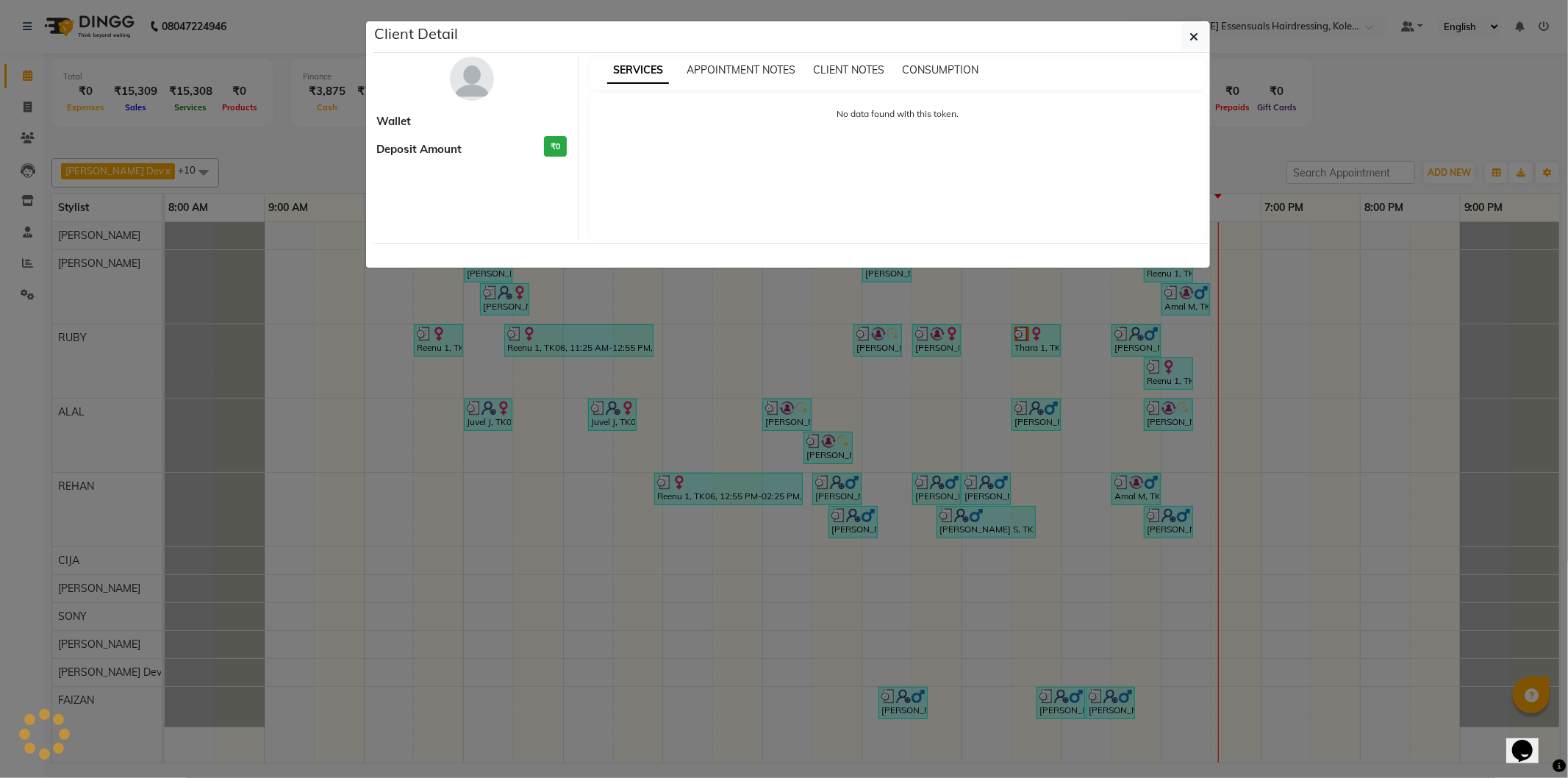
select select "3"
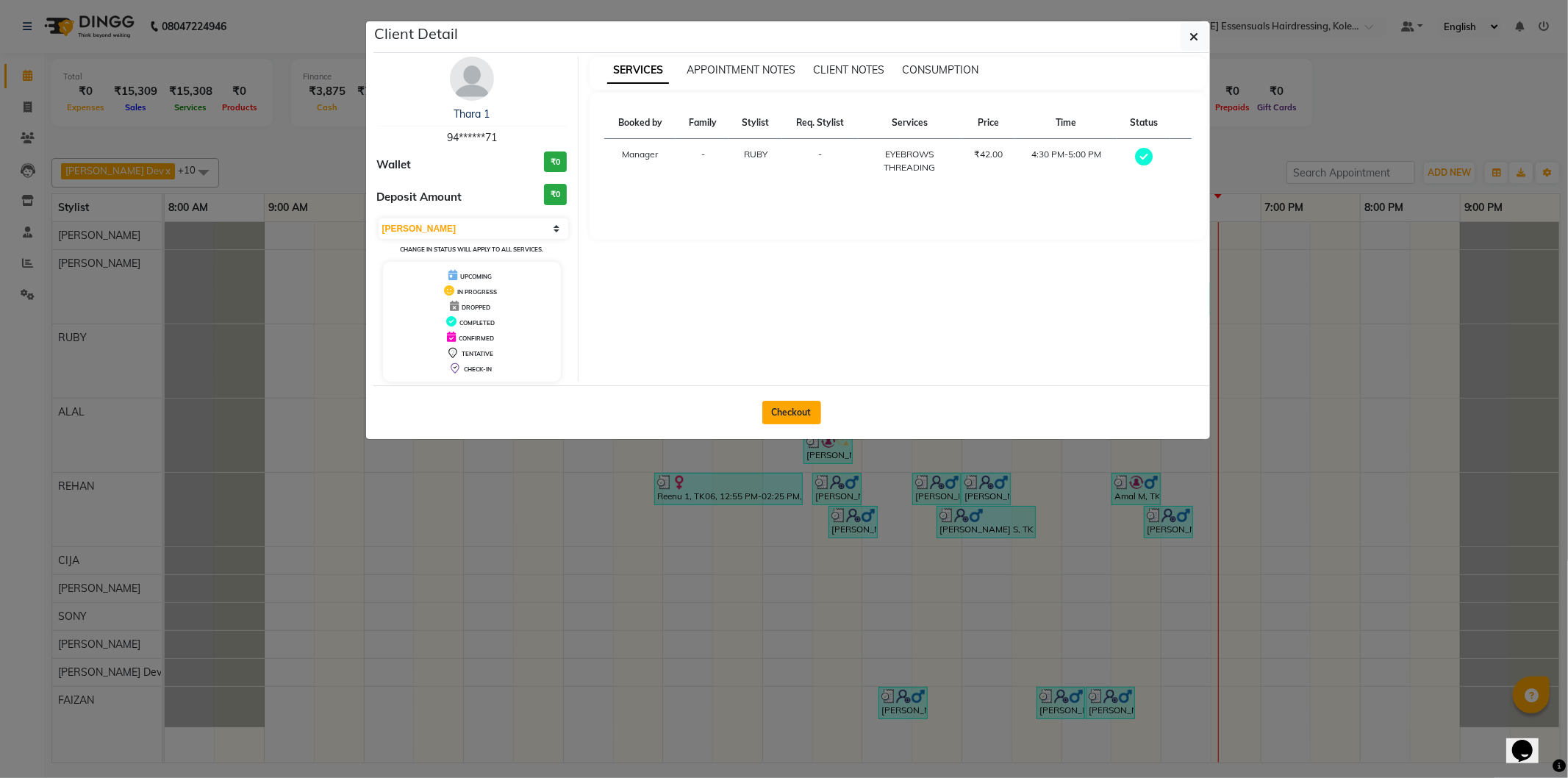
click at [798, 403] on button "Checkout" at bounding box center [791, 412] width 58 height 23
select select "service"
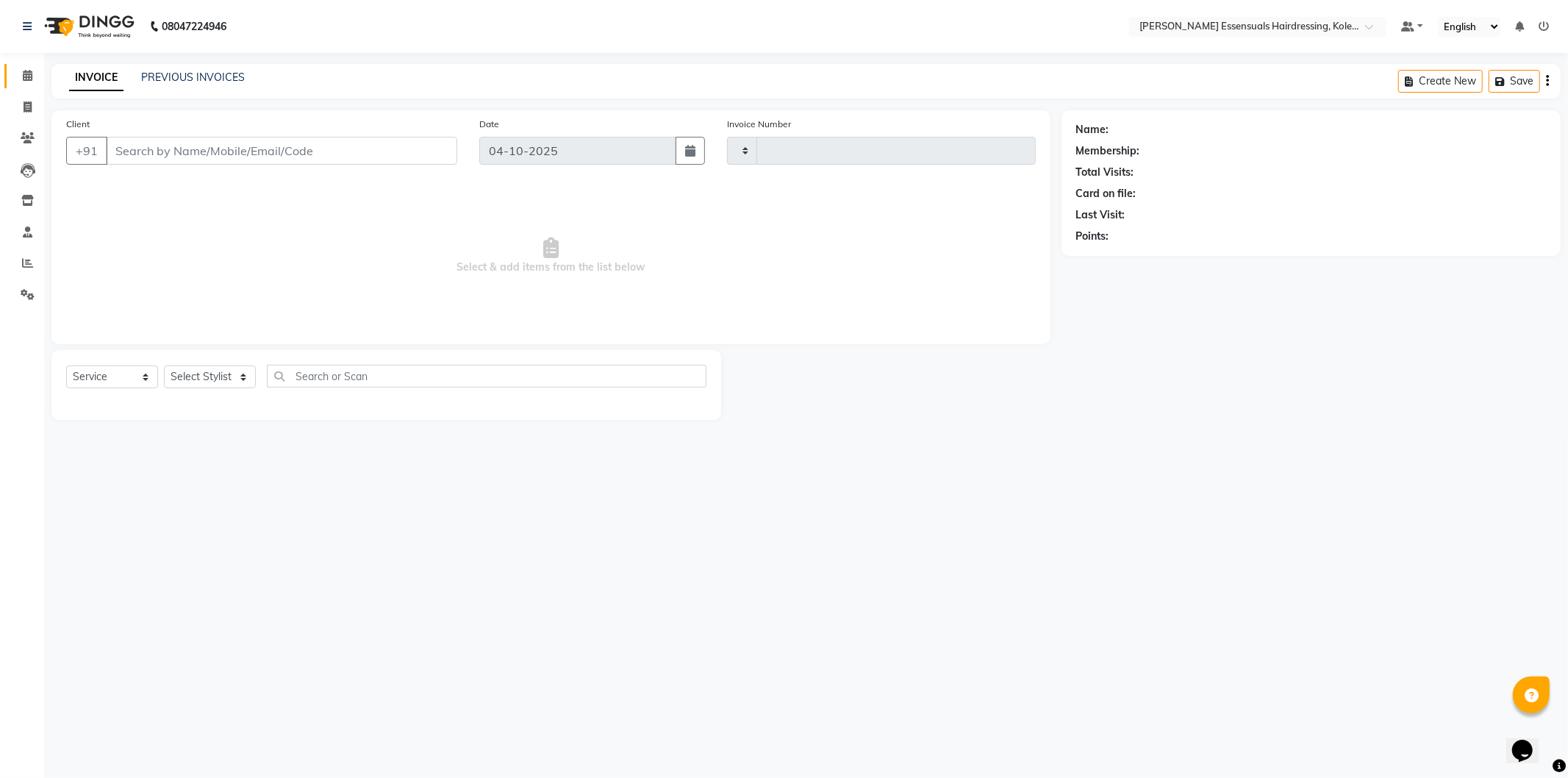
type input "1742"
select select "8281"
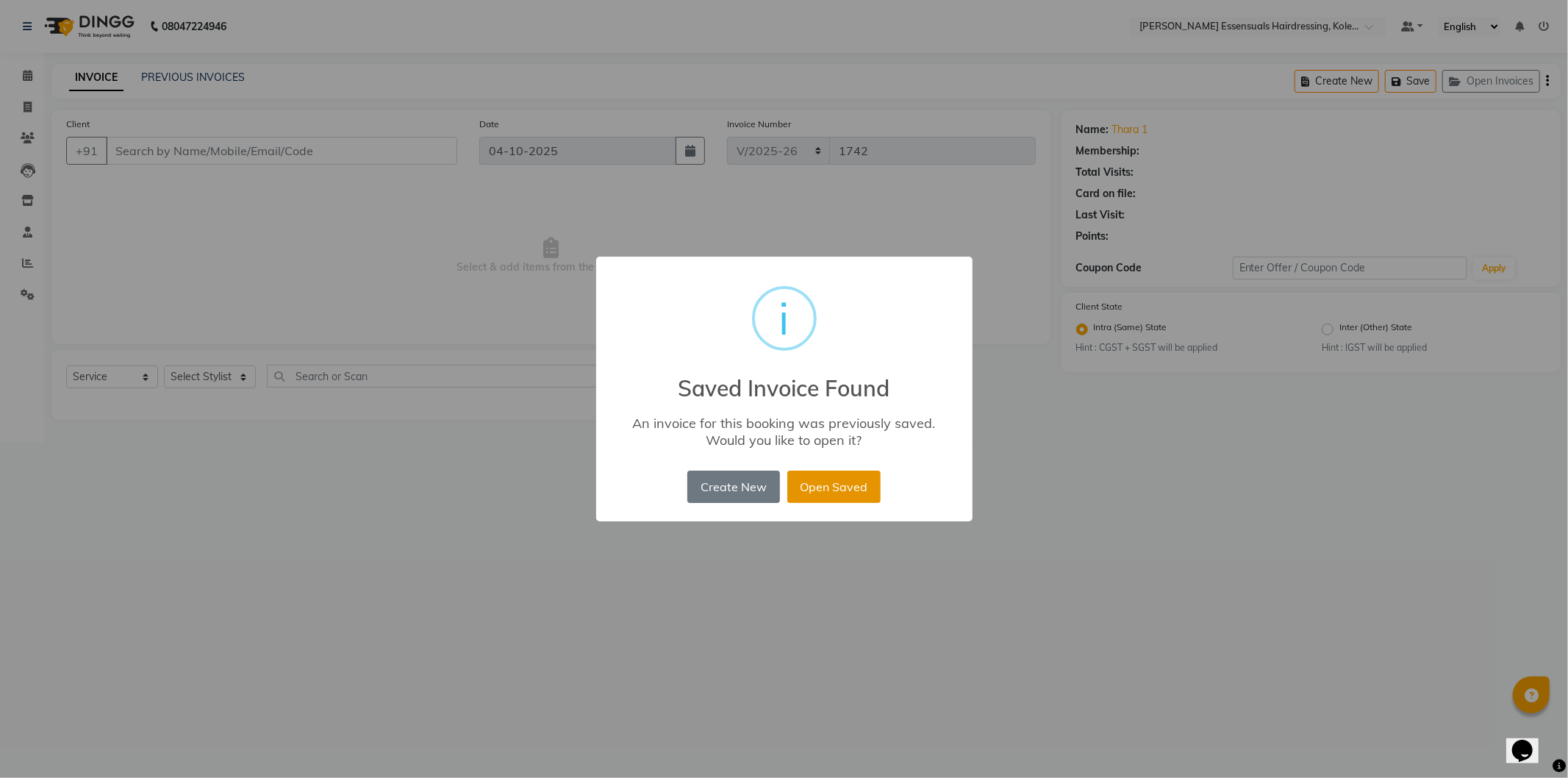
click at [851, 496] on button "Open Saved" at bounding box center [833, 487] width 94 height 33
type input "94******71"
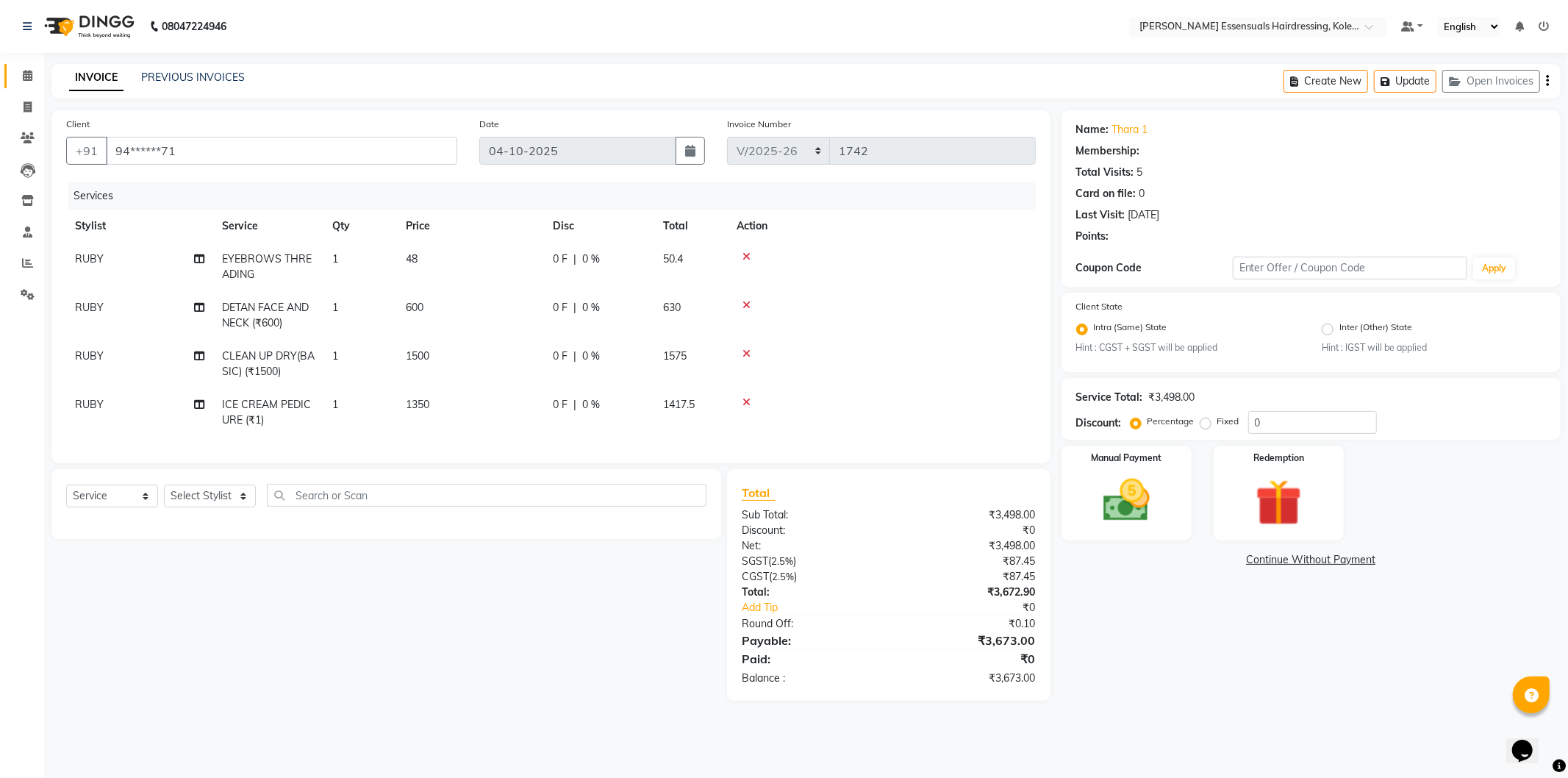
select select "1: Object"
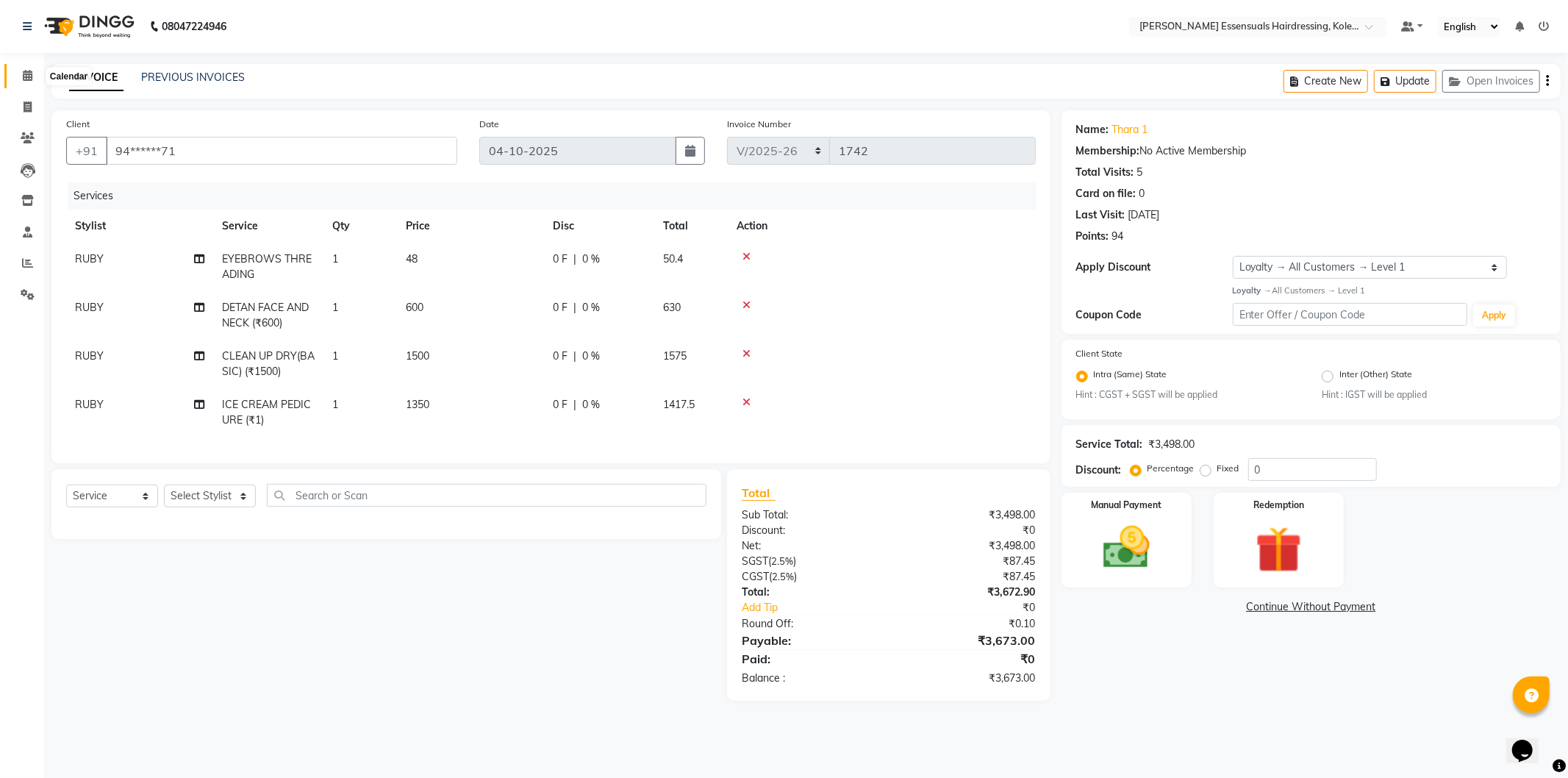
click at [34, 77] on span at bounding box center [27, 77] width 26 height 17
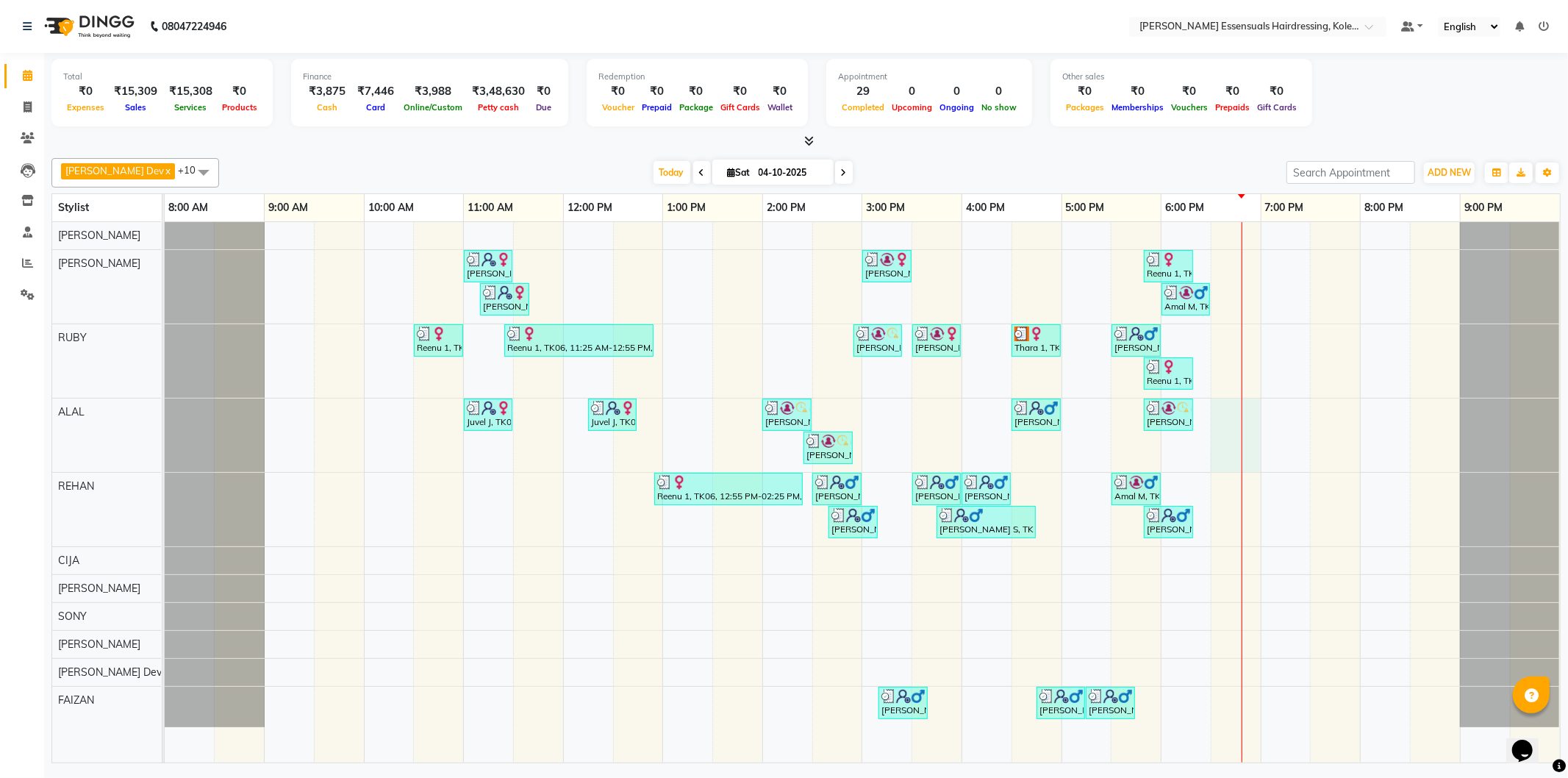
click at [1257, 424] on div "[PERSON_NAME], TK03, 11:00 AM-11:30 AM, TOP STYLIST (Men) [PERSON_NAME] Vs, TK1…" at bounding box center [863, 492] width 1395 height 541
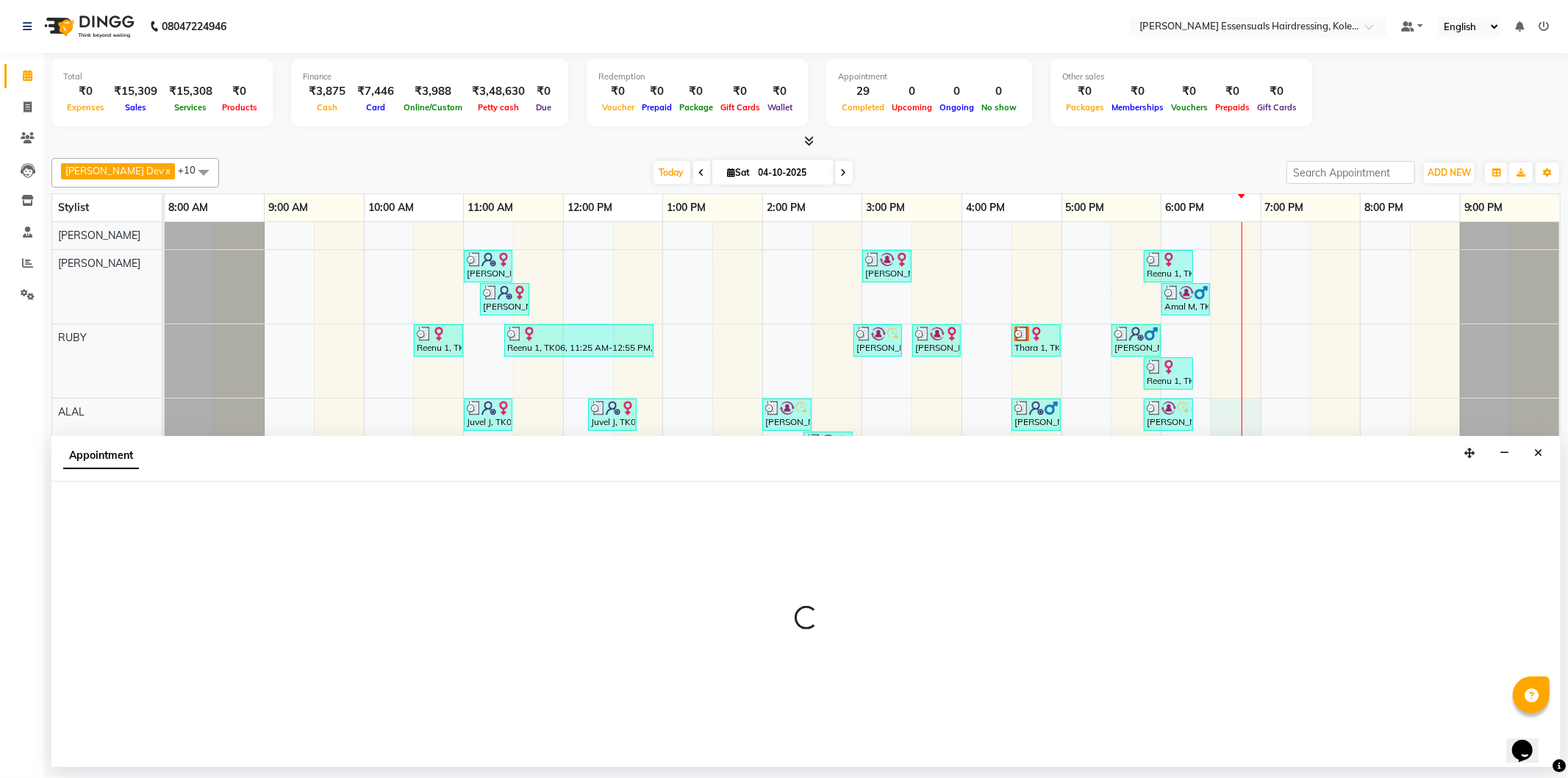
select select "79970"
select select "1110"
select select "tentative"
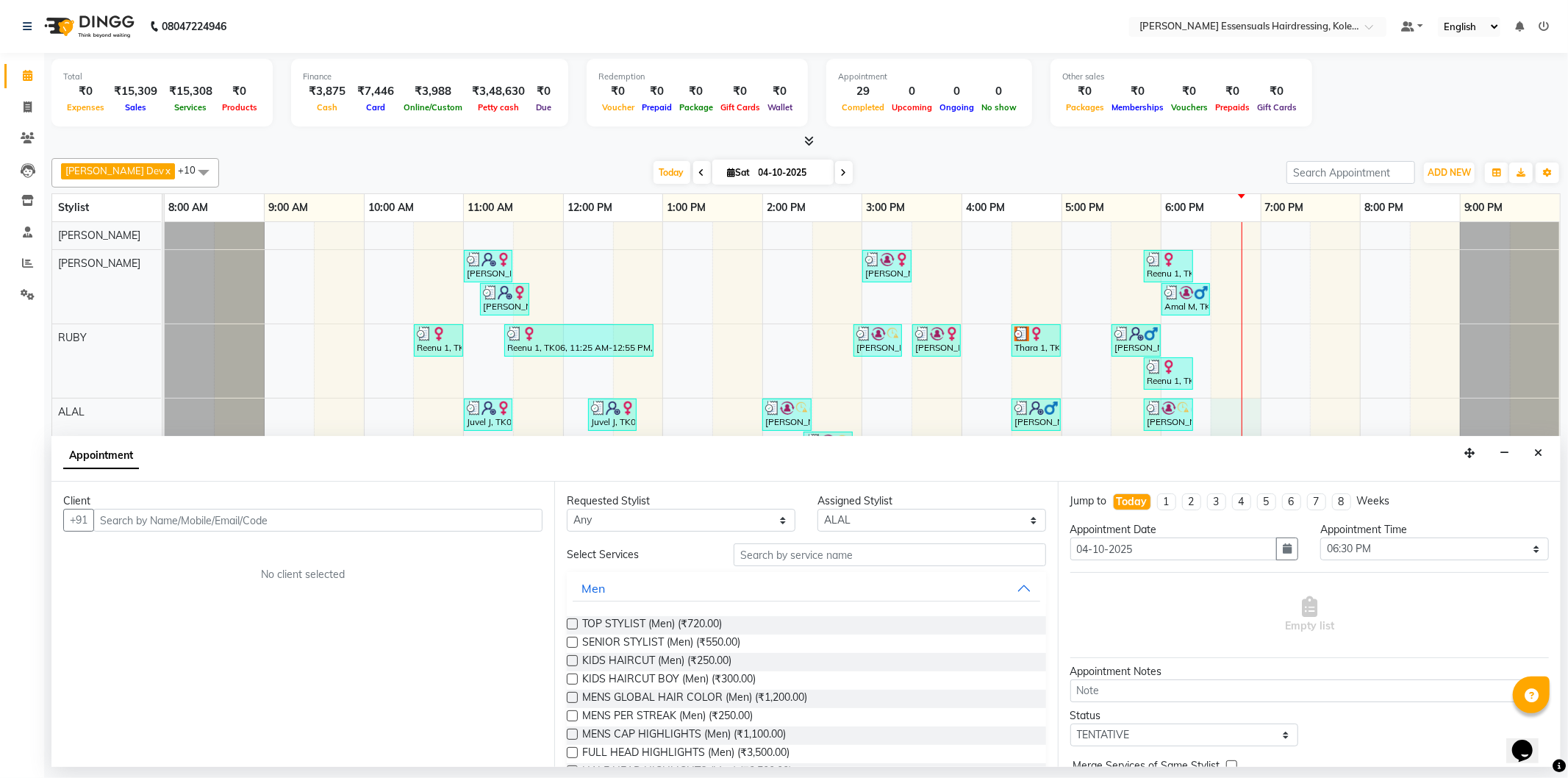
click at [336, 523] on input "text" at bounding box center [318, 520] width 449 height 23
type input "7012964334"
click at [517, 515] on span "Add Client" at bounding box center [511, 519] width 49 height 13
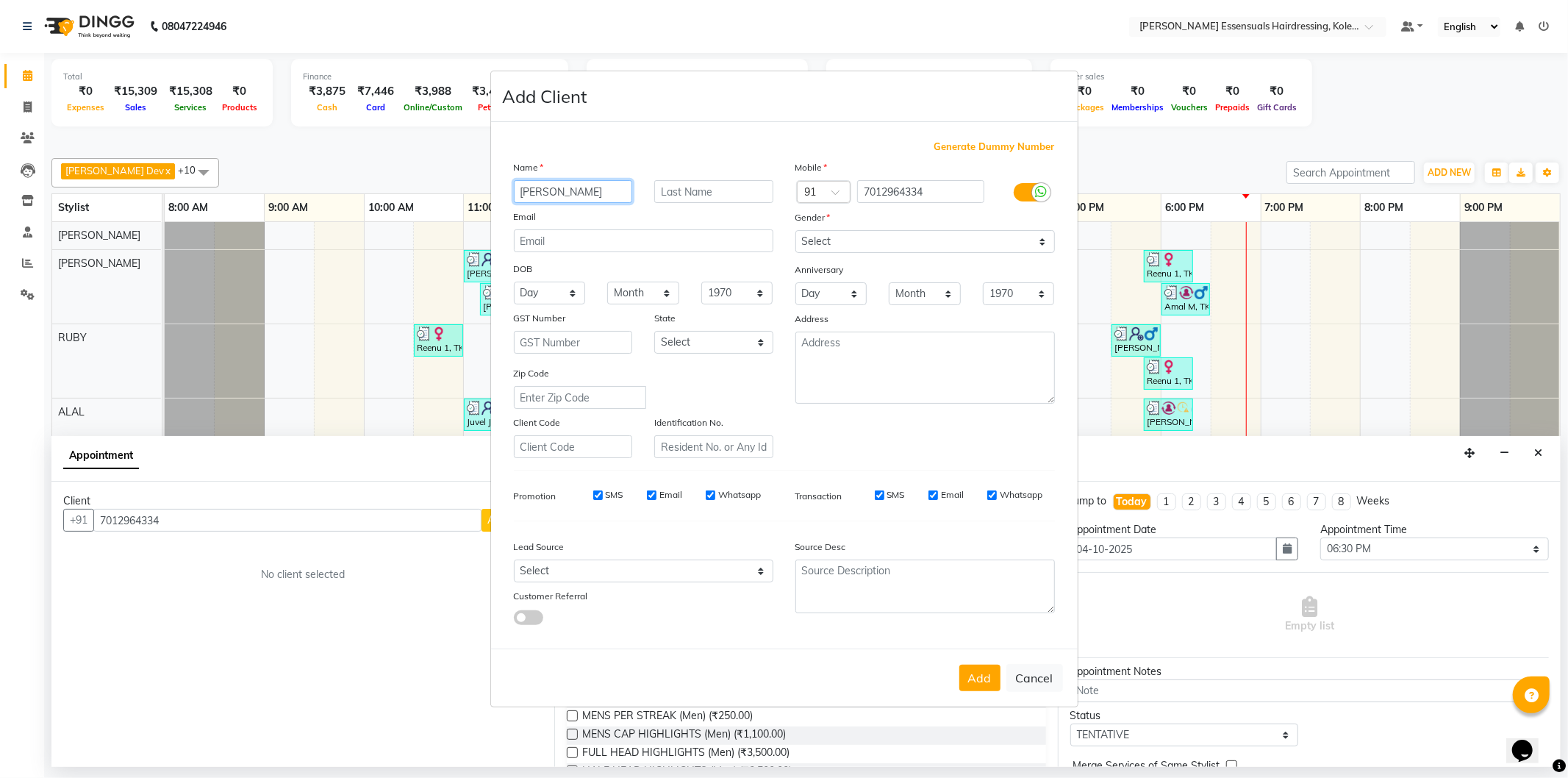
click at [523, 189] on input "[PERSON_NAME]" at bounding box center [573, 192] width 119 height 23
type input "[PERSON_NAME]"
type input "M"
click at [876, 237] on select "Select [DEMOGRAPHIC_DATA] [DEMOGRAPHIC_DATA] Other Prefer Not To Say" at bounding box center [925, 242] width 259 height 23
click at [507, 187] on div "[PERSON_NAME]" at bounding box center [573, 192] width 141 height 23
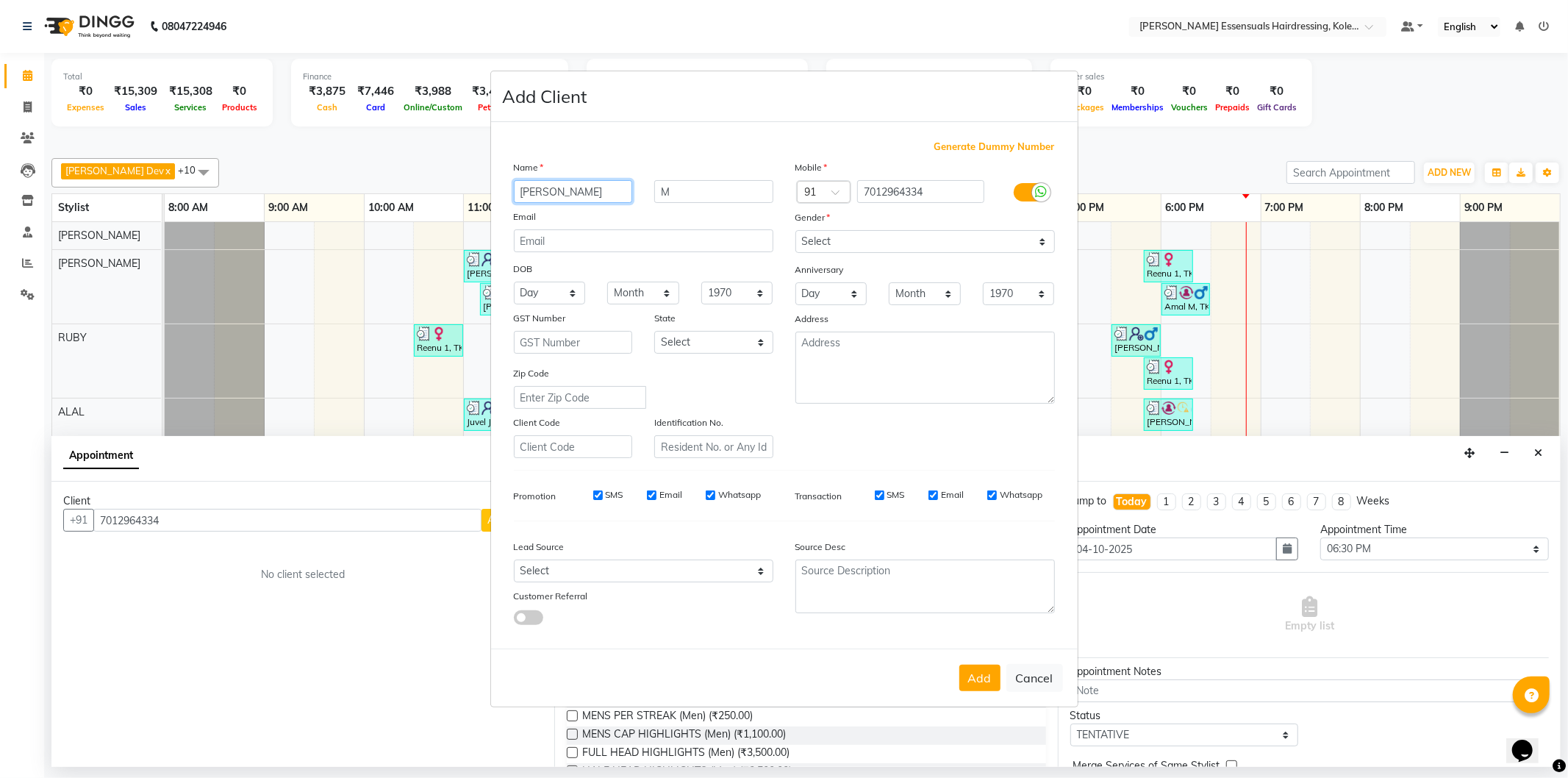
click at [520, 187] on input "[PERSON_NAME]" at bounding box center [573, 192] width 119 height 23
type input "[PERSON_NAME]"
click at [833, 244] on select "Select [DEMOGRAPHIC_DATA] [DEMOGRAPHIC_DATA] Other Prefer Not To Say" at bounding box center [925, 242] width 259 height 23
click at [796, 230] on select "Select [DEMOGRAPHIC_DATA] [DEMOGRAPHIC_DATA] Other Prefer Not To Say" at bounding box center [925, 242] width 259 height 23
click at [862, 251] on select "Select [DEMOGRAPHIC_DATA] [DEMOGRAPHIC_DATA] Other Prefer Not To Say" at bounding box center [925, 242] width 259 height 23
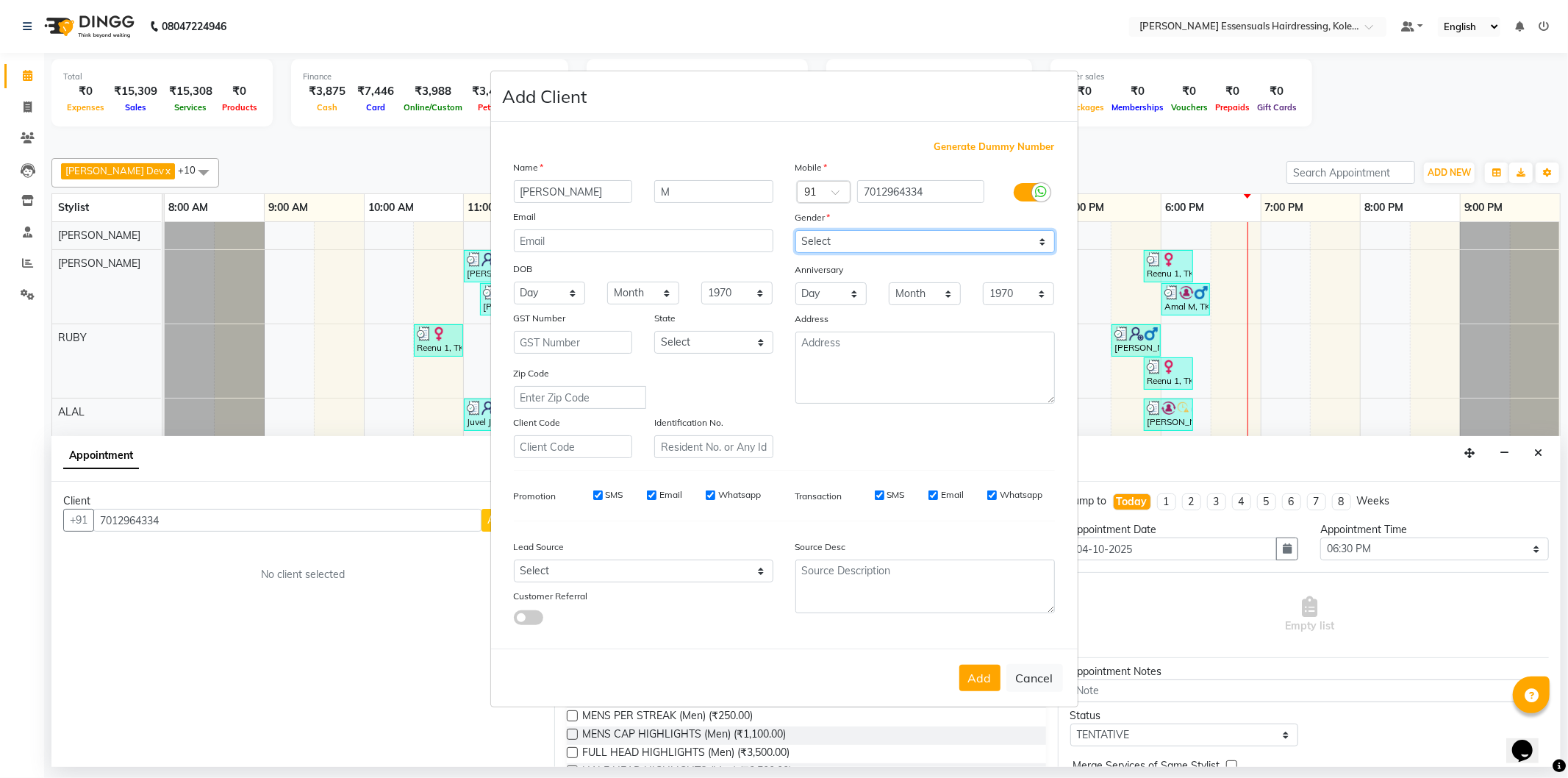
select select "[DEMOGRAPHIC_DATA]"
click at [796, 230] on select "Select [DEMOGRAPHIC_DATA] [DEMOGRAPHIC_DATA] Other Prefer Not To Say" at bounding box center [925, 242] width 259 height 23
click at [988, 691] on button "Add" at bounding box center [980, 677] width 41 height 27
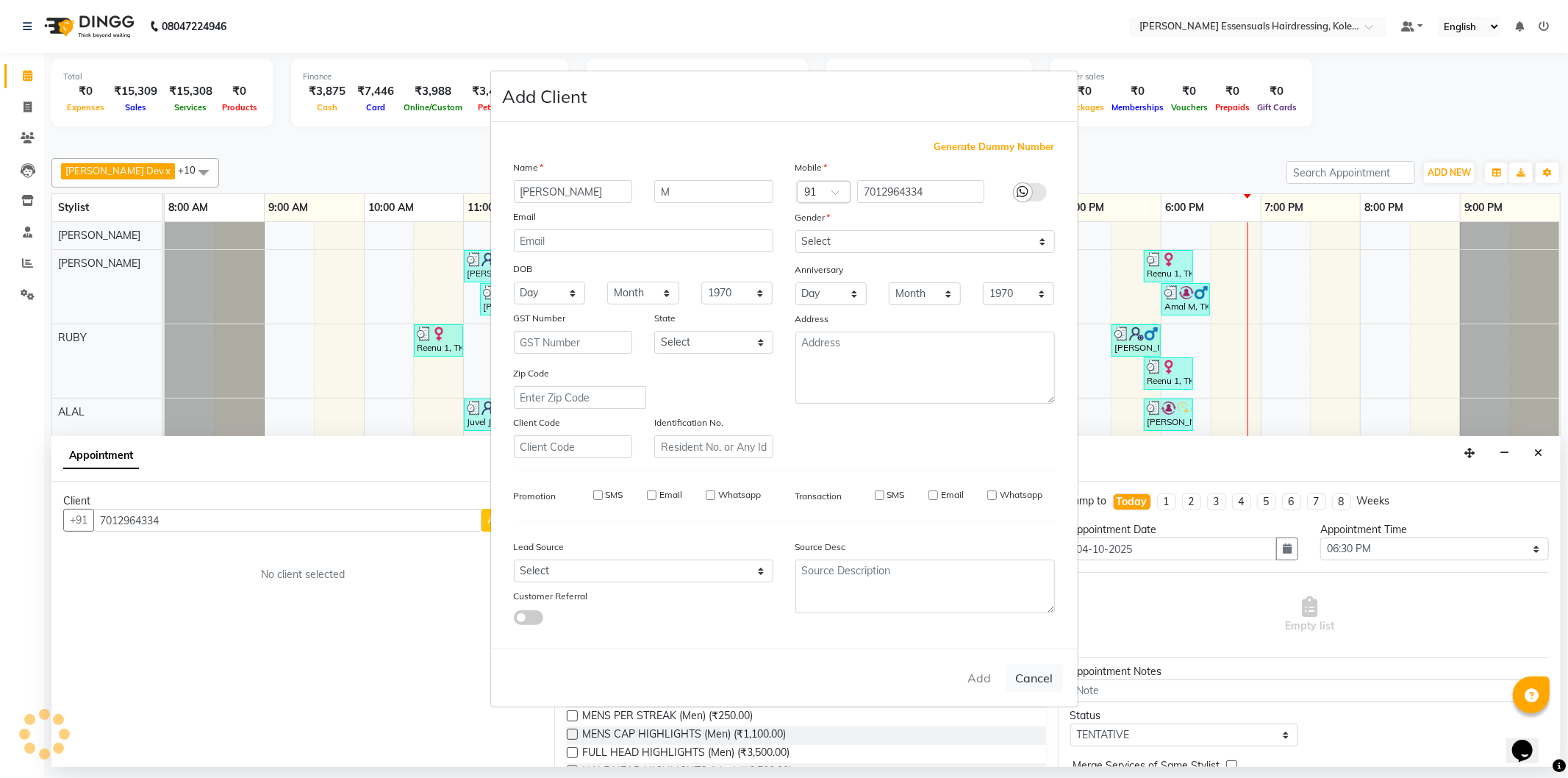
type input "70******34"
select select
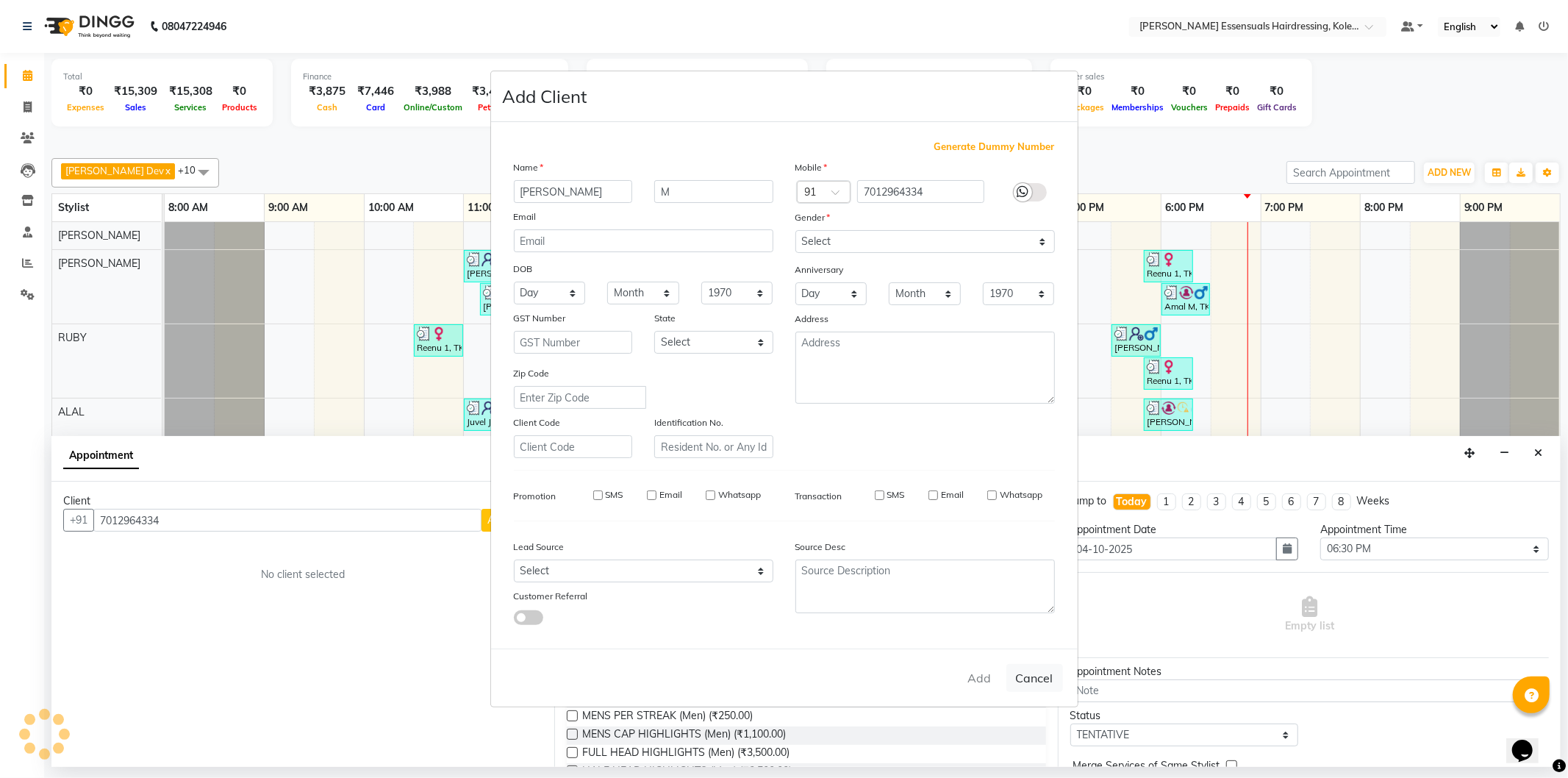
select select
checkbox input "false"
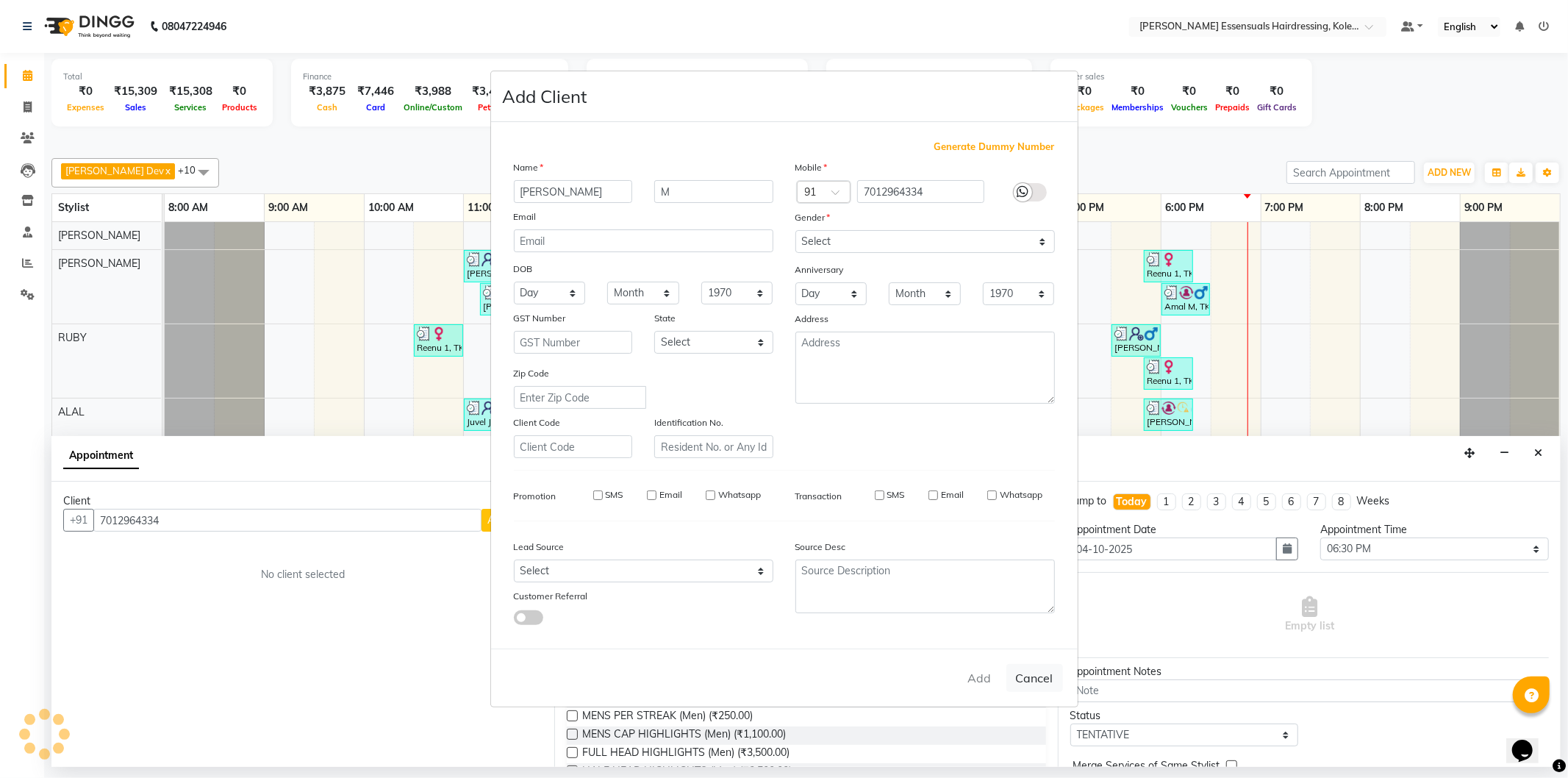
checkbox input "false"
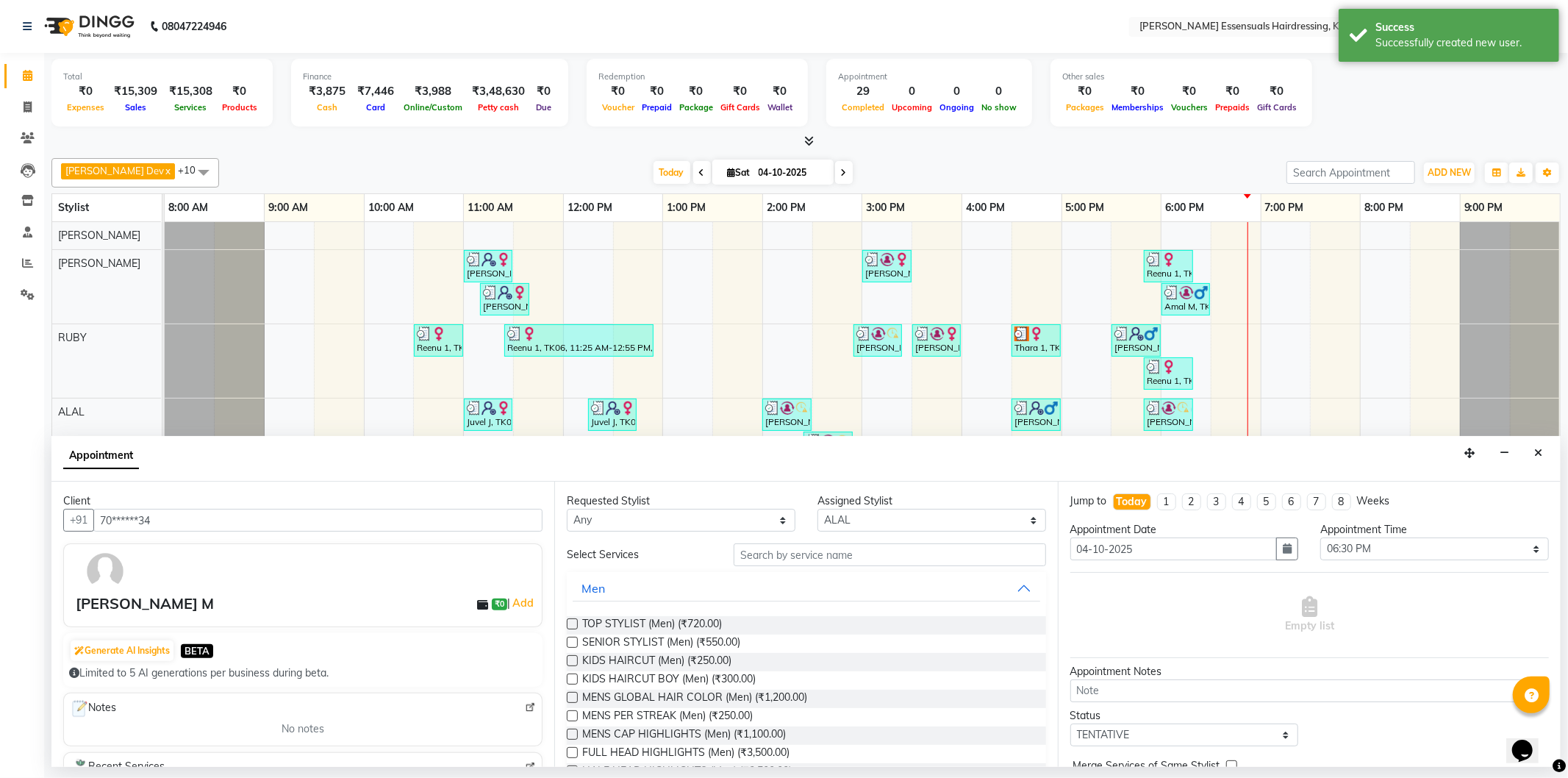
click at [576, 640] on label at bounding box center [572, 642] width 11 height 11
click at [576, 640] on input "checkbox" at bounding box center [571, 644] width 9 height 9
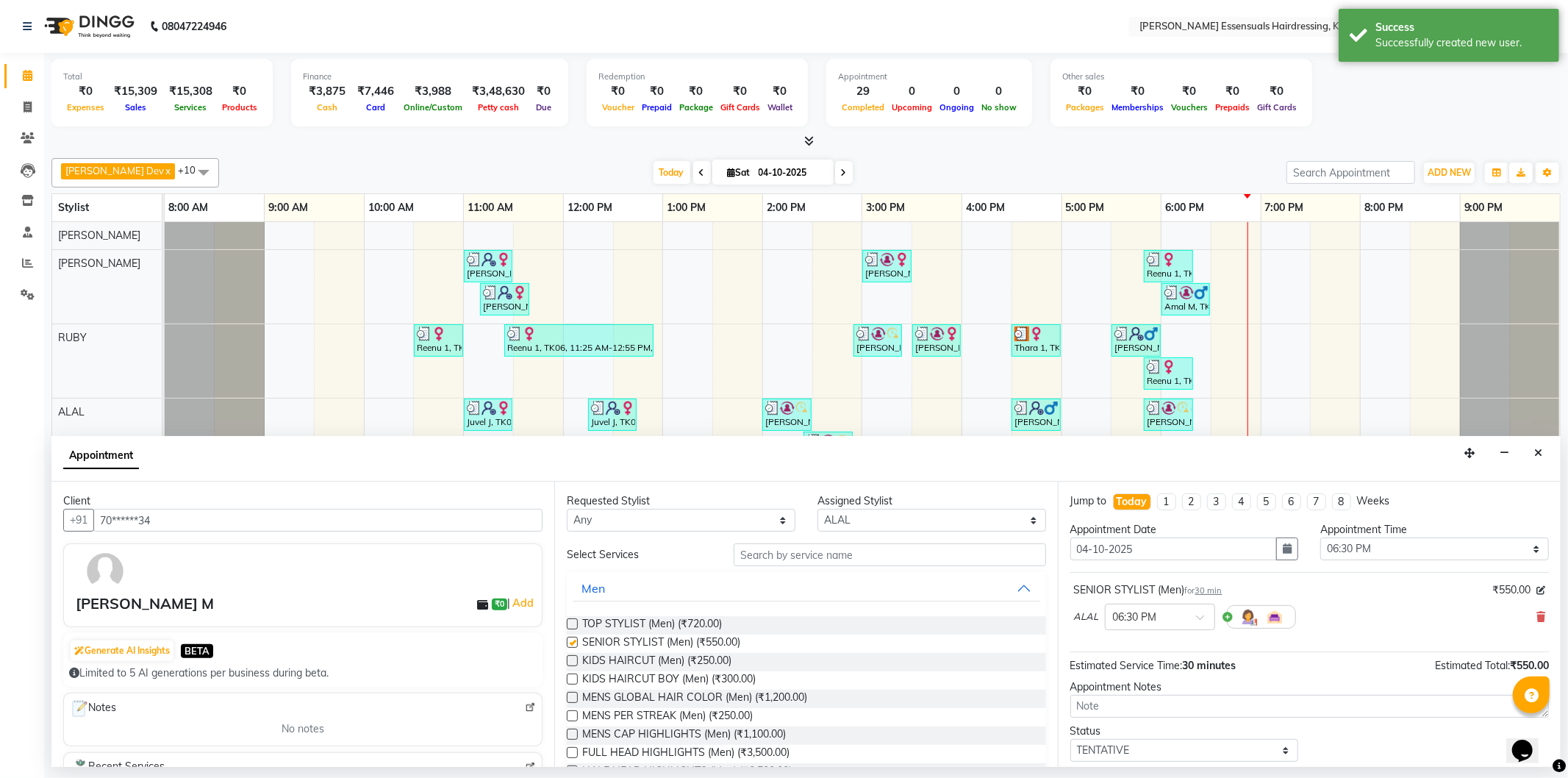
checkbox input "false"
click at [781, 548] on input "text" at bounding box center [889, 554] width 312 height 23
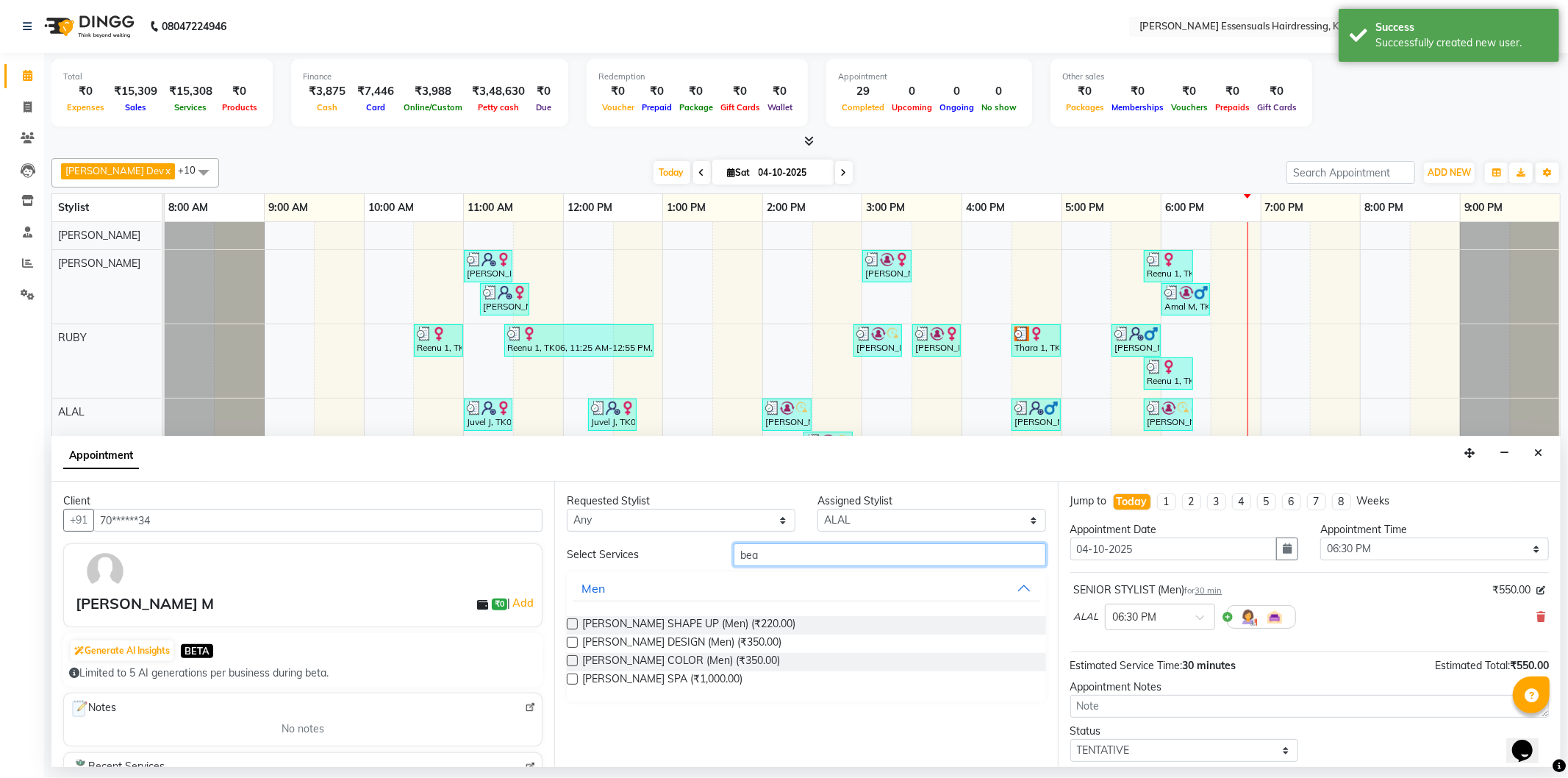
type input "bea"
click at [570, 620] on label at bounding box center [572, 624] width 11 height 11
click at [570, 621] on input "checkbox" at bounding box center [571, 625] width 9 height 9
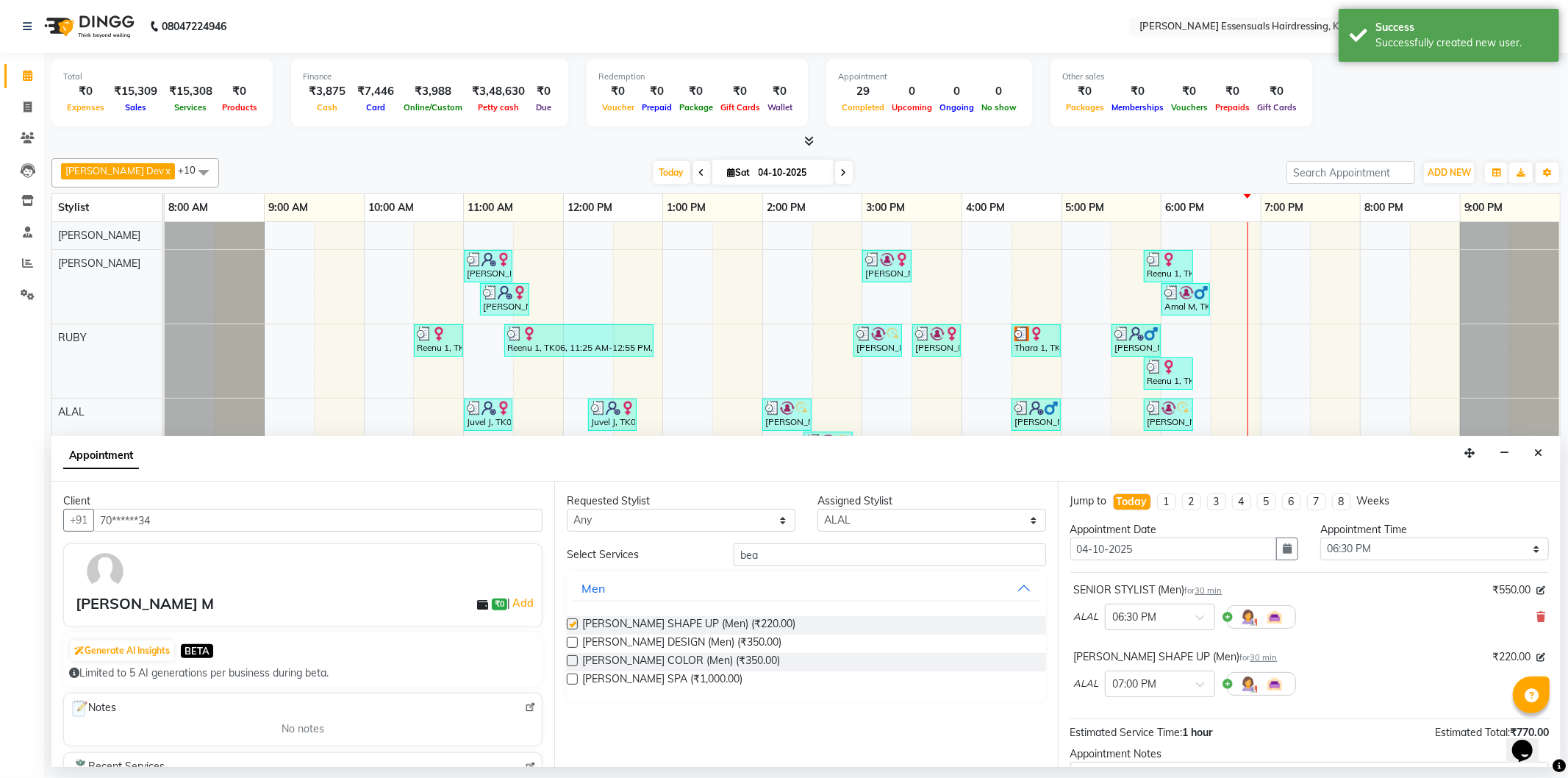
checkbox input "false"
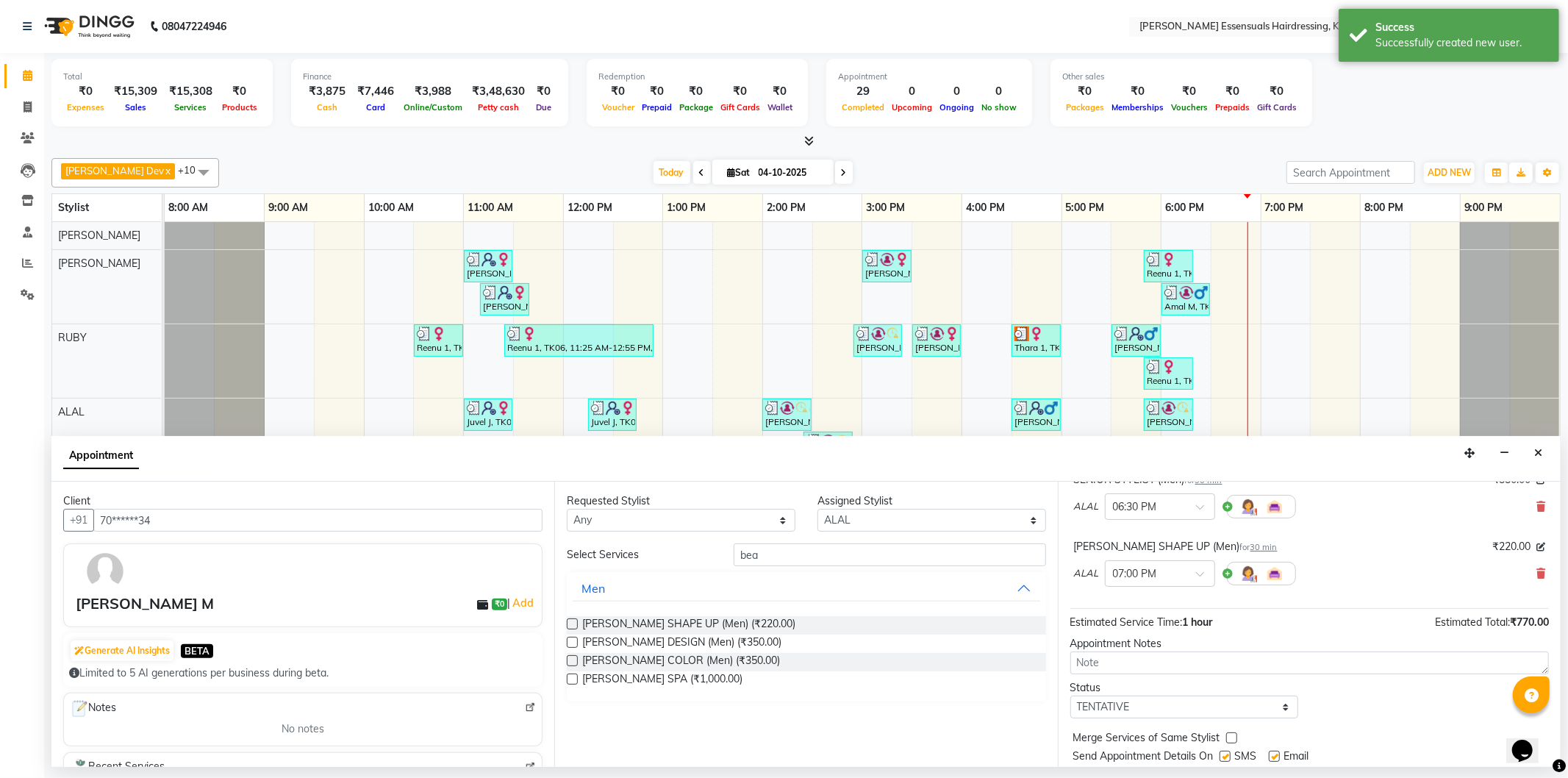
scroll to position [155, 0]
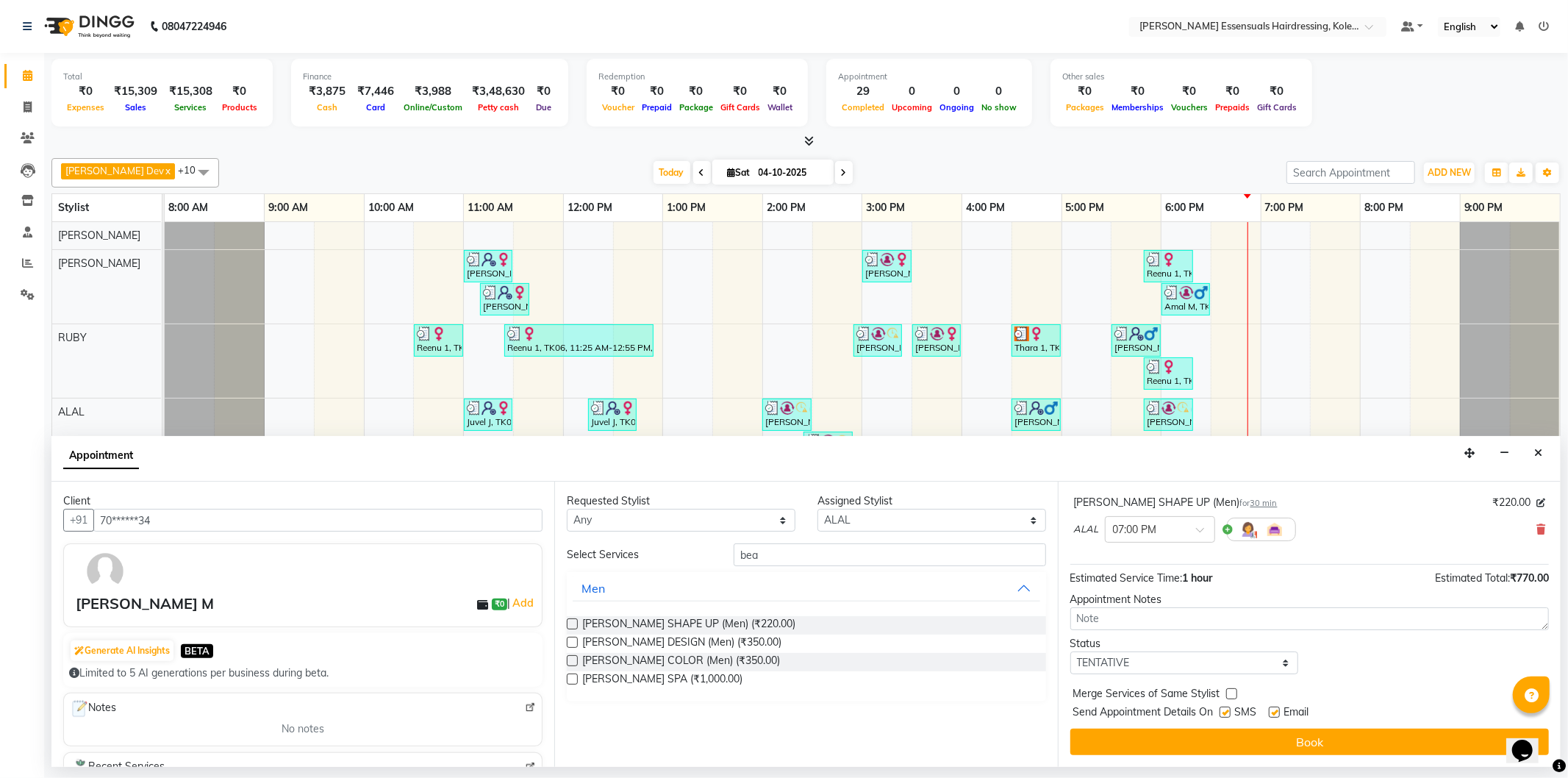
click at [1270, 739] on button "Book" at bounding box center [1309, 742] width 479 height 27
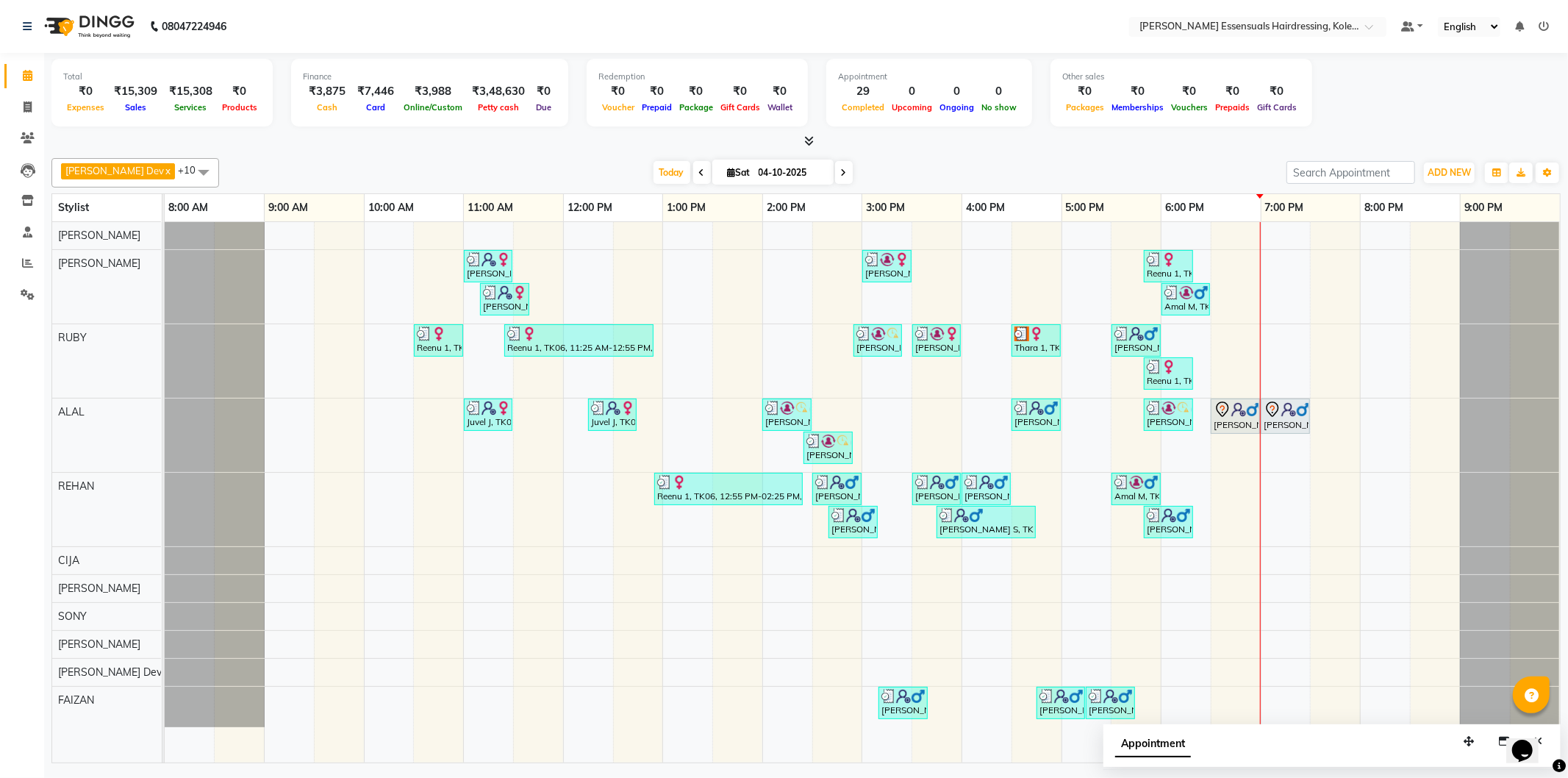
click at [1276, 701] on div "[PERSON_NAME], TK03, 11:00 AM-11:30 AM, TOP STYLIST (Men) [PERSON_NAME] Vs, TK1…" at bounding box center [863, 492] width 1395 height 541
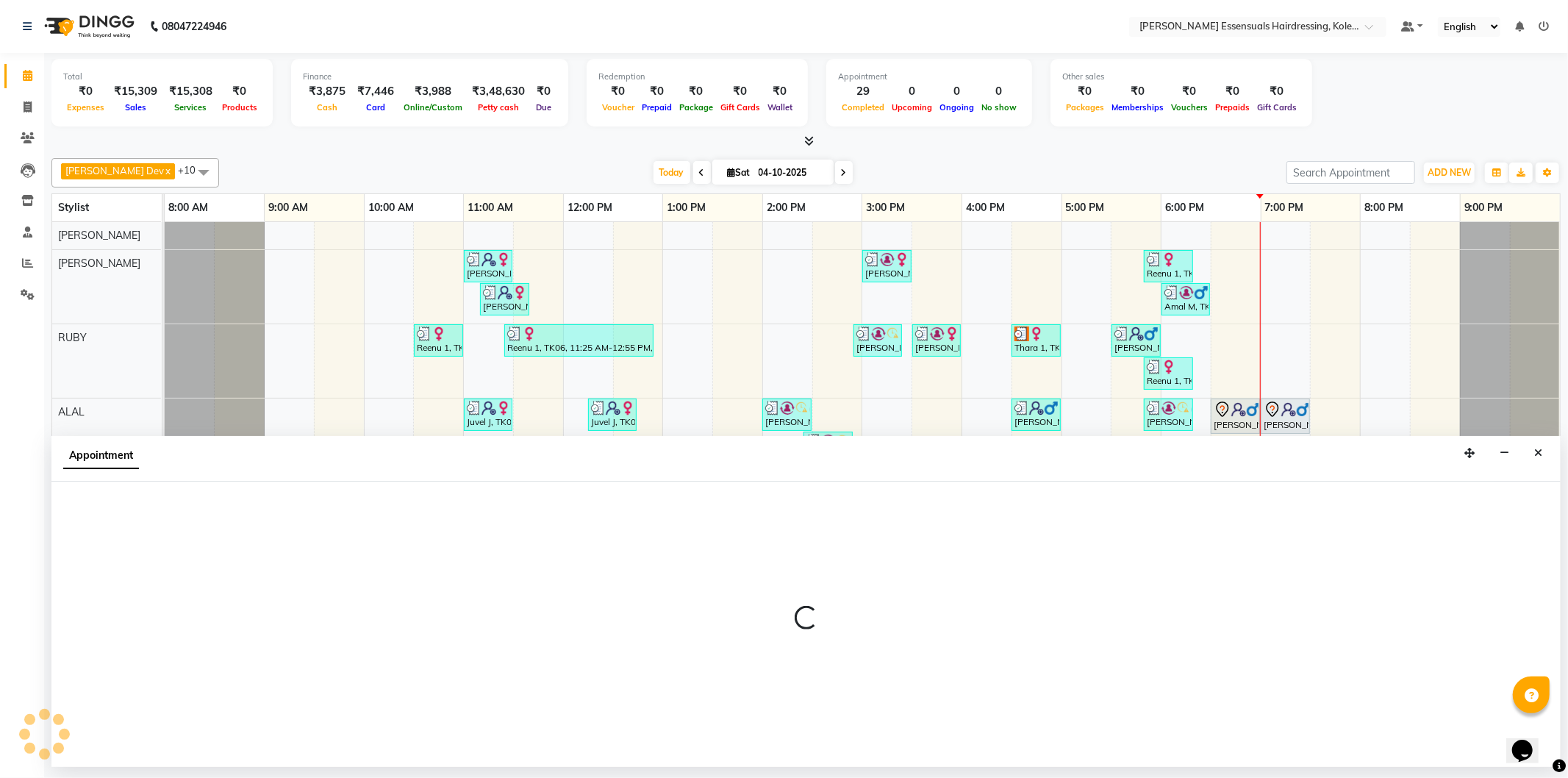
select select "84232"
select select "1140"
select select "tentative"
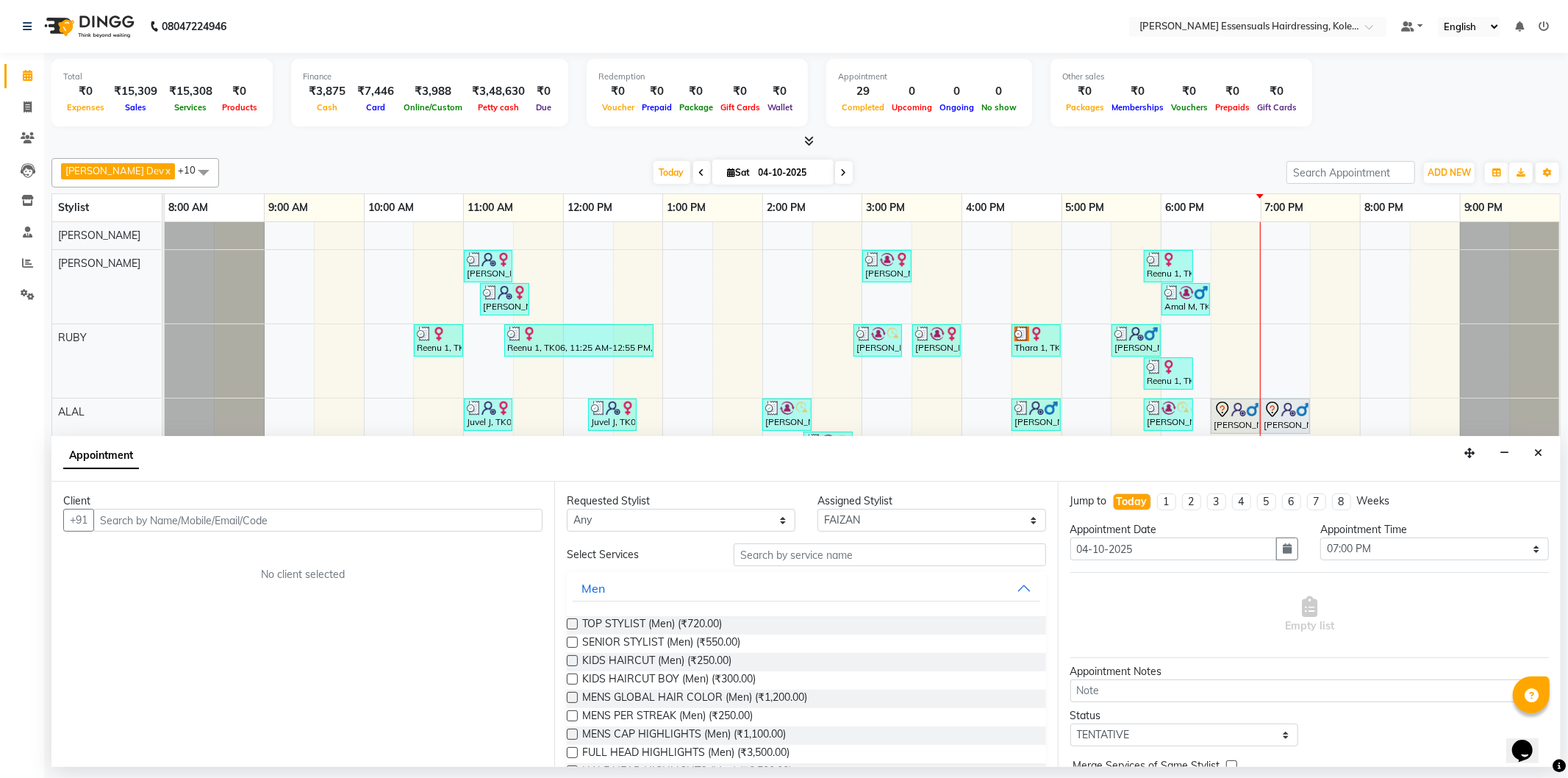
click at [250, 518] on input "text" at bounding box center [318, 520] width 449 height 23
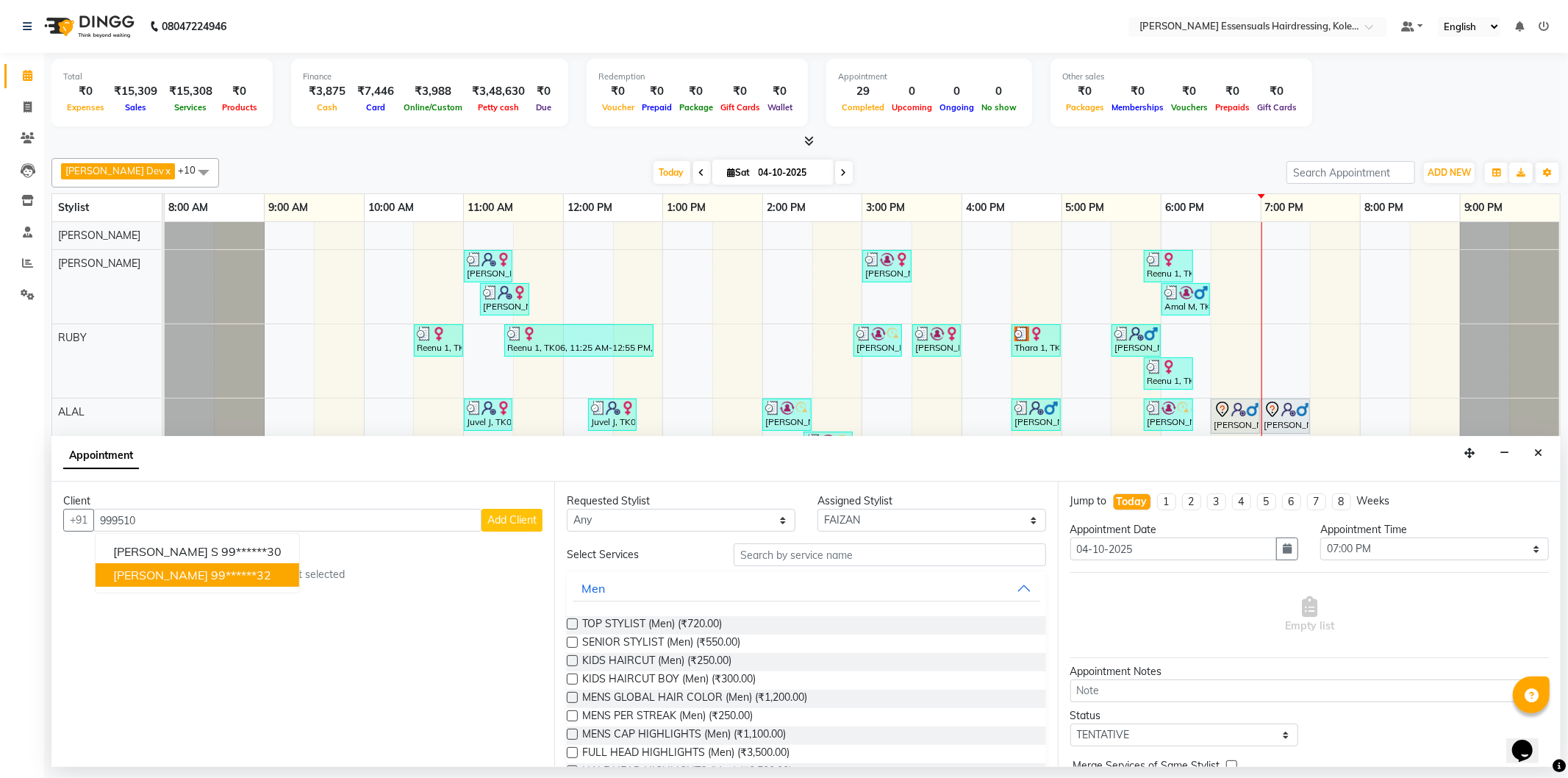
click at [211, 568] on ngb-highlight "99******32" at bounding box center [241, 575] width 60 height 15
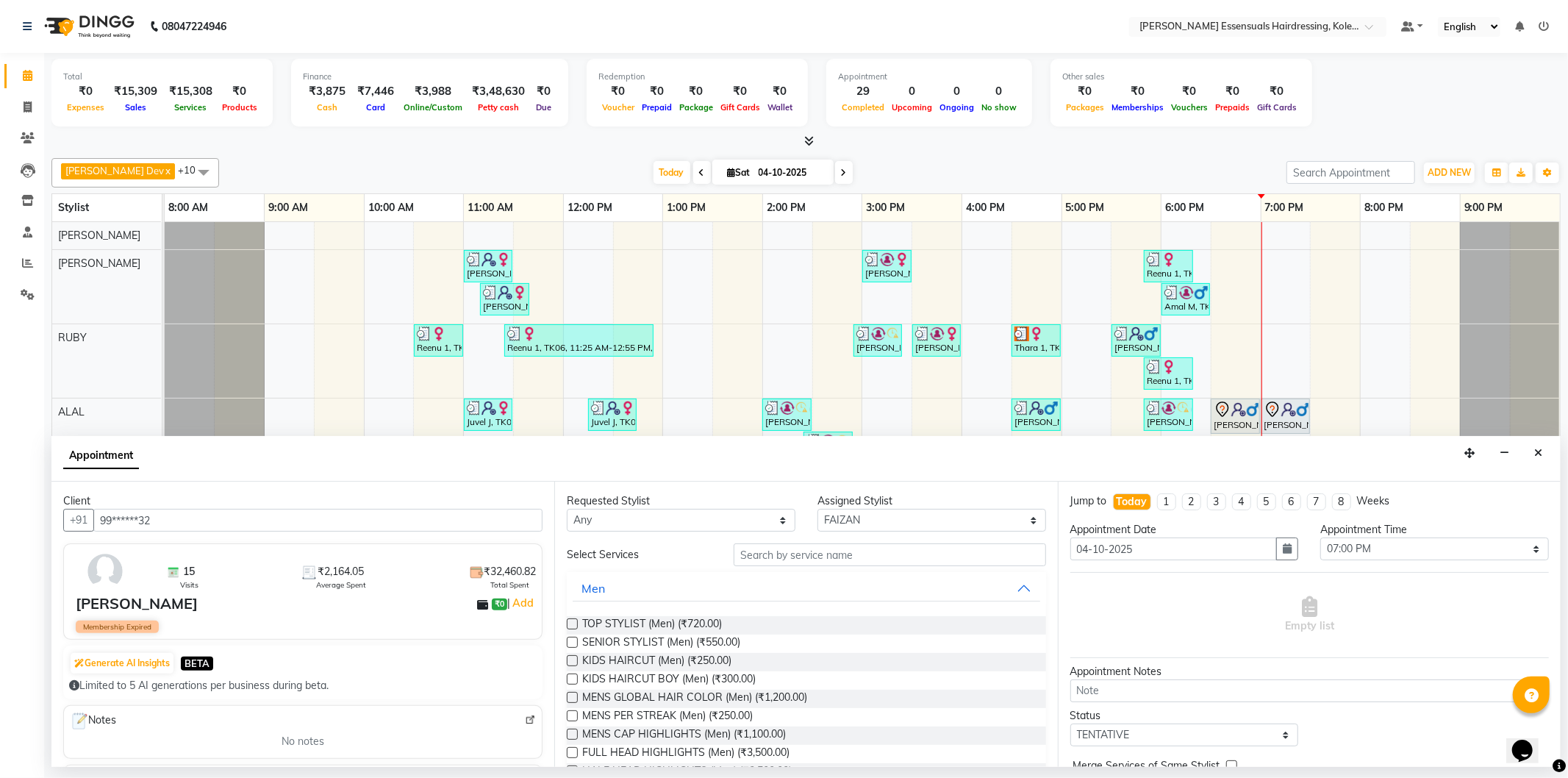
type input "99******32"
click at [827, 561] on input "text" at bounding box center [889, 554] width 312 height 23
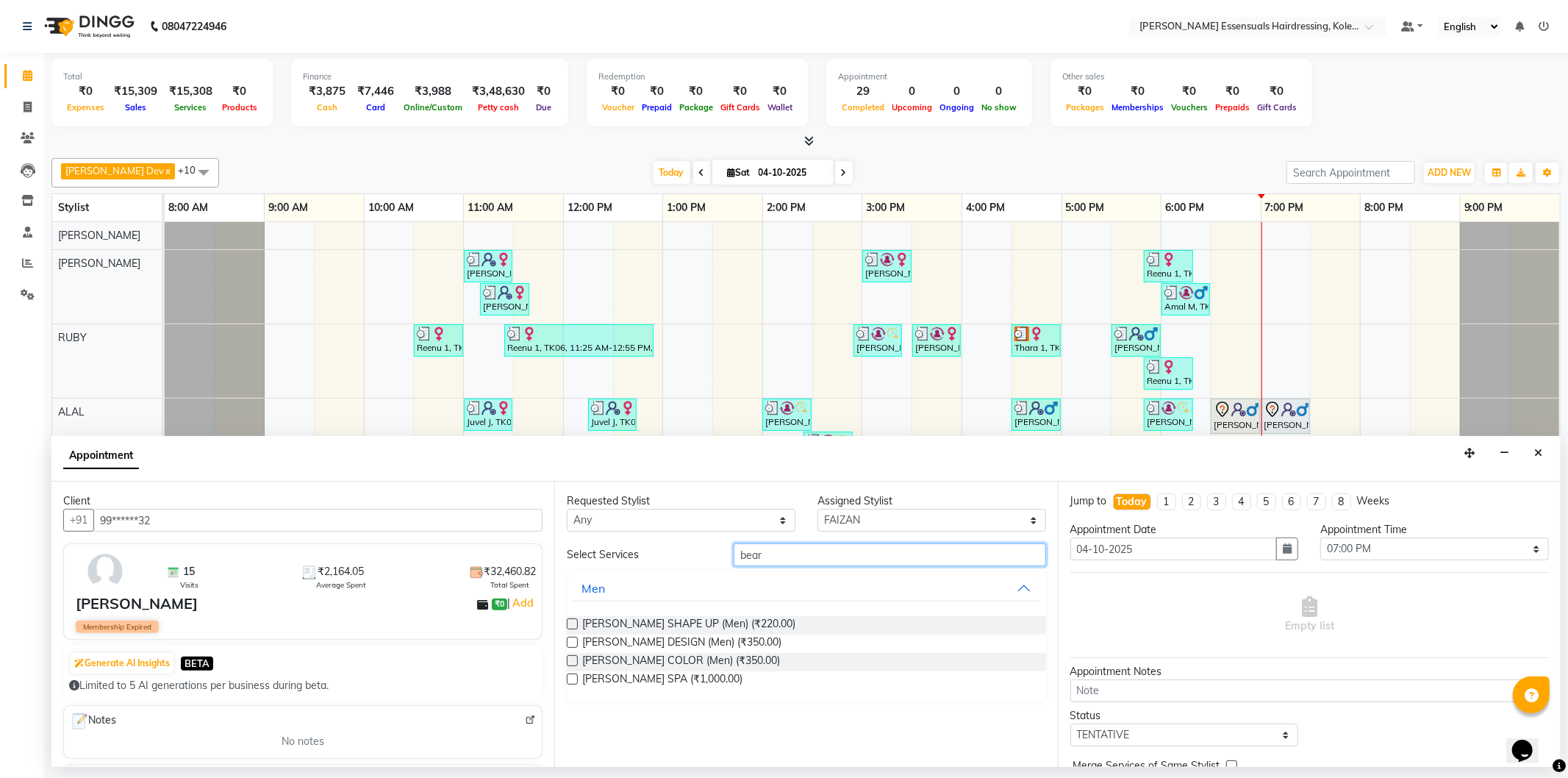
type input "bear"
click at [568, 622] on label at bounding box center [572, 624] width 11 height 11
click at [568, 622] on input "checkbox" at bounding box center [571, 625] width 9 height 9
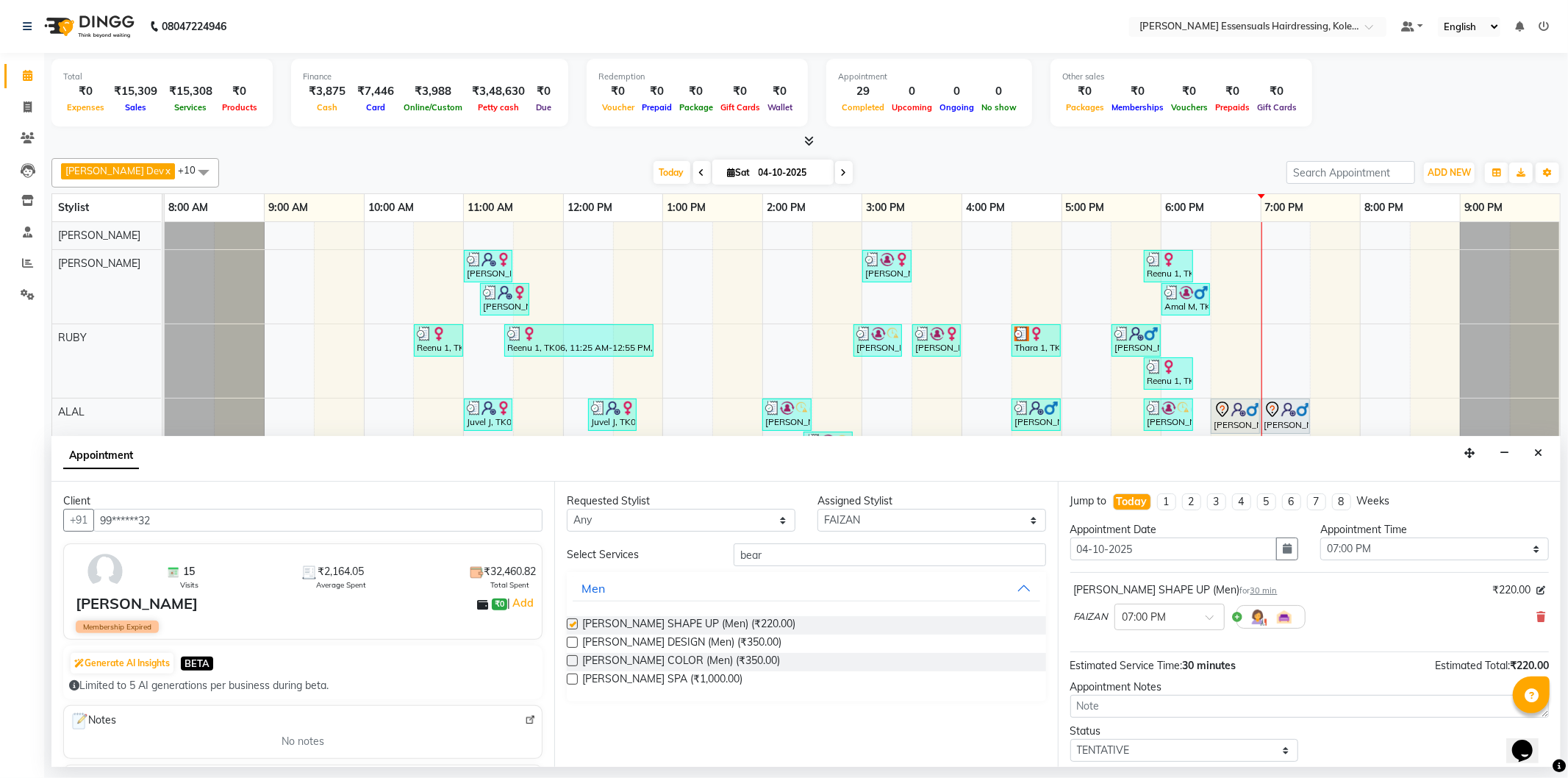
checkbox input "false"
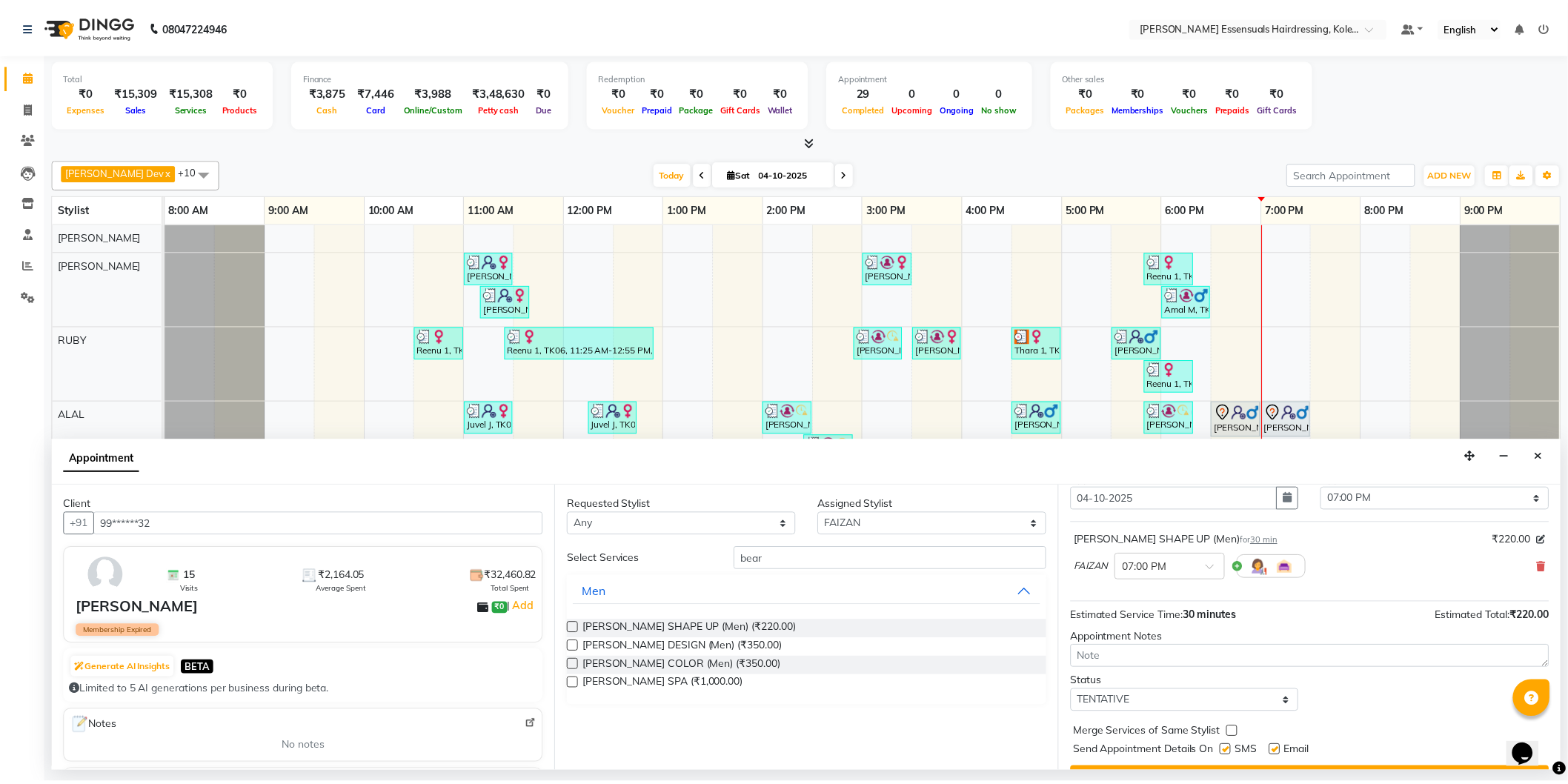
scroll to position [87, 0]
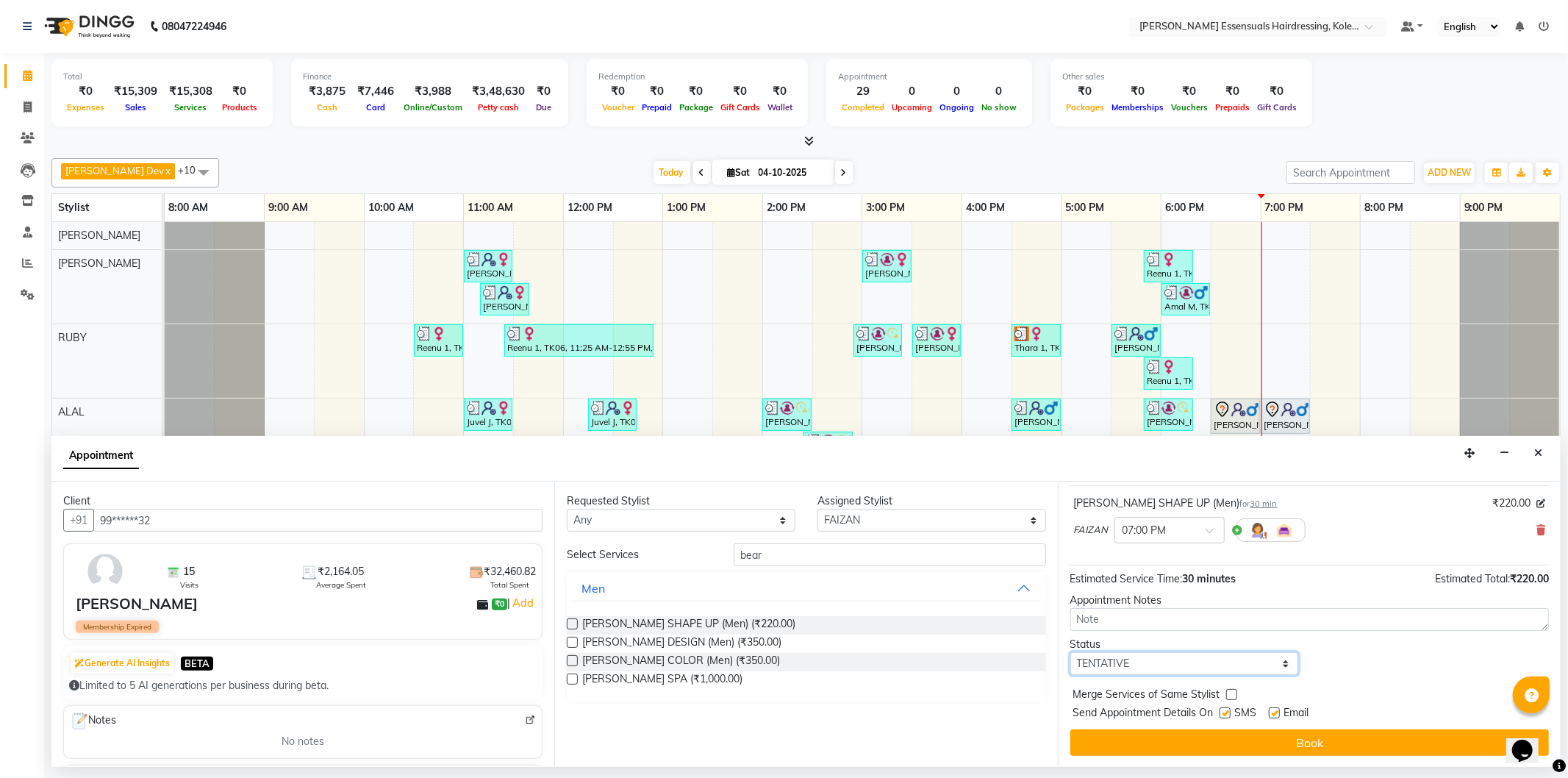
click at [1104, 664] on select "Select TENTATIVE CONFIRM CHECK-IN UPCOMING" at bounding box center [1185, 664] width 229 height 23
click at [1179, 664] on select "Select TENTATIVE CONFIRM CHECK-IN UPCOMING" at bounding box center [1185, 664] width 229 height 23
select select "check-in"
click at [1071, 652] on select "Select TENTATIVE CONFIRM CHECK-IN UPCOMING" at bounding box center [1185, 664] width 229 height 23
click at [1158, 739] on button "Book" at bounding box center [1309, 743] width 479 height 27
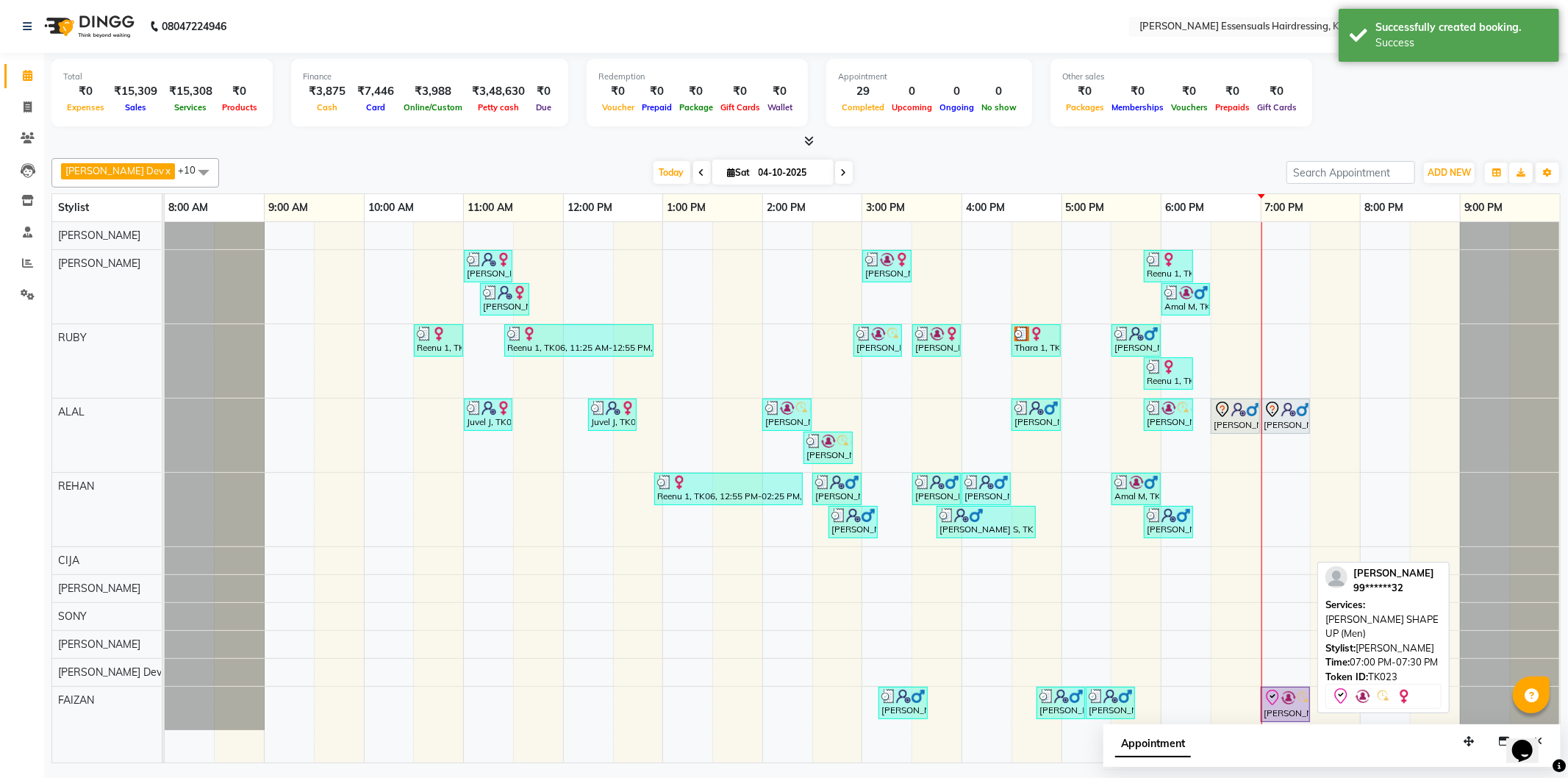
click at [1295, 707] on div "[PERSON_NAME], TK23, 07:00 PM-07:30 PM, [PERSON_NAME] SHAPE UP (Men)" at bounding box center [1285, 705] width 46 height 31
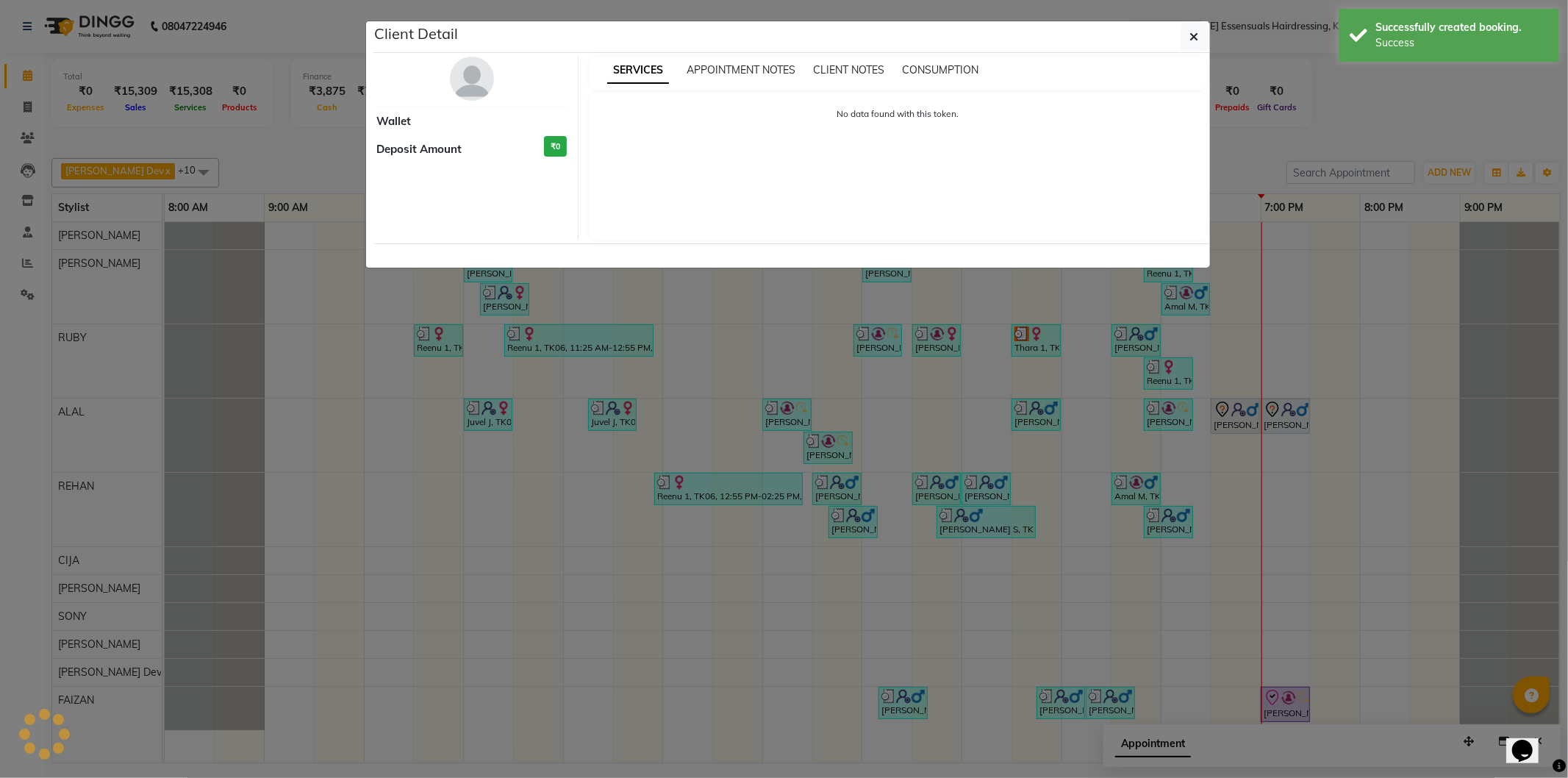
select select "8"
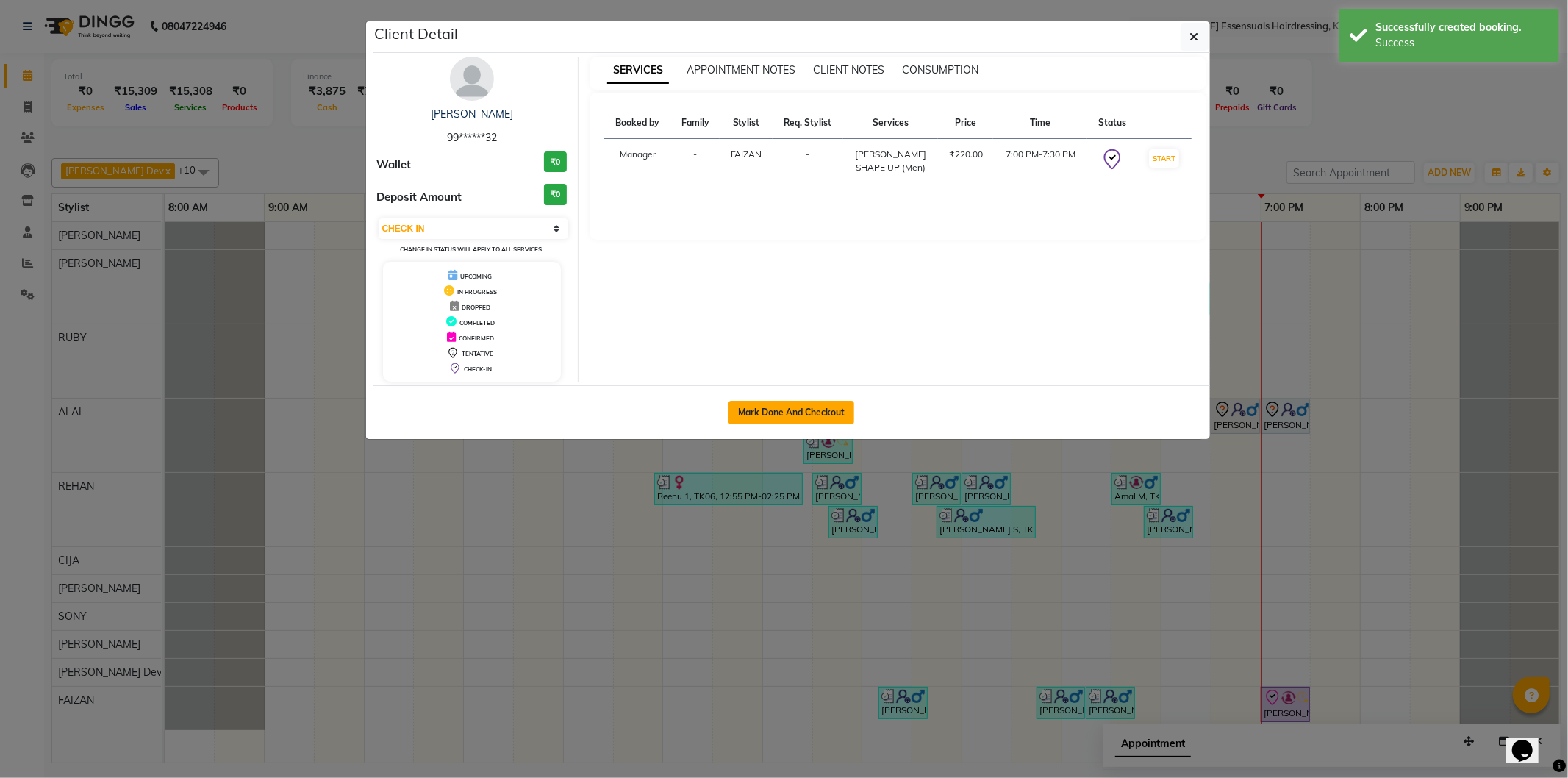
click at [821, 416] on button "Mark Done And Checkout" at bounding box center [791, 412] width 125 height 23
select select "service"
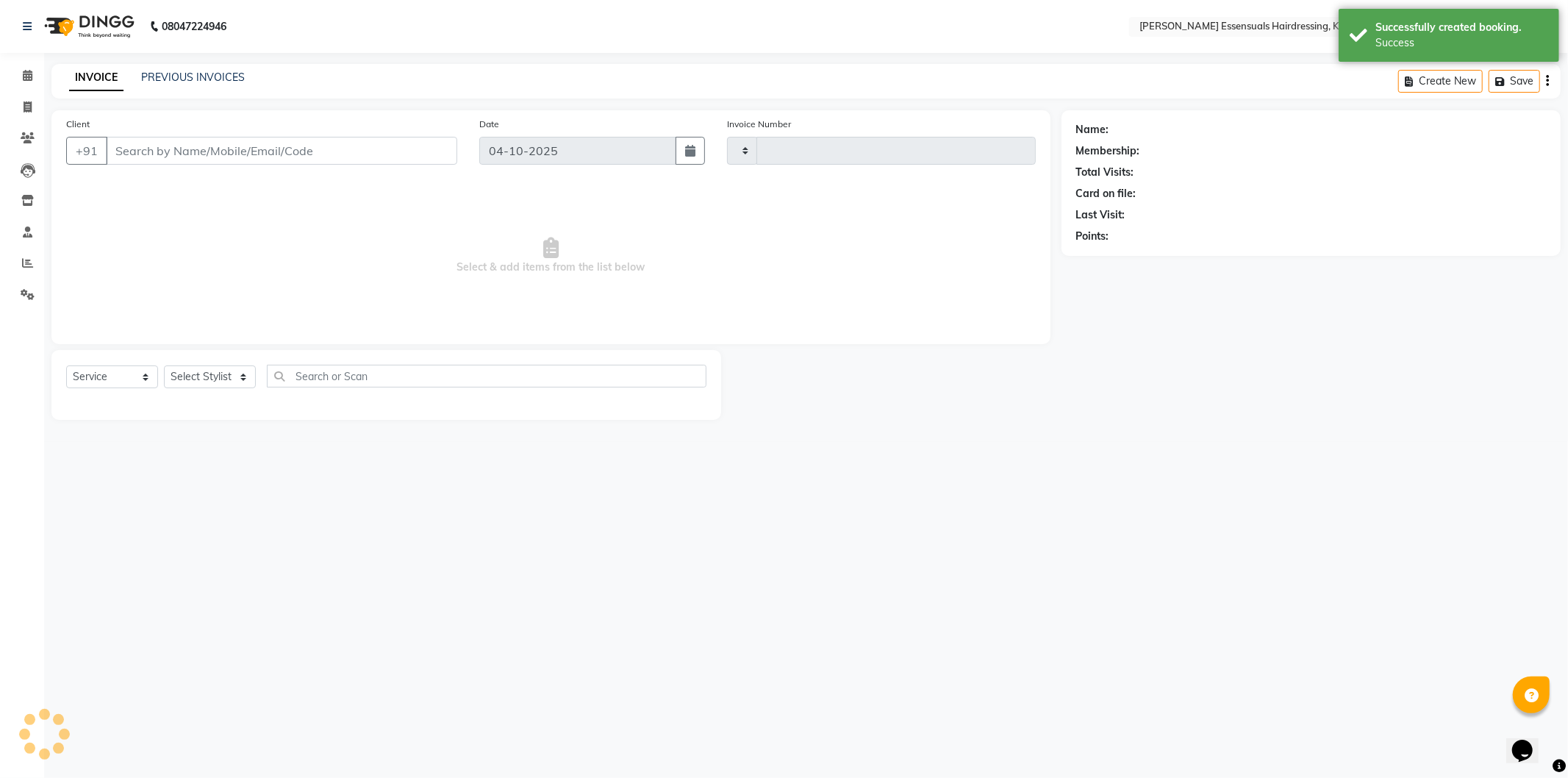
type input "1742"
select select "8281"
type input "99******32"
select select "84232"
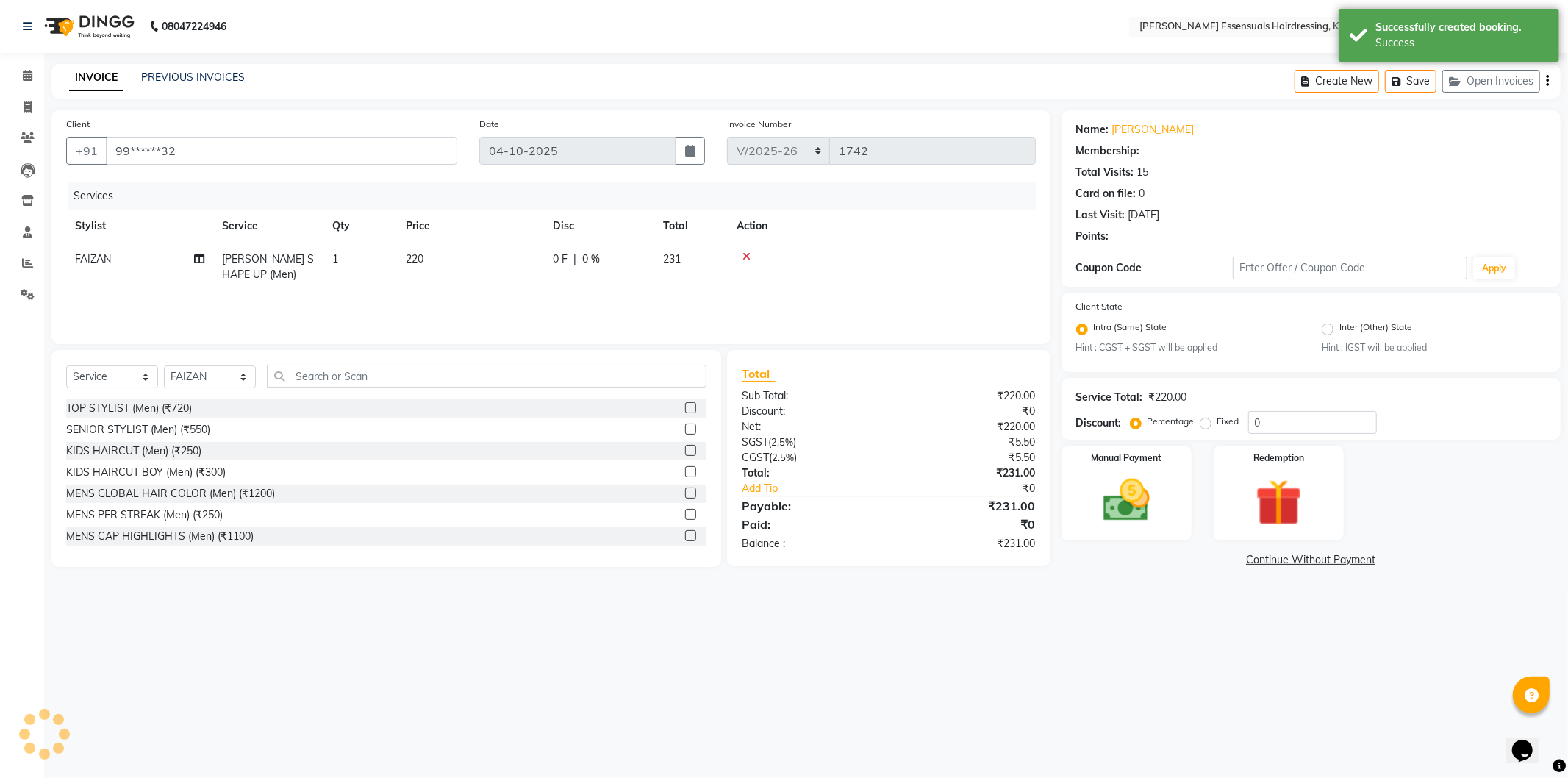
select select "1: Object"
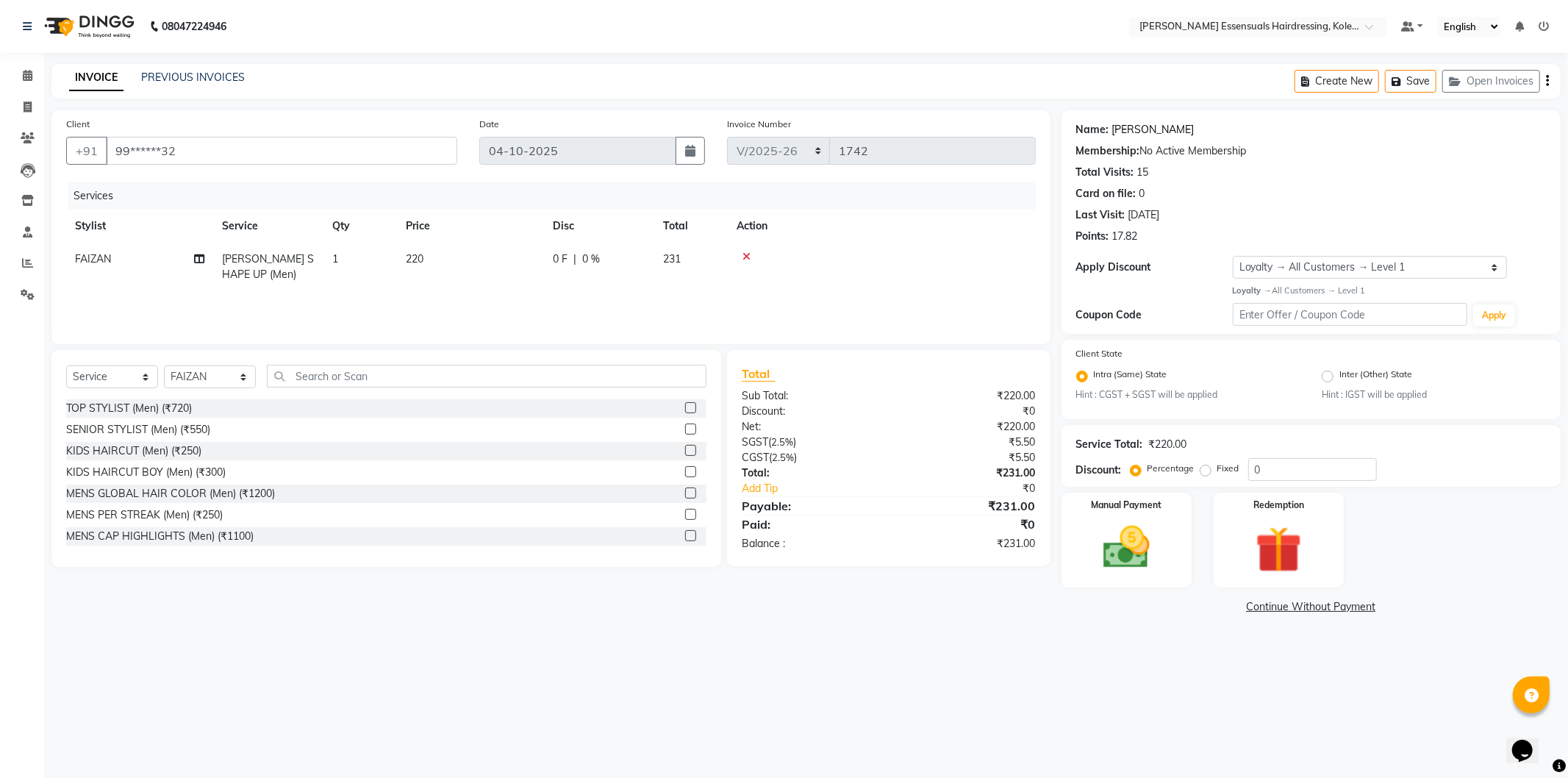
click at [1120, 130] on link "[PERSON_NAME]" at bounding box center [1154, 130] width 82 height 15
click at [1245, 463] on div "Percentage Fixed" at bounding box center [1190, 469] width 114 height 19
click at [1248, 472] on input "0" at bounding box center [1313, 469] width 129 height 23
click at [1327, 469] on input "10" at bounding box center [1313, 469] width 129 height 23
type input "10"
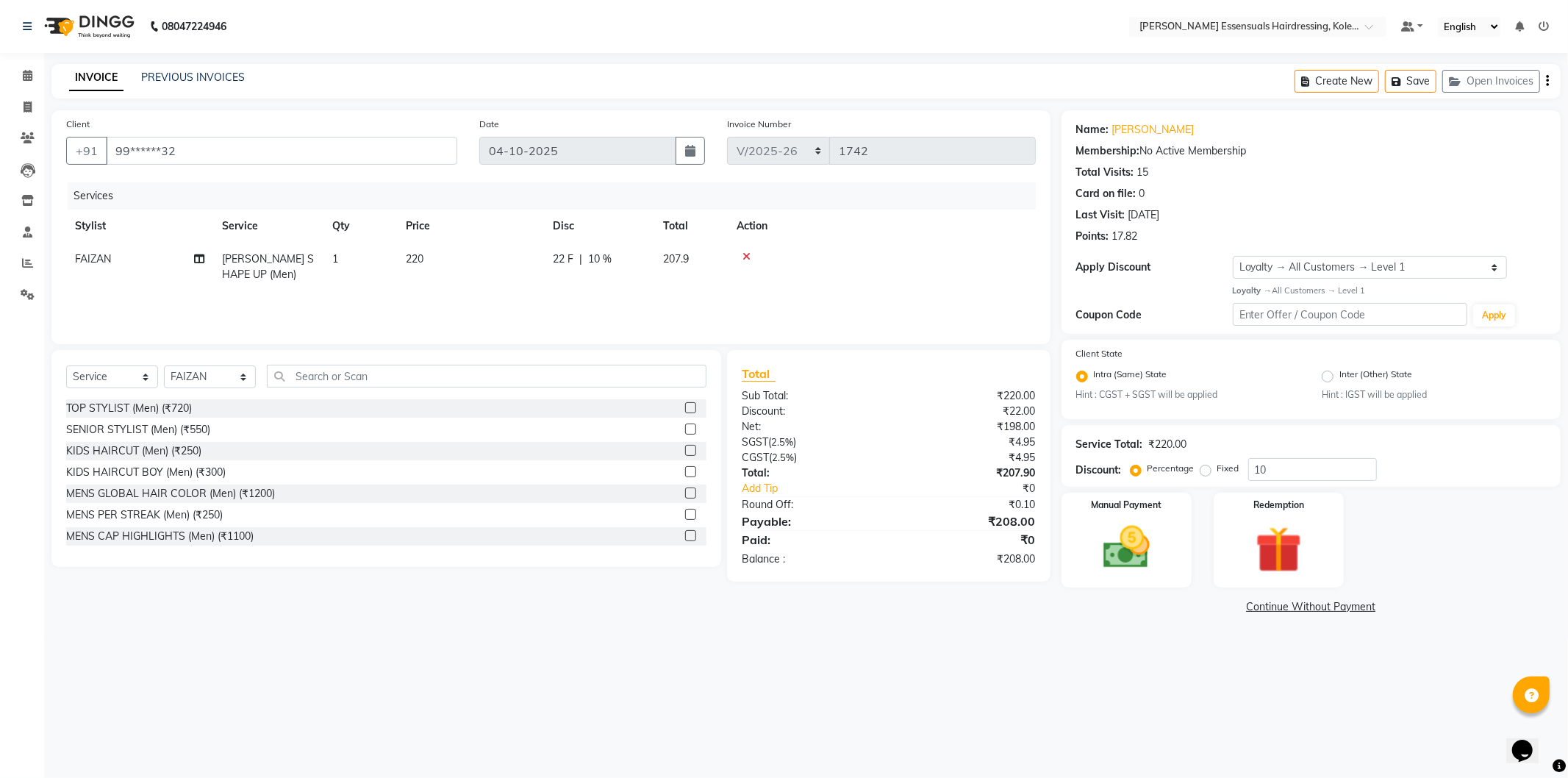
click at [1408, 97] on div "Create New Save Open Invoices" at bounding box center [1428, 81] width 266 height 34
click at [1408, 89] on button "Save" at bounding box center [1411, 81] width 52 height 23
click at [23, 68] on span at bounding box center [27, 77] width 26 height 17
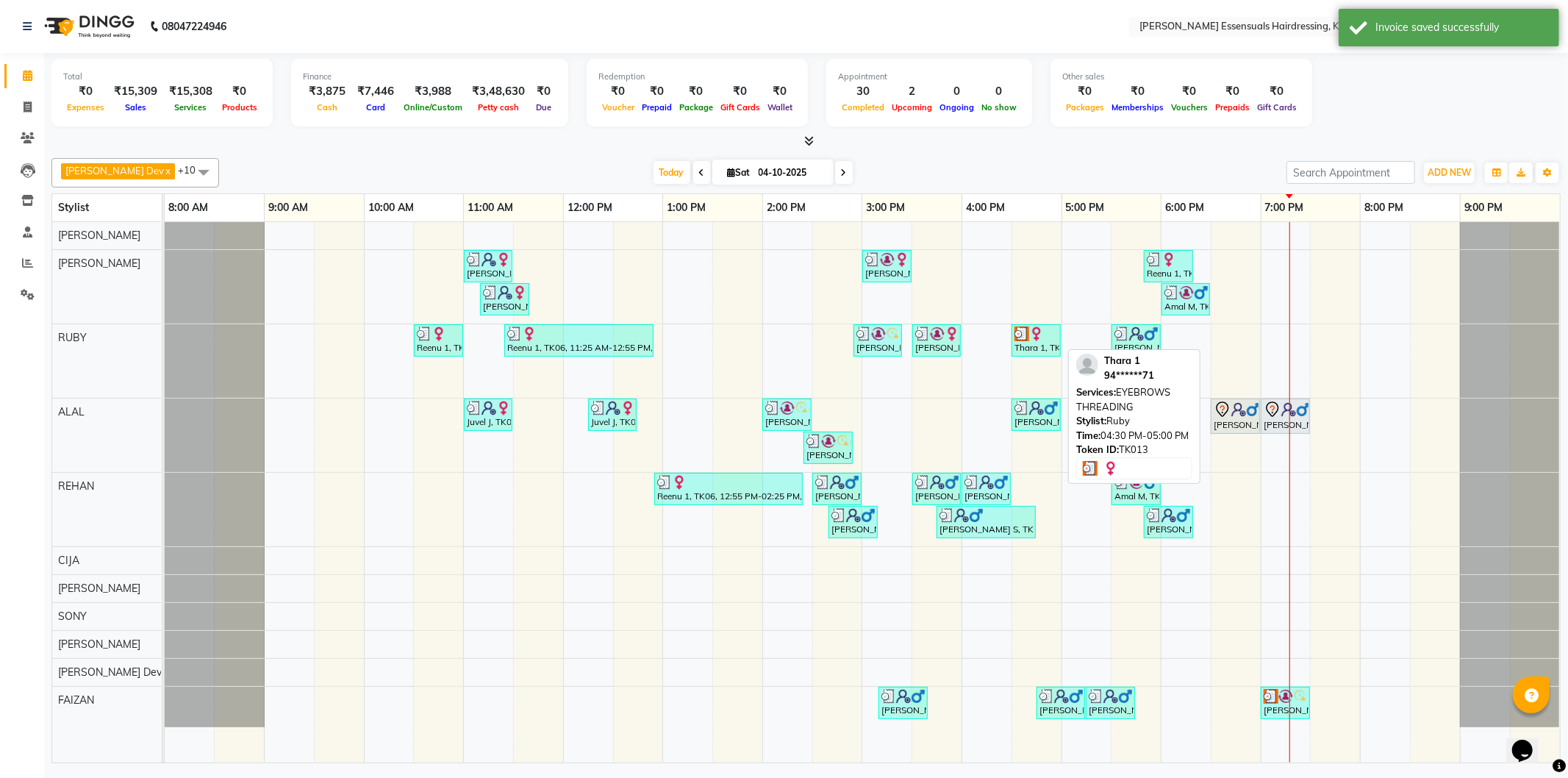
click at [1041, 348] on div "Thara 1, TK13, 04:30 PM-05:00 PM, EYEBROWS THREADING" at bounding box center [1036, 340] width 46 height 28
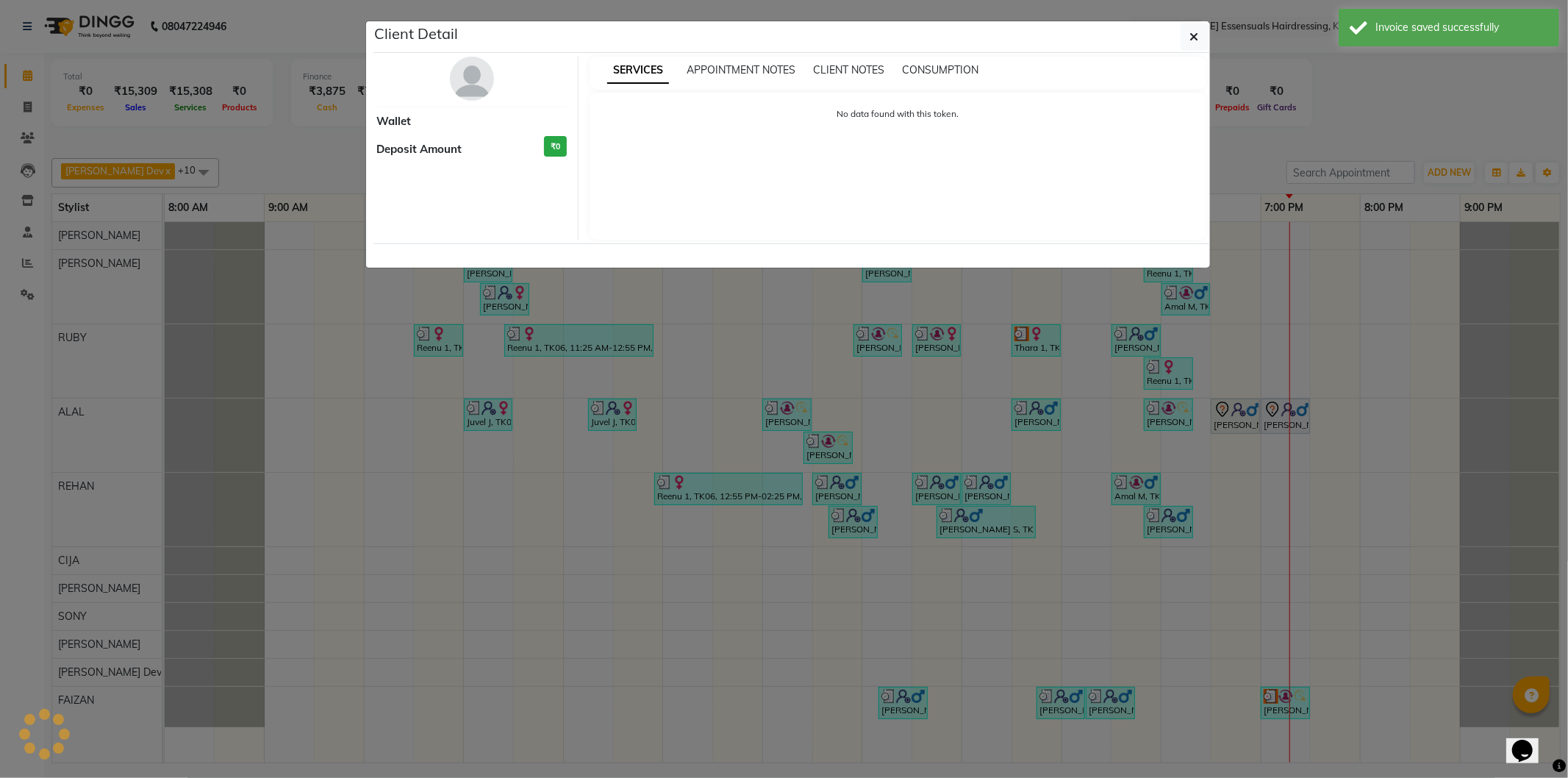
select select "3"
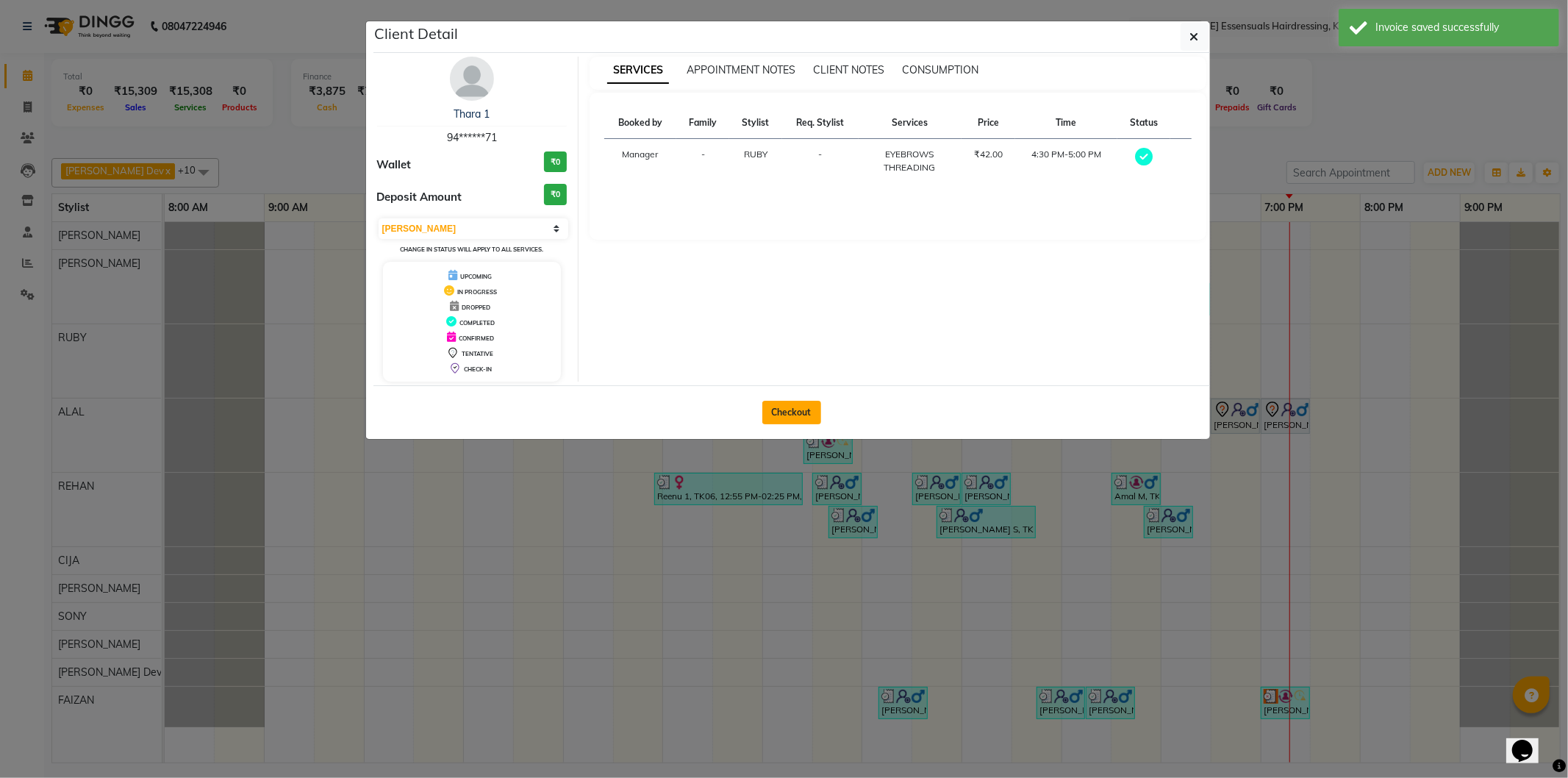
click at [806, 410] on button "Checkout" at bounding box center [791, 412] width 58 height 23
select select "service"
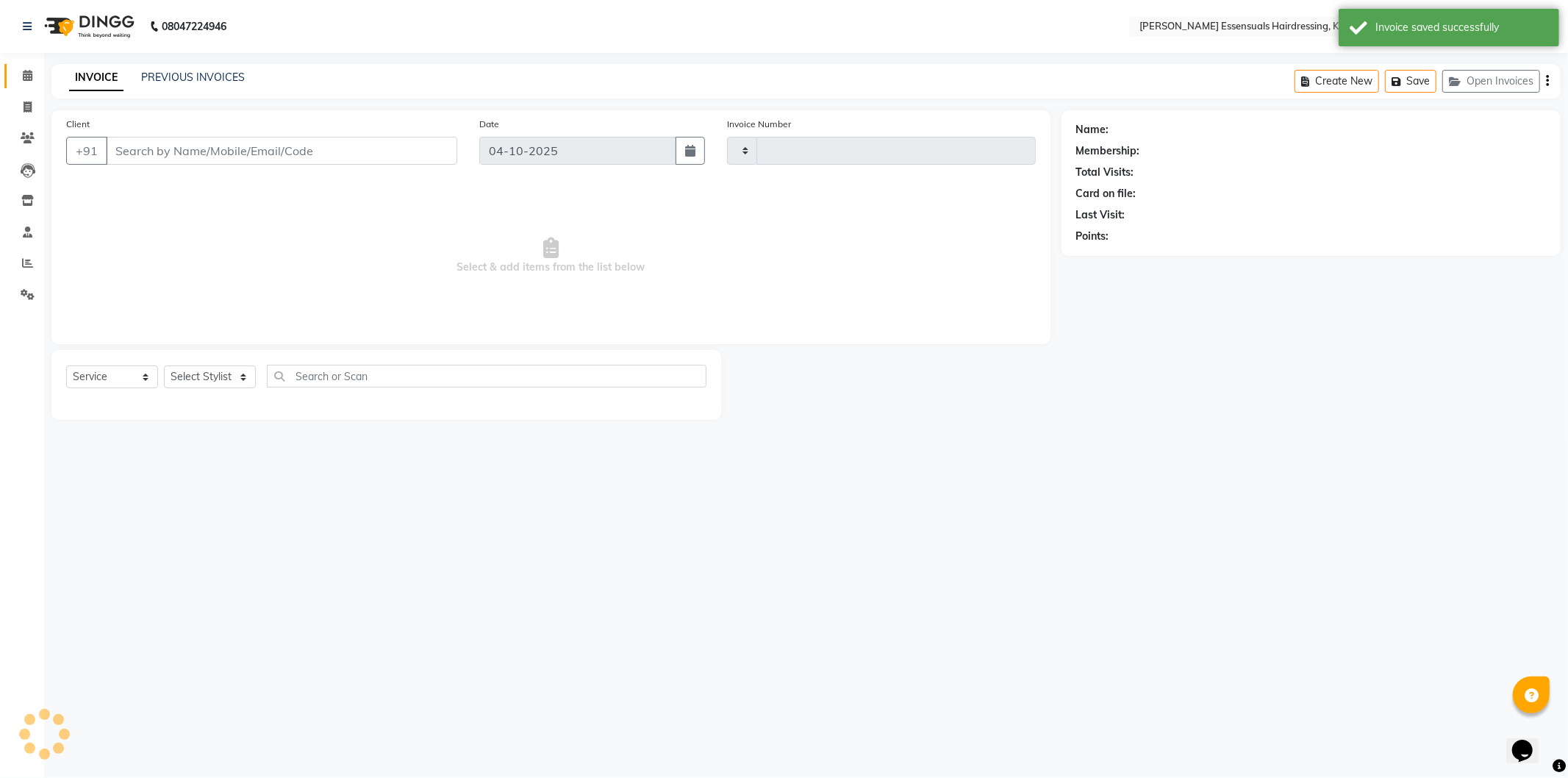
type input "1742"
select select "8281"
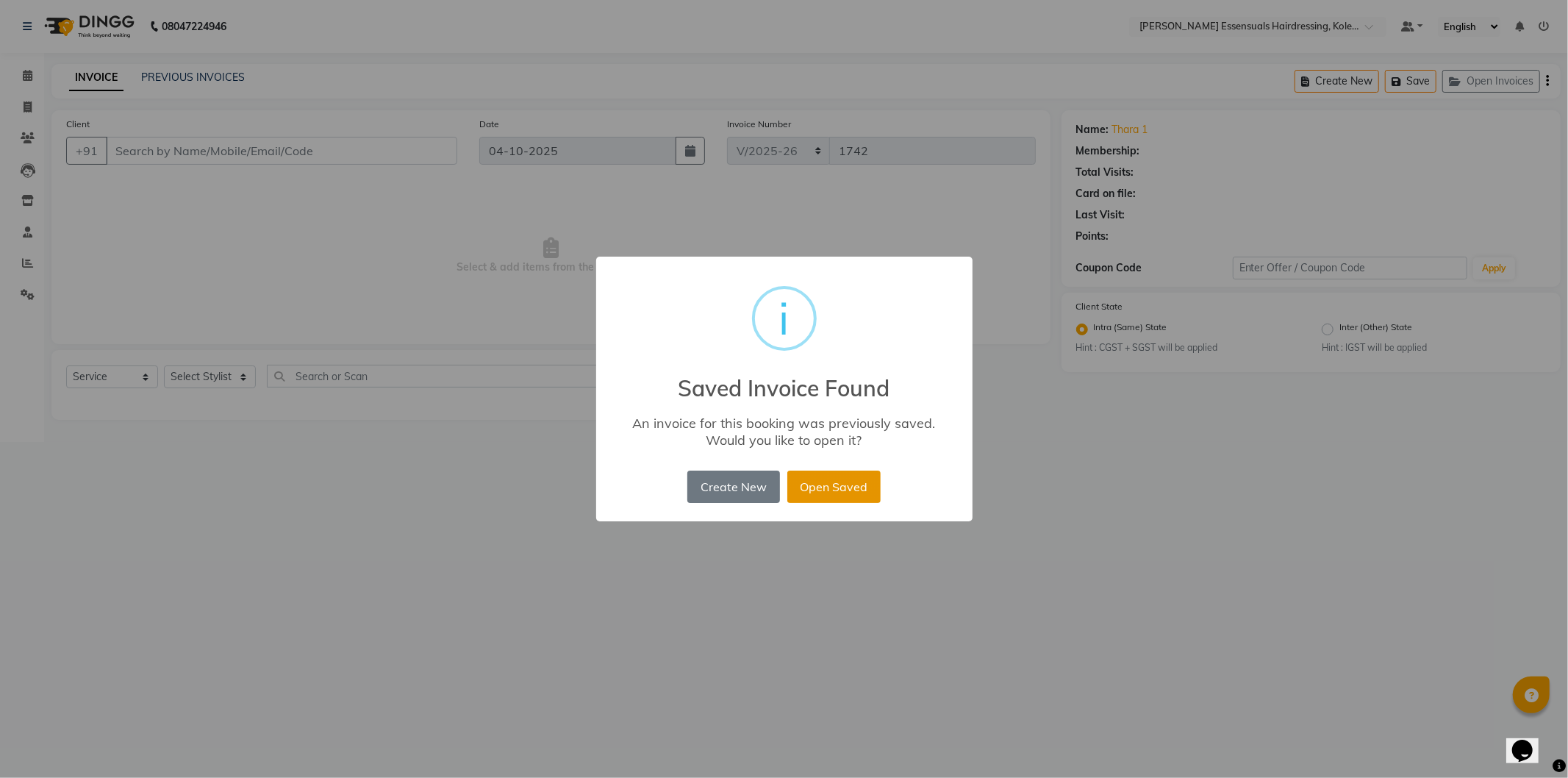
click at [808, 482] on button "Open Saved" at bounding box center [833, 487] width 94 height 33
type input "94******71"
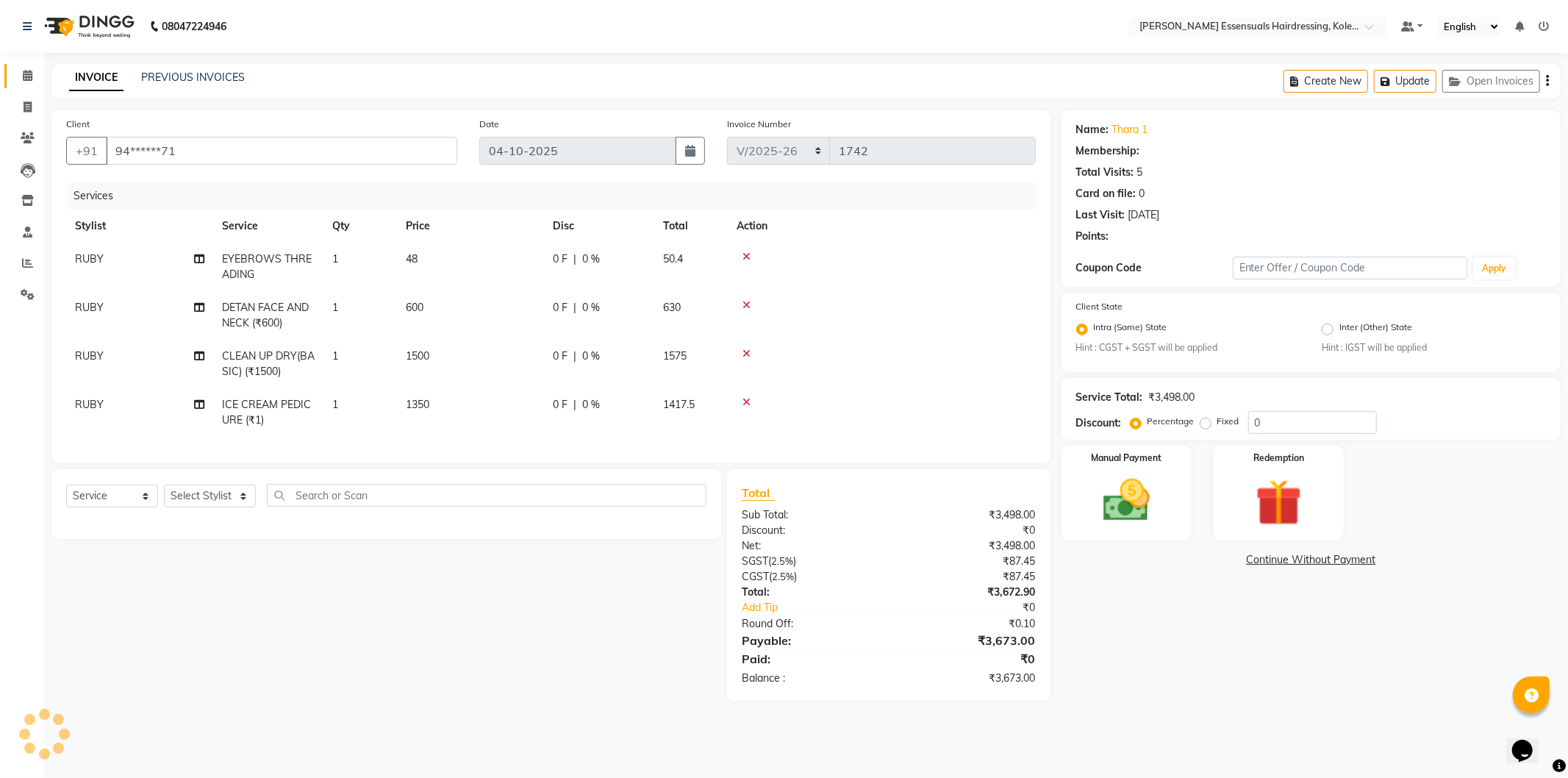
select select "1: Object"
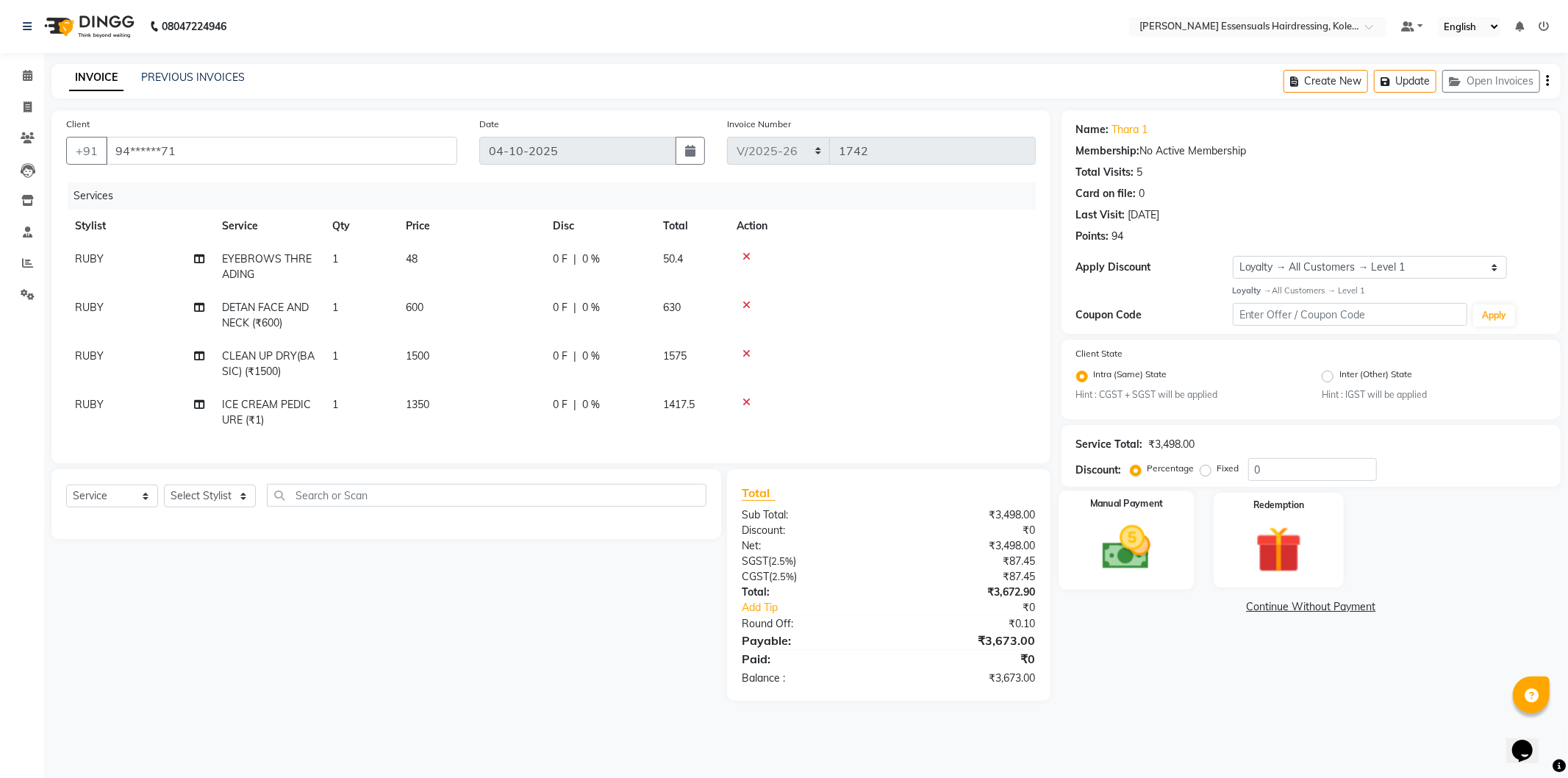
click at [1133, 564] on img at bounding box center [1126, 548] width 79 height 56
click at [1178, 606] on span "CASH" at bounding box center [1184, 608] width 32 height 17
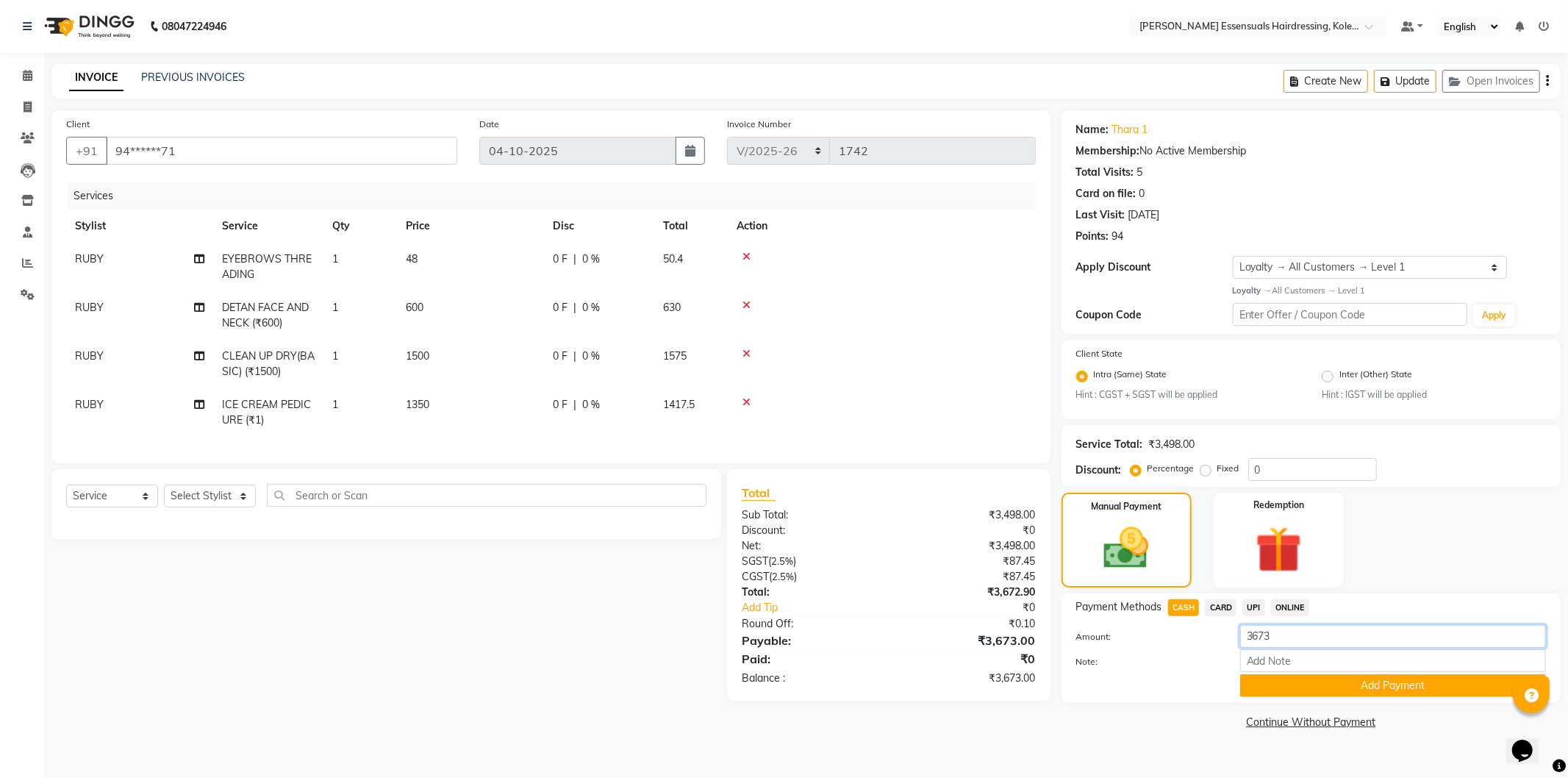
click at [1290, 640] on input "3673" at bounding box center [1393, 636] width 306 height 23
type input "3600"
click at [1310, 690] on button "Add Payment" at bounding box center [1393, 686] width 306 height 23
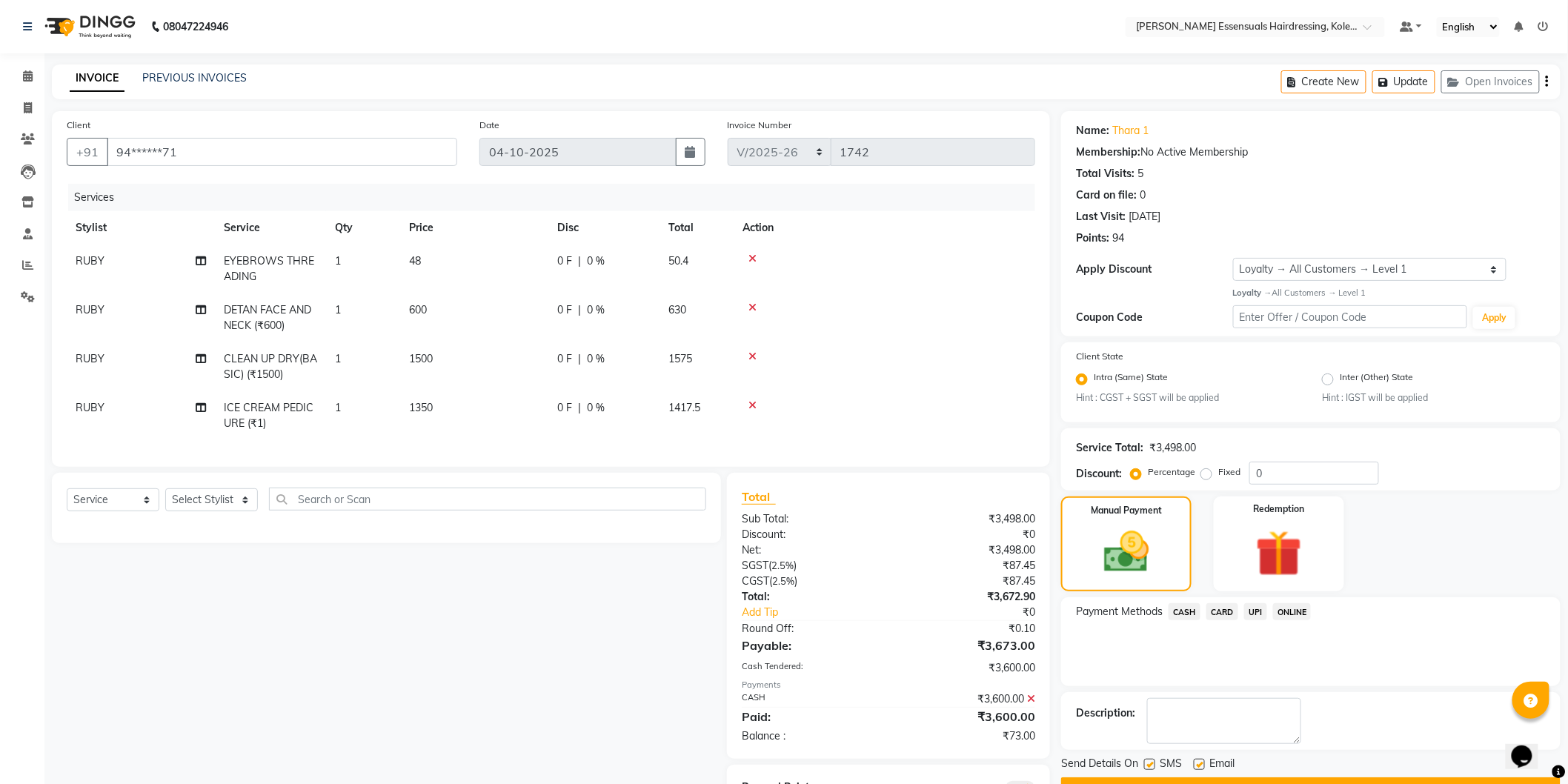
click at [1253, 608] on span "UPI" at bounding box center [1255, 612] width 23 height 17
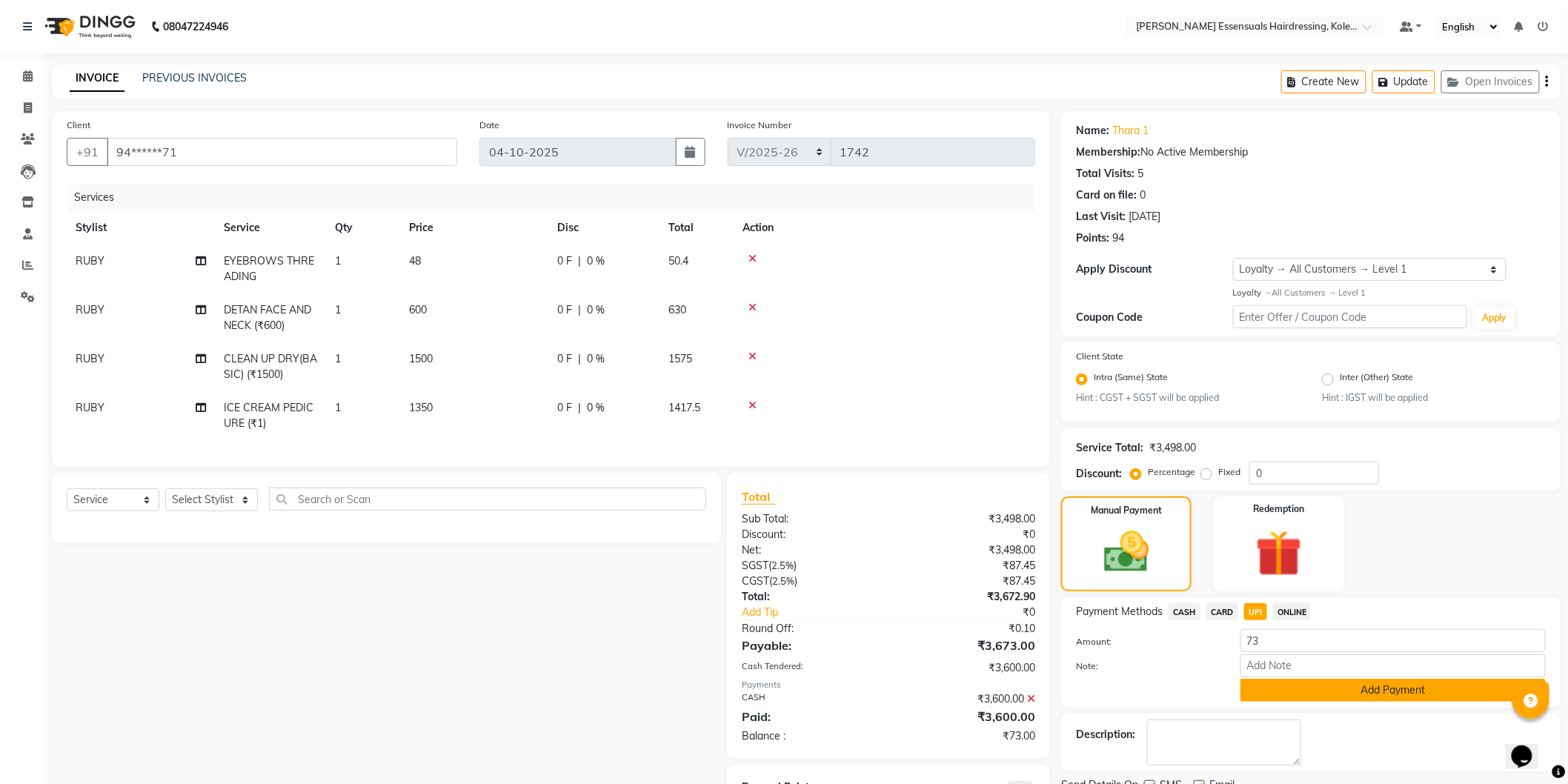
click at [1322, 690] on button "Add Payment" at bounding box center [1392, 690] width 306 height 23
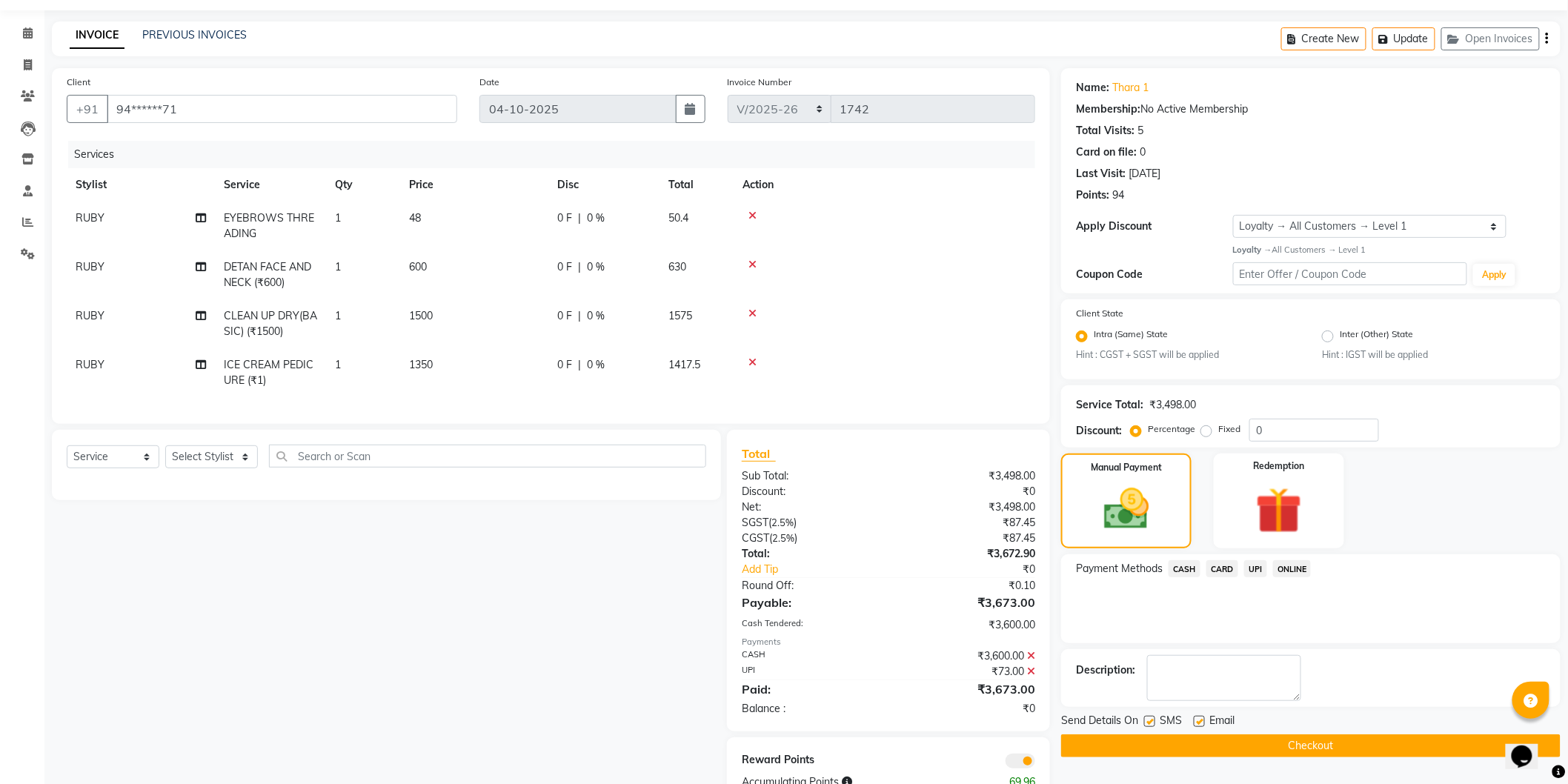
scroll to position [82, 0]
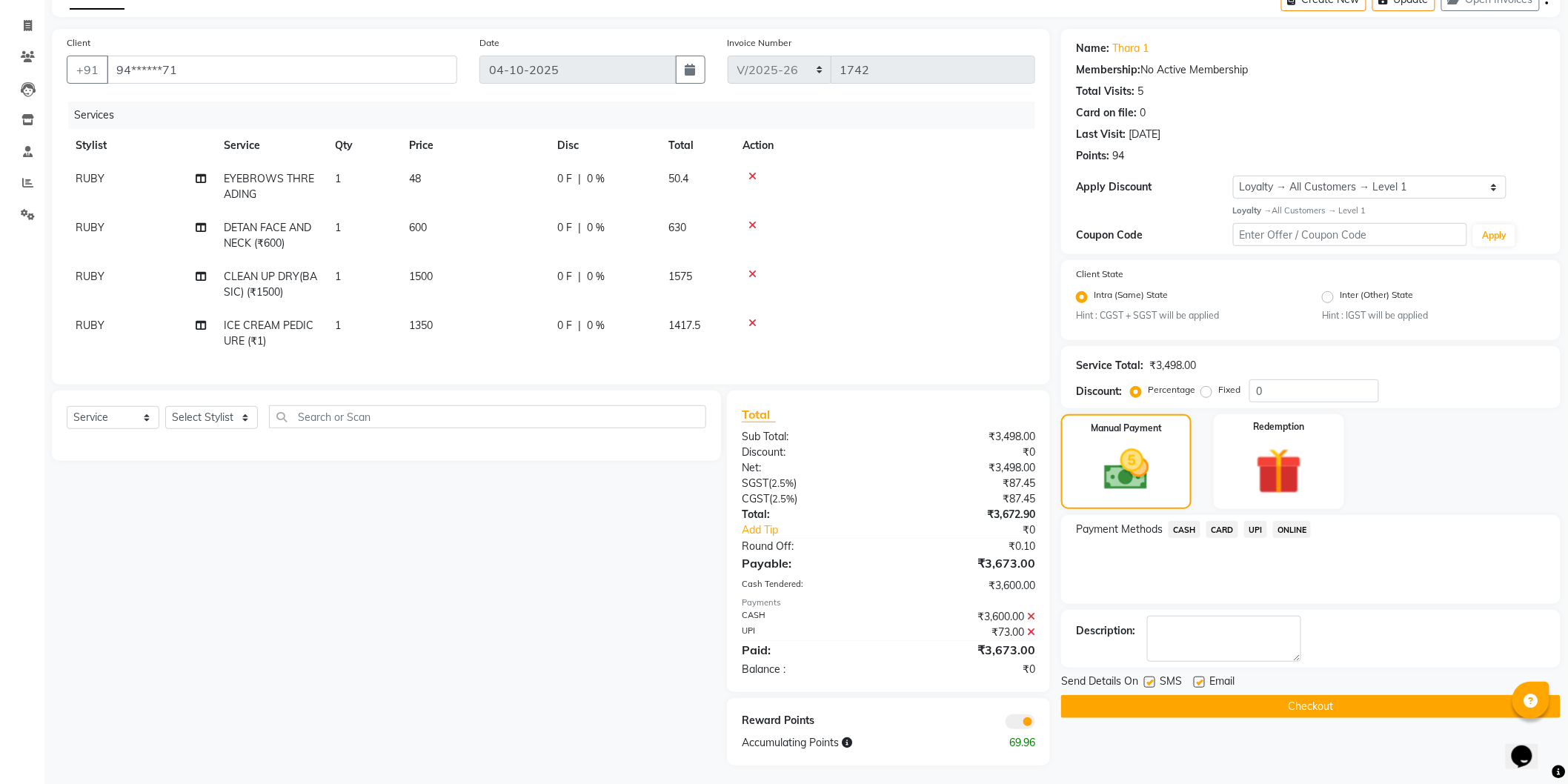
click at [1231, 703] on button "Checkout" at bounding box center [1310, 707] width 500 height 23
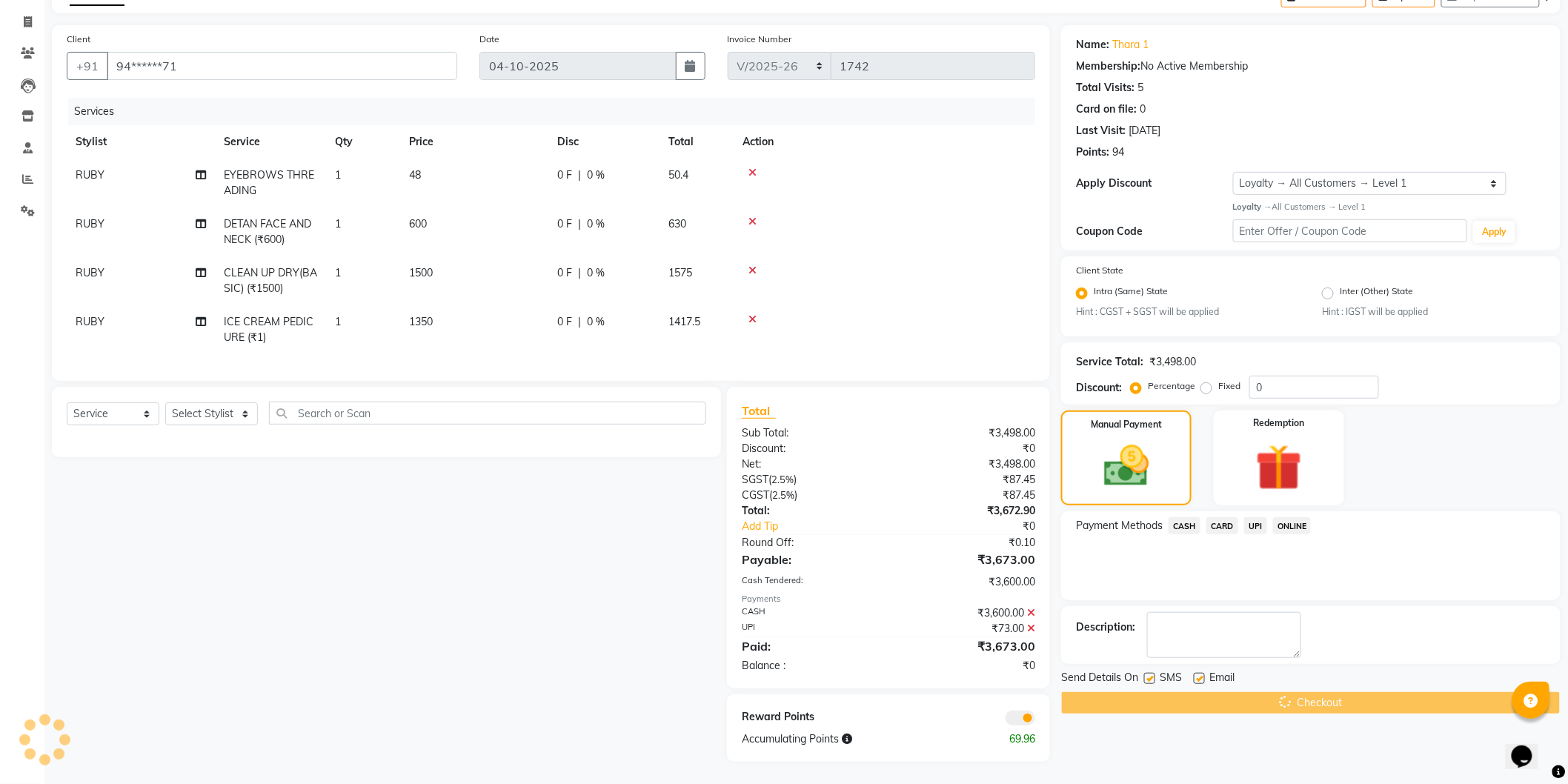
scroll to position [98, 0]
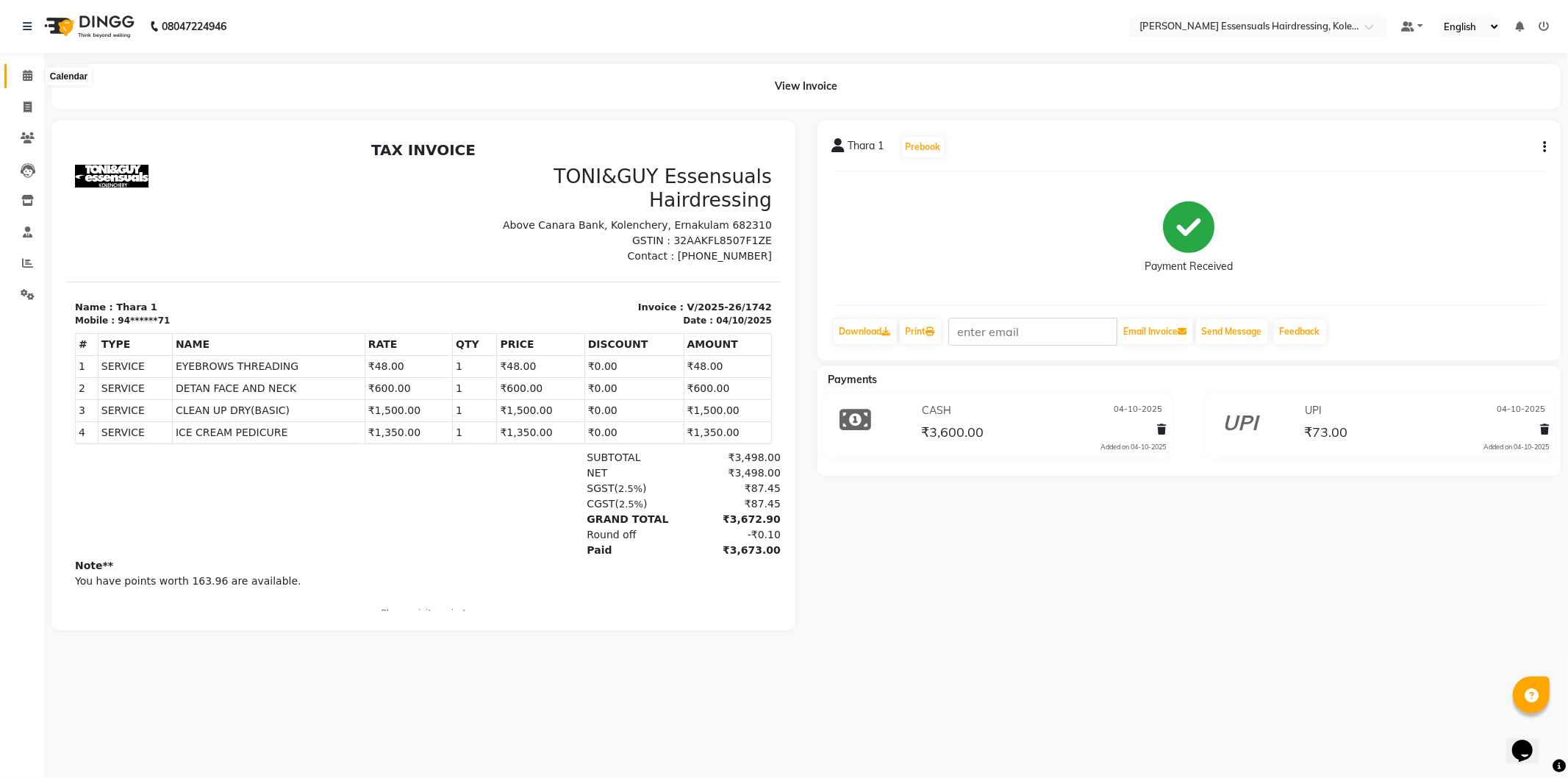
click at [27, 81] on icon at bounding box center [27, 75] width 9 height 11
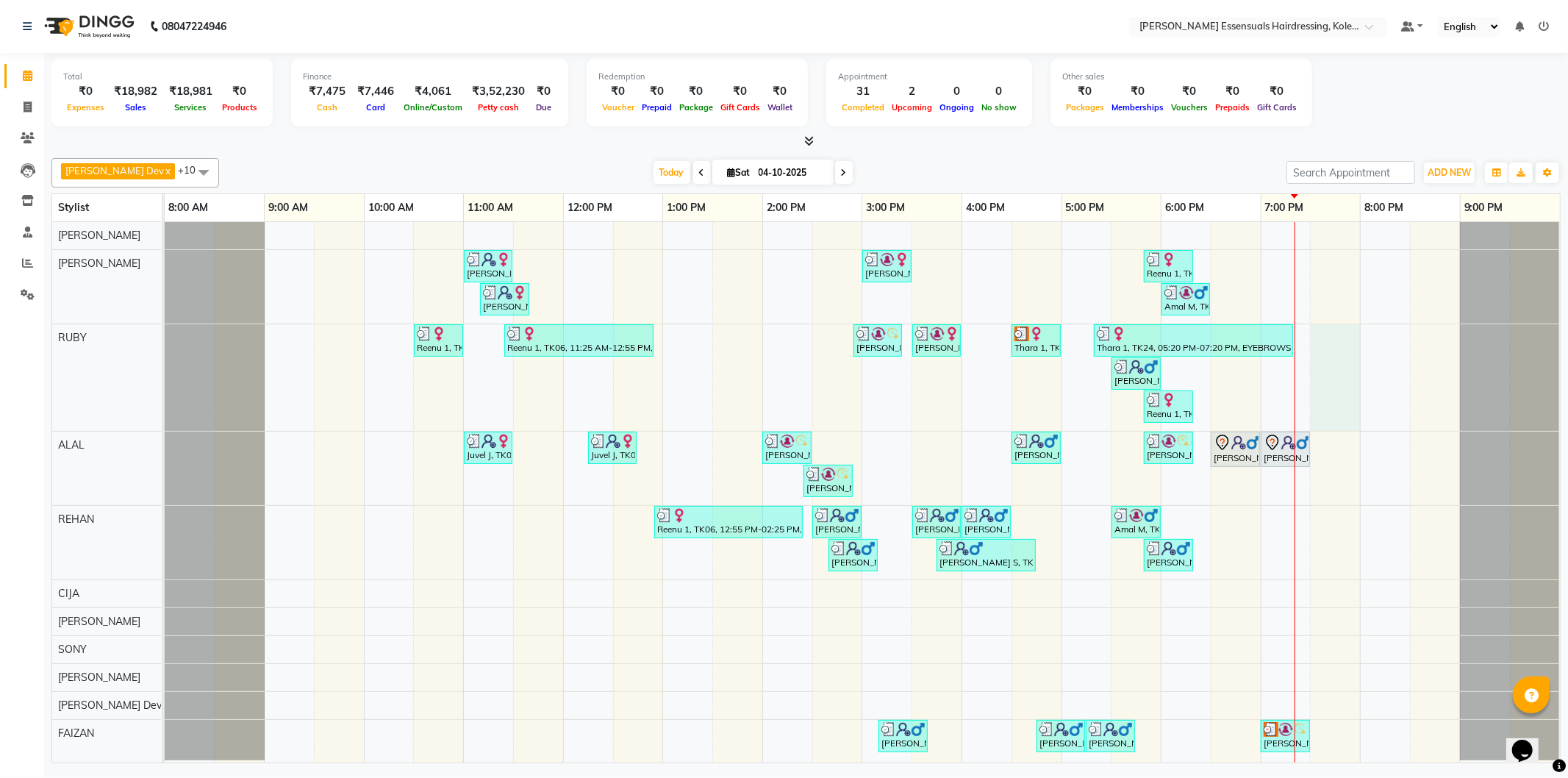
click at [1319, 346] on div "[PERSON_NAME], TK03, 11:00 AM-11:30 AM, TOP STYLIST (Men) [PERSON_NAME] Vs, TK1…" at bounding box center [863, 492] width 1395 height 541
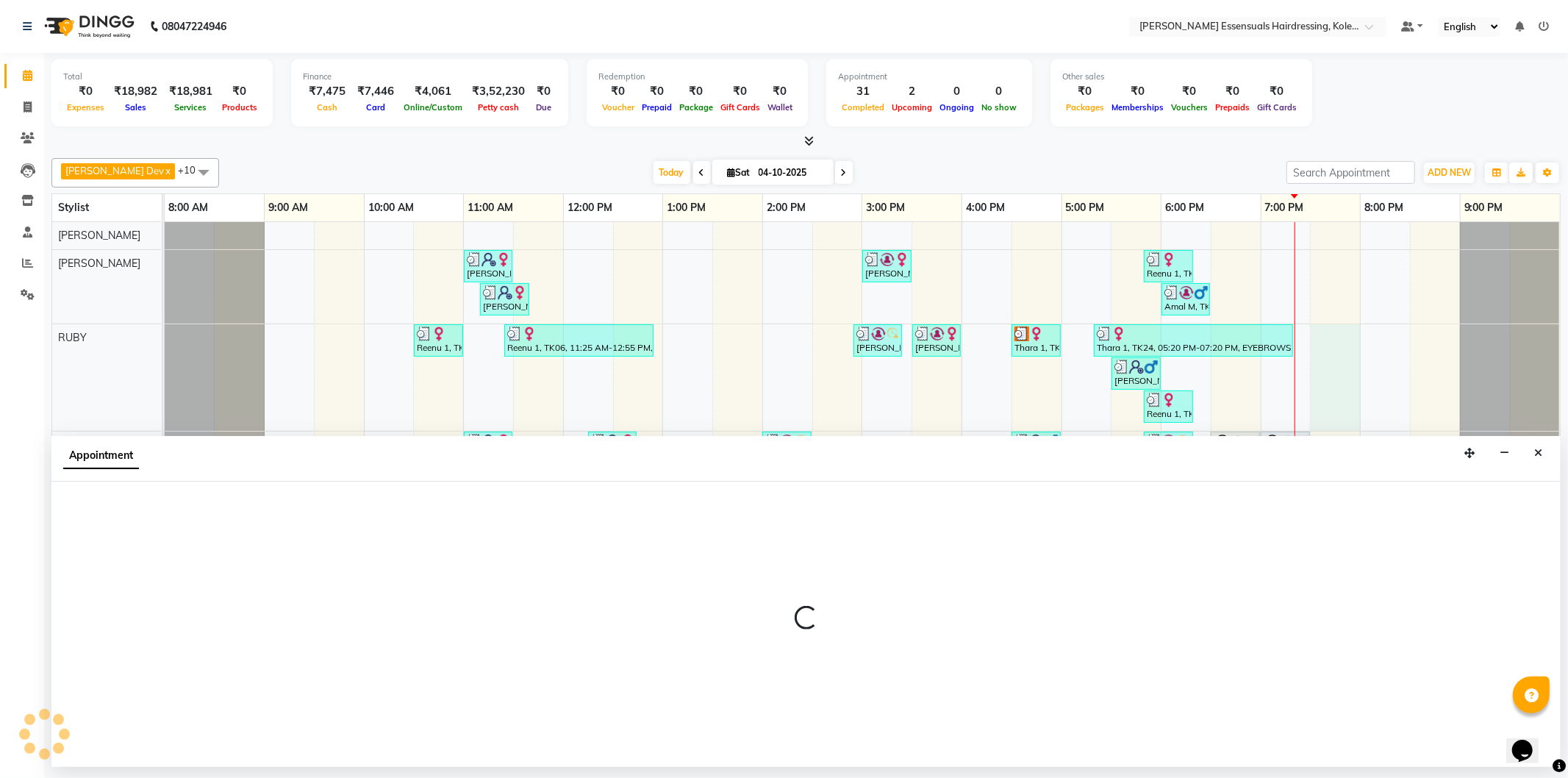
select select "79968"
select select "1170"
select select "tentative"
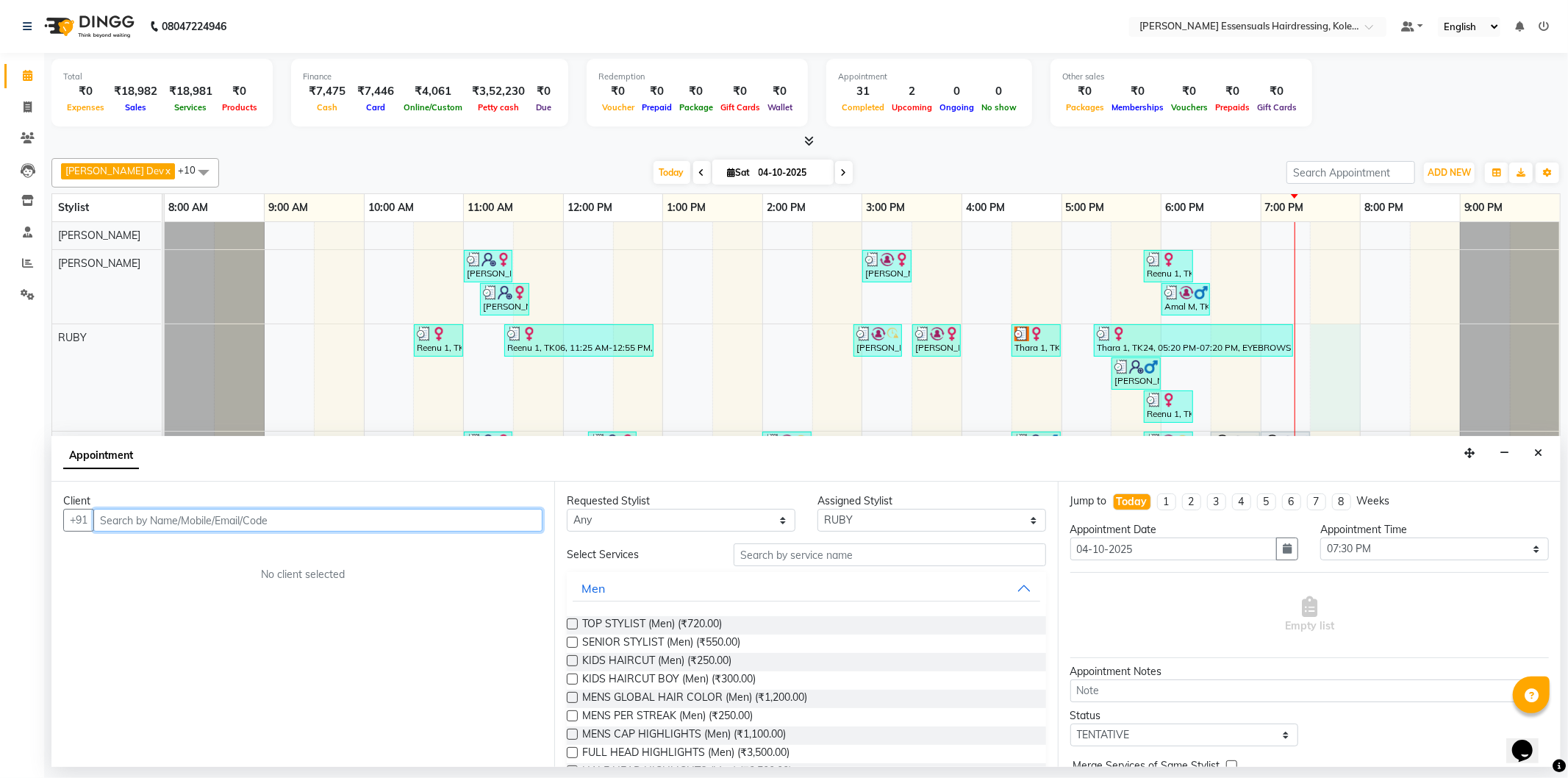
click at [408, 524] on input "text" at bounding box center [318, 520] width 449 height 23
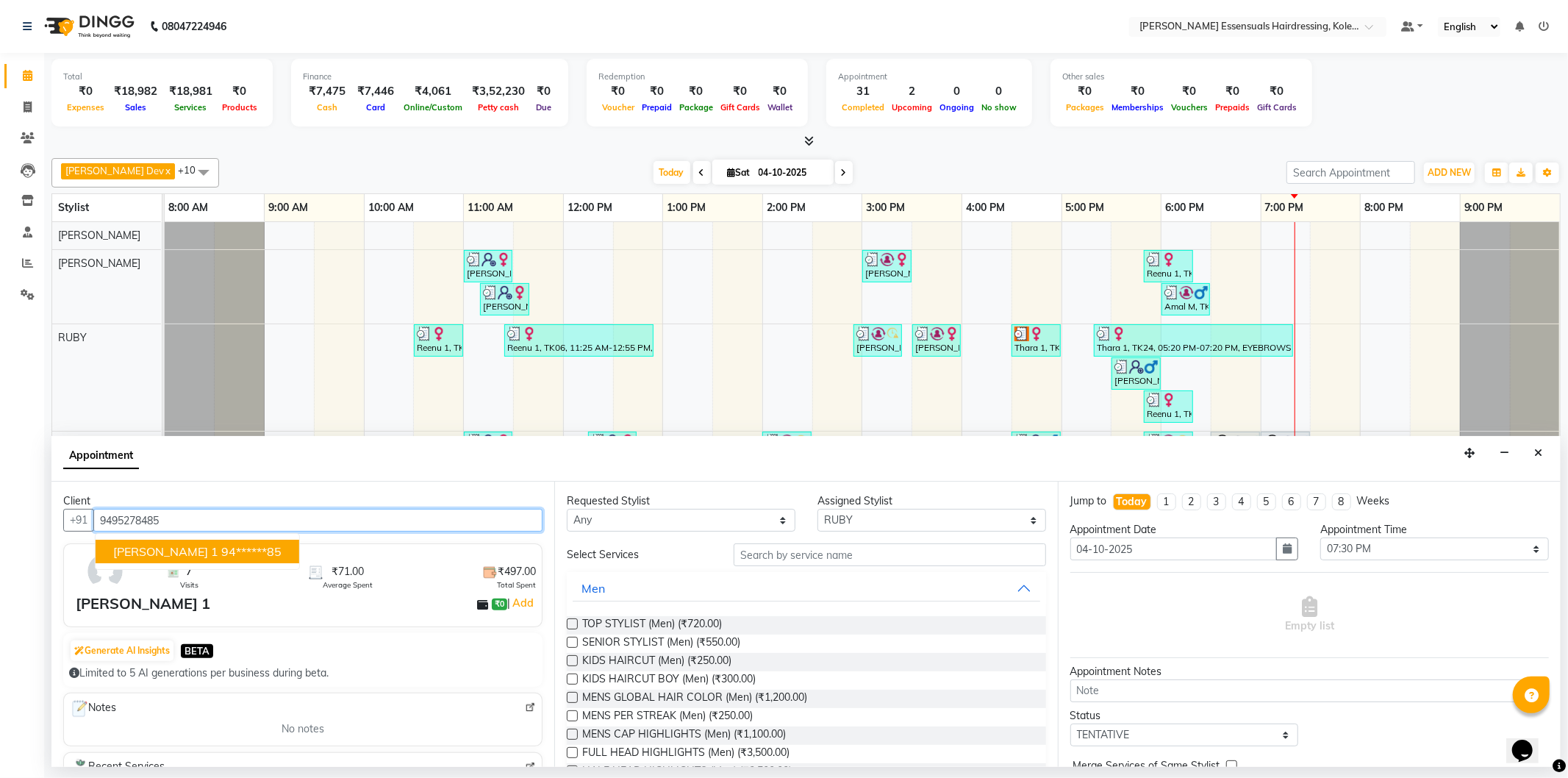
click at [213, 542] on button "[PERSON_NAME] 1 94******85" at bounding box center [197, 551] width 204 height 23
type input "94******85"
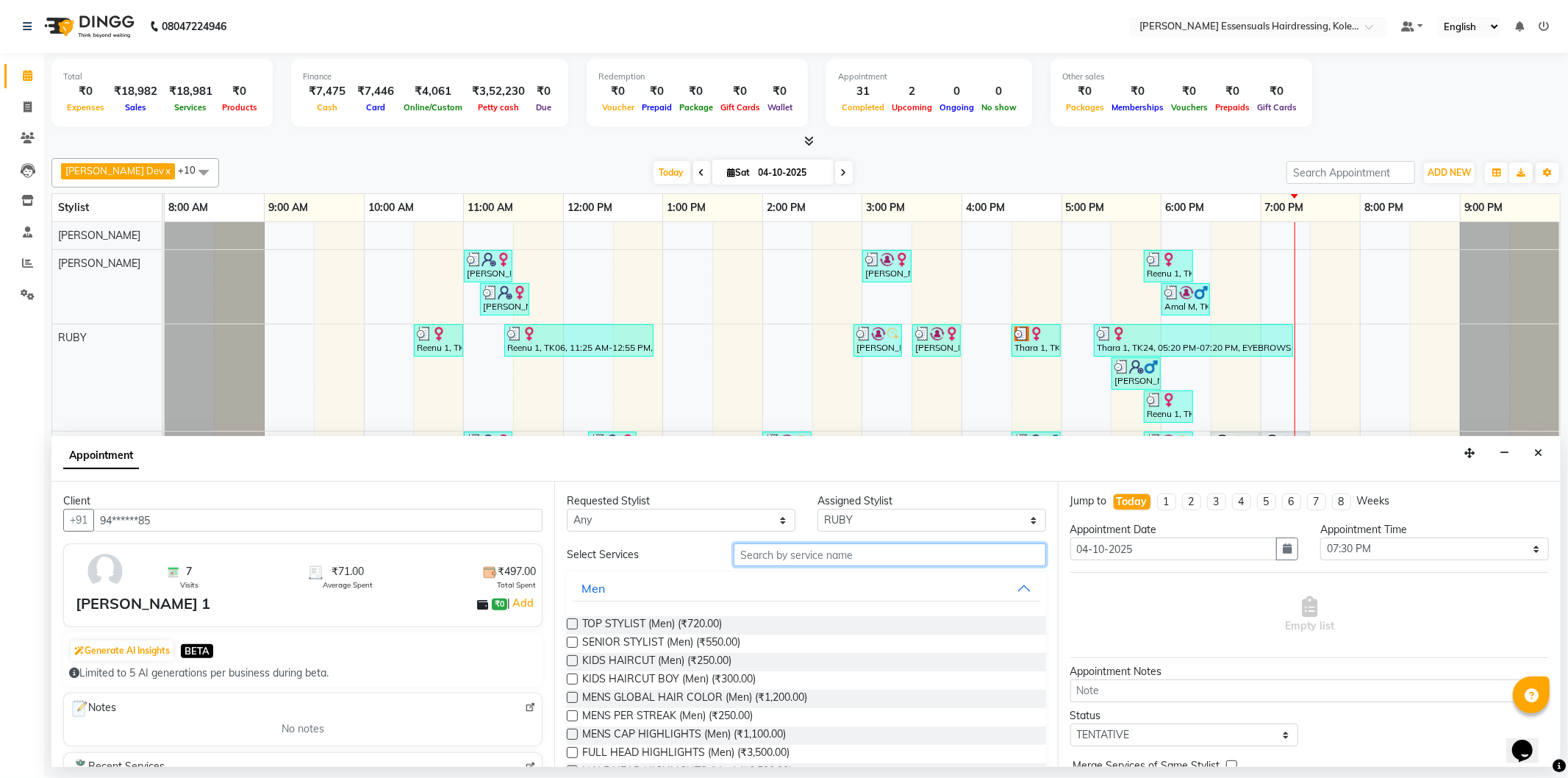
click at [788, 561] on input "text" at bounding box center [889, 554] width 312 height 23
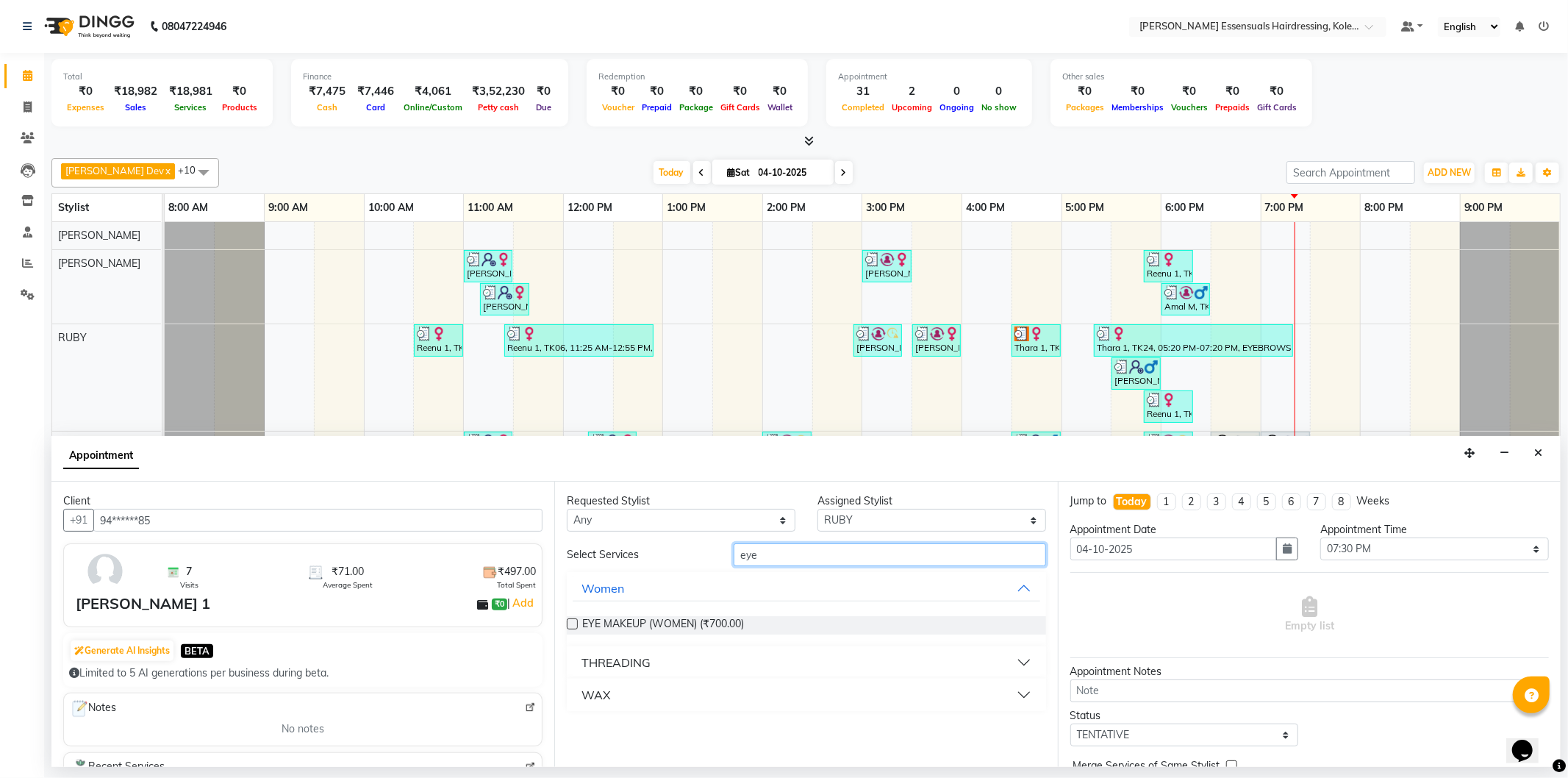
type input "eye"
click at [606, 665] on div "THREADING" at bounding box center [616, 663] width 69 height 18
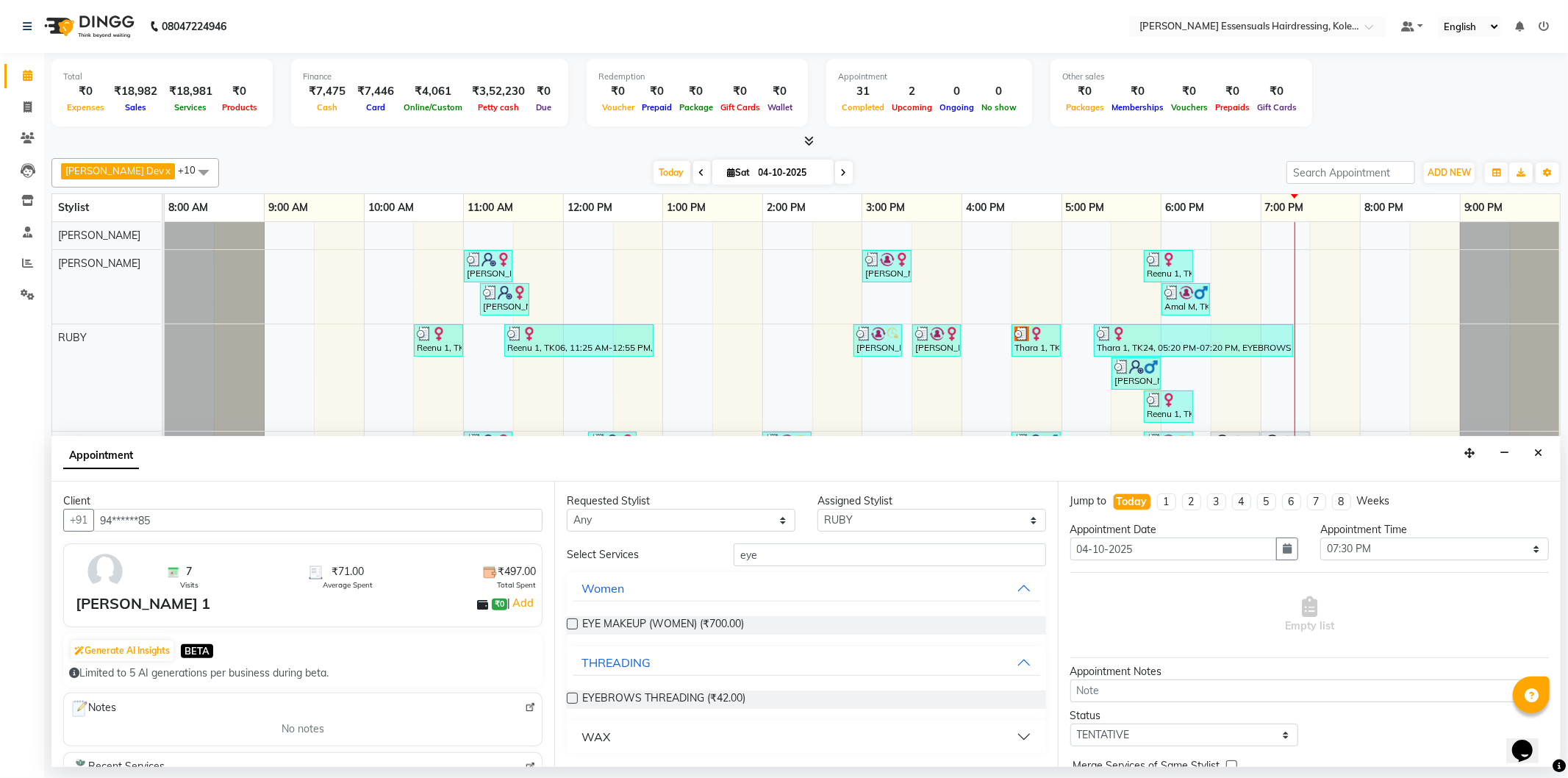
click at [569, 700] on label at bounding box center [572, 698] width 11 height 11
click at [569, 700] on input "checkbox" at bounding box center [571, 700] width 9 height 9
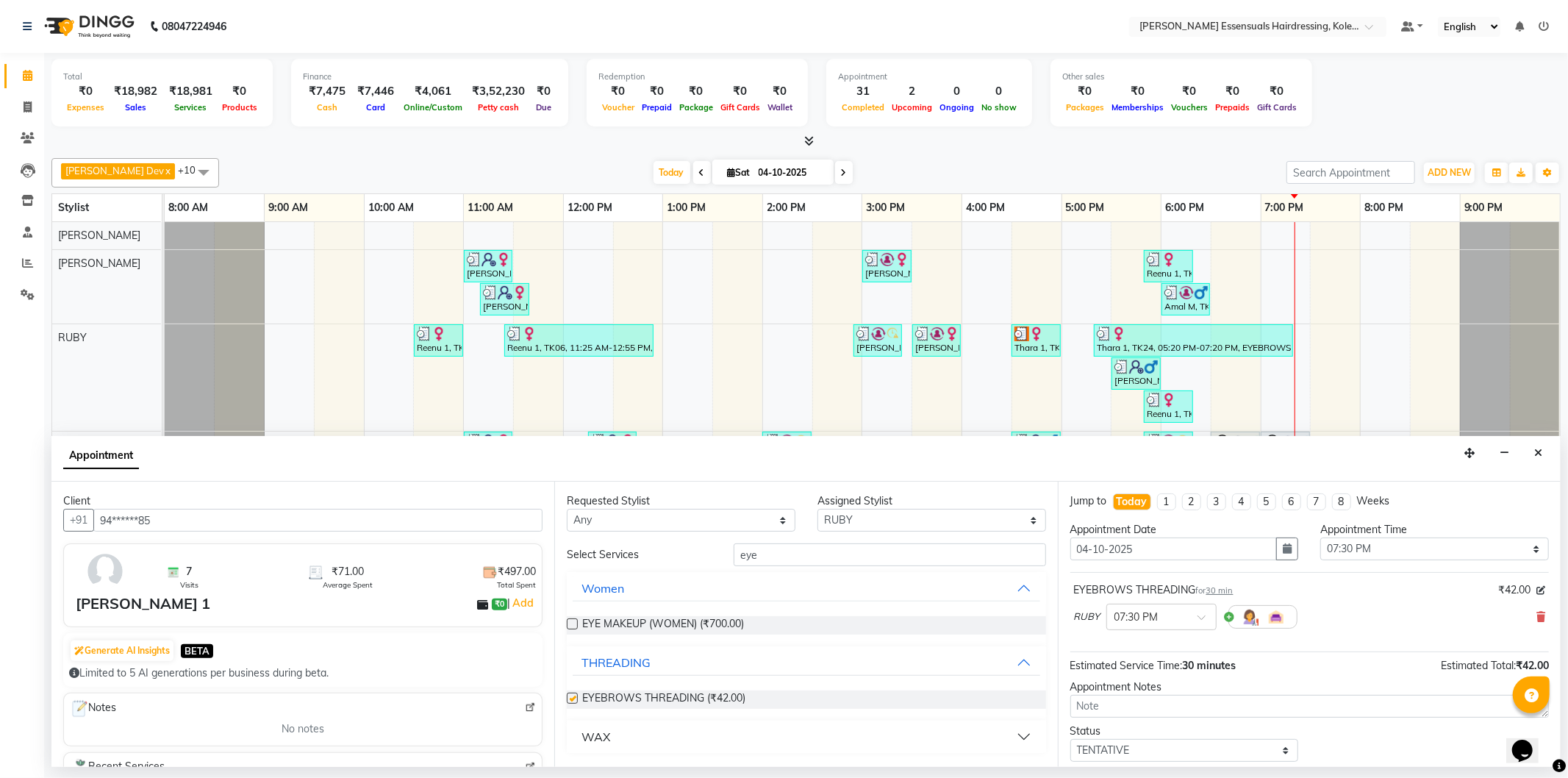
checkbox input "false"
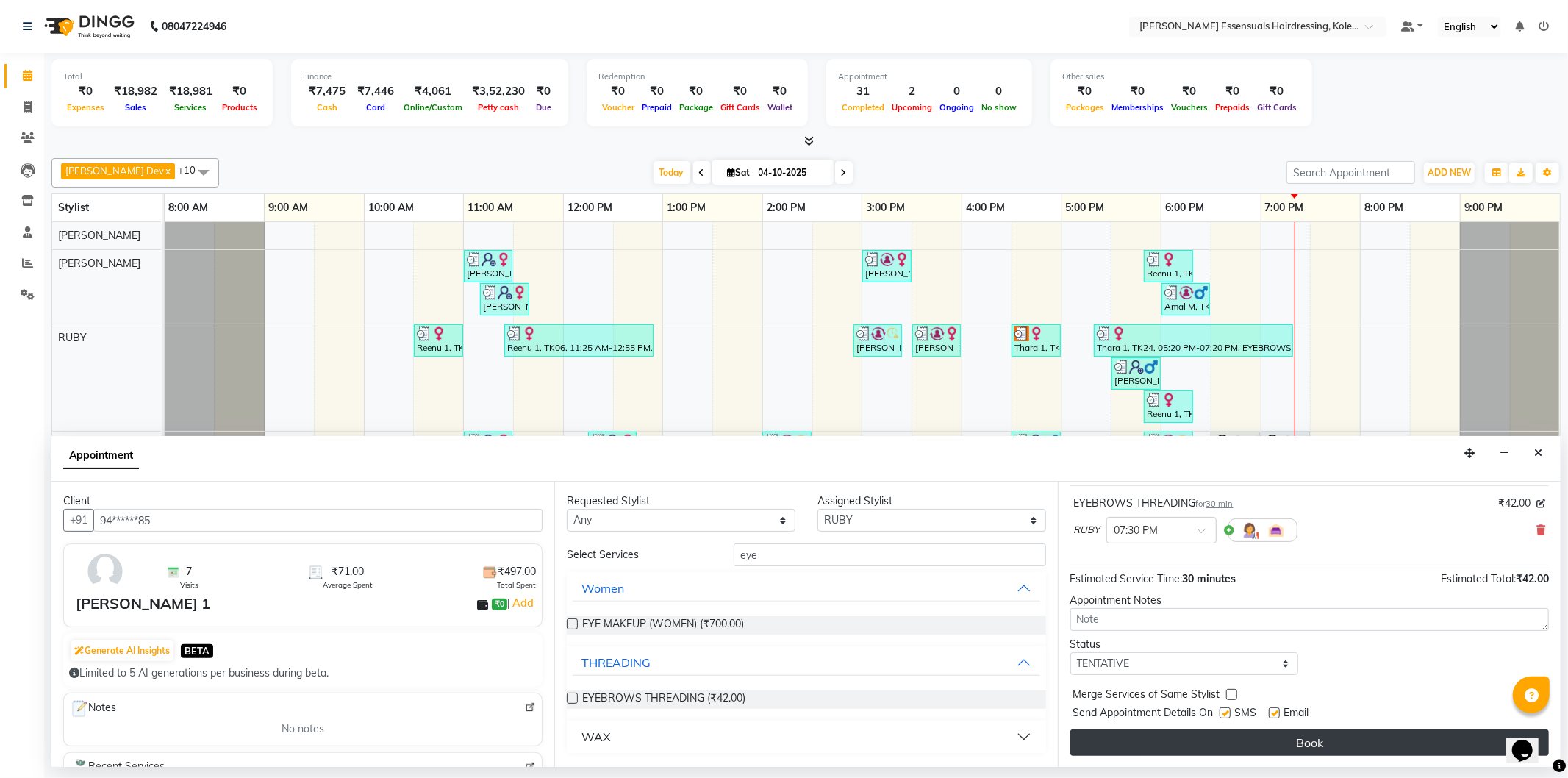
click at [1201, 738] on button "Book" at bounding box center [1309, 743] width 479 height 27
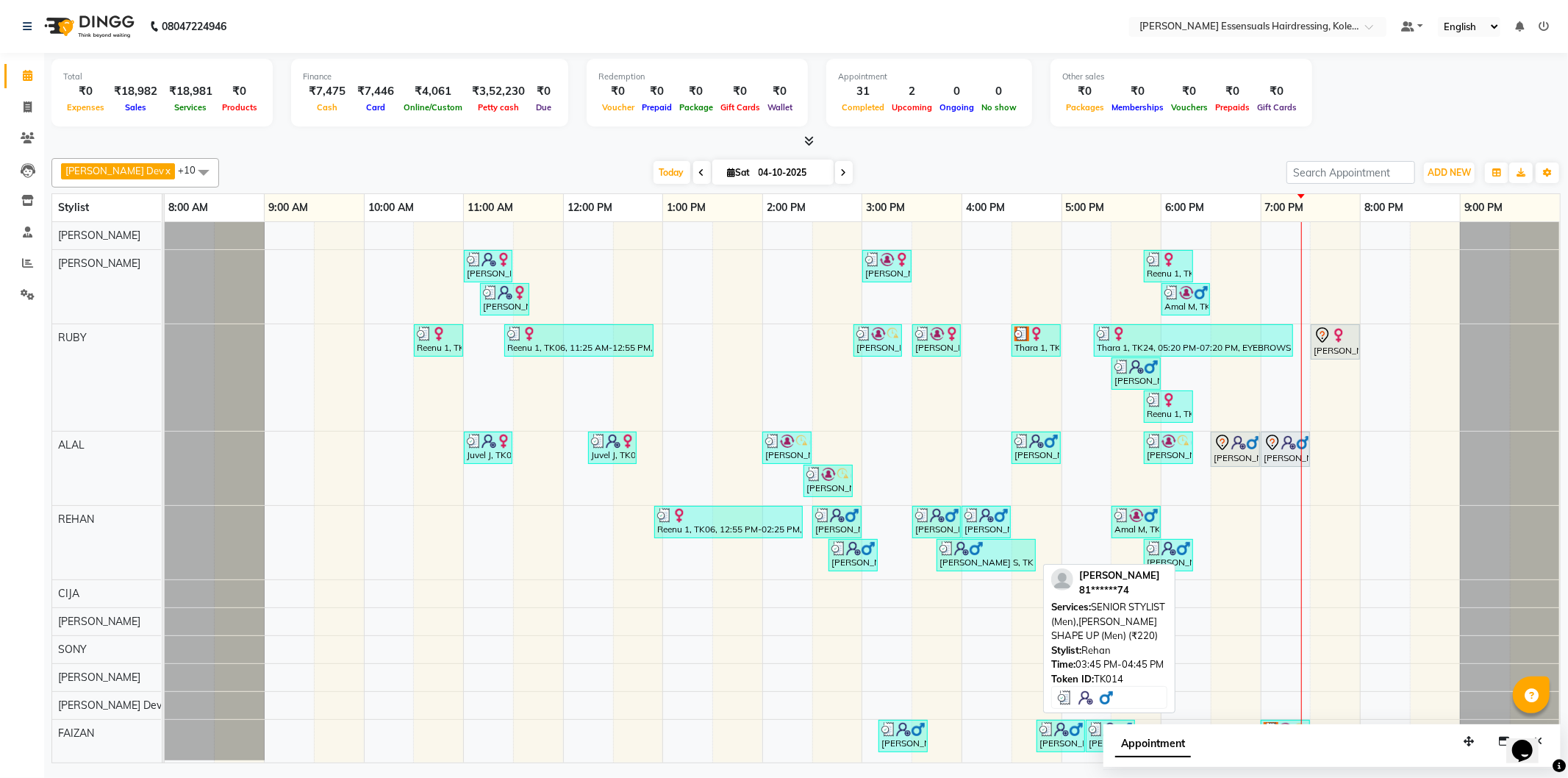
click at [992, 561] on div "[PERSON_NAME] S, TK14, 03:45 PM-04:45 PM, SENIOR STYLIST (Men),[PERSON_NAME] SH…" at bounding box center [986, 555] width 96 height 28
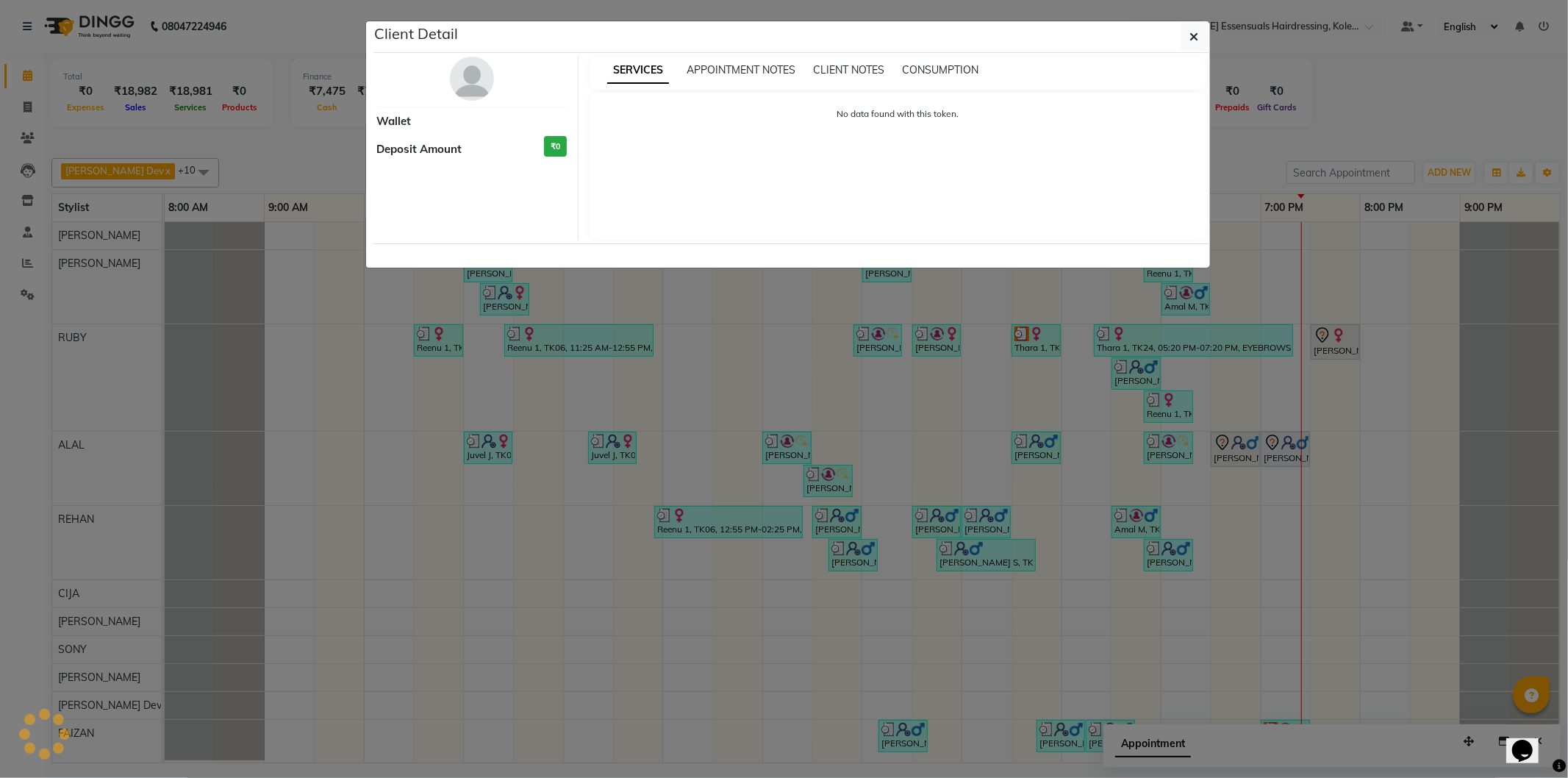
select select "3"
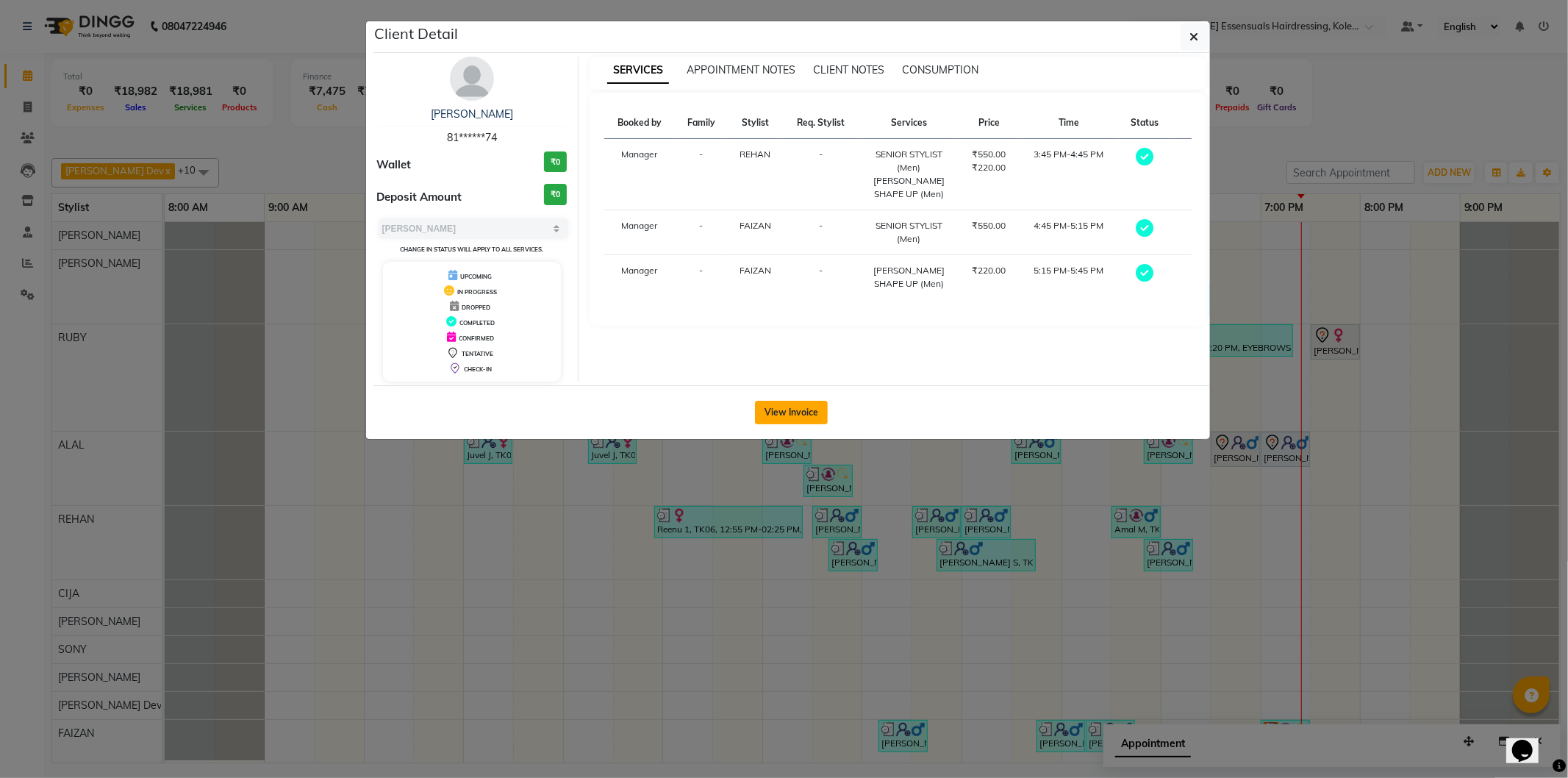
click at [809, 413] on button "View Invoice" at bounding box center [791, 412] width 73 height 23
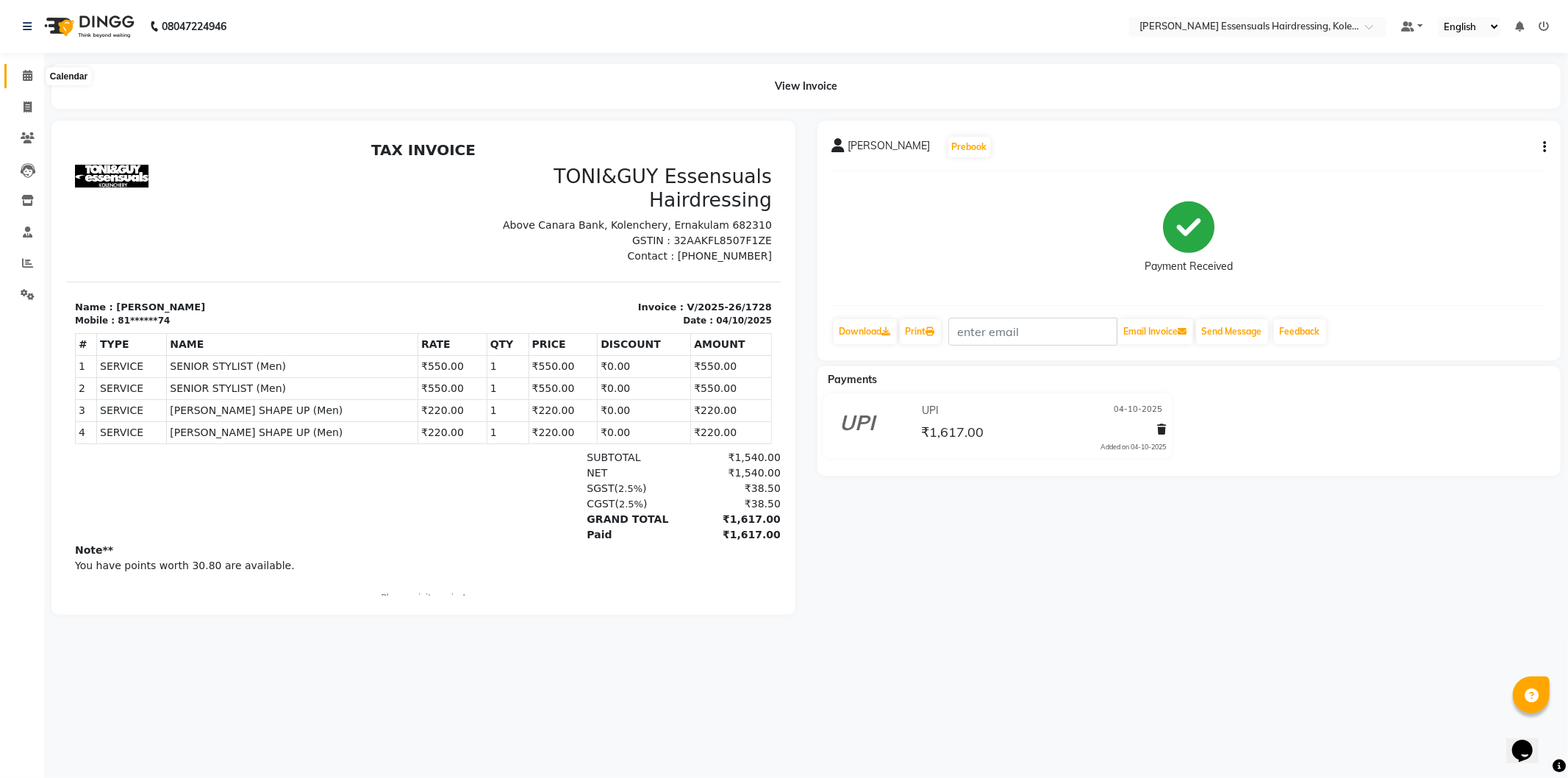
click at [32, 71] on span at bounding box center [27, 77] width 26 height 17
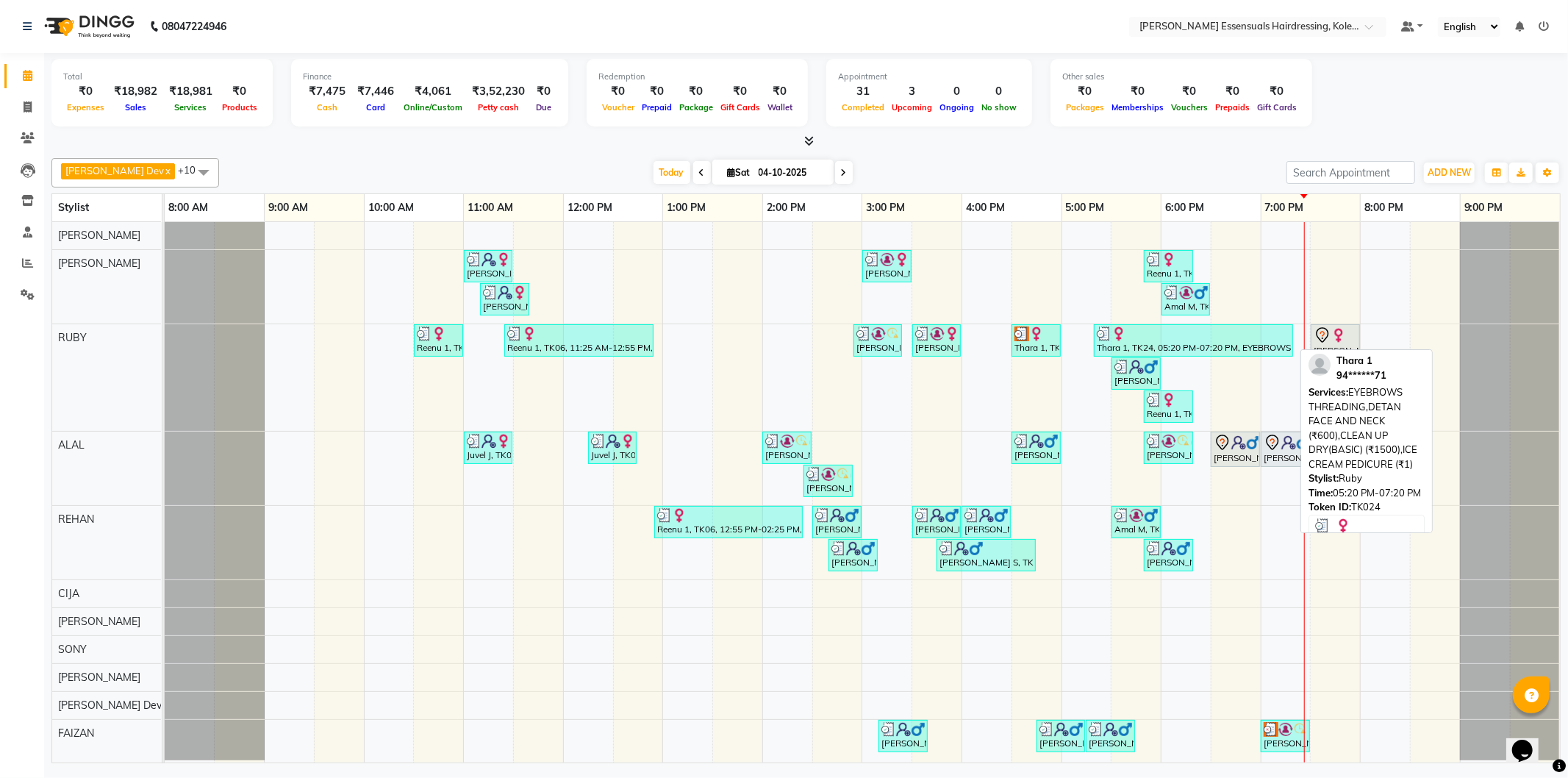
click at [1237, 342] on div "Thara 1, TK24, 05:20 PM-07:20 PM, EYEBROWS THREADING,DETAN FACE AND NECK (₹600)…" at bounding box center [1193, 340] width 196 height 28
select select "3"
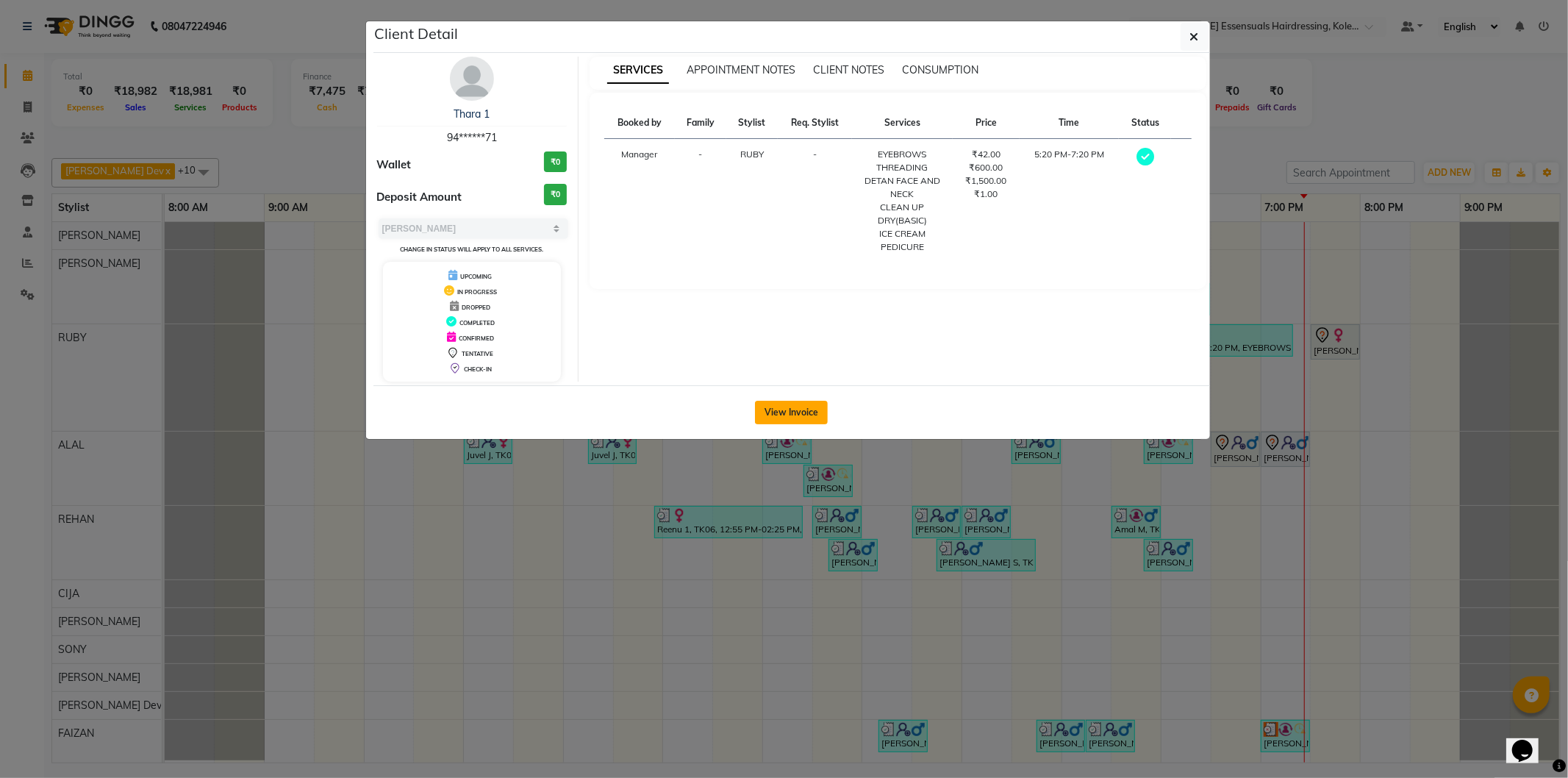
click at [804, 403] on button "View Invoice" at bounding box center [791, 412] width 73 height 23
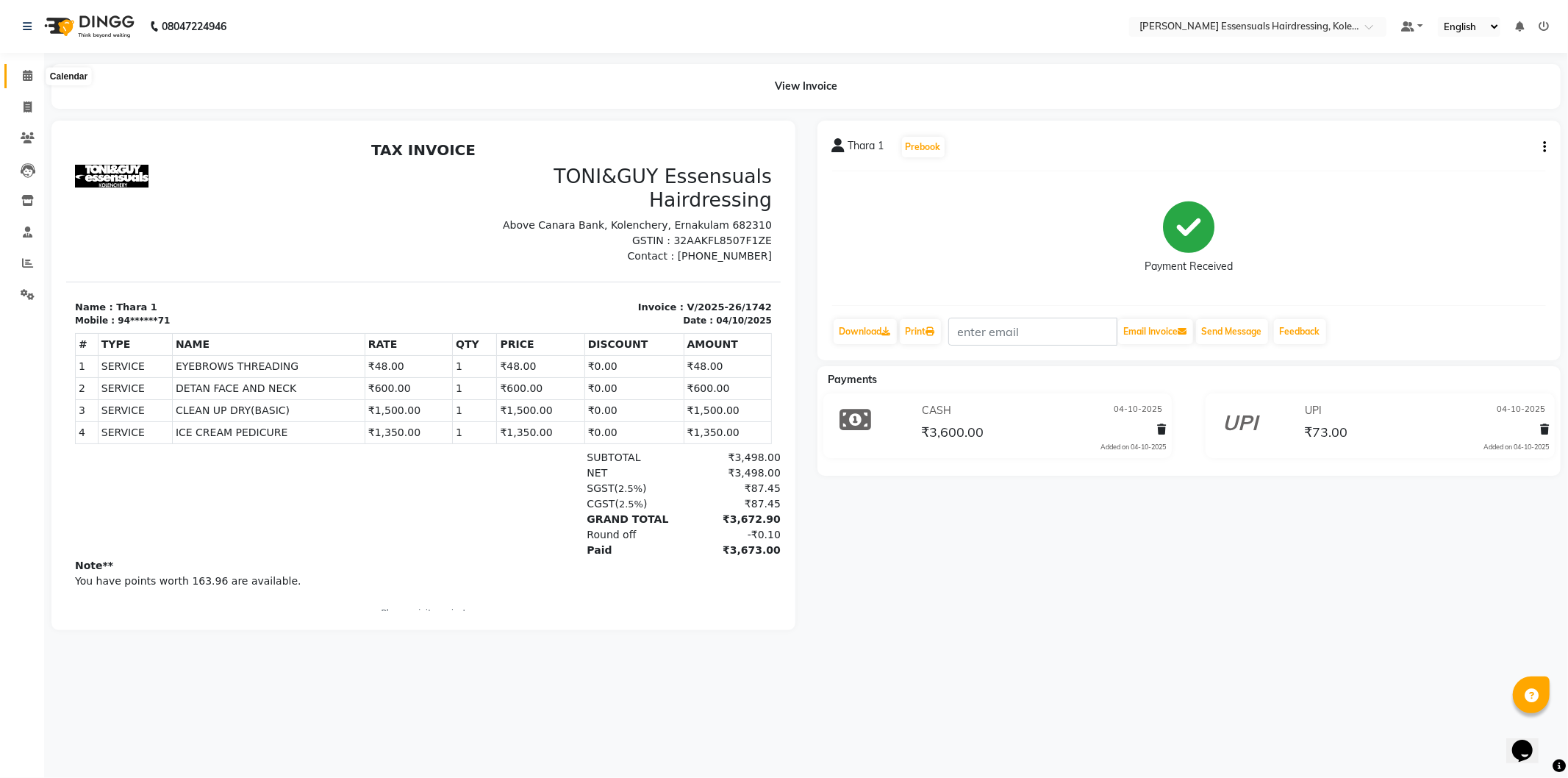
click at [31, 77] on icon at bounding box center [27, 75] width 9 height 11
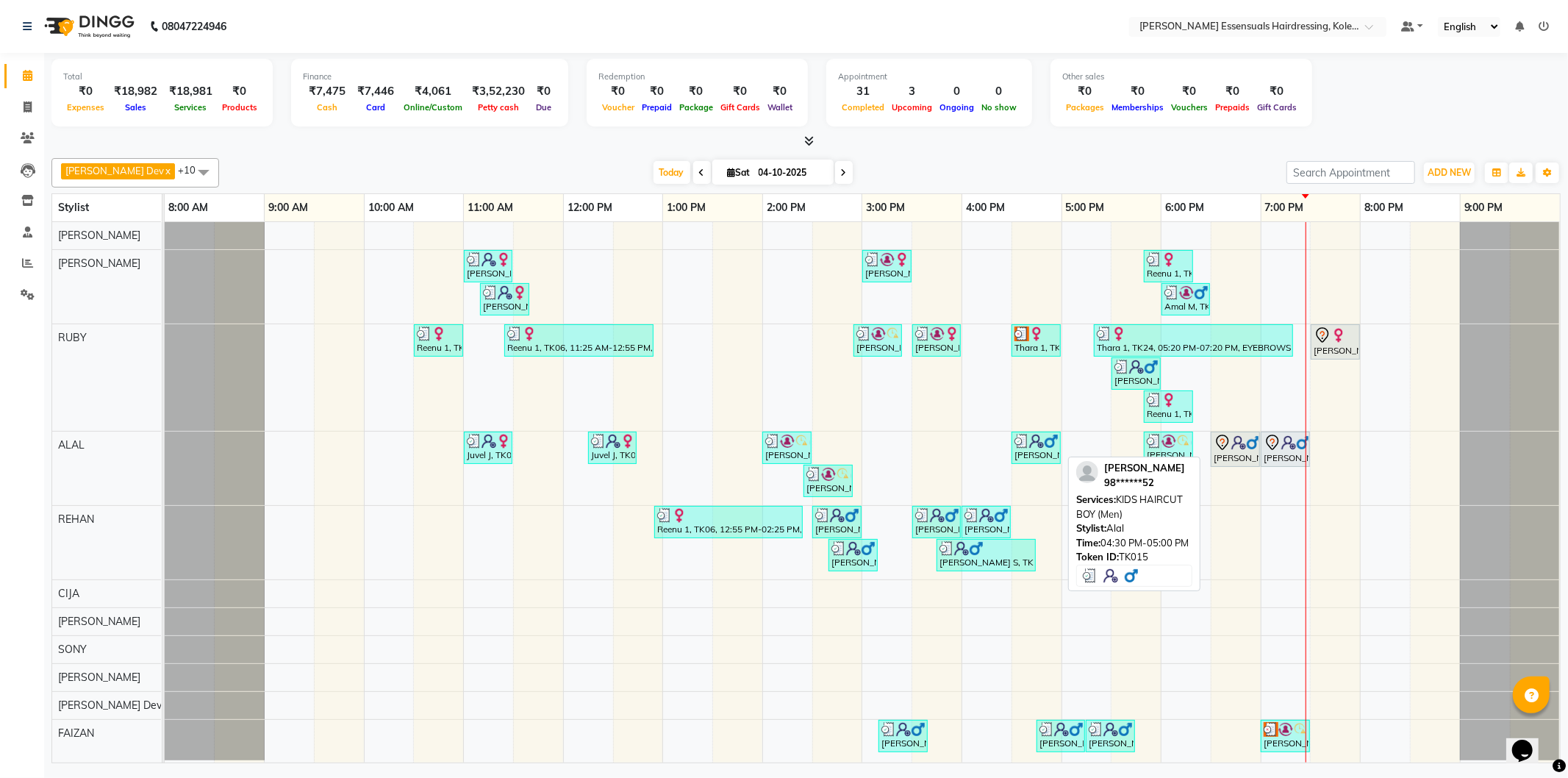
click at [1046, 450] on div "[PERSON_NAME], TK15, 04:30 PM-05:00 PM, KIDS HAIRCUT BOY (Men)" at bounding box center [1036, 448] width 46 height 28
select select "3"
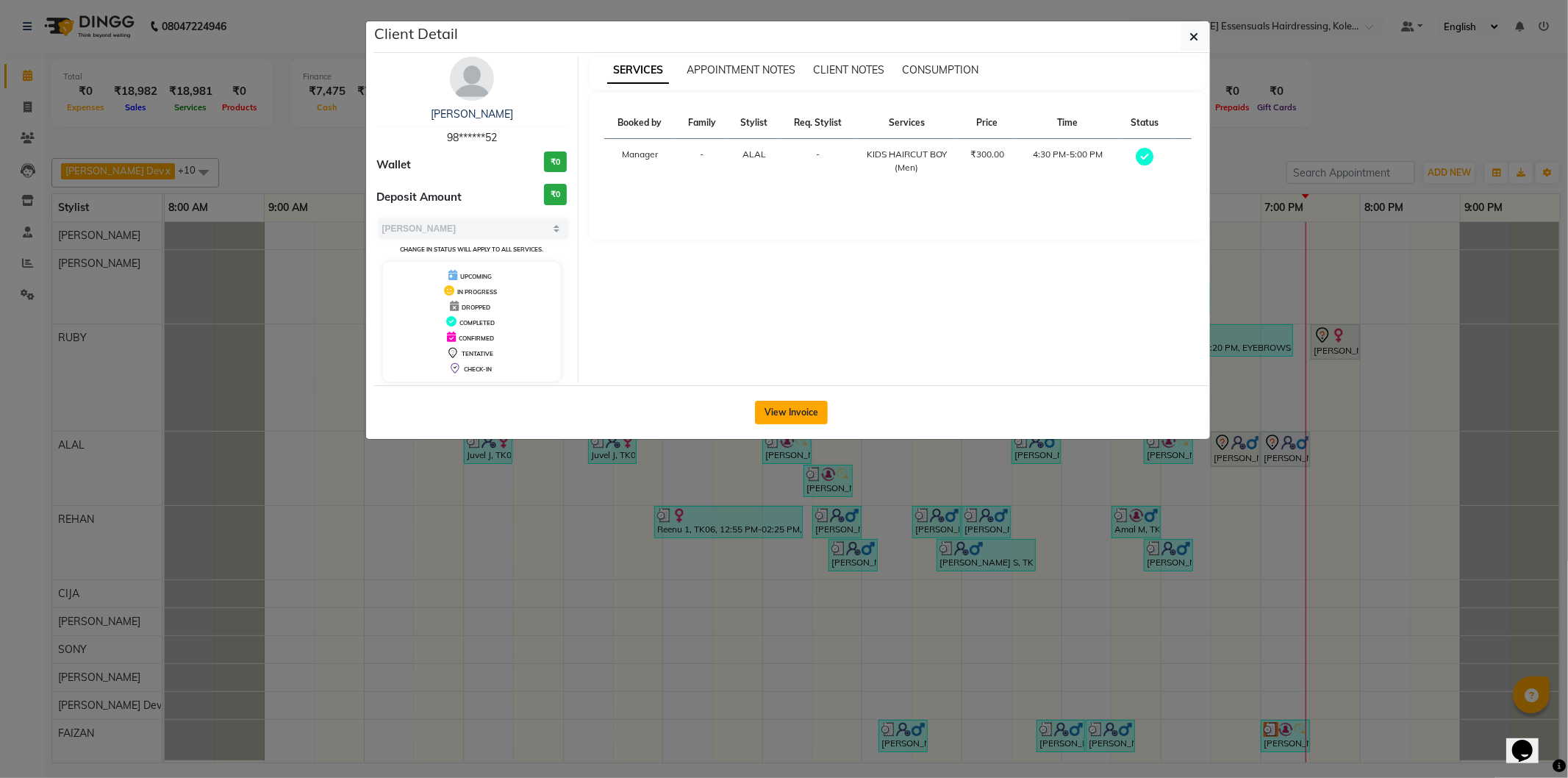
click at [790, 401] on button "View Invoice" at bounding box center [791, 412] width 73 height 23
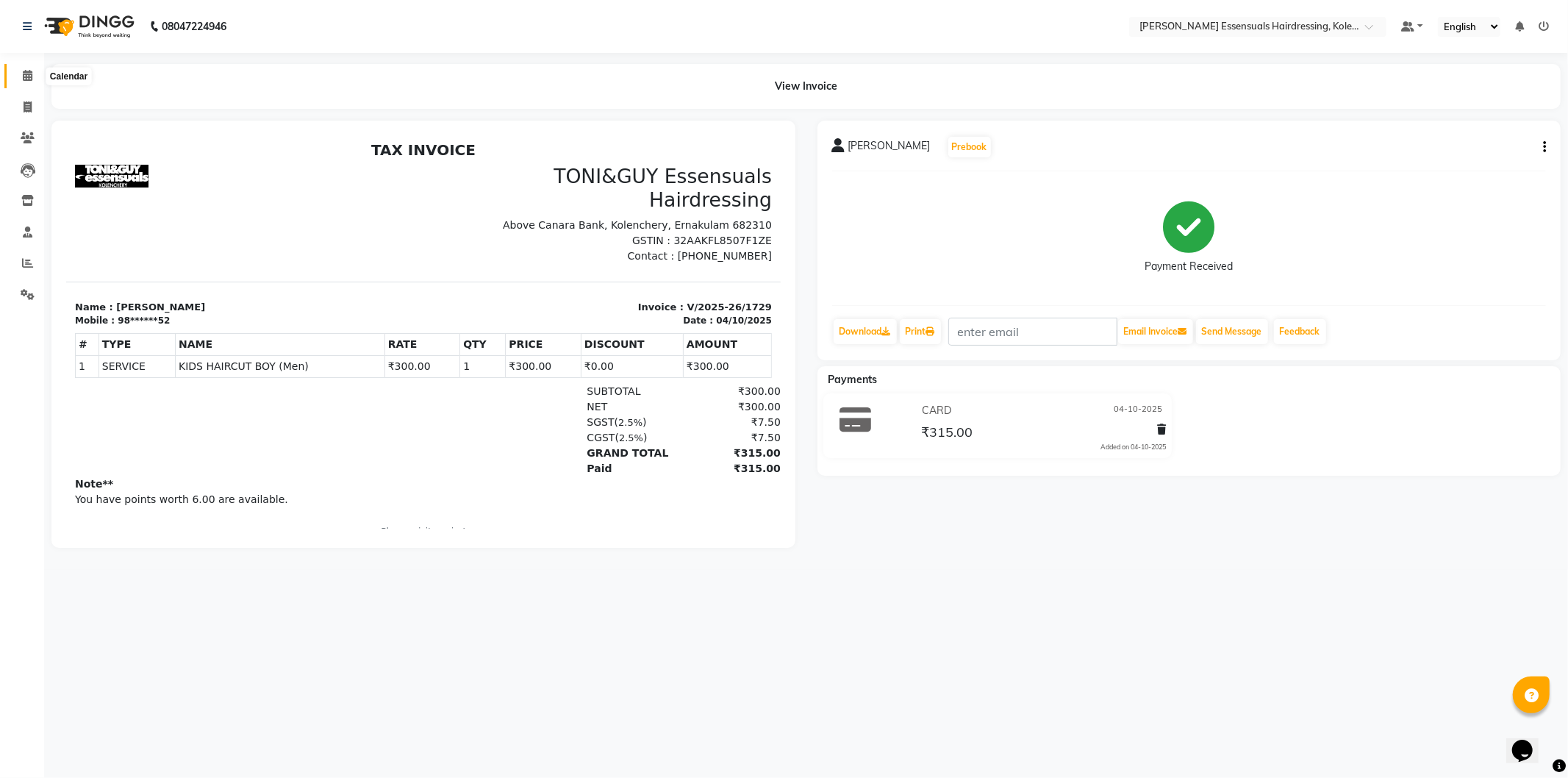
click at [27, 74] on icon at bounding box center [27, 75] width 9 height 11
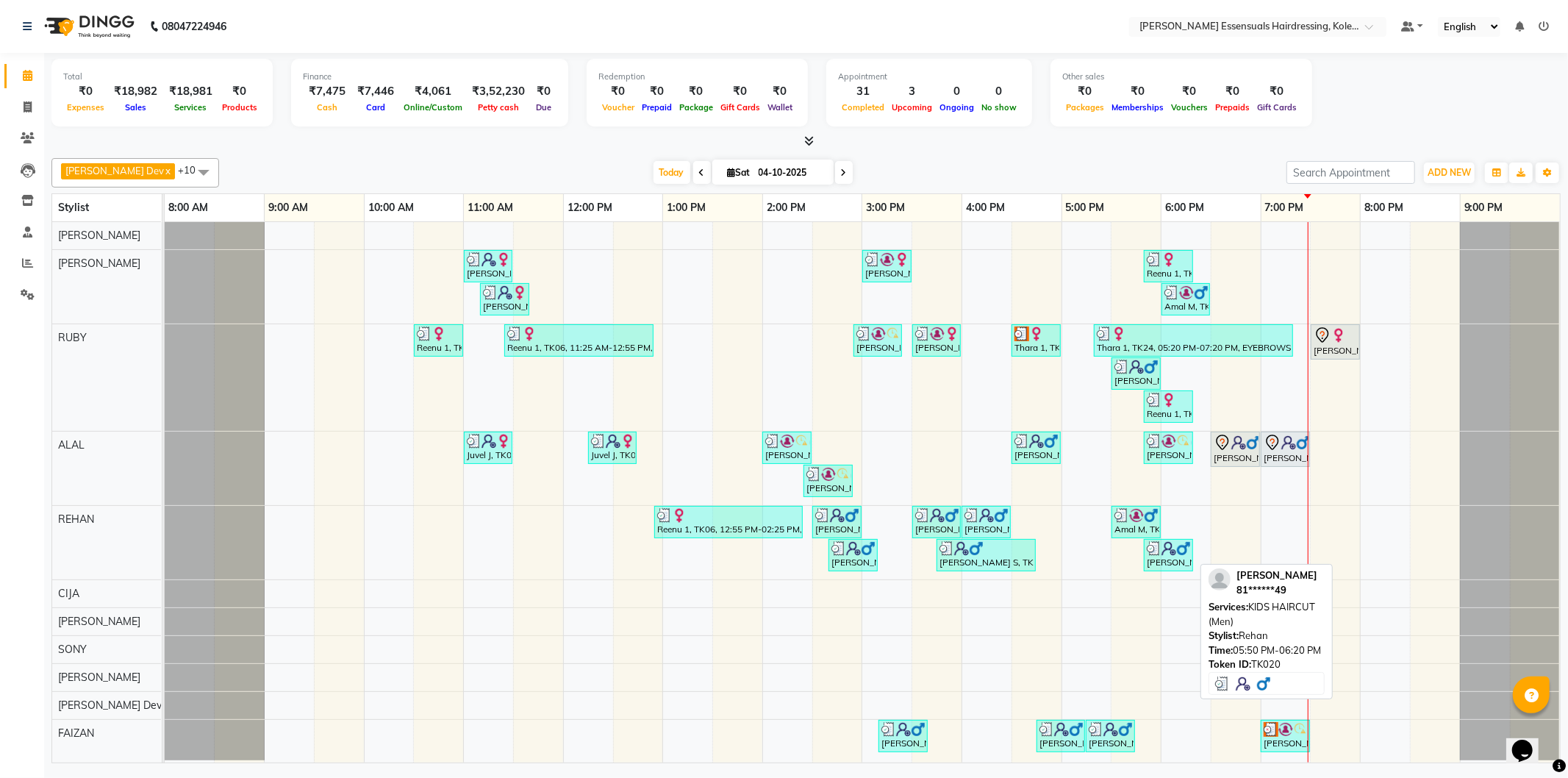
click at [1157, 548] on img at bounding box center [1154, 548] width 15 height 15
select select "3"
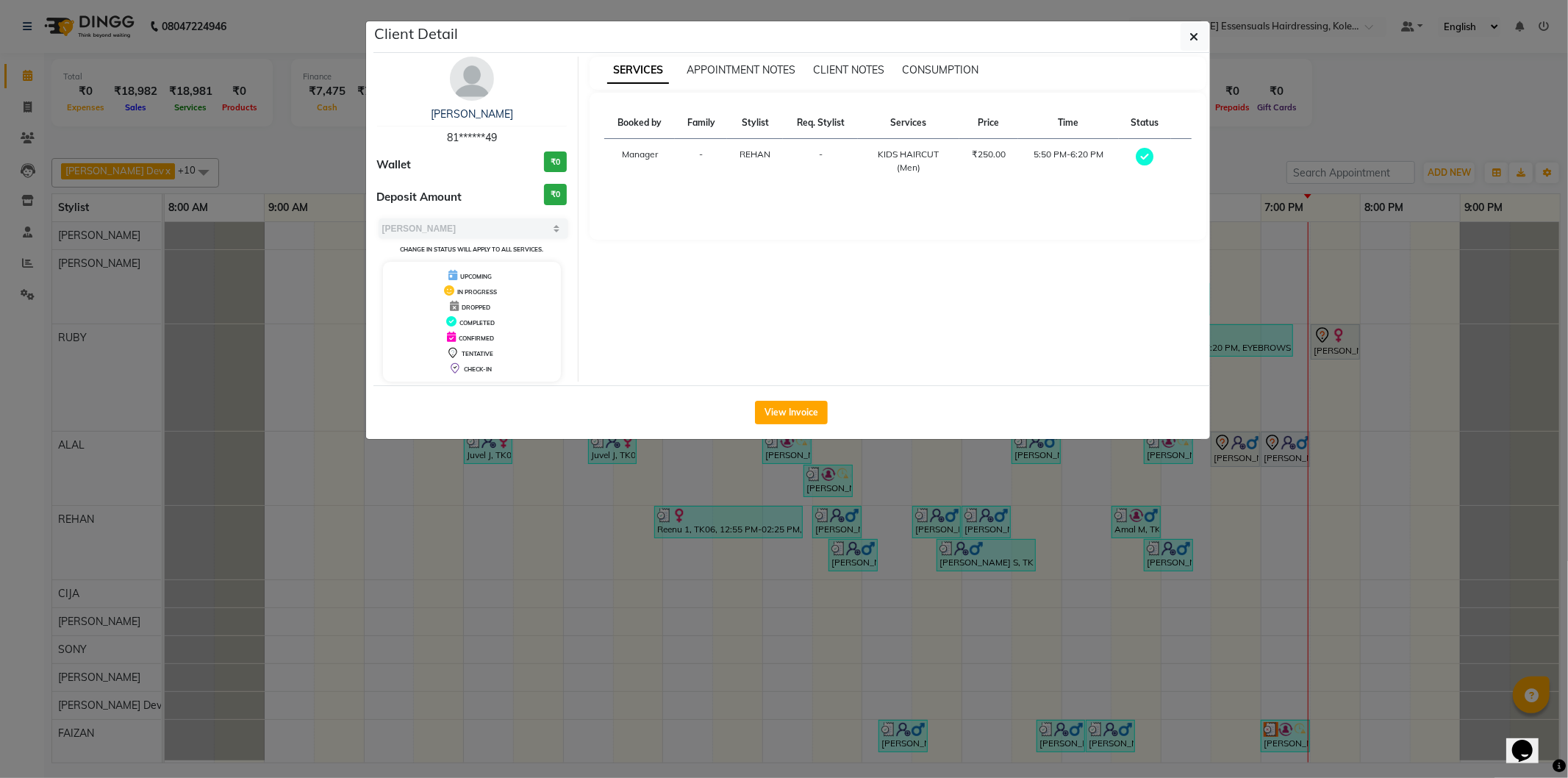
click at [1250, 481] on ngb-modal-window "Client Detail [PERSON_NAME] M 81******49 Wallet ₹0 Deposit Amount ₹0 Select MAR…" at bounding box center [784, 389] width 1568 height 778
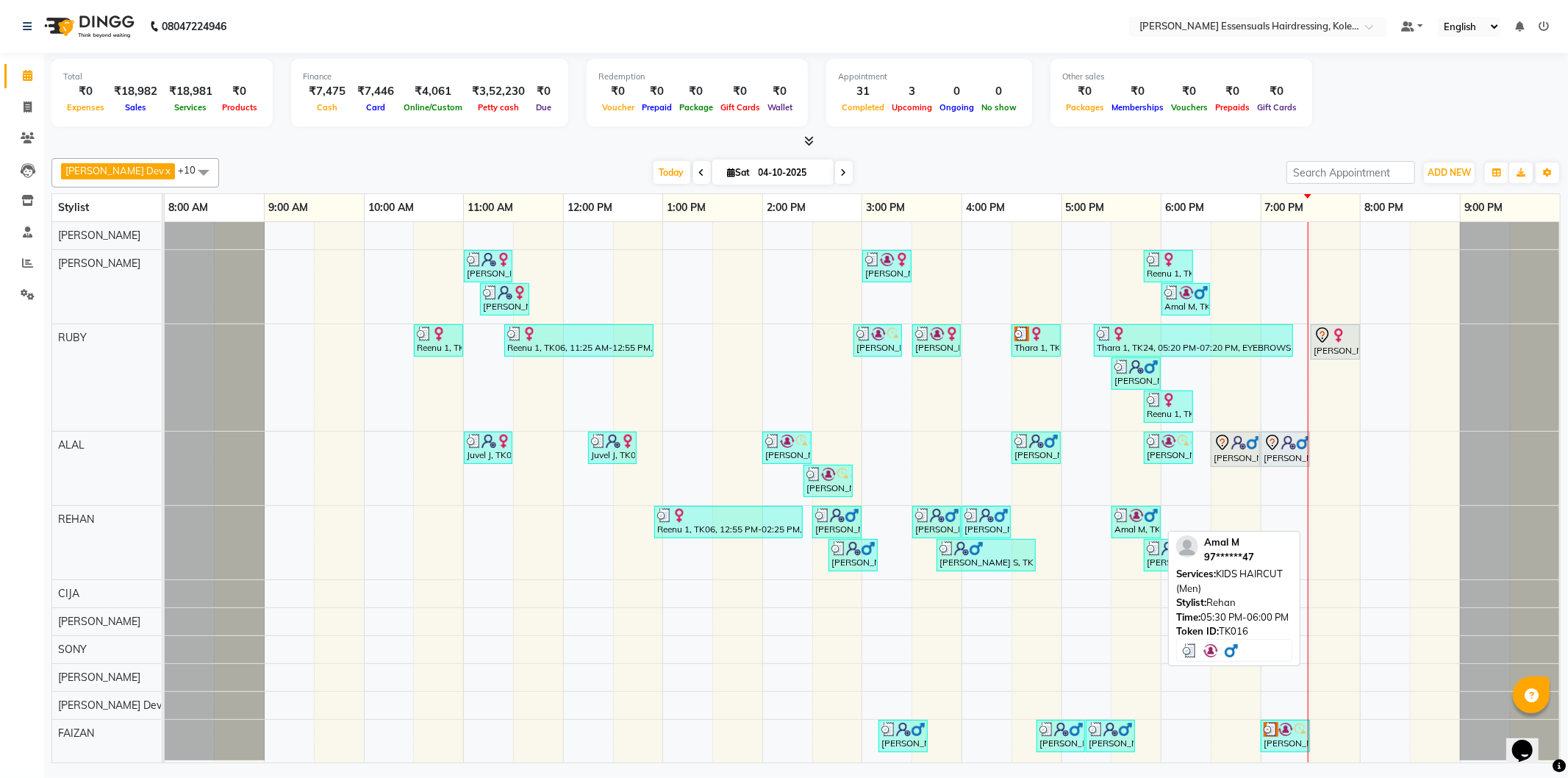
click at [1143, 518] on img at bounding box center [1136, 515] width 15 height 15
select select "3"
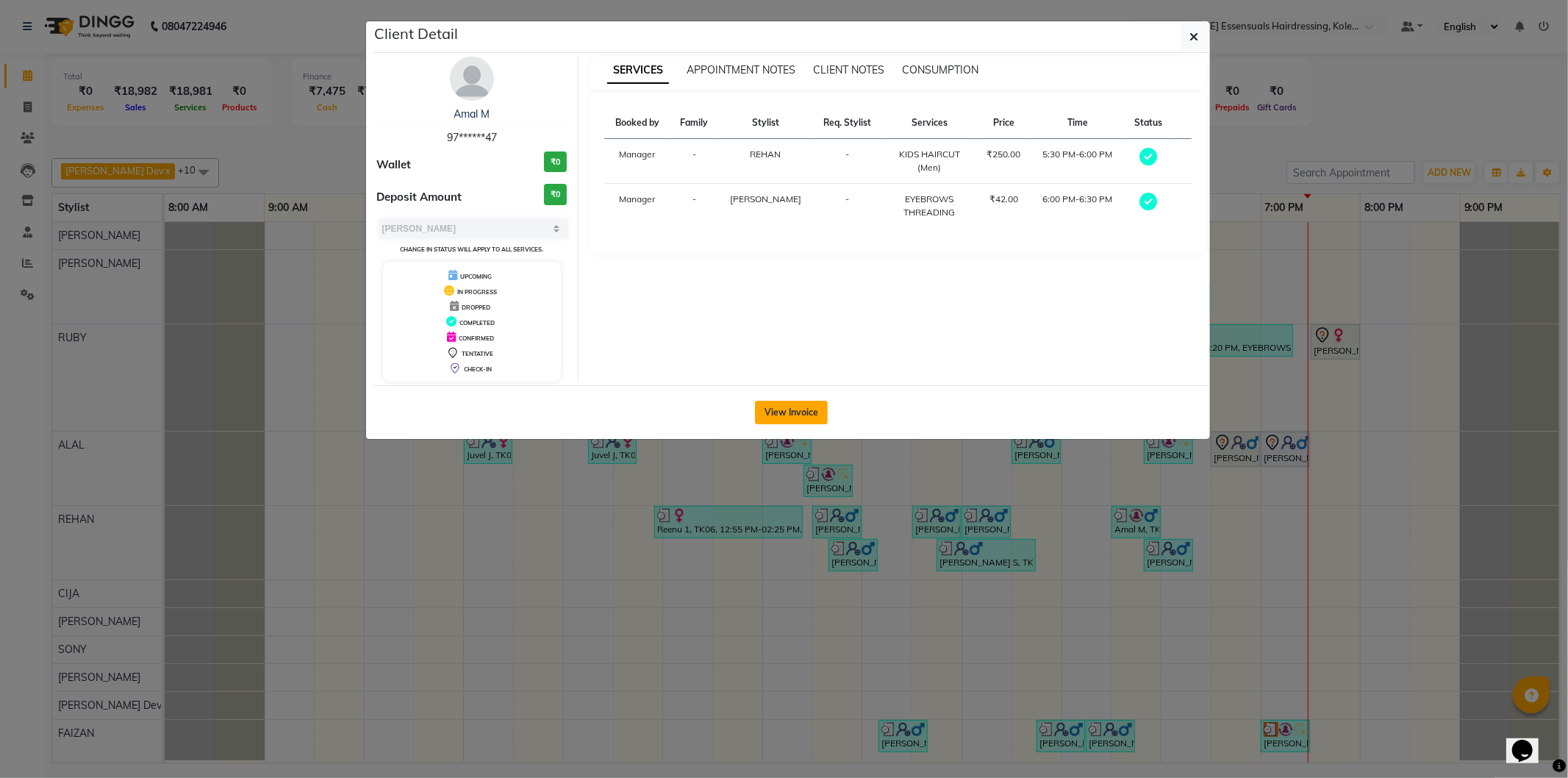
click at [794, 413] on button "View Invoice" at bounding box center [791, 412] width 73 height 23
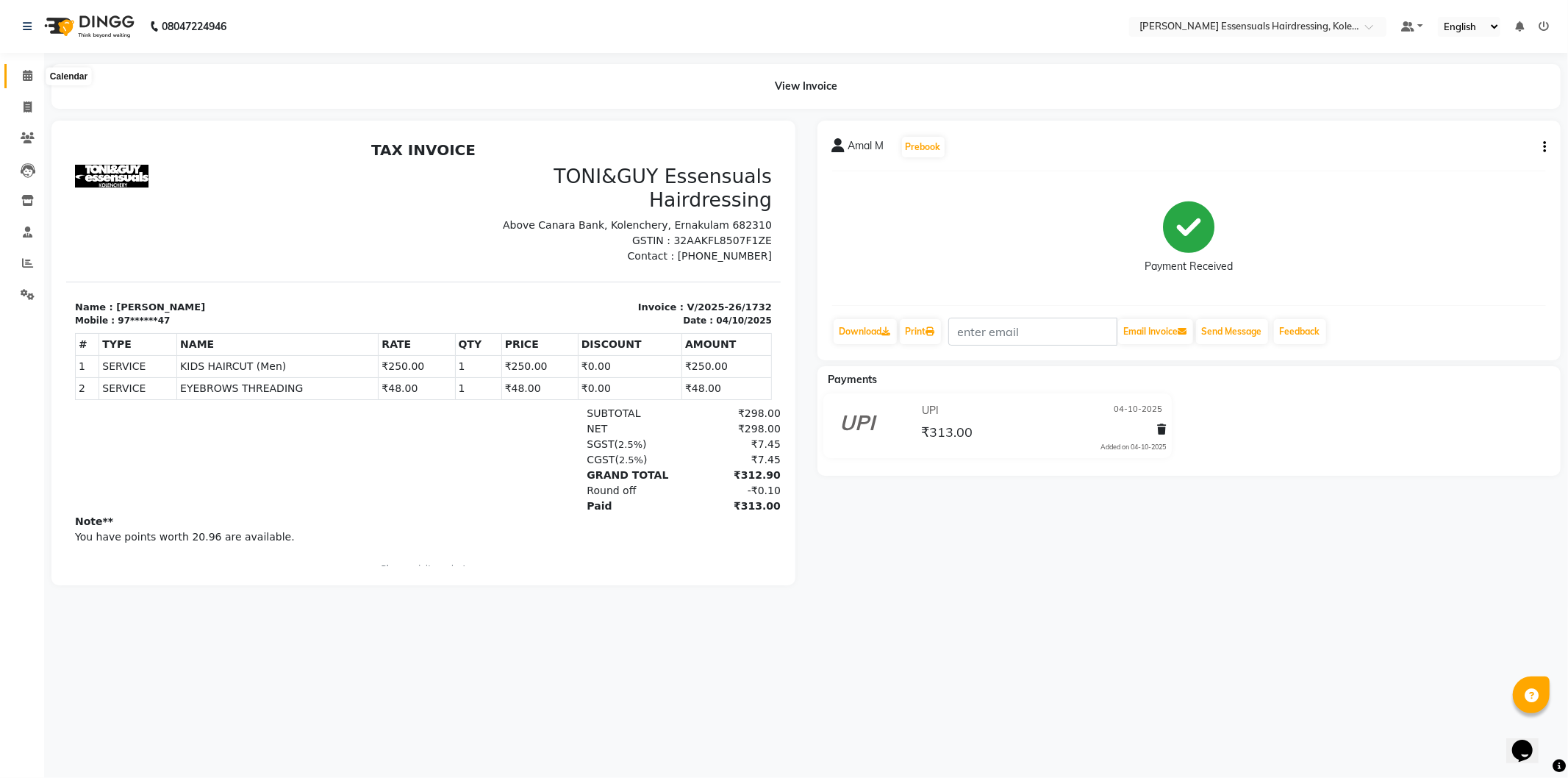
click at [27, 74] on icon at bounding box center [27, 75] width 9 height 11
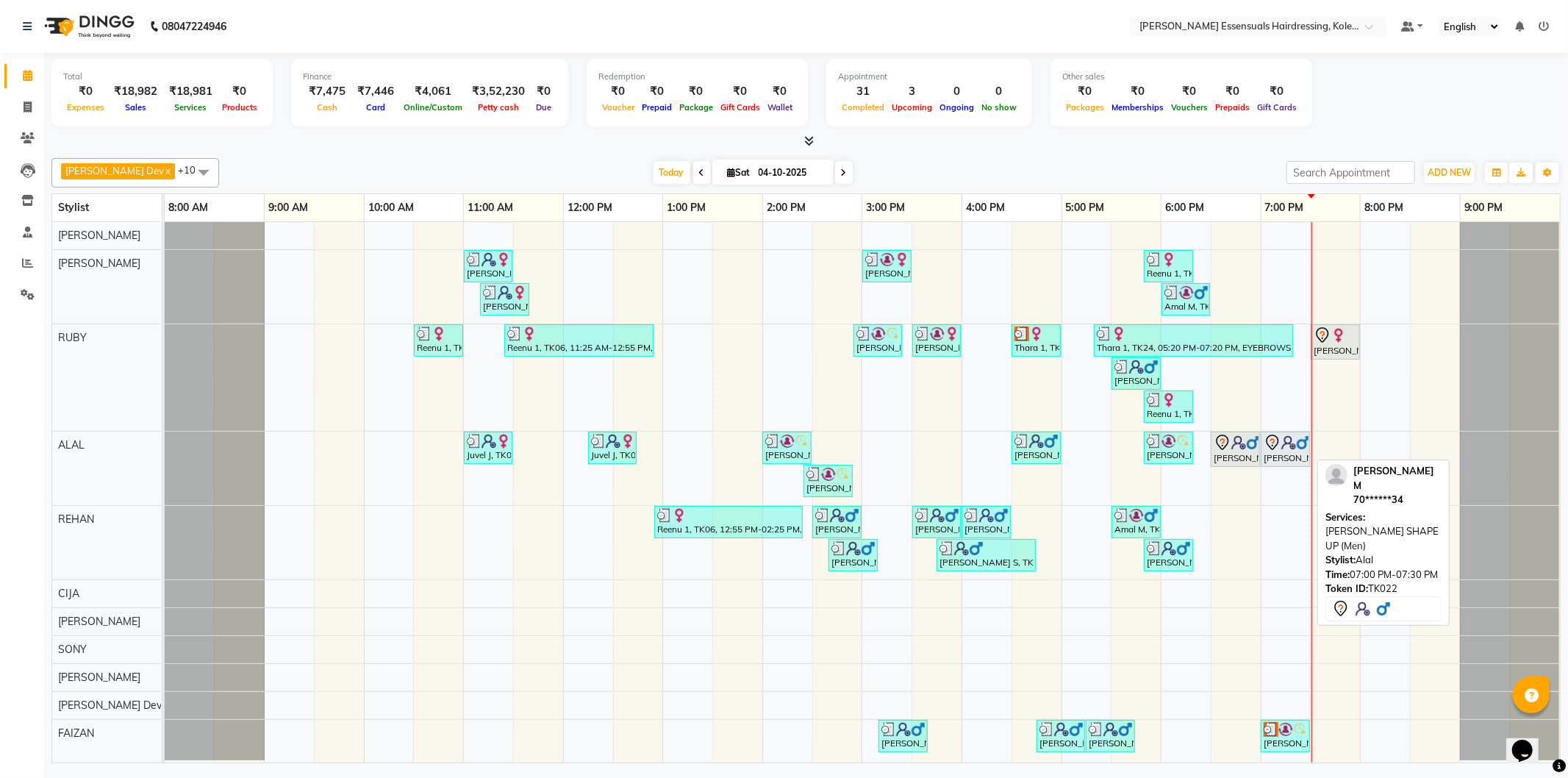
click at [1289, 457] on div "[PERSON_NAME], TK22, 07:00 PM-07:30 PM, [PERSON_NAME] SHAPE UP (Men)" at bounding box center [1285, 450] width 46 height 31
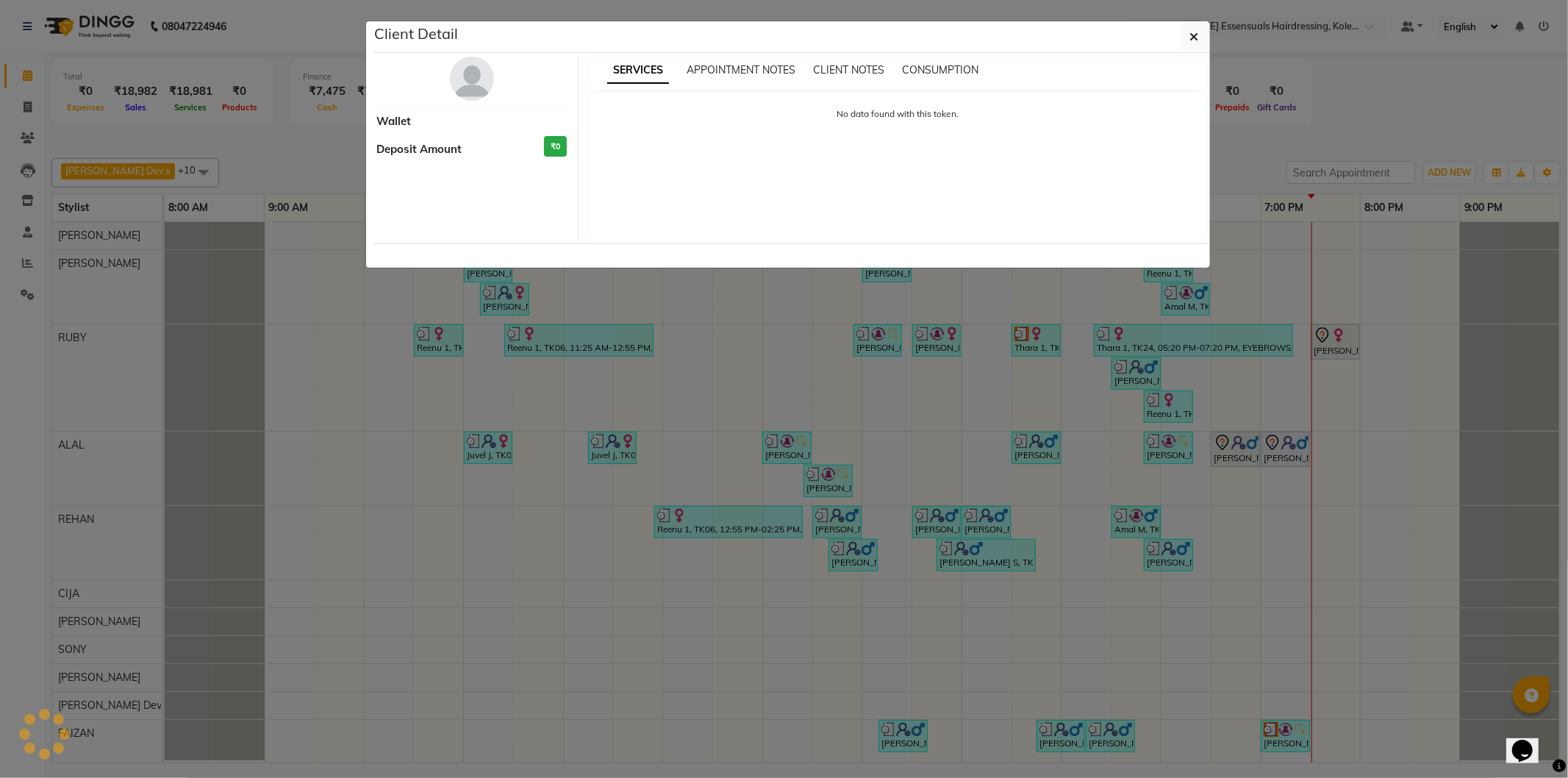
select select "7"
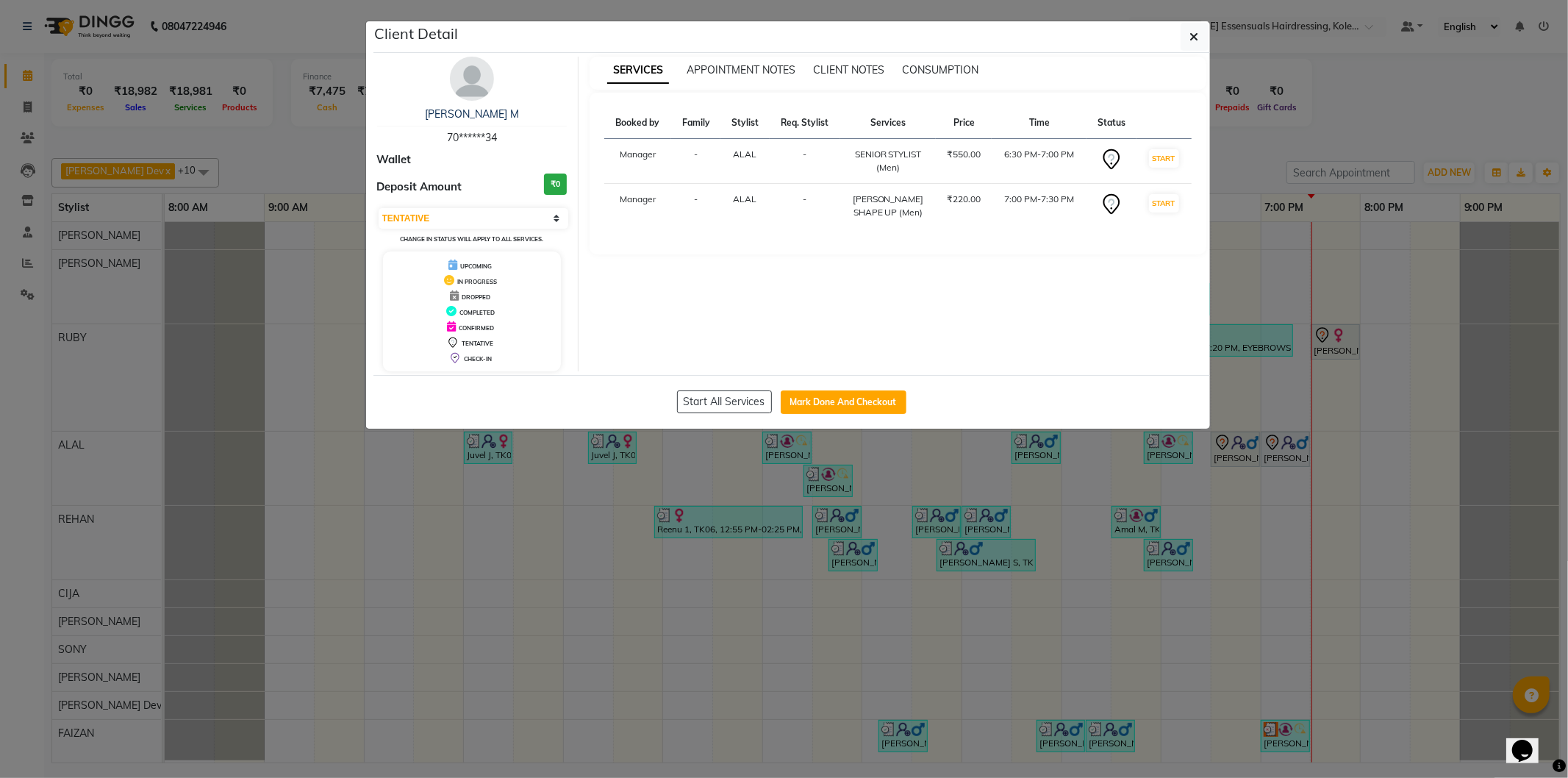
click at [904, 473] on ngb-modal-window "Client Detail [PERSON_NAME] M 70******34 Wallet Deposit Amount ₹0 Select IN SER…" at bounding box center [784, 389] width 1568 height 778
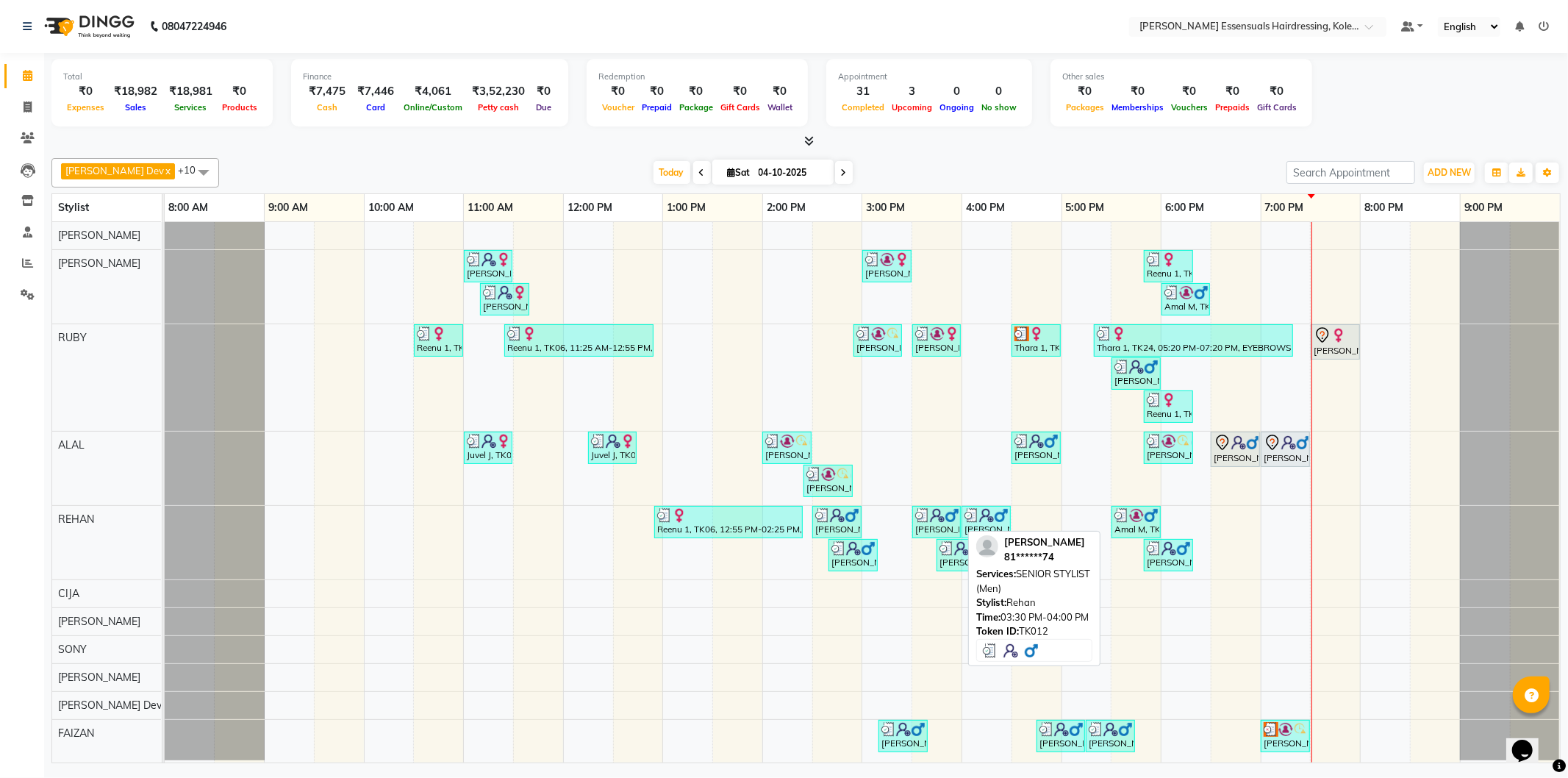
click at [950, 526] on div "[PERSON_NAME] S, TK12, 03:30 PM-04:00 PM, SENIOR STYLIST (Men)" at bounding box center [937, 522] width 46 height 28
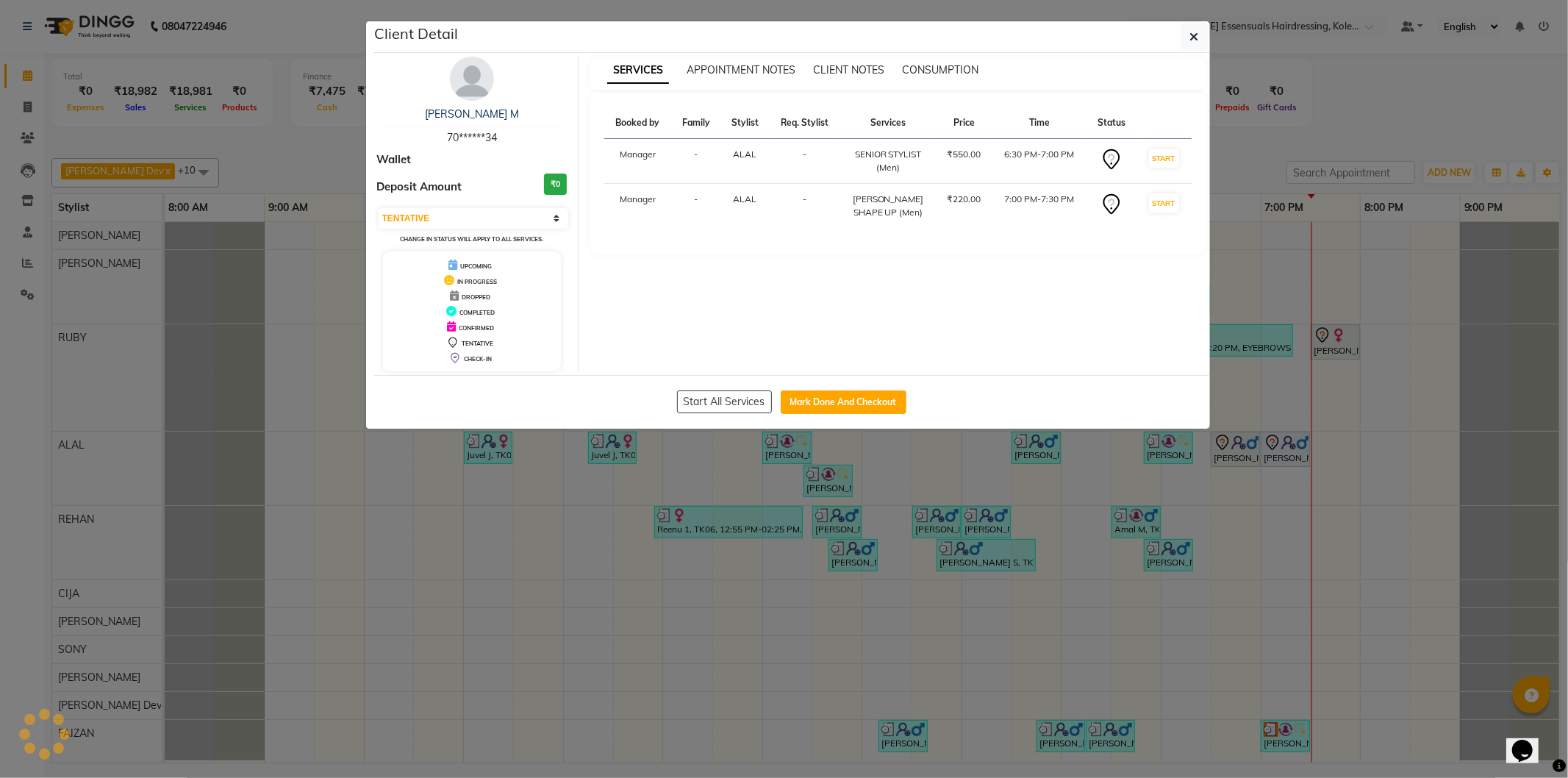
select select "3"
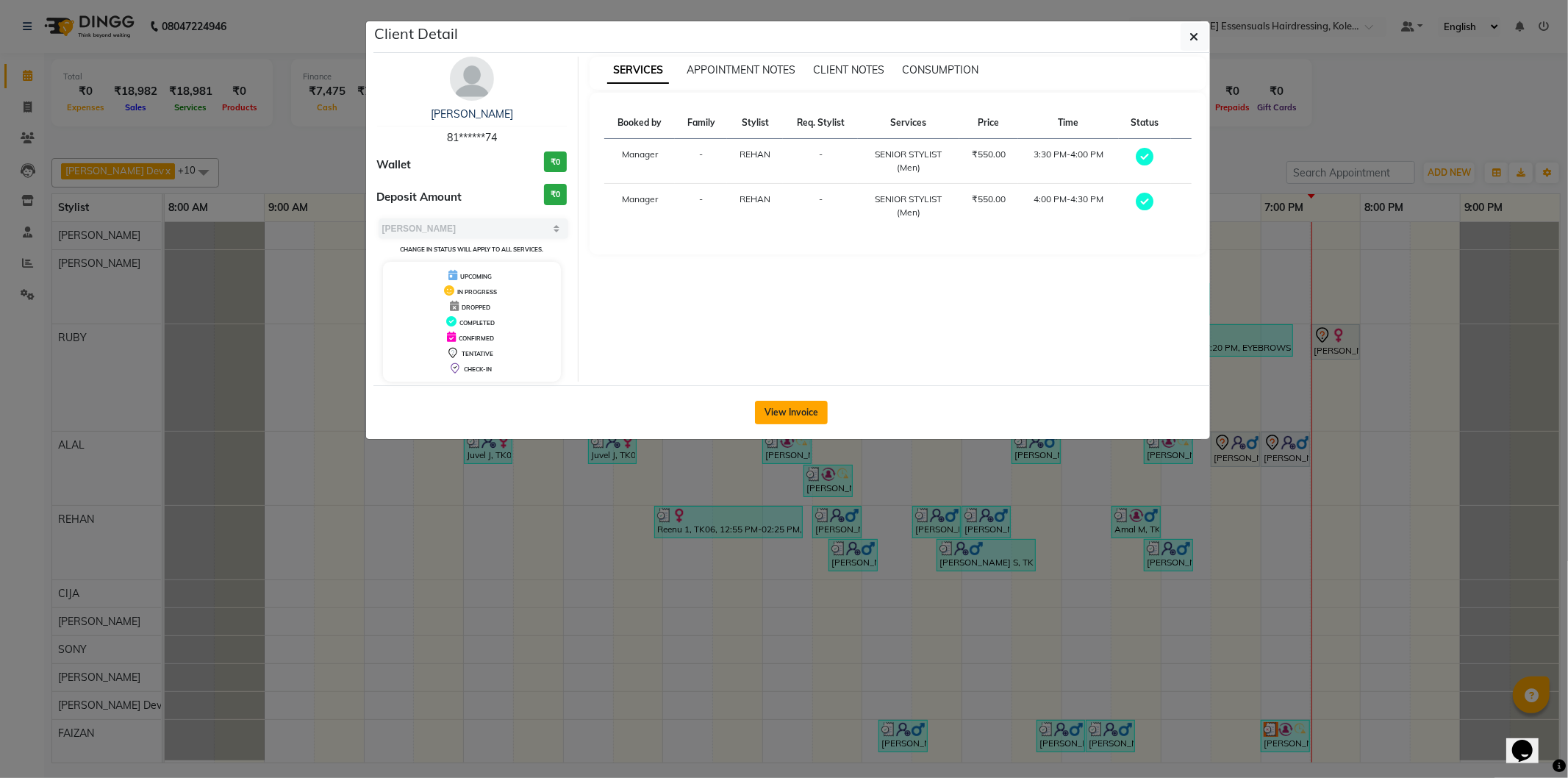
click at [781, 410] on button "View Invoice" at bounding box center [791, 412] width 73 height 23
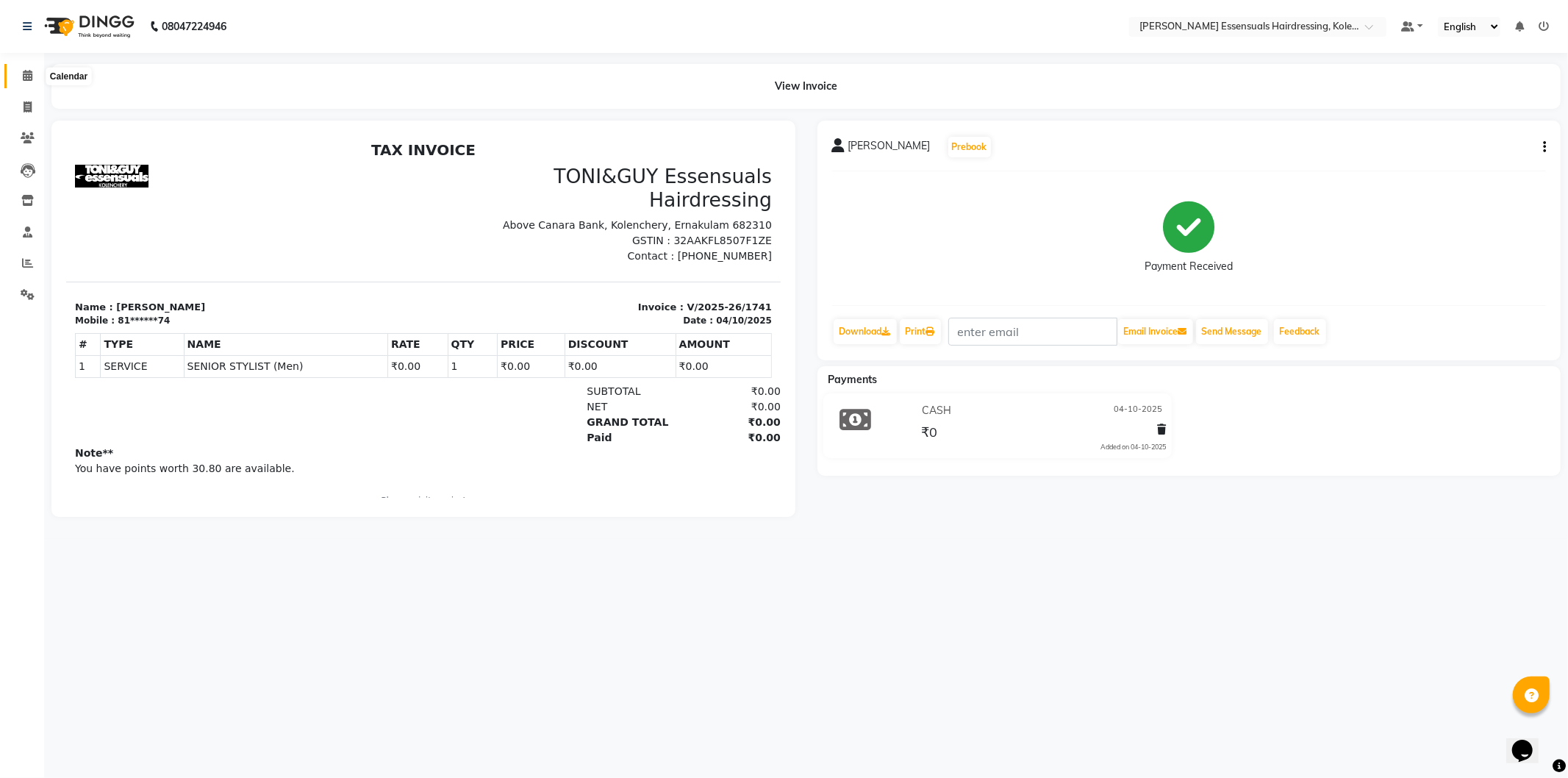
click at [24, 79] on icon at bounding box center [27, 75] width 9 height 11
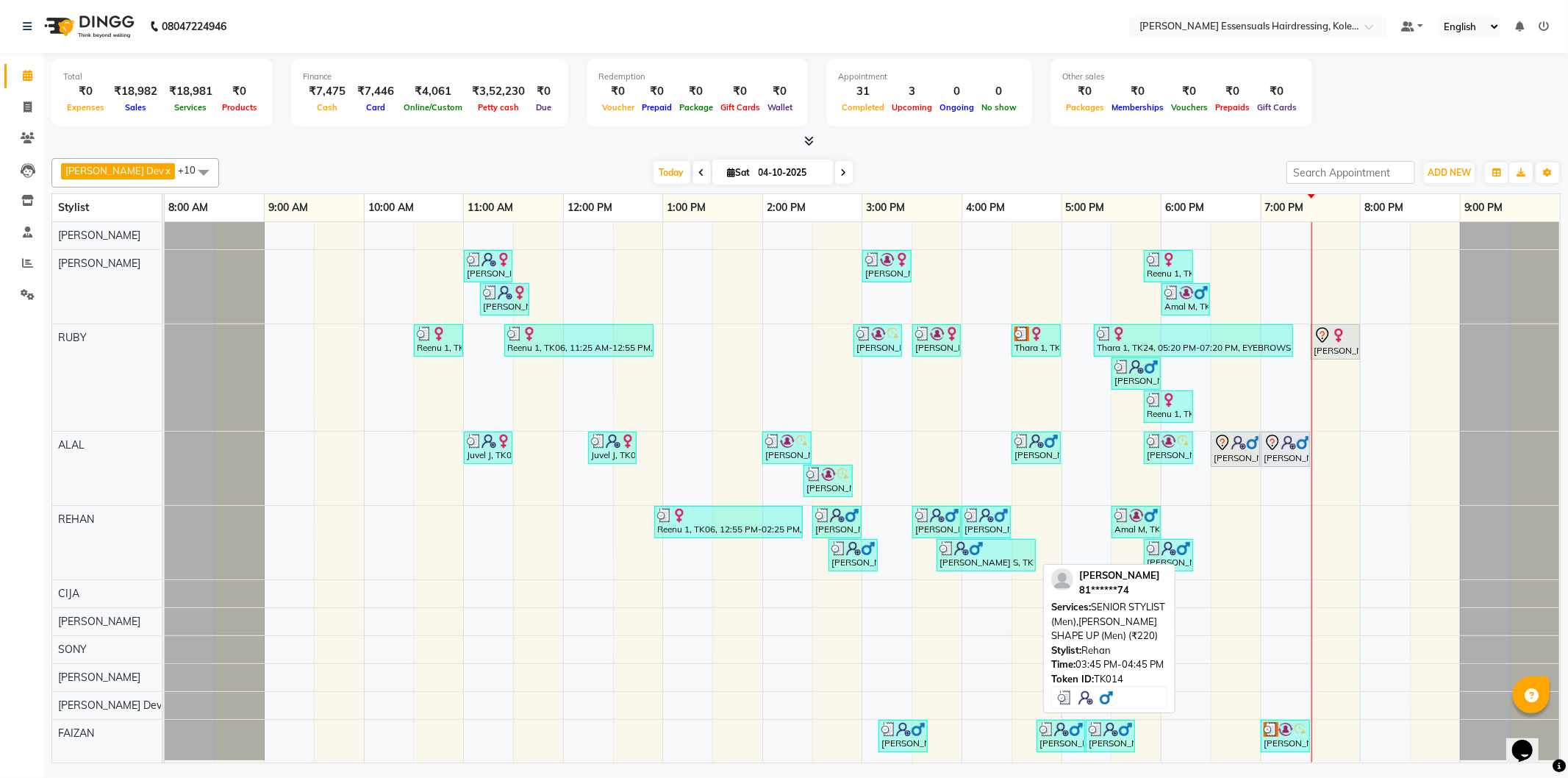
click at [996, 564] on div "[PERSON_NAME] S, TK14, 03:45 PM-04:45 PM, SENIOR STYLIST (Men),[PERSON_NAME] SH…" at bounding box center [986, 555] width 96 height 28
select select "3"
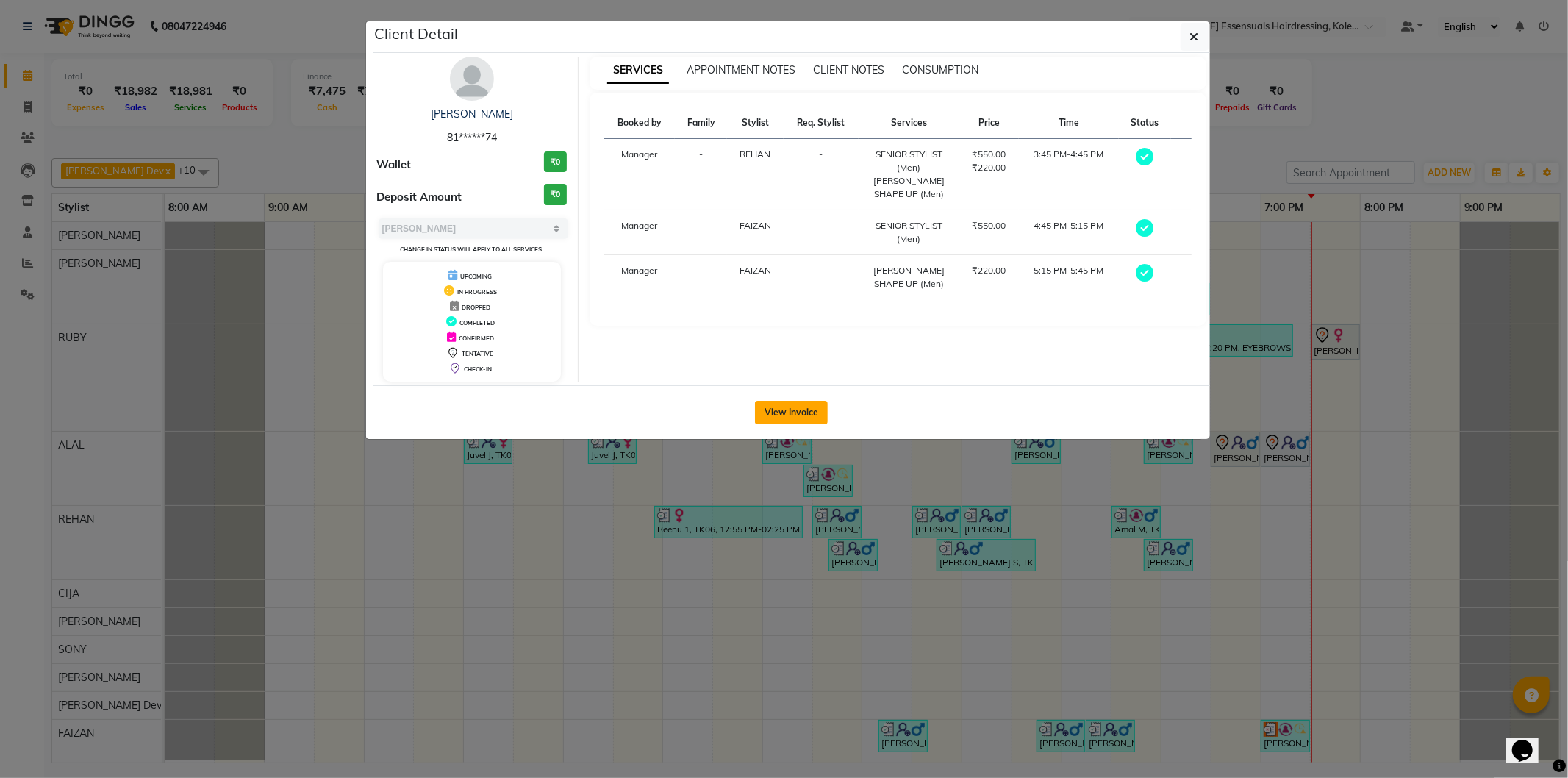
click at [814, 401] on button "View Invoice" at bounding box center [791, 412] width 73 height 23
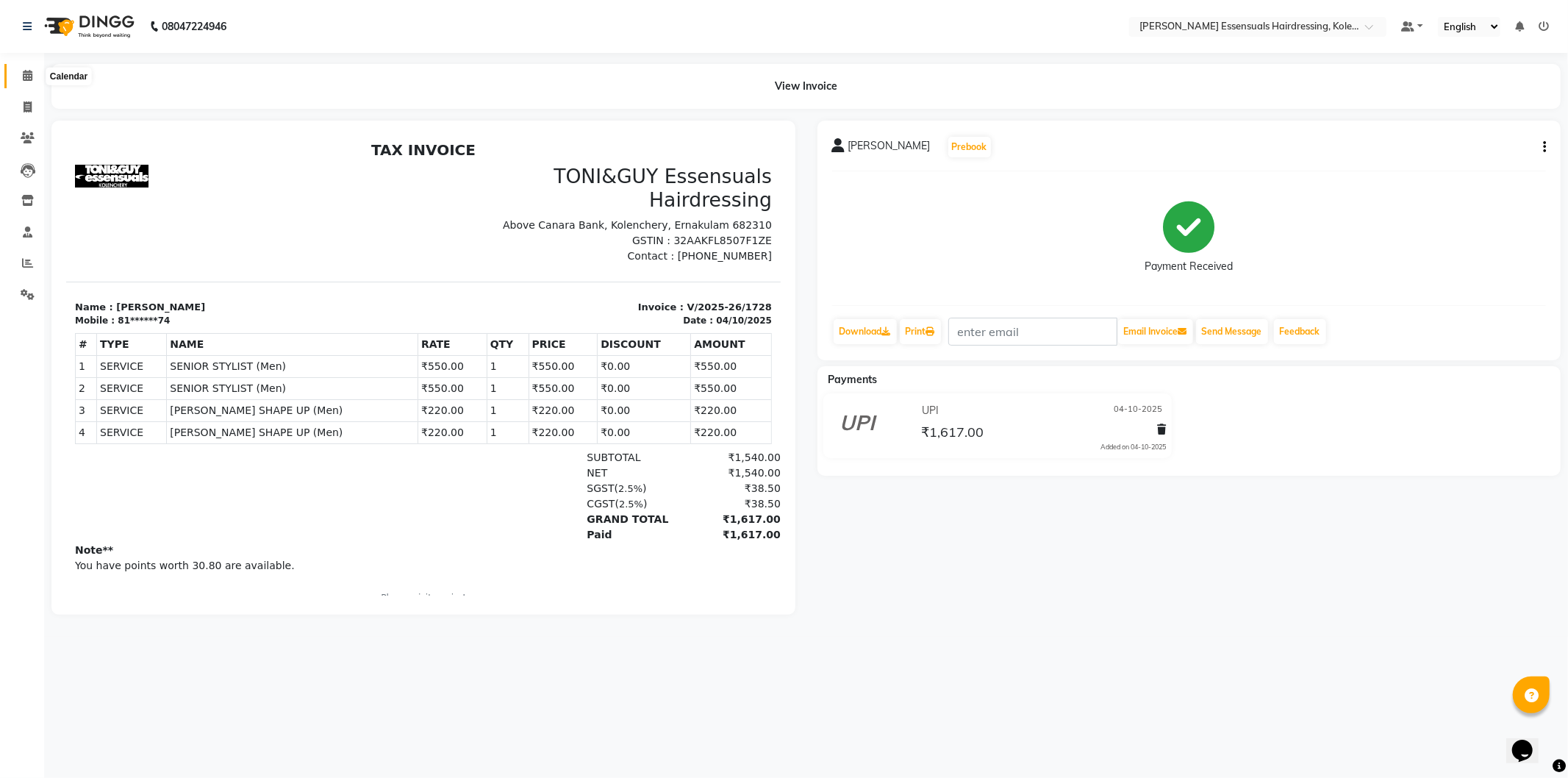
click at [21, 72] on span at bounding box center [27, 77] width 26 height 17
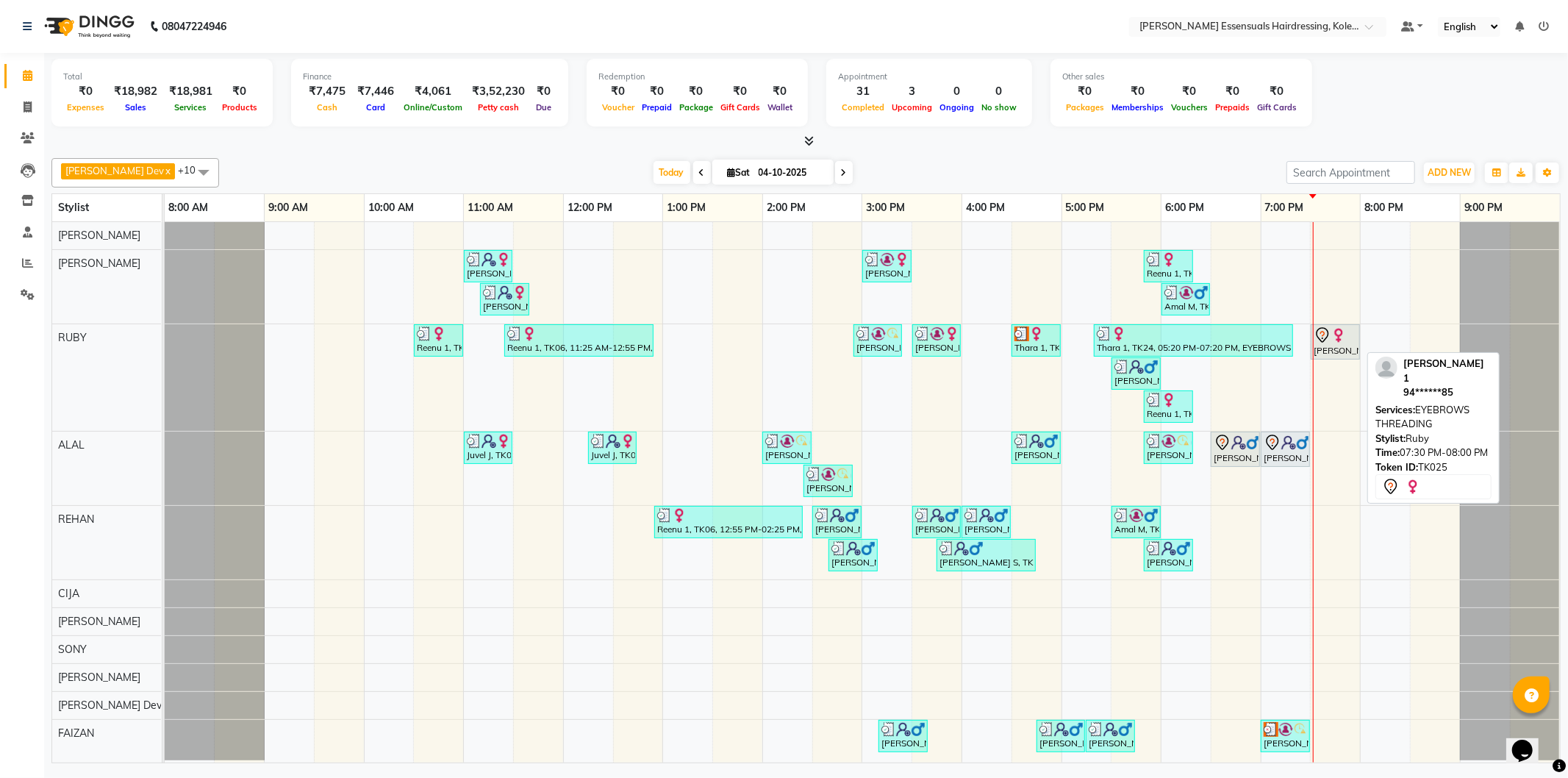
click at [1332, 340] on img at bounding box center [1339, 335] width 15 height 15
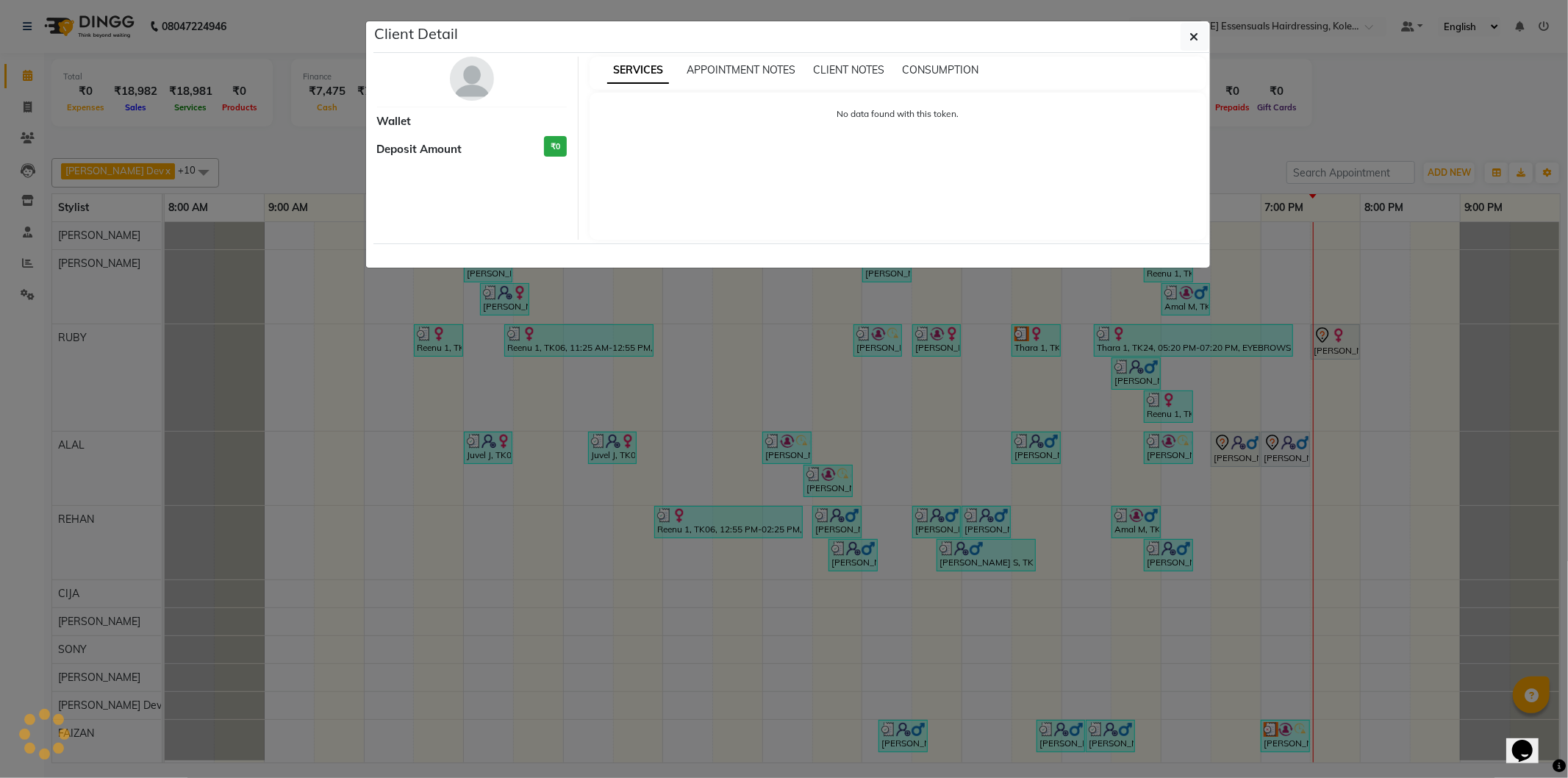
select select "7"
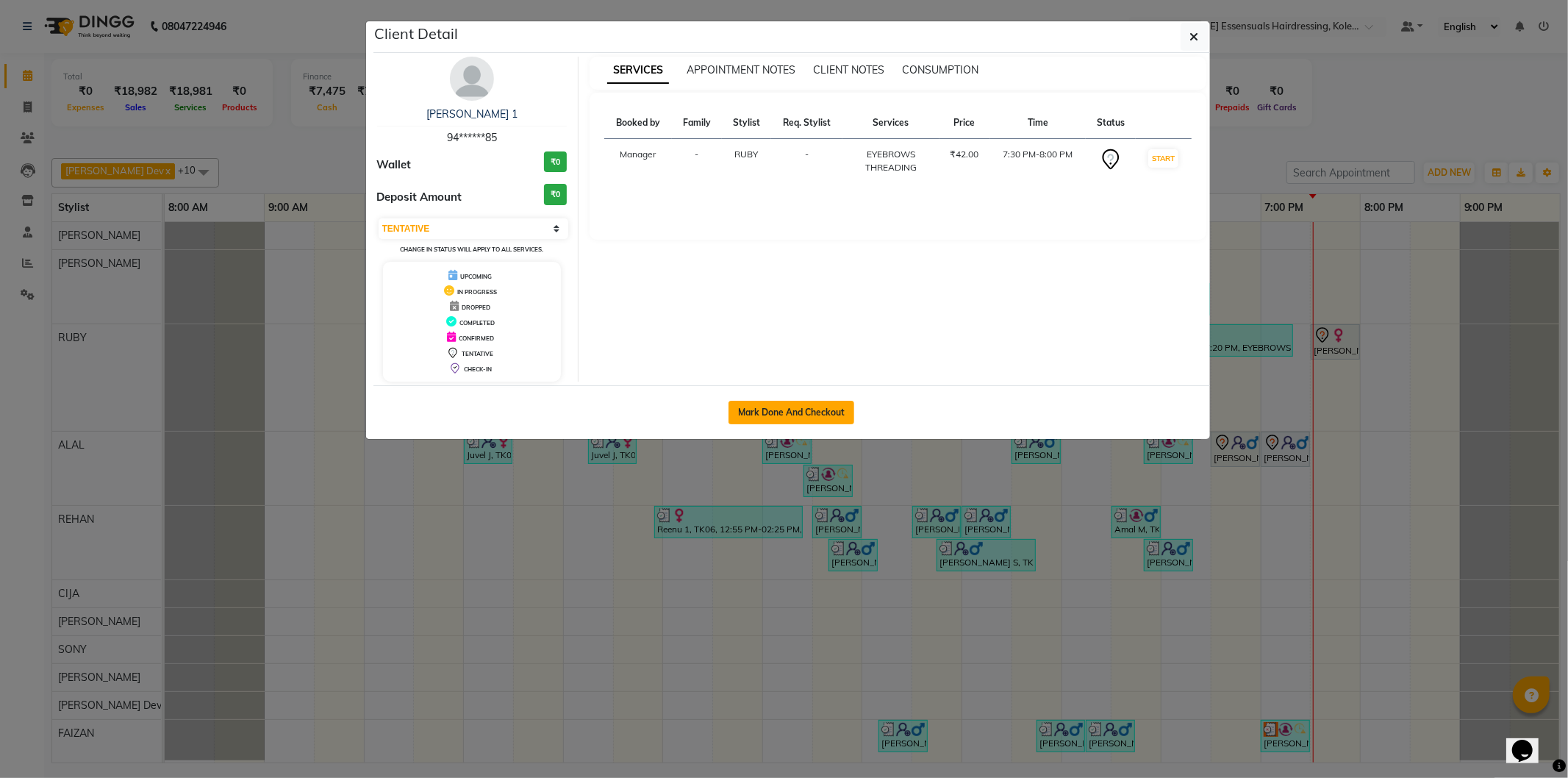
click at [833, 412] on button "Mark Done And Checkout" at bounding box center [791, 412] width 125 height 23
select select "service"
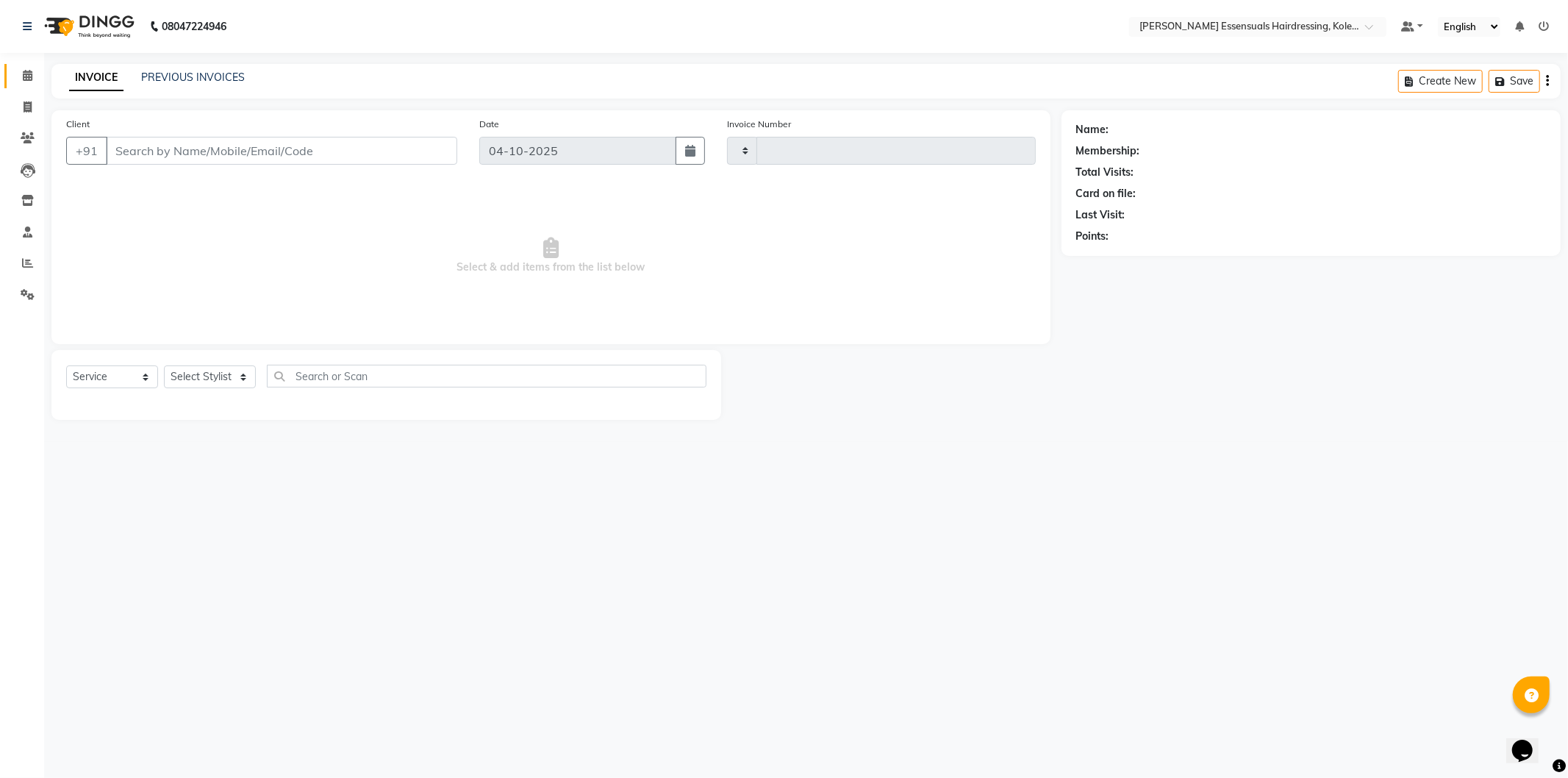
type input "1743"
select select "8281"
type input "94******85"
select select "79968"
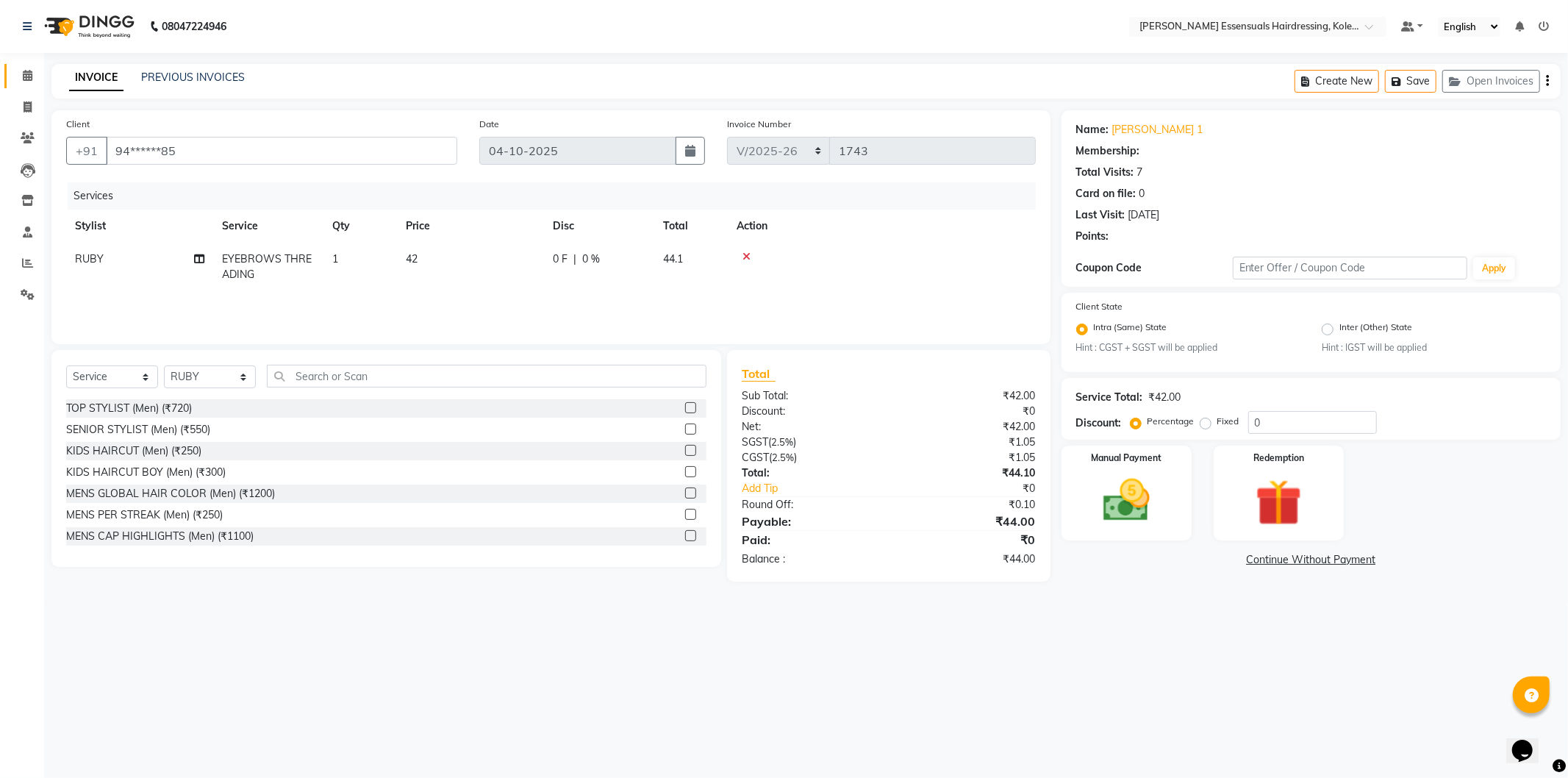
select select "1: Object"
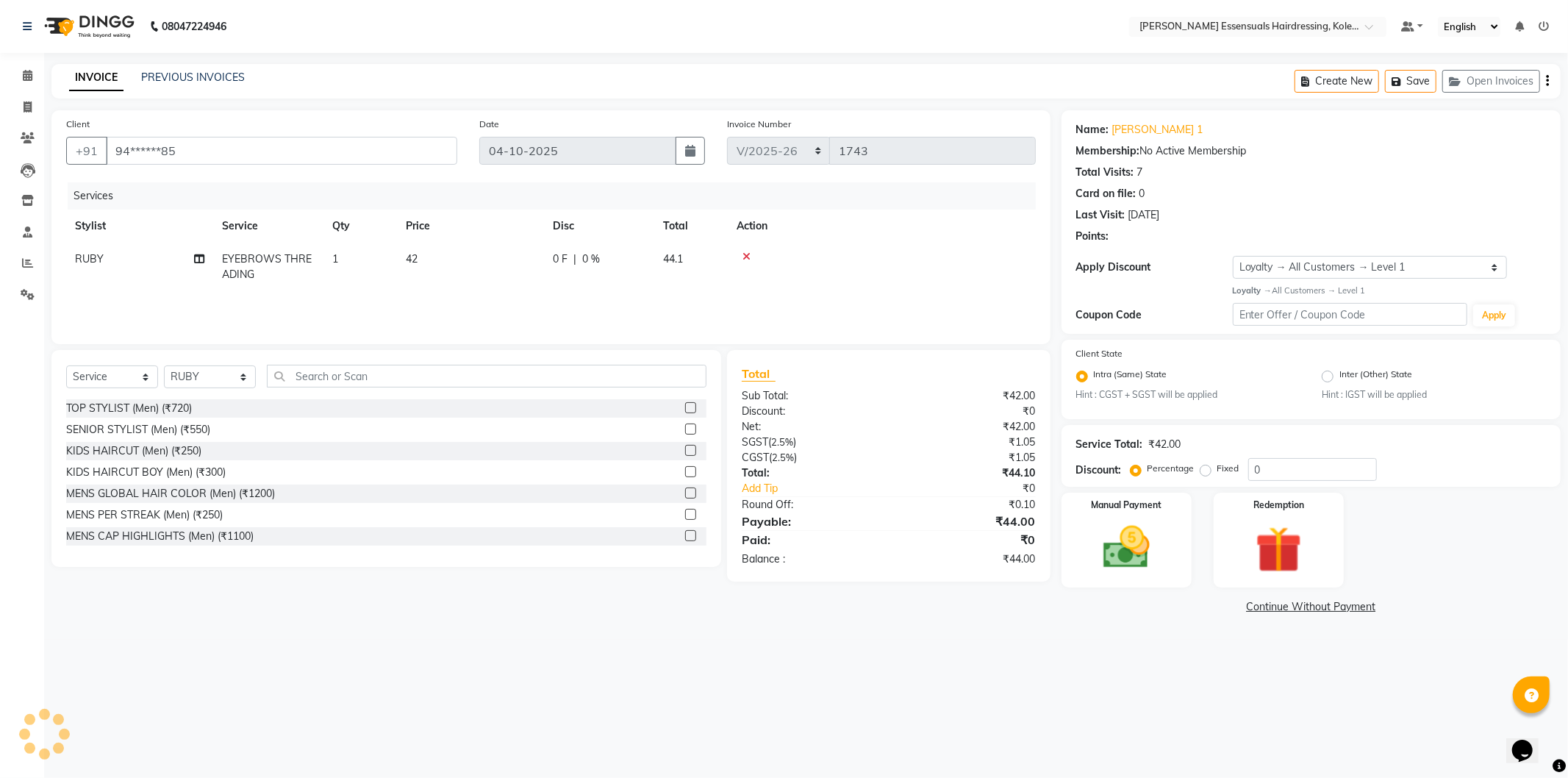
click at [430, 258] on td "42" at bounding box center [470, 266] width 147 height 48
select select "79968"
click at [548, 267] on input "42" at bounding box center [540, 263] width 130 height 23
type input "48"
click at [931, 258] on div at bounding box center [929, 257] width 196 height 10
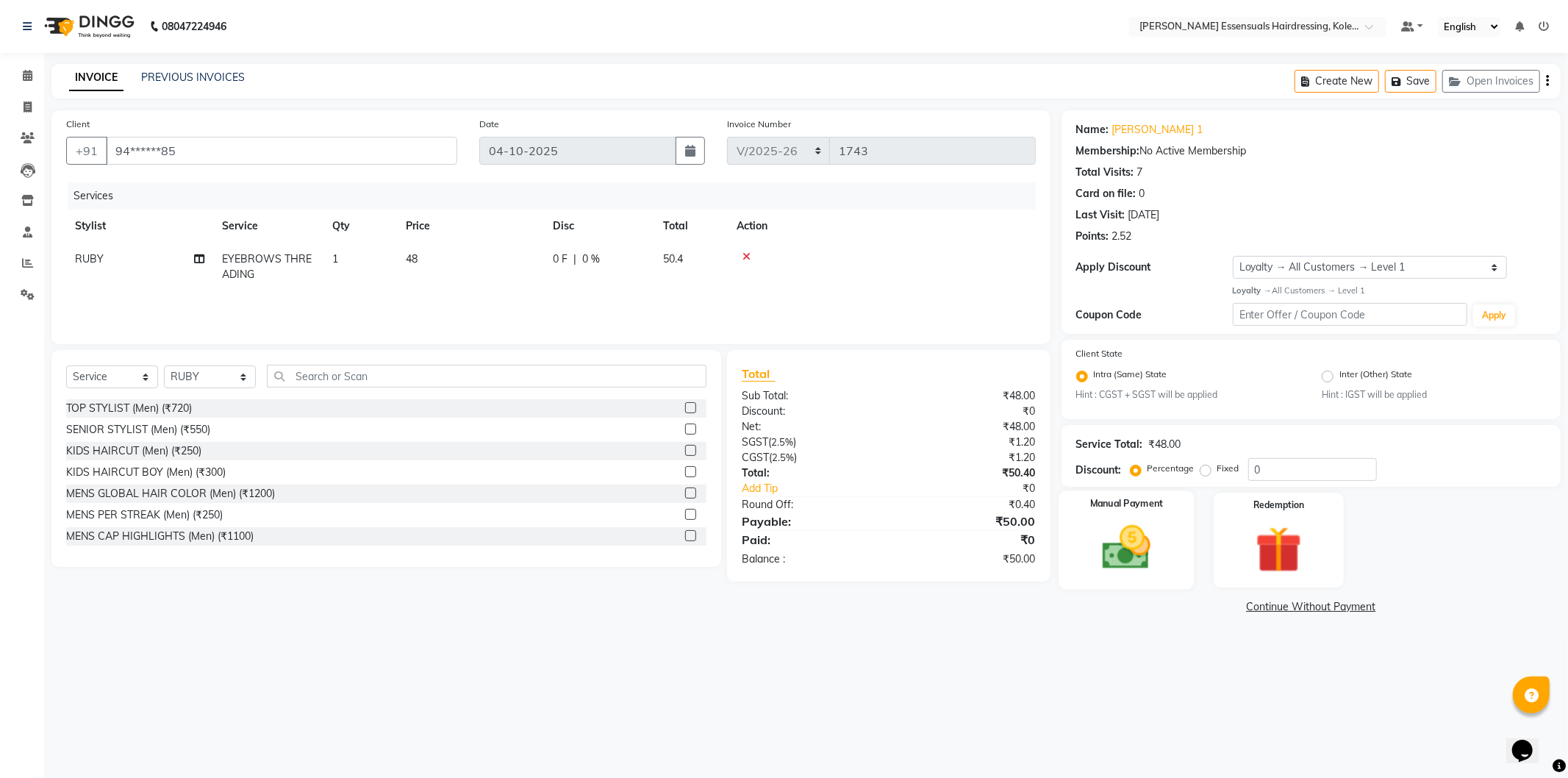
click at [1128, 525] on img at bounding box center [1126, 548] width 79 height 56
click at [1179, 602] on span "CASH" at bounding box center [1184, 608] width 32 height 17
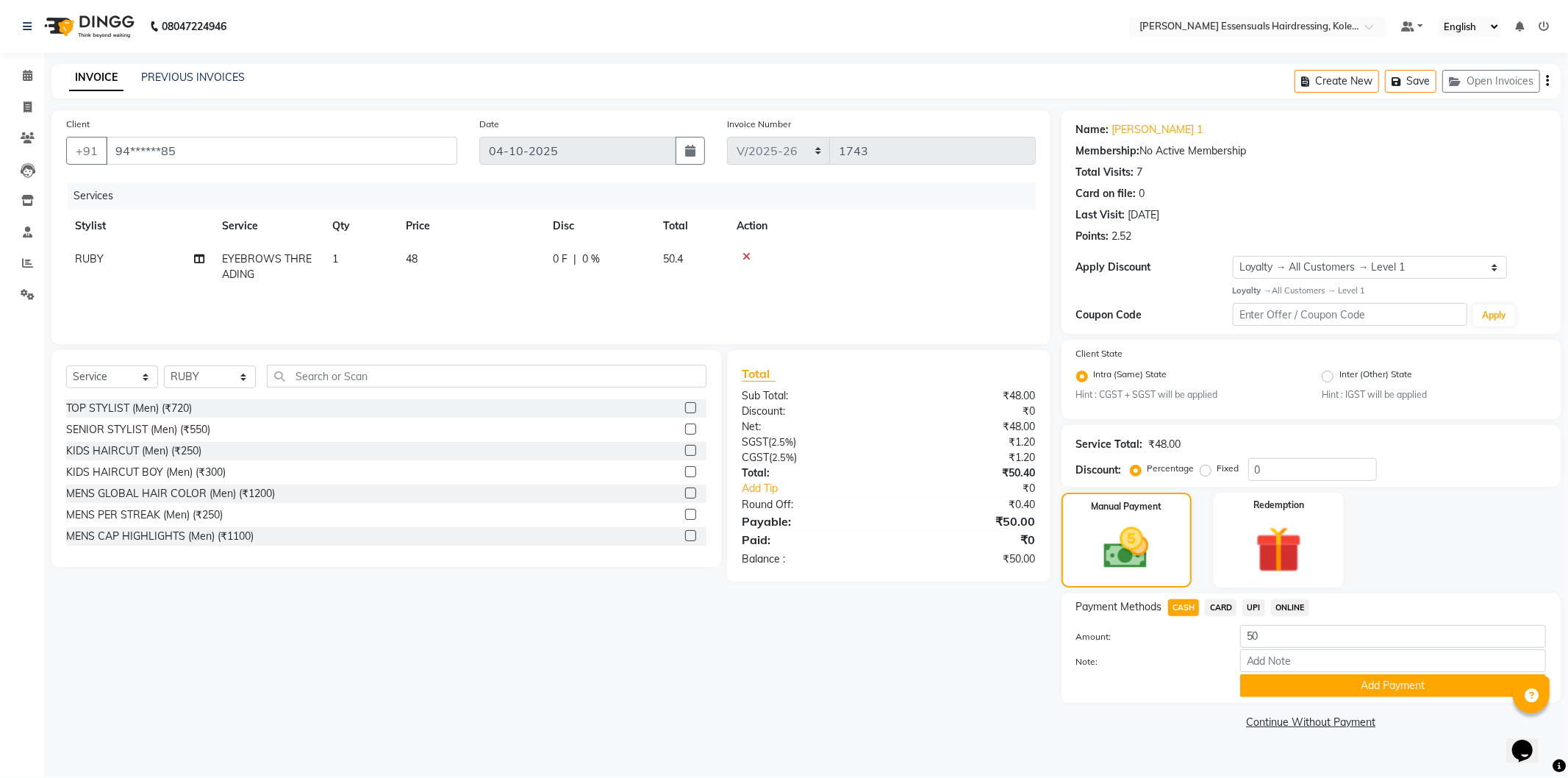
click at [1251, 602] on span "UPI" at bounding box center [1254, 608] width 23 height 17
click at [1285, 682] on button "Add Payment" at bounding box center [1393, 686] width 306 height 23
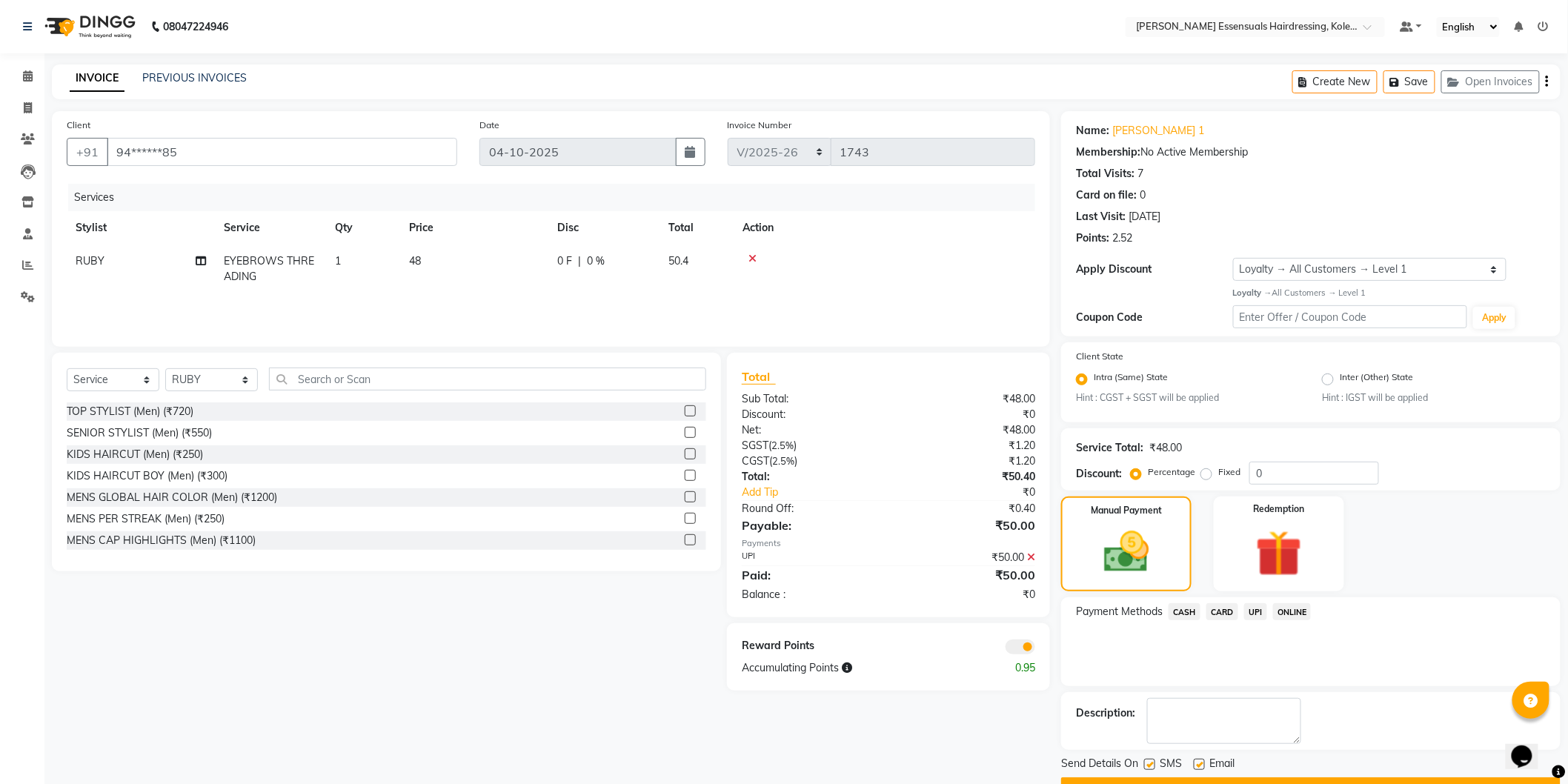
click at [1260, 612] on span "UPI" at bounding box center [1255, 612] width 23 height 17
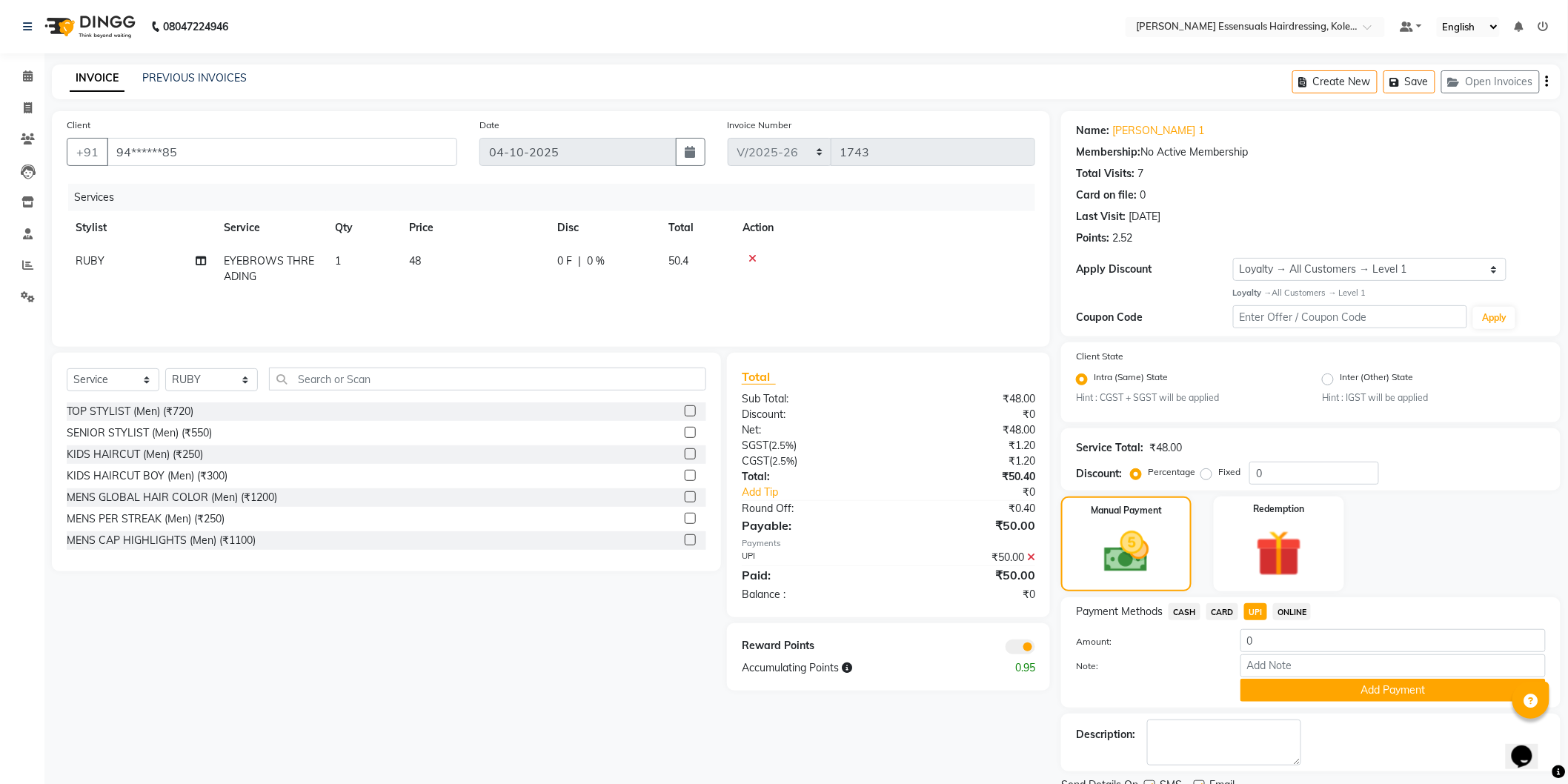
click at [1030, 560] on icon at bounding box center [1030, 557] width 8 height 10
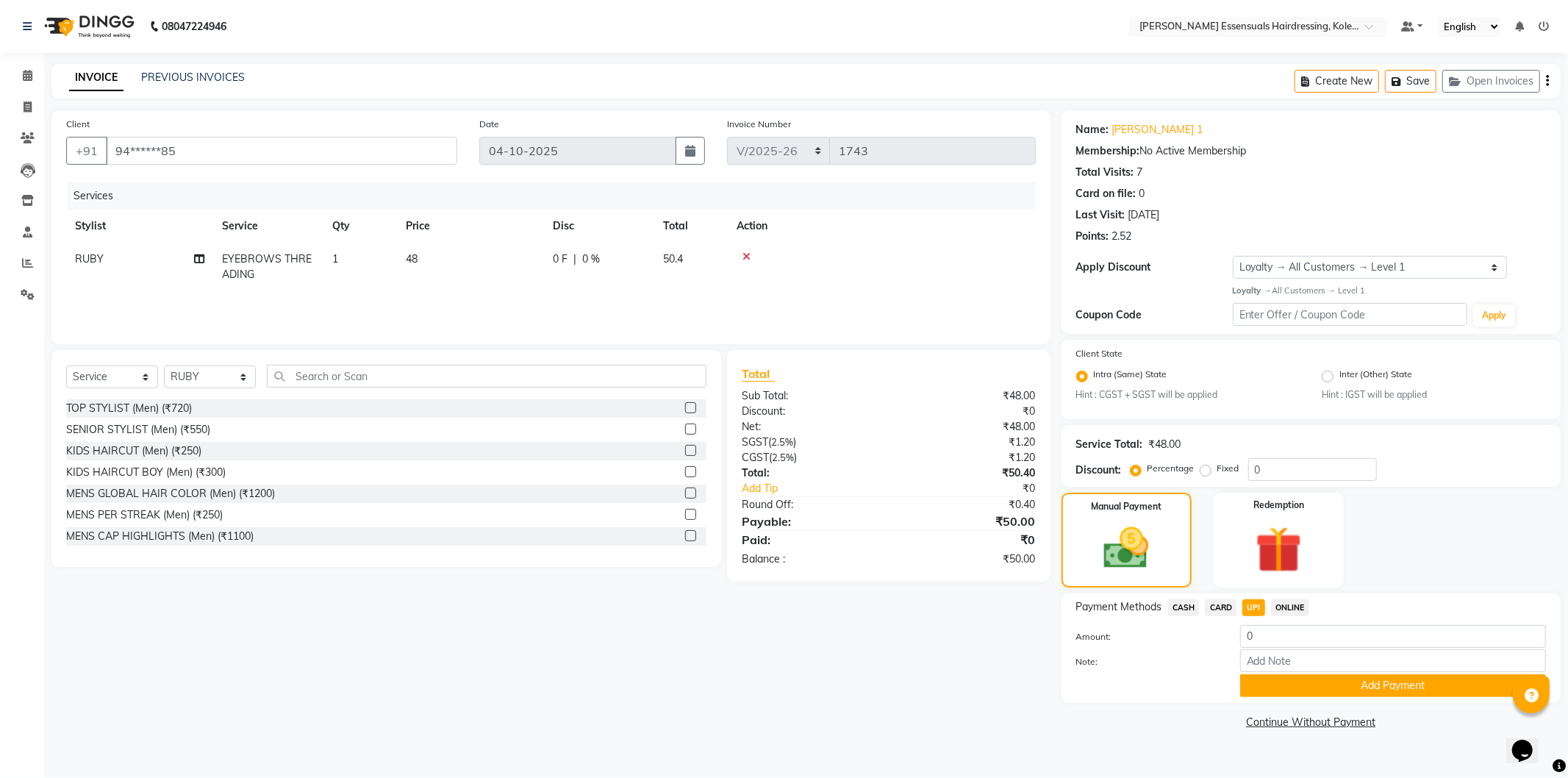
click at [1255, 609] on span "UPI" at bounding box center [1254, 608] width 23 height 17
type input "50"
click at [1438, 531] on div "Manual Payment Redemption" at bounding box center [1311, 540] width 522 height 95
click at [891, 633] on div "Client +91 94******85 Date [DATE] Invoice Number IMP/2025-26 V/2025 V/[PHONE_NU…" at bounding box center [551, 421] width 1021 height 623
click at [1098, 527] on img at bounding box center [1126, 548] width 76 height 54
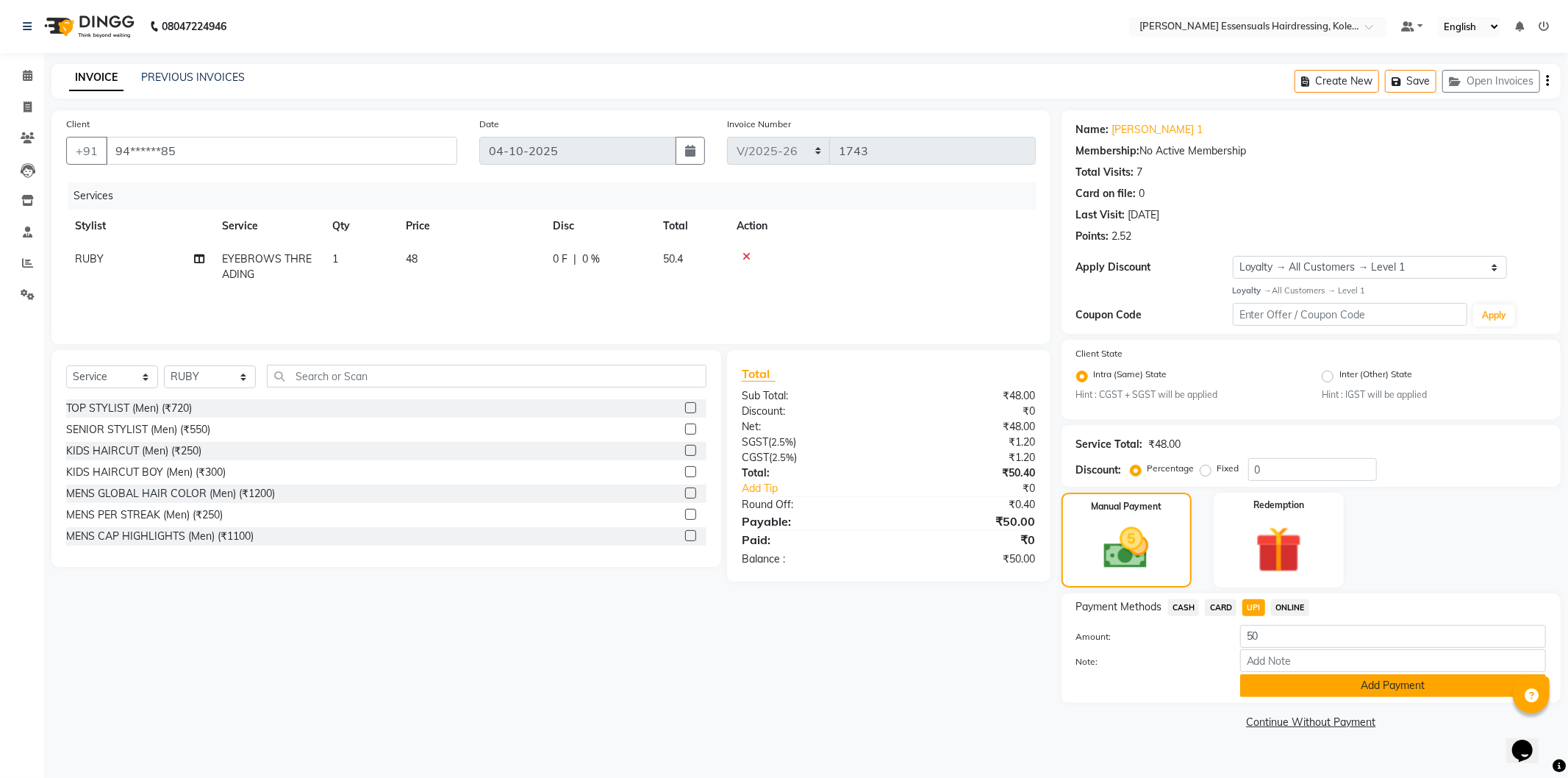
click at [1305, 681] on button "Add Payment" at bounding box center [1393, 686] width 306 height 23
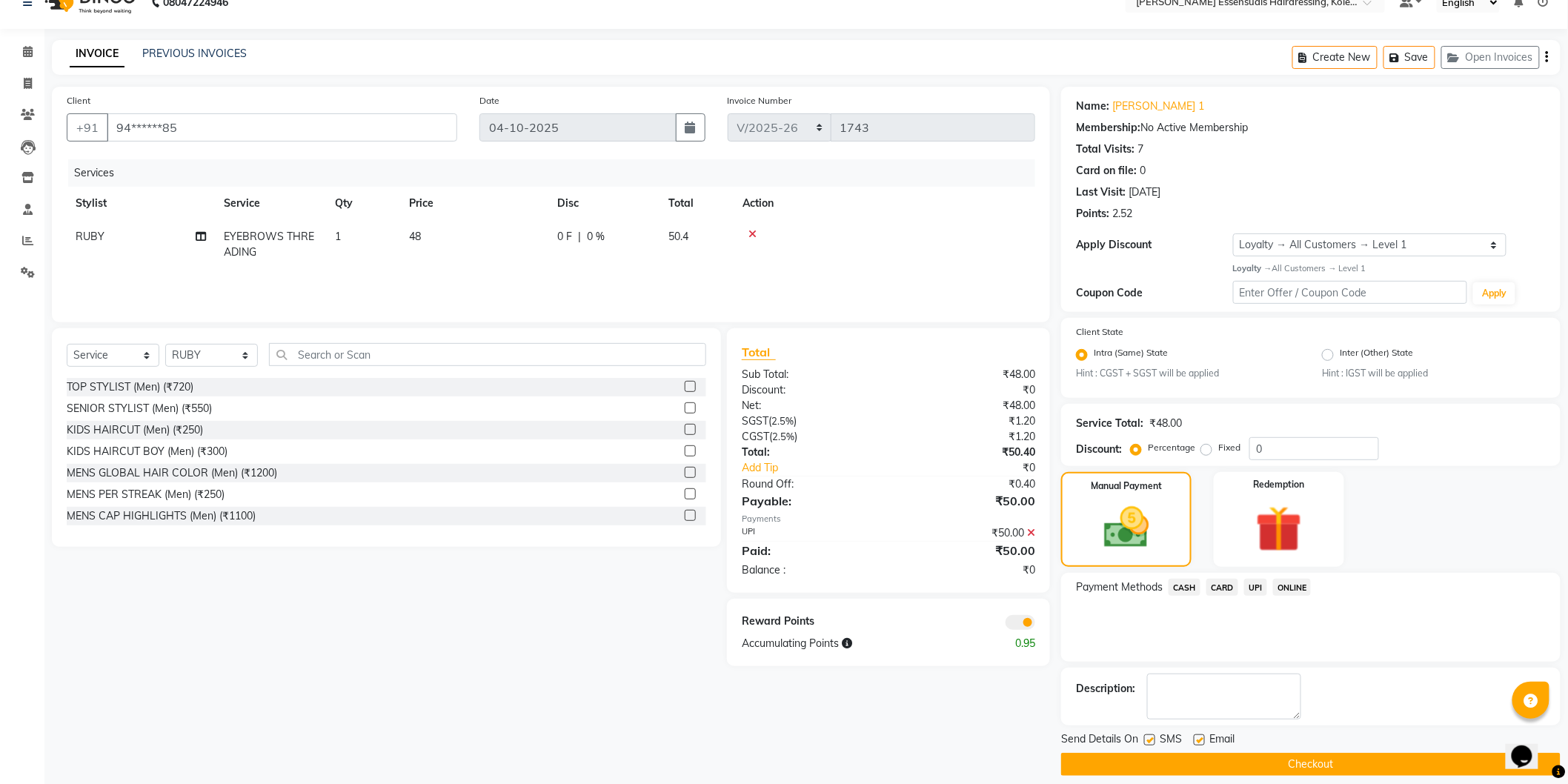
scroll to position [38, 0]
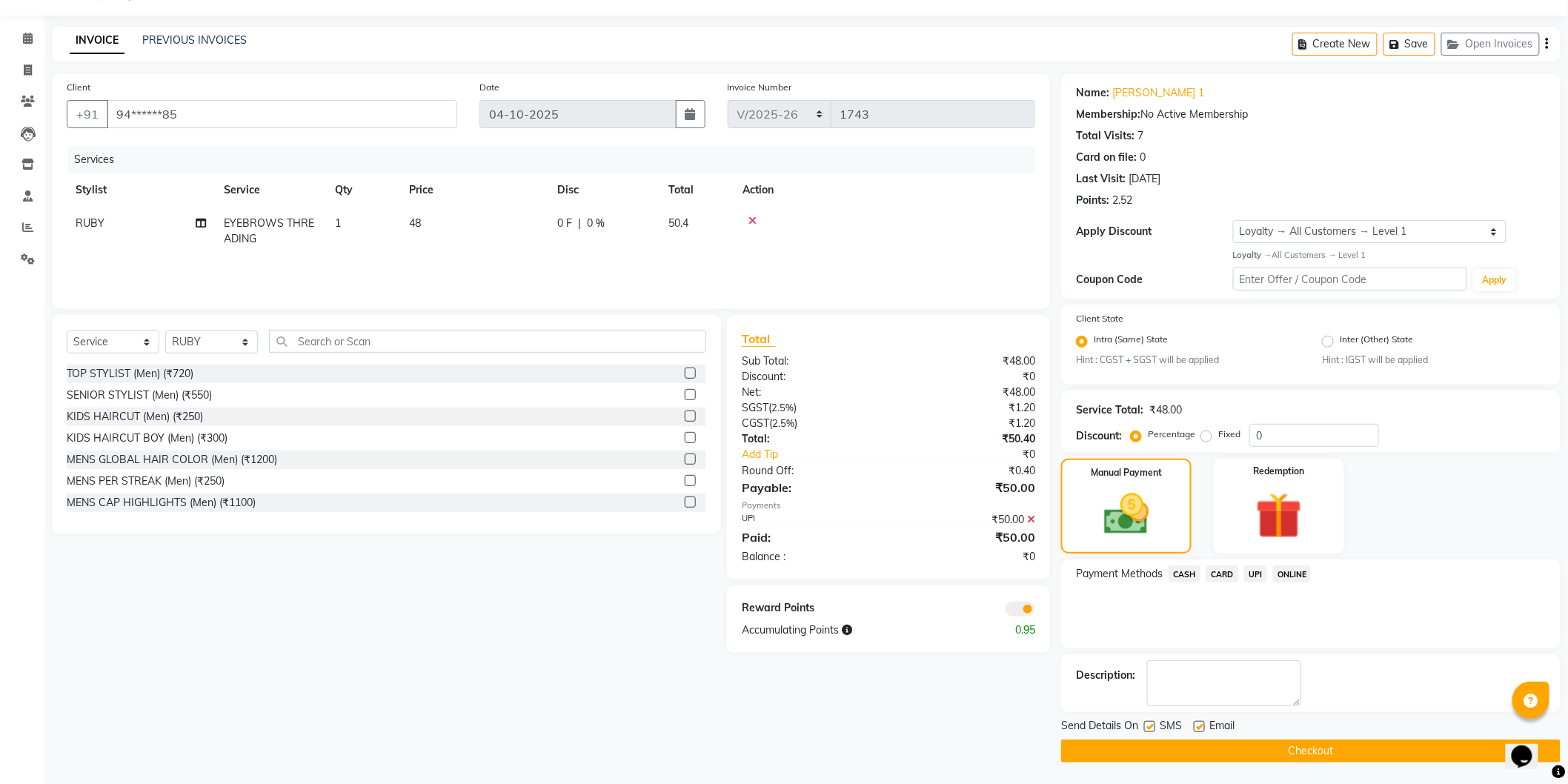
click at [1323, 747] on button "Checkout" at bounding box center [1310, 751] width 500 height 23
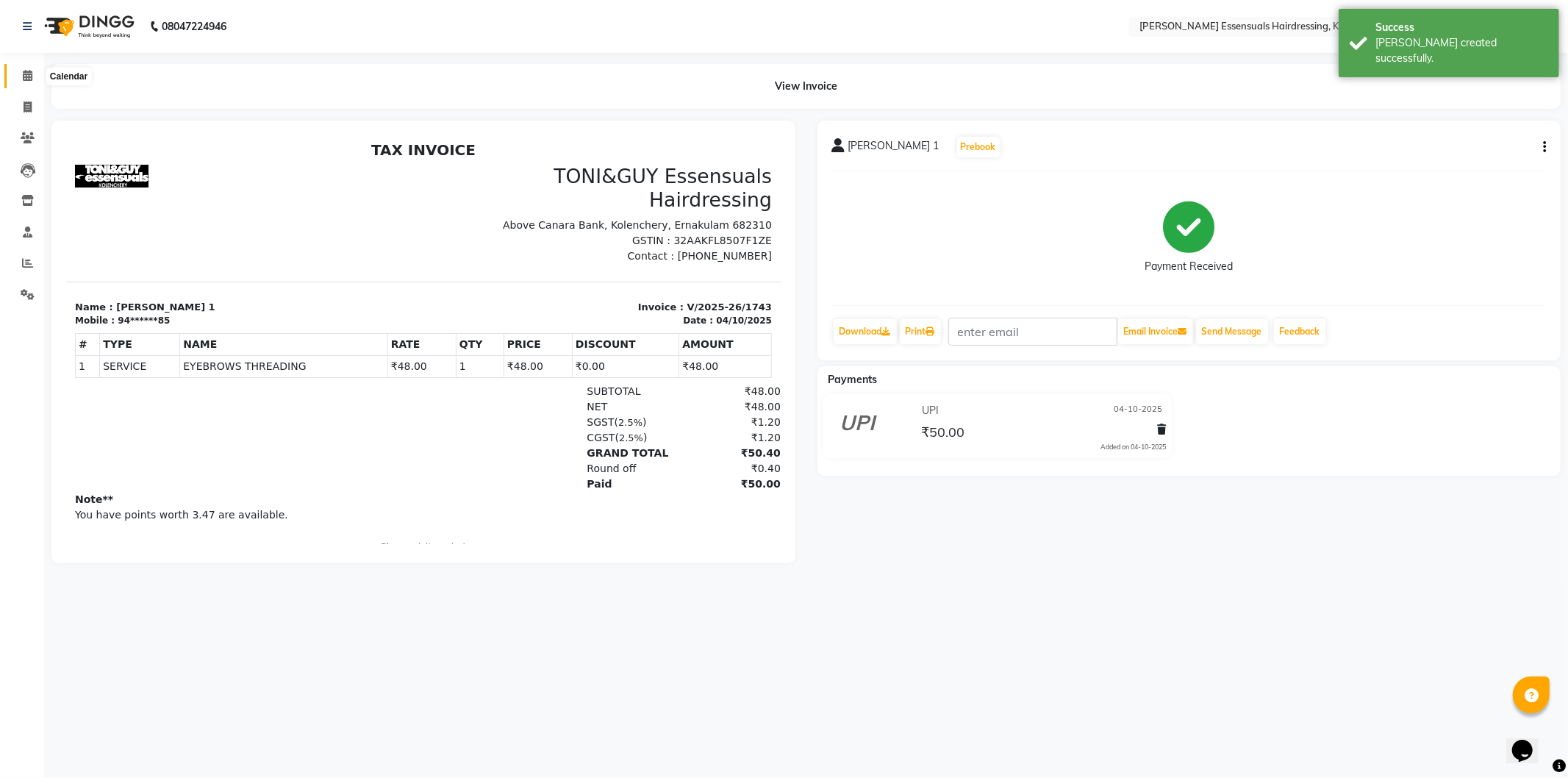
click at [26, 76] on icon at bounding box center [27, 75] width 9 height 11
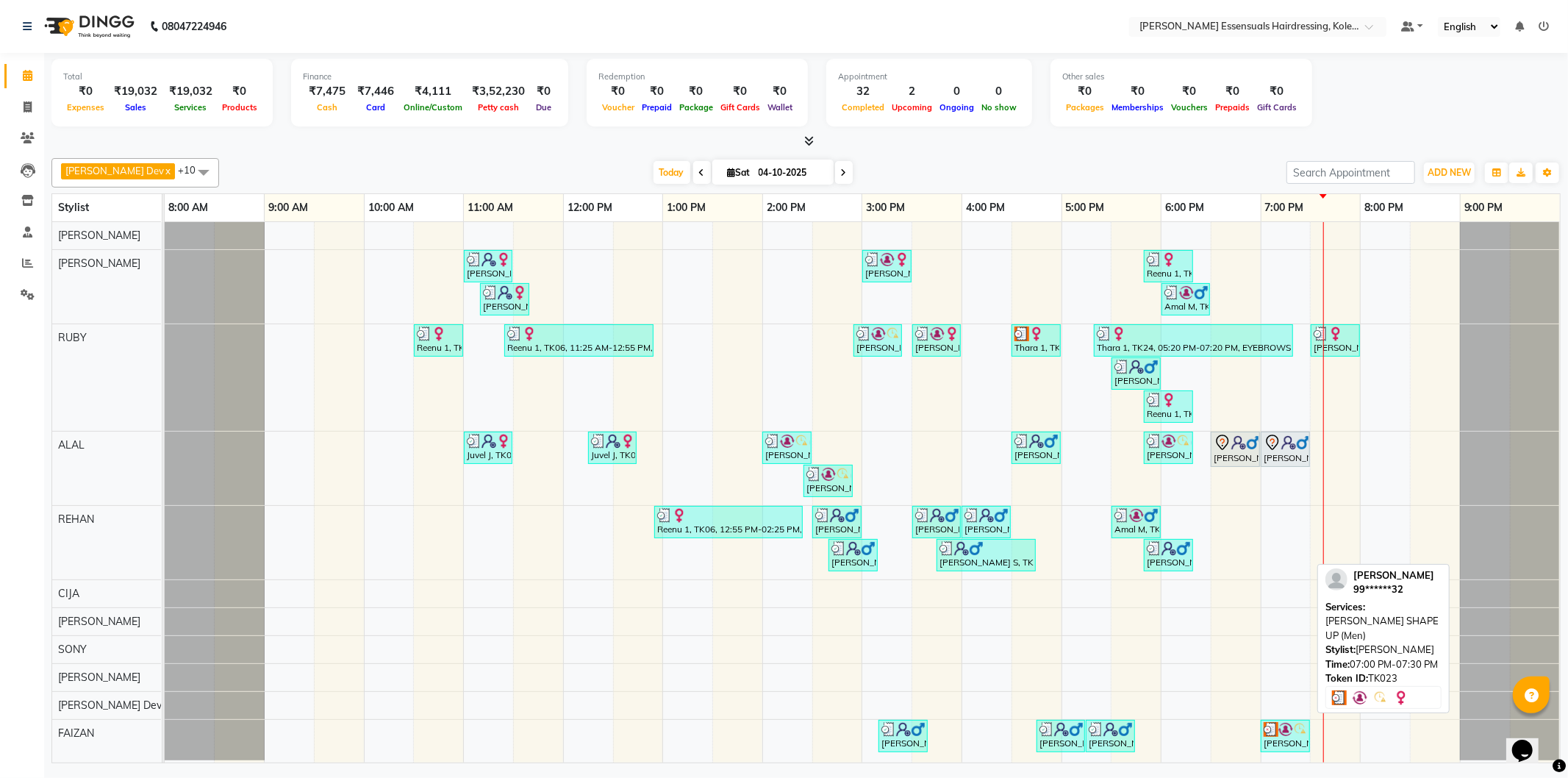
click at [1290, 737] on div "[PERSON_NAME], TK23, 07:00 PM-07:30 PM, [PERSON_NAME] SHAPE UP (Men)" at bounding box center [1285, 736] width 46 height 28
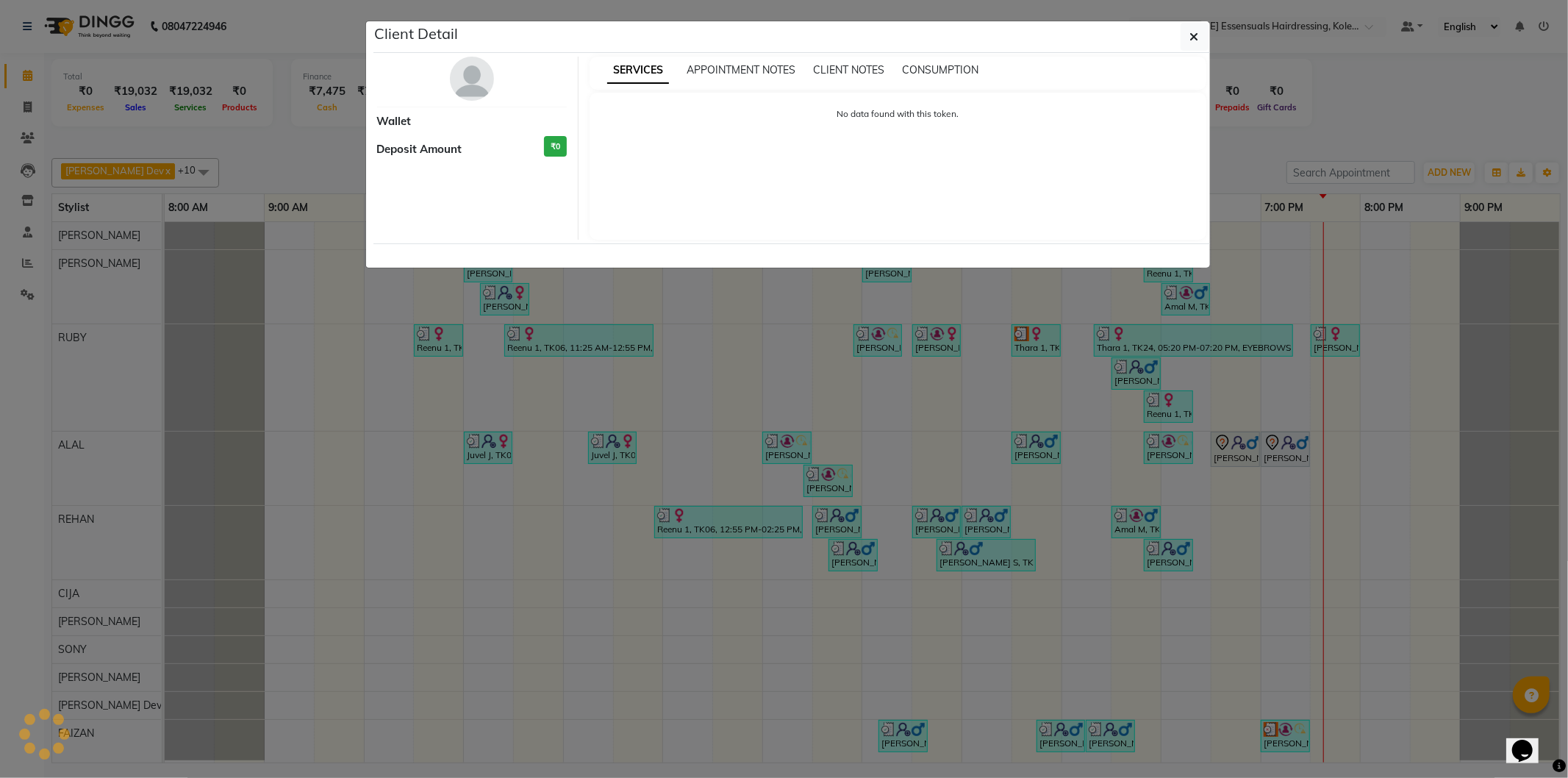
select select "3"
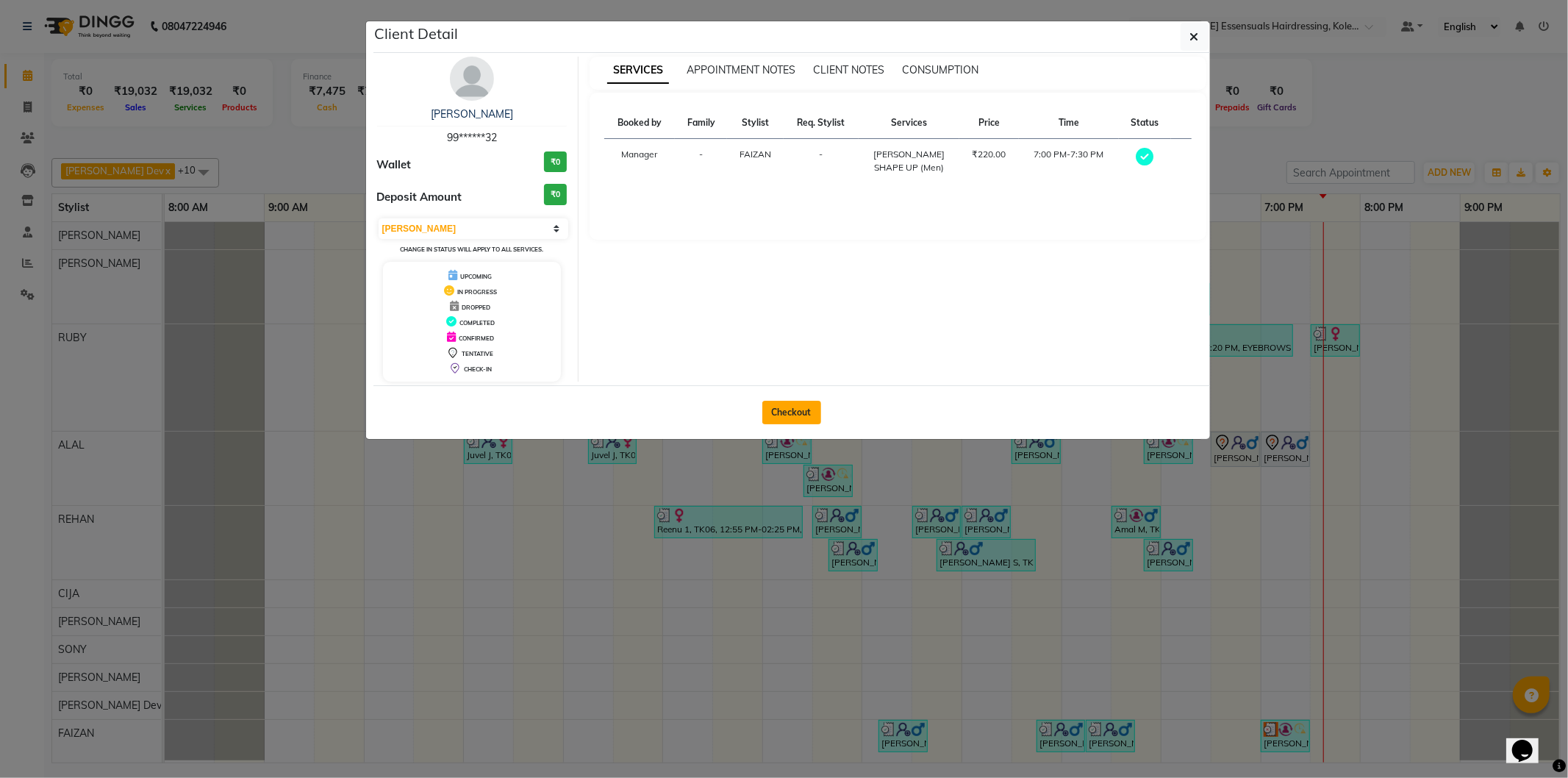
click at [815, 414] on button "Checkout" at bounding box center [791, 412] width 58 height 23
select select "service"
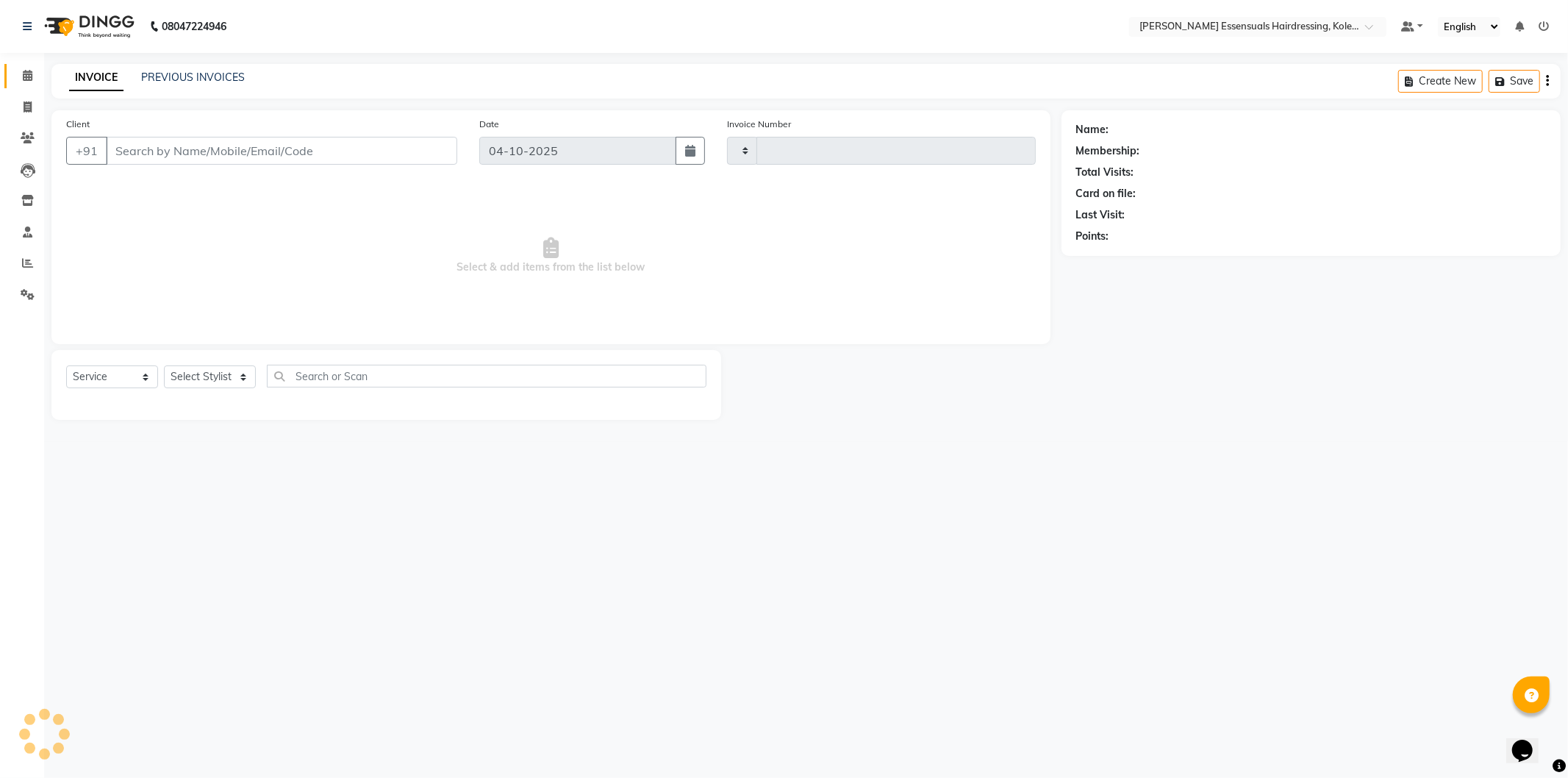
type input "1744"
select select "8281"
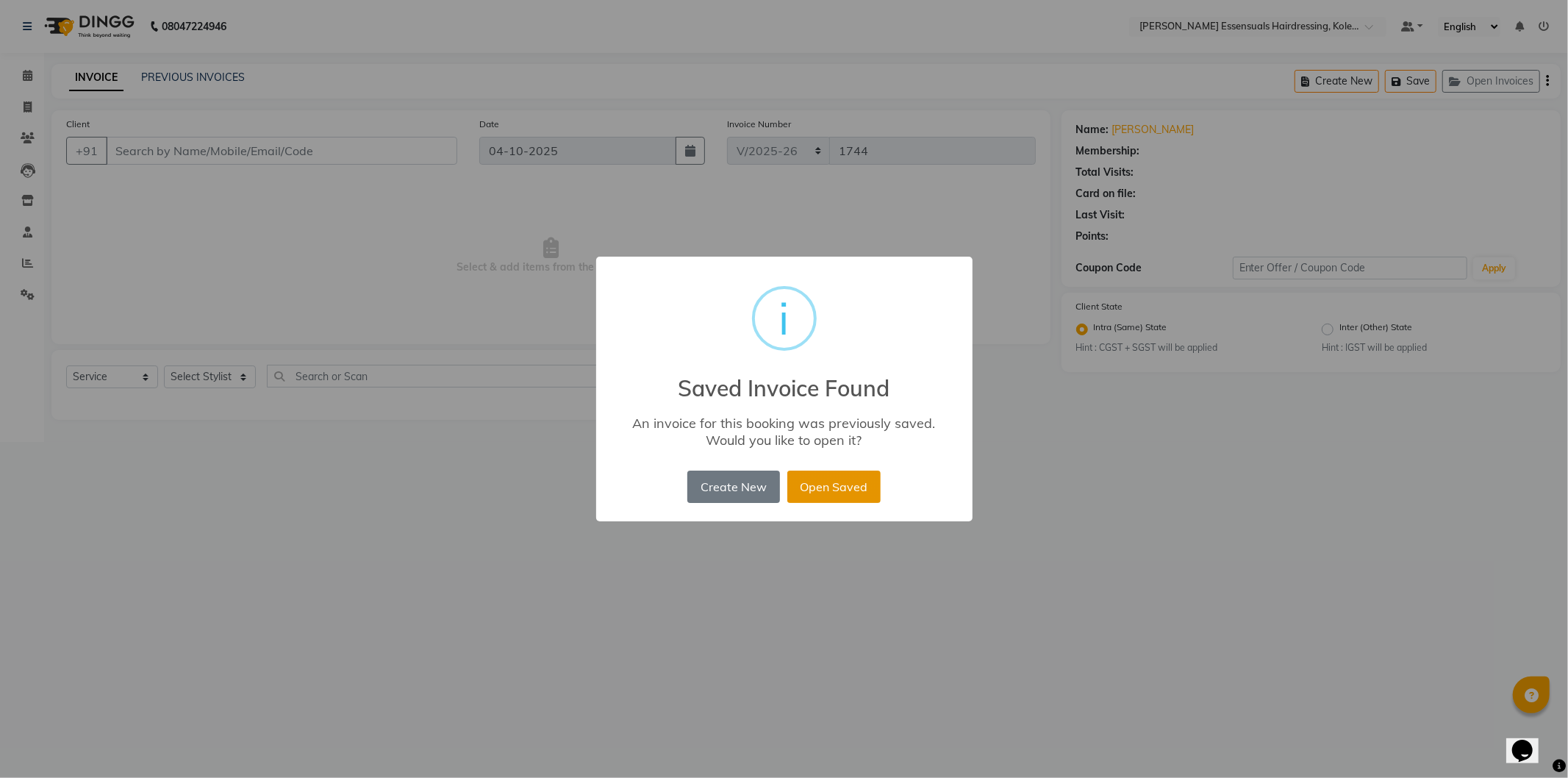
click at [848, 495] on button "Open Saved" at bounding box center [833, 487] width 94 height 33
type input "99******32"
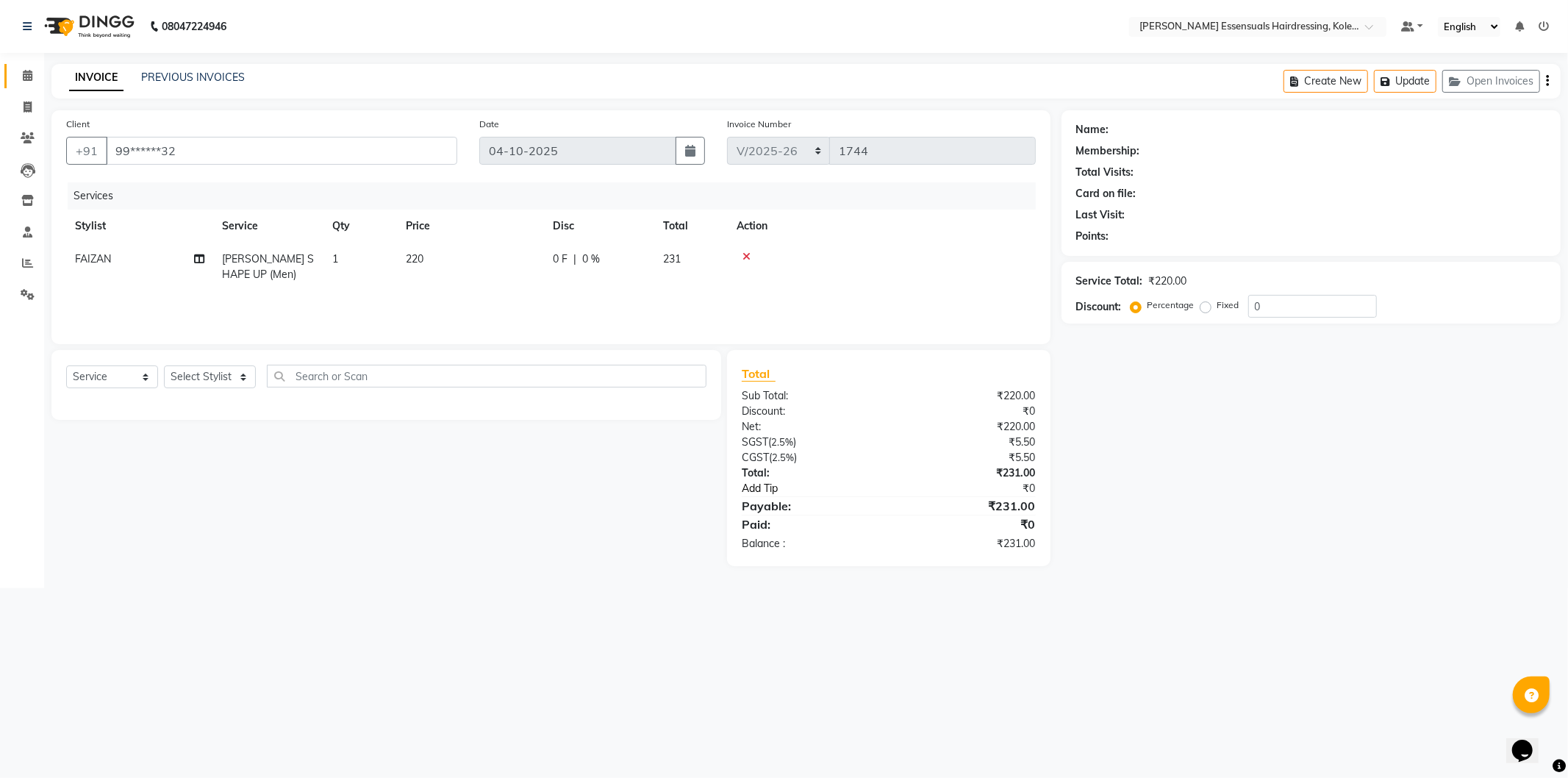
select select "1: Object"
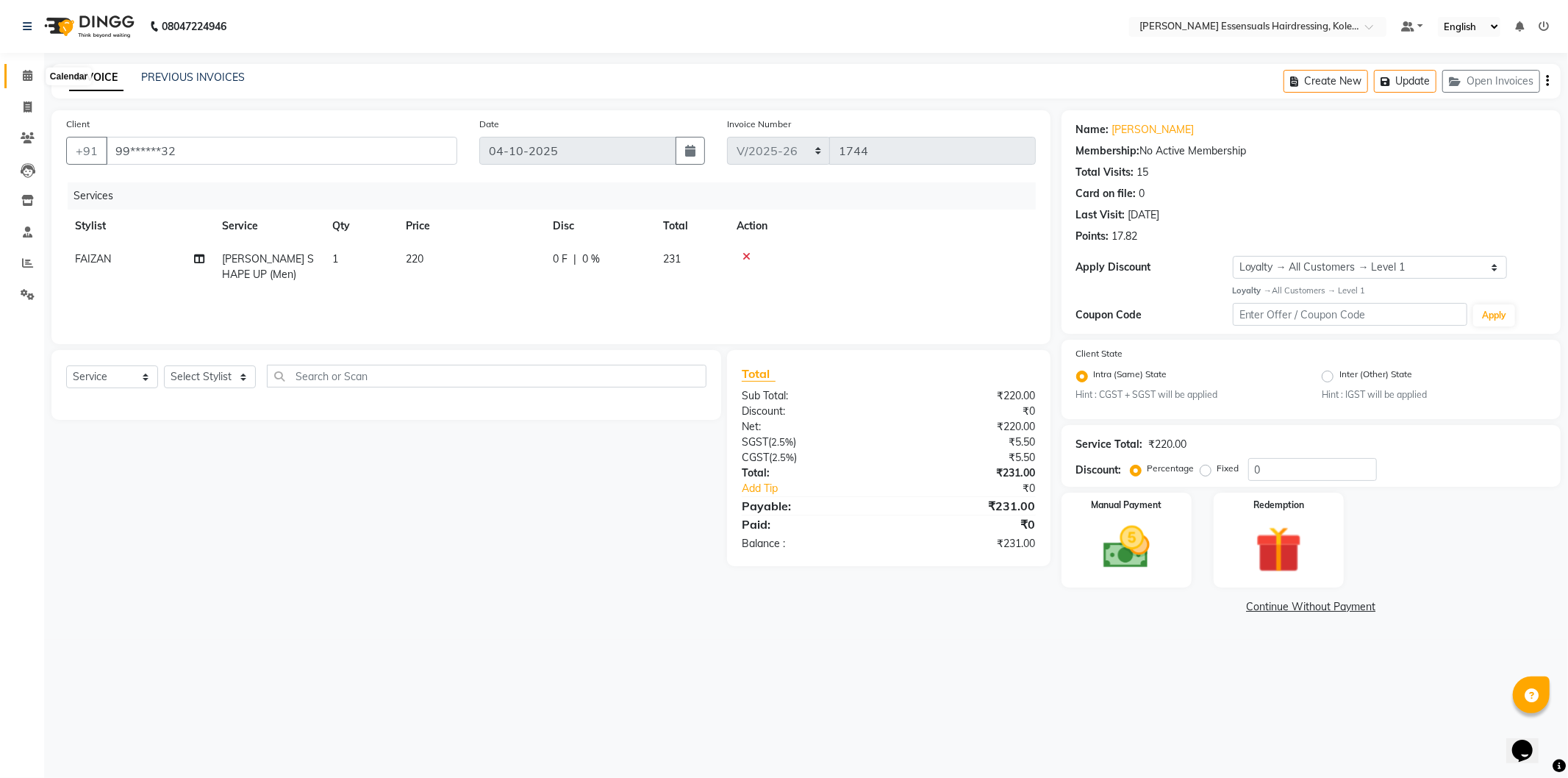
click at [23, 77] on icon at bounding box center [27, 75] width 9 height 11
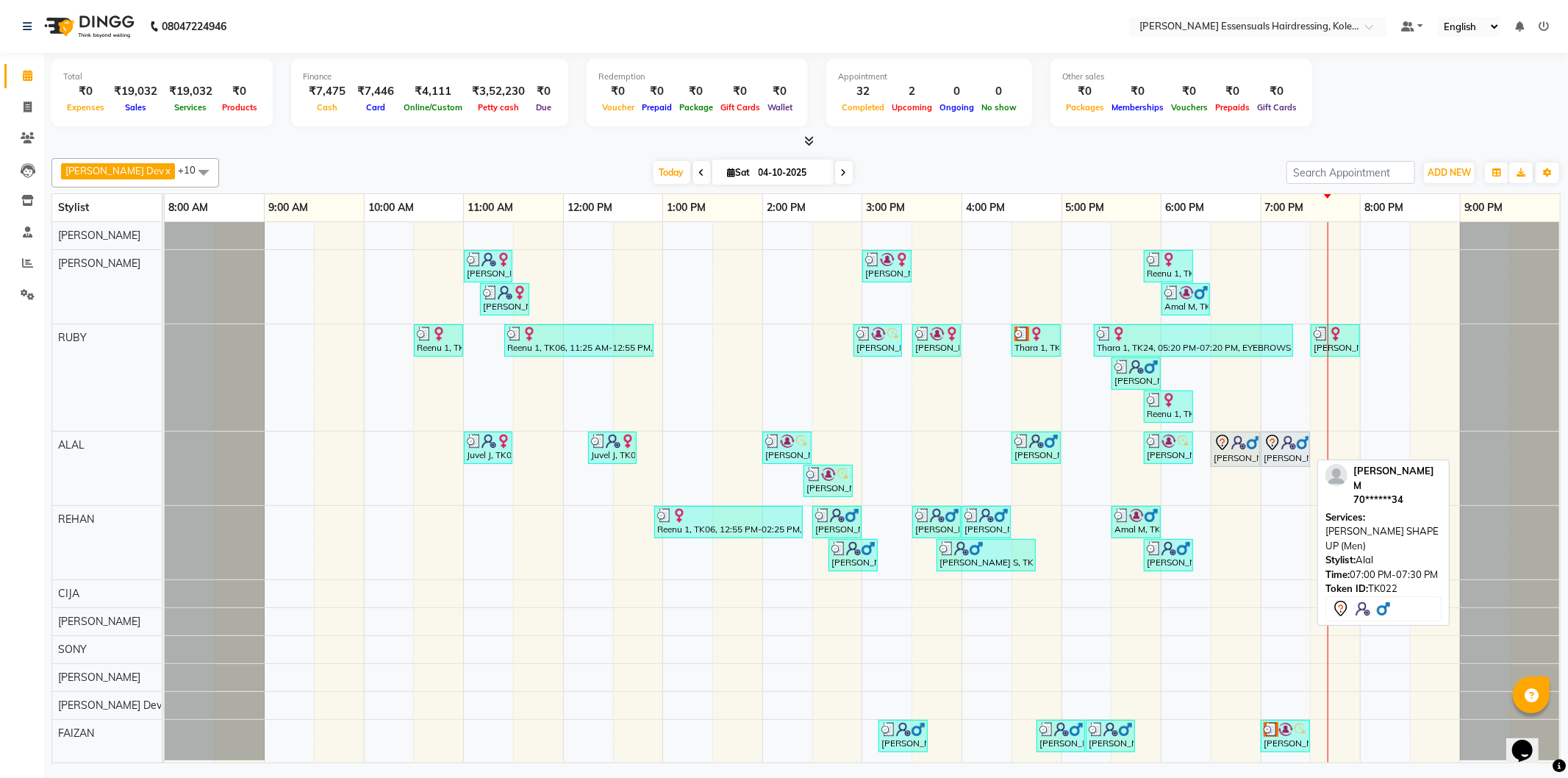
click at [1284, 443] on img at bounding box center [1288, 443] width 15 height 15
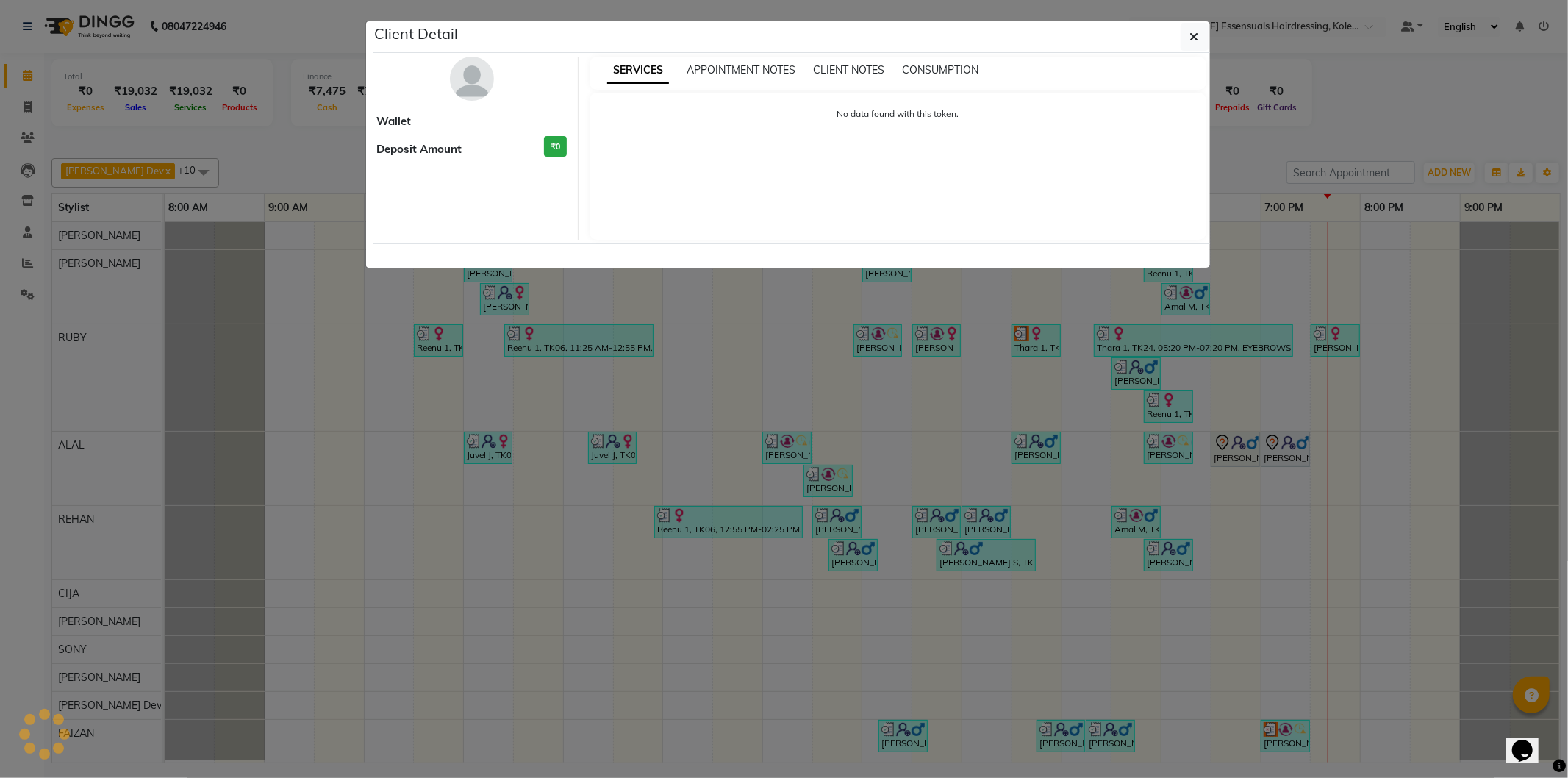
select select "7"
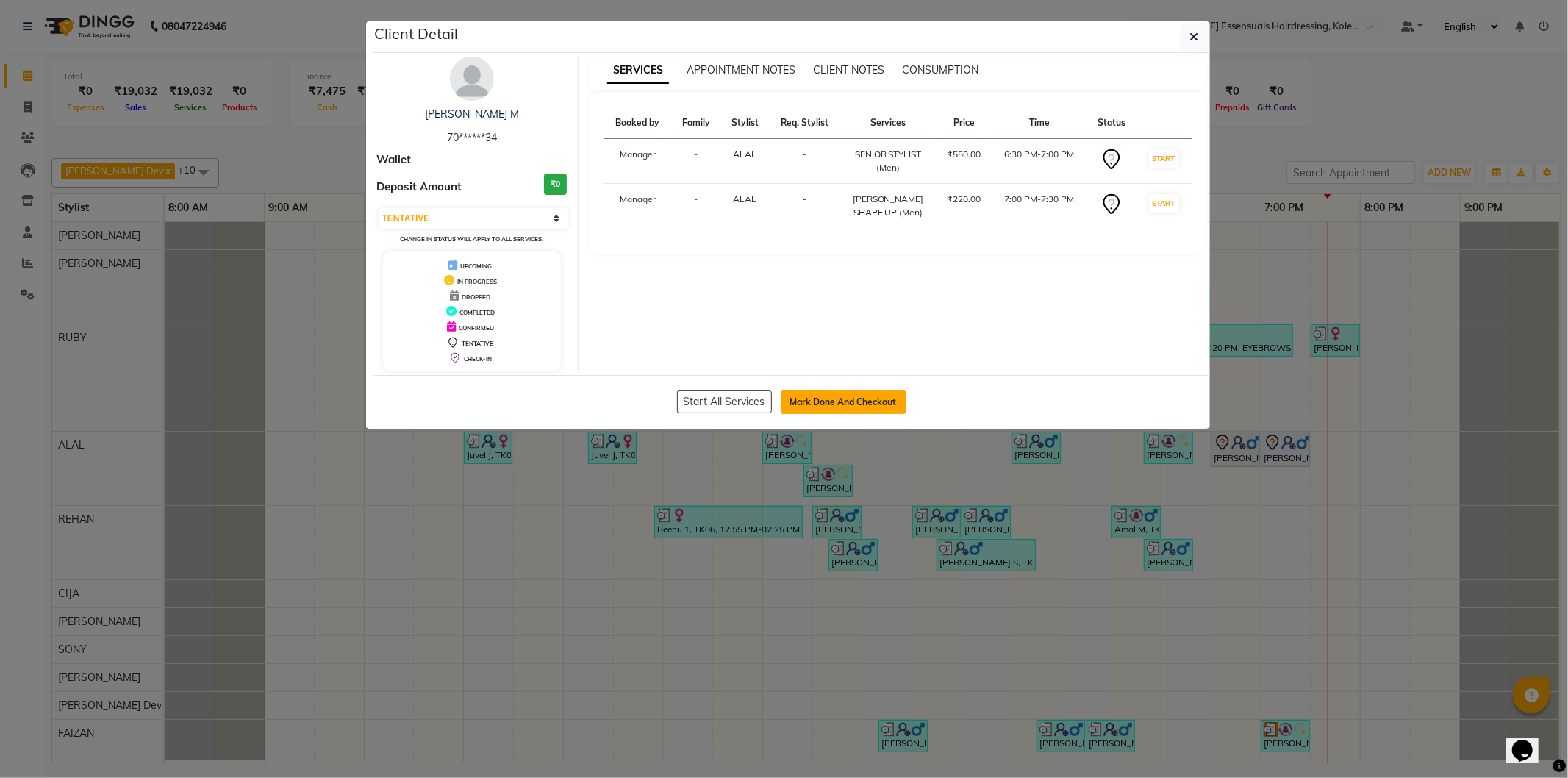
click at [842, 397] on button "Mark Done And Checkout" at bounding box center [844, 401] width 125 height 23
select select "service"
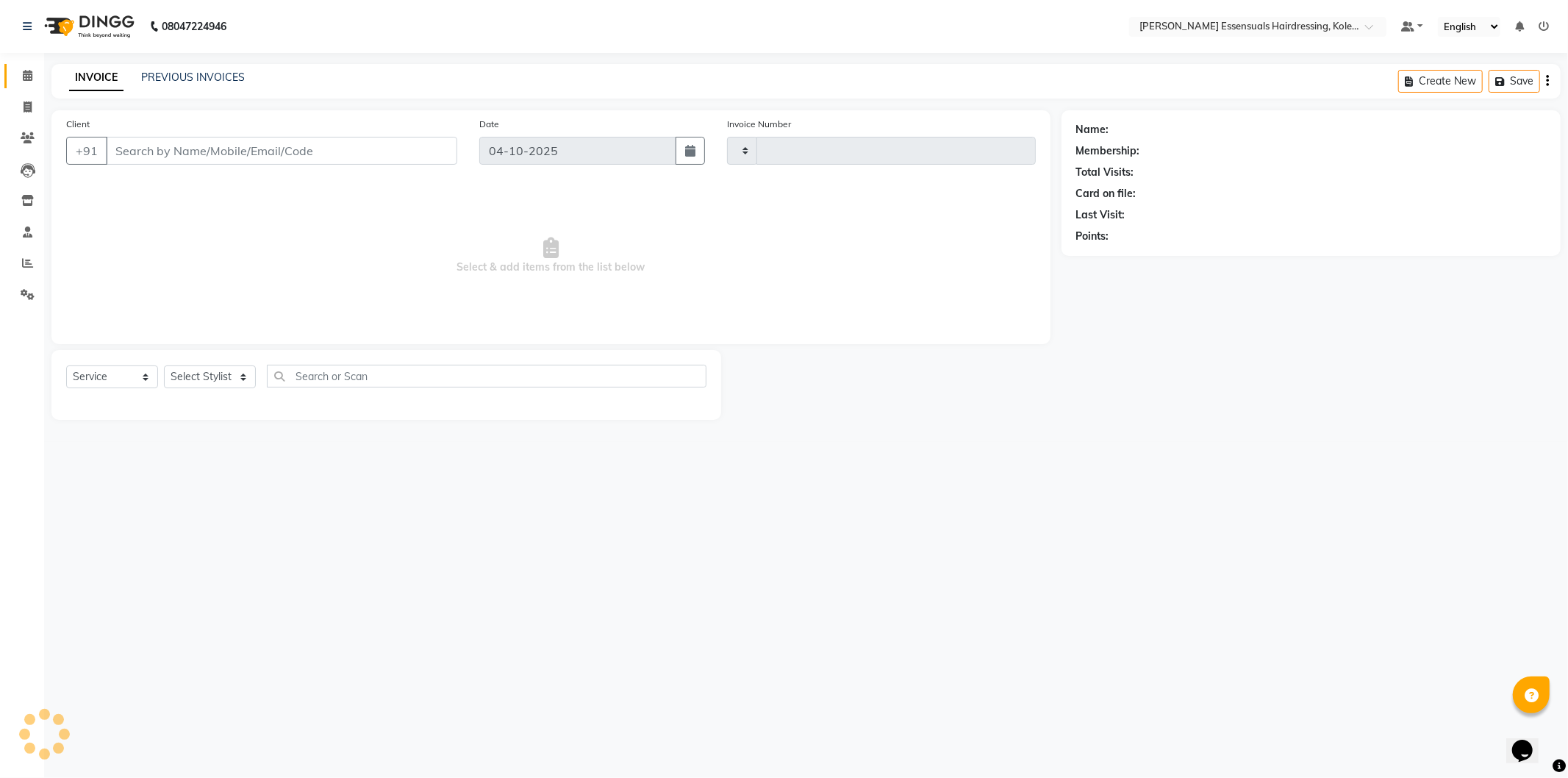
type input "1744"
select select "8281"
type input "70******34"
select select "79970"
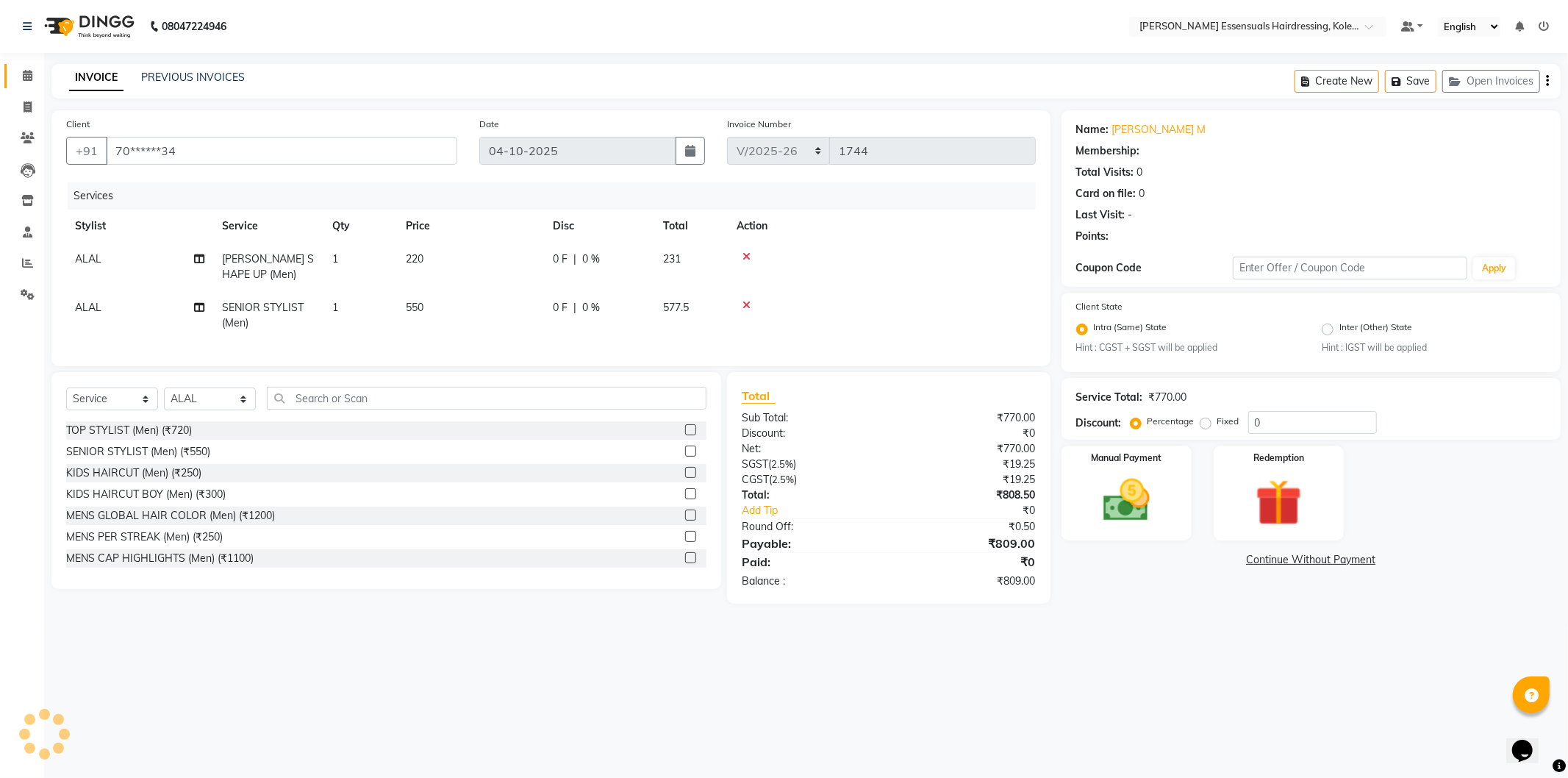
select select "1: Object"
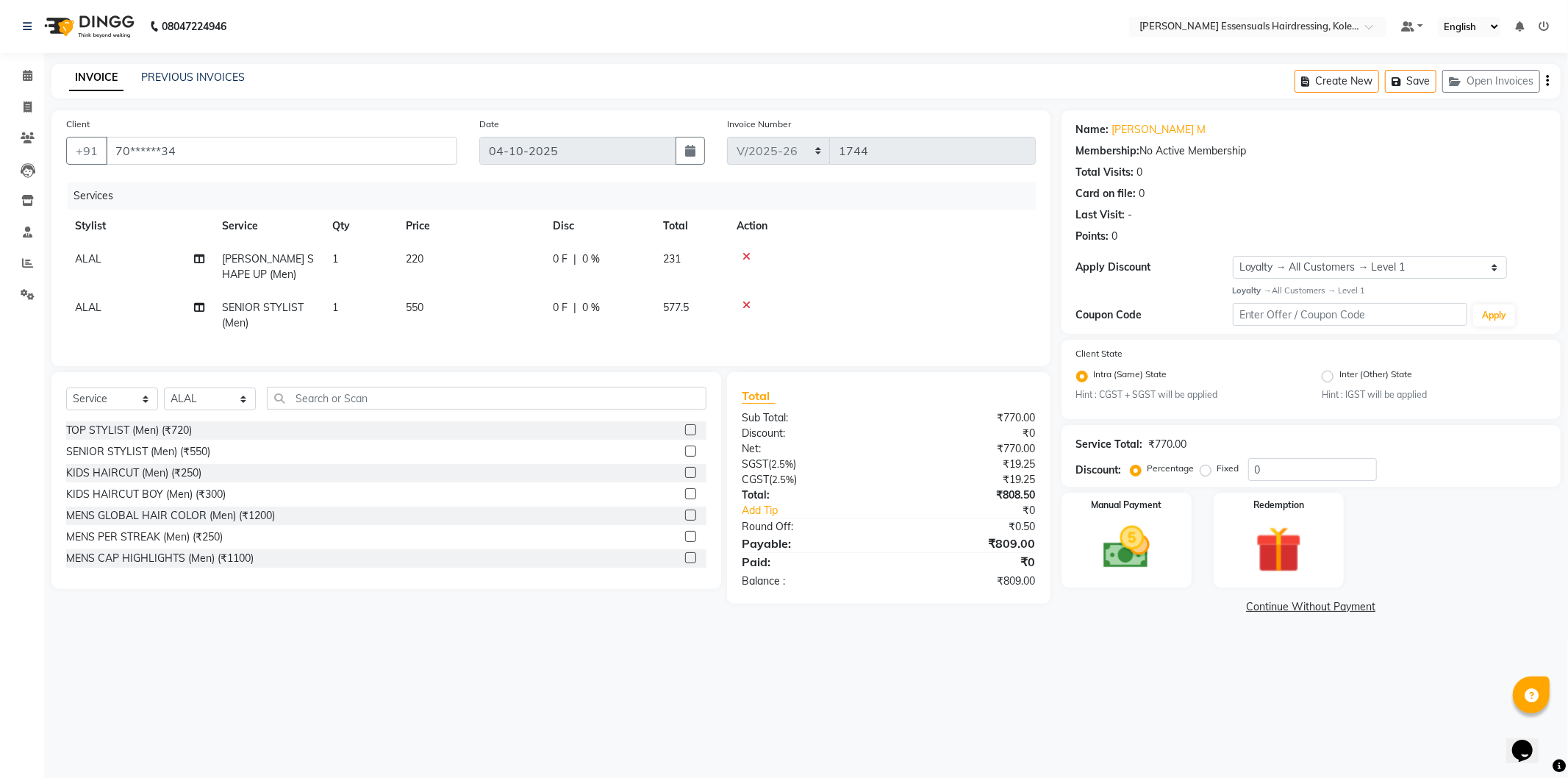
click at [747, 304] on icon at bounding box center [746, 305] width 8 height 10
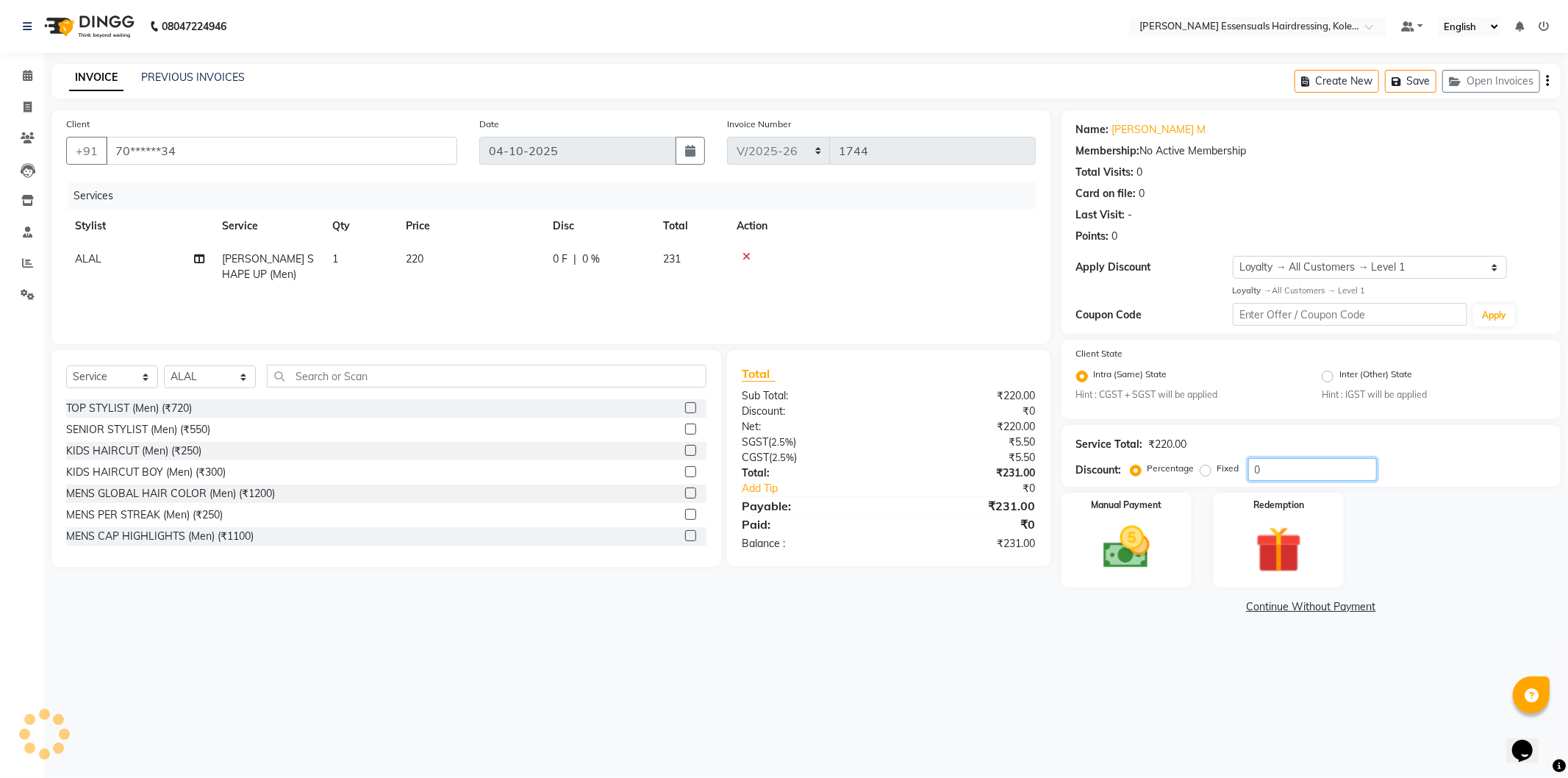
click at [1297, 472] on input "0" at bounding box center [1313, 469] width 129 height 23
type input "10"
click at [1106, 534] on img at bounding box center [1126, 548] width 79 height 56
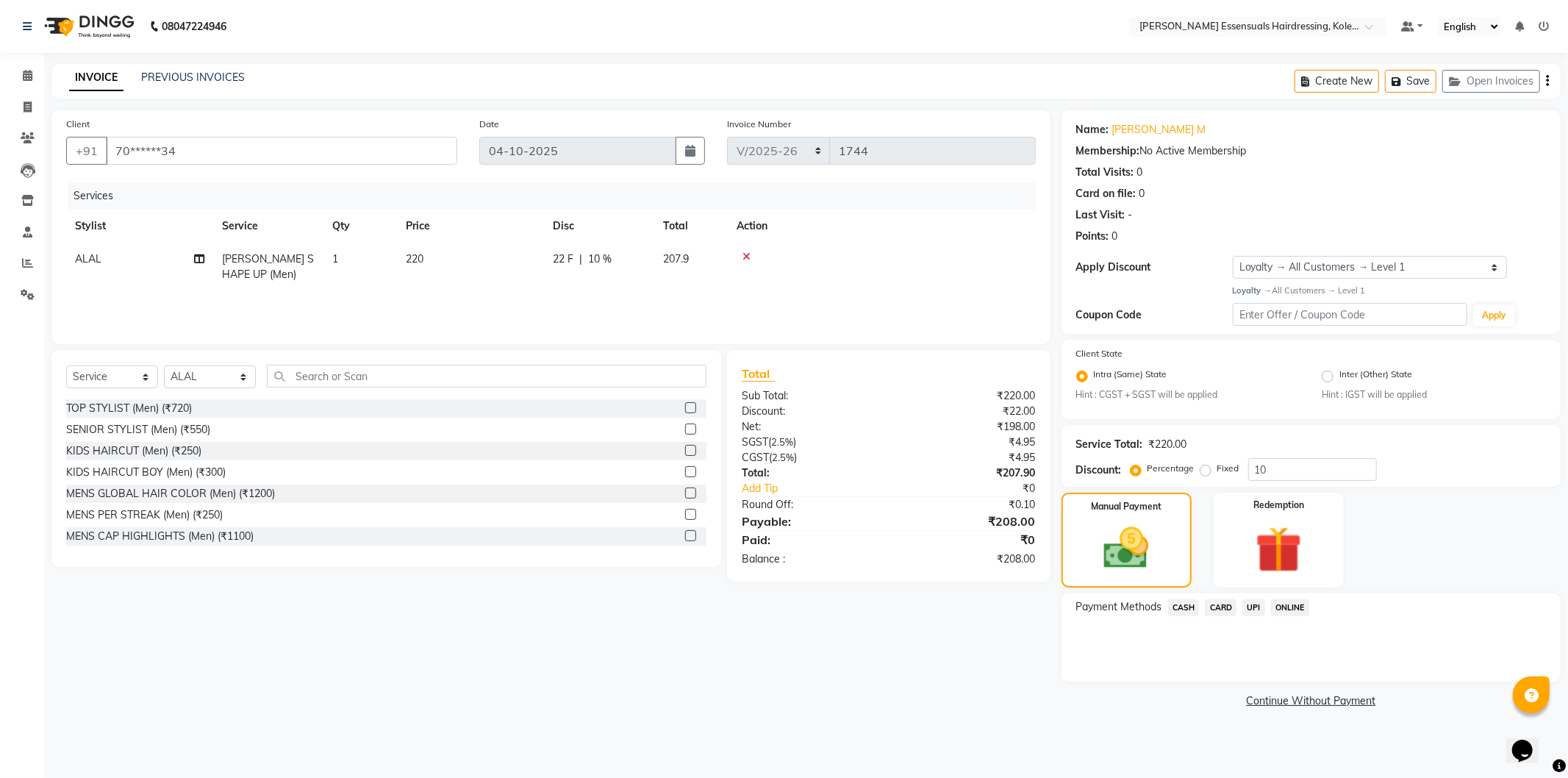
click at [1260, 606] on span "UPI" at bounding box center [1254, 608] width 23 height 17
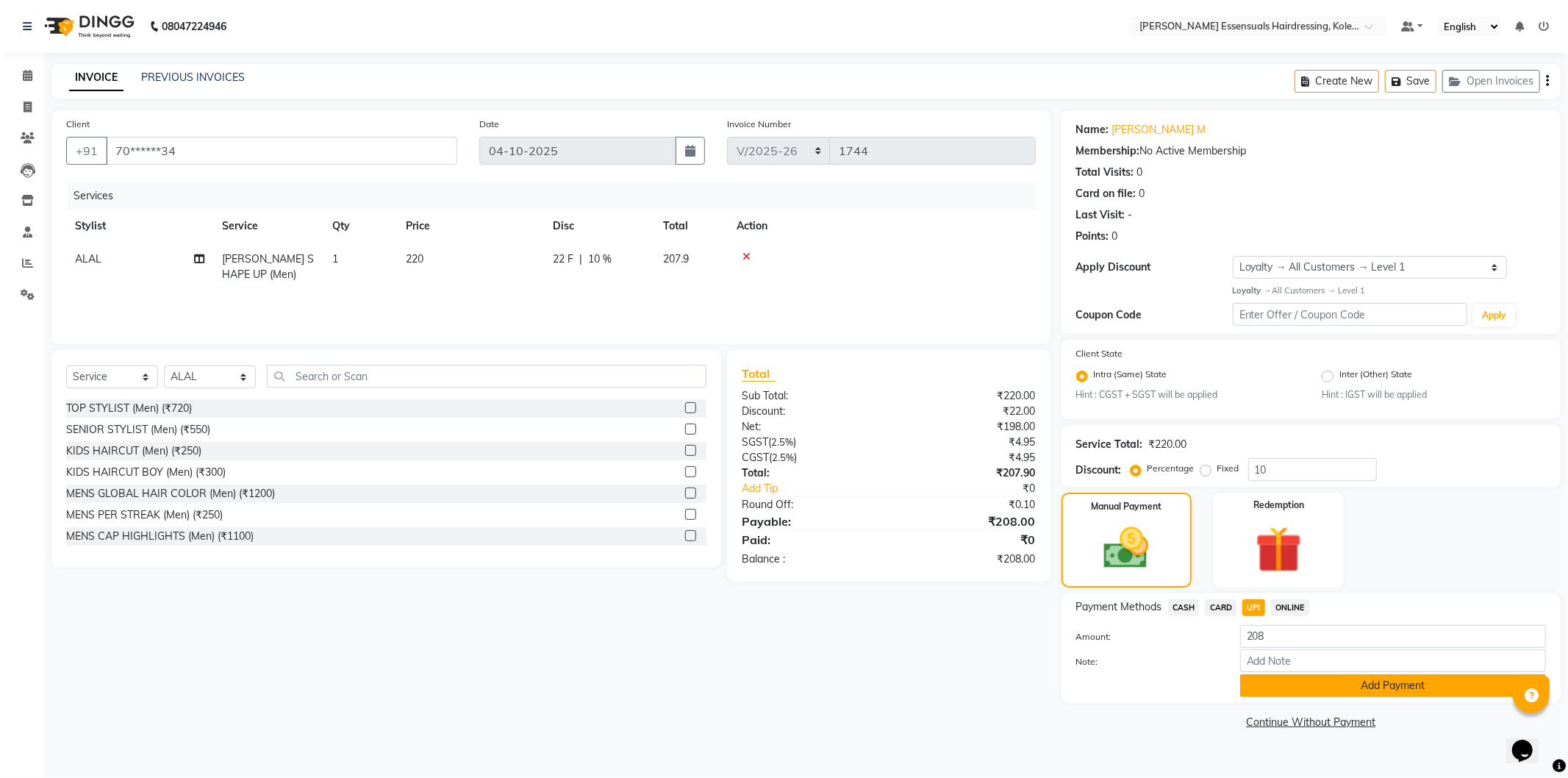
click at [1270, 687] on button "Add Payment" at bounding box center [1393, 686] width 306 height 23
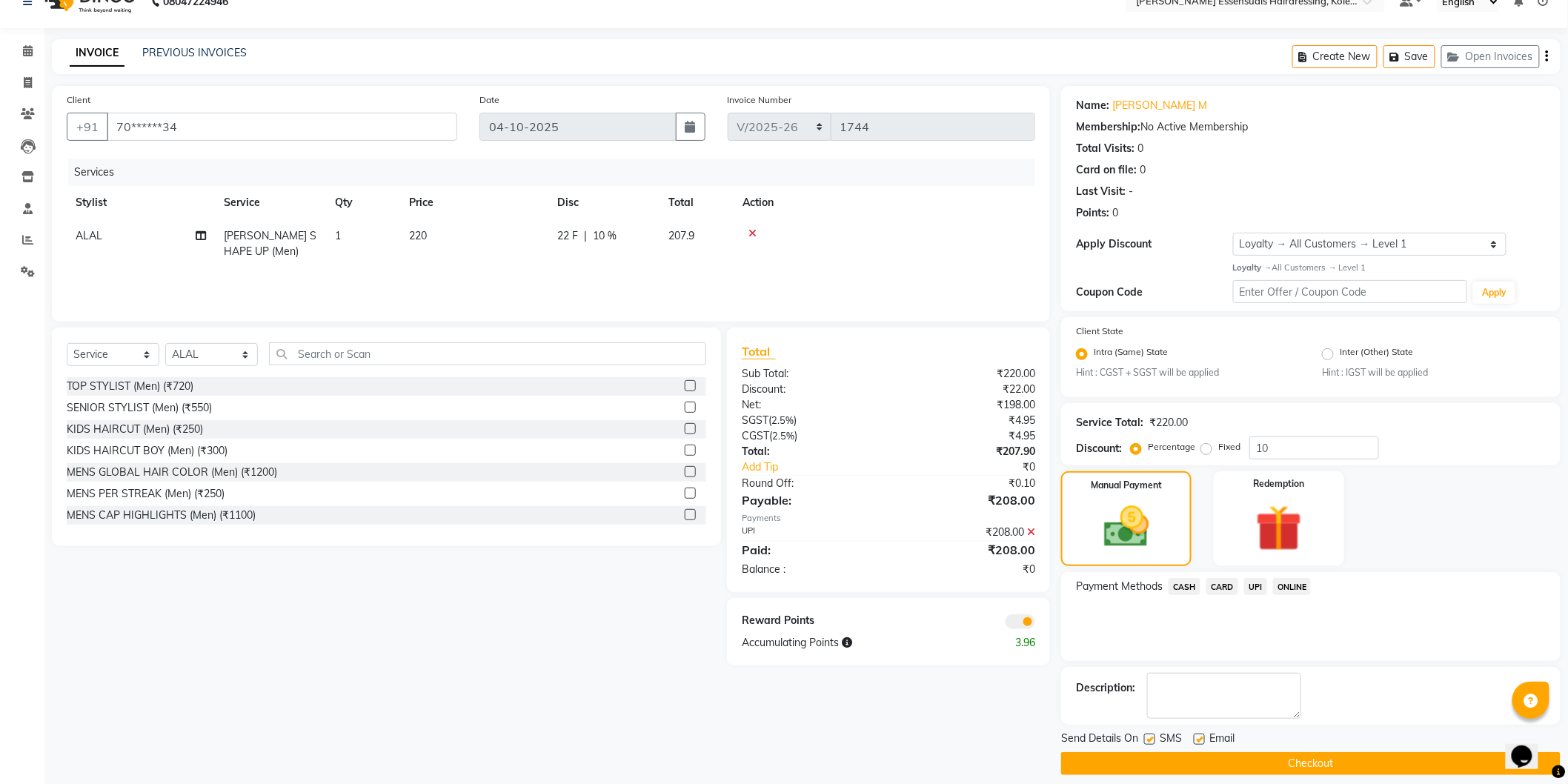
scroll to position [38, 0]
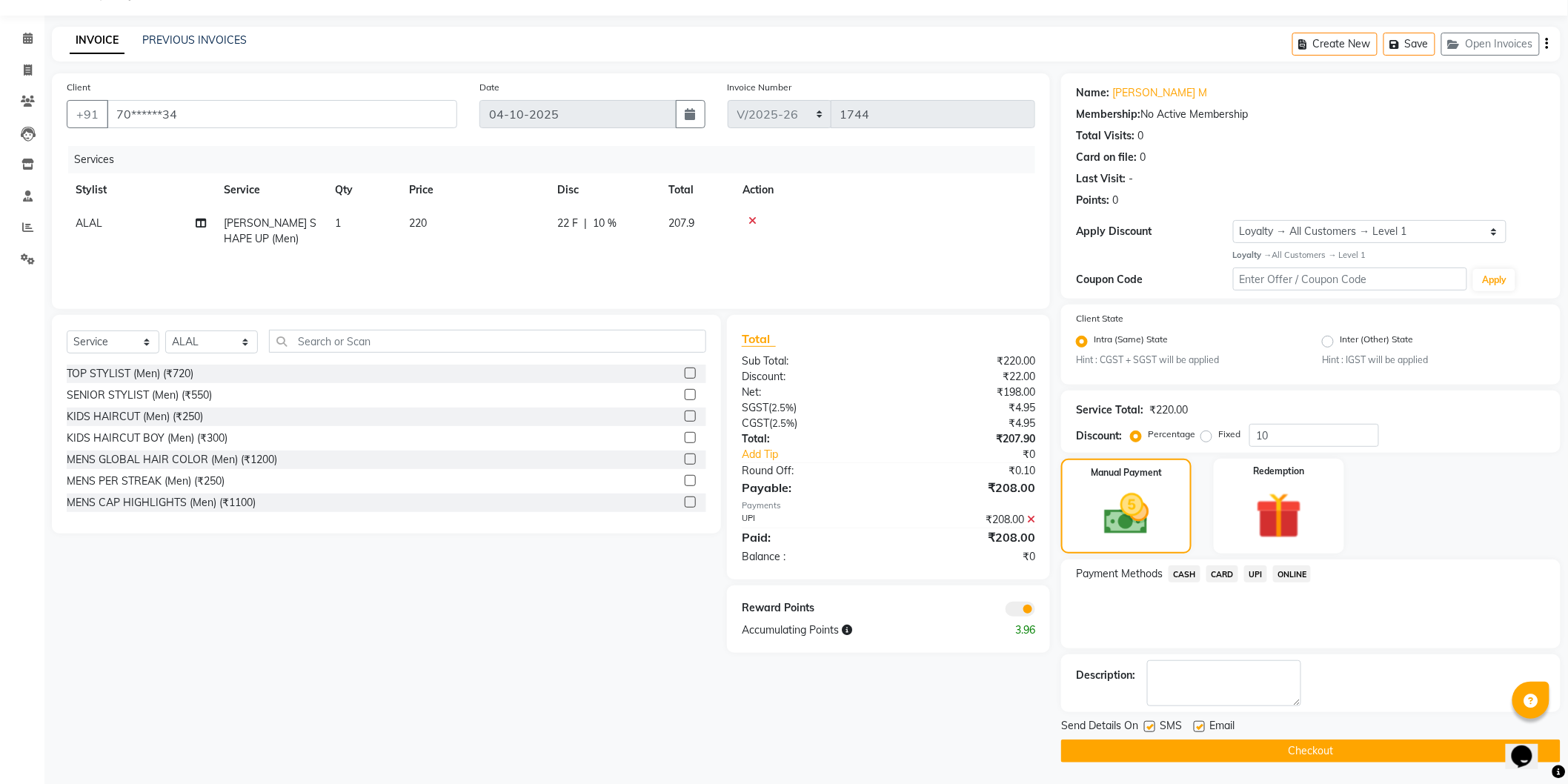
click at [1268, 746] on button "Checkout" at bounding box center [1310, 751] width 500 height 23
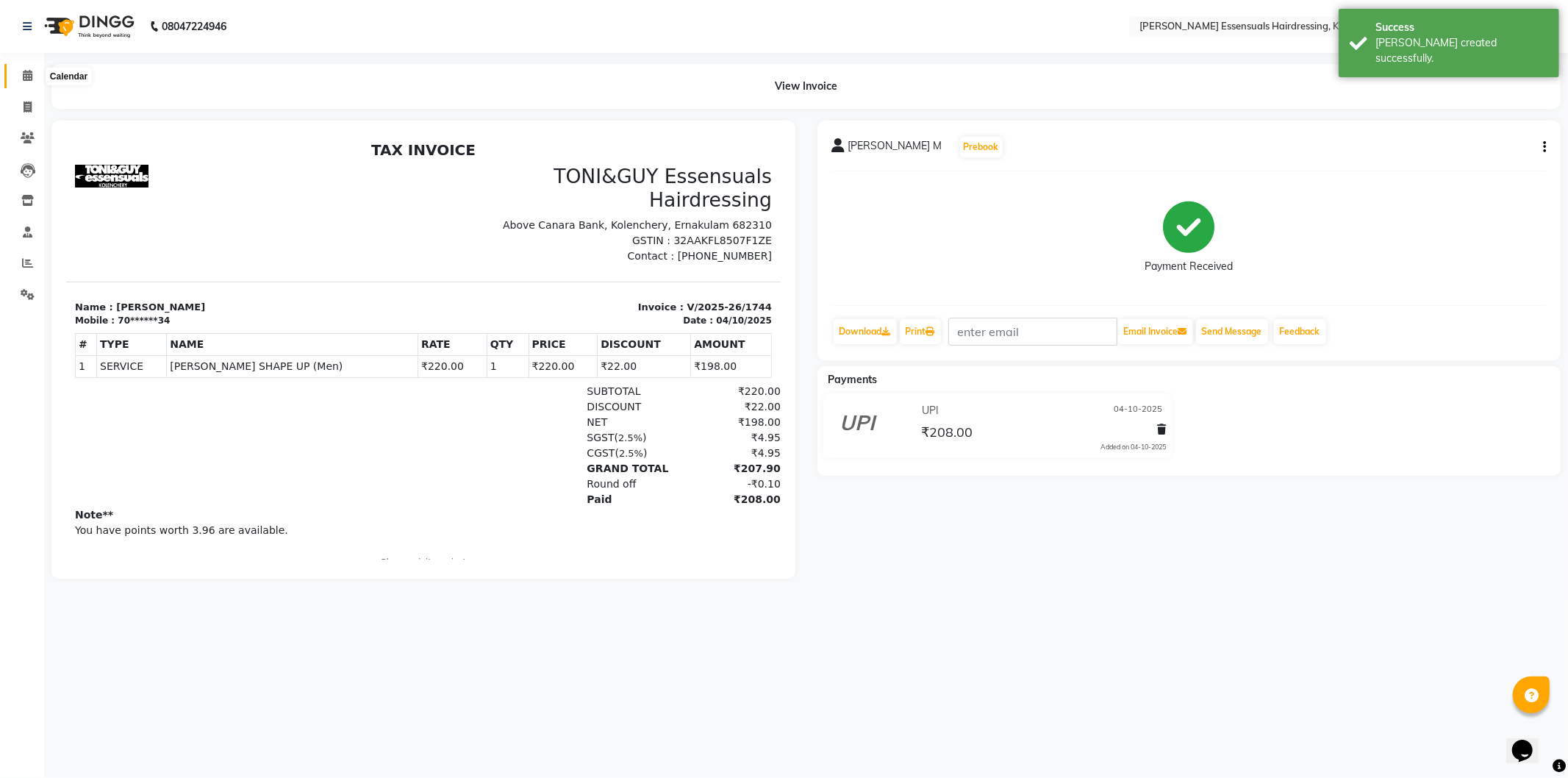
click at [33, 69] on span at bounding box center [27, 77] width 26 height 17
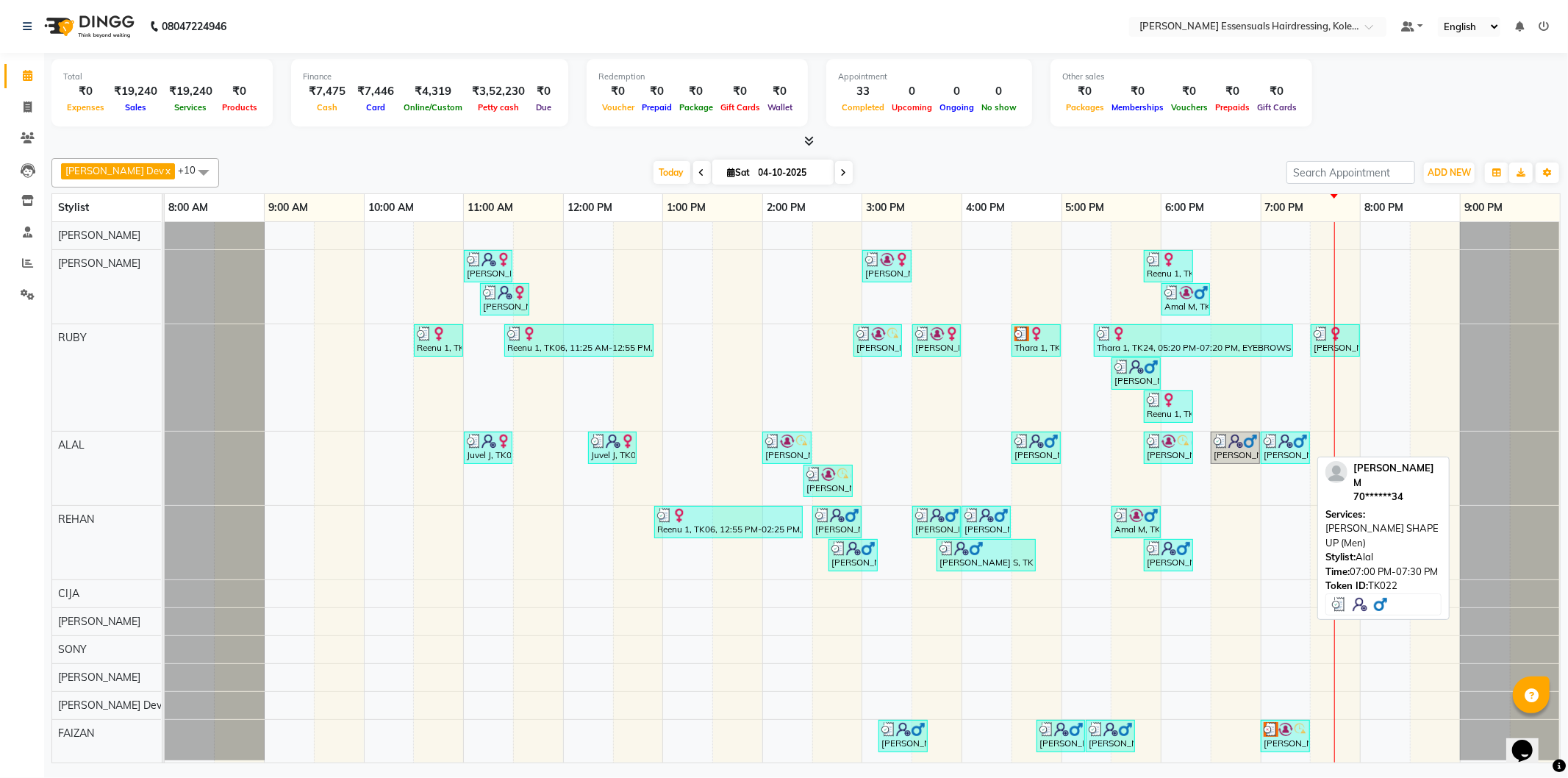
click at [1273, 451] on div "[PERSON_NAME], TK22, 07:00 PM-07:30 PM, [PERSON_NAME] SHAPE UP (Men)" at bounding box center [1285, 448] width 46 height 28
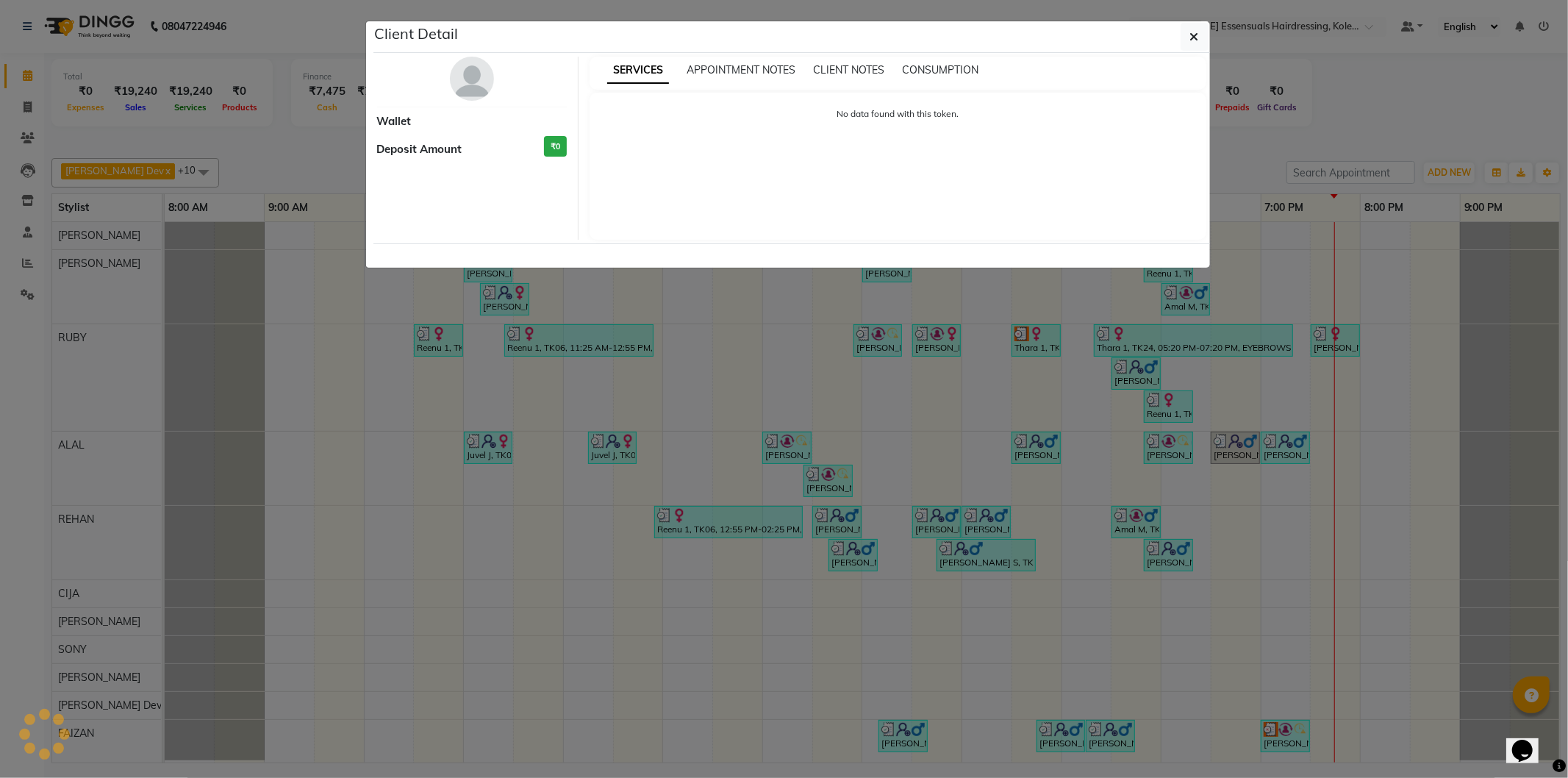
select select "3"
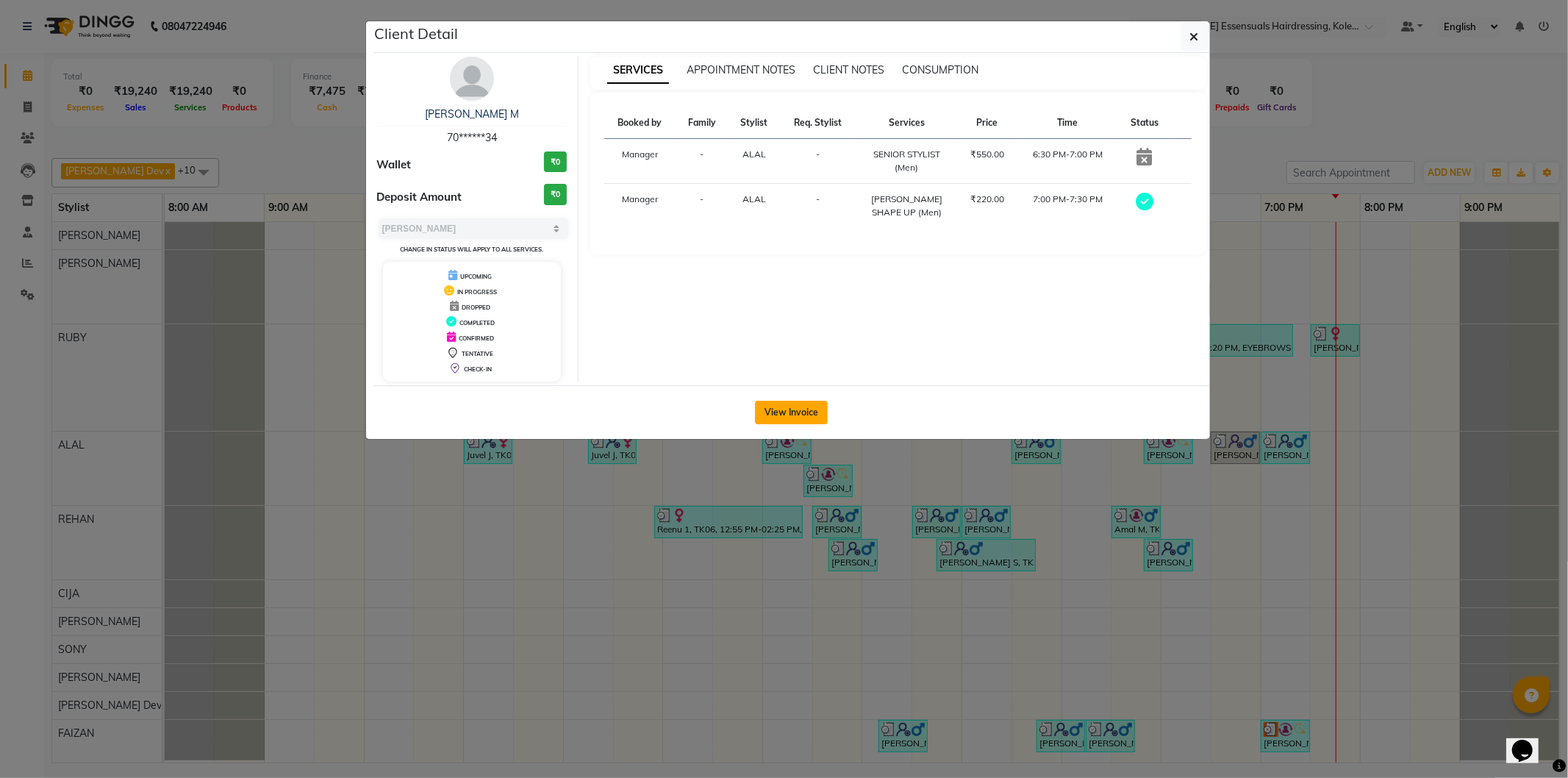
click at [805, 406] on button "View Invoice" at bounding box center [791, 412] width 73 height 23
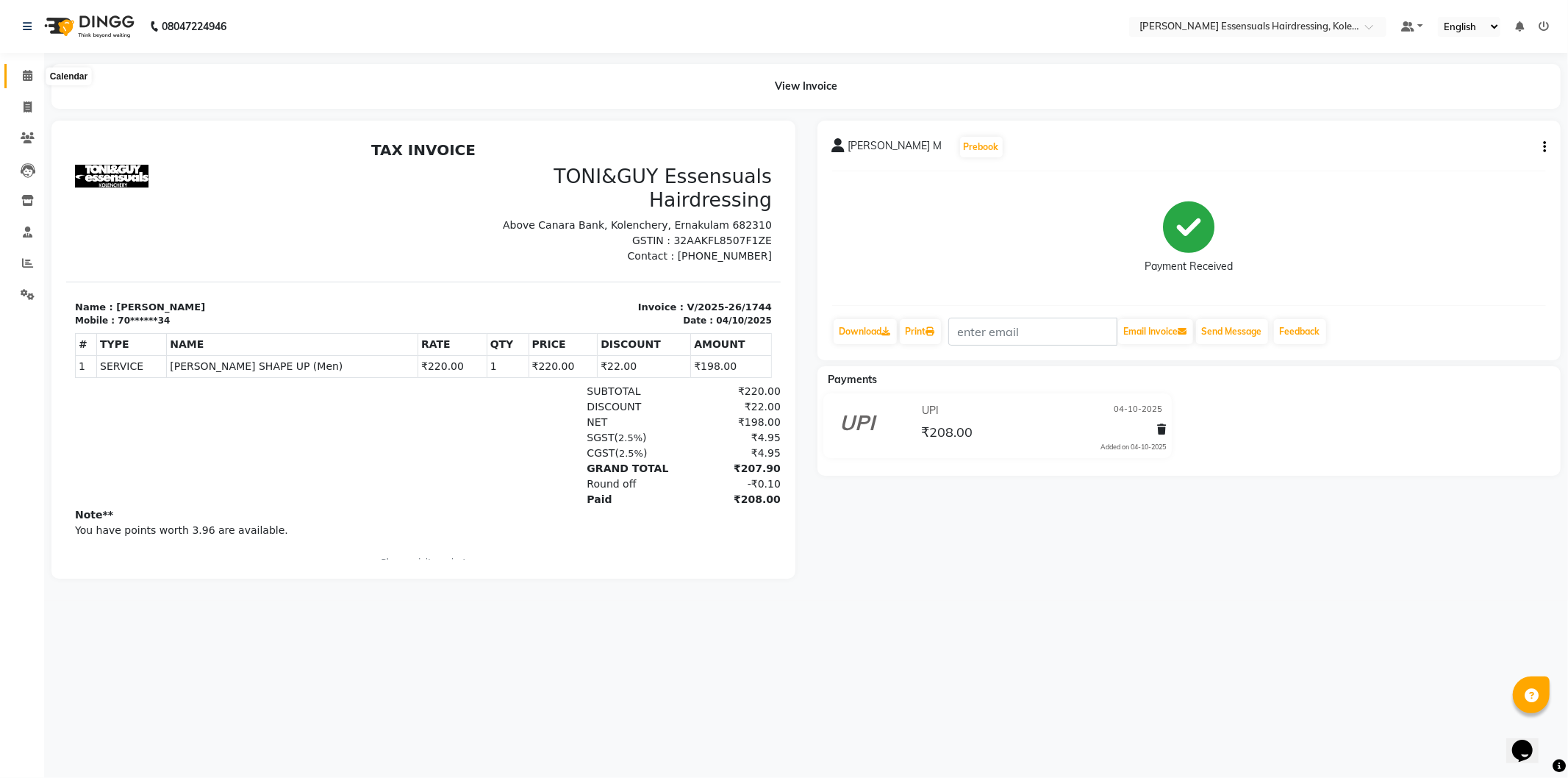
click at [27, 74] on icon at bounding box center [27, 75] width 9 height 11
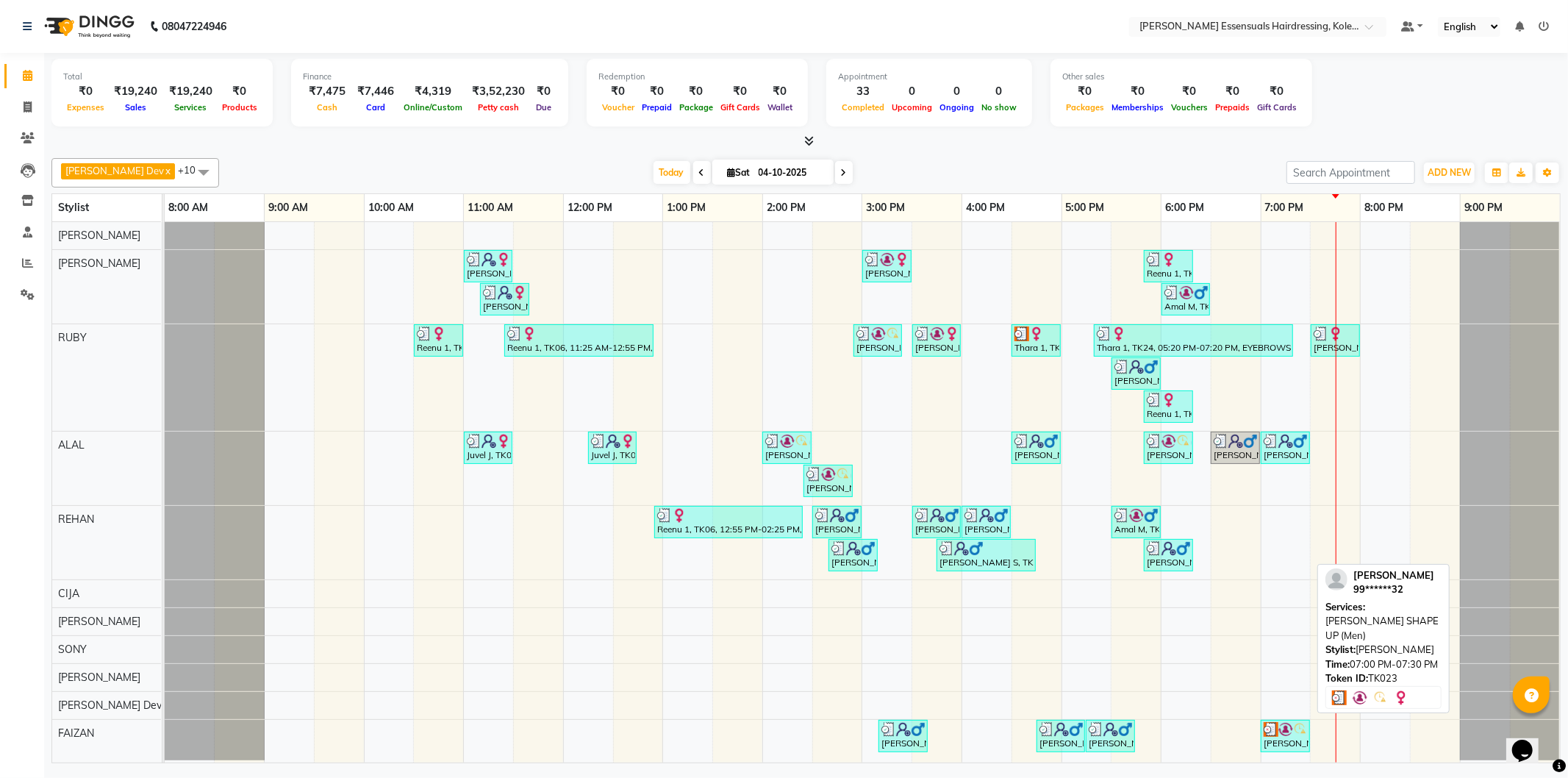
click at [1279, 738] on div "[PERSON_NAME], TK23, 07:00 PM-07:30 PM, [PERSON_NAME] SHAPE UP (Men)" at bounding box center [1285, 736] width 46 height 28
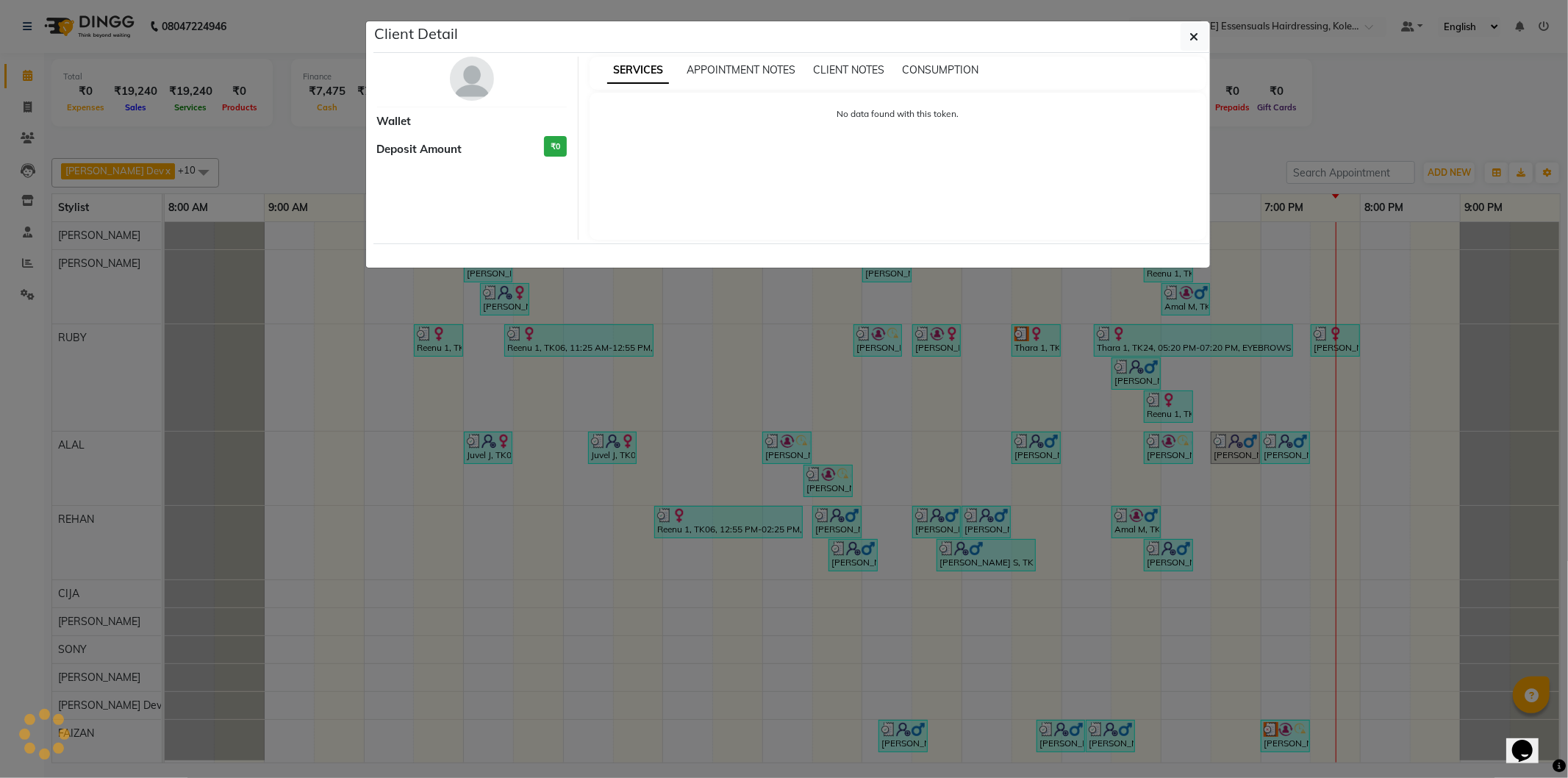
select select "3"
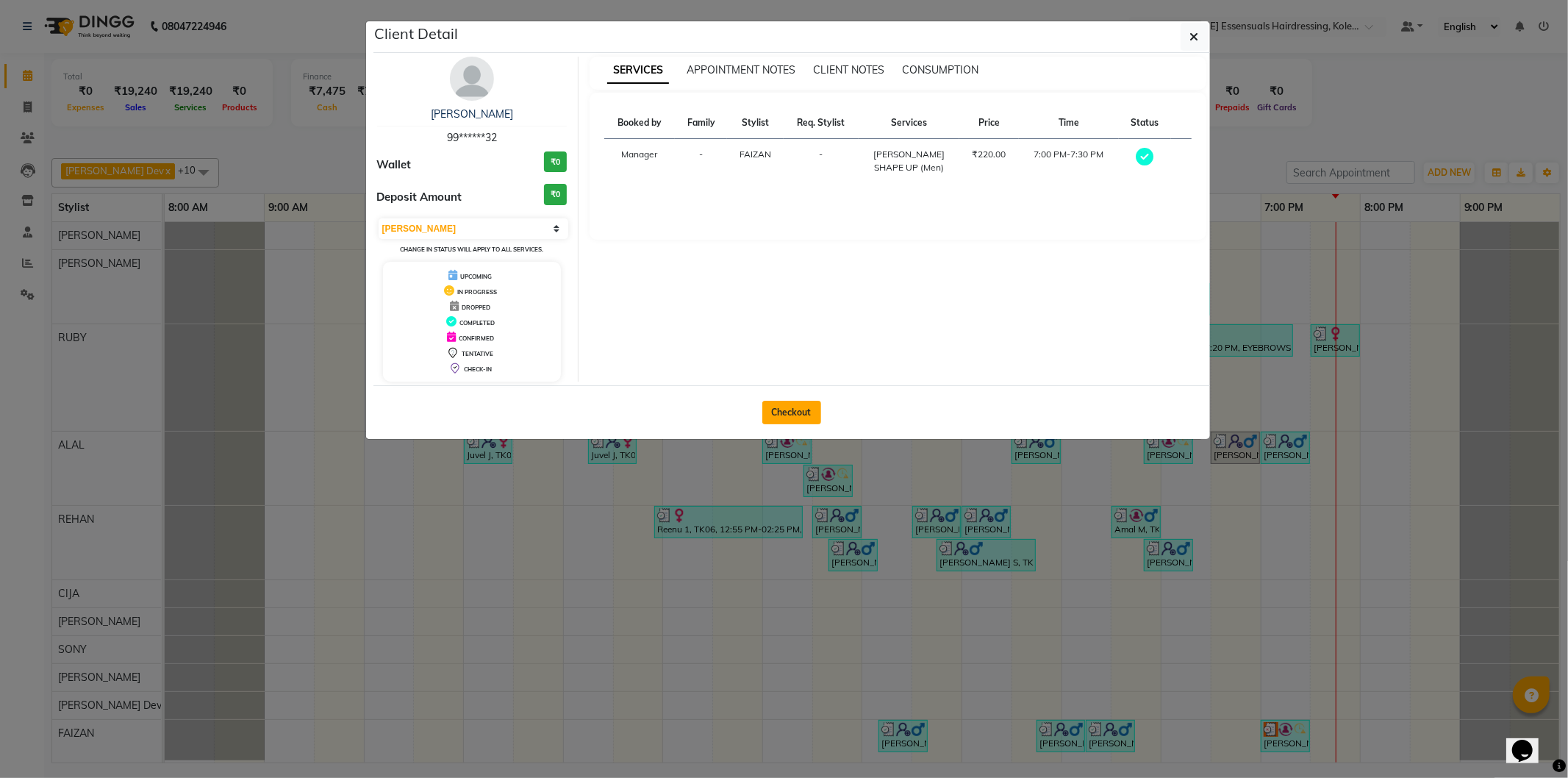
click at [779, 406] on button "Checkout" at bounding box center [791, 412] width 58 height 23
select select "service"
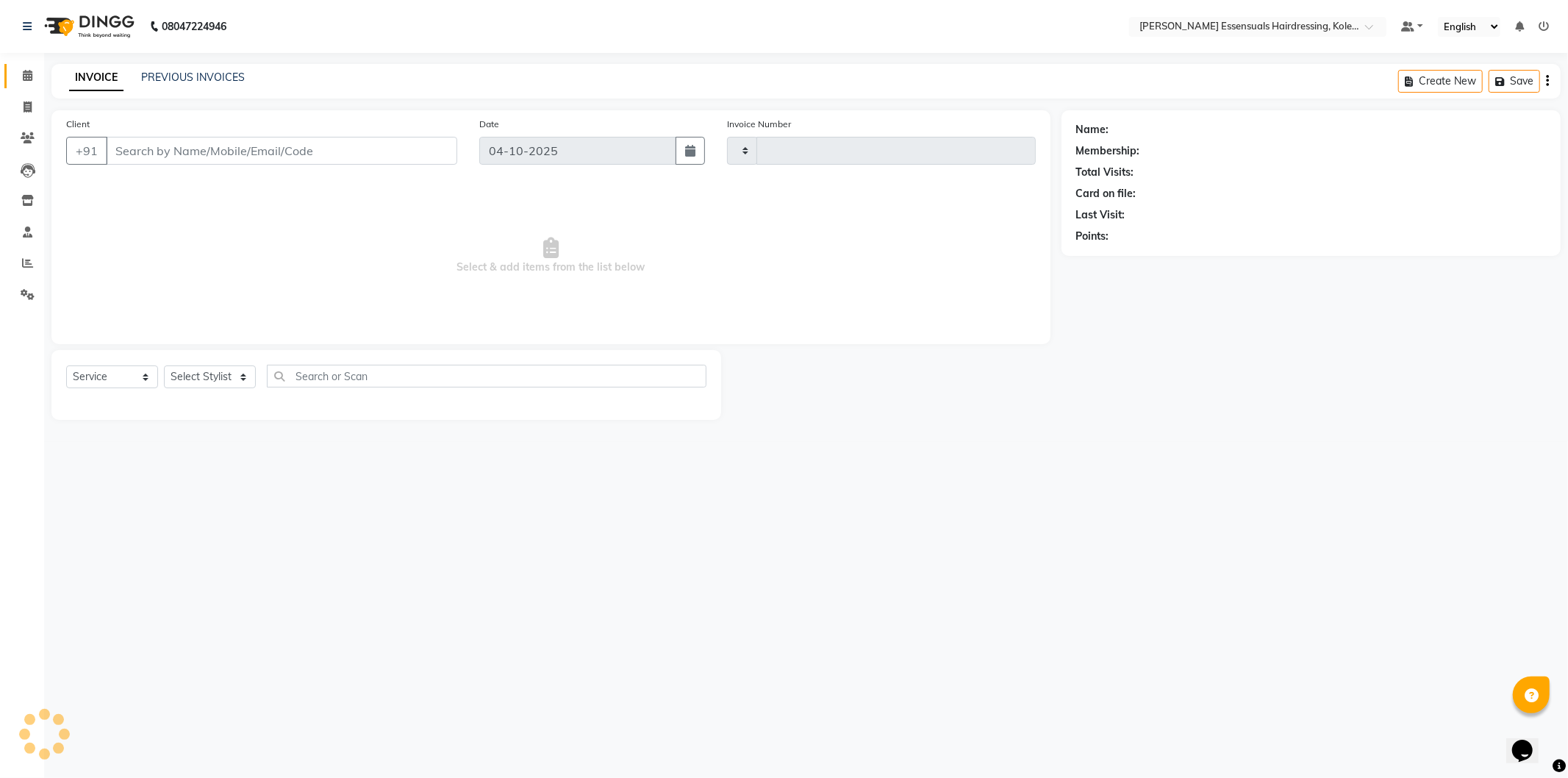
type input "1745"
select select "8281"
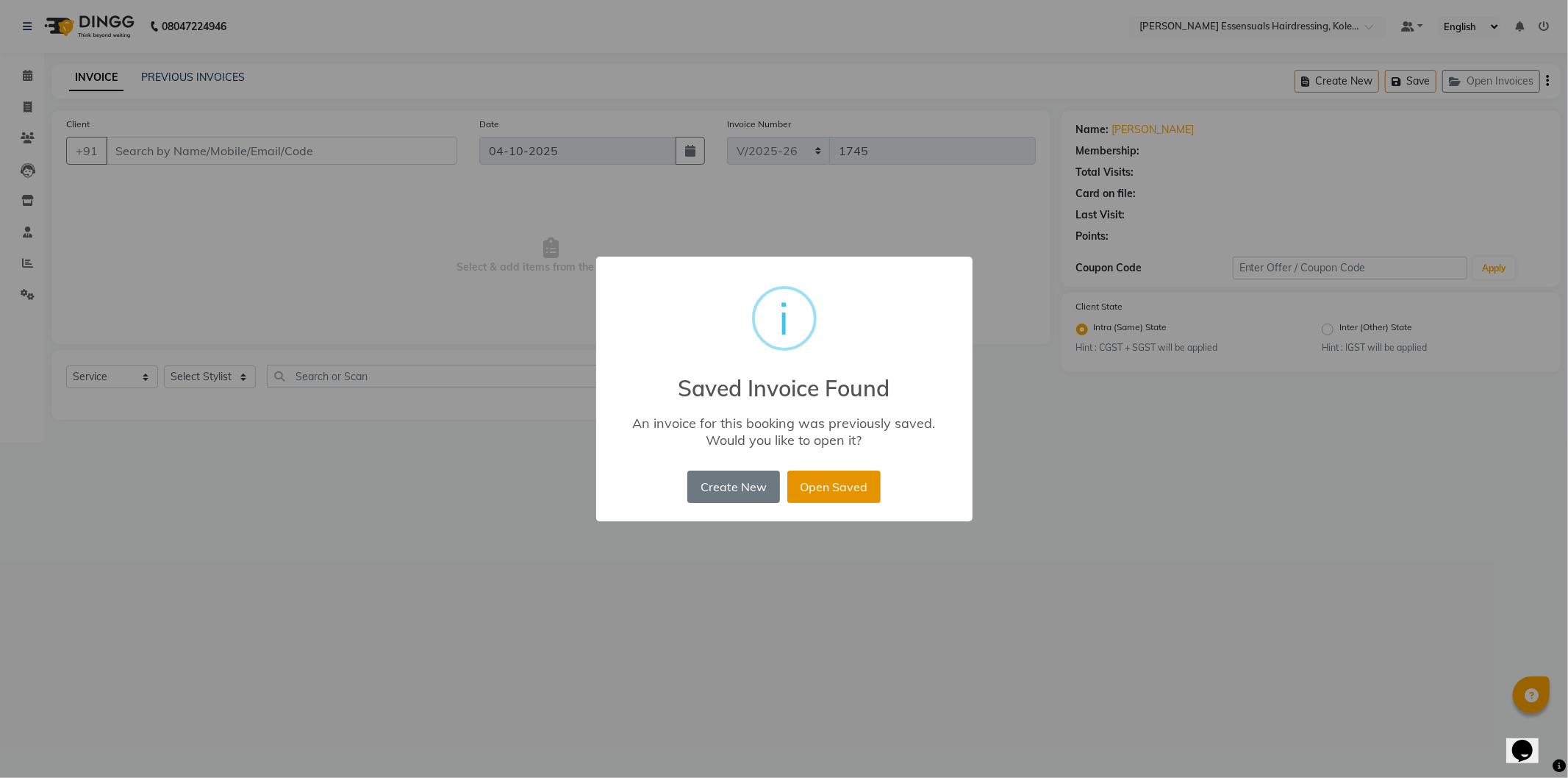
click at [826, 476] on button "Open Saved" at bounding box center [833, 487] width 94 height 33
type input "99******32"
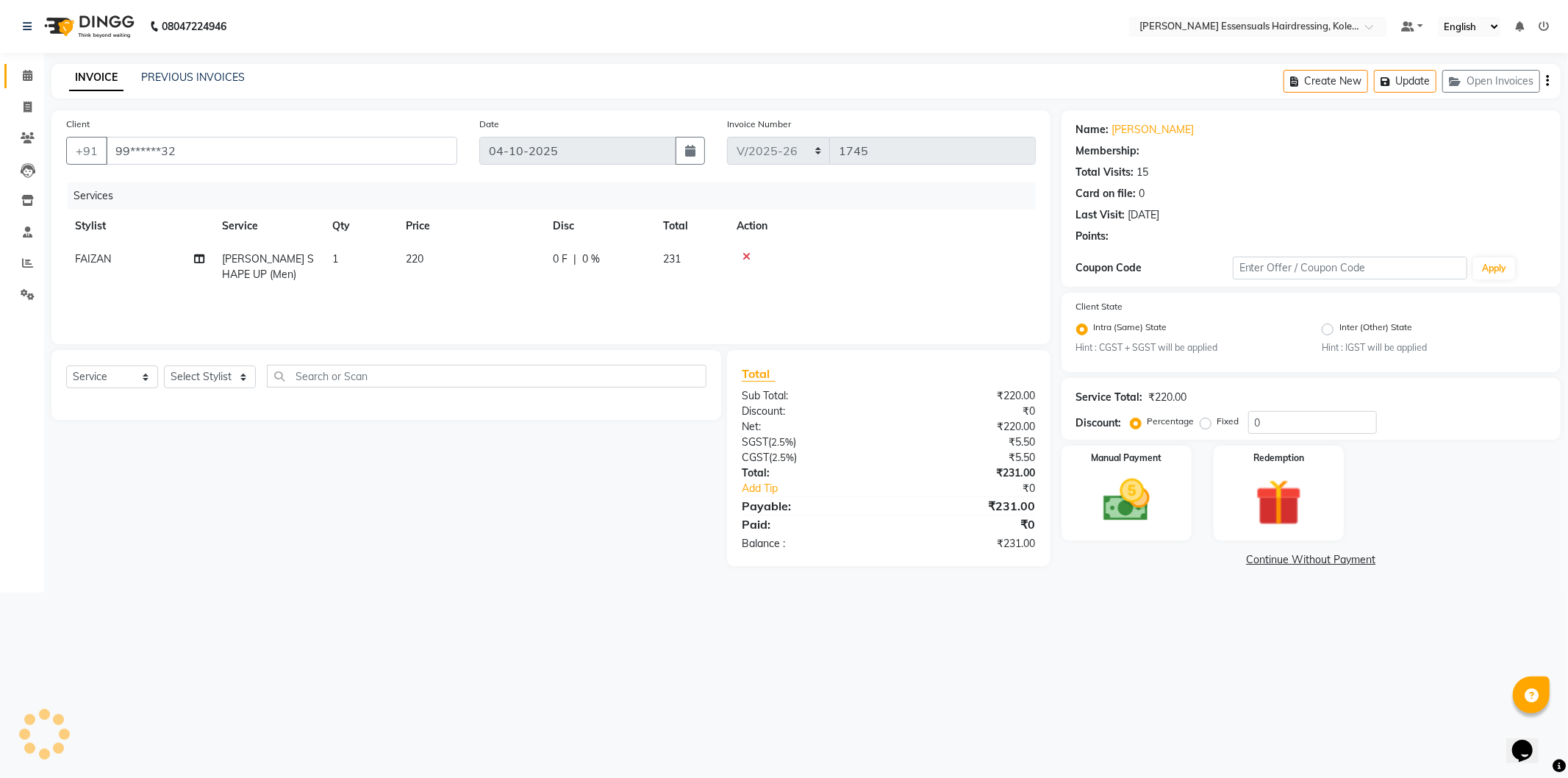
select select "1: Object"
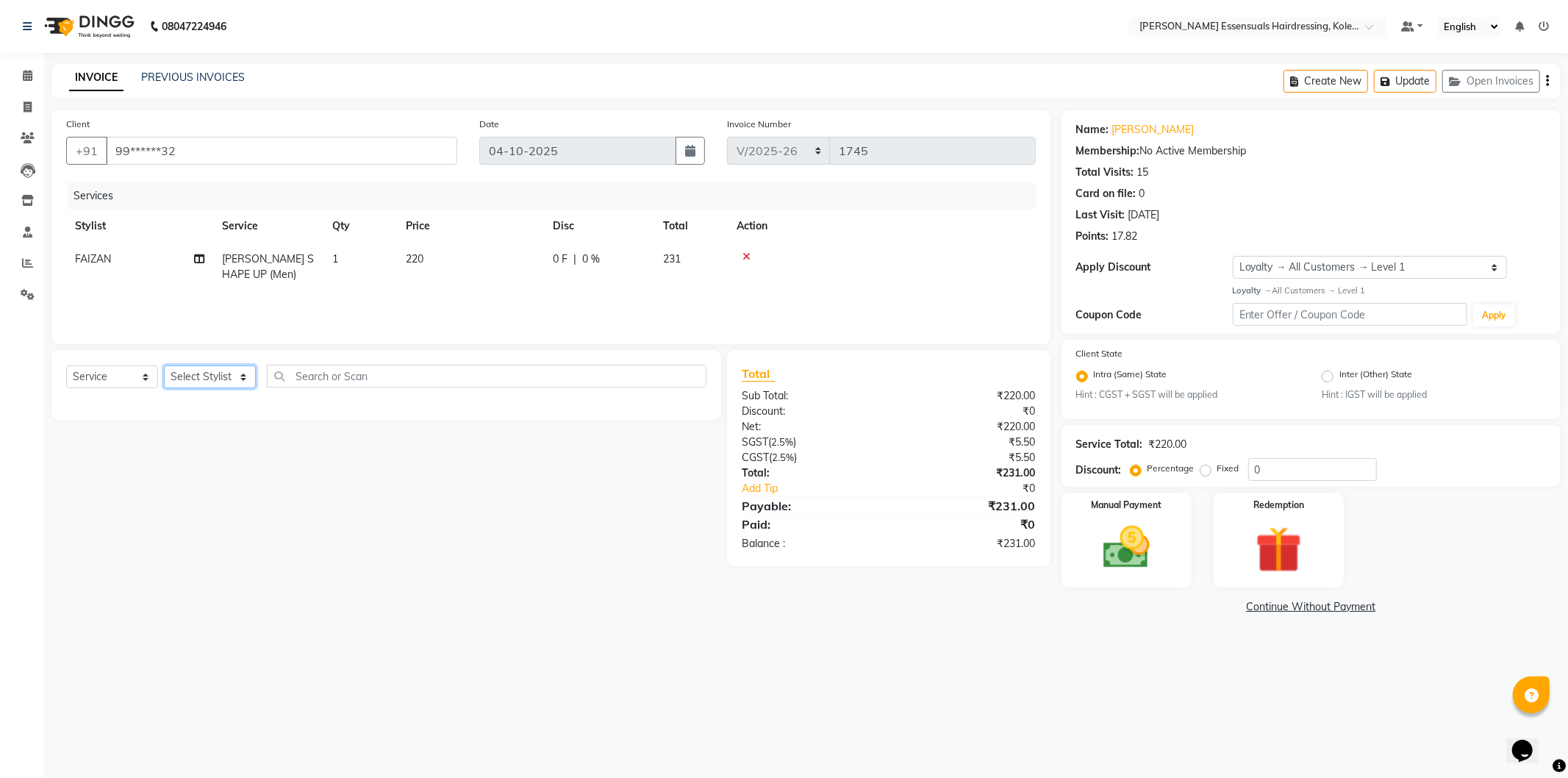
click at [196, 380] on select "Select Stylist Admin [PERSON_NAME] Dev [PERSON_NAME] [PERSON_NAME] [PERSON_NAME…" at bounding box center [210, 377] width 92 height 23
click at [25, 81] on icon at bounding box center [27, 75] width 9 height 11
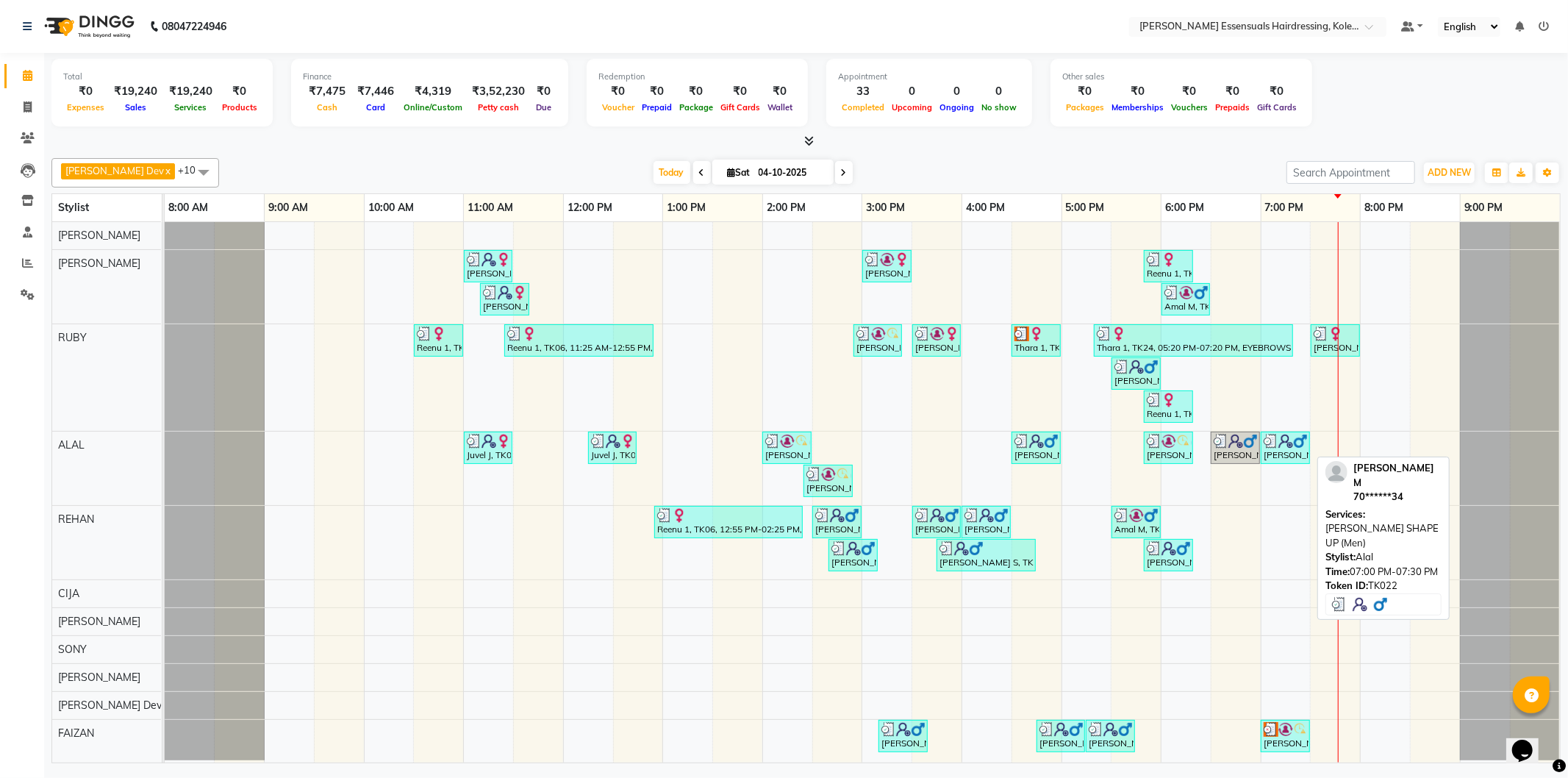
click at [1277, 451] on div "[PERSON_NAME], TK22, 07:00 PM-07:30 PM, [PERSON_NAME] SHAPE UP (Men)" at bounding box center [1285, 448] width 46 height 28
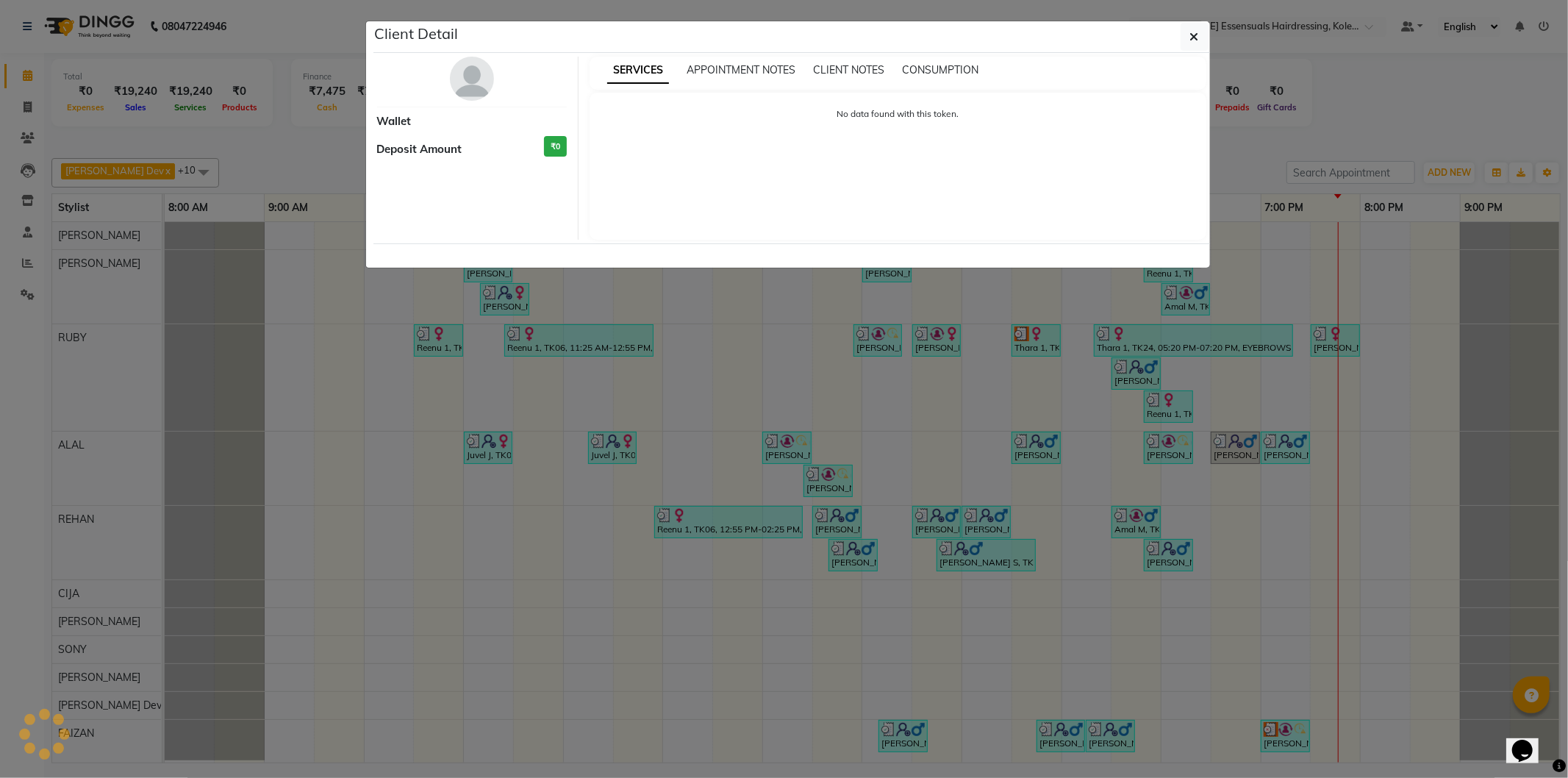
select select "3"
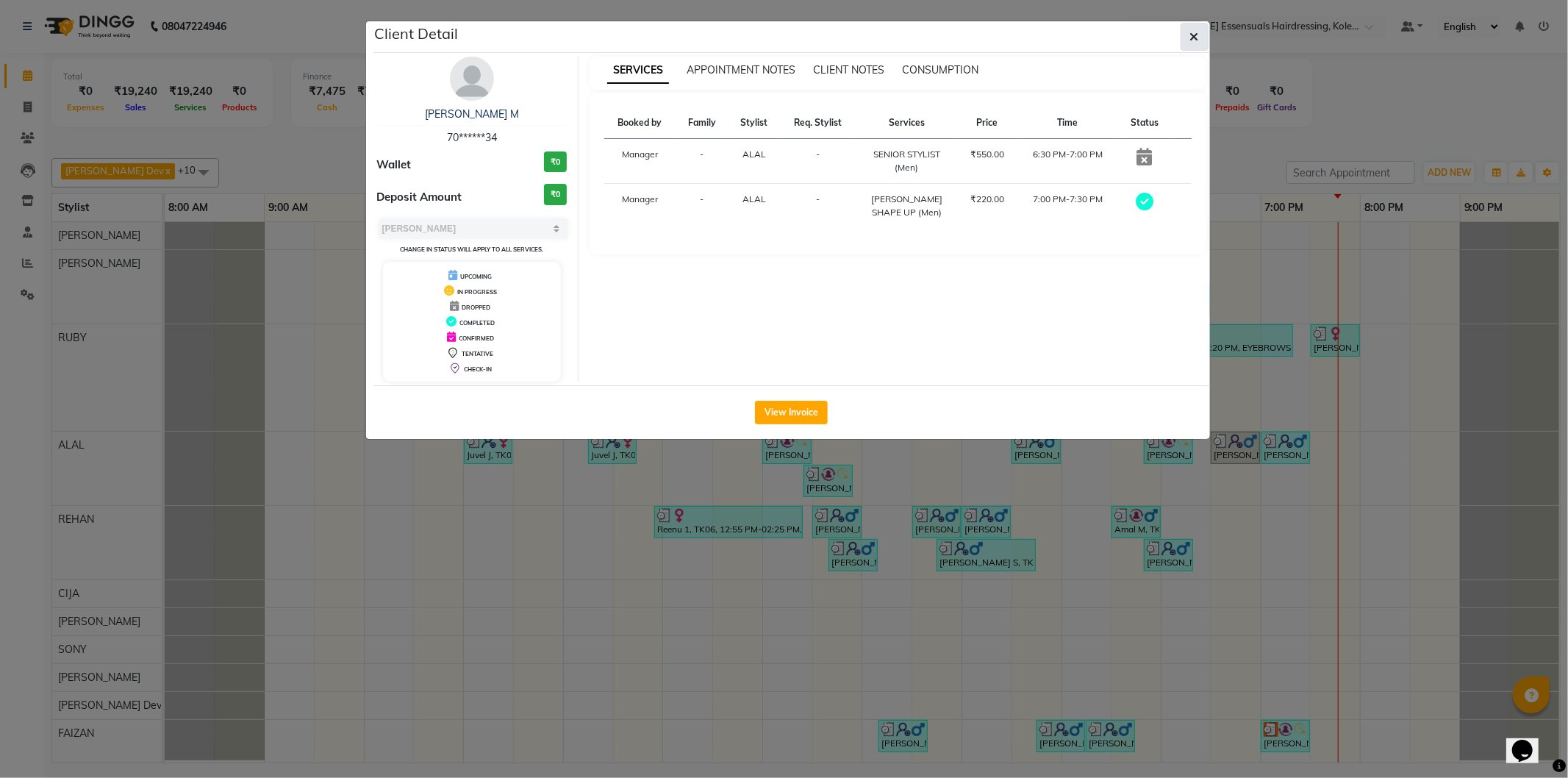
click at [1194, 37] on icon "button" at bounding box center [1194, 37] width 9 height 12
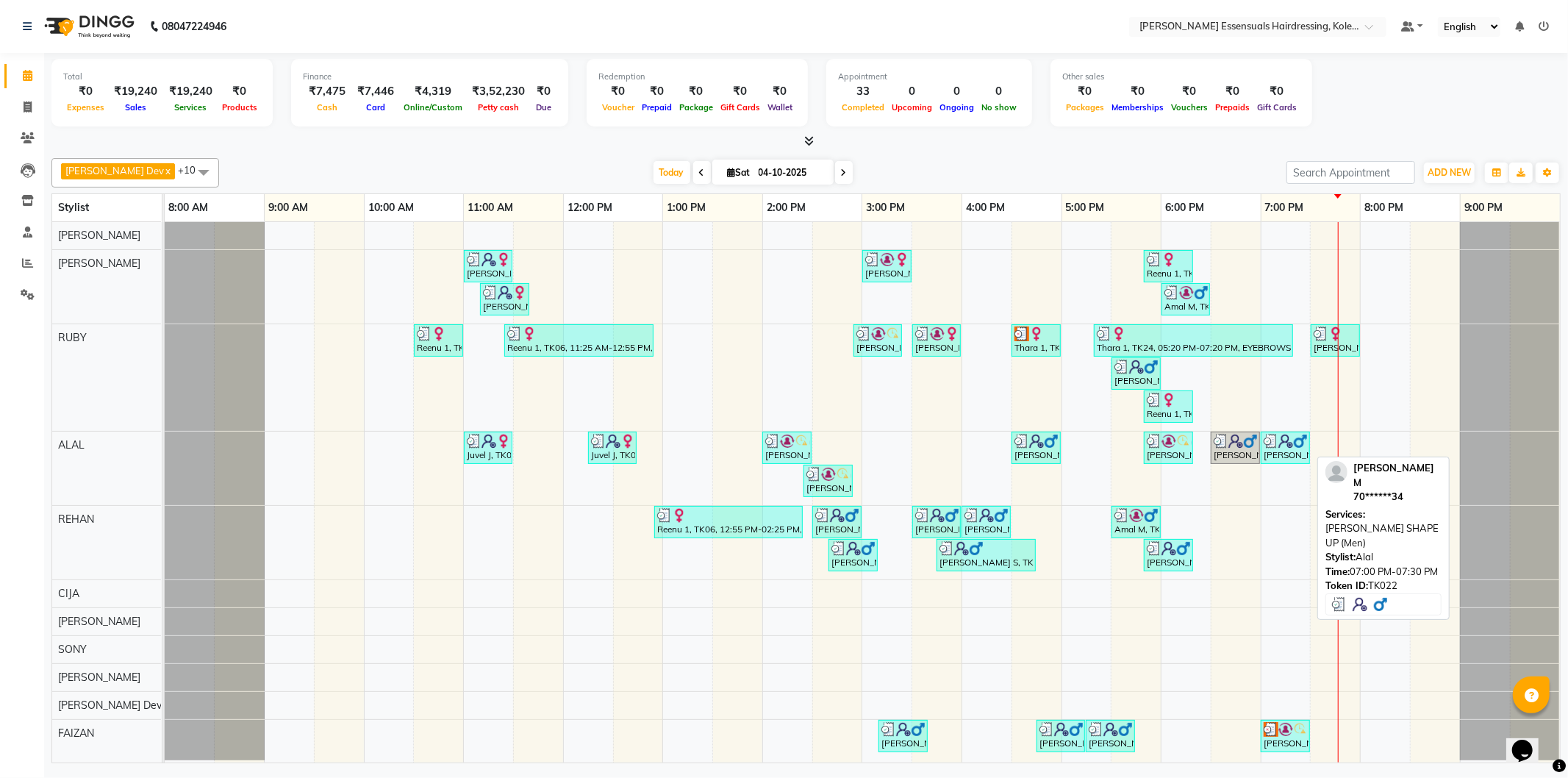
click at [1284, 446] on img at bounding box center [1285, 441] width 15 height 15
select select "3"
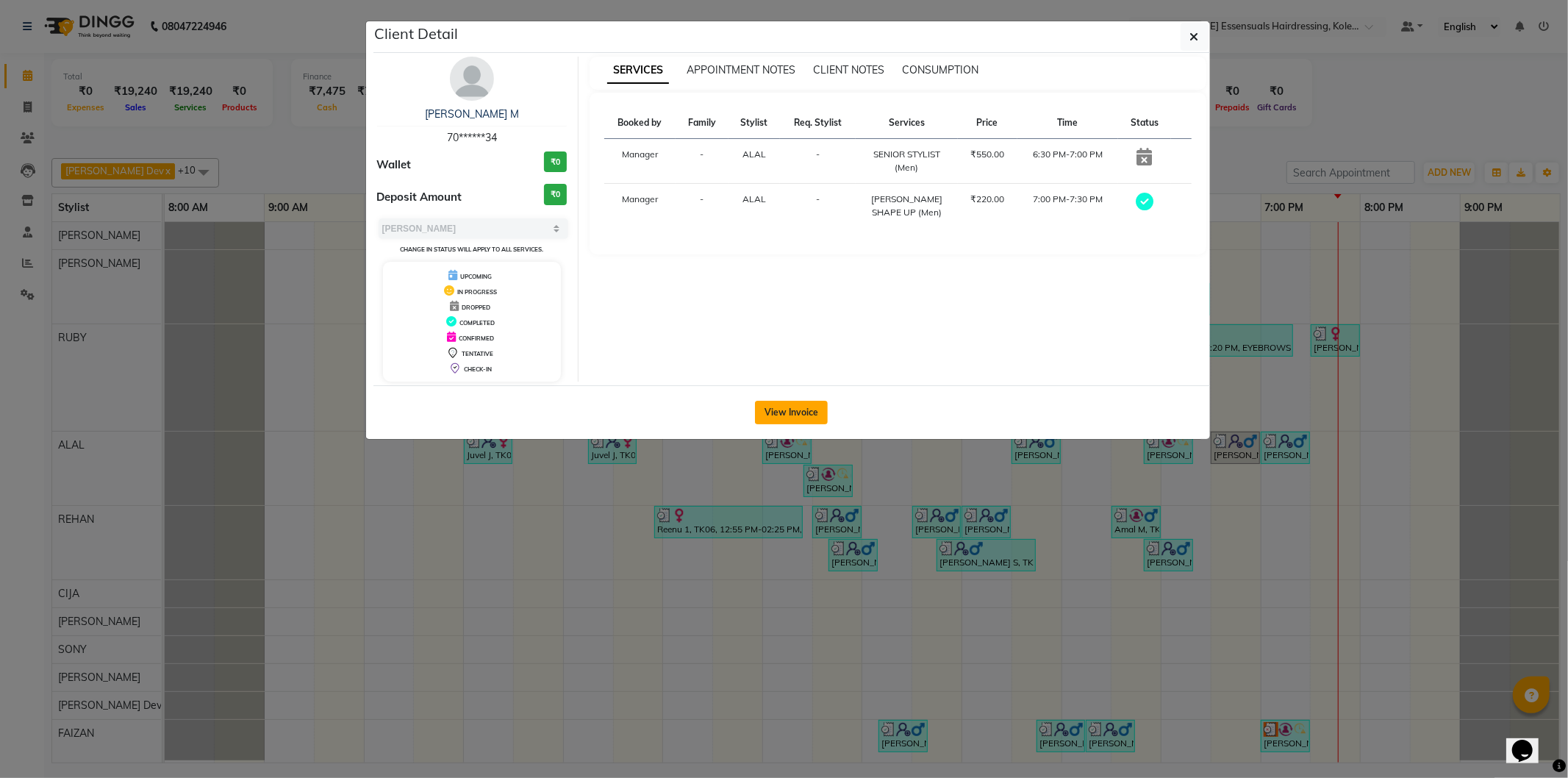
click at [804, 412] on button "View Invoice" at bounding box center [791, 412] width 73 height 23
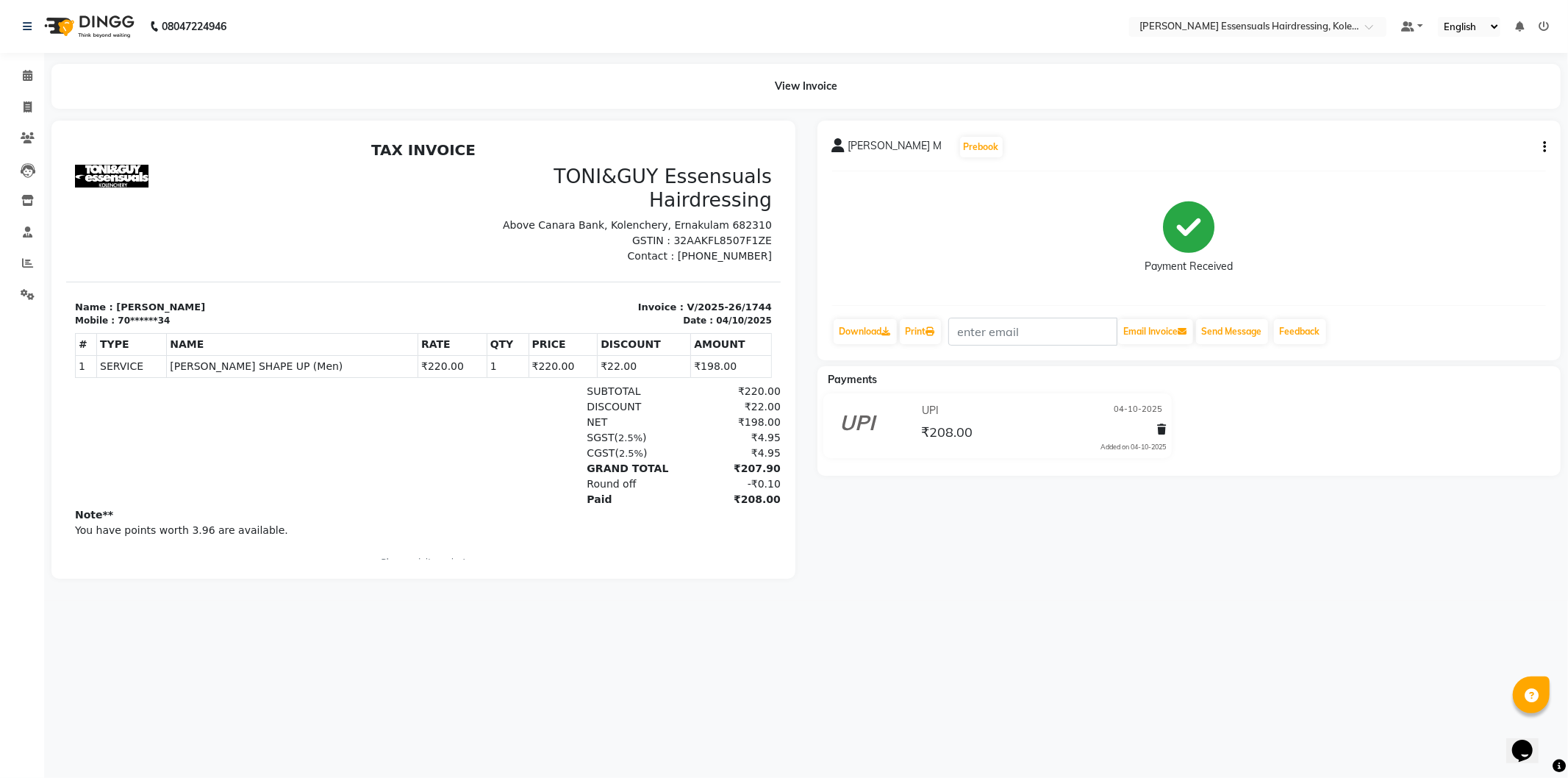
click at [1545, 148] on icon "button" at bounding box center [1544, 147] width 3 height 1
click at [1515, 156] on div "Edit Invoice" at bounding box center [1492, 147] width 58 height 18
select select "service"
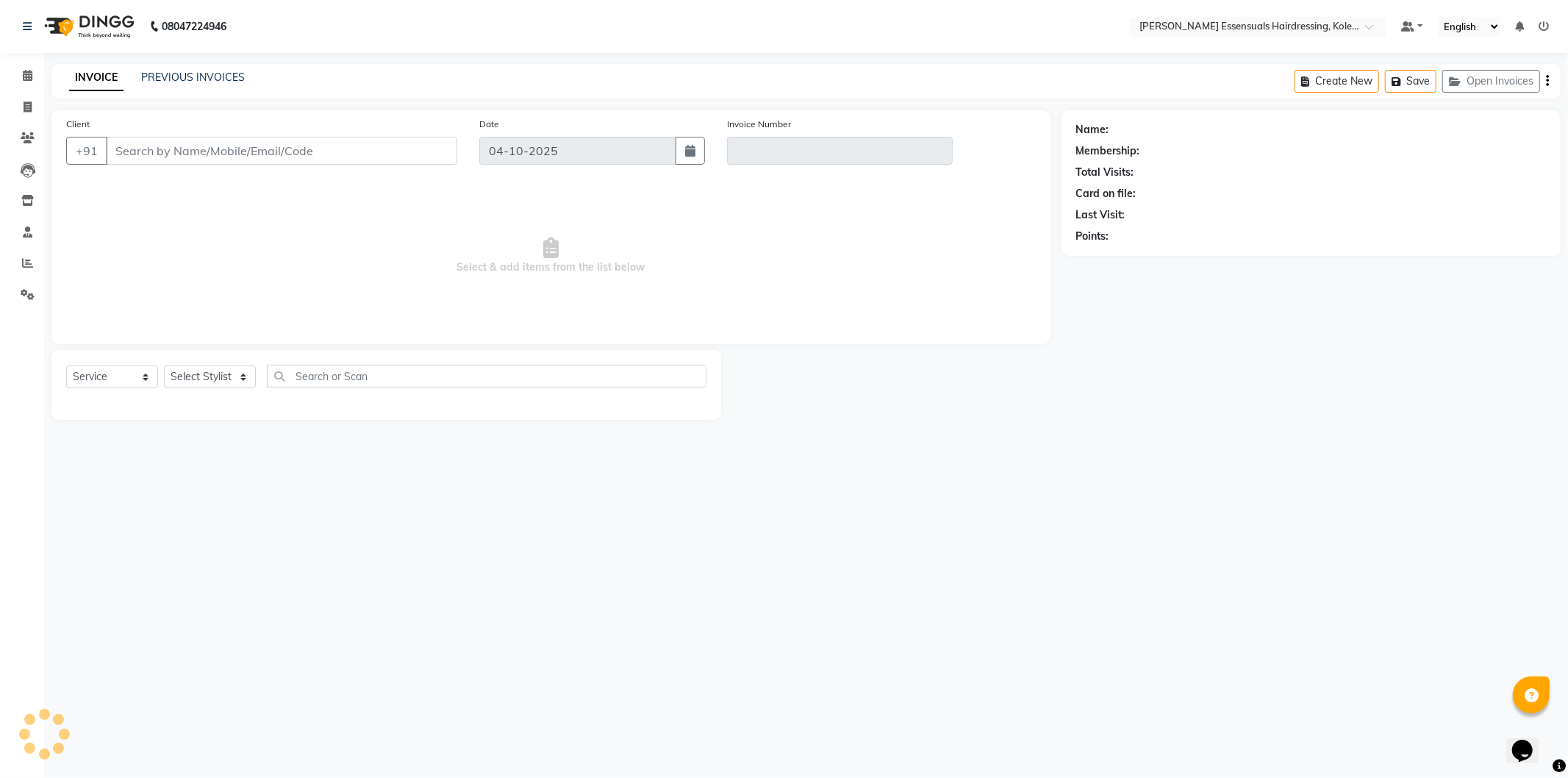
click at [298, 148] on input "Client" at bounding box center [281, 150] width 351 height 28
type input "70******34"
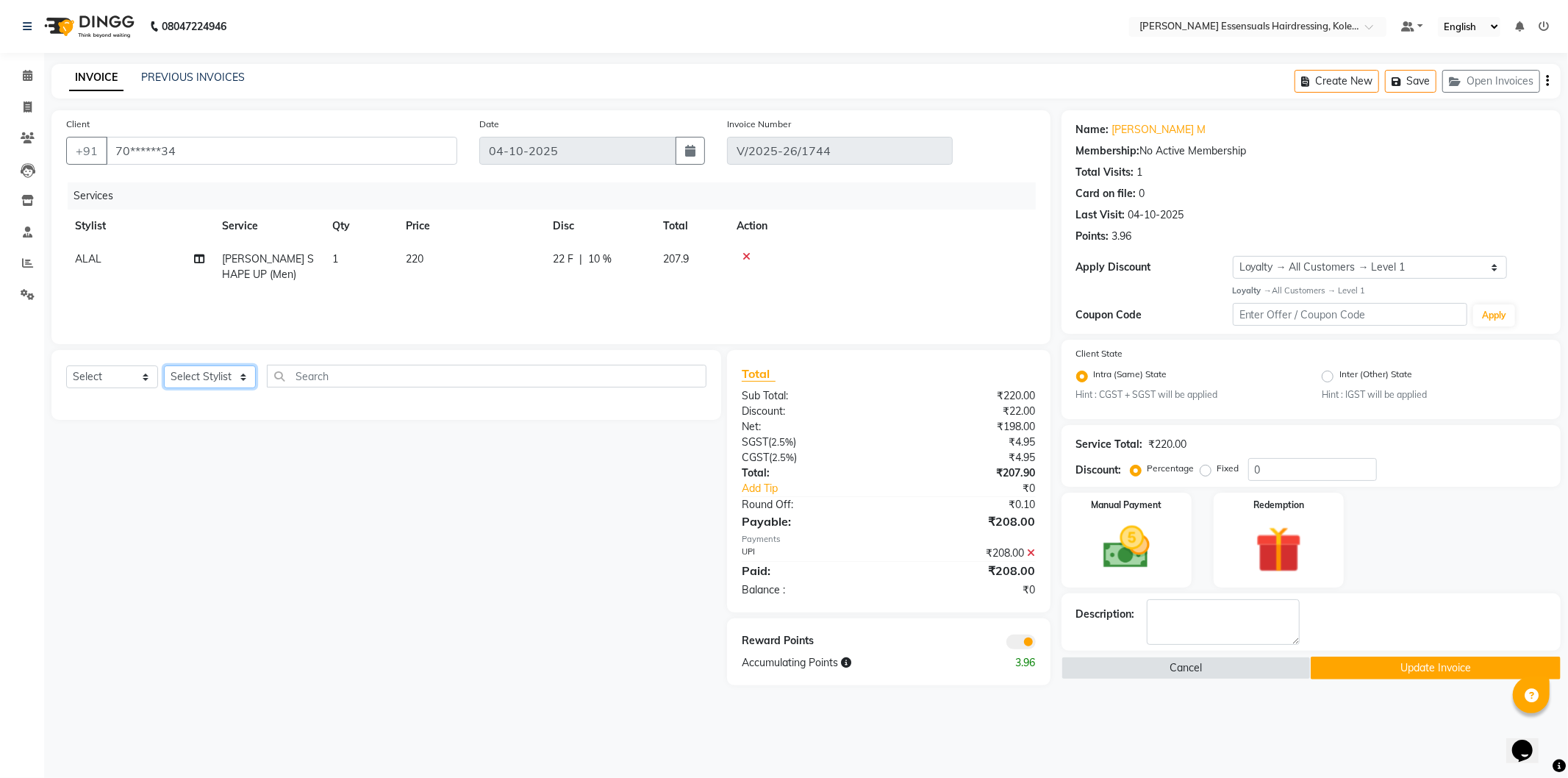
click at [225, 370] on select "Select Stylist Admin [PERSON_NAME] Dev [PERSON_NAME] [PERSON_NAME] [PERSON_NAME…" at bounding box center [210, 377] width 92 height 23
click at [164, 366] on select "Select Stylist Admin [PERSON_NAME] Dev [PERSON_NAME] [PERSON_NAME] [PERSON_NAME…" at bounding box center [210, 377] width 92 height 23
click at [309, 380] on input "text" at bounding box center [487, 376] width 440 height 23
click at [119, 377] on select "Select Service Product Membership Package Voucher Prepaid Gift Card" at bounding box center [112, 377] width 92 height 23
click at [66, 366] on select "Select Service Product Membership Package Voucher Prepaid Gift Card" at bounding box center [112, 377] width 92 height 23
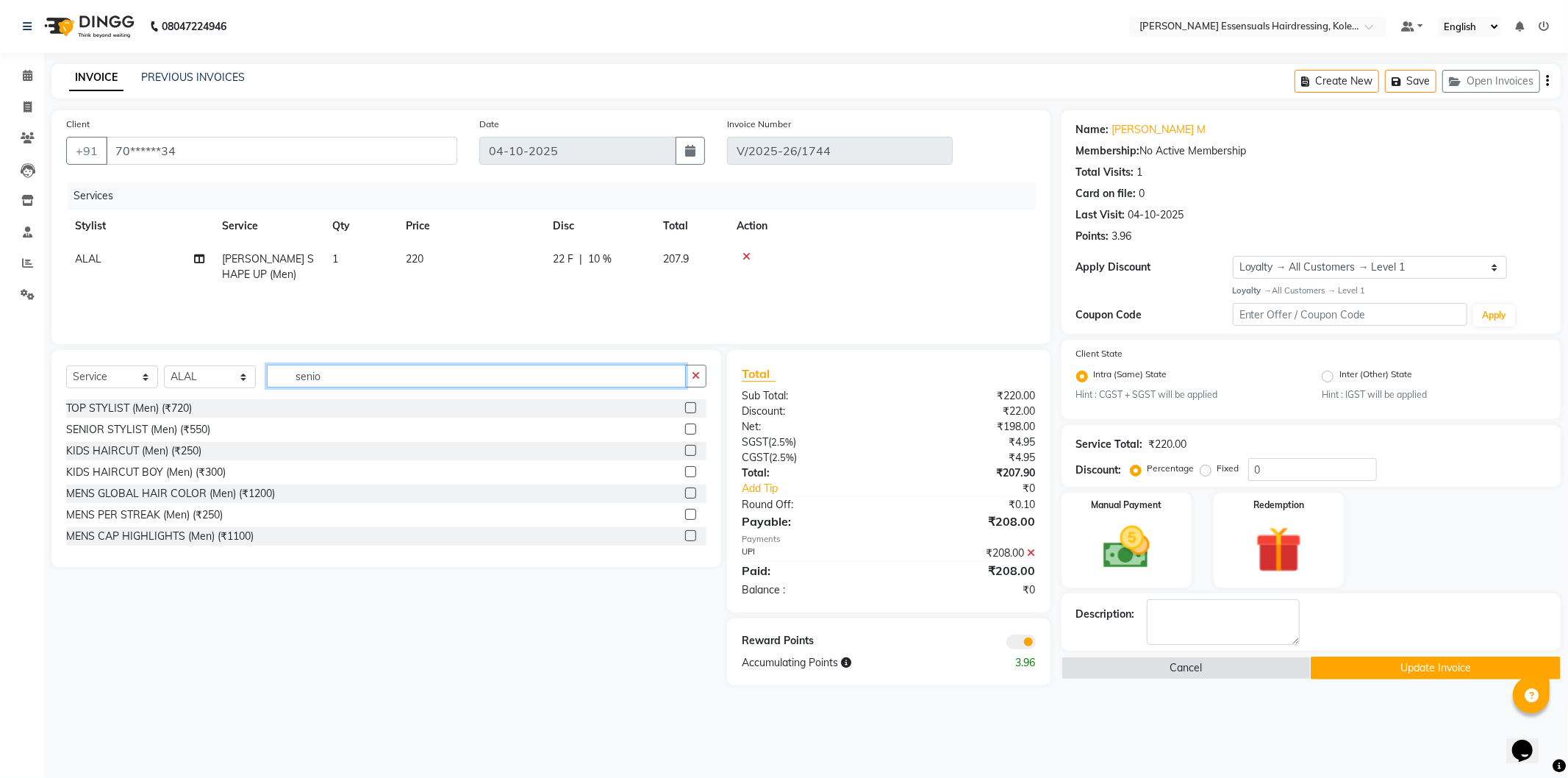
click at [336, 372] on input "senio" at bounding box center [477, 376] width 419 height 23
click at [685, 428] on label at bounding box center [690, 429] width 11 height 11
click at [685, 428] on input "checkbox" at bounding box center [689, 430] width 9 height 9
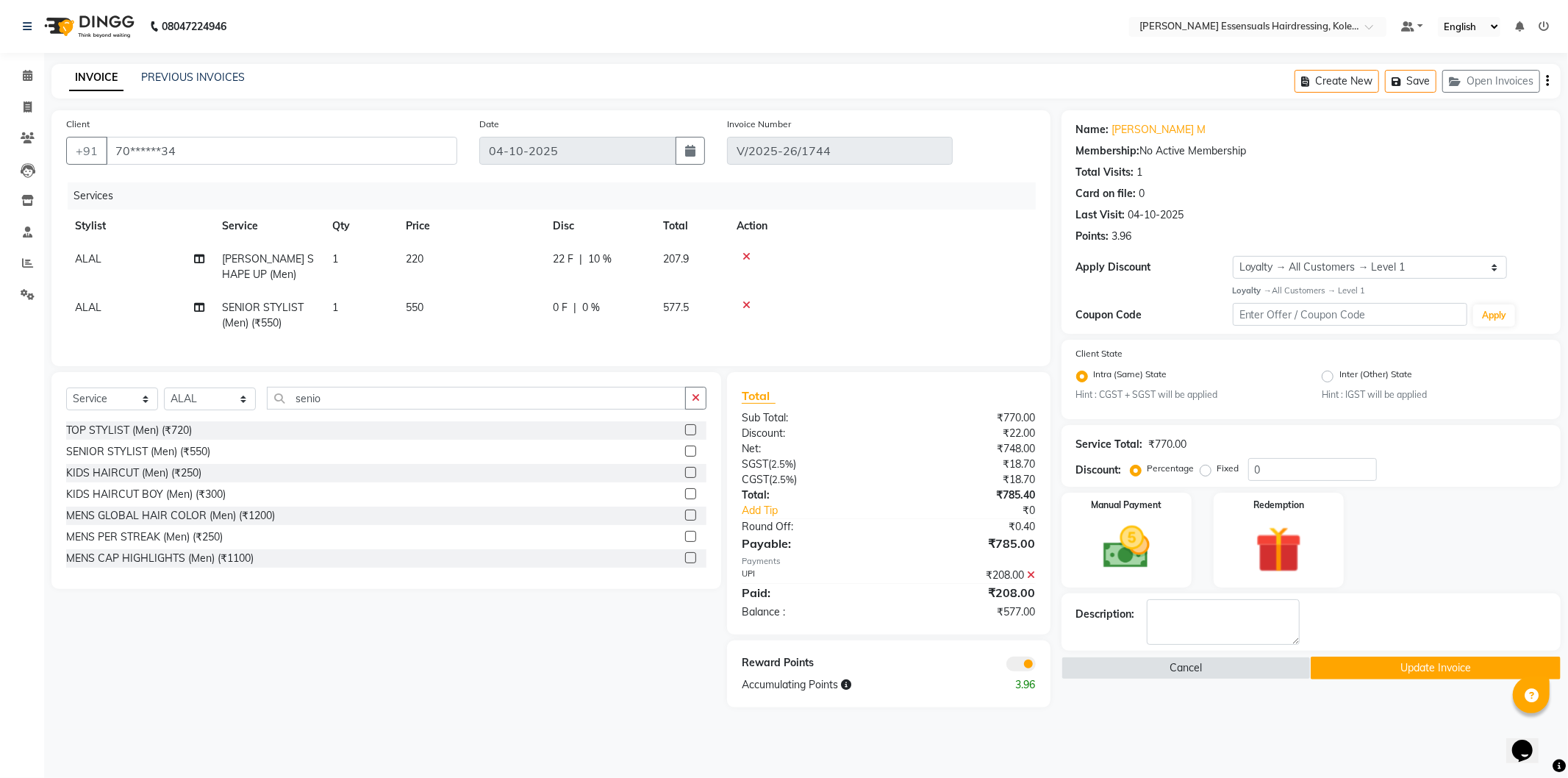
click at [1031, 580] on icon at bounding box center [1031, 575] width 8 height 10
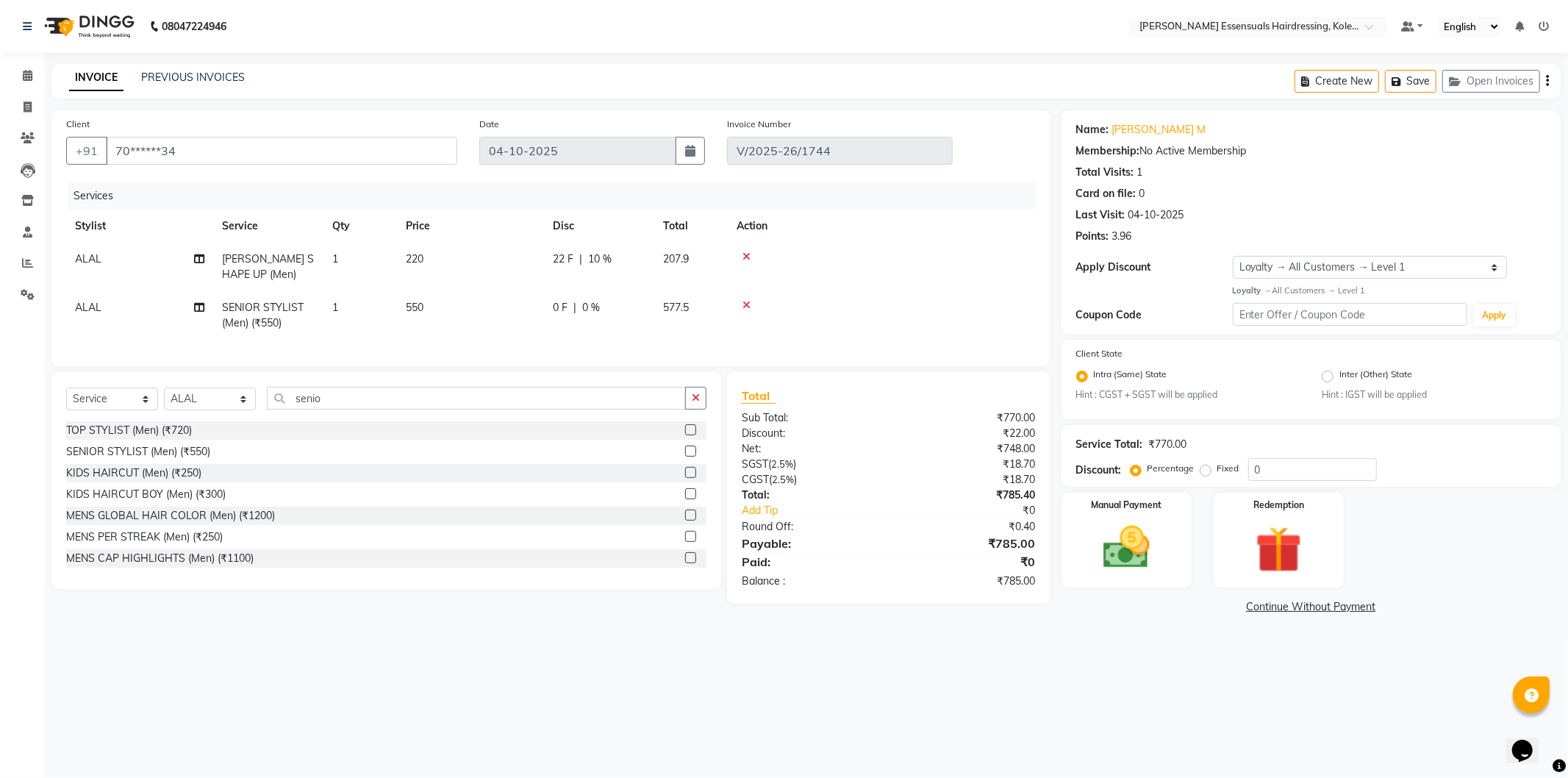
click at [619, 259] on div "22 F | 10 %" at bounding box center [599, 260] width 93 height 15
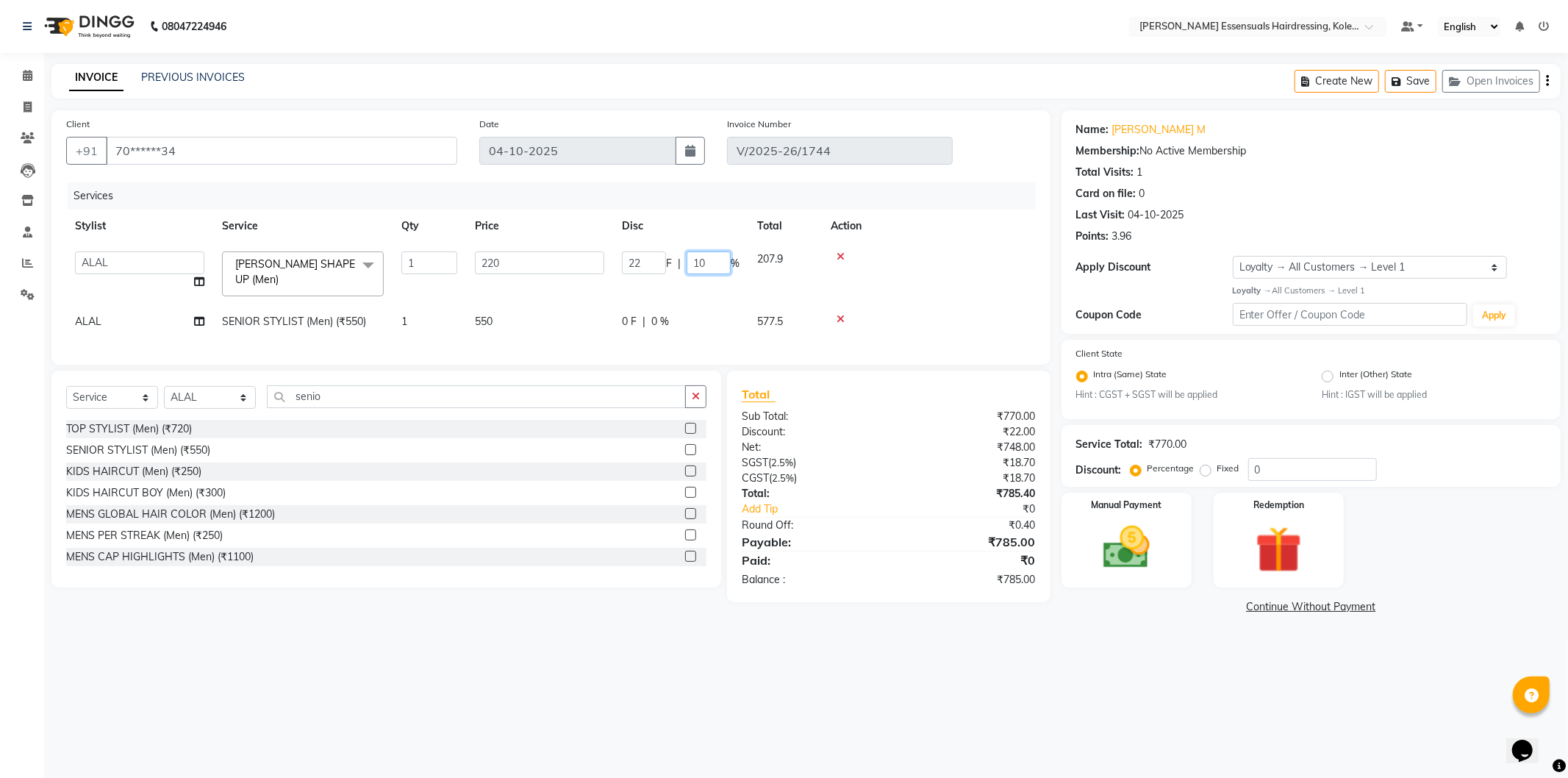
click at [704, 259] on input "10" at bounding box center [708, 263] width 44 height 23
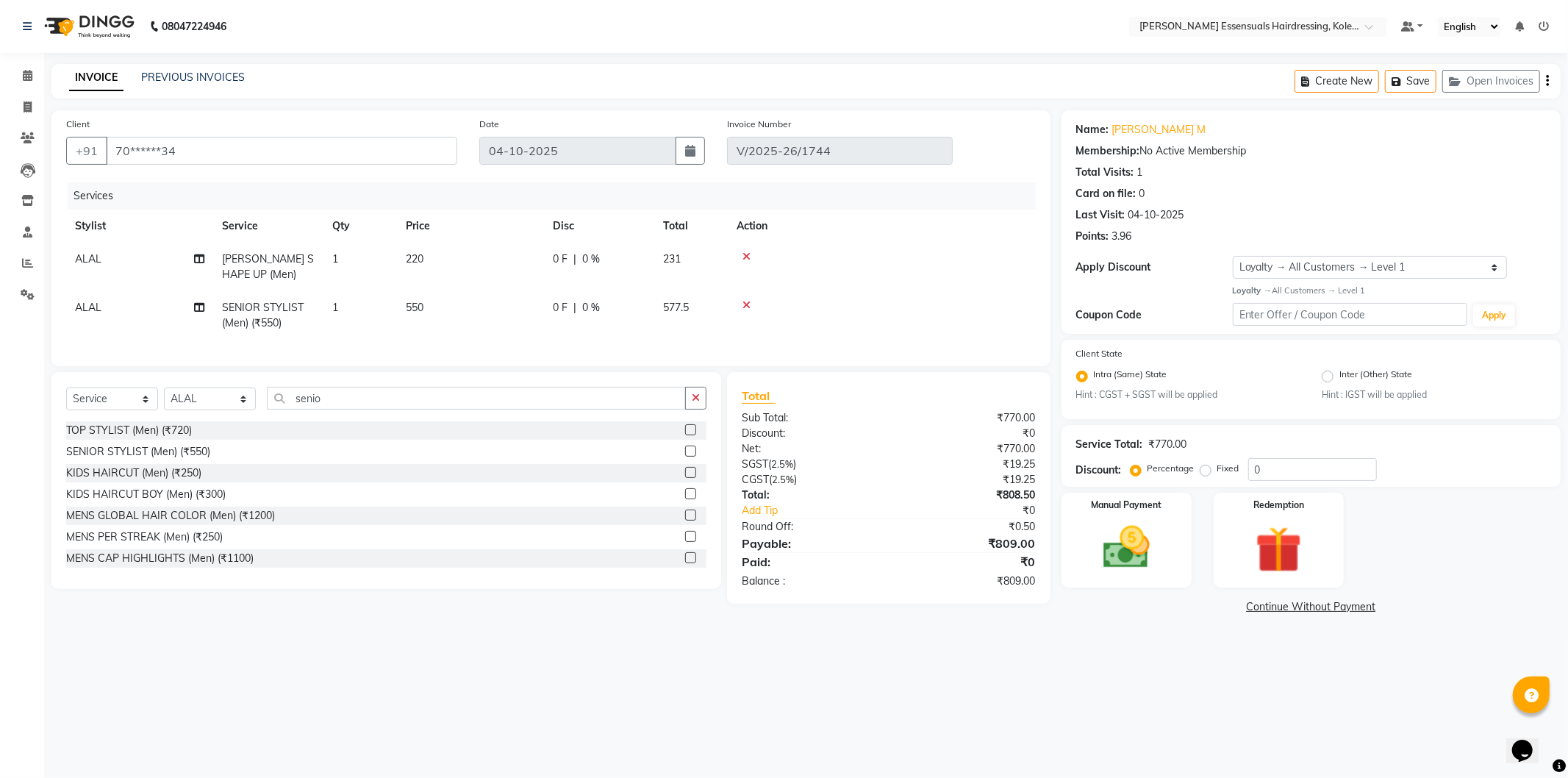
click at [600, 302] on tbody "ALAL [PERSON_NAME] SHAPE UP (Men) 1 220 0 F | 0 % 231 ALAL SENIOR STYLIST (Men)…" at bounding box center [551, 291] width 970 height 97
click at [1133, 539] on img at bounding box center [1126, 548] width 79 height 56
click at [1188, 609] on span "CASH" at bounding box center [1184, 608] width 32 height 17
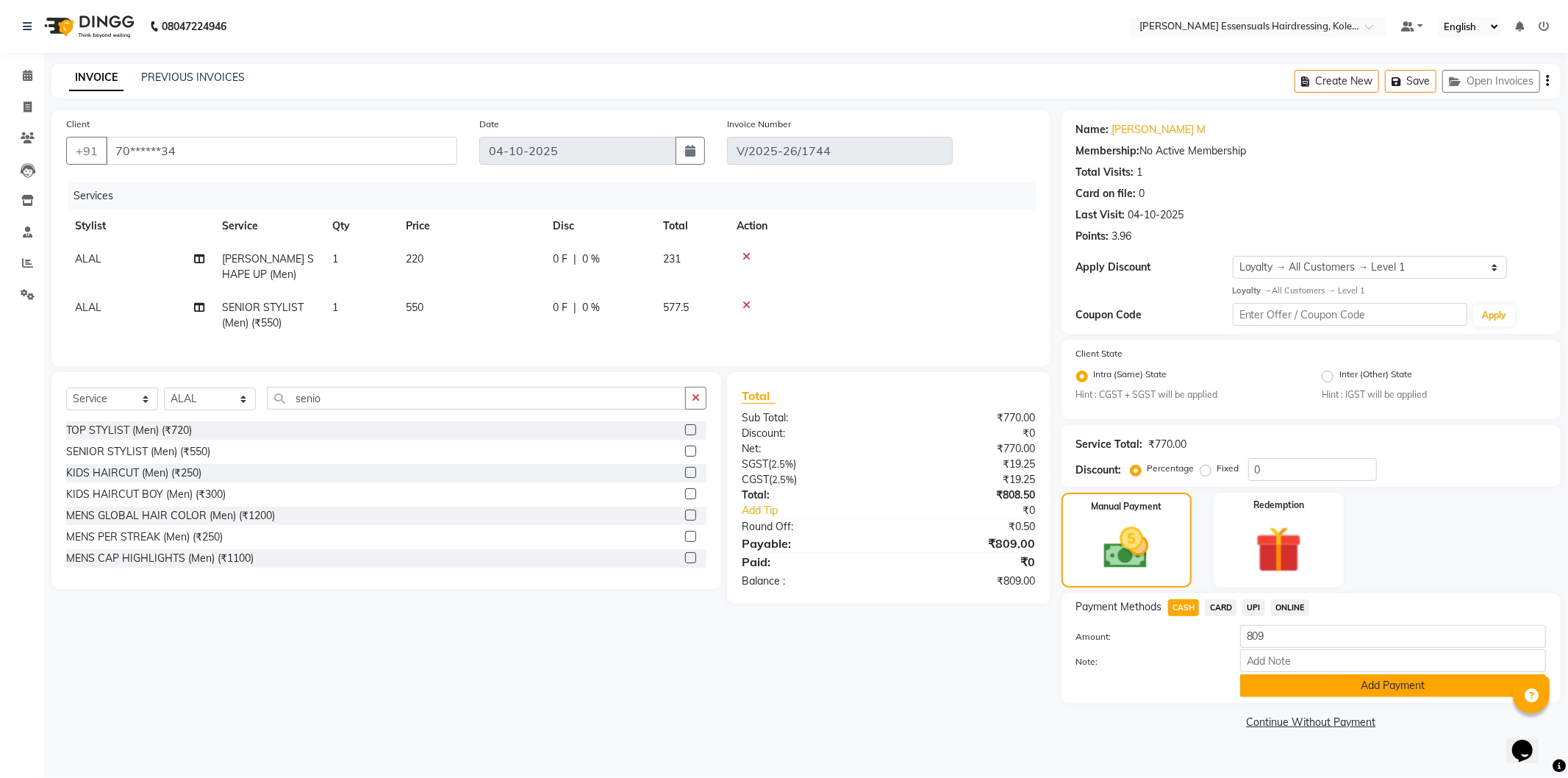
click at [1283, 675] on button "Add Payment" at bounding box center [1393, 686] width 306 height 23
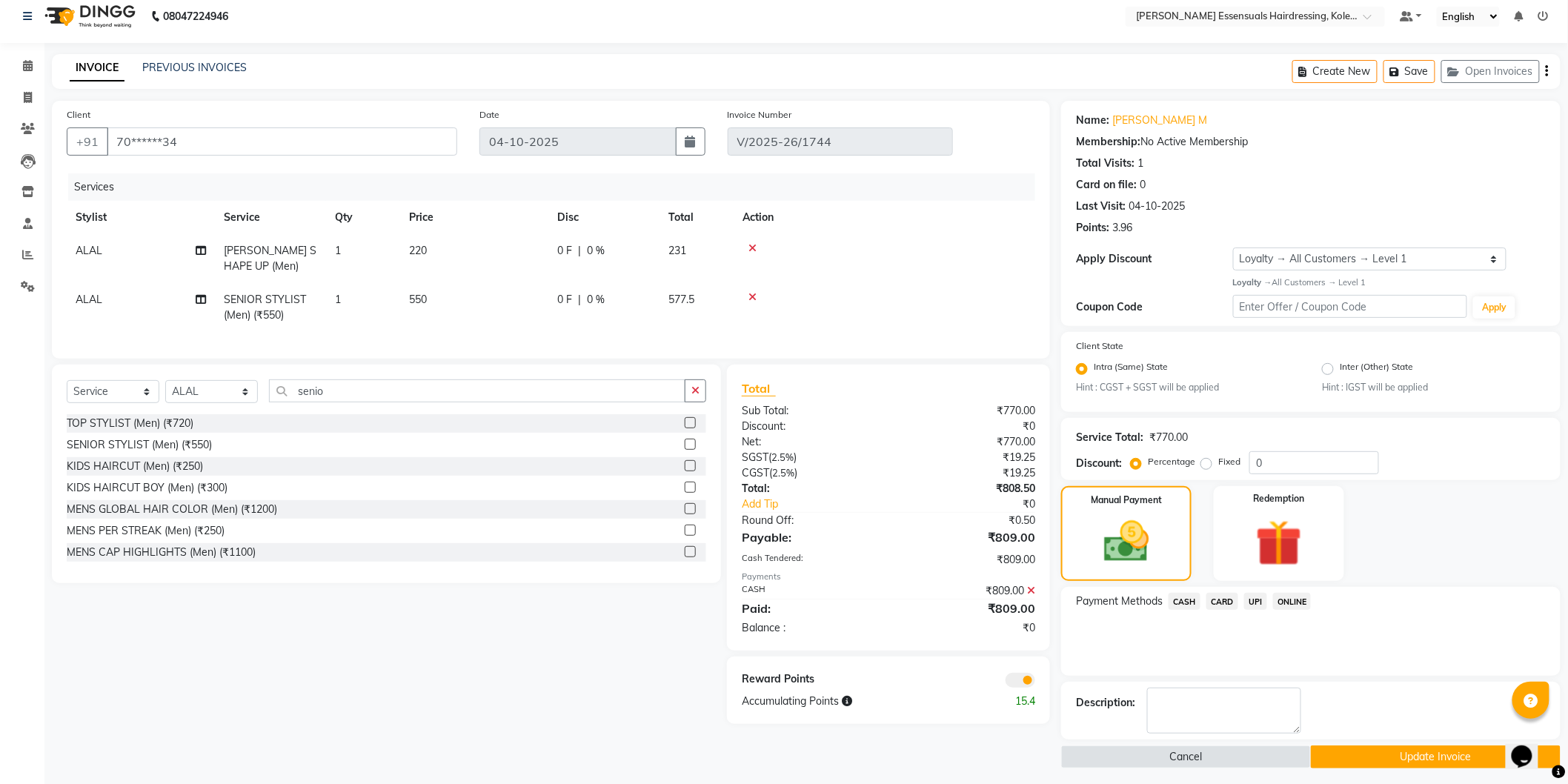
scroll to position [16, 0]
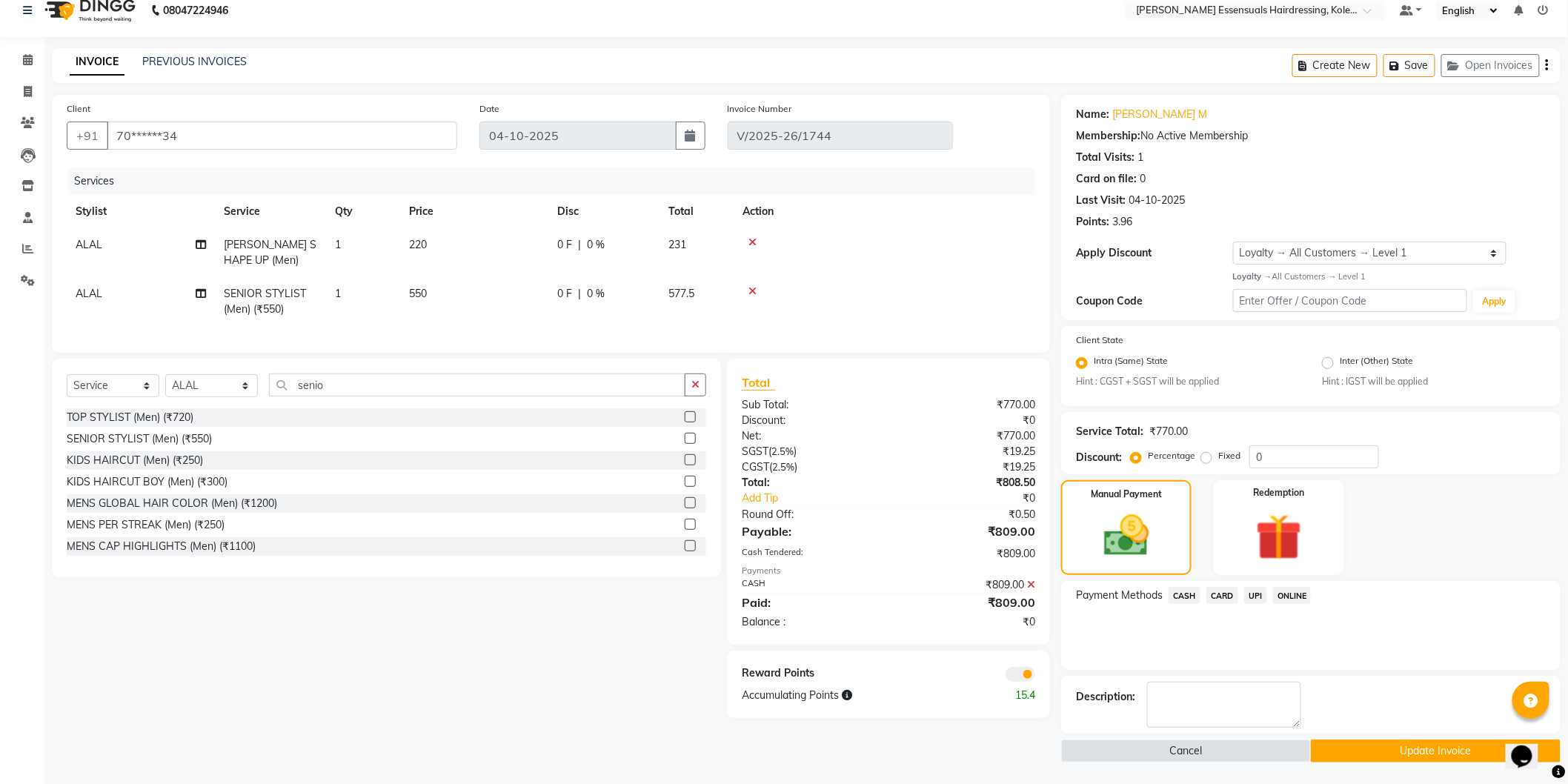
click at [1326, 747] on button "Update Invoice" at bounding box center [1436, 751] width 249 height 23
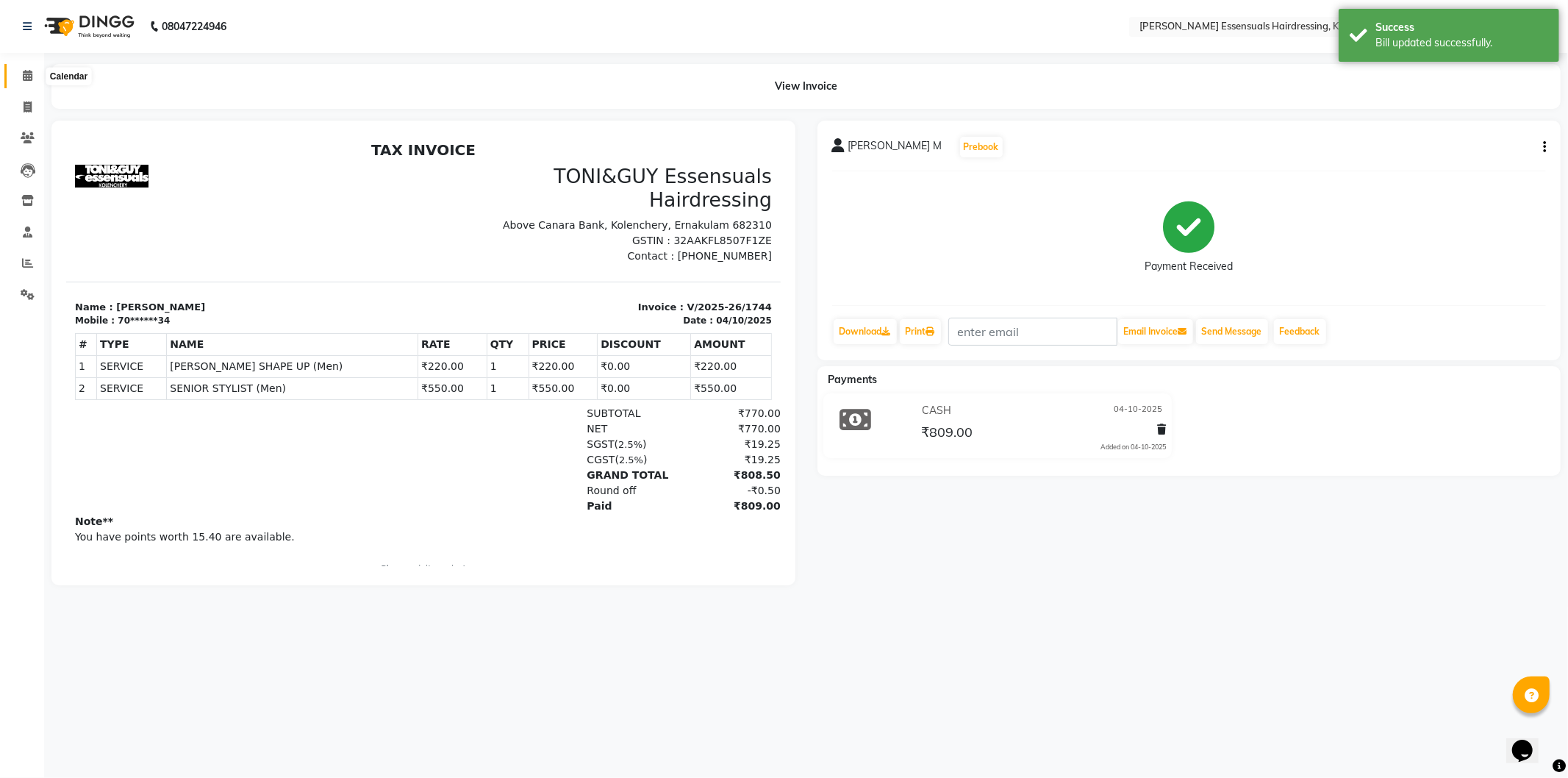
click at [29, 72] on icon at bounding box center [27, 75] width 9 height 11
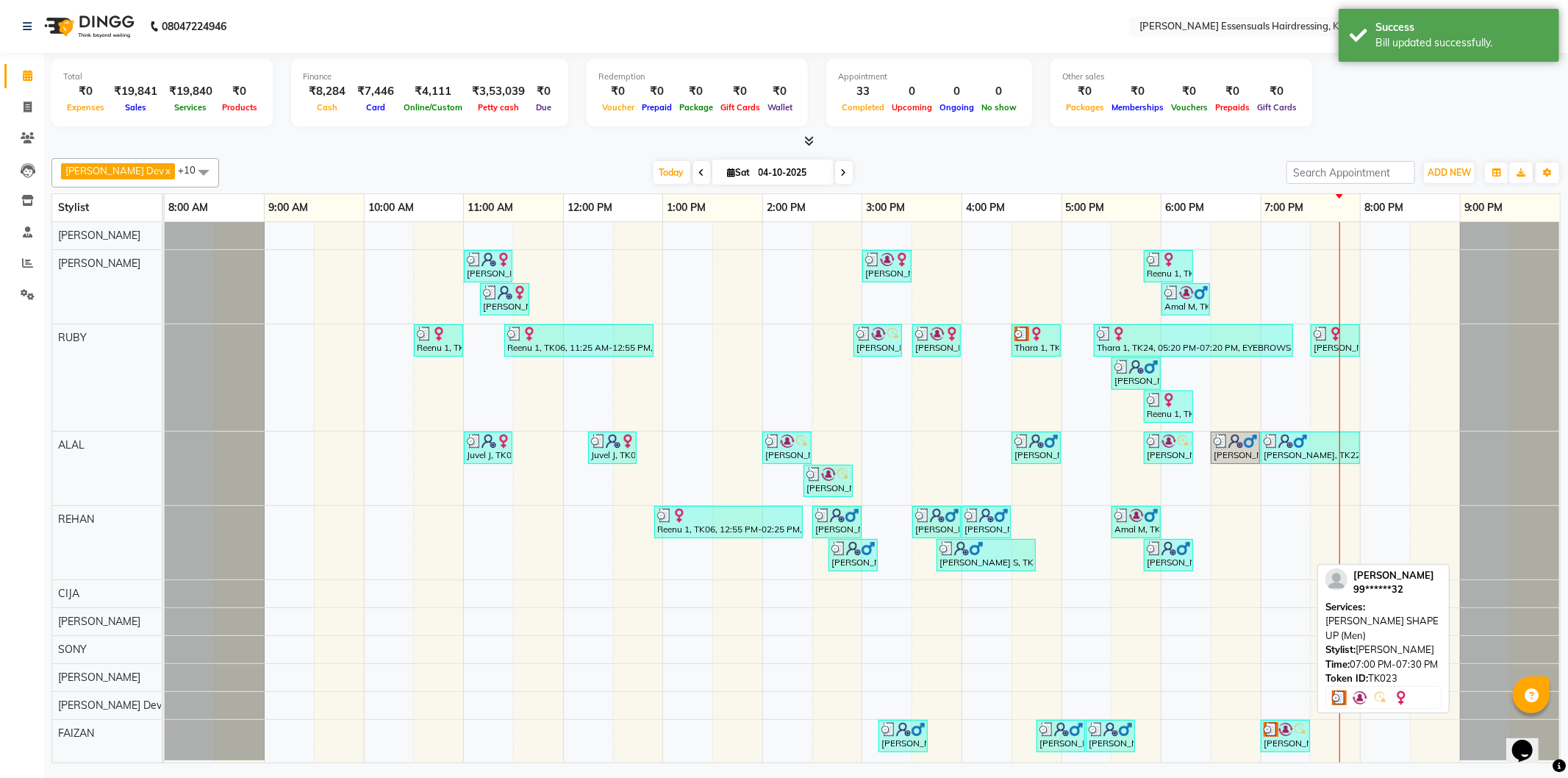
click at [1287, 729] on img at bounding box center [1285, 729] width 15 height 15
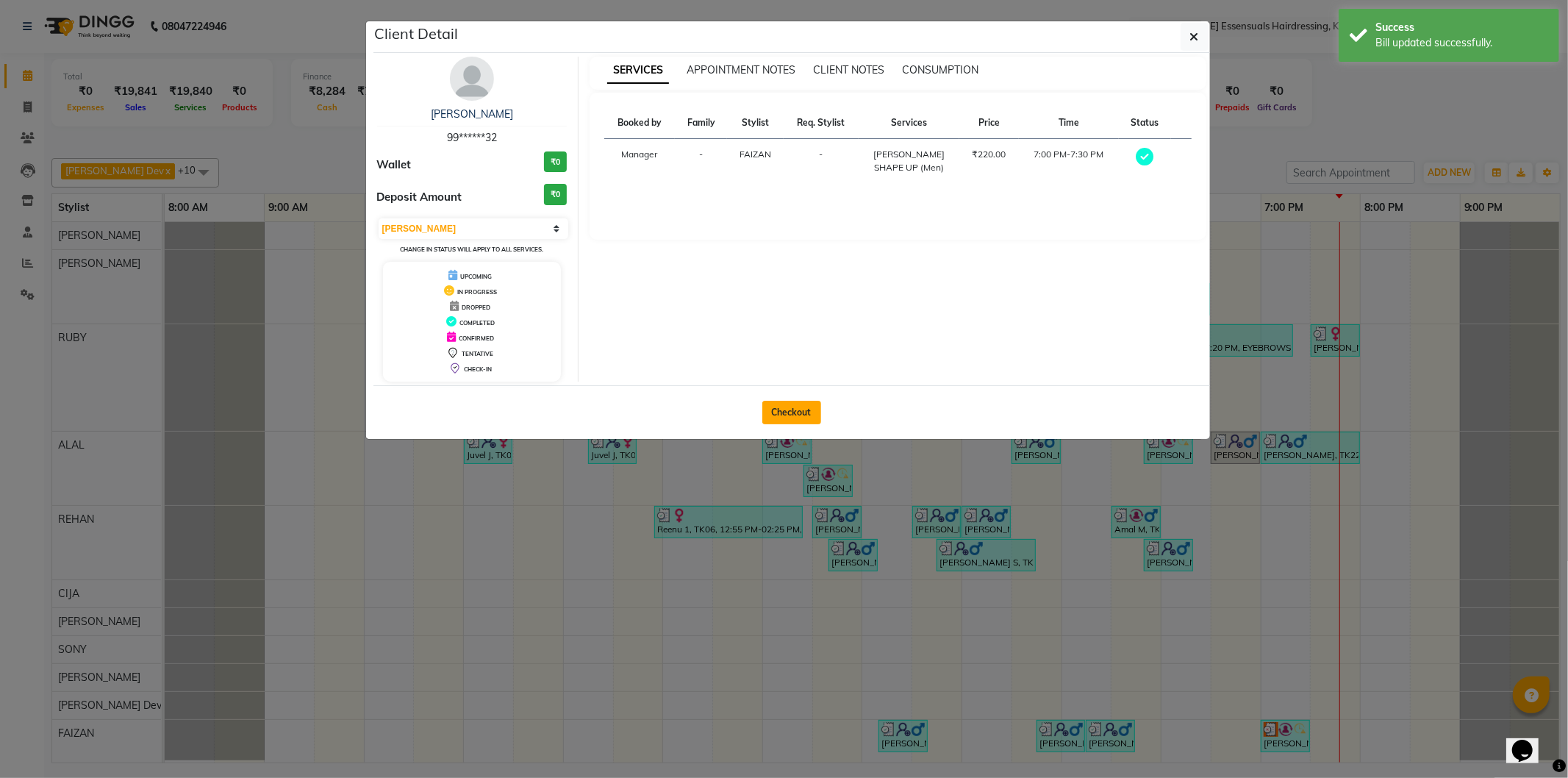
click at [766, 414] on button "Checkout" at bounding box center [791, 412] width 58 height 23
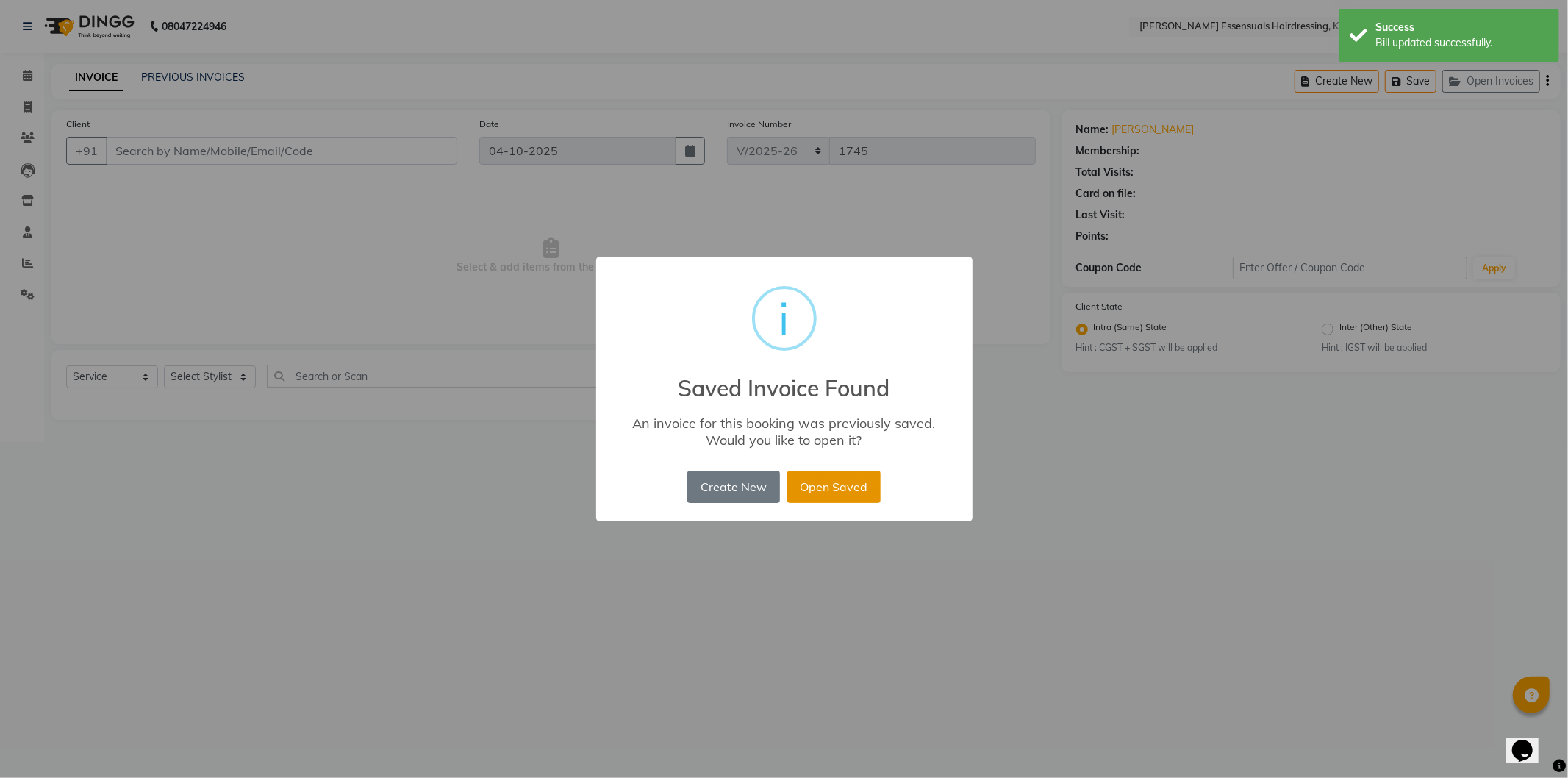
click at [848, 479] on button "Open Saved" at bounding box center [833, 487] width 94 height 33
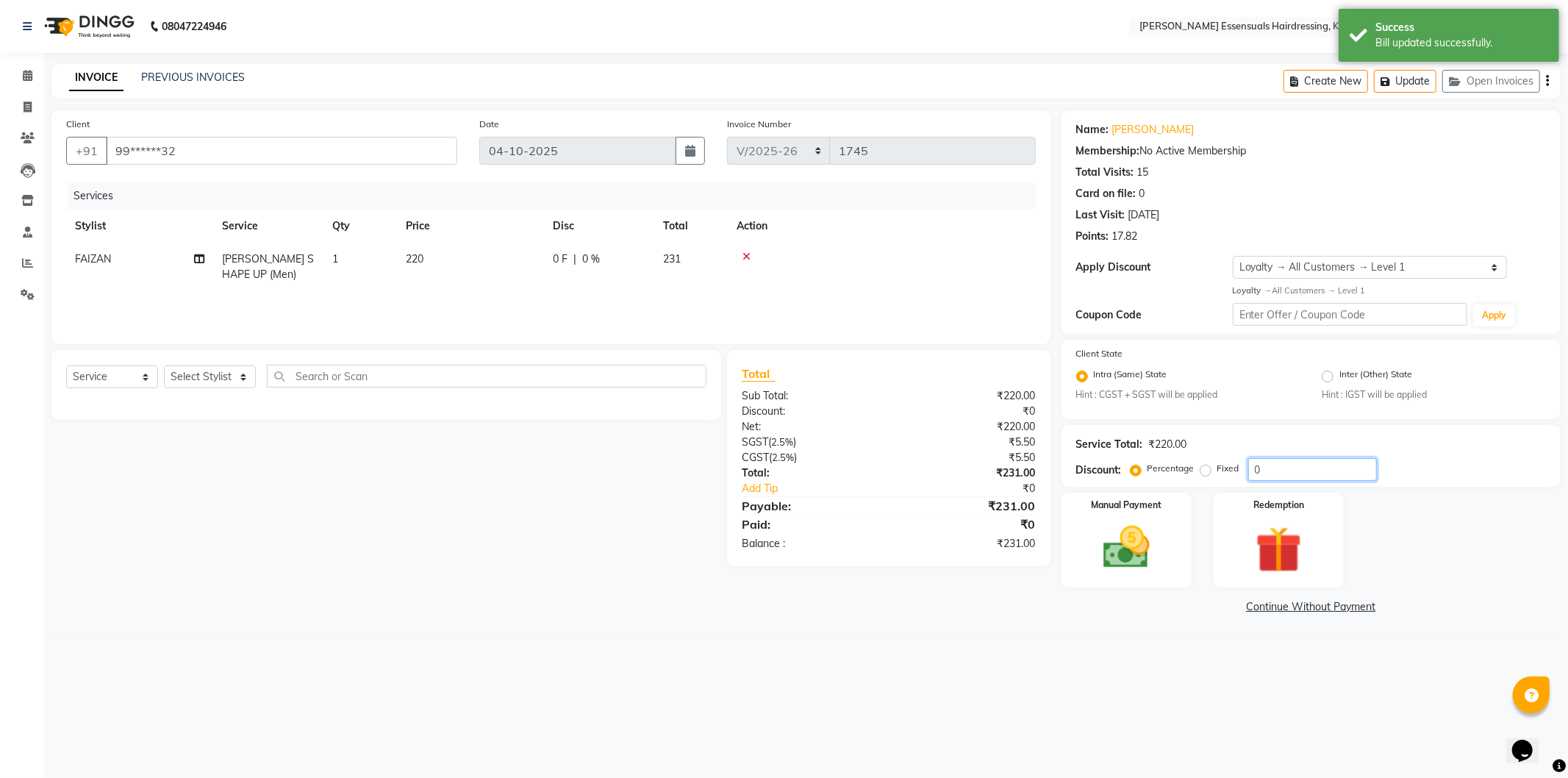
click at [1254, 474] on input "0" at bounding box center [1313, 469] width 129 height 23
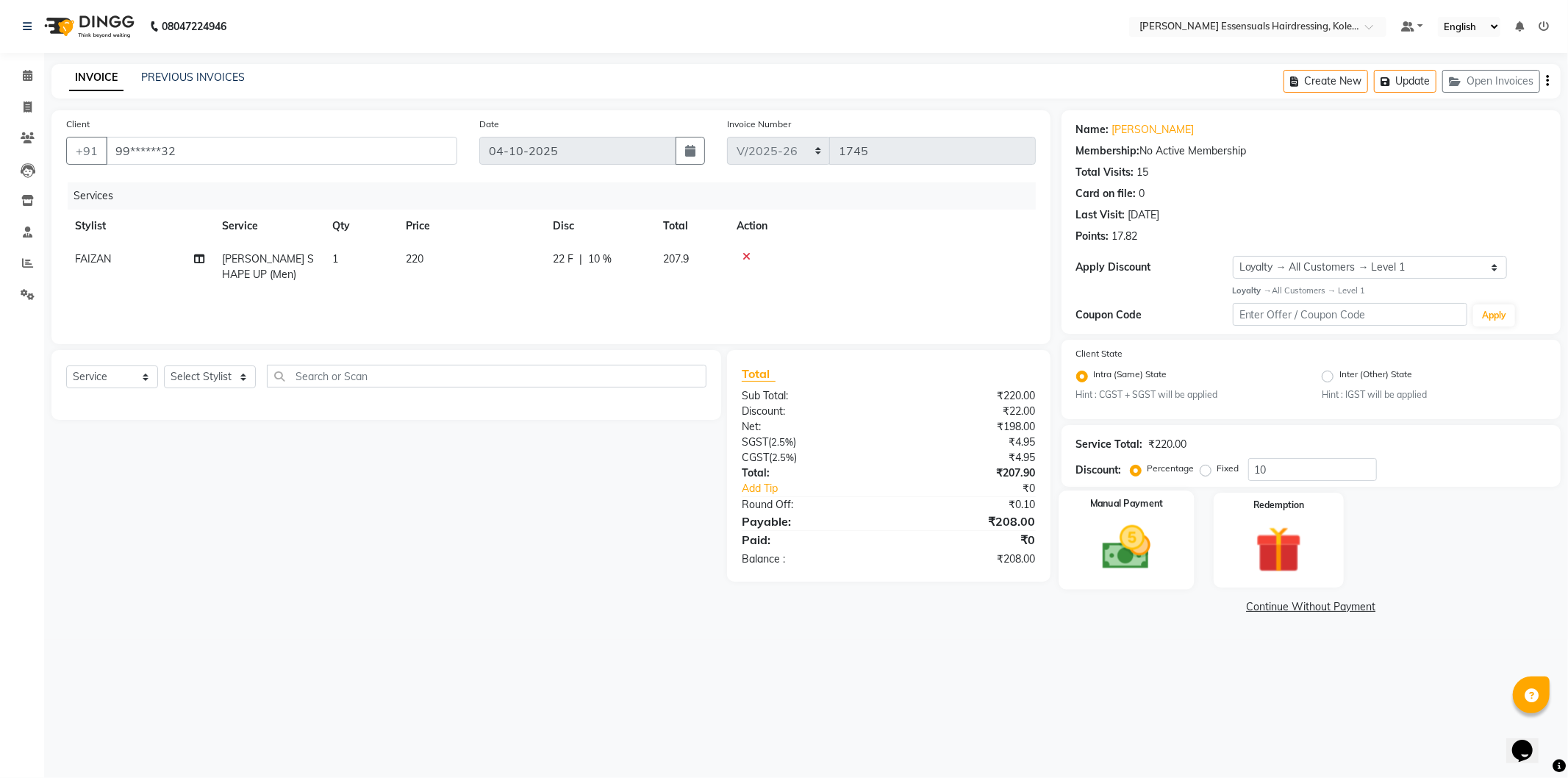
click at [1158, 550] on img at bounding box center [1126, 548] width 79 height 56
click at [1252, 604] on span "UPI" at bounding box center [1254, 608] width 23 height 17
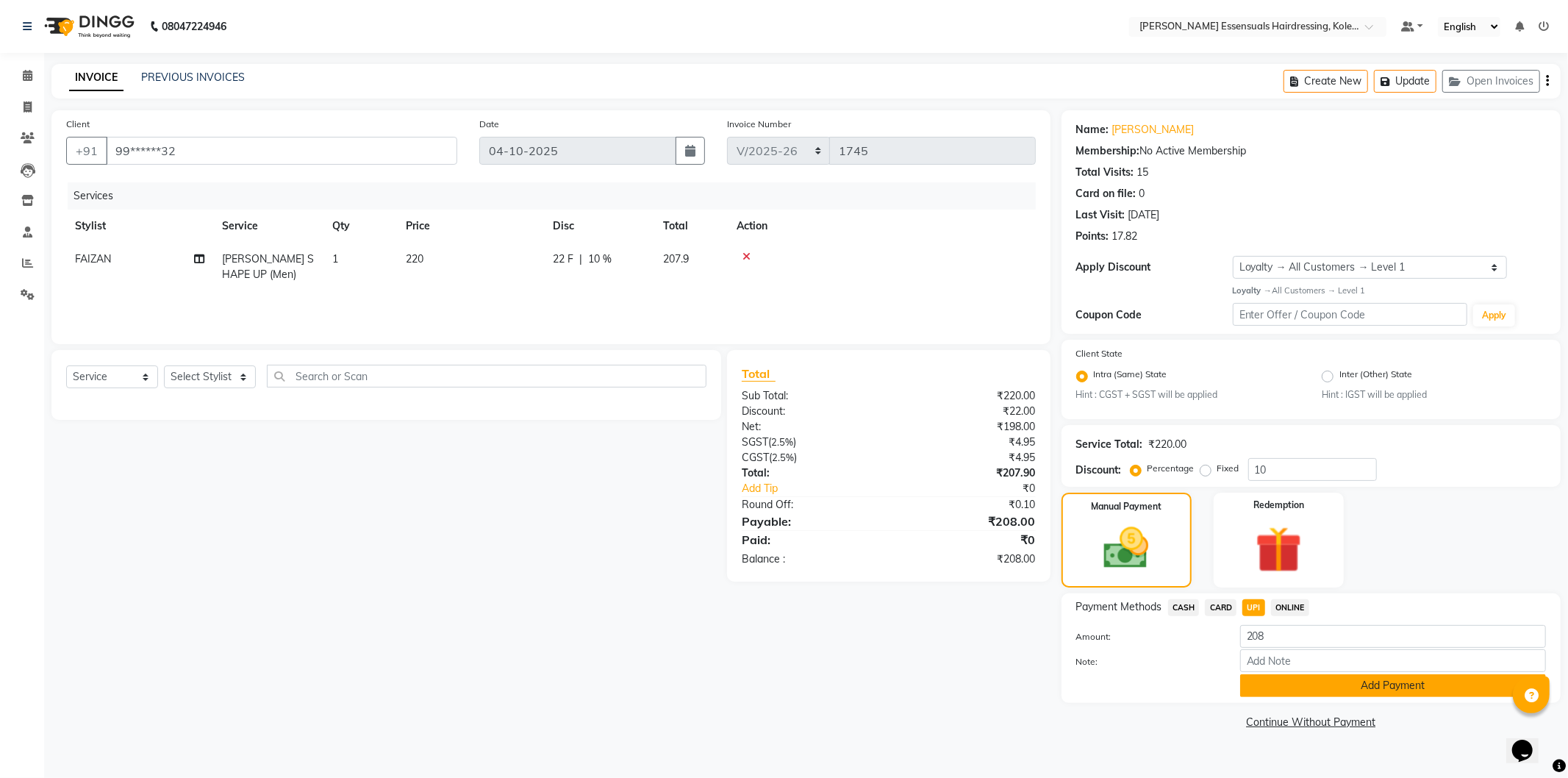
click at [1299, 686] on button "Add Payment" at bounding box center [1393, 686] width 306 height 23
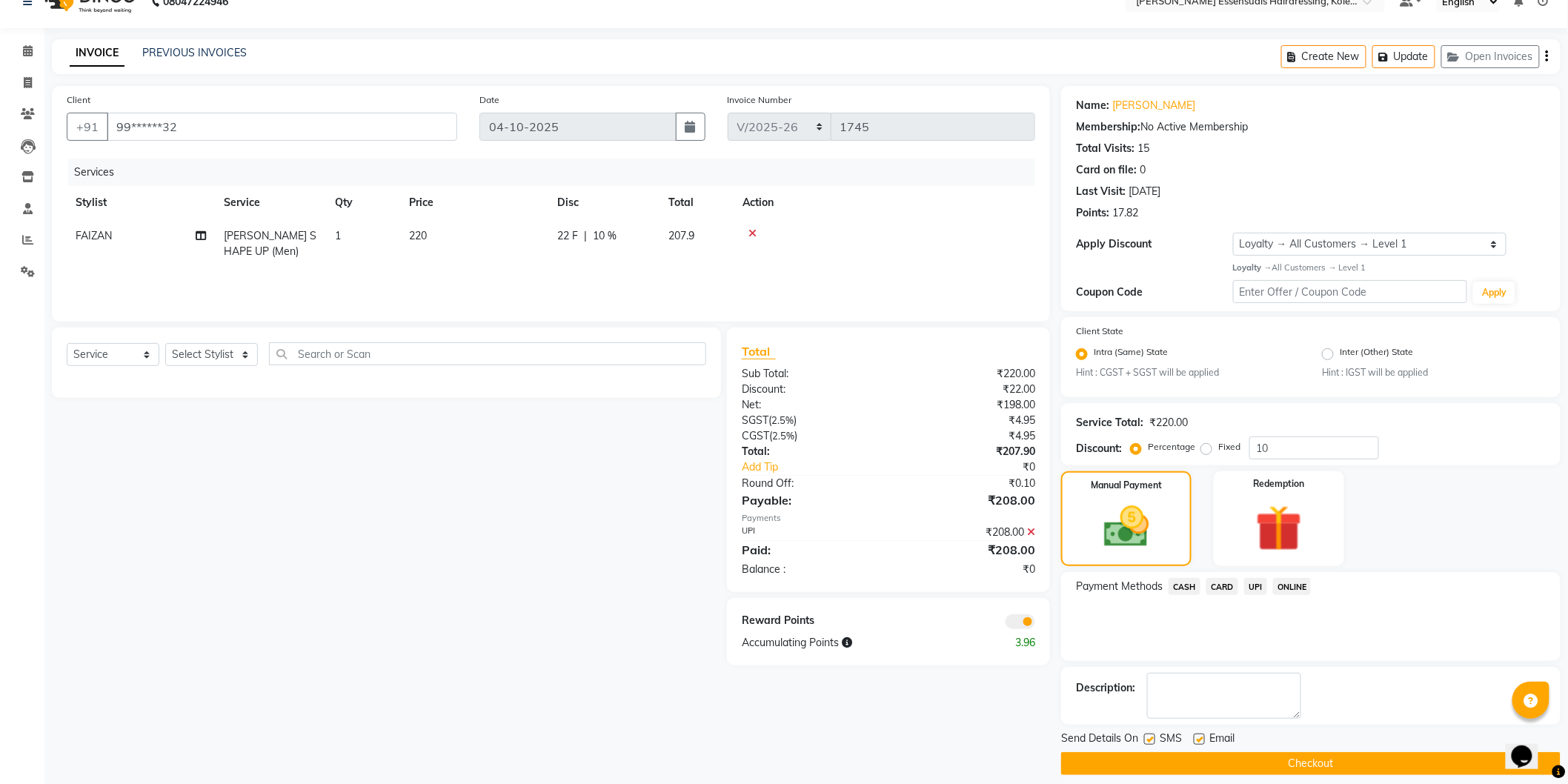
scroll to position [38, 0]
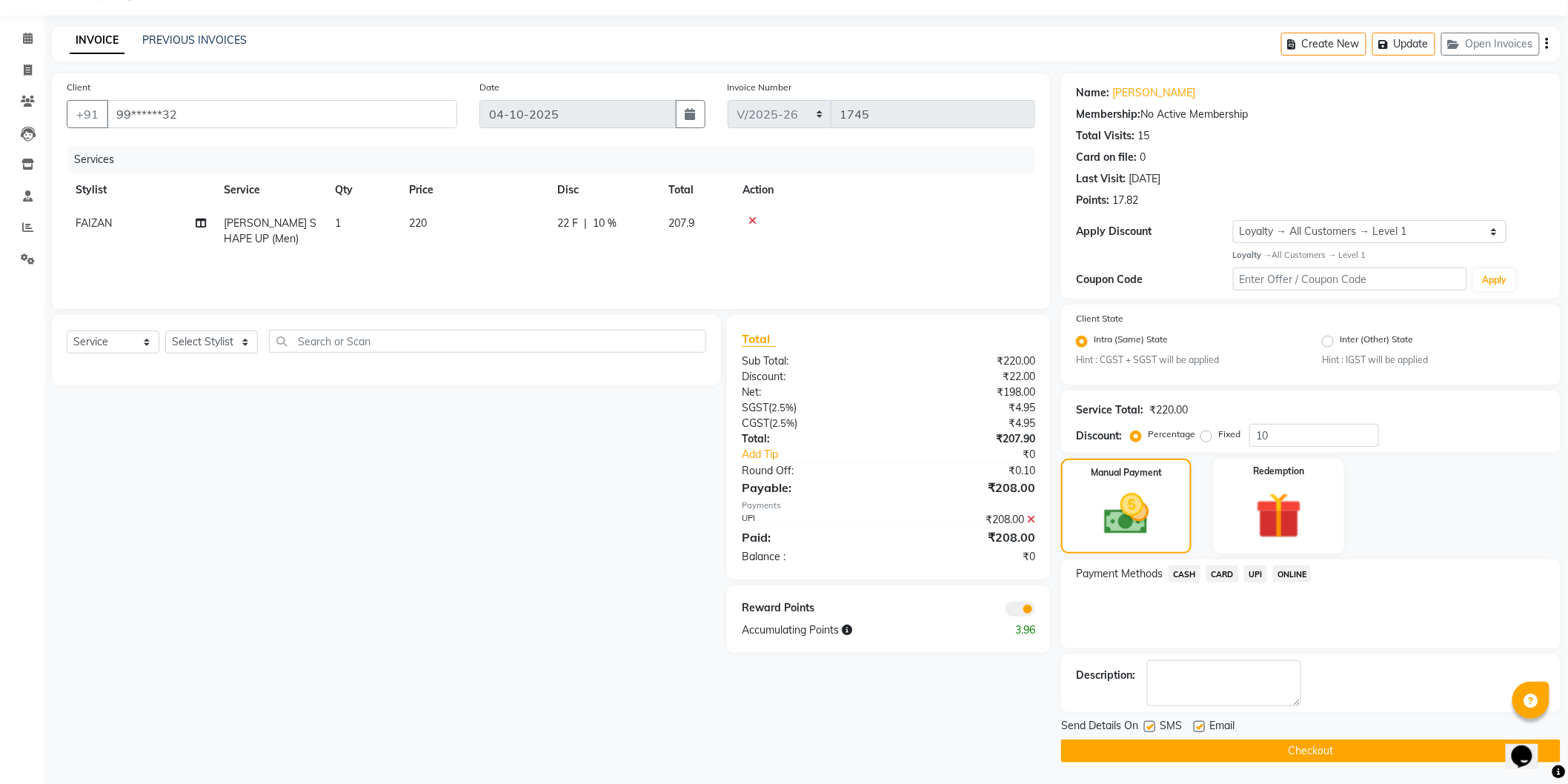
click at [1345, 758] on button "Checkout" at bounding box center [1310, 751] width 500 height 23
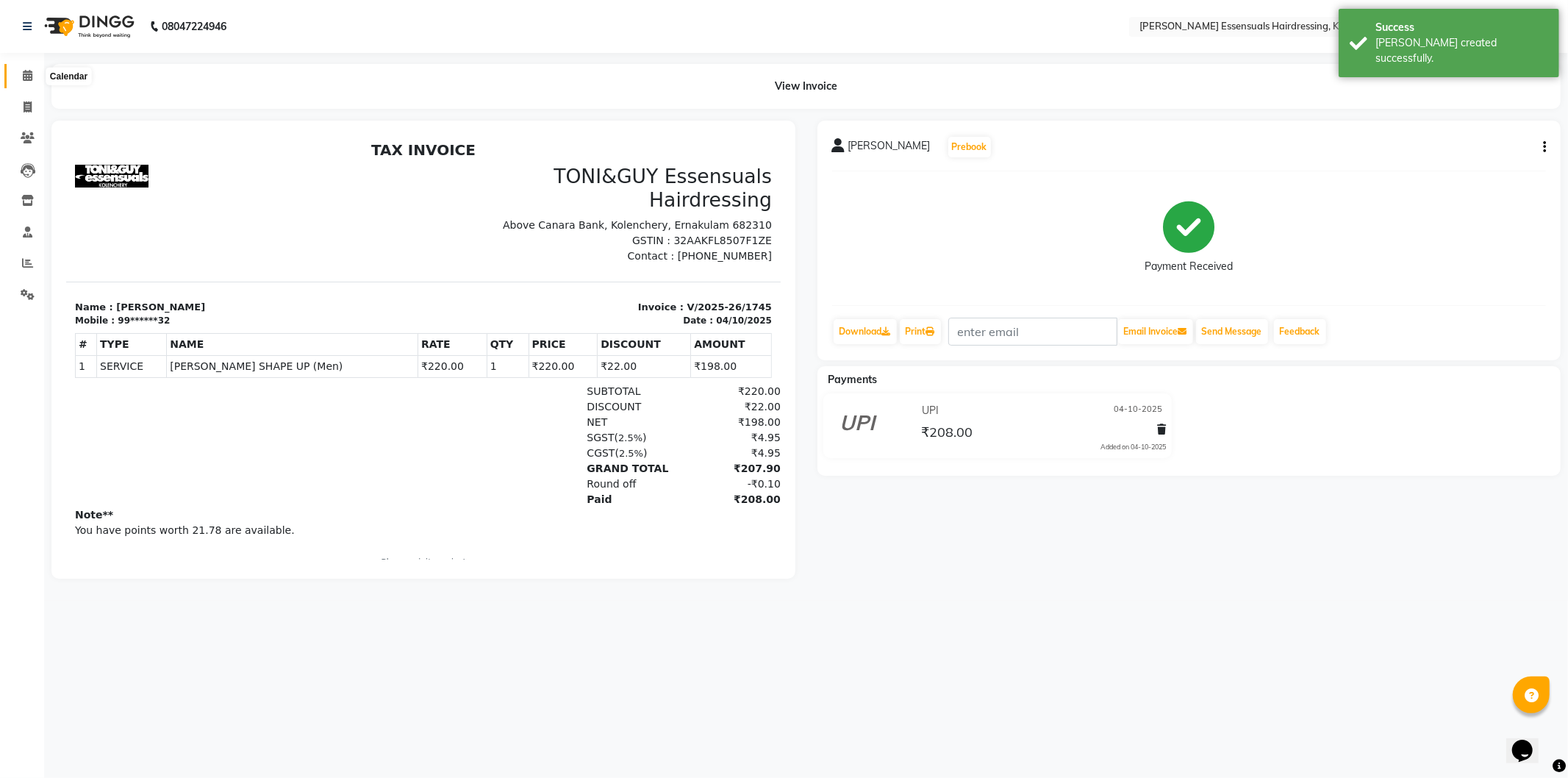
click at [28, 74] on icon at bounding box center [27, 75] width 9 height 11
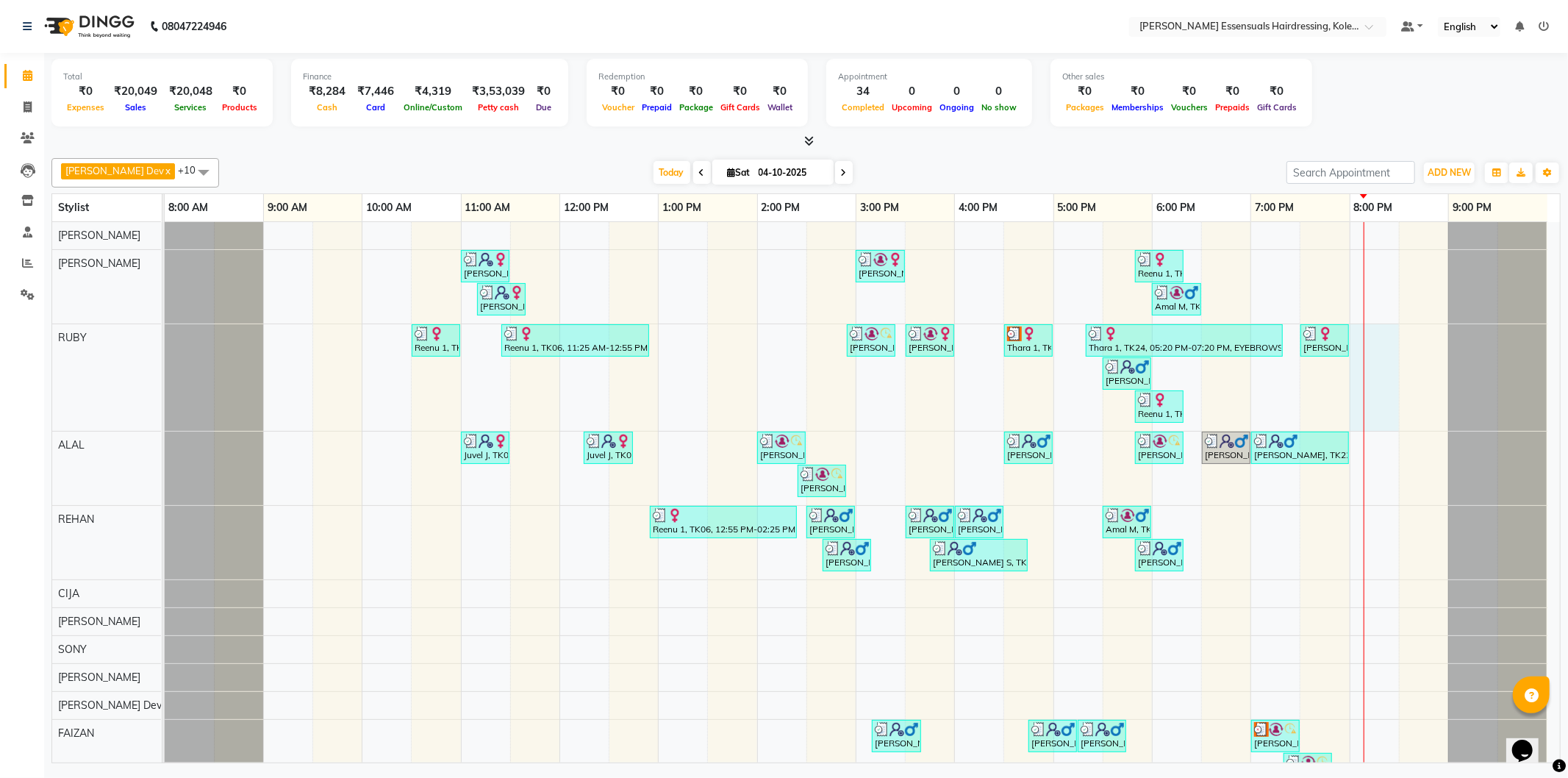
click at [1383, 347] on div "[PERSON_NAME], TK03, 11:00 AM-11:30 AM, TOP STYLIST (Men) [PERSON_NAME] Vs, TK1…" at bounding box center [863, 507] width 1395 height 572
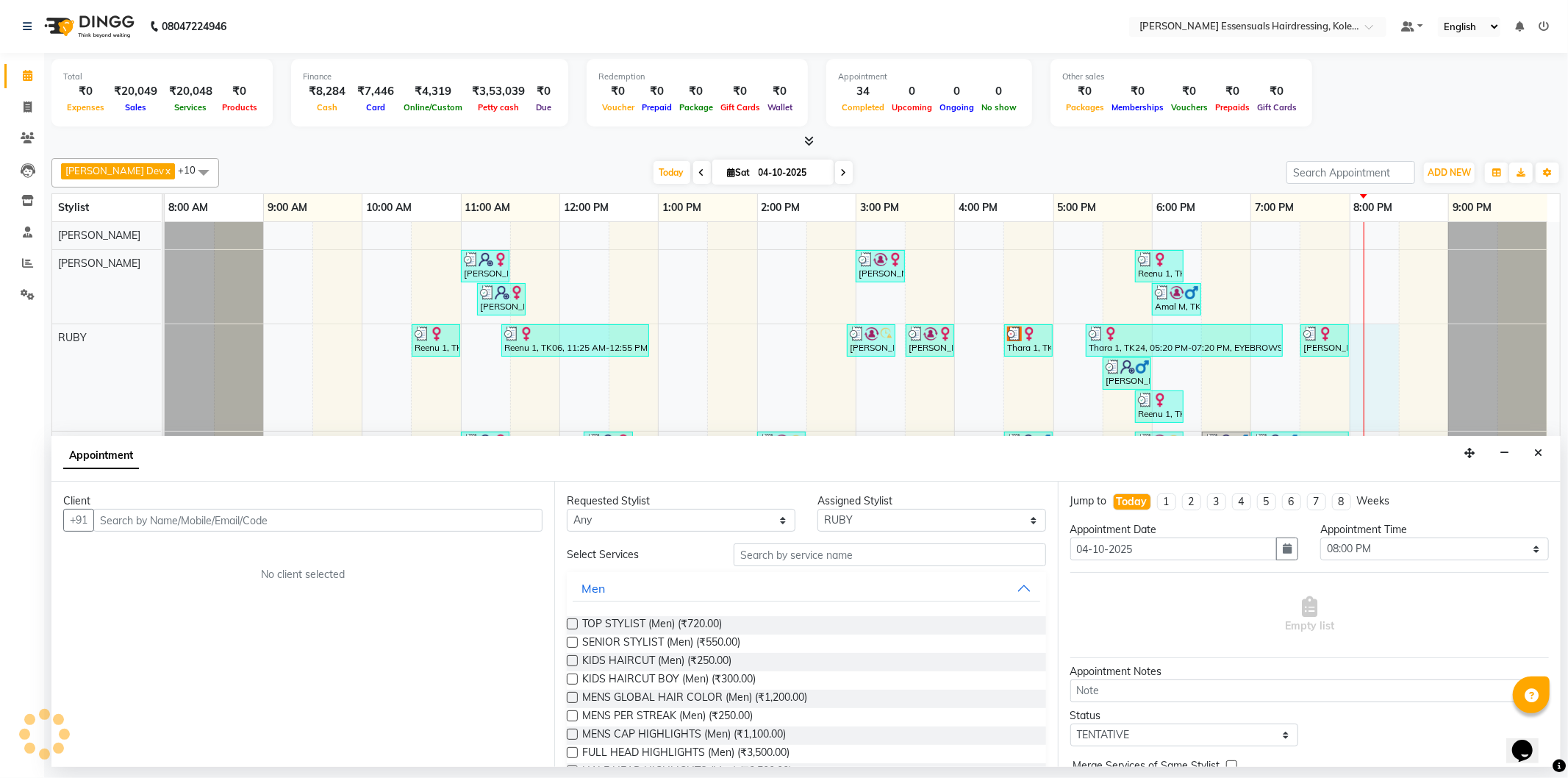
click at [1537, 455] on icon "Close" at bounding box center [1538, 453] width 8 height 10
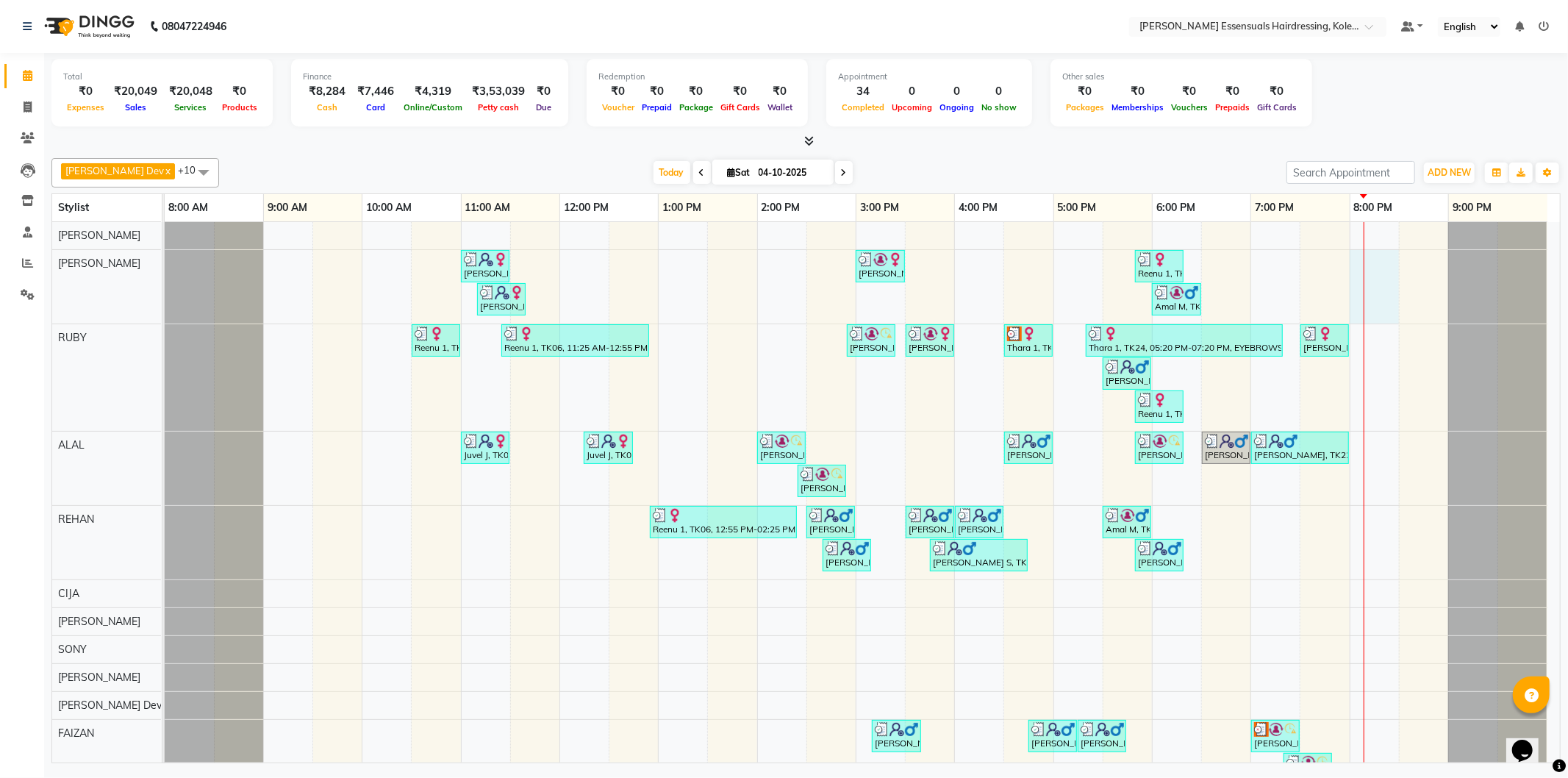
click at [1372, 271] on div "[PERSON_NAME], TK03, 11:00 AM-11:30 AM, TOP STYLIST (Men) [PERSON_NAME] Vs, TK1…" at bounding box center [863, 507] width 1395 height 572
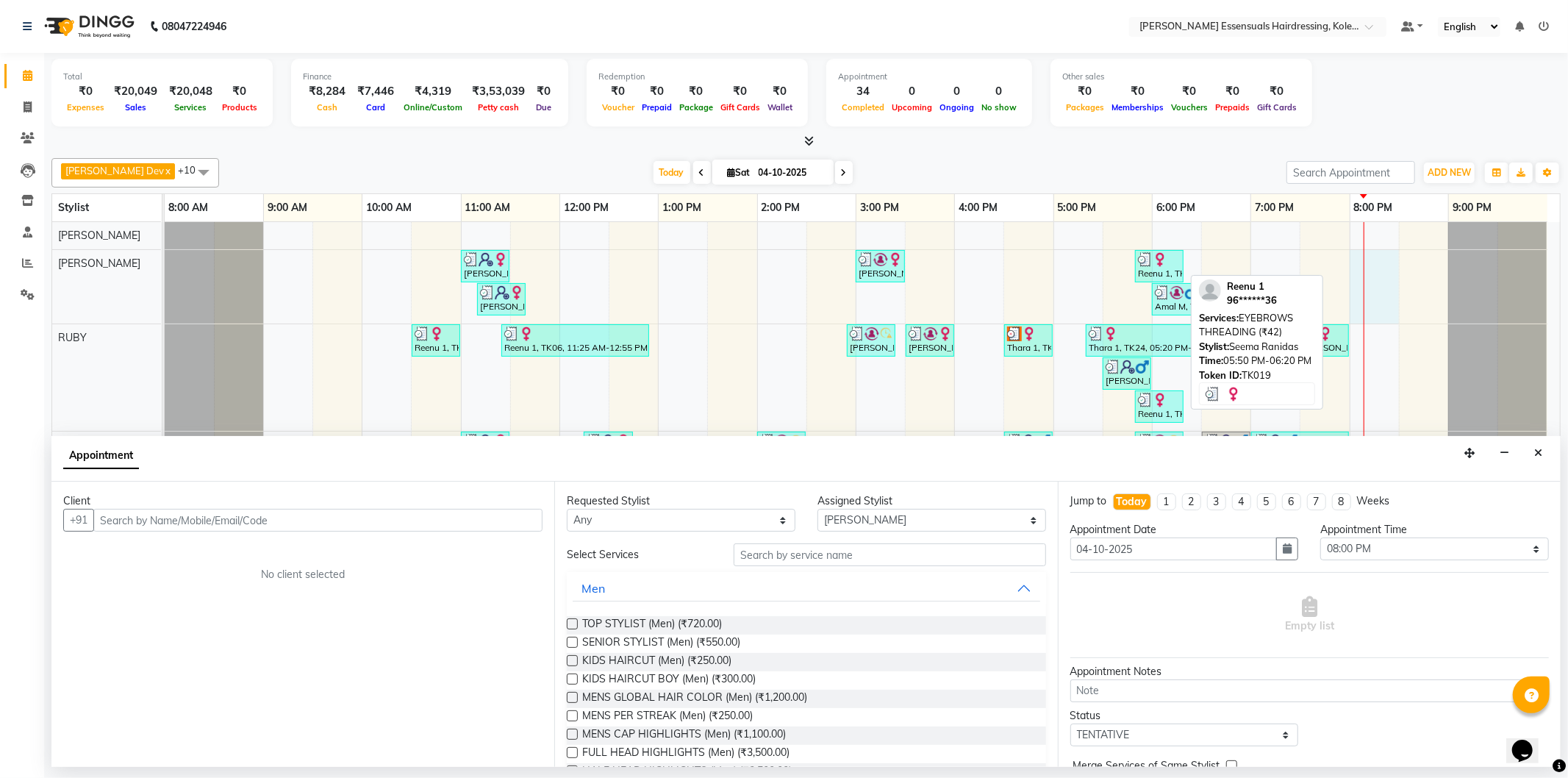
click at [1158, 257] on img at bounding box center [1160, 259] width 15 height 15
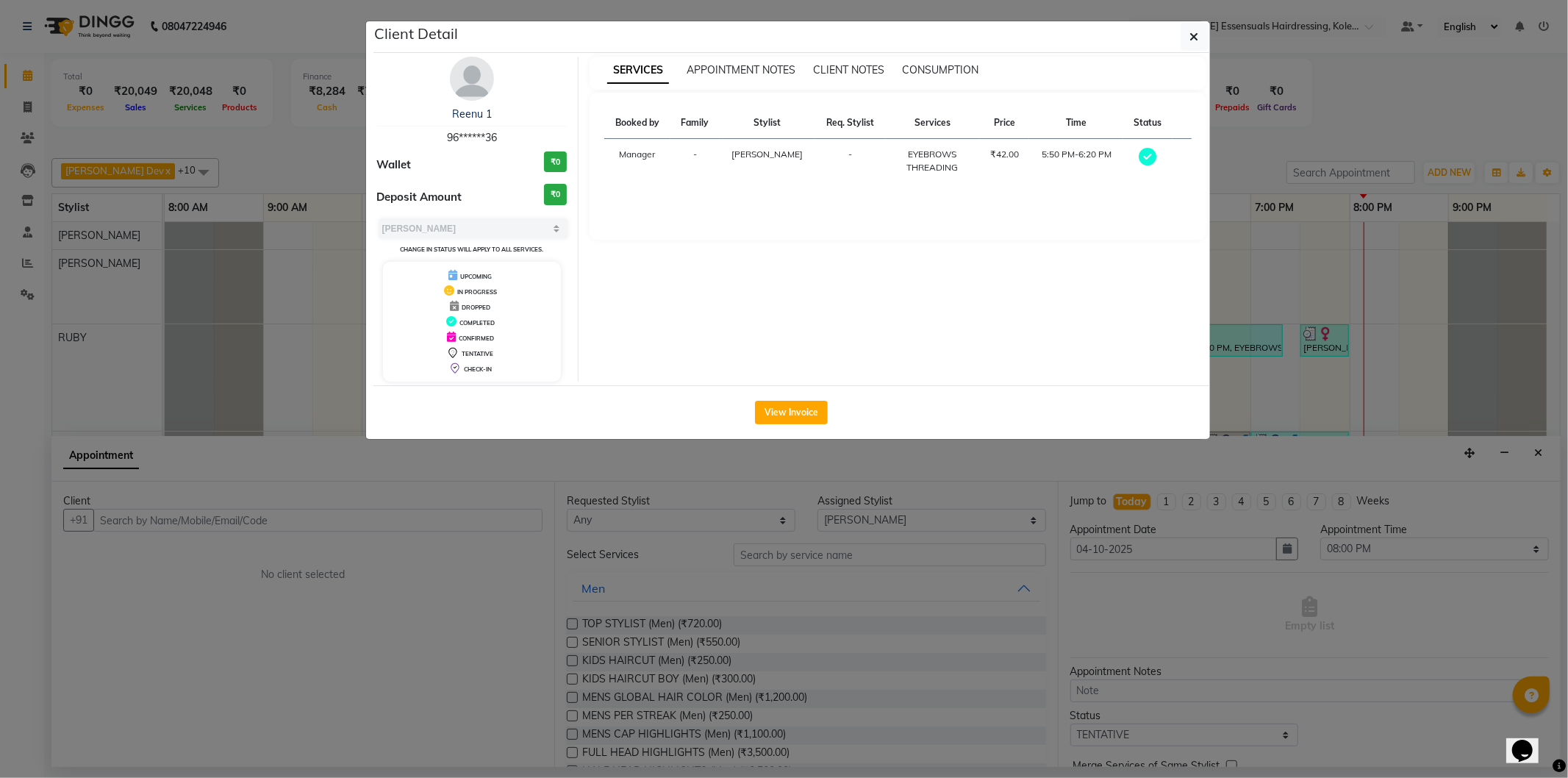
click at [787, 394] on div "View Invoice" at bounding box center [792, 412] width 837 height 53
click at [790, 401] on button "View Invoice" at bounding box center [791, 412] width 73 height 23
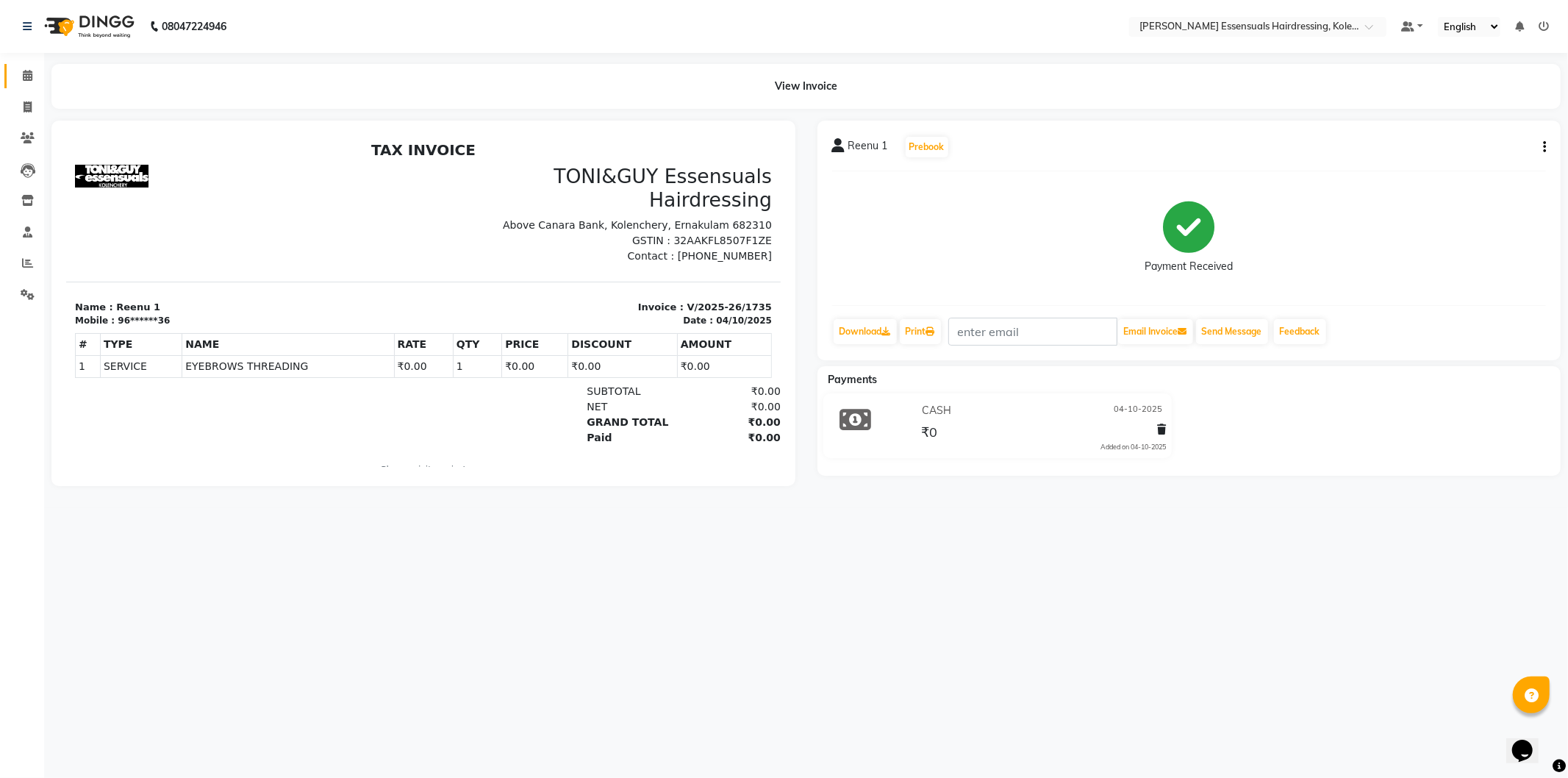
click at [23, 68] on span at bounding box center [27, 77] width 26 height 17
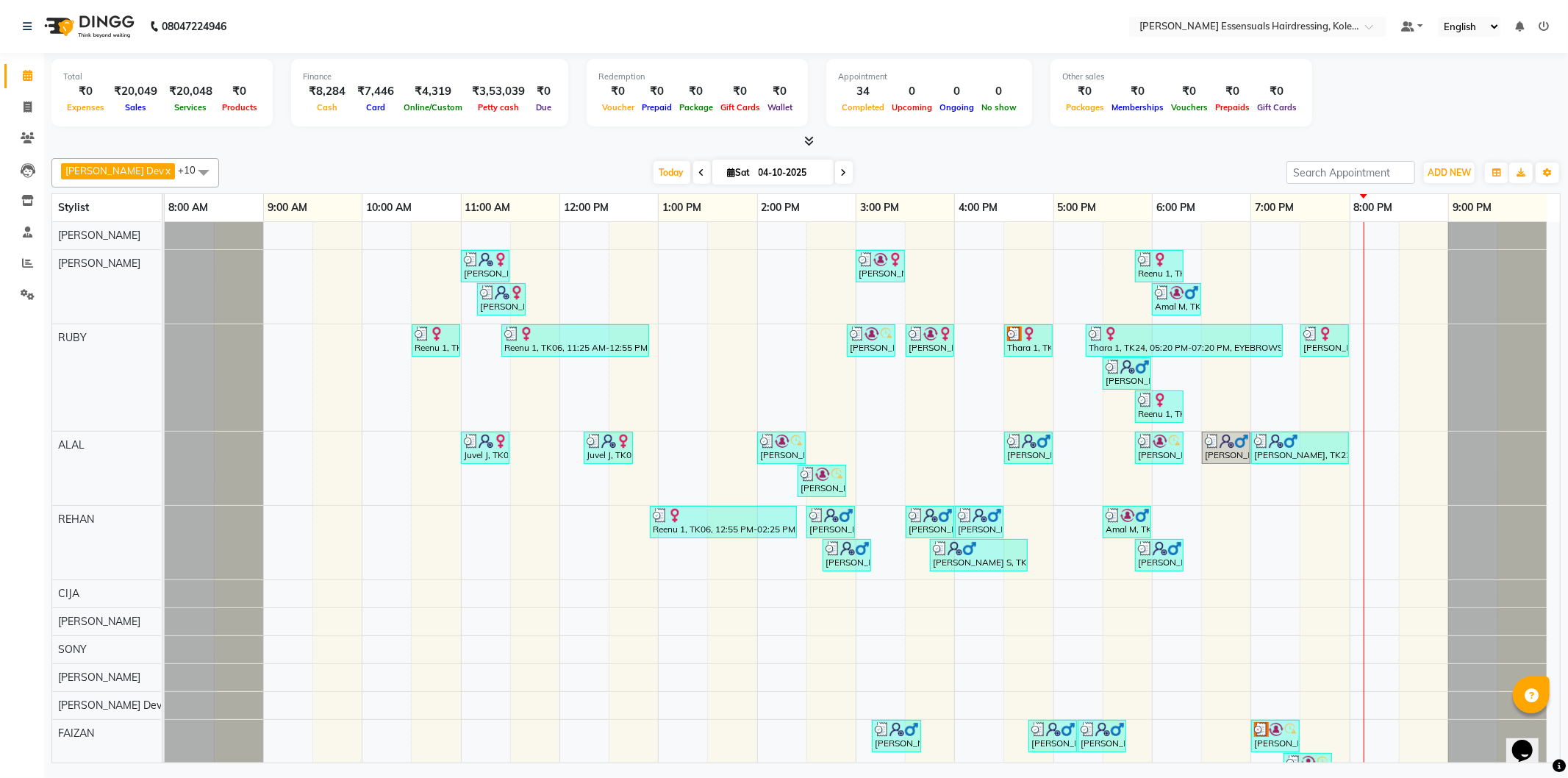
click at [1376, 268] on div "[PERSON_NAME], TK03, 11:00 AM-11:30 AM, TOP STYLIST (Men) [PERSON_NAME] Vs, TK1…" at bounding box center [863, 507] width 1395 height 572
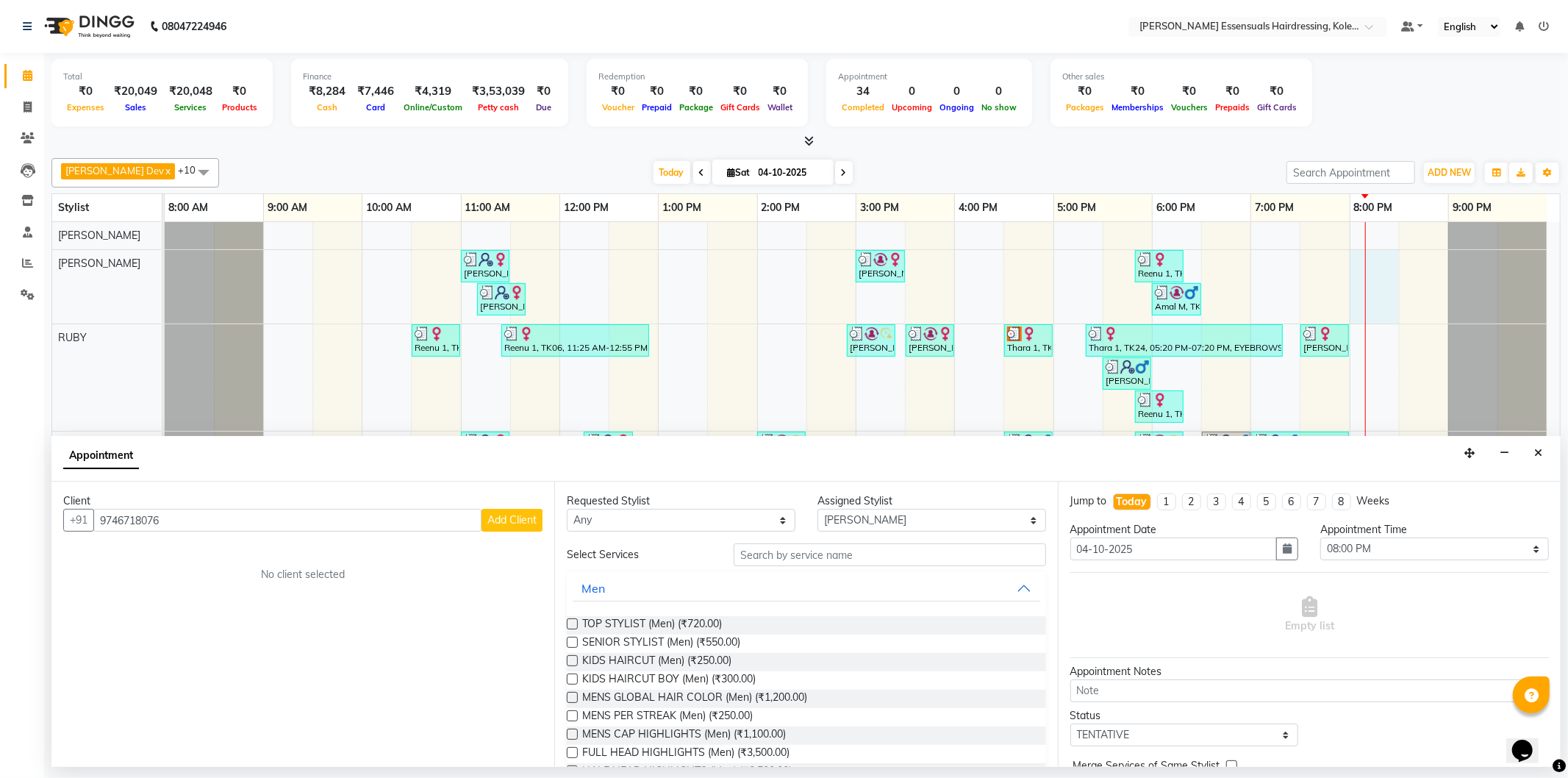
click at [520, 519] on span "Add Client" at bounding box center [511, 519] width 49 height 13
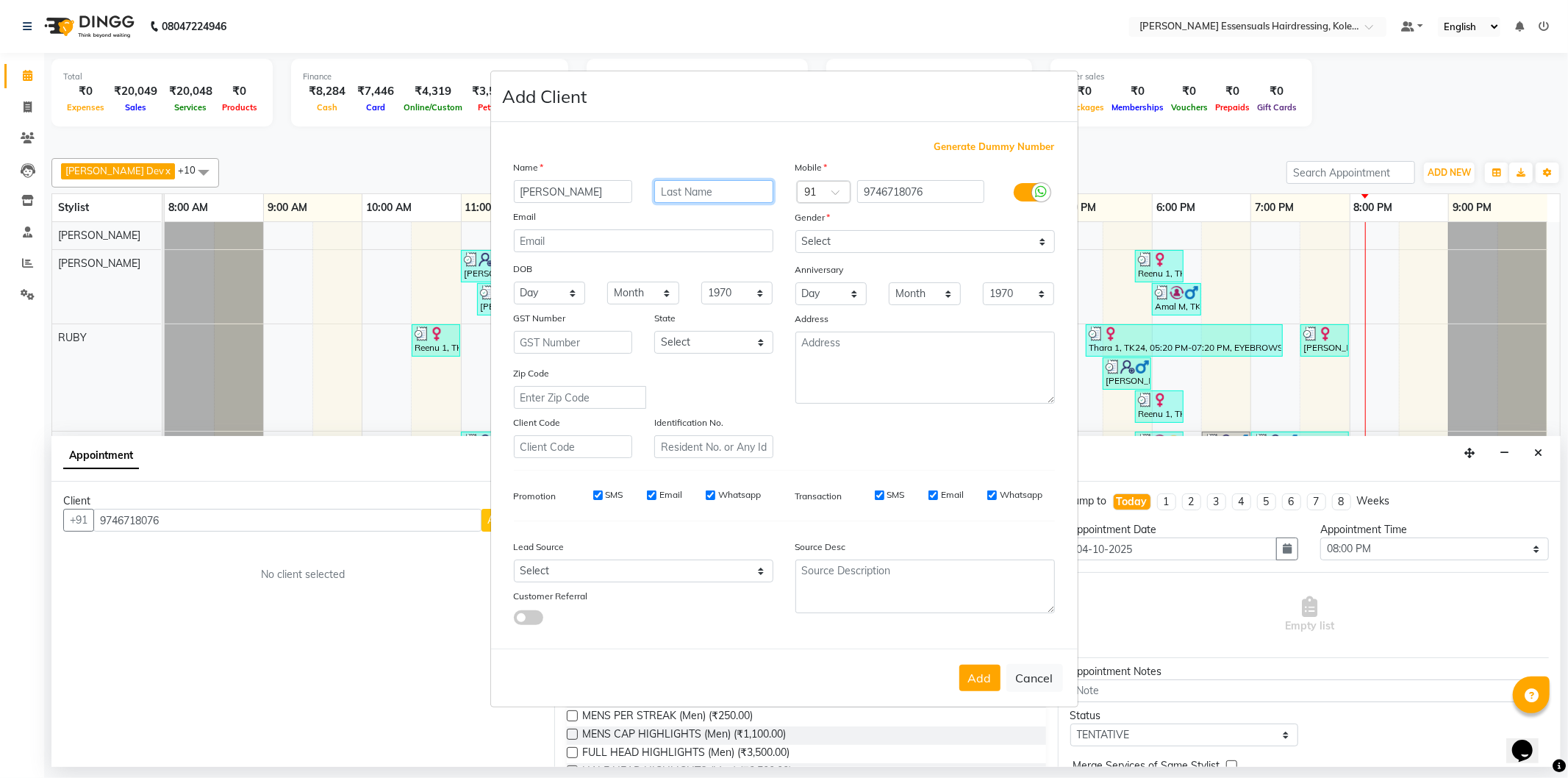
click at [689, 197] on input "text" at bounding box center [714, 192] width 119 height 23
click at [821, 237] on select "Select [DEMOGRAPHIC_DATA] [DEMOGRAPHIC_DATA] Other Prefer Not To Say" at bounding box center [925, 242] width 259 height 23
click at [796, 230] on select "Select [DEMOGRAPHIC_DATA] [DEMOGRAPHIC_DATA] Other Prefer Not To Say" at bounding box center [925, 242] width 259 height 23
click at [986, 675] on button "Add" at bounding box center [980, 677] width 41 height 27
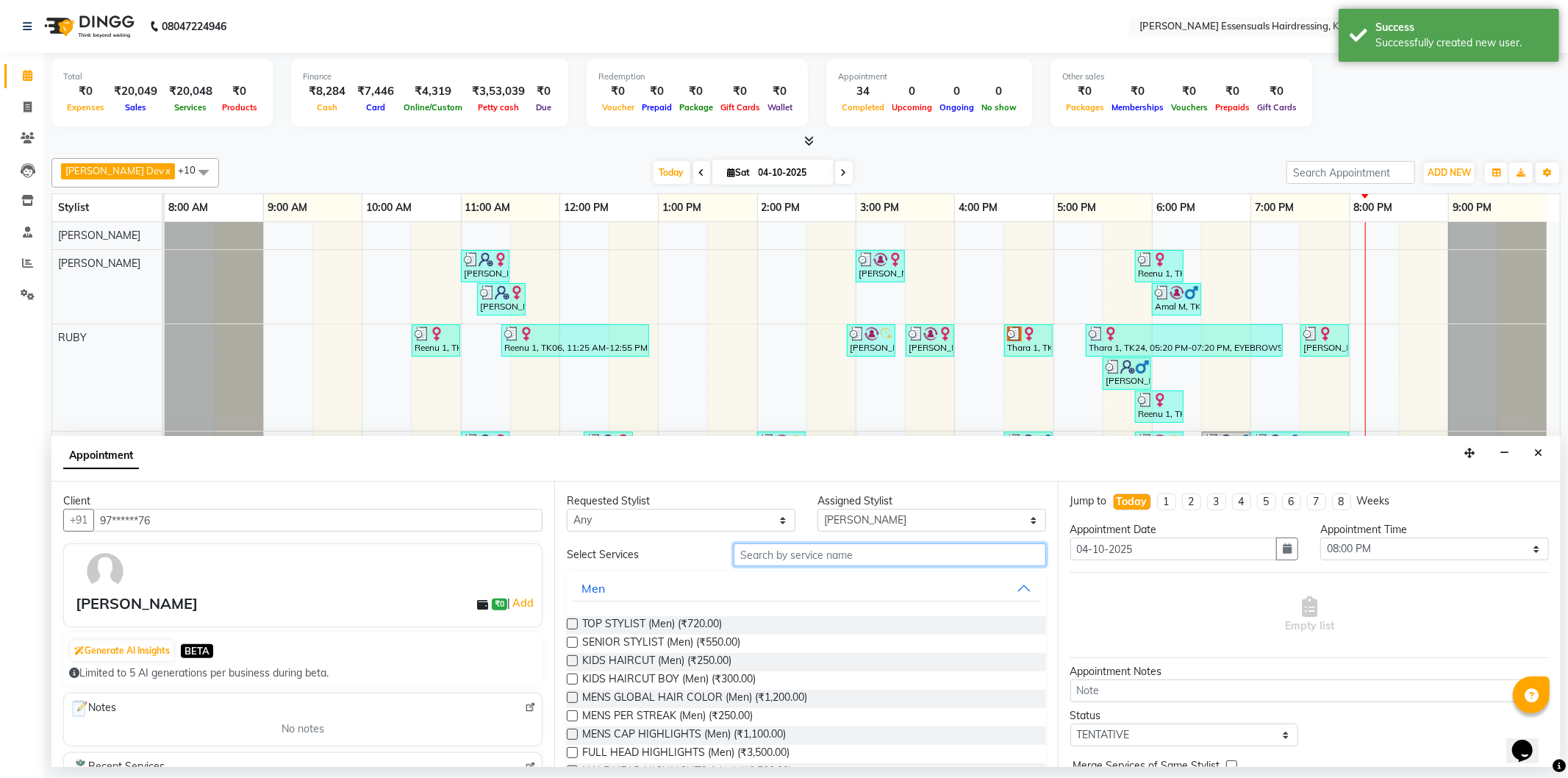
click at [792, 560] on input "text" at bounding box center [889, 554] width 312 height 23
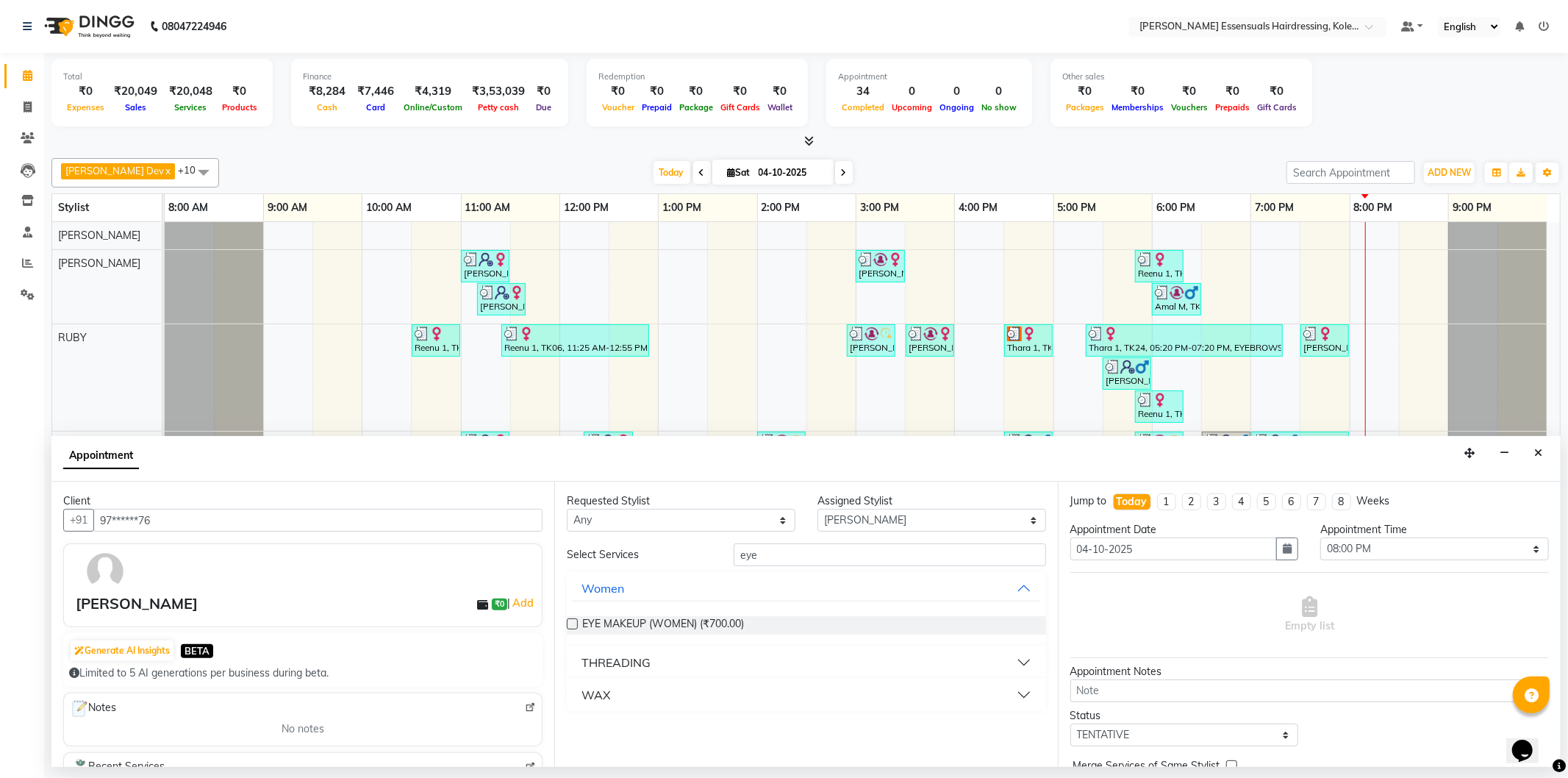
click at [625, 664] on div "THREADING" at bounding box center [616, 663] width 69 height 18
click at [574, 703] on label at bounding box center [572, 698] width 11 height 11
click at [574, 703] on input "checkbox" at bounding box center [571, 700] width 9 height 9
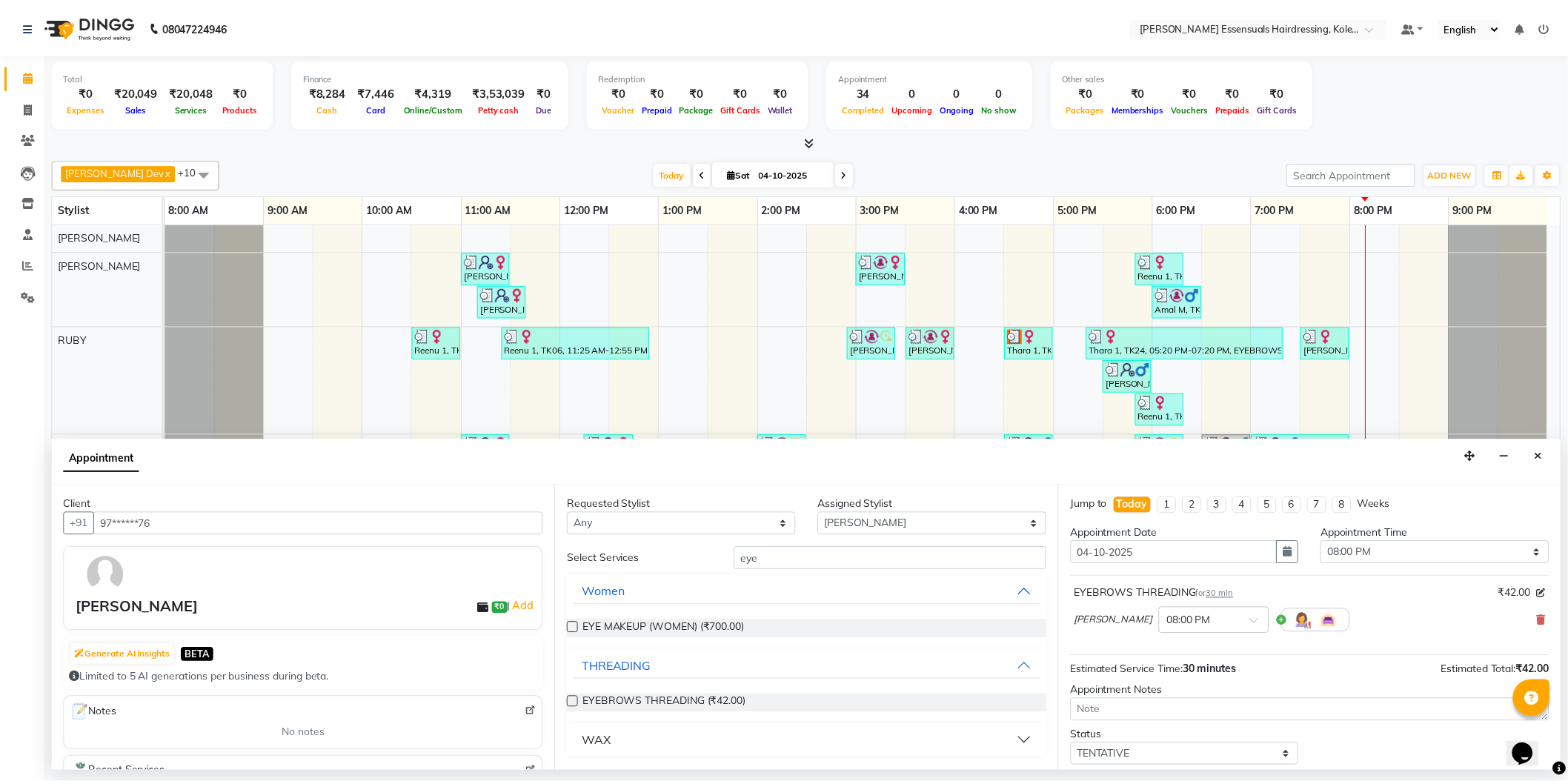
scroll to position [87, 0]
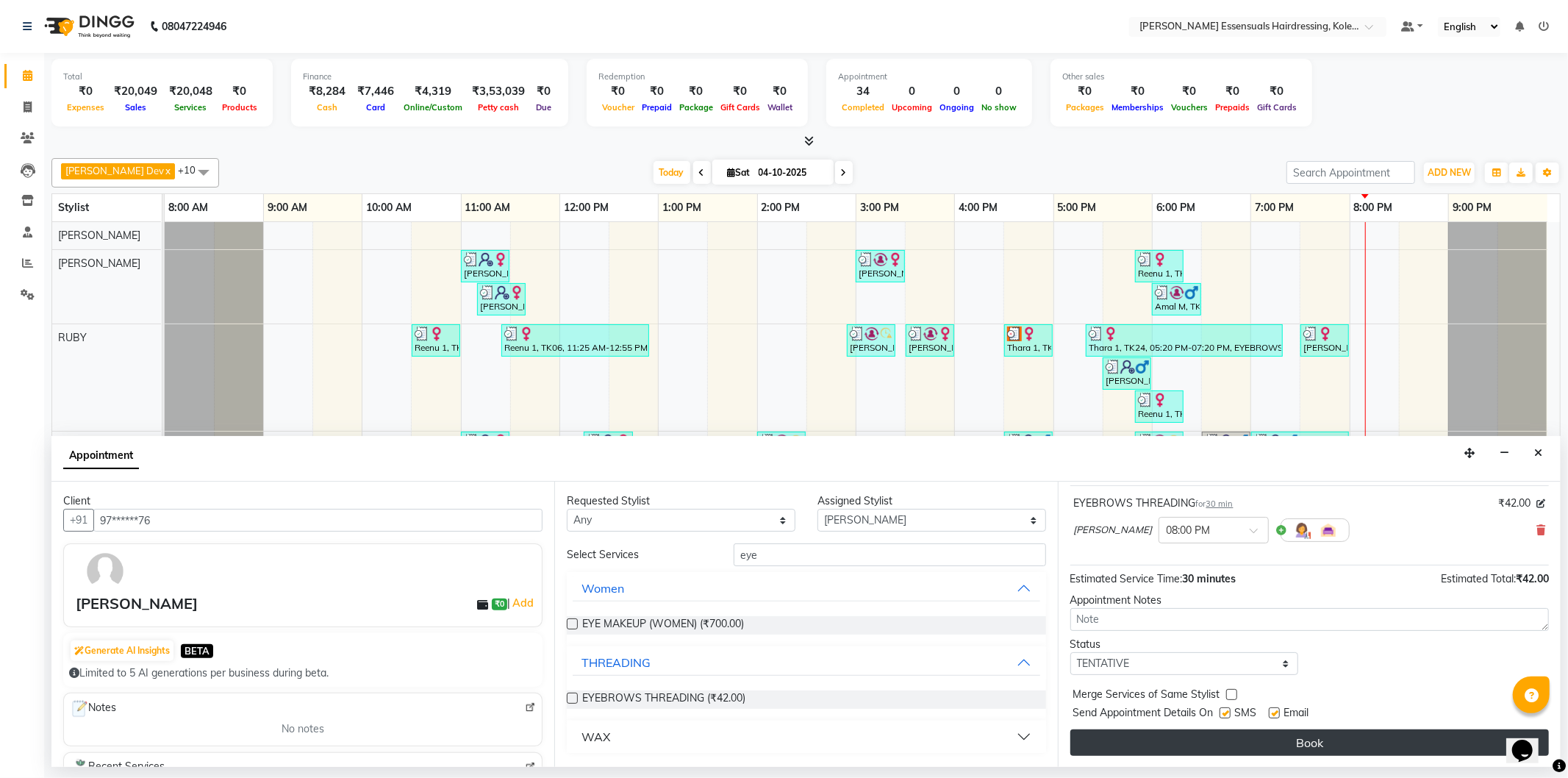
click at [1284, 754] on button "Book" at bounding box center [1309, 743] width 479 height 27
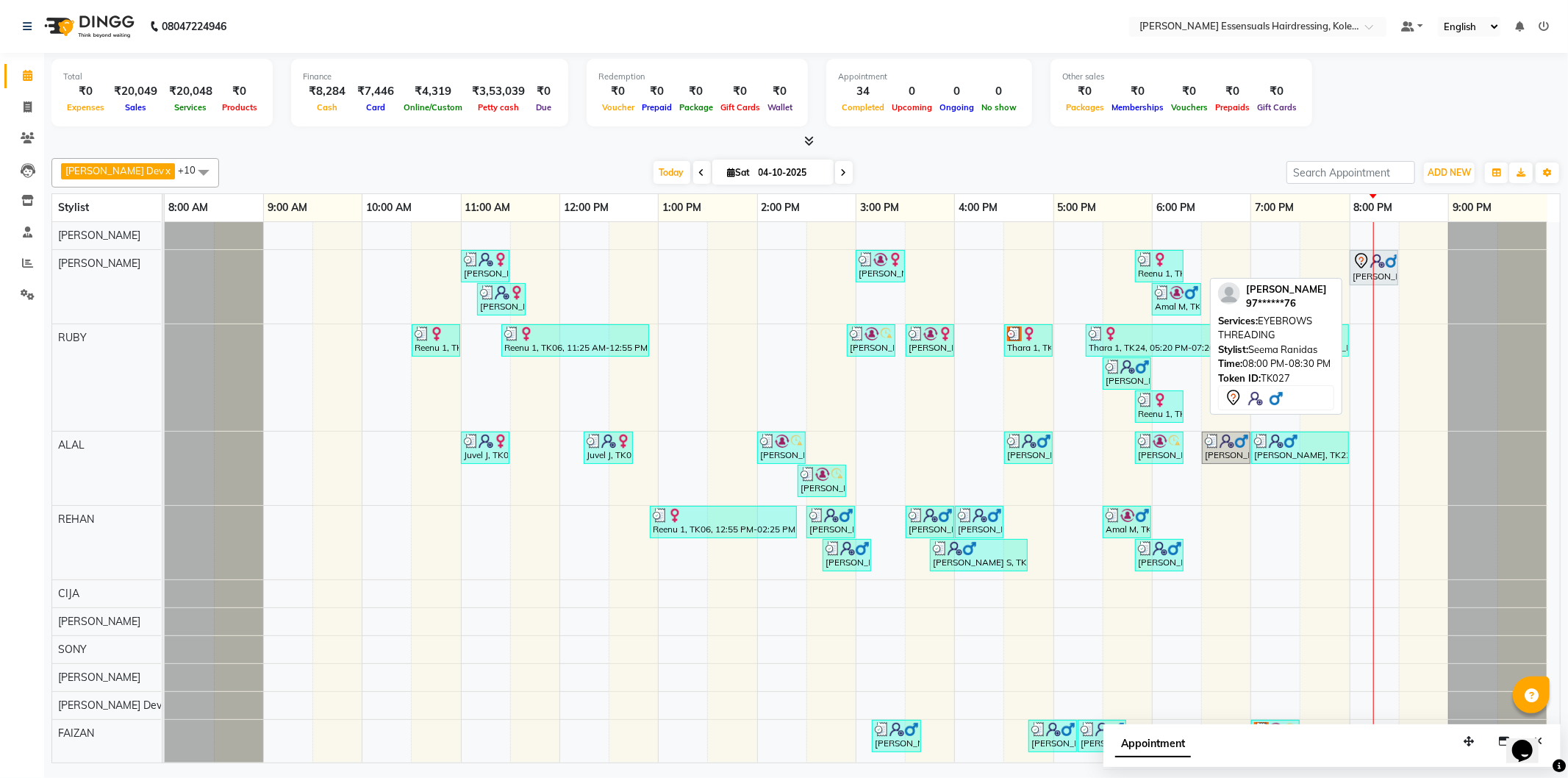
click at [1392, 273] on div "[PERSON_NAME], TK27, 08:00 PM-08:30 PM, EYEBROWS THREADING" at bounding box center [1374, 267] width 46 height 31
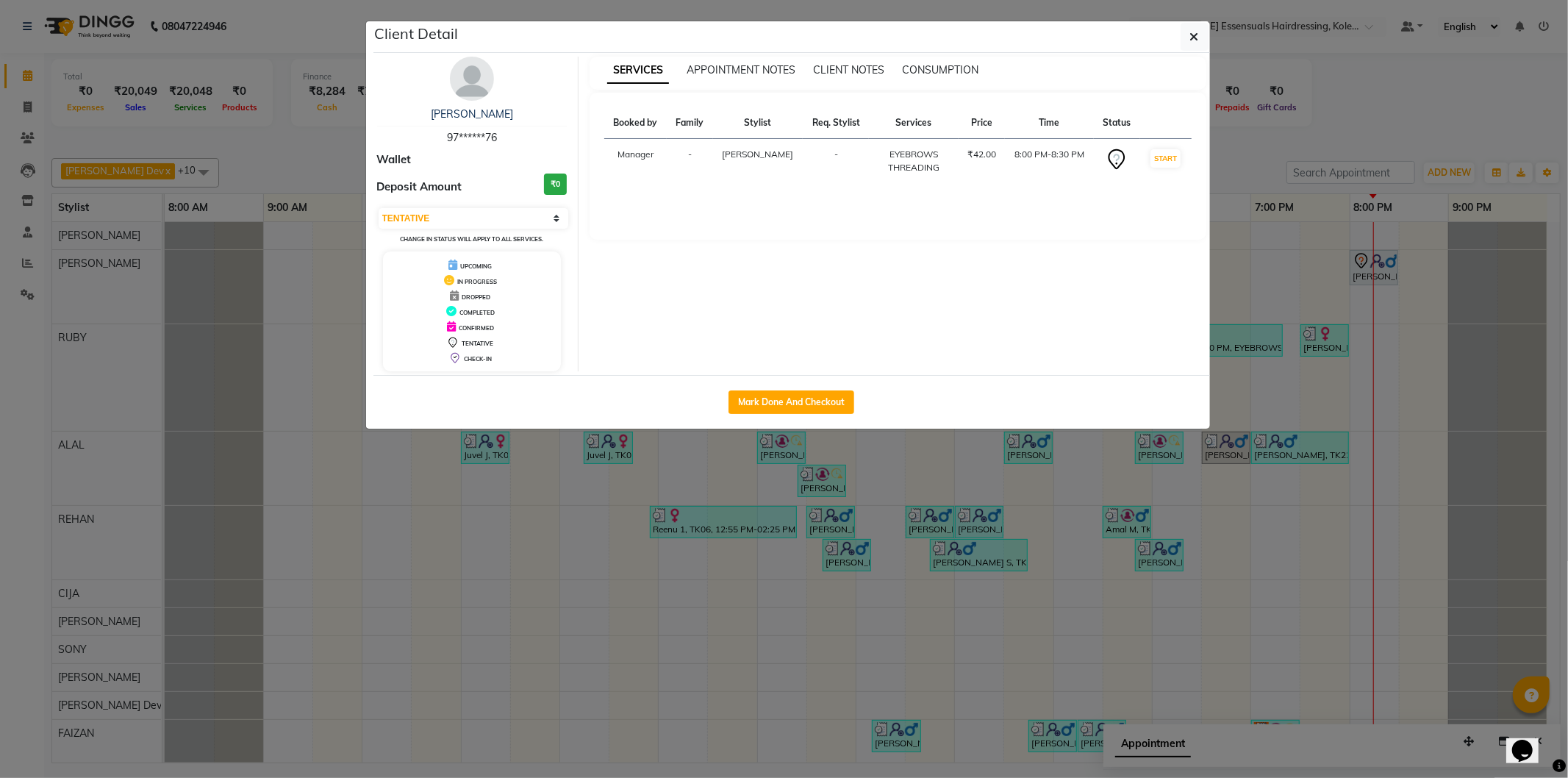
click at [813, 386] on div "Mark Done And Checkout" at bounding box center [792, 401] width 837 height 53
click at [812, 402] on button "Mark Done And Checkout" at bounding box center [791, 401] width 125 height 23
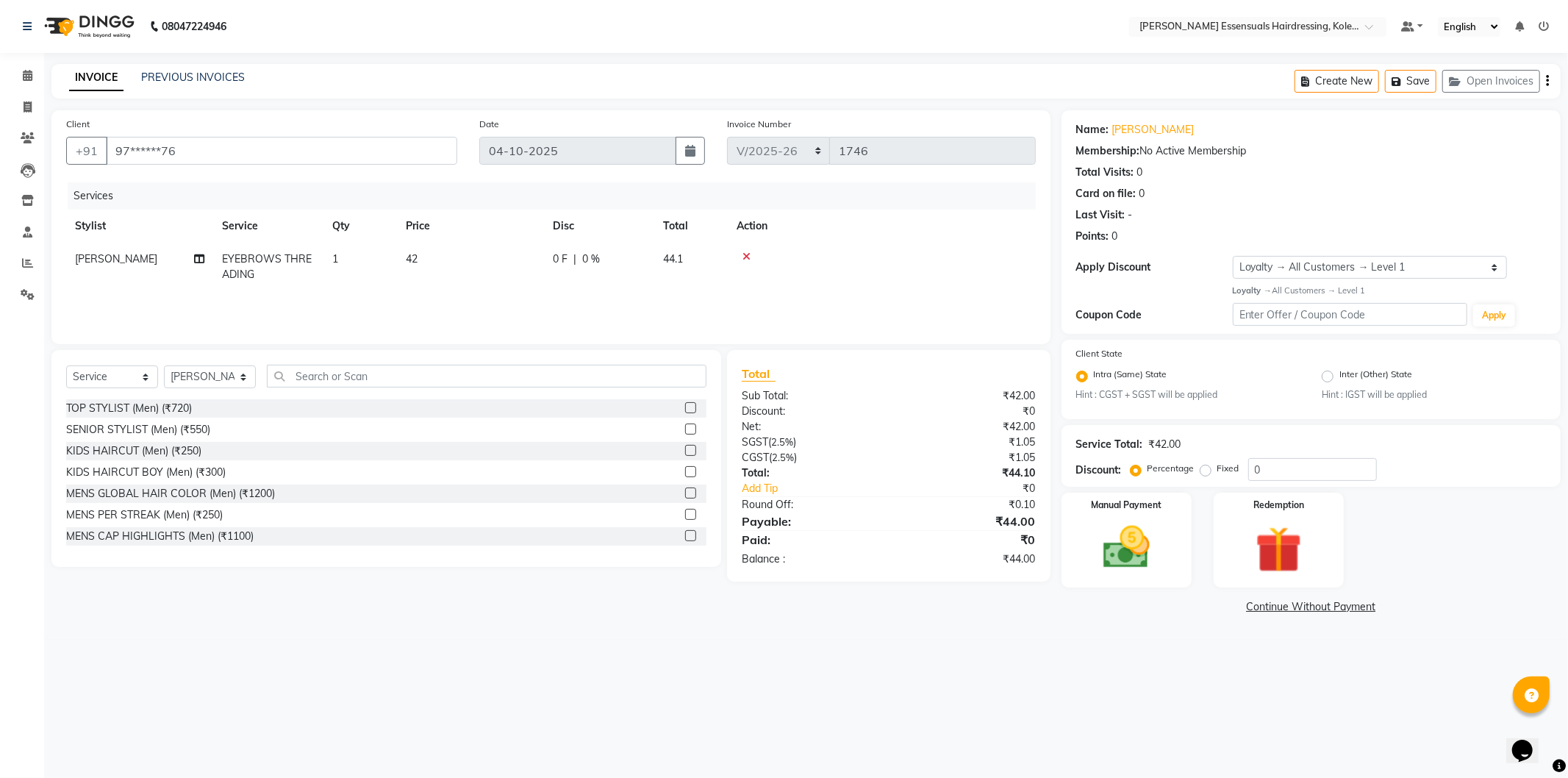
click at [474, 254] on td "42" at bounding box center [470, 266] width 147 height 48
click at [526, 260] on input "42" at bounding box center [540, 263] width 130 height 23
click at [530, 289] on td "48" at bounding box center [539, 273] width 147 height 63
click at [530, 290] on td "48" at bounding box center [539, 273] width 147 height 63
click at [1142, 538] on img at bounding box center [1126, 548] width 79 height 56
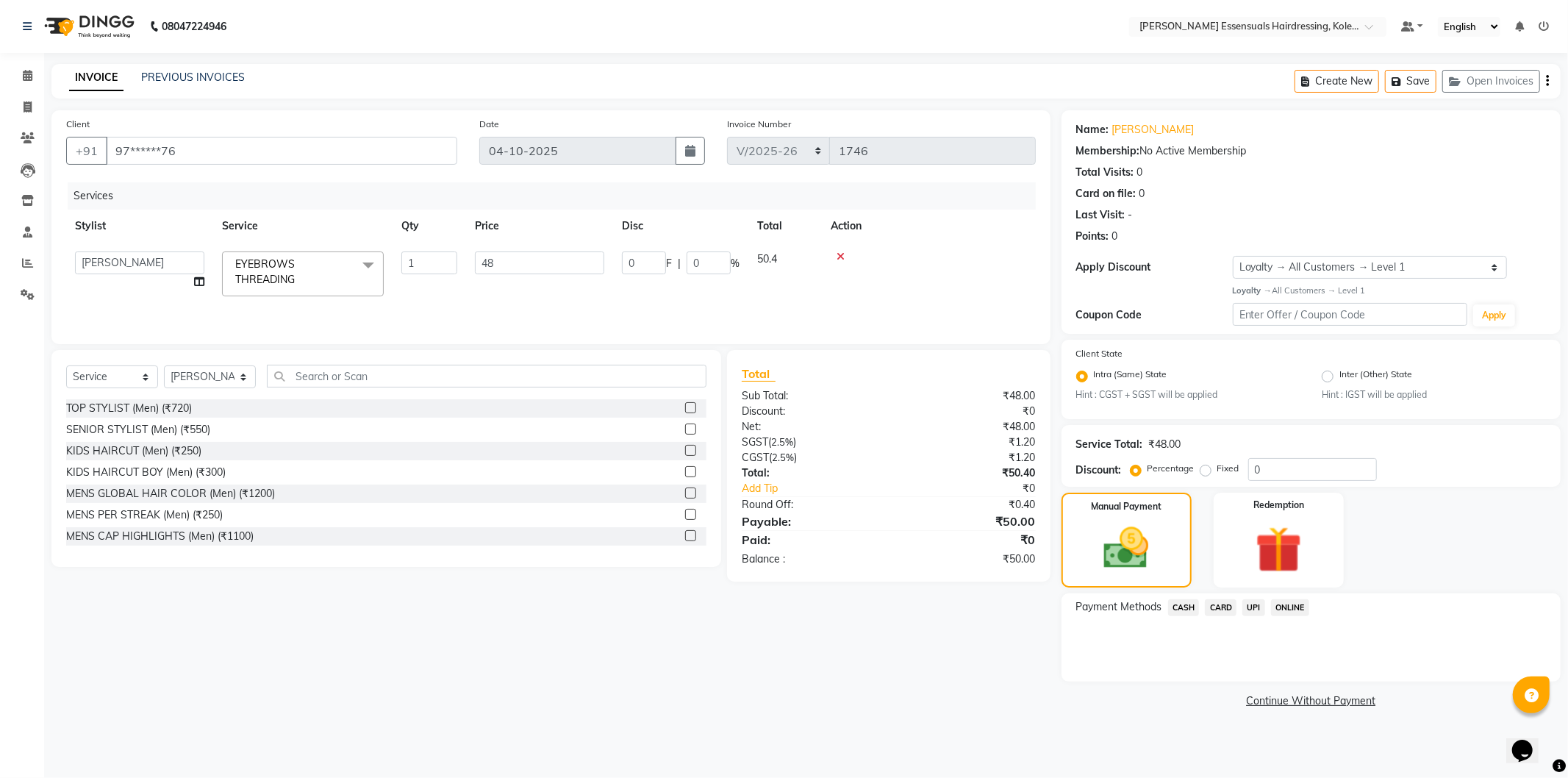
click at [1187, 614] on span "CASH" at bounding box center [1184, 608] width 32 height 17
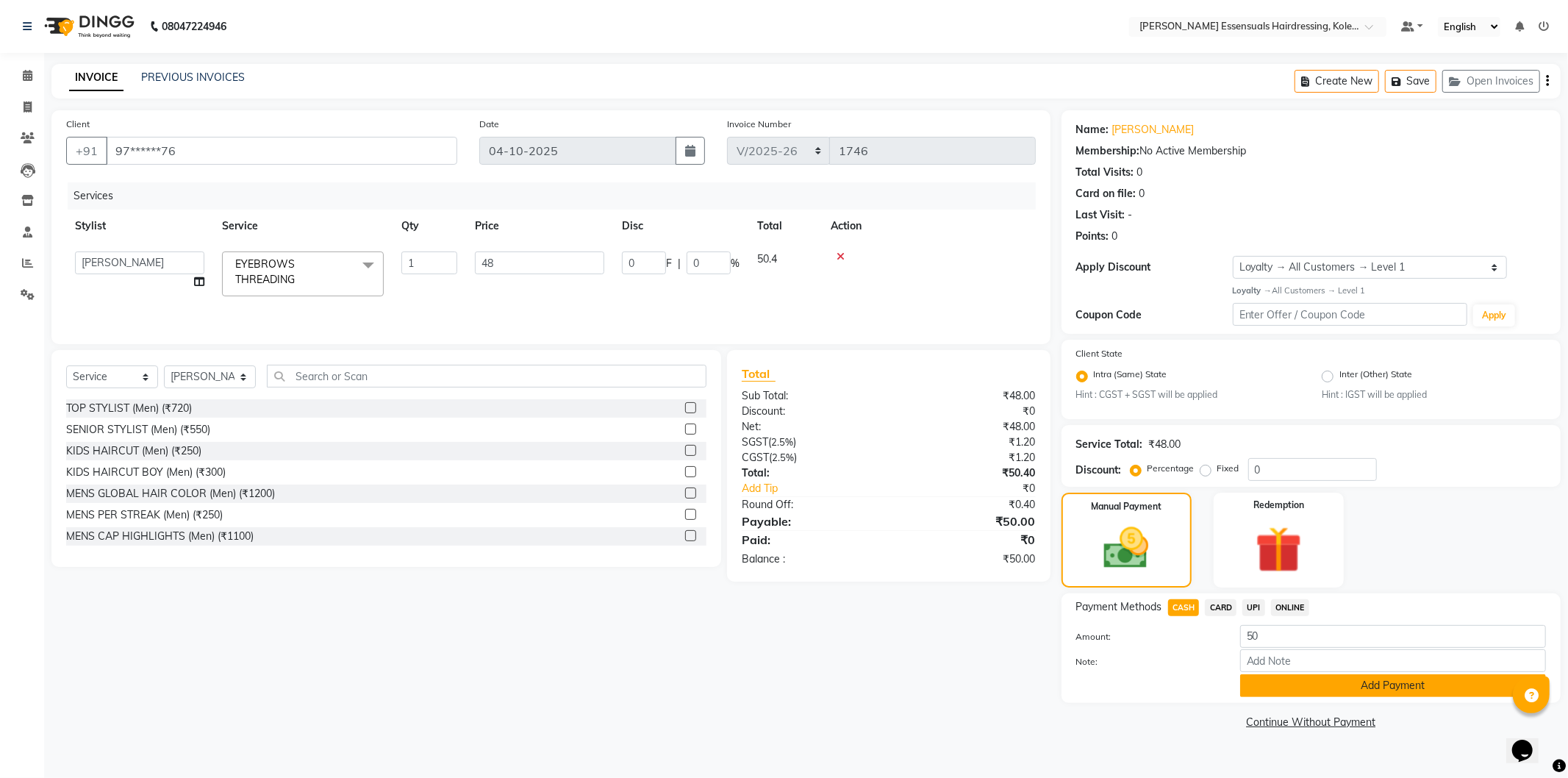
click at [1310, 678] on button "Add Payment" at bounding box center [1393, 686] width 306 height 23
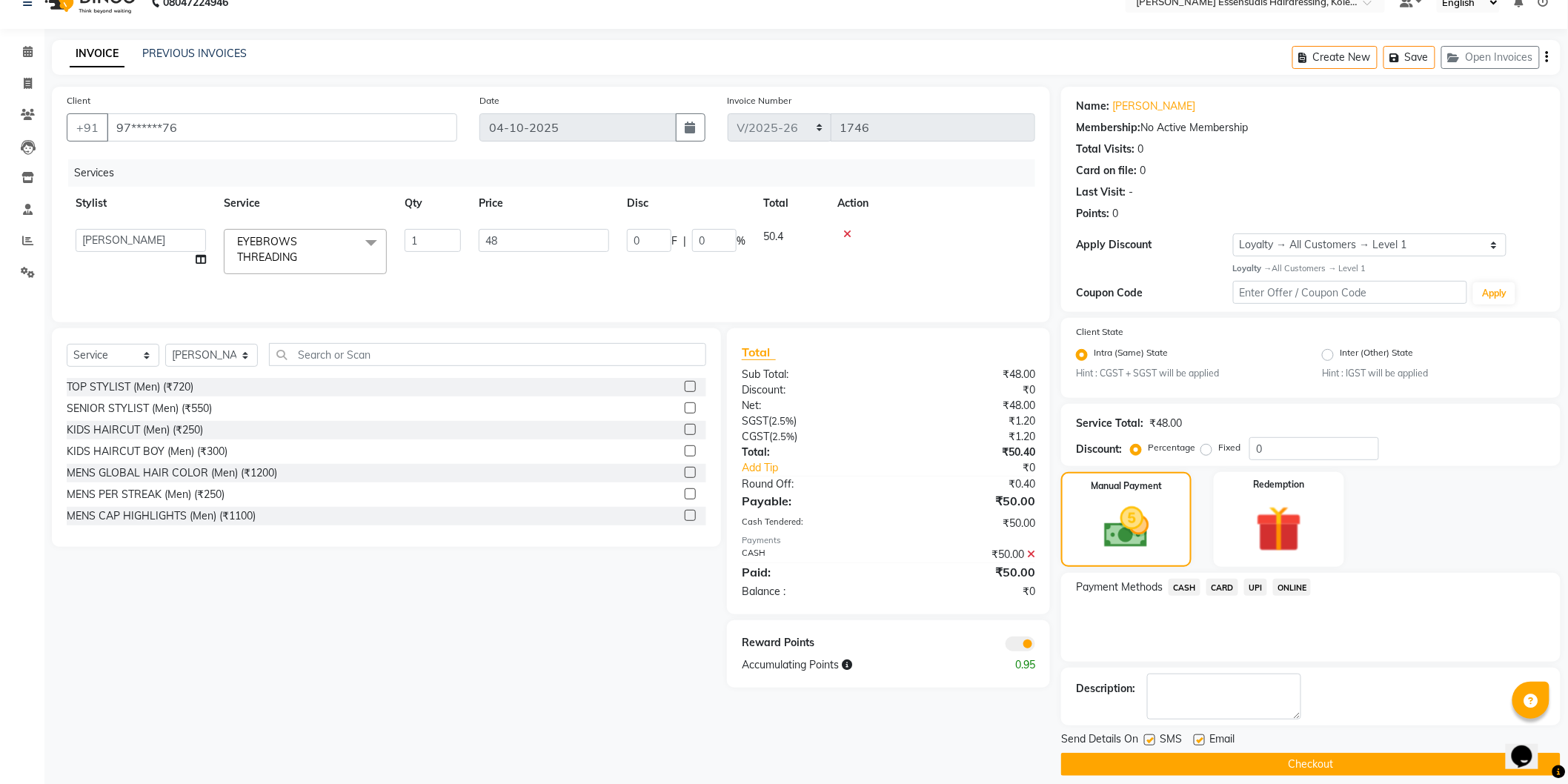
scroll to position [38, 0]
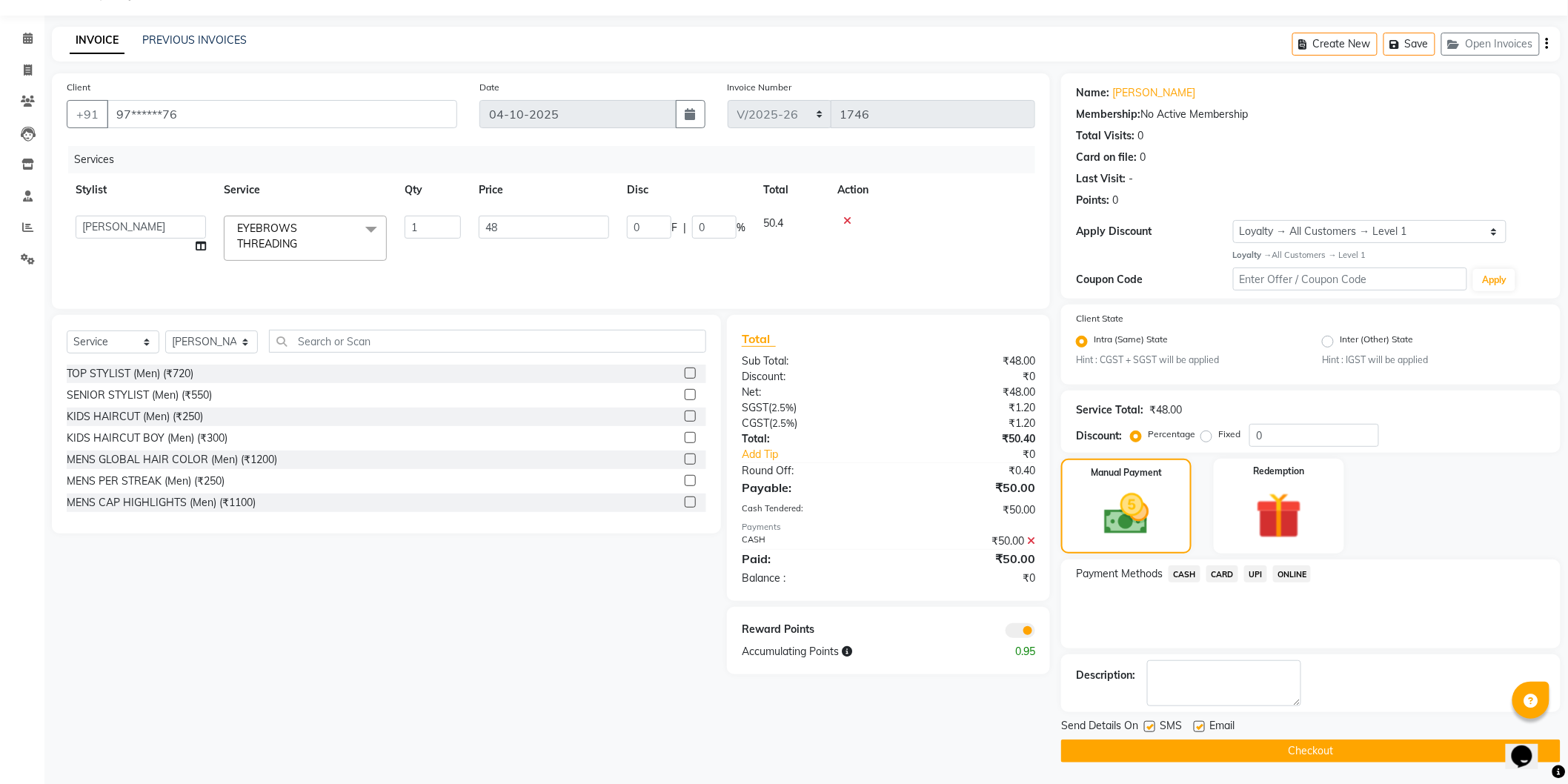
click at [1306, 750] on button "Checkout" at bounding box center [1310, 751] width 500 height 23
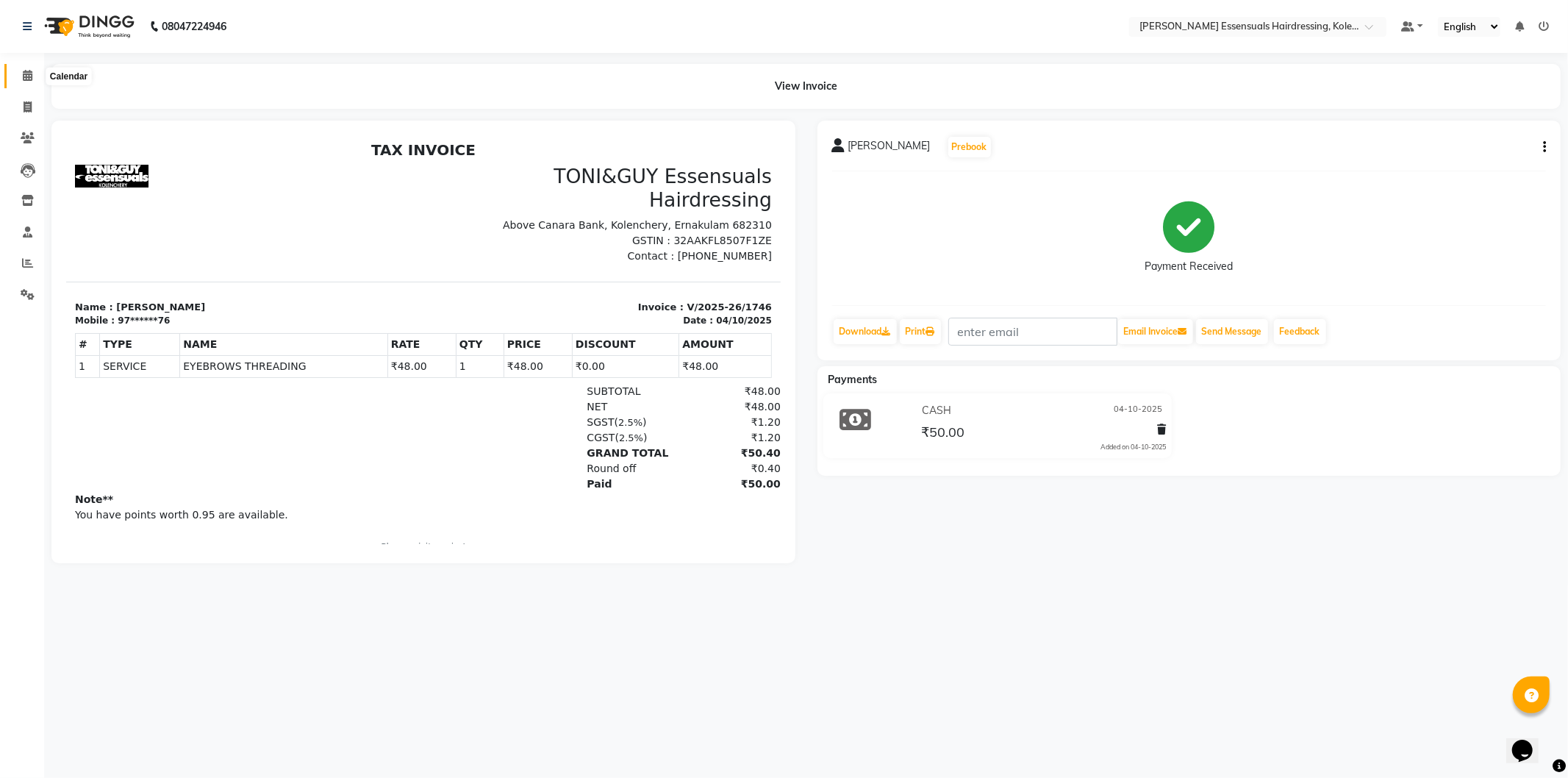
click at [20, 69] on span at bounding box center [27, 77] width 26 height 17
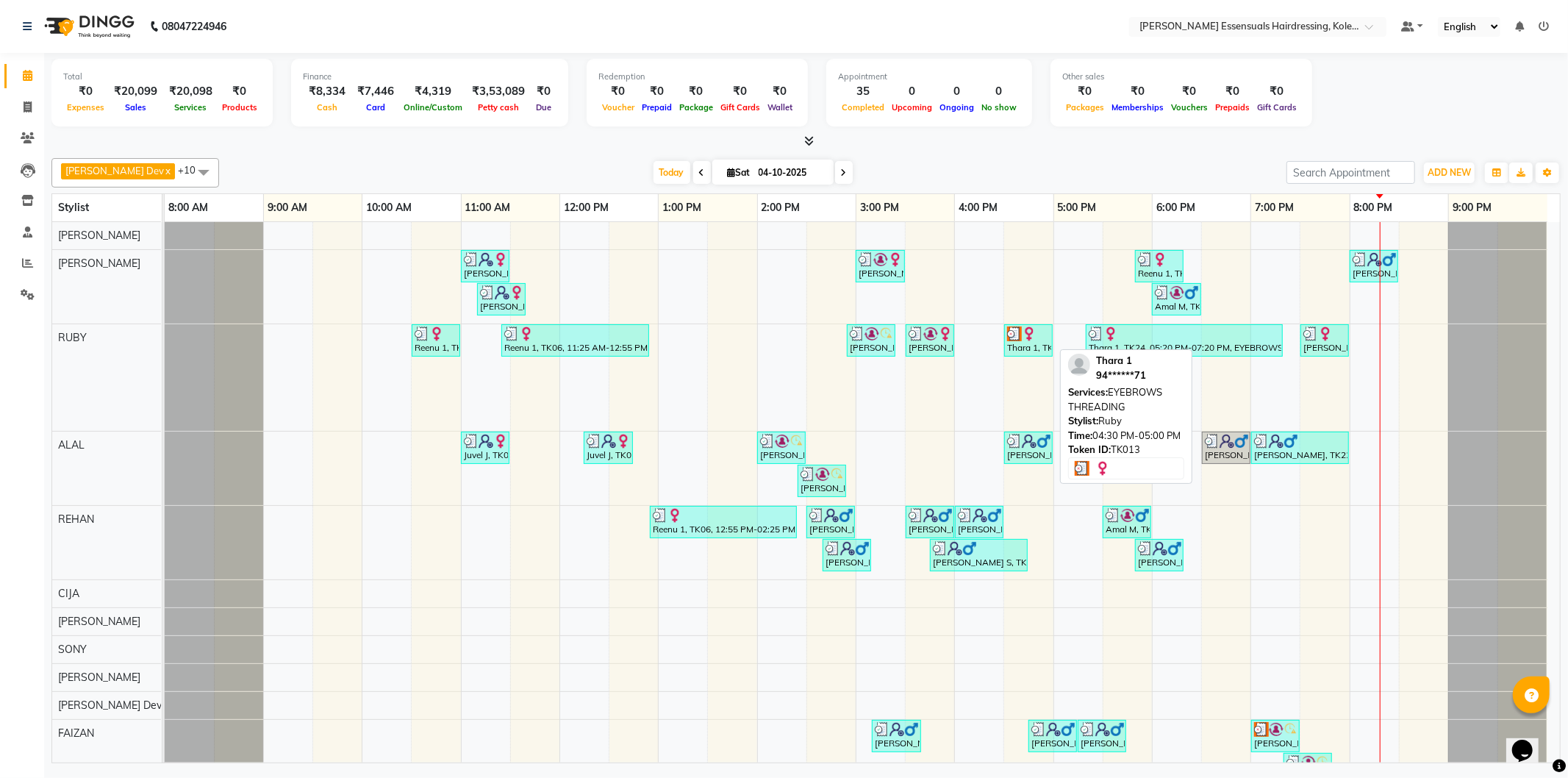
click at [1020, 347] on div "Thara 1, TK13, 04:30 PM-05:00 PM, EYEBROWS THREADING" at bounding box center [1028, 340] width 46 height 28
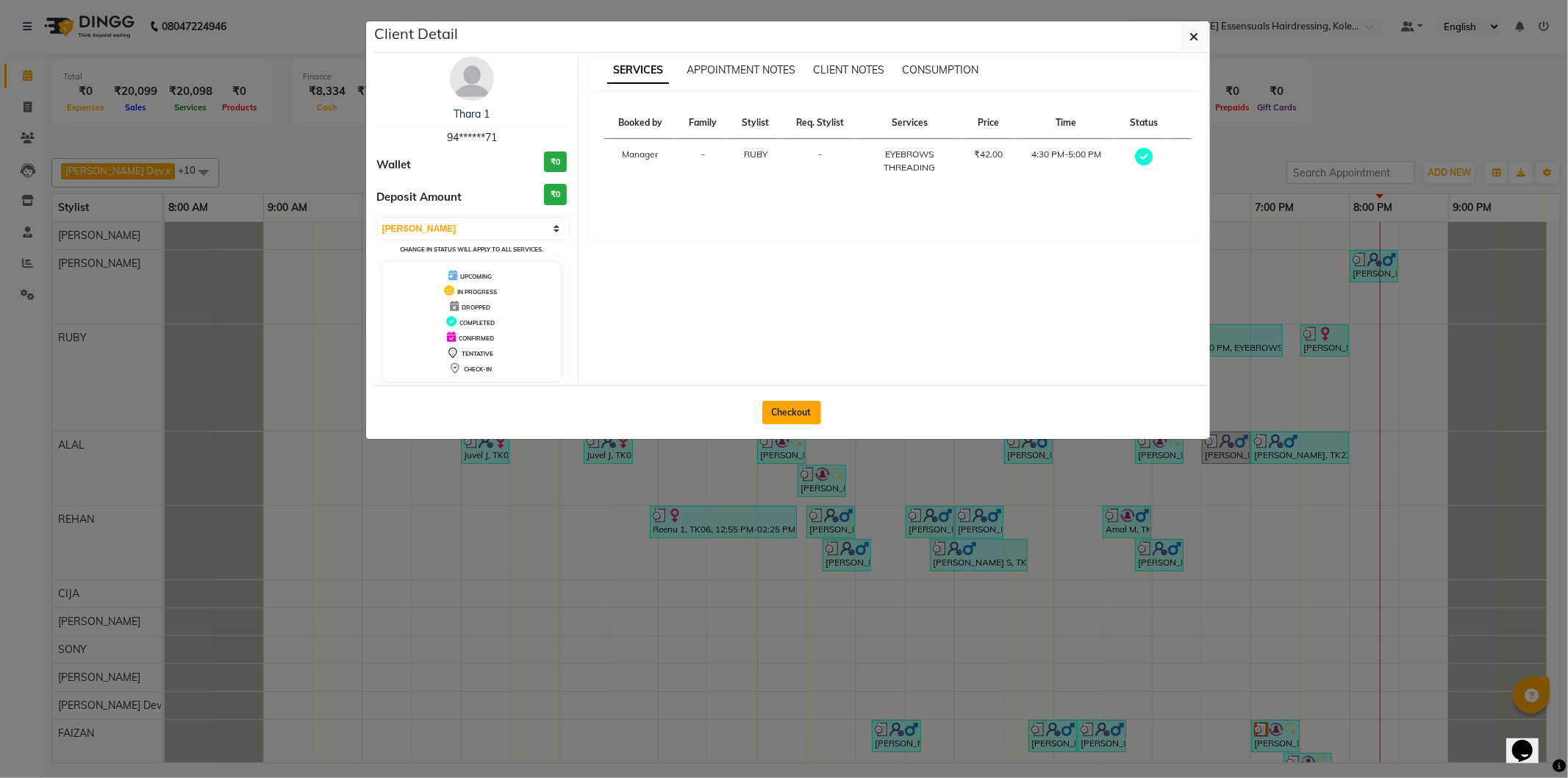
click at [779, 420] on button "Checkout" at bounding box center [791, 412] width 58 height 23
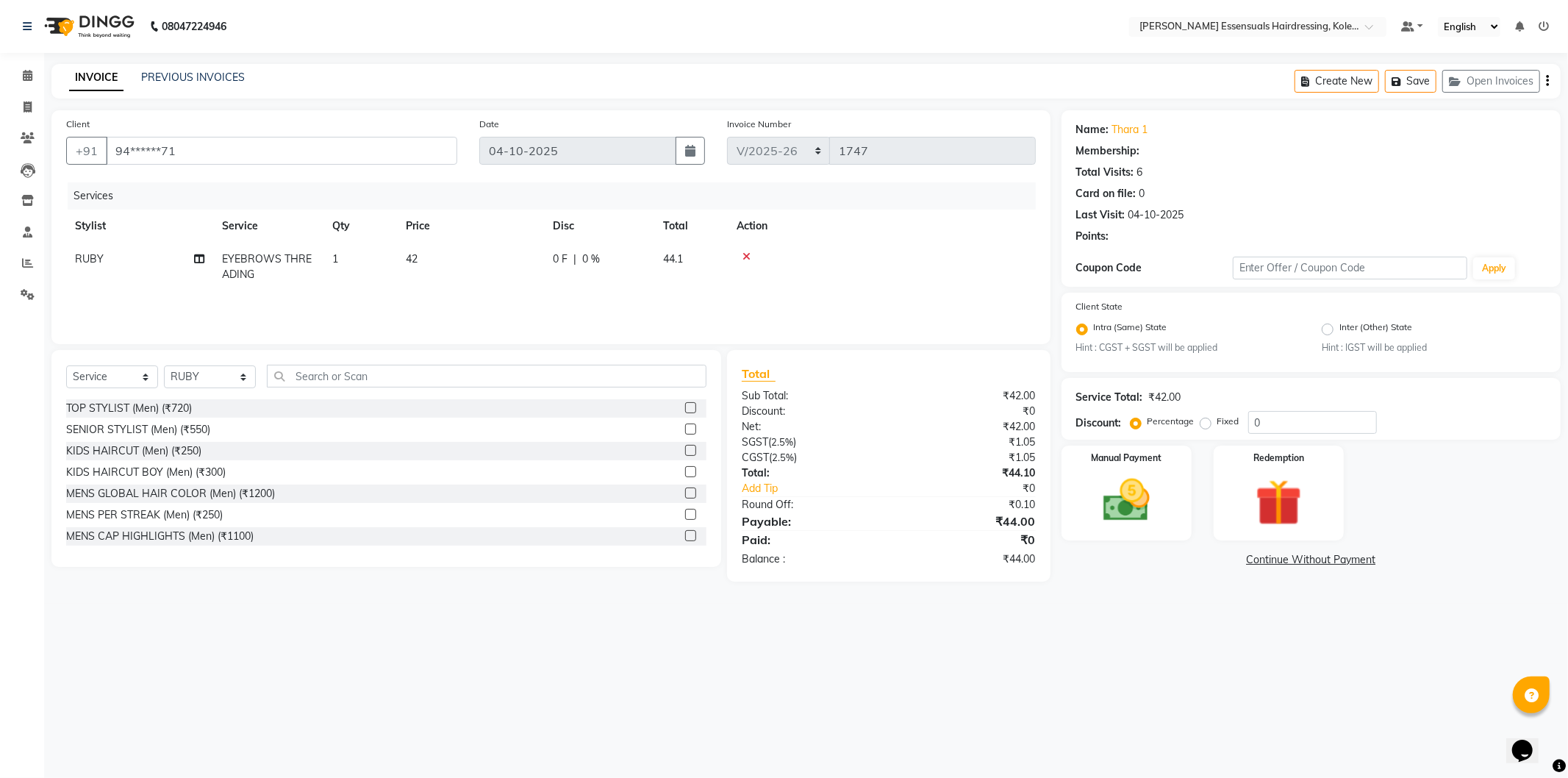
drag, startPoint x: 464, startPoint y: 259, endPoint x: 472, endPoint y: 256, distance: 8.5
click at [463, 259] on td "42" at bounding box center [470, 266] width 147 height 48
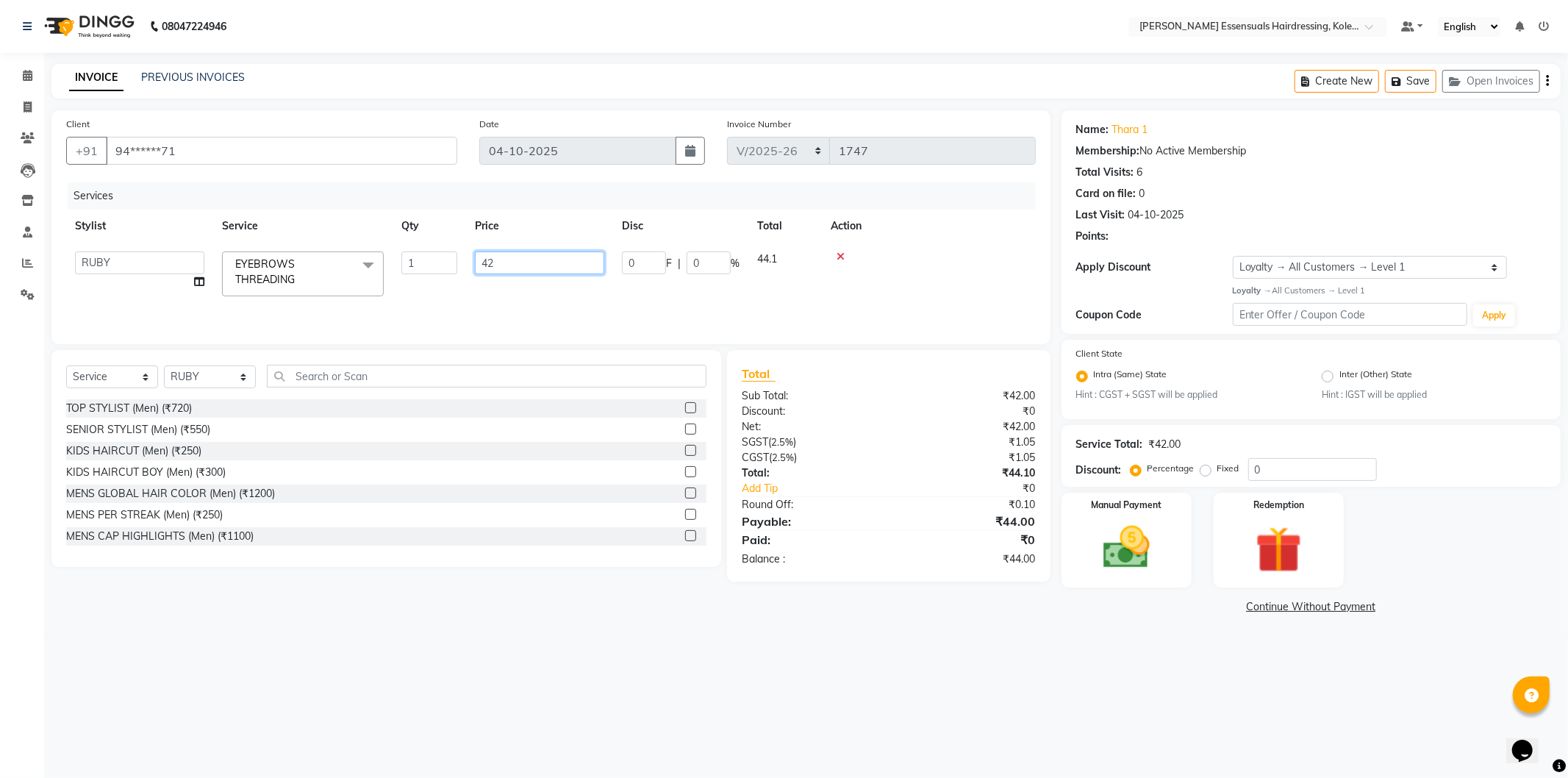
click at [515, 254] on input "42" at bounding box center [540, 263] width 130 height 23
click at [519, 296] on div "Services Stylist Service Qty Price Disc Total Action Admin [PERSON_NAME] Dev [P…" at bounding box center [551, 255] width 970 height 147
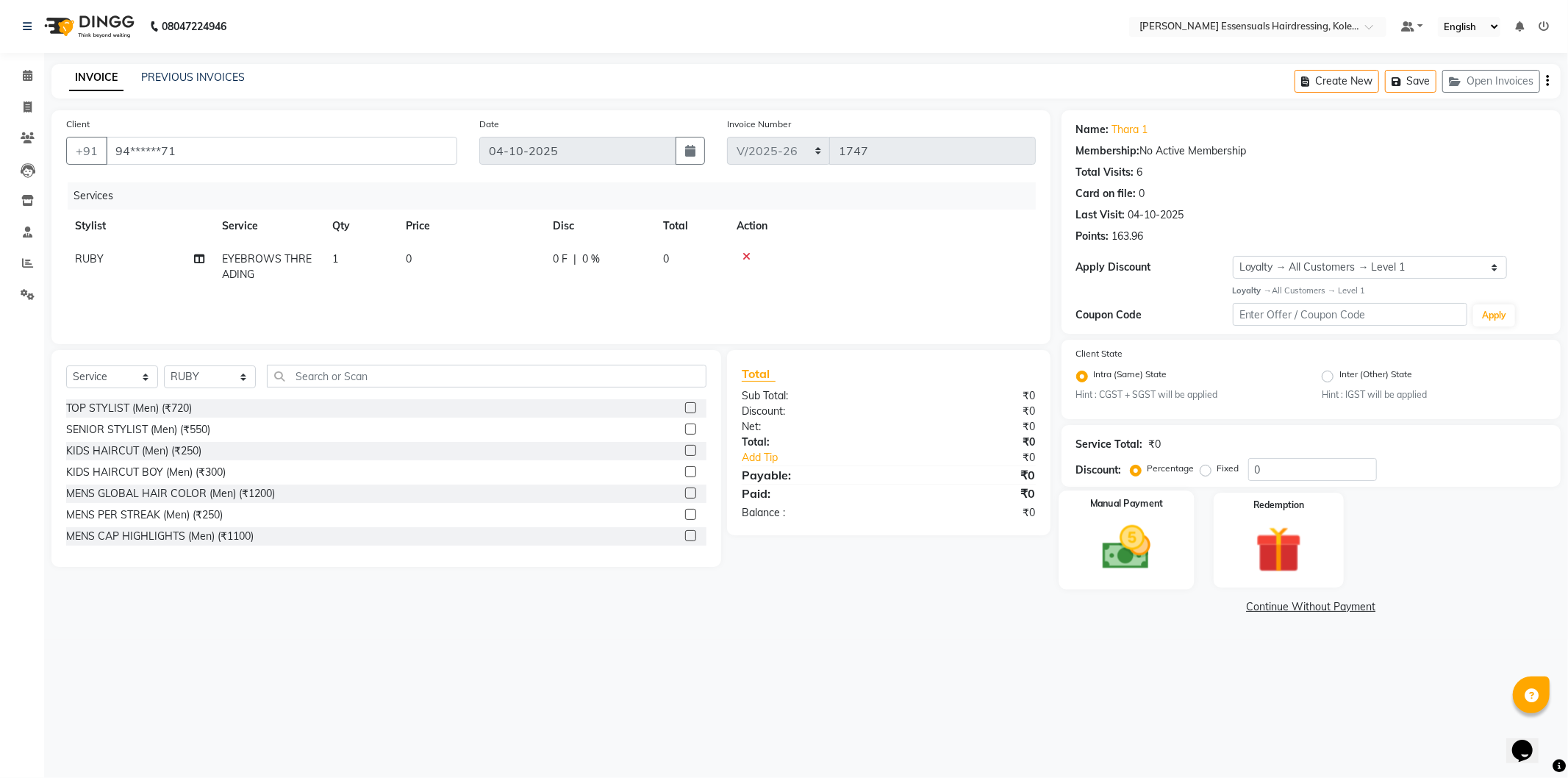
click at [1147, 579] on div "Manual Payment" at bounding box center [1126, 541] width 135 height 99
drag, startPoint x: 1180, startPoint y: 600, endPoint x: 1213, endPoint y: 623, distance: 40.2
click at [1179, 600] on span "CASH" at bounding box center [1184, 608] width 32 height 17
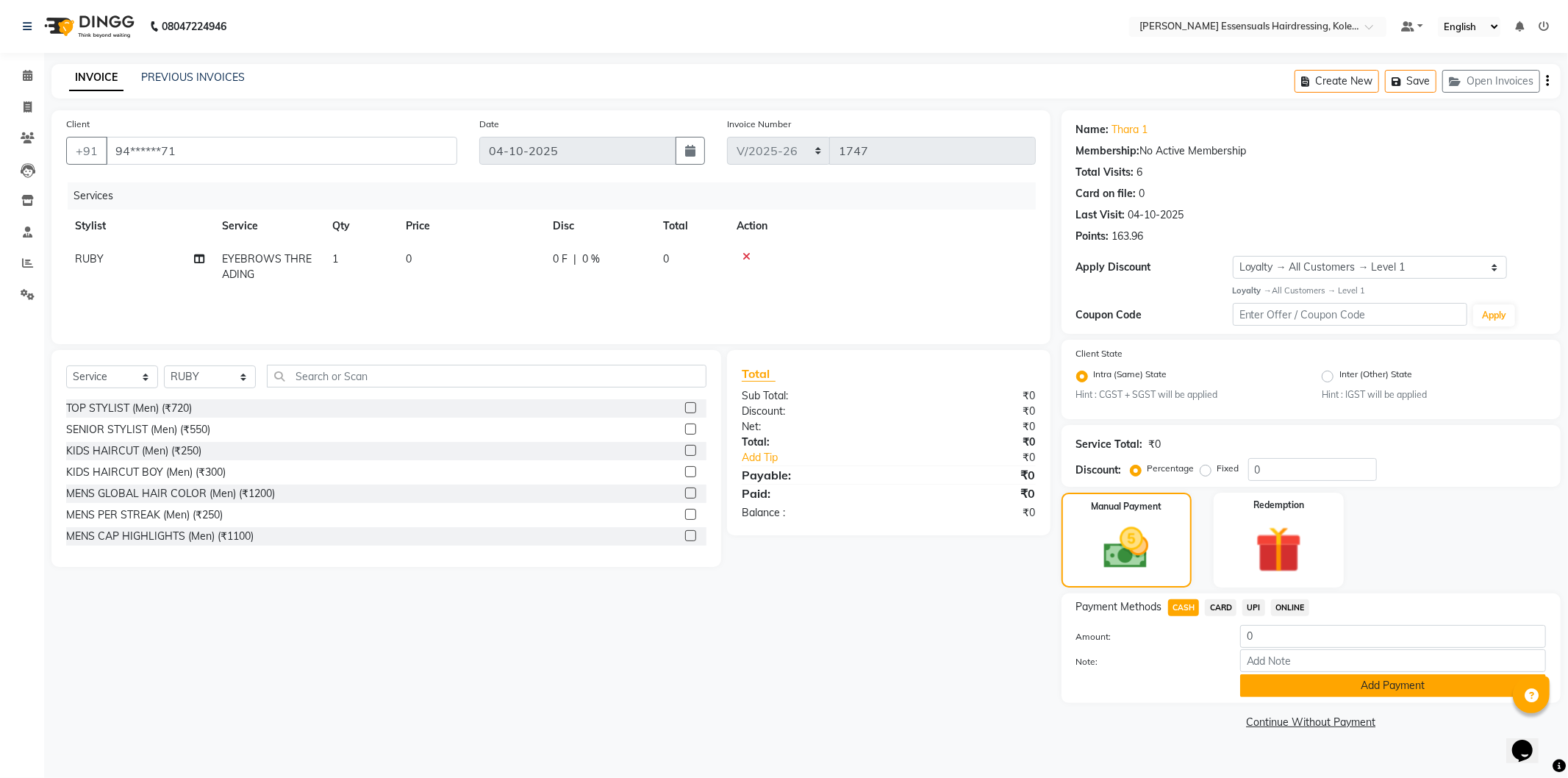
click at [1285, 693] on button "Add Payment" at bounding box center [1393, 686] width 306 height 23
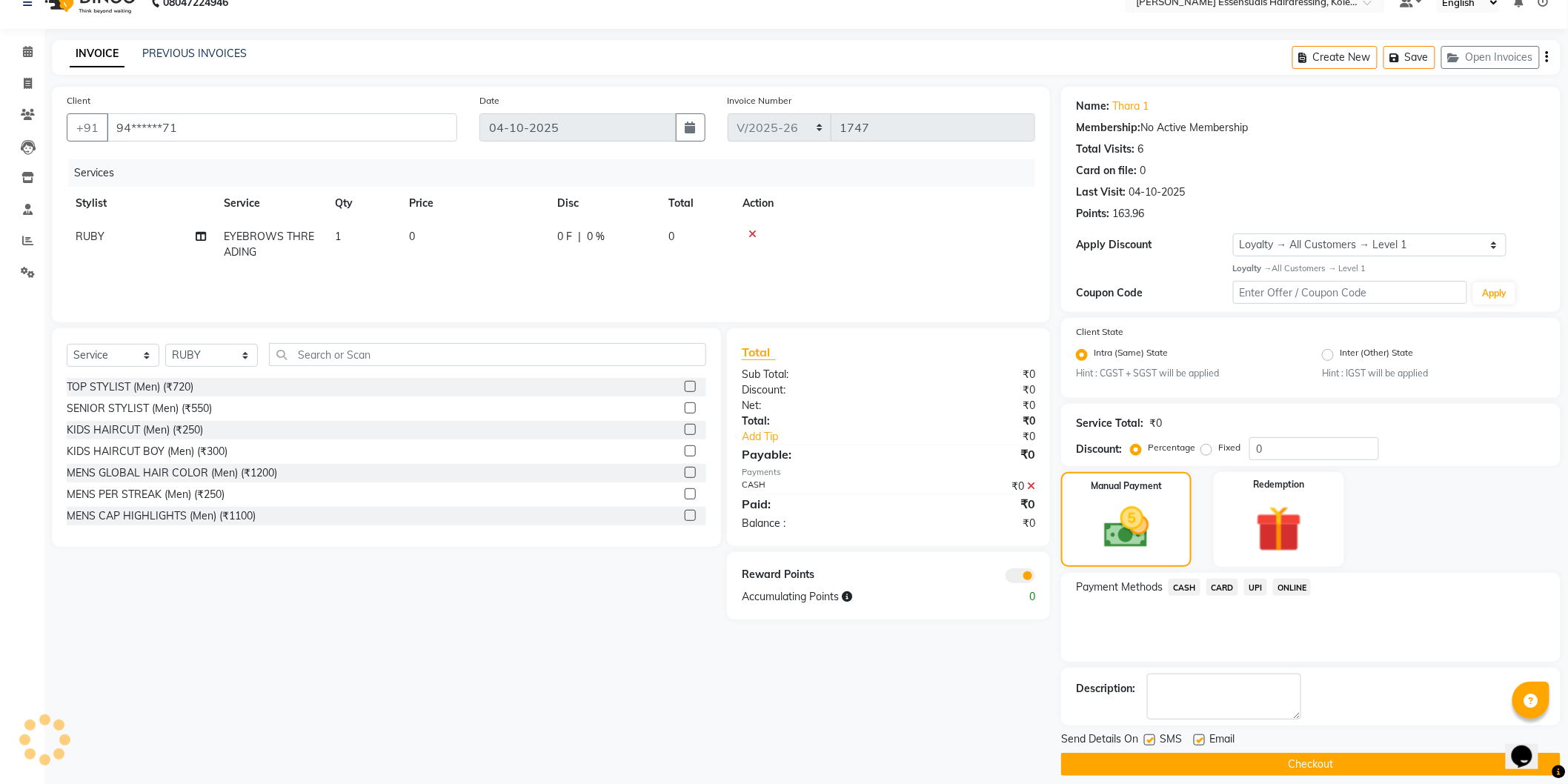
scroll to position [38, 0]
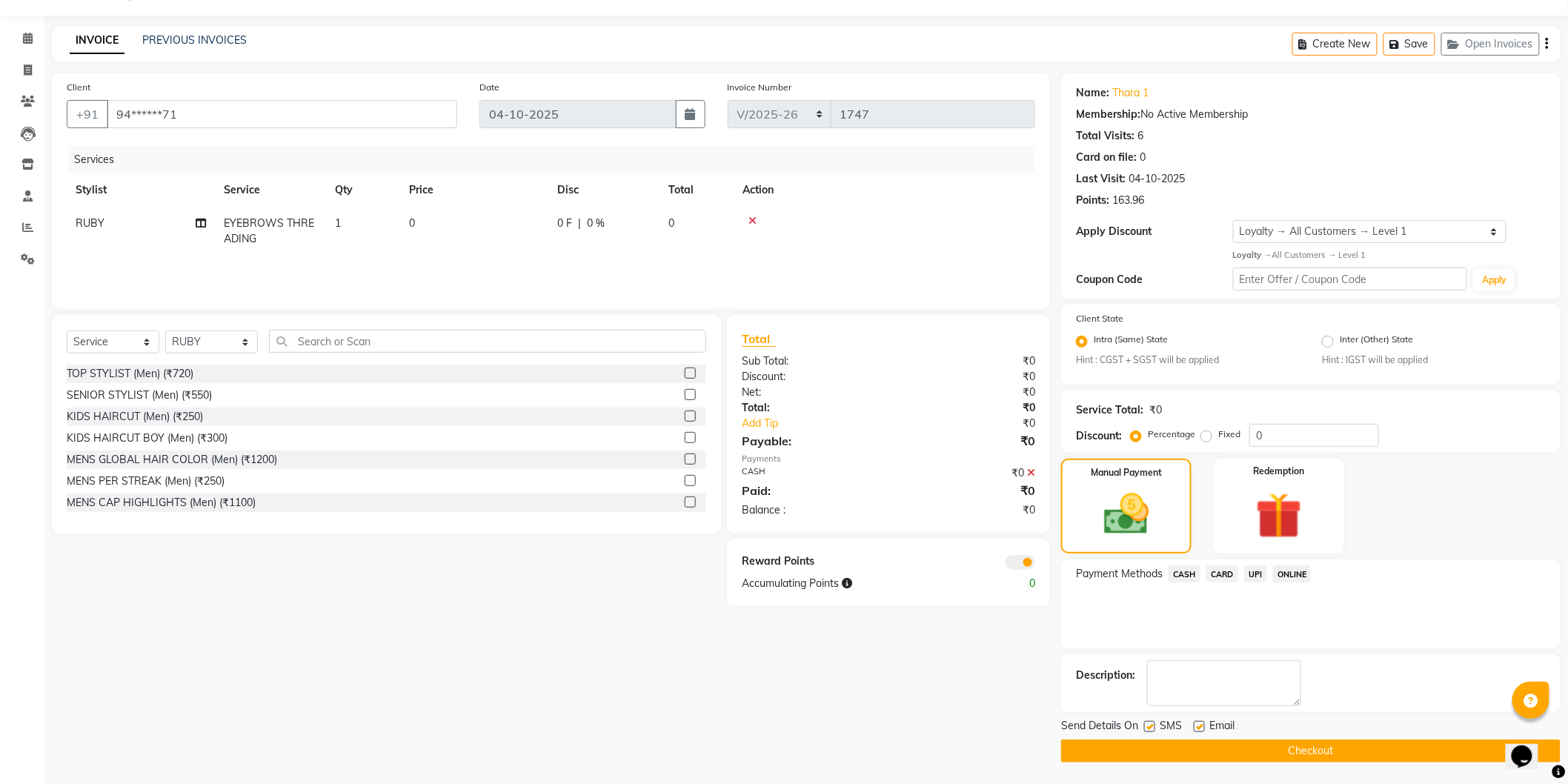
click at [1287, 752] on button "Checkout" at bounding box center [1310, 751] width 500 height 23
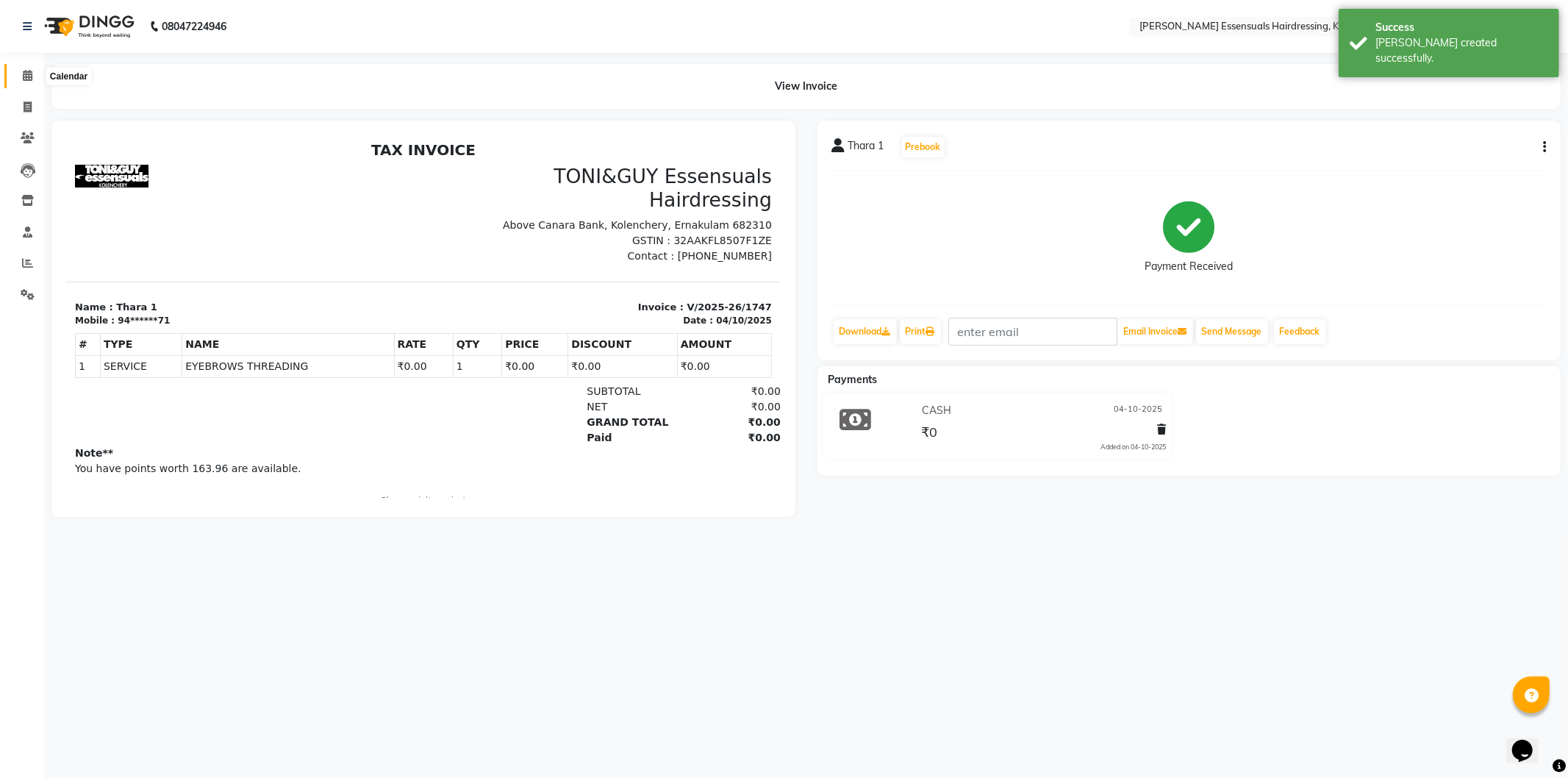
drag, startPoint x: 20, startPoint y: 79, endPoint x: 27, endPoint y: 83, distance: 8.1
click at [19, 79] on span at bounding box center [27, 77] width 26 height 17
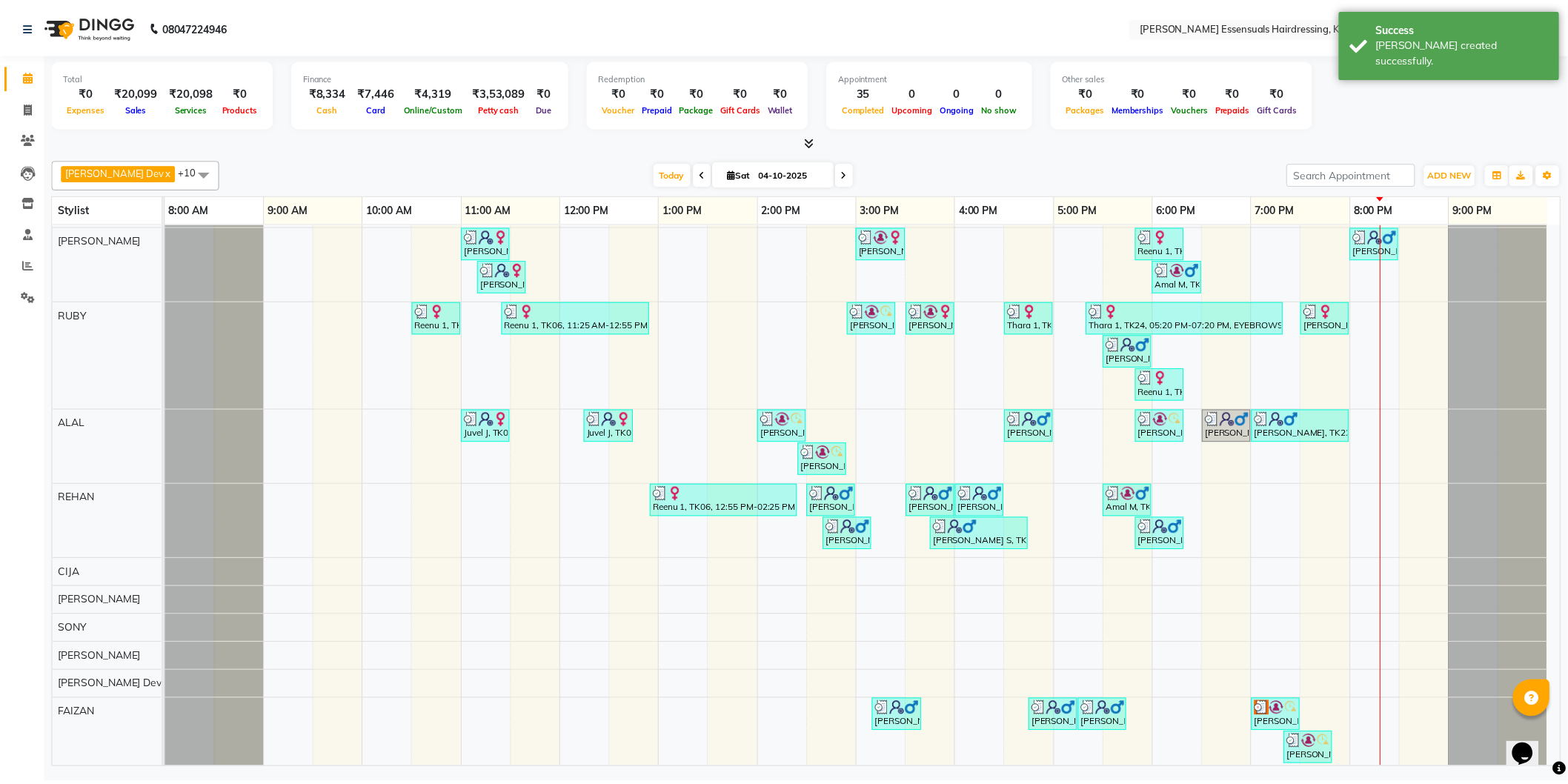
scroll to position [43, 0]
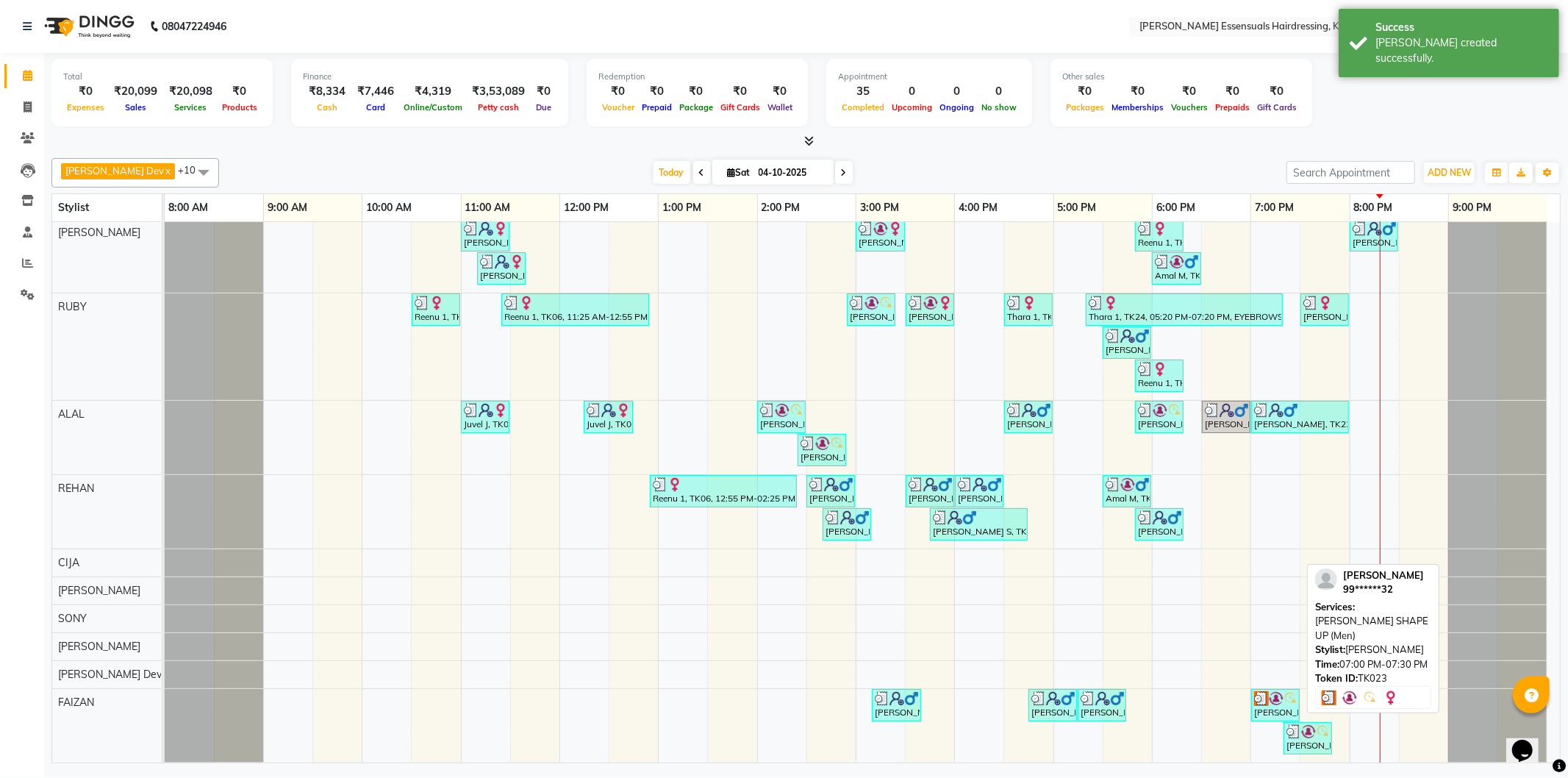
click at [1274, 691] on img at bounding box center [1276, 698] width 15 height 15
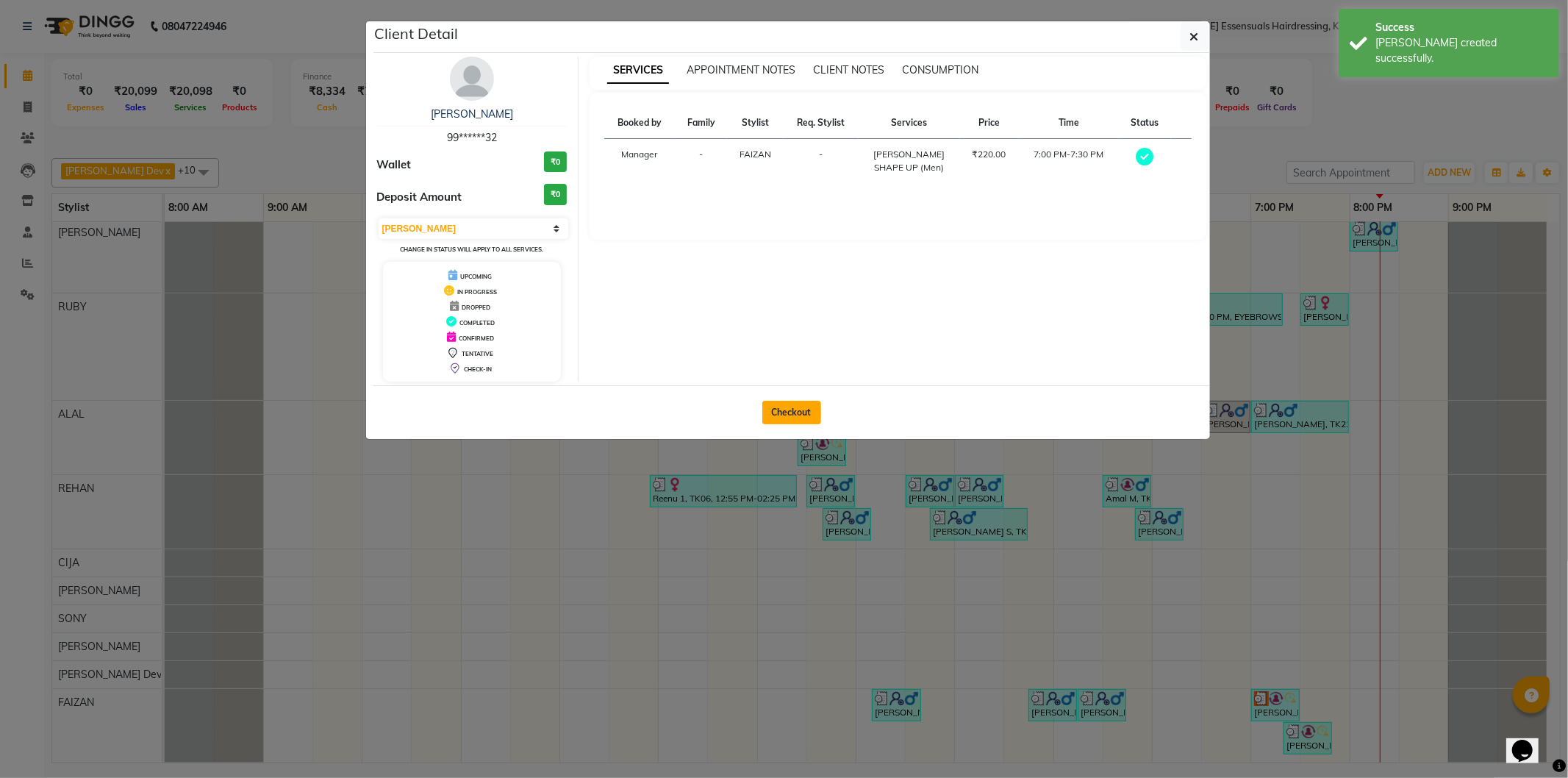
click at [798, 415] on button "Checkout" at bounding box center [791, 412] width 58 height 23
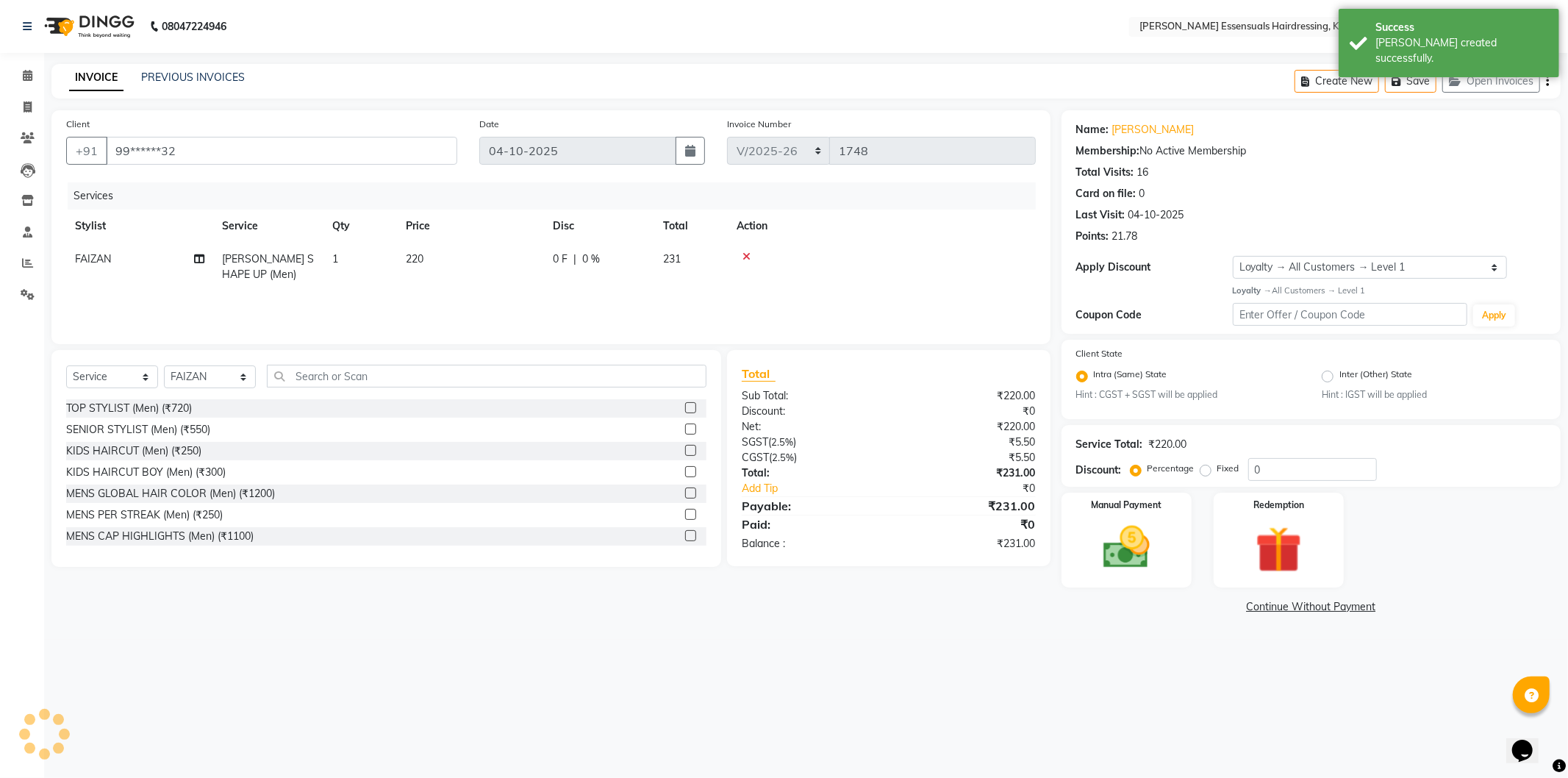
click at [446, 262] on td "220" at bounding box center [470, 266] width 147 height 48
click at [538, 262] on input "220" at bounding box center [540, 263] width 130 height 23
click at [537, 303] on div "Services Stylist Service Qty Price Disc Total Action [PERSON_NAME] SHAPE UP (Me…" at bounding box center [551, 255] width 970 height 147
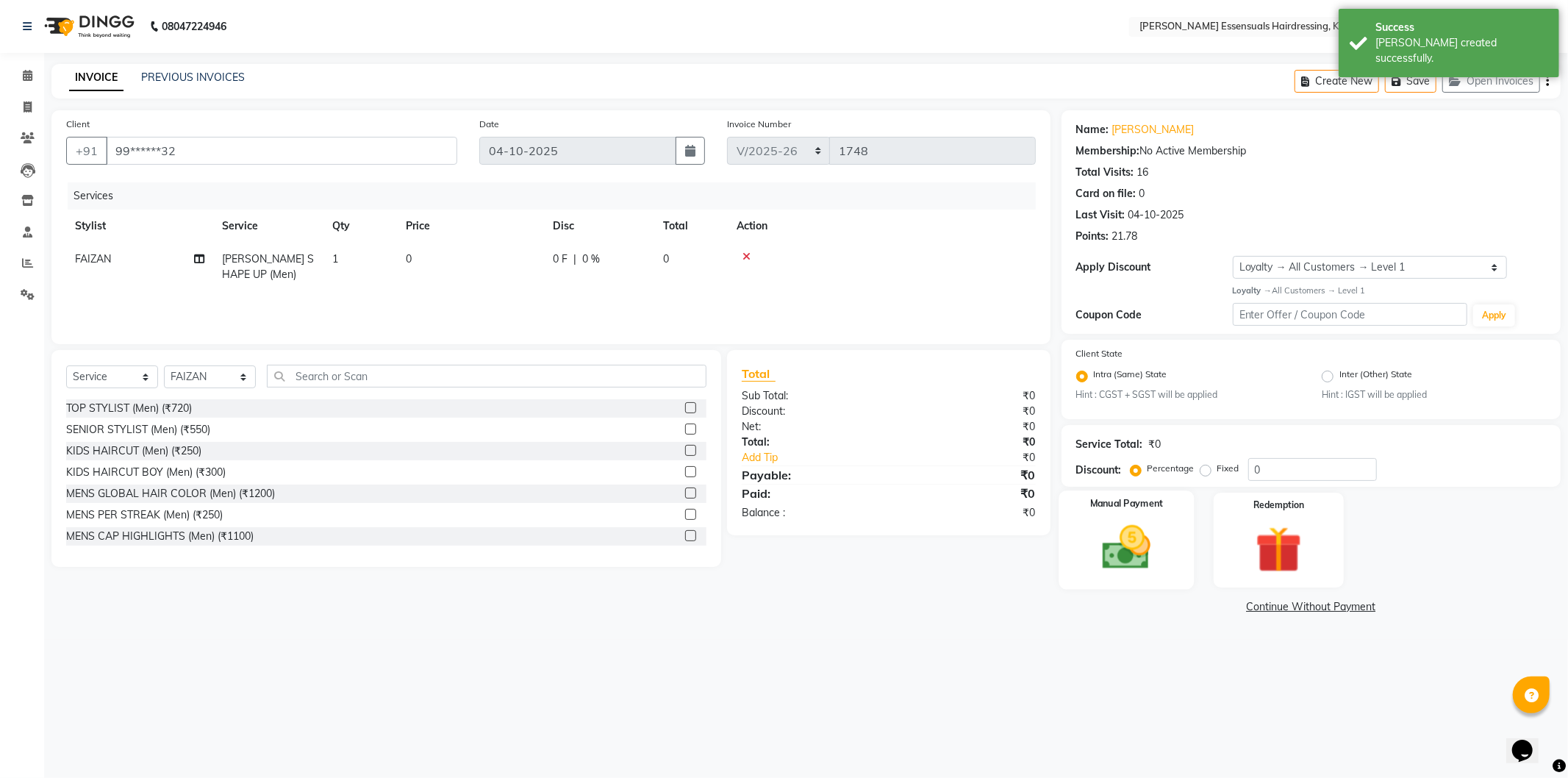
click at [1107, 572] on img at bounding box center [1126, 548] width 79 height 56
click at [1176, 603] on span "CASH" at bounding box center [1184, 608] width 32 height 17
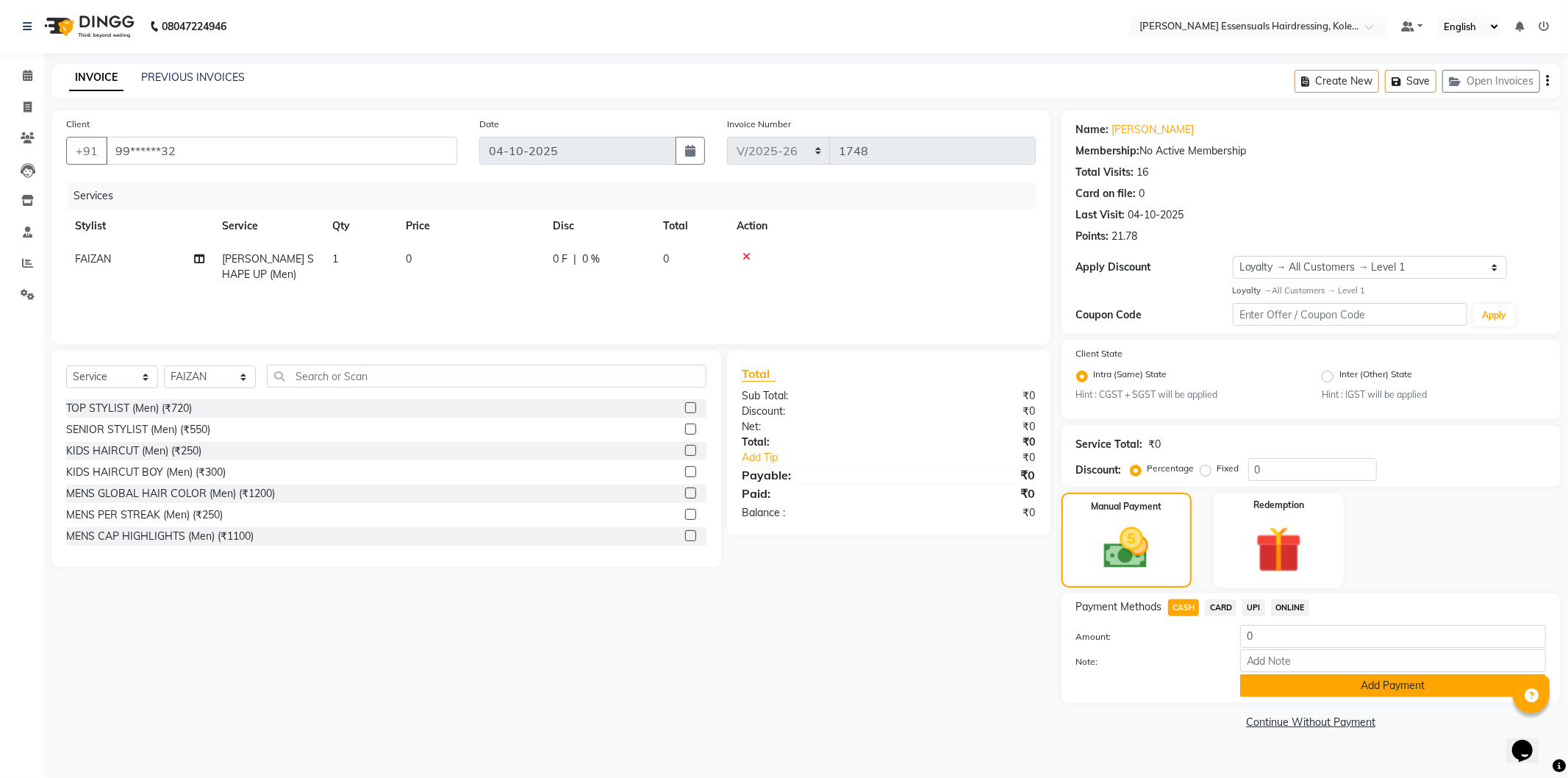
click at [1272, 686] on button "Add Payment" at bounding box center [1393, 686] width 306 height 23
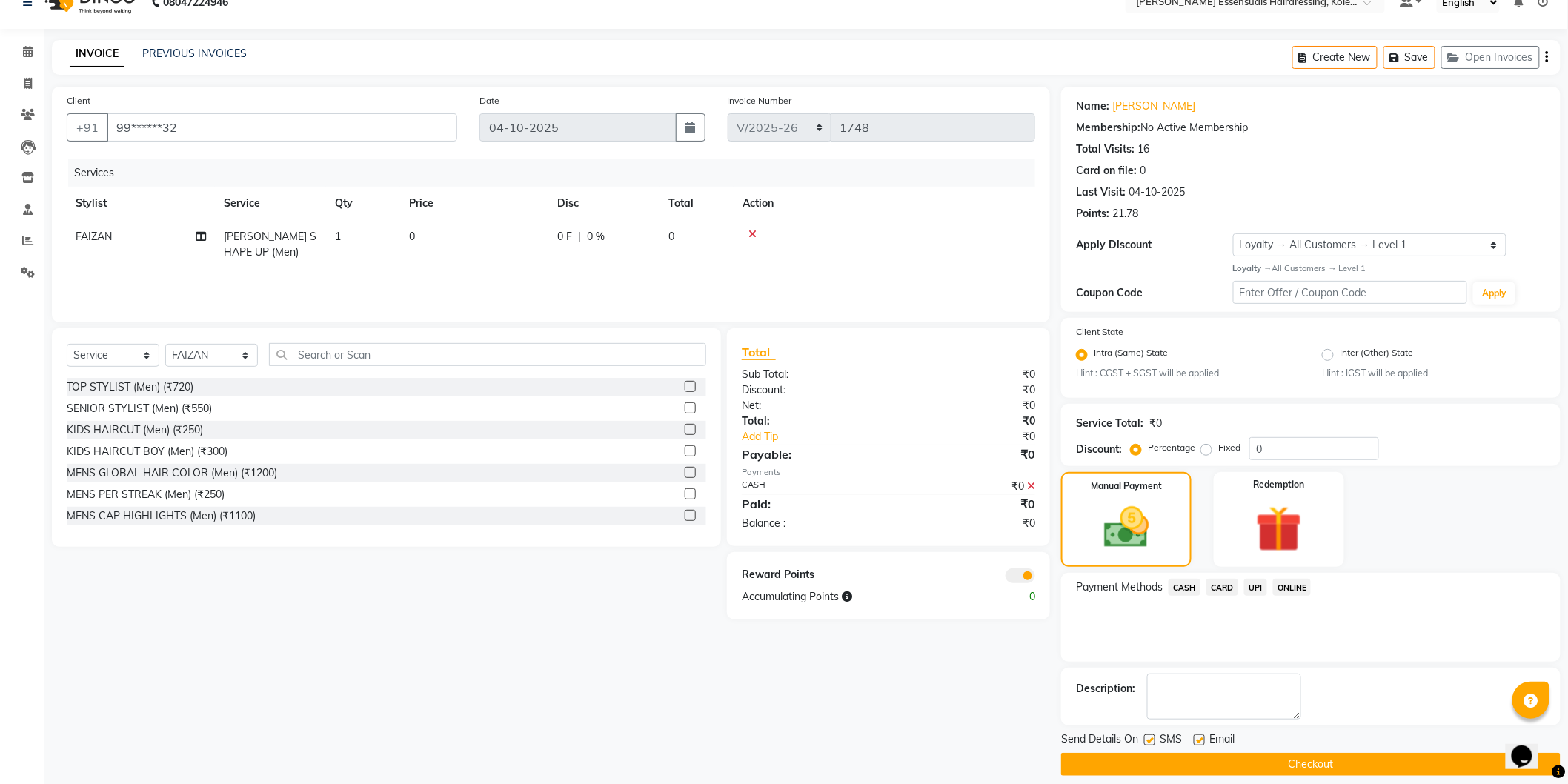
scroll to position [38, 0]
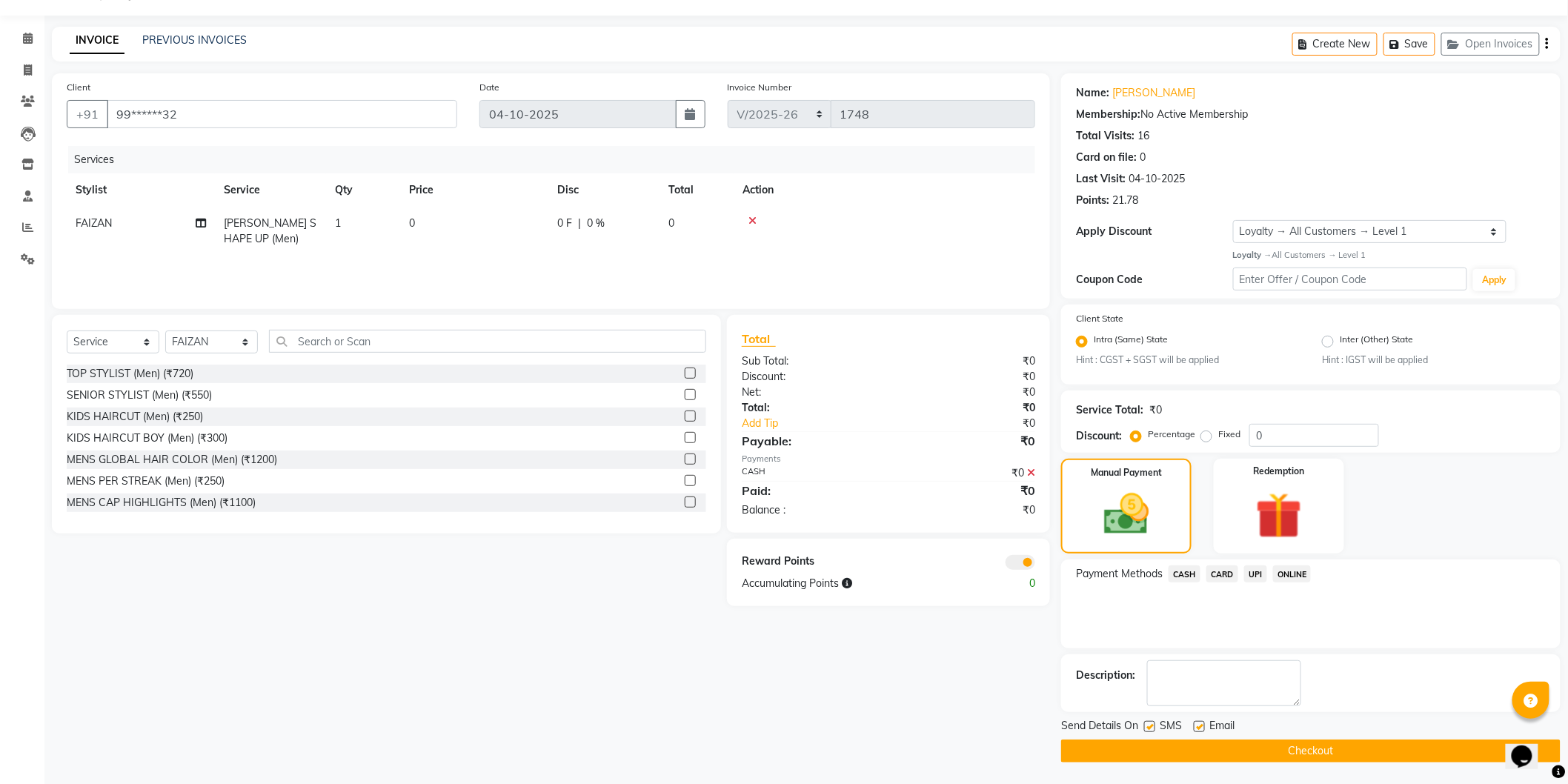
click at [1322, 757] on button "Checkout" at bounding box center [1310, 751] width 500 height 23
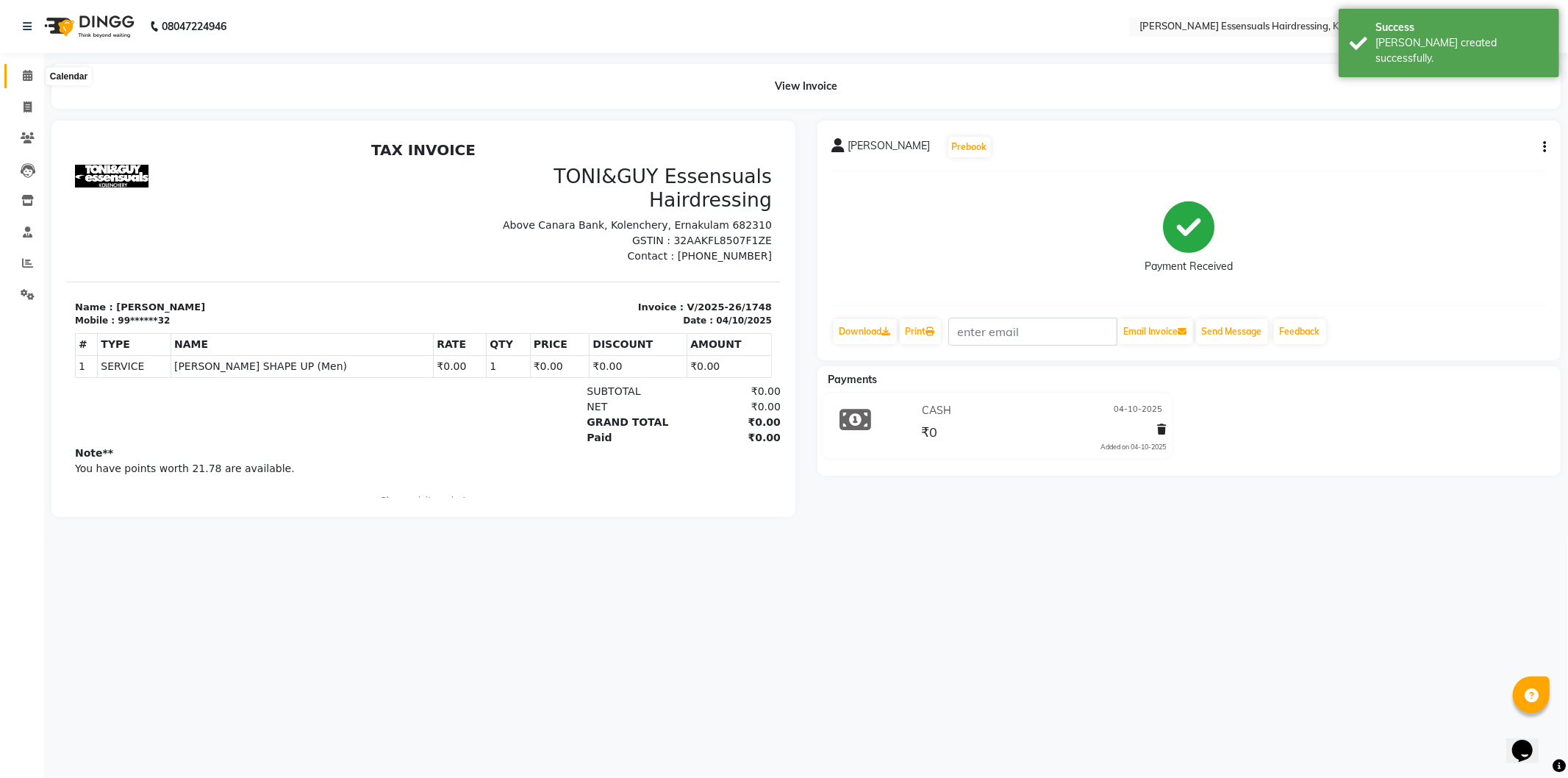
click at [30, 71] on icon at bounding box center [27, 75] width 9 height 11
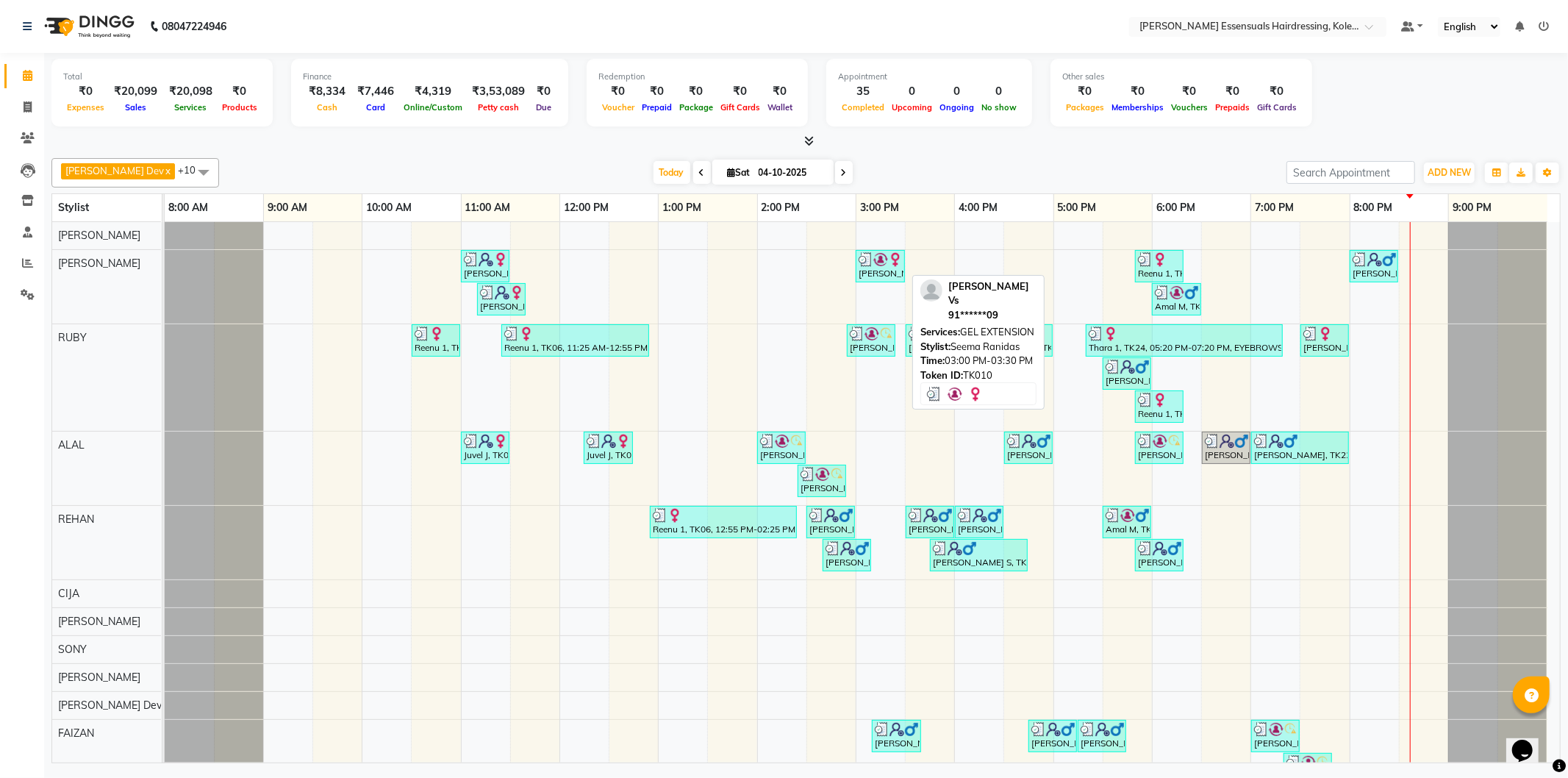
click at [876, 266] on img at bounding box center [880, 259] width 15 height 15
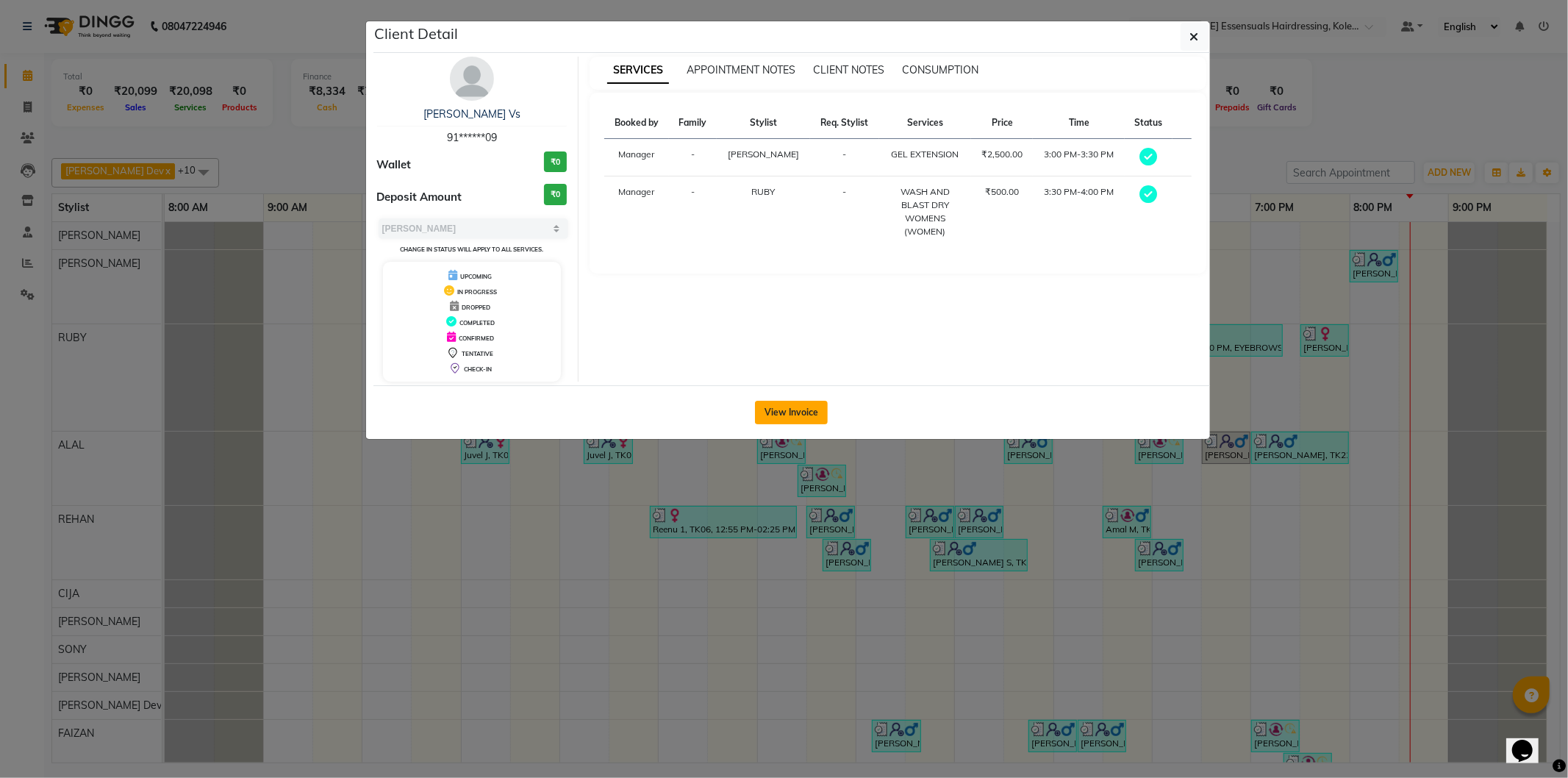
click at [792, 410] on button "View Invoice" at bounding box center [791, 412] width 73 height 23
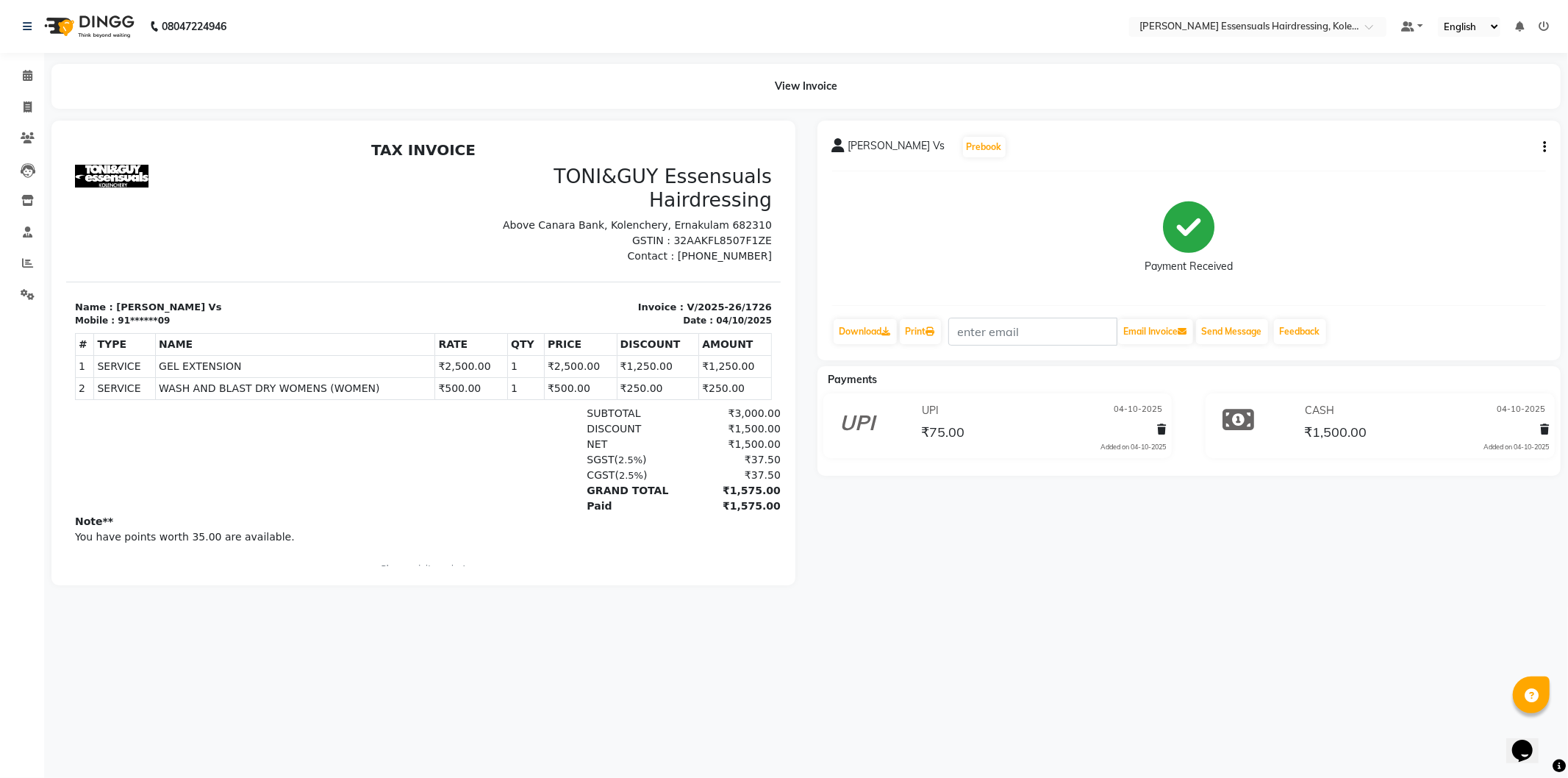
click at [1541, 144] on button "button" at bounding box center [1541, 148] width 9 height 15
click at [1494, 140] on div "Edit Invoice" at bounding box center [1492, 147] width 58 height 18
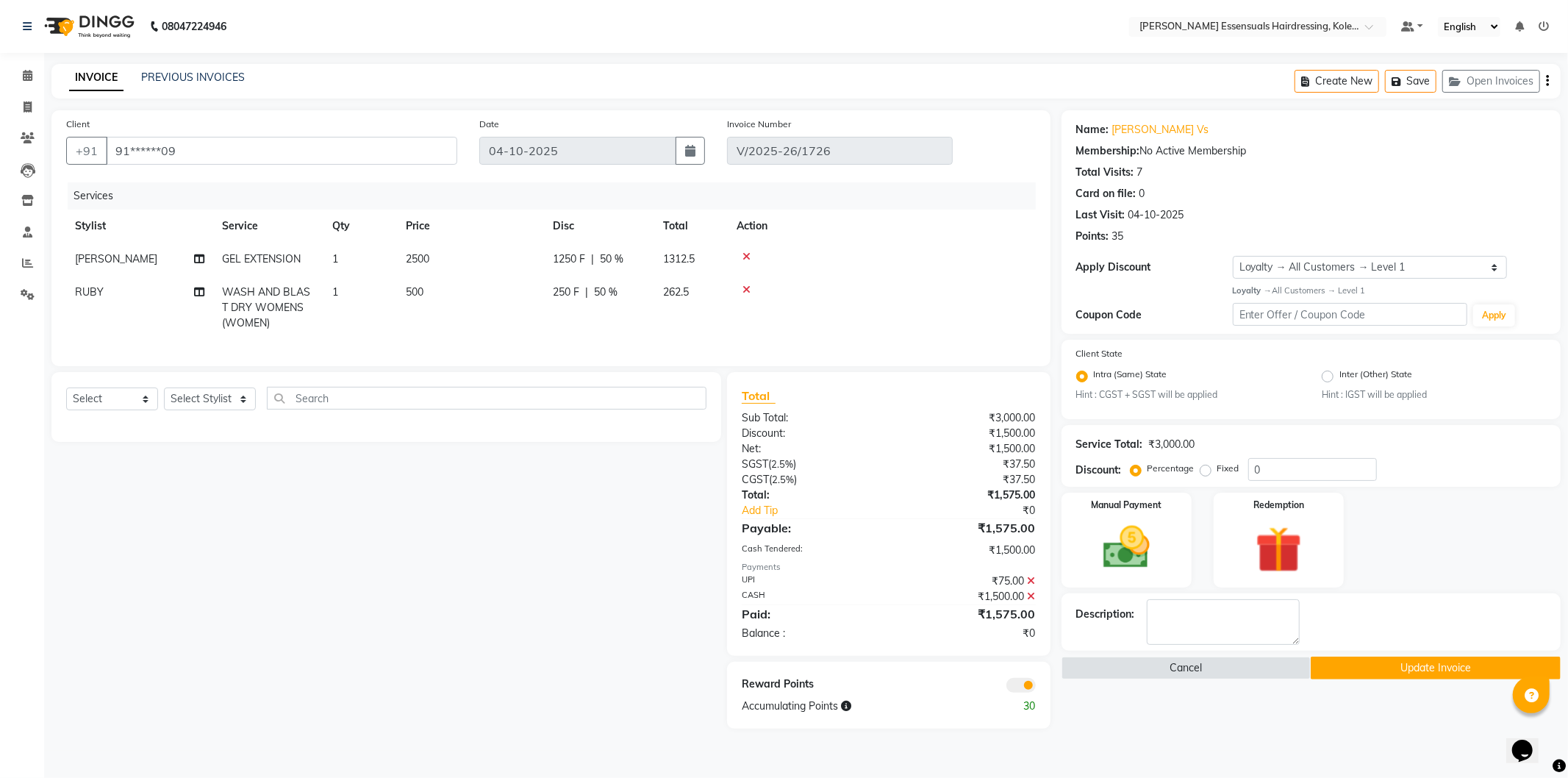
click at [132, 303] on td "RUBY" at bounding box center [139, 308] width 147 height 64
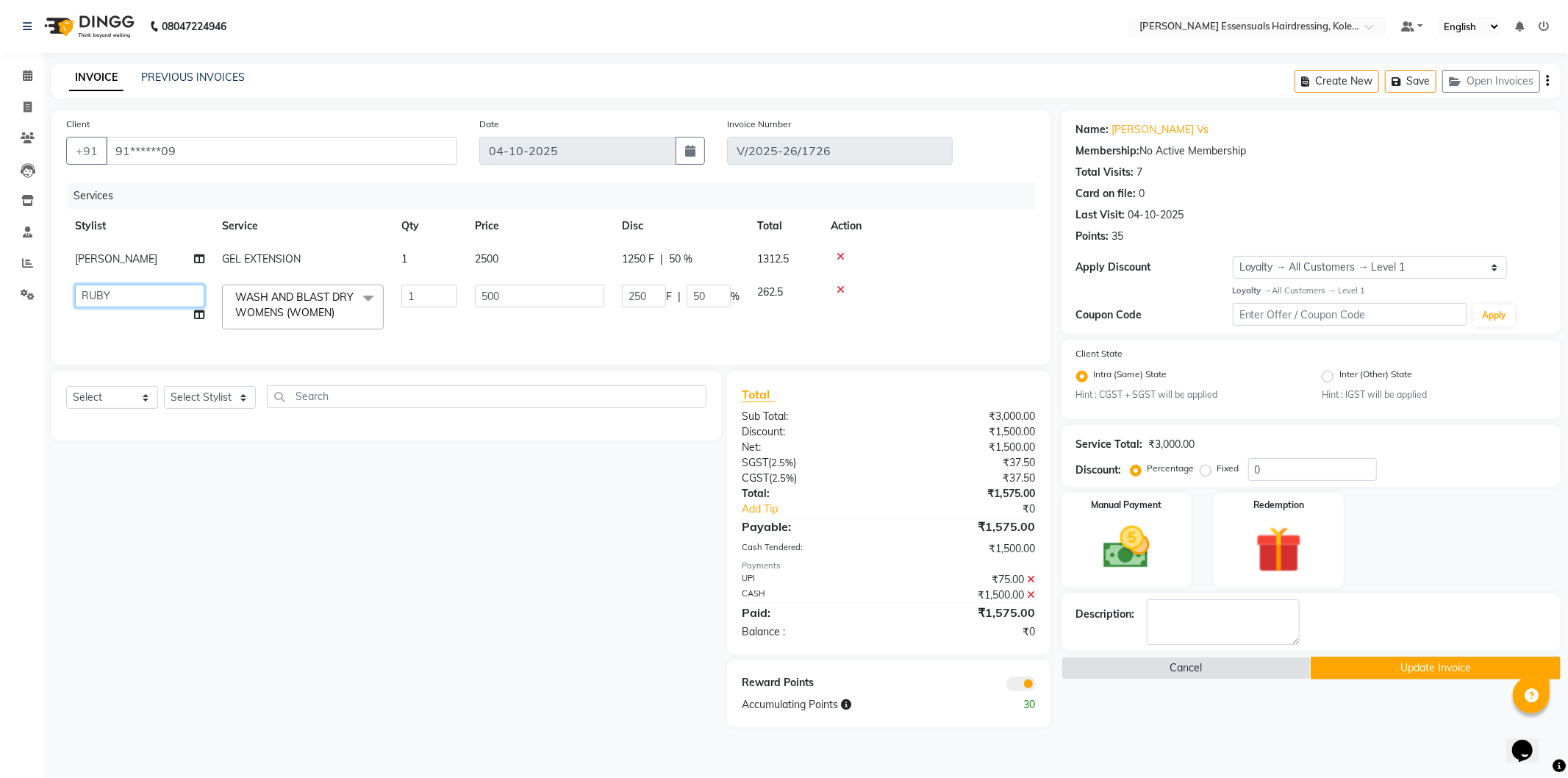
click at [160, 289] on select "Admin [PERSON_NAME] Dev [PERSON_NAME] [PERSON_NAME] [PERSON_NAME] Accountant [P…" at bounding box center [139, 296] width 130 height 23
click at [1406, 89] on button "Save" at bounding box center [1411, 81] width 52 height 23
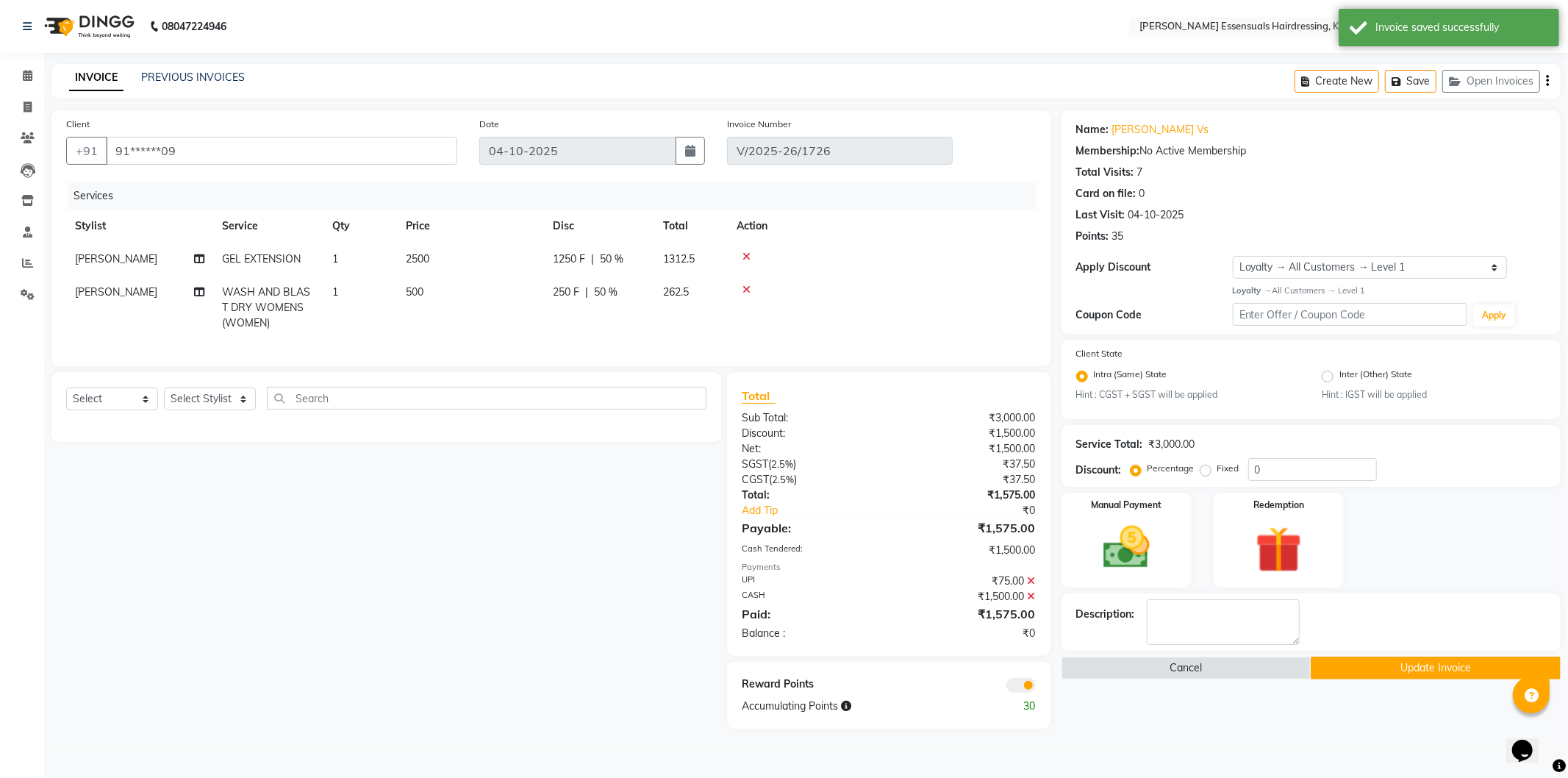
click at [1387, 665] on button "Update Invoice" at bounding box center [1436, 668] width 250 height 23
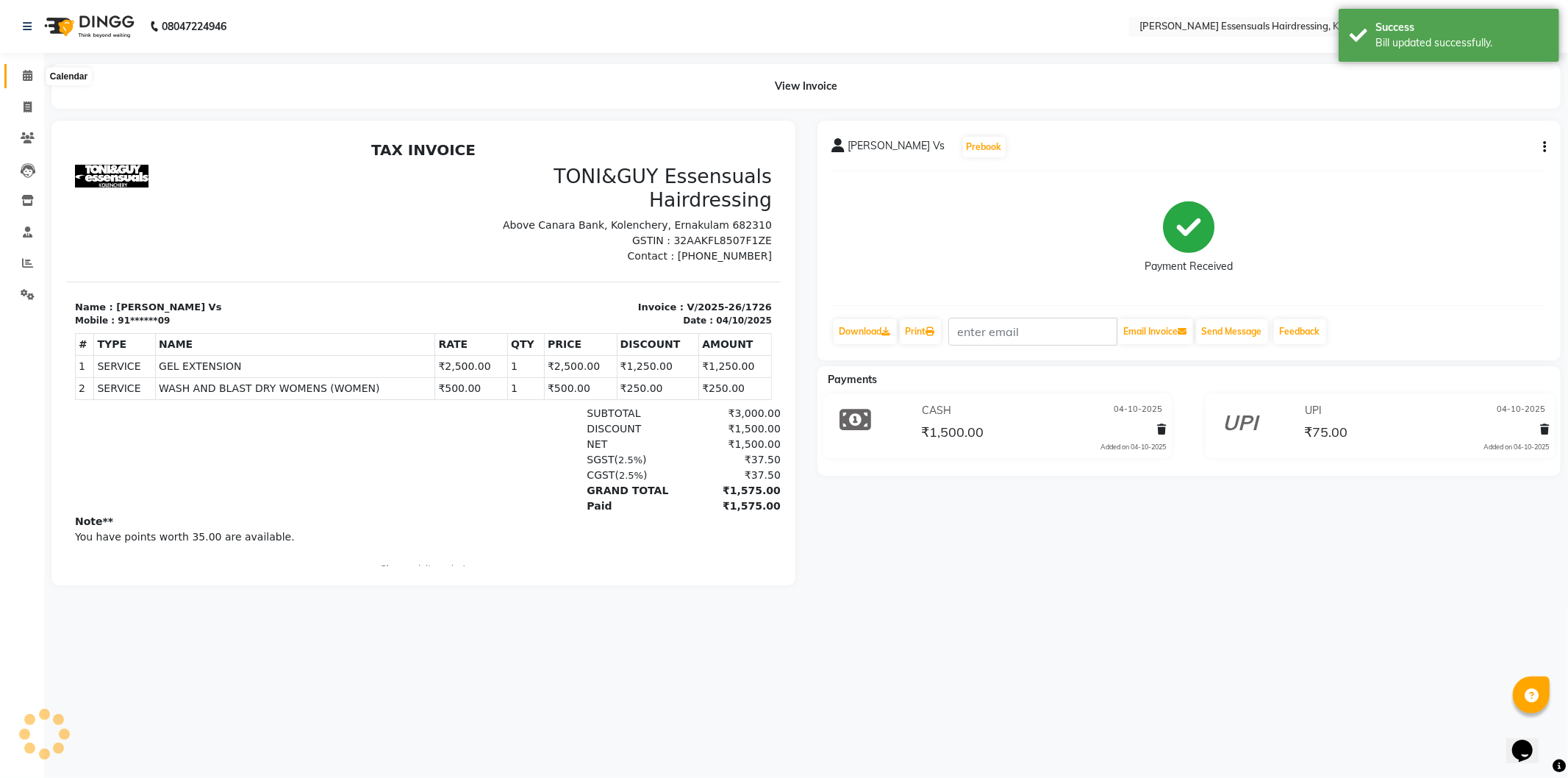
click at [28, 77] on icon at bounding box center [27, 75] width 9 height 11
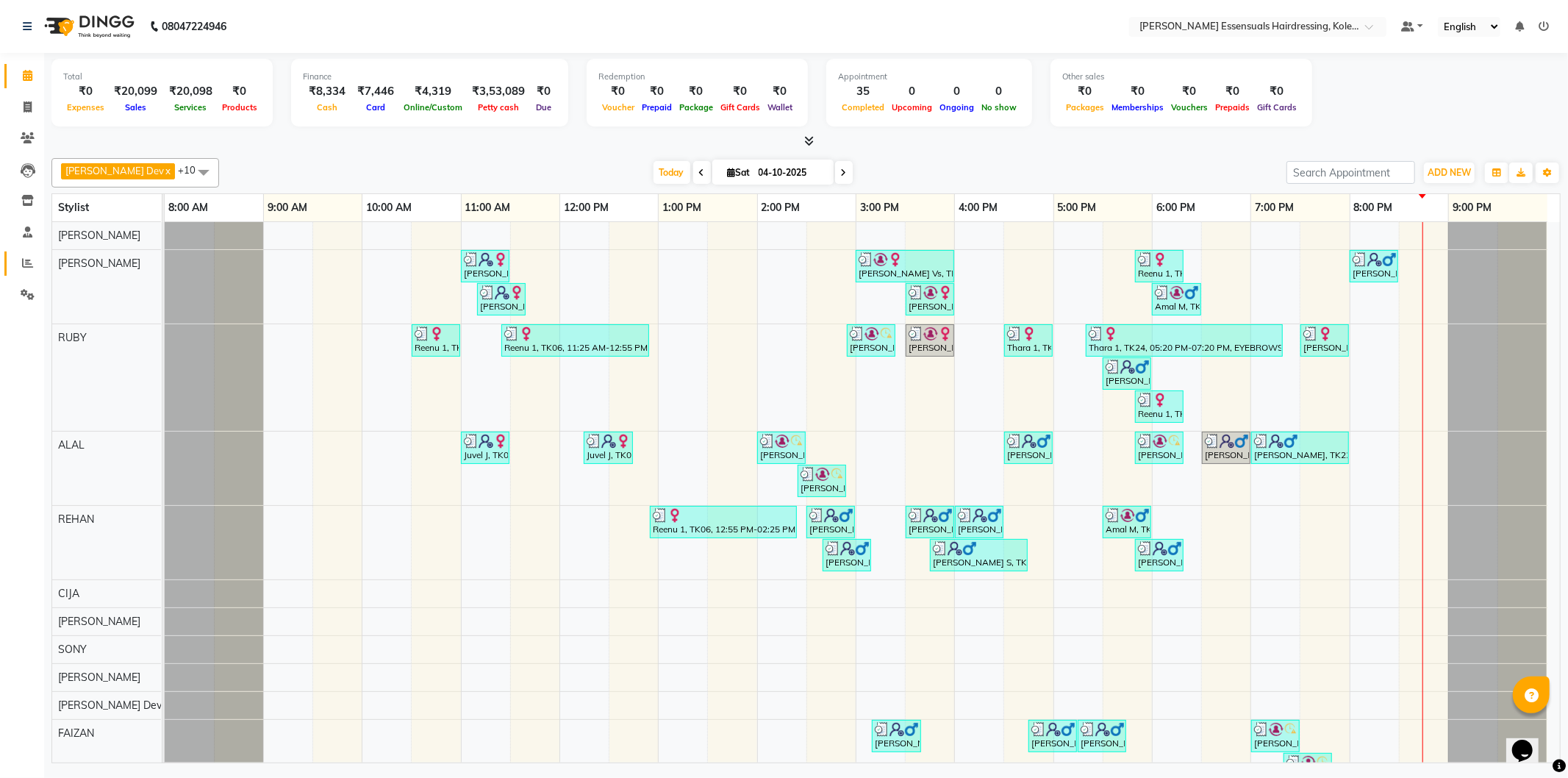
click at [23, 262] on icon at bounding box center [27, 262] width 11 height 11
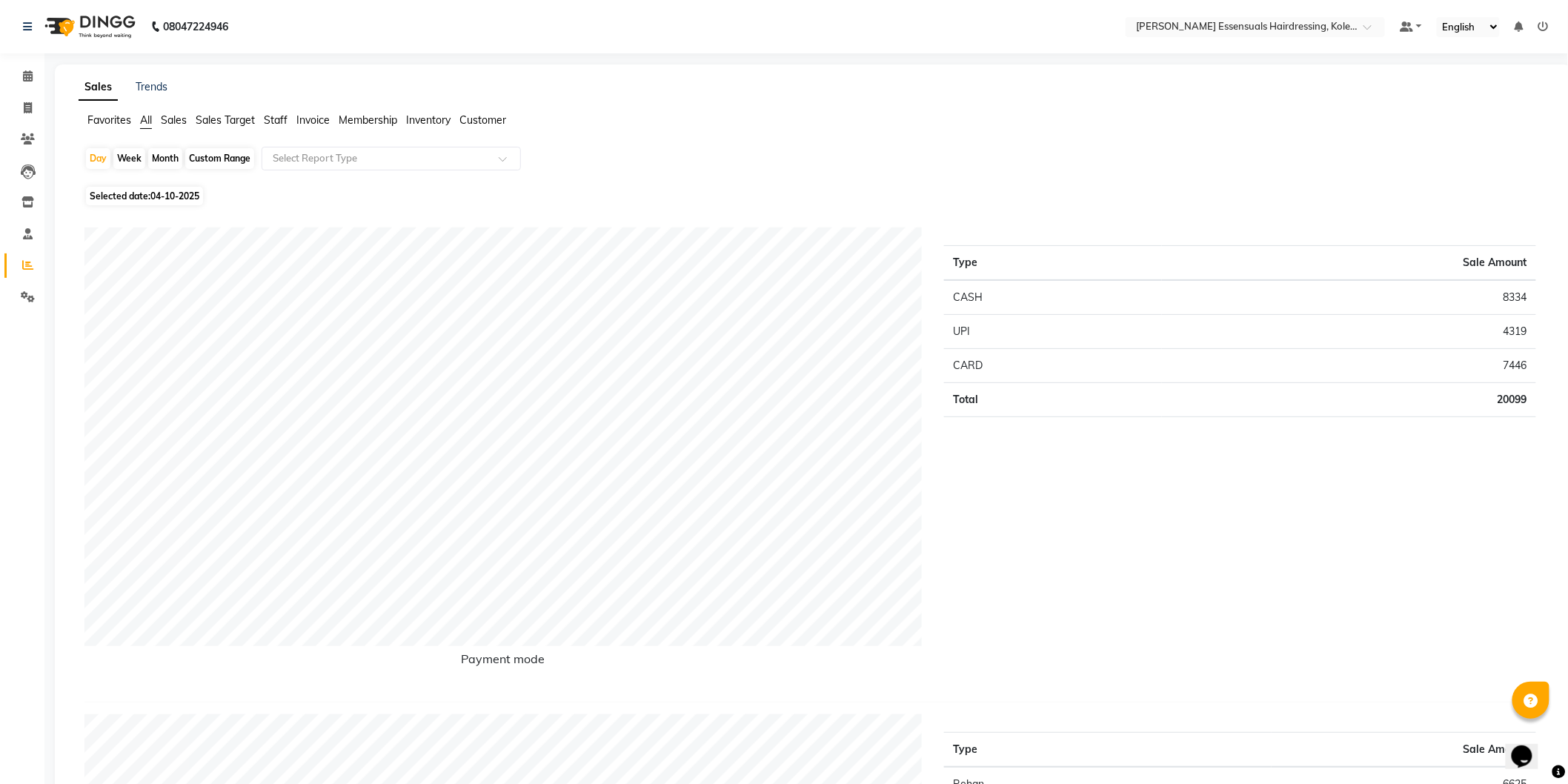
click at [182, 115] on span "Sales" at bounding box center [174, 120] width 26 height 13
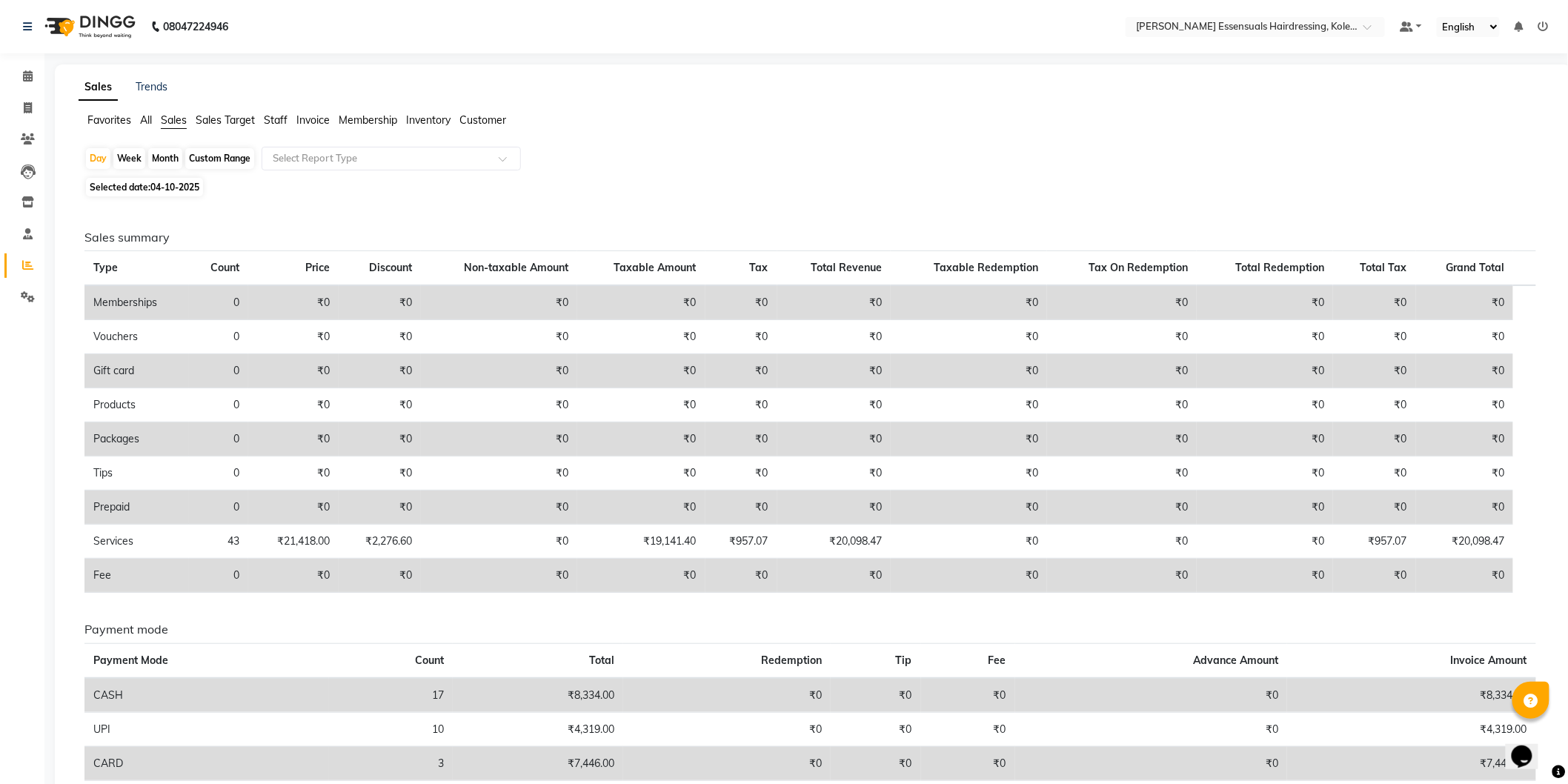
drag, startPoint x: 819, startPoint y: 145, endPoint x: 794, endPoint y: 165, distance: 32.0
click at [819, 145] on app-reports "Favorites All Sales Sales Target Staff Invoice Membership Inventory [DATE] Week…" at bounding box center [812, 468] width 1487 height 710
click at [225, 152] on div "Custom Range" at bounding box center [220, 159] width 69 height 21
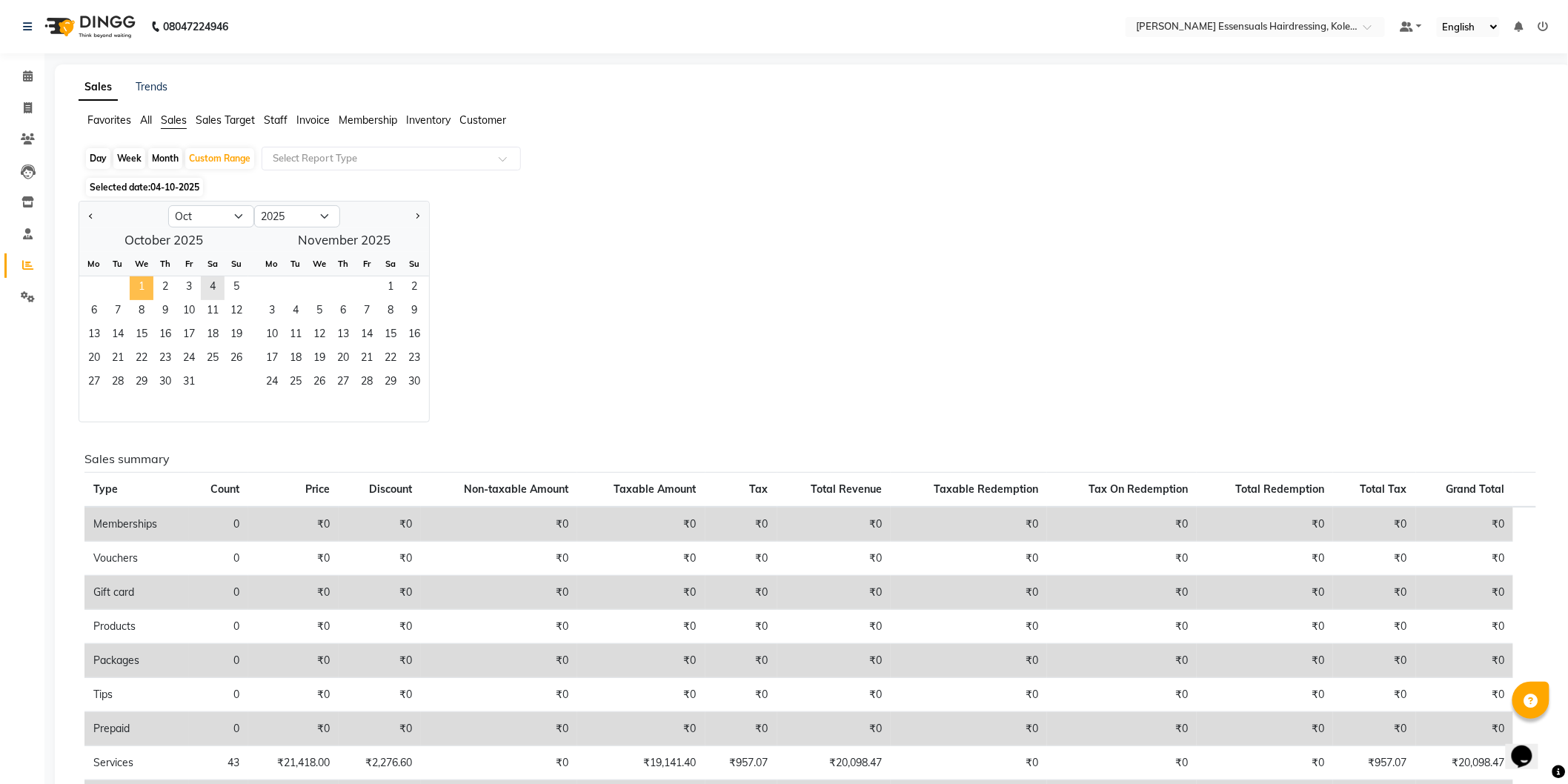
click at [137, 284] on span "1" at bounding box center [141, 288] width 23 height 23
click at [218, 293] on span "4" at bounding box center [212, 288] width 23 height 23
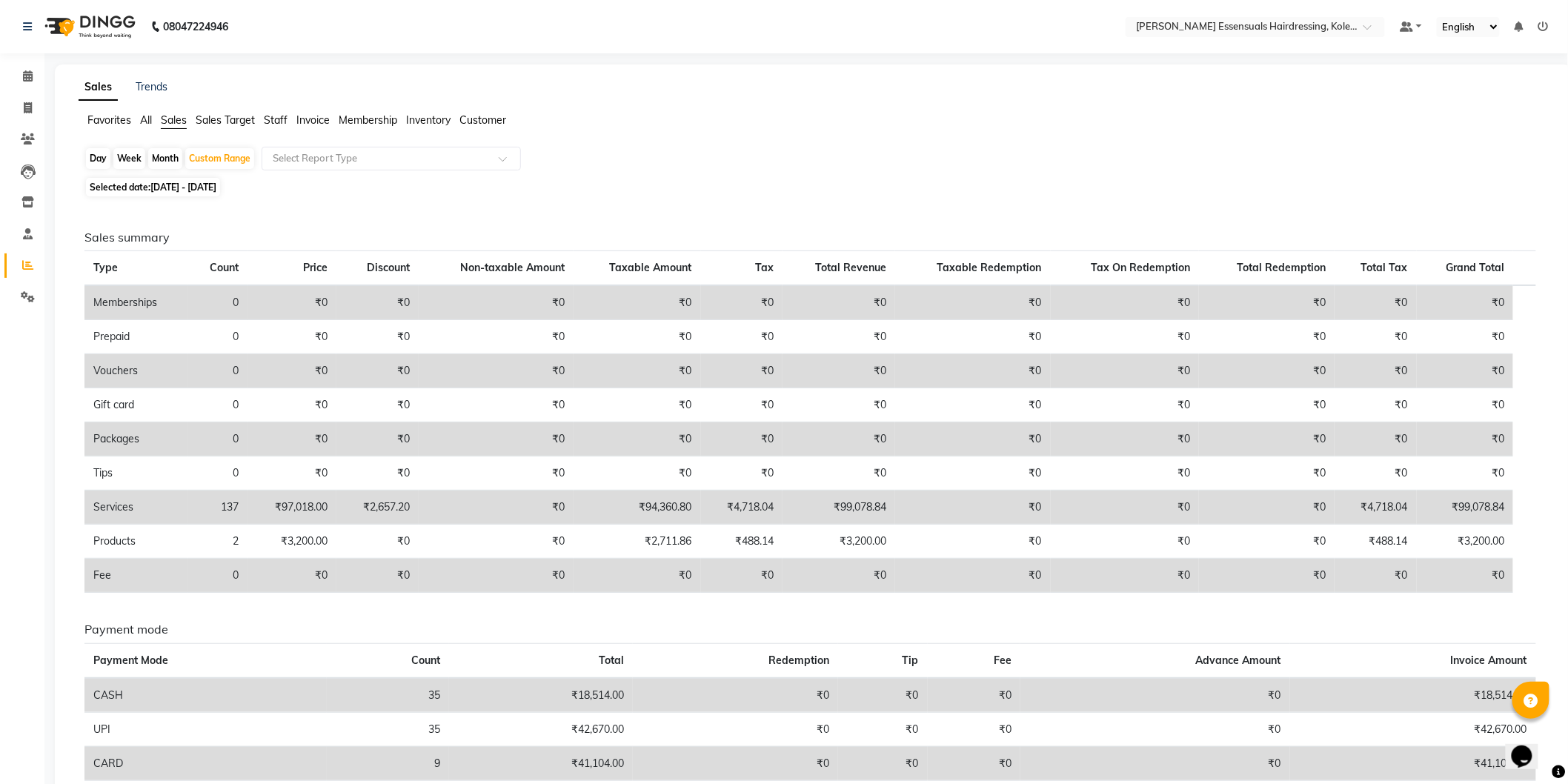
click at [273, 128] on ul "Favorites All Sales Sales Target Staff Invoice Membership Inventory Customer" at bounding box center [813, 120] width 1469 height 16
click at [273, 120] on span "Staff" at bounding box center [275, 120] width 23 height 13
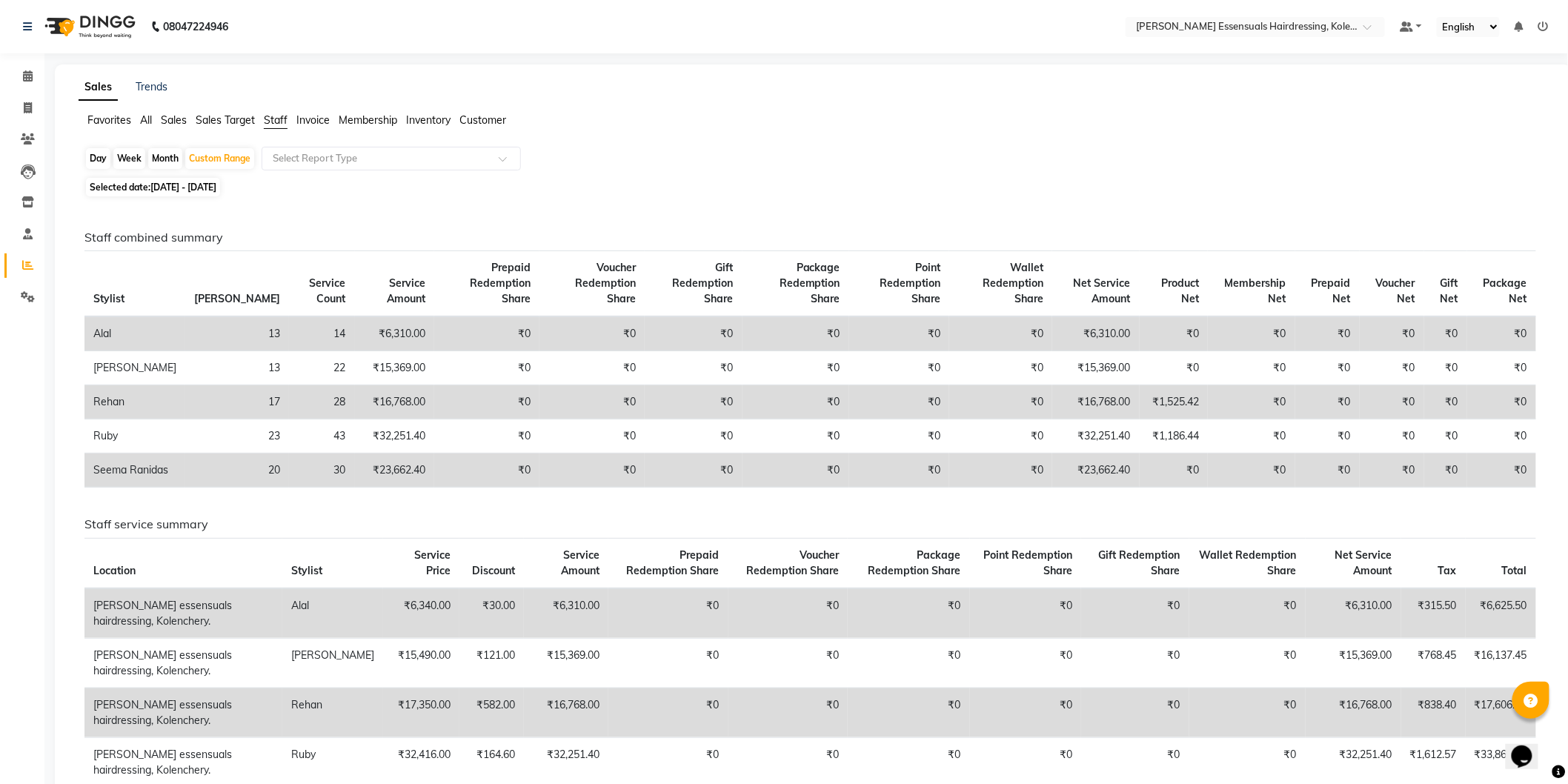
click at [357, 133] on div "Favorites All Sales Sales Target Staff Invoice Membership Inventory Customer" at bounding box center [813, 126] width 1491 height 29
click at [316, 154] on input "text" at bounding box center [376, 159] width 213 height 15
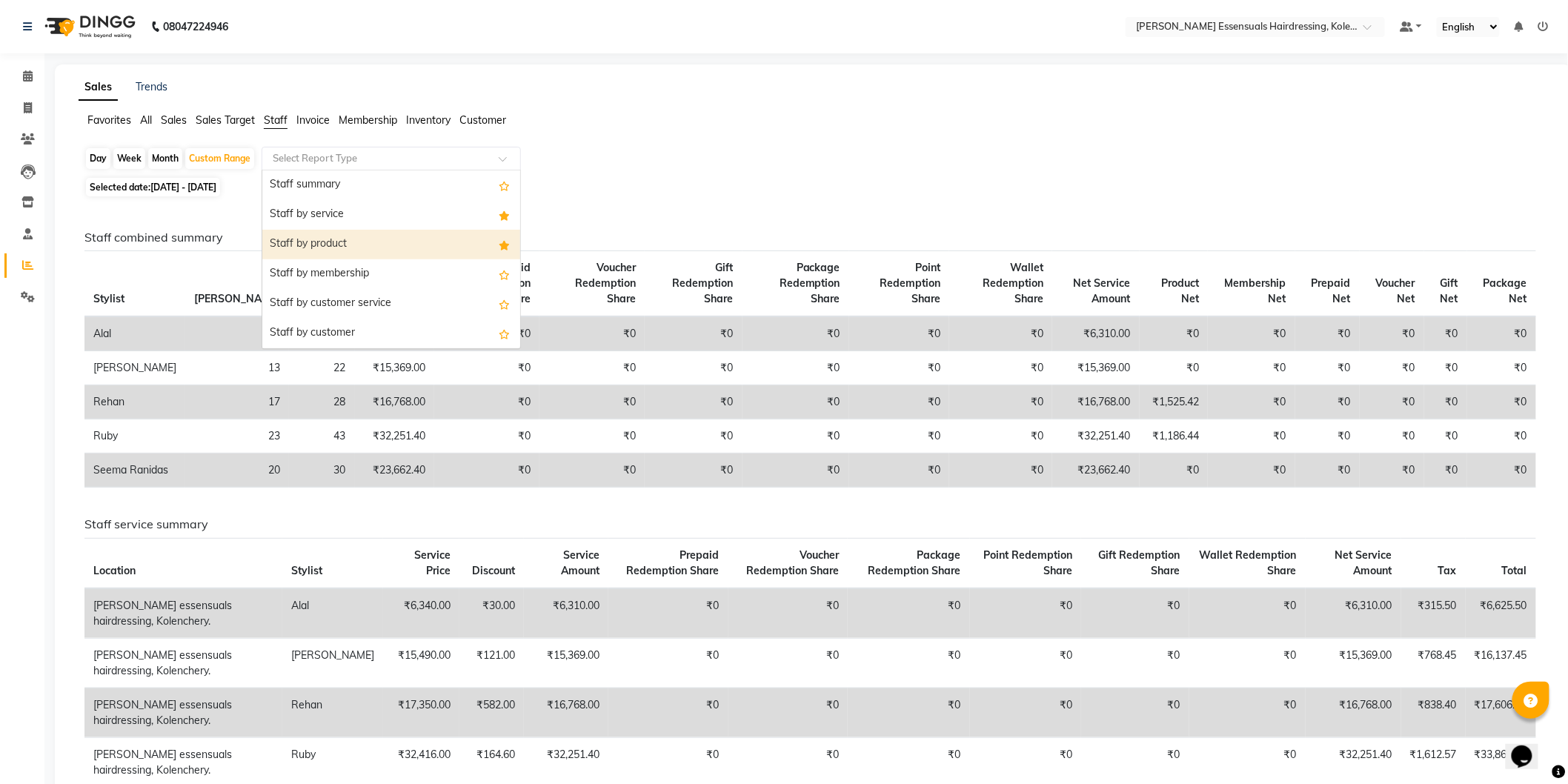
click at [344, 240] on div "Staff by product" at bounding box center [391, 244] width 258 height 29
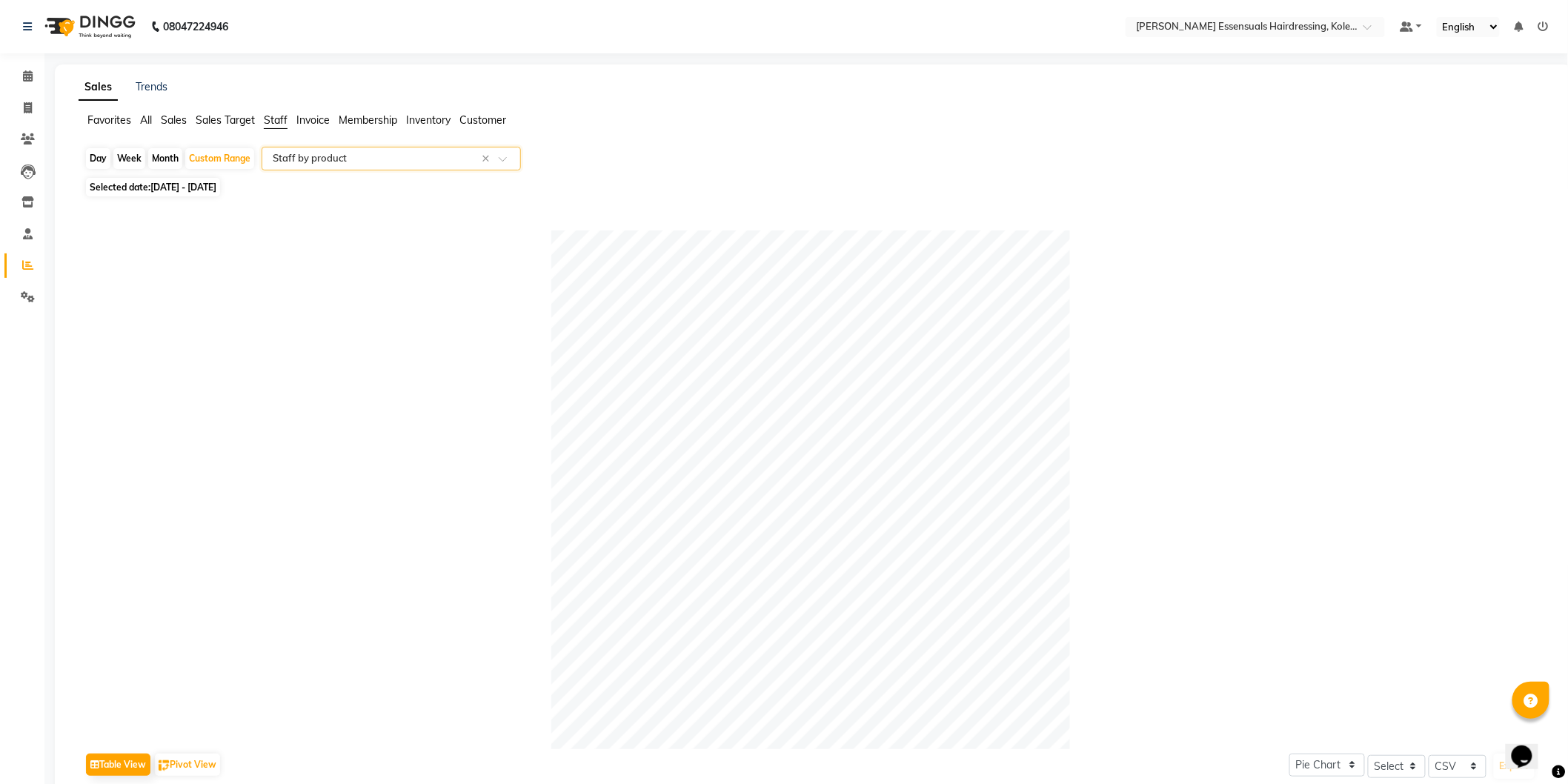
click at [223, 120] on span "Sales Target" at bounding box center [225, 120] width 59 height 13
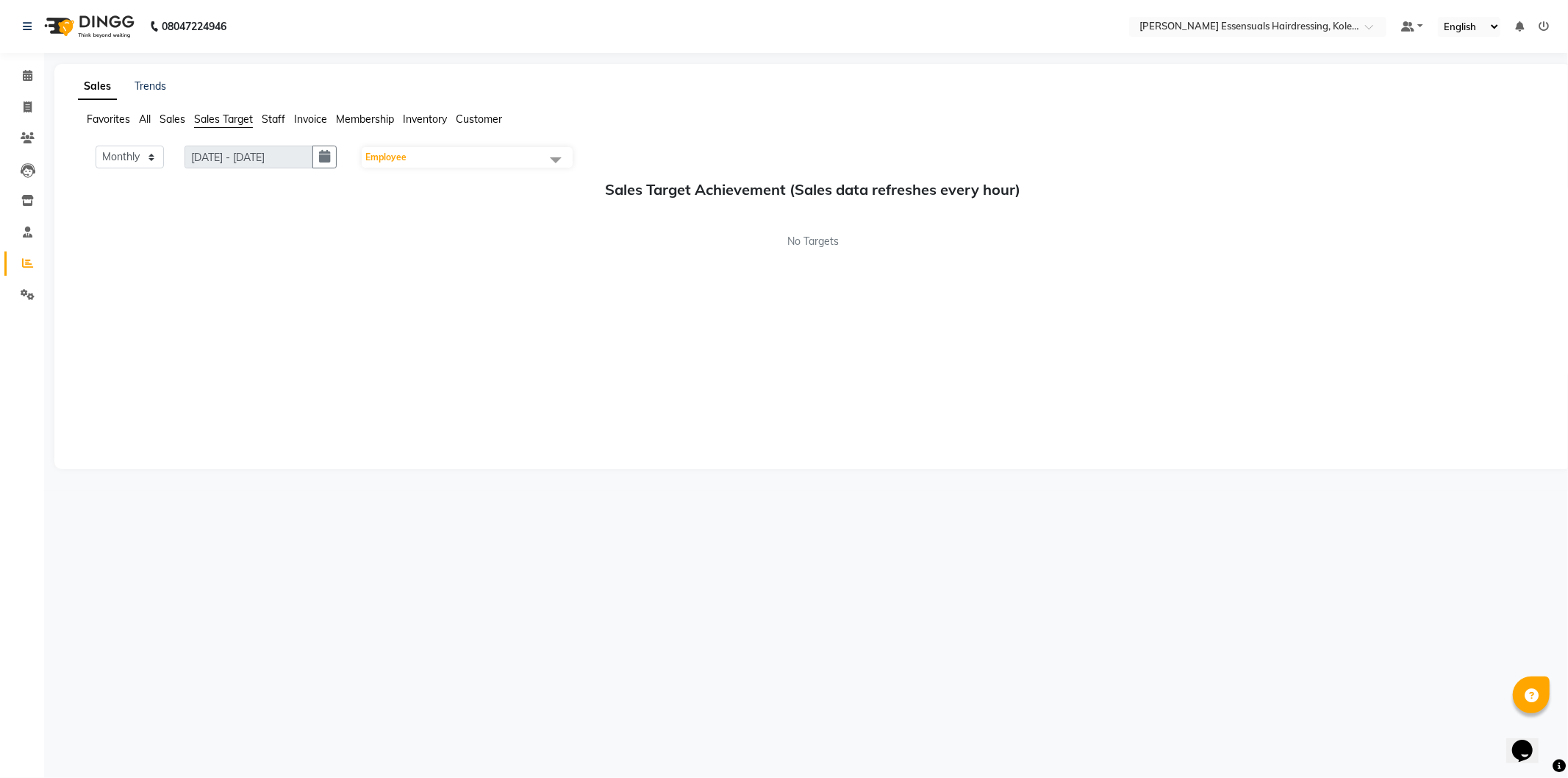
click at [271, 116] on span "Staff" at bounding box center [273, 119] width 23 height 13
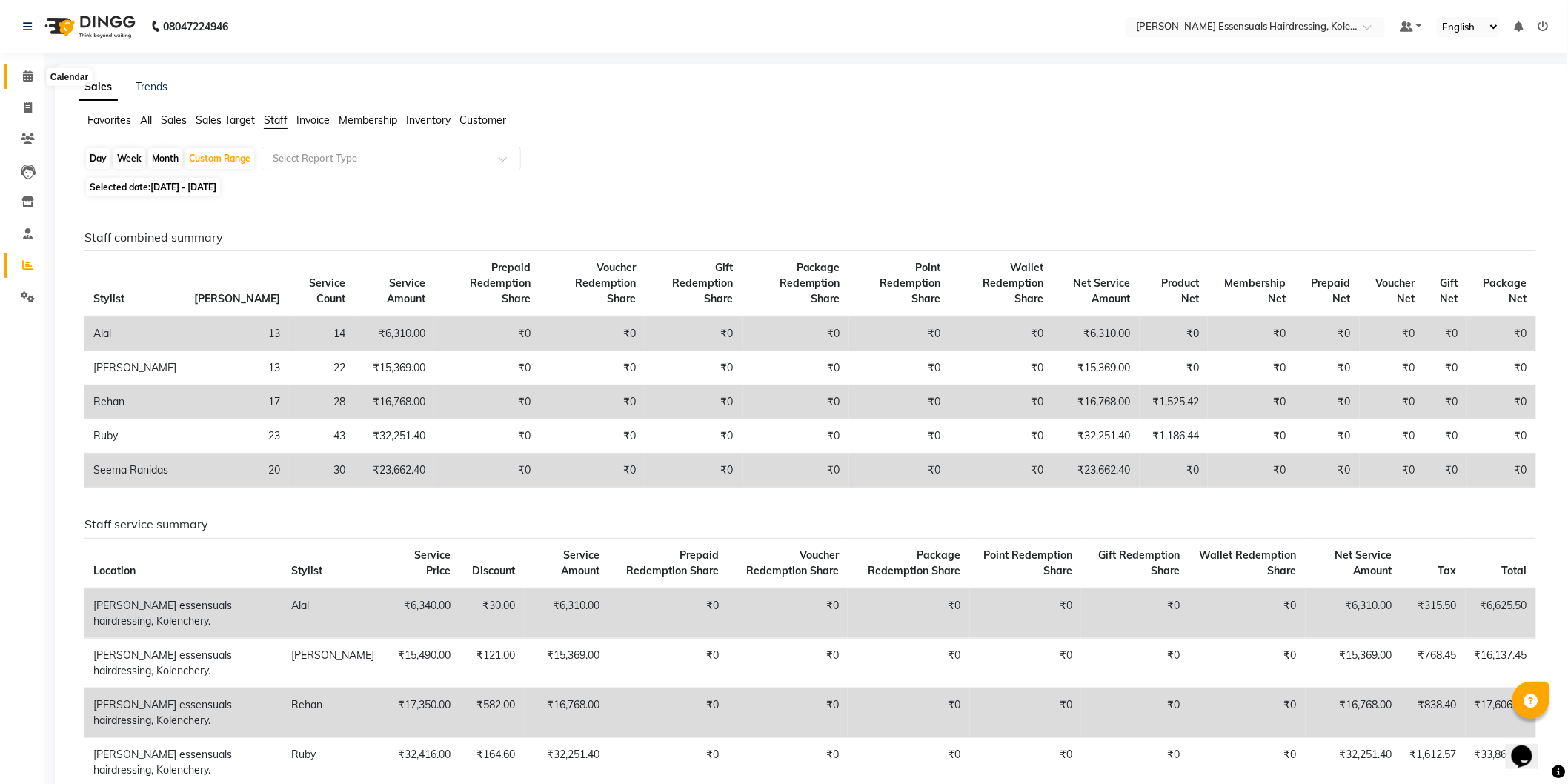
drag, startPoint x: 34, startPoint y: 75, endPoint x: 48, endPoint y: 75, distance: 14.0
click at [31, 75] on span at bounding box center [28, 77] width 26 height 17
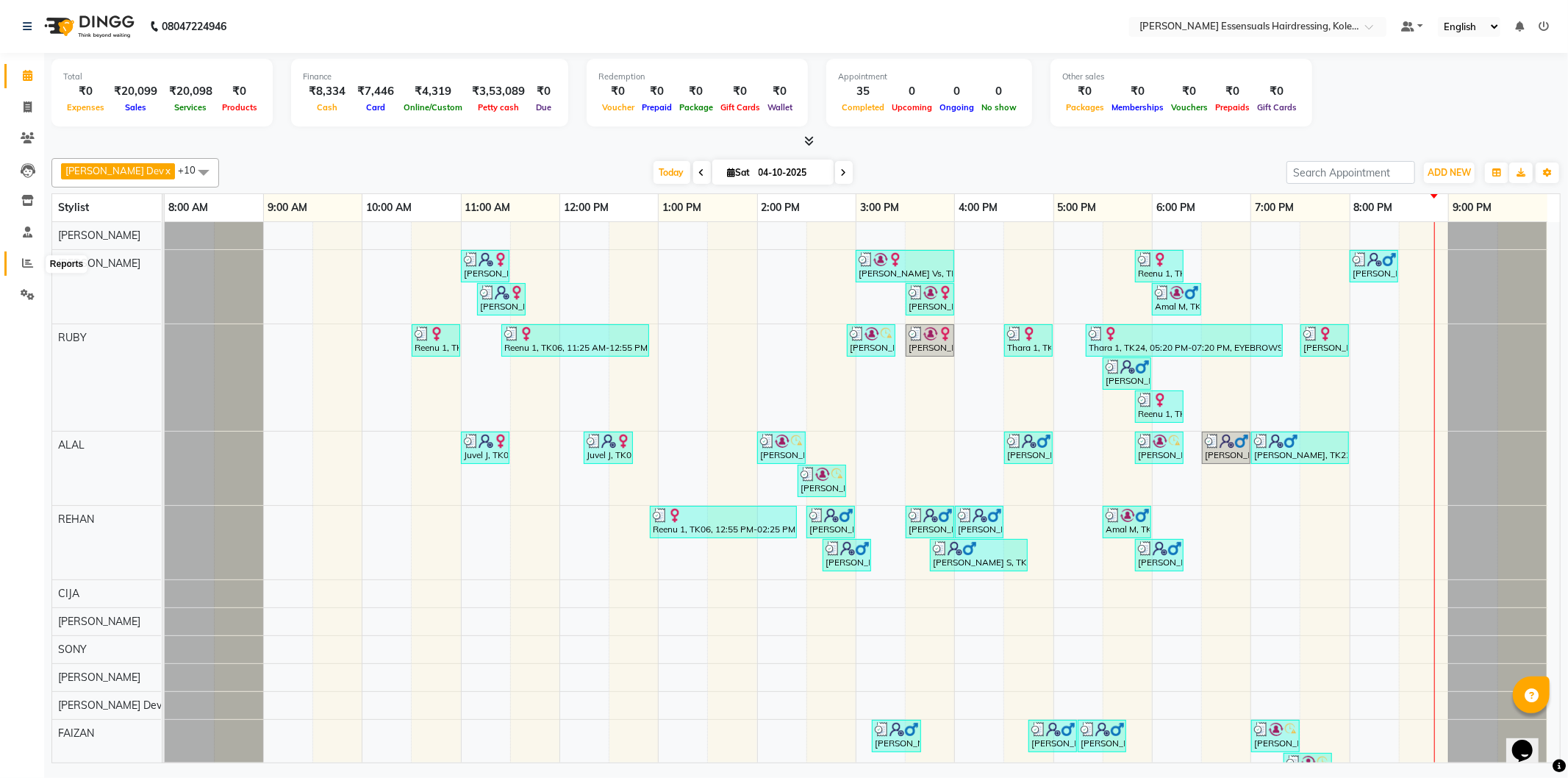
click at [19, 261] on span at bounding box center [27, 264] width 26 height 17
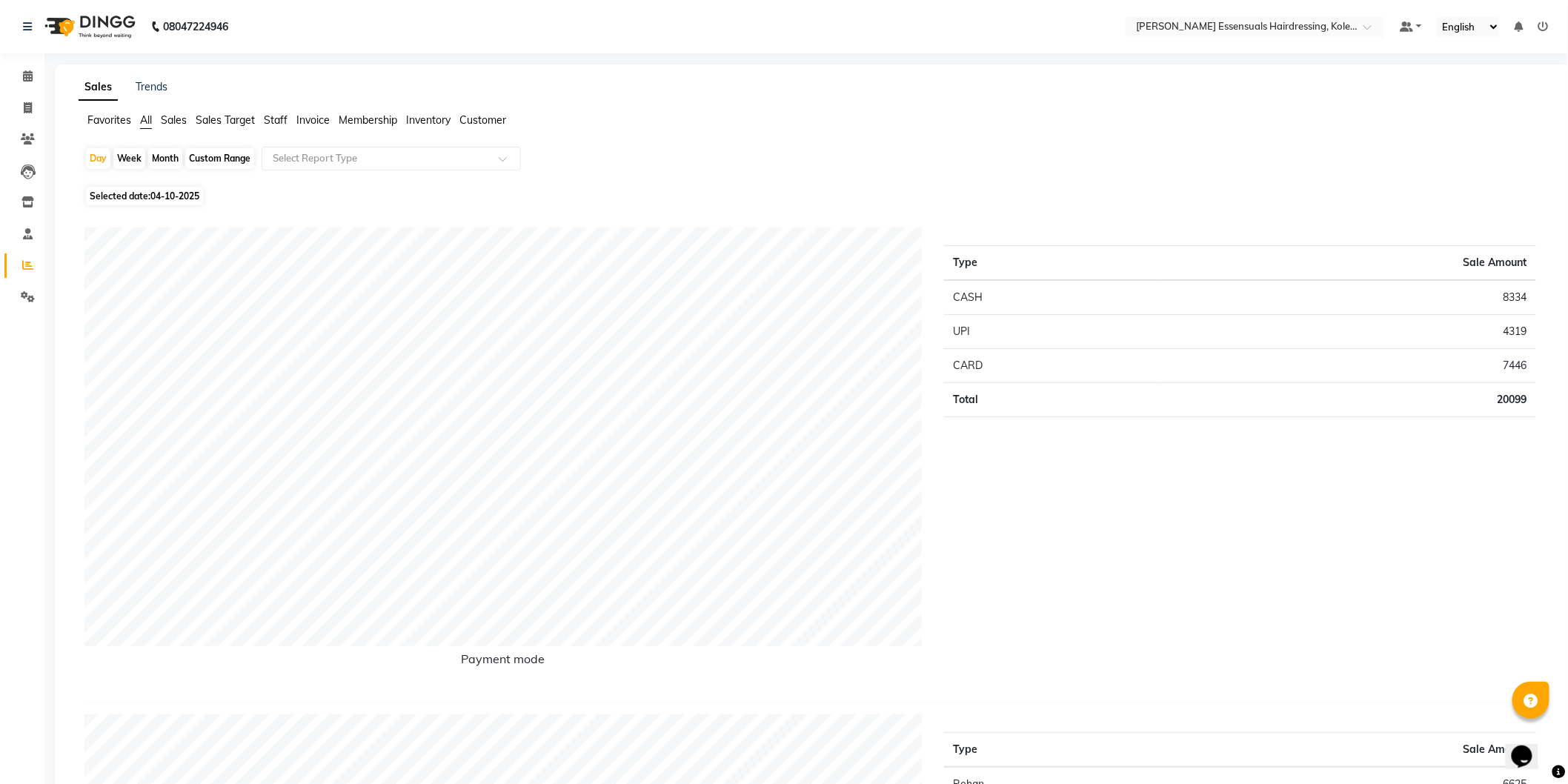
click at [181, 121] on span "Sales" at bounding box center [174, 120] width 26 height 13
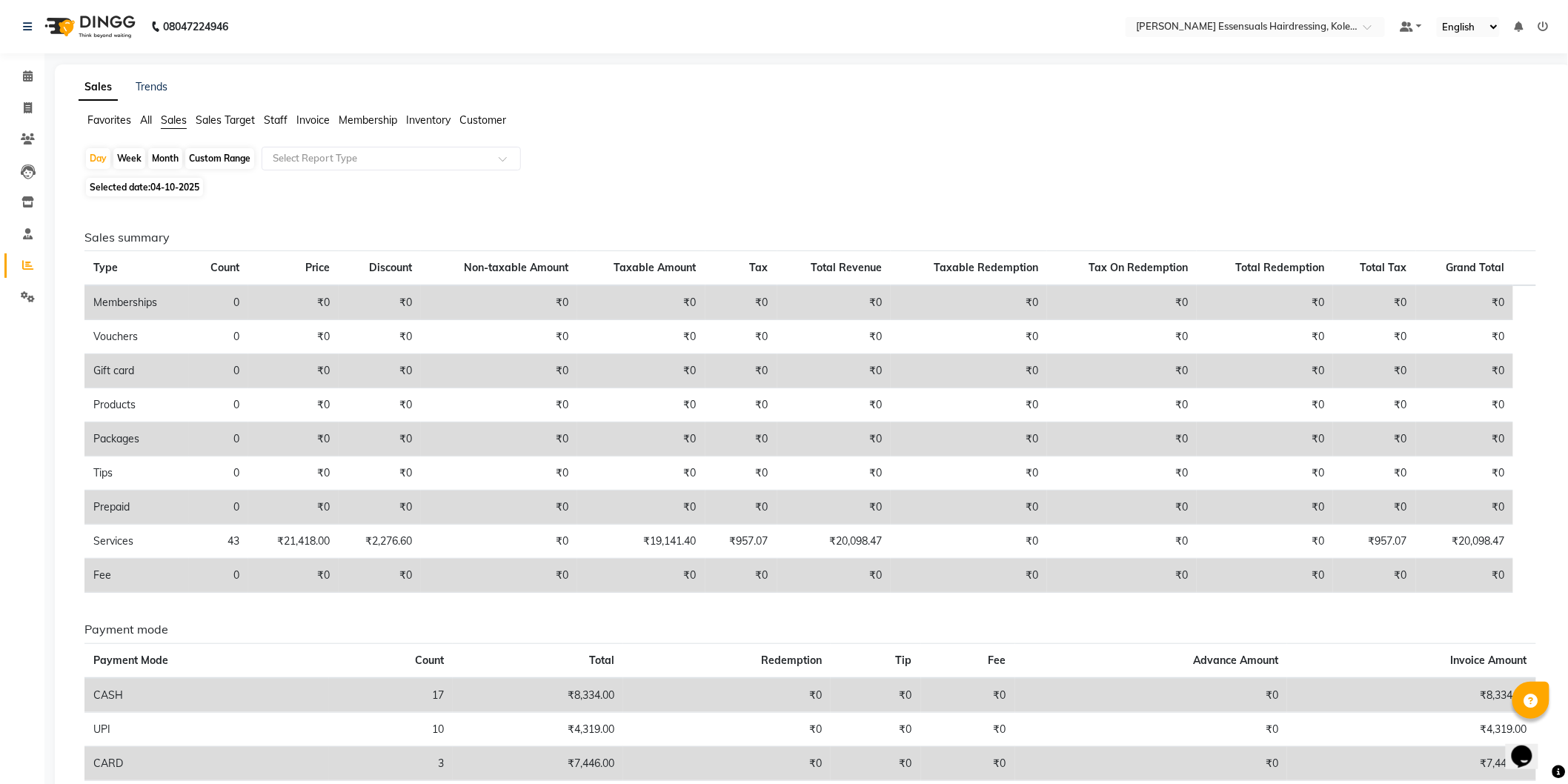
click at [218, 159] on div "Custom Range" at bounding box center [220, 159] width 69 height 21
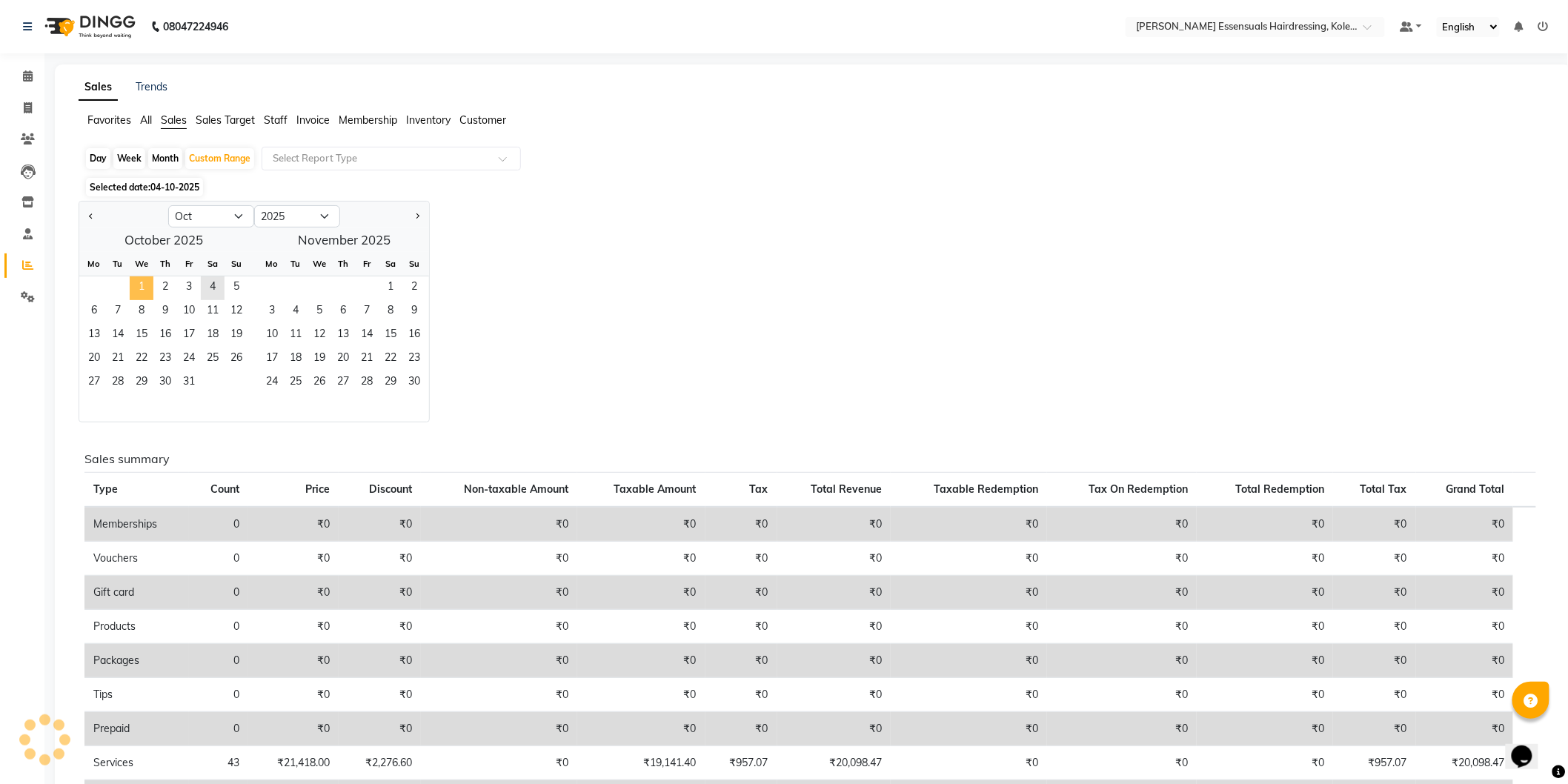
click at [141, 289] on span "1" at bounding box center [141, 288] width 23 height 23
click at [219, 286] on span "4" at bounding box center [212, 288] width 23 height 23
